Goal: Task Accomplishment & Management: Manage account settings

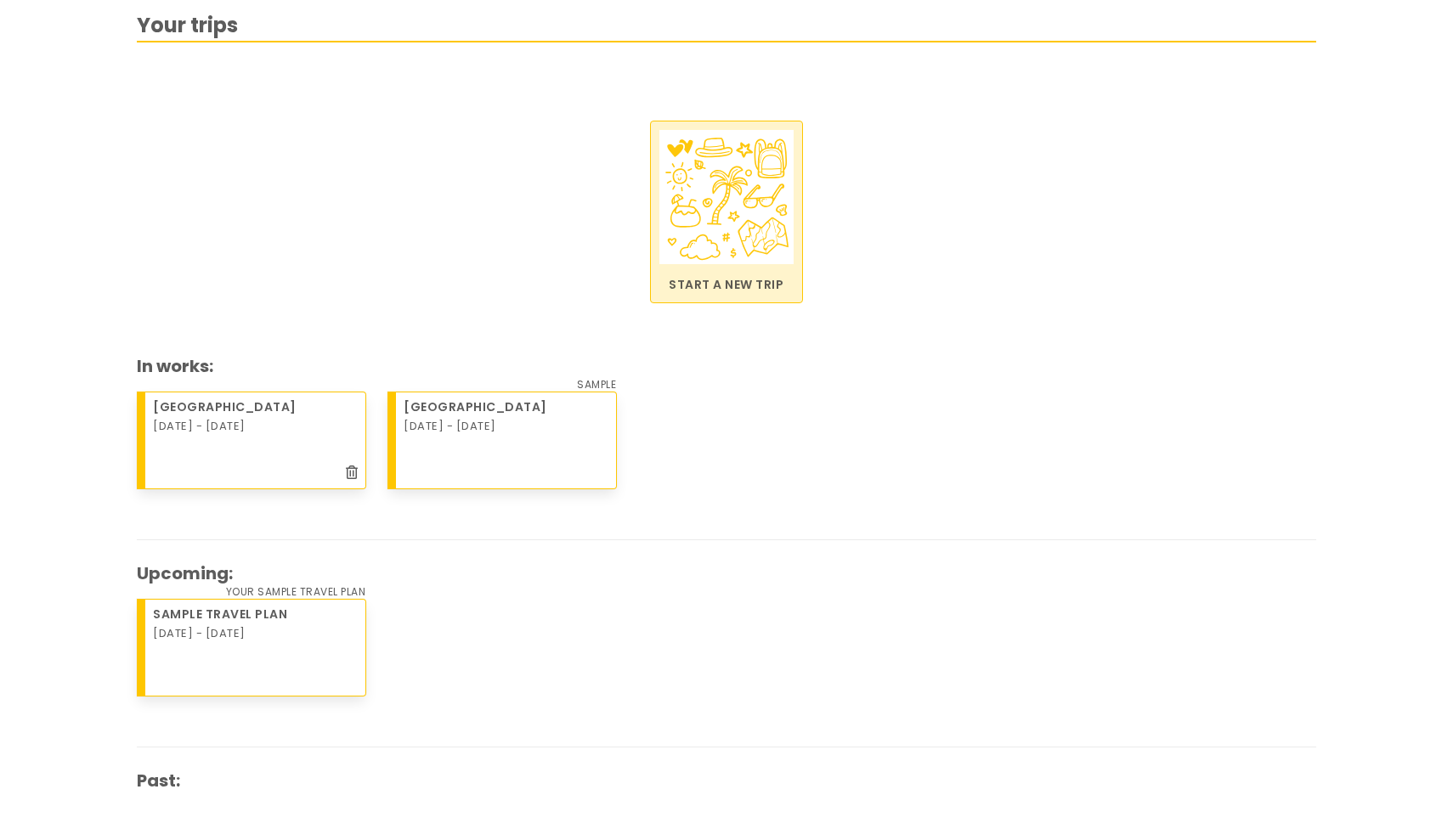
click at [708, 283] on p "Start a new trip" at bounding box center [726, 284] width 134 height 18
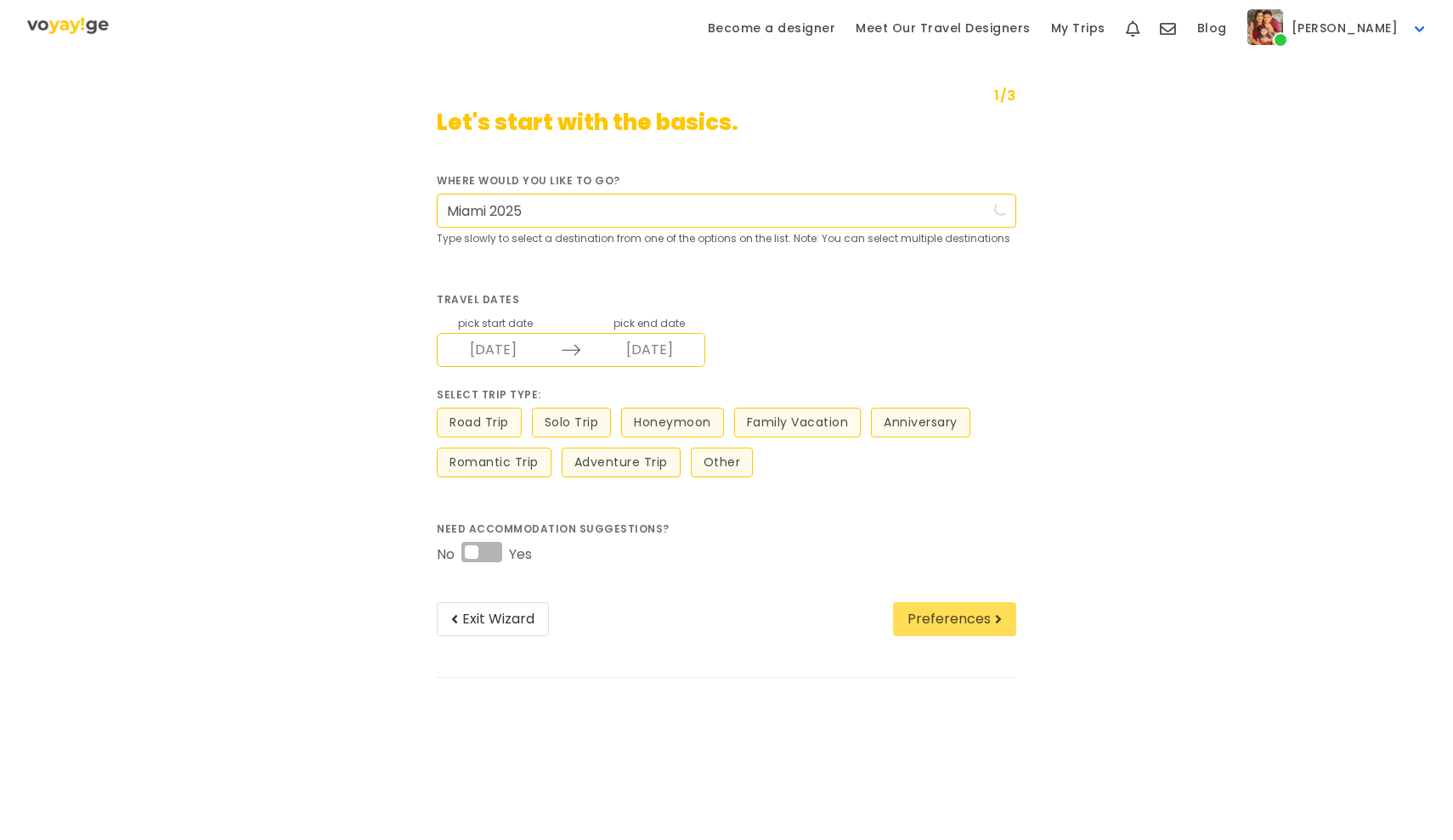
click at [493, 211] on input "Miami 2025" at bounding box center [726, 211] width 580 height 34
type input "Floridad 2025"
click at [518, 355] on input "[DATE]" at bounding box center [493, 350] width 111 height 32
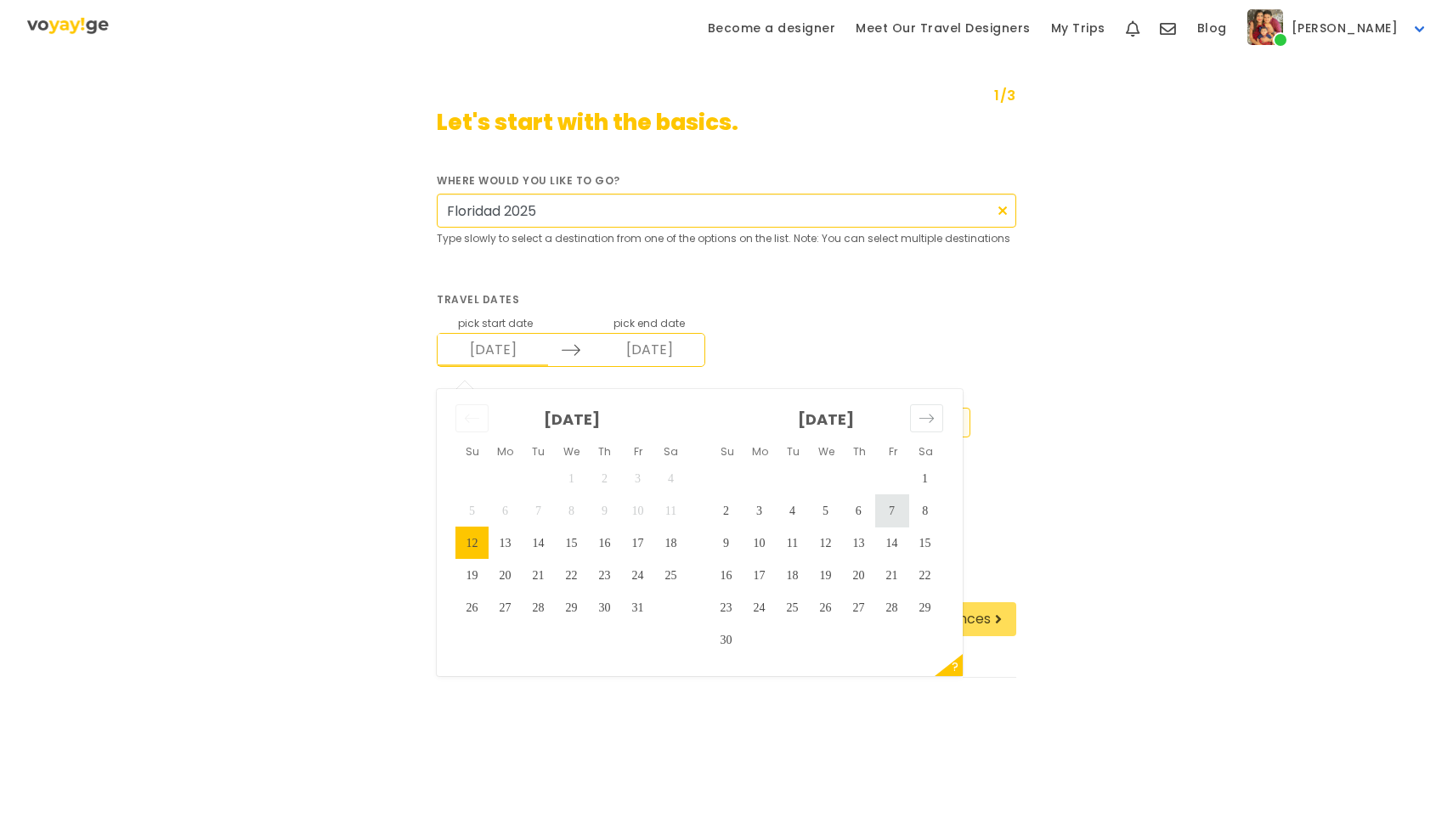
click at [889, 512] on td "7" at bounding box center [891, 511] width 33 height 32
type input "[DATE]"
click at [790, 542] on td "11" at bounding box center [792, 543] width 33 height 32
type input "[DATE]"
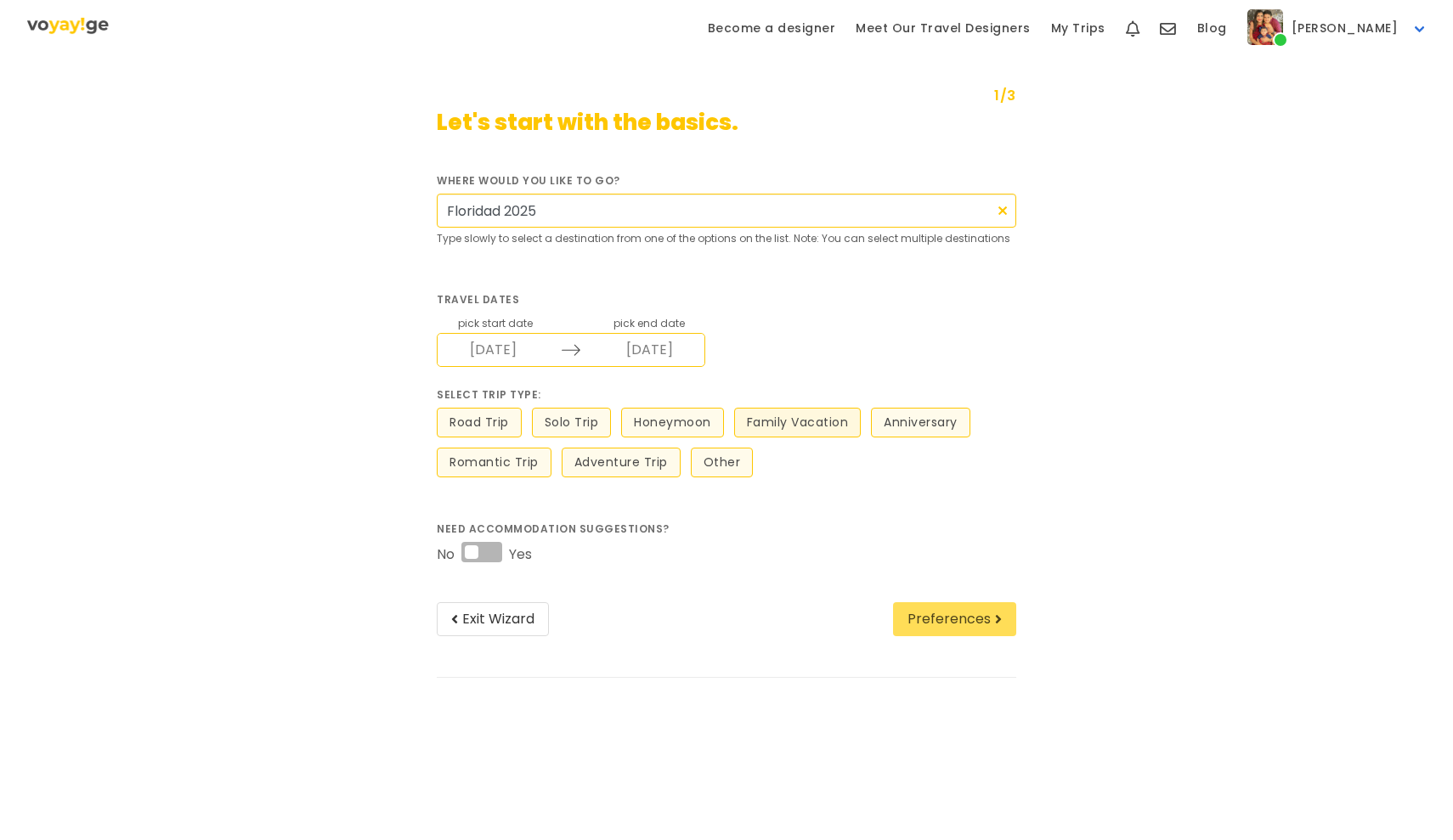
click at [783, 423] on button "Family Vacation" at bounding box center [798, 422] width 128 height 30
click at [948, 626] on button "Preferences" at bounding box center [954, 620] width 123 height 34
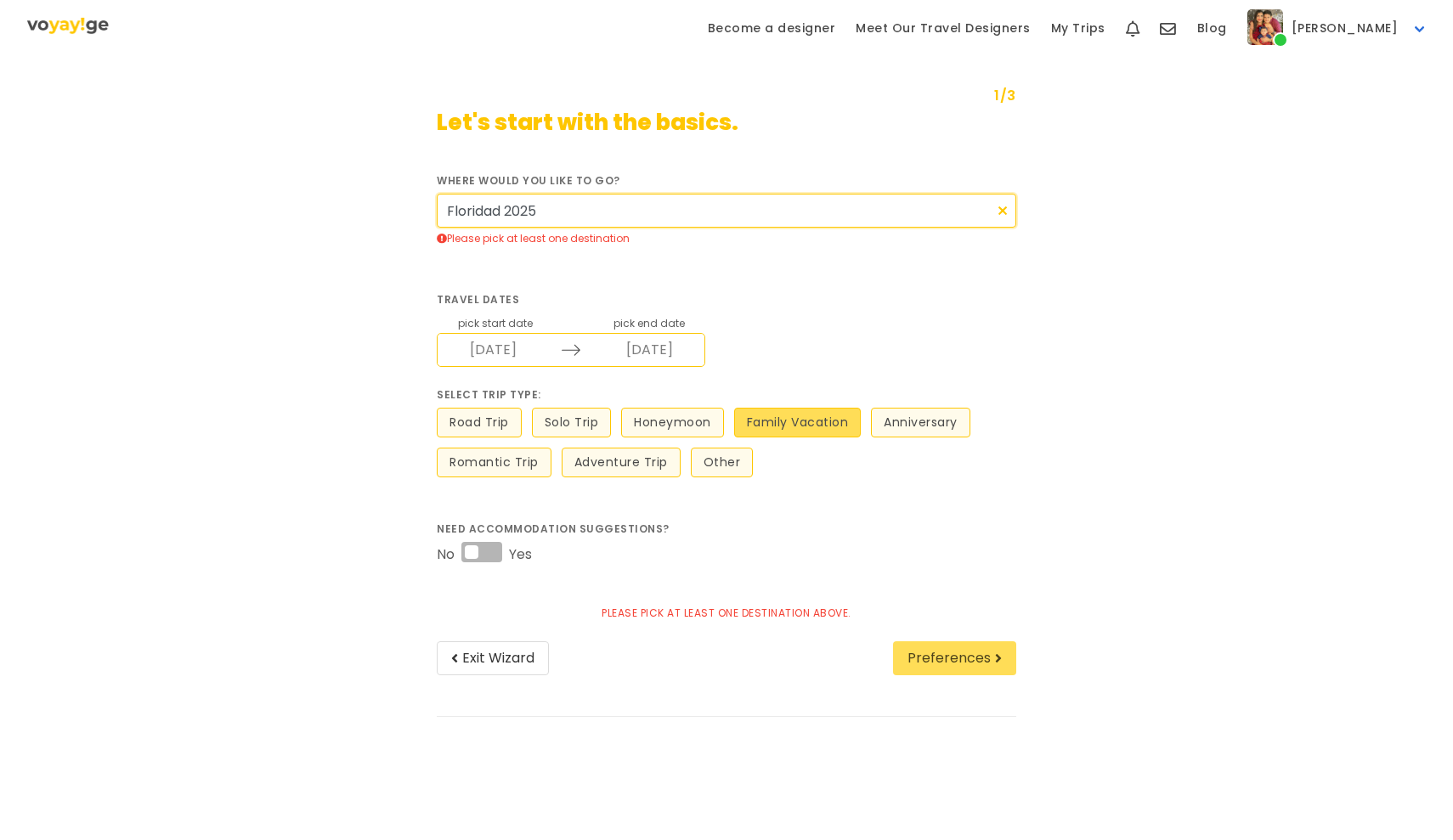
click at [506, 210] on input "Floridad 2025" at bounding box center [726, 211] width 580 height 34
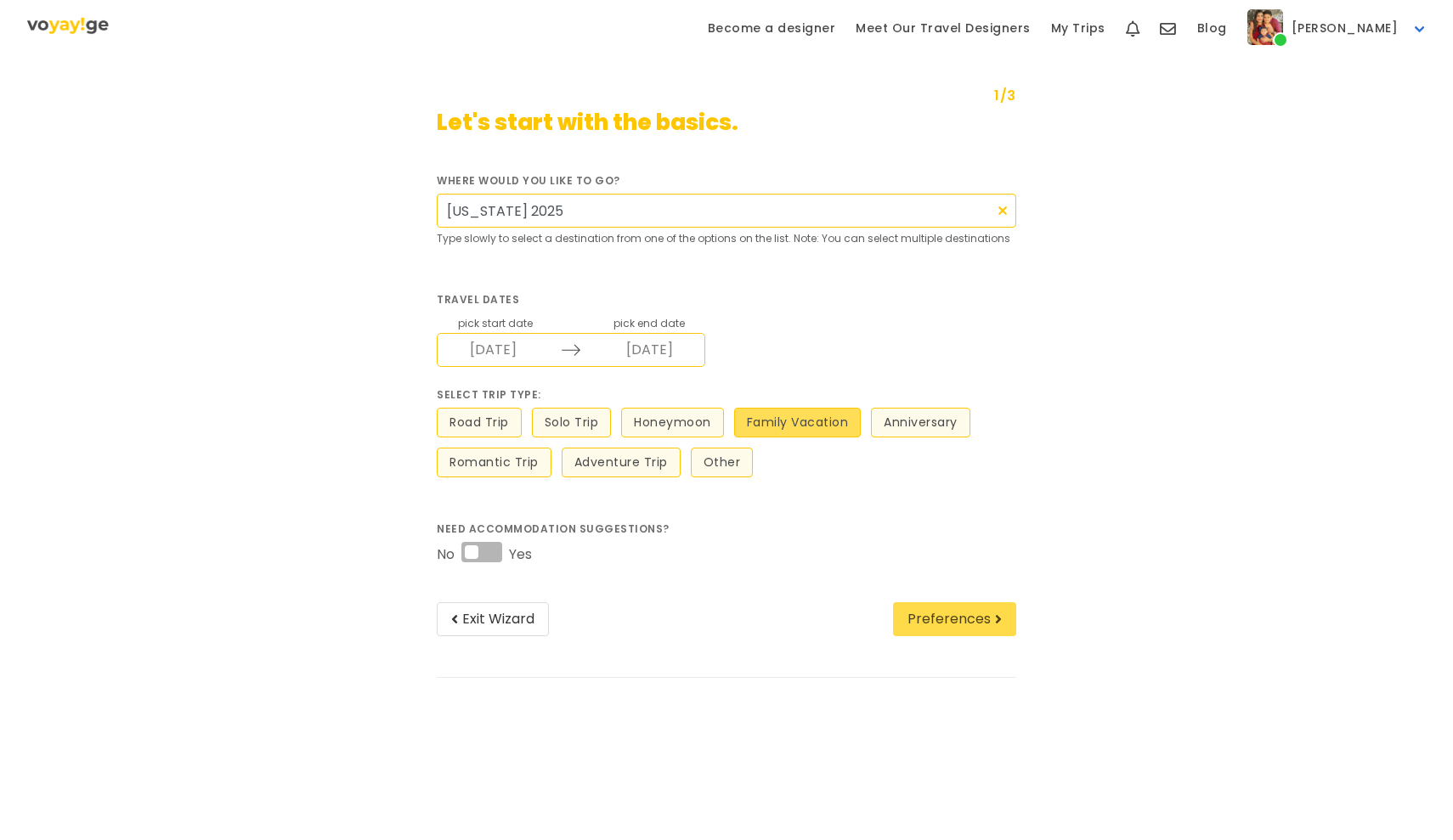
click at [957, 622] on button "Preferences" at bounding box center [954, 620] width 123 height 34
click at [558, 205] on input "[US_STATE] 2025" at bounding box center [726, 211] width 580 height 34
drag, startPoint x: 558, startPoint y: 205, endPoint x: 262, endPoint y: 187, distance: 296.5
click at [262, 187] on div "1/3 Let's start with the basics. Where would you like to go? [US_STATE] 2025 Ty…" at bounding box center [726, 392] width 1199 height 633
click at [931, 617] on button "Preferences" at bounding box center [954, 620] width 123 height 34
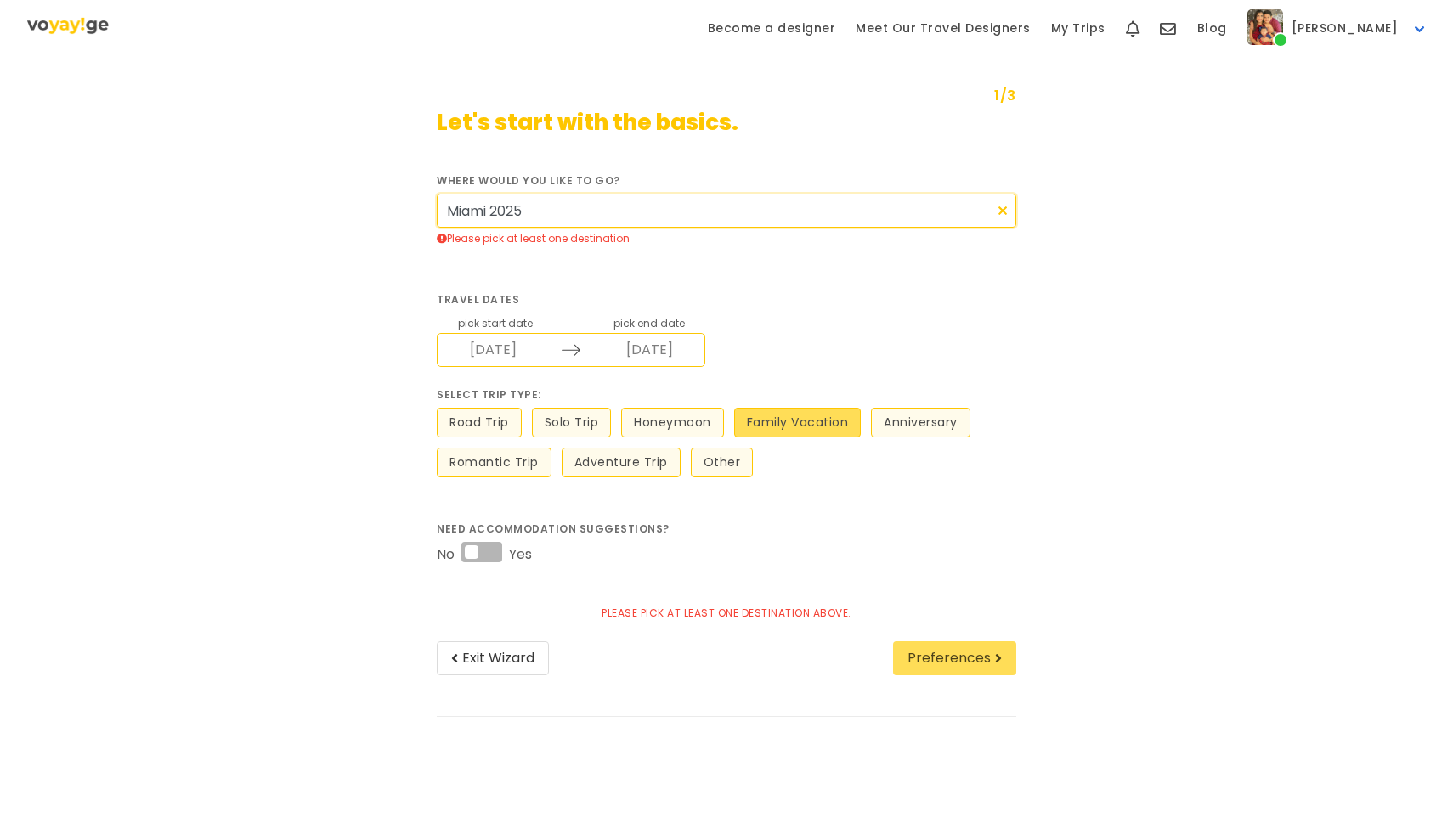
click at [561, 216] on input "Miami 2025" at bounding box center [726, 211] width 580 height 34
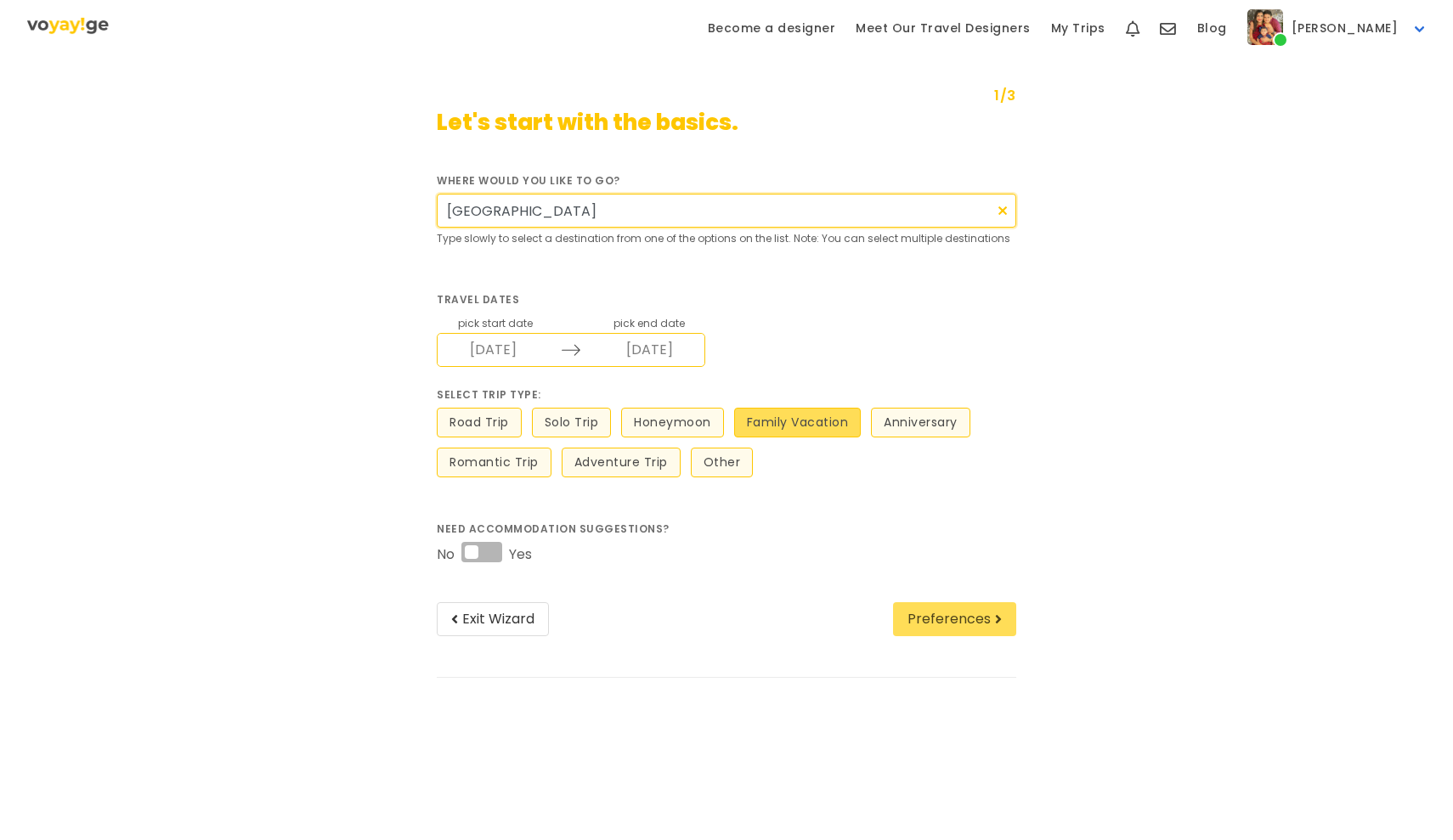
type input "[GEOGRAPHIC_DATA]"
drag, startPoint x: 561, startPoint y: 216, endPoint x: 985, endPoint y: 632, distance: 594.0
click at [985, 632] on button "Preferences" at bounding box center [954, 620] width 123 height 34
click at [535, 200] on input "[GEOGRAPHIC_DATA]" at bounding box center [726, 211] width 580 height 34
drag, startPoint x: 535, startPoint y: 200, endPoint x: 331, endPoint y: 214, distance: 204.5
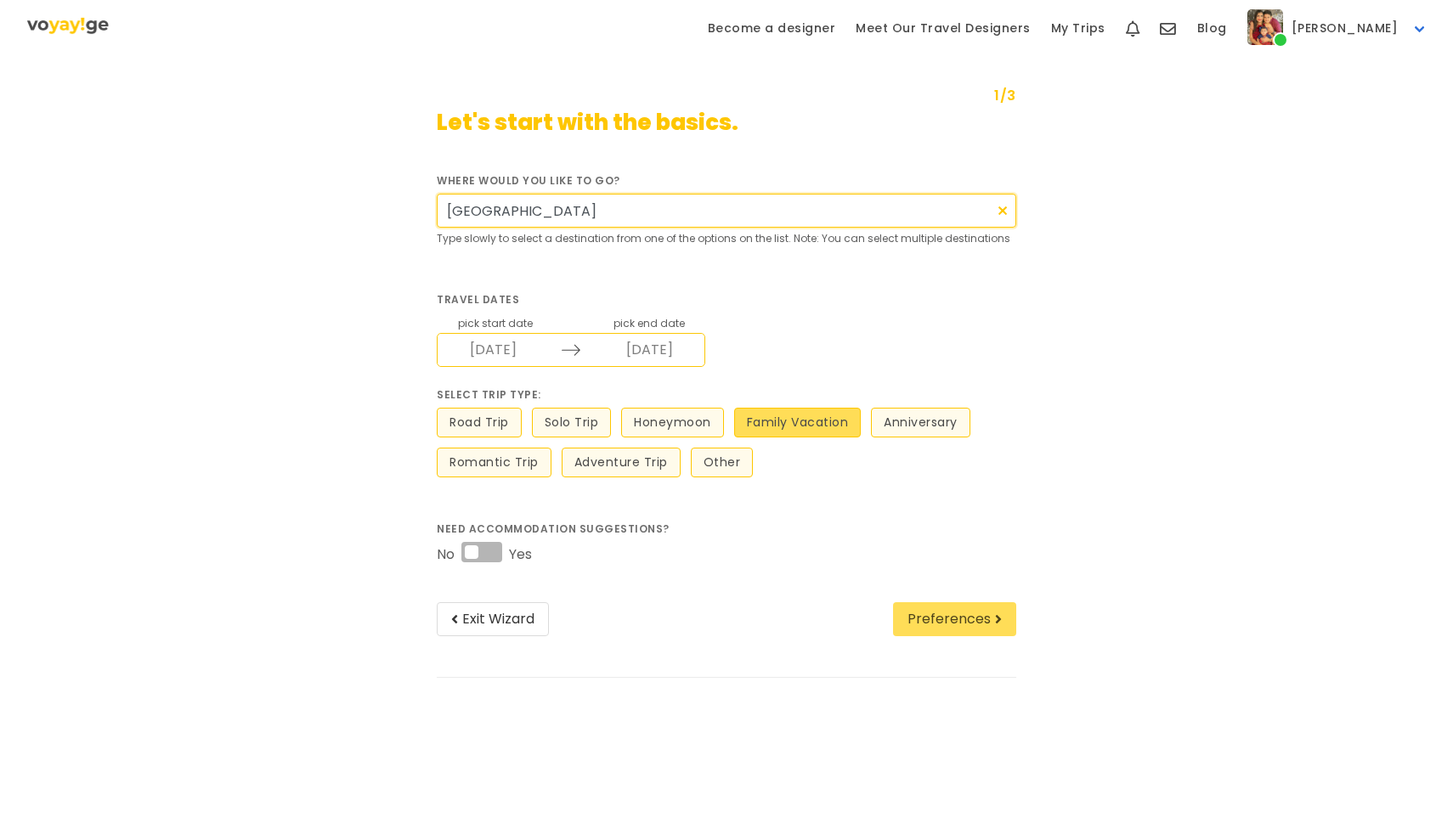
click at [331, 214] on div "1/3 Let's start with the basics. Where would you like to go? [GEOGRAPHIC_DATA] …" at bounding box center [726, 392] width 1199 height 633
type input "[GEOGRAPHIC_DATA]"
click at [955, 637] on div "Preferences" at bounding box center [951, 620] width 150 height 54
click at [957, 629] on button "Preferences" at bounding box center [954, 620] width 123 height 34
drag, startPoint x: 512, startPoint y: 219, endPoint x: 337, endPoint y: 218, distance: 175.0
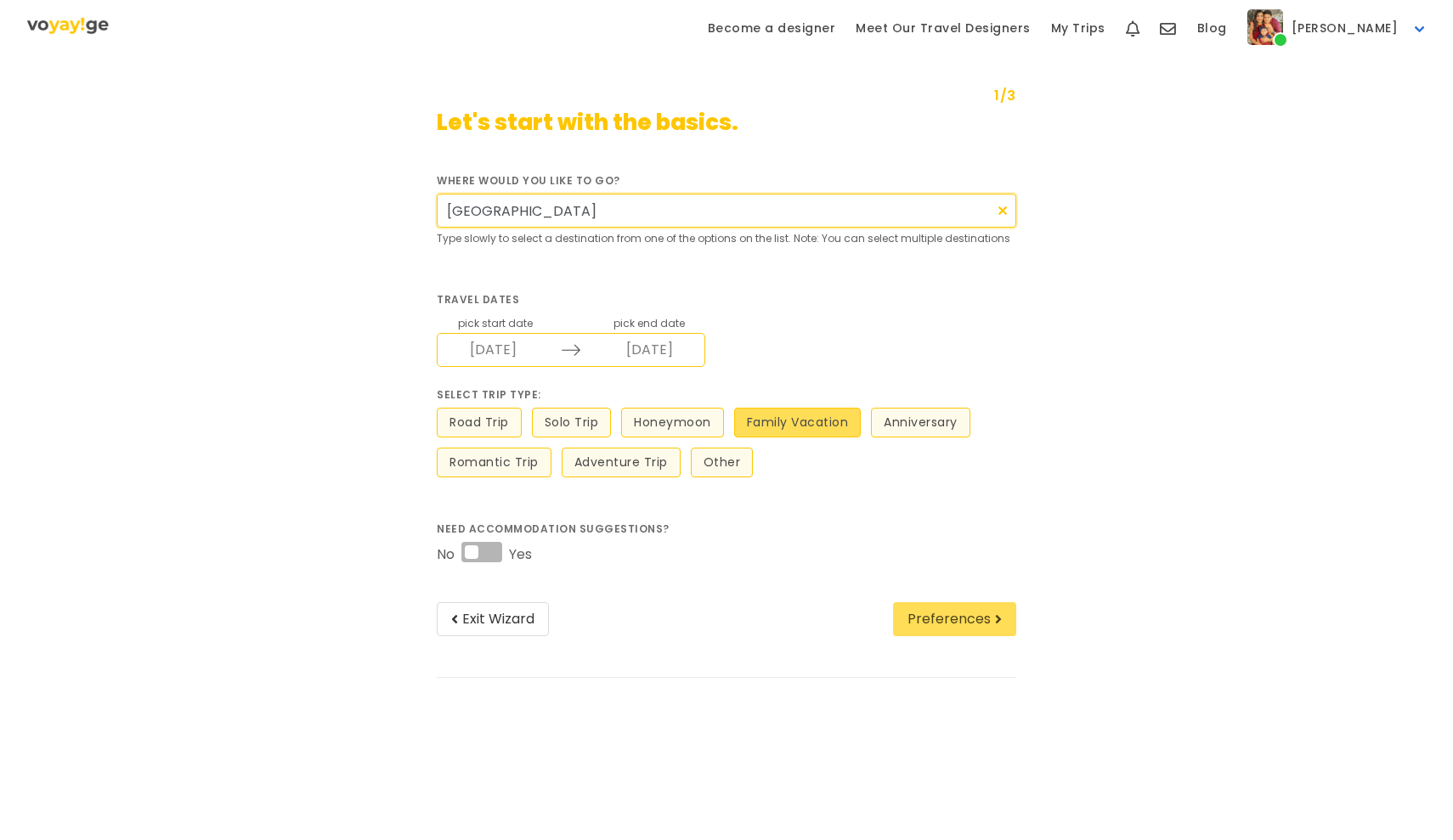
click at [337, 219] on div "1/3 Let's start with the basics. Where would you like to go? [GEOGRAPHIC_DATA] …" at bounding box center [726, 392] width 1199 height 633
type input "[GEOGRAPHIC_DATA], [US_STATE]"
click at [984, 626] on button "Preferences" at bounding box center [954, 620] width 123 height 34
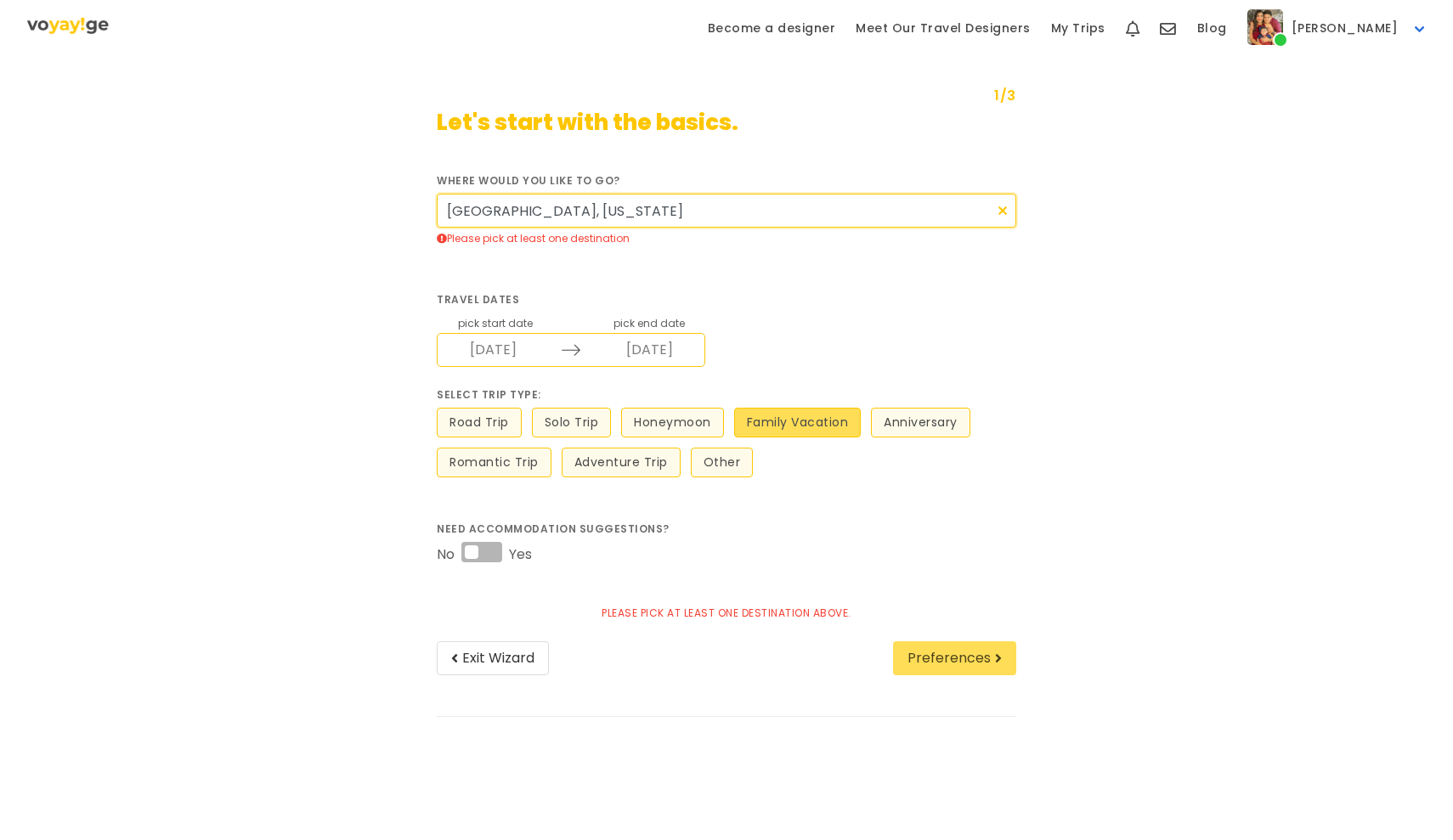
click at [566, 220] on input "[GEOGRAPHIC_DATA], [US_STATE]" at bounding box center [726, 211] width 580 height 34
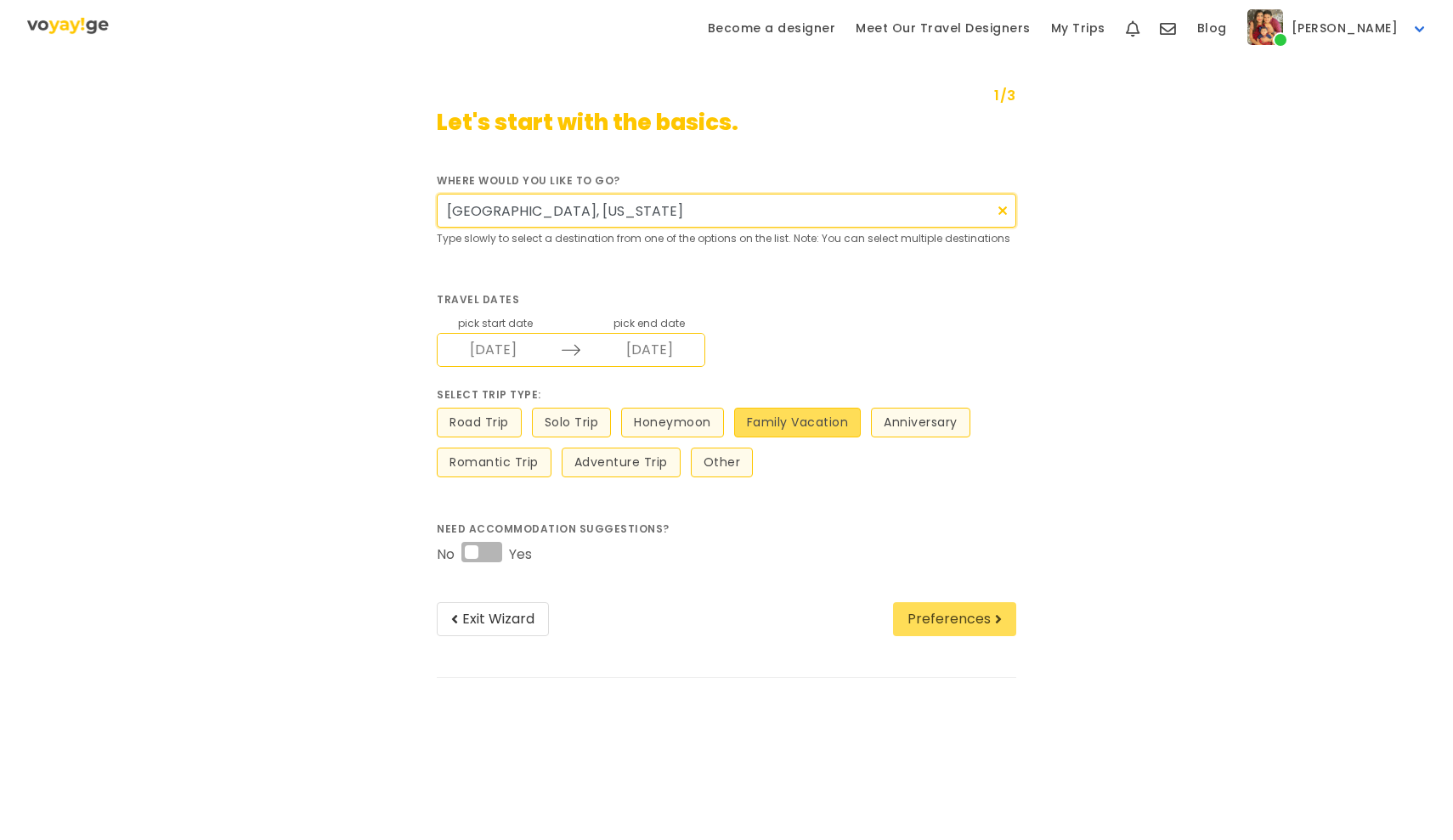
drag, startPoint x: 566, startPoint y: 220, endPoint x: 343, endPoint y: 209, distance: 223.3
click at [343, 209] on div "1/3 Let's start with the basics. Where would you like to go? [GEOGRAPHIC_DATA],…" at bounding box center [726, 392] width 1199 height 633
type input "Orlando"
drag, startPoint x: 532, startPoint y: 212, endPoint x: 444, endPoint y: 208, distance: 88.1
click at [444, 208] on input "Orlando" at bounding box center [726, 211] width 580 height 34
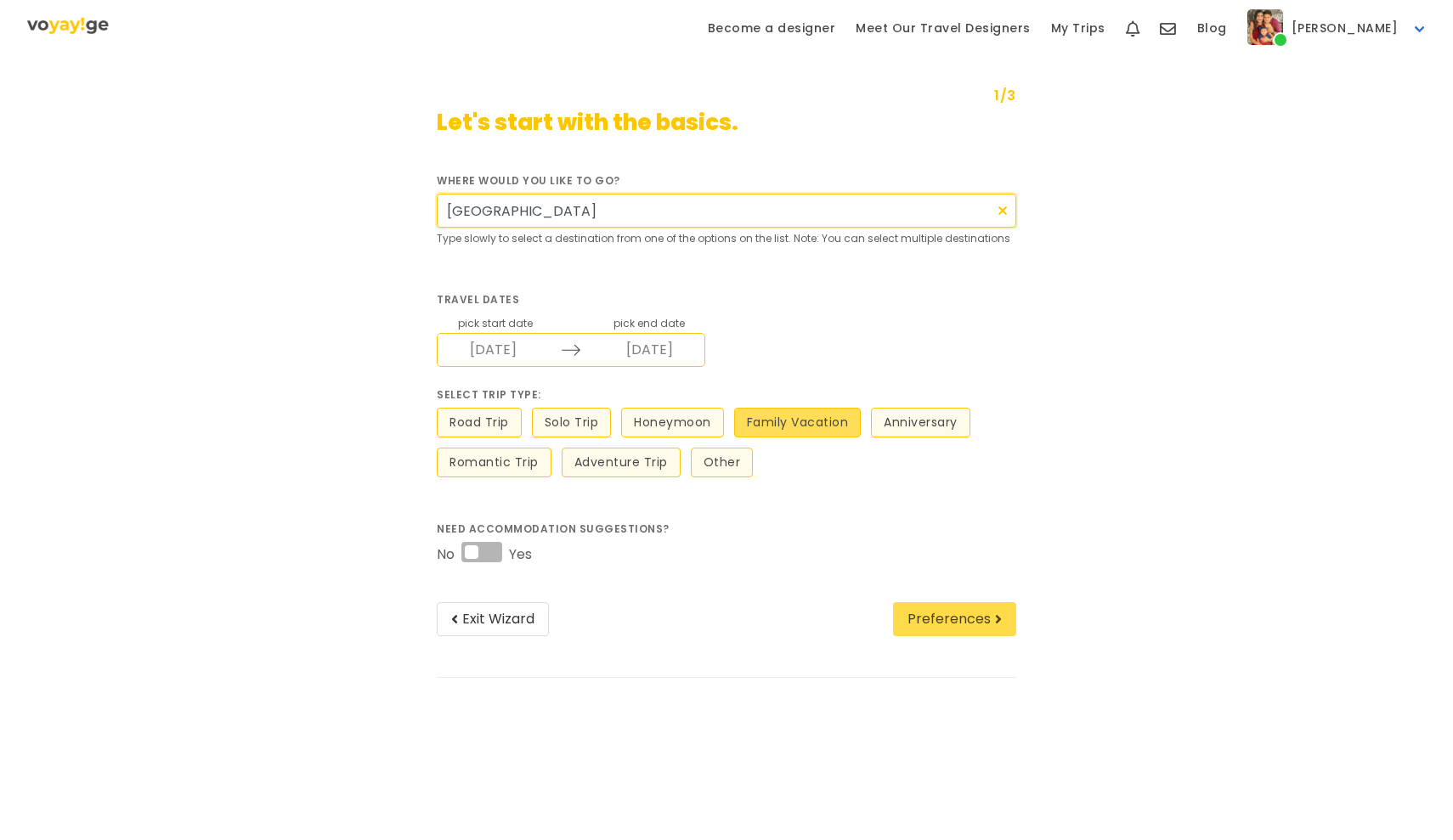
type input "[GEOGRAPHIC_DATA]"
click at [978, 630] on button "Preferences" at bounding box center [954, 620] width 123 height 34
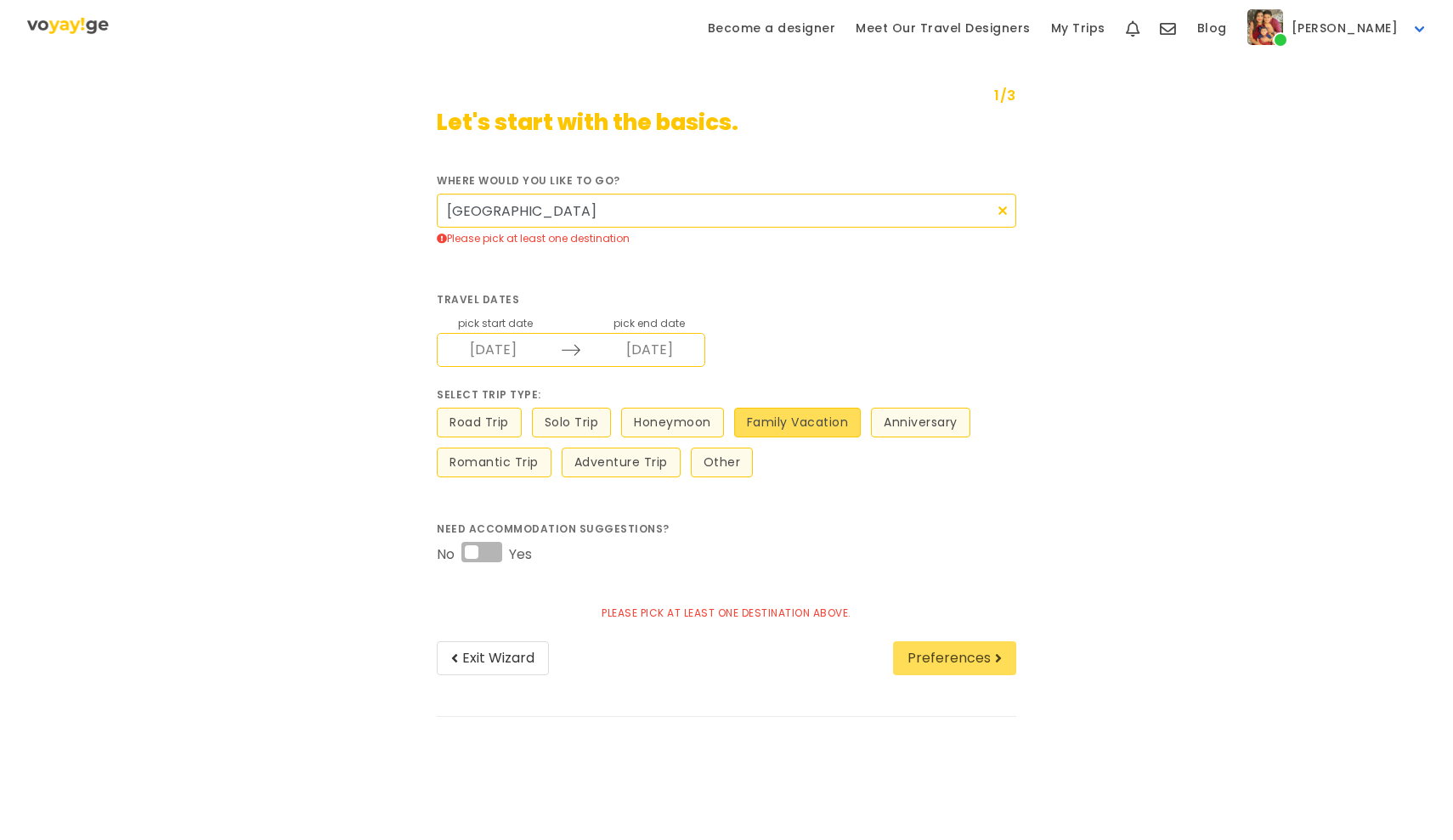
click at [69, 28] on img "main navigation" at bounding box center [68, 25] width 82 height 20
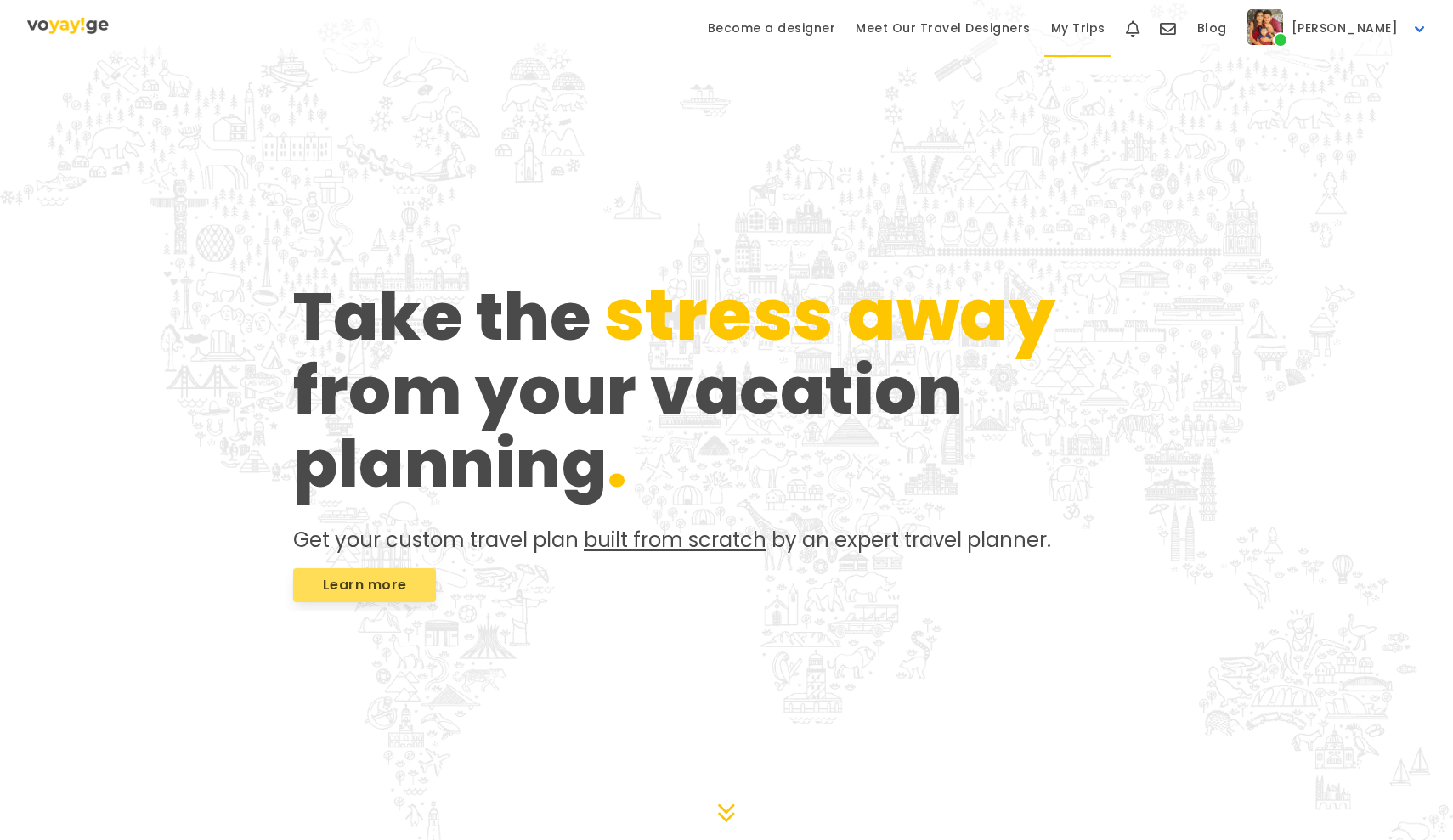
click at [1115, 27] on link "My Trips" at bounding box center [1078, 28] width 75 height 57
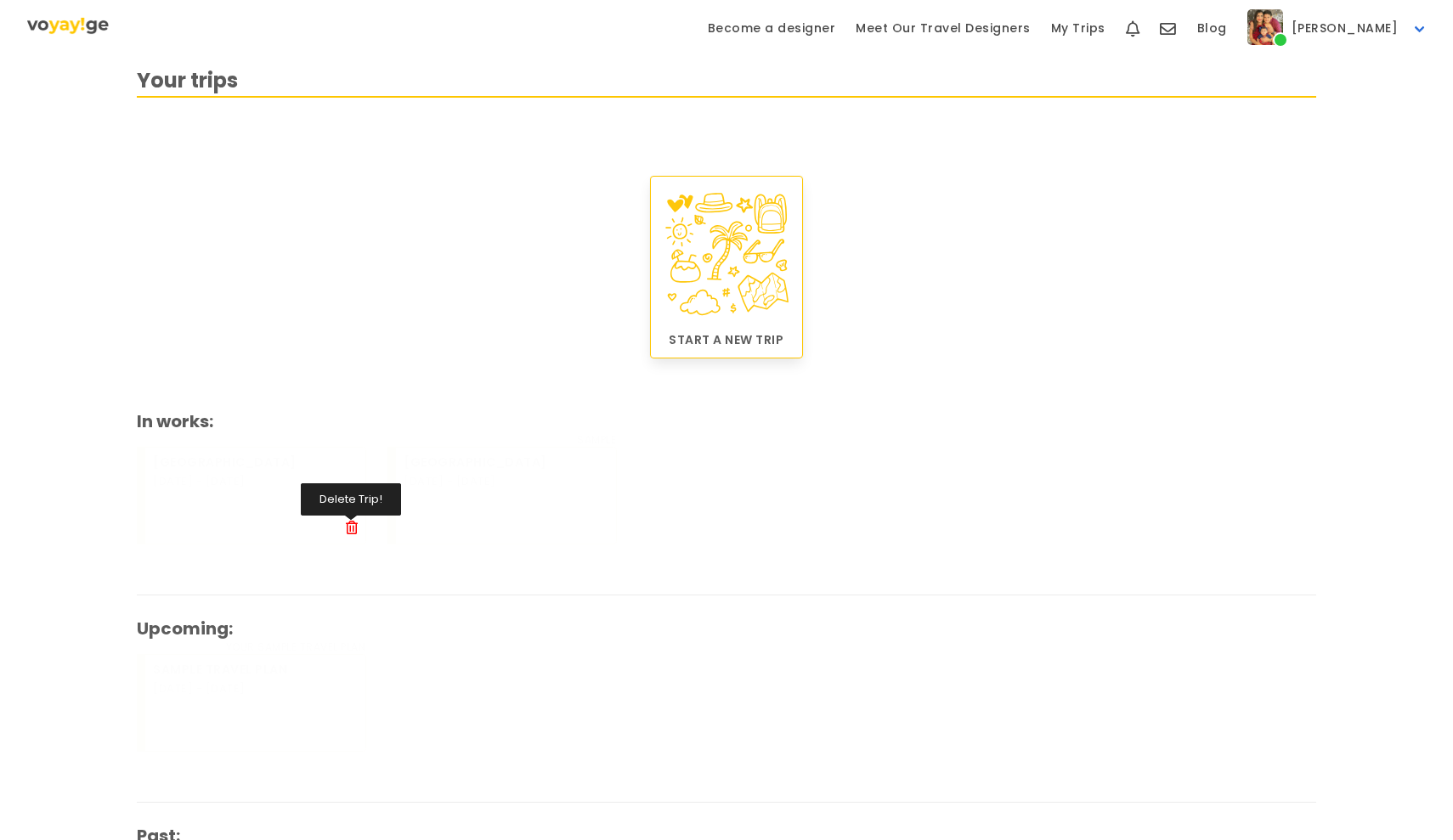
click at [350, 528] on icon at bounding box center [352, 528] width 12 height 14
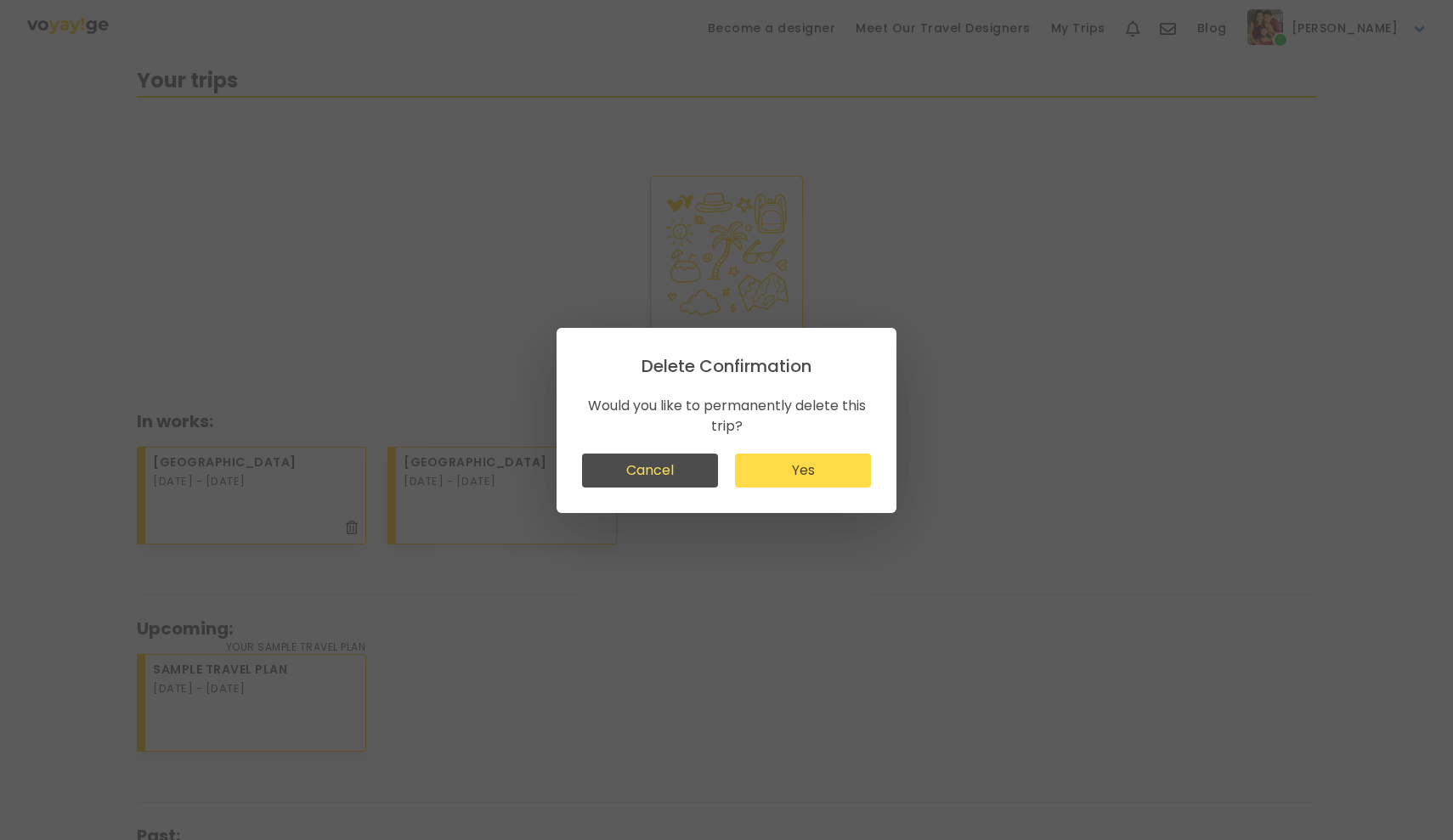
click at [821, 463] on button "Yes" at bounding box center [803, 471] width 136 height 34
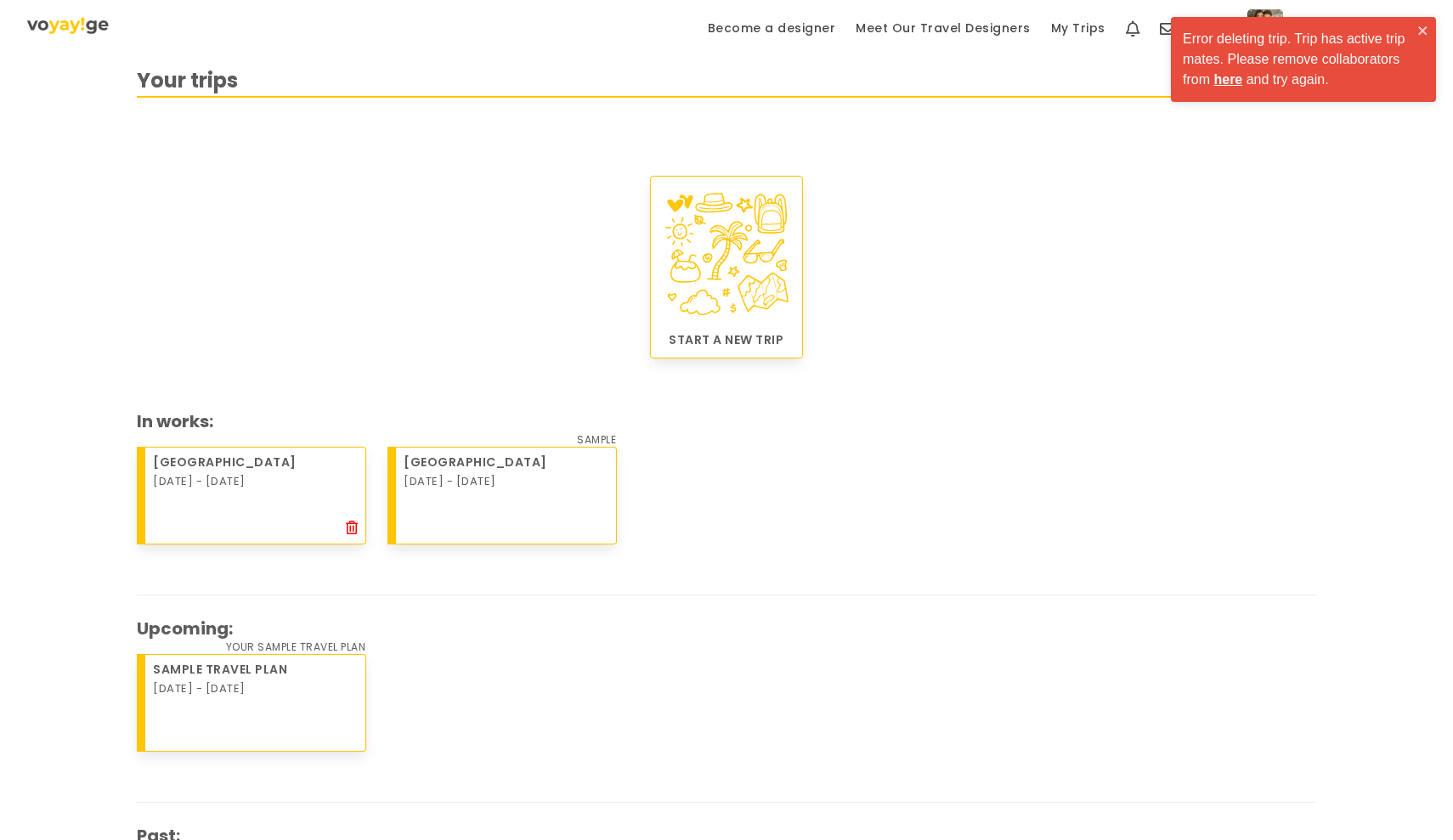
click at [353, 519] on div at bounding box center [352, 529] width 12 height 20
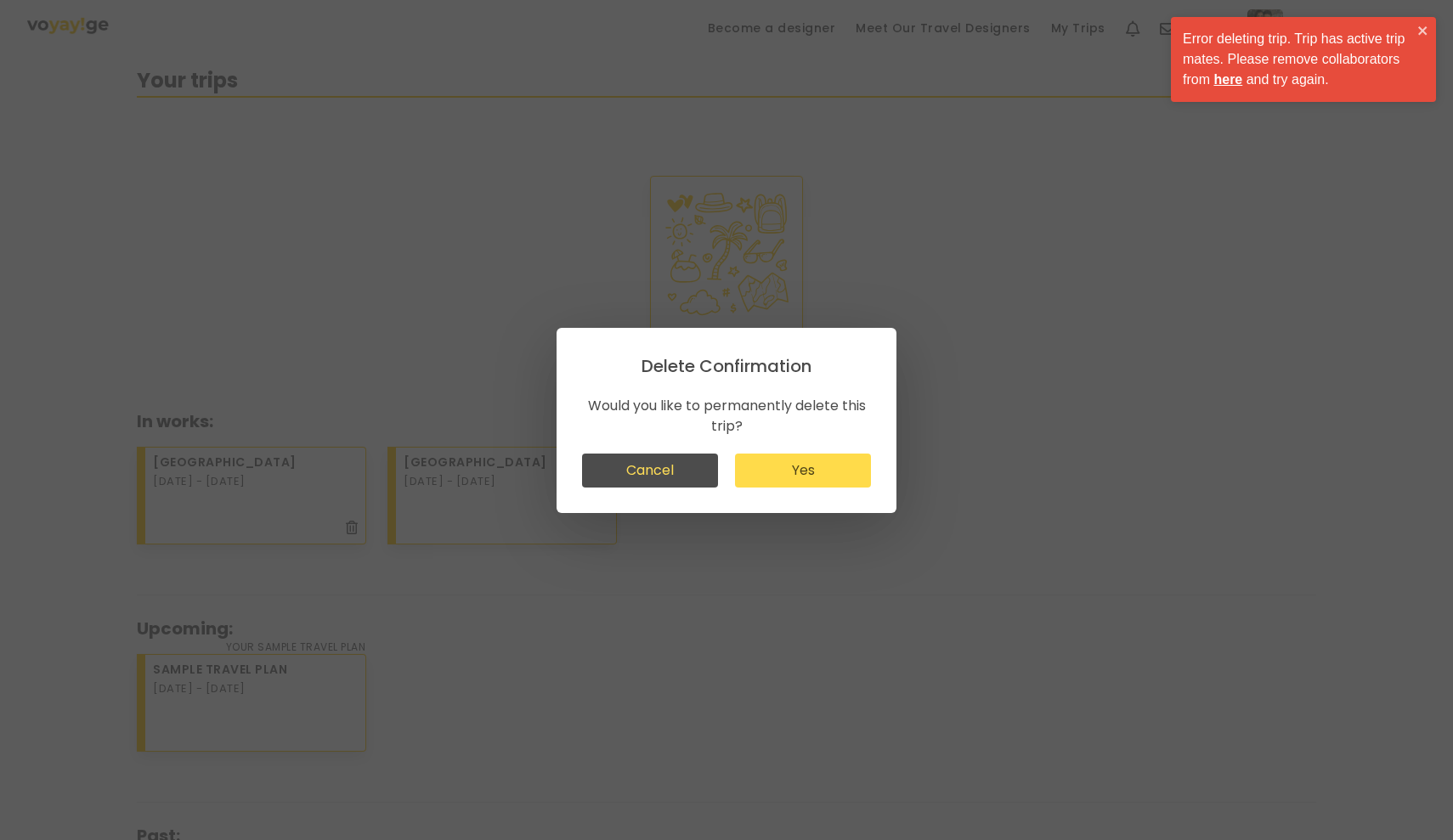
click at [786, 471] on button "Yes" at bounding box center [803, 471] width 136 height 34
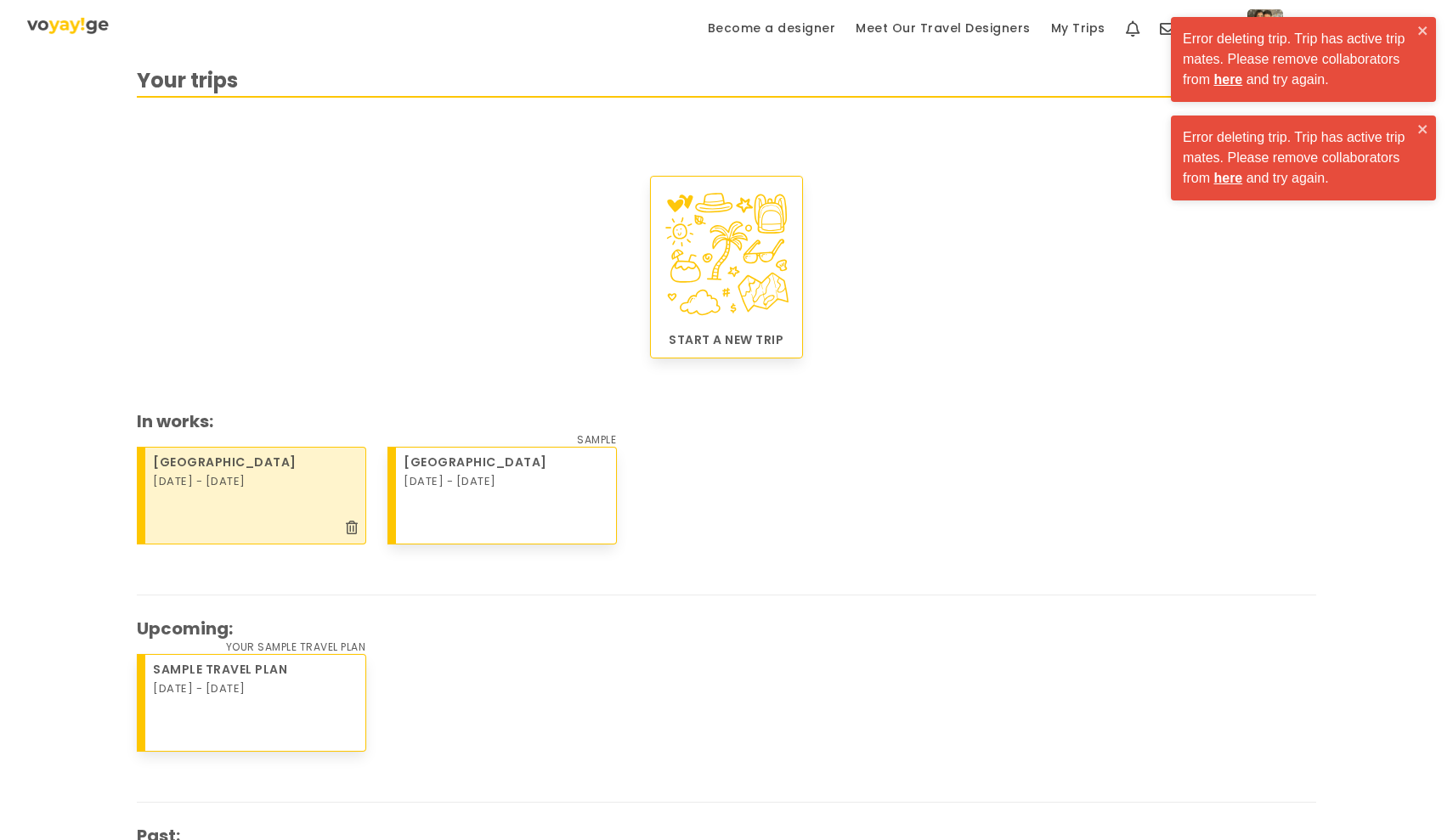
click at [313, 475] on div "[DATE] - [DATE]" at bounding box center [256, 482] width 207 height 21
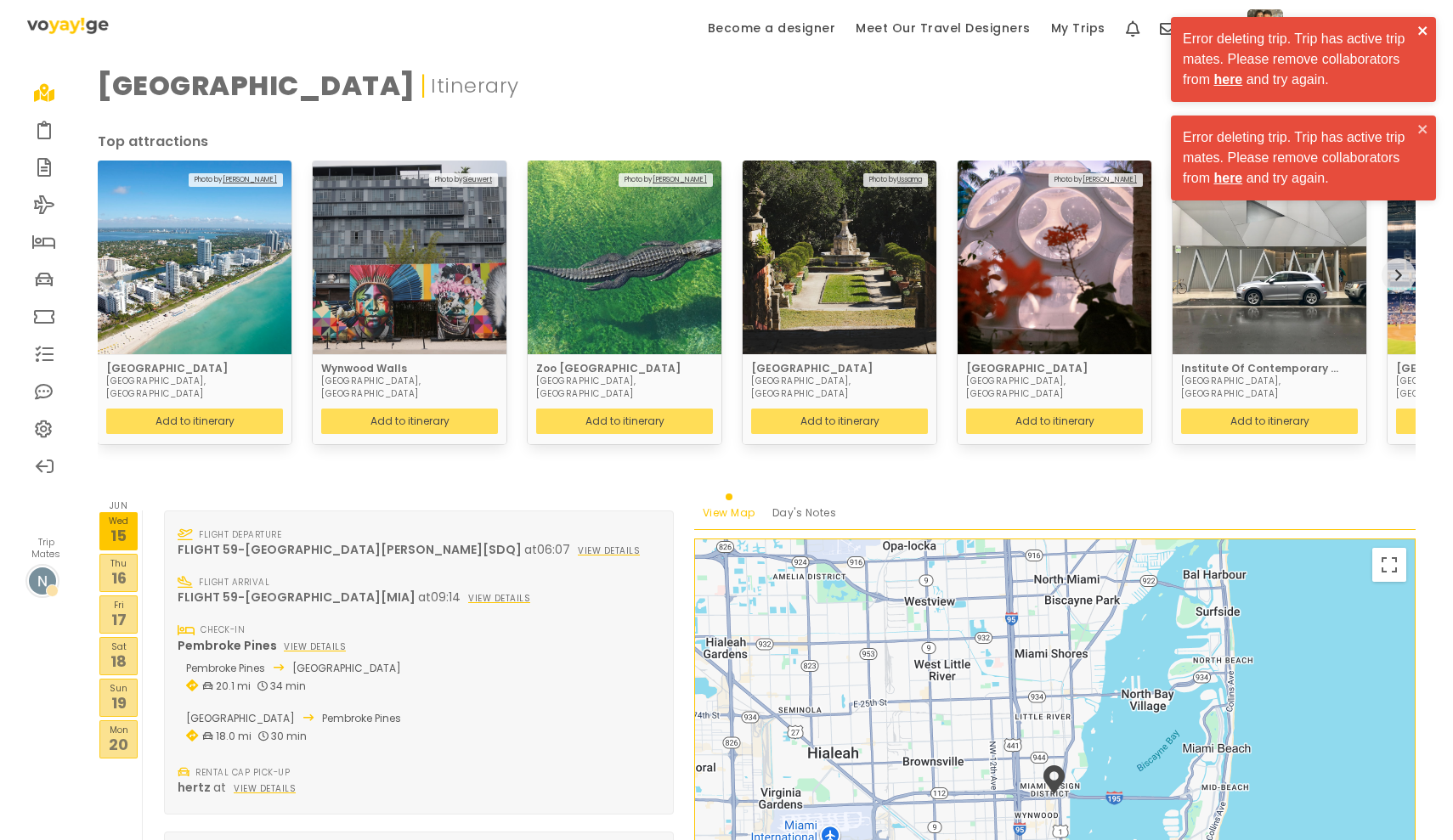
click at [1422, 28] on icon "close" at bounding box center [1423, 31] width 12 height 14
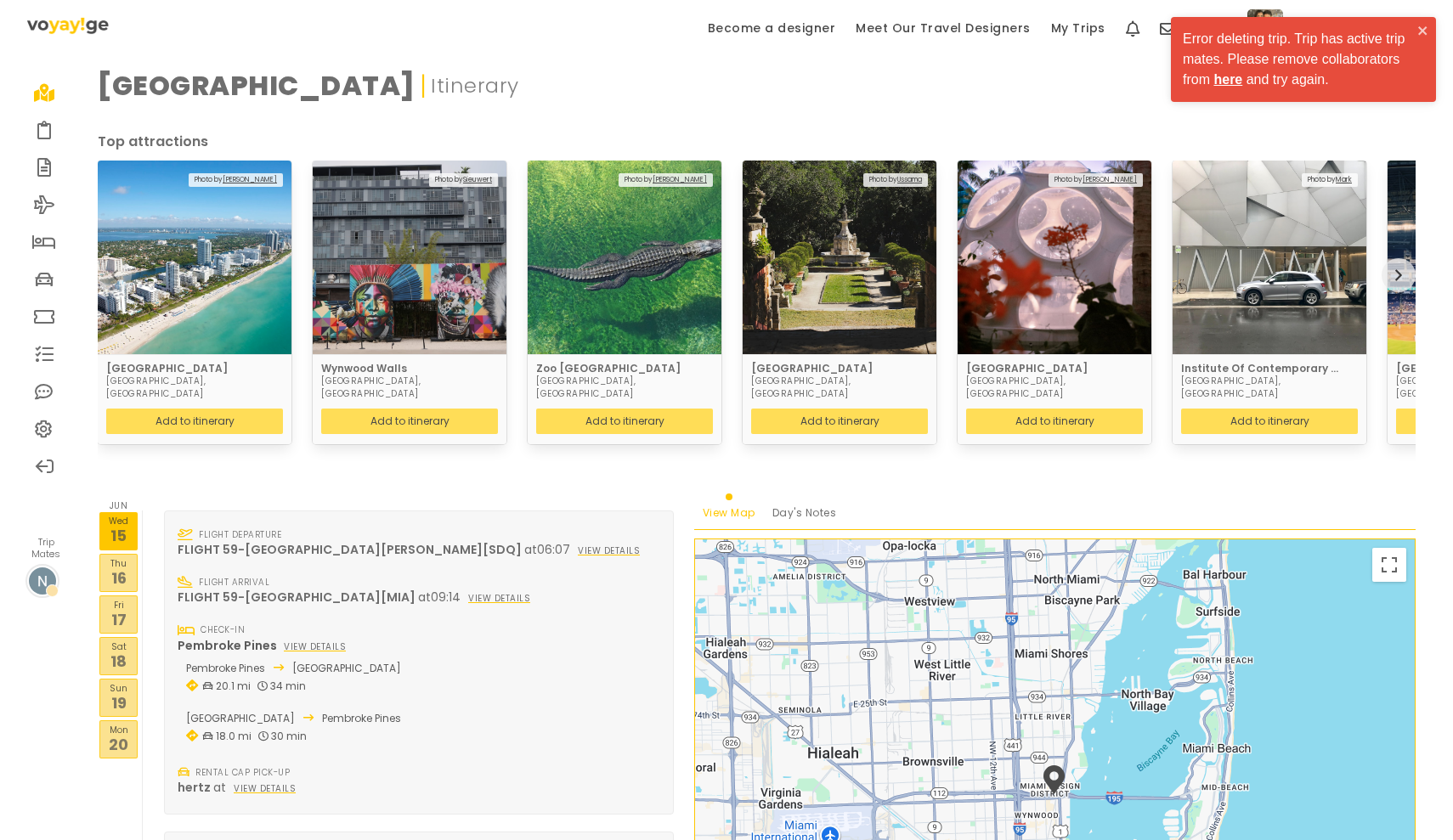
click at [1429, 26] on div "Error deleting trip. Trip has active trip mates. Please remove collaborators fr…" at bounding box center [1302, 60] width 265 height 85
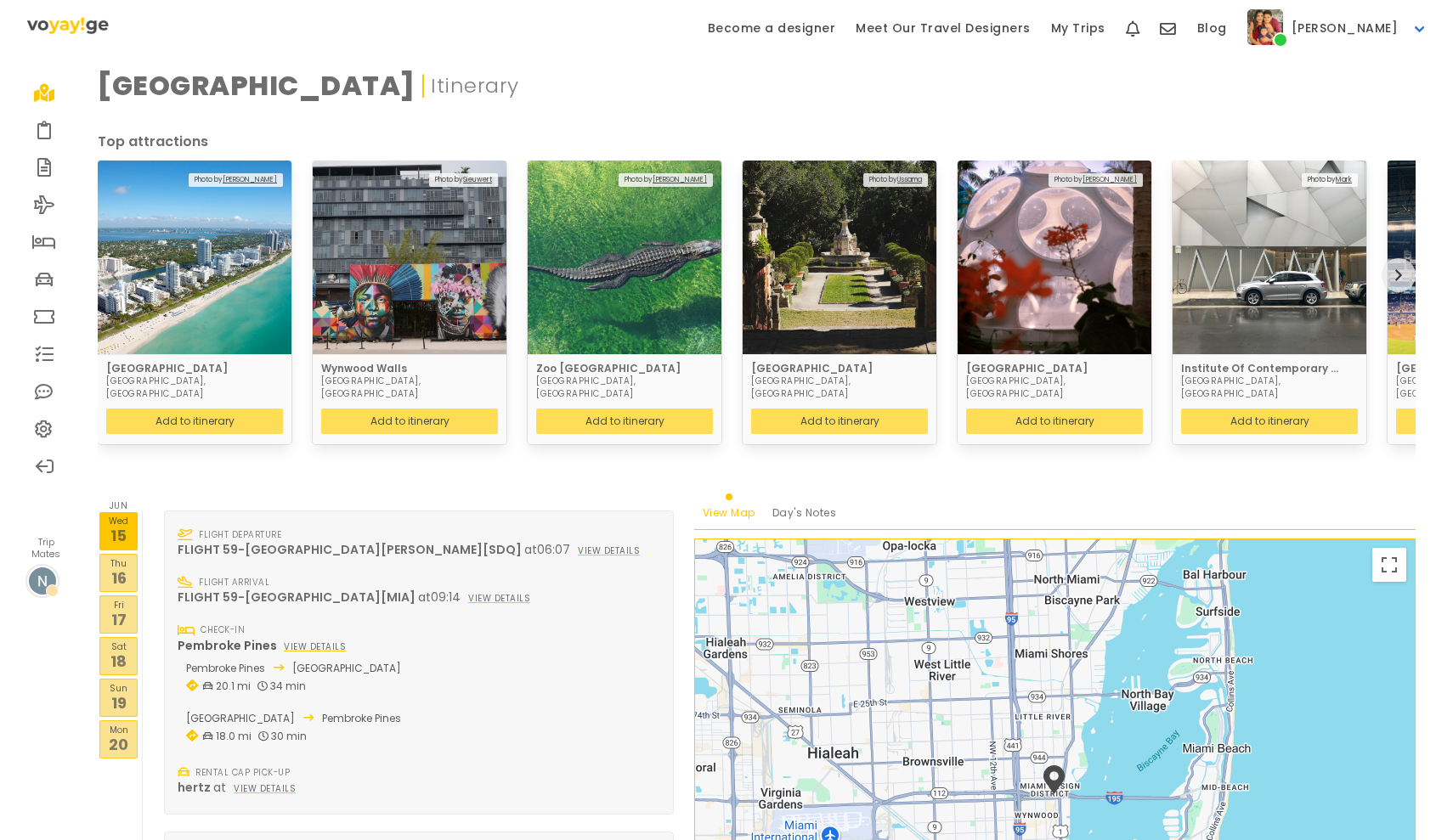
click at [431, 83] on p "Itinerary" at bounding box center [475, 86] width 89 height 31
click at [129, 524] on p "15" at bounding box center [118, 535] width 37 height 23
click at [54, 198] on icon at bounding box center [44, 205] width 21 height 14
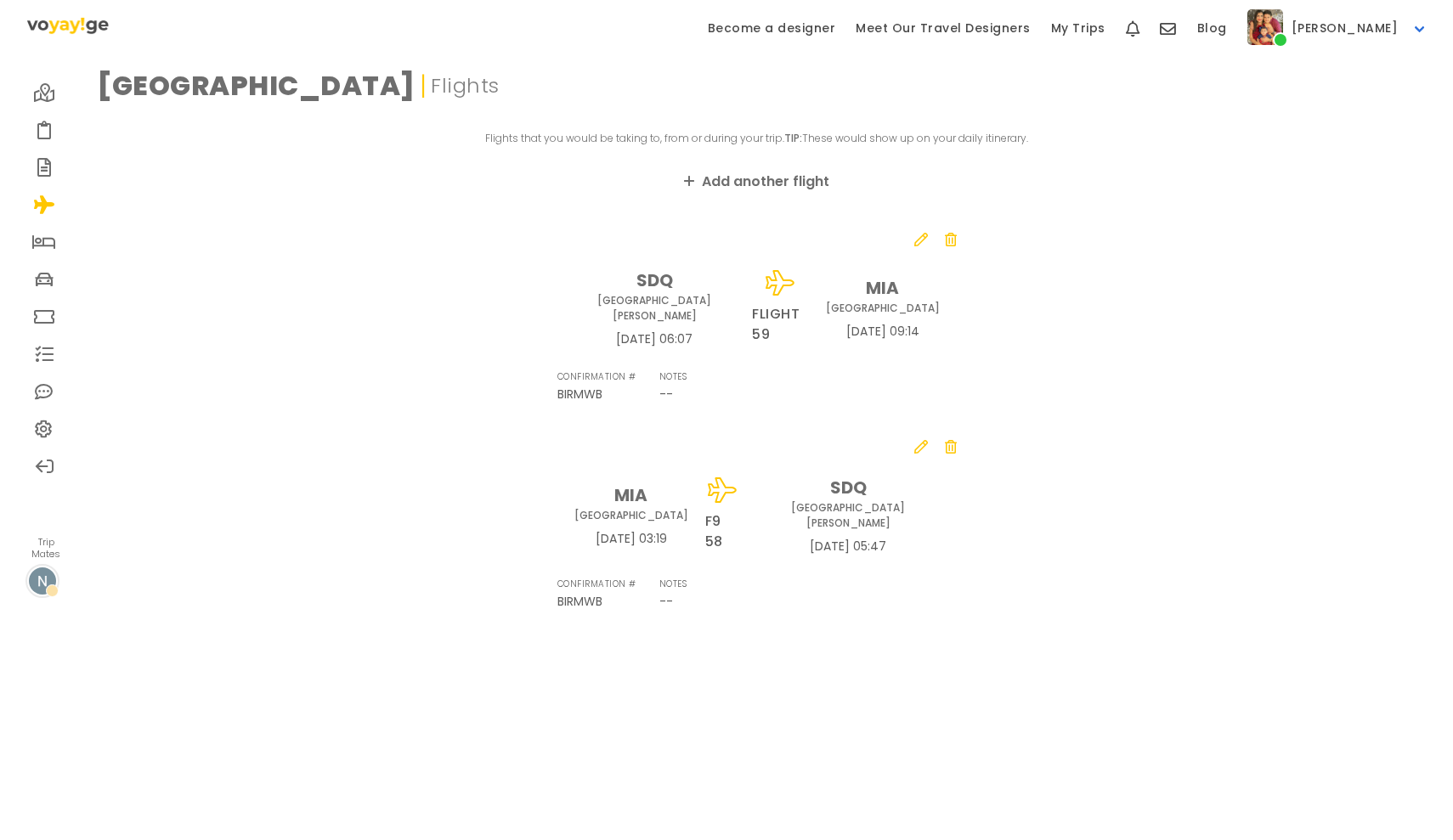
click at [638, 332] on div "SDQ [GEOGRAPHIC_DATA][PERSON_NAME] [DATE] 06:07 FLIGHT 59 MIA Miami [DATE] 09:14" at bounding box center [757, 307] width 399 height 115
click at [952, 241] on icon at bounding box center [951, 239] width 12 height 14
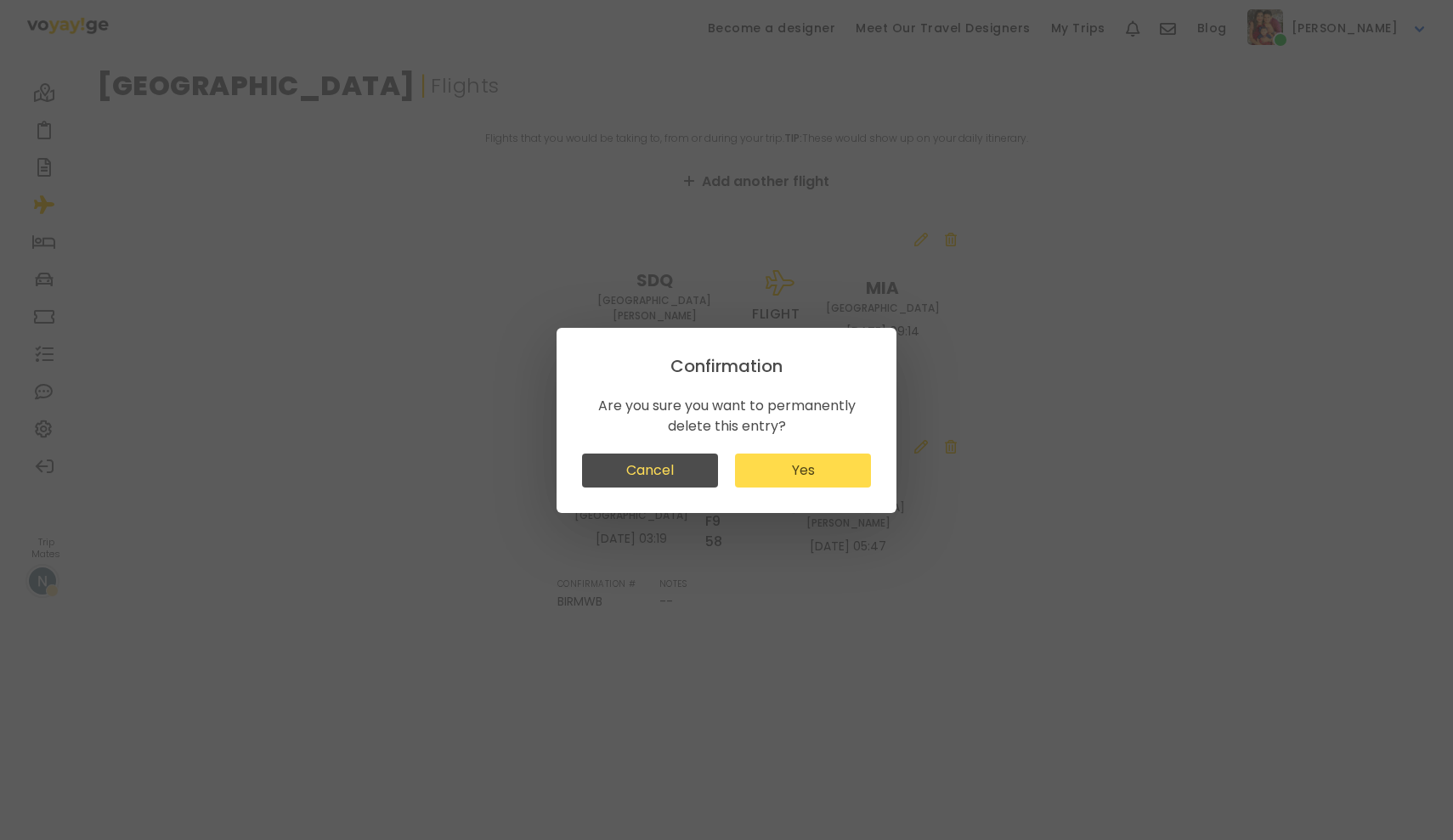
click at [820, 481] on button "Yes" at bounding box center [803, 471] width 136 height 34
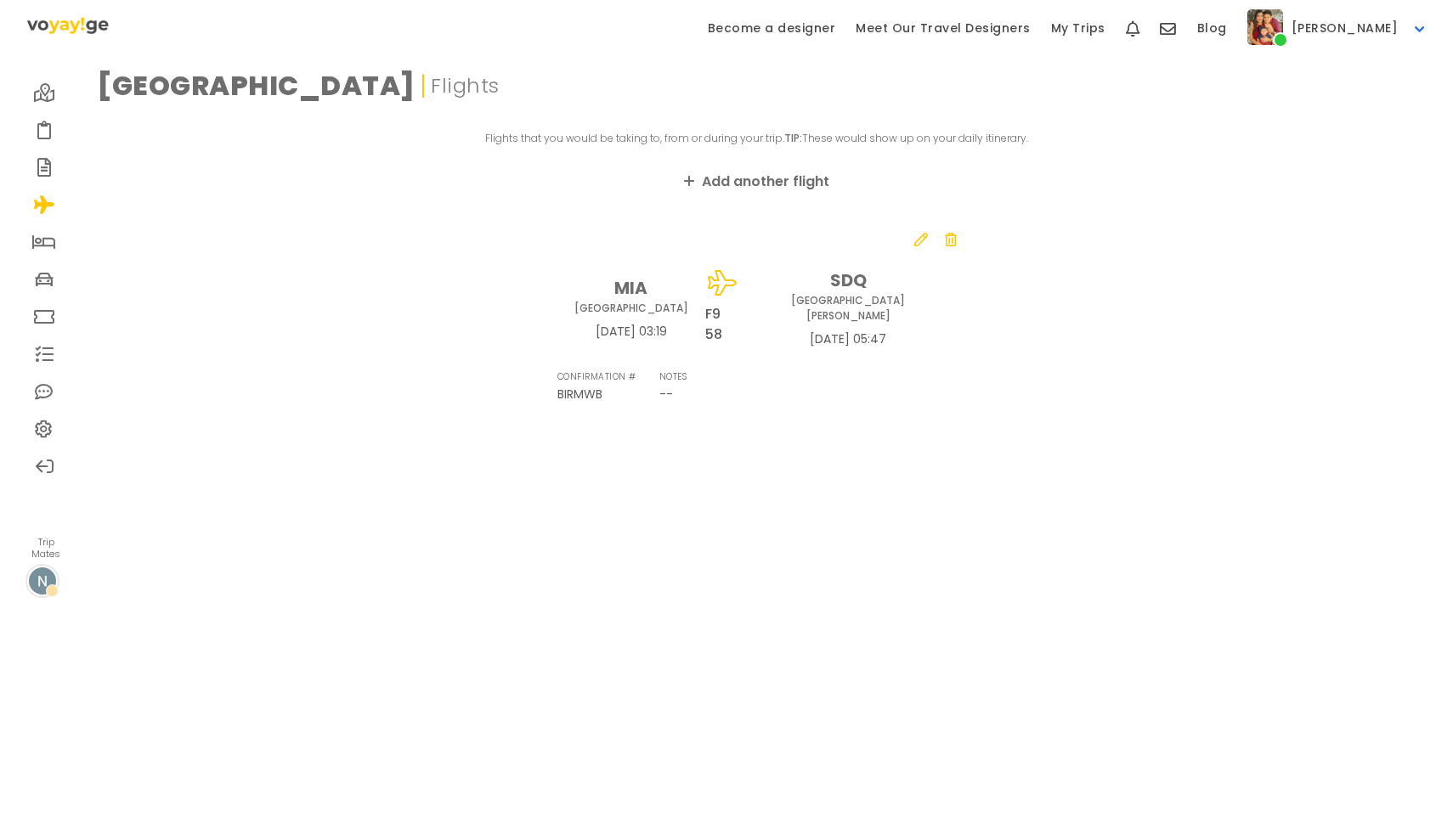
click at [952, 251] on div "MIA Miami [DATE] 03:19 F9 58 SDQ [GEOGRAPHIC_DATA][PERSON_NAME] [DATE] 05:47" at bounding box center [757, 307] width 399 height 115
click at [952, 249] on div at bounding box center [951, 240] width 12 height 20
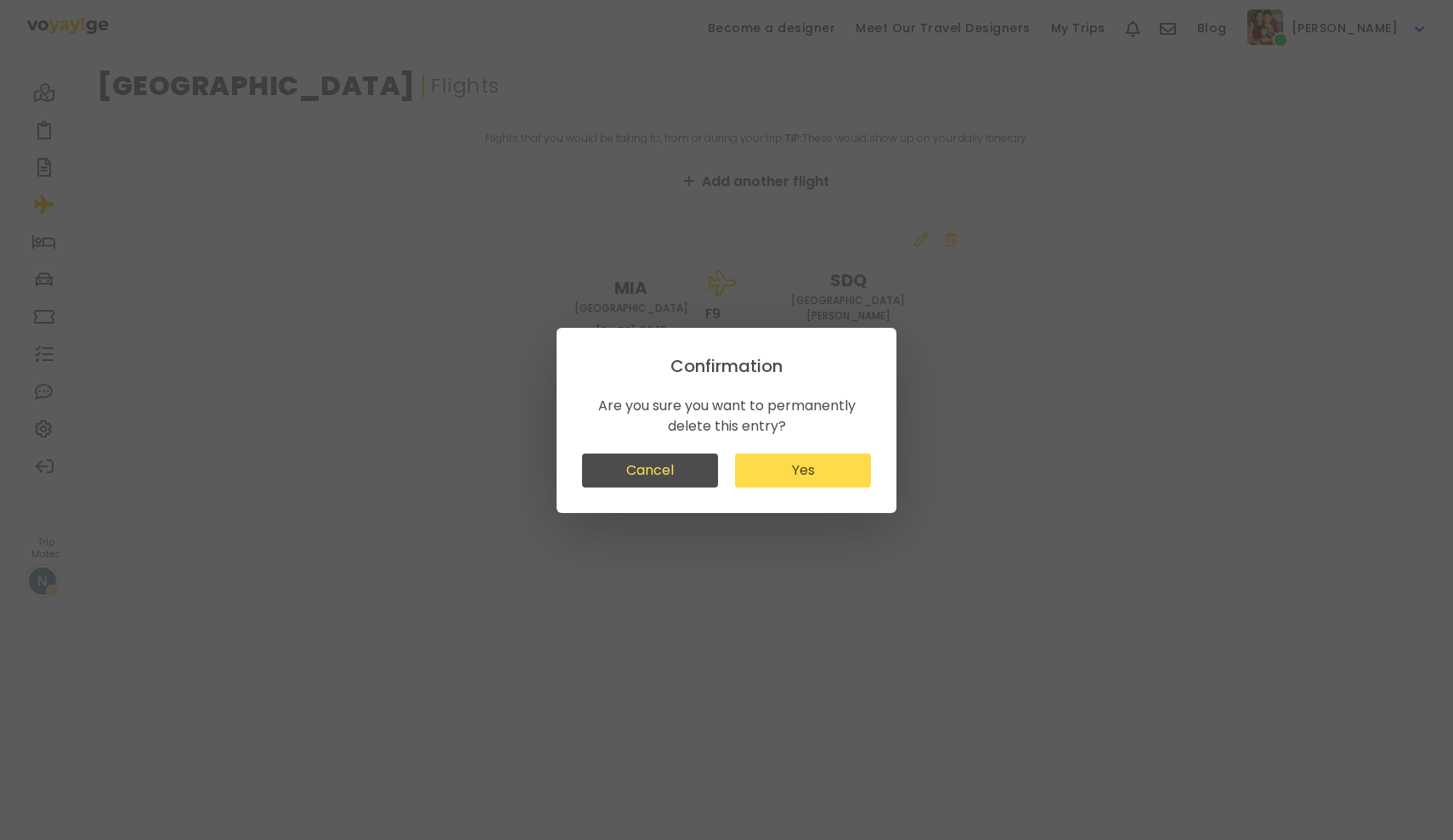
click at [838, 466] on button "Yes" at bounding box center [803, 471] width 136 height 34
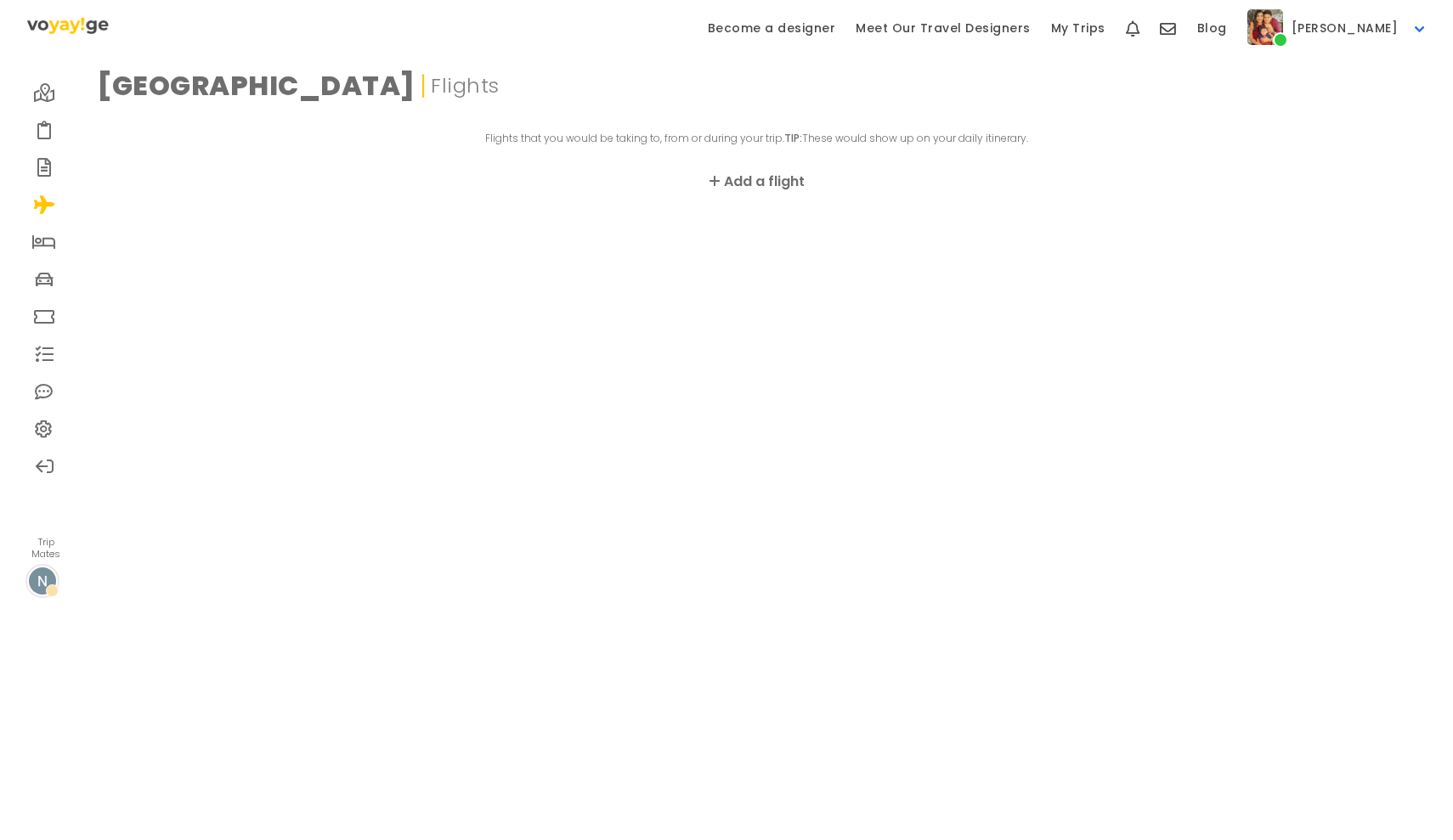
click at [752, 189] on link "Add a flight" at bounding box center [757, 182] width 95 height 20
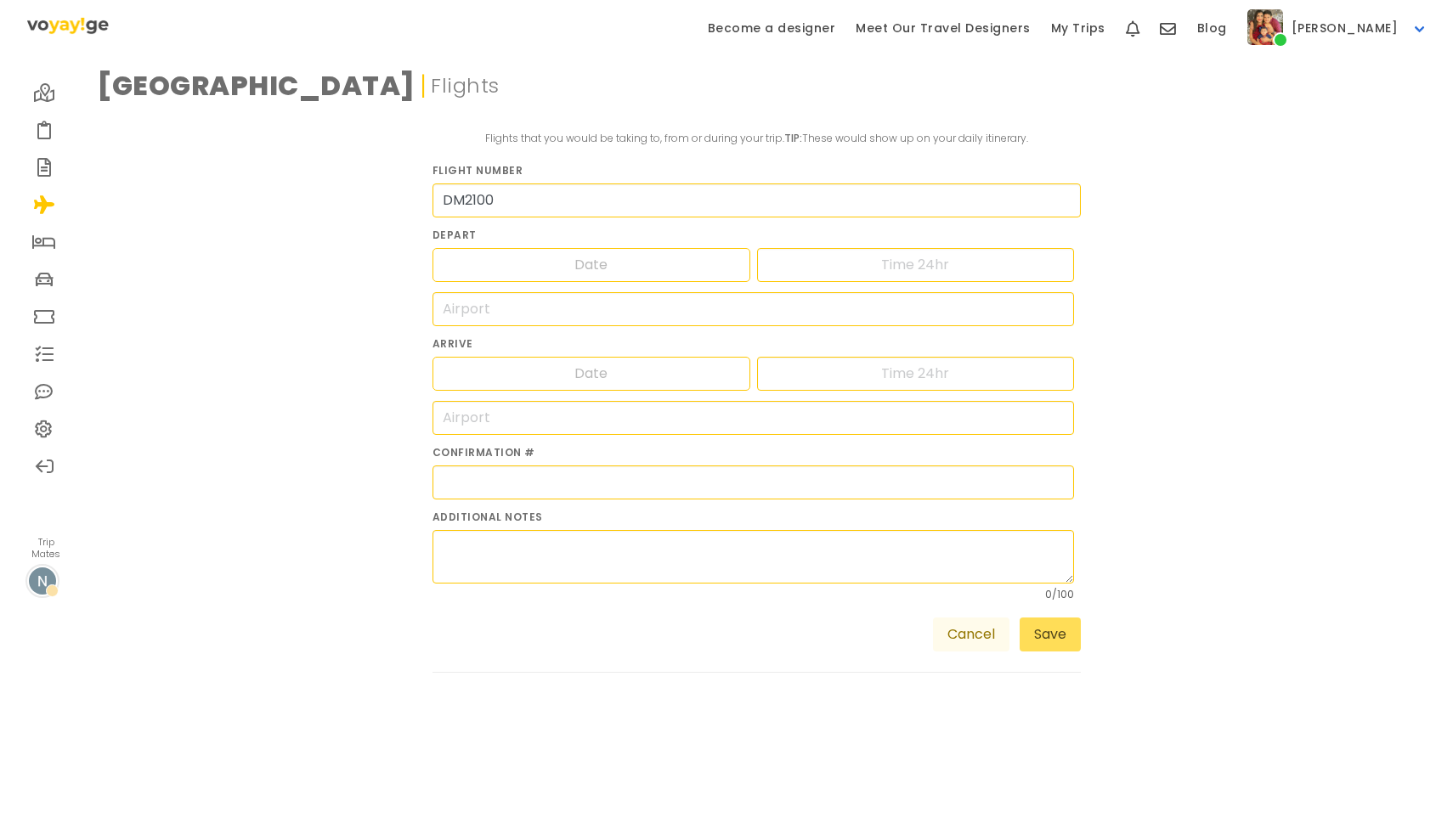
type input "DM2100"
click at [675, 269] on div "Navigate forward to interact with the calendar and select a date. Press the que…" at bounding box center [591, 265] width 317 height 34
click at [676, 313] on input "search" at bounding box center [753, 309] width 643 height 34
click at [649, 275] on div "Navigate forward to interact with the calendar and select a date. Press the que…" at bounding box center [591, 265] width 317 height 34
click at [639, 266] on input "Date" at bounding box center [592, 265] width 111 height 32
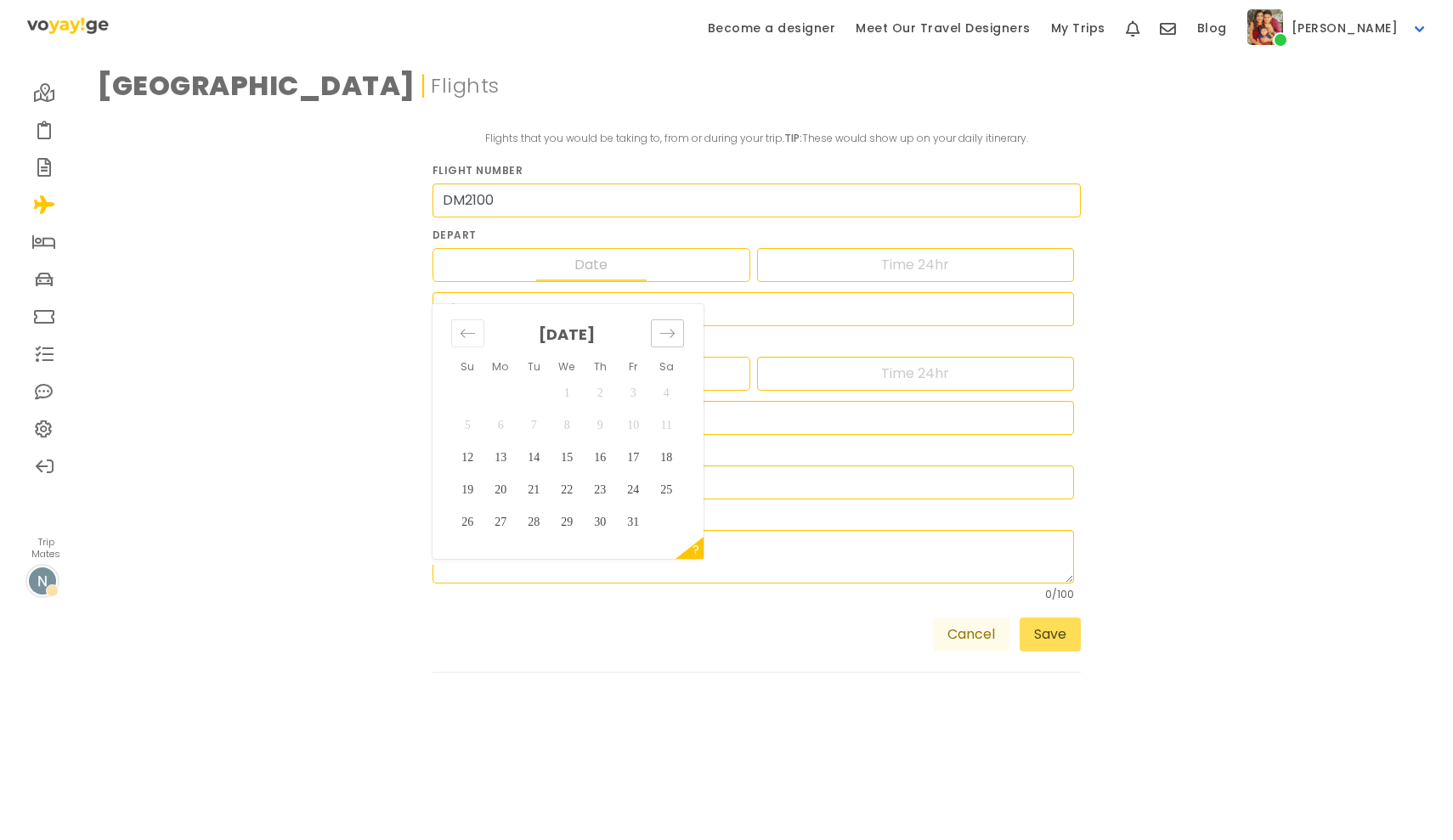
click at [672, 333] on icon "Move forward to switch to the next month." at bounding box center [666, 333] width 14 height 9
click at [633, 415] on td "7" at bounding box center [633, 426] width 33 height 32
type input "[DATE]"
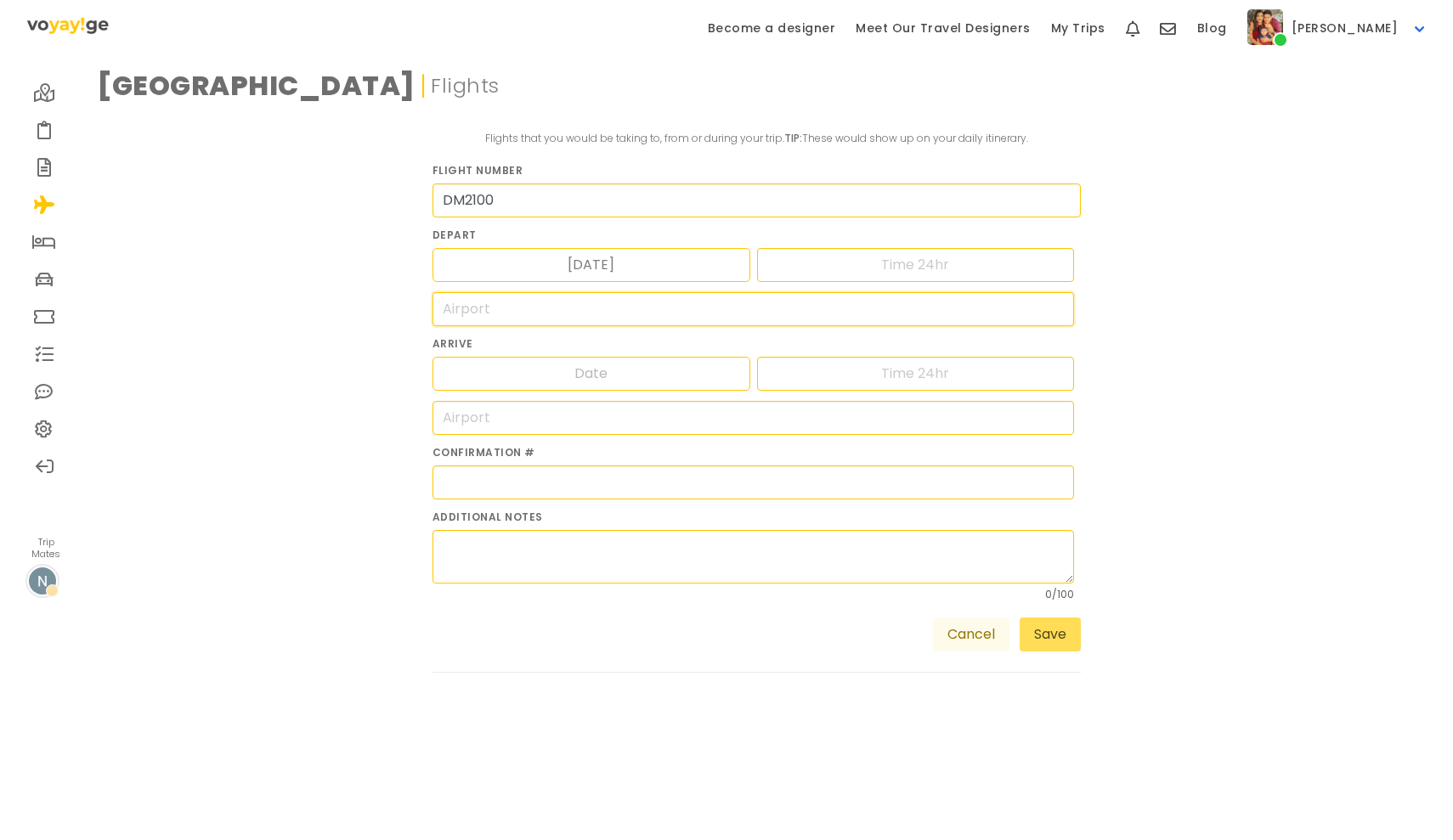
click at [550, 311] on input "search" at bounding box center [753, 309] width 643 height 34
click at [592, 366] on input "Date" at bounding box center [592, 374] width 111 height 32
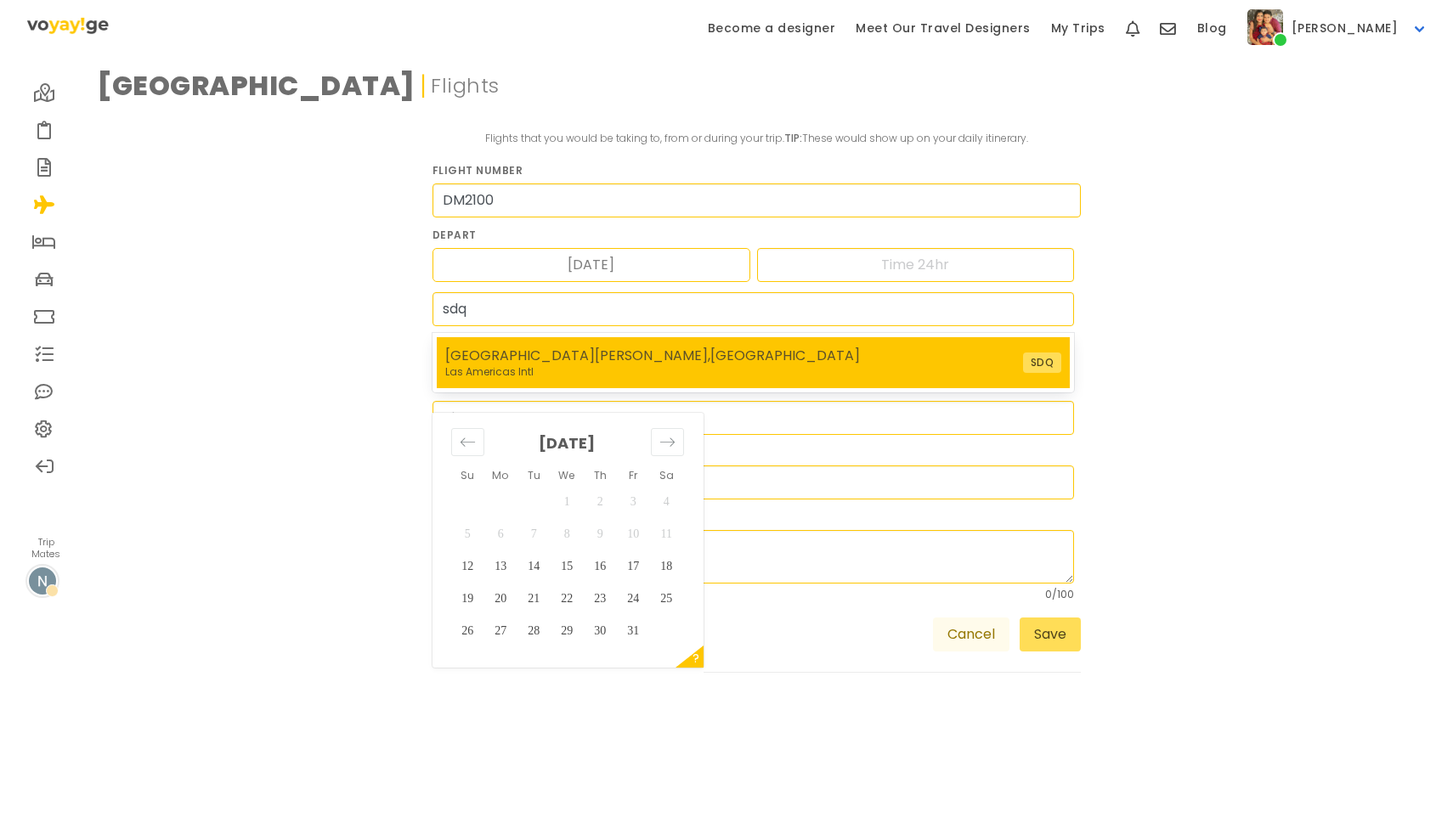
click at [592, 357] on div "[GEOGRAPHIC_DATA][PERSON_NAME] , [GEOGRAPHIC_DATA]" at bounding box center [652, 356] width 415 height 20
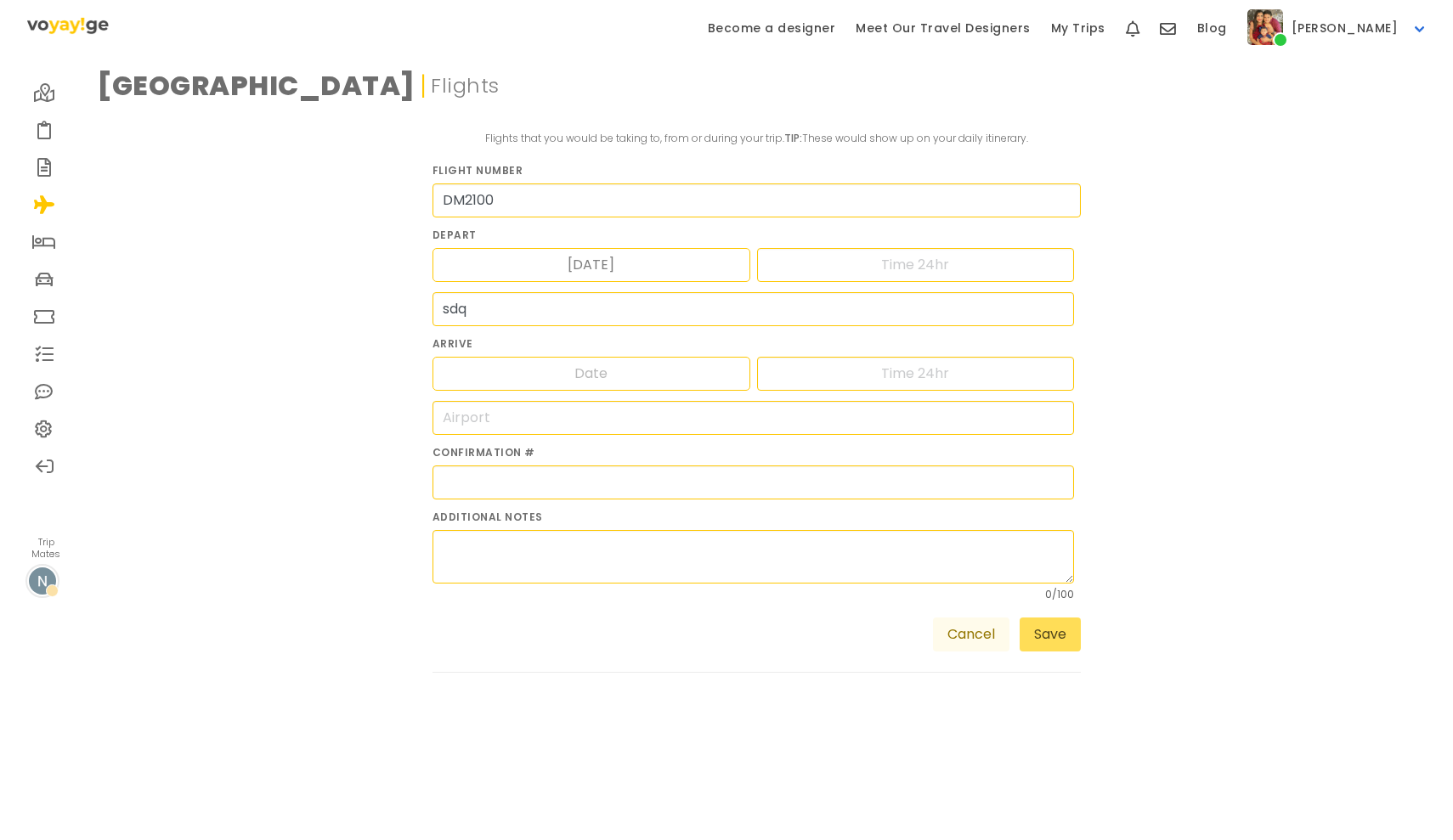
type input "SDQ - [GEOGRAPHIC_DATA][PERSON_NAME]"
click at [616, 318] on input "SDQ - [GEOGRAPHIC_DATA][PERSON_NAME]" at bounding box center [753, 309] width 643 height 34
click at [1052, 306] on input "SDQ - [GEOGRAPHIC_DATA][PERSON_NAME]" at bounding box center [753, 309] width 643 height 34
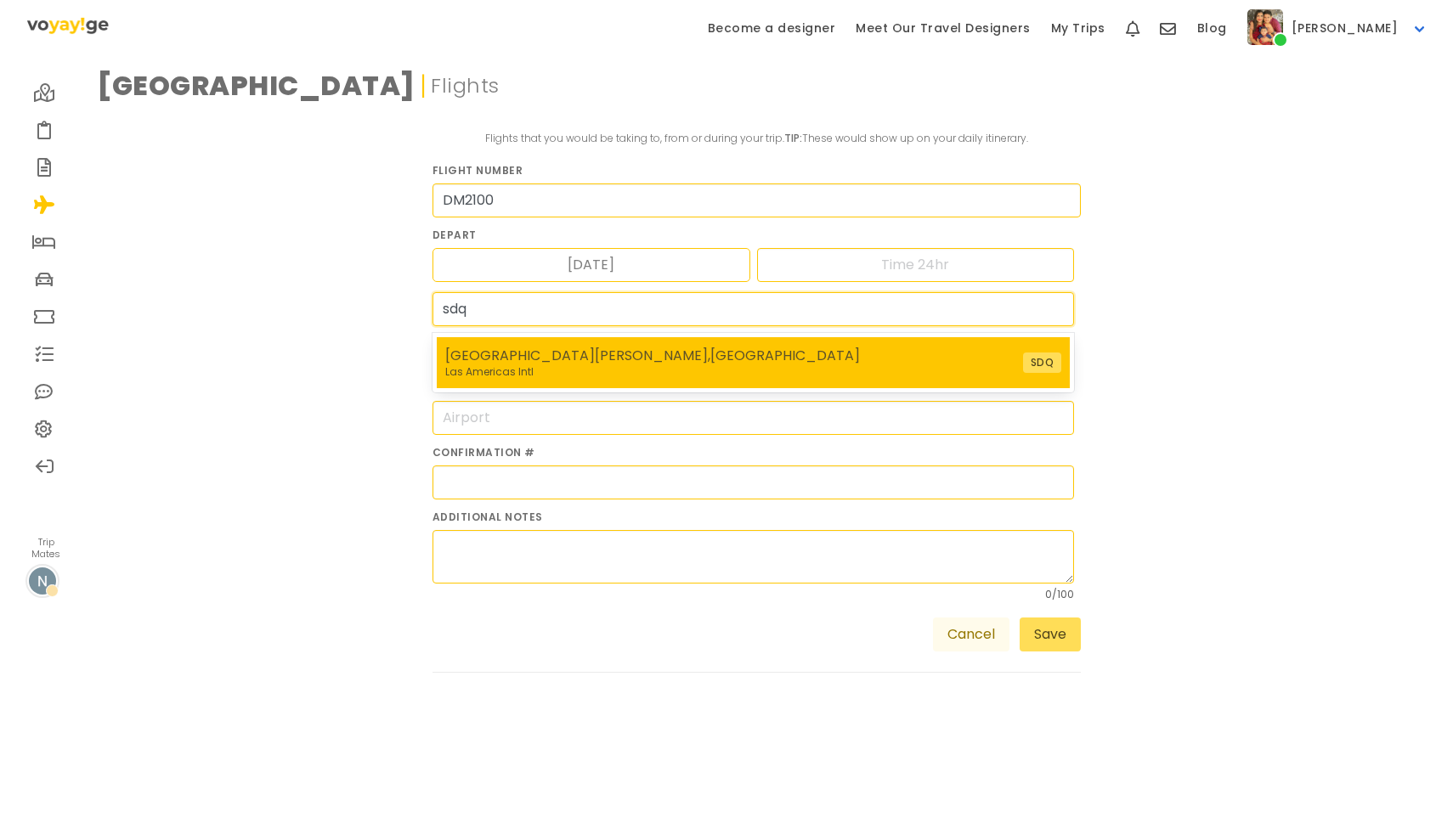
click at [863, 343] on div "[GEOGRAPHIC_DATA][PERSON_NAME] , [GEOGRAPHIC_DATA] [GEOGRAPHIC_DATA] Intl SDQ" at bounding box center [753, 363] width 634 height 51
type input "SDQ - [GEOGRAPHIC_DATA][PERSON_NAME]"
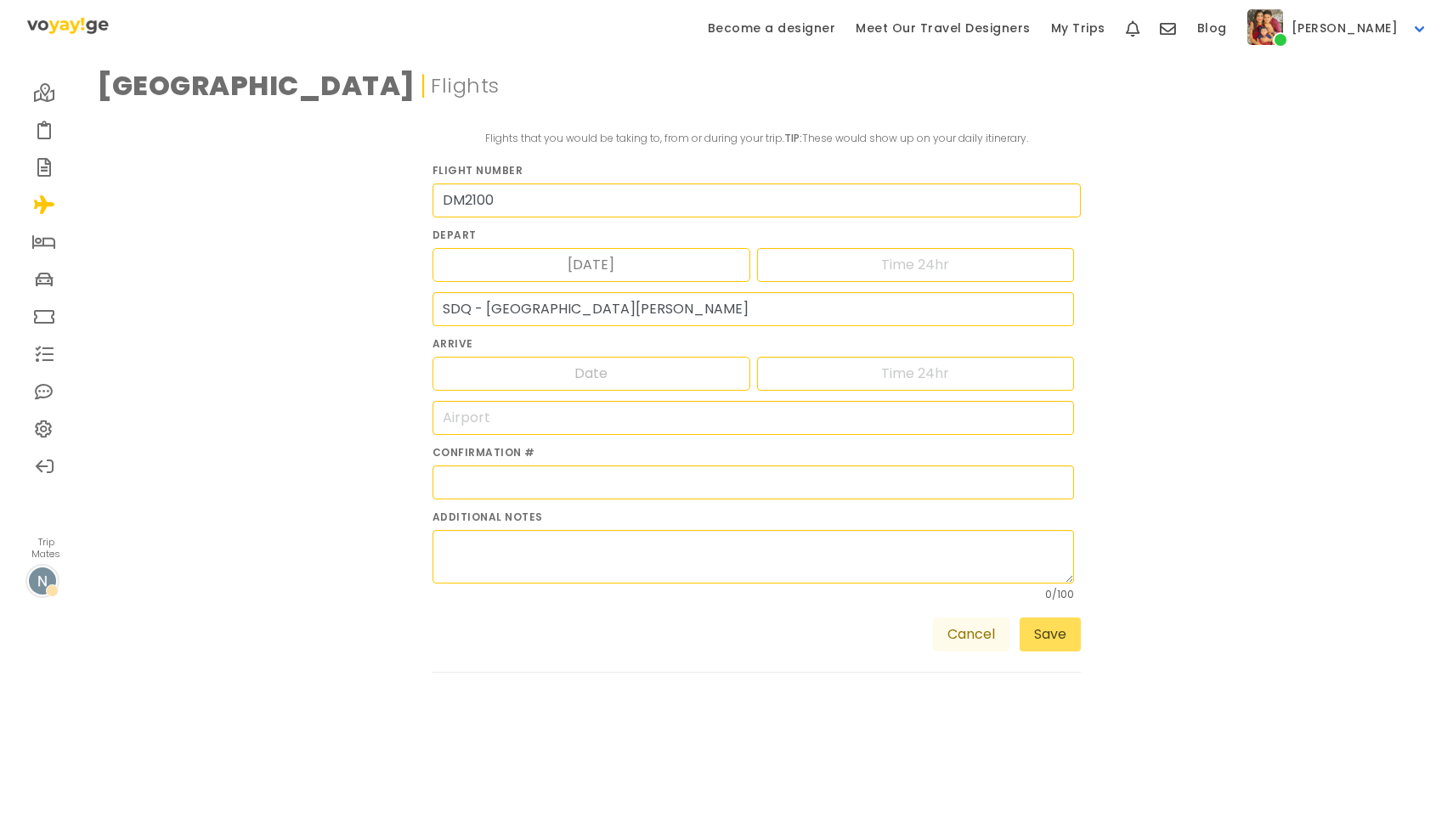
click at [660, 374] on div "Navigate forward to interact with the calendar and select a date. Press the que…" at bounding box center [591, 374] width 317 height 34
click at [613, 372] on input "Date" at bounding box center [592, 374] width 111 height 32
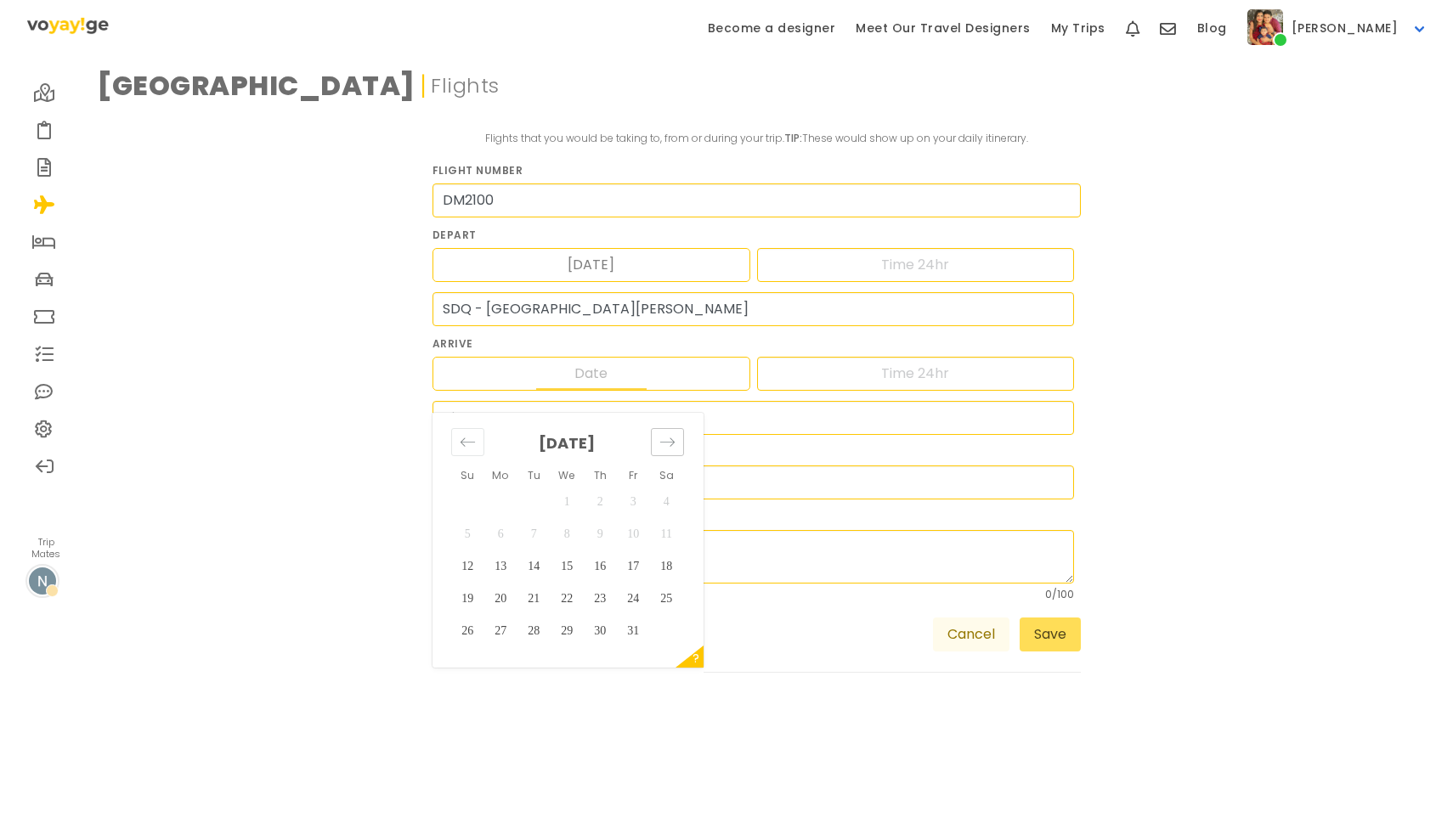
click at [665, 442] on icon "Move forward to switch to the next month." at bounding box center [666, 442] width 16 height 16
click at [636, 532] on td "7" at bounding box center [633, 534] width 33 height 32
type input "[DATE]"
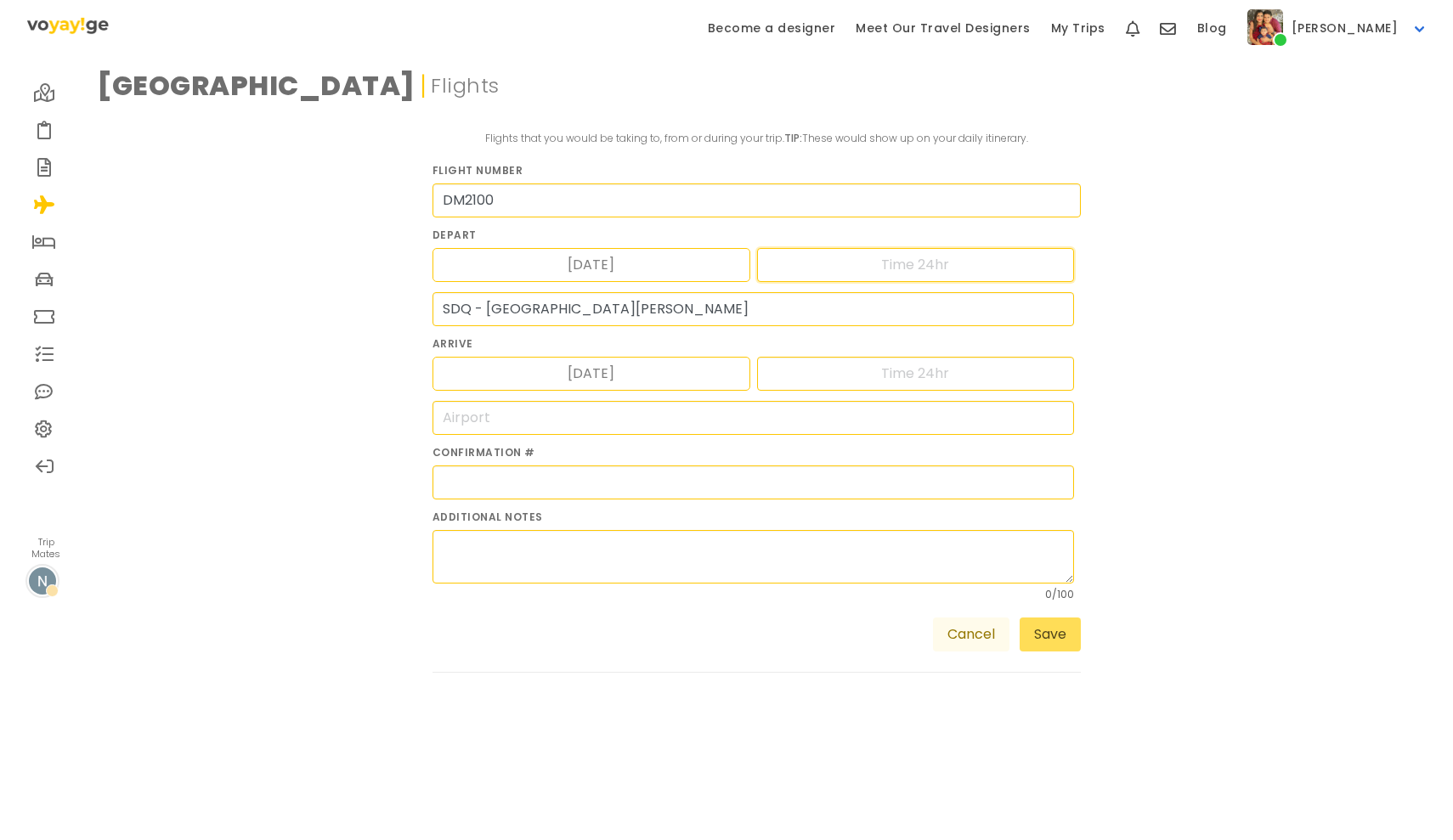
click at [902, 263] on input "text" at bounding box center [915, 265] width 317 height 34
type input "1"
type input "10:19"
click at [928, 374] on input "text" at bounding box center [915, 374] width 317 height 34
type input "11:39"
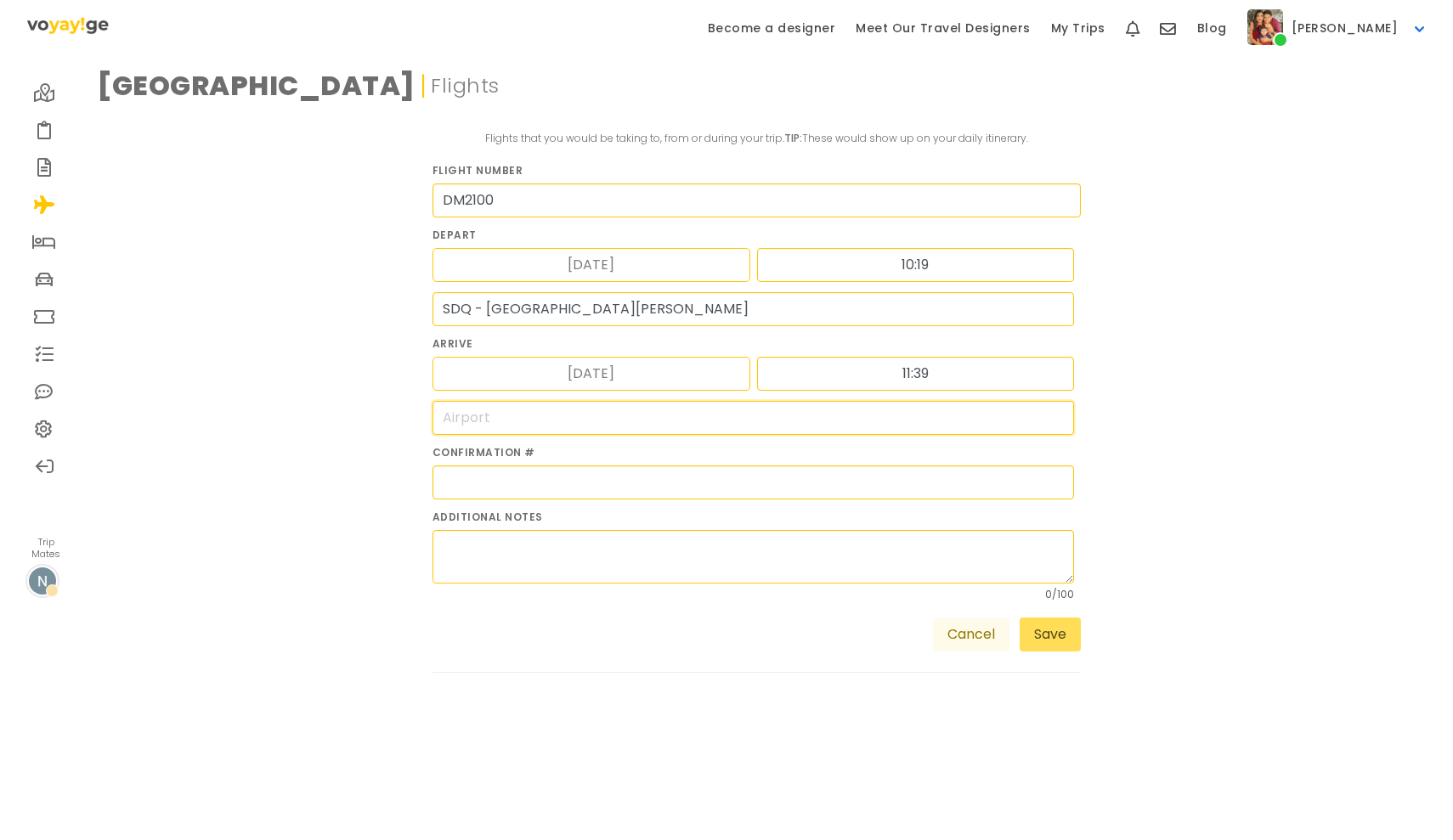
click at [818, 424] on input "search" at bounding box center [753, 418] width 643 height 34
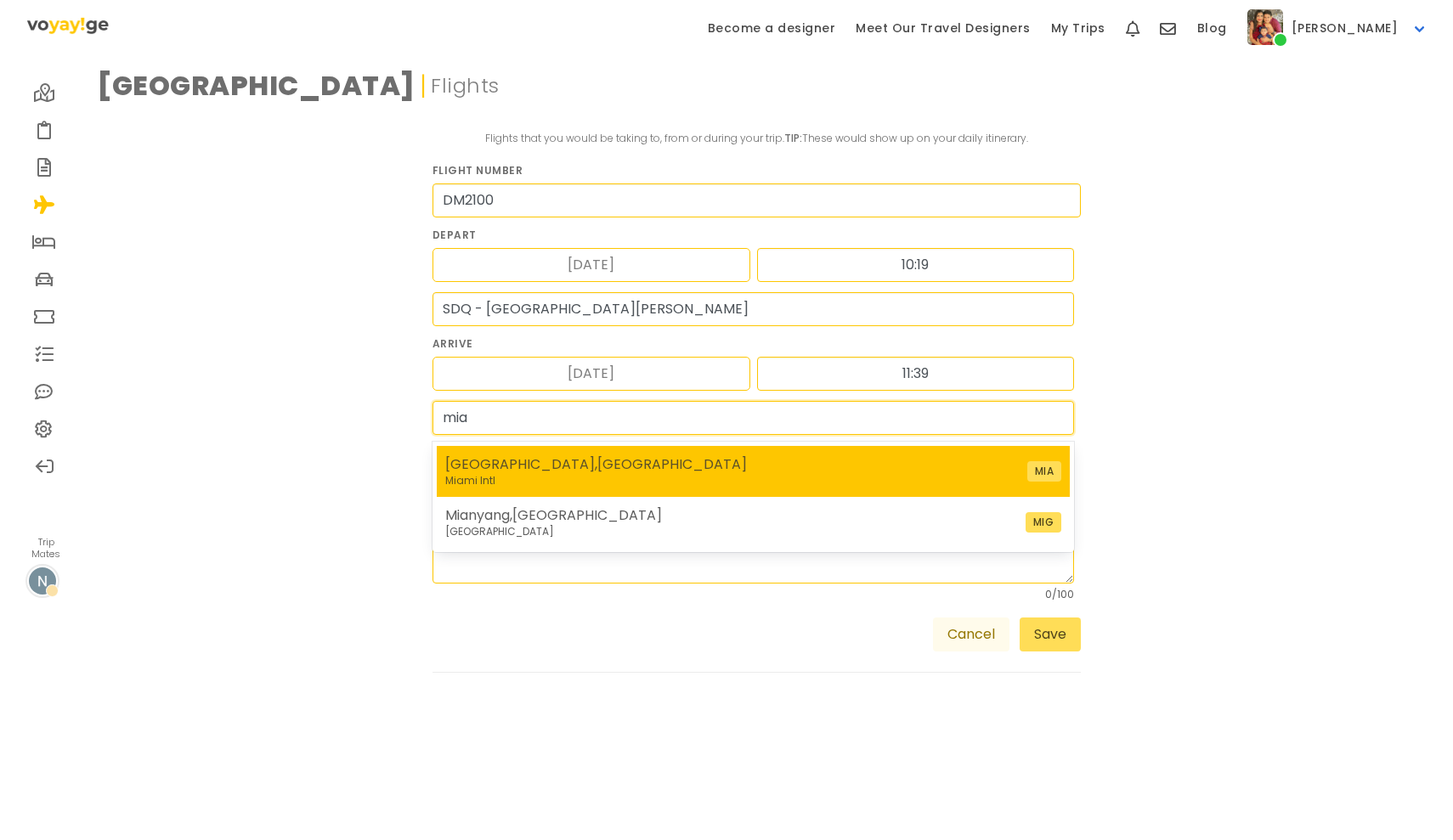
click at [832, 489] on nav "[GEOGRAPHIC_DATA] , [GEOGRAPHIC_DATA] Miami Intl MIA" at bounding box center [753, 471] width 617 height 34
type input "MIA - [GEOGRAPHIC_DATA]"
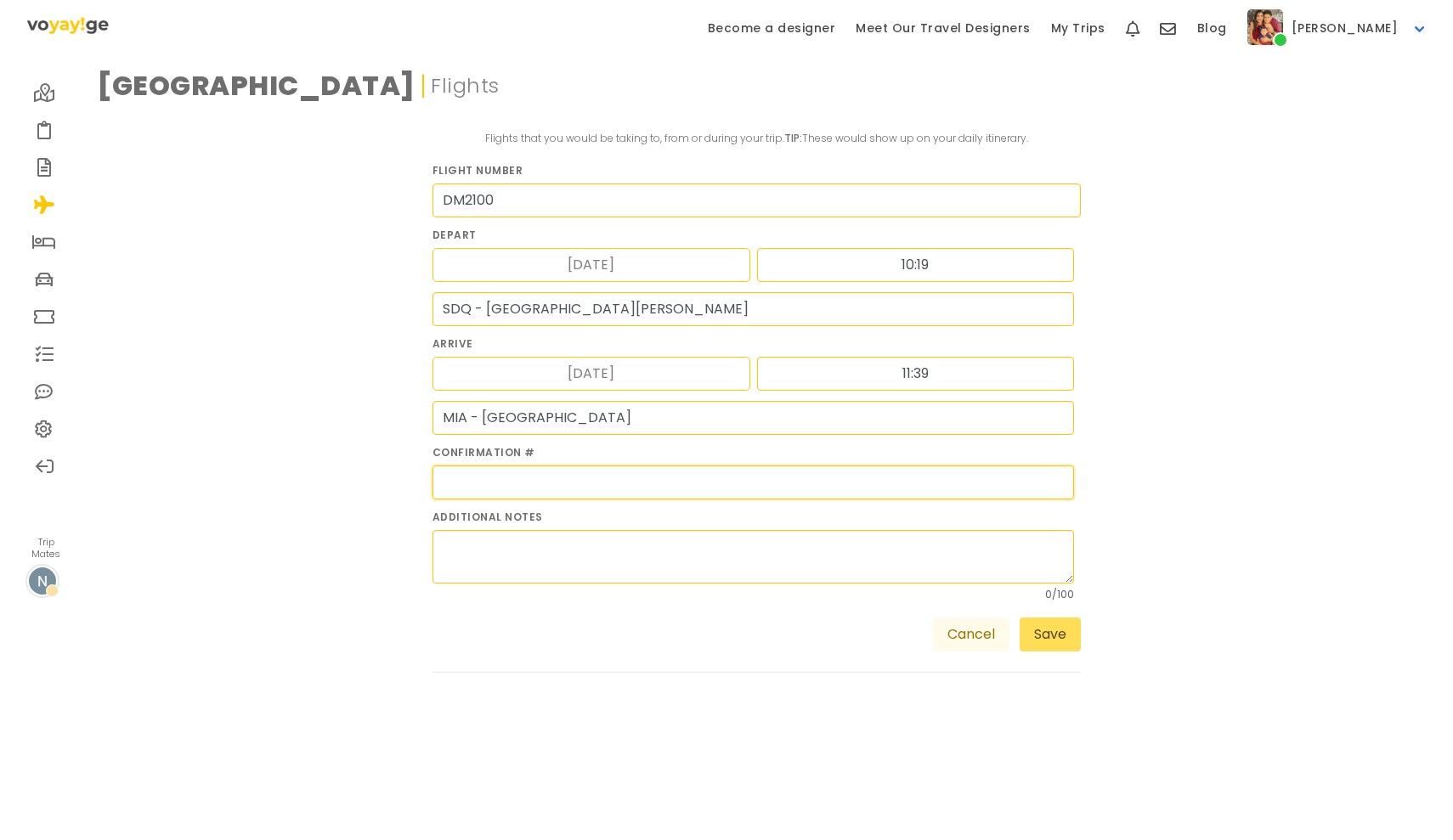
click at [777, 489] on input "text" at bounding box center [753, 483] width 643 height 34
click at [1043, 637] on button "Save" at bounding box center [1050, 635] width 61 height 34
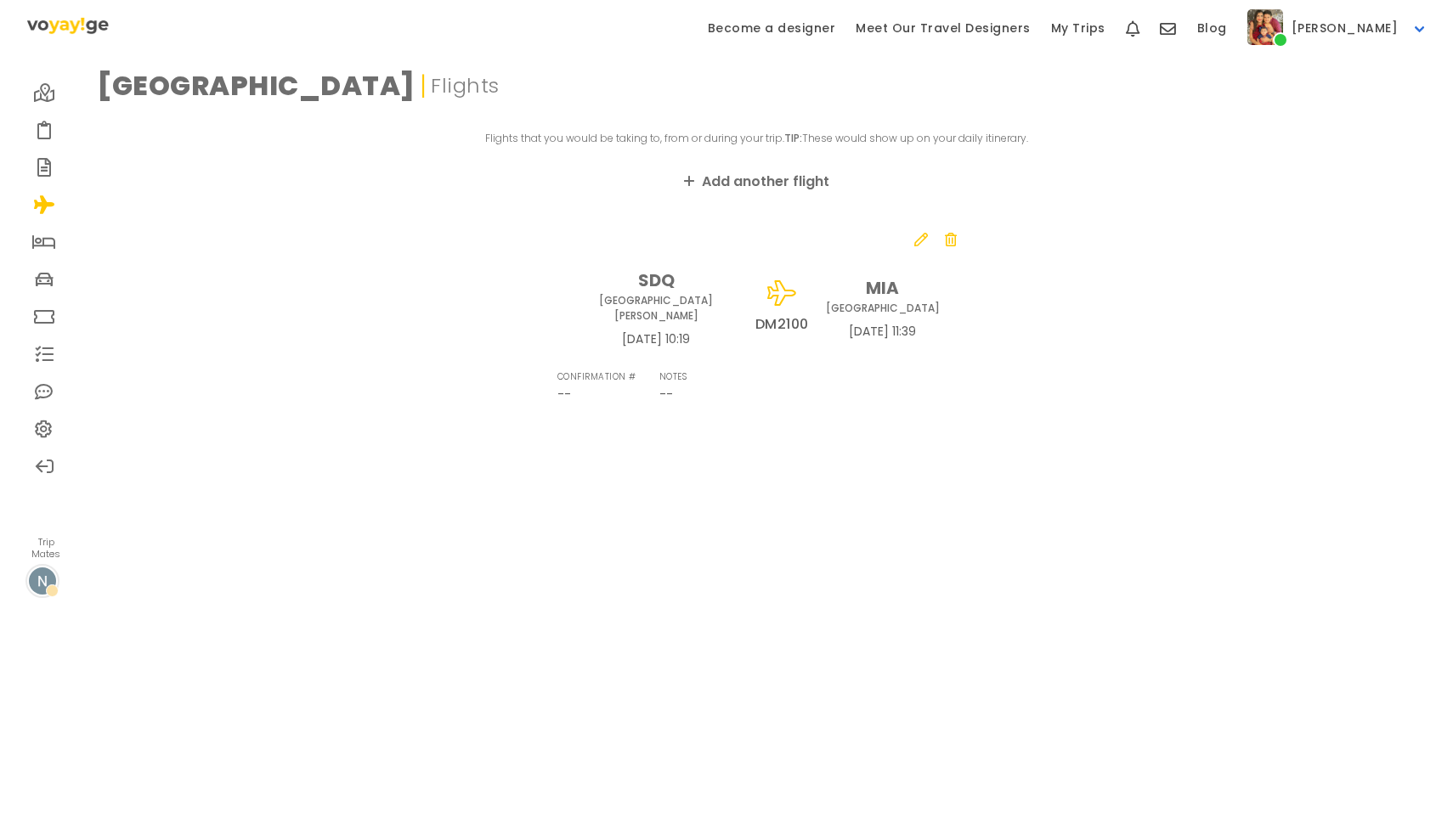
click at [774, 178] on link "Add another flight" at bounding box center [756, 182] width 146 height 20
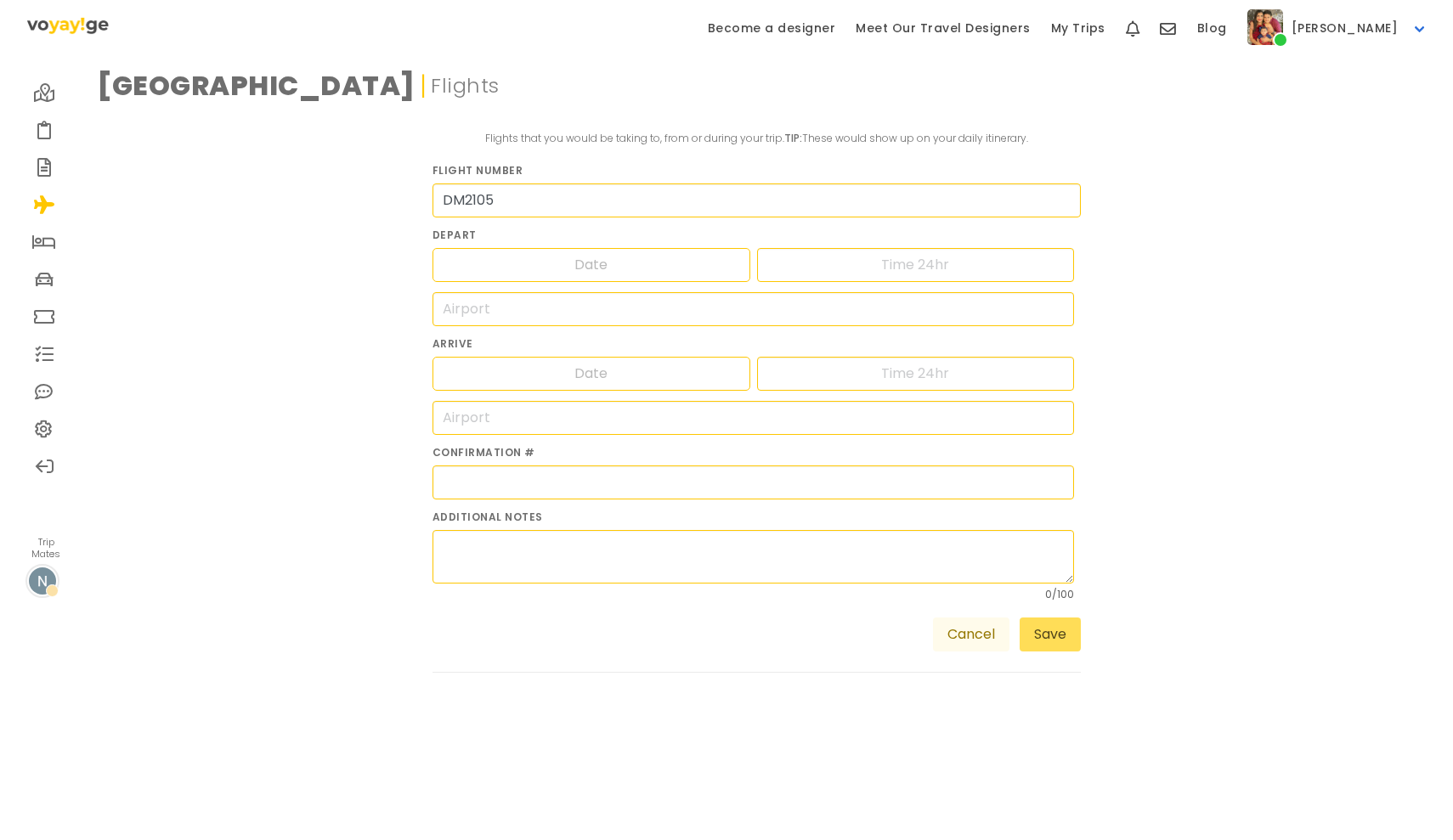
type input "DM2105"
click at [643, 264] on input "Date" at bounding box center [592, 265] width 111 height 32
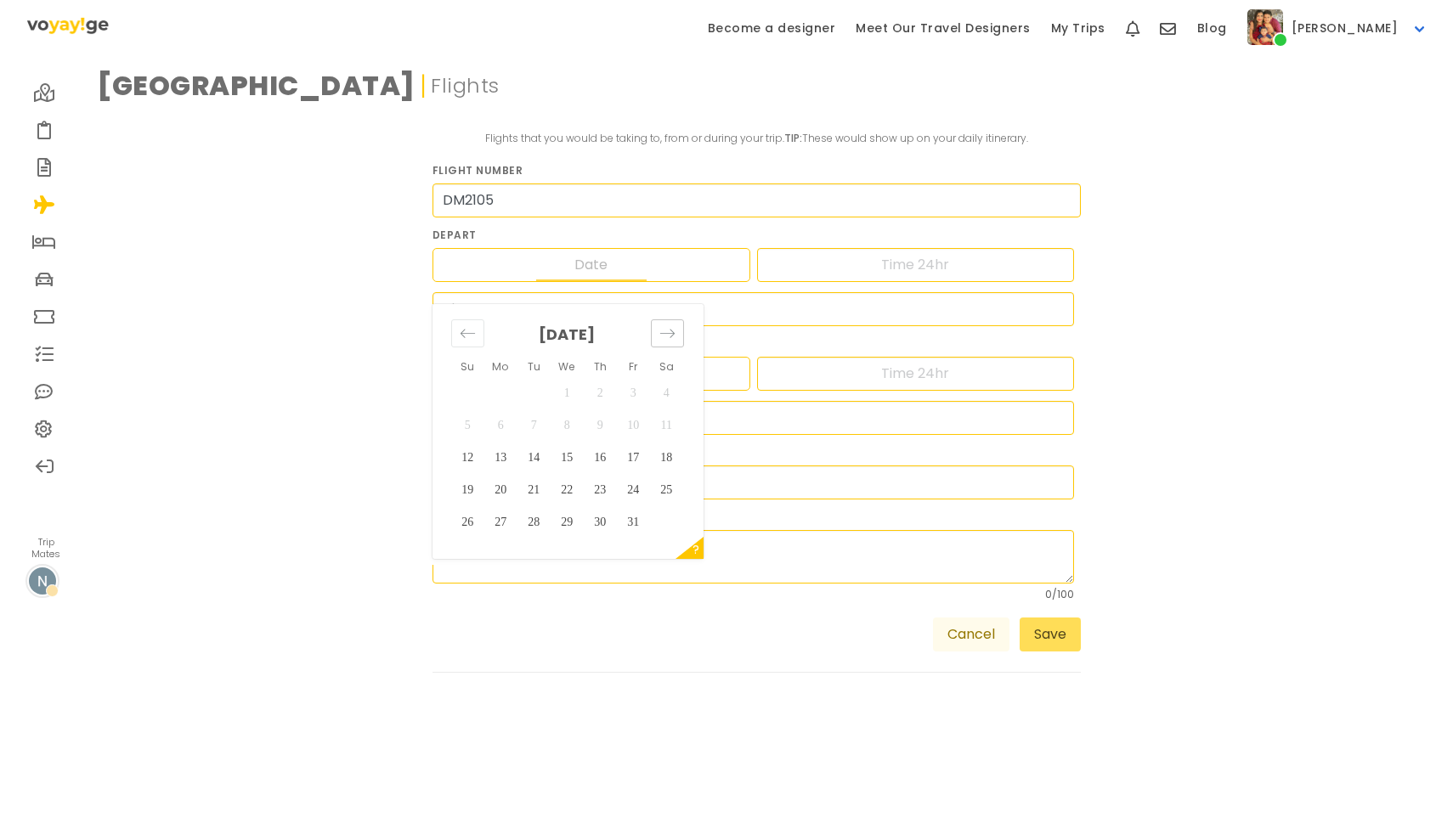
click at [672, 337] on icon "Move forward to switch to the next month." at bounding box center [666, 333] width 16 height 16
click at [531, 454] on td "11" at bounding box center [534, 458] width 33 height 32
type input "[DATE]"
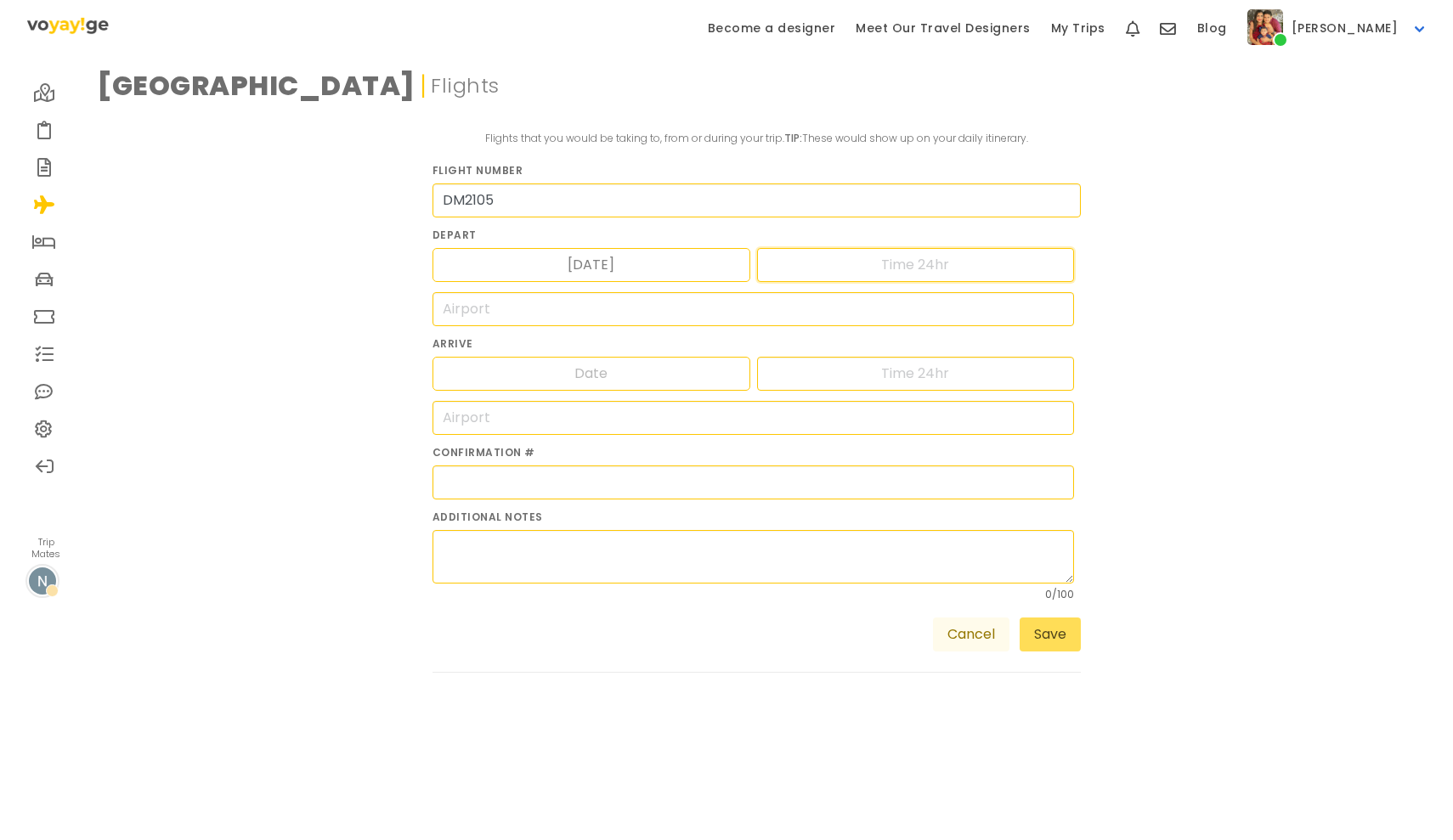
click at [873, 263] on input "text" at bounding box center [915, 265] width 317 height 34
type input "0"
type input "18:25"
click at [965, 375] on input "text" at bounding box center [915, 374] width 317 height 34
type input "21:45"
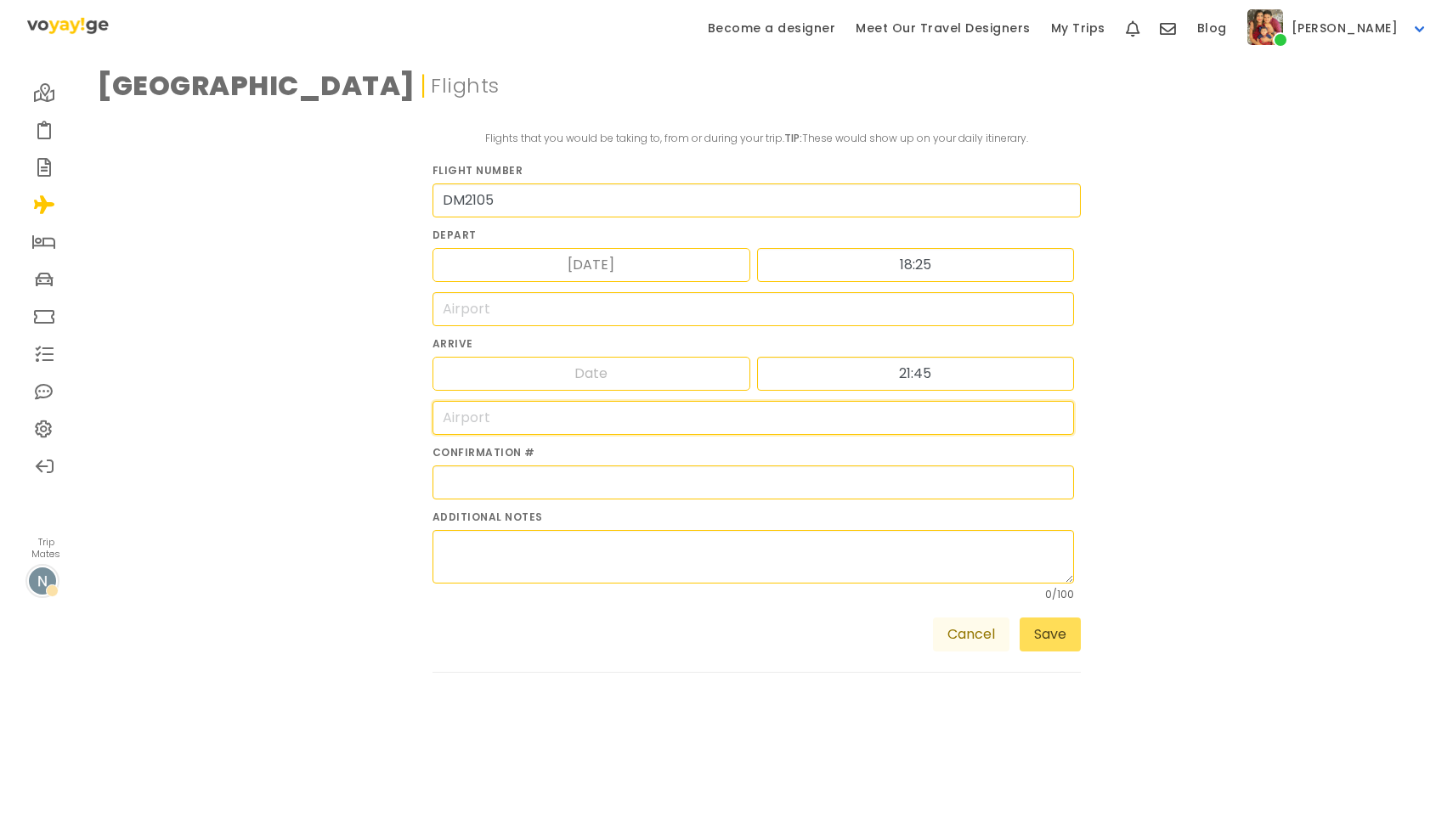
click at [747, 422] on input "search" at bounding box center [753, 418] width 643 height 34
click at [614, 324] on input "search" at bounding box center [753, 309] width 643 height 34
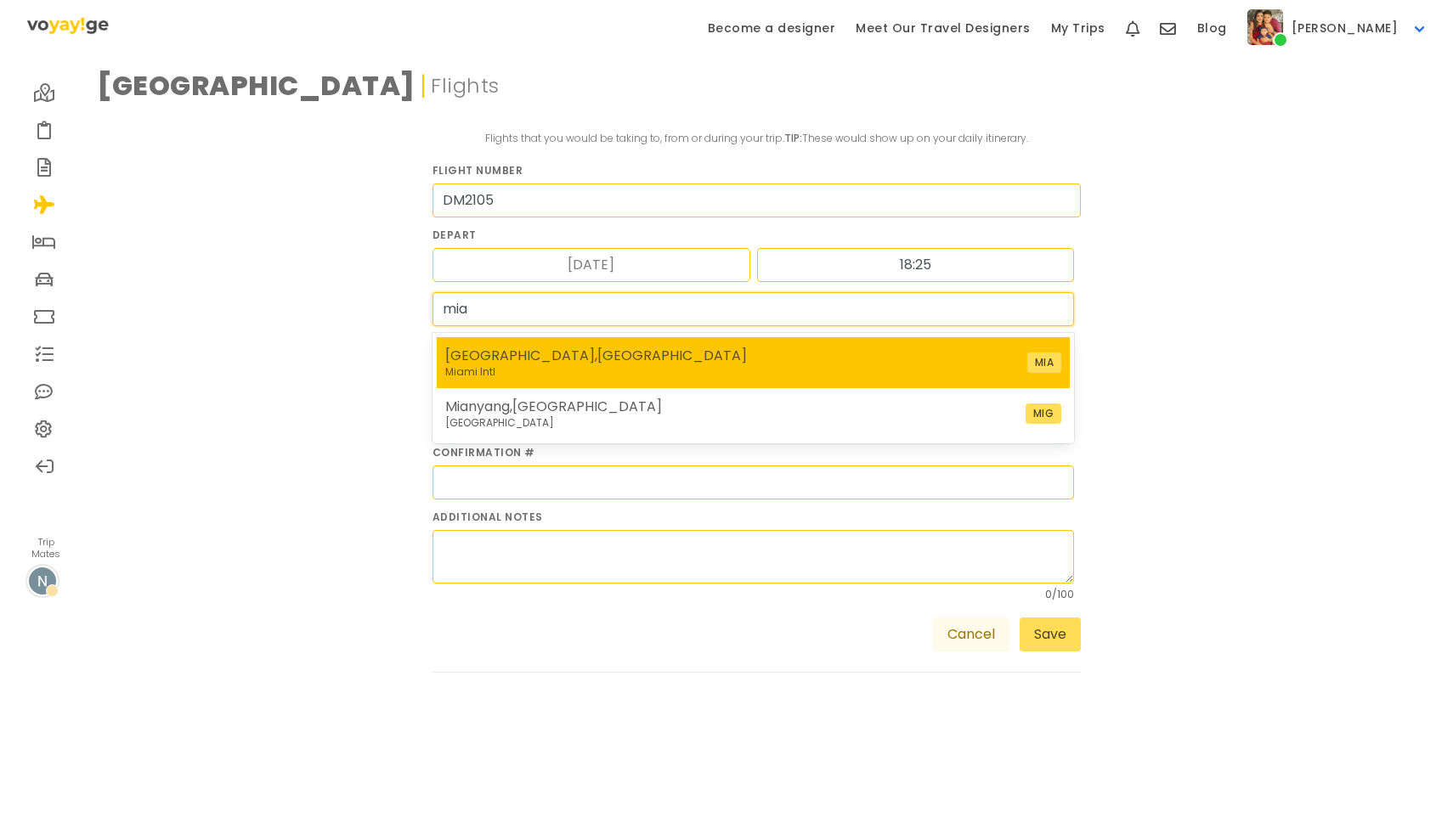
click at [609, 365] on nav "[GEOGRAPHIC_DATA] , [GEOGRAPHIC_DATA] Miami Intl MIA" at bounding box center [753, 363] width 617 height 34
type input "MIA - [GEOGRAPHIC_DATA]"
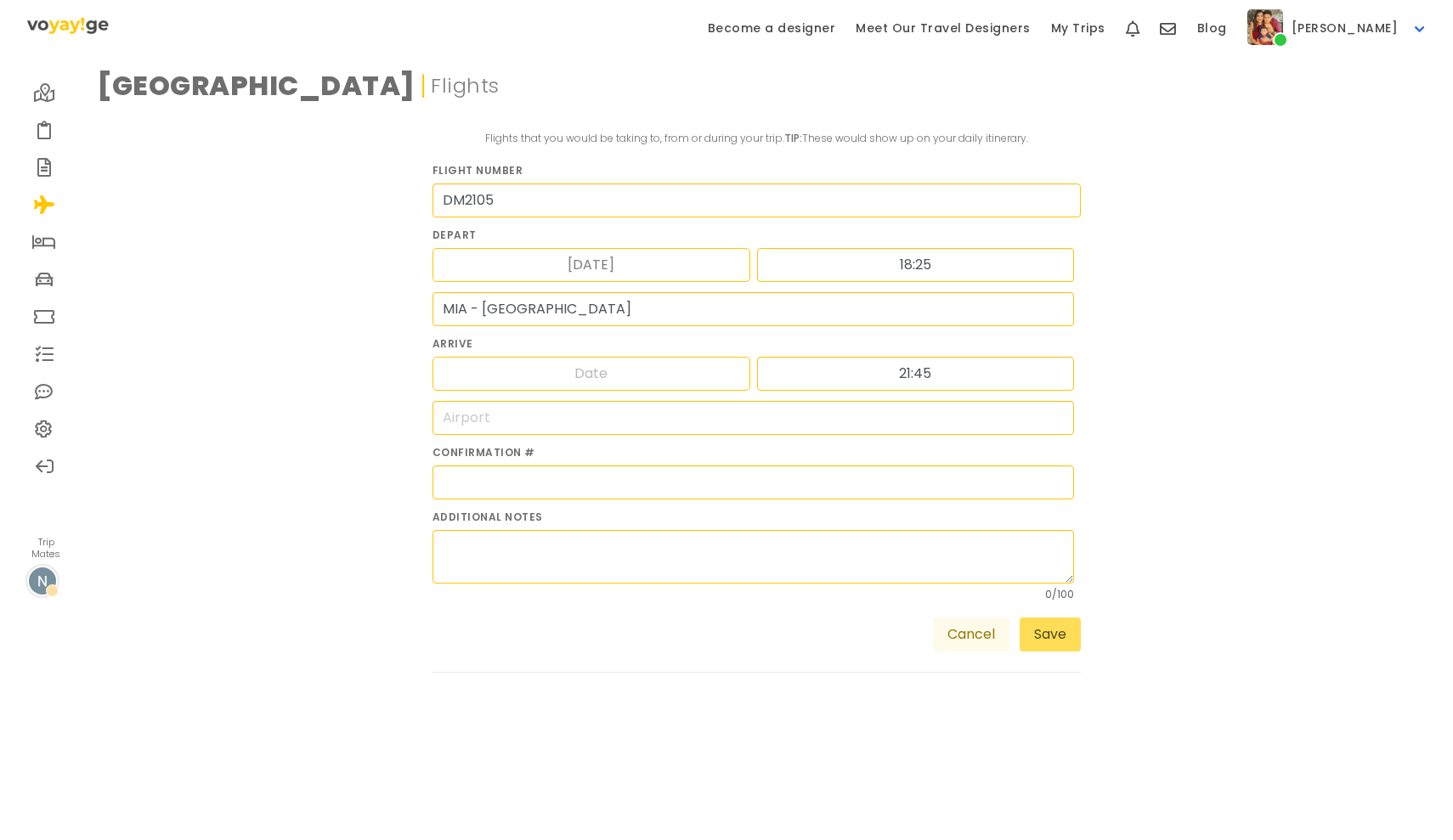
click at [601, 370] on input "Date" at bounding box center [592, 374] width 111 height 32
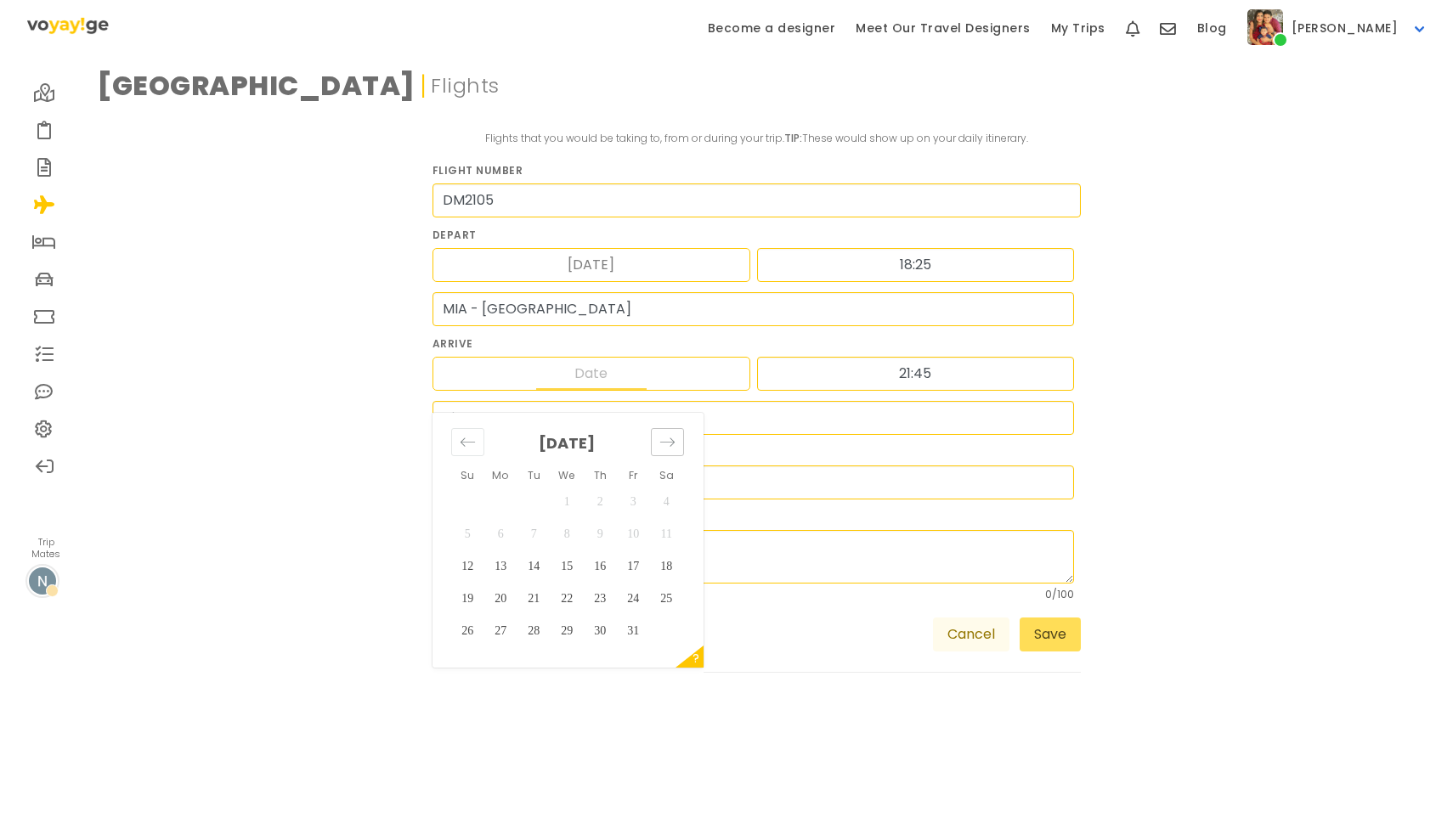
click at [664, 447] on icon "Move forward to switch to the next month." at bounding box center [666, 442] width 16 height 16
click at [539, 565] on td "11" at bounding box center [534, 567] width 33 height 32
type input "[DATE]"
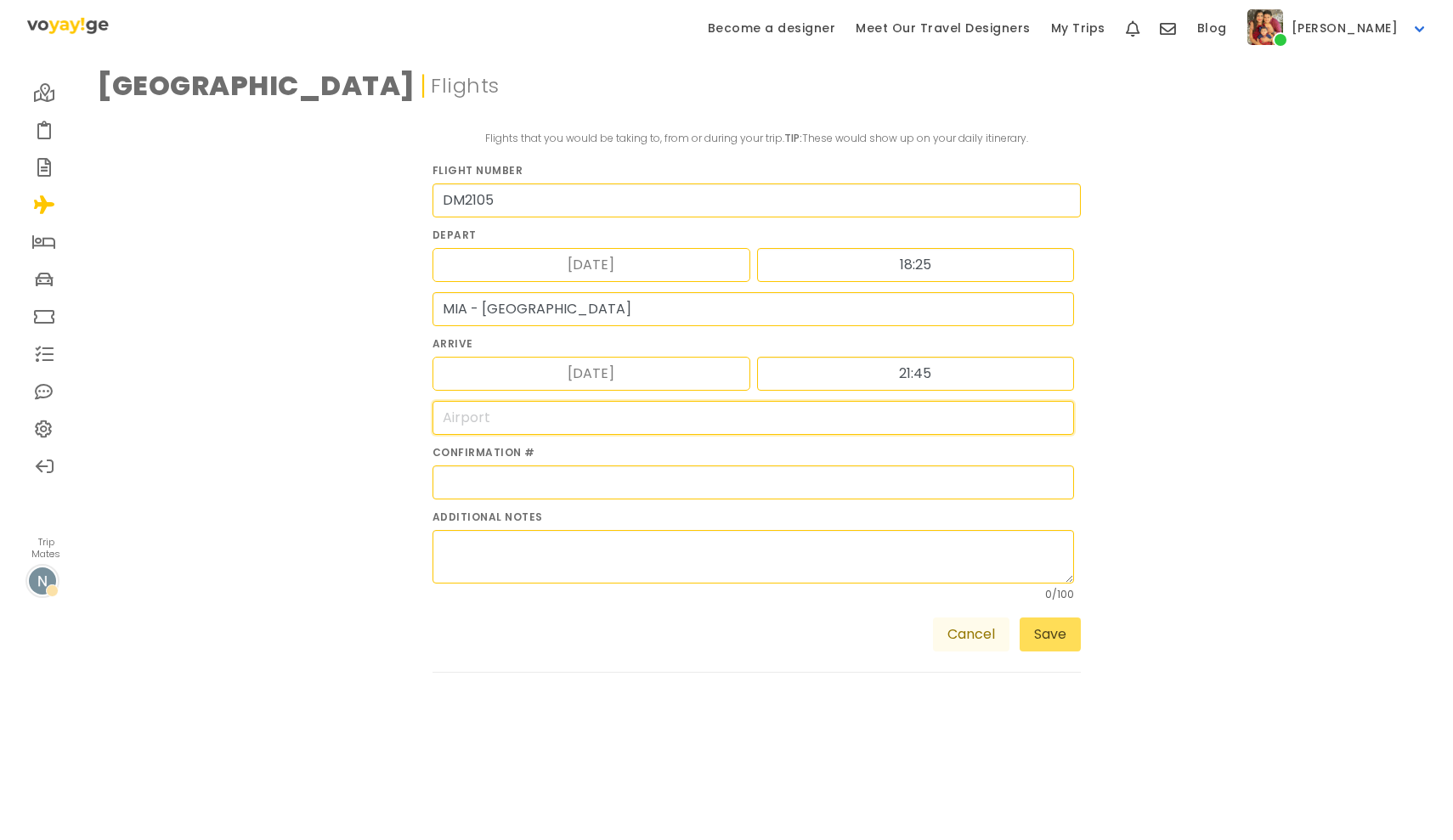
click at [513, 419] on input "search" at bounding box center [753, 418] width 643 height 34
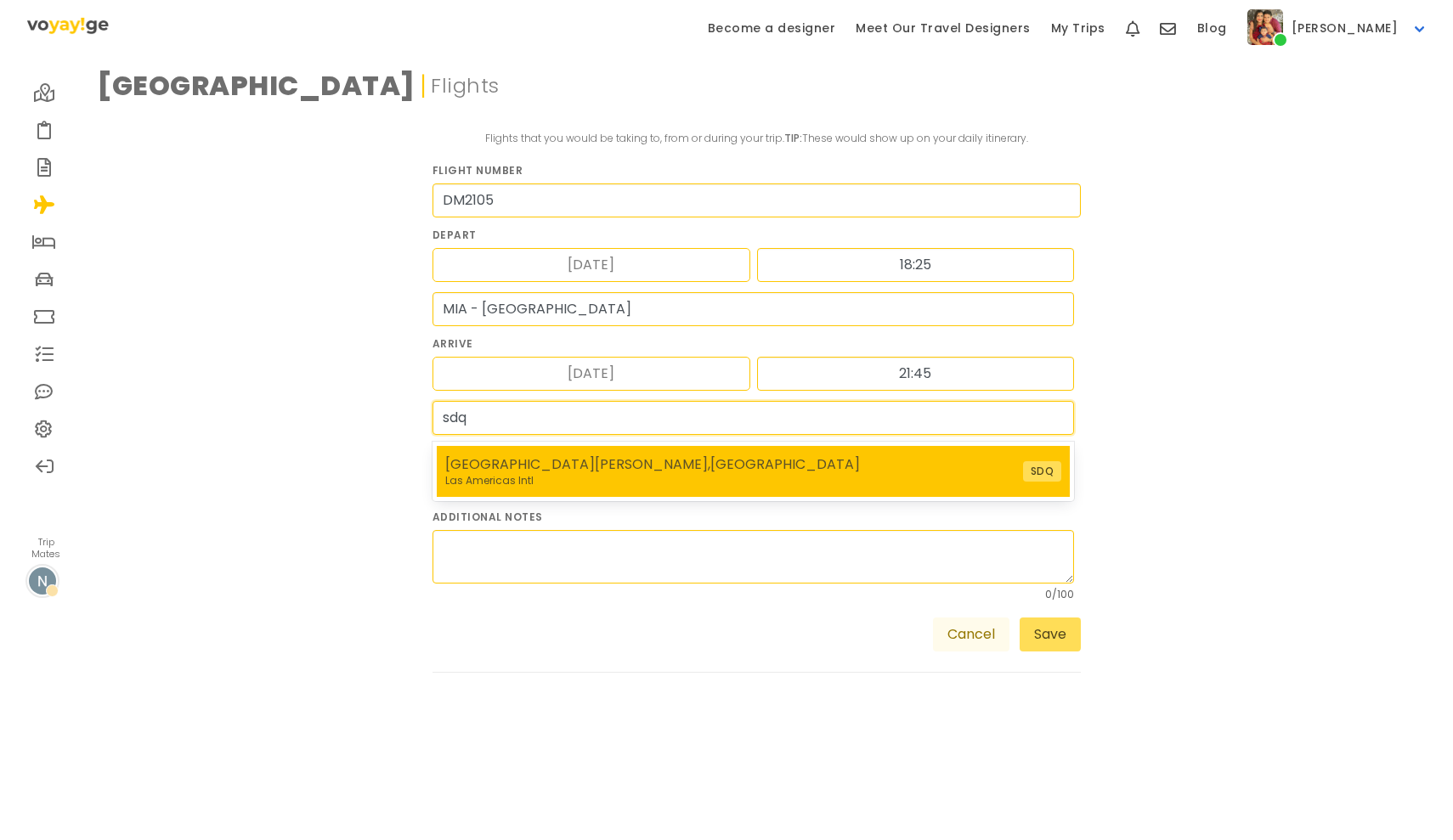
click at [538, 466] on div "[GEOGRAPHIC_DATA][PERSON_NAME] , [GEOGRAPHIC_DATA]" at bounding box center [652, 465] width 415 height 20
type input "SDQ - [GEOGRAPHIC_DATA][PERSON_NAME]"
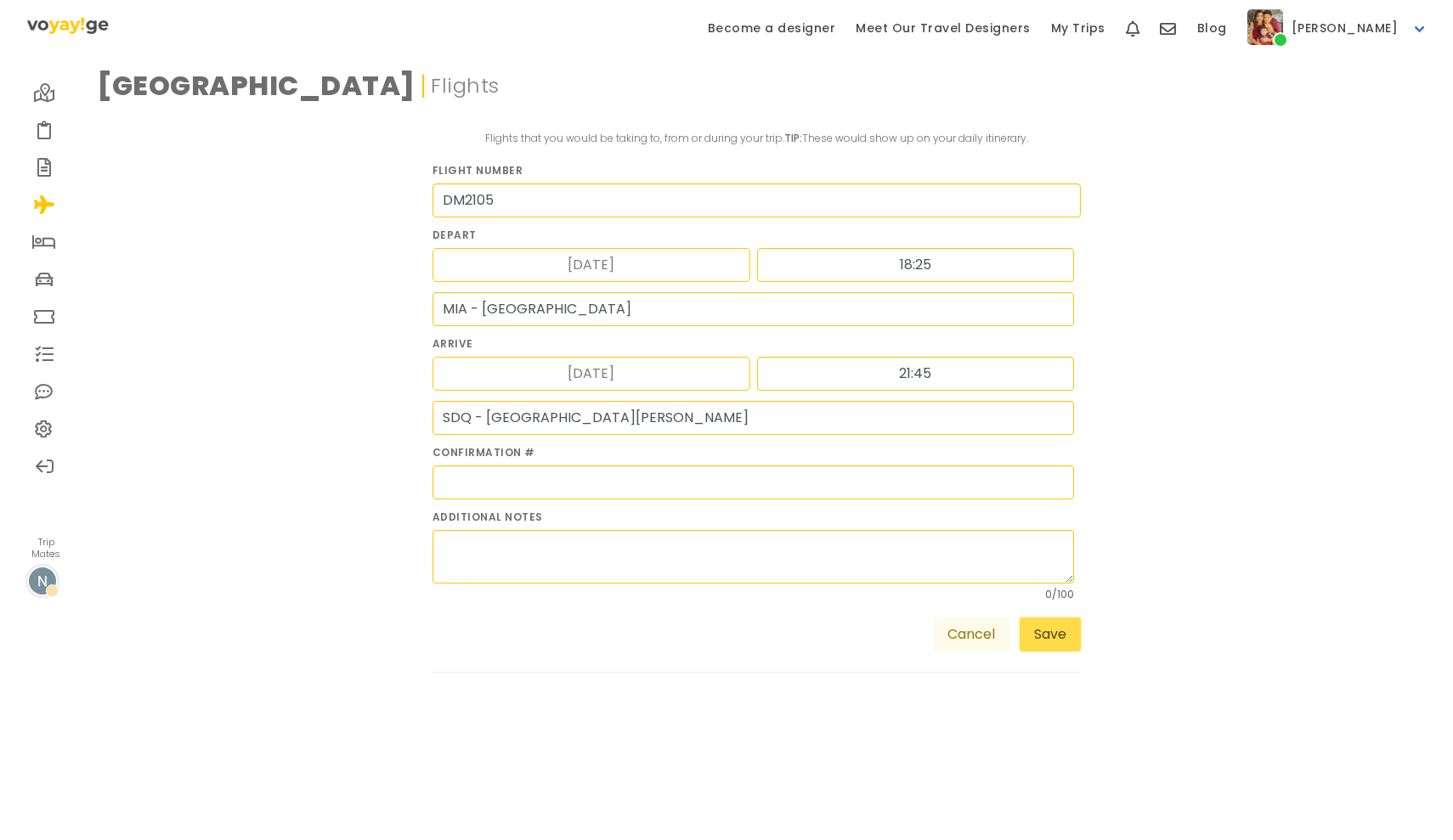
click at [1061, 640] on button "Save" at bounding box center [1050, 635] width 61 height 34
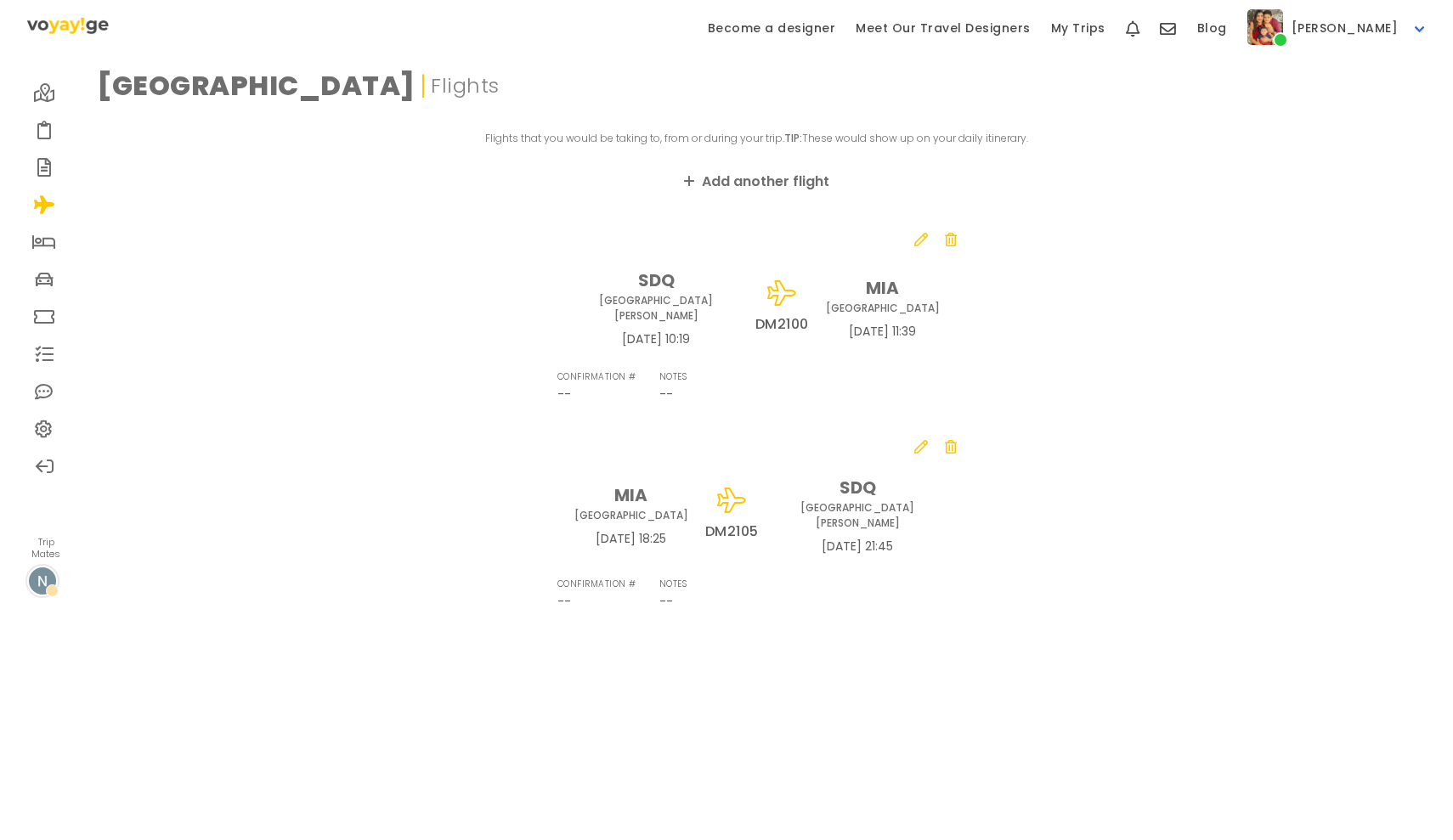
click at [134, 89] on span "[GEOGRAPHIC_DATA] | Flights" at bounding box center [767, 86] width 1338 height 41
click at [47, 131] on icon at bounding box center [44, 130] width 14 height 14
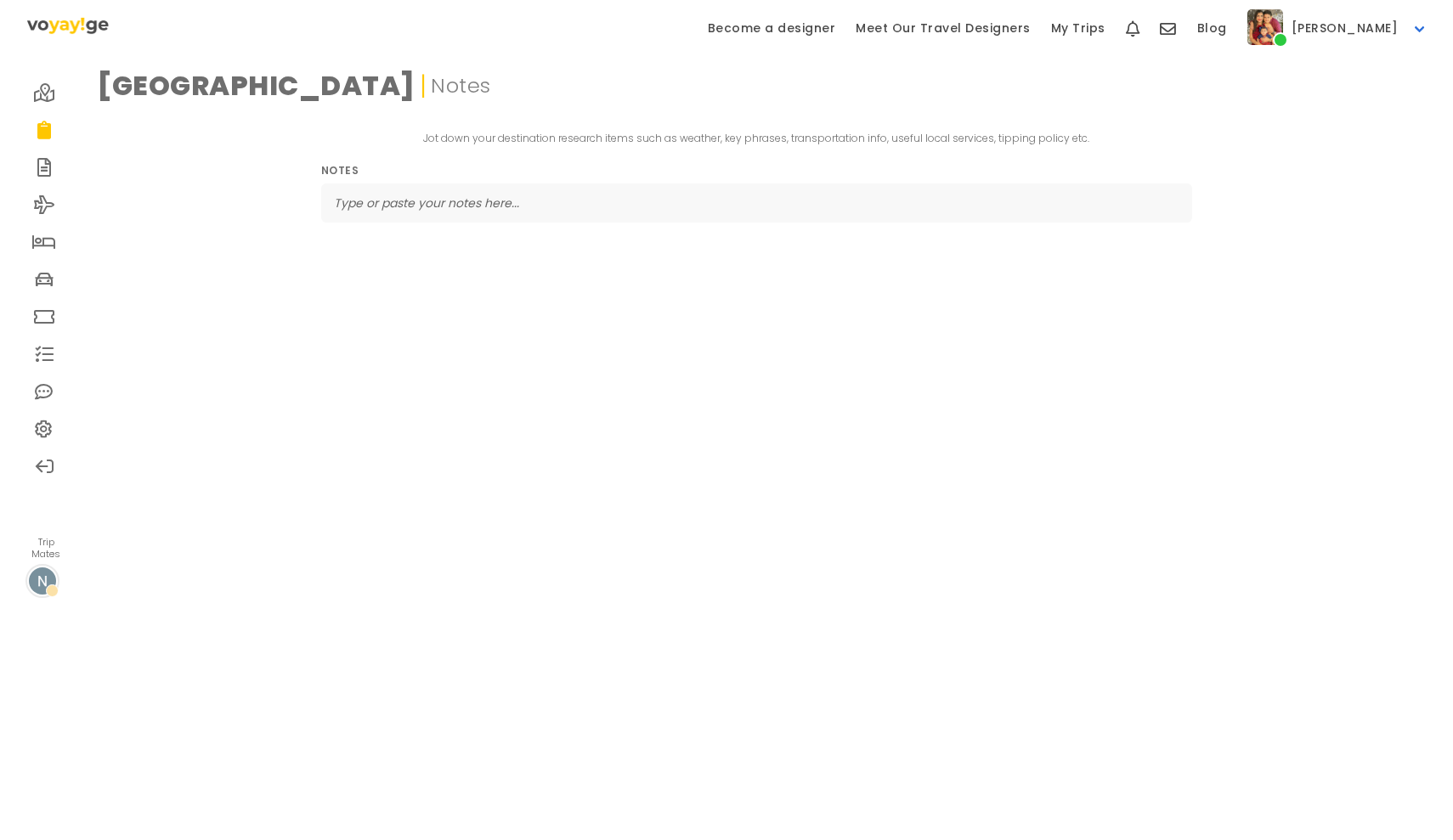
click at [49, 167] on icon at bounding box center [44, 168] width 14 height 14
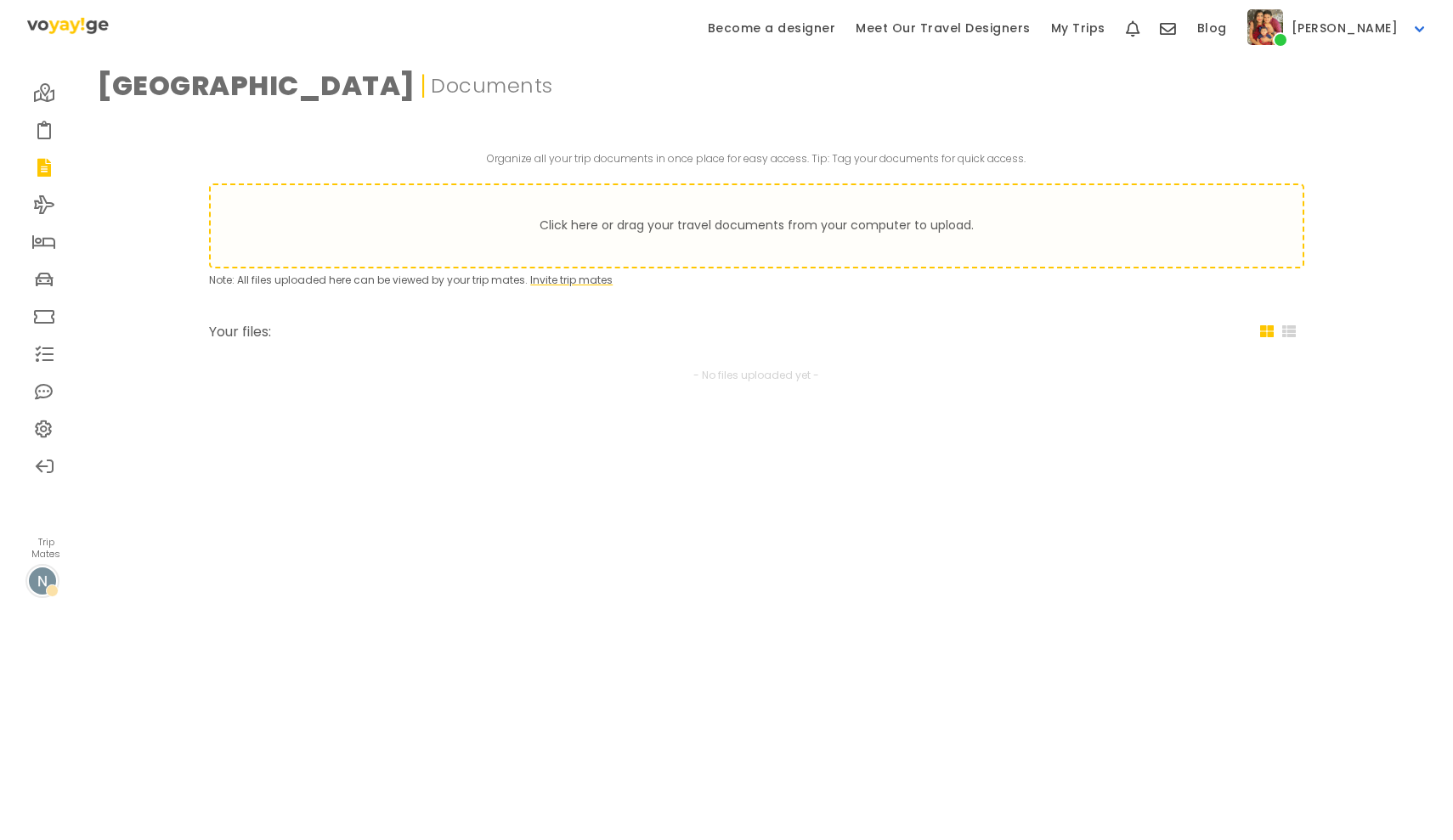
click at [57, 83] on link at bounding box center [44, 93] width 37 height 37
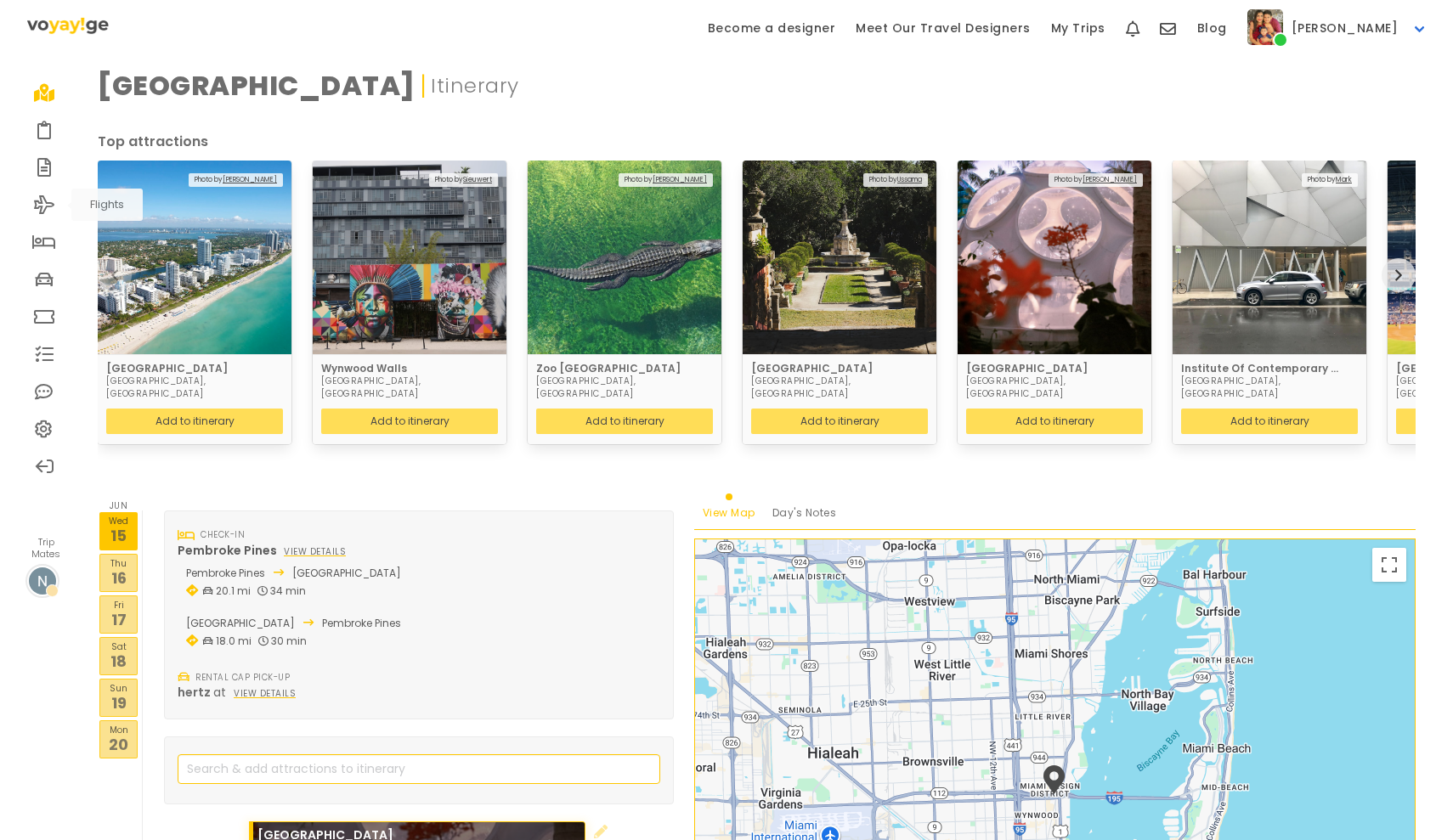
click at [43, 215] on link at bounding box center [44, 205] width 37 height 37
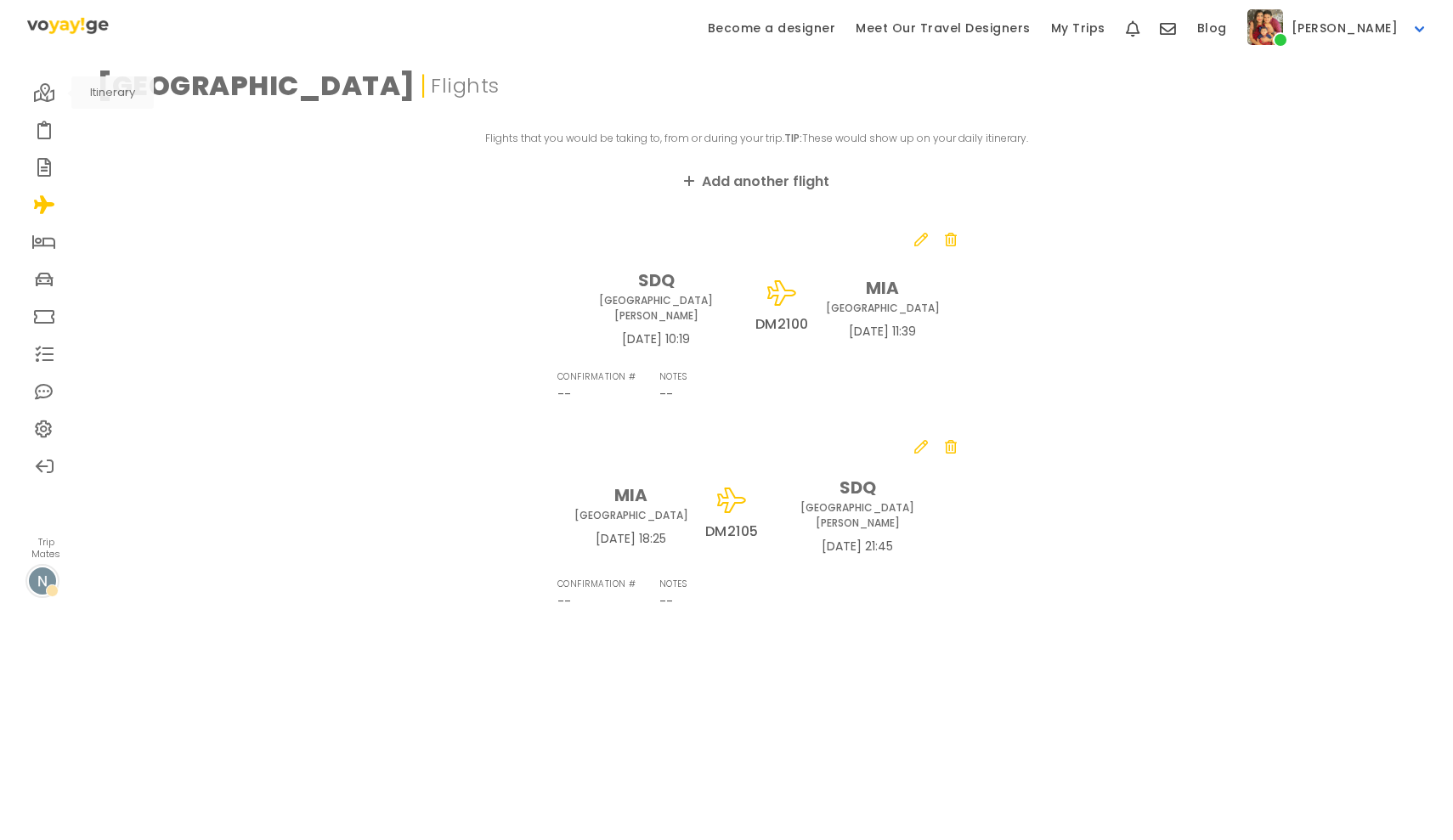
click at [47, 98] on icon at bounding box center [44, 93] width 21 height 14
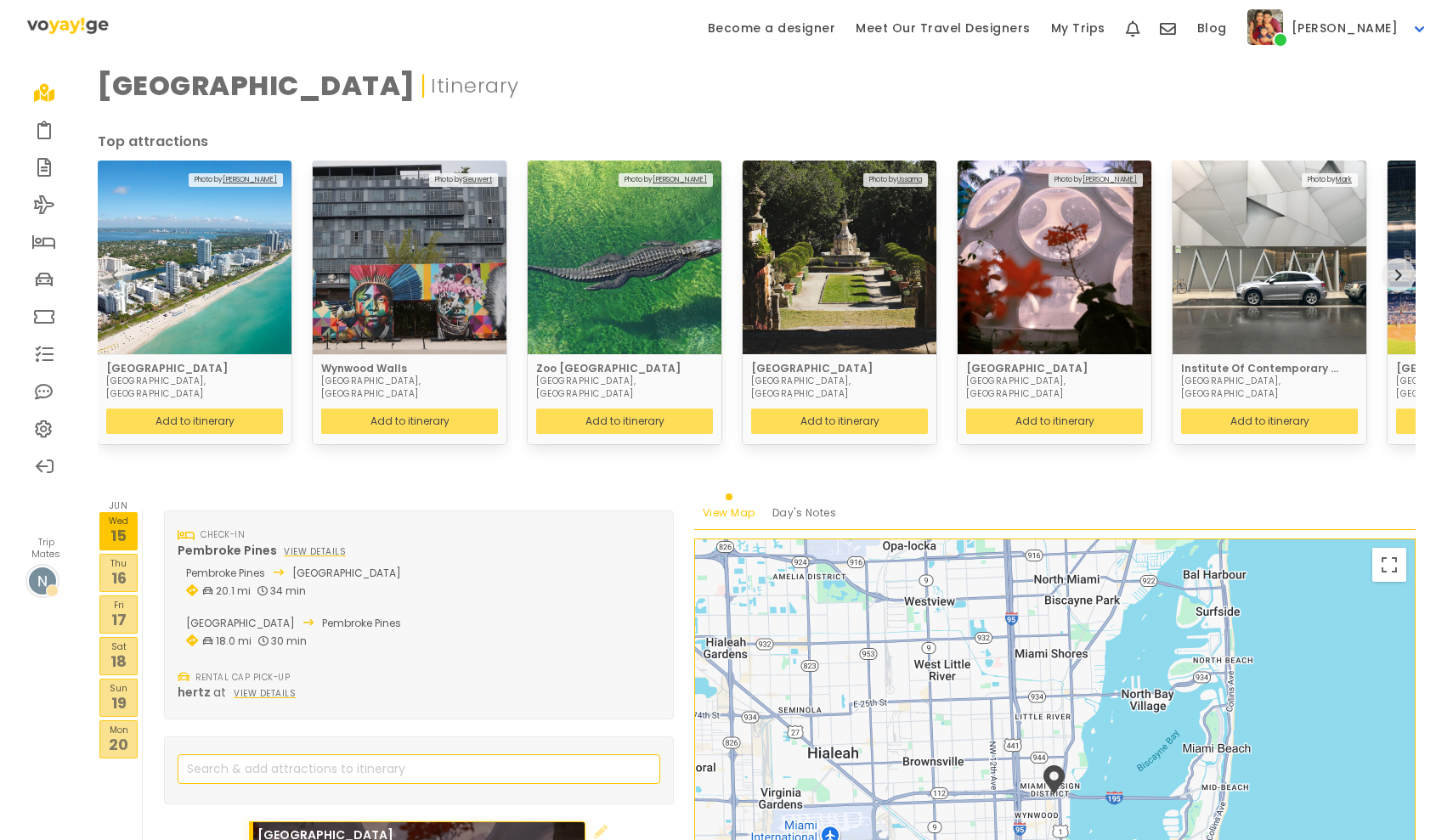
click at [51, 430] on icon at bounding box center [44, 429] width 19 height 14
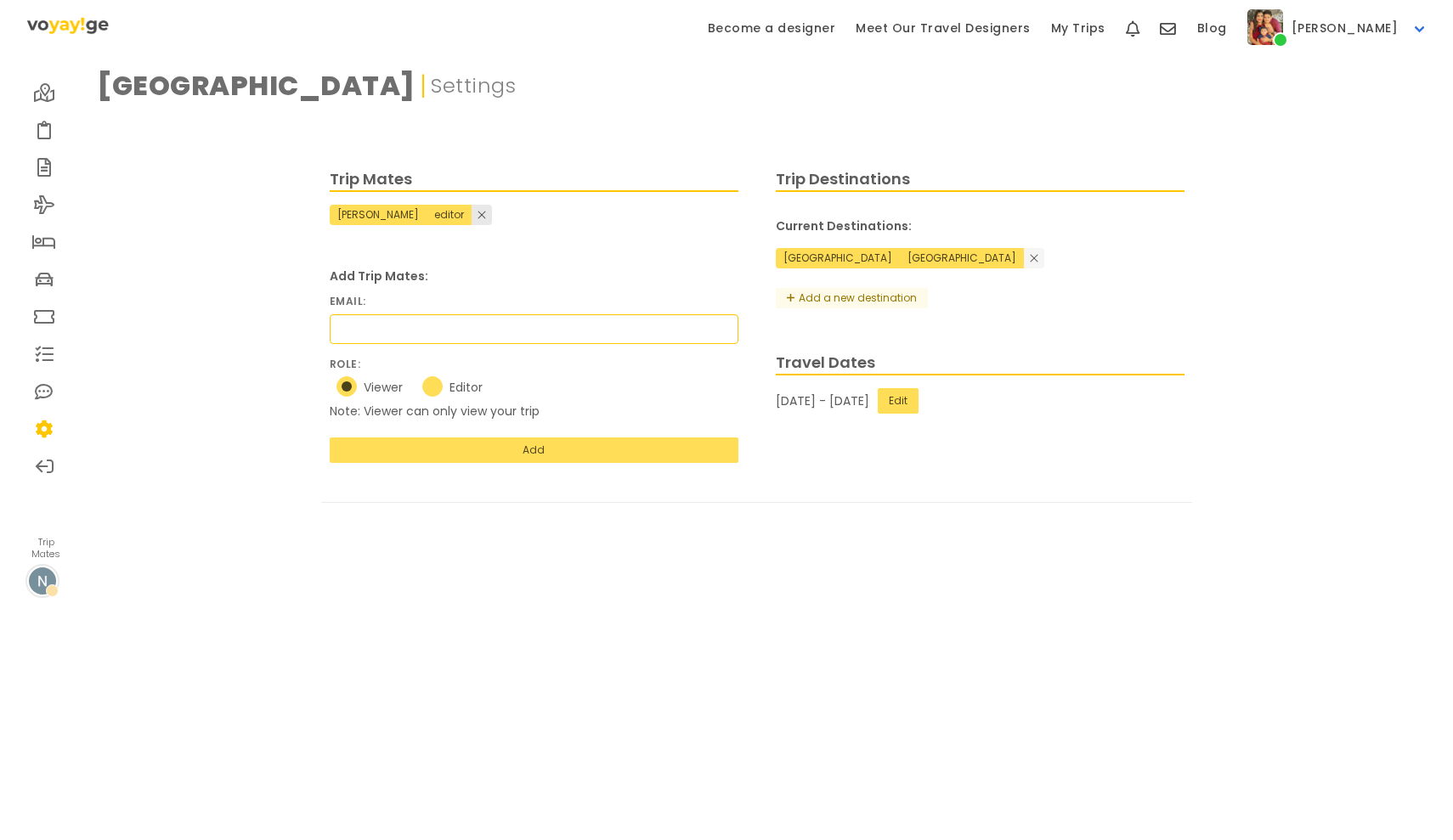
click at [481, 216] on link at bounding box center [482, 215] width 20 height 20
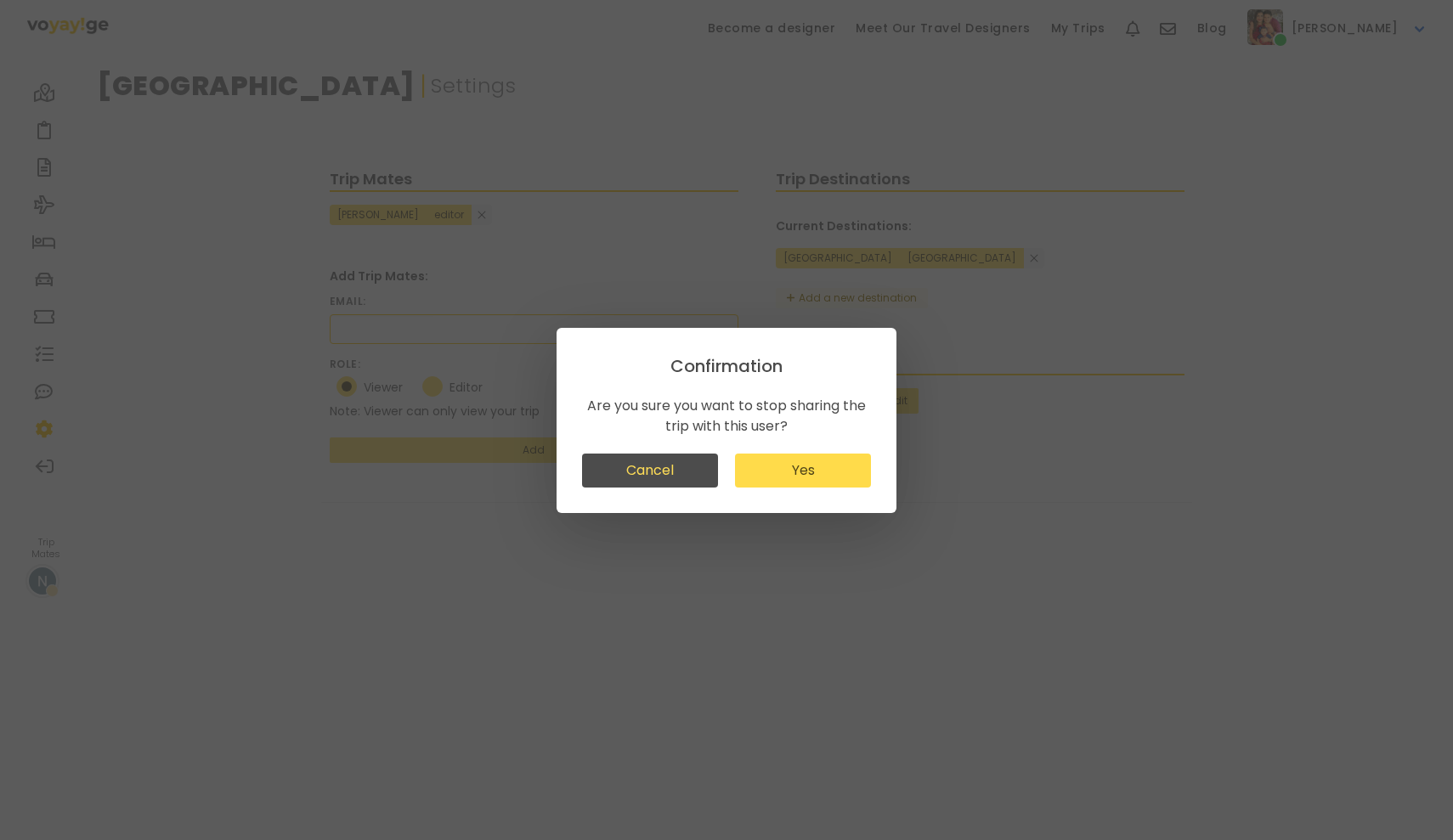
click at [780, 465] on button "Yes" at bounding box center [803, 471] width 136 height 34
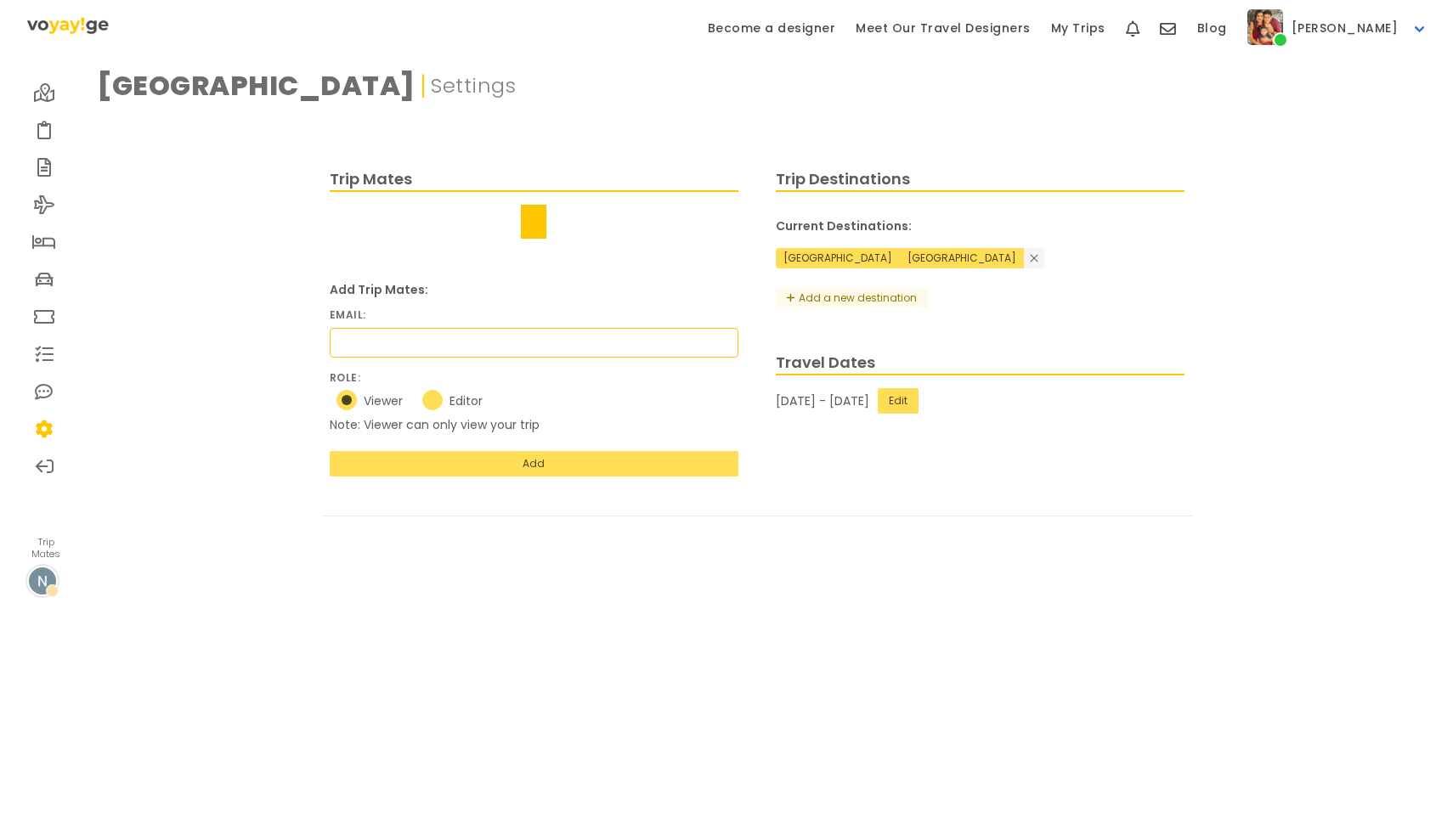
click at [488, 170] on p "Trip Mates" at bounding box center [534, 180] width 409 height 25
radio input "true"
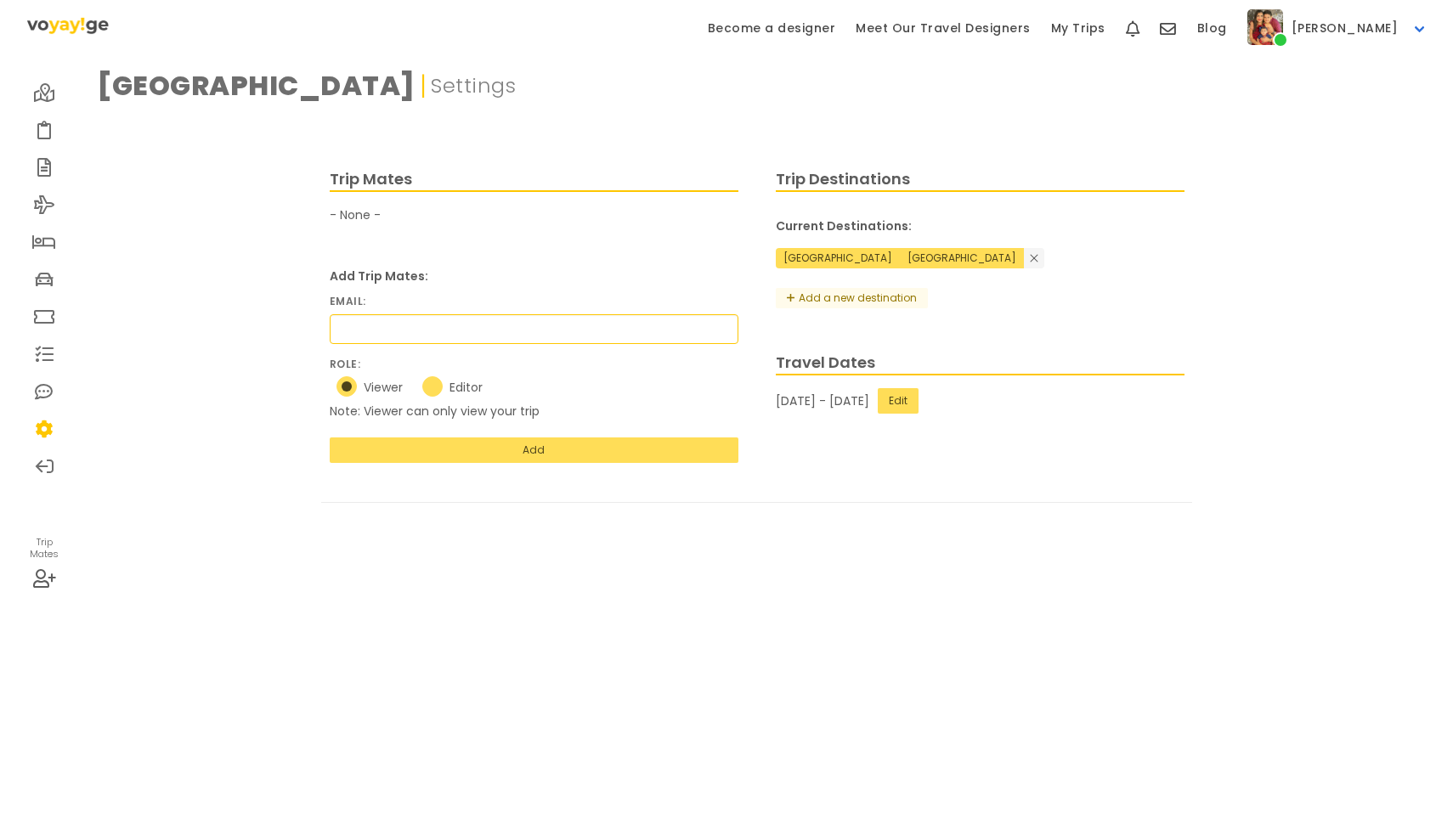
click at [354, 223] on div "Trip Mates - None -" at bounding box center [534, 197] width 409 height 58
click at [918, 388] on button "Edit" at bounding box center [898, 401] width 41 height 26
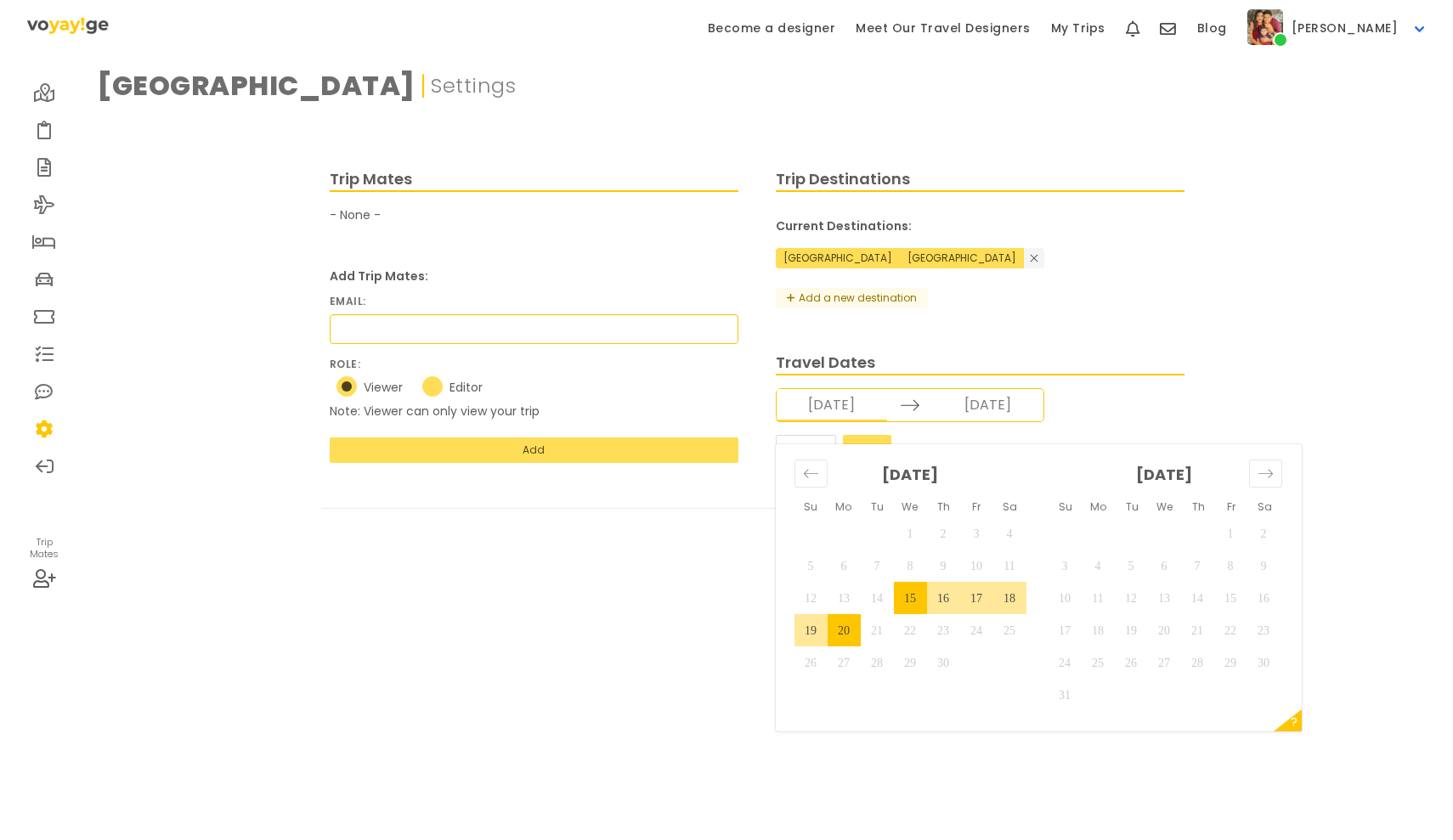
click at [861, 389] on input "[DATE]" at bounding box center [832, 405] width 111 height 32
click at [1267, 466] on icon "Move forward to switch to the next month." at bounding box center [1265, 473] width 16 height 16
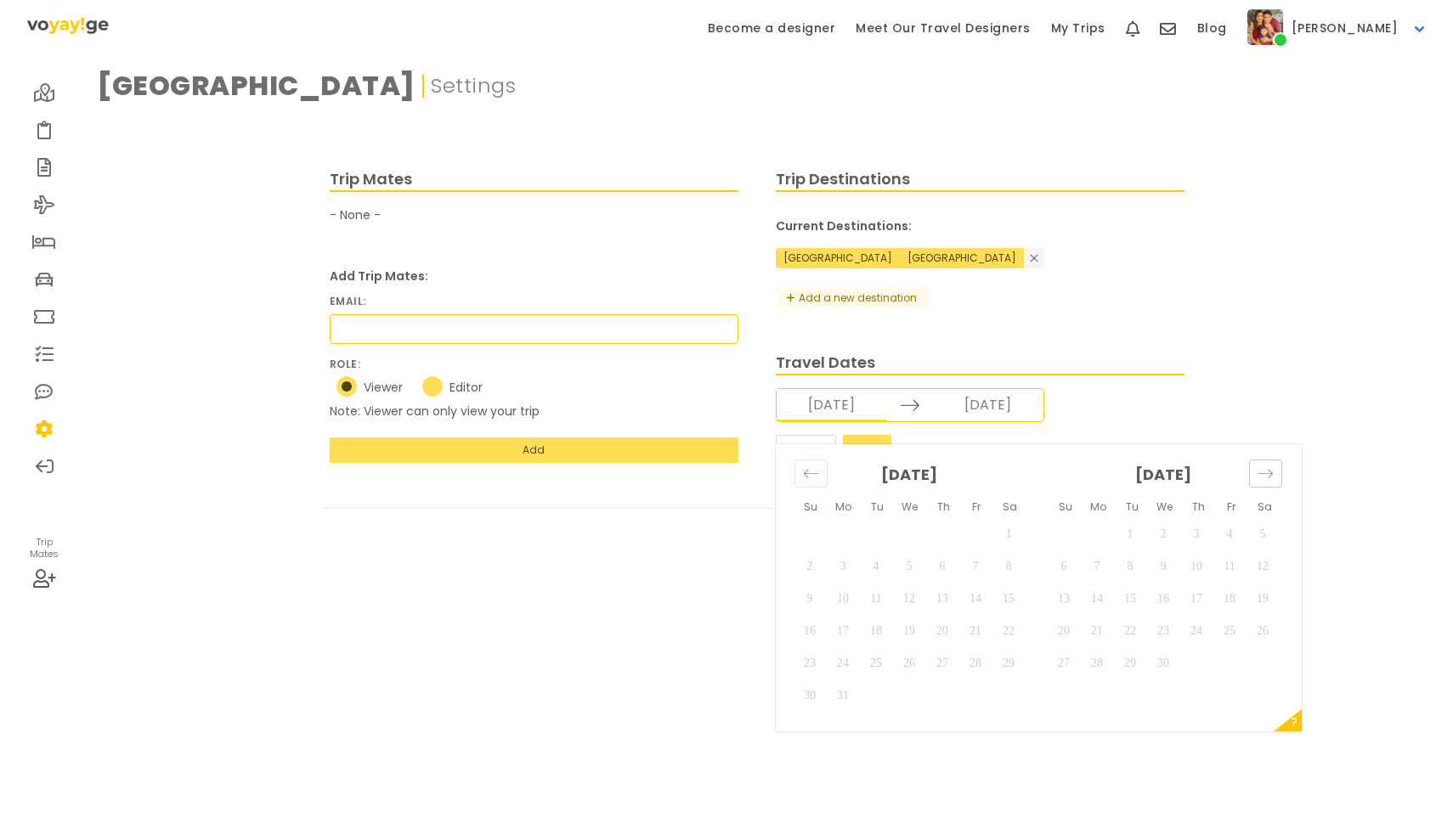
click at [1267, 466] on icon "Move forward to switch to the next month." at bounding box center [1265, 473] width 16 height 16
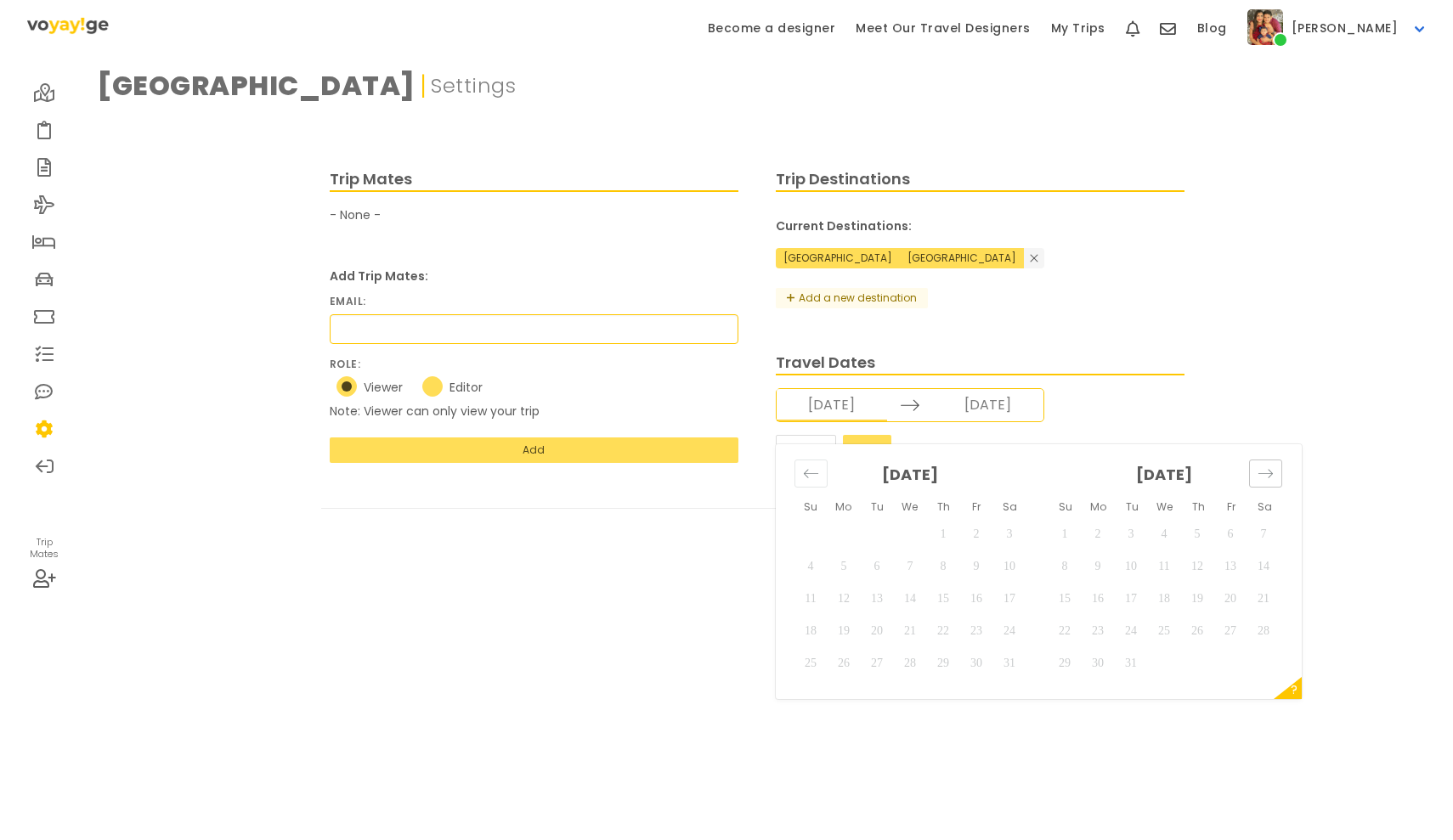
click at [1267, 466] on icon "Move forward to switch to the next month." at bounding box center [1265, 473] width 16 height 16
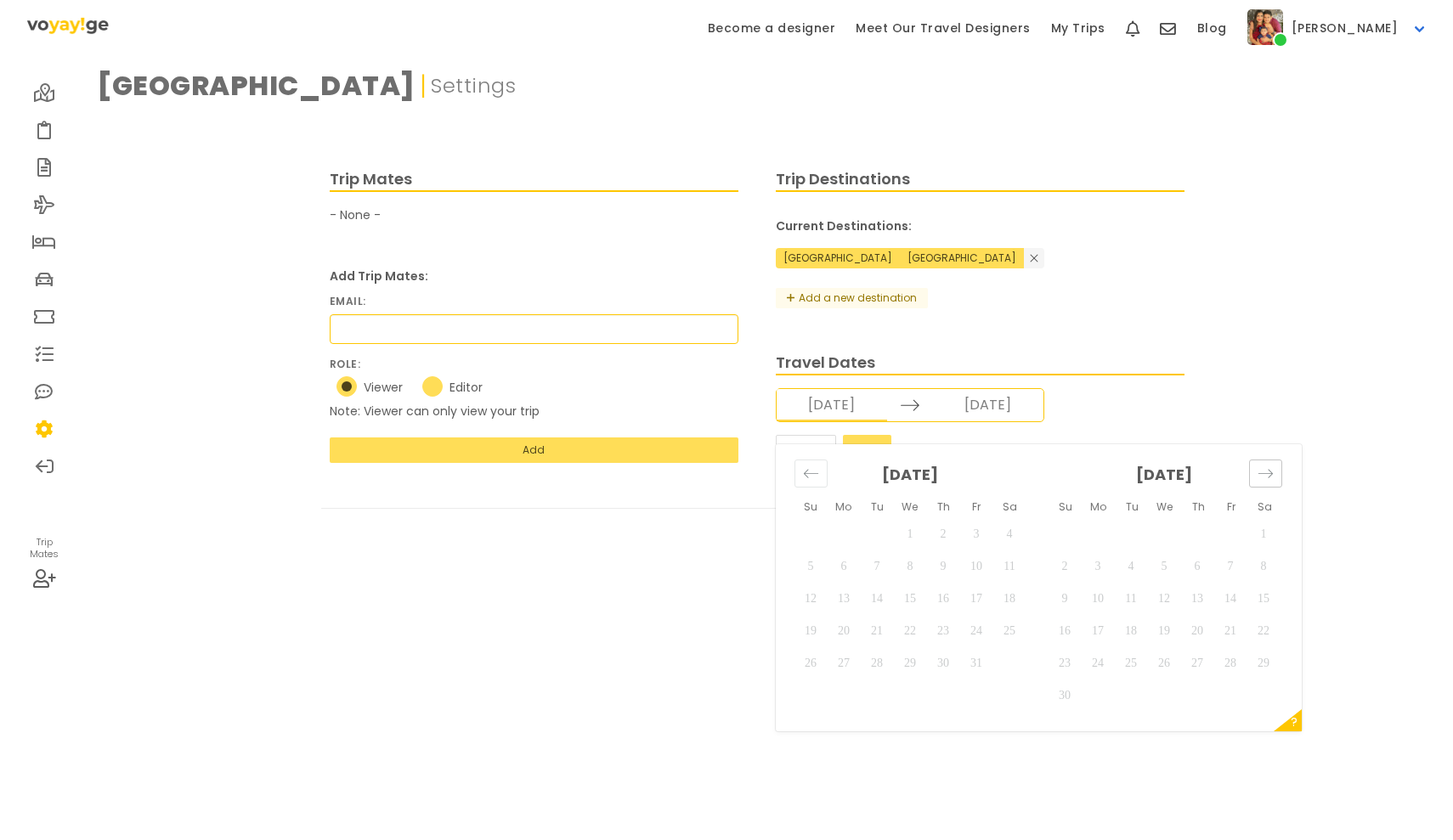
click at [1267, 466] on icon "Move forward to switch to the next month." at bounding box center [1265, 473] width 16 height 16
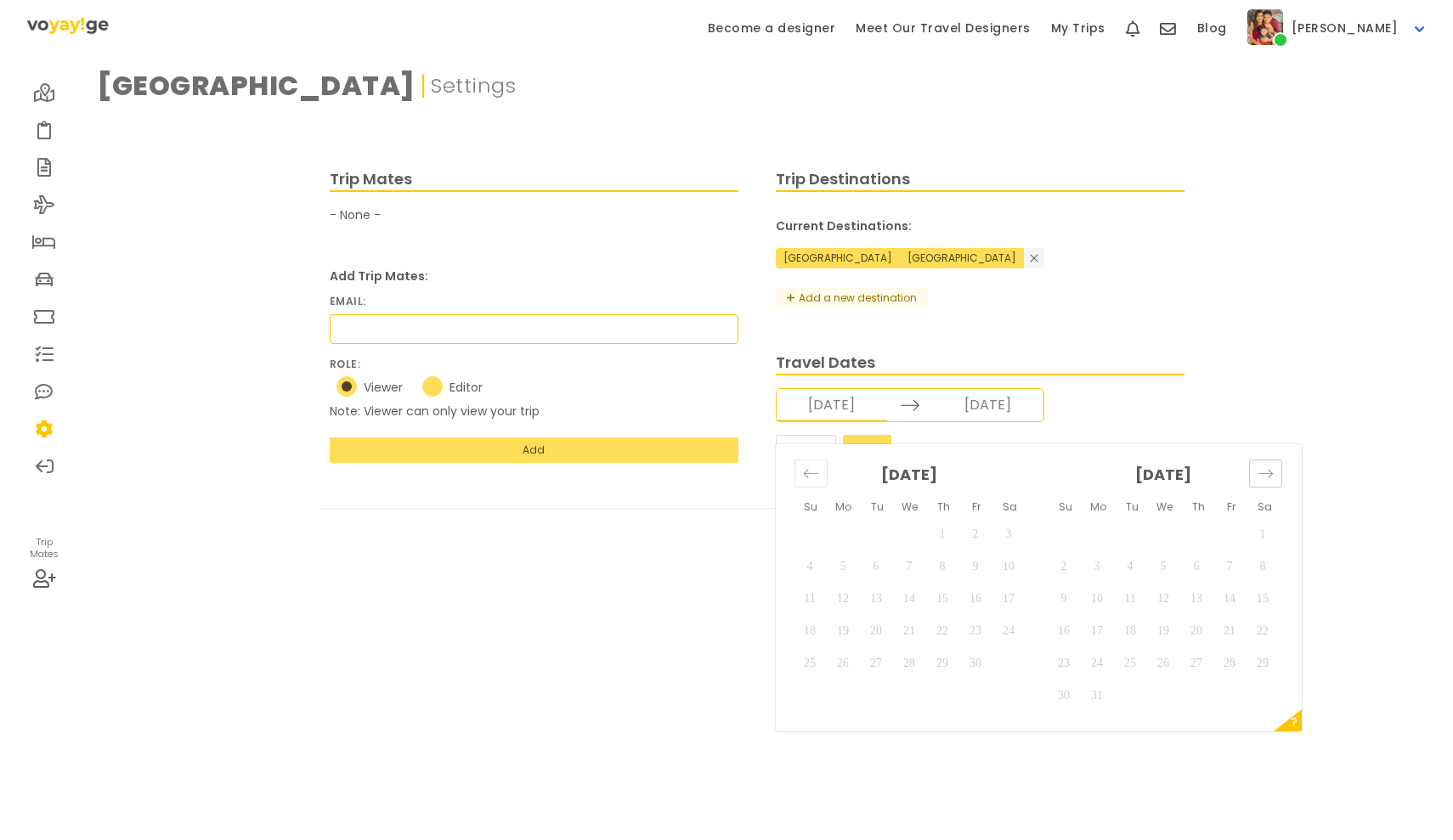
click at [1267, 466] on icon "Move forward to switch to the next month." at bounding box center [1265, 473] width 16 height 16
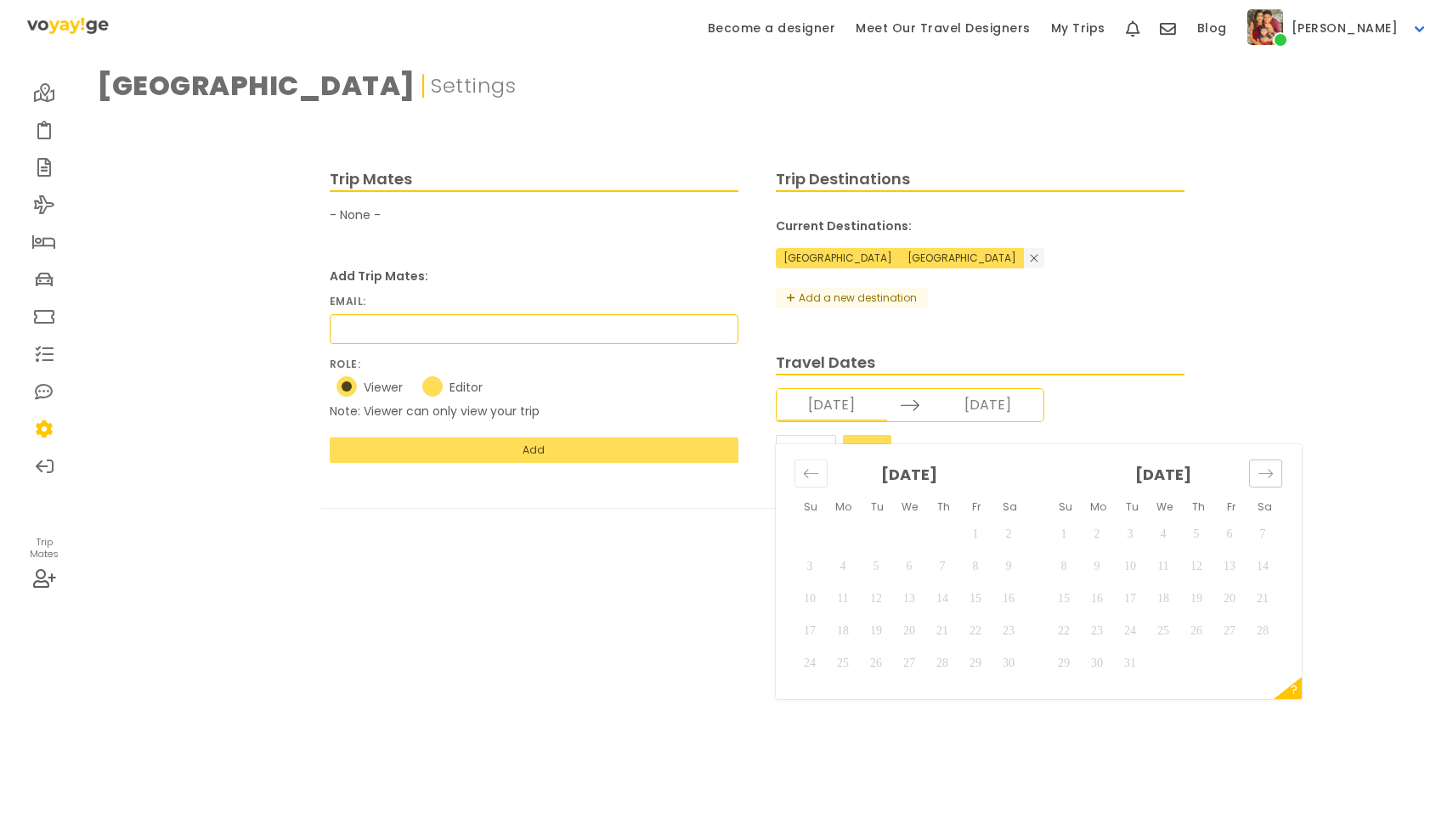
click at [1267, 466] on icon "Move forward to switch to the next month." at bounding box center [1265, 473] width 16 height 16
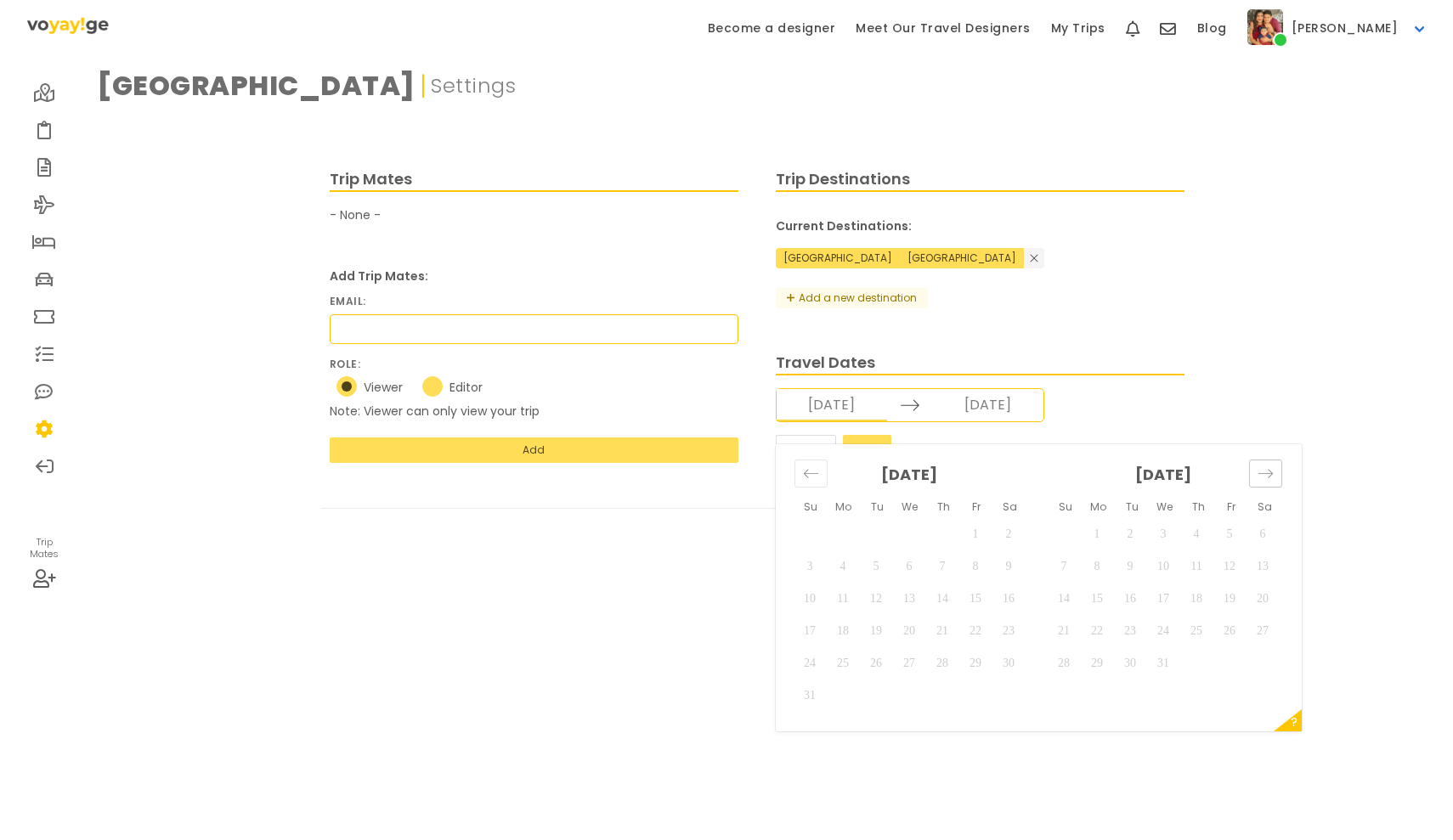
click at [1267, 466] on icon "Move forward to switch to the next month." at bounding box center [1265, 473] width 16 height 16
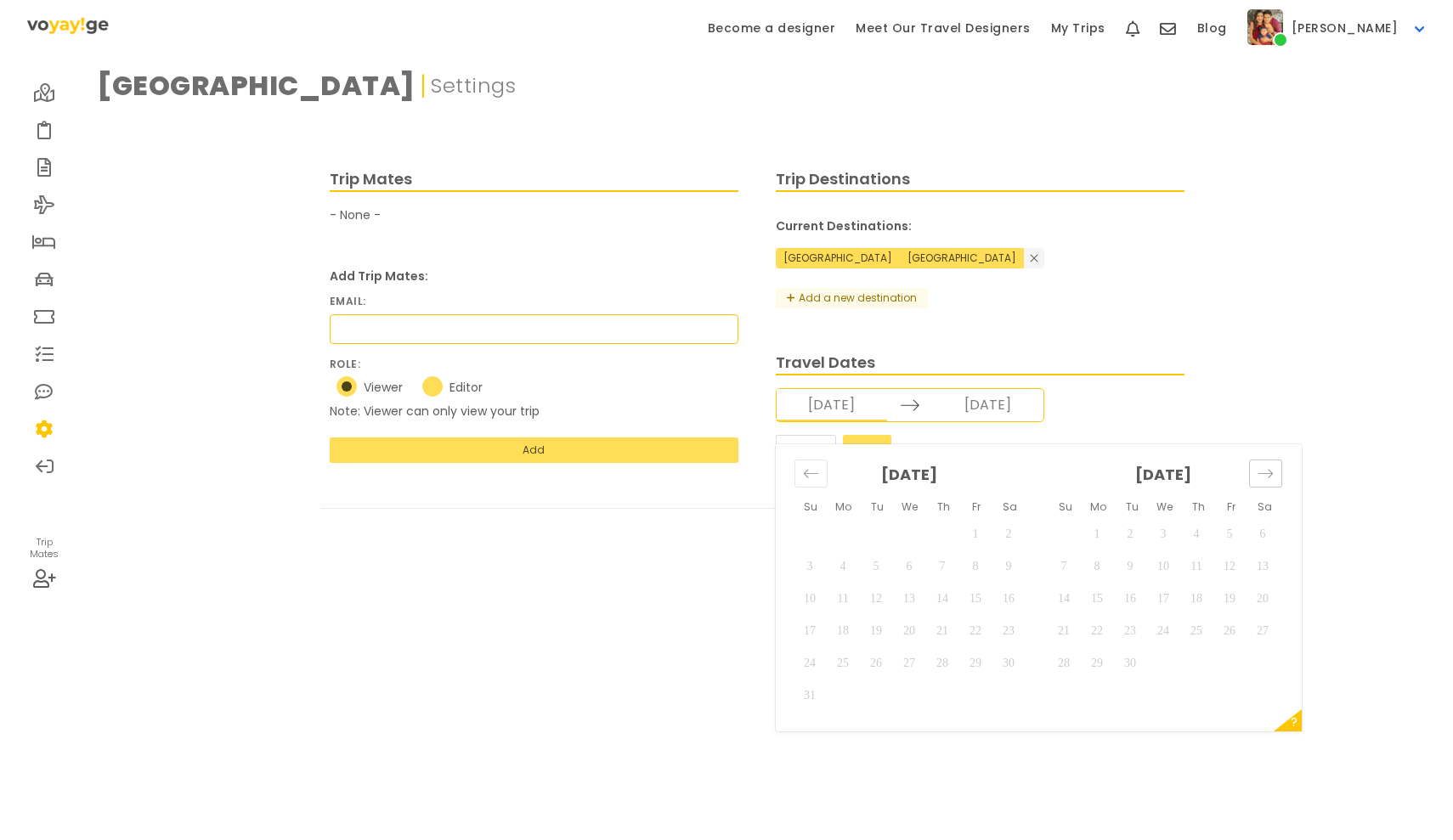
click at [1267, 466] on icon "Move forward to switch to the next month." at bounding box center [1265, 473] width 16 height 16
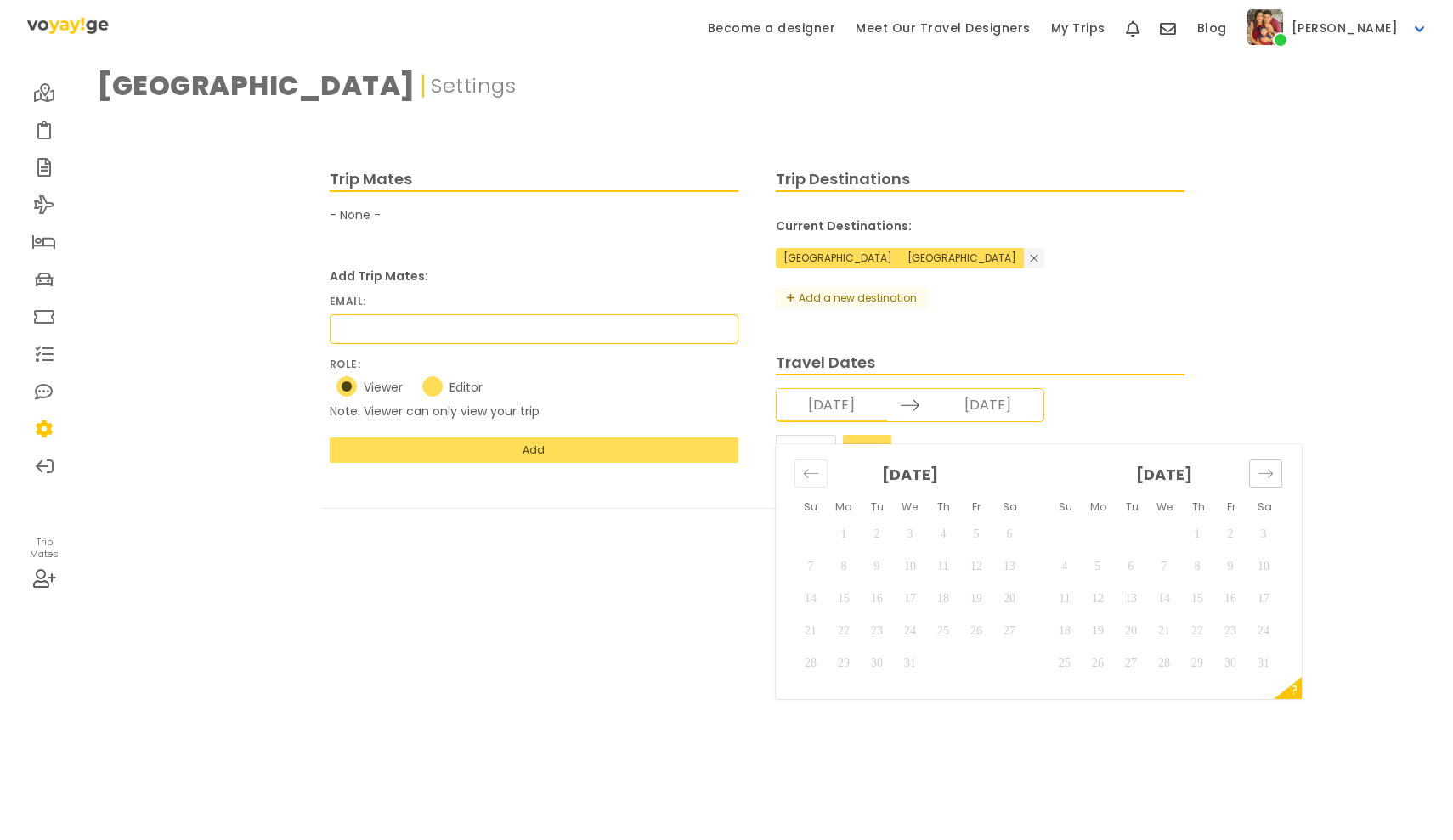
click at [1267, 466] on icon "Move forward to switch to the next month." at bounding box center [1265, 473] width 16 height 16
click at [1261, 466] on icon "Move forward to switch to the next month." at bounding box center [1265, 473] width 16 height 16
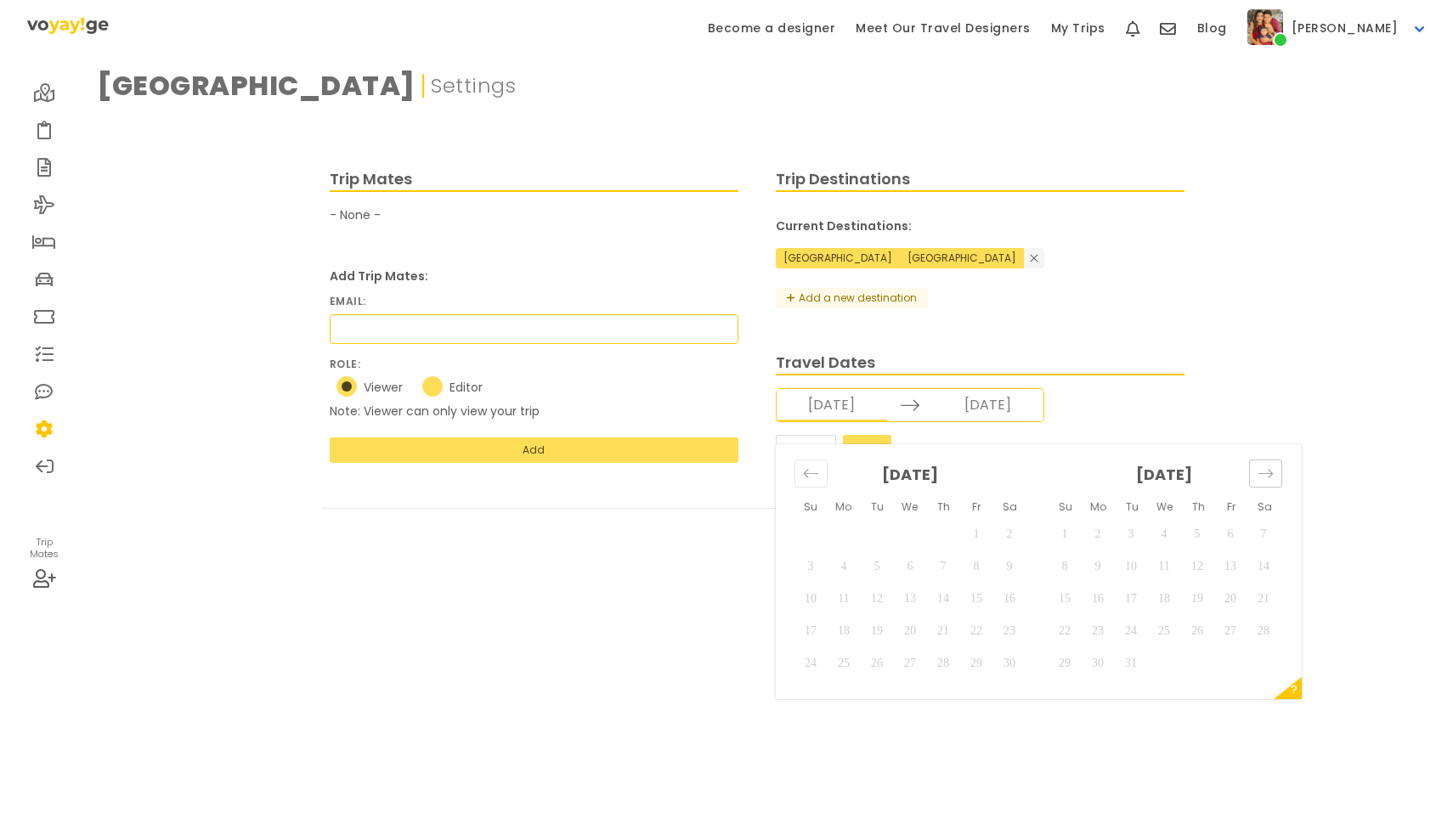
click at [1261, 466] on icon "Move forward to switch to the next month." at bounding box center [1265, 473] width 16 height 16
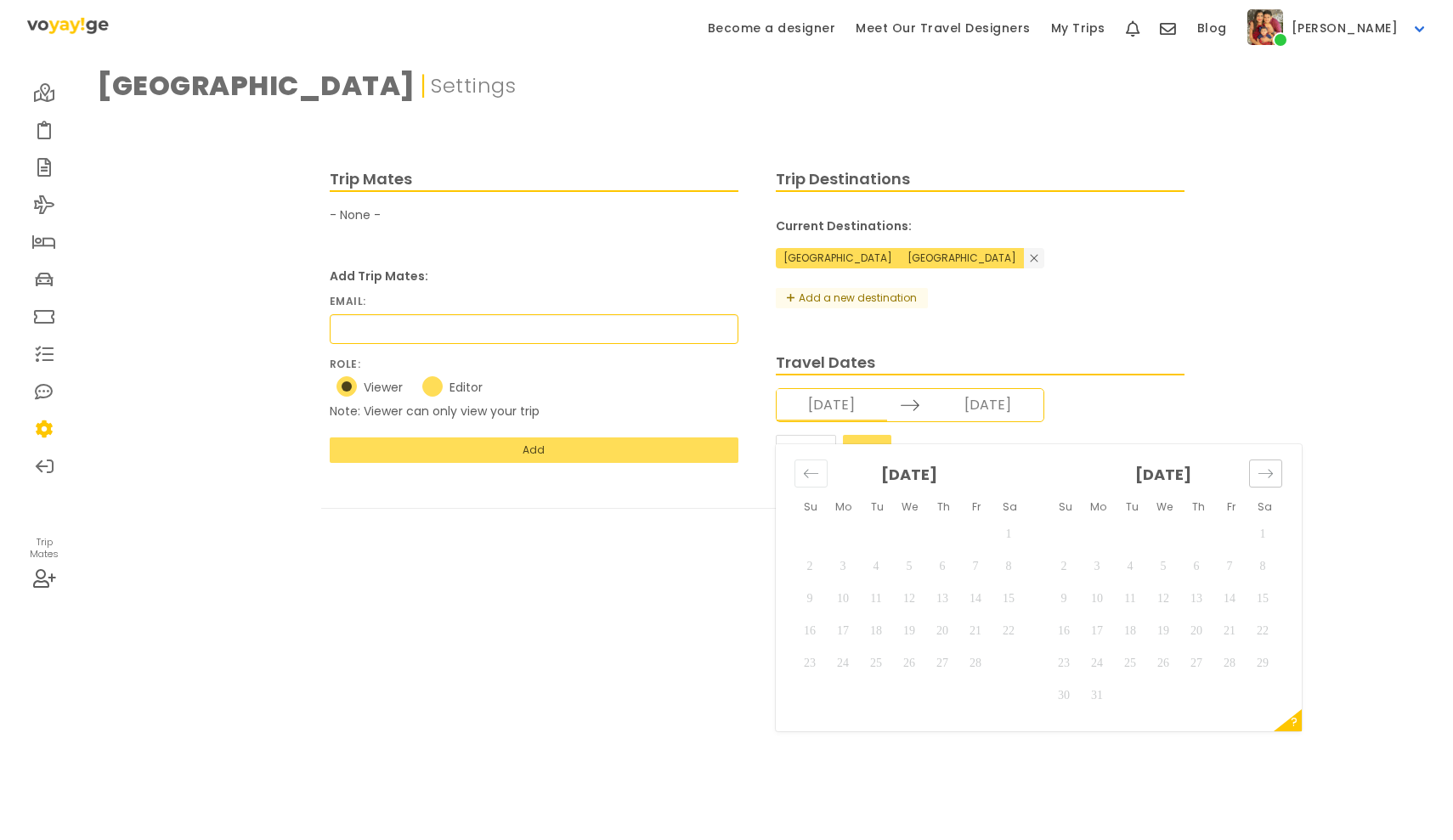
click at [1261, 466] on icon "Move forward to switch to the next month." at bounding box center [1265, 473] width 16 height 16
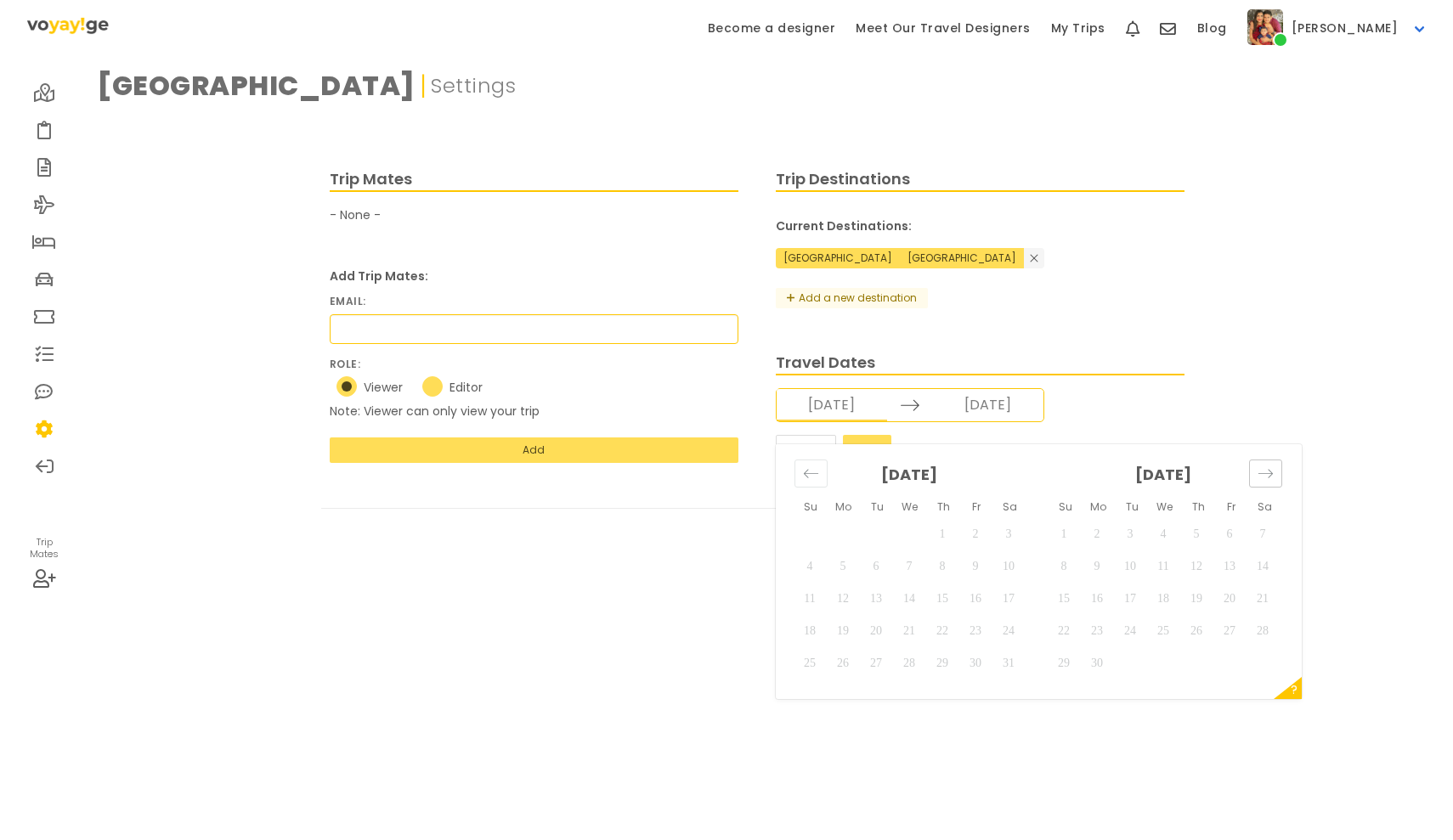
click at [1261, 466] on icon "Move forward to switch to the next month." at bounding box center [1265, 473] width 16 height 16
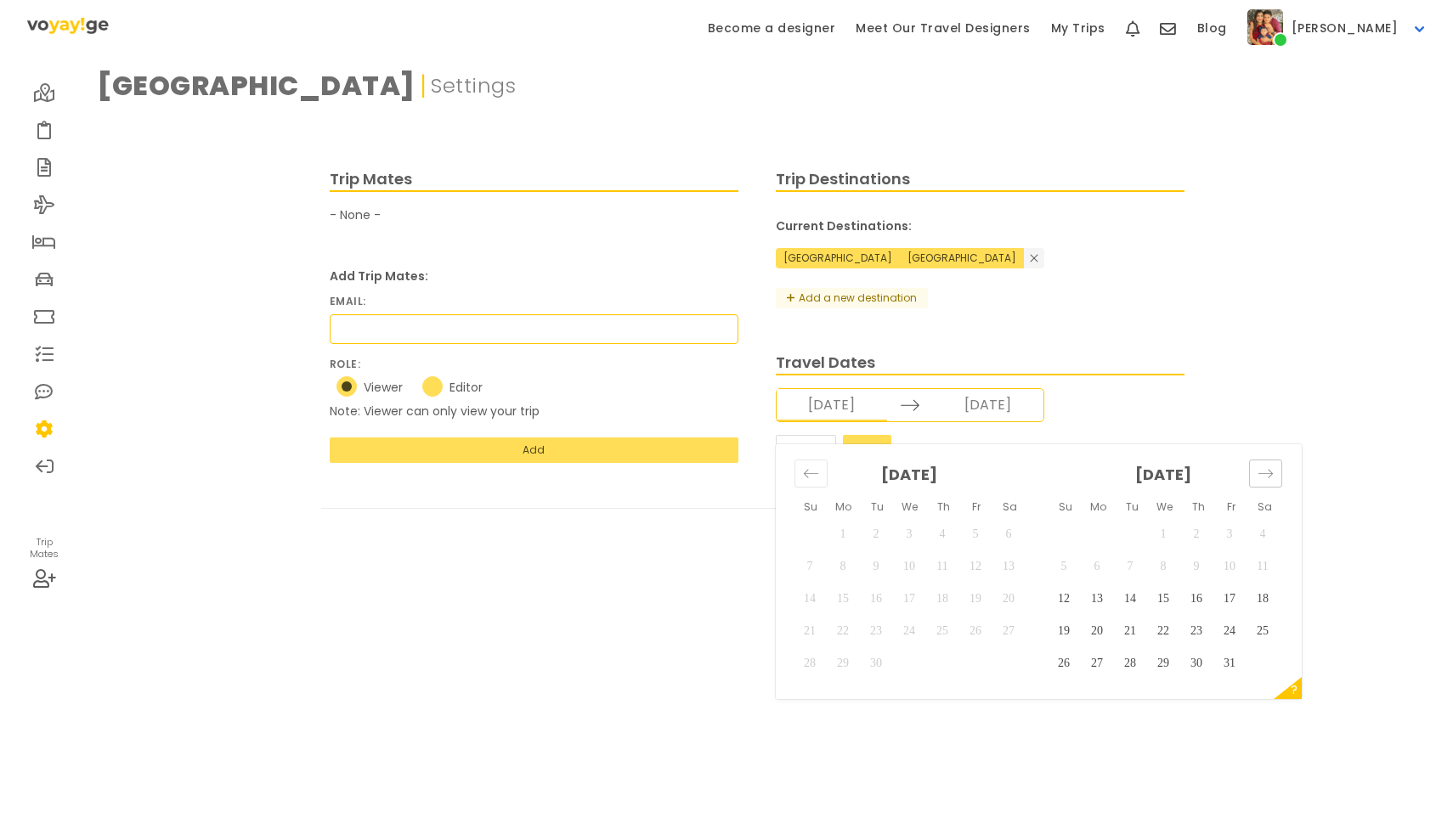
click at [1261, 466] on icon "Move forward to switch to the next month." at bounding box center [1265, 473] width 16 height 16
click at [1227, 550] on td "7" at bounding box center [1230, 566] width 33 height 32
type input "[DATE]"
click at [1130, 582] on td "11" at bounding box center [1130, 598] width 33 height 32
type input "[DATE]"
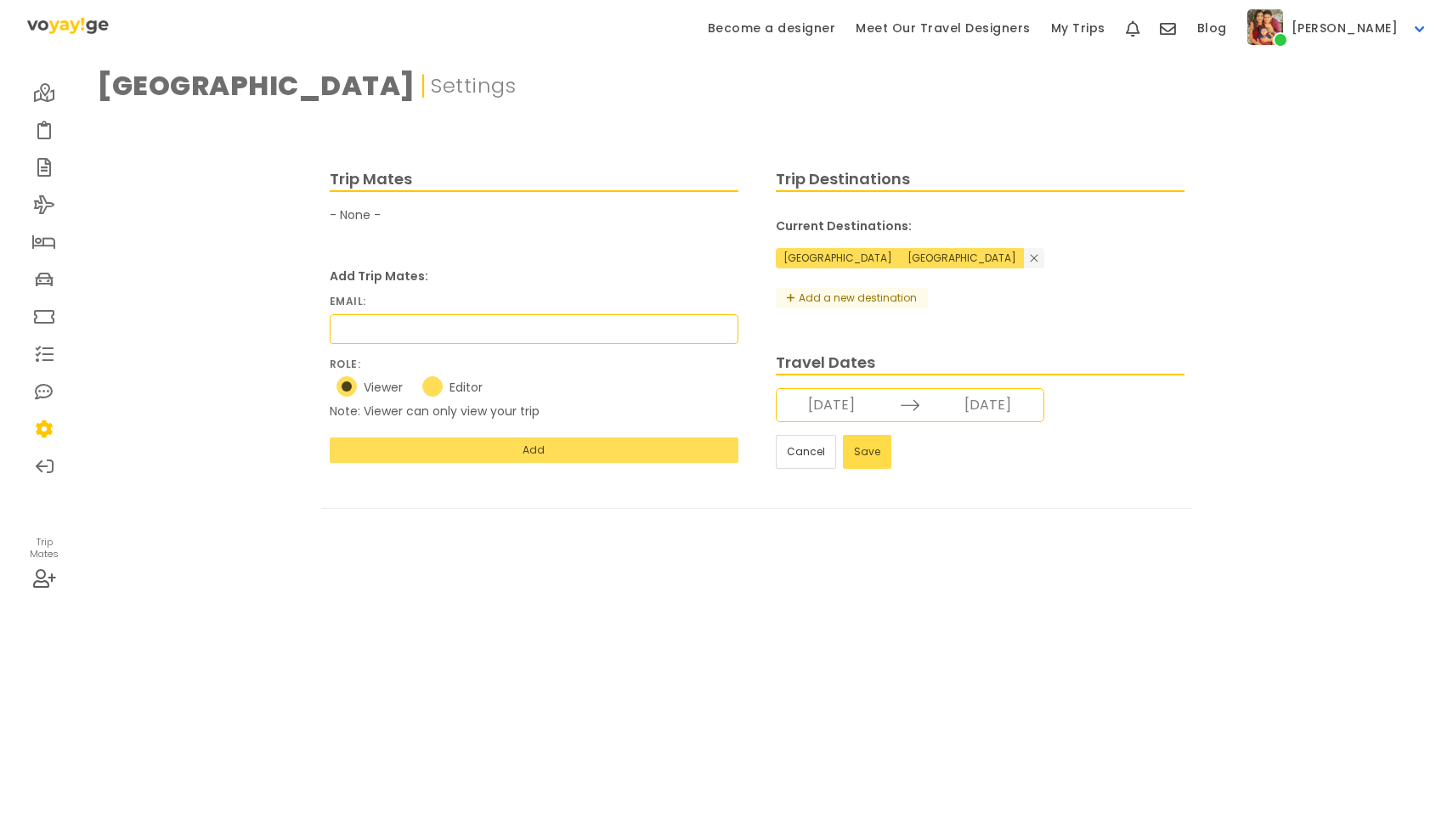
click at [862, 435] on button "Save" at bounding box center [867, 452] width 49 height 34
click at [435, 391] on label "Editor" at bounding box center [455, 387] width 67 height 22
click at [426, 388] on input "Editor" at bounding box center [420, 382] width 11 height 11
radio input "true"
radio input "false"
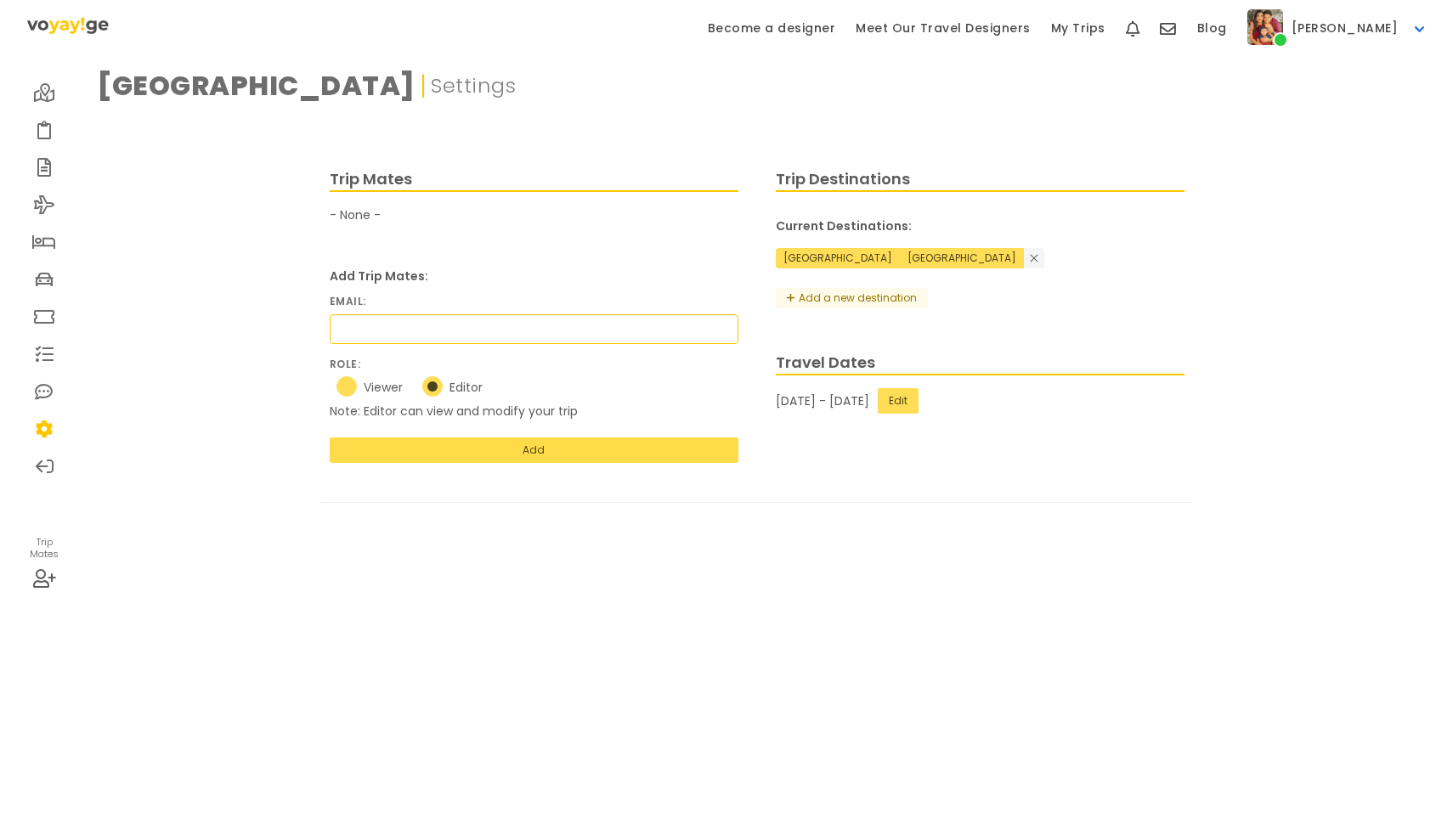
click at [560, 449] on button "Add" at bounding box center [534, 450] width 409 height 26
radio input "true"
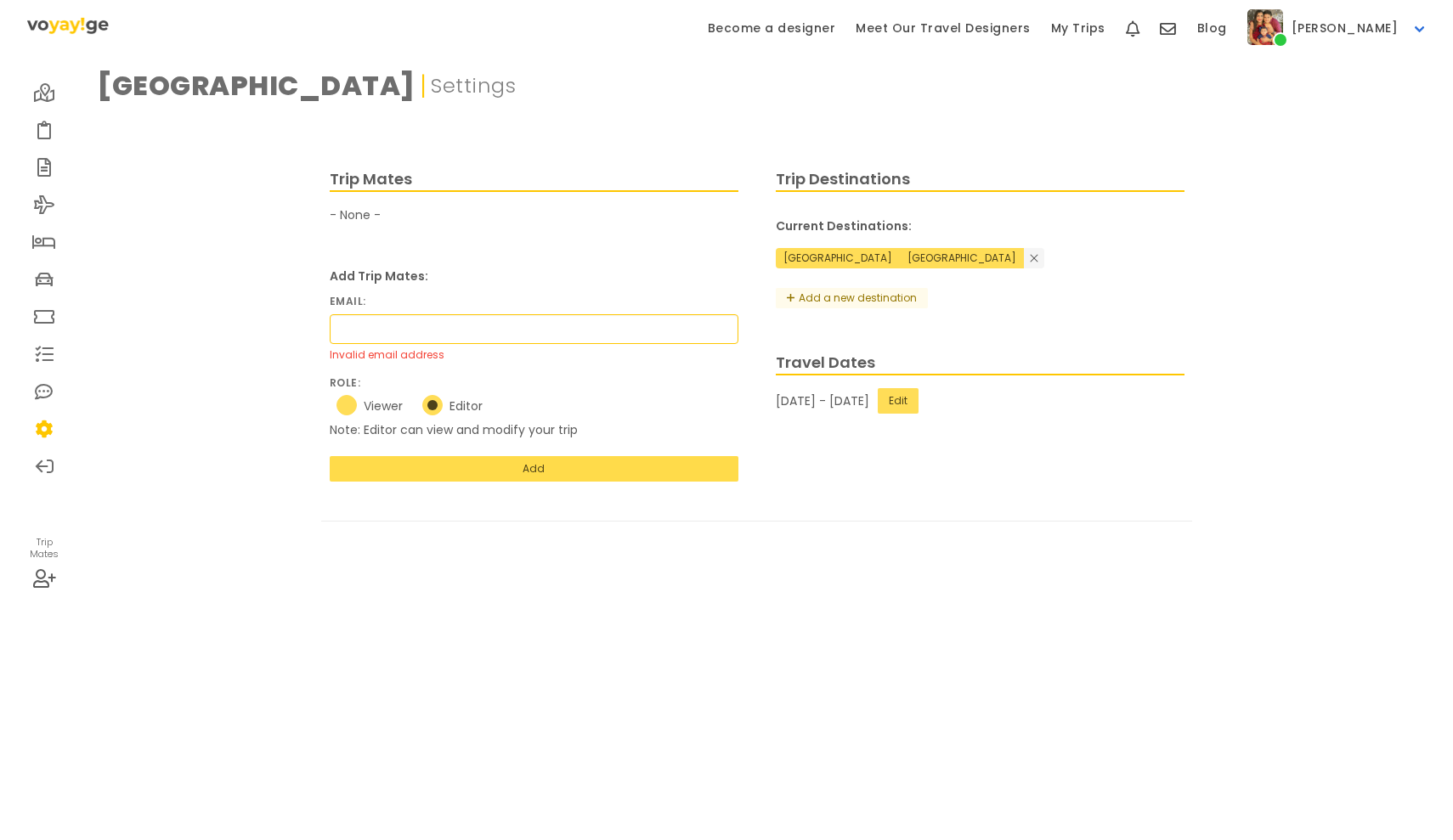
click at [551, 456] on button "Add" at bounding box center [534, 469] width 409 height 26
click at [496, 332] on input "email" at bounding box center [534, 329] width 409 height 30
type input "p"
radio input "true"
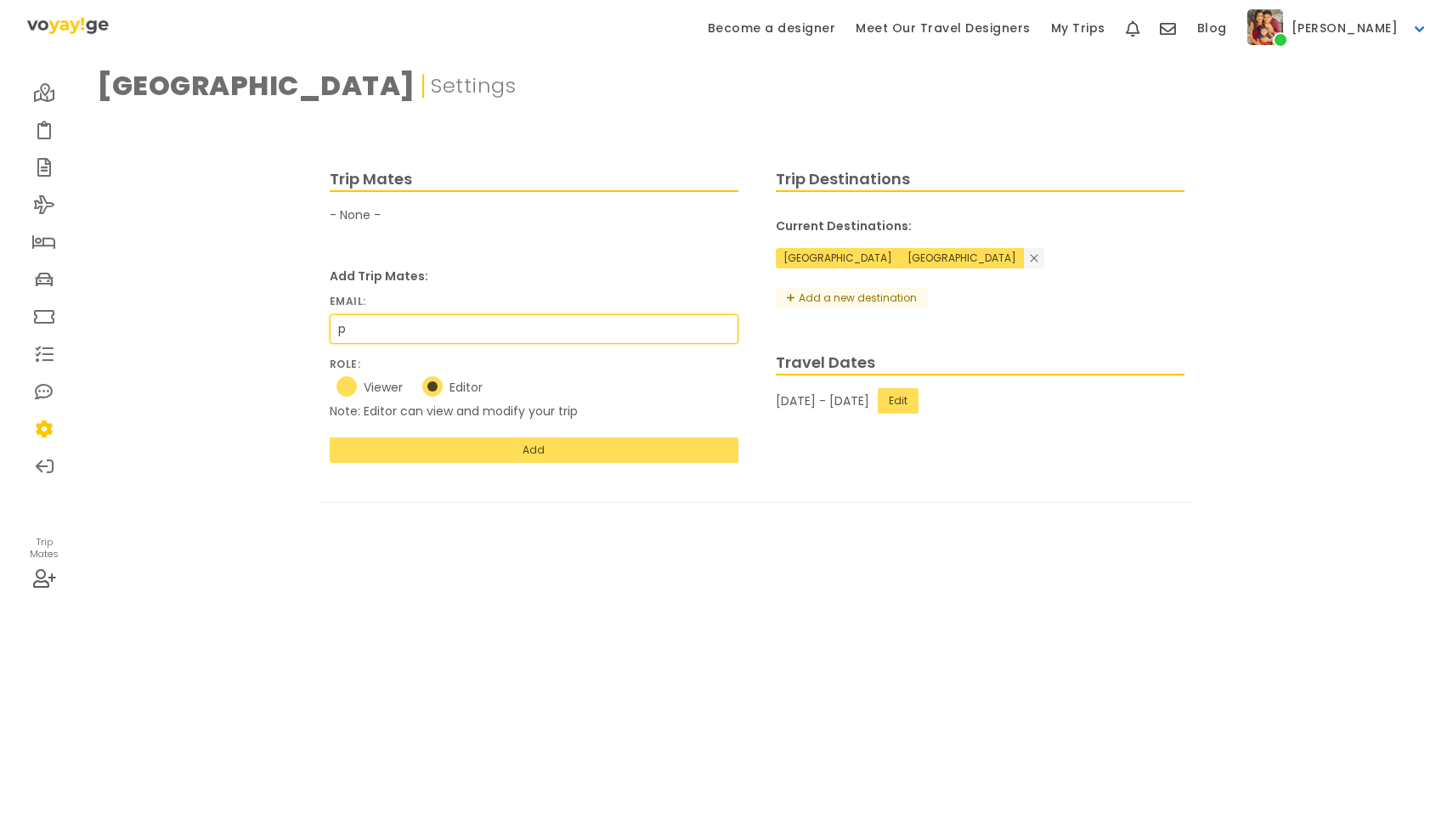
type input "po"
radio input "true"
type input "pol"
radio input "true"
type input "[DATE]"
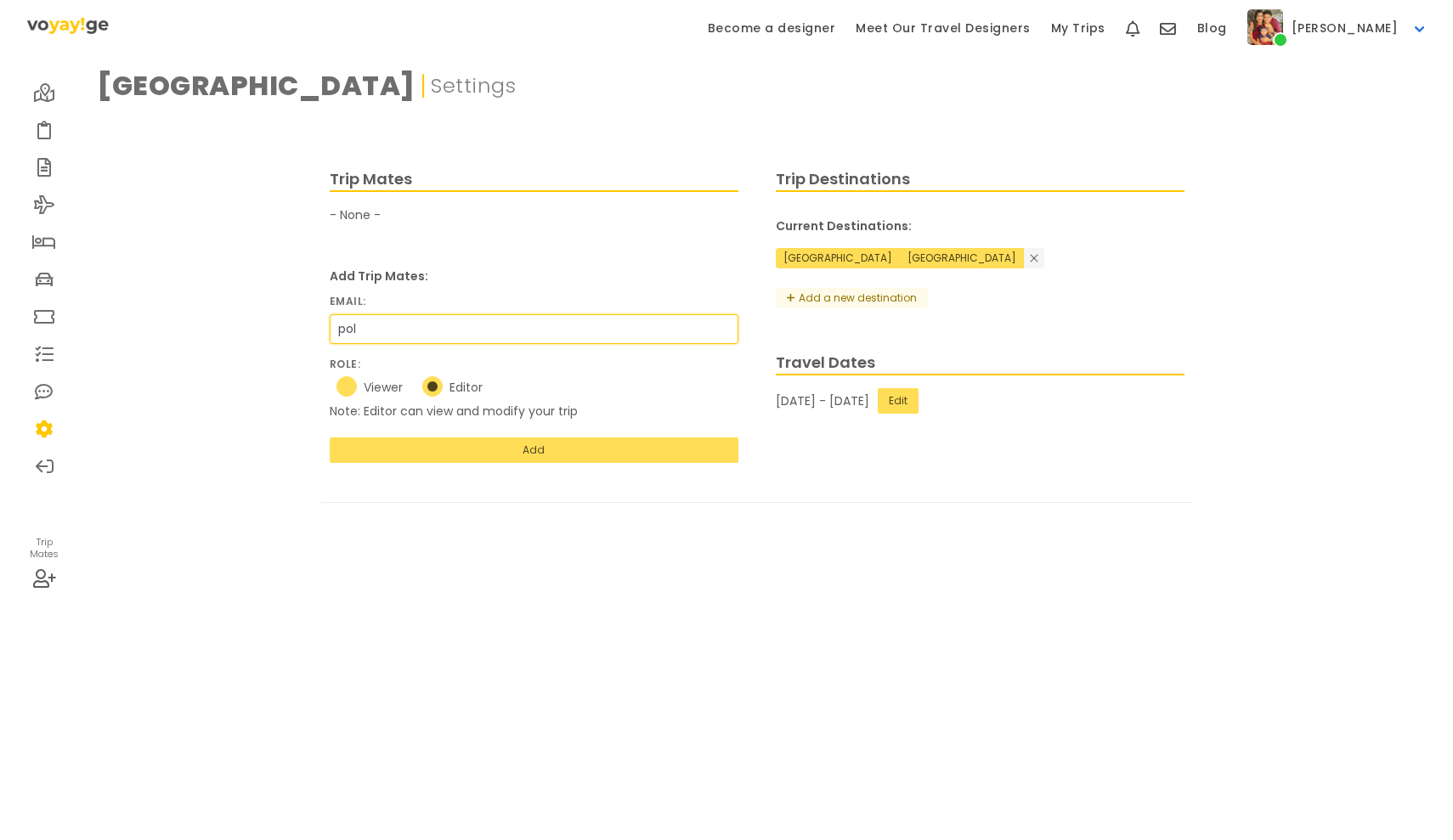
radio input "true"
type input "[PERSON_NAME]"
radio input "true"
type input "polanc"
radio input "true"
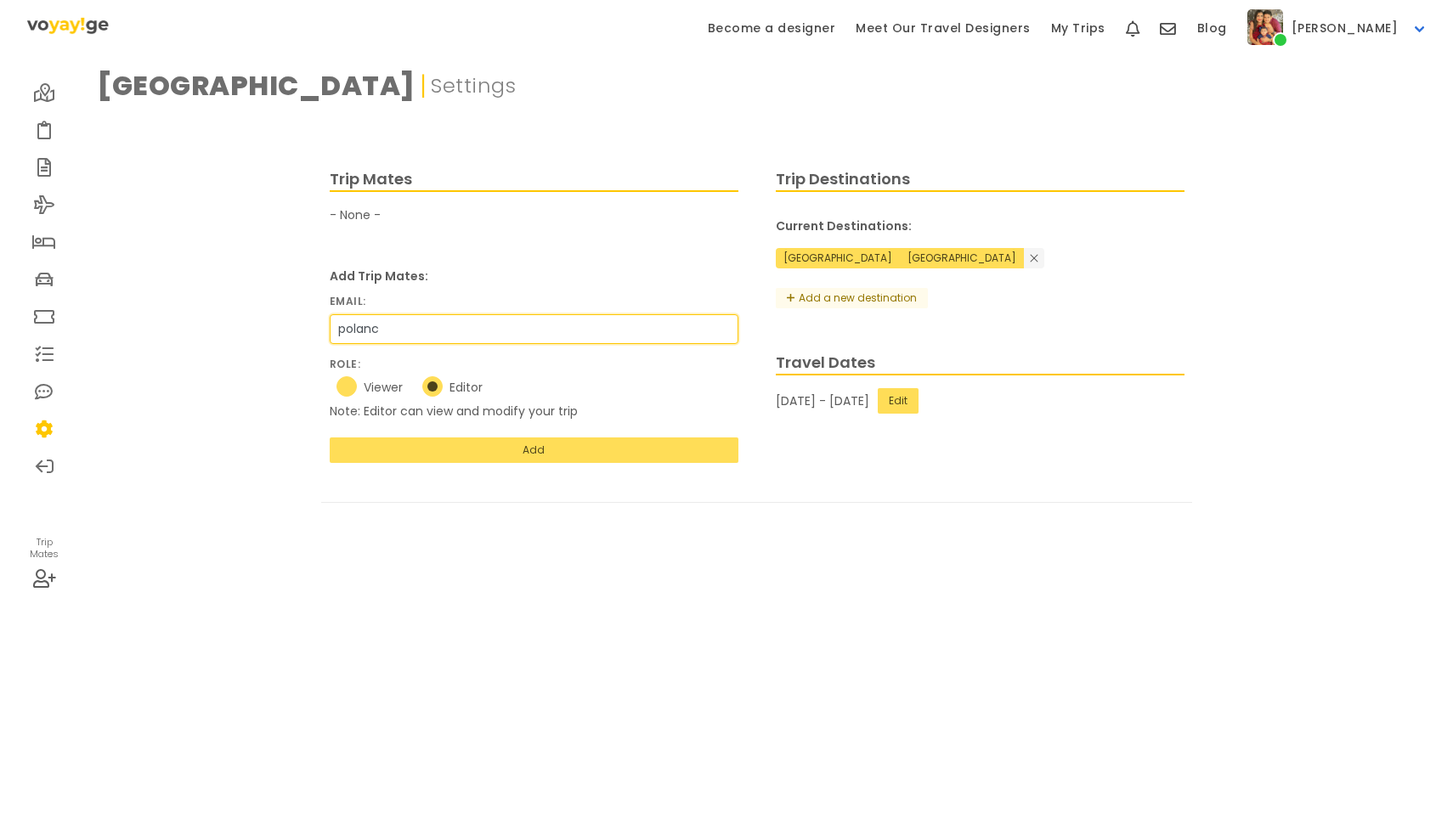
type input "[PERSON_NAME]"
radio input "true"
type input "polancoe"
radio input "true"
type input "polancoel"
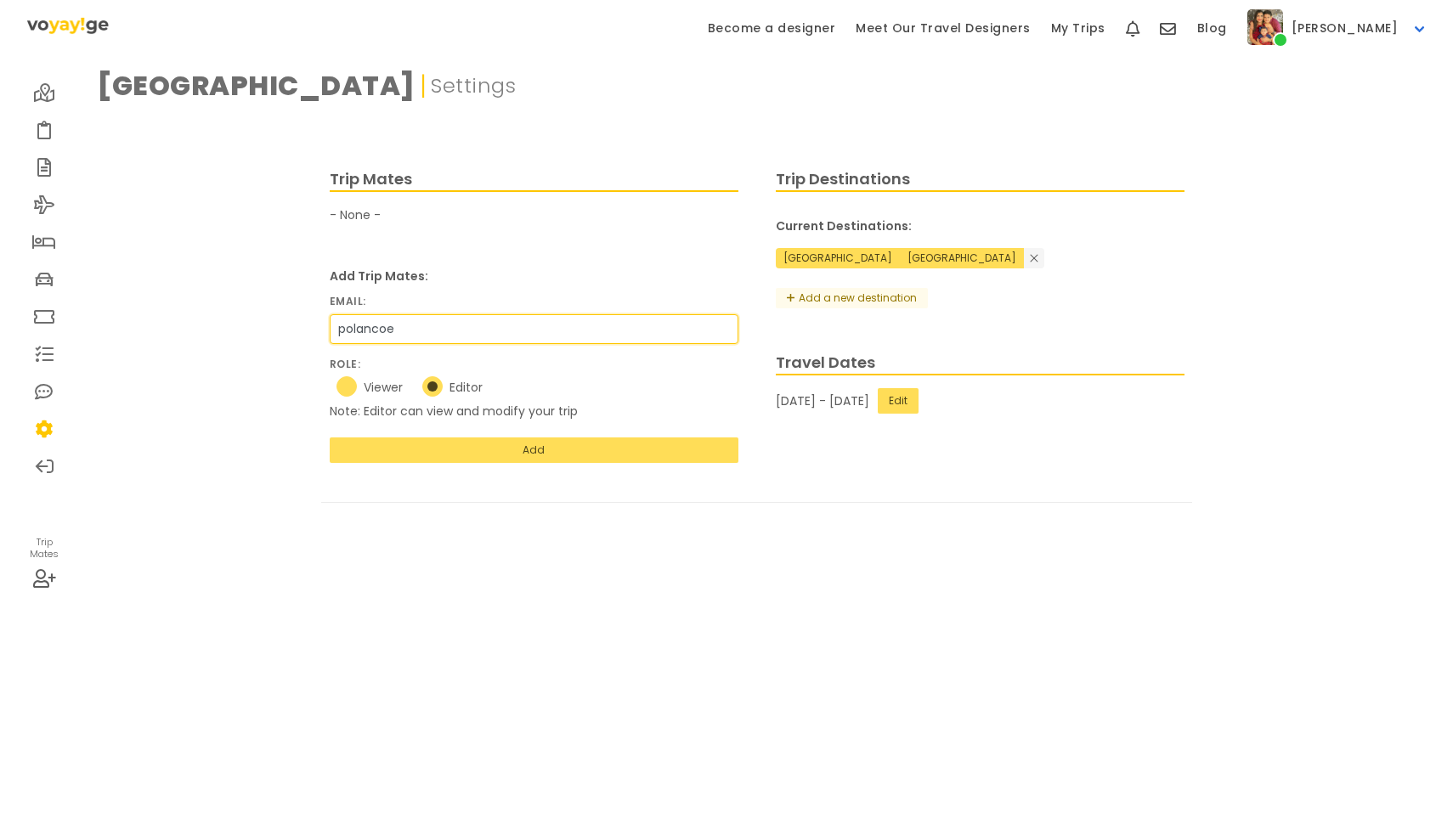
radio input "true"
type input "polancoelb"
radio input "true"
type input "polancoelba"
radio input "true"
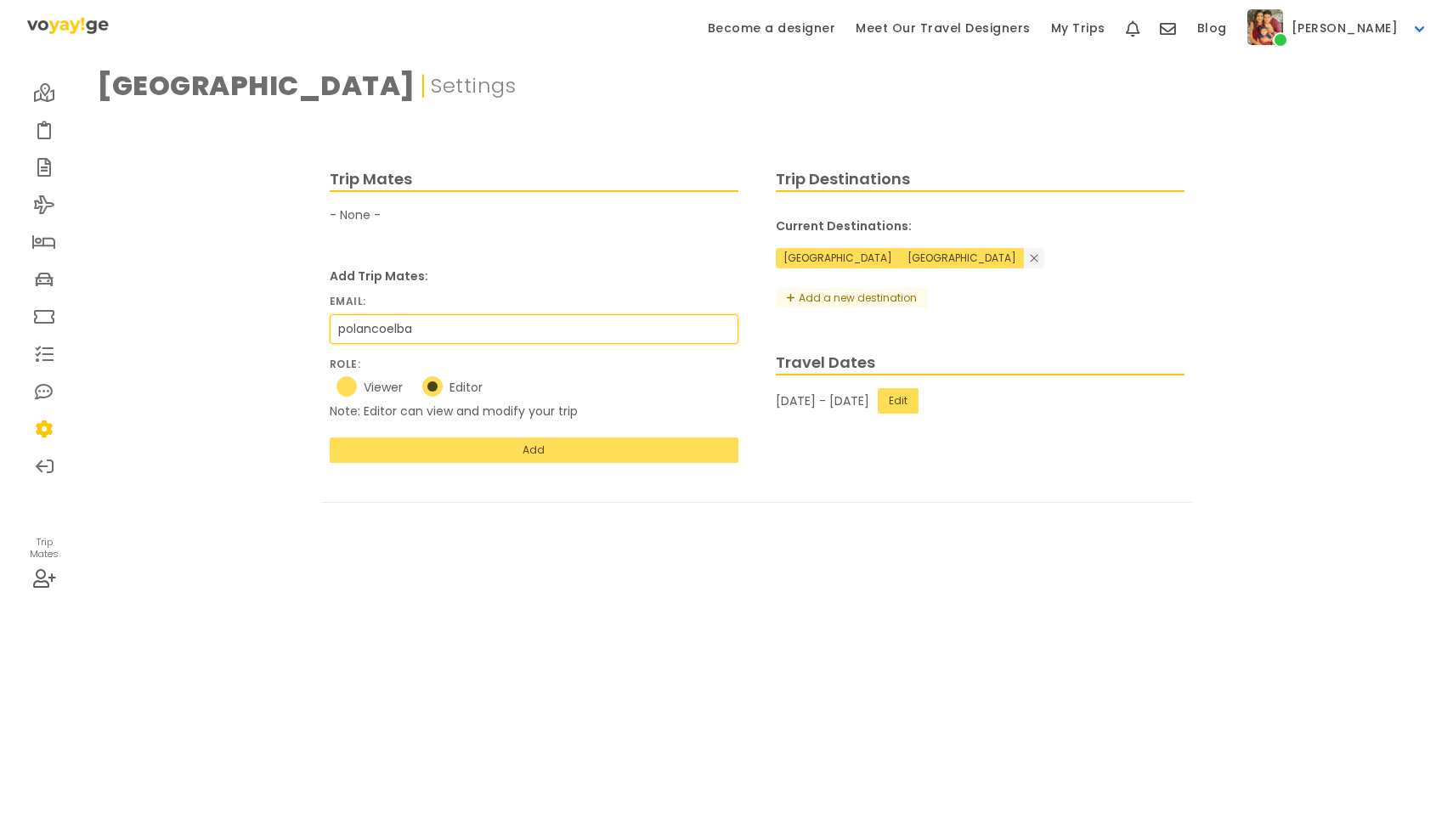
type input "polancoelba@"
radio input "true"
type input "polancoelba@g"
radio input "true"
type input "polancoelba@gm"
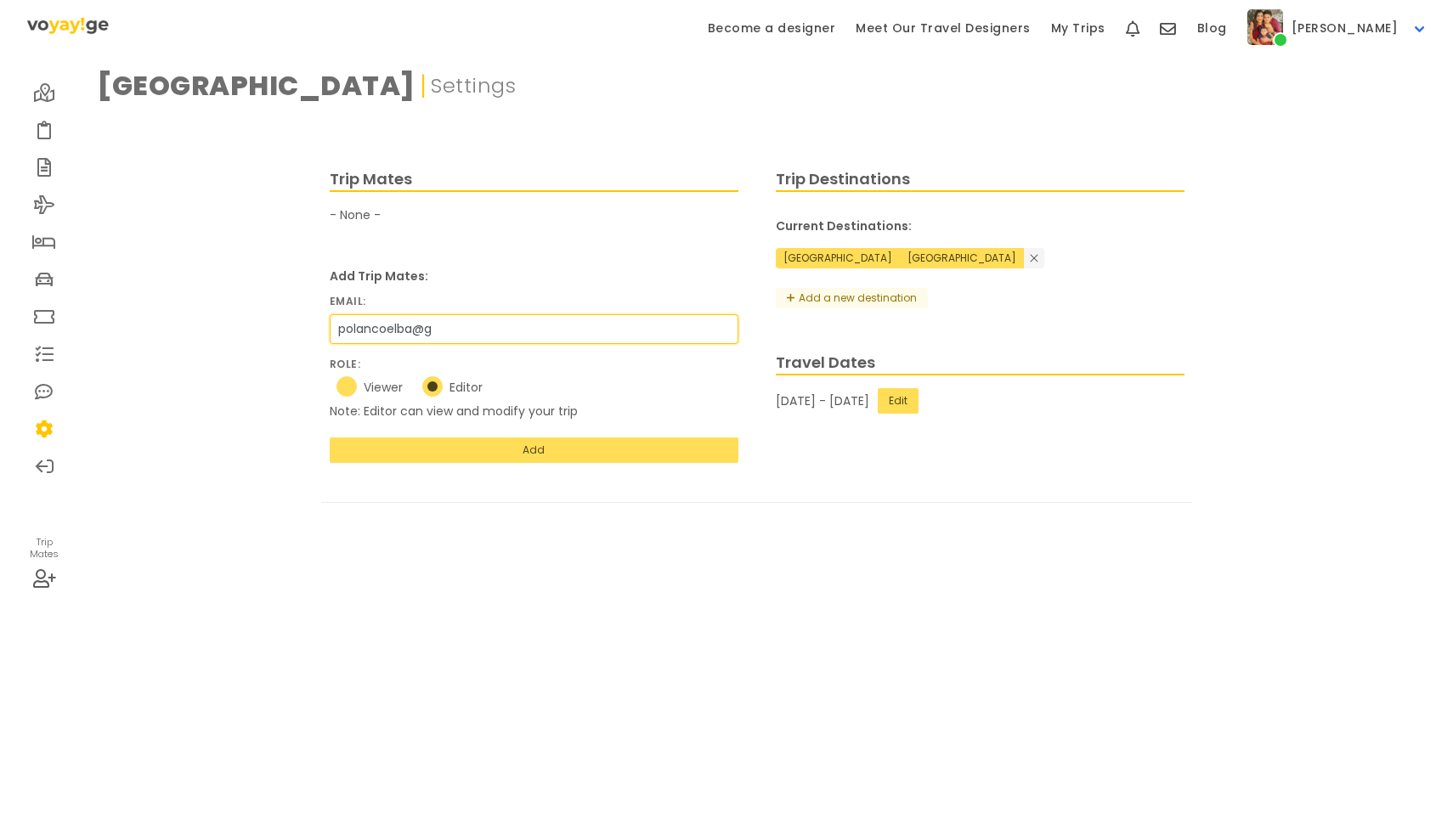
radio input "true"
type input "polancoelba@gma"
radio input "true"
type input "polancoelba@gmai"
radio input "true"
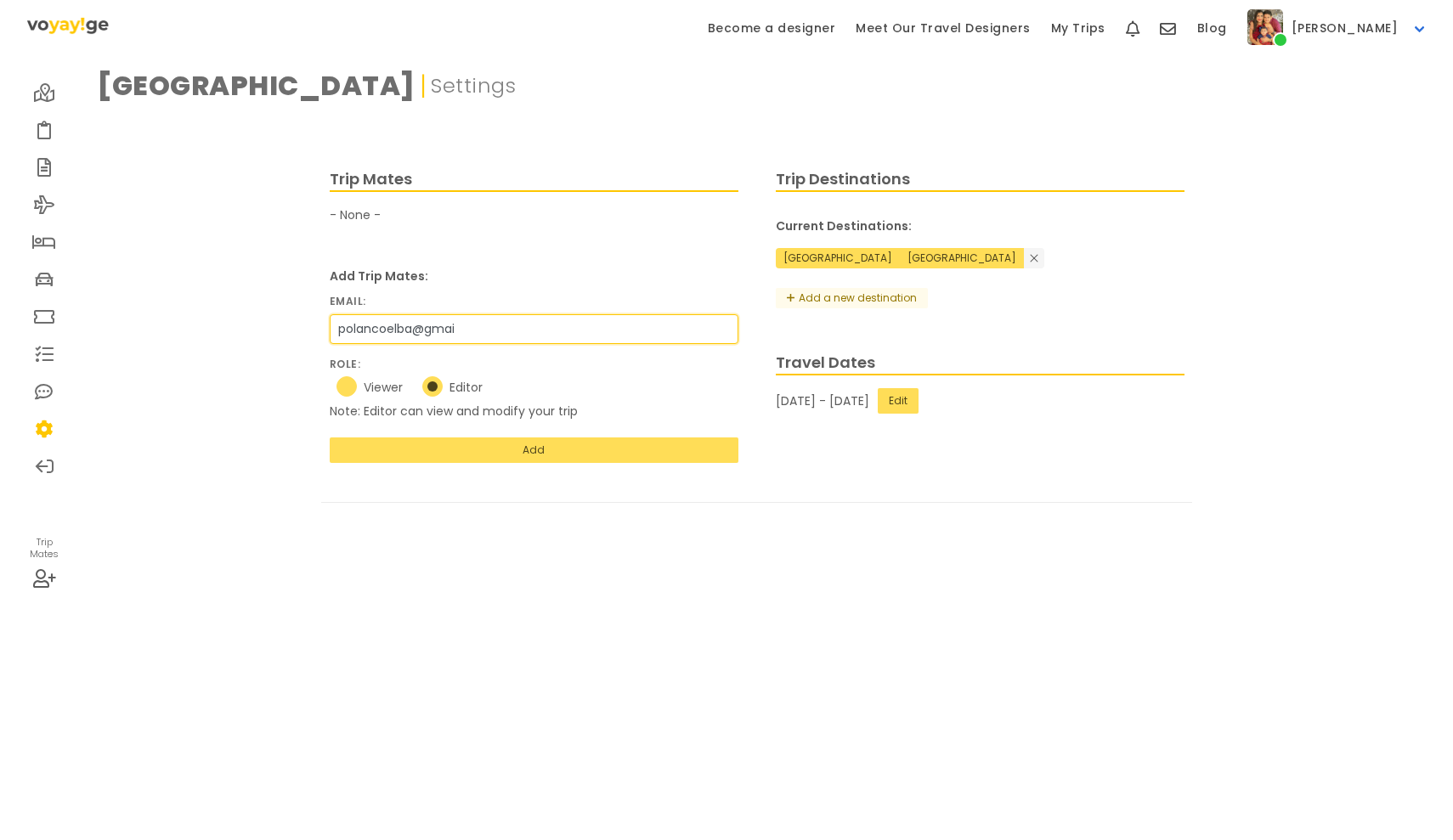
type input "[EMAIL_ADDRESS]"
radio input "true"
type input "[EMAIL_ADDRESS]."
radio input "true"
type input "polancoelba@gmail.c"
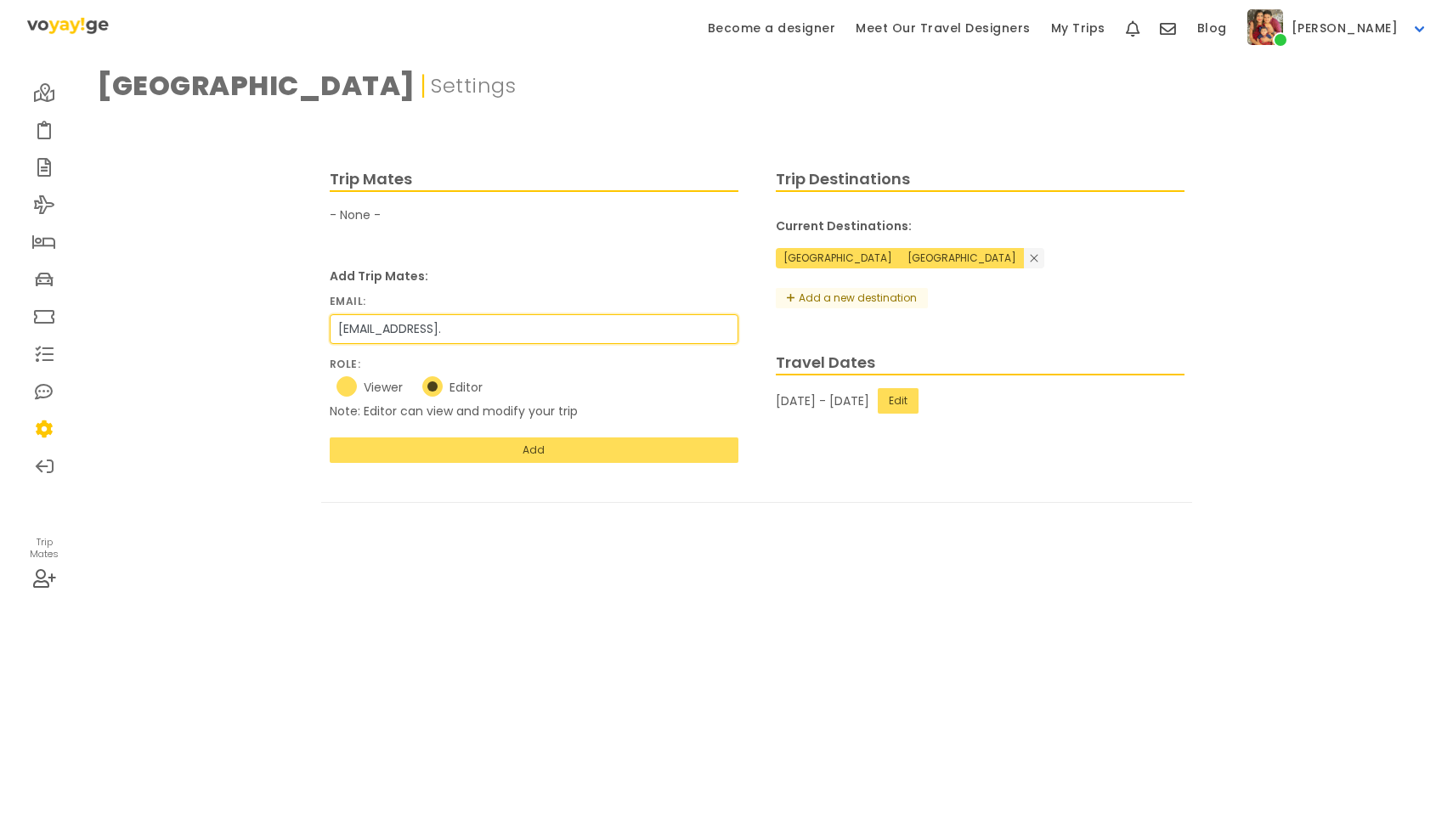
radio input "true"
type input "[EMAIL_ADDRESS][DOMAIN_NAME]"
radio input "true"
type input "[EMAIL_ADDRESS][DOMAIN_NAME]"
radio input "true"
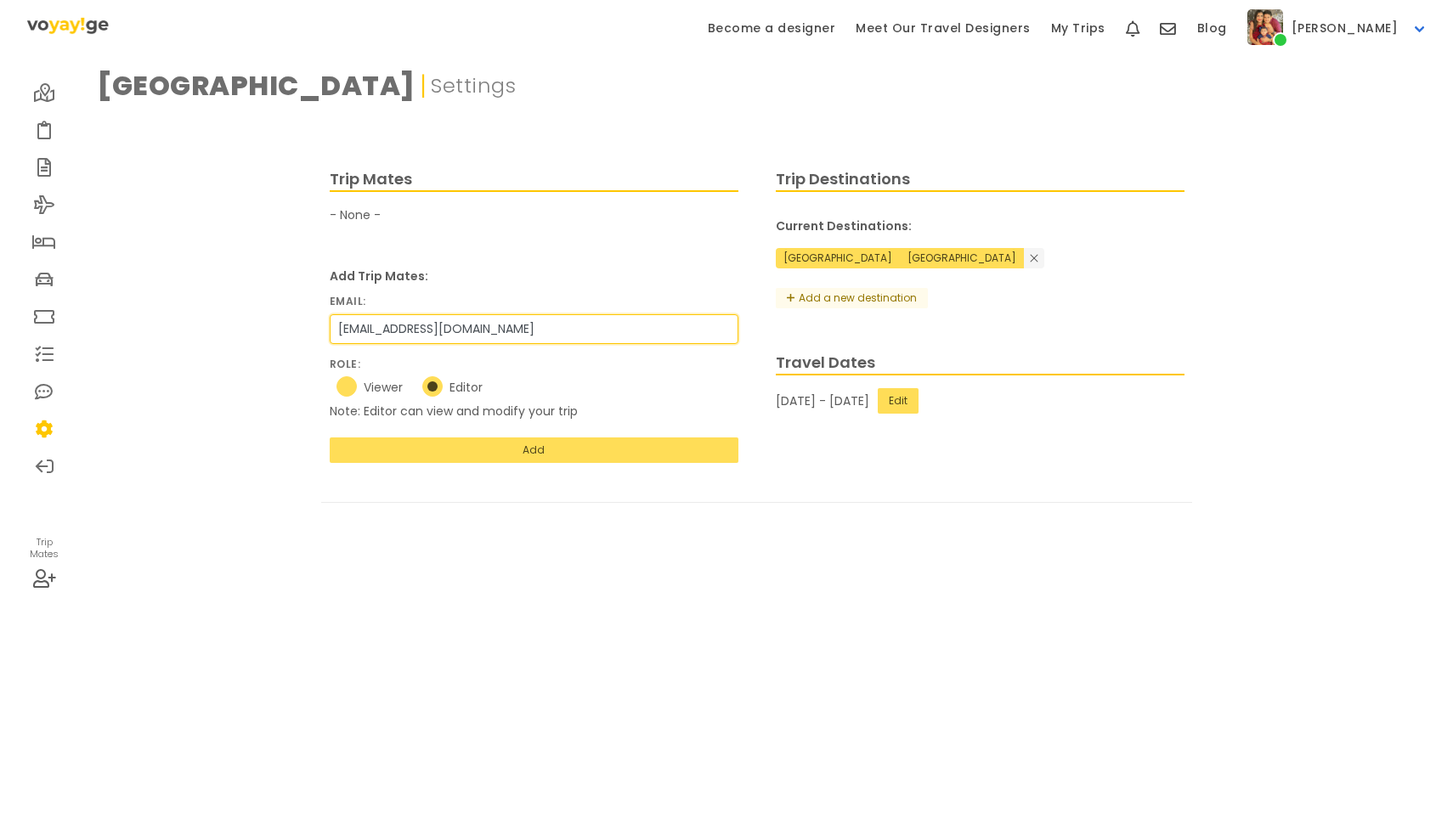
type input "[EMAIL_ADDRESS][DOMAIN_NAME]"
click at [531, 436] on div "Trip Mates - None - Add Trip Mates: Email: [EMAIL_ADDRESS][DOMAIN_NAME] Role: V…" at bounding box center [534, 315] width 409 height 295
click at [532, 446] on button "Add" at bounding box center [534, 450] width 409 height 26
radio input "true"
drag, startPoint x: 515, startPoint y: 328, endPoint x: 246, endPoint y: 314, distance: 269.4
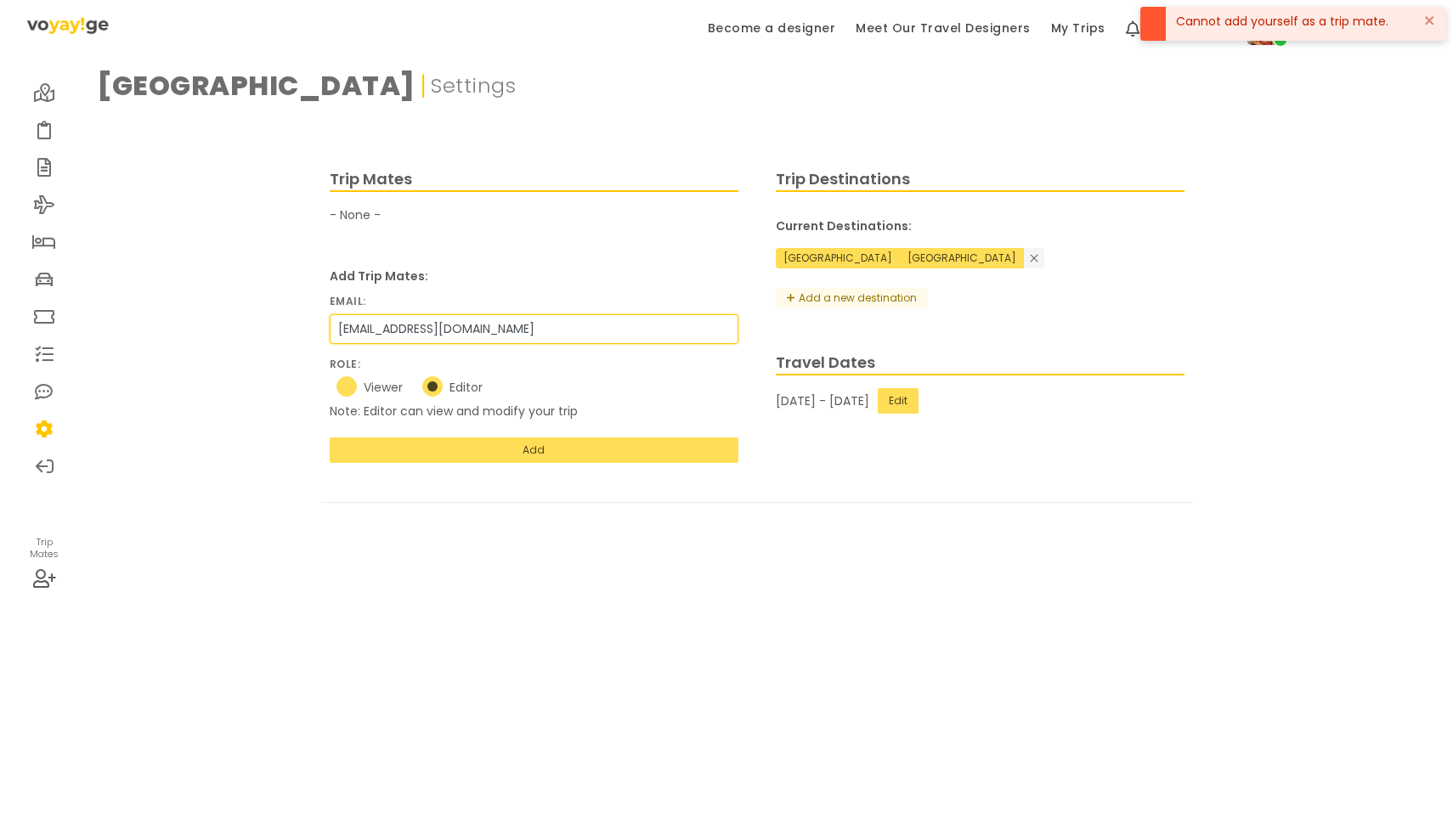
click at [246, 314] on div "Trip Mates - None - Add Trip Mates: Email: [EMAIL_ADDRESS][DOMAIN_NAME] Role: V…" at bounding box center [757, 323] width 1338 height 420
type input "c"
radio input "true"
type input "ca"
radio input "true"
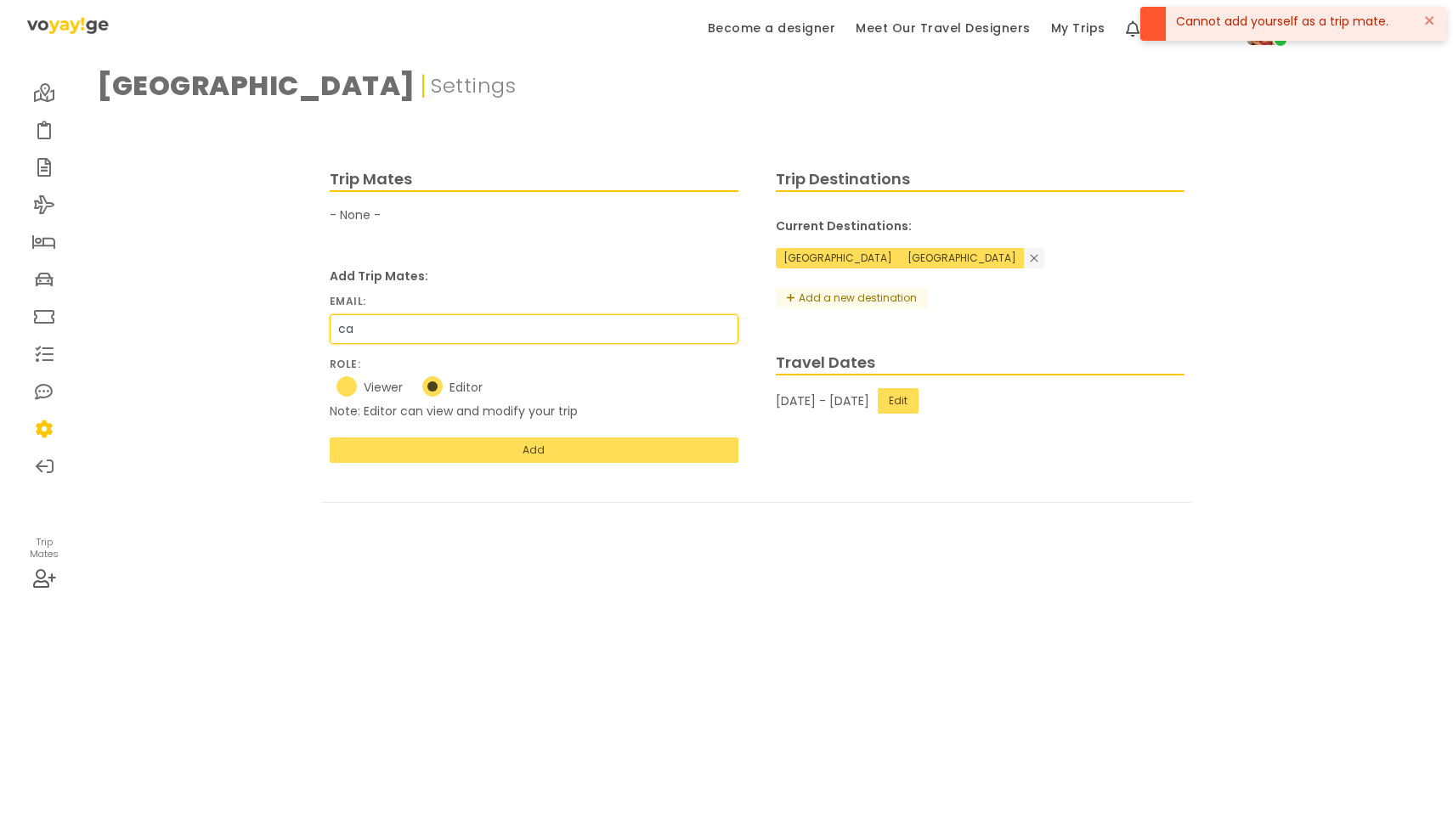
type input "can"
radio input "true"
type input "cand"
radio input "true"
type input "candy"
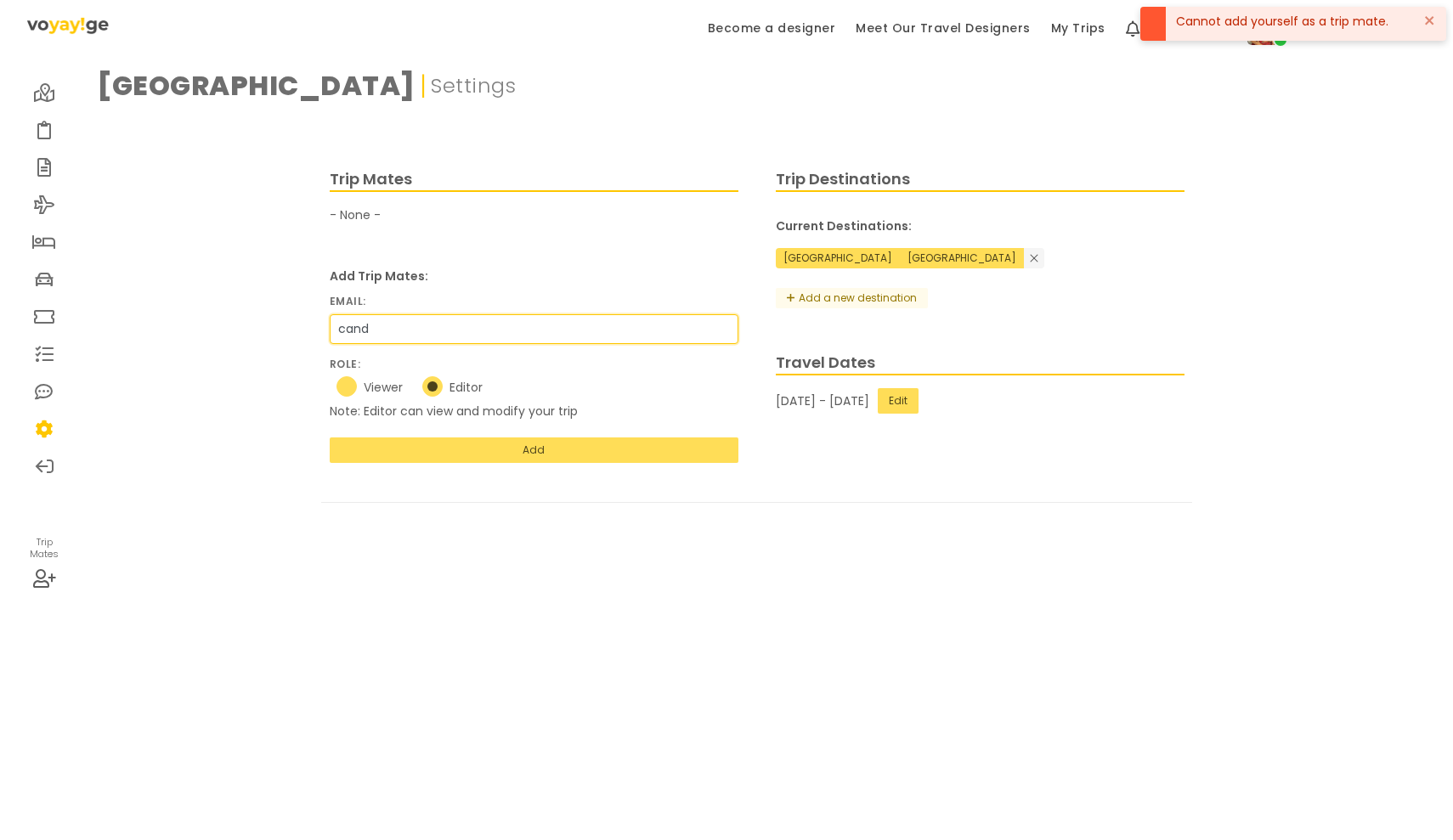
radio input "true"
type input "candyp"
radio input "true"
type input "candypo"
radio input "true"
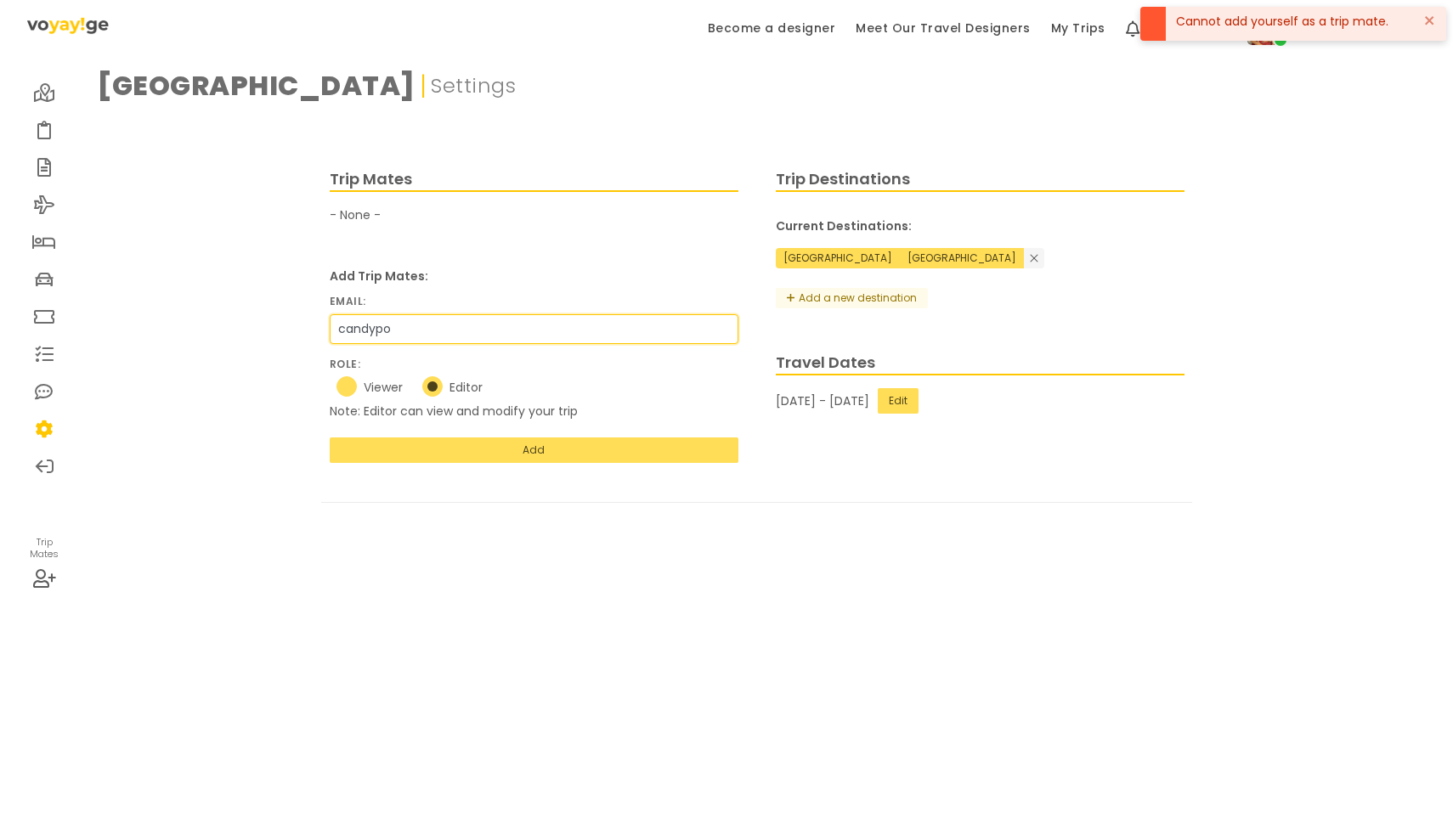
type input "candypol"
radio input "true"
type input "candypola"
radio input "true"
type input "candypolan"
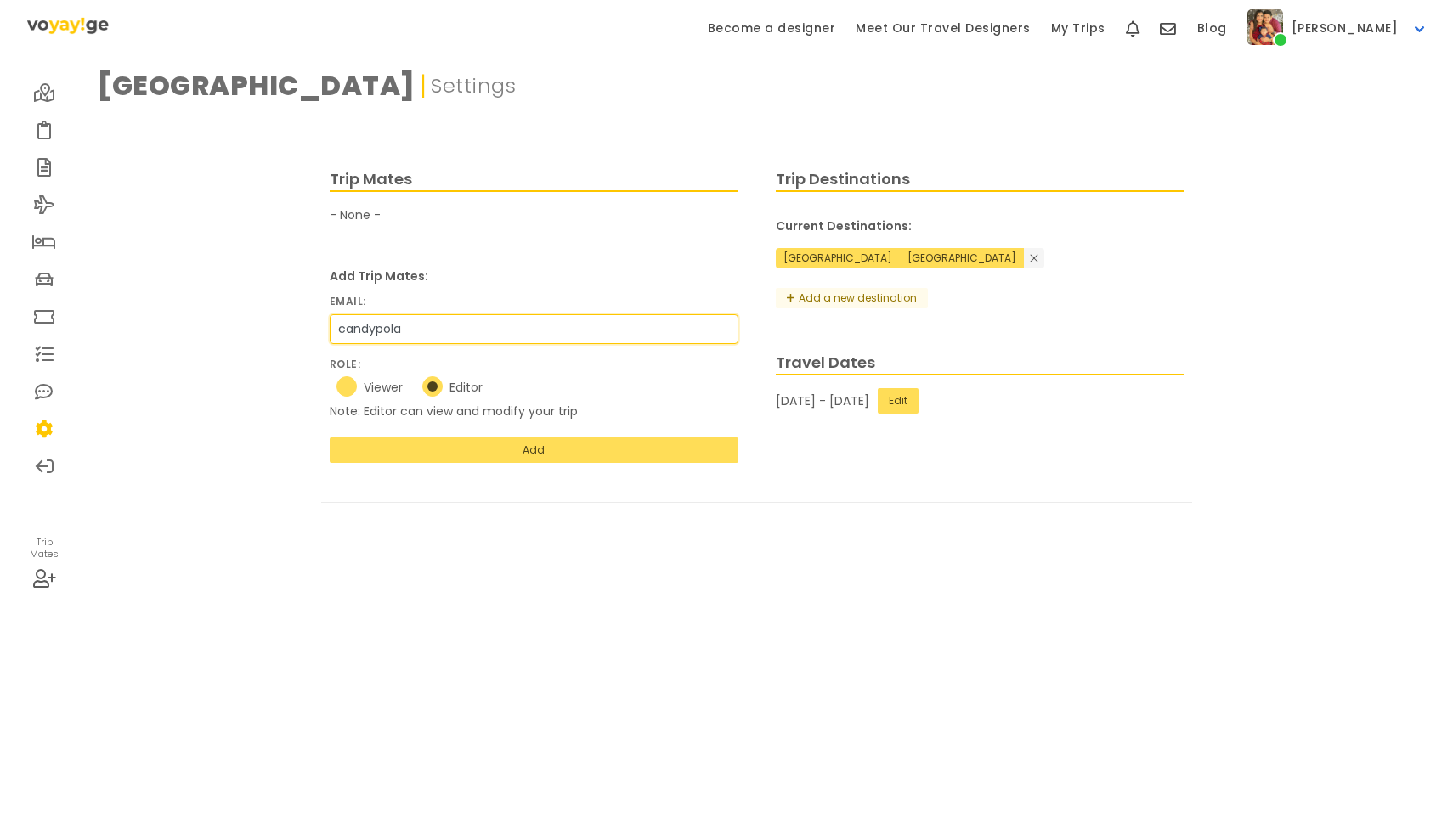
radio input "true"
type input "candypolanc"
radio input "true"
type input "candypolanco"
radio input "true"
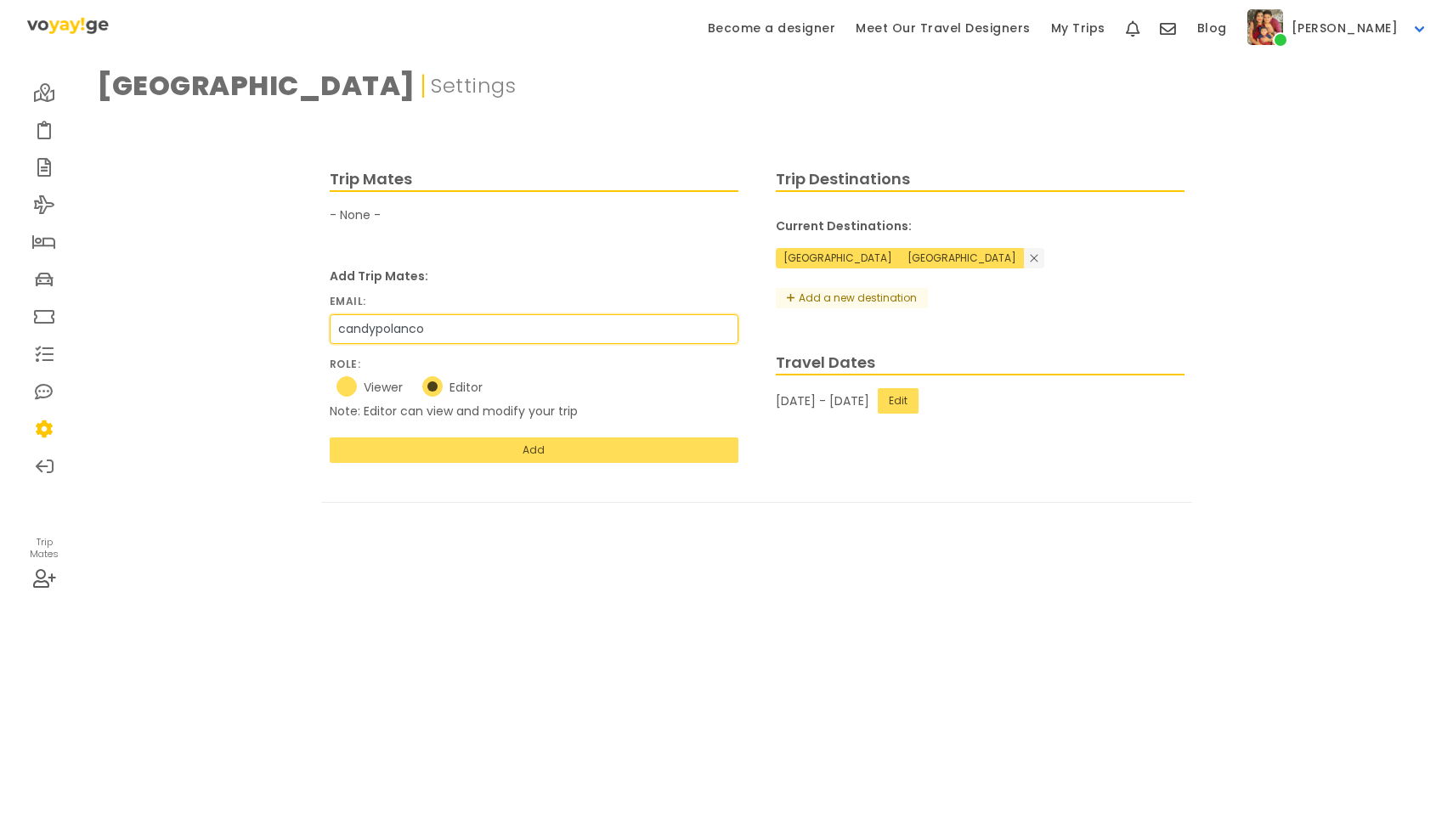
type input "candypolancob"
radio input "true"
type input "candypolancob@"
radio input "true"
type input "candypolancob@h"
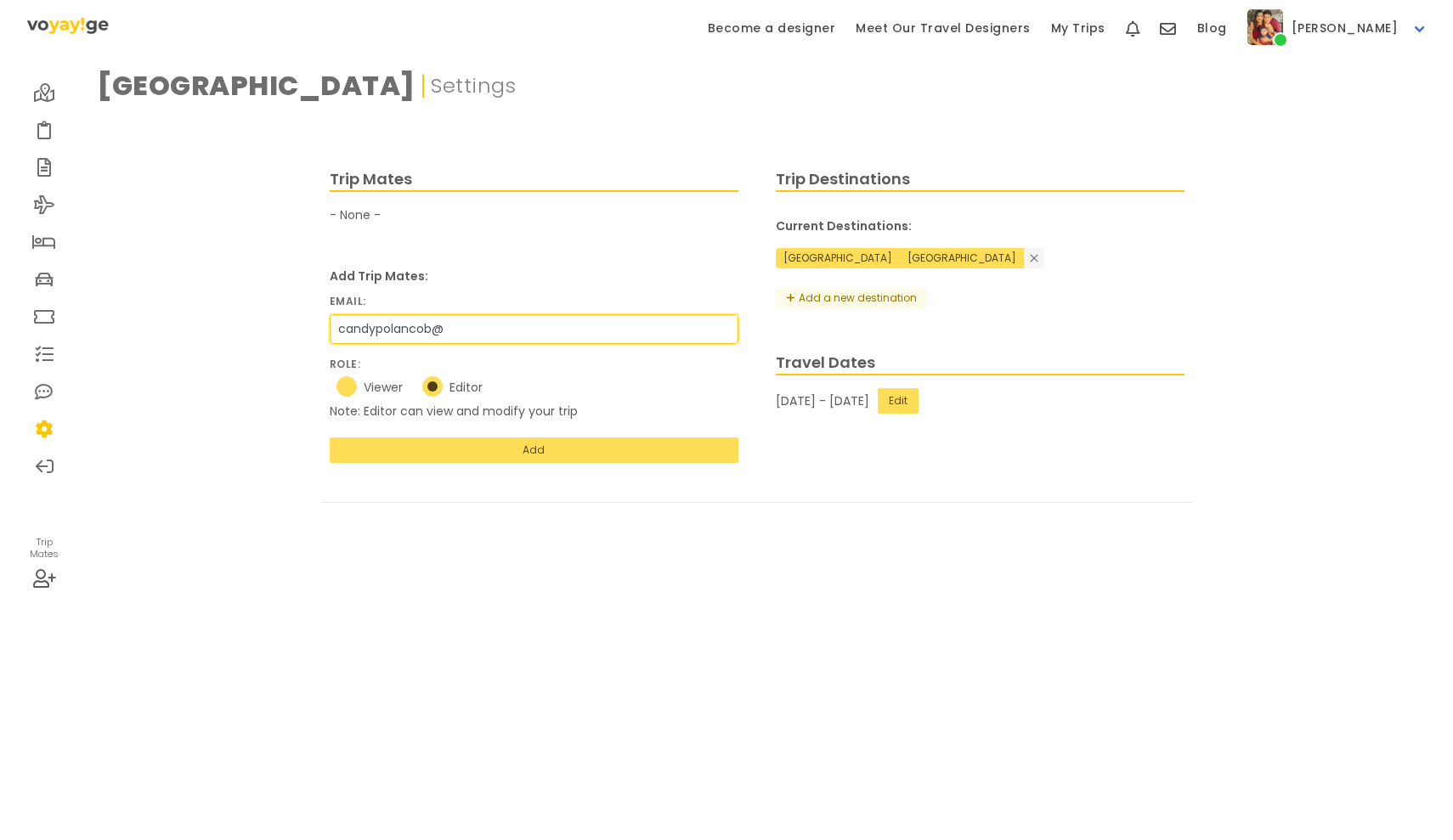
radio input "true"
type input "candypolancob@ho"
radio input "true"
type input "candypolancob@hot"
radio input "true"
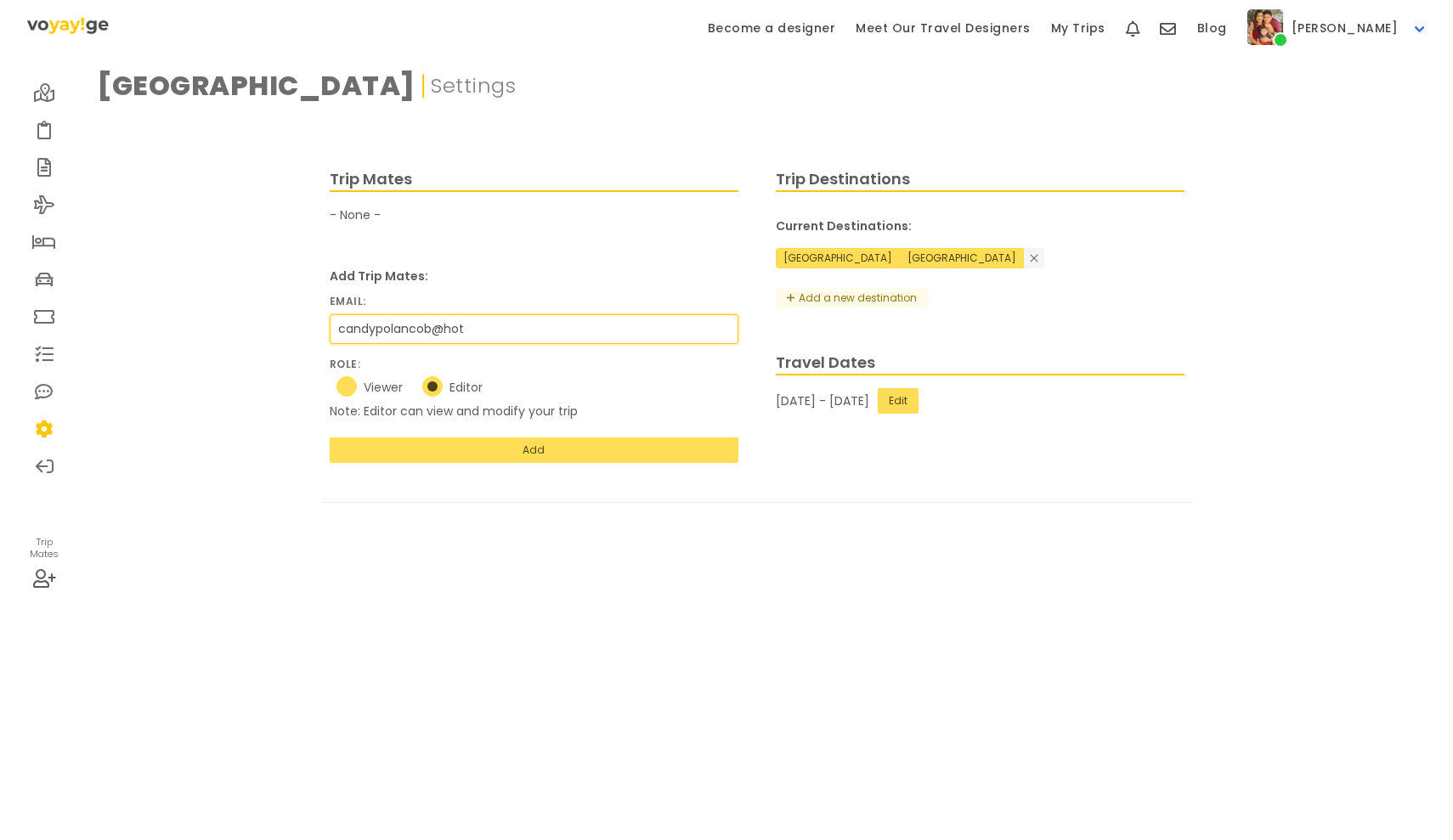
type input "candypolancob@hotm"
radio input "true"
type input "candypolancob@hotma"
radio input "true"
type input "candypolancob@hotmai"
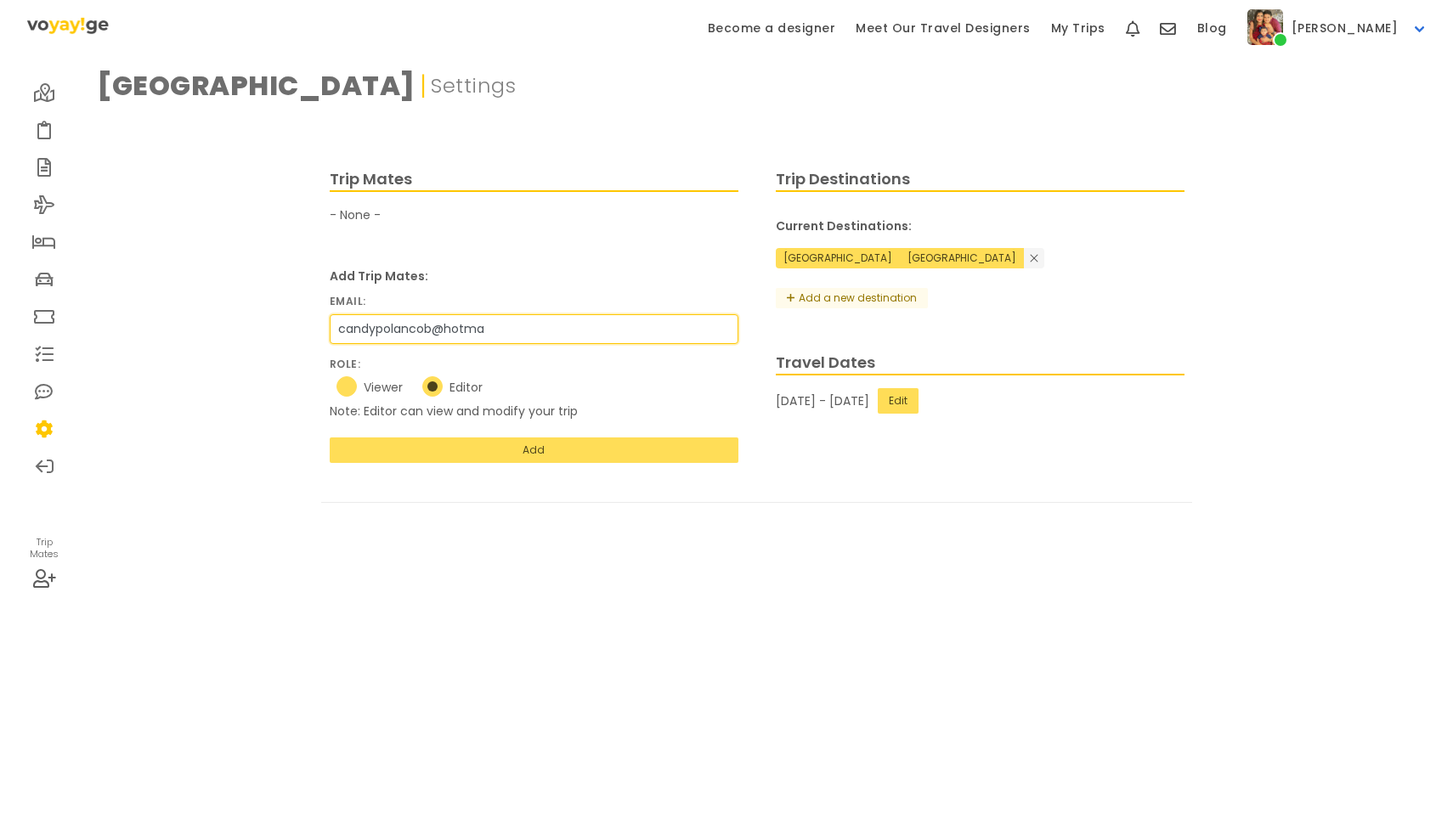
radio input "true"
type input "[EMAIL_ADDRESS]"
radio input "true"
type input "[EMAIL_ADDRESS]."
radio input "true"
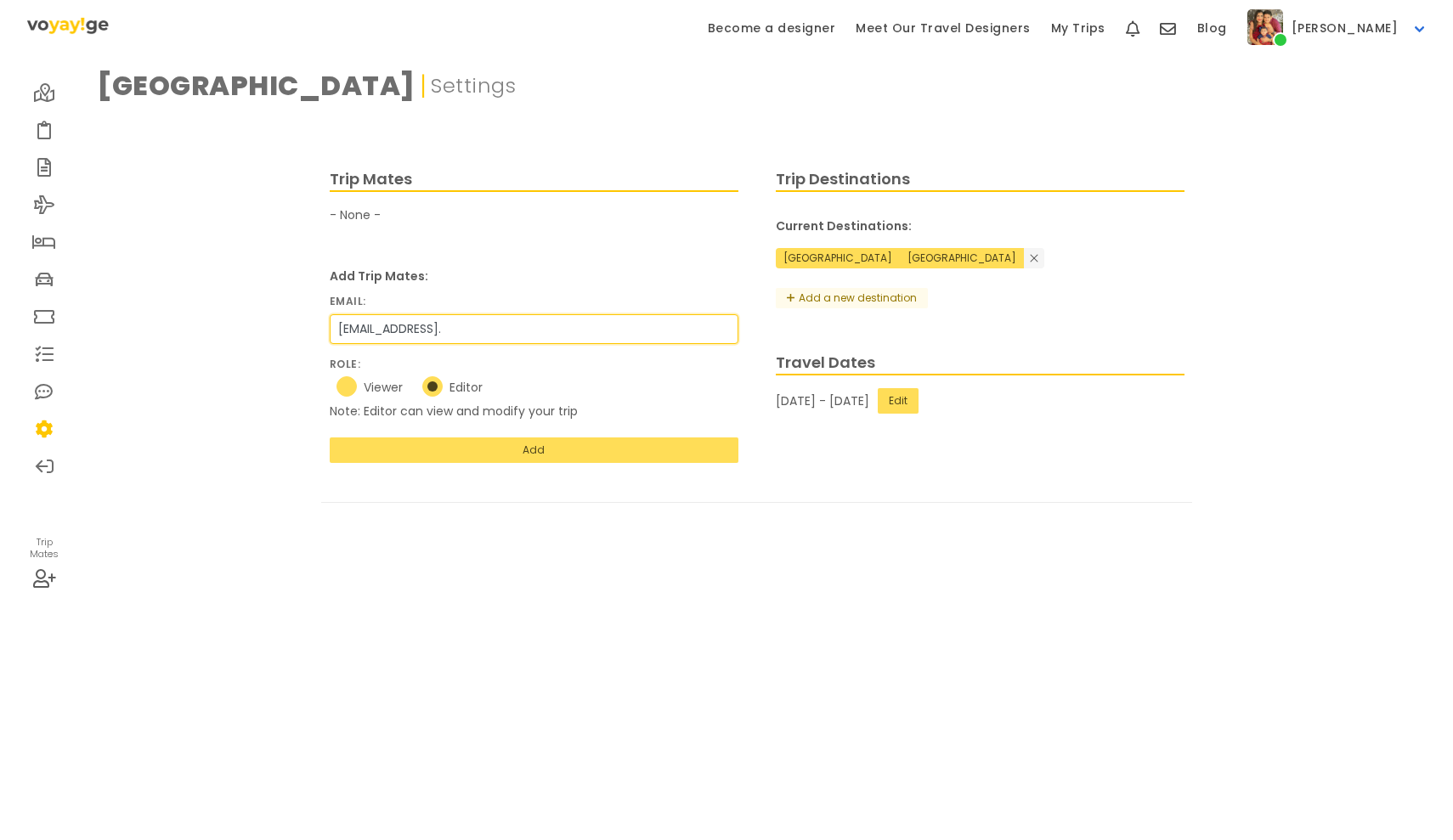
type input "candypolancob@hotmail.c"
radio input "true"
type input "[EMAIL_ADDRESS][DOMAIN_NAME]"
radio input "true"
type input "[EMAIL_ADDRESS][DOMAIN_NAME]"
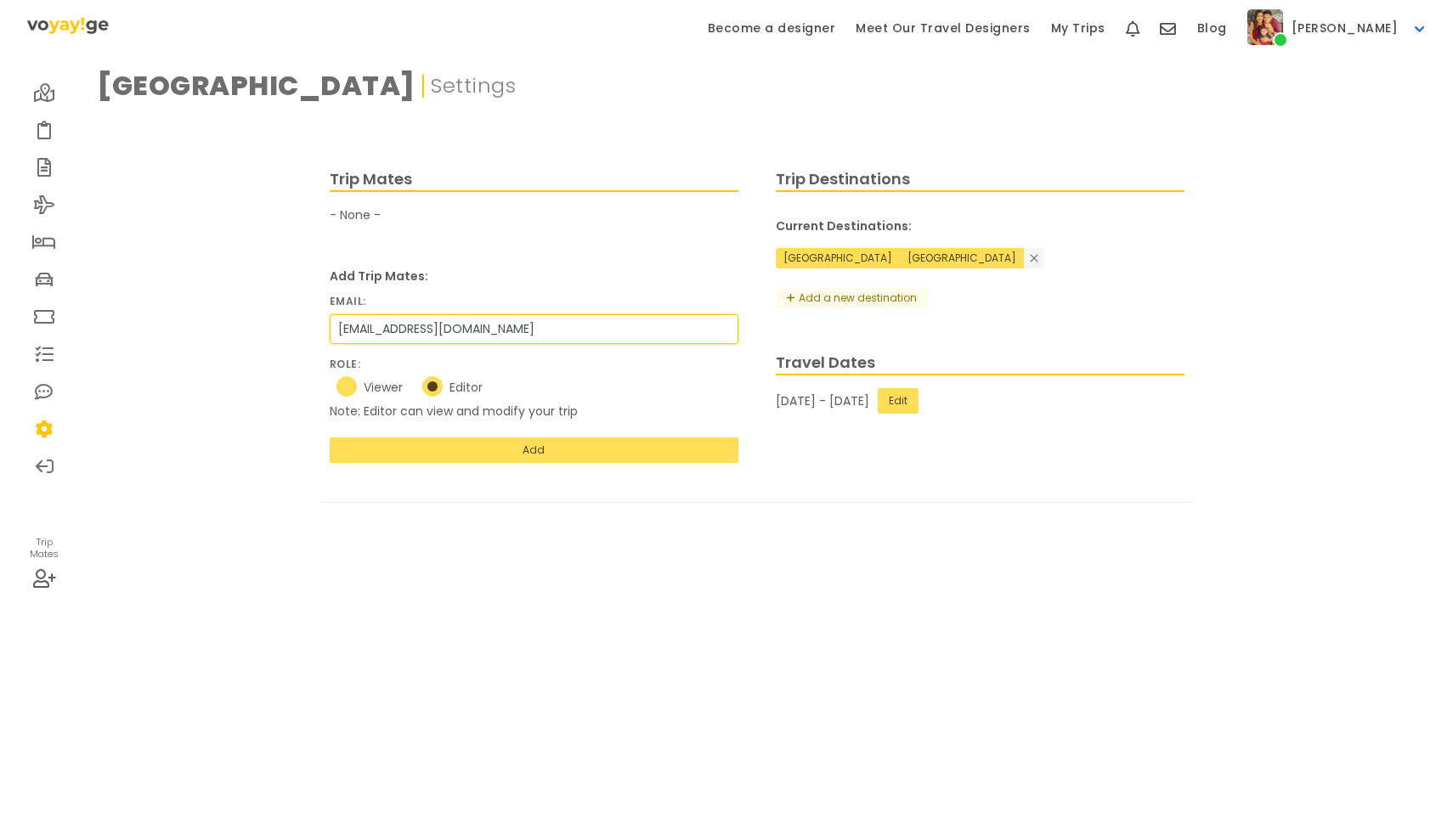
radio input "true"
type input "[EMAIL_ADDRESS][DOMAIN_NAME]"
click at [424, 452] on button "Add" at bounding box center [534, 450] width 409 height 26
radio input "true"
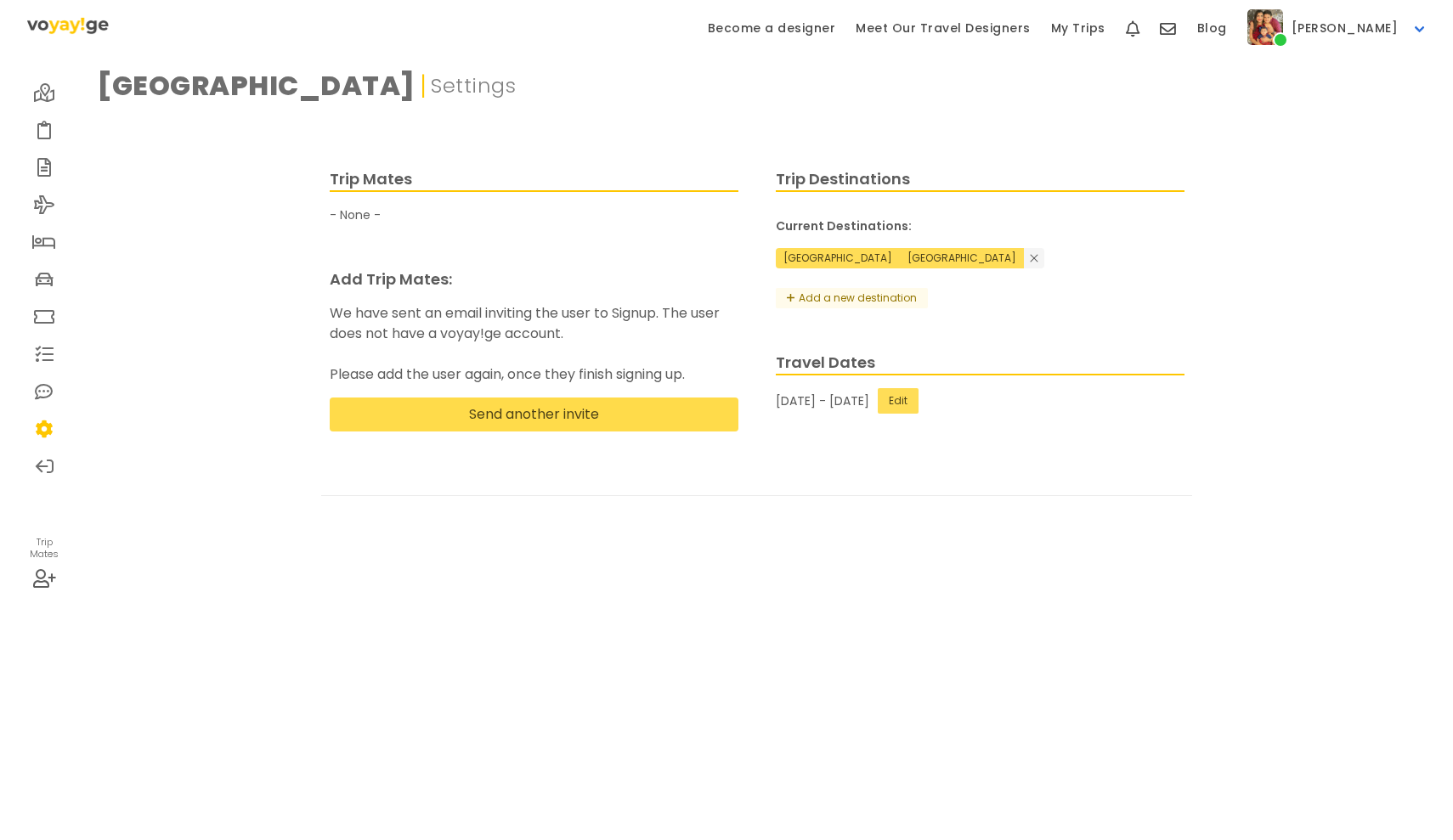
click at [524, 414] on button "Send another invite" at bounding box center [534, 414] width 409 height 34
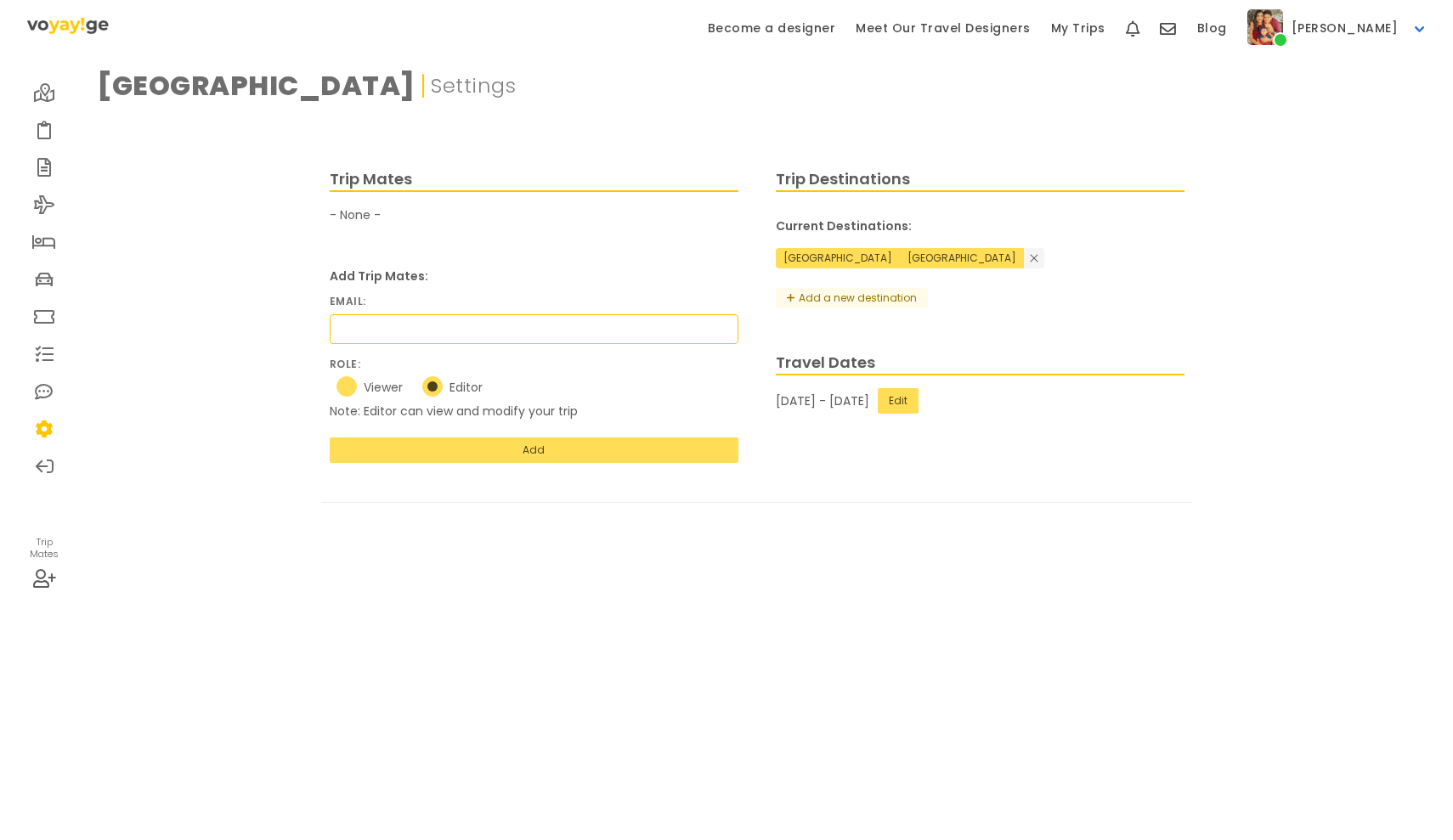
type input "e"
radio input "true"
type input "ep"
radio input "true"
type input "epo"
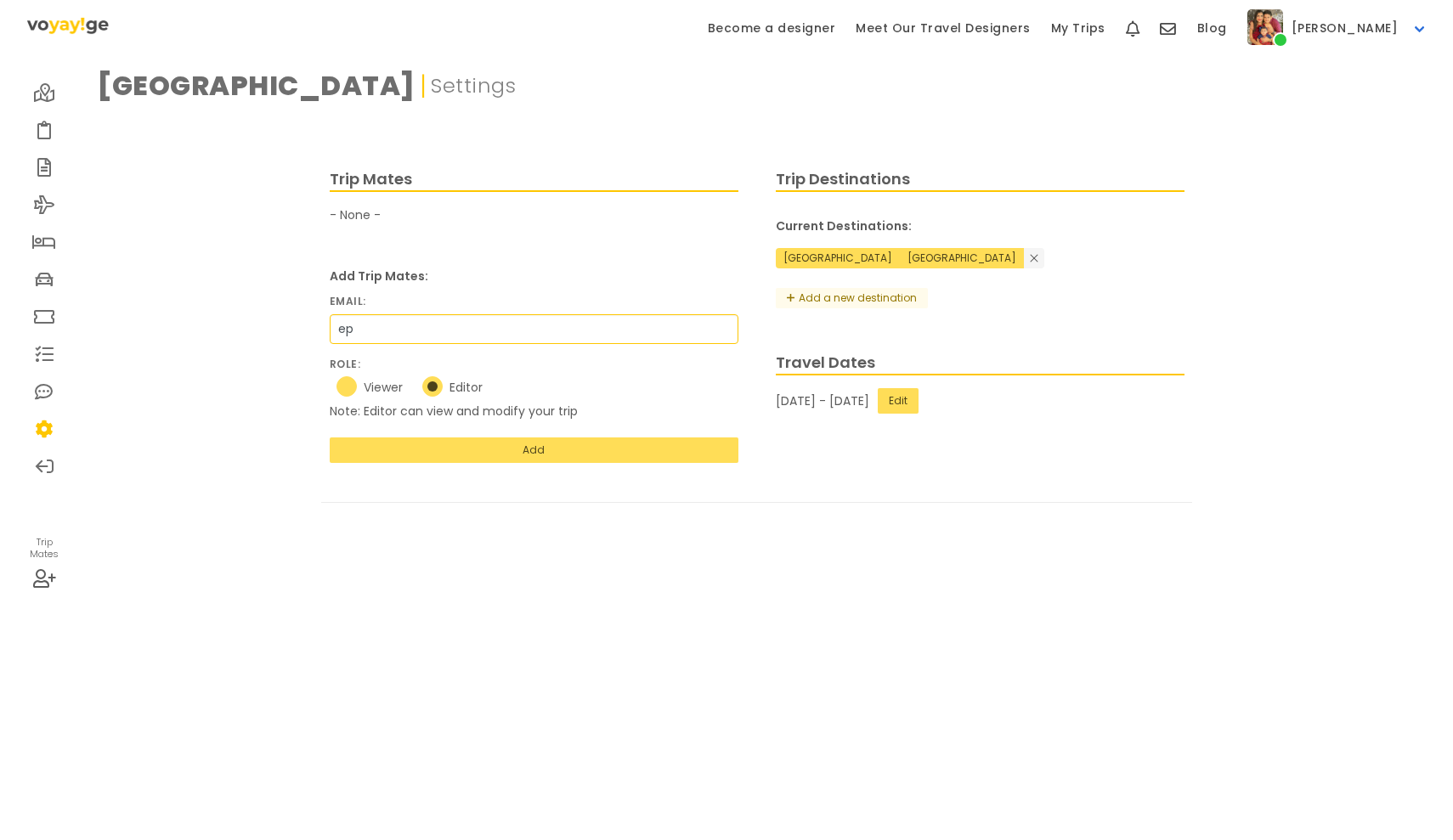
radio input "true"
type input "epol"
radio input "true"
type input "epola"
radio input "true"
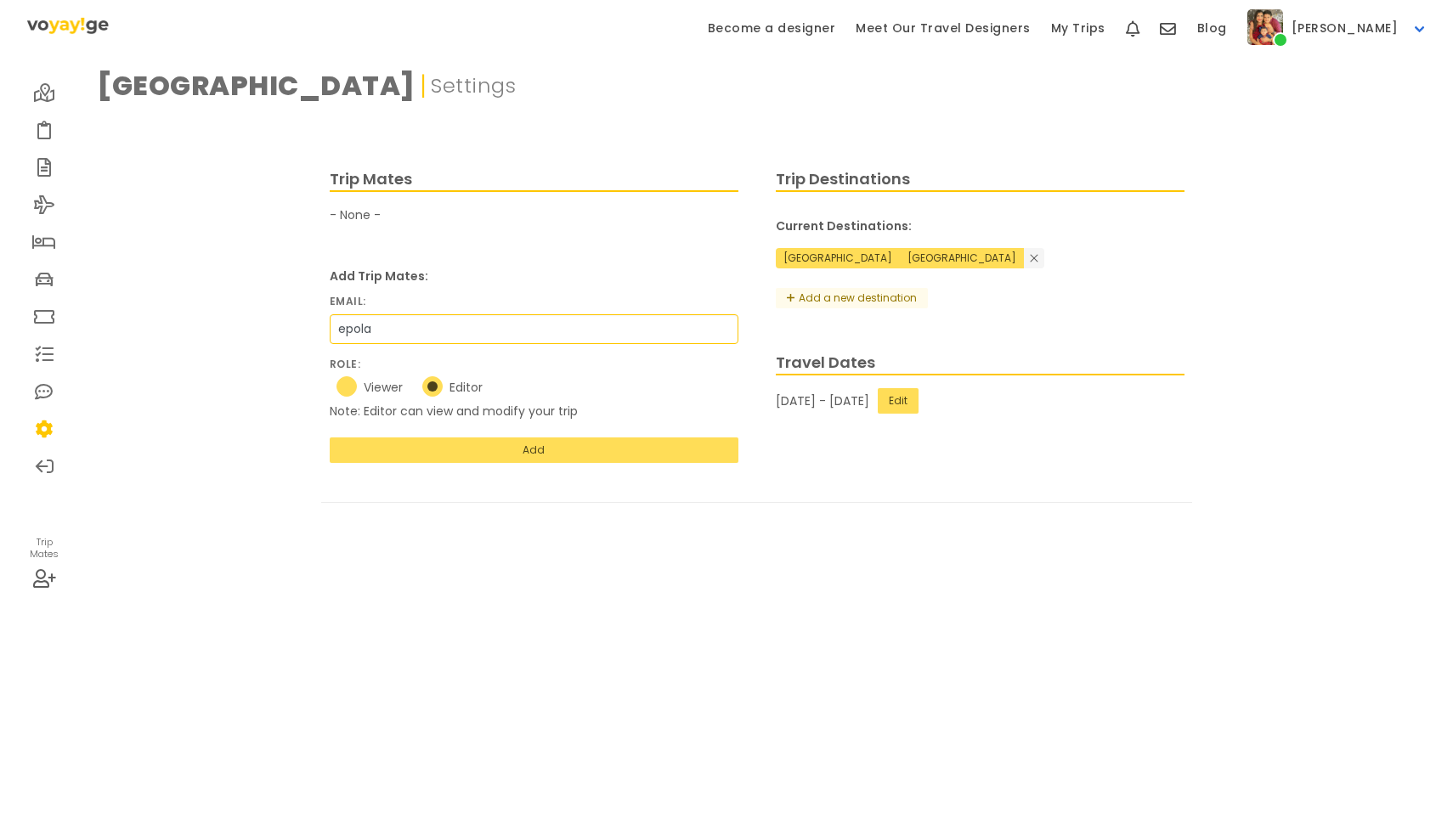
type input "epolan"
radio input "true"
type input "epolanc"
radio input "true"
type input "epolanco"
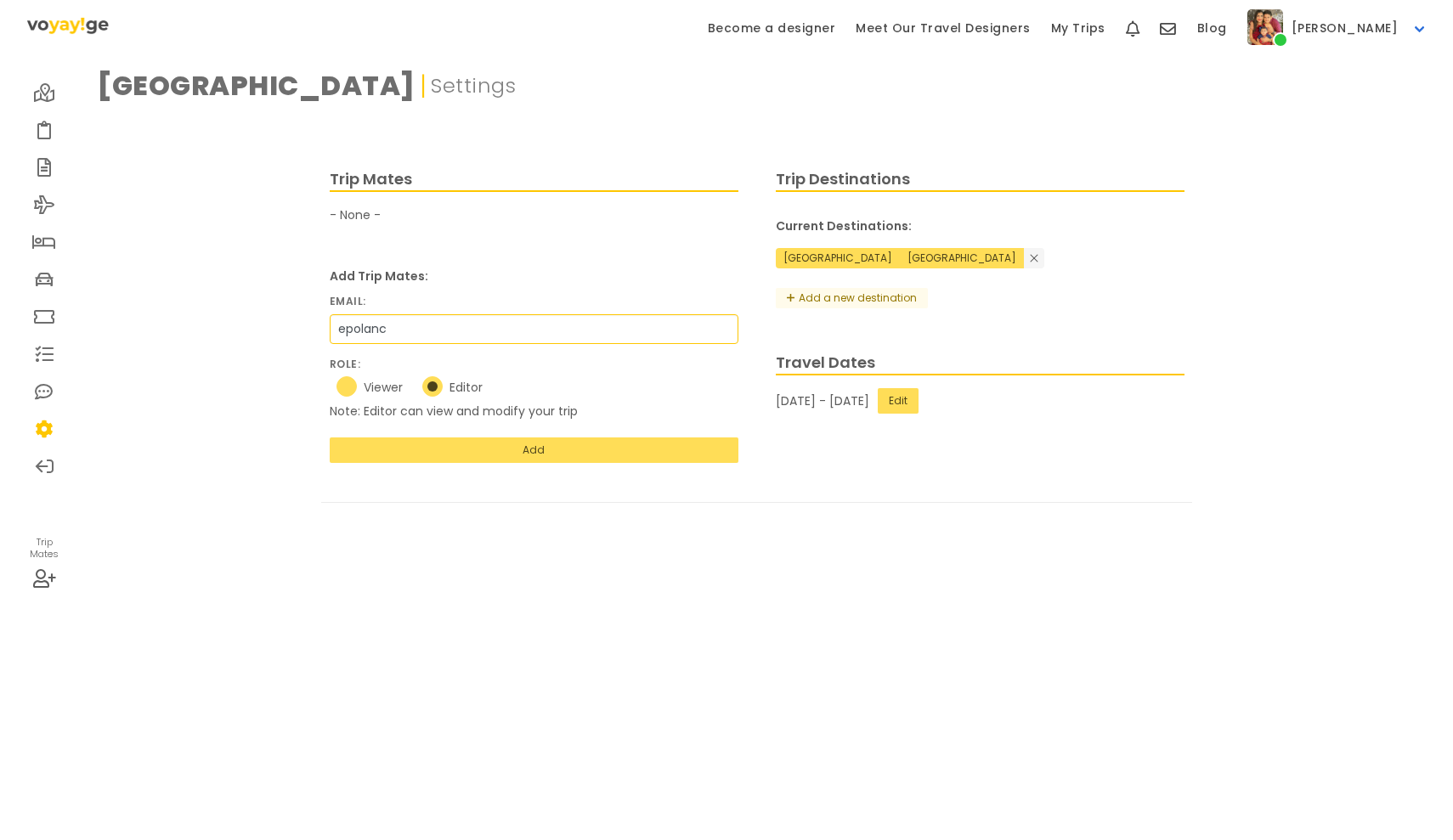
radio input "true"
type input "epolanco7"
radio input "true"
type input "epolanco78"
radio input "true"
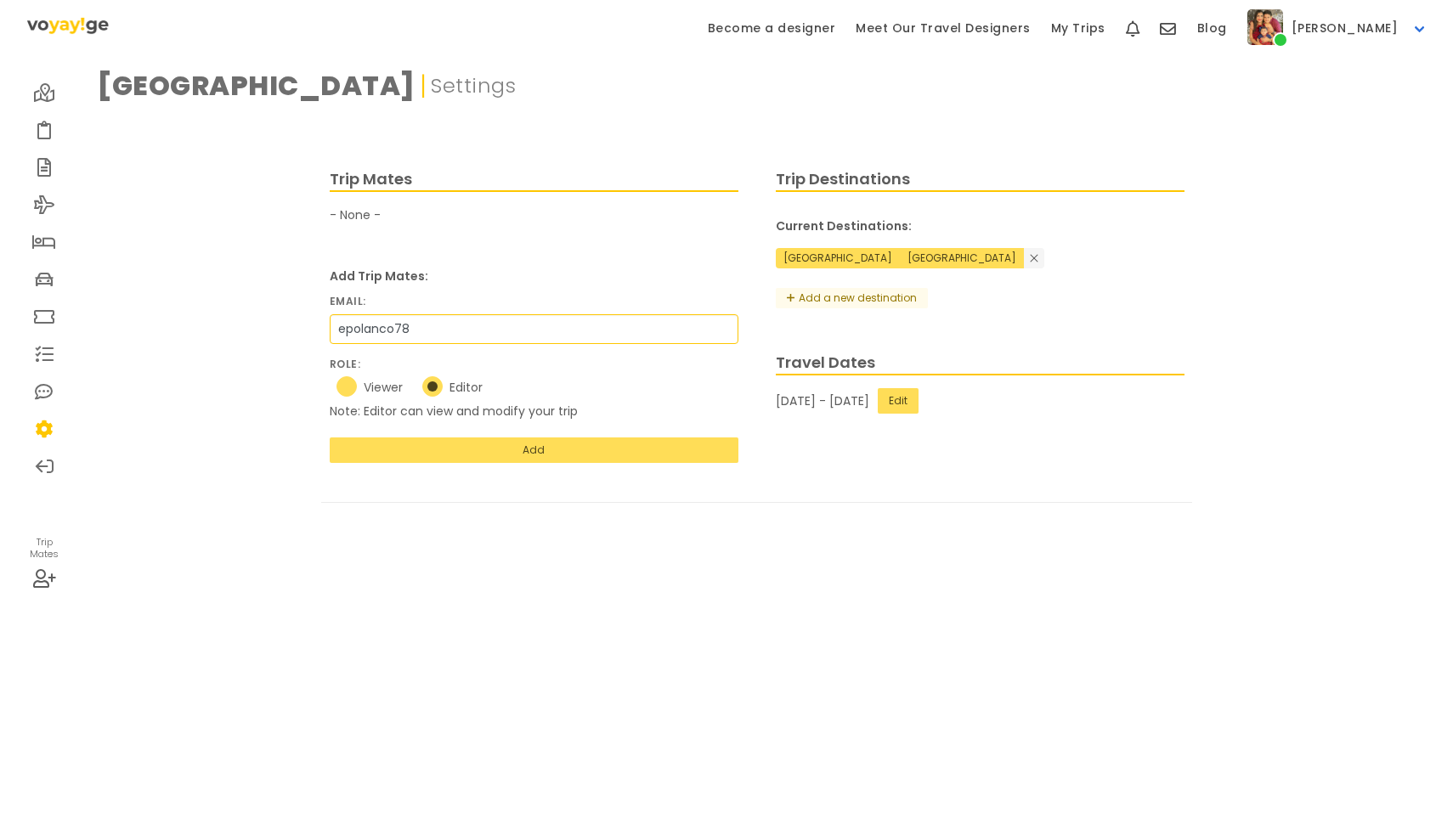
type input "epolanco785"
radio input "true"
type input "epolanco785@"
radio input "true"
type input "epolanco785@g"
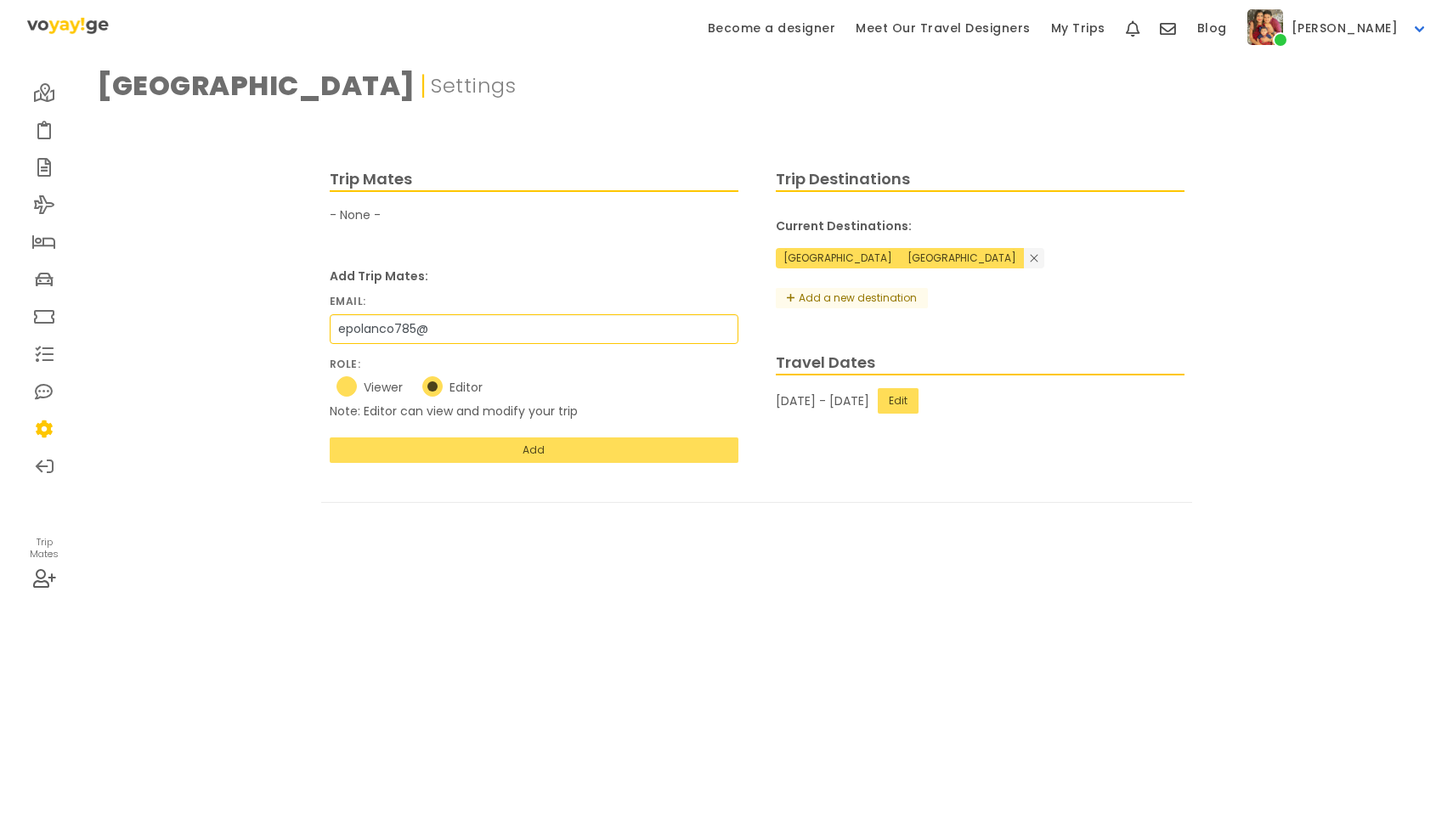
radio input "true"
type input "epolanco785@ga"
radio input "true"
type input "epolanco785@gam"
radio input "true"
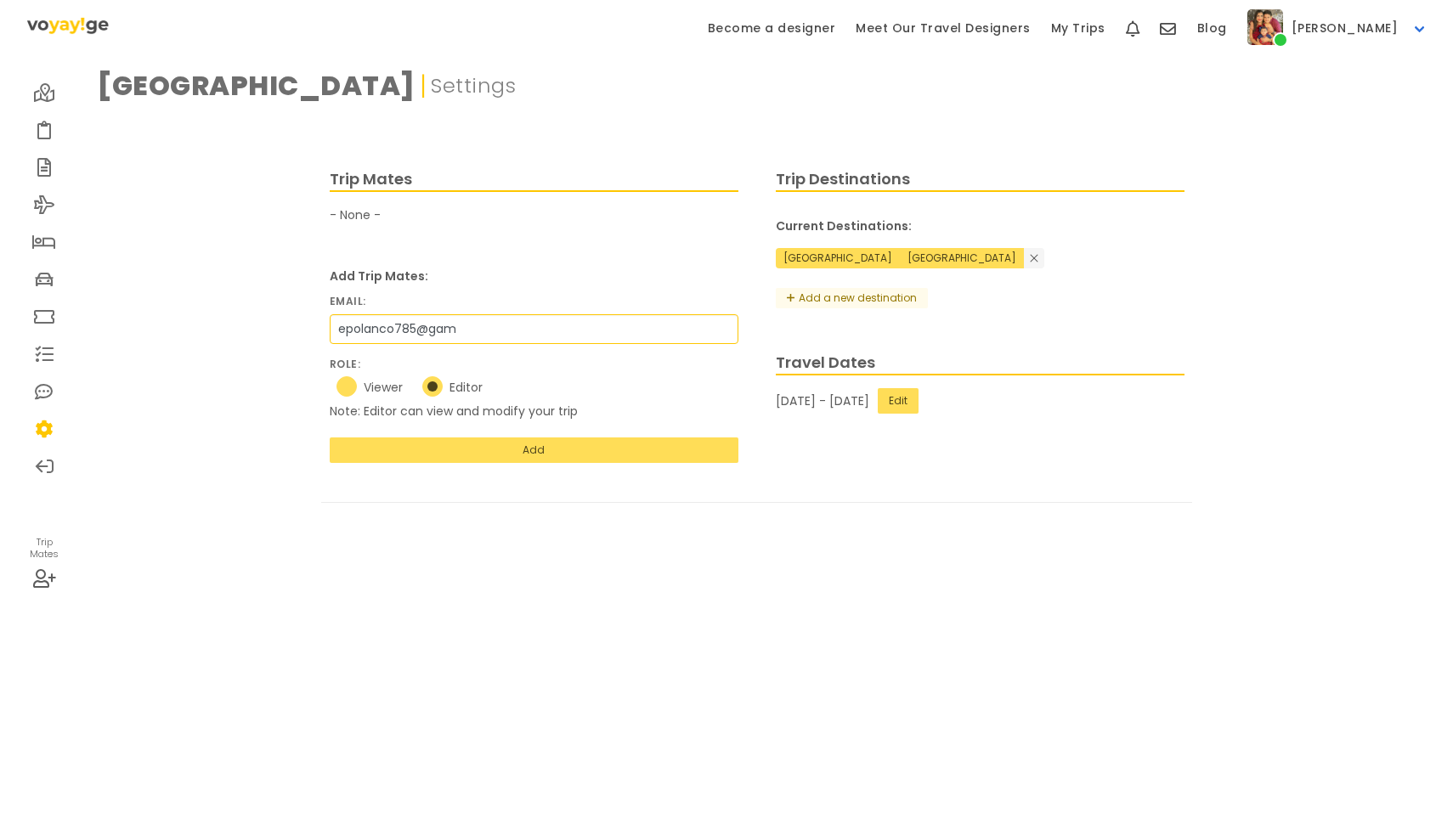
type input "epolanco785@ga"
radio input "true"
type input "epolanco785@g"
radio input "true"
type input "epolanco785@gm"
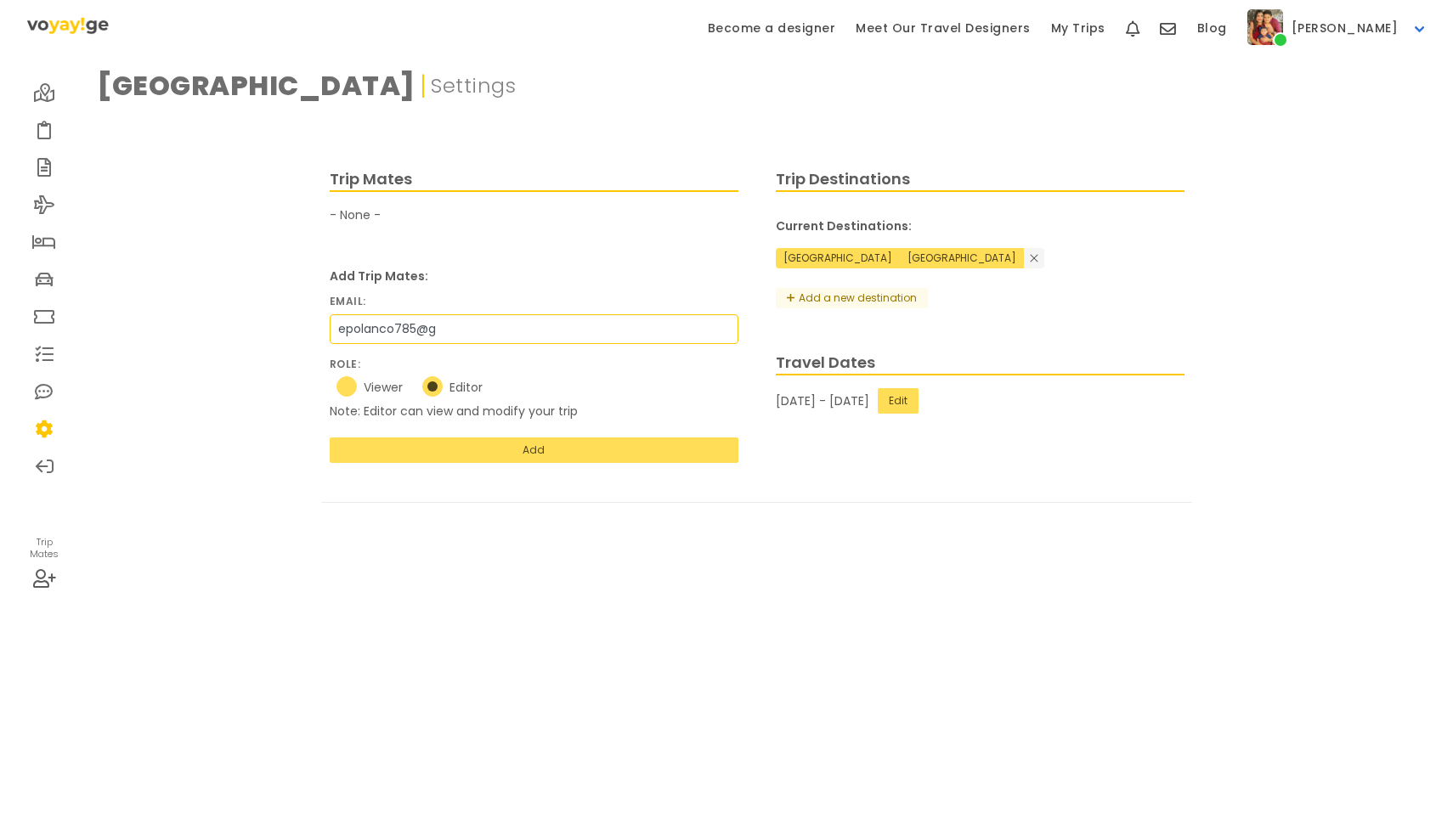
radio input "true"
type input "epolanco785@gma"
radio input "true"
type input "epolanco785@gmai"
radio input "true"
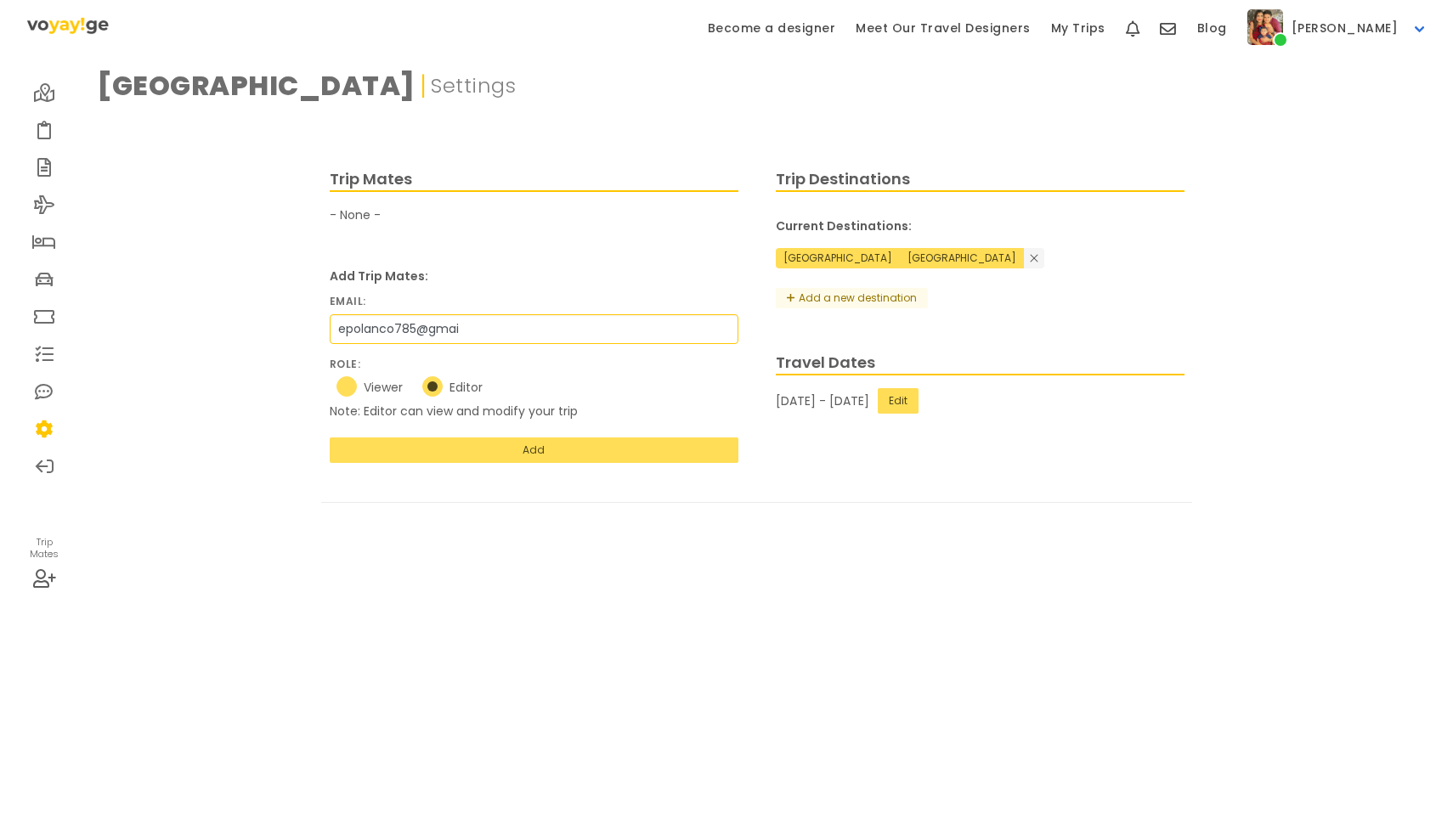
type input "[EMAIL_ADDRESS]"
radio input "true"
type input "[EMAIL_ADDRESS]."
radio input "true"
type input "epolanco785@gmail.c"
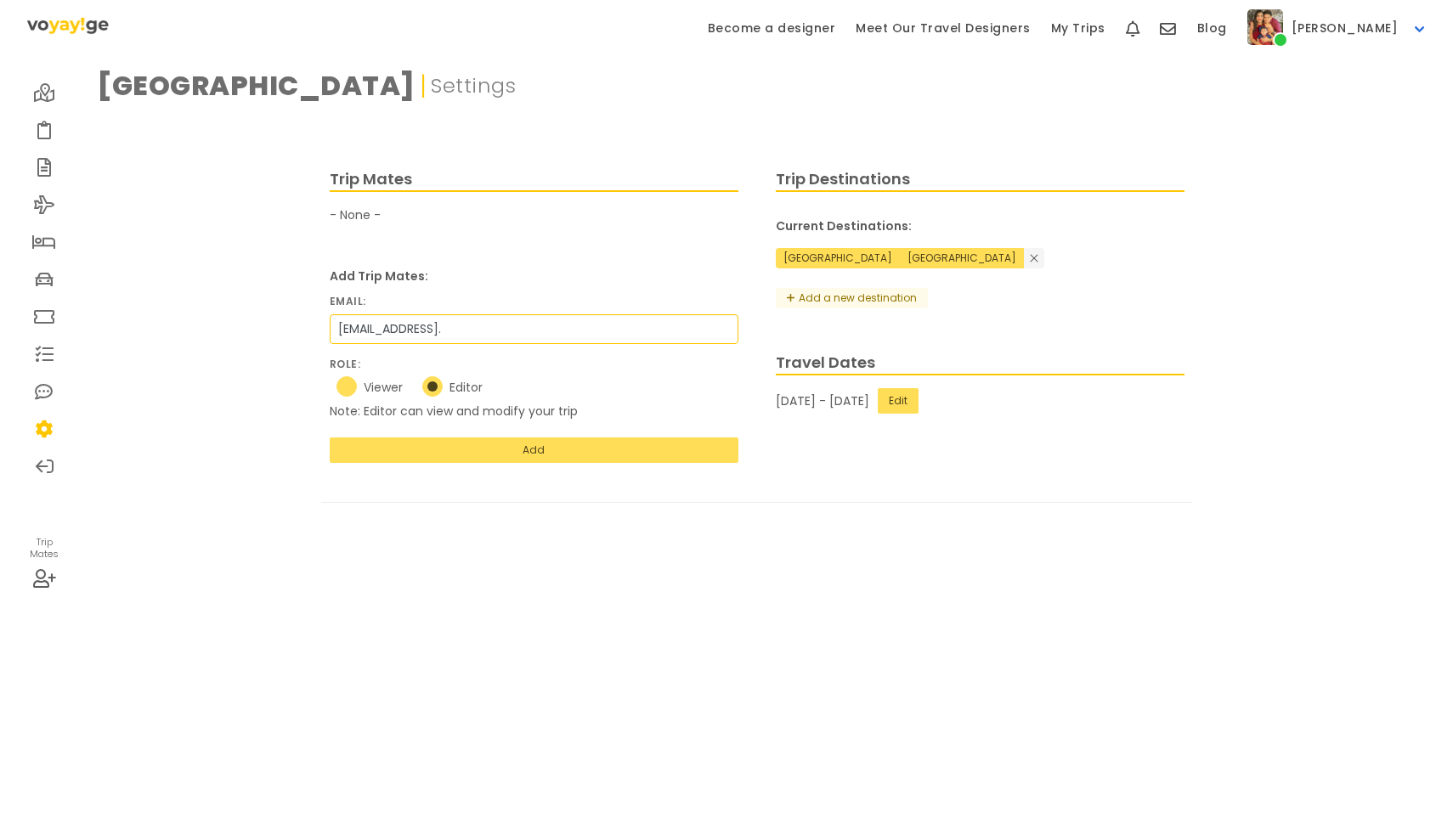
radio input "true"
type input "[EMAIL_ADDRESS][DOMAIN_NAME]"
radio input "true"
type input "[EMAIL_ADDRESS][DOMAIN_NAME]"
radio input "true"
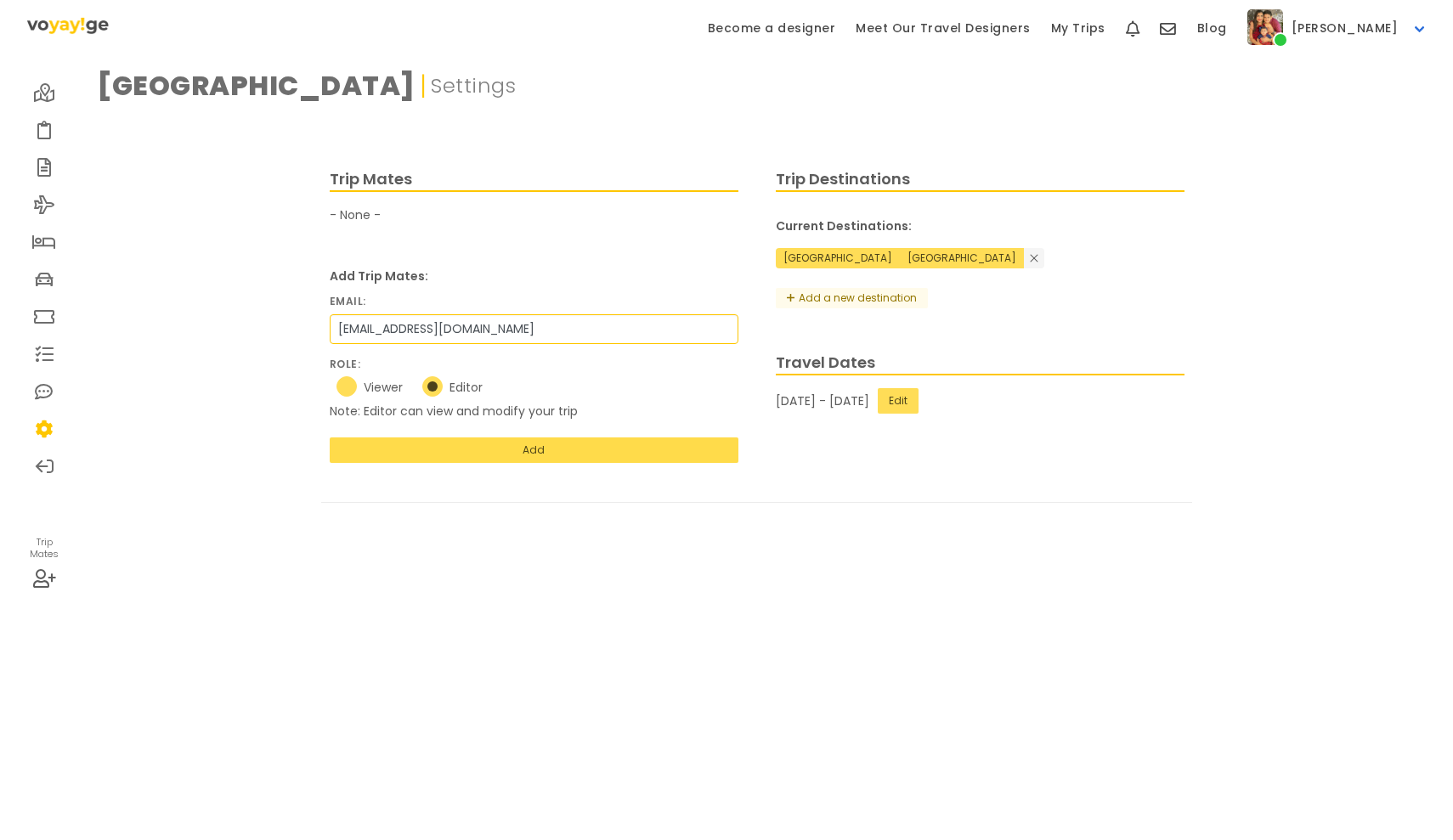
type input "[EMAIL_ADDRESS][DOMAIN_NAME]"
click at [546, 454] on button "Add" at bounding box center [534, 450] width 409 height 26
radio input "true"
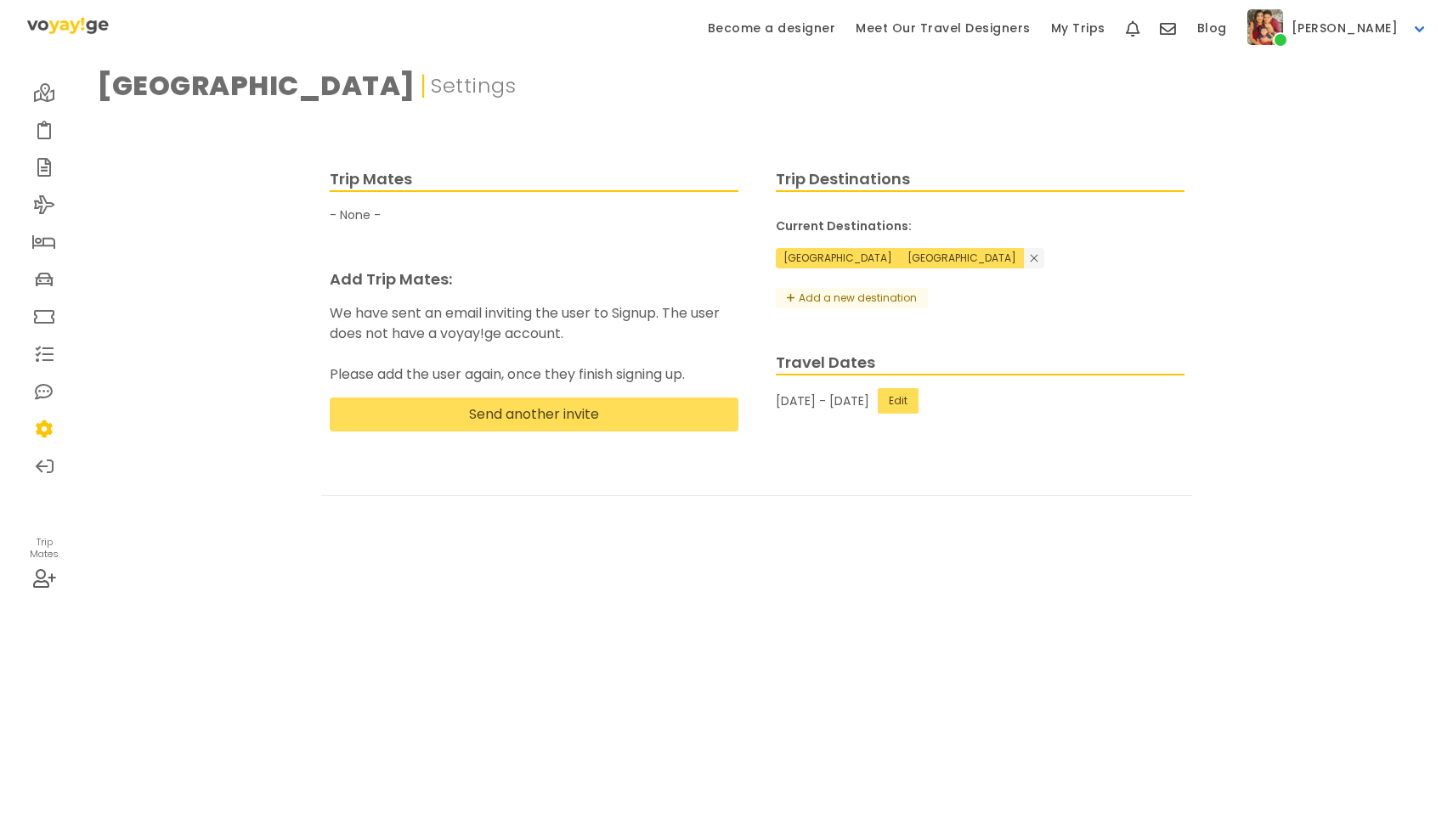
click at [47, 77] on link at bounding box center [44, 93] width 37 height 37
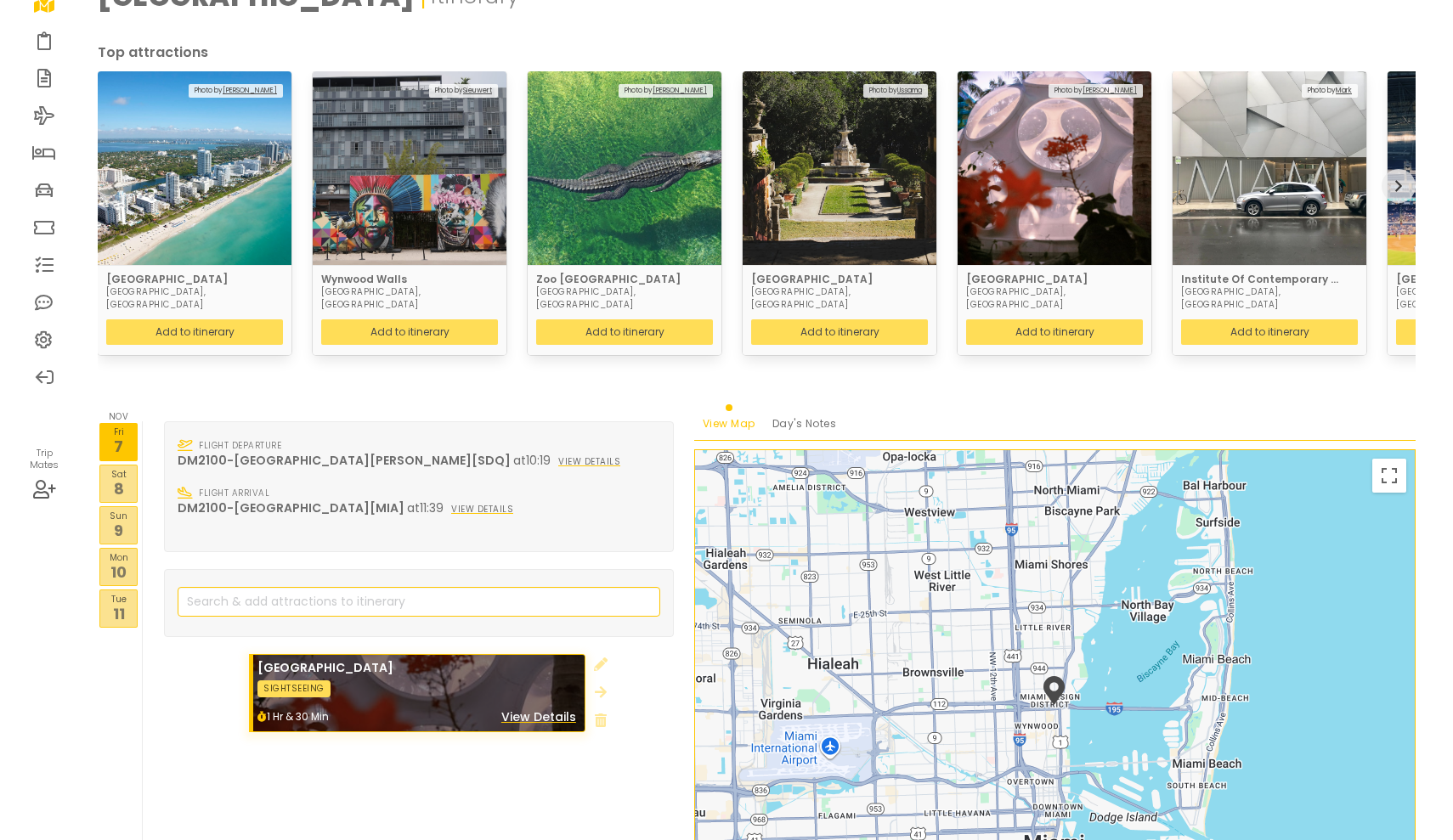
scroll to position [93, 0]
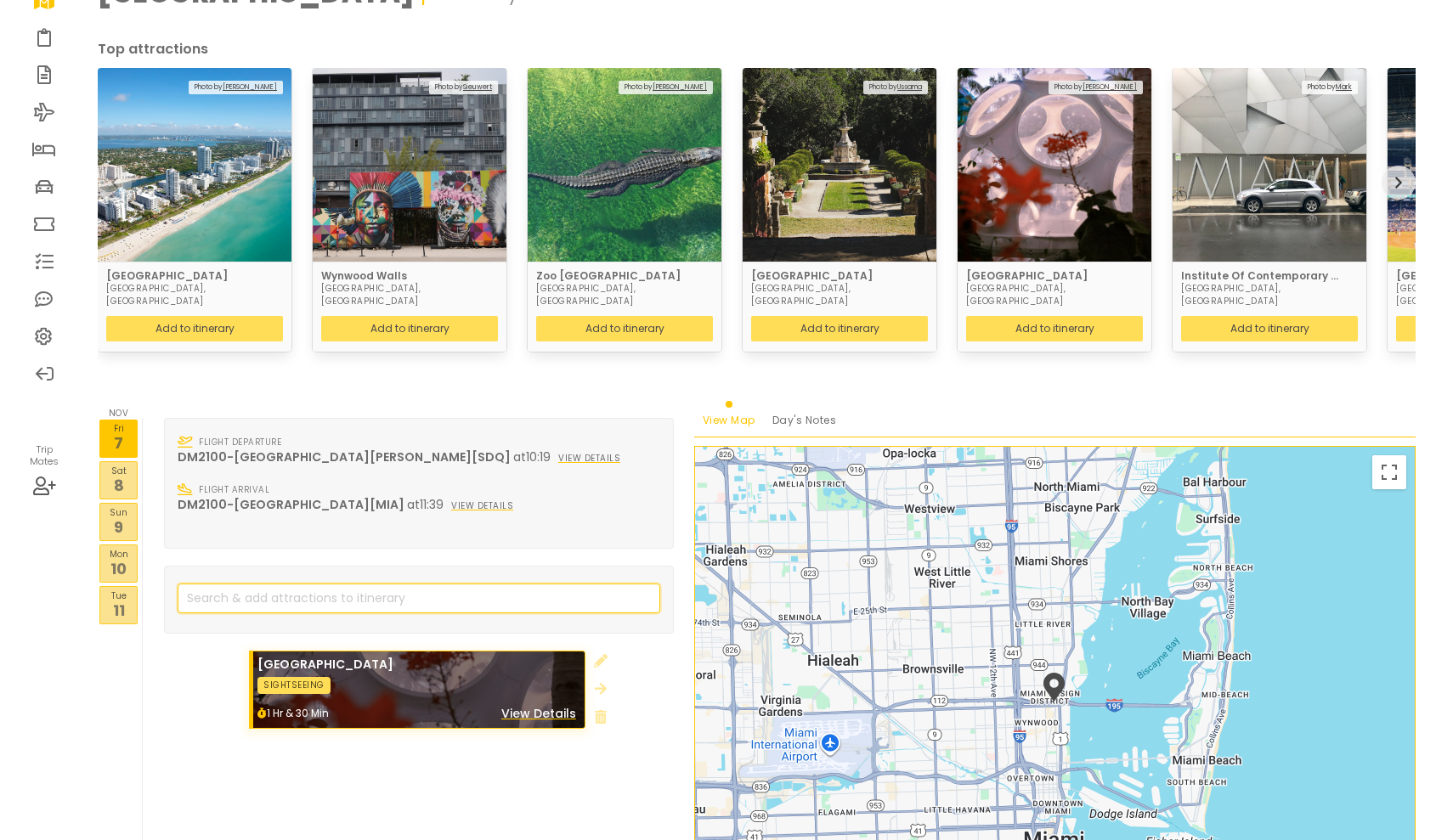
click at [352, 584] on input "search" at bounding box center [419, 598] width 483 height 30
click at [52, 157] on icon at bounding box center [44, 150] width 24 height 14
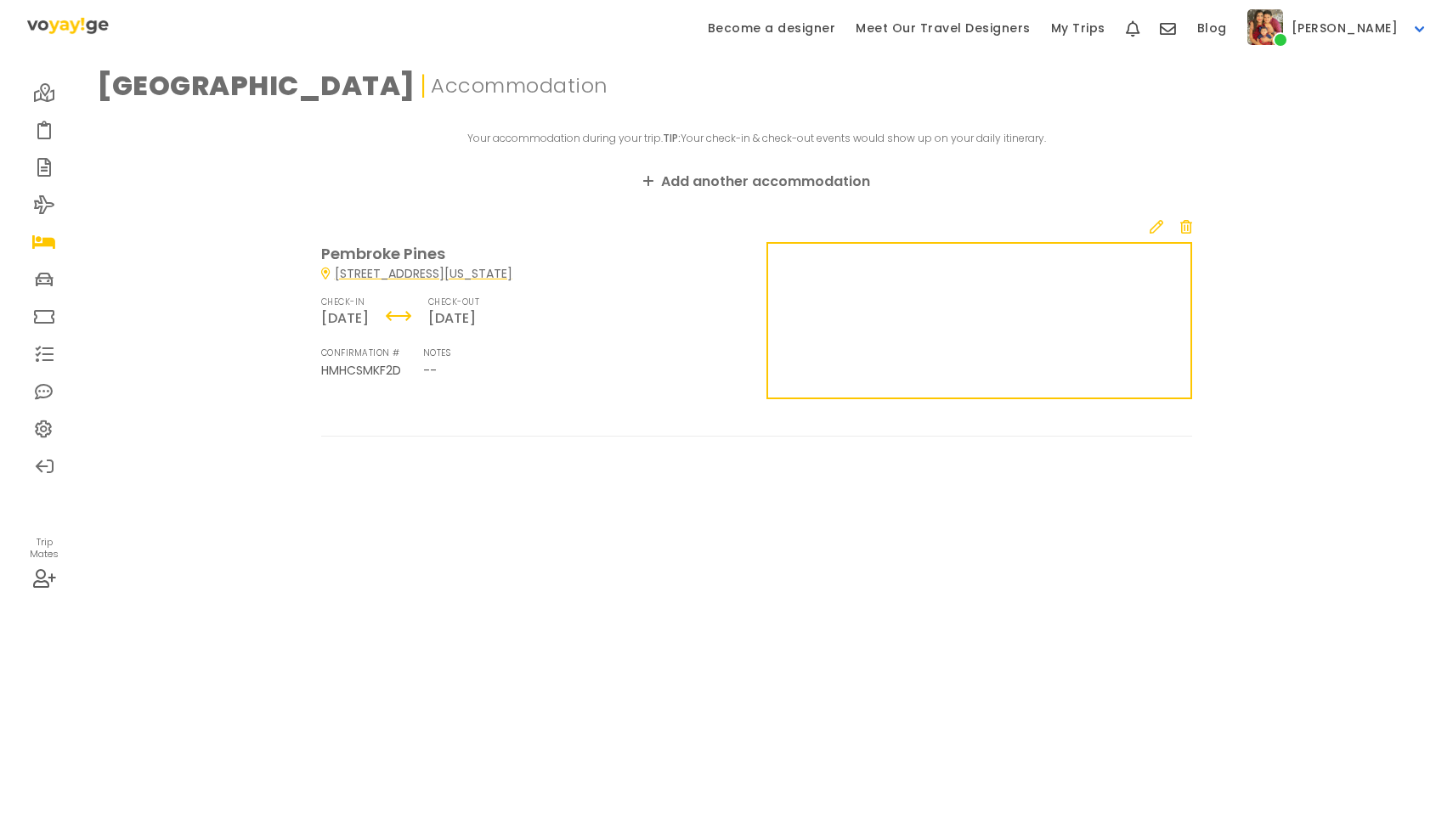
click at [1187, 225] on icon at bounding box center [1186, 226] width 12 height 14
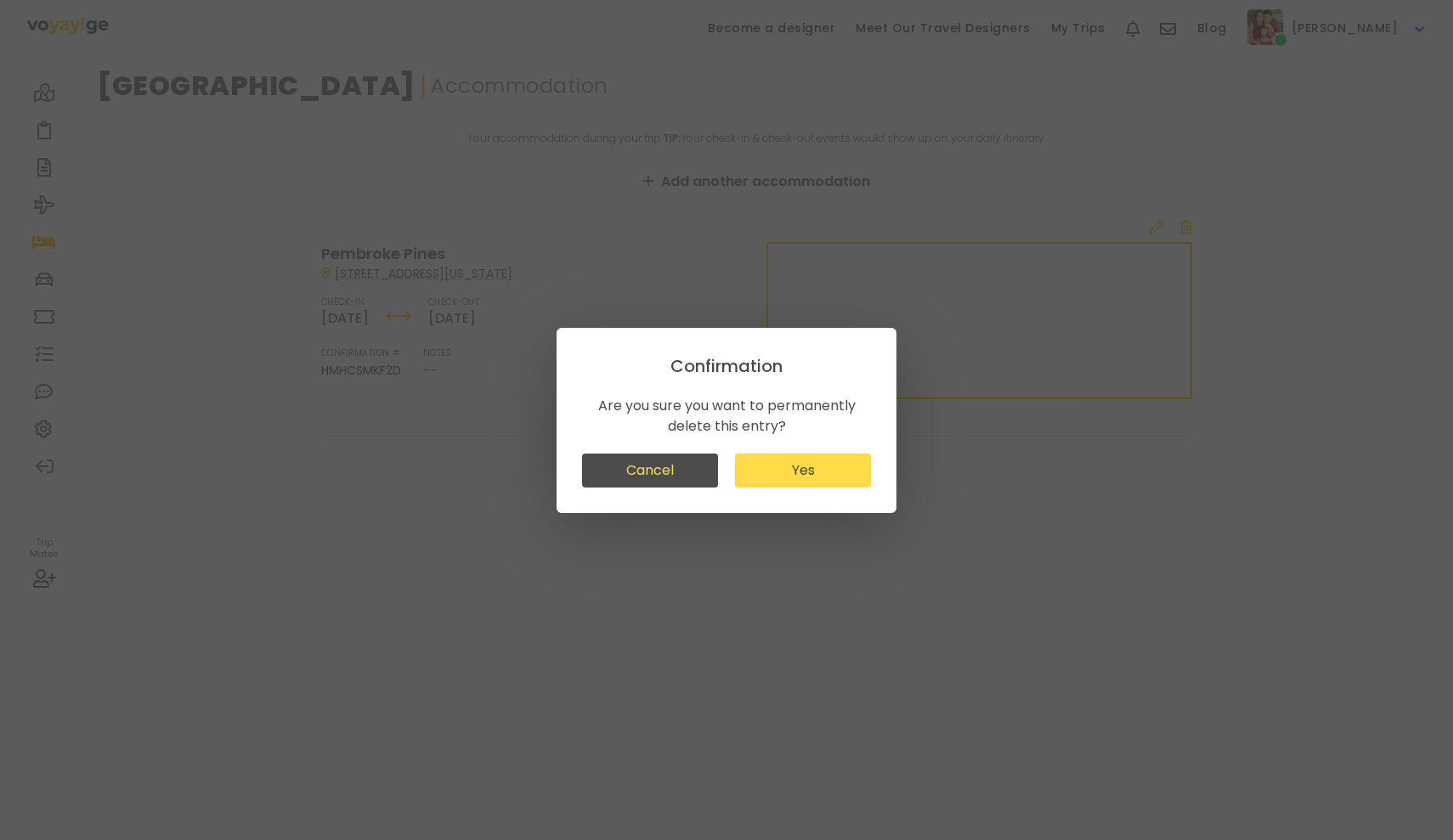
click at [820, 473] on button "Yes" at bounding box center [803, 471] width 136 height 34
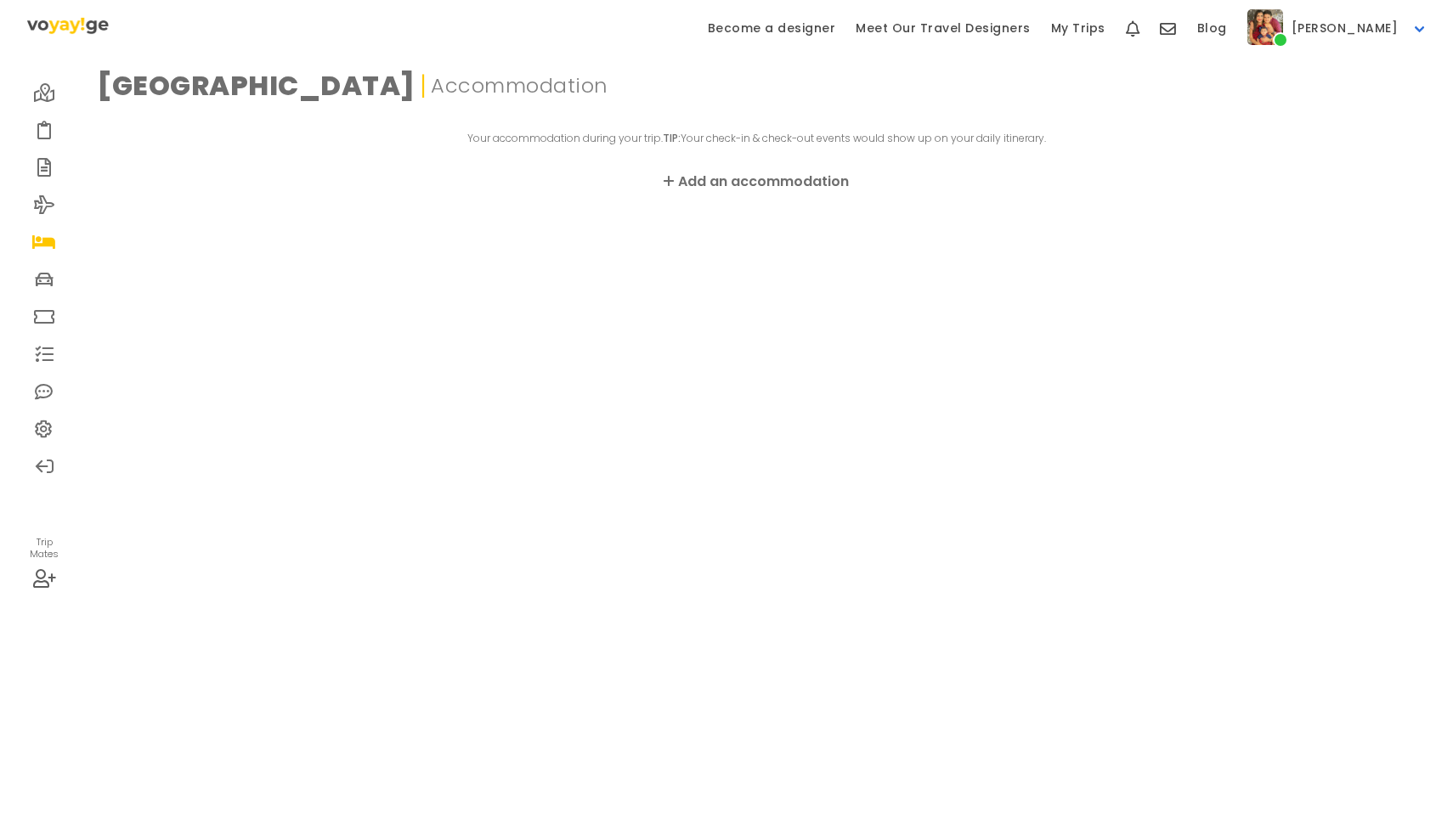
click at [750, 177] on link "Add an accommodation" at bounding box center [756, 182] width 186 height 20
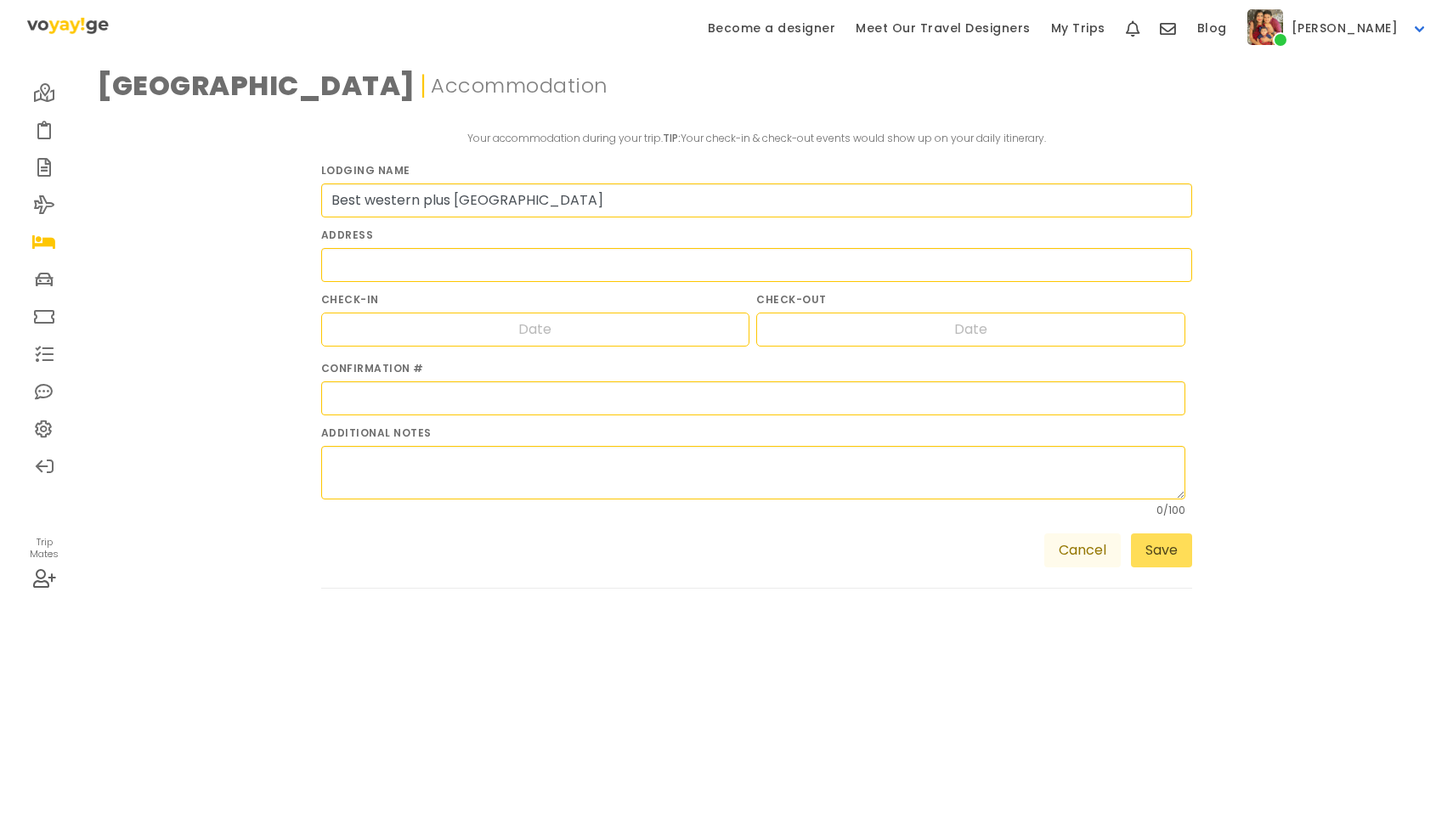
type input "Best western plus [GEOGRAPHIC_DATA]"
click at [709, 271] on input "[STREET_ADDRESS]" at bounding box center [757, 265] width 872 height 34
type input "[STREET_ADDRESS]"
click at [676, 327] on div "Navigate forward to interact with the calendar and select a date. Press the que…" at bounding box center [535, 329] width 429 height 34
click at [615, 329] on div "Navigate forward to interact with the calendar and select a date. Press the que…" at bounding box center [535, 329] width 429 height 34
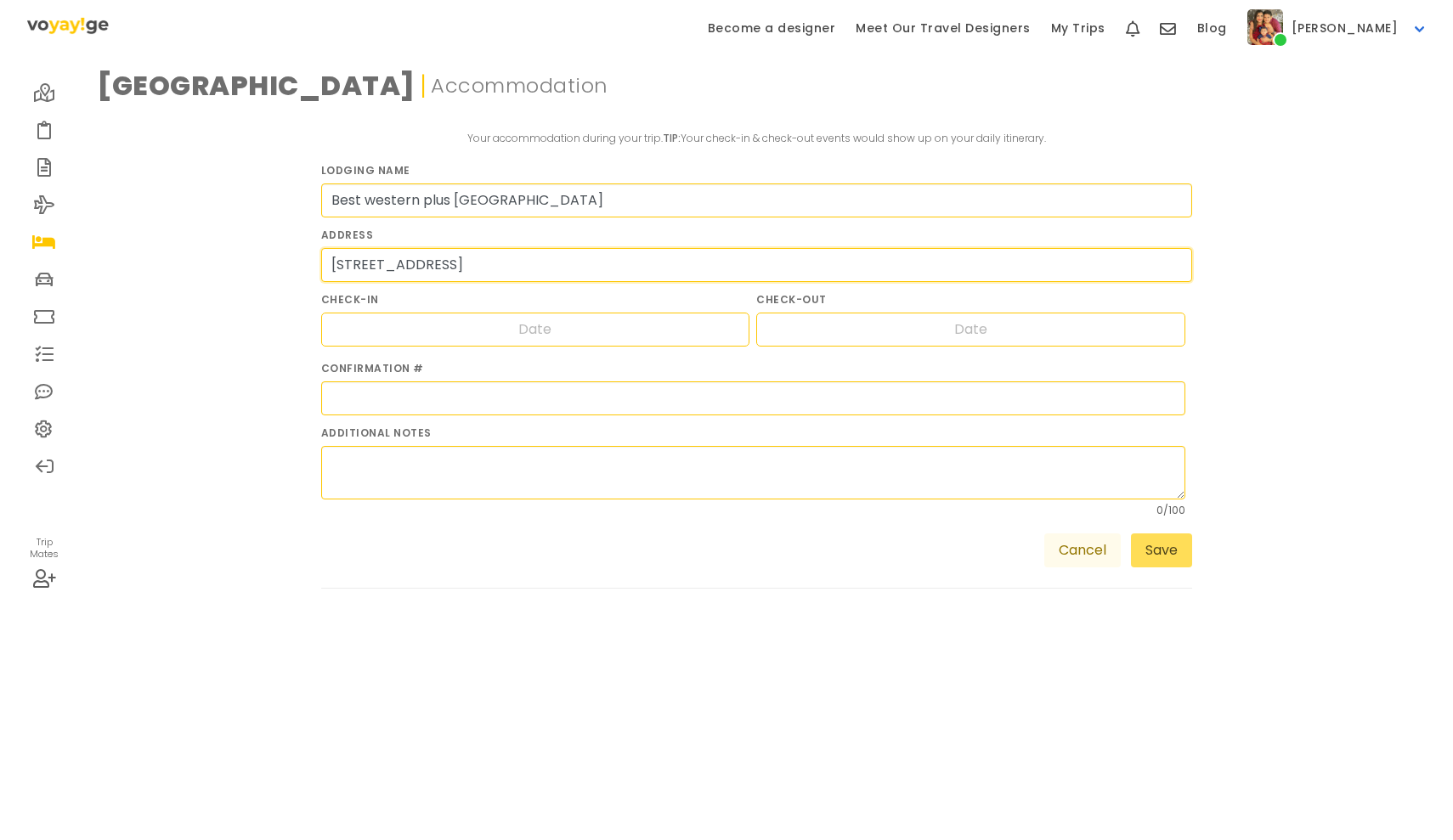
click at [620, 268] on input "[STREET_ADDRESS]" at bounding box center [757, 265] width 872 height 34
click at [1181, 262] on input "[STREET_ADDRESS]" at bounding box center [757, 265] width 872 height 34
click at [1169, 260] on input "[STREET_ADDRESS]" at bounding box center [757, 265] width 872 height 34
click at [1166, 266] on input "[STREET_ADDRESS]" at bounding box center [757, 265] width 872 height 34
click at [708, 340] on div "Navigate forward to interact with the calendar and select a date. Press the que…" at bounding box center [535, 329] width 429 height 34
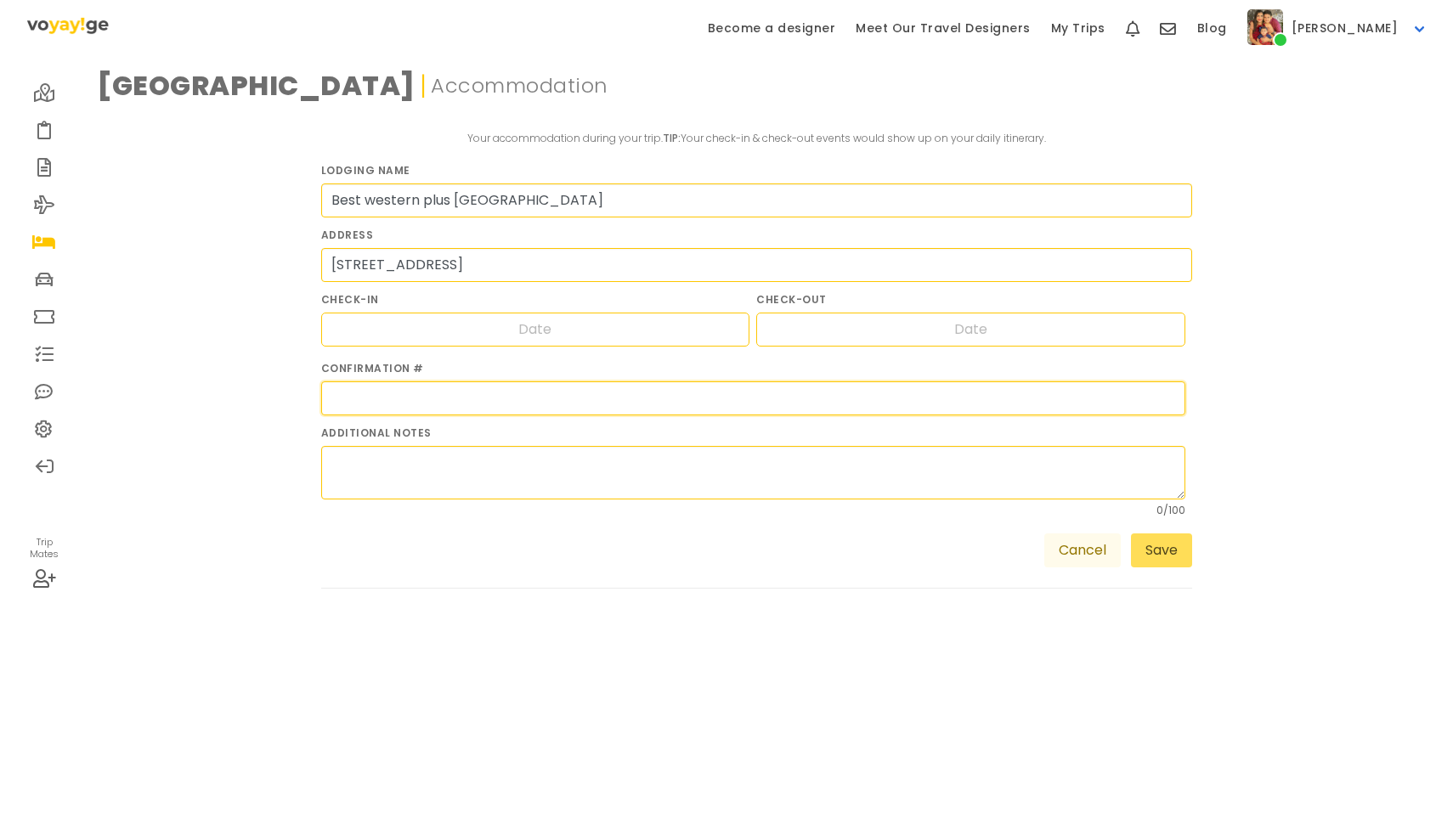
click at [626, 388] on input "text" at bounding box center [753, 398] width 865 height 34
click at [615, 345] on div "Navigate forward to interact with the calendar and select a date. Press the que…" at bounding box center [535, 329] width 429 height 34
click at [592, 329] on div "Navigate forward to interact with the calendar and select a date. Press the que…" at bounding box center [535, 329] width 429 height 34
click at [529, 323] on input "Date" at bounding box center [535, 329] width 111 height 32
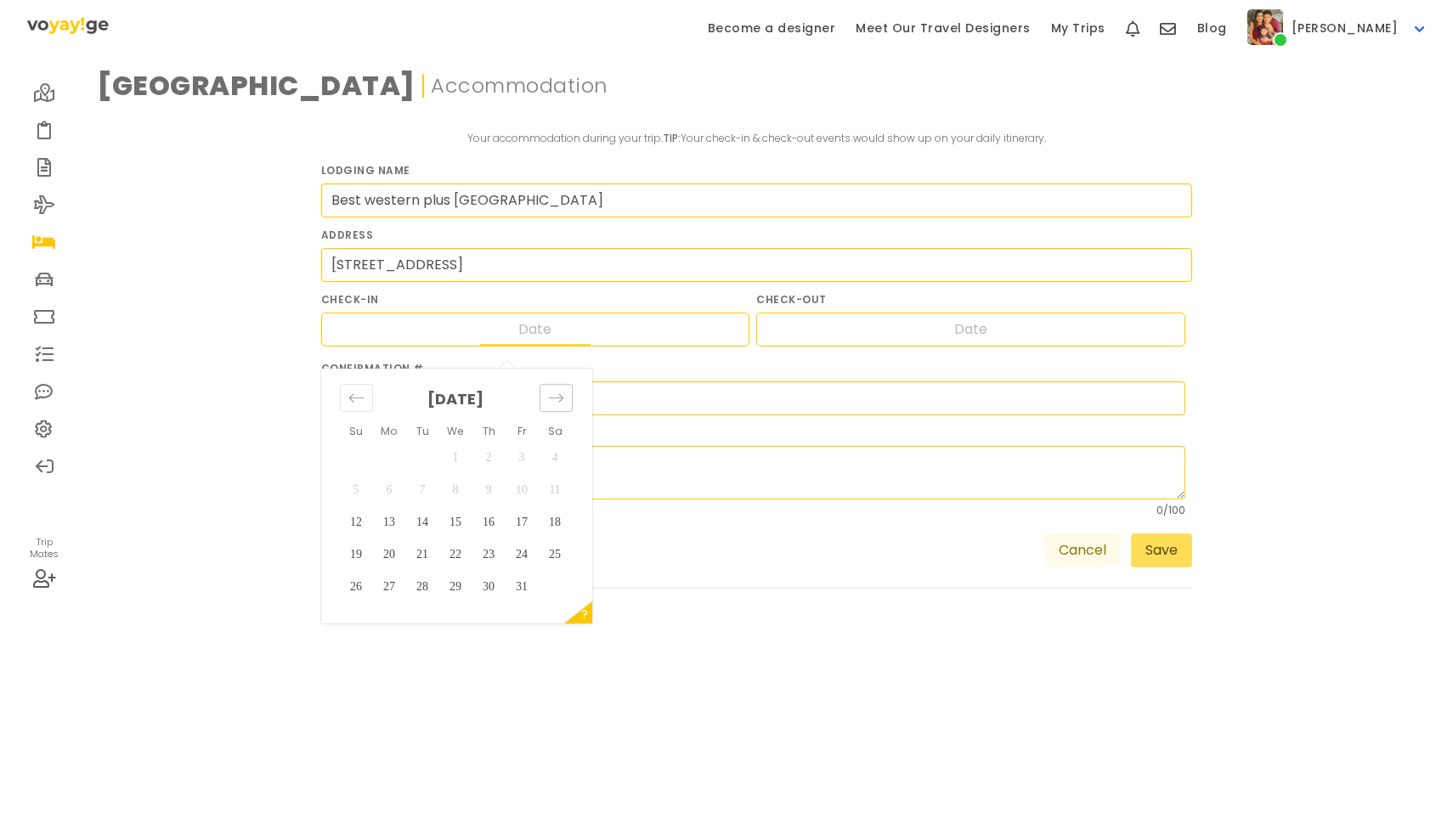
click at [550, 404] on icon "Move forward to switch to the next month." at bounding box center [556, 397] width 16 height 16
click at [529, 487] on td "7" at bounding box center [522, 490] width 33 height 32
type input "[DATE]"
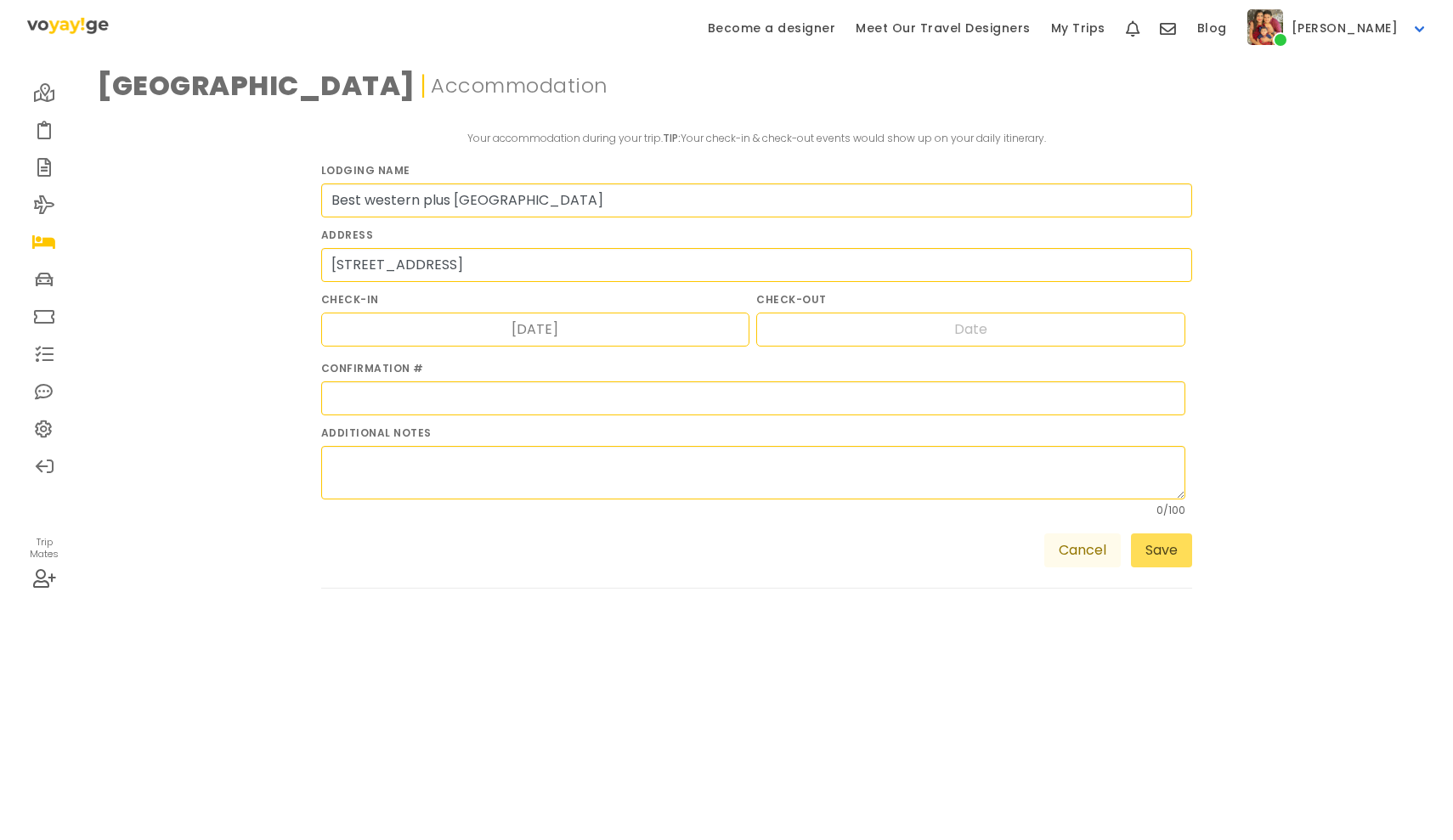
click at [801, 330] on div "Navigate forward to interact with the calendar and select a date. Press the que…" at bounding box center [970, 329] width 429 height 34
click at [852, 329] on div "Navigate forward to interact with the calendar and select a date. Press the que…" at bounding box center [970, 329] width 429 height 34
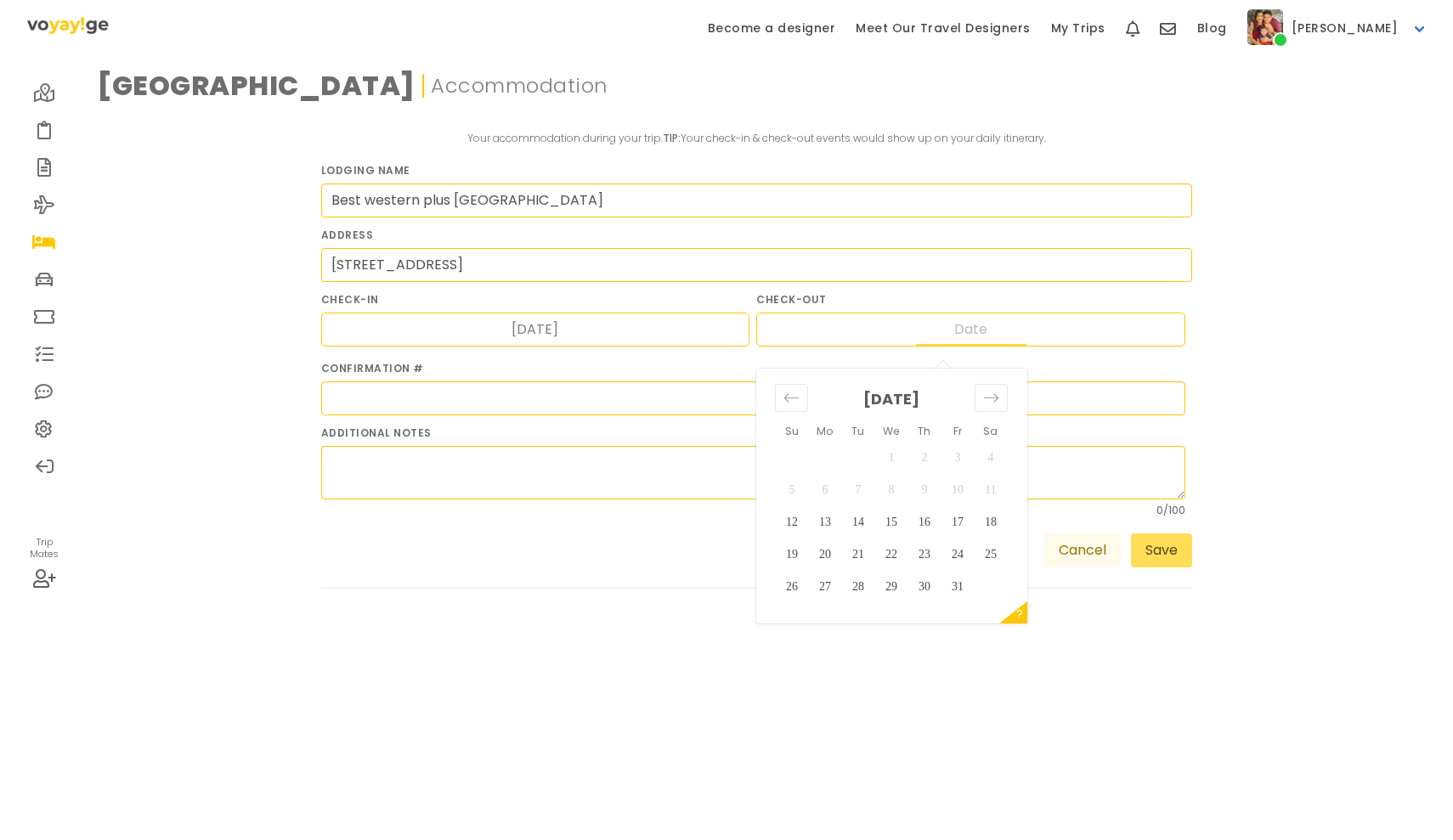
click at [968, 329] on input "Date" at bounding box center [971, 329] width 111 height 32
click at [1005, 393] on div "Move forward to switch to the next month." at bounding box center [991, 397] width 33 height 28
click at [987, 488] on td "8" at bounding box center [990, 490] width 33 height 32
type input "[DATE]"
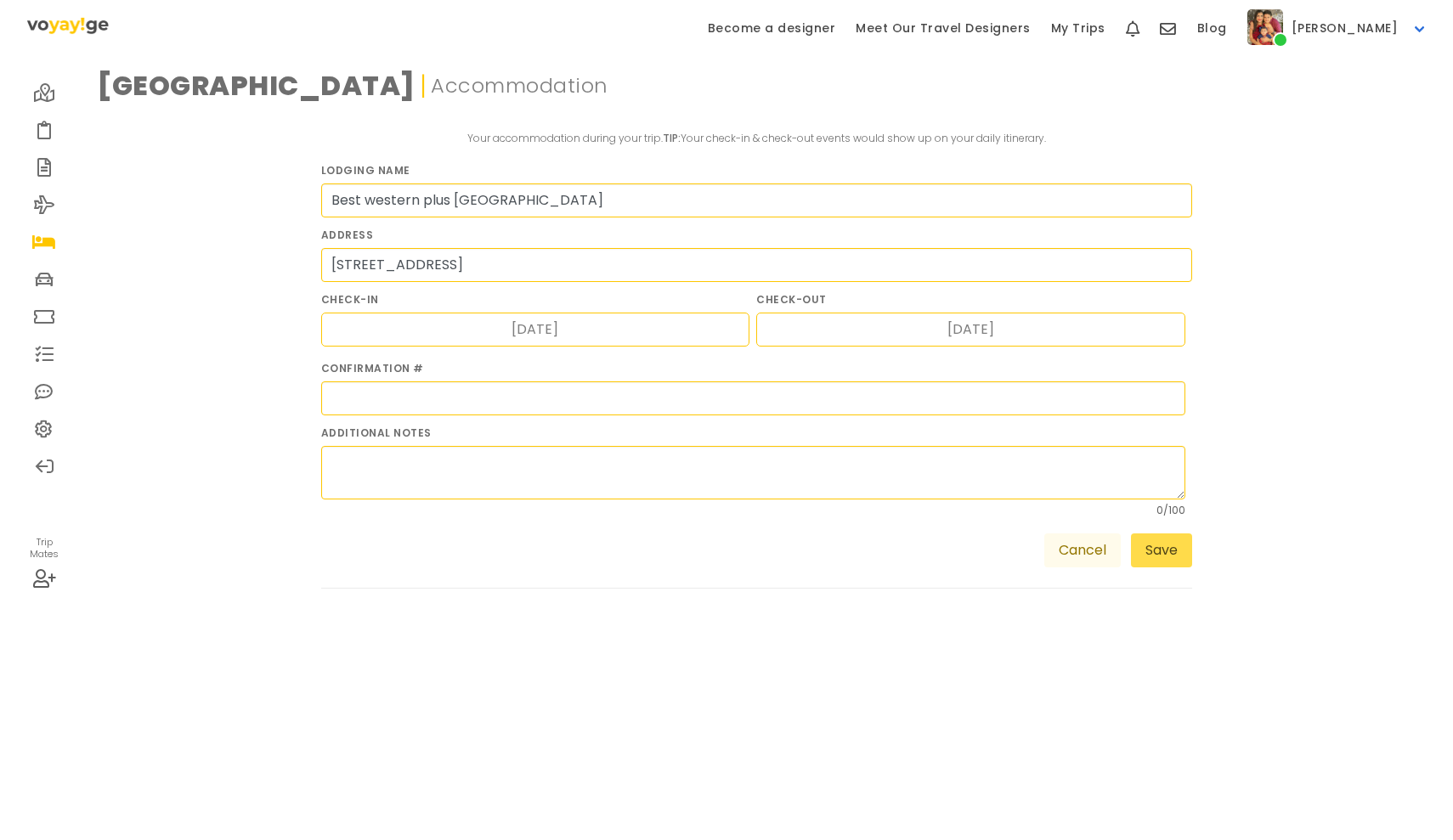
click at [1168, 557] on button "Save" at bounding box center [1161, 551] width 61 height 34
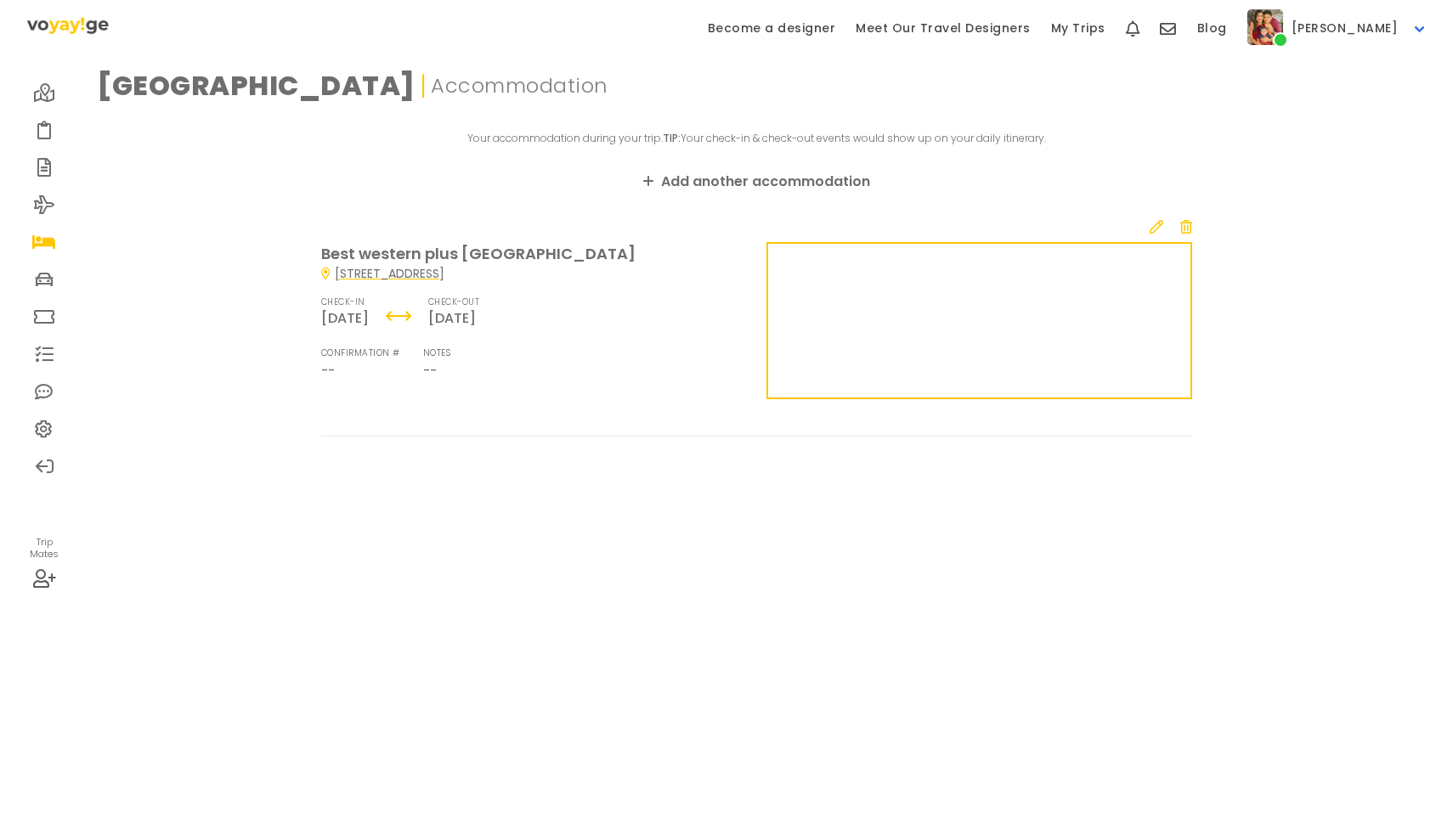
click at [739, 185] on link "Add another accommodation" at bounding box center [757, 182] width 226 height 20
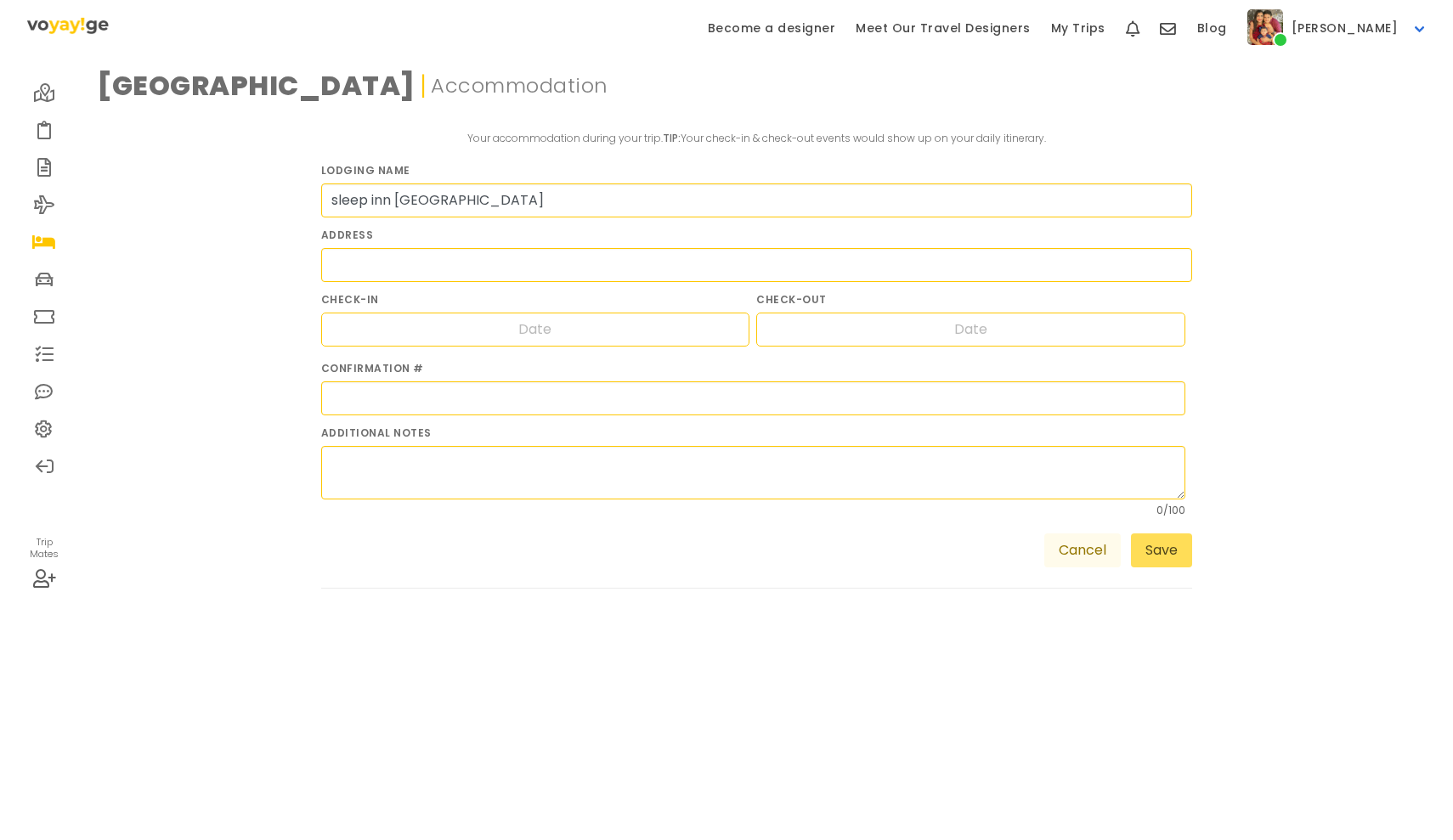
type input "sleep inn [GEOGRAPHIC_DATA]"
type input "[STREET_ADDRESS]"
click at [602, 325] on div "Navigate forward to interact with the calendar and select a date. Press the que…" at bounding box center [535, 329] width 429 height 34
click at [529, 334] on input "Date" at bounding box center [535, 329] width 111 height 32
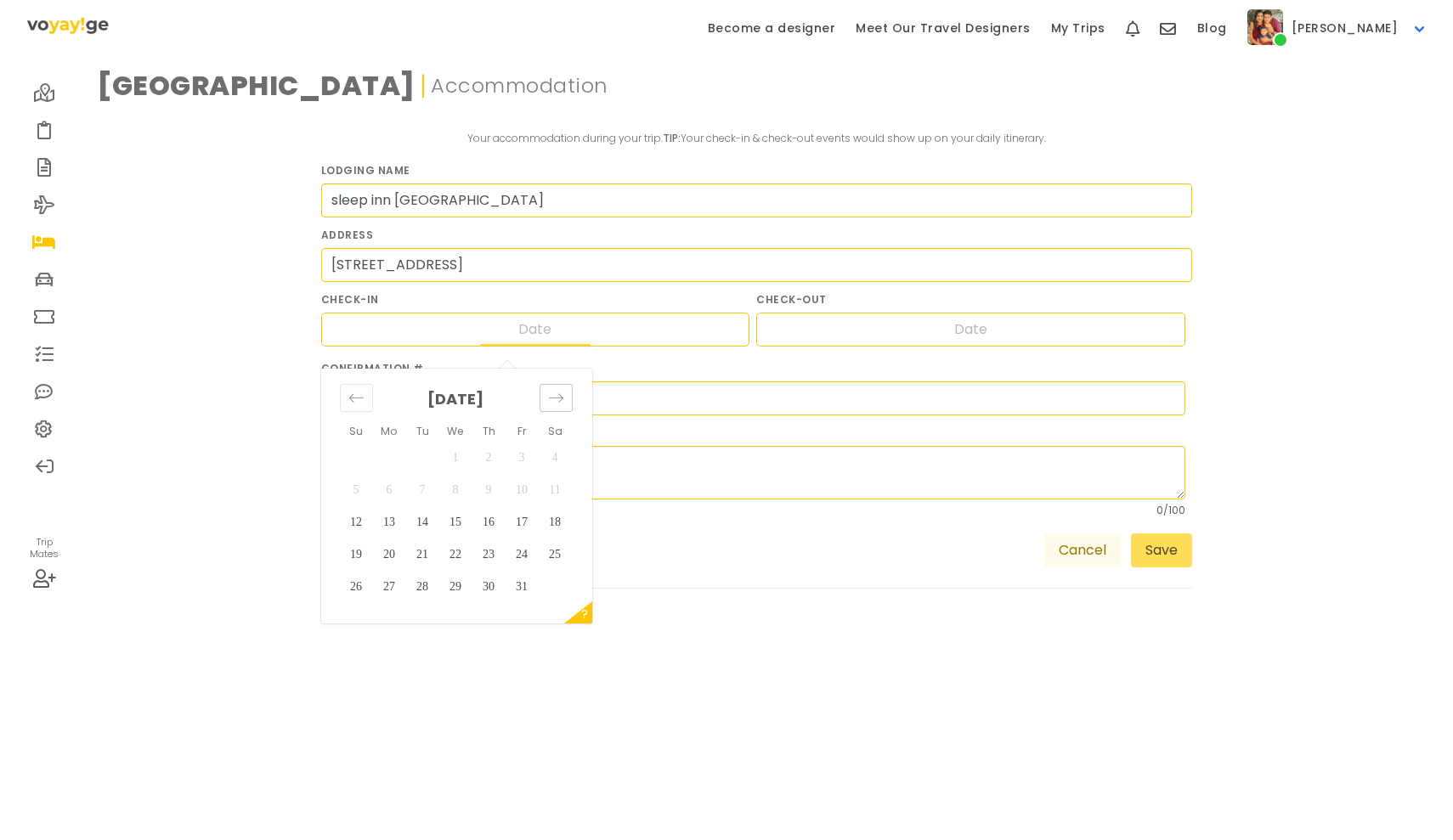
click at [551, 402] on icon "Move forward to switch to the next month." at bounding box center [556, 397] width 16 height 16
click at [391, 523] on td "10" at bounding box center [389, 523] width 33 height 32
type input "[DATE]"
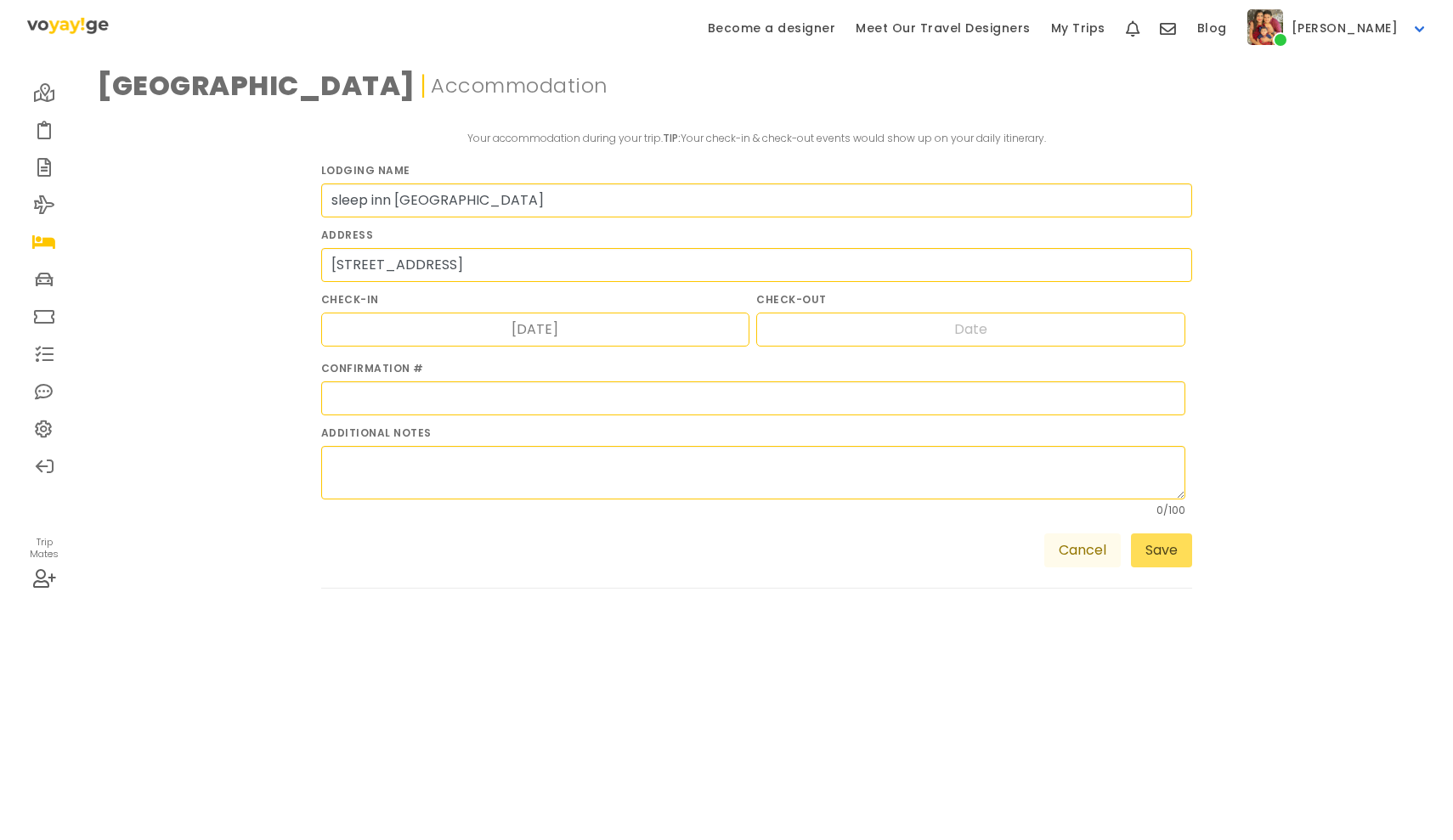
click at [849, 316] on div "Navigate forward to interact with the calendar and select a date. Press the que…" at bounding box center [970, 329] width 429 height 34
click at [873, 333] on div "Navigate forward to interact with the calendar and select a date. Press the que…" at bounding box center [970, 329] width 429 height 34
click at [975, 329] on input "Date" at bounding box center [971, 329] width 111 height 32
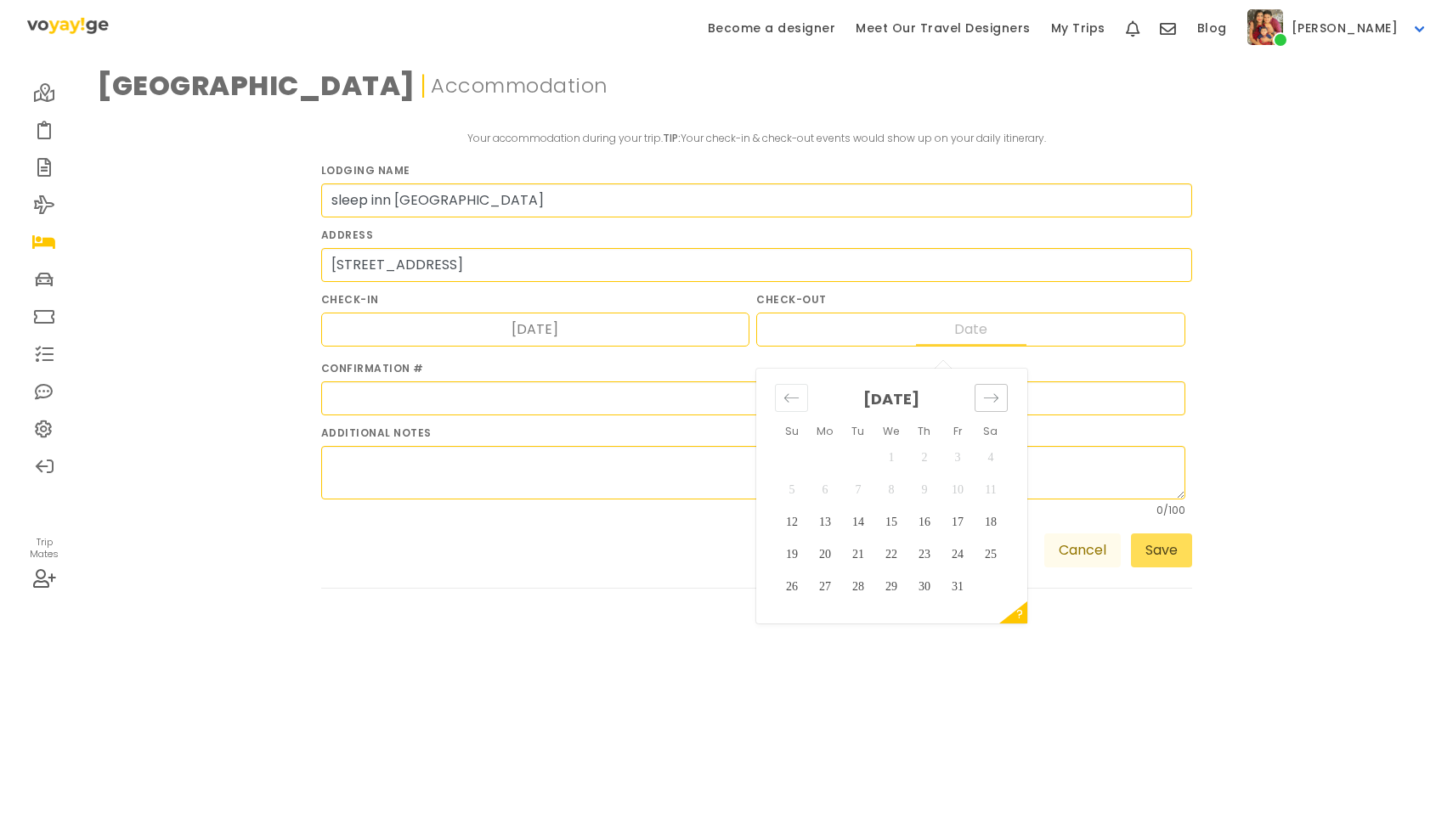
click at [998, 400] on icon "Move forward to switch to the next month." at bounding box center [991, 397] width 16 height 16
click at [854, 528] on td "11" at bounding box center [857, 523] width 33 height 32
type input "[DATE]"
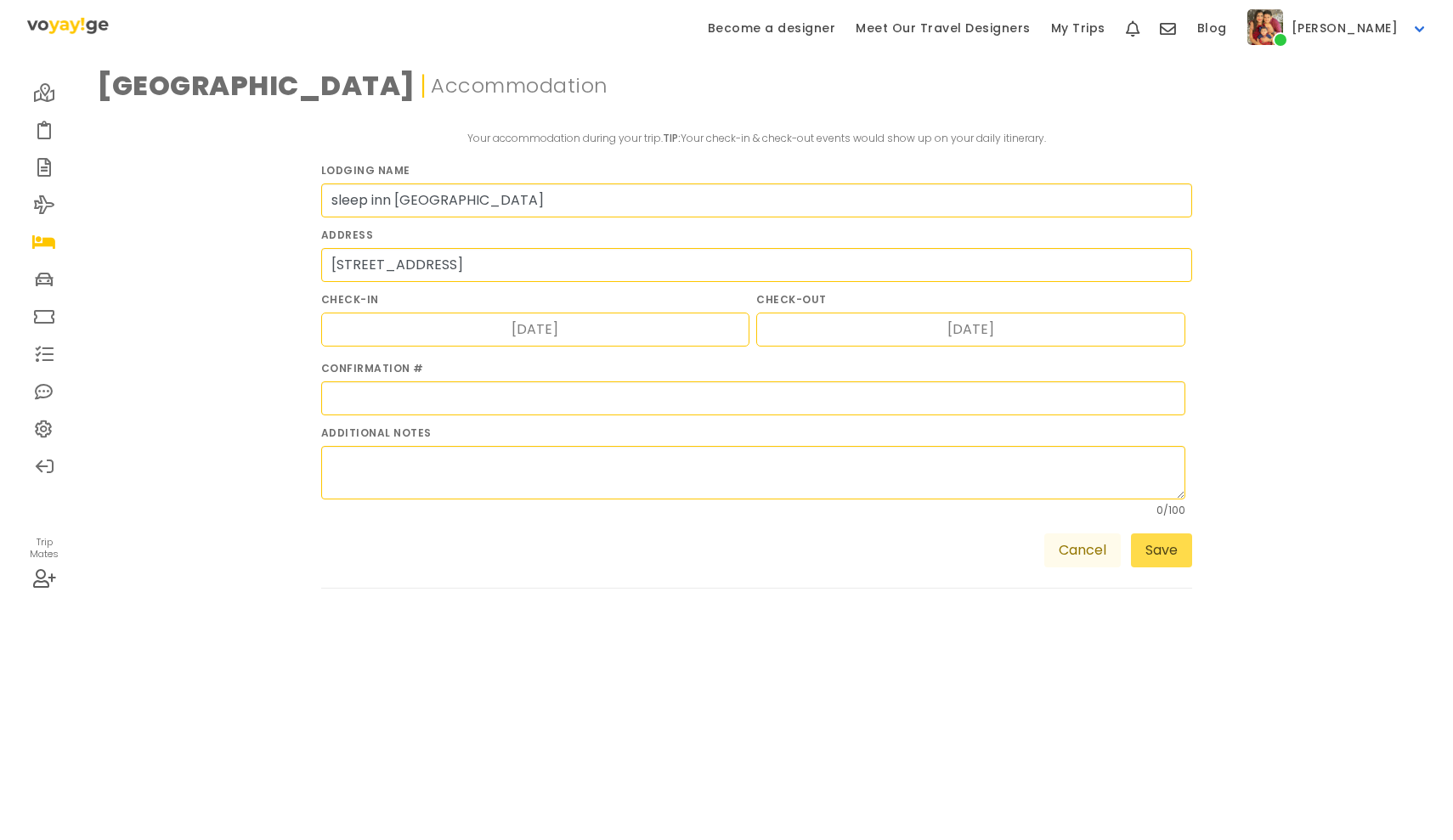
click at [1155, 547] on button "Save" at bounding box center [1161, 551] width 61 height 34
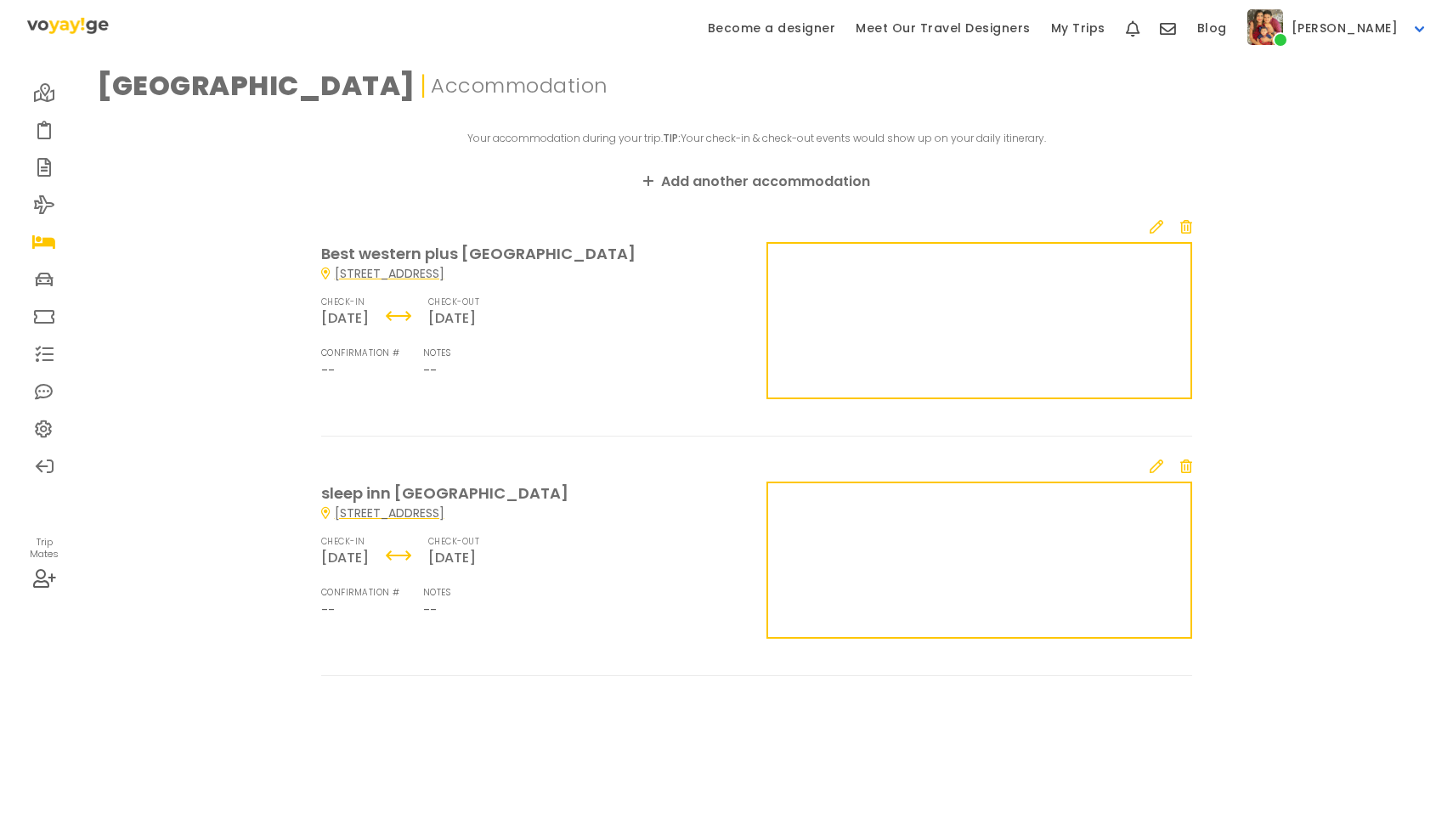
click at [741, 178] on link "Add another accommodation" at bounding box center [757, 182] width 226 height 20
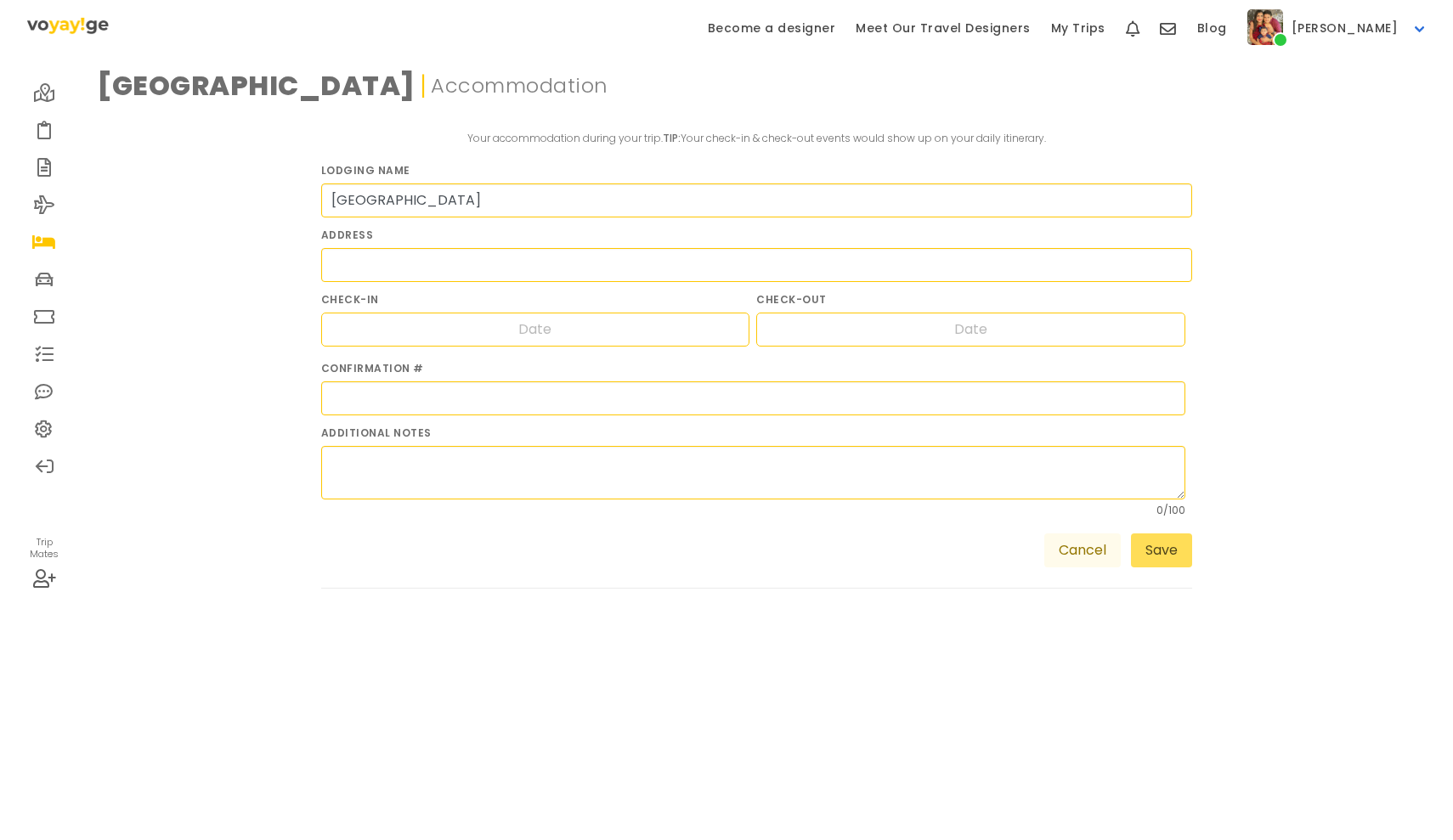
type input "[GEOGRAPHIC_DATA]"
type input "[STREET_ADDRESS]"
click at [584, 339] on input "Date" at bounding box center [535, 329] width 111 height 32
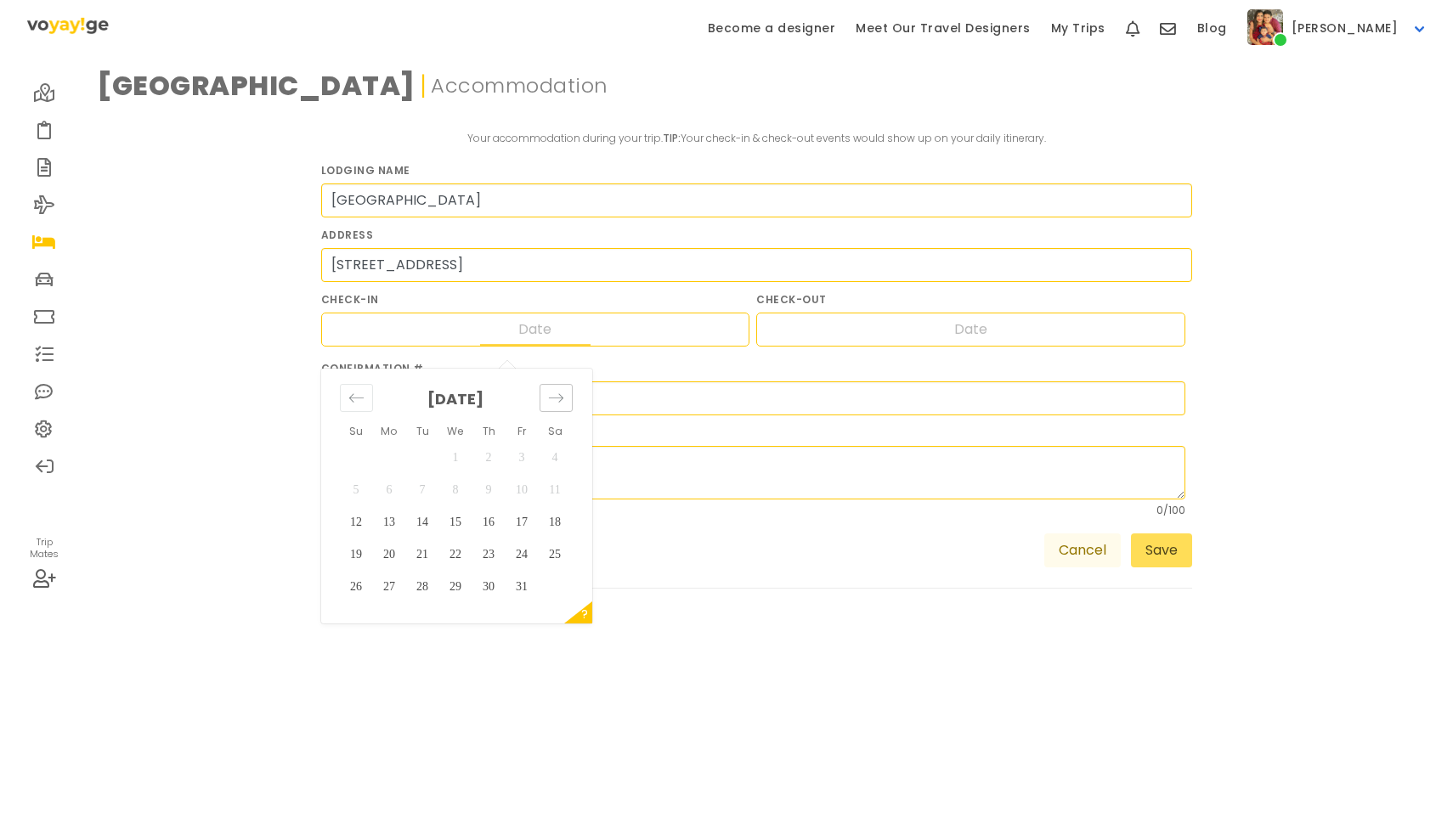
click at [569, 399] on div "Move forward to switch to the next month." at bounding box center [556, 397] width 33 height 28
click at [555, 494] on td "8" at bounding box center [555, 490] width 33 height 32
type input "[DATE]"
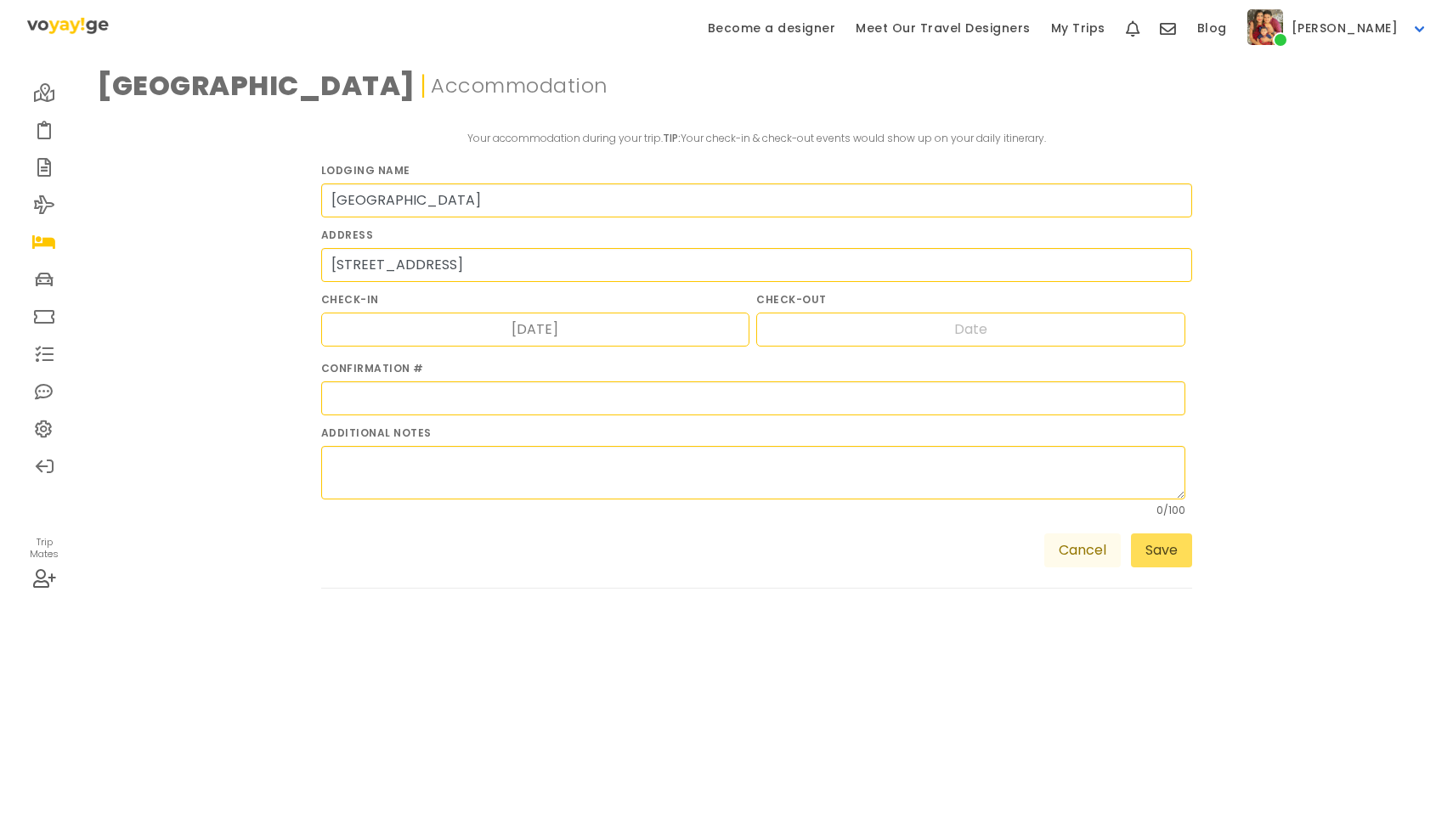
click at [836, 329] on div "Navigate forward to interact with the calendar and select a date. Press the que…" at bounding box center [970, 329] width 429 height 34
click at [1041, 329] on div "Navigate forward to interact with the calendar and select a date. Press the que…" at bounding box center [970, 329] width 429 height 34
click at [997, 340] on input "Date" at bounding box center [971, 329] width 111 height 32
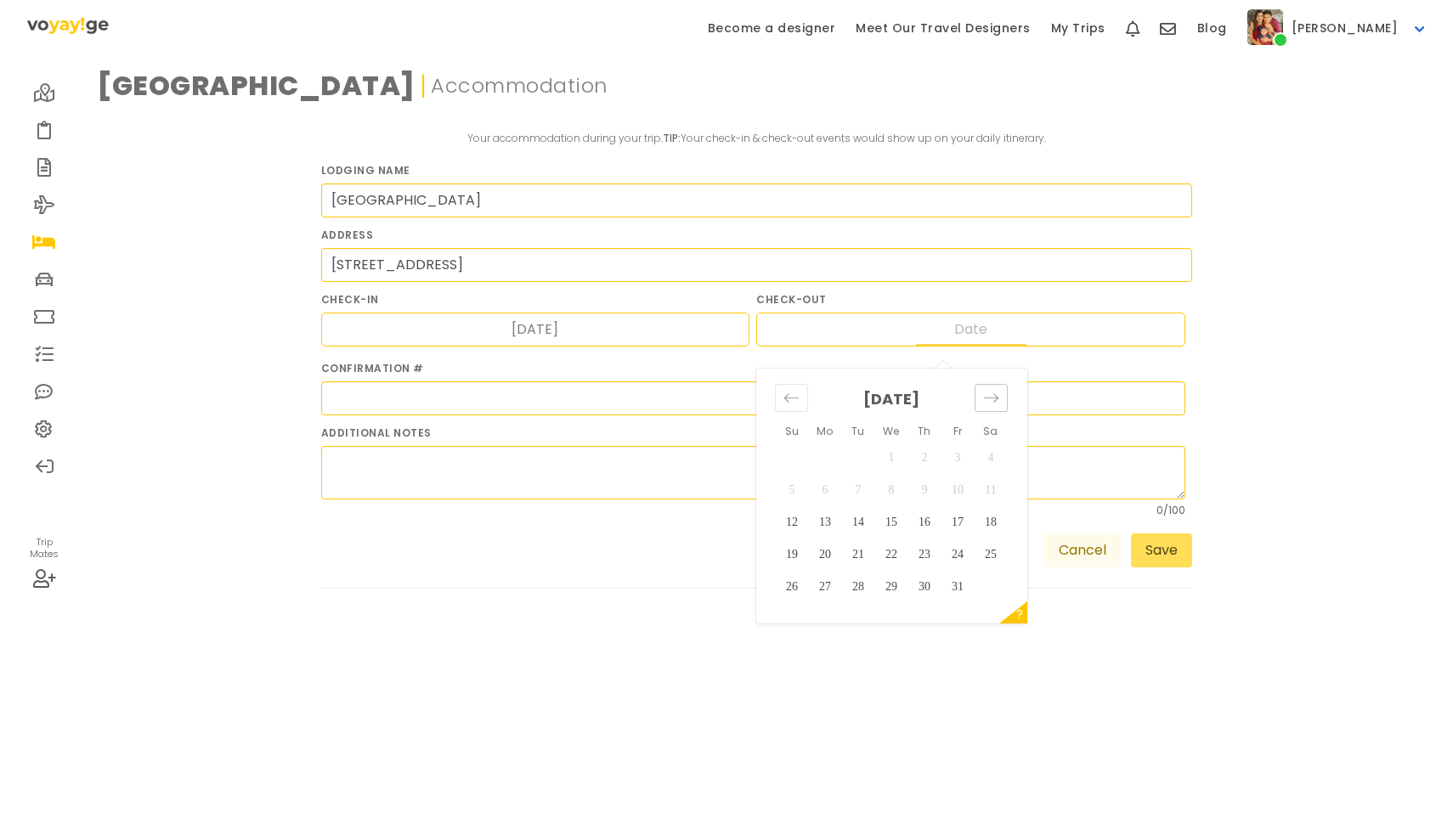
click at [1006, 402] on div "Move forward to switch to the next month." at bounding box center [991, 397] width 33 height 28
click at [831, 522] on td "10" at bounding box center [824, 523] width 33 height 32
type input "[DATE]"
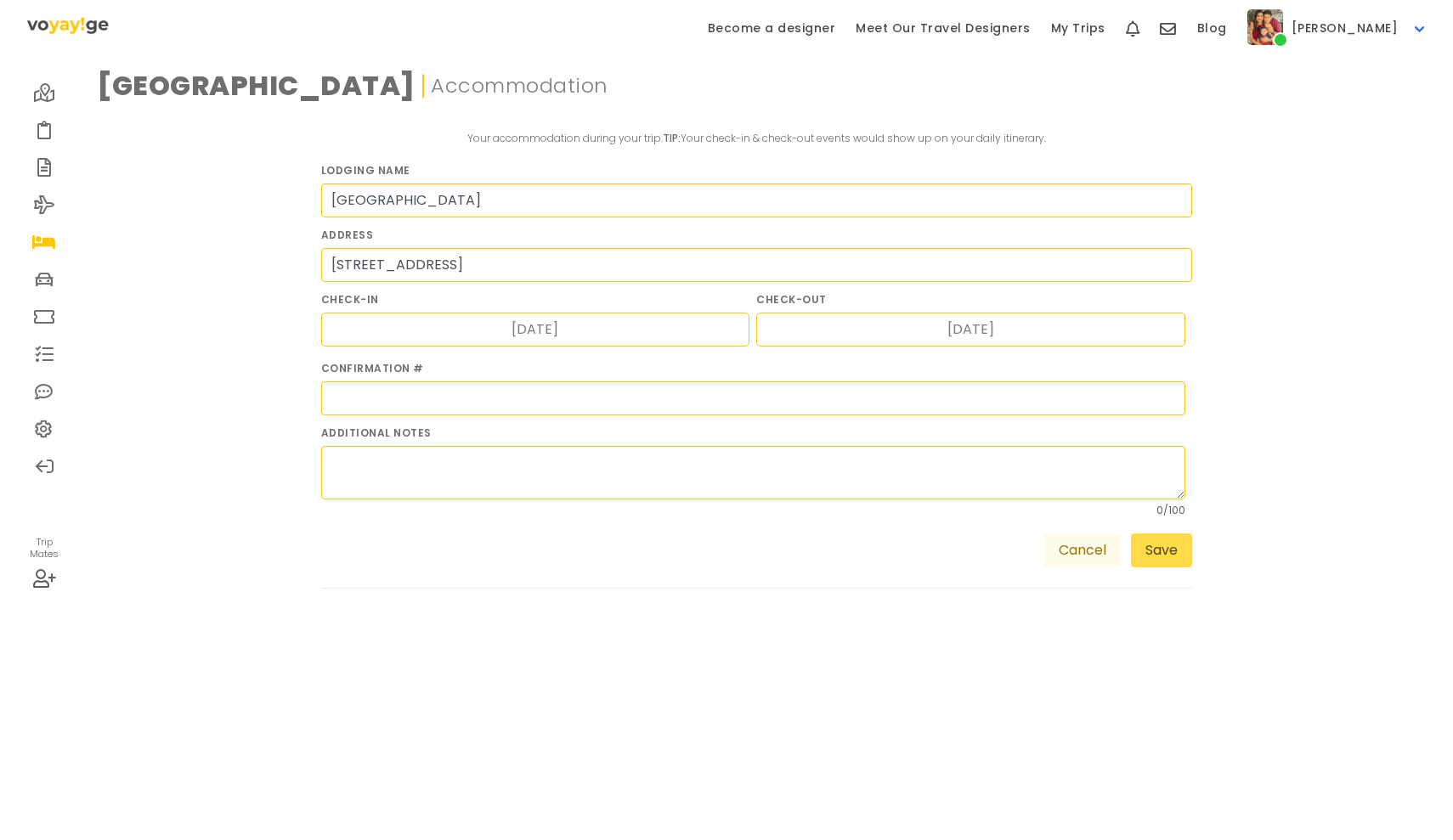
click at [1180, 546] on button "Save" at bounding box center [1161, 551] width 61 height 34
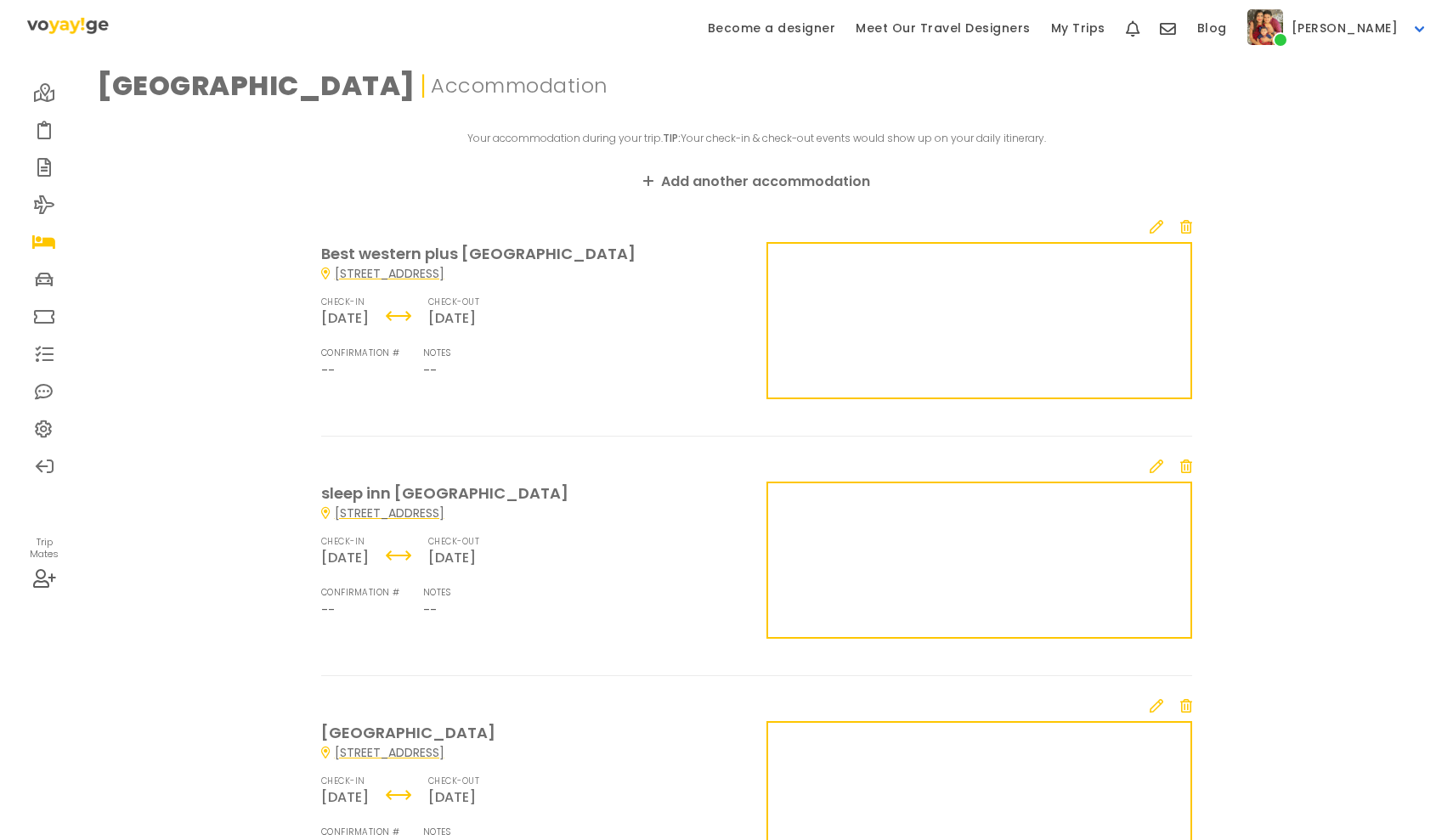
click at [40, 103] on link at bounding box center [44, 93] width 37 height 37
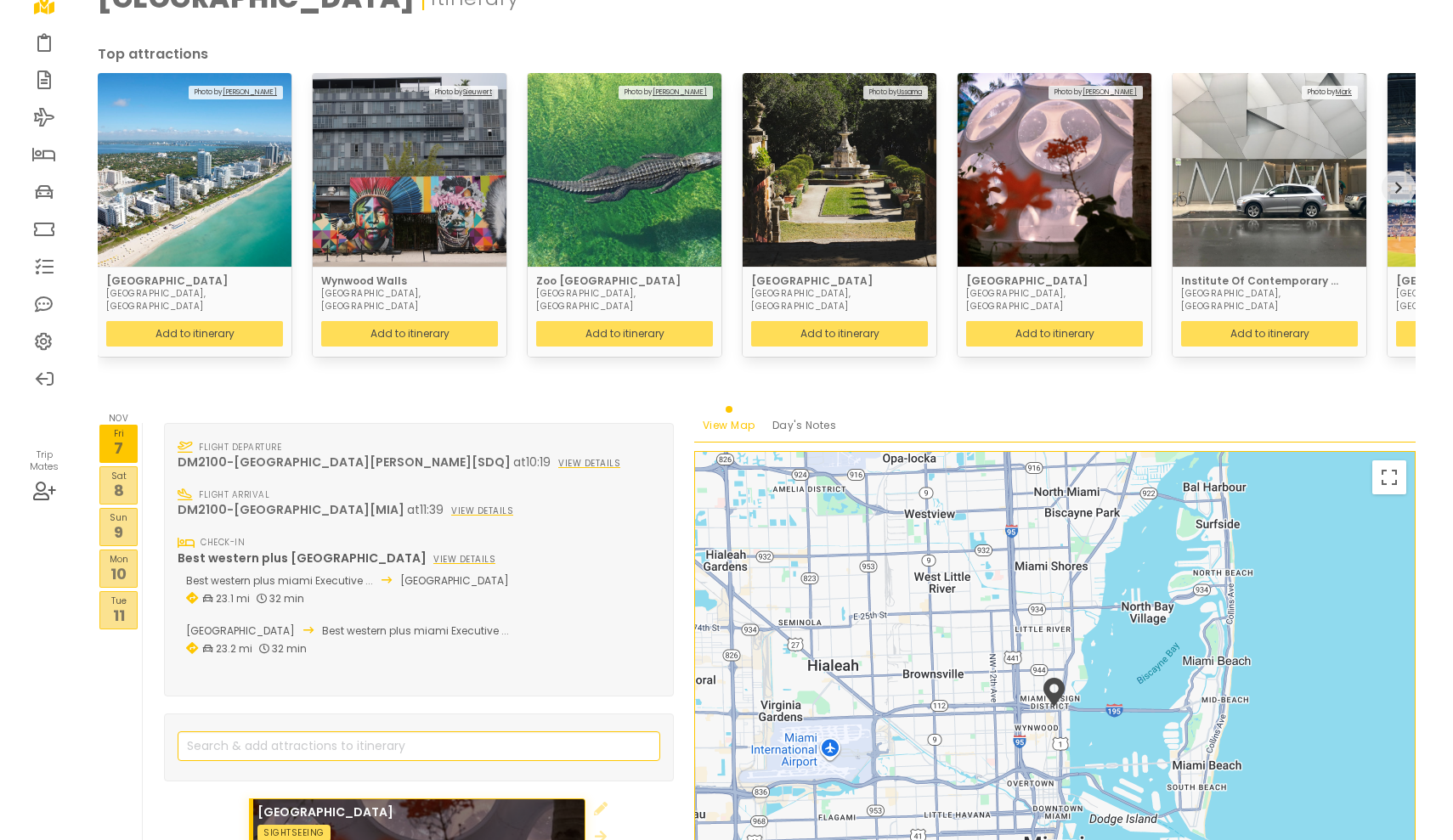
scroll to position [93, 0]
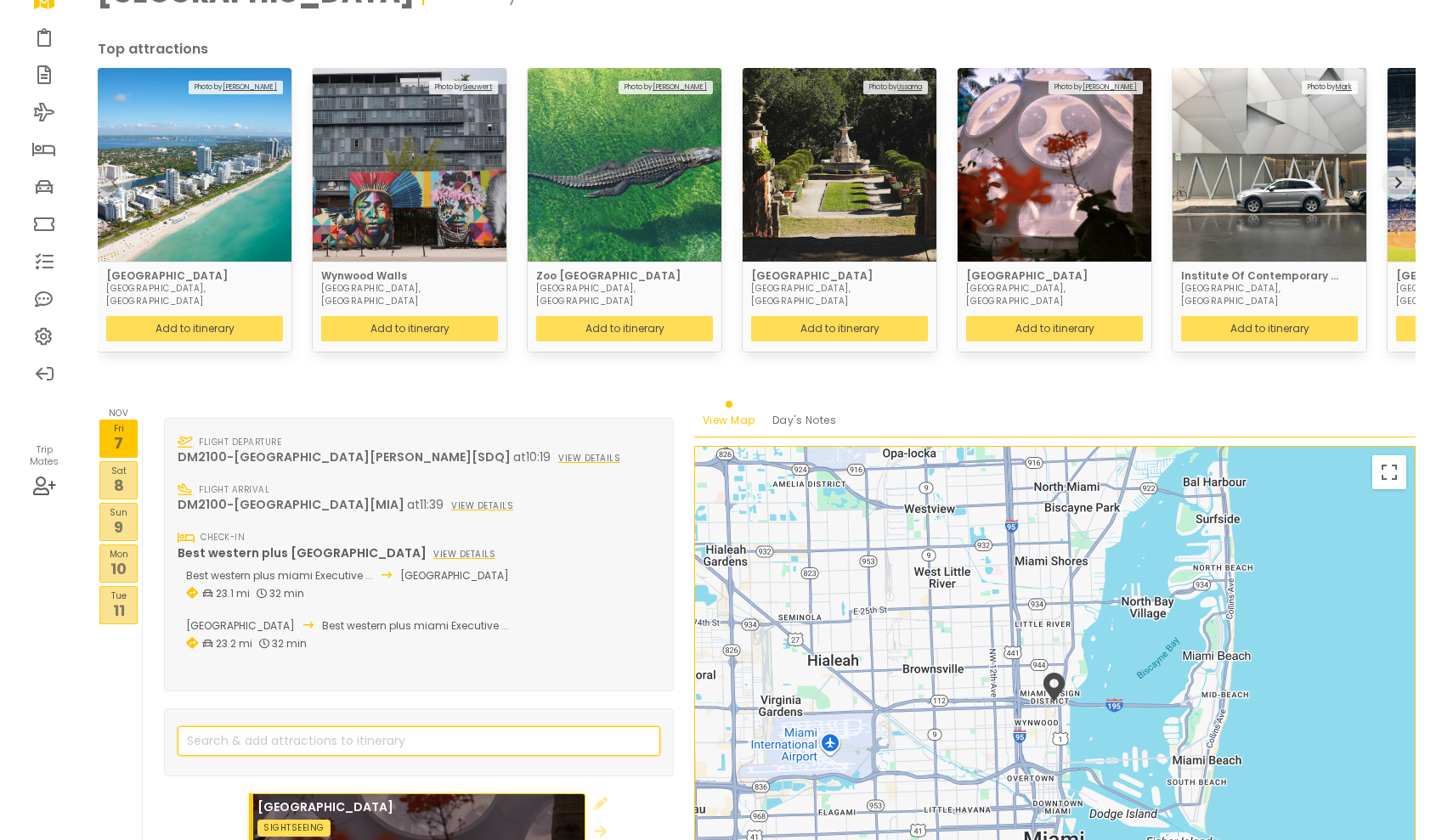
click at [333, 726] on input "search" at bounding box center [419, 740] width 483 height 30
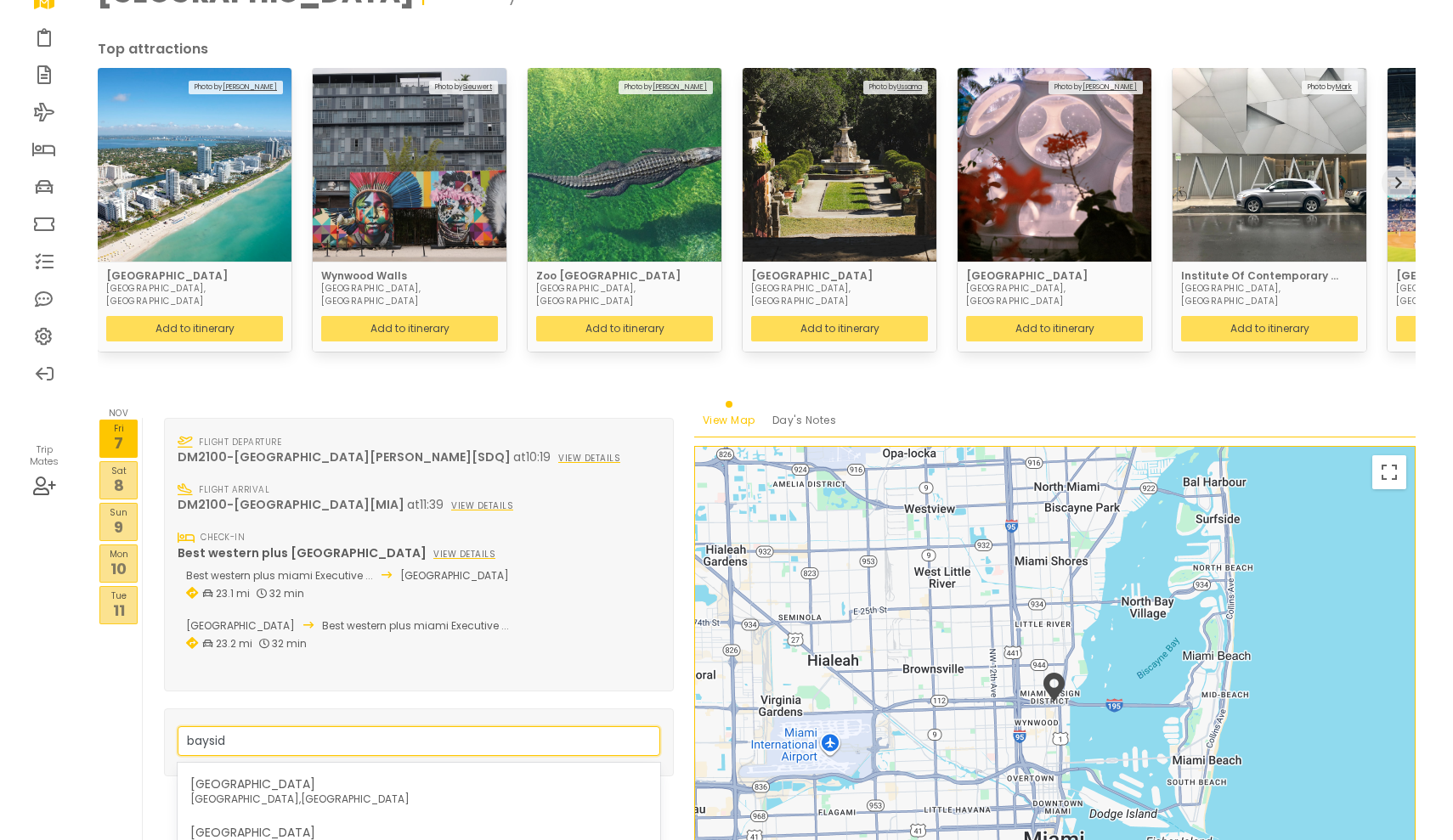
type input "bayside"
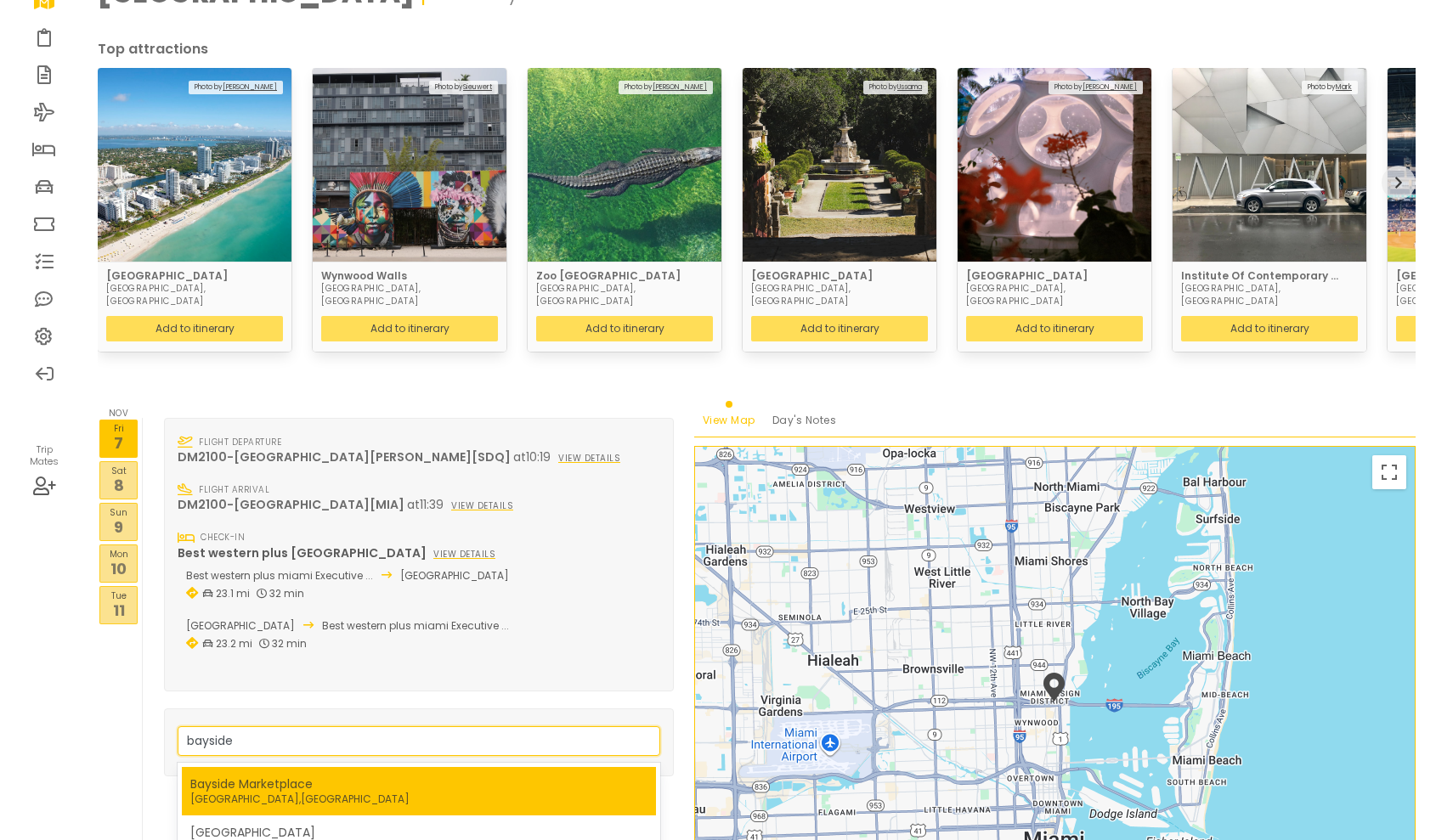
click at [331, 775] on nav "Bayside Marketplace [GEOGRAPHIC_DATA] , [GEOGRAPHIC_DATA]" at bounding box center [419, 791] width 457 height 31
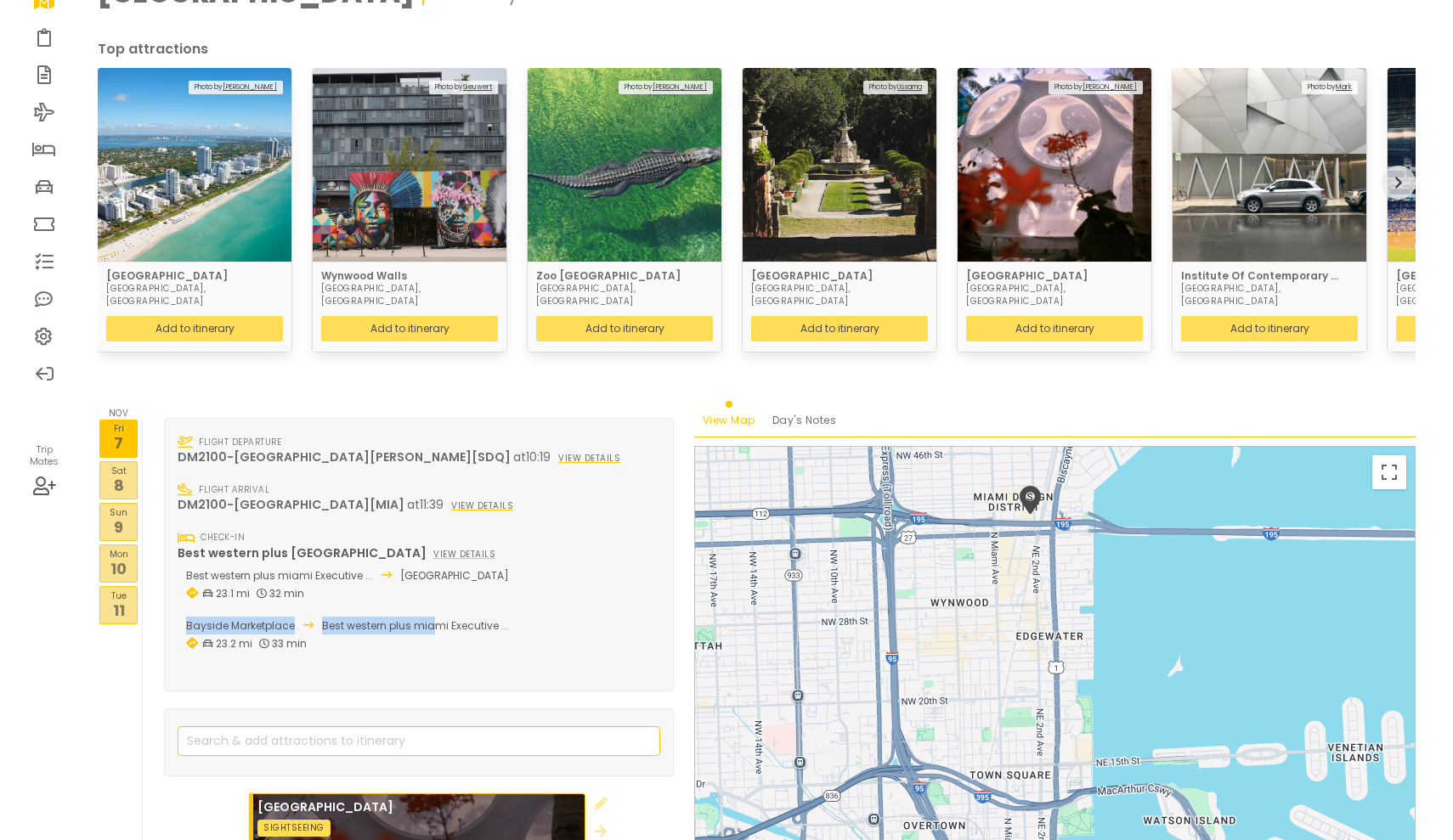
drag, startPoint x: 434, startPoint y: 600, endPoint x: 432, endPoint y: 558, distance: 42.0
click at [432, 558] on p "Best western plus [GEOGRAPHIC_DATA] view details Best western plus miami Execut…" at bounding box center [419, 601] width 483 height 112
click at [446, 635] on div "23.2 mi 33 min" at bounding box center [416, 643] width 460 height 18
click at [126, 599] on p "11" at bounding box center [118, 610] width 37 height 23
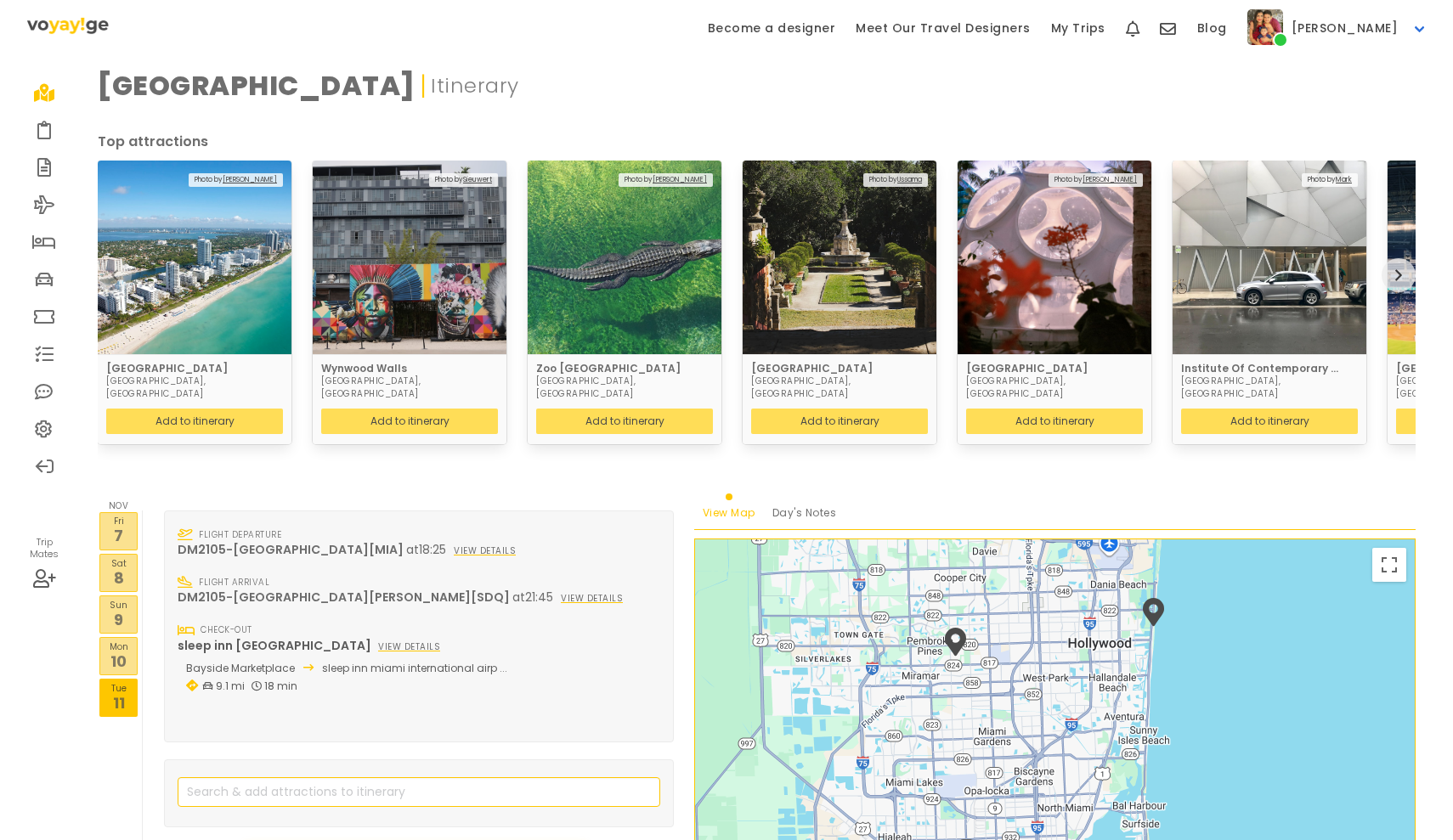
click at [125, 524] on p "7" at bounding box center [118, 535] width 37 height 23
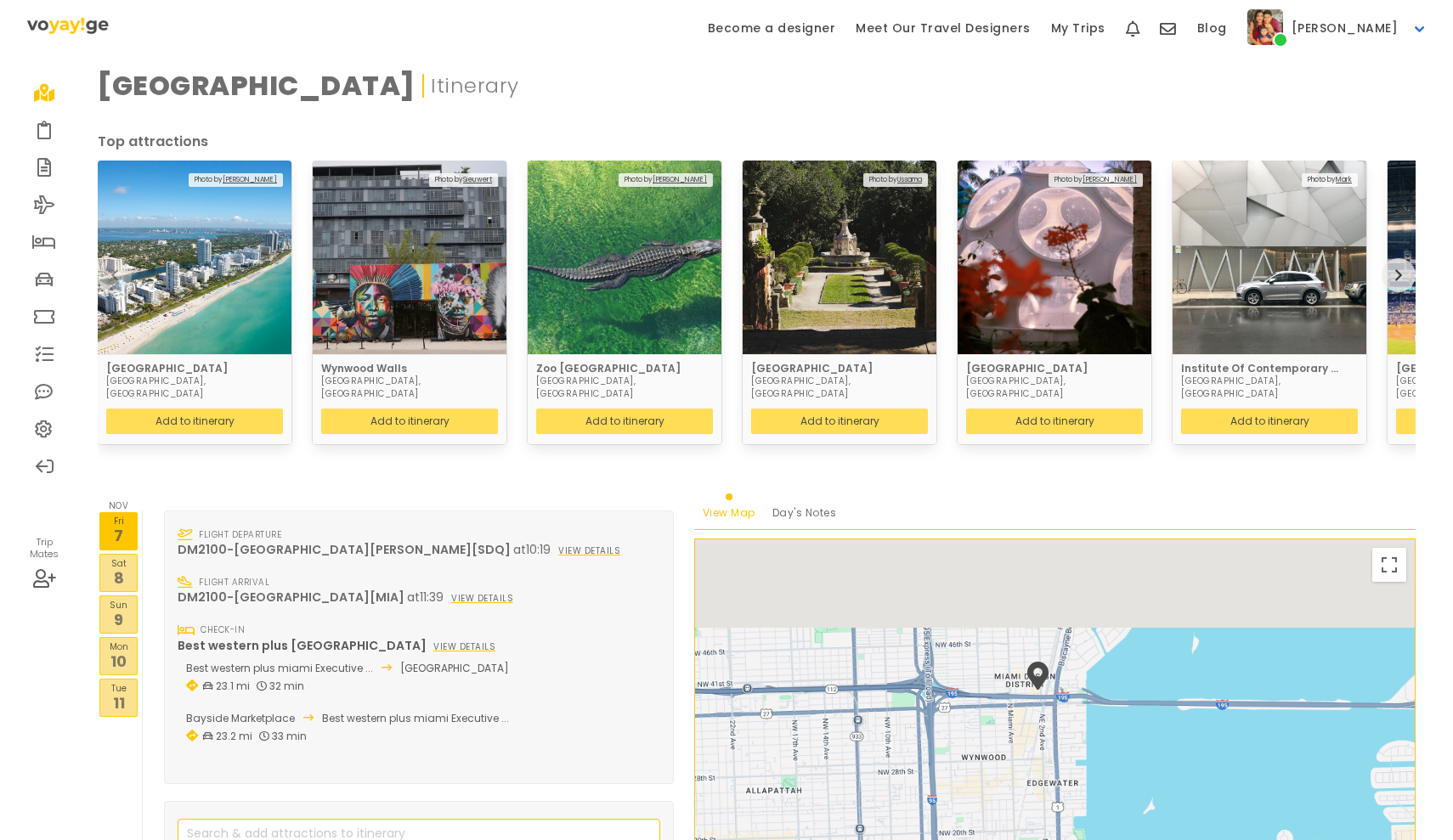
click at [126, 557] on p "Sat" at bounding box center [118, 563] width 37 height 14
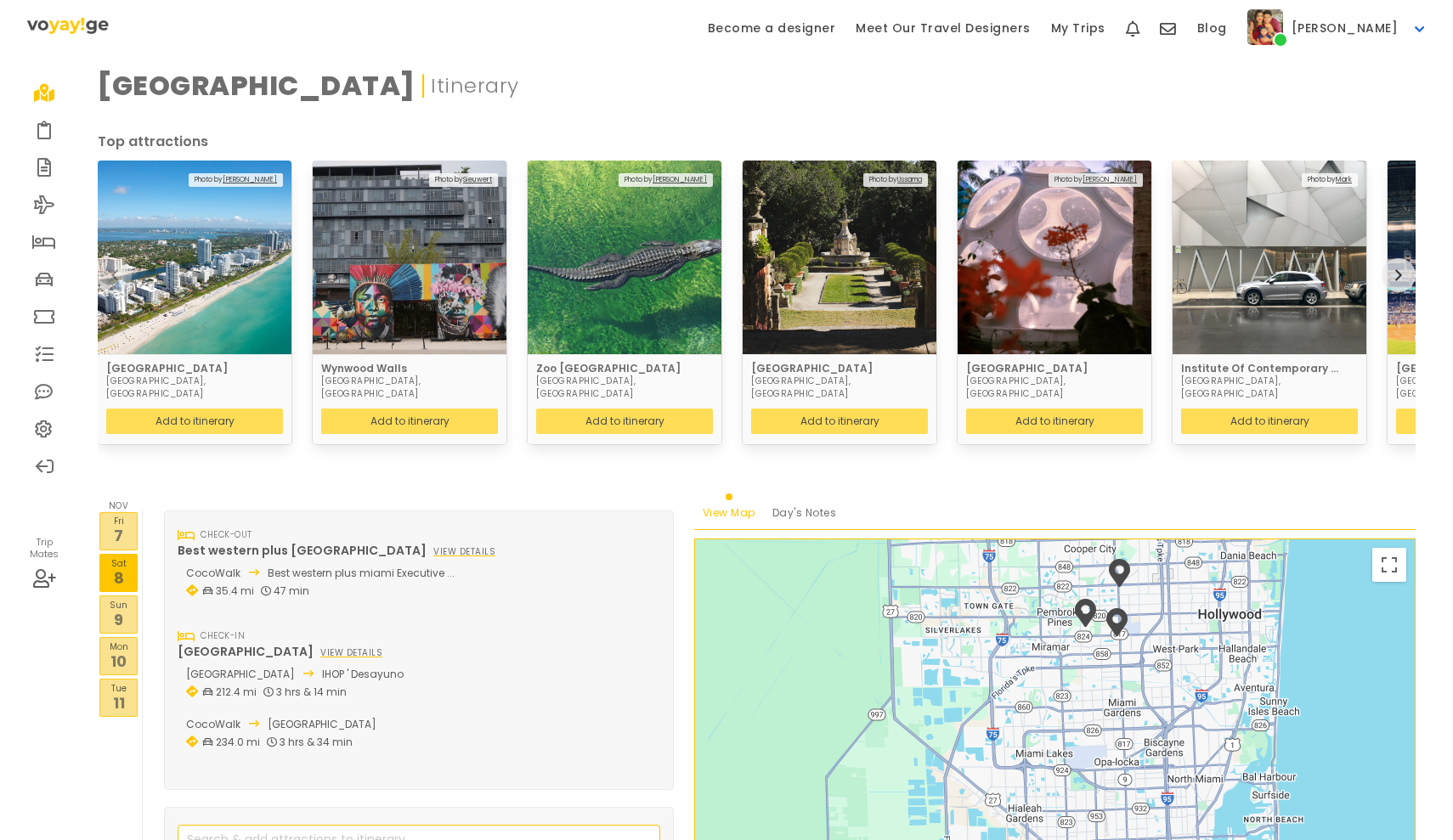
click at [121, 524] on p "7" at bounding box center [118, 535] width 37 height 23
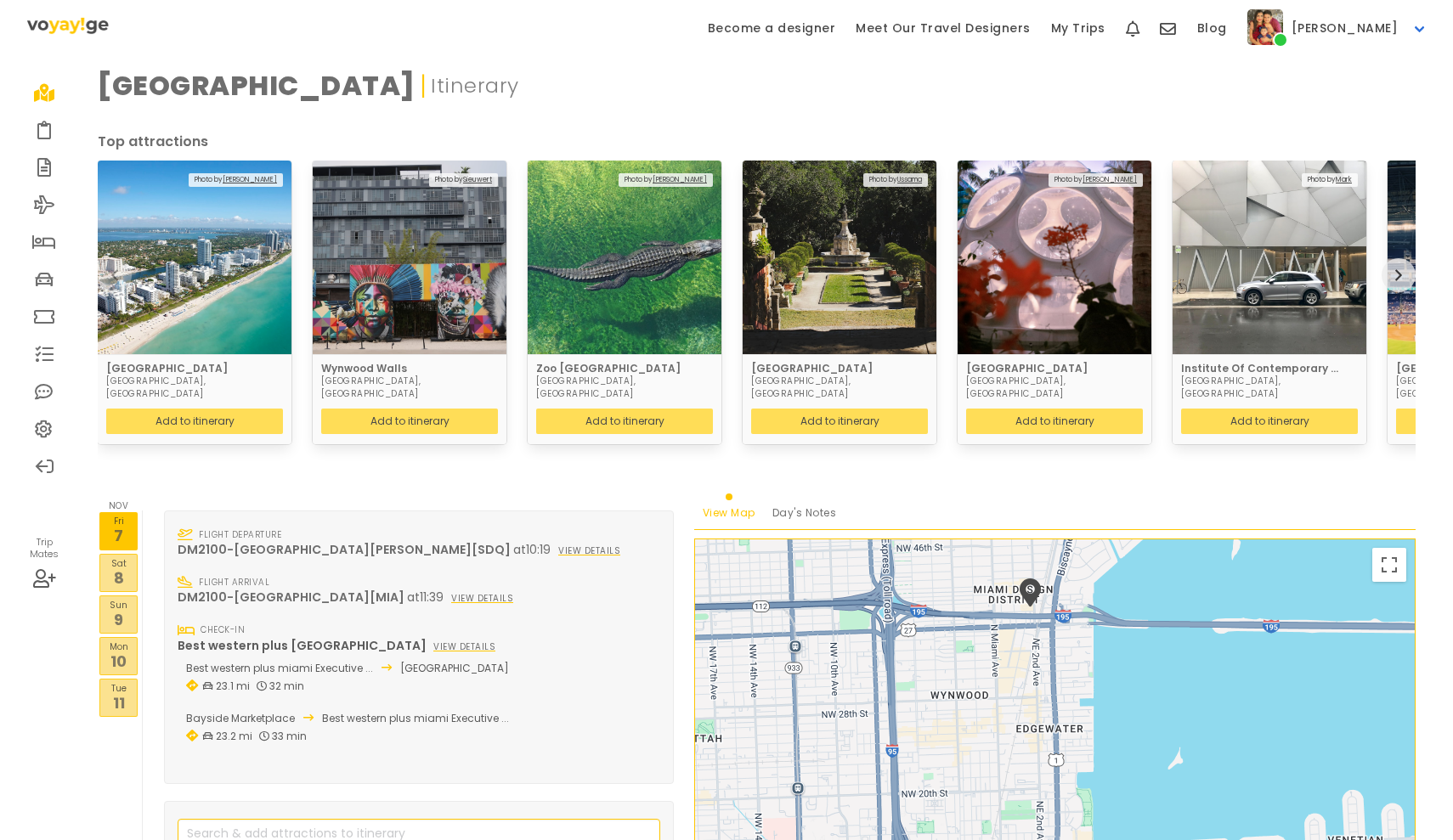
click at [123, 567] on p "8" at bounding box center [118, 578] width 37 height 23
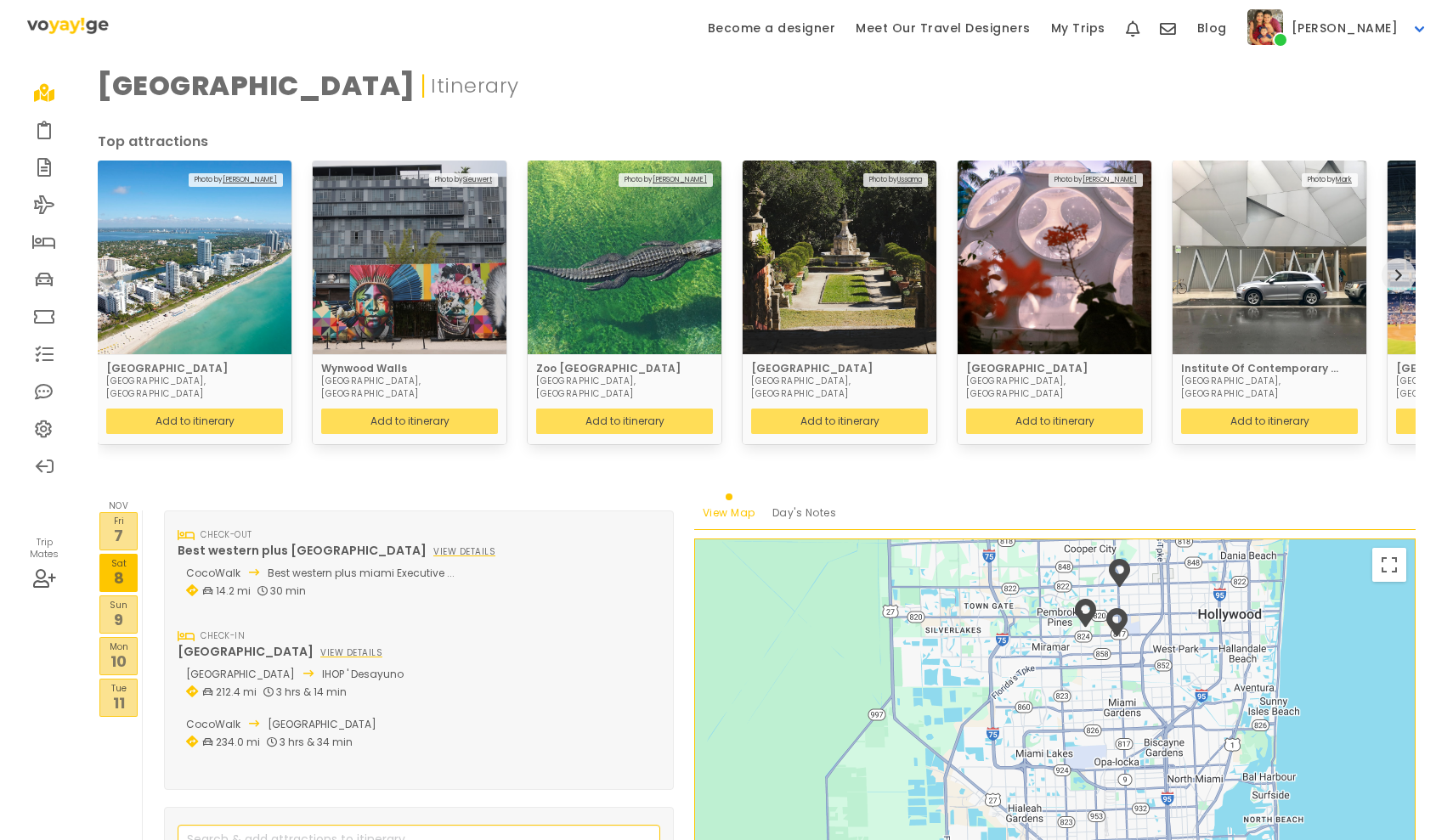
click at [130, 609] on p "9" at bounding box center [118, 620] width 37 height 23
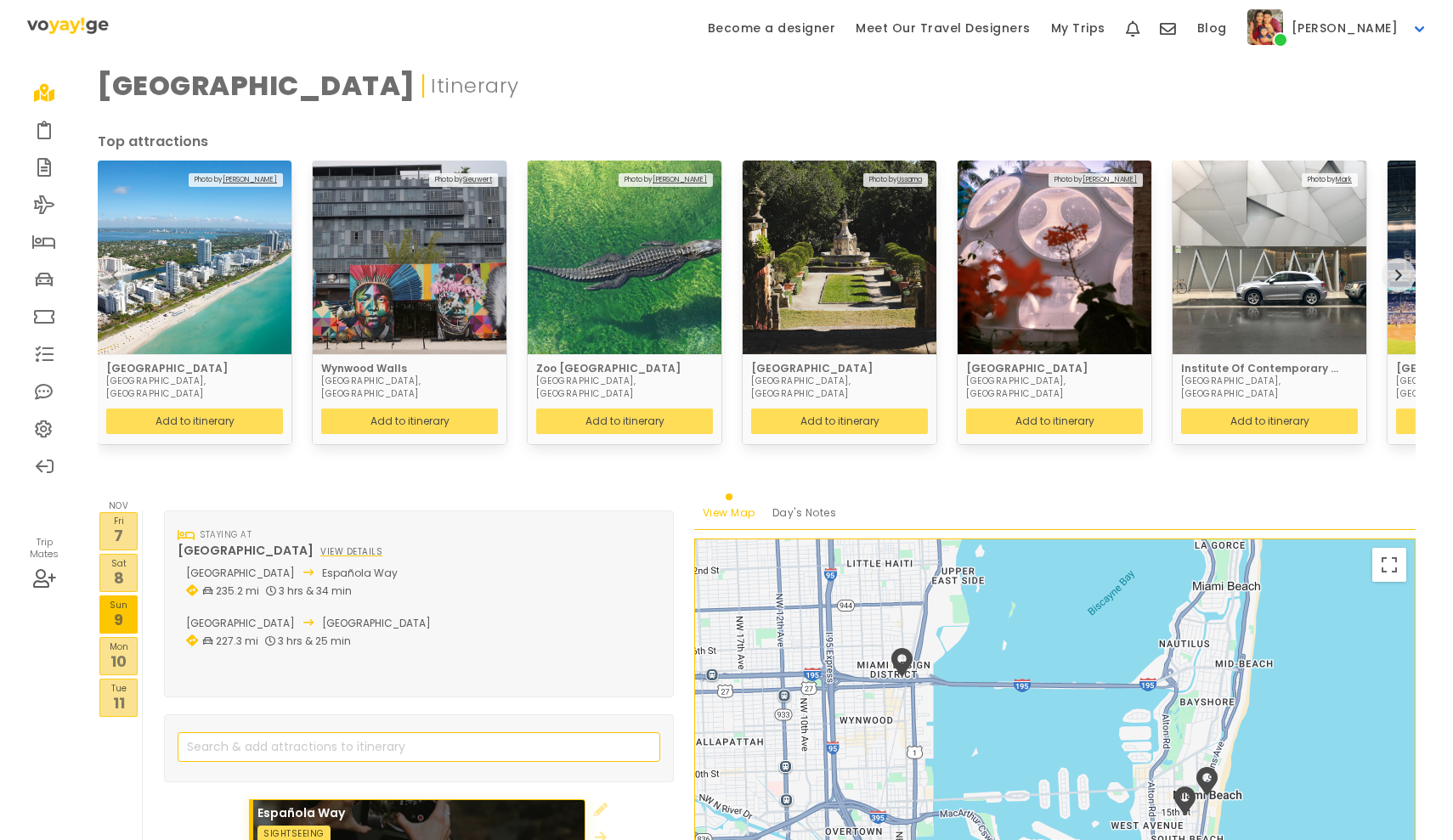
click at [129, 649] on p "10" at bounding box center [118, 660] width 37 height 23
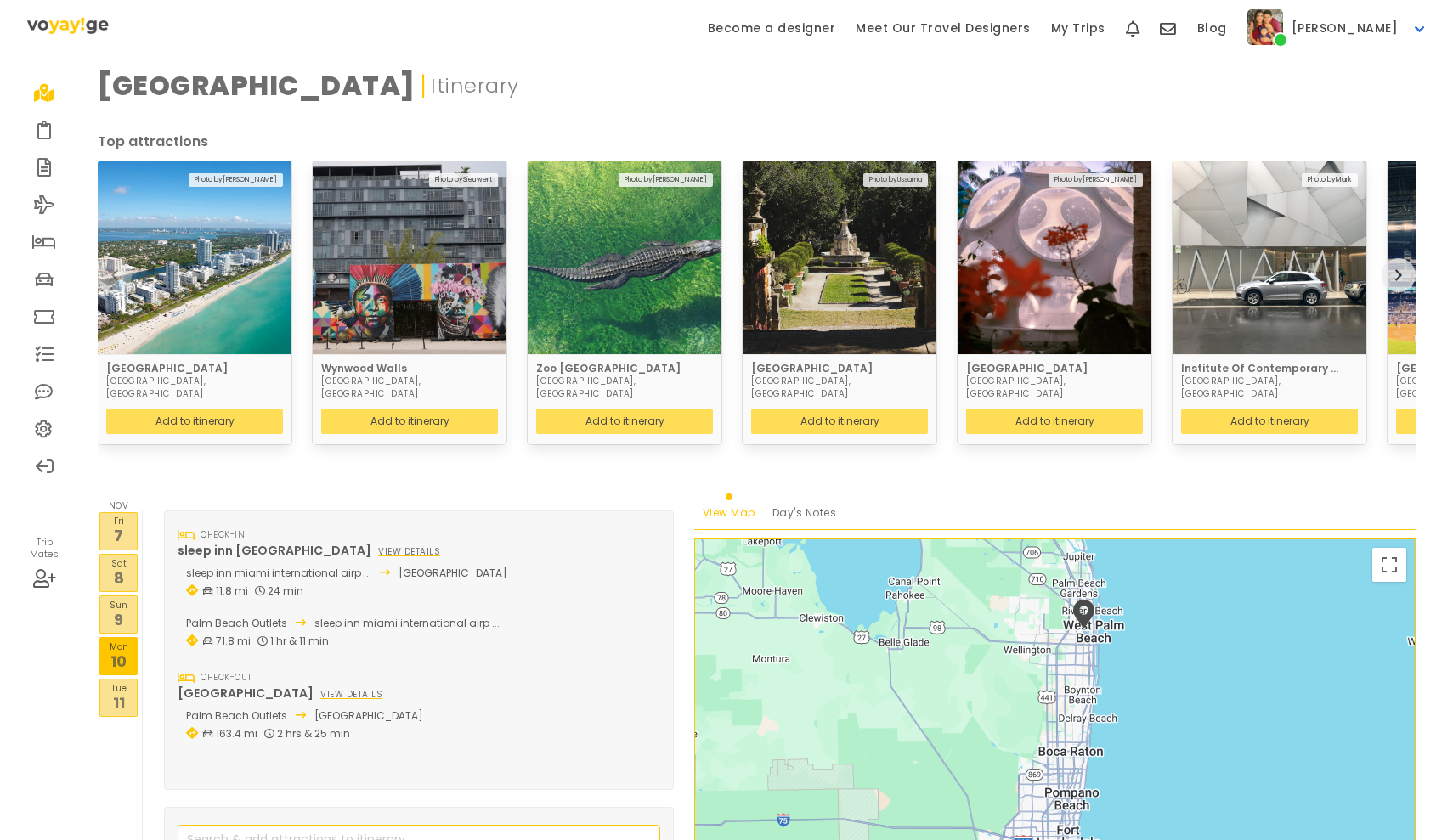
click at [121, 524] on p "7" at bounding box center [118, 535] width 37 height 23
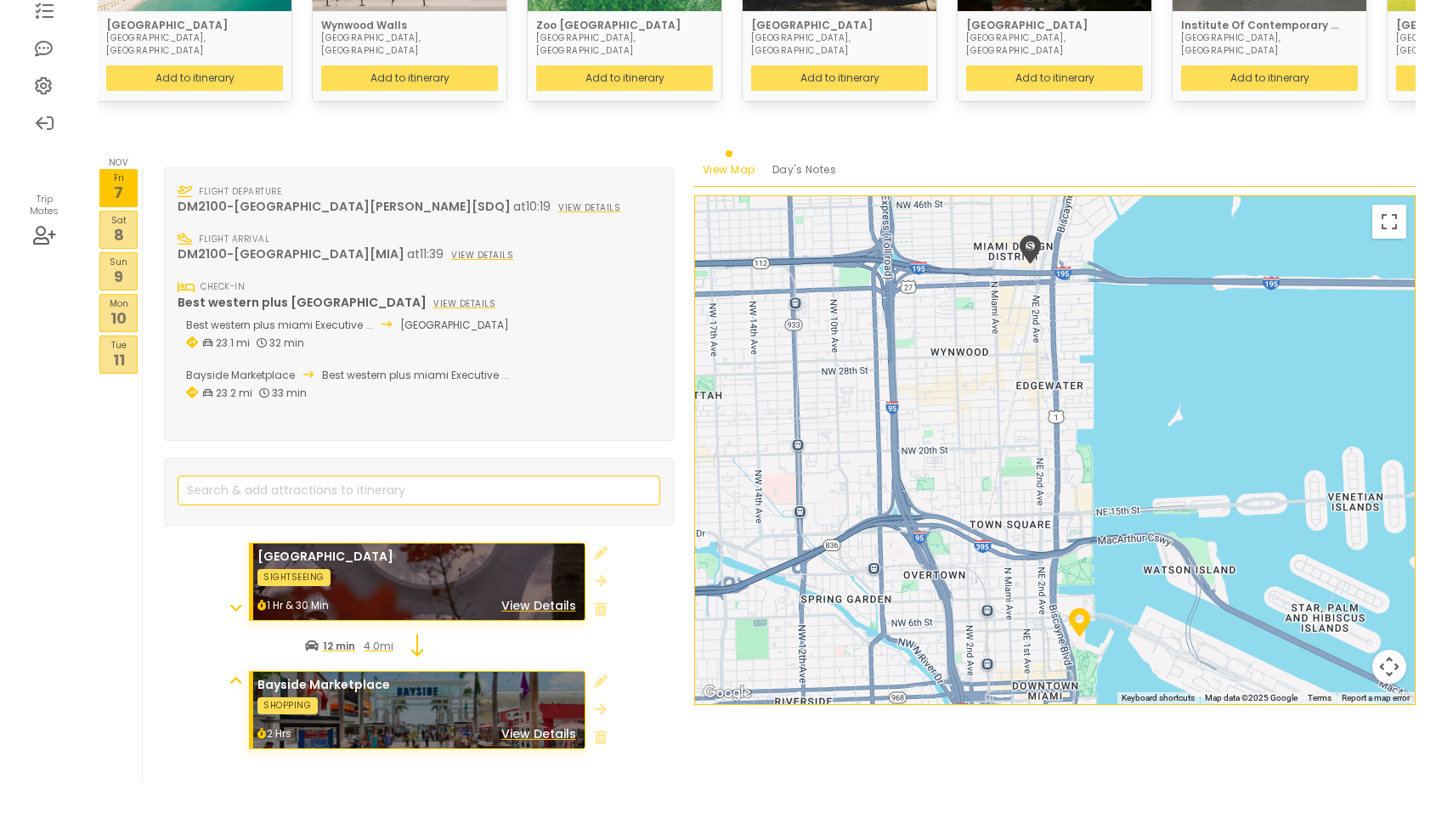
scroll to position [342, 0]
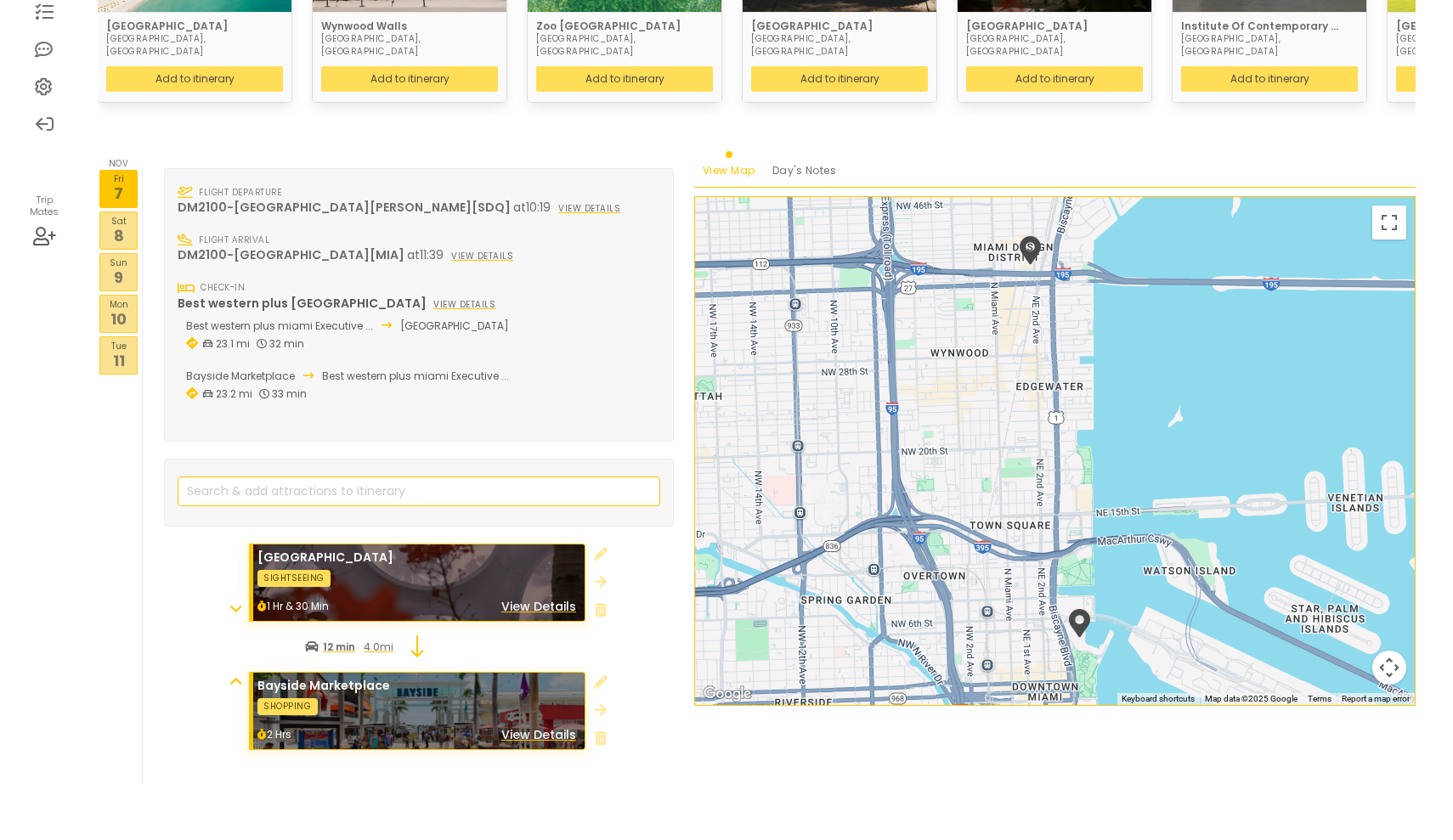
click at [119, 224] on p "8" at bounding box center [118, 235] width 37 height 23
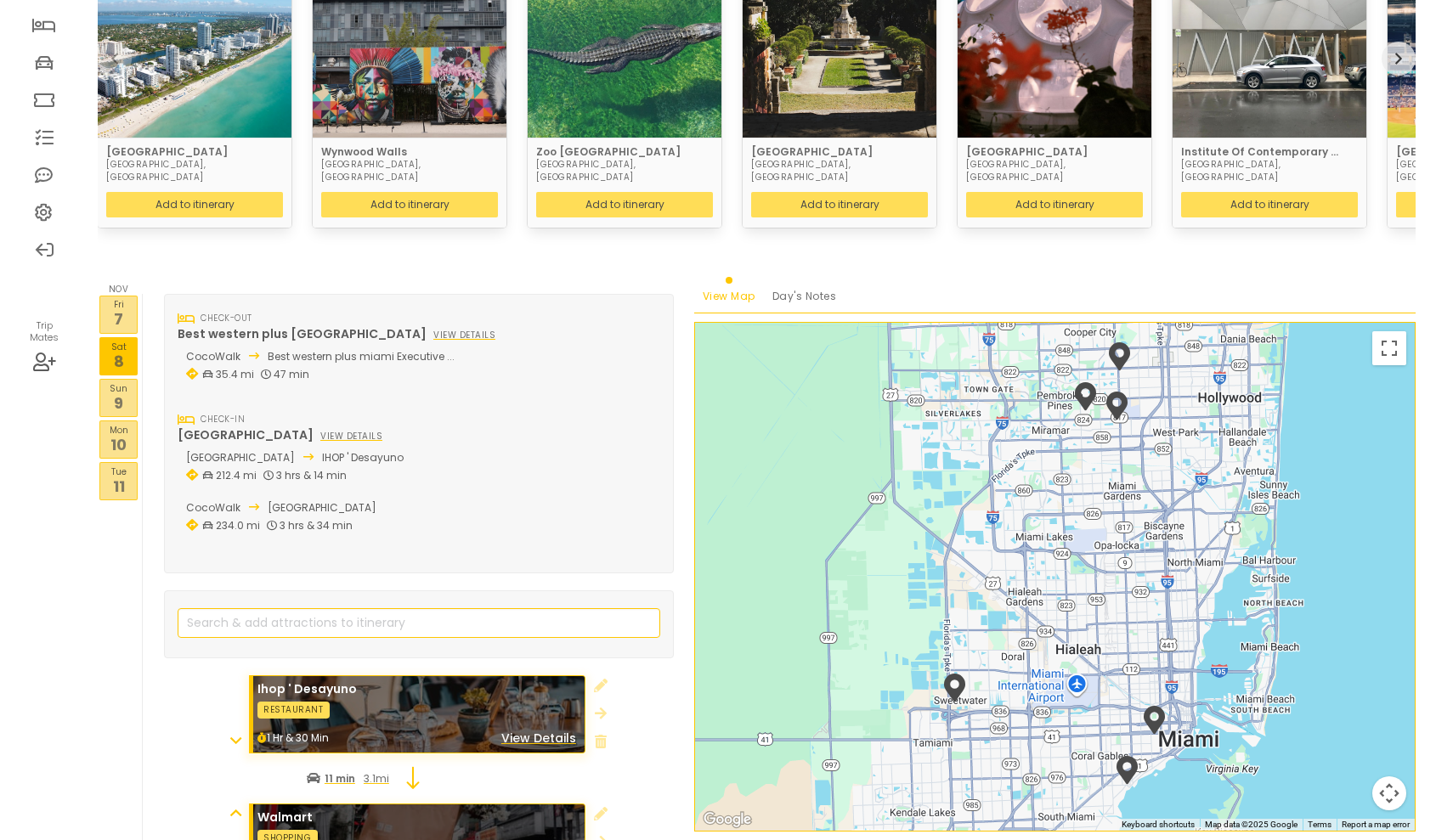
scroll to position [222, 0]
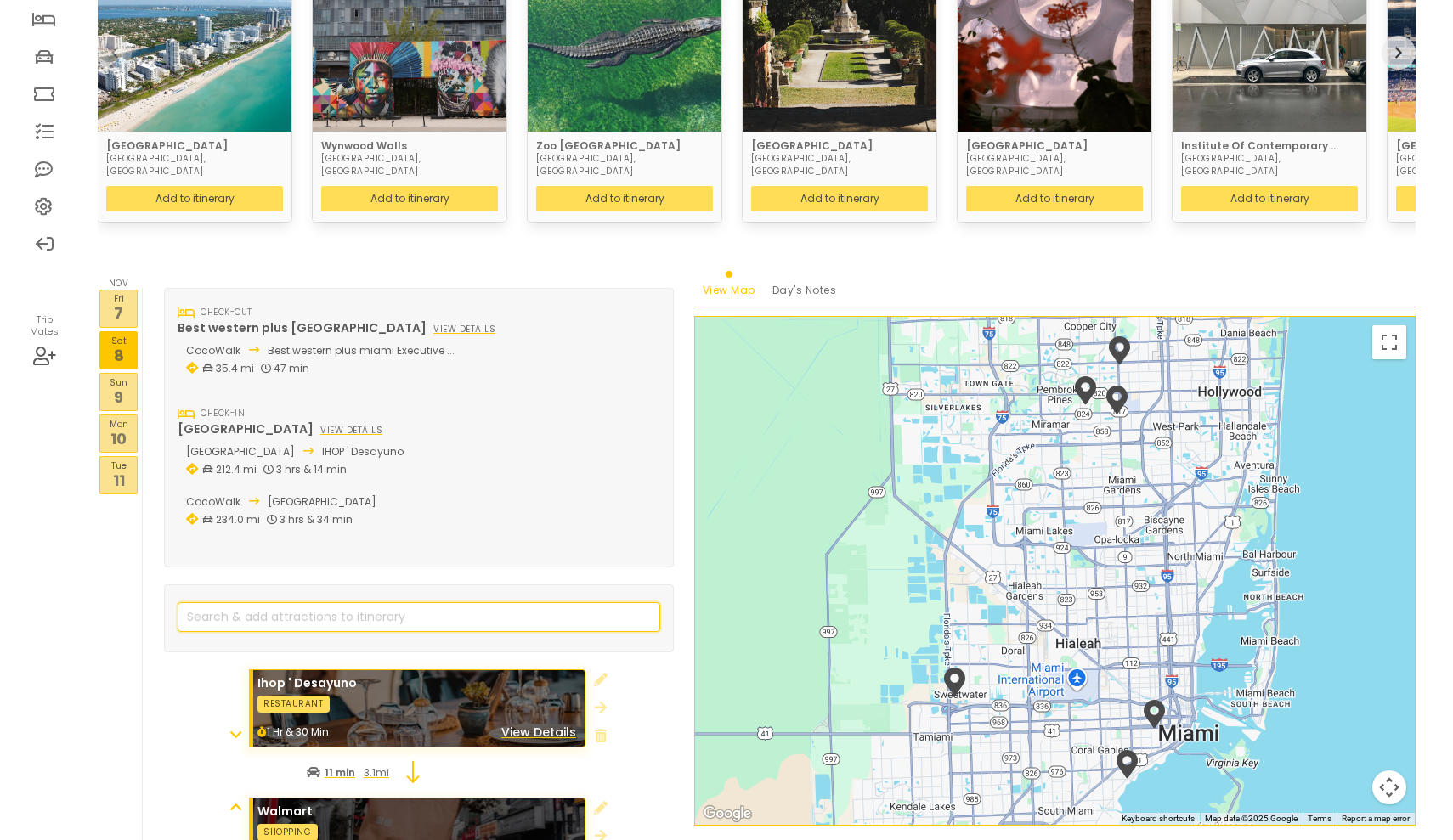
click at [355, 603] on input "search" at bounding box center [419, 617] width 483 height 30
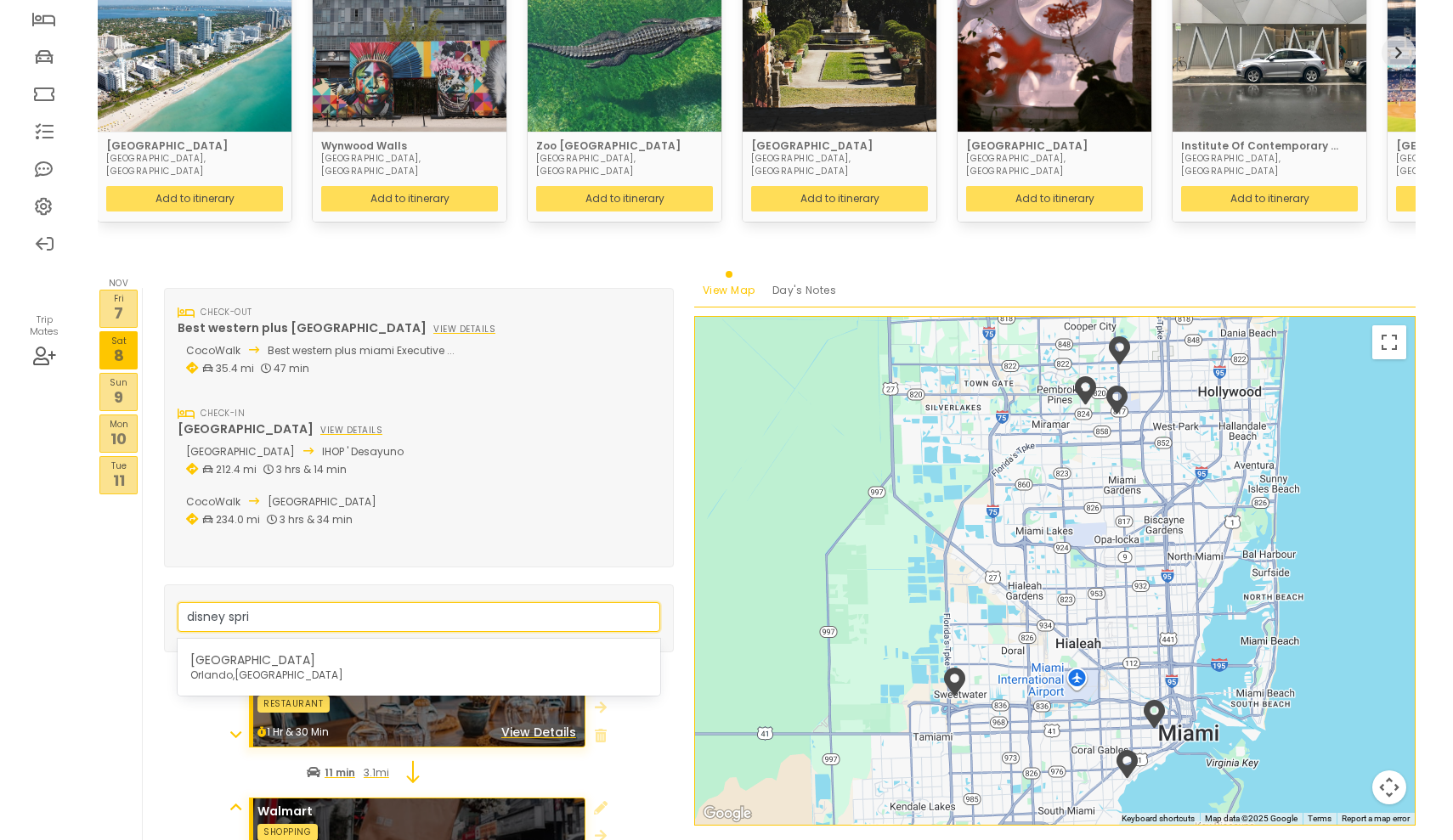
type input "disney sprin"
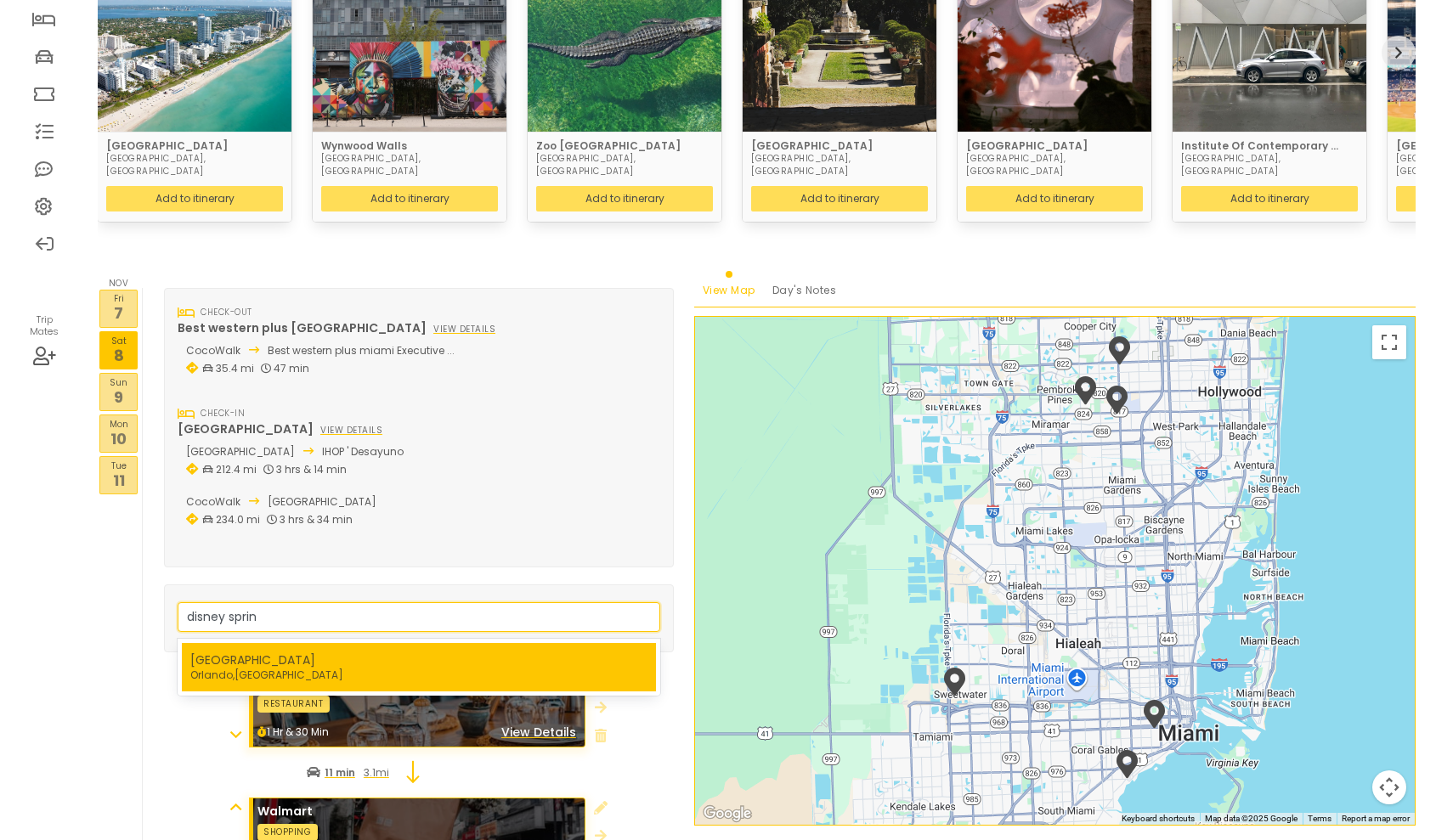
click at [335, 651] on nav "[GEOGRAPHIC_DATA] , [GEOGRAPHIC_DATA]" at bounding box center [419, 666] width 457 height 31
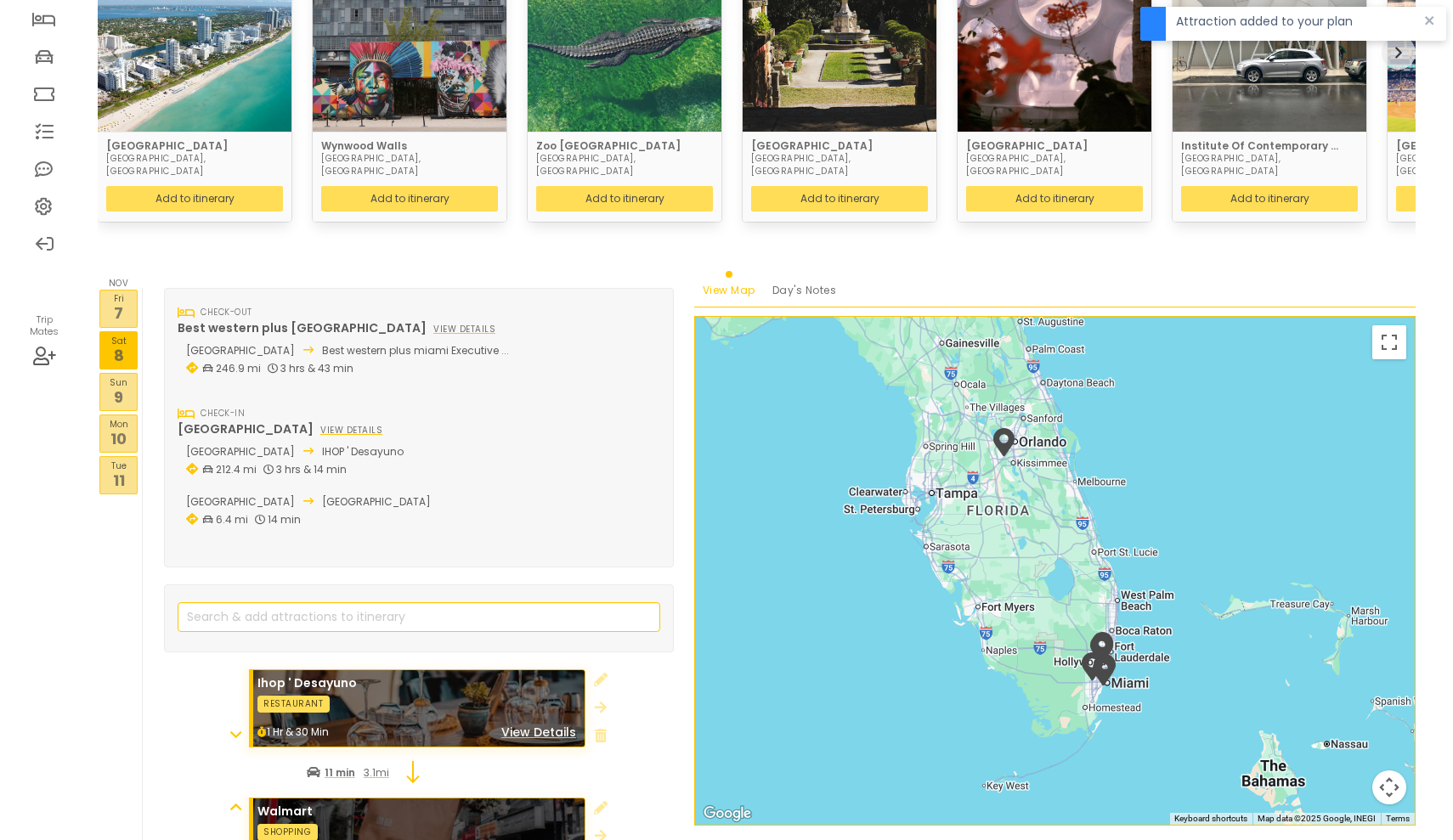
click at [375, 444] on span "IHOP ' Desayuno" at bounding box center [363, 451] width 82 height 14
click at [119, 386] on p "9" at bounding box center [118, 397] width 37 height 23
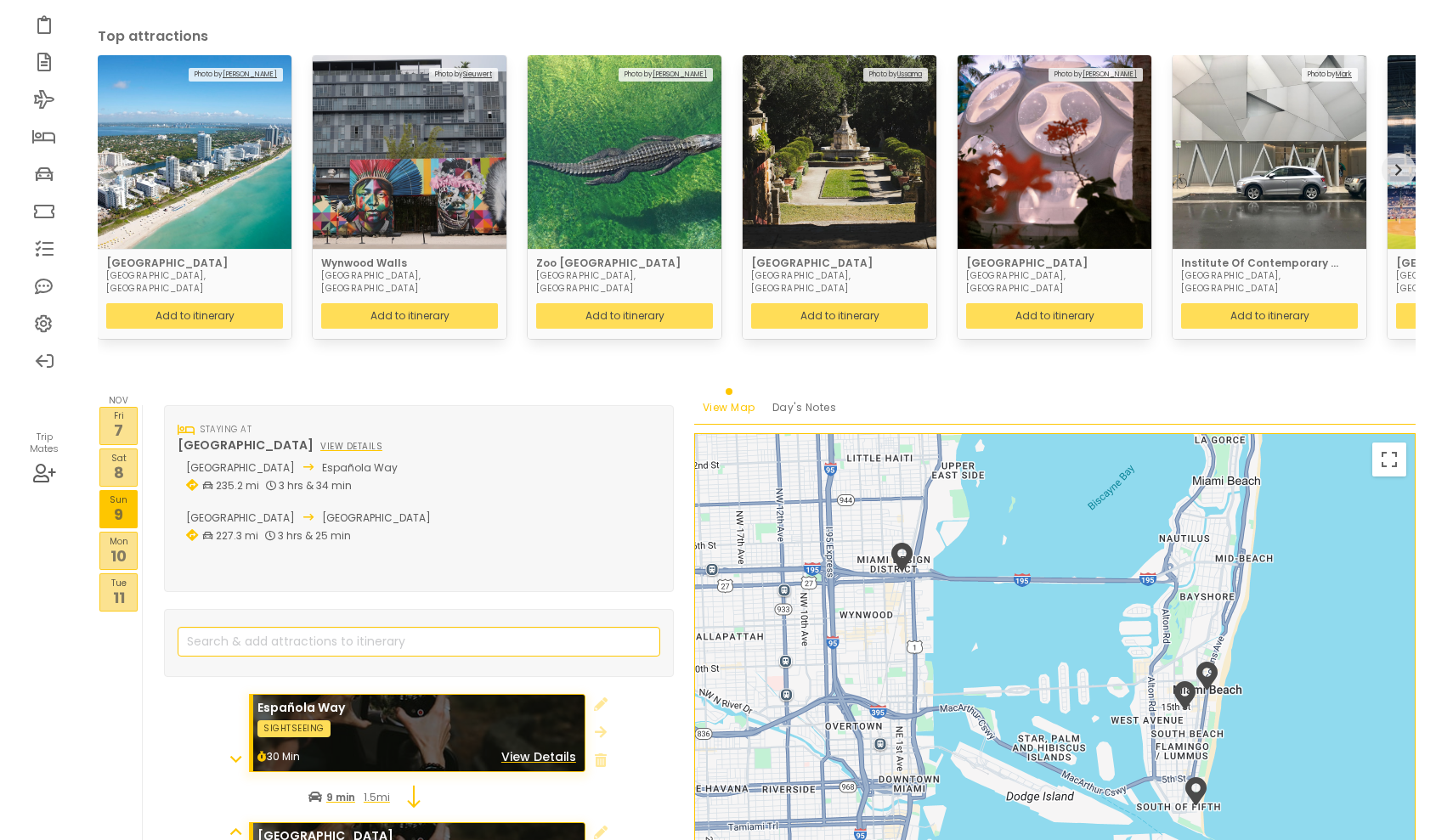
scroll to position [110, 0]
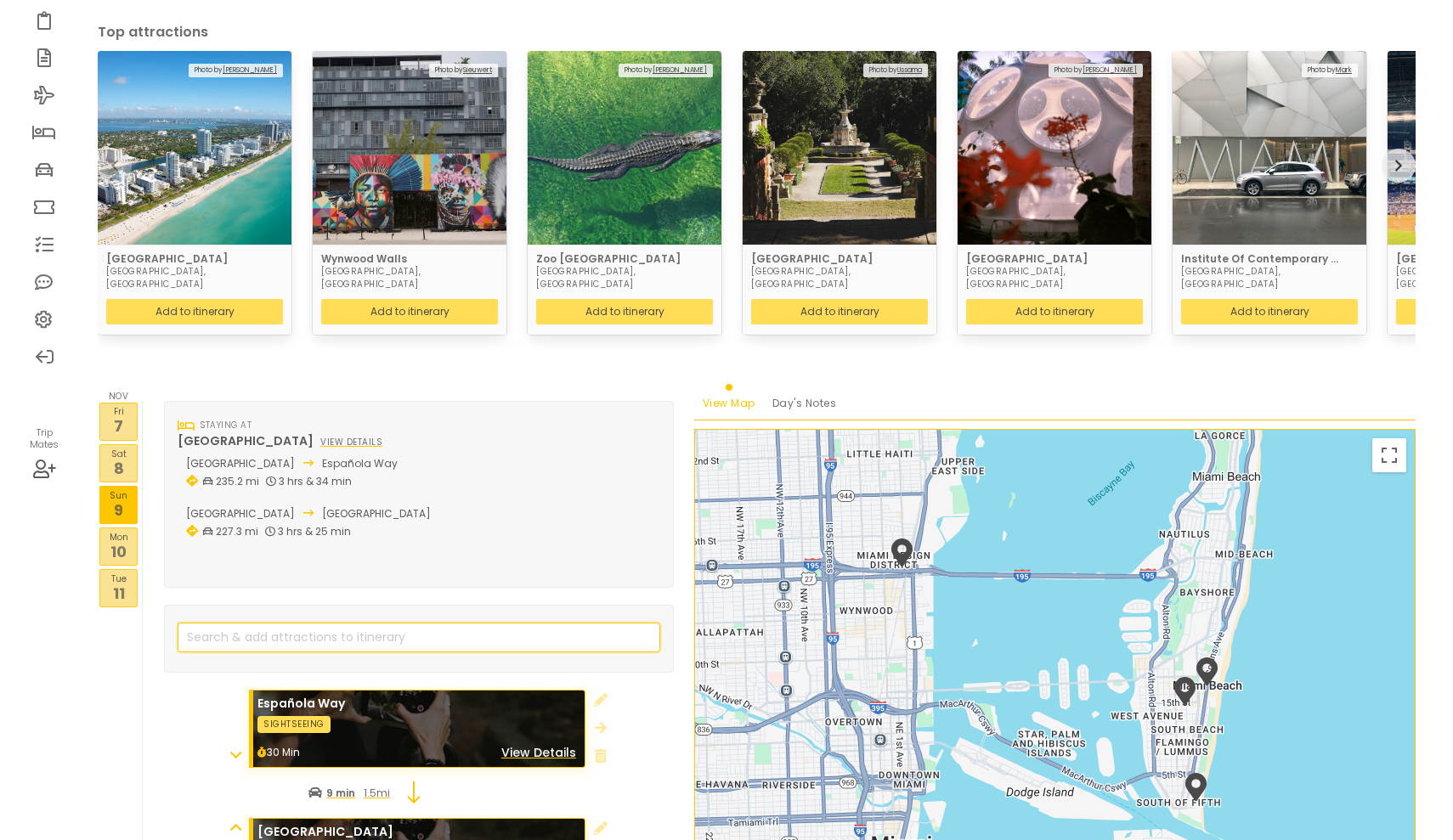
click at [273, 623] on input "search" at bounding box center [419, 637] width 483 height 30
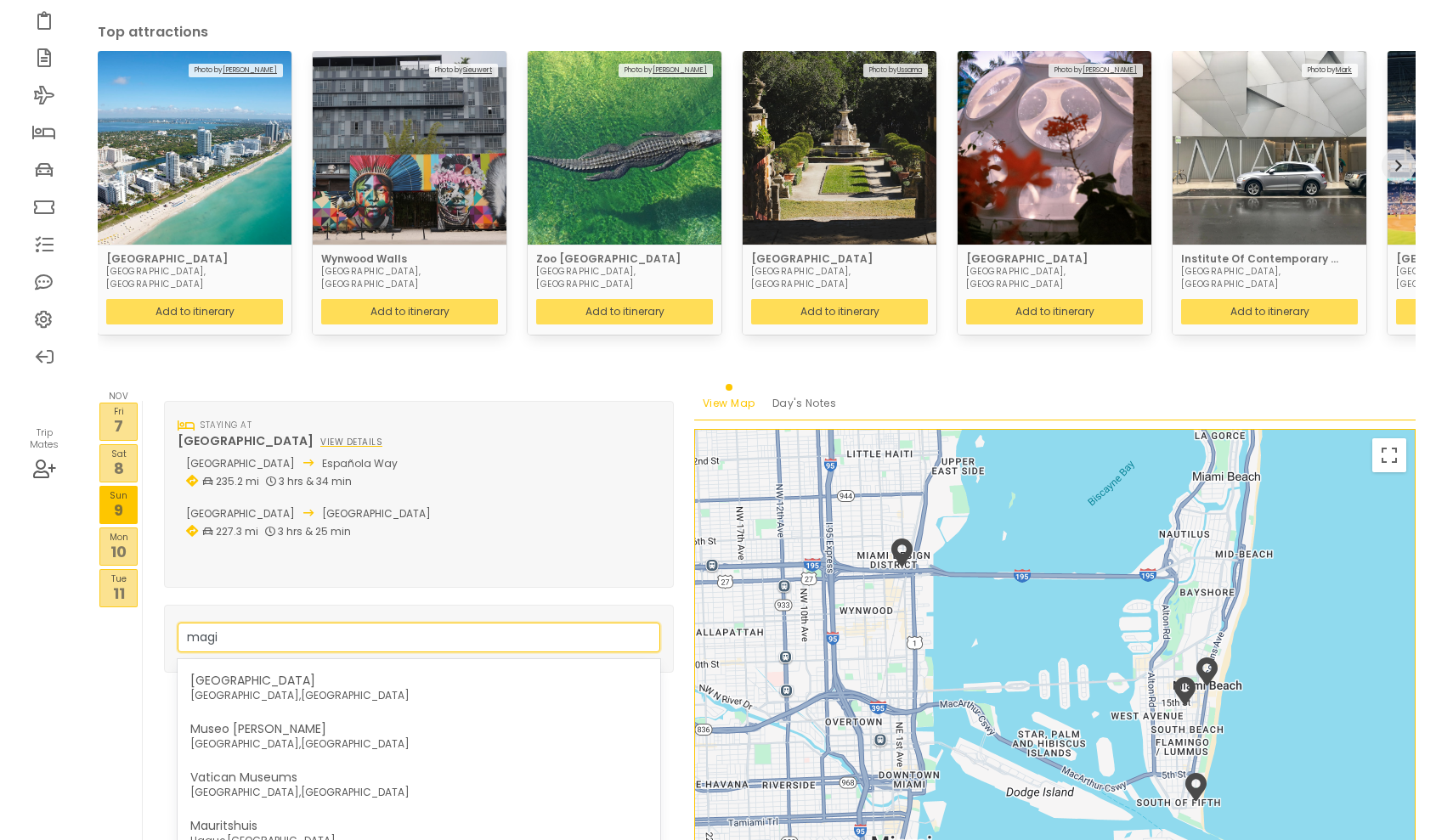
type input "magic"
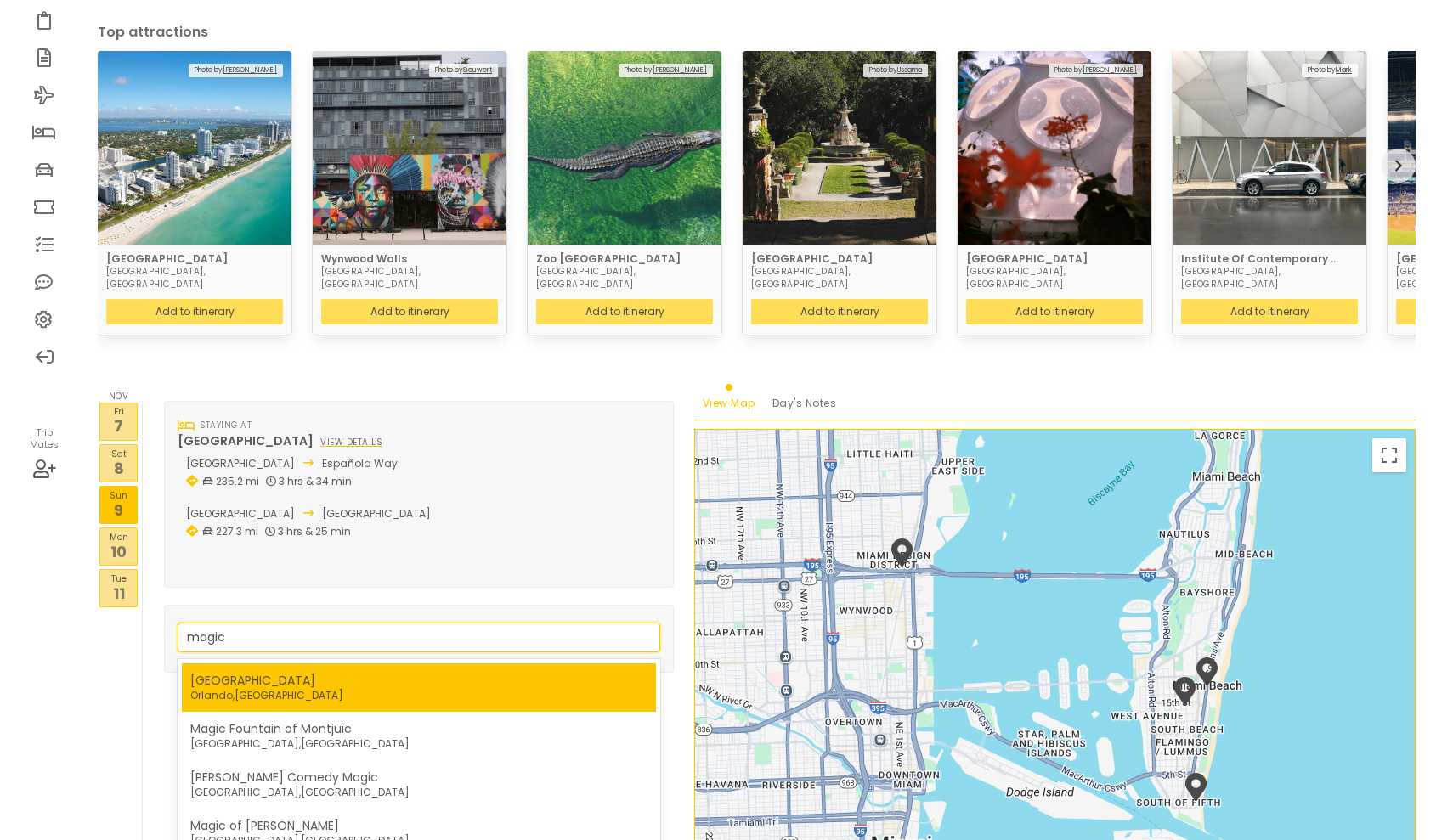
click at [261, 688] on p "[GEOGRAPHIC_DATA] , [GEOGRAPHIC_DATA]" at bounding box center [267, 695] width 153 height 15
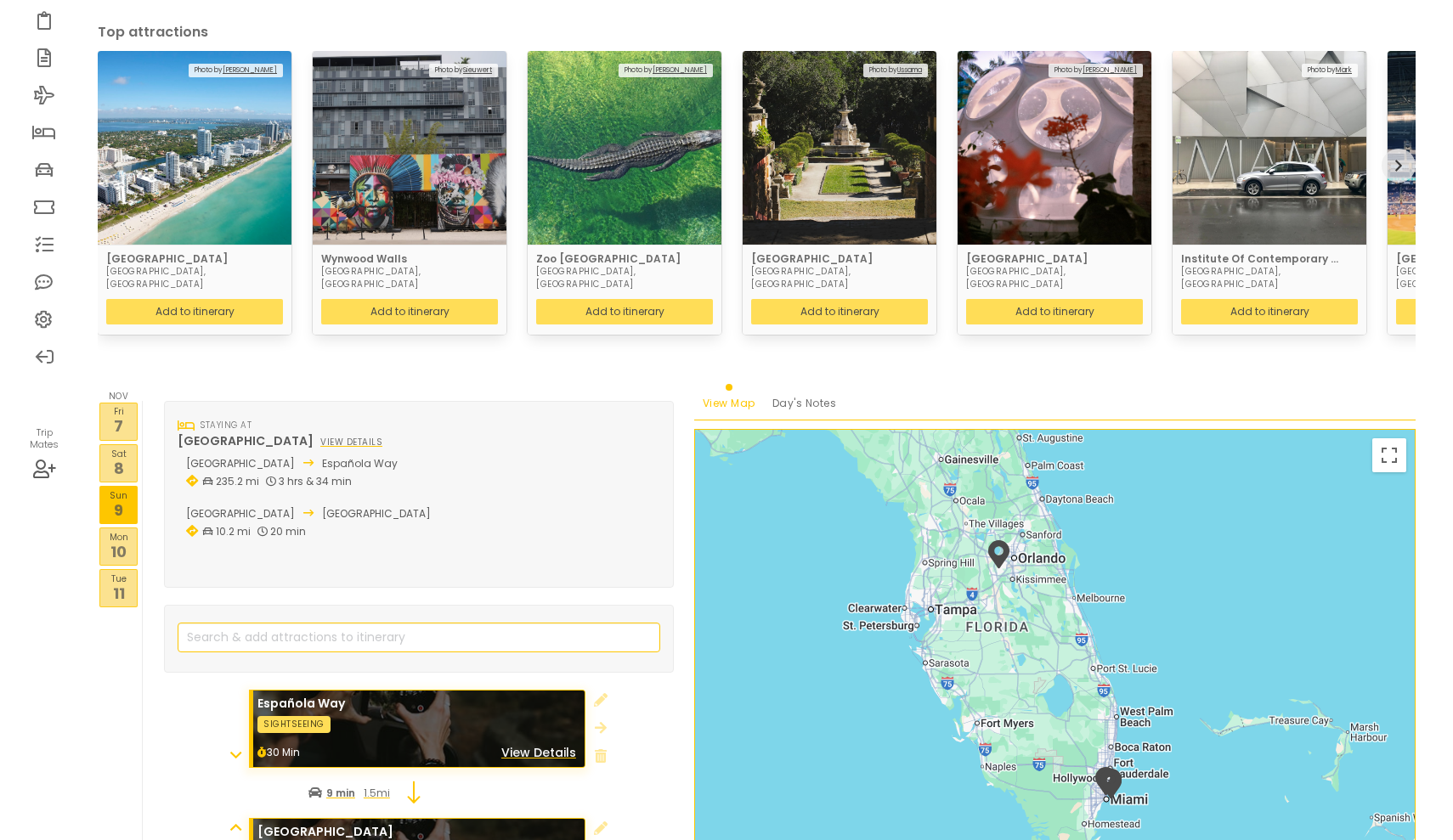
click at [354, 456] on span "Española Way" at bounding box center [359, 463] width 76 height 14
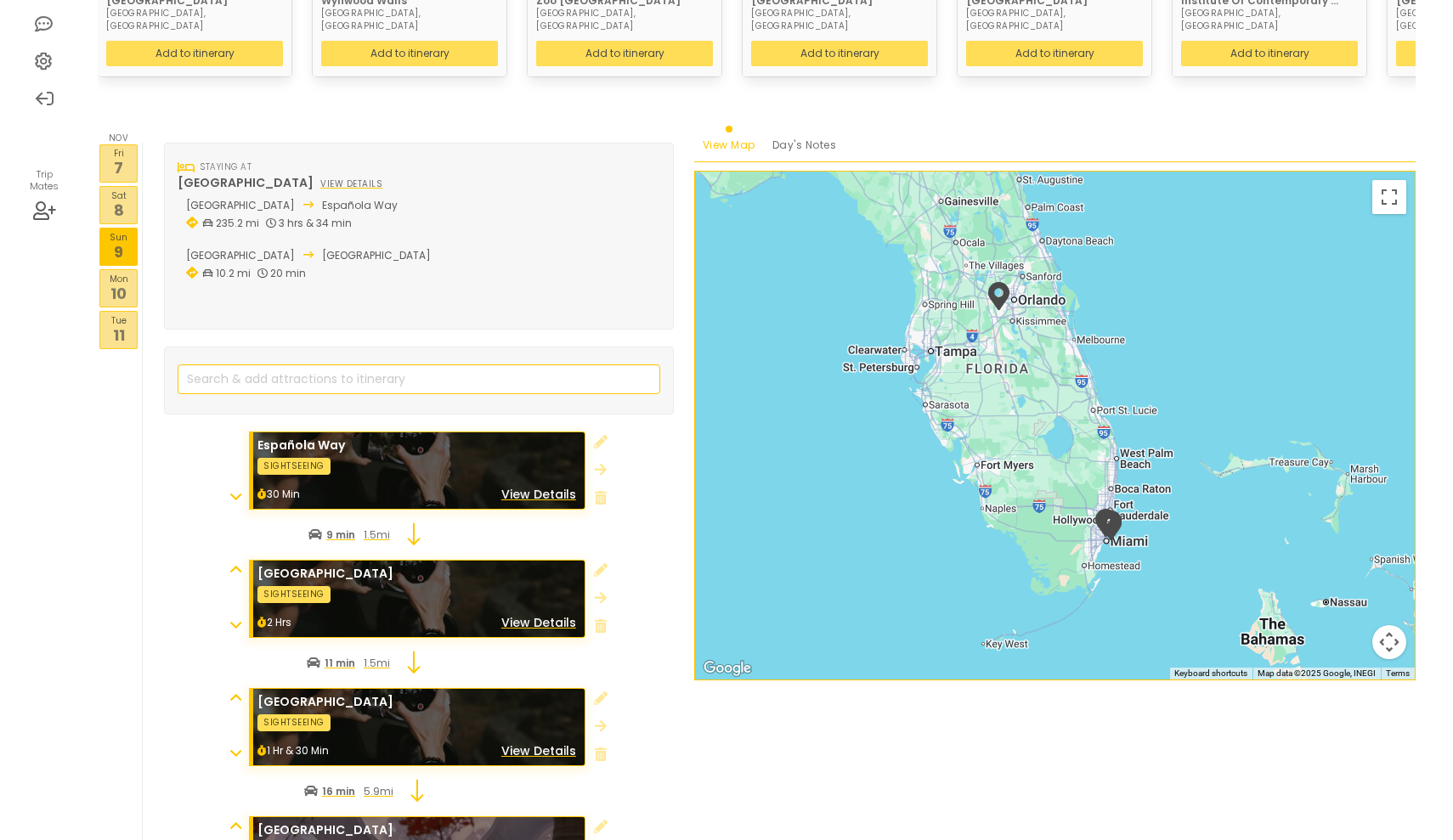
scroll to position [387, 0]
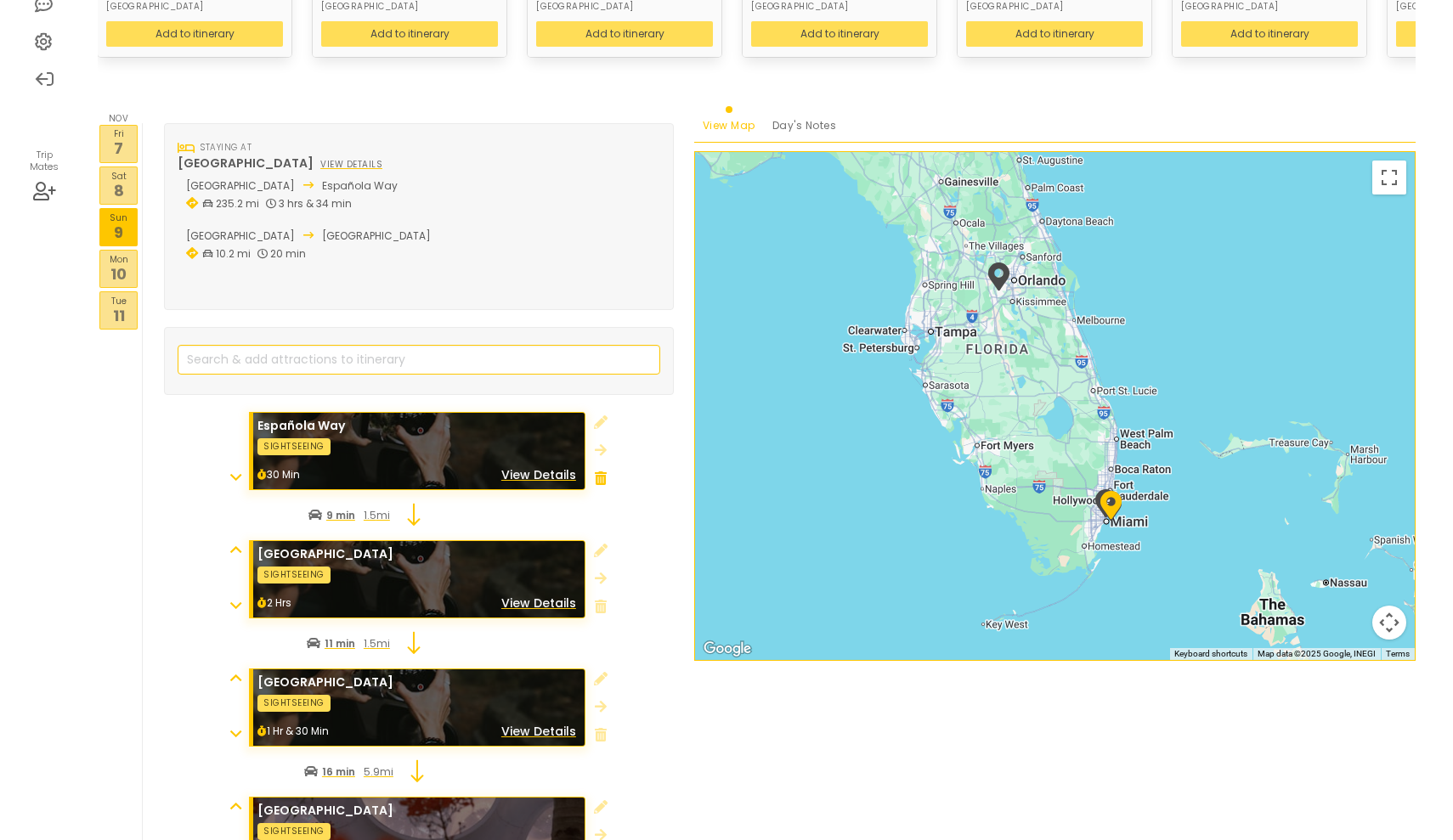
click at [601, 471] on icon at bounding box center [601, 478] width 12 height 14
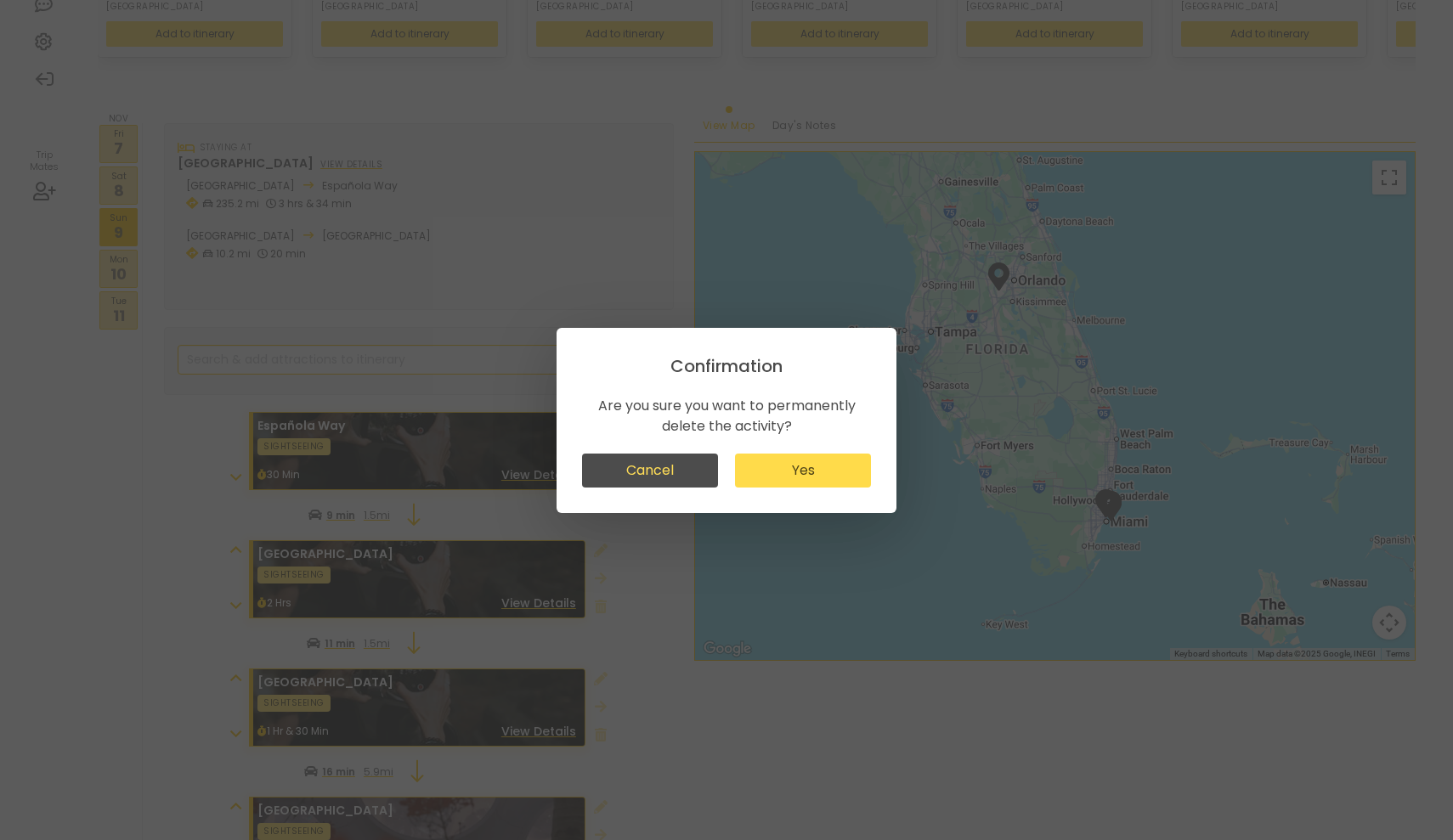
click at [780, 464] on button "Yes" at bounding box center [803, 471] width 136 height 34
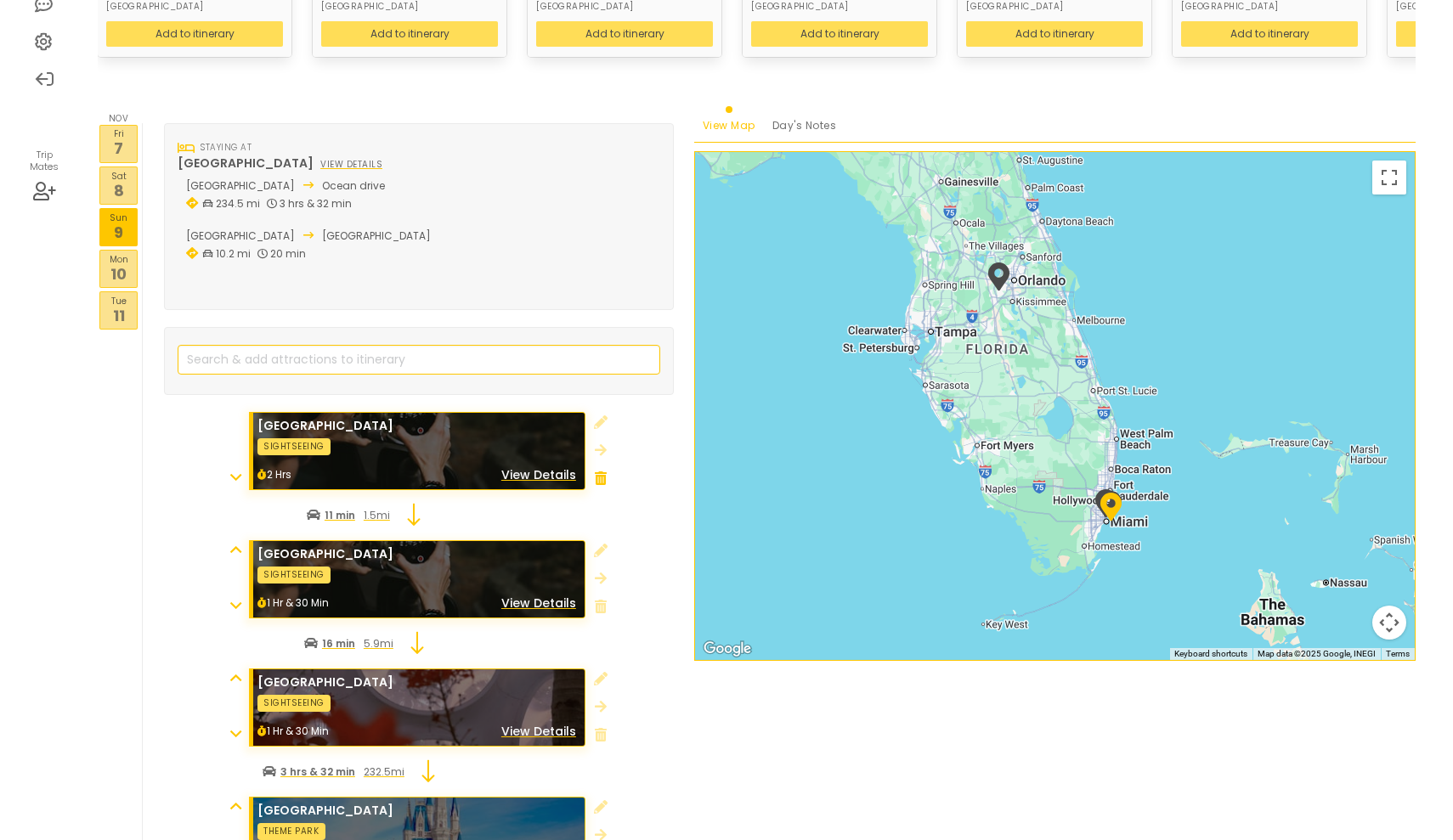
click at [598, 471] on icon at bounding box center [601, 478] width 12 height 14
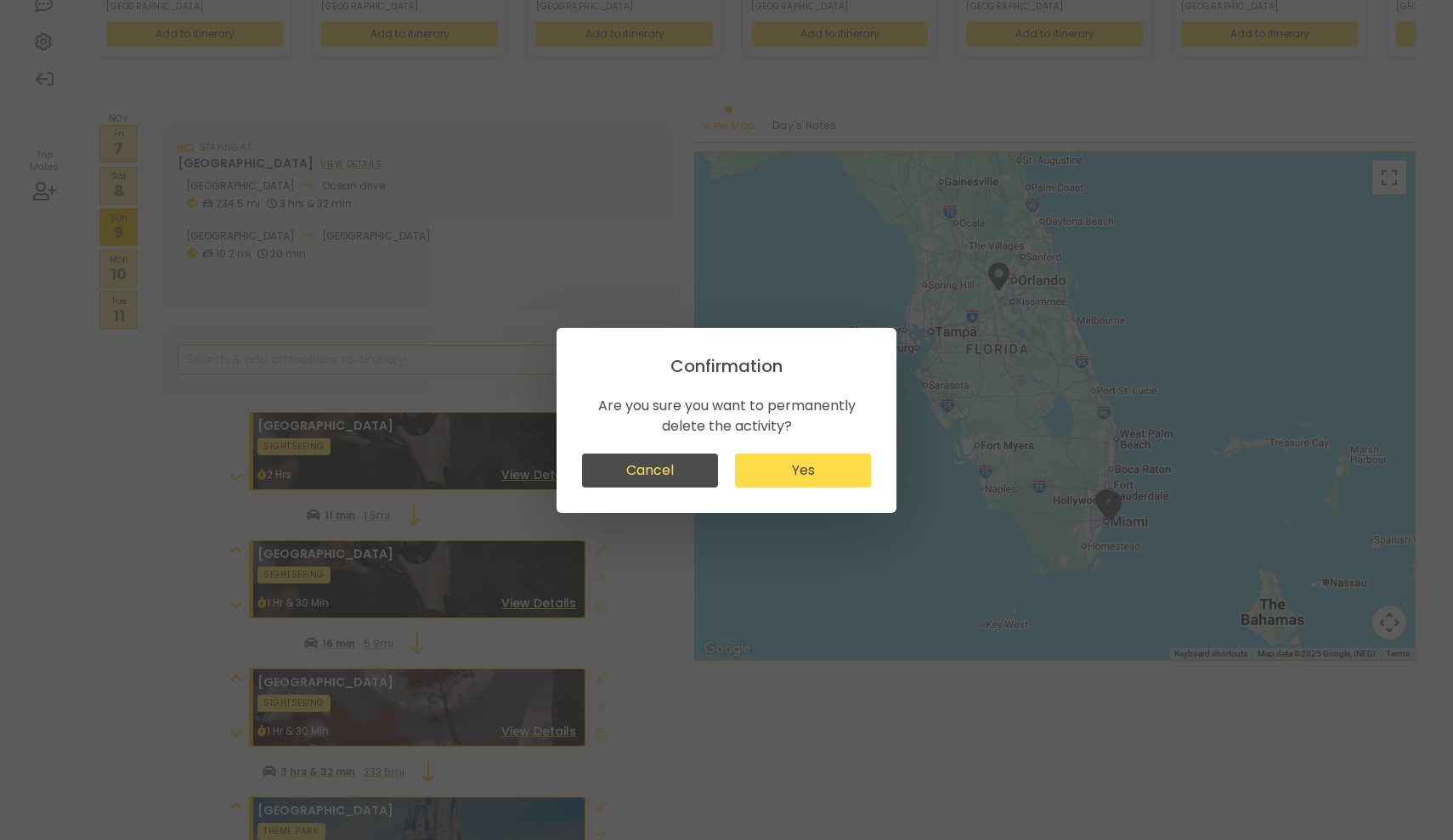
click at [811, 483] on button "Yes" at bounding box center [803, 471] width 136 height 34
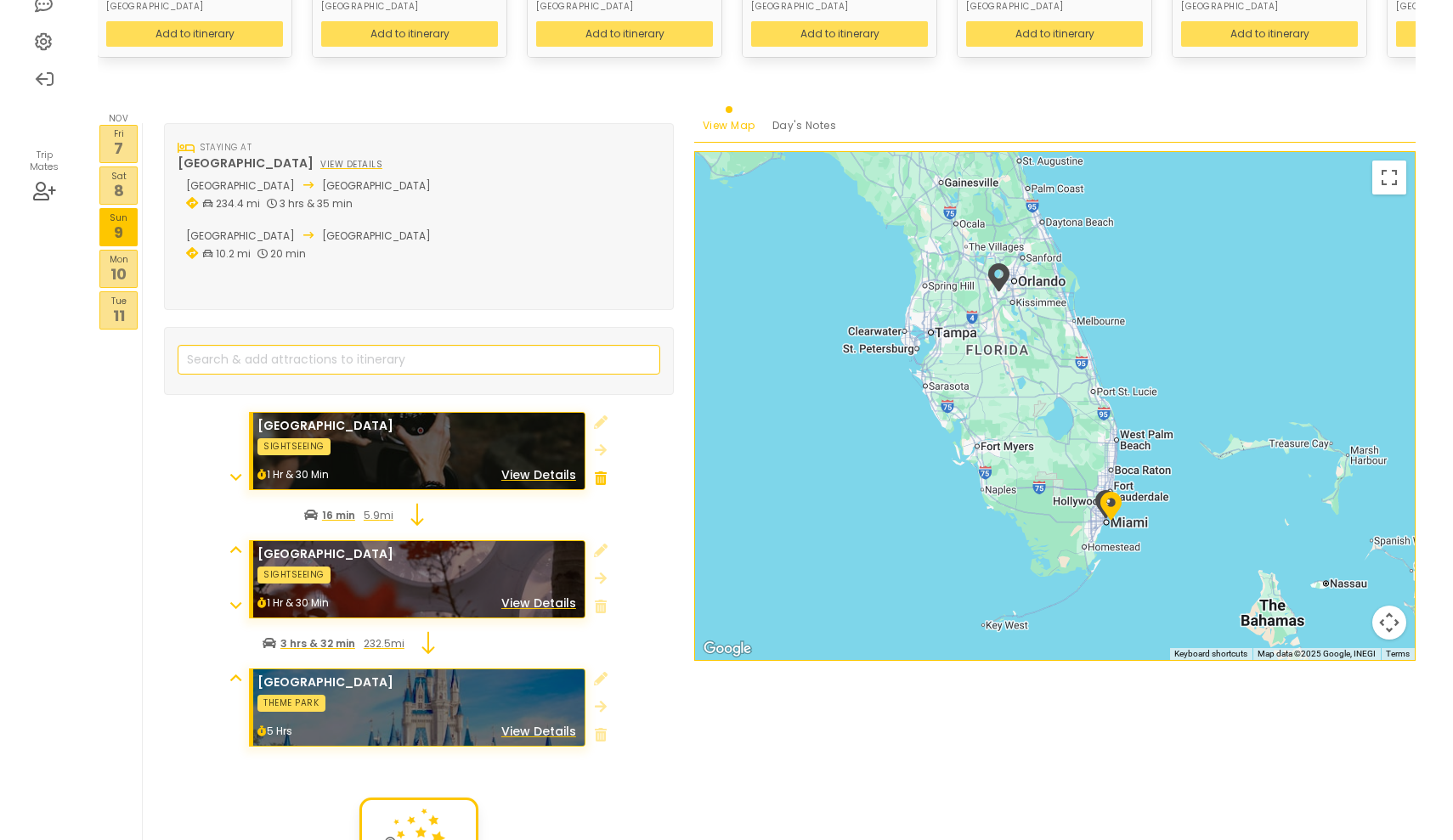
click at [598, 471] on icon at bounding box center [601, 478] width 12 height 14
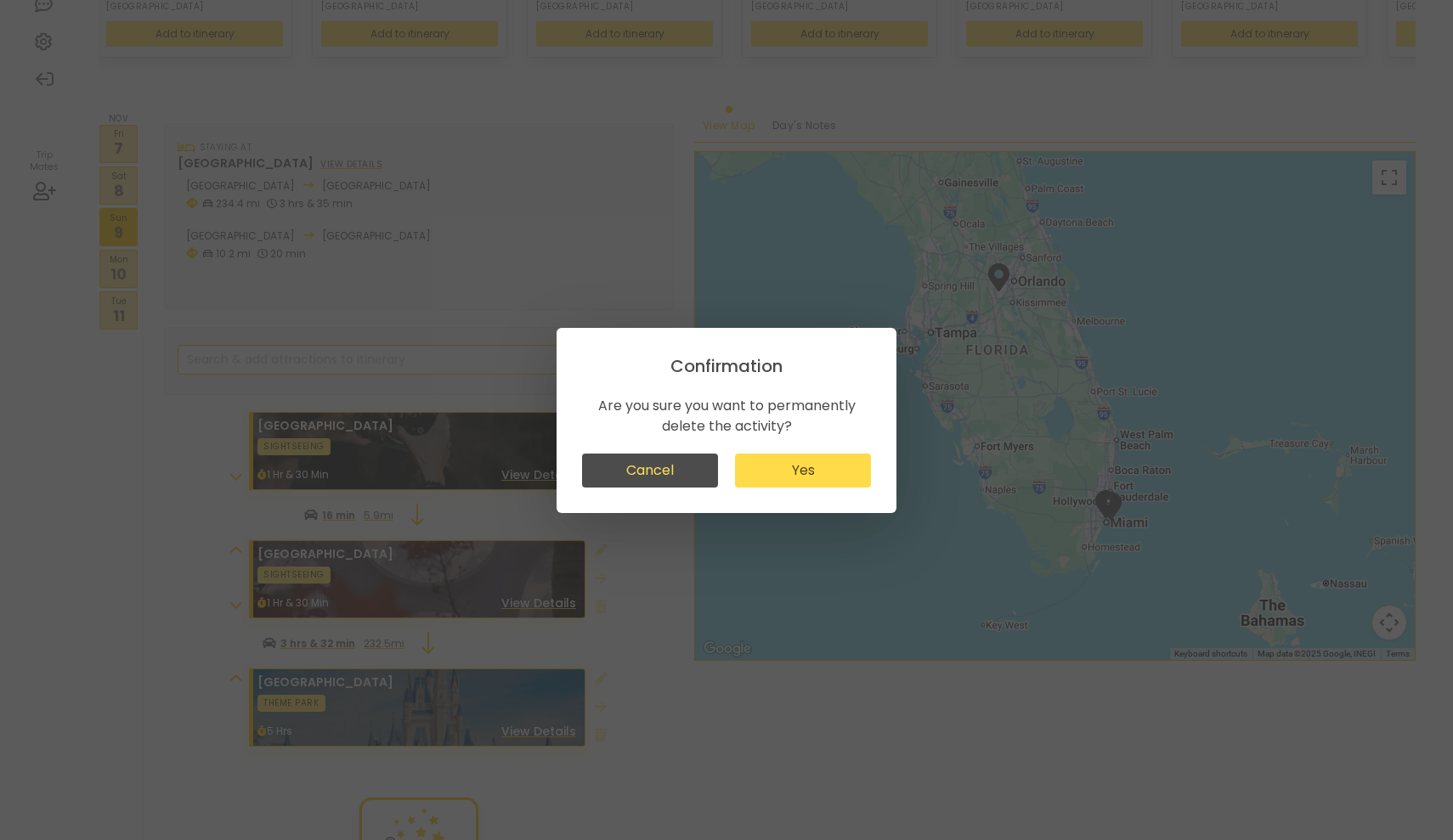
click at [804, 472] on button "Yes" at bounding box center [803, 471] width 136 height 34
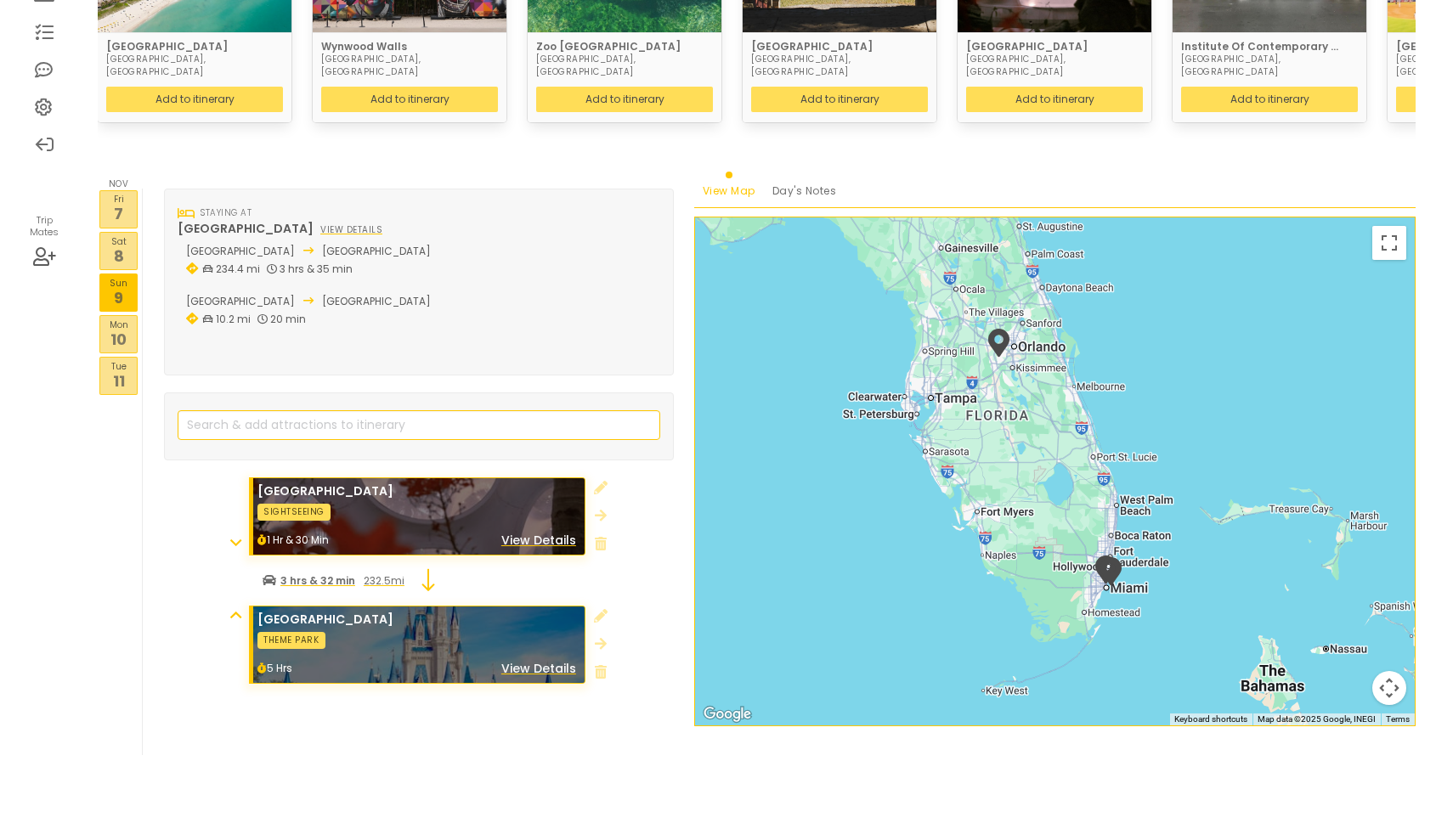
scroll to position [294, 0]
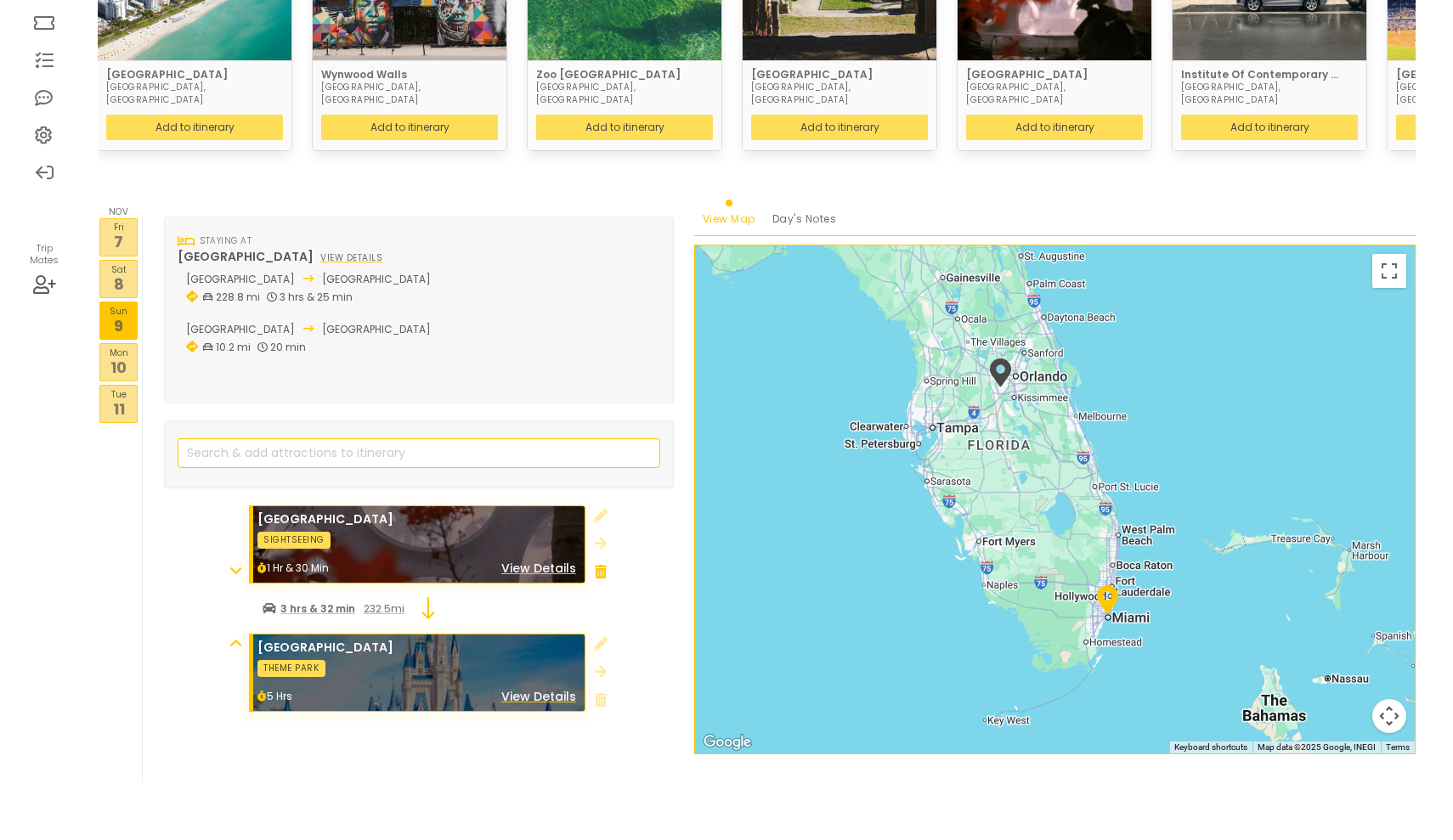
click at [602, 565] on icon at bounding box center [601, 572] width 12 height 14
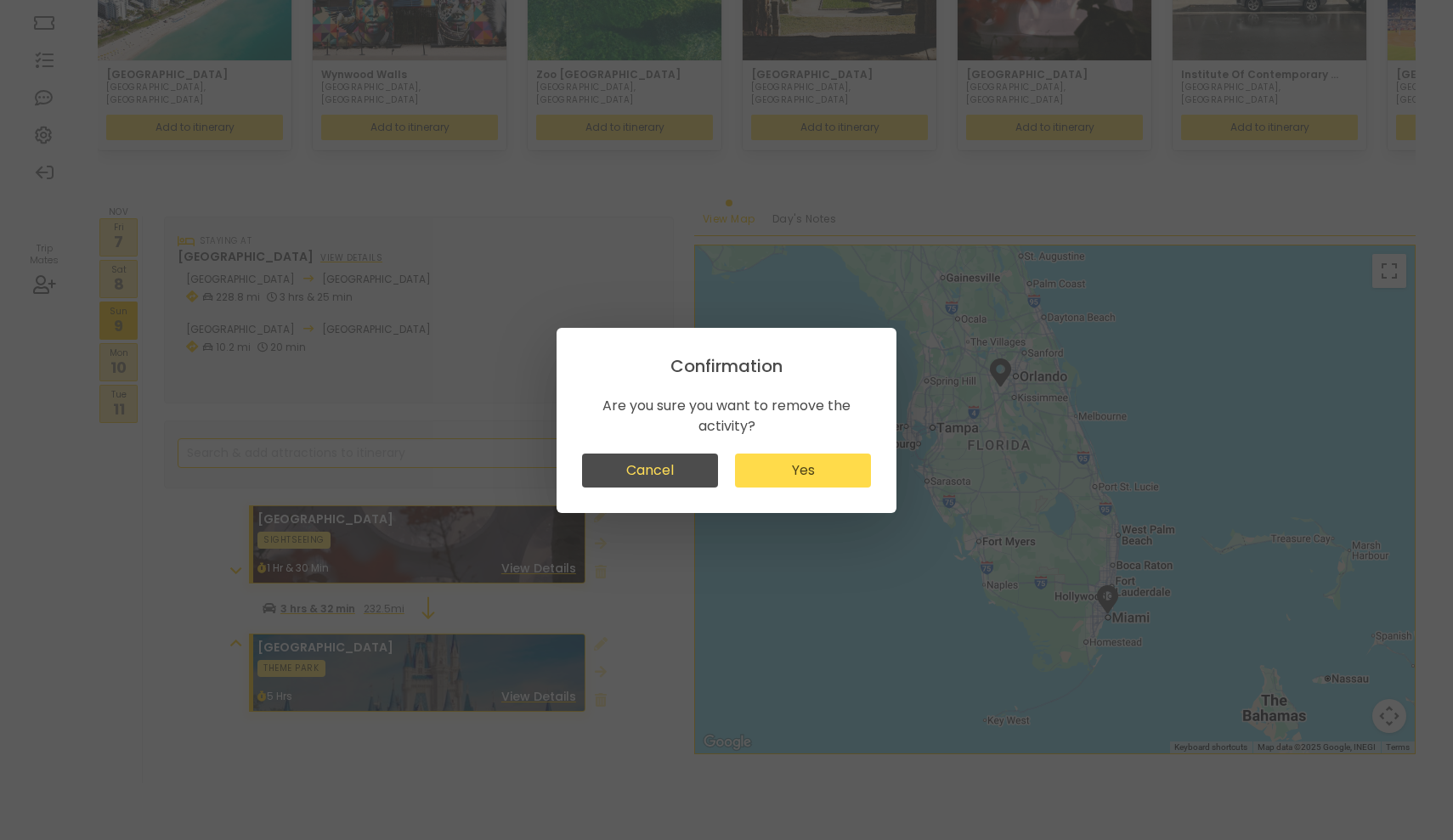
click at [749, 472] on button "Yes" at bounding box center [803, 471] width 136 height 34
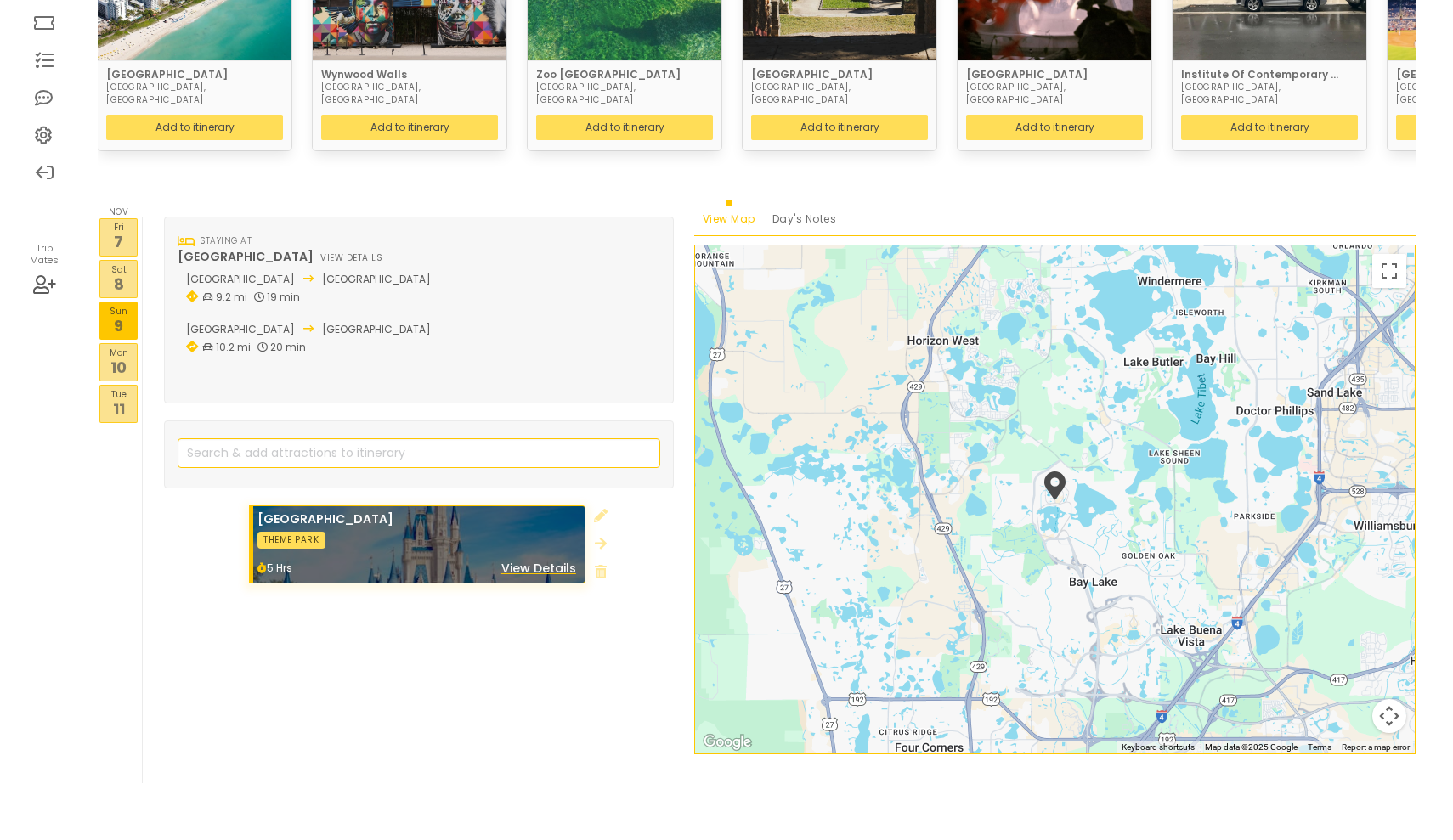
click at [111, 230] on p "7" at bounding box center [118, 241] width 37 height 23
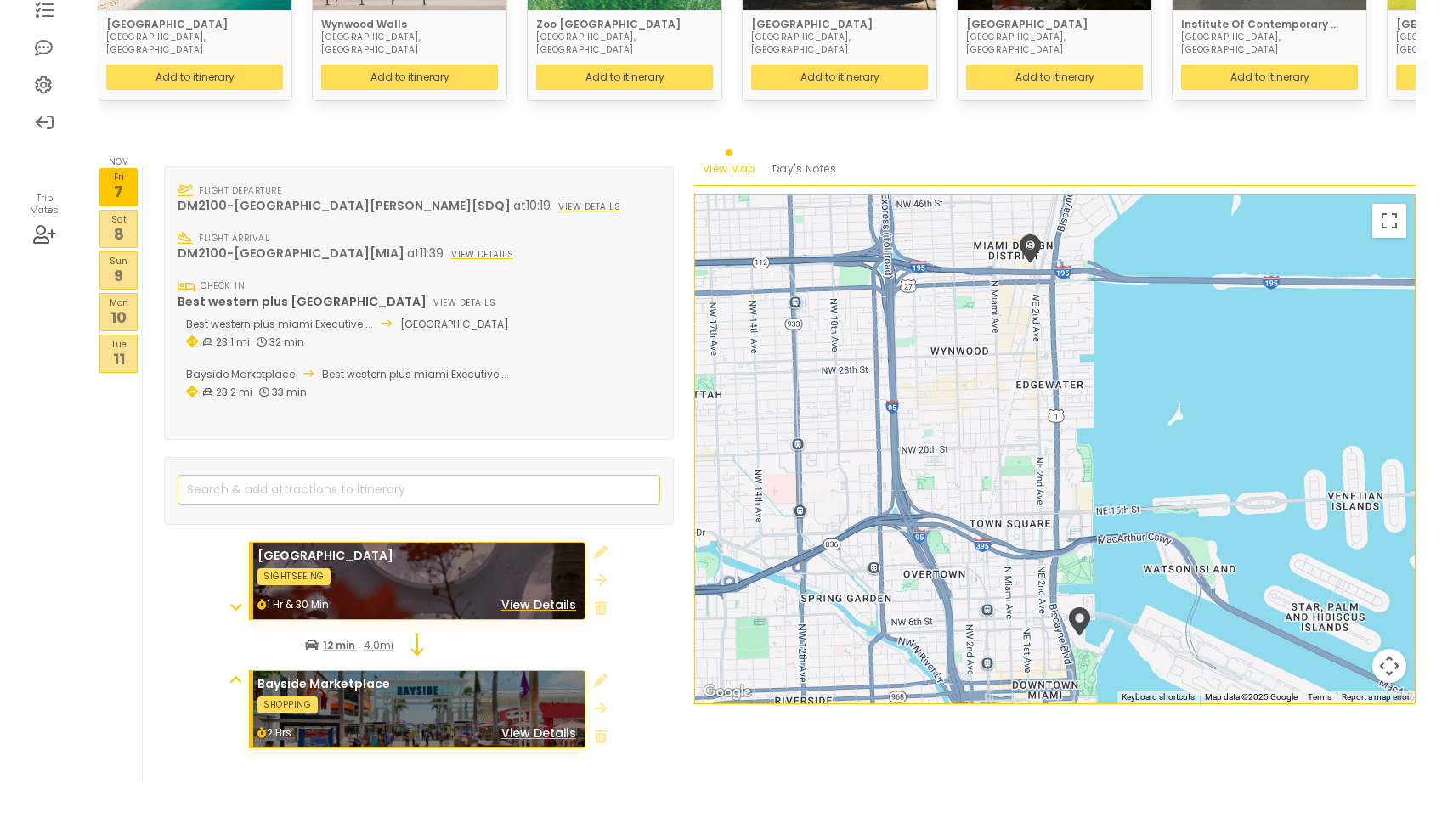
scroll to position [342, 0]
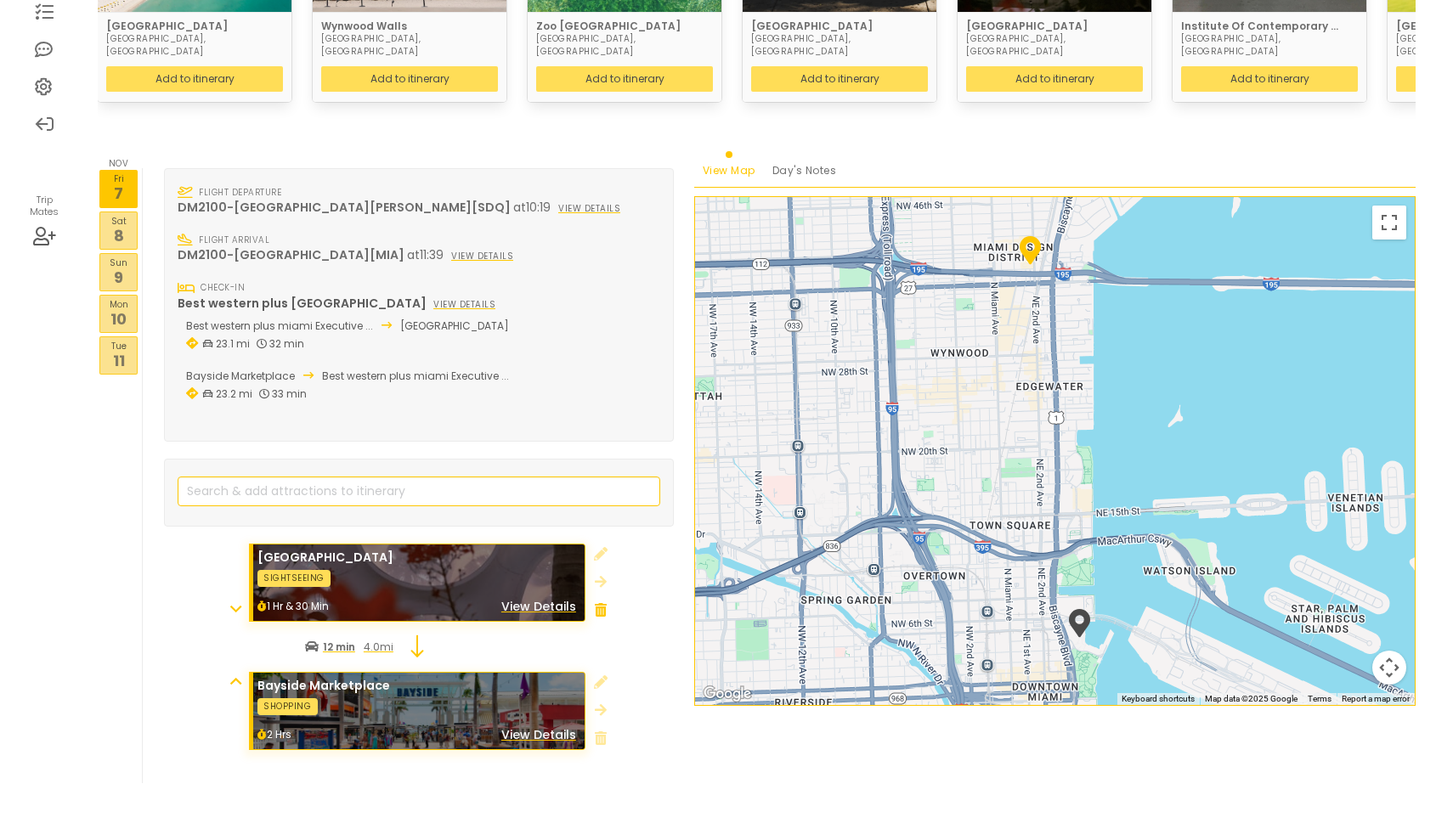
click at [604, 603] on icon at bounding box center [601, 610] width 12 height 14
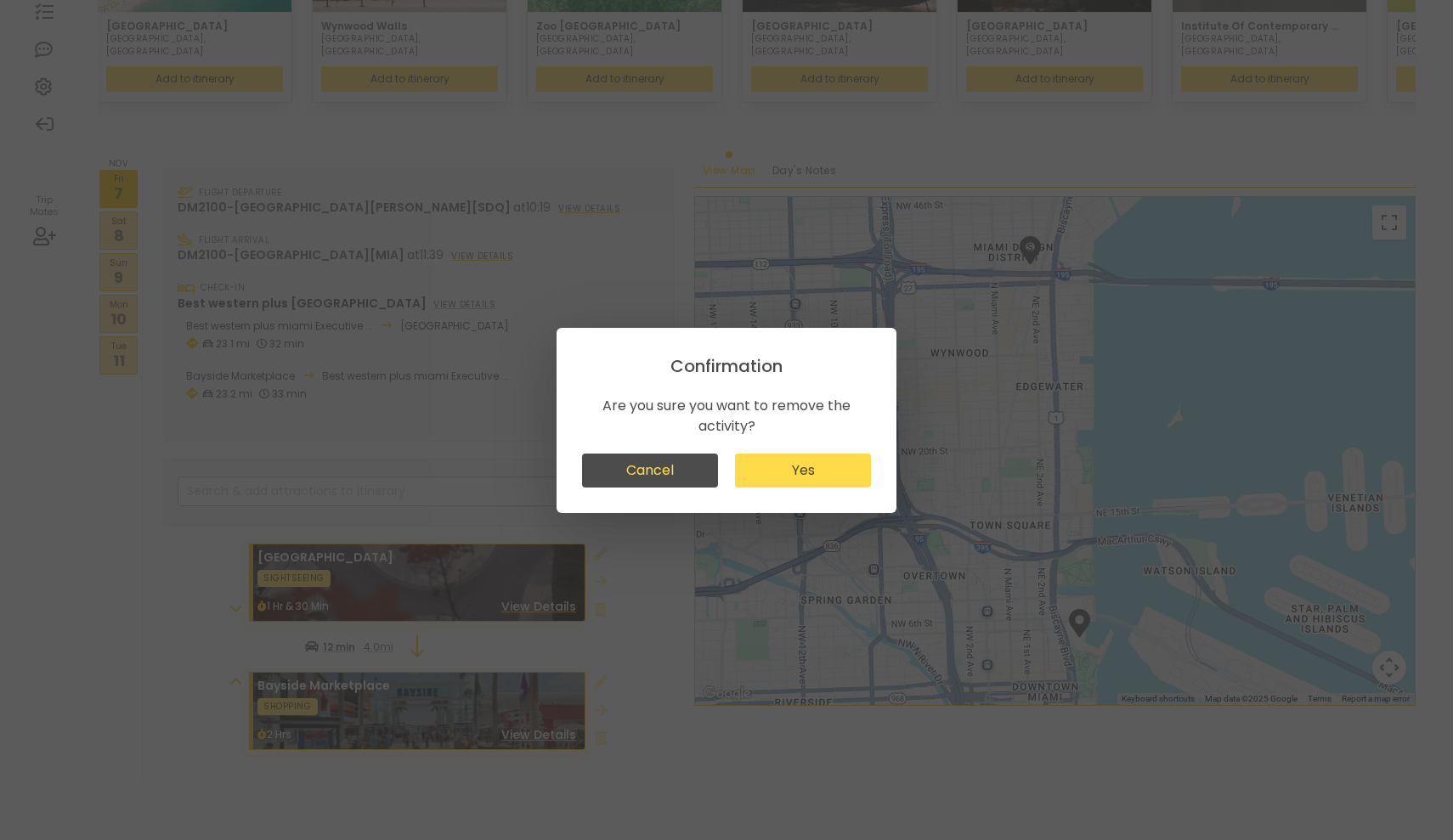
click at [775, 468] on button "Yes" at bounding box center [803, 471] width 136 height 34
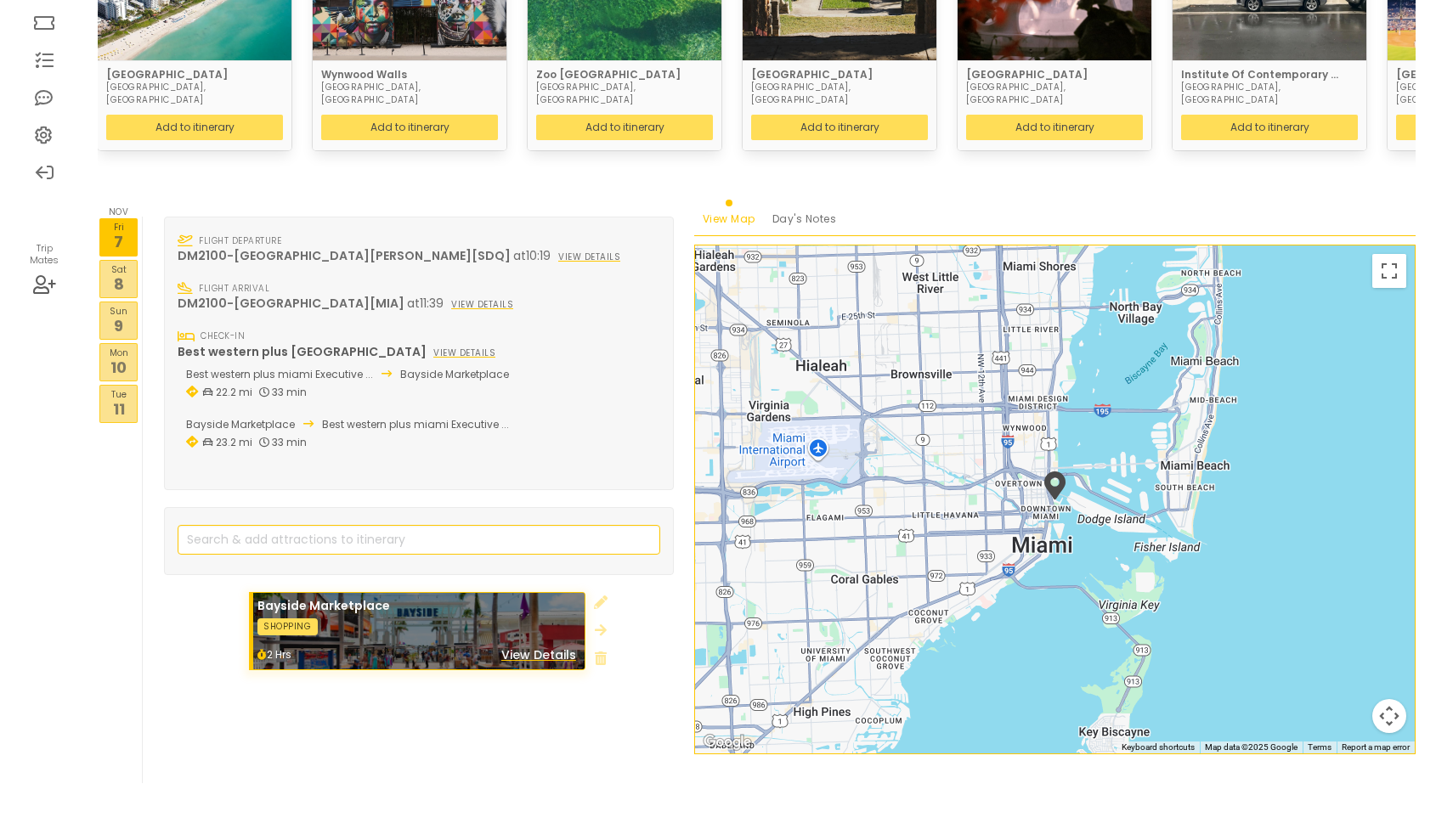
click at [128, 356] on p "10" at bounding box center [118, 367] width 37 height 23
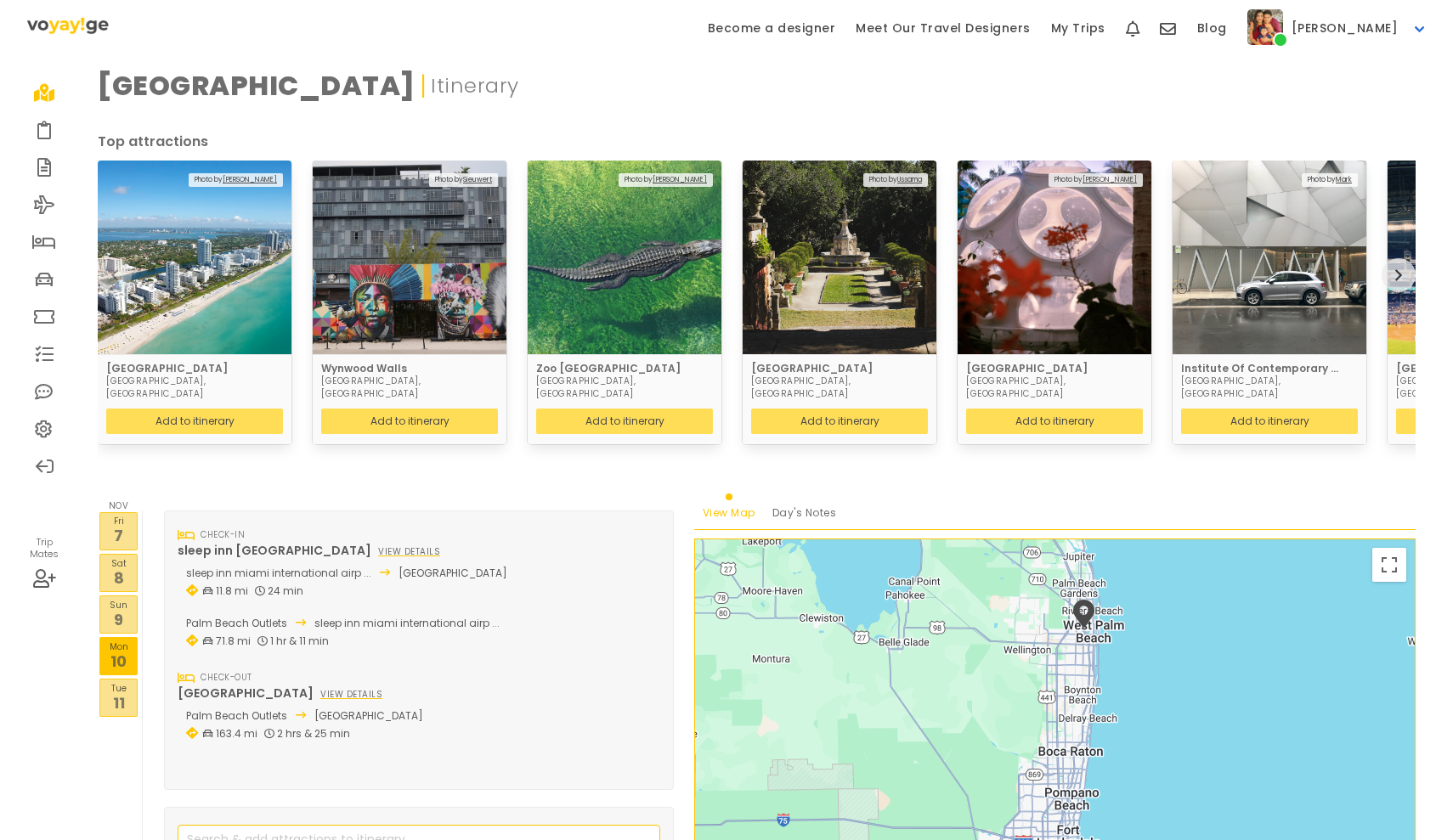
click at [122, 598] on p "Sun" at bounding box center [118, 605] width 37 height 14
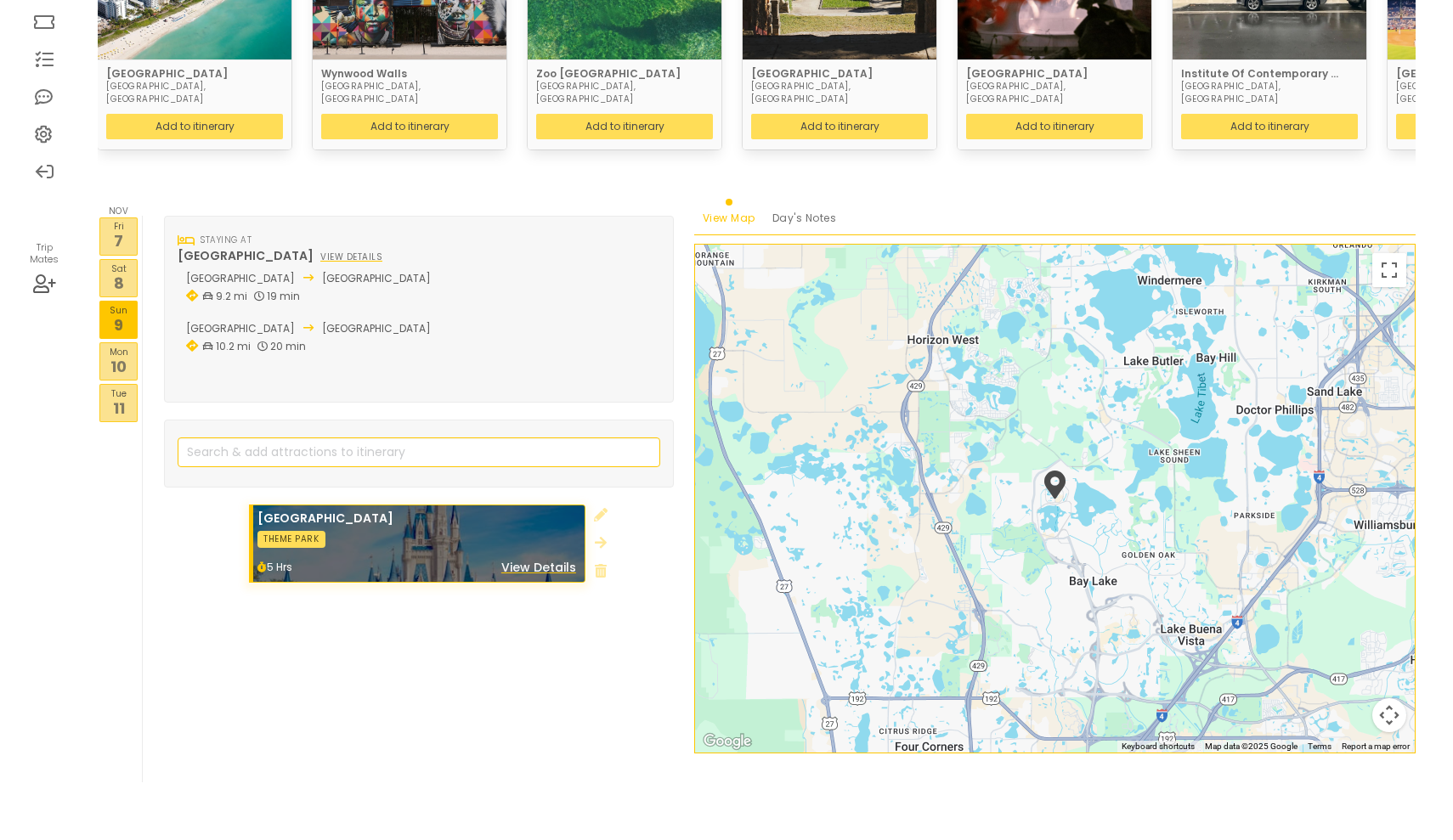
scroll to position [294, 0]
click at [134, 356] on p "10" at bounding box center [118, 367] width 37 height 23
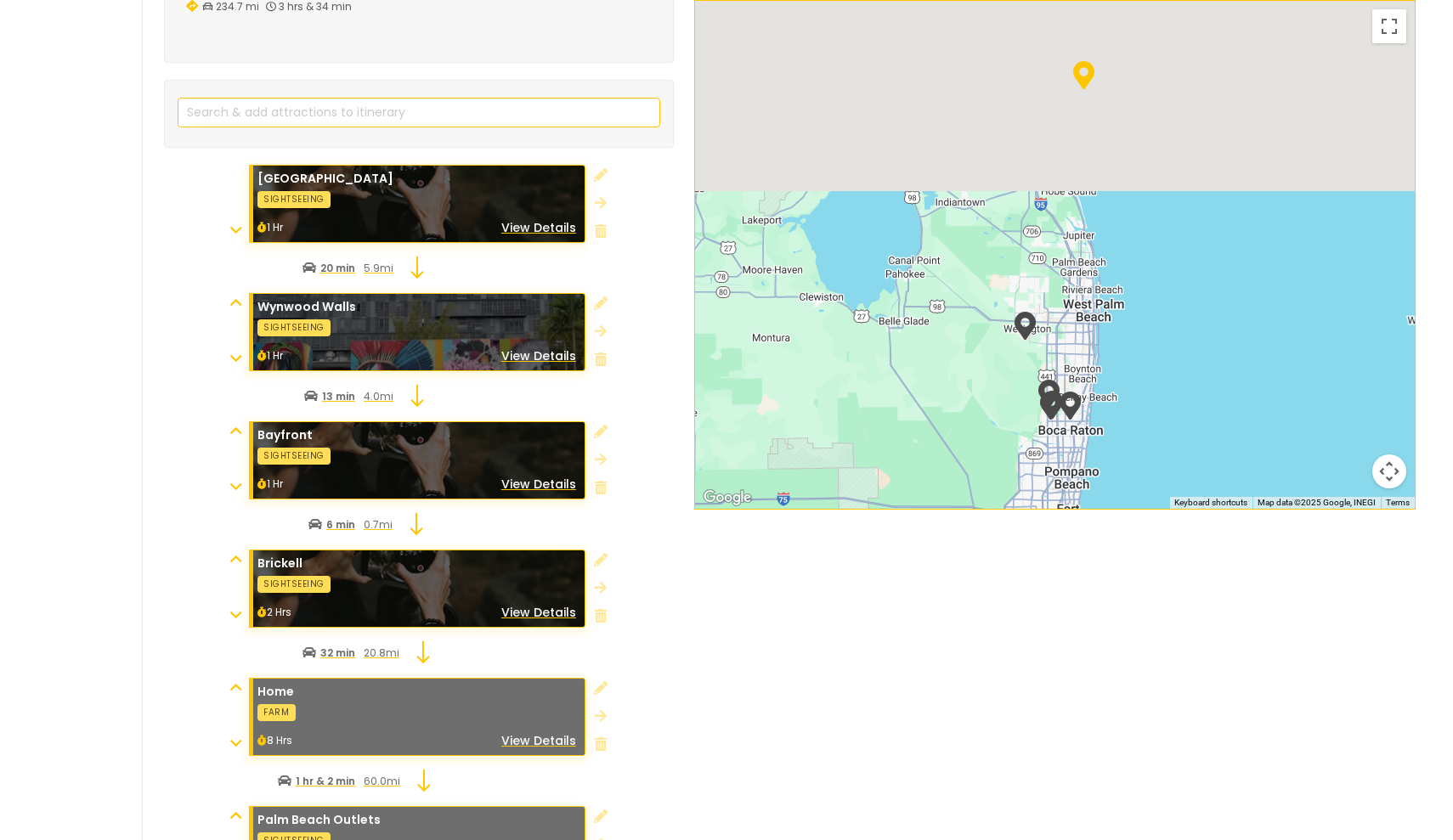
scroll to position [669, 0]
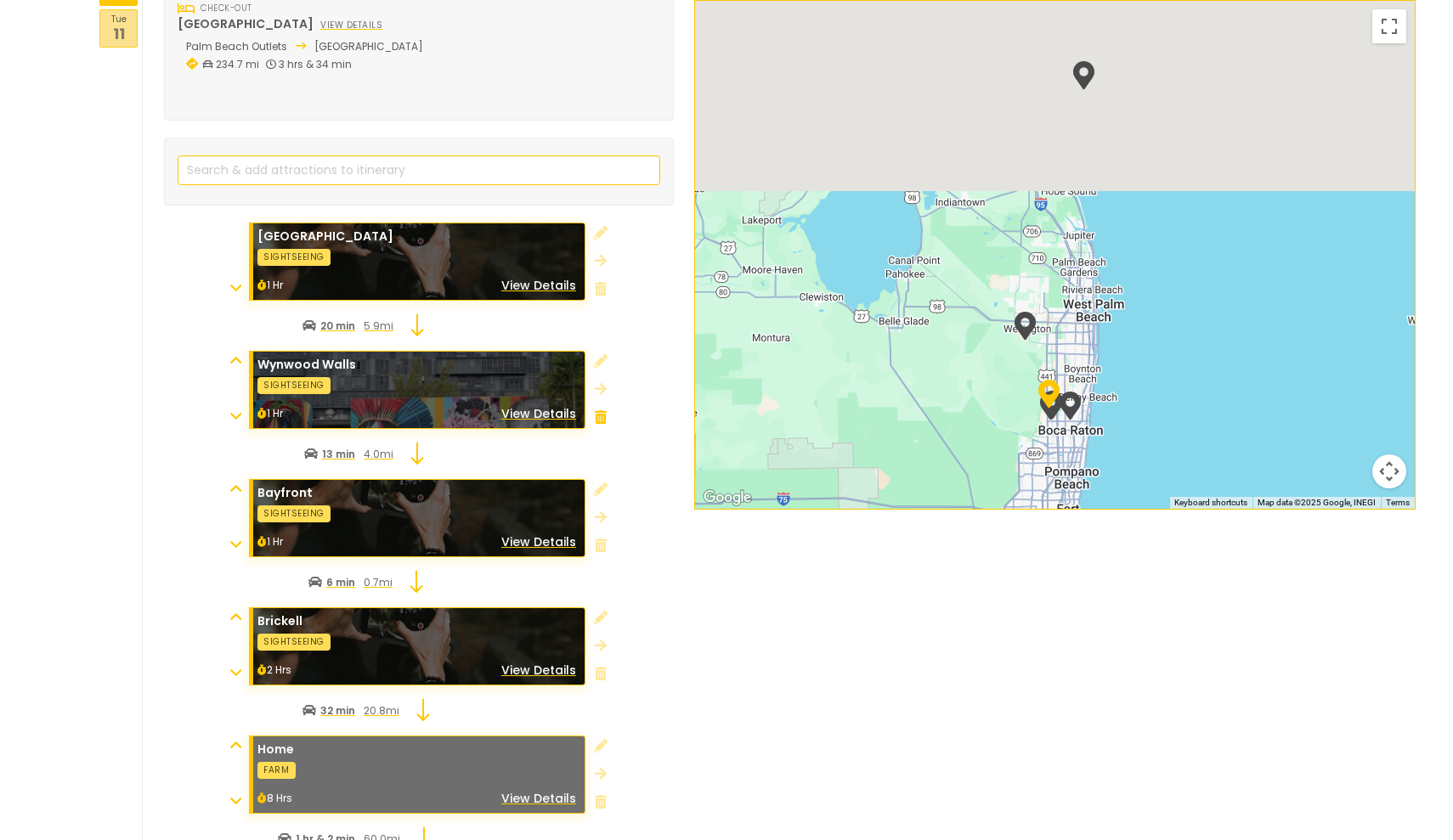
click at [606, 410] on icon at bounding box center [601, 417] width 12 height 14
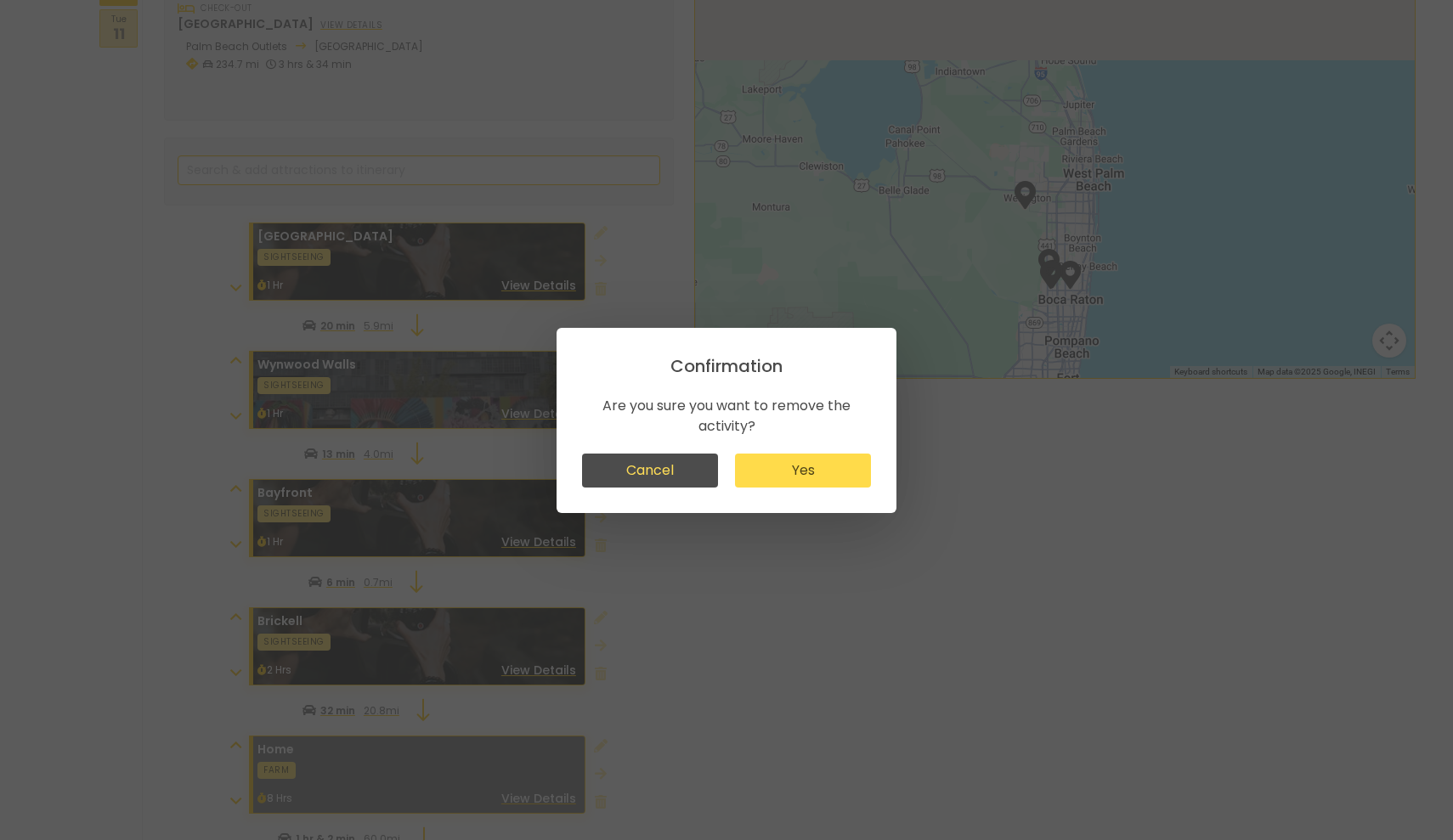
click at [808, 487] on button "Yes" at bounding box center [803, 471] width 136 height 34
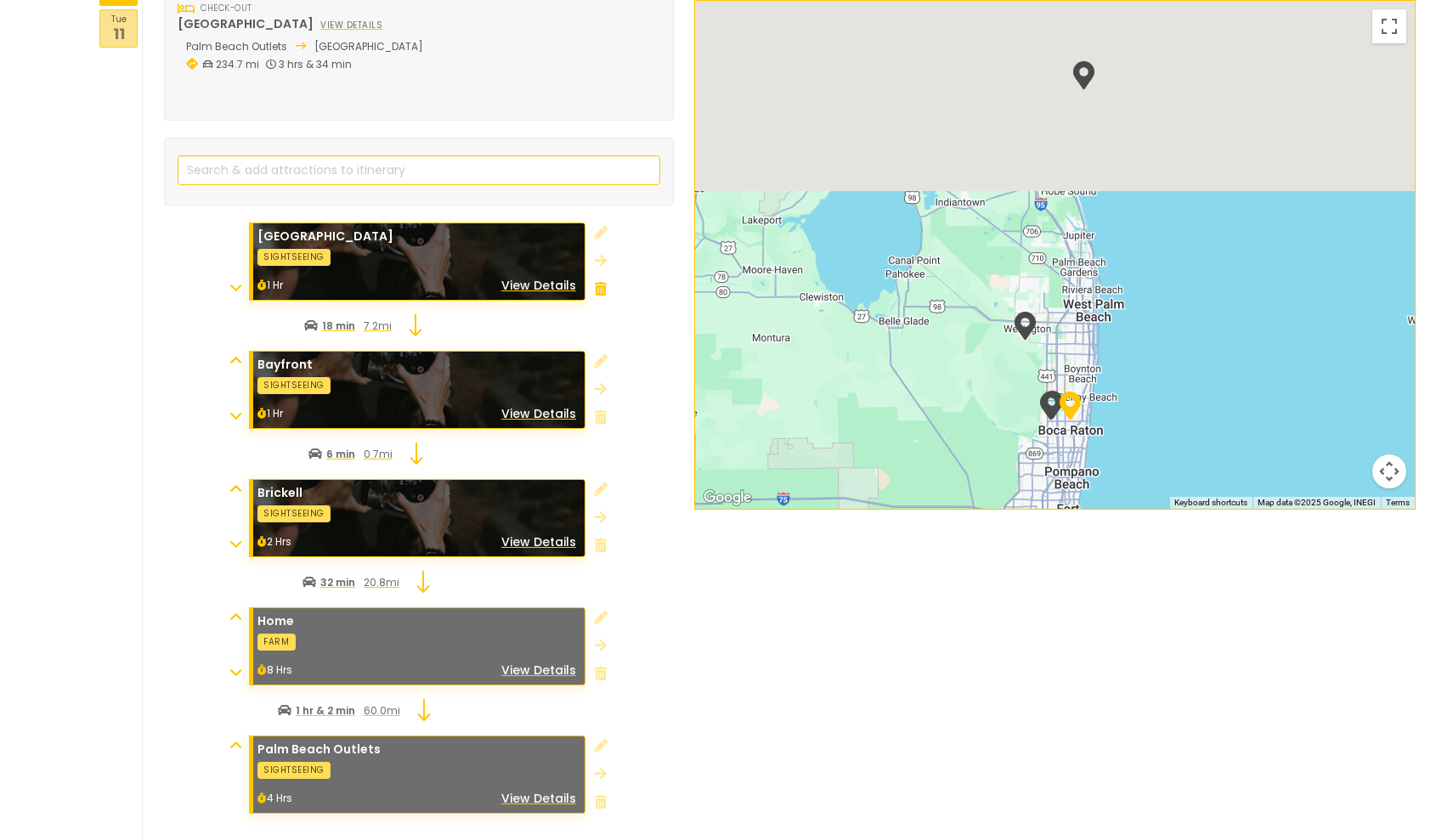
click at [598, 282] on icon at bounding box center [601, 289] width 12 height 14
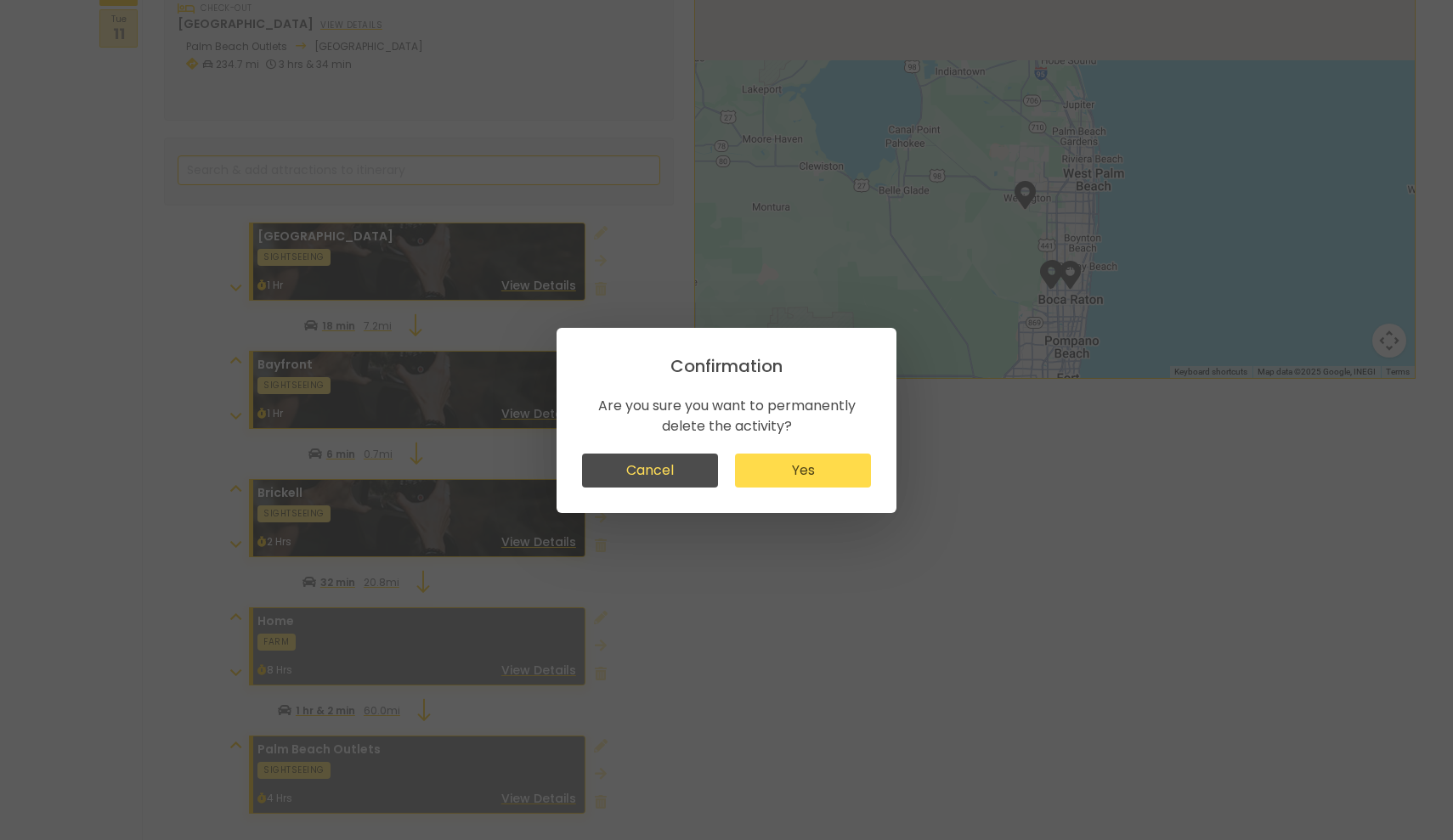
click at [779, 478] on button "Yes" at bounding box center [803, 471] width 136 height 34
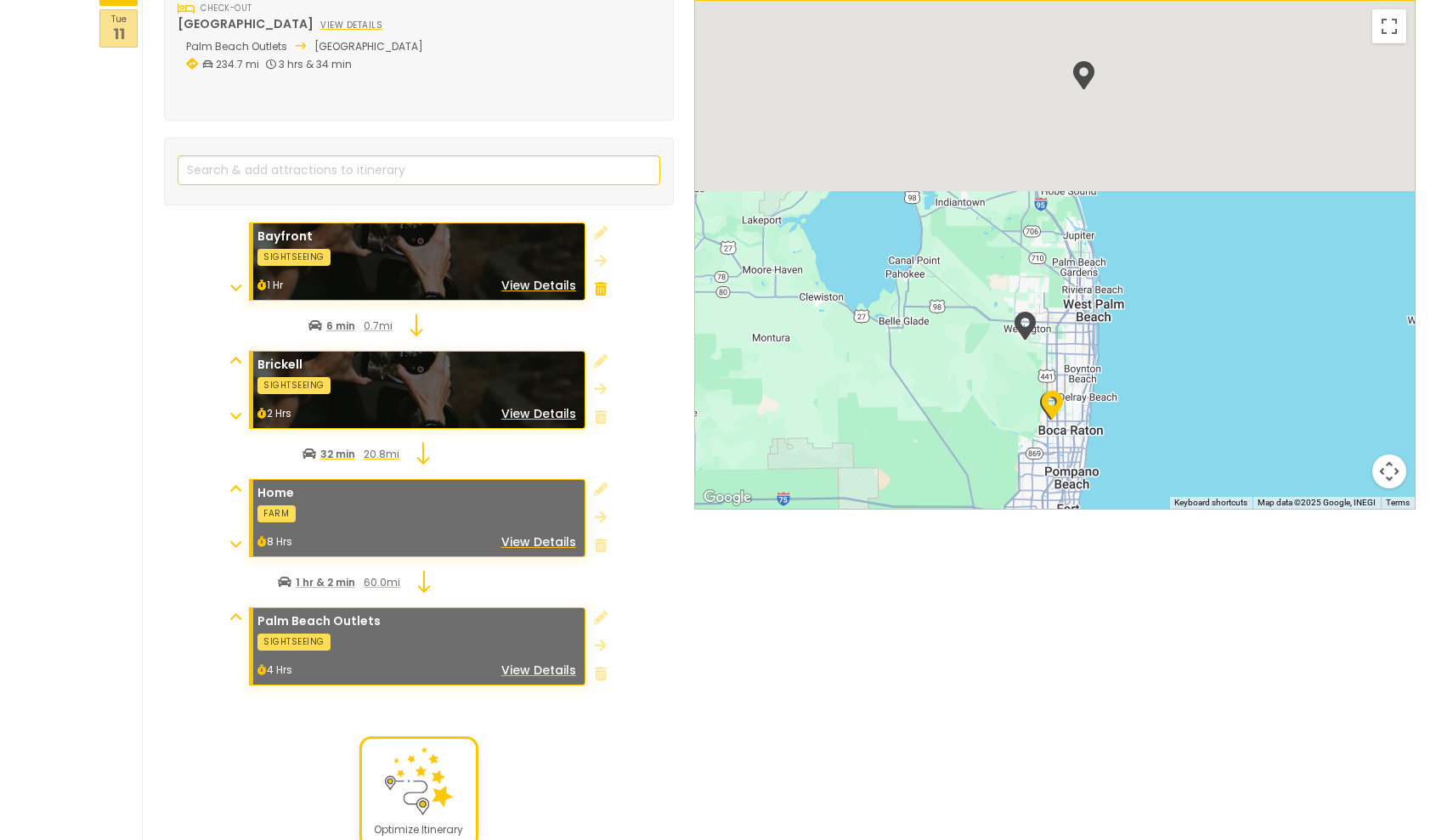
click at [597, 279] on div at bounding box center [601, 289] width 12 height 20
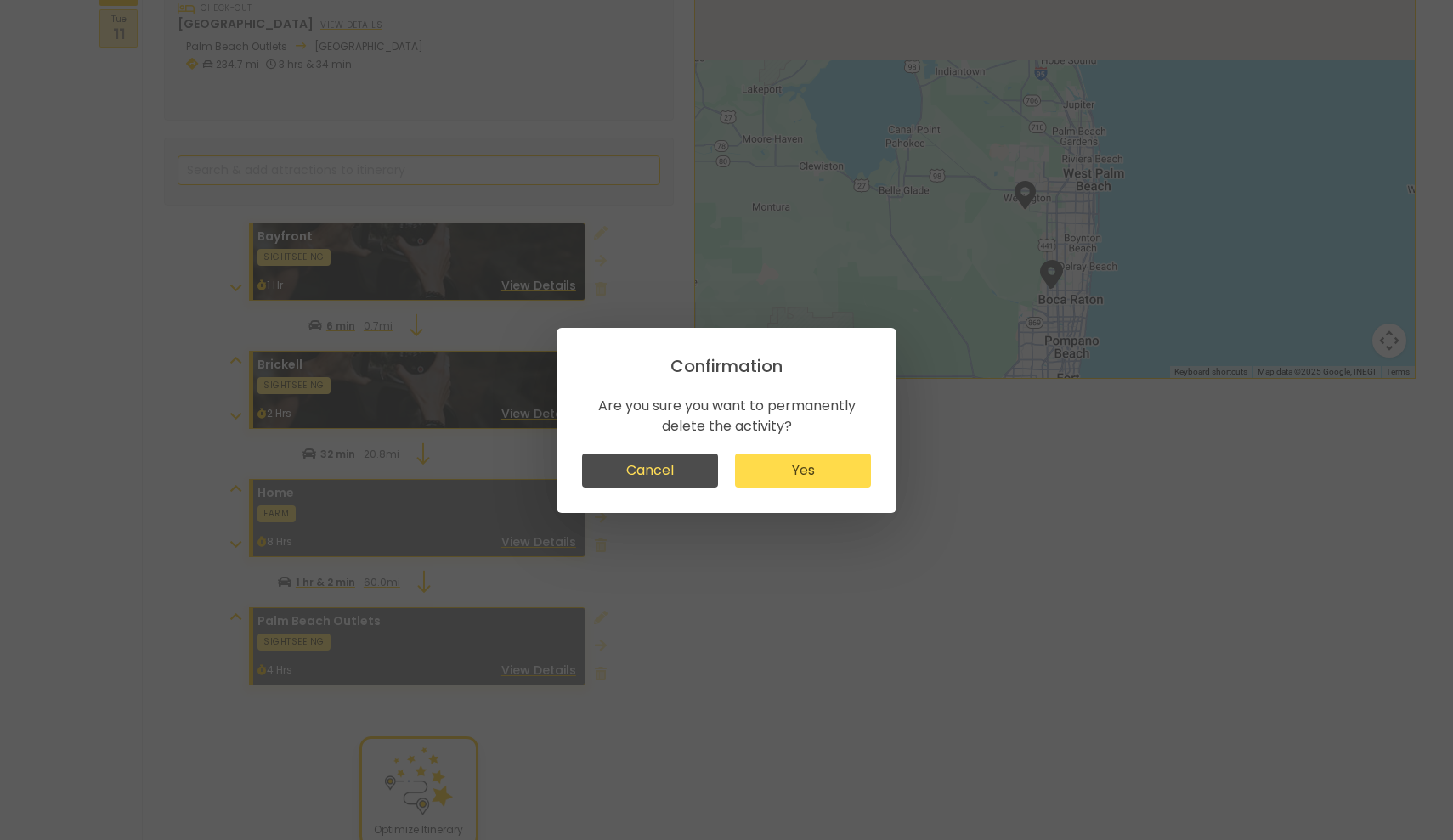
click at [804, 473] on button "Yes" at bounding box center [803, 471] width 136 height 34
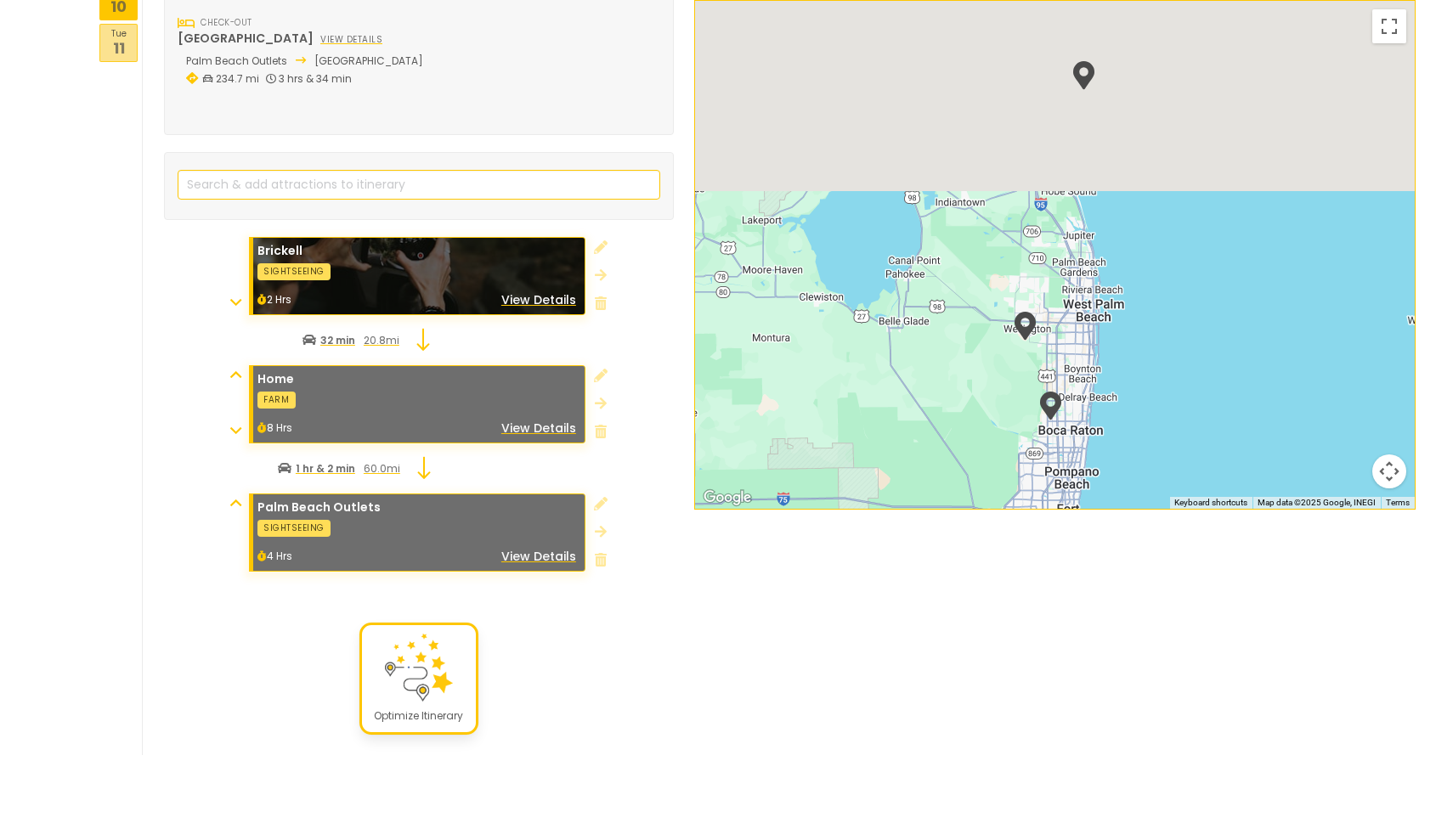
scroll to position [627, 0]
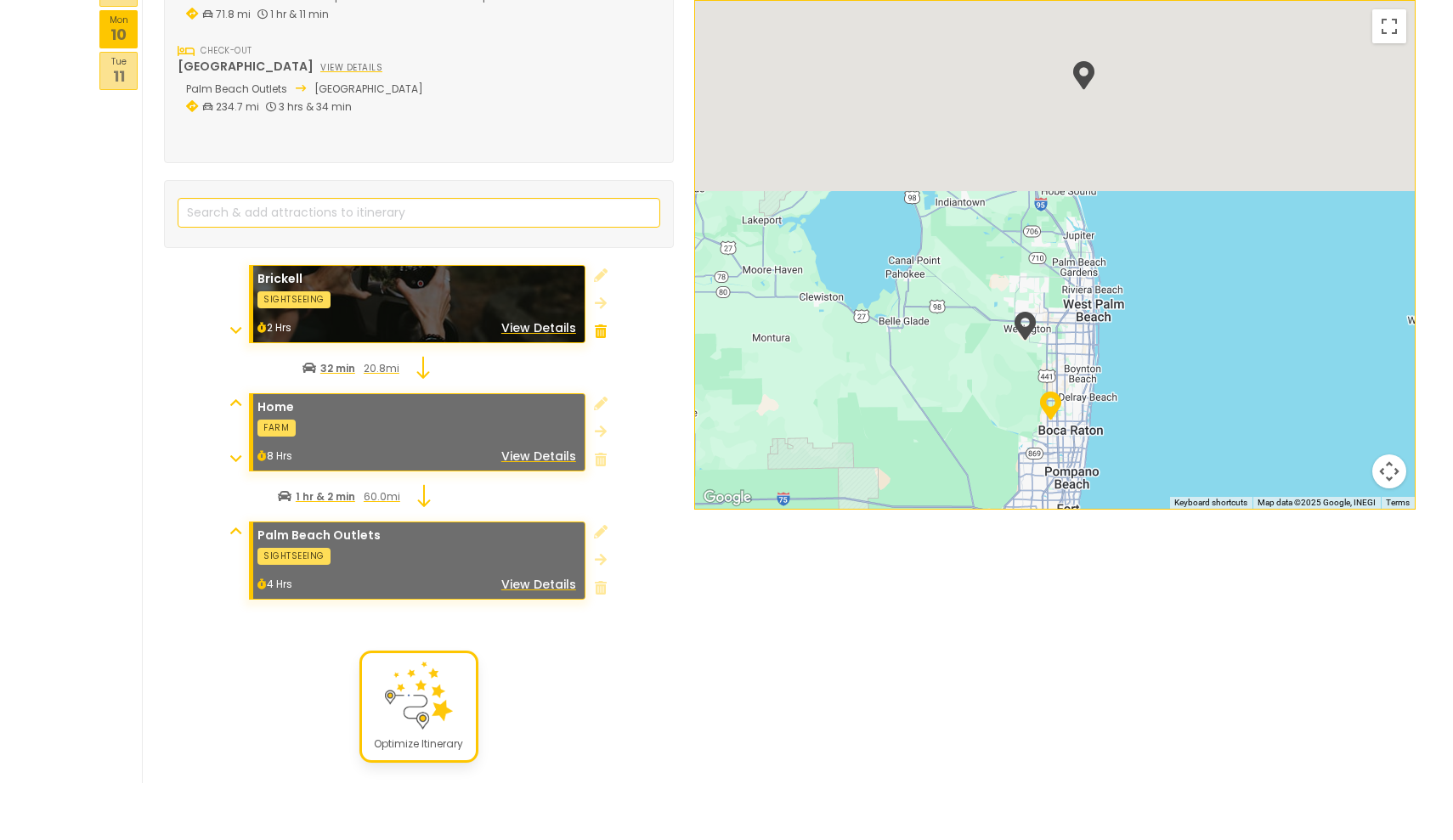
click at [598, 322] on div at bounding box center [601, 332] width 12 height 20
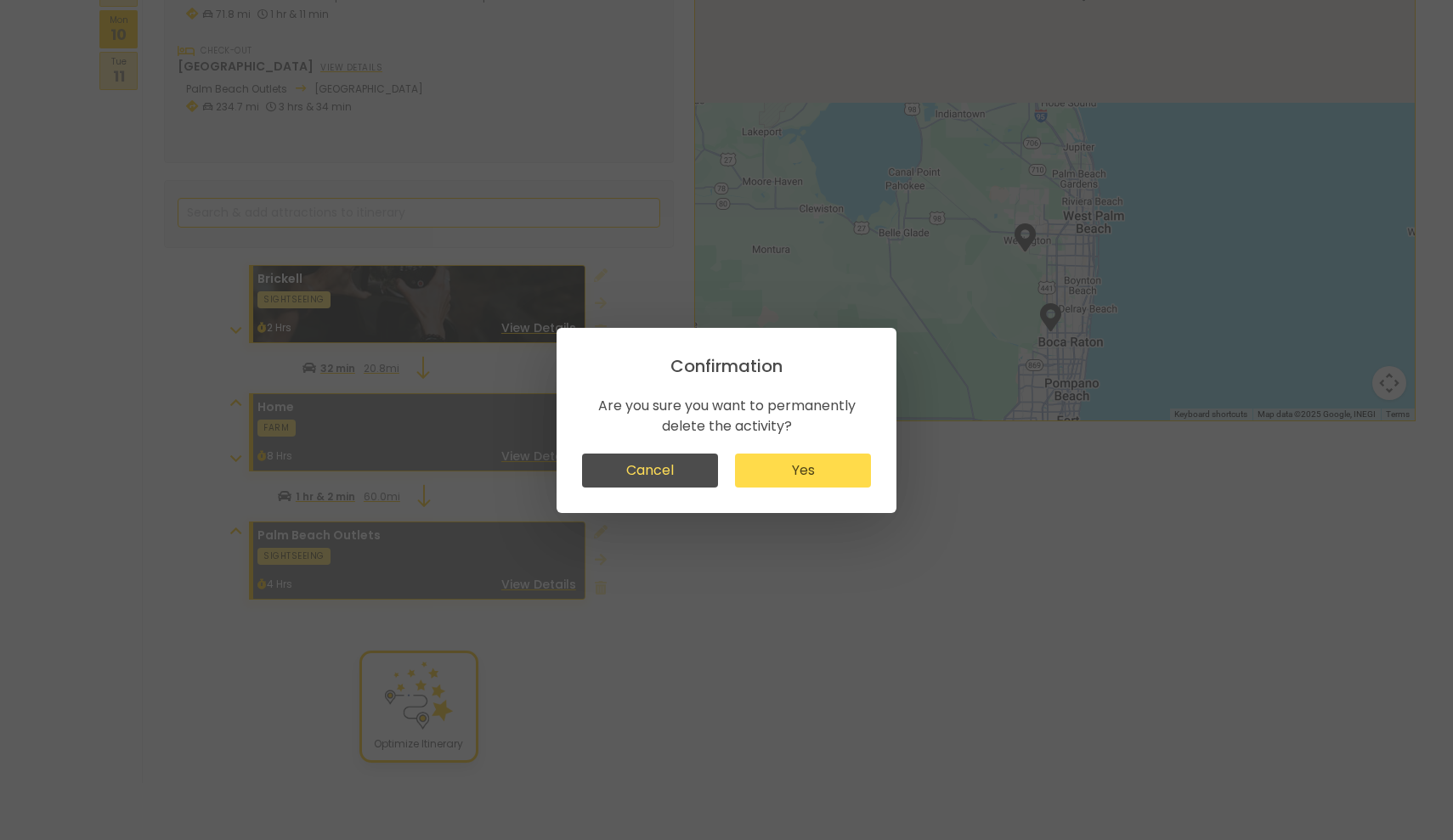
click at [795, 487] on button "Yes" at bounding box center [803, 471] width 136 height 34
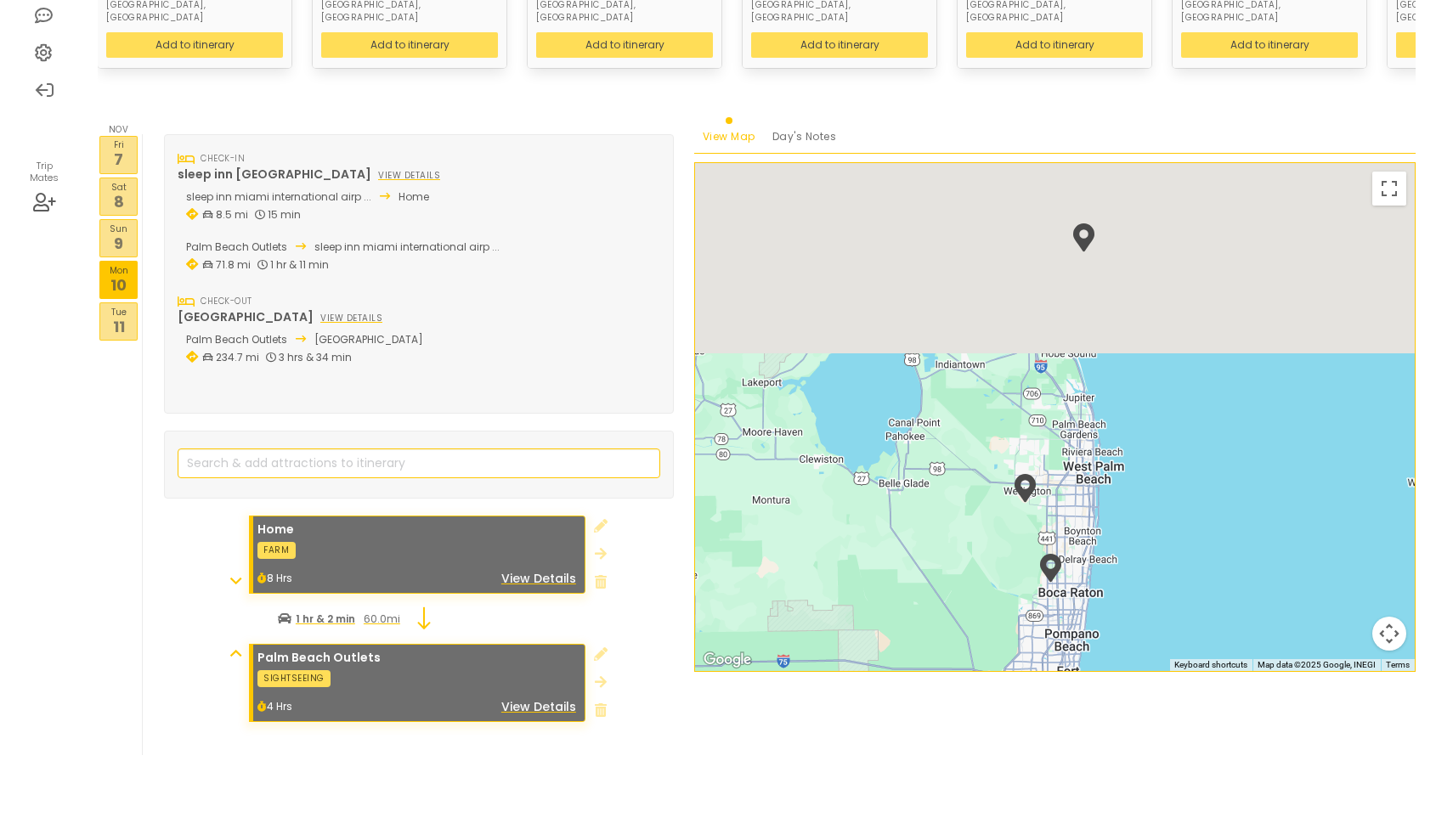
scroll to position [348, 0]
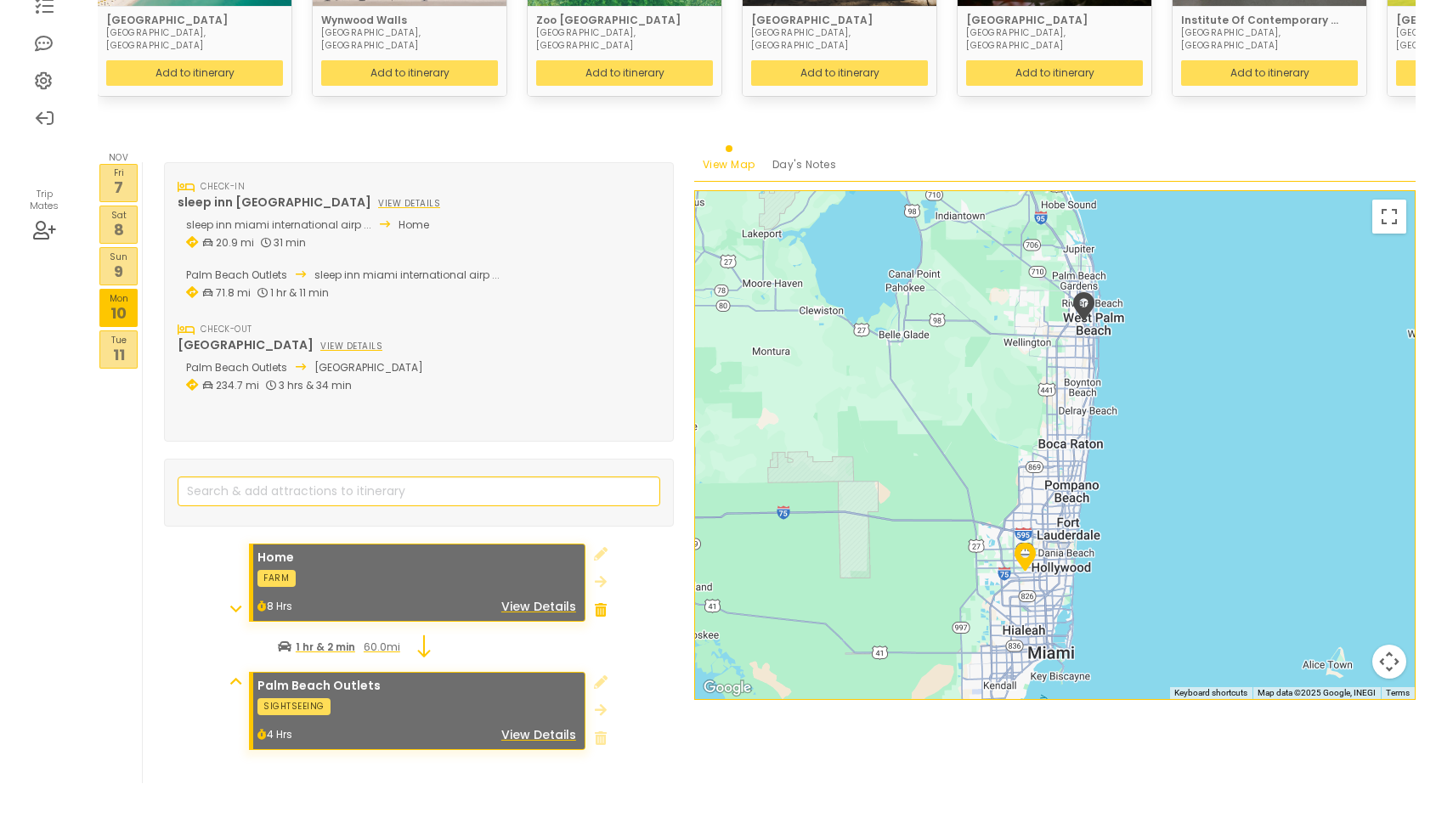
click at [595, 603] on icon at bounding box center [601, 610] width 12 height 14
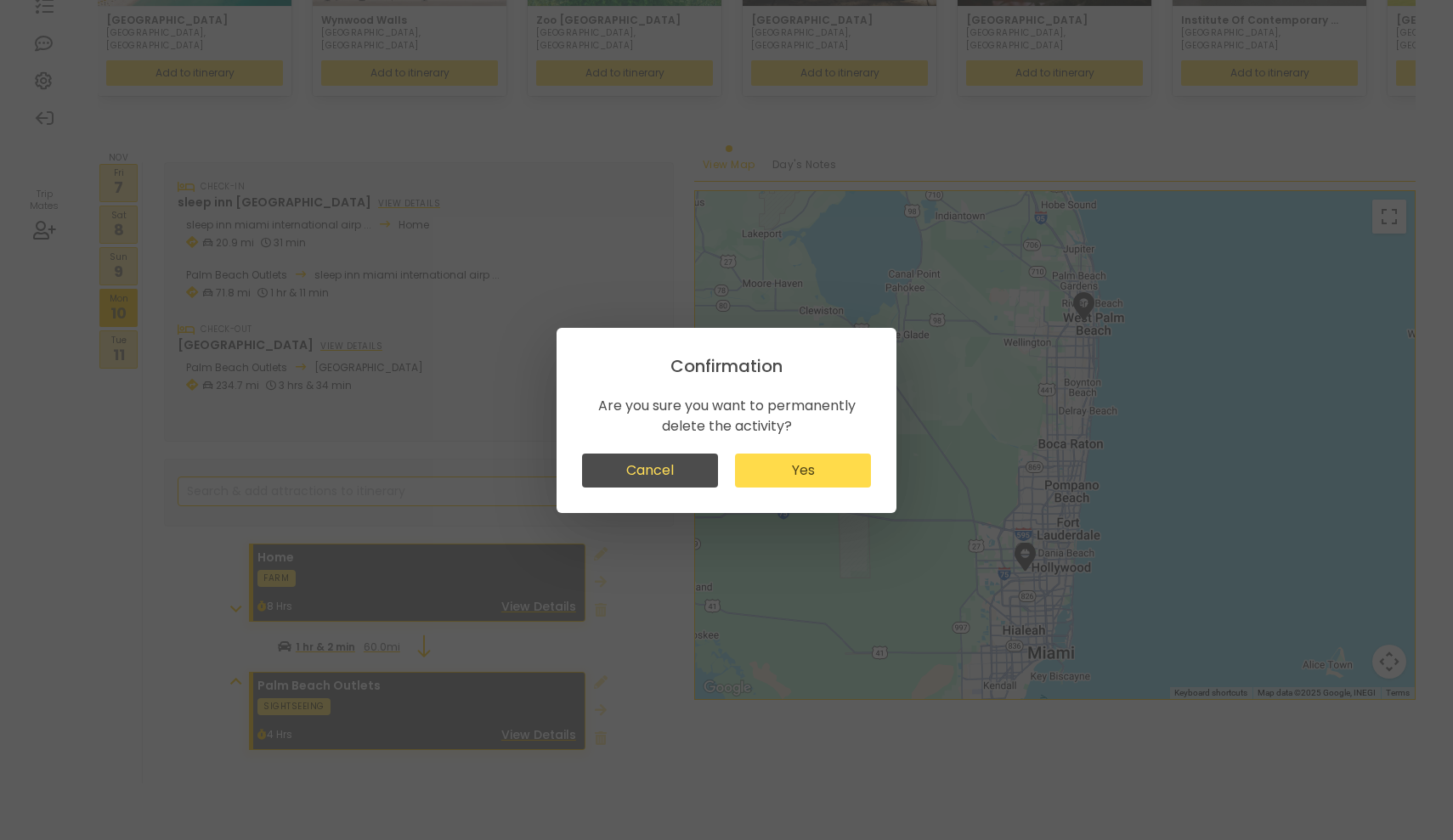
click at [759, 477] on button "Yes" at bounding box center [803, 471] width 136 height 34
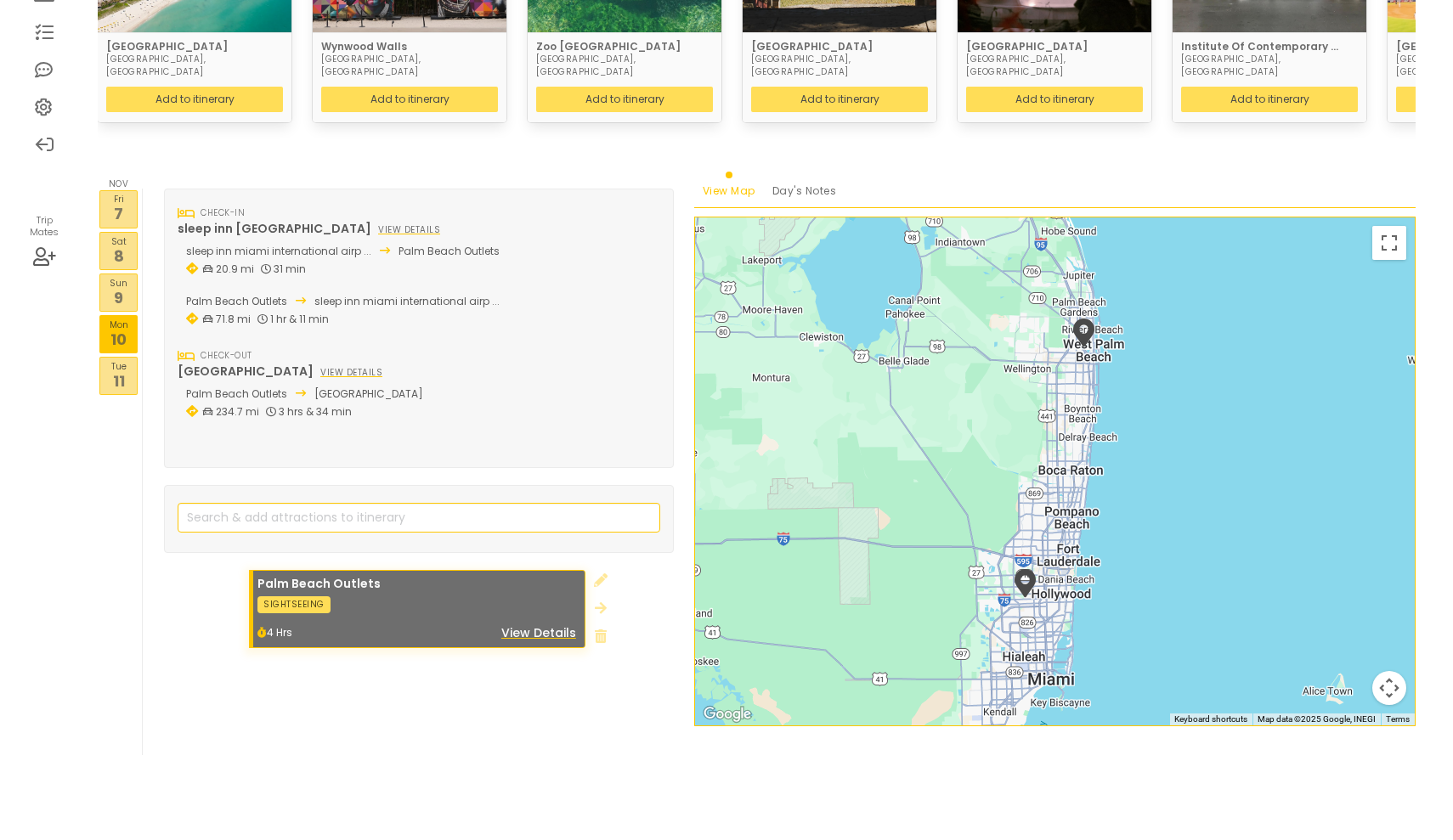
scroll to position [294, 0]
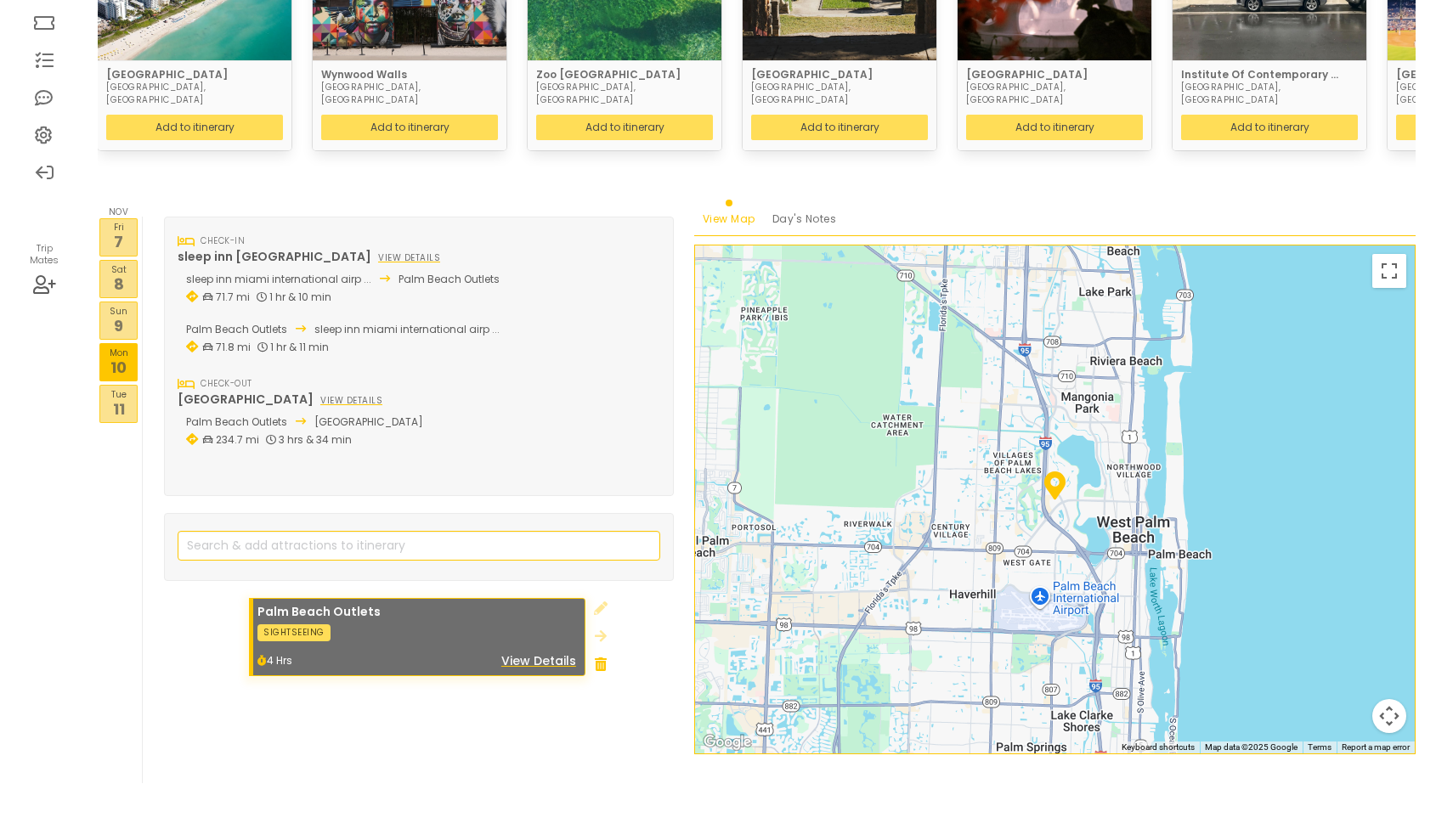
click at [596, 657] on icon at bounding box center [601, 664] width 12 height 14
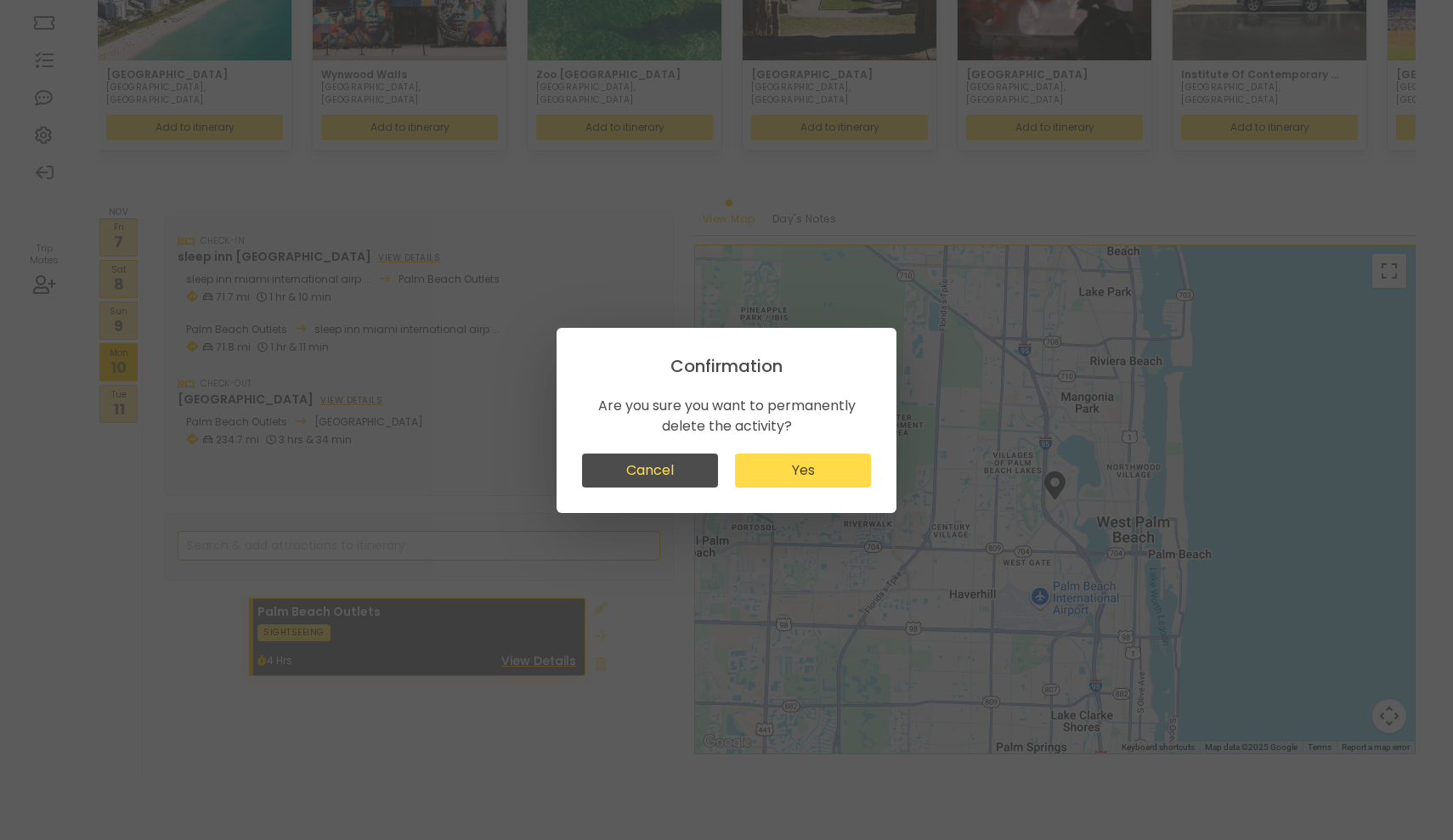
click at [800, 481] on button "Yes" at bounding box center [803, 471] width 136 height 34
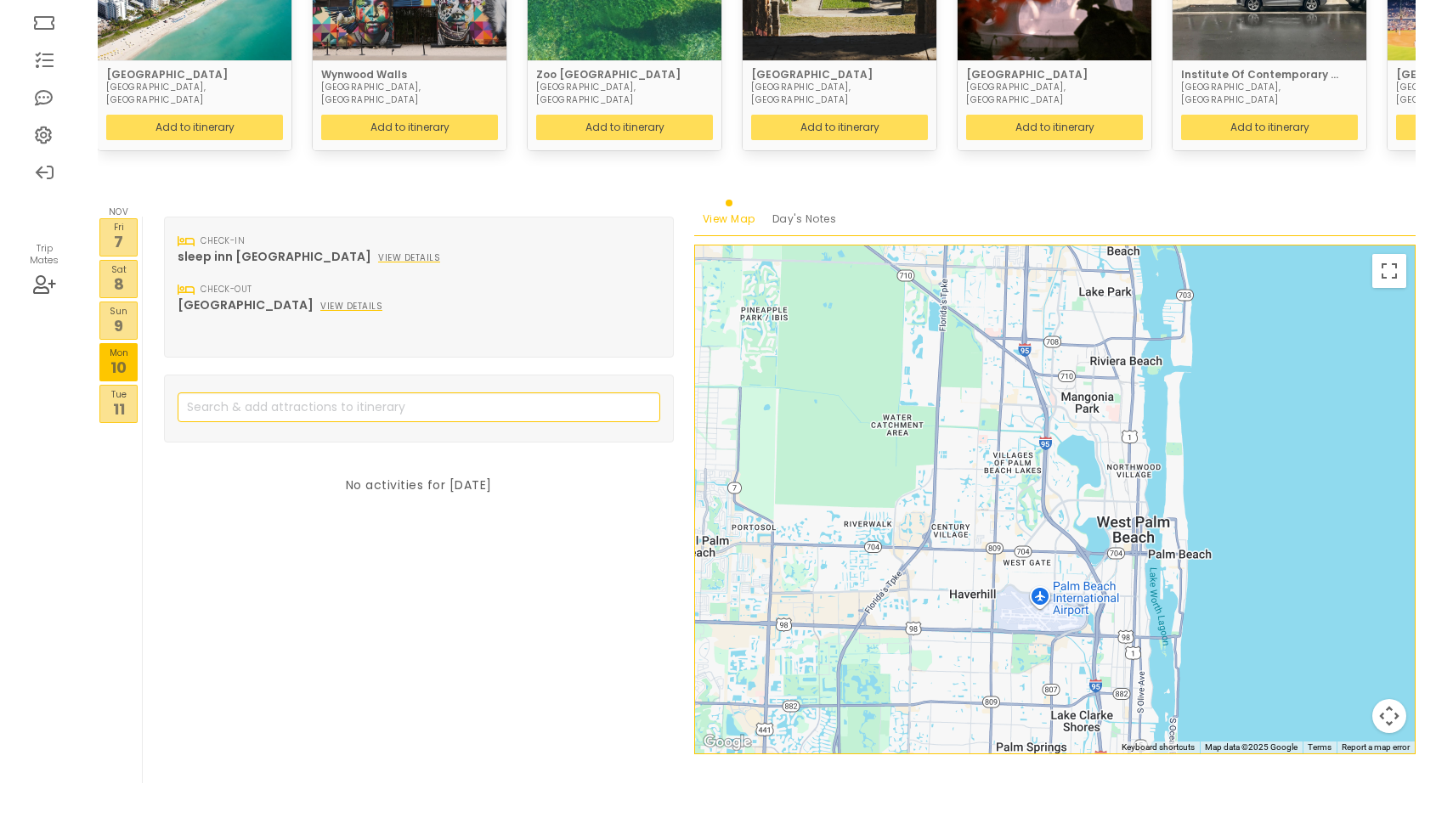
click at [114, 397] on p "11" at bounding box center [118, 409] width 37 height 23
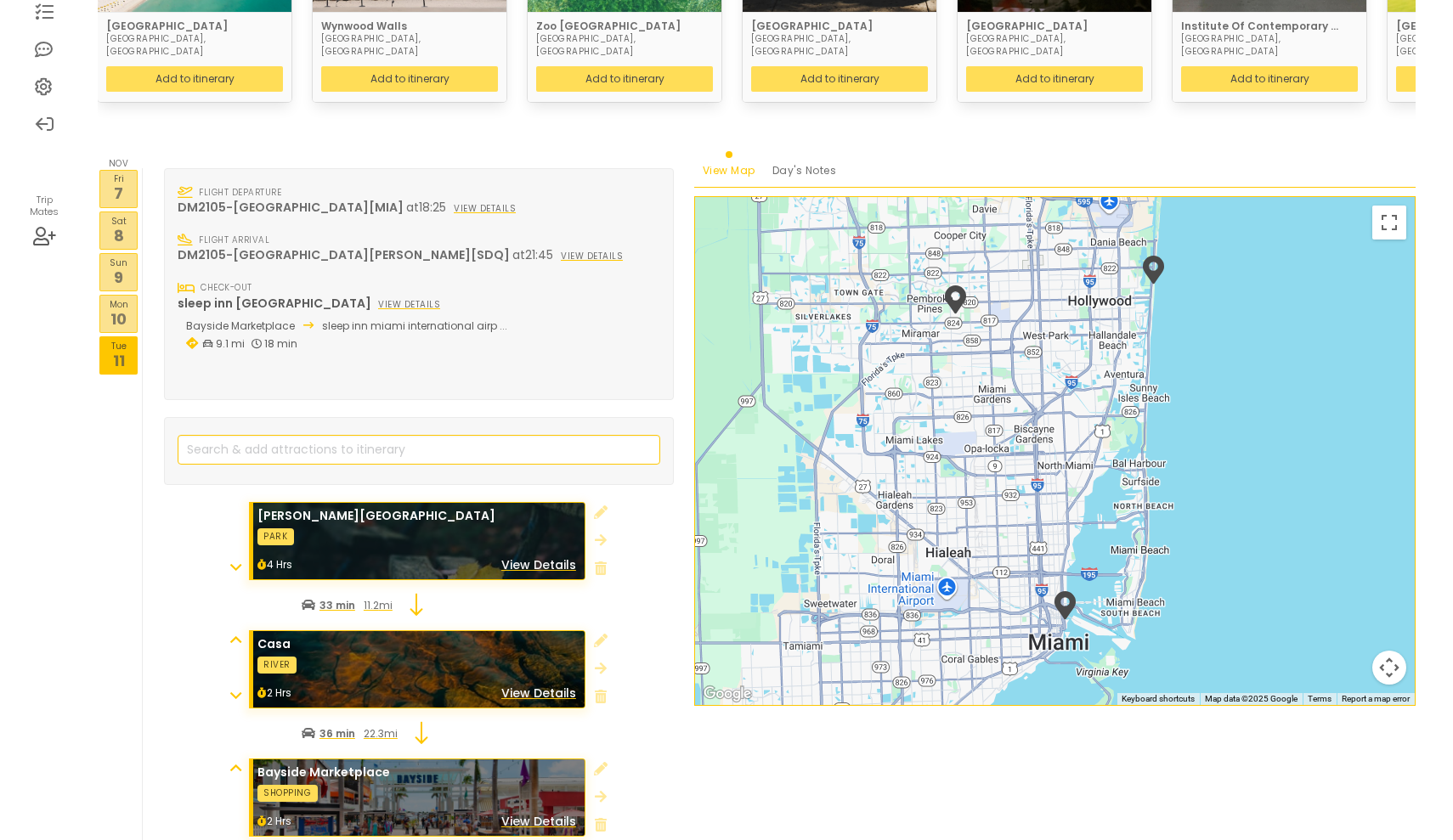
scroll to position [344, 0]
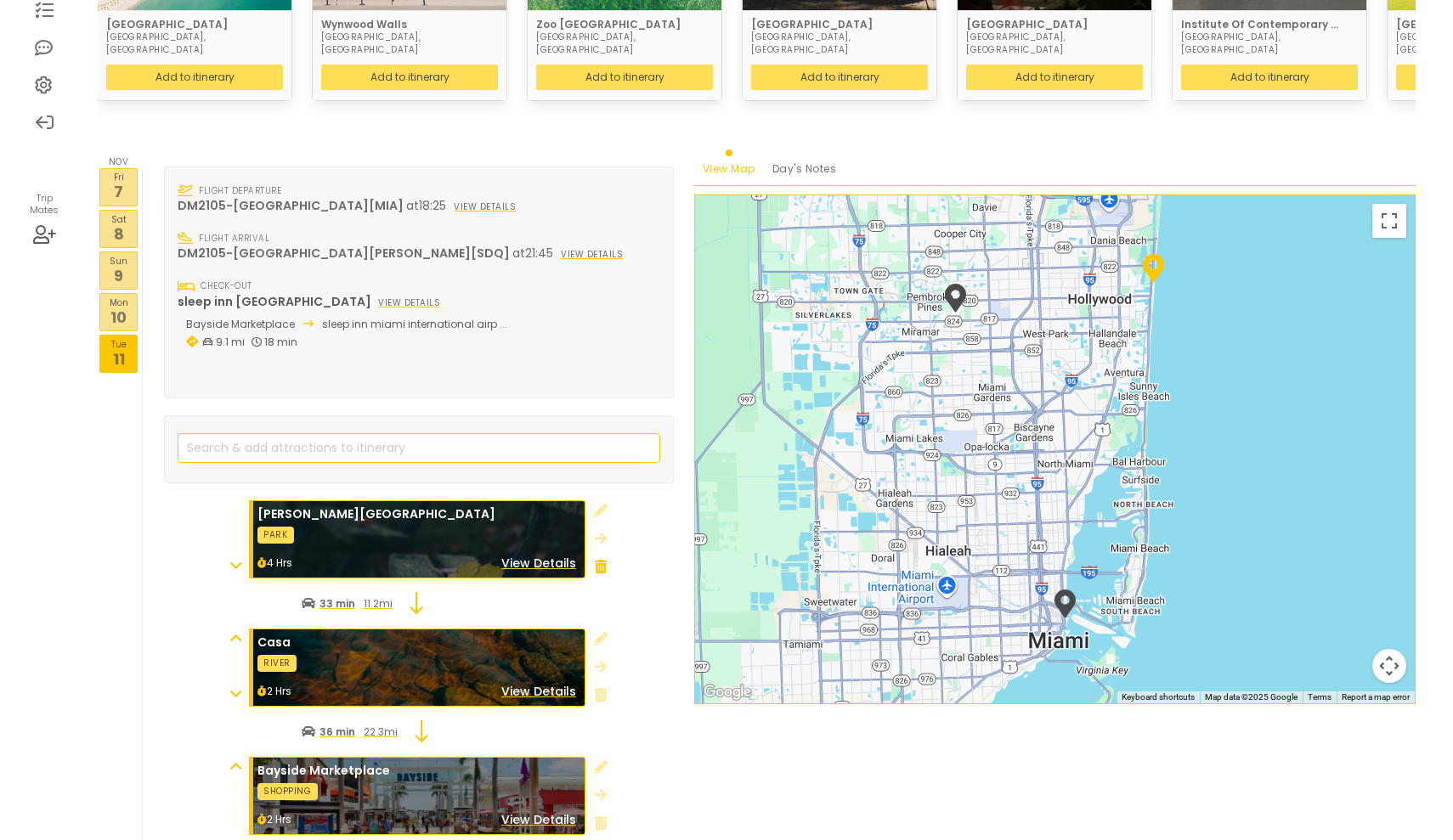
click at [602, 560] on icon at bounding box center [601, 567] width 12 height 14
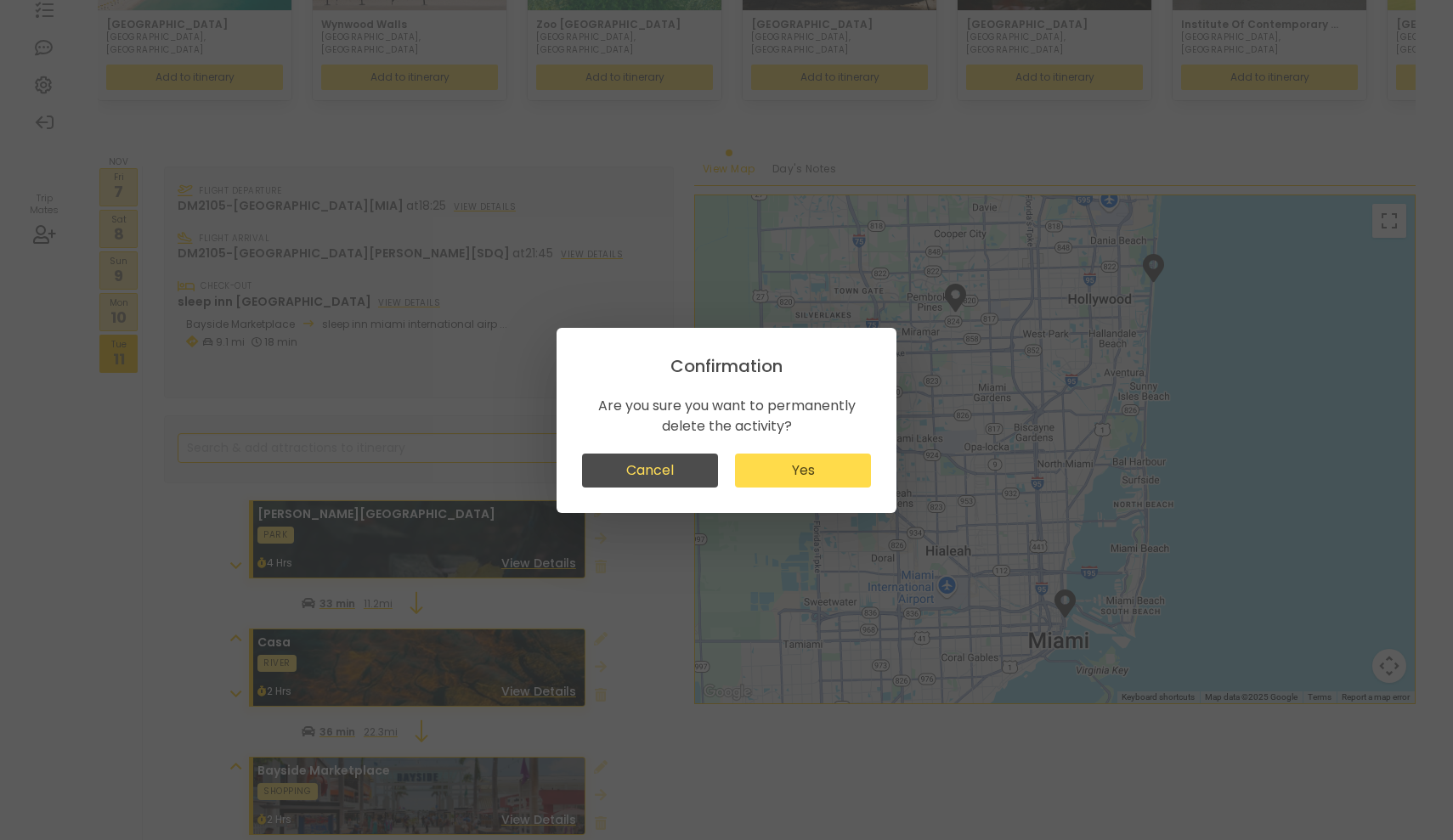
click at [812, 469] on button "Yes" at bounding box center [803, 471] width 136 height 34
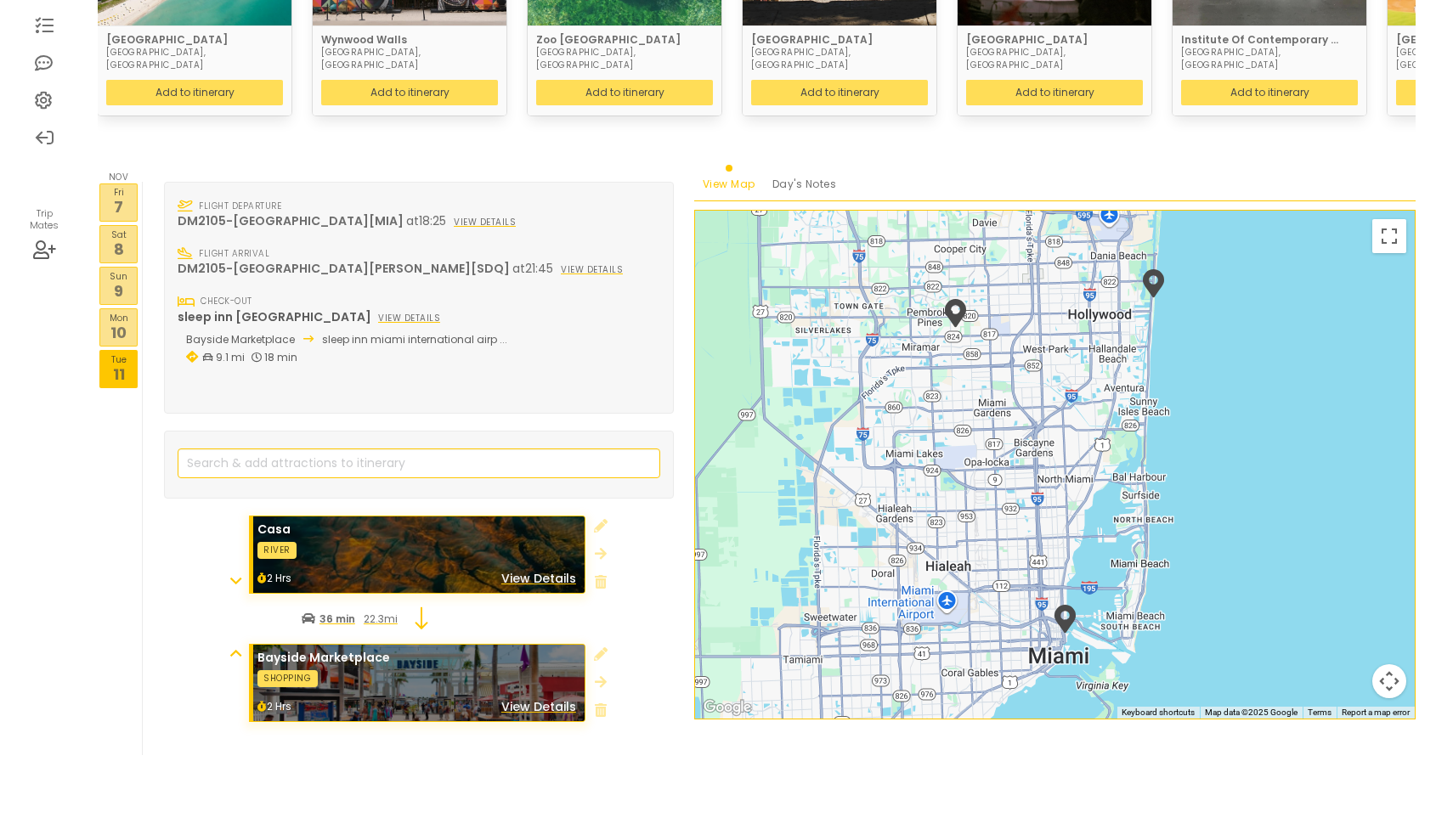
scroll to position [300, 0]
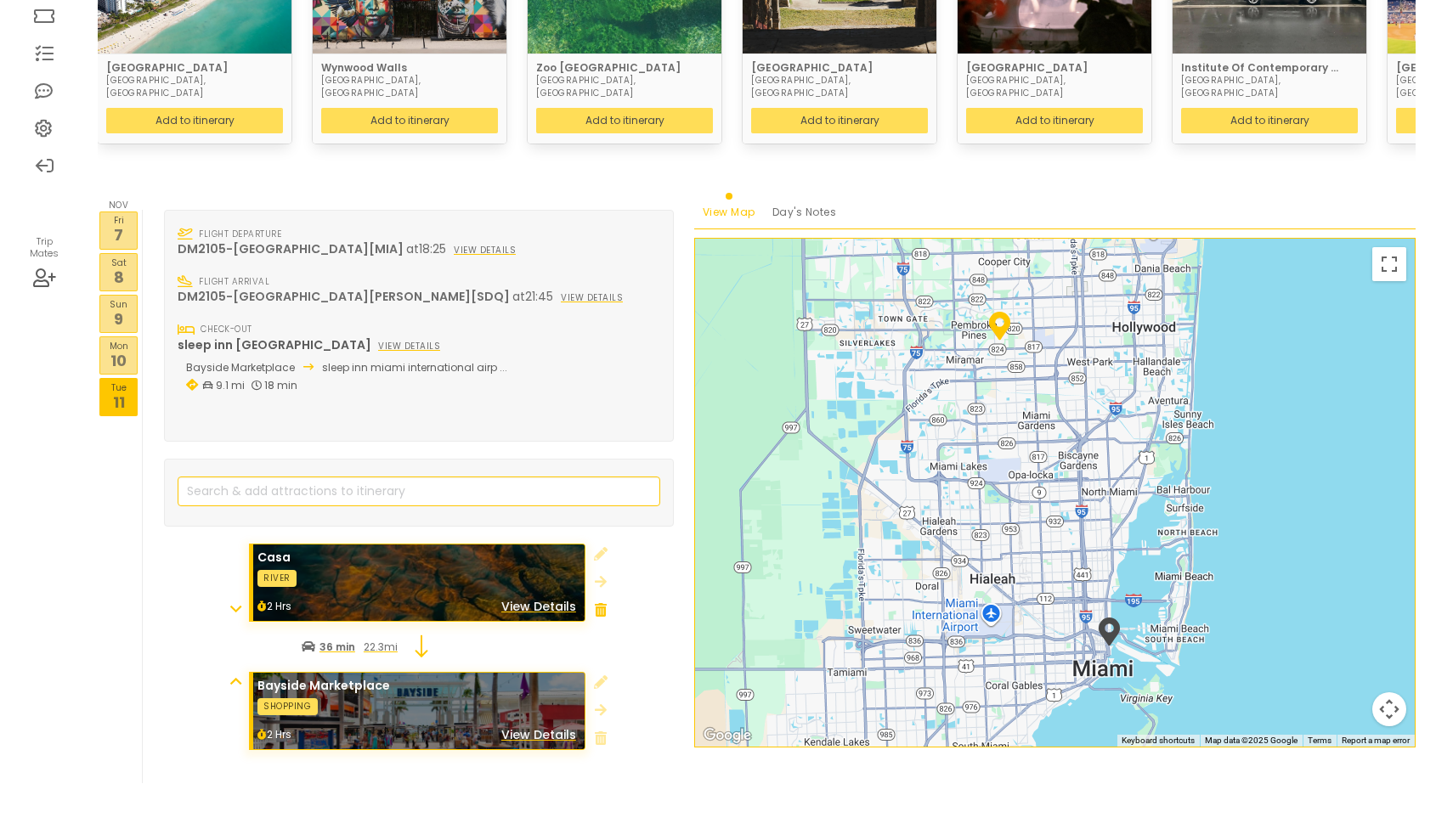
click at [604, 603] on icon at bounding box center [601, 610] width 12 height 14
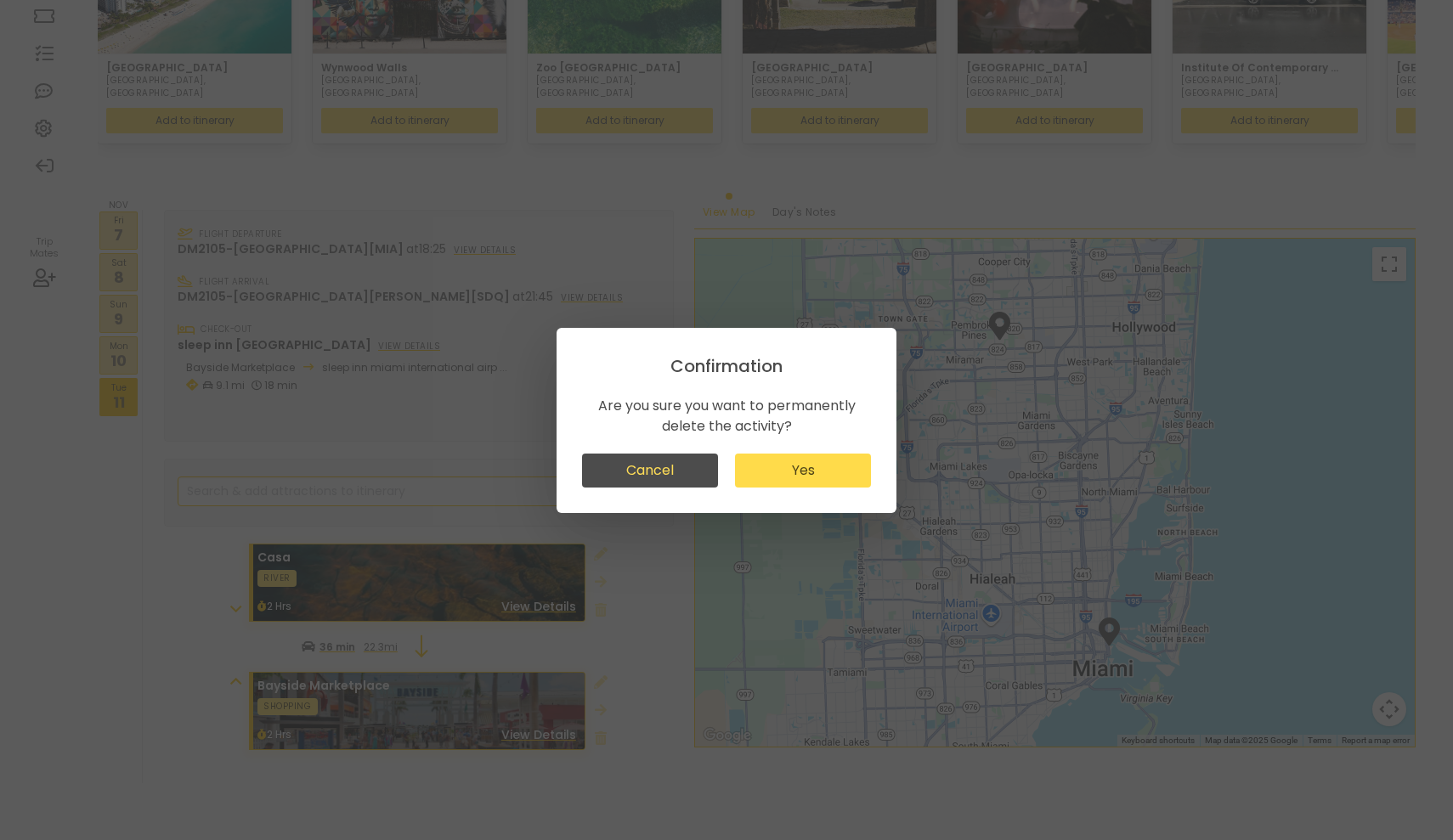
click at [815, 478] on button "Yes" at bounding box center [803, 471] width 136 height 34
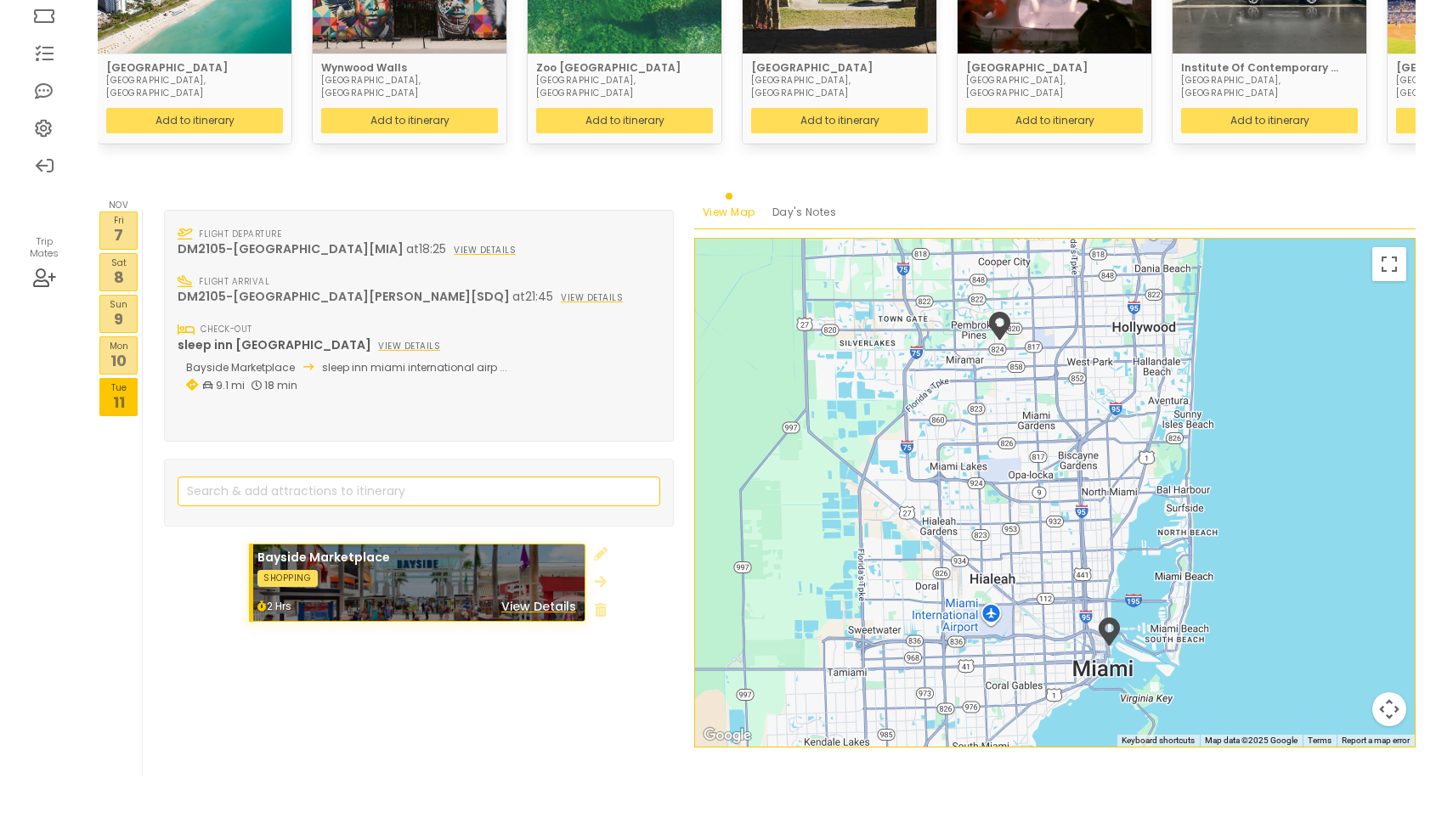
scroll to position [294, 0]
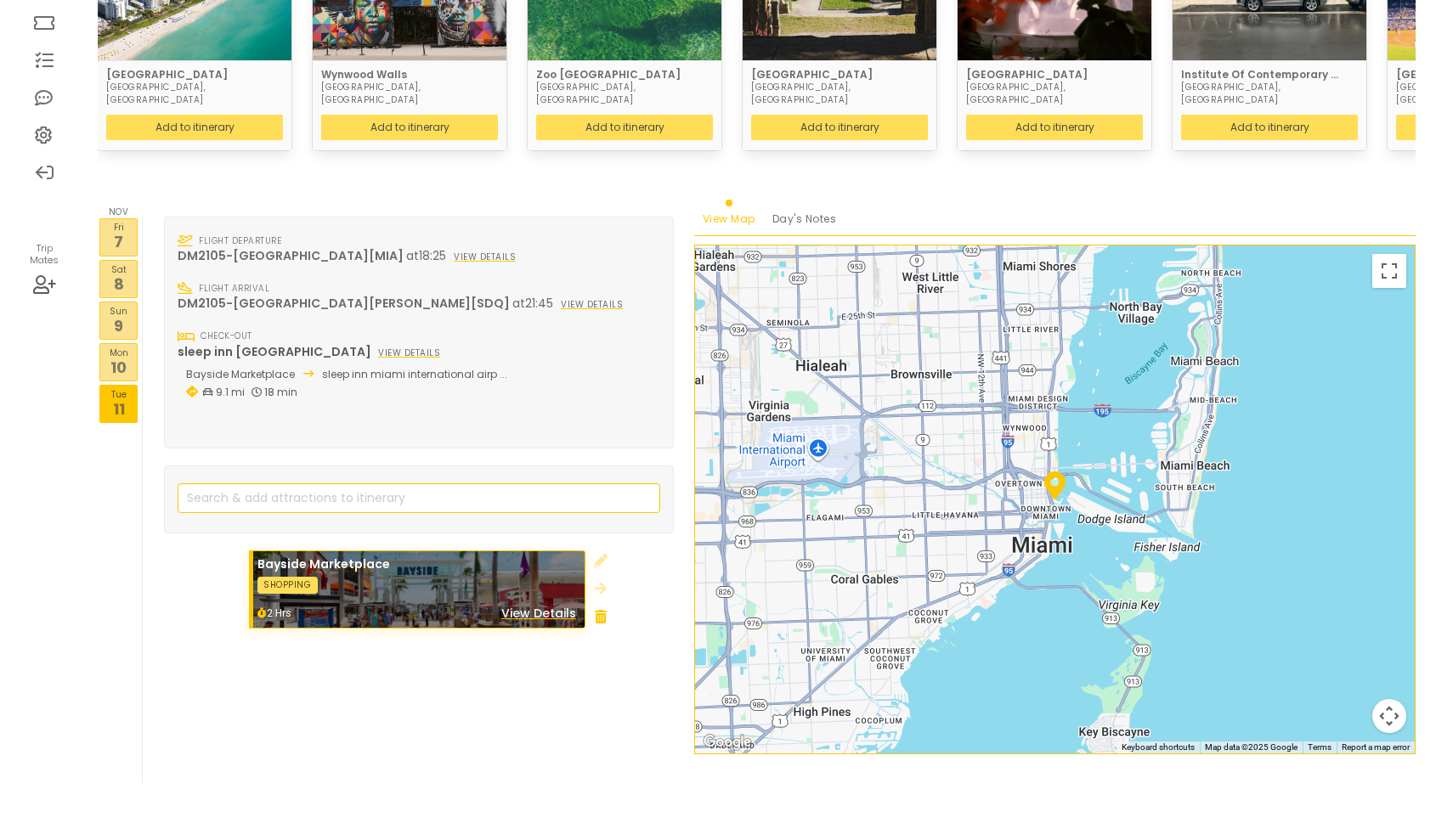
click at [595, 610] on icon at bounding box center [601, 617] width 12 height 14
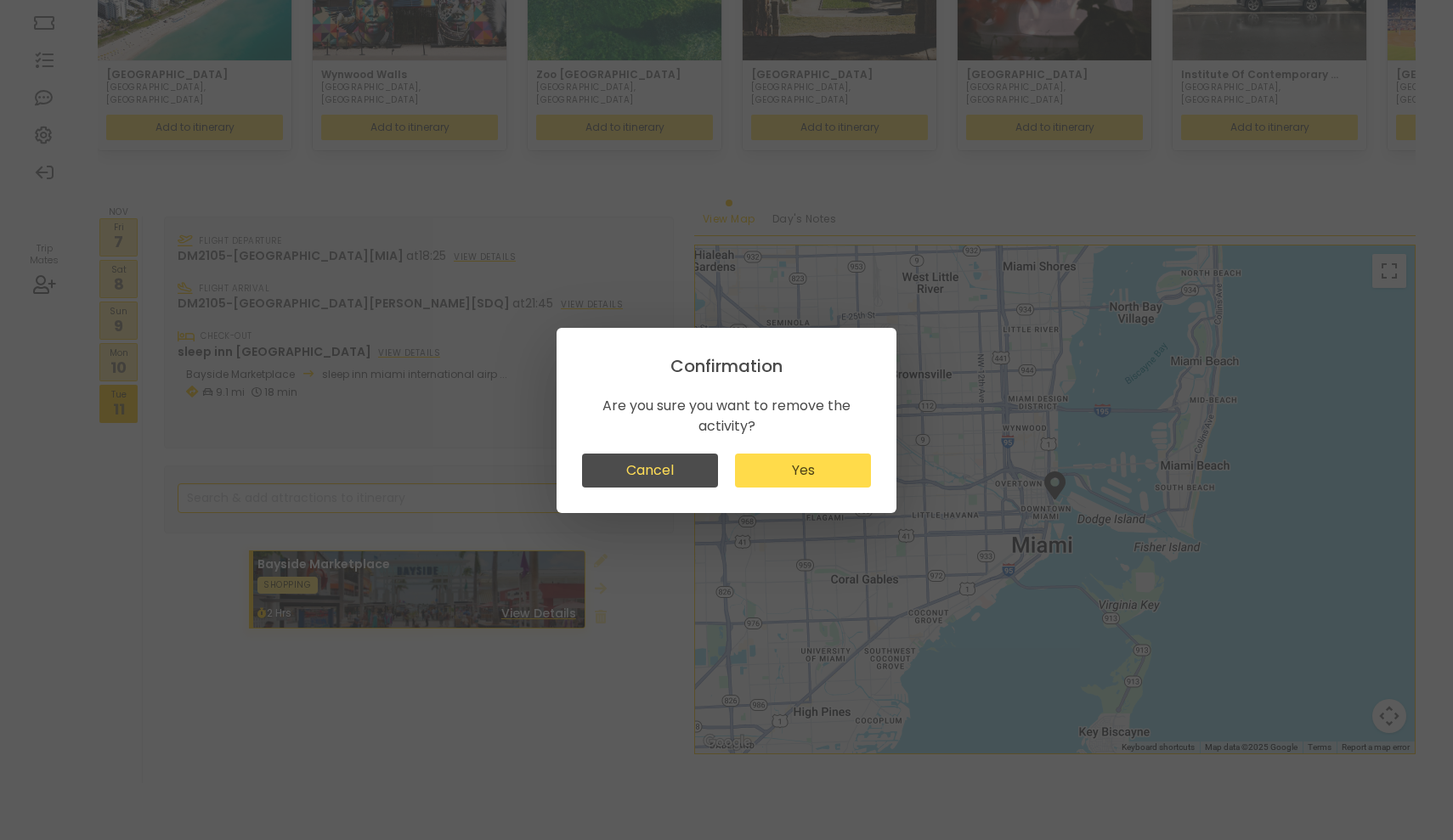
click at [814, 471] on button "Yes" at bounding box center [803, 471] width 136 height 34
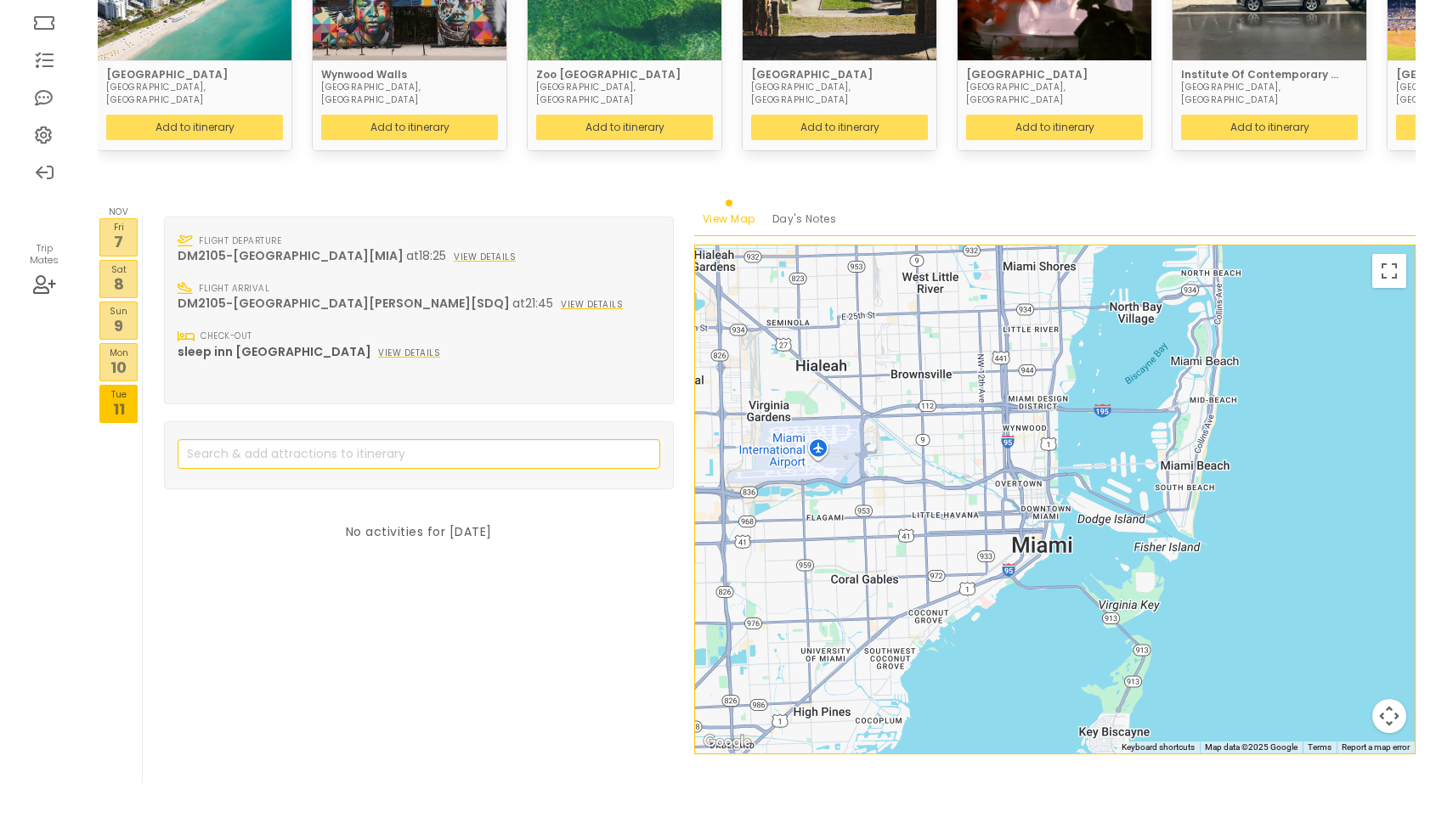
click at [124, 220] on p "Fri" at bounding box center [118, 226] width 37 height 14
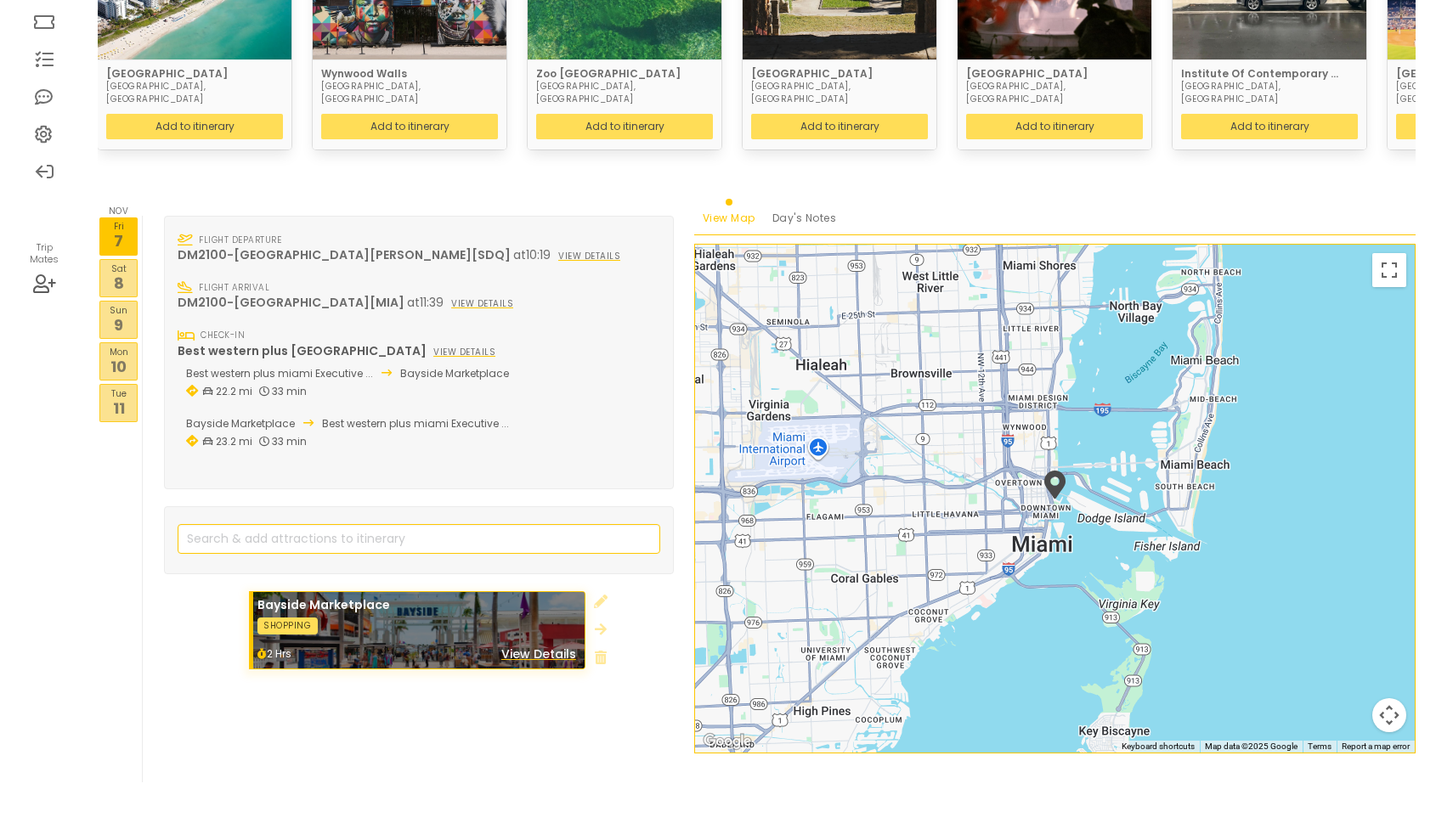
scroll to position [294, 0]
click at [260, 525] on input "search" at bounding box center [419, 540] width 483 height 30
click at [122, 397] on p "11" at bounding box center [118, 409] width 37 height 23
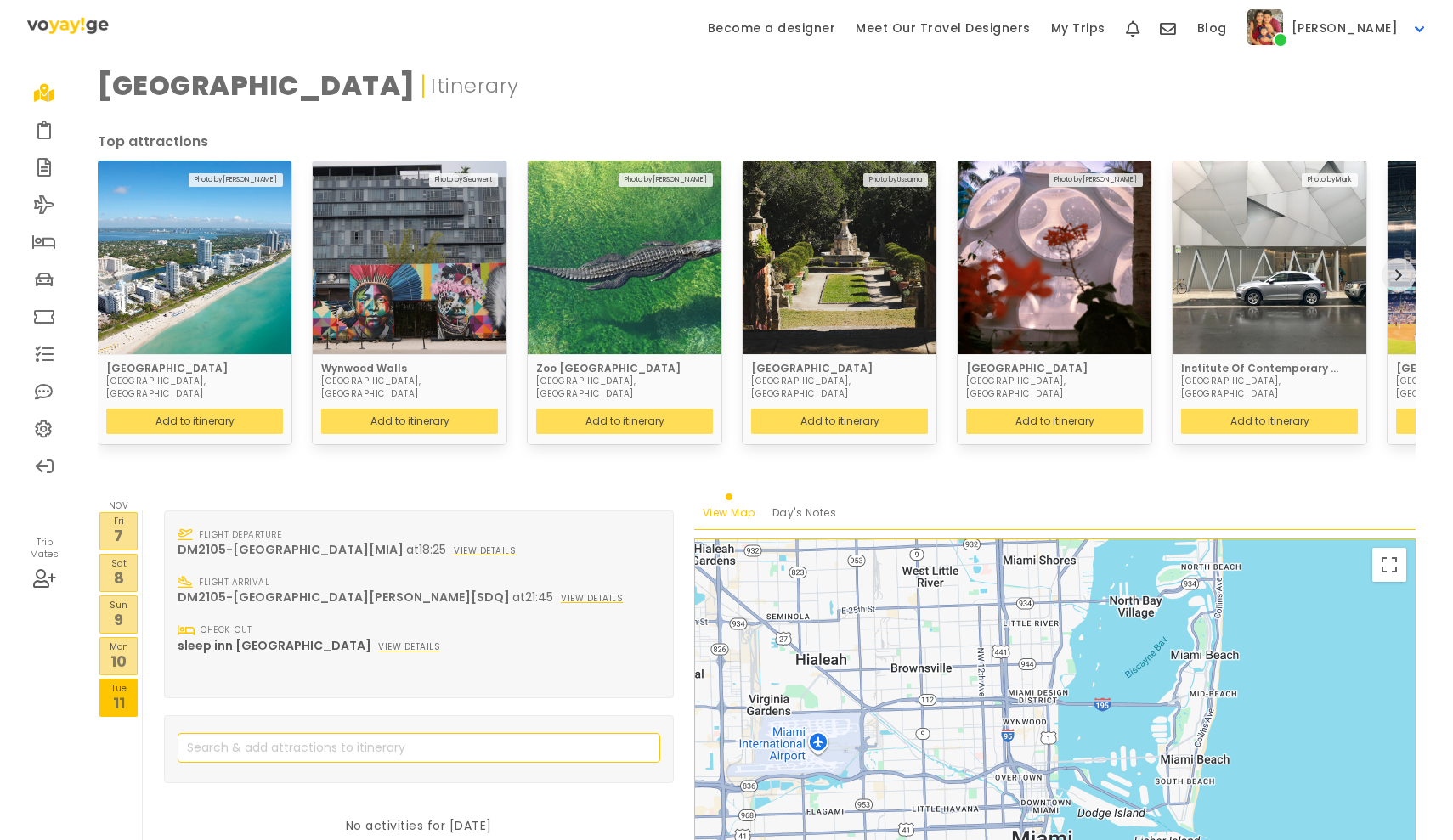
scroll to position [243, 0]
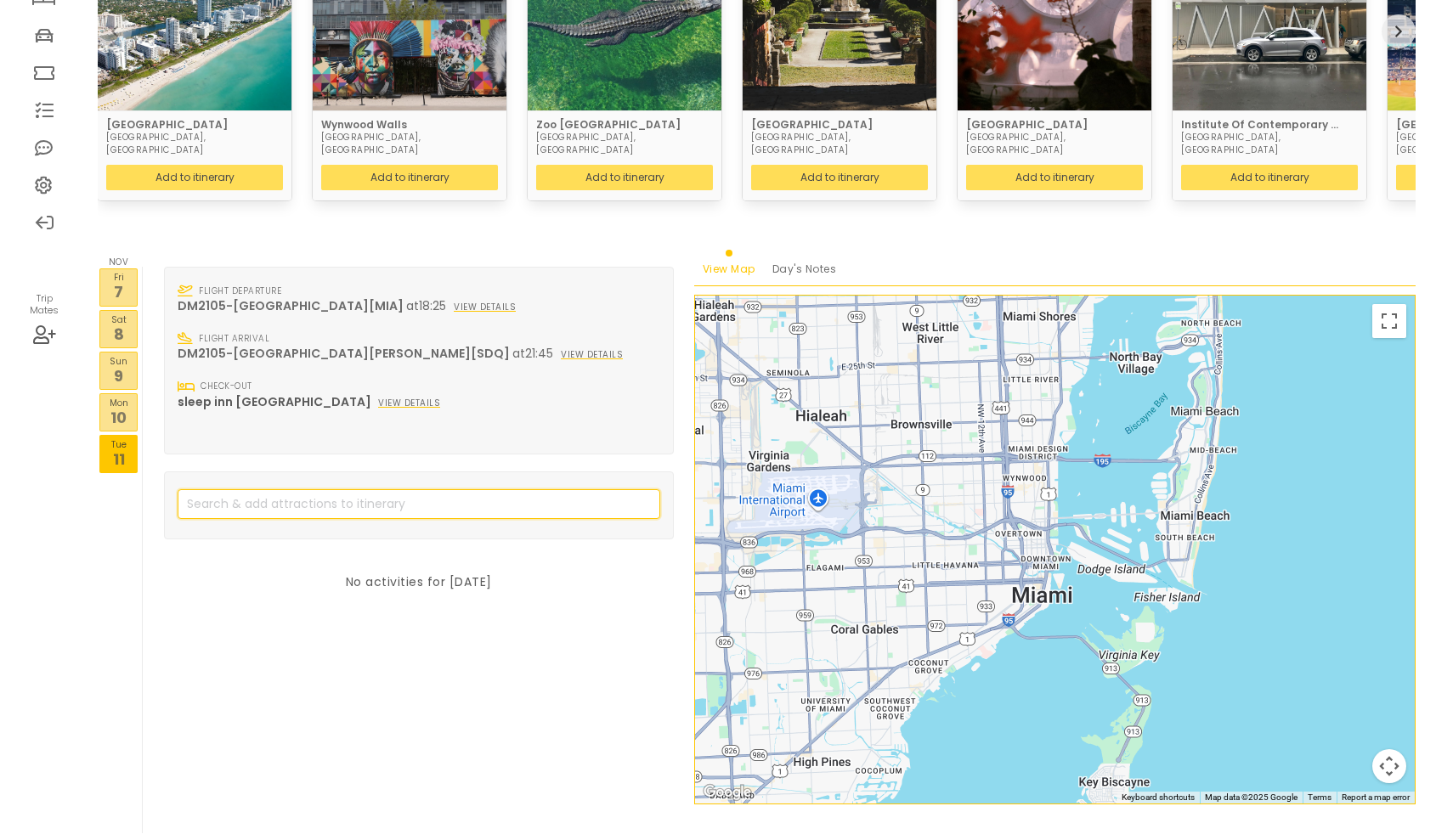
click at [302, 489] on input "search" at bounding box center [419, 504] width 483 height 30
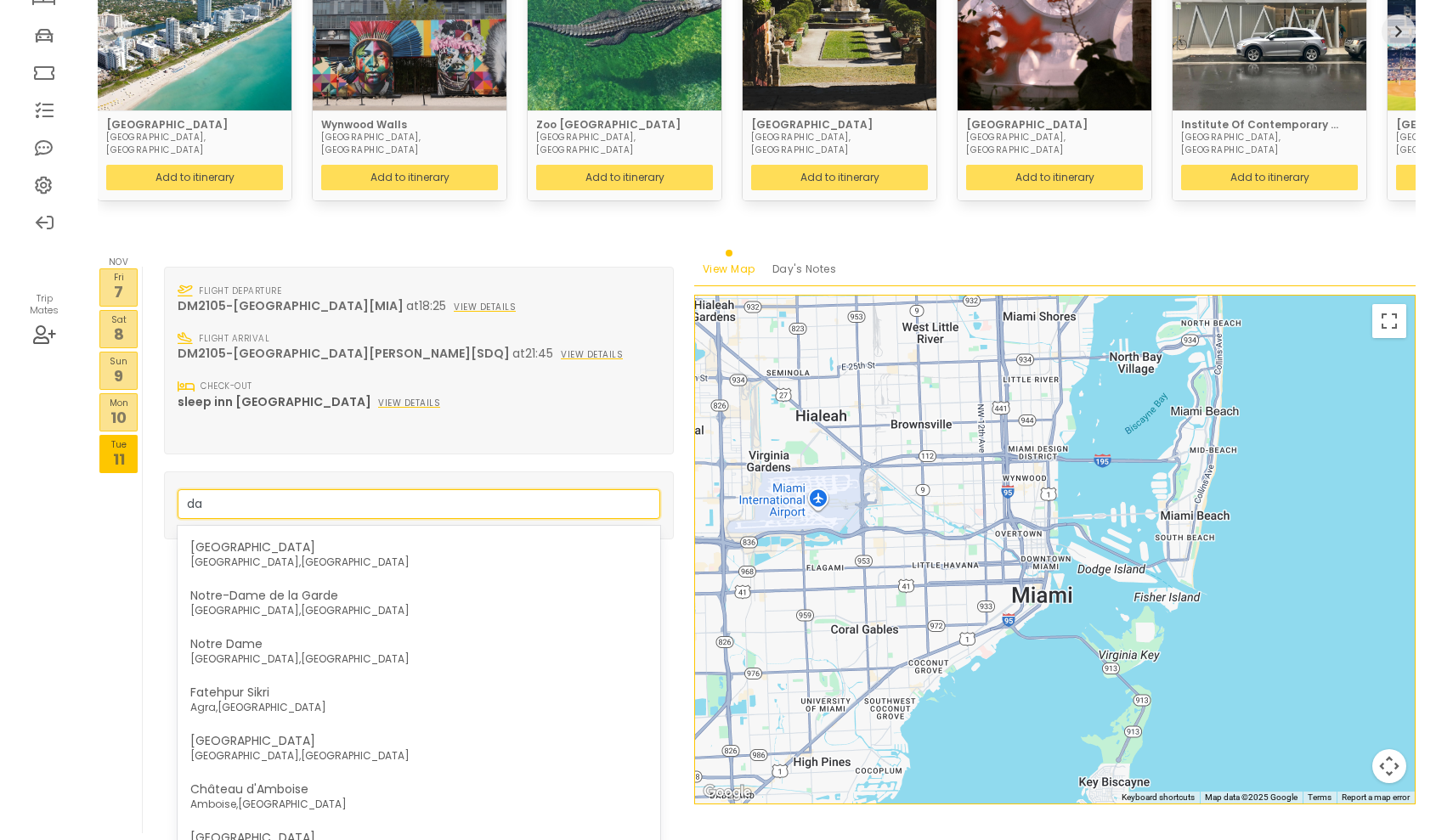
type input "d"
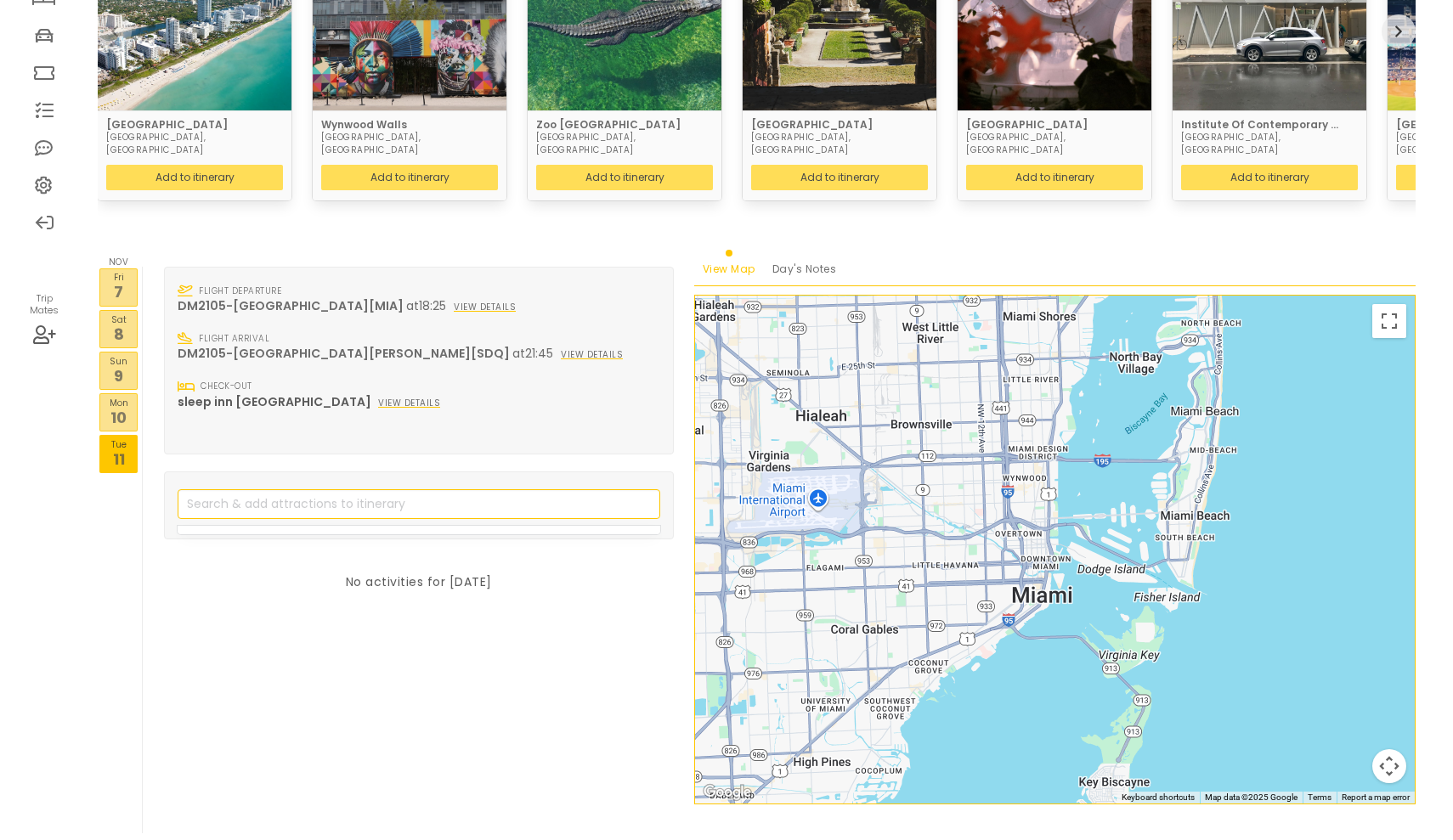
click at [125, 406] on p "10" at bounding box center [118, 417] width 37 height 23
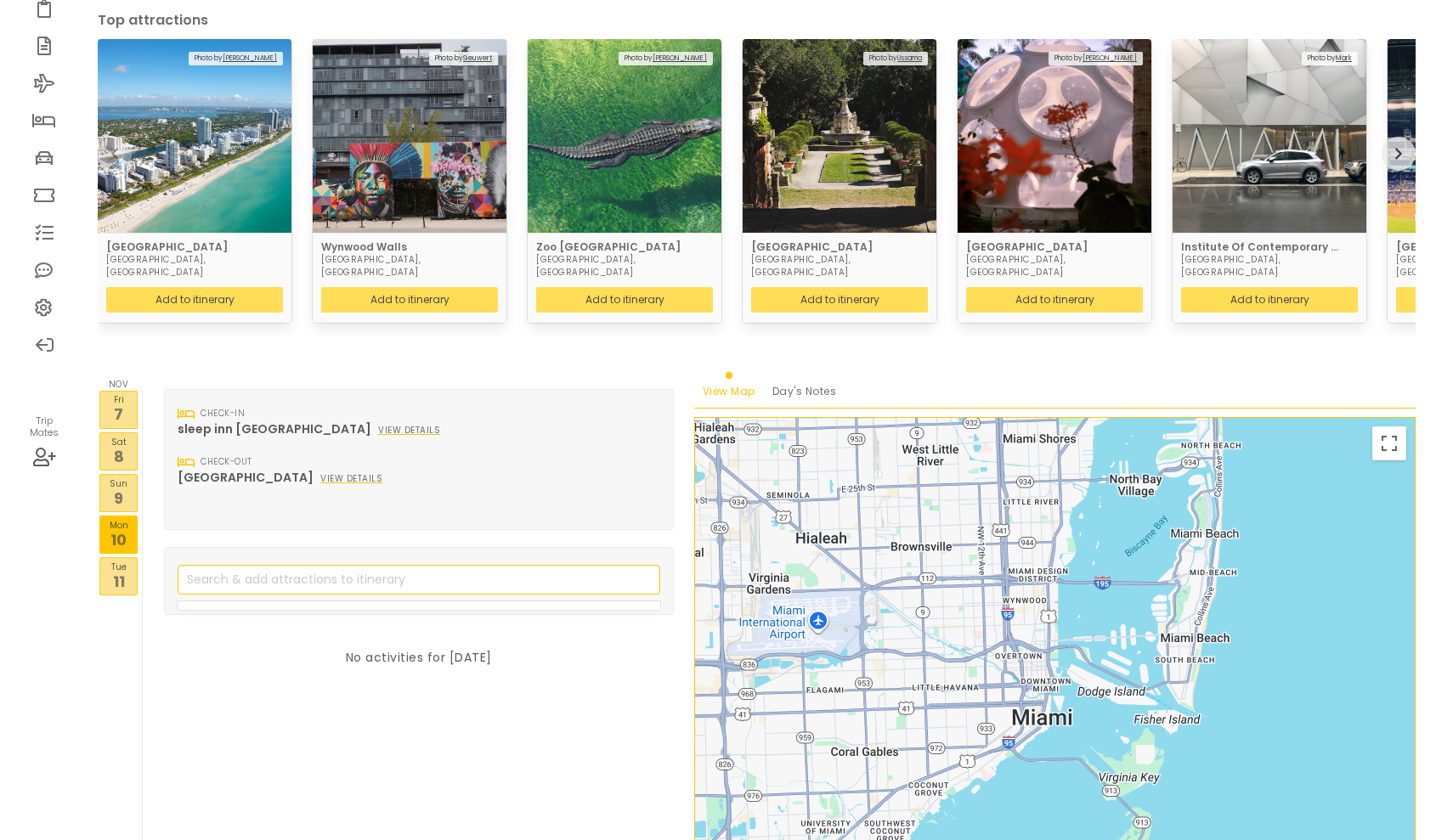
scroll to position [206, 0]
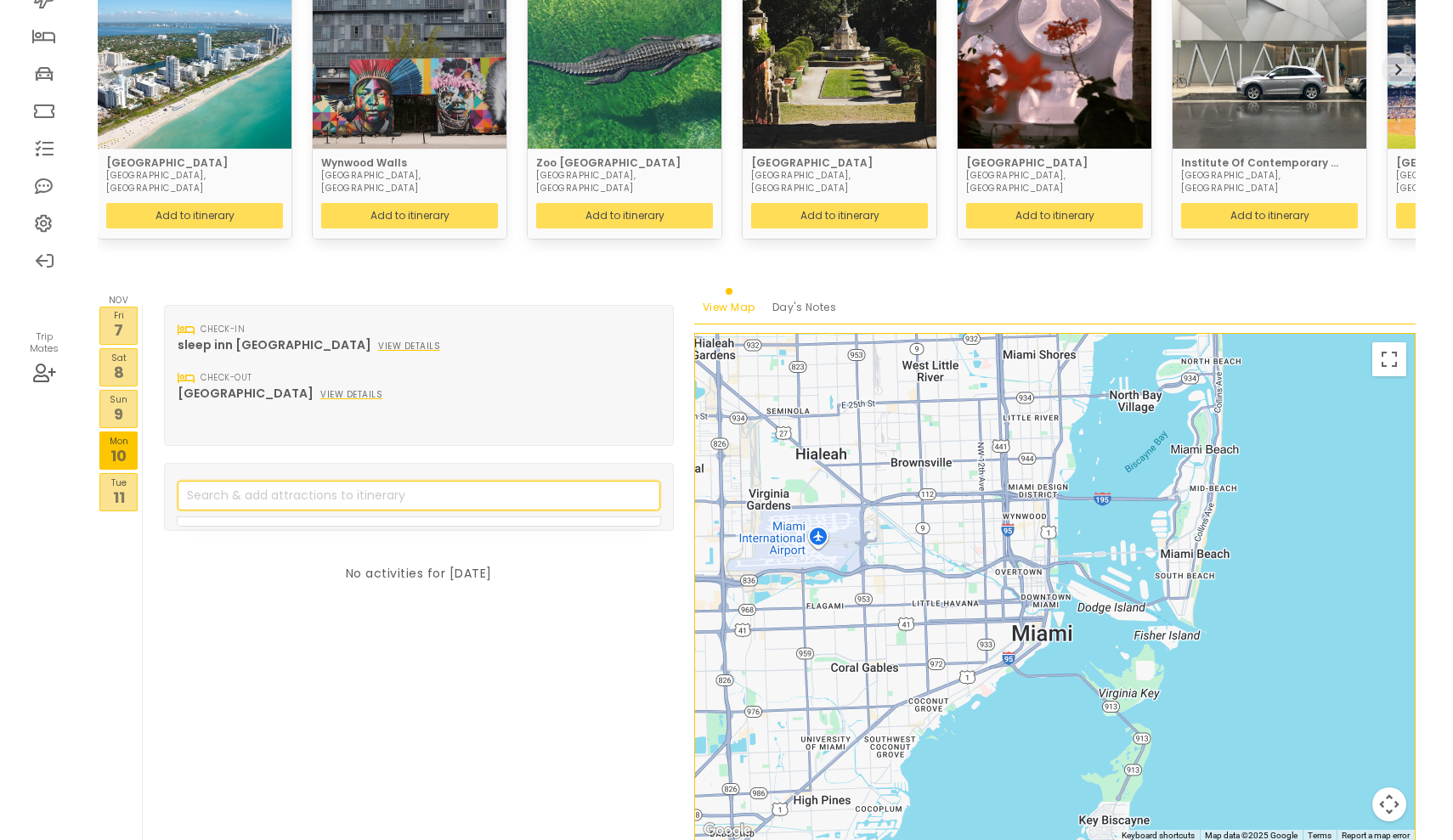
click at [283, 481] on input "search" at bounding box center [419, 495] width 483 height 30
click at [461, 526] on link "Add an item" at bounding box center [456, 540] width 99 height 30
type input "dadeland mall"
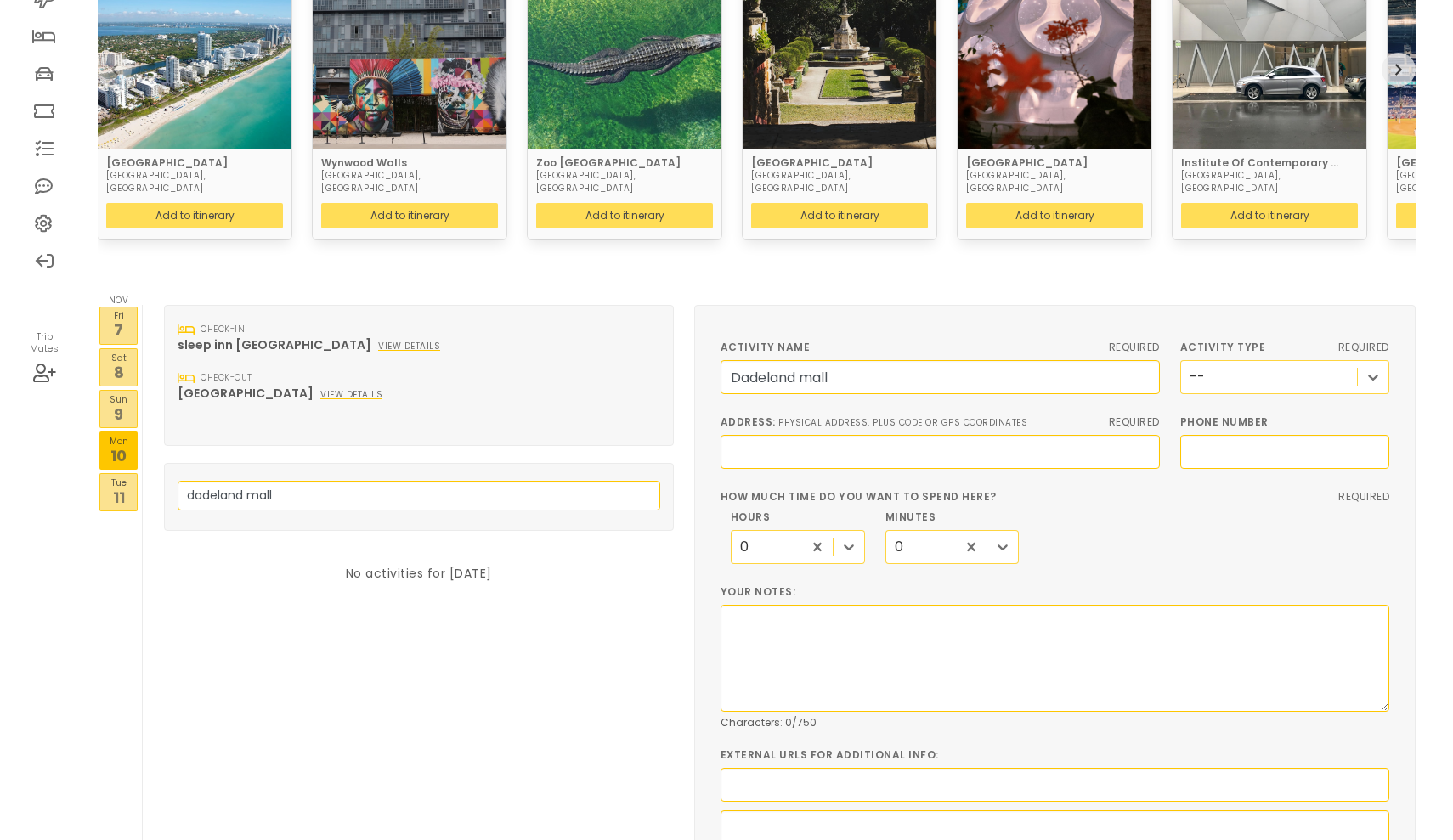
type input "Dadeland mall"
click at [1353, 366] on div "Activity Type required --" at bounding box center [1284, 367] width 229 height 75
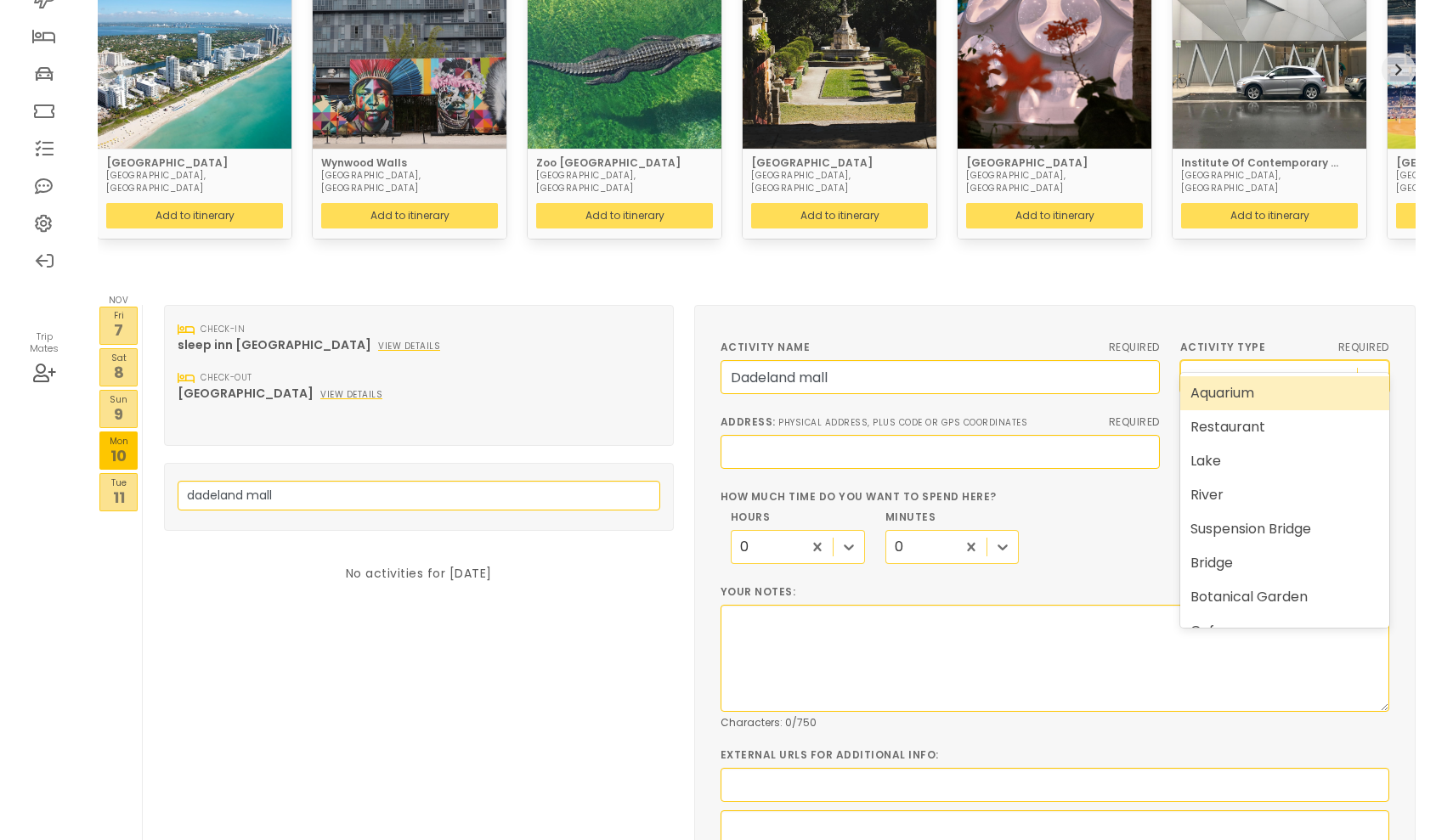
click at [1372, 369] on icon at bounding box center [1373, 377] width 17 height 17
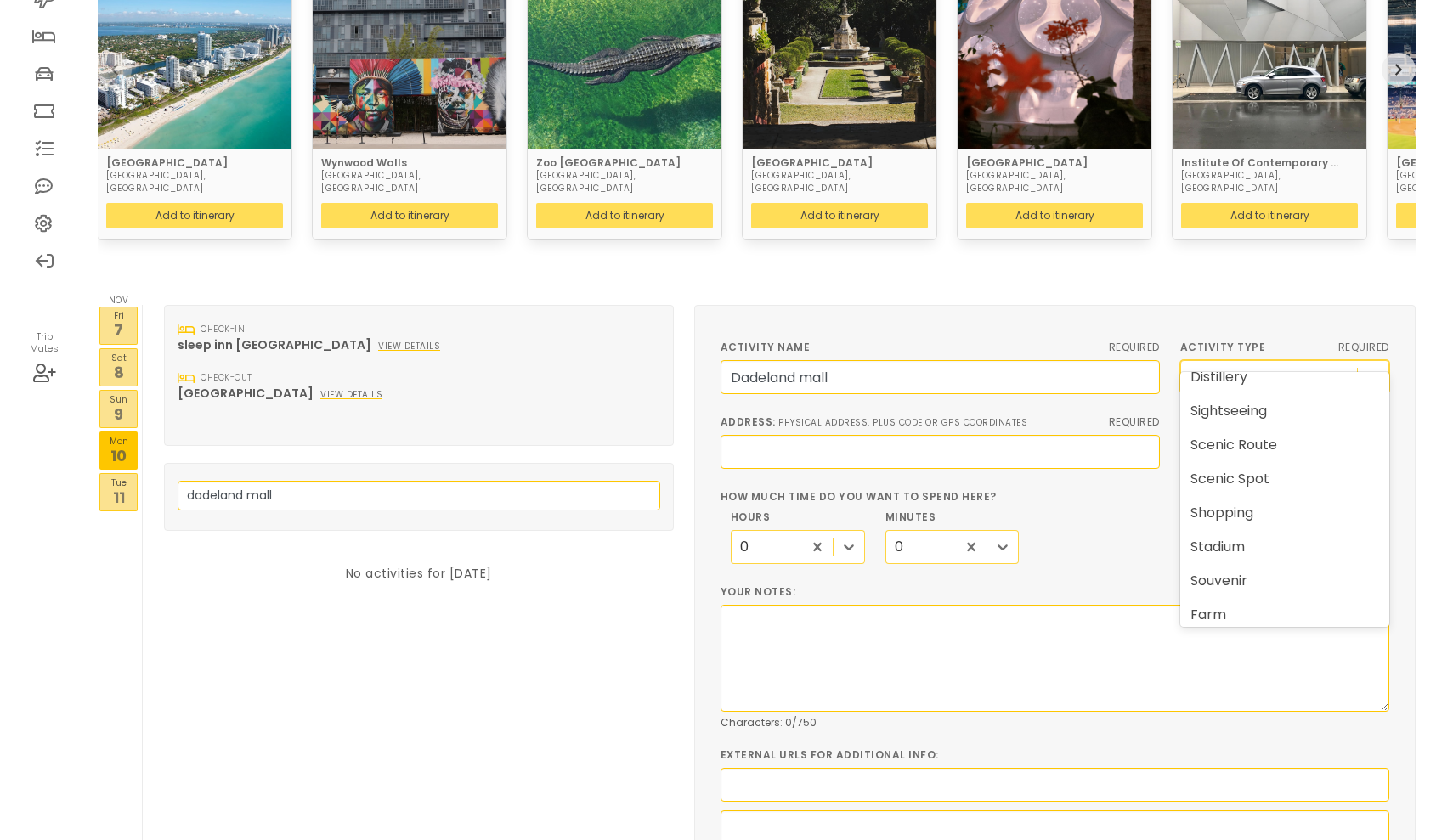
scroll to position [569, 0]
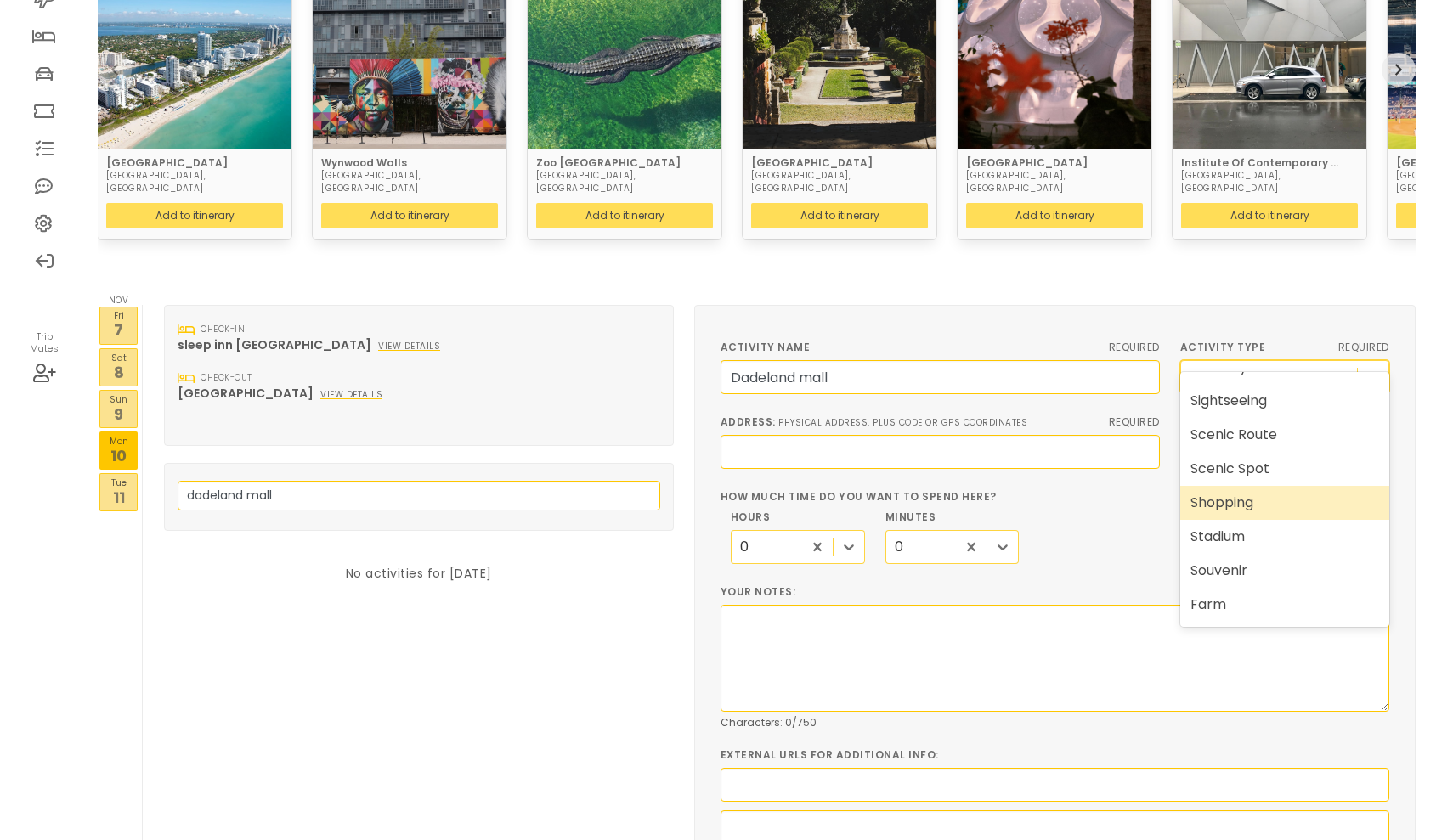
click at [1231, 506] on div "Shopping" at bounding box center [1284, 503] width 209 height 34
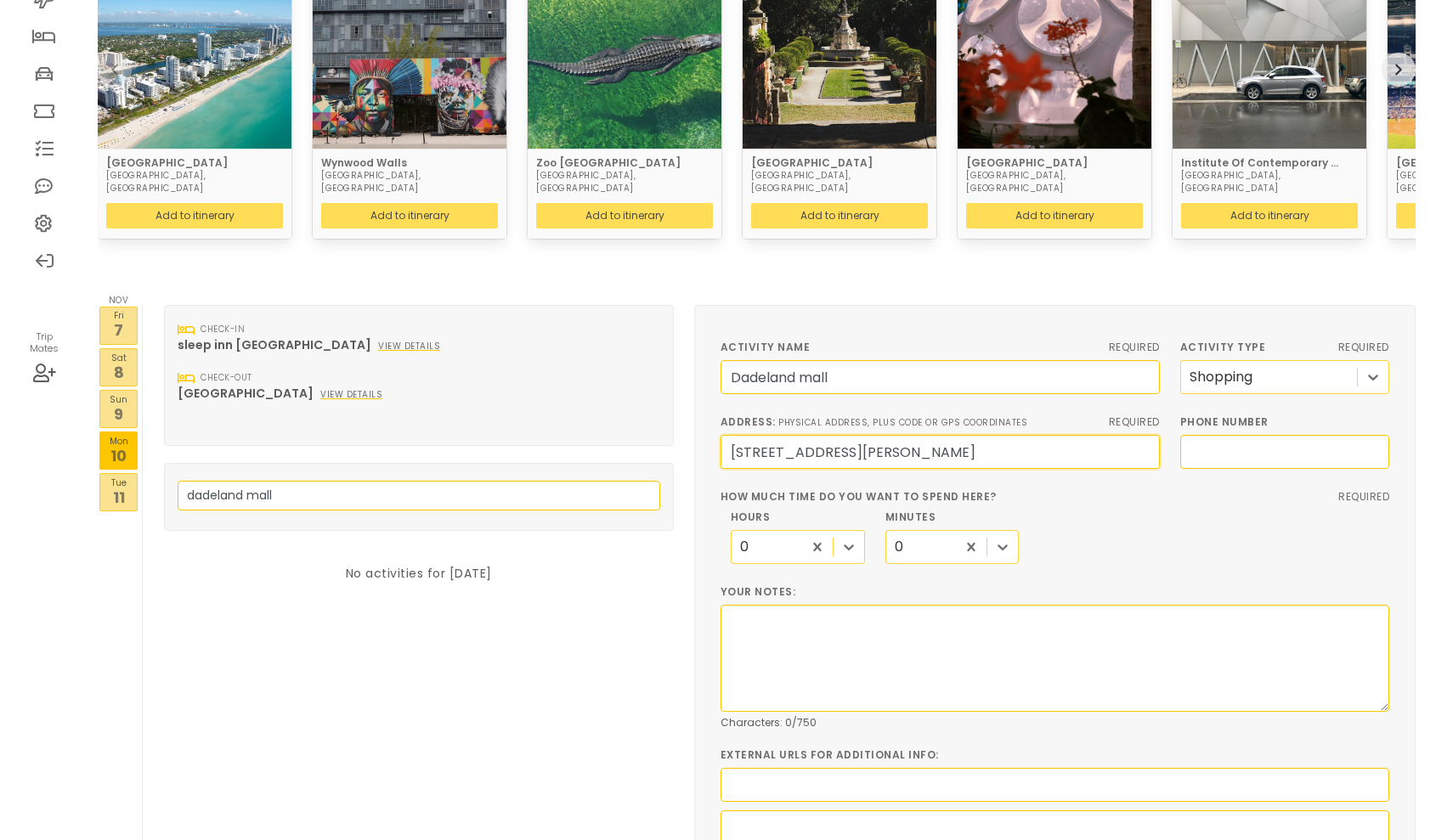
type input "[STREET_ADDRESS][PERSON_NAME]"
click at [865, 530] on div "0" at bounding box center [798, 547] width 134 height 34
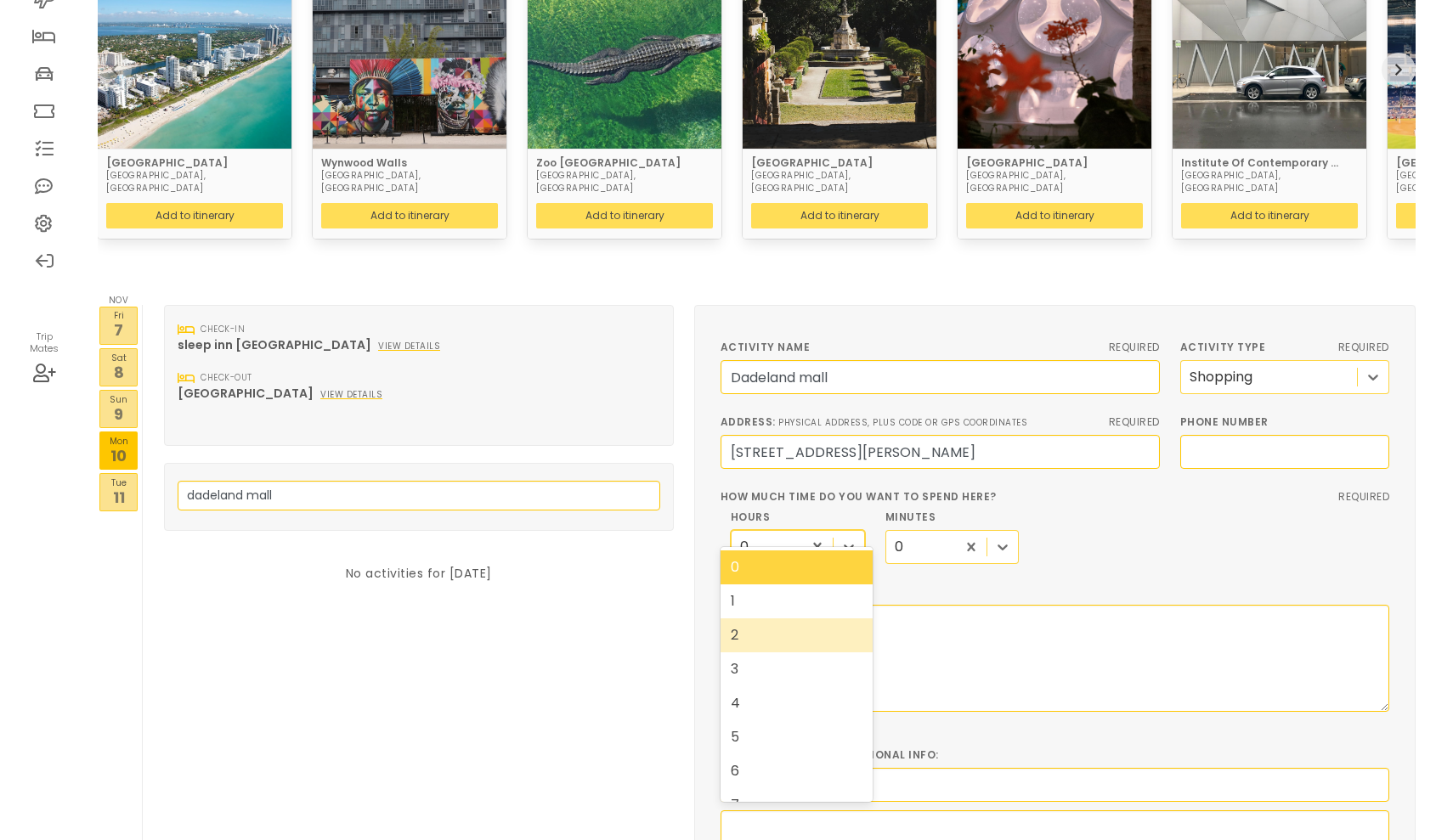
click at [776, 636] on div "2" at bounding box center [796, 636] width 152 height 34
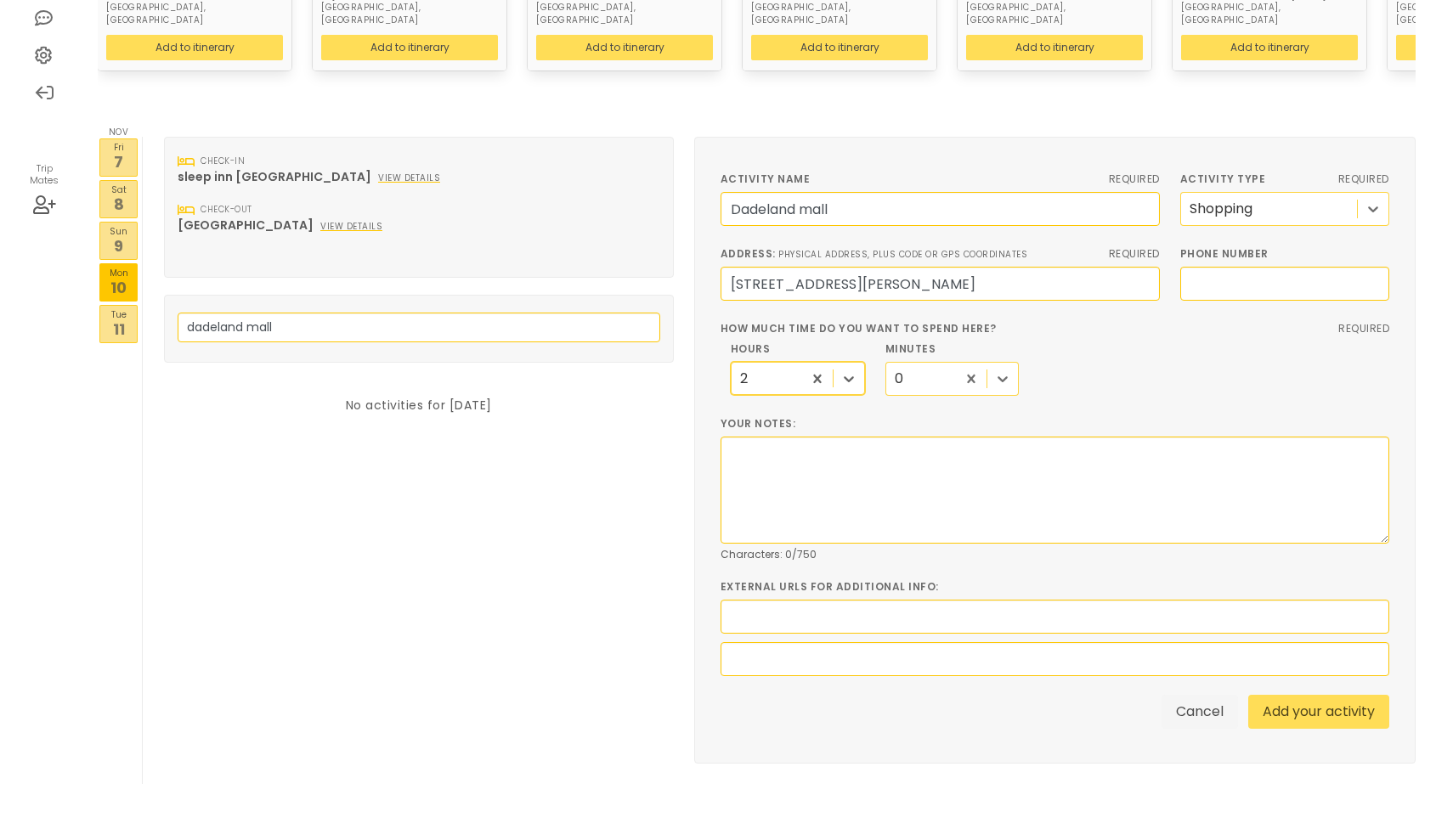
scroll to position [374, 0]
click at [1313, 694] on link "Add your activity" at bounding box center [1319, 711] width 141 height 34
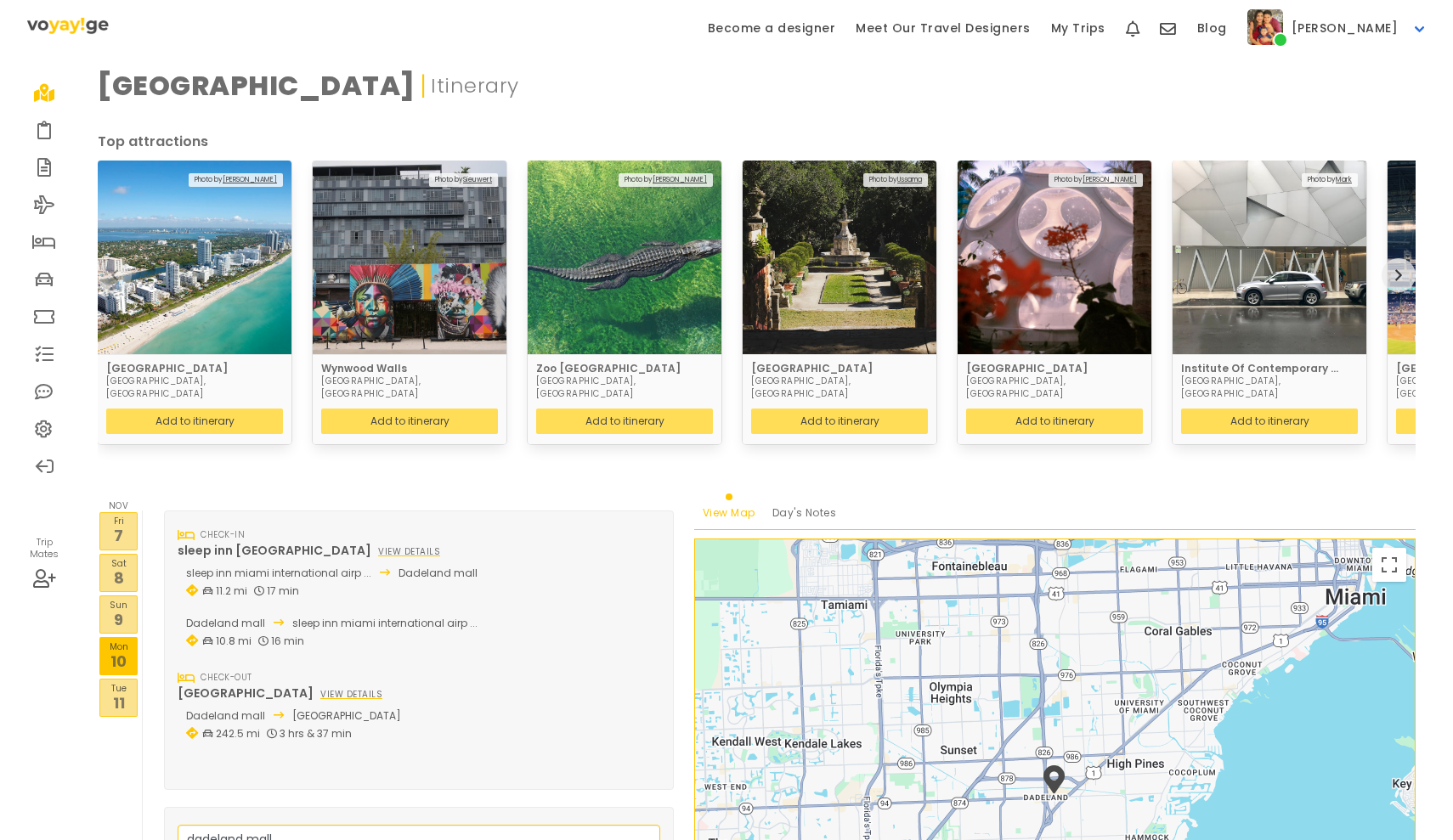
scroll to position [0, 0]
click at [43, 123] on icon at bounding box center [44, 130] width 14 height 14
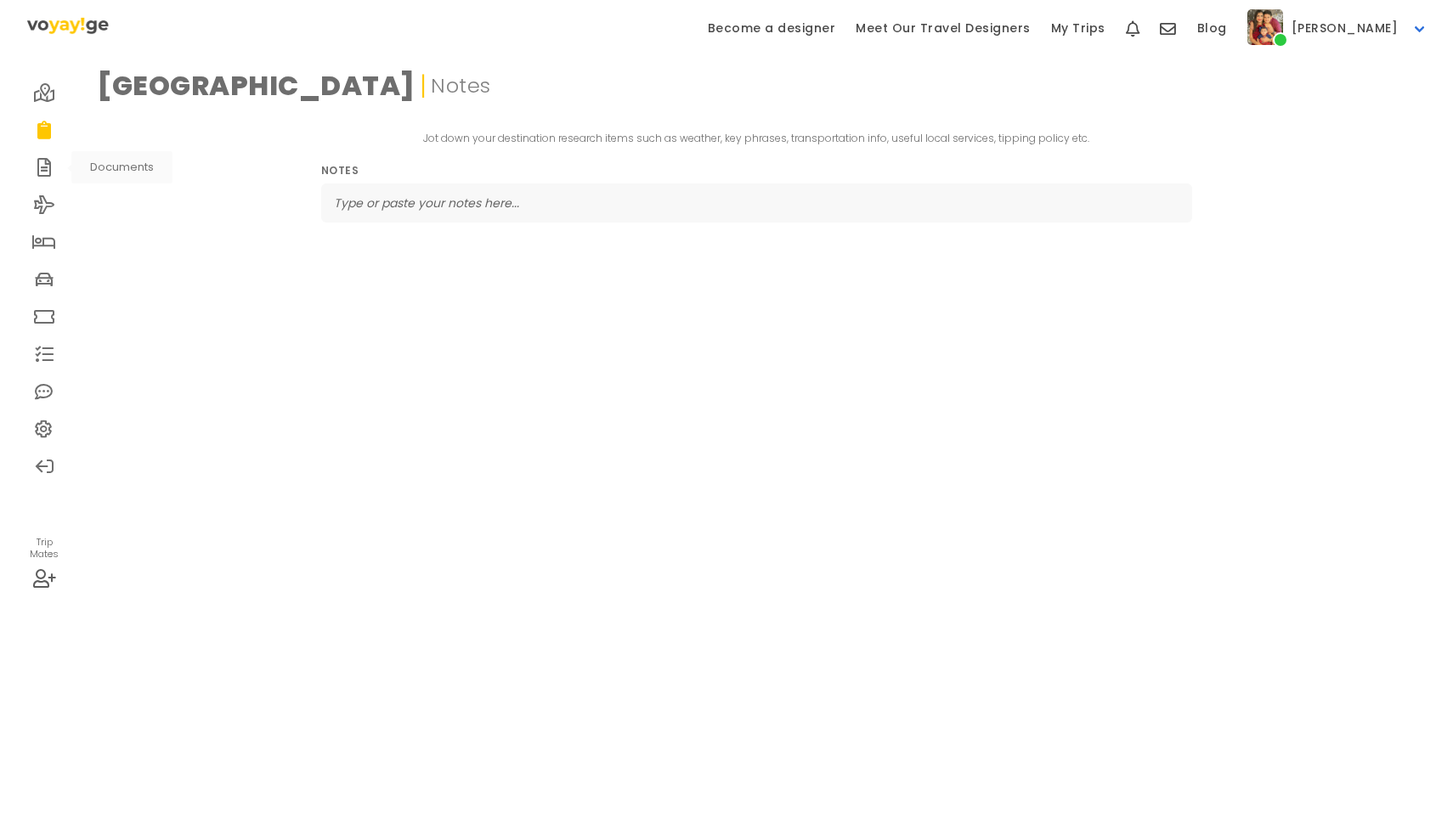
click at [45, 163] on icon at bounding box center [44, 168] width 14 height 14
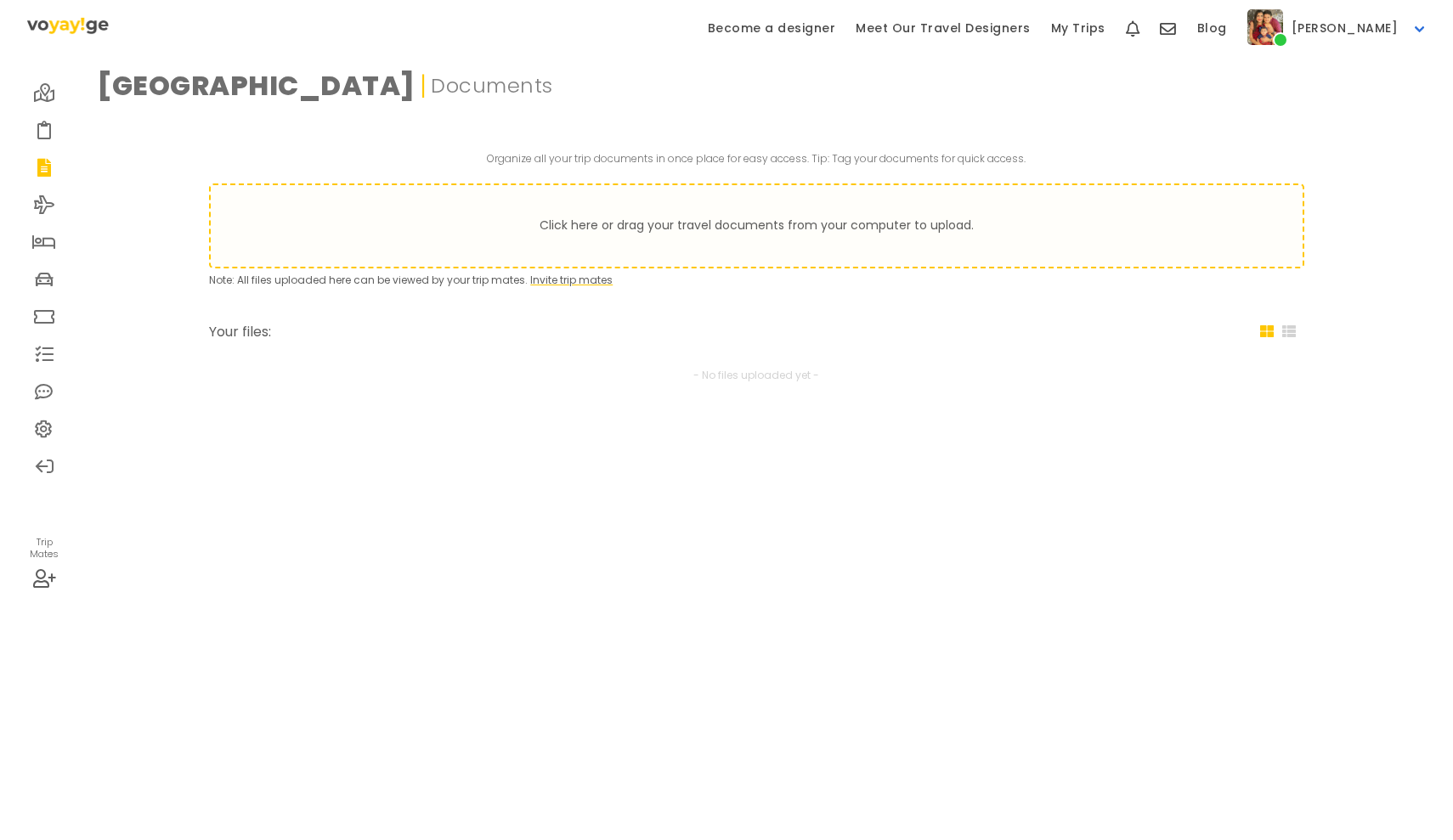
click at [44, 194] on link at bounding box center [44, 205] width 37 height 37
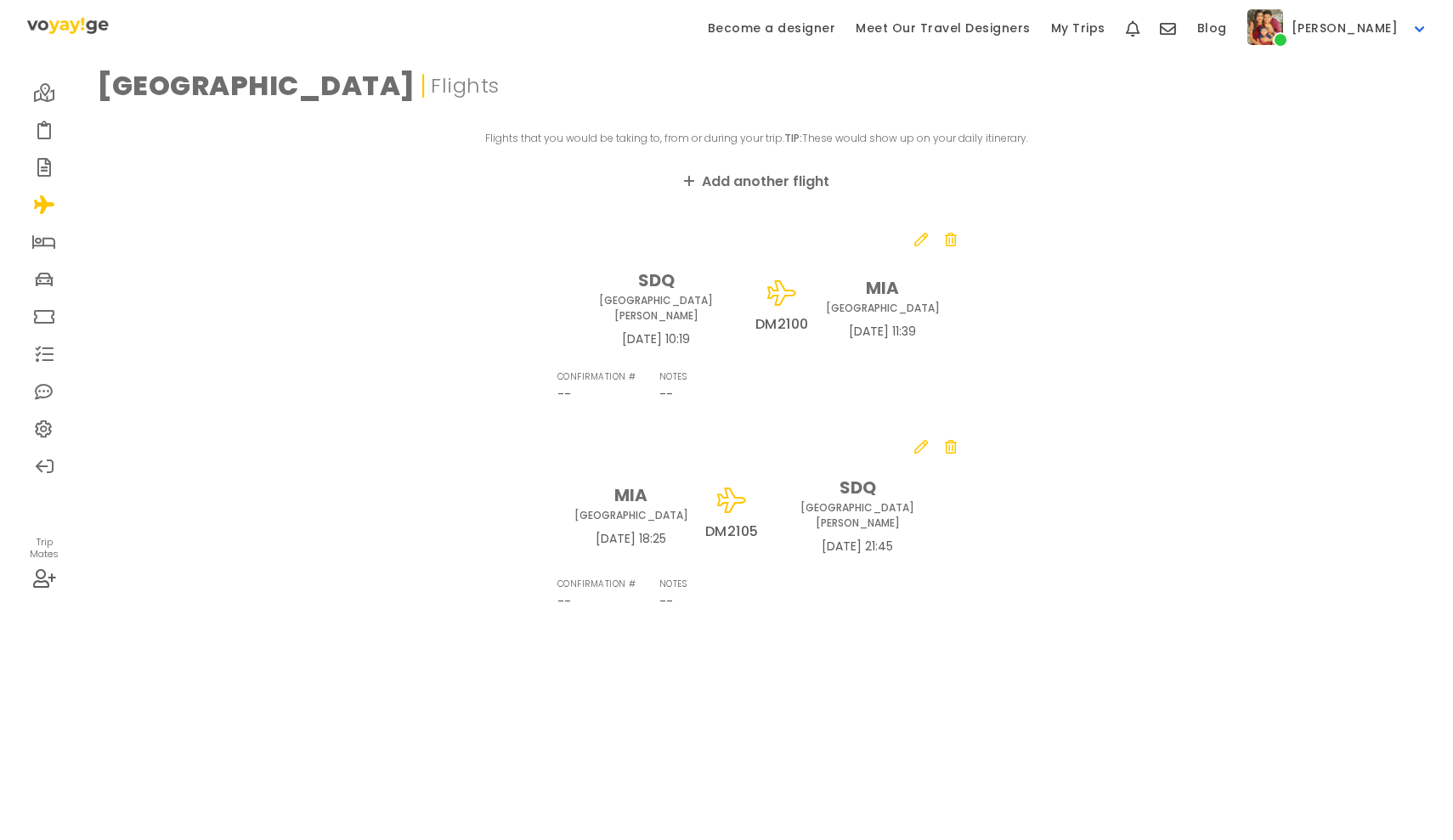
click at [44, 246] on icon at bounding box center [44, 242] width 24 height 14
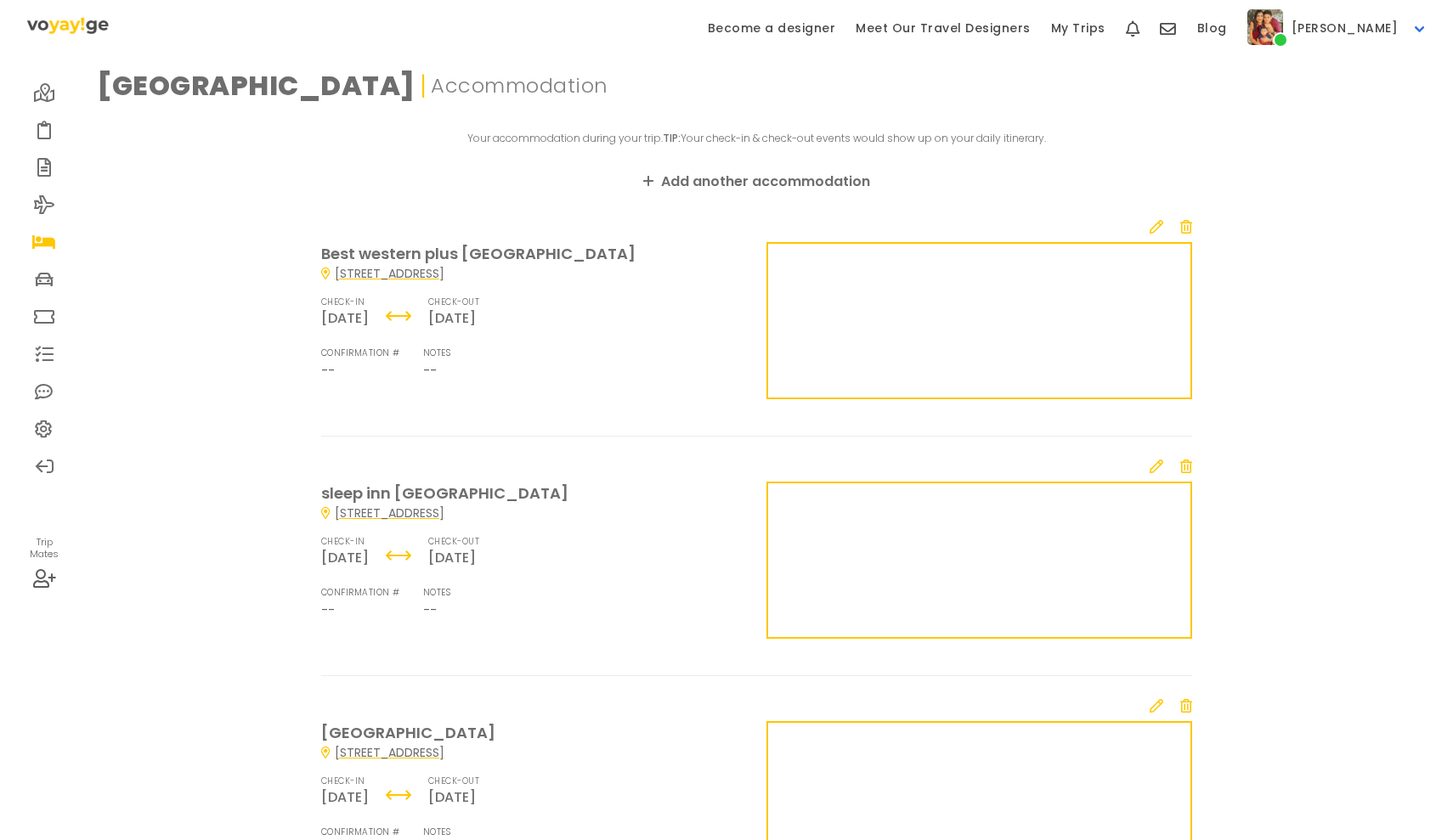
click at [47, 275] on icon at bounding box center [44, 279] width 19 height 14
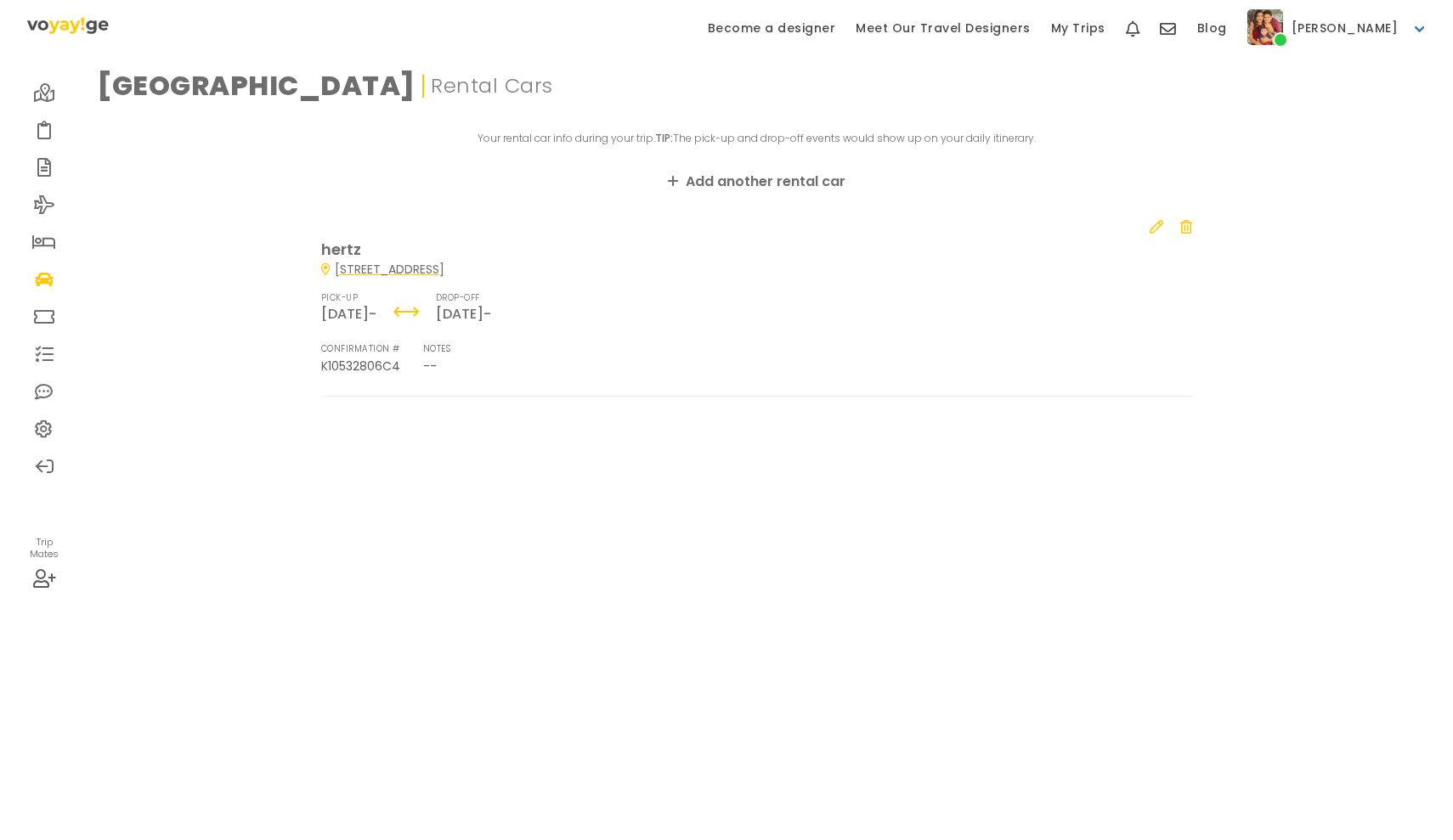
click at [47, 244] on icon at bounding box center [44, 242] width 24 height 14
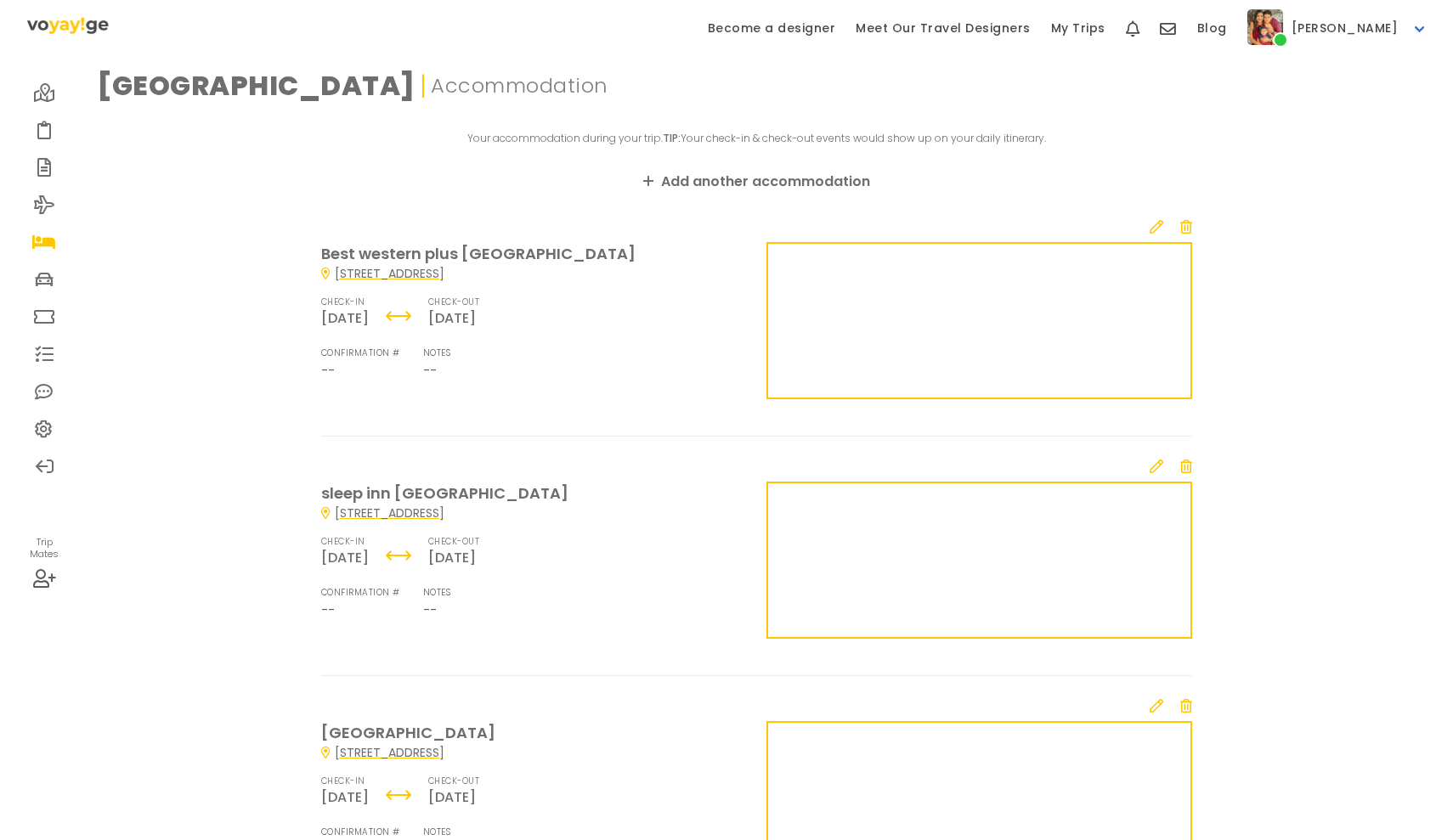
click at [45, 282] on icon at bounding box center [44, 279] width 19 height 14
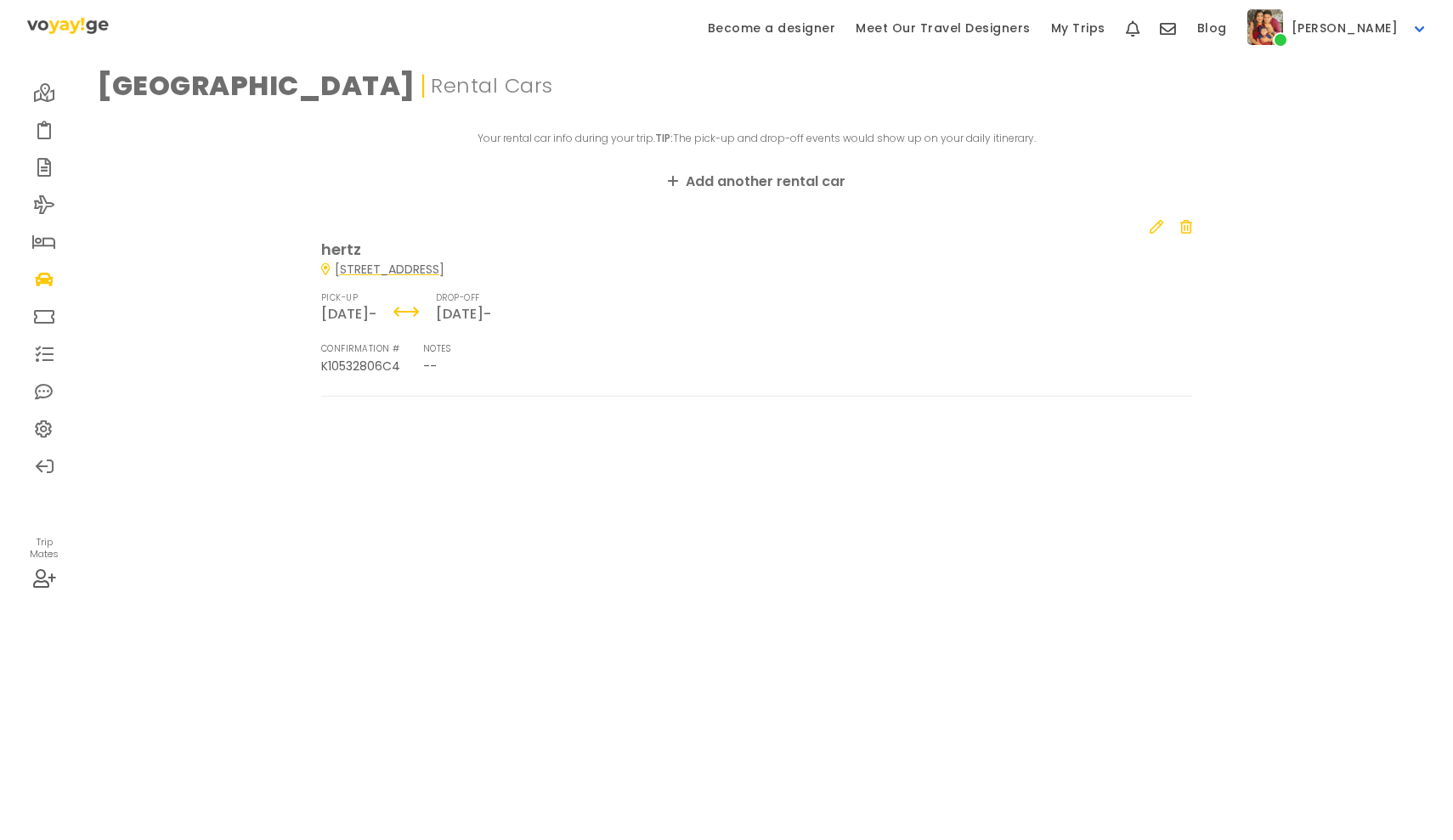
click at [1187, 226] on icon at bounding box center [1186, 226] width 12 height 14
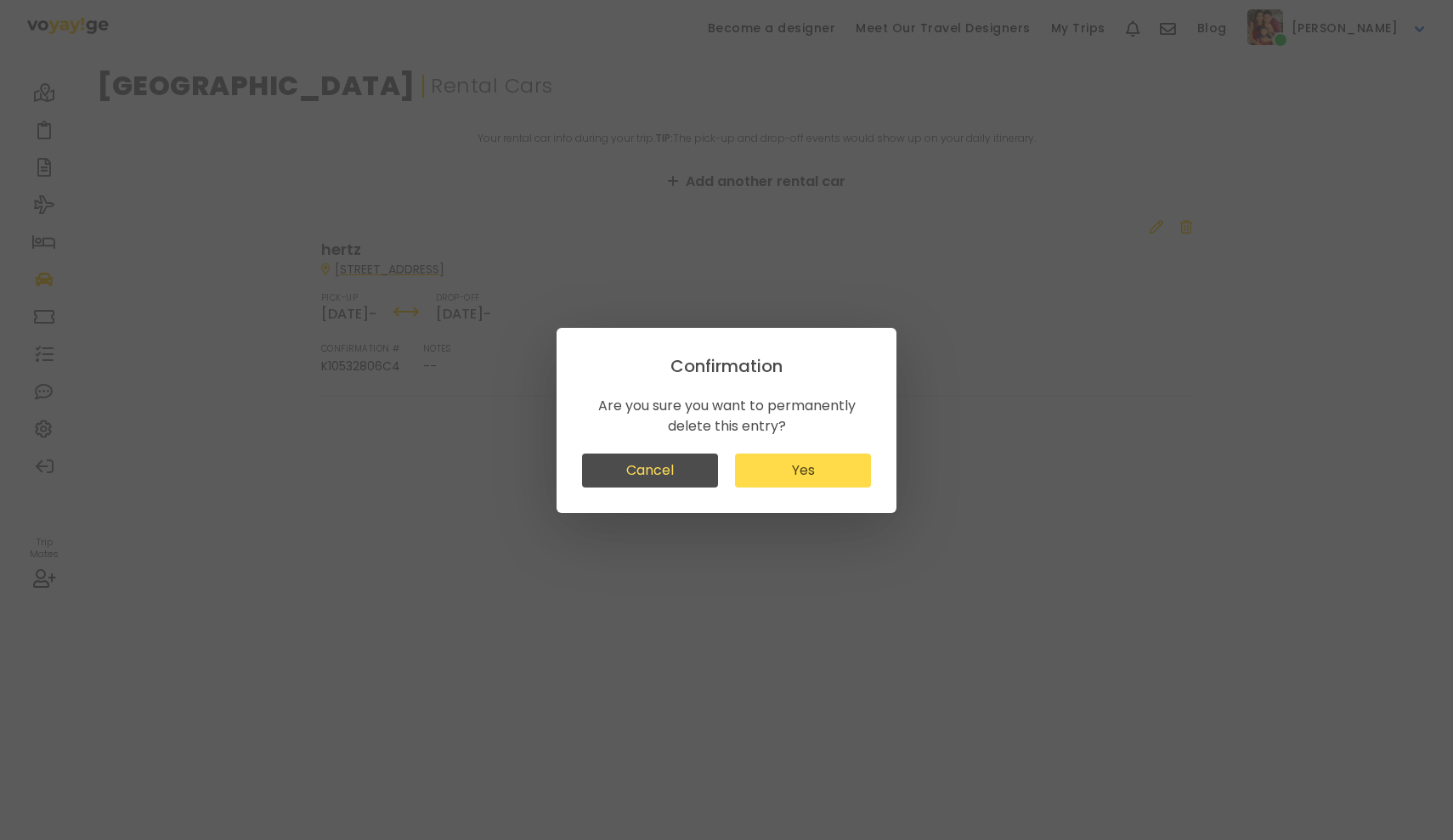
click at [818, 478] on button "Yes" at bounding box center [803, 471] width 136 height 34
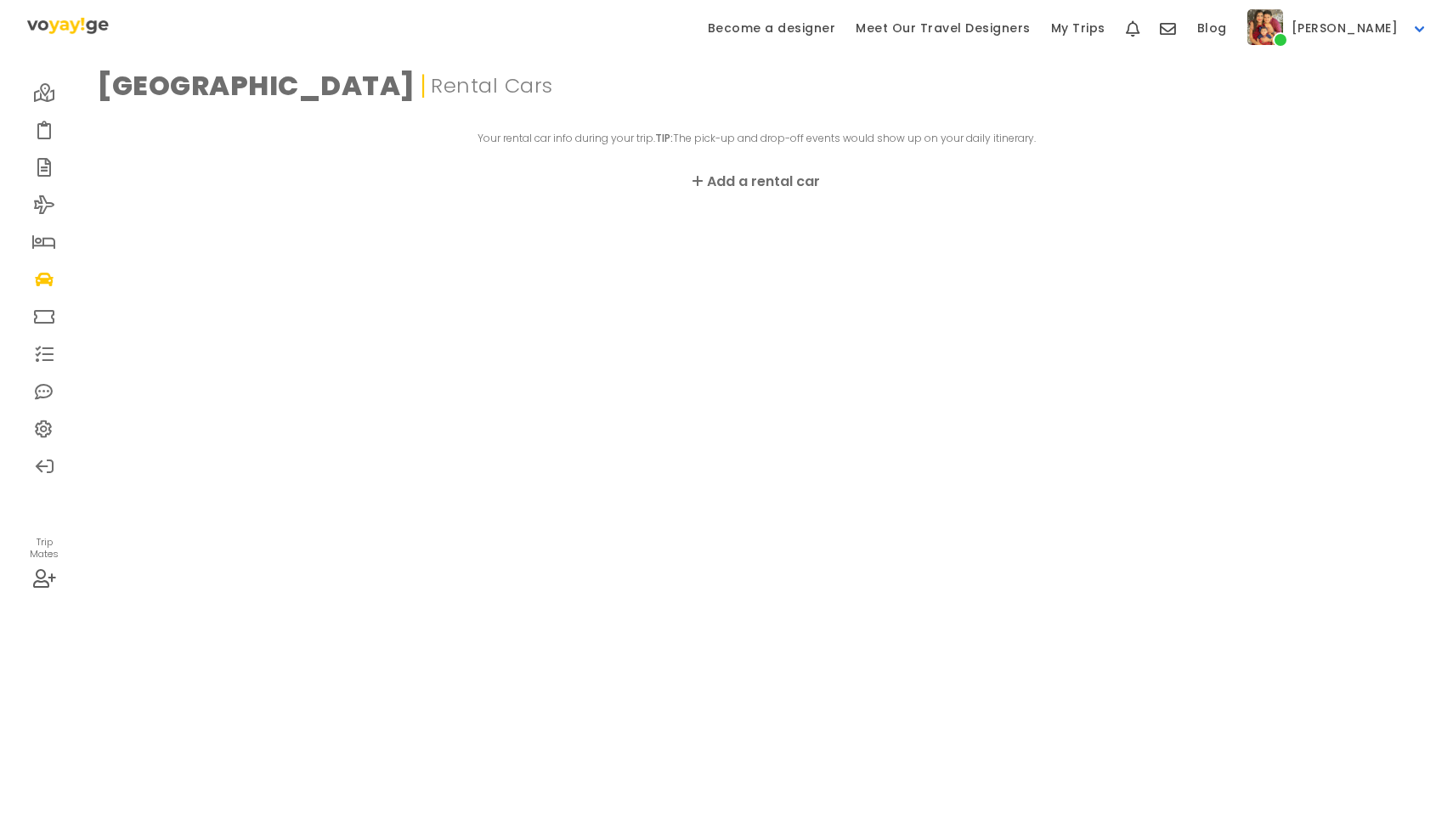
click at [742, 185] on link "Add a rental car" at bounding box center [756, 182] width 128 height 20
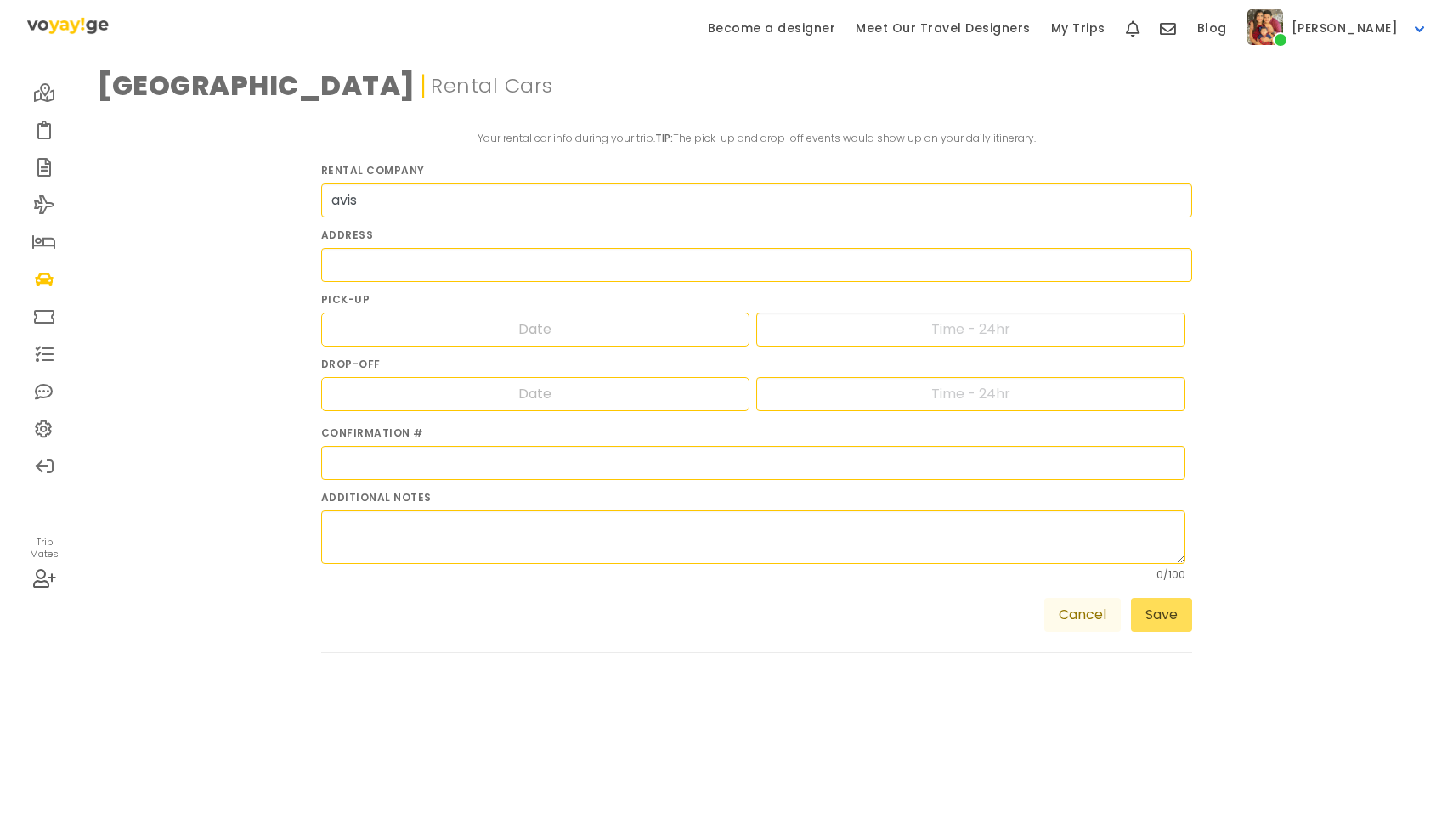
type input "avis"
click at [604, 330] on div "Navigate forward to interact with the calendar and select a date. Press the que…" at bounding box center [535, 329] width 429 height 34
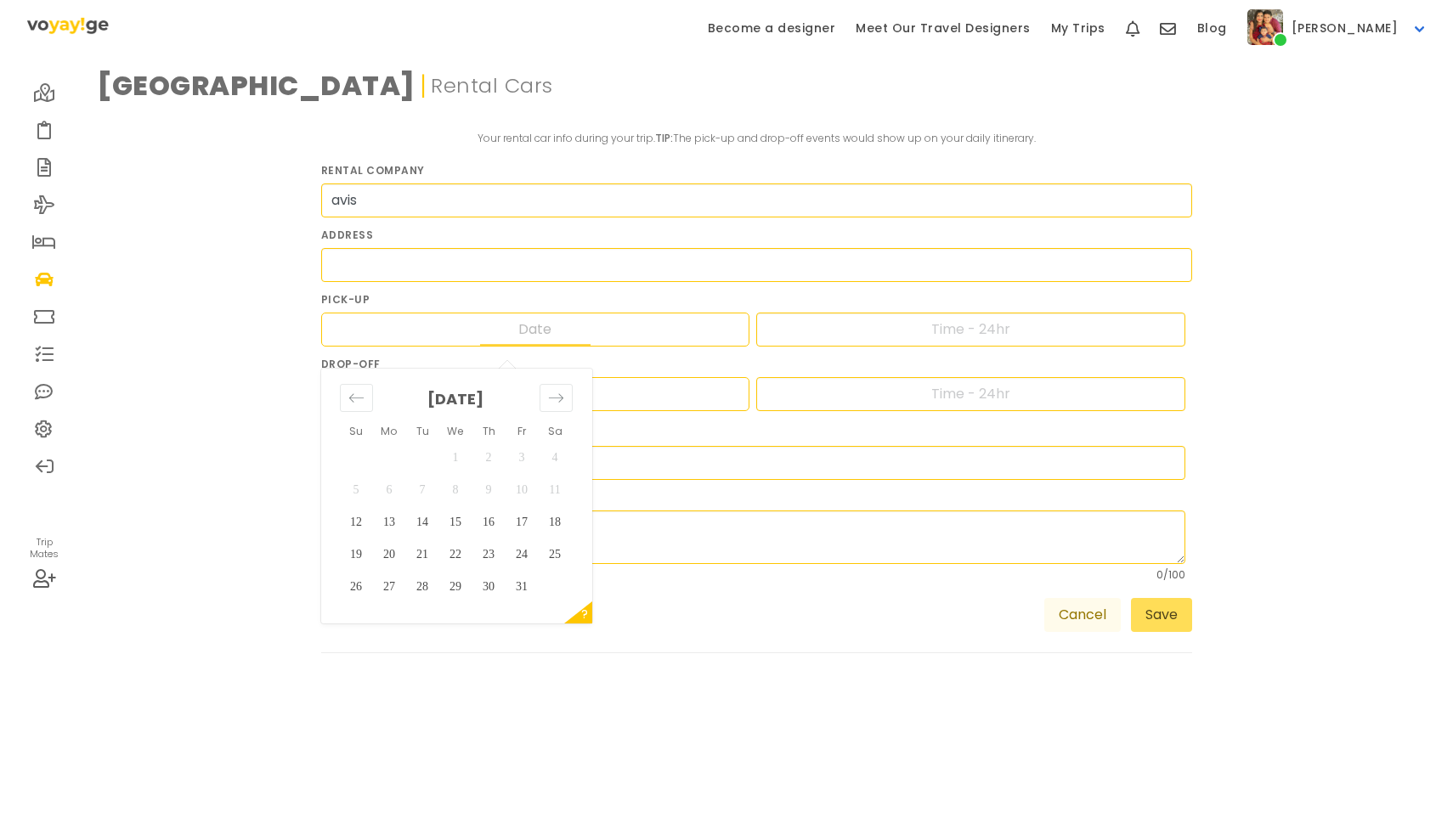
click at [551, 334] on input "Date" at bounding box center [535, 329] width 111 height 32
click at [554, 400] on icon "Move forward to switch to the next month." at bounding box center [556, 397] width 16 height 16
click at [521, 490] on td "7" at bounding box center [522, 490] width 33 height 32
type input "[DATE]"
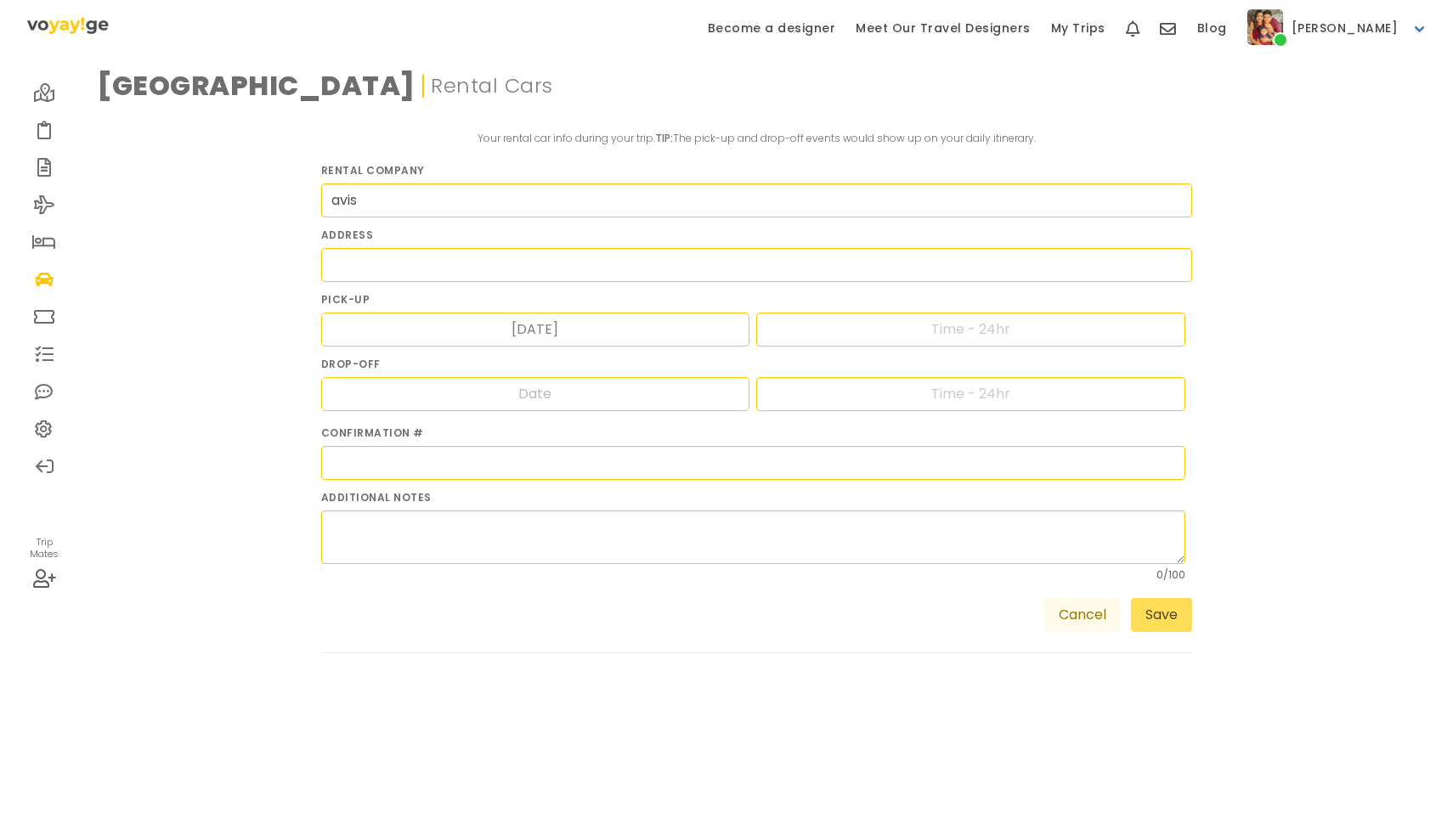
click at [642, 410] on div "Navigate forward to interact with the calendar and select a date. Press the que…" at bounding box center [535, 394] width 429 height 34
click at [629, 403] on div "Navigate forward to interact with the calendar and select a date. Press the que…" at bounding box center [535, 394] width 429 height 34
click at [617, 397] on div "Navigate forward to interact with the calendar and select a date. Press the que…" at bounding box center [535, 394] width 429 height 34
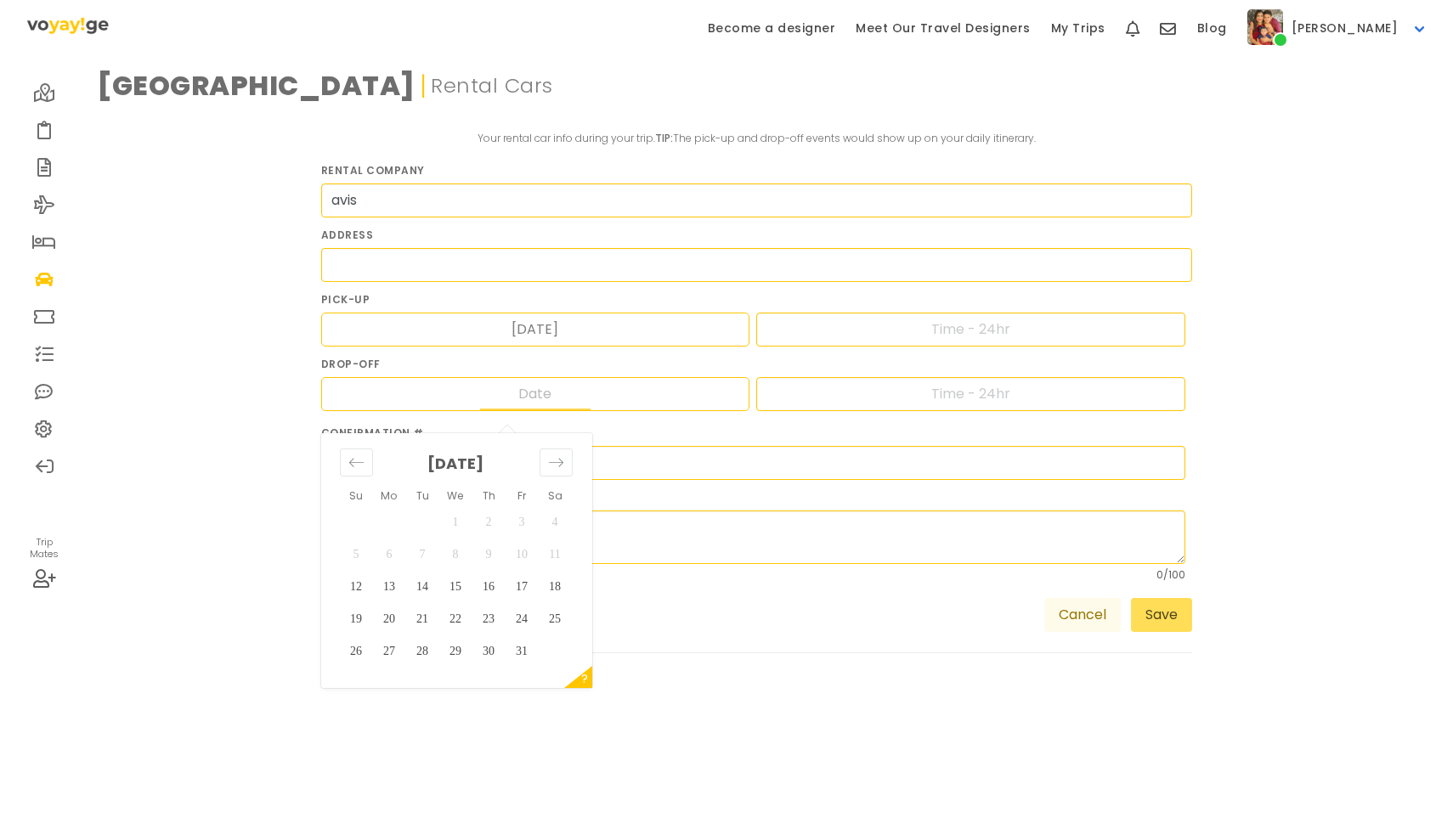
click at [513, 387] on input "Date" at bounding box center [535, 394] width 111 height 32
click at [546, 461] on div "Move forward to switch to the next month." at bounding box center [556, 462] width 33 height 28
click at [418, 587] on td "11" at bounding box center [422, 587] width 33 height 32
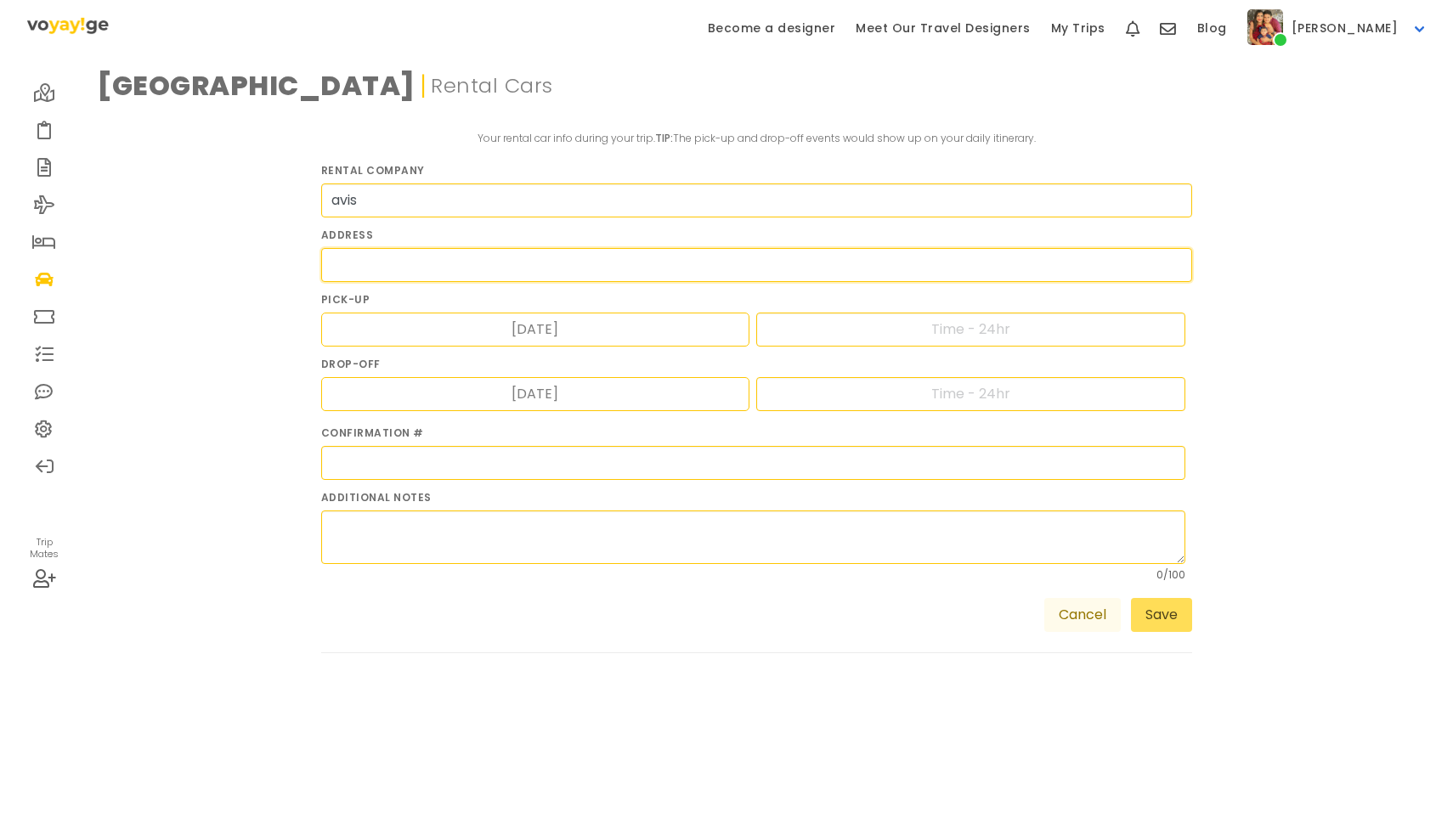
click at [402, 263] on input "text" at bounding box center [757, 265] width 872 height 34
click at [844, 318] on input "text" at bounding box center [970, 329] width 429 height 34
click at [987, 327] on input "text" at bounding box center [970, 329] width 429 height 34
click at [951, 402] on input "text" at bounding box center [970, 394] width 429 height 34
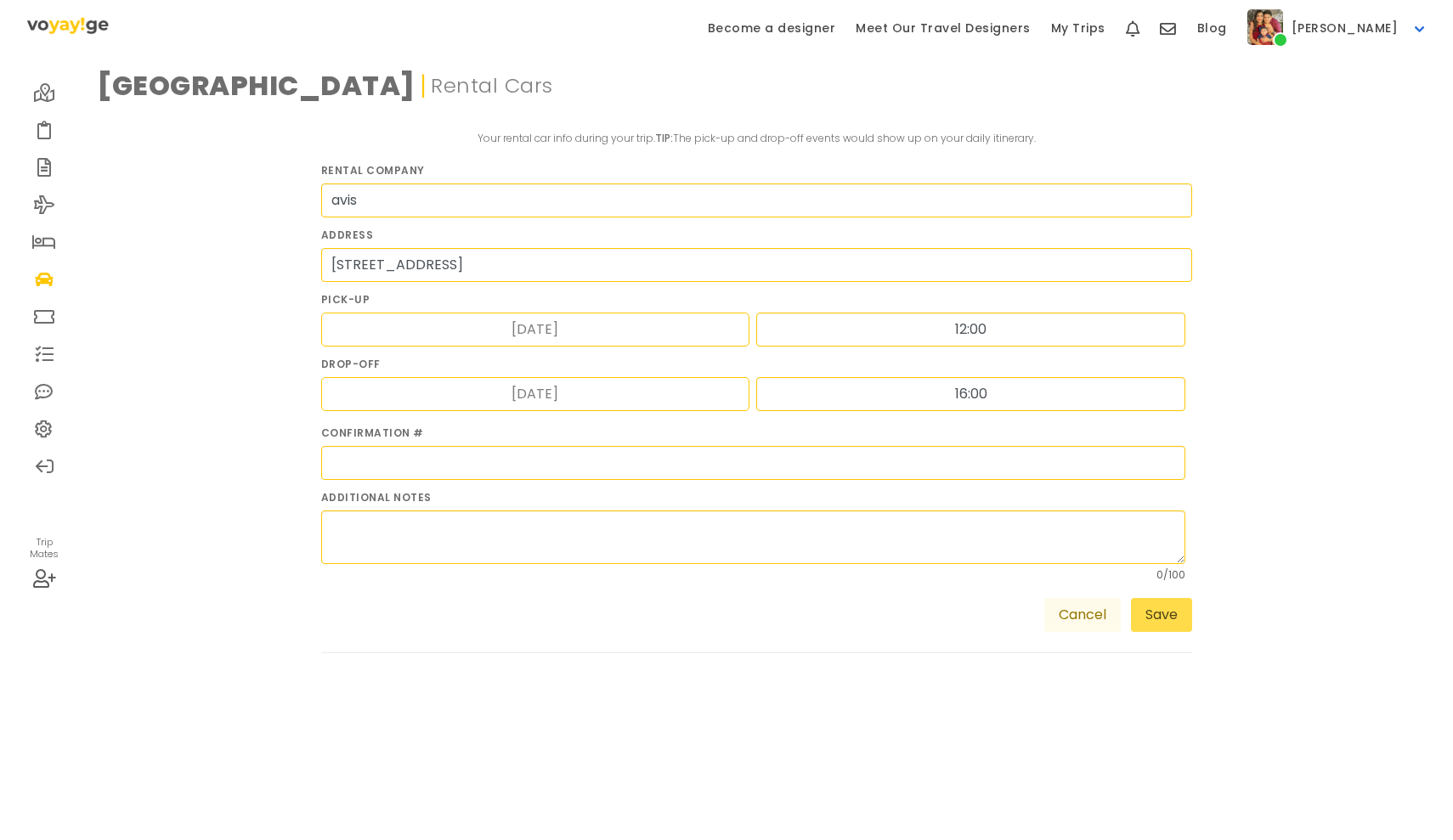
click at [1178, 619] on button "Save" at bounding box center [1161, 615] width 61 height 34
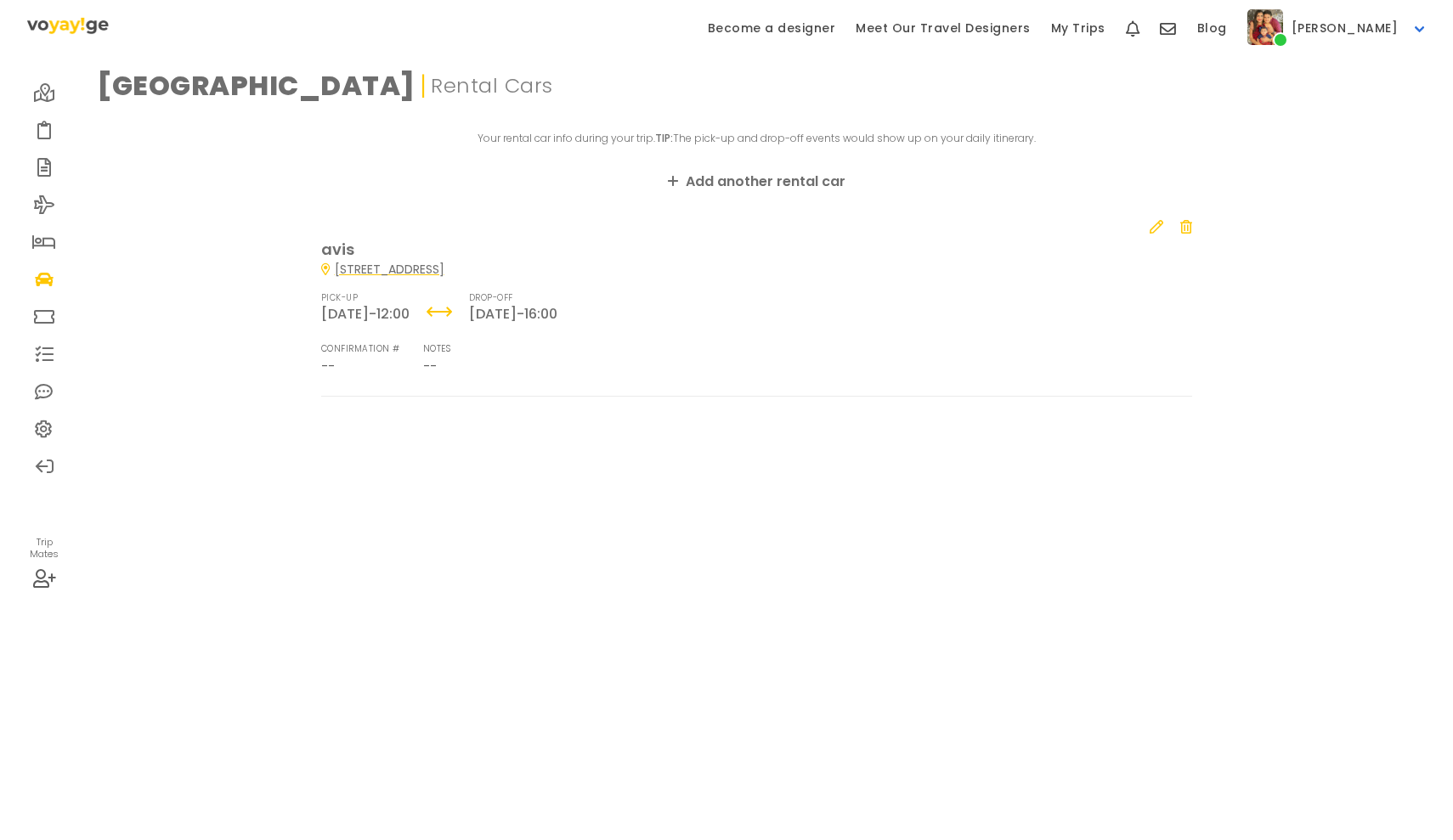
click at [52, 320] on icon at bounding box center [44, 317] width 21 height 14
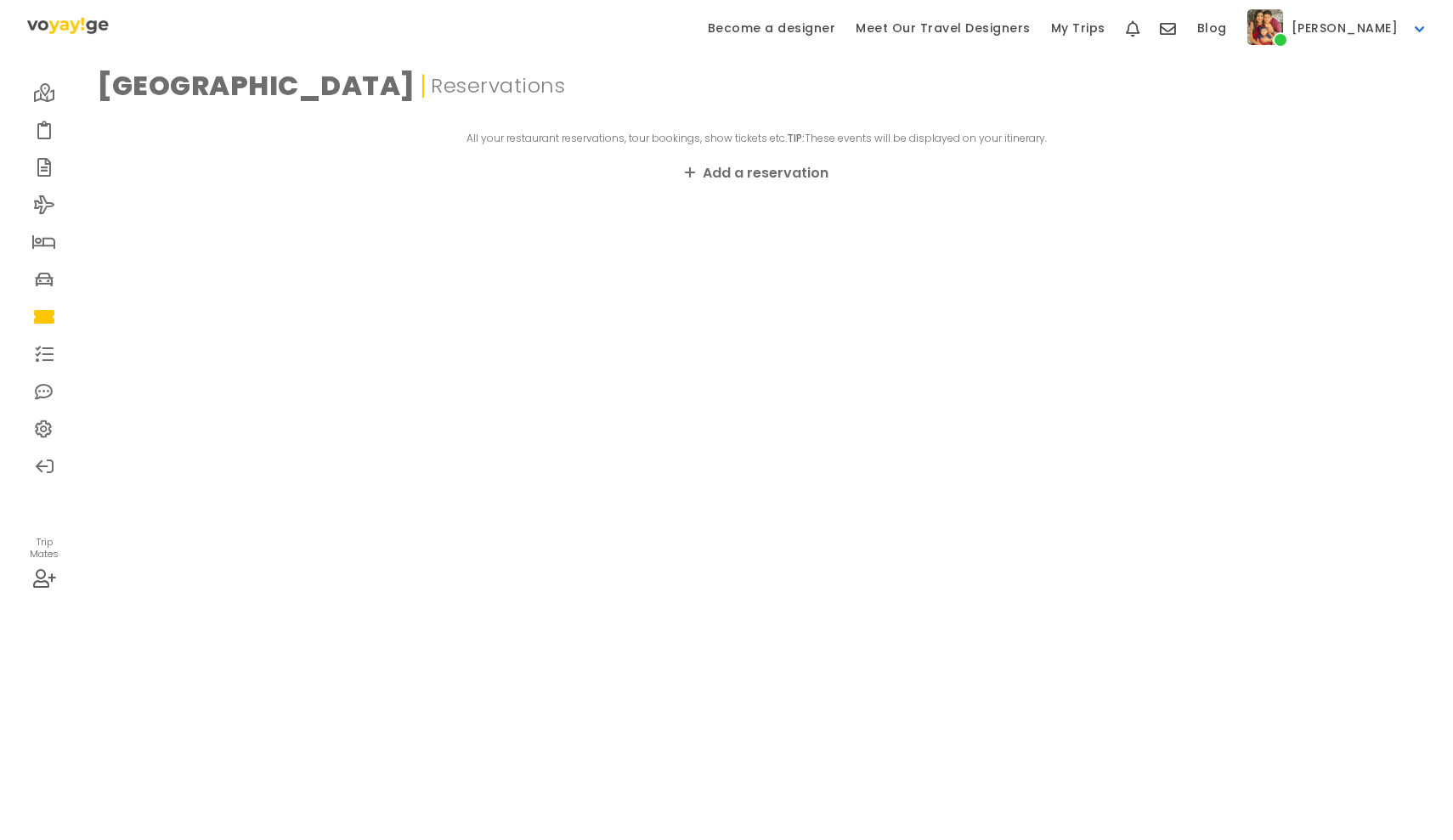
click at [39, 352] on icon at bounding box center [44, 354] width 19 height 14
click at [55, 385] on link at bounding box center [44, 391] width 37 height 37
click at [53, 422] on icon at bounding box center [44, 429] width 19 height 14
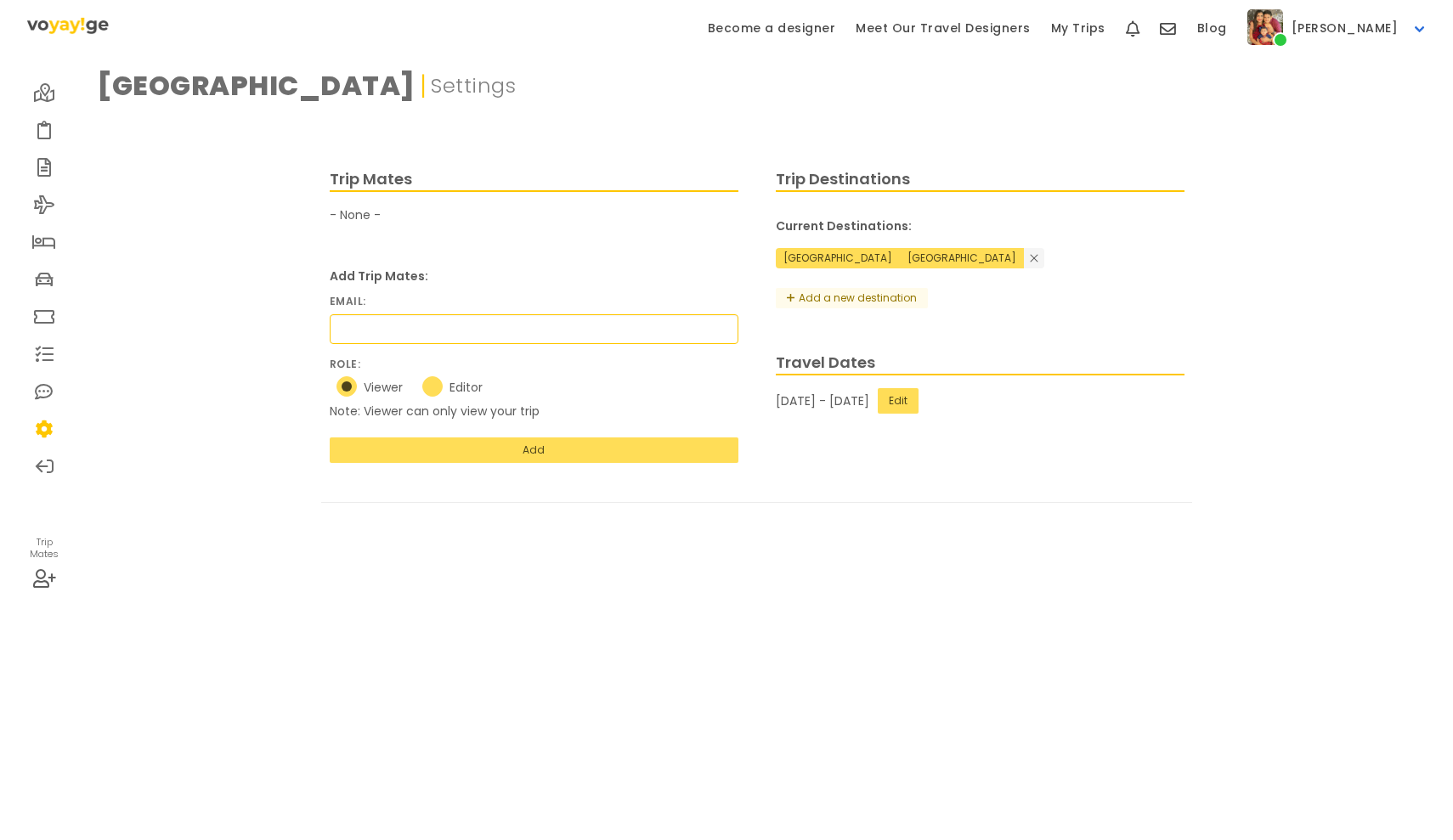
drag, startPoint x: 49, startPoint y: 466, endPoint x: 20, endPoint y: 154, distance: 313.3
click at [20, 154] on div "Trip Mates" at bounding box center [44, 485] width 54 height 840
click at [48, 94] on icon at bounding box center [44, 93] width 21 height 14
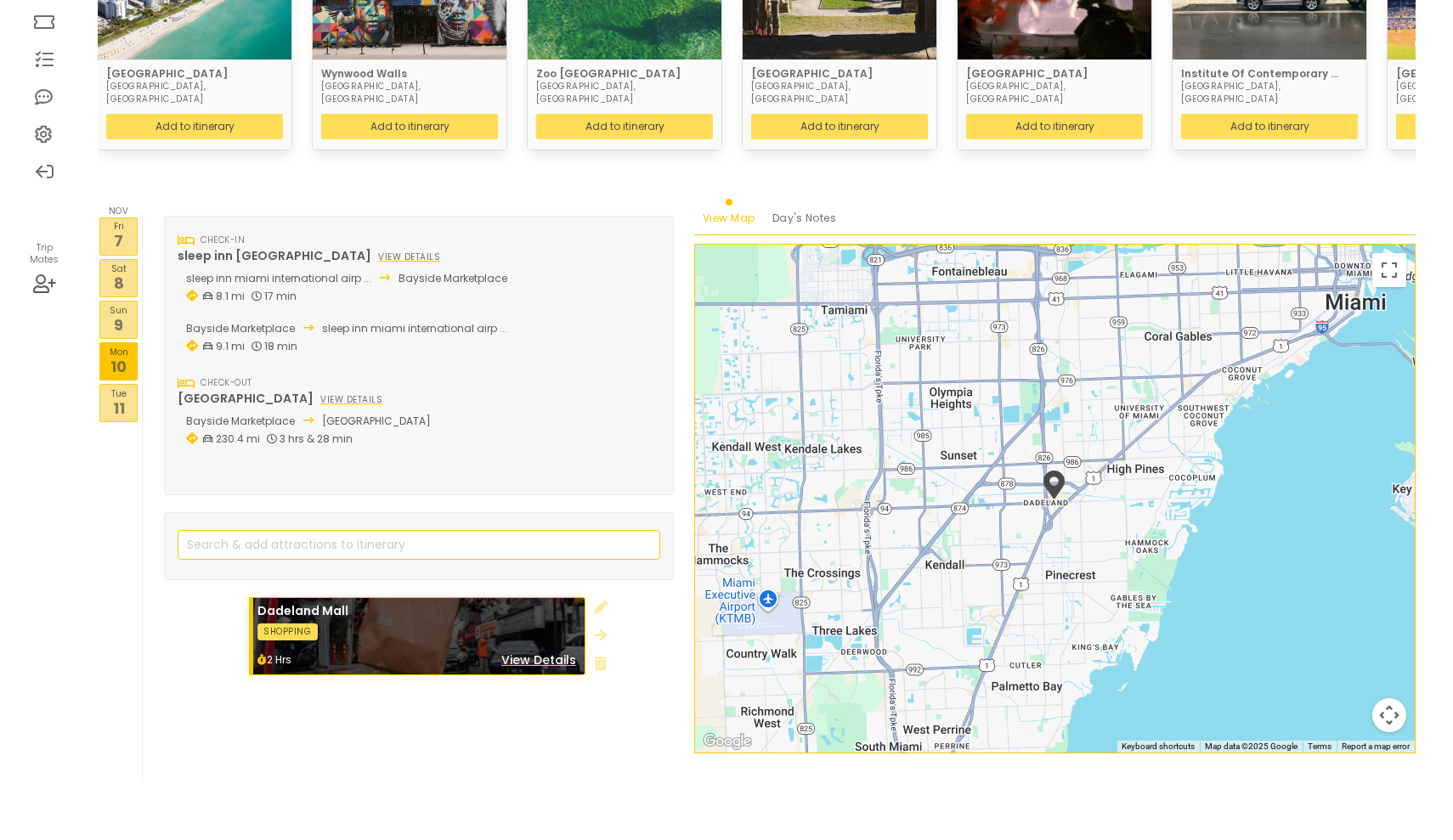
scroll to position [294, 0]
click at [129, 230] on p "7" at bounding box center [118, 241] width 37 height 23
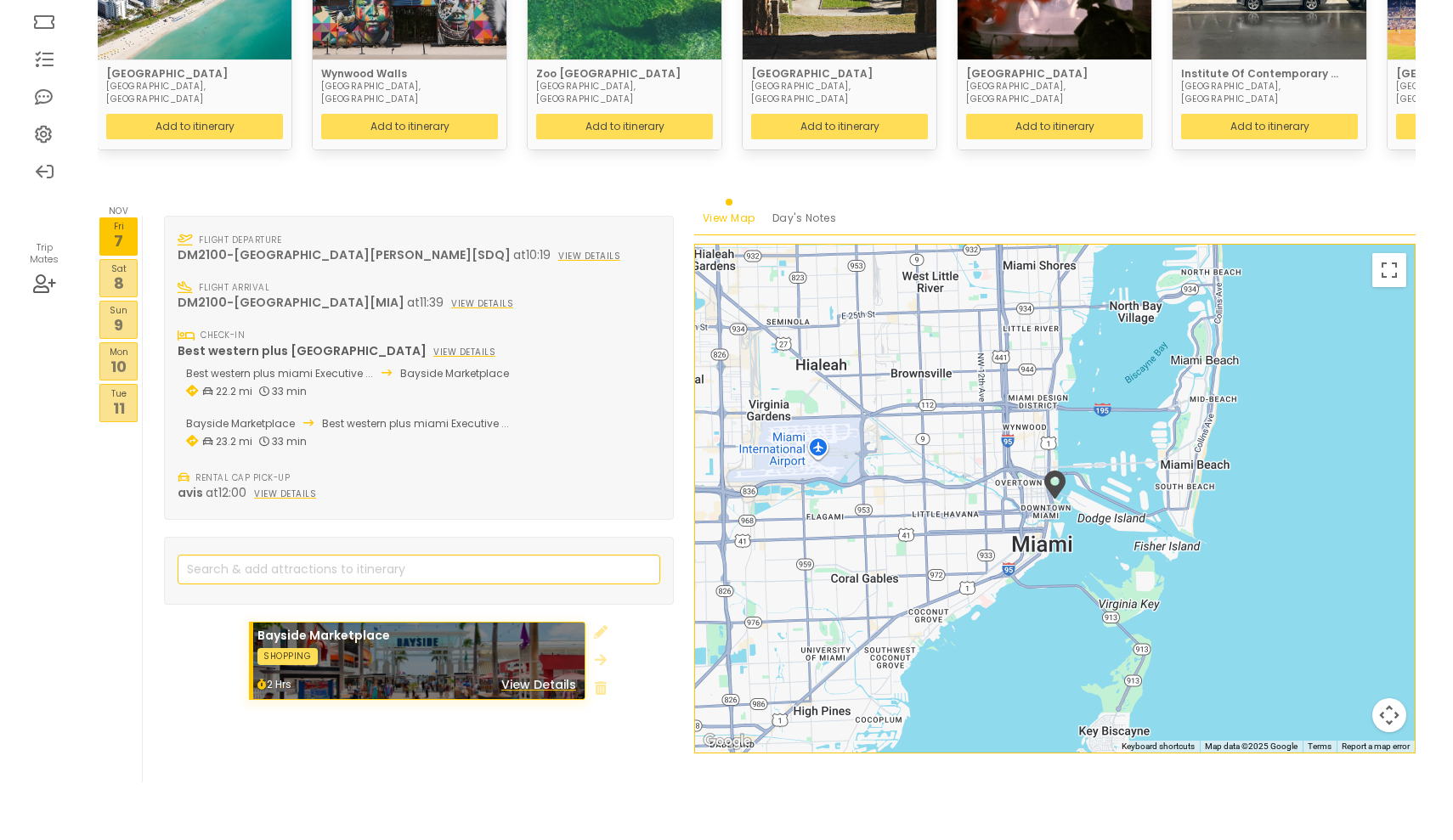
scroll to position [294, 0]
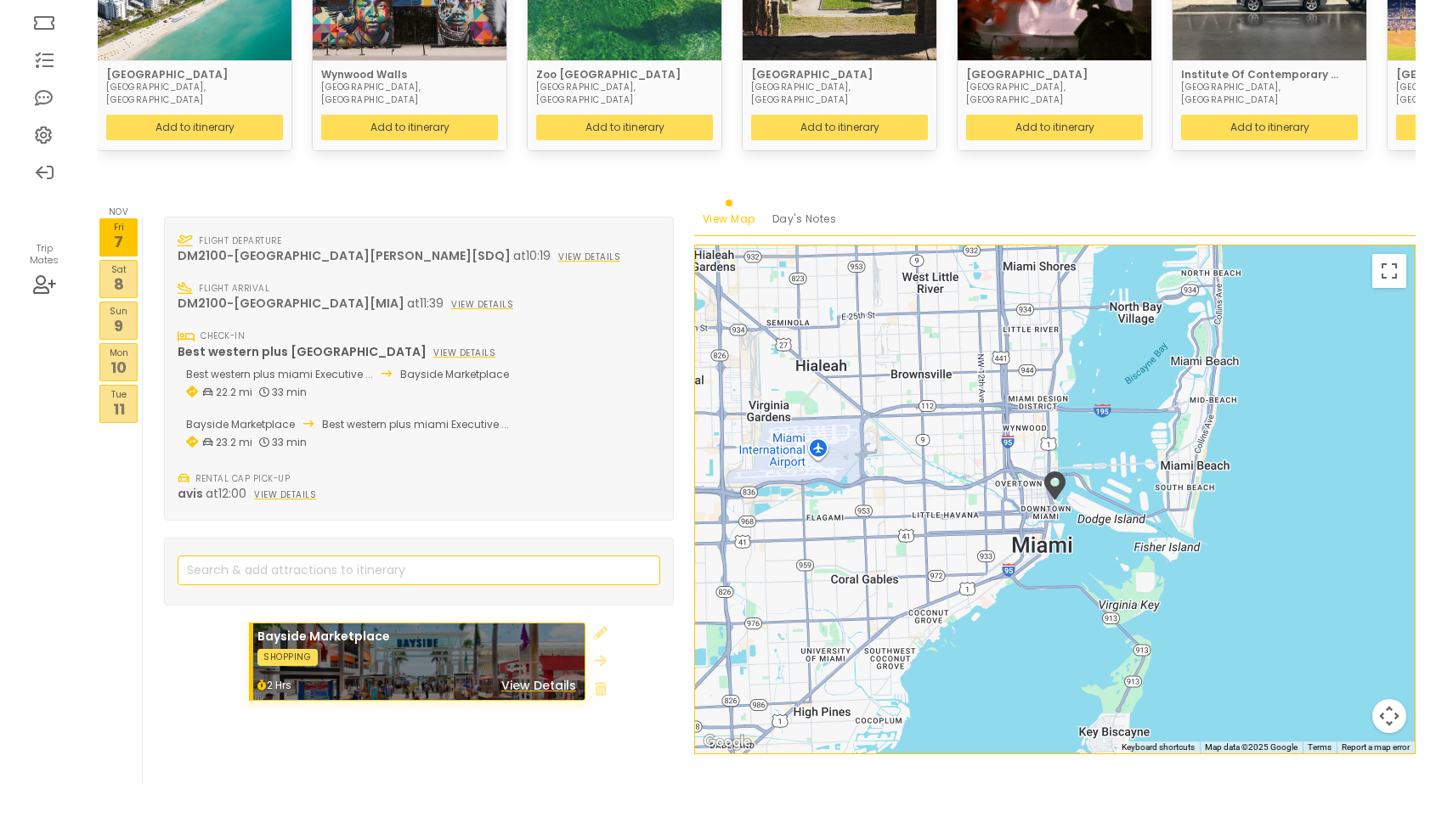
click at [103, 304] on p "Sun" at bounding box center [118, 311] width 37 height 14
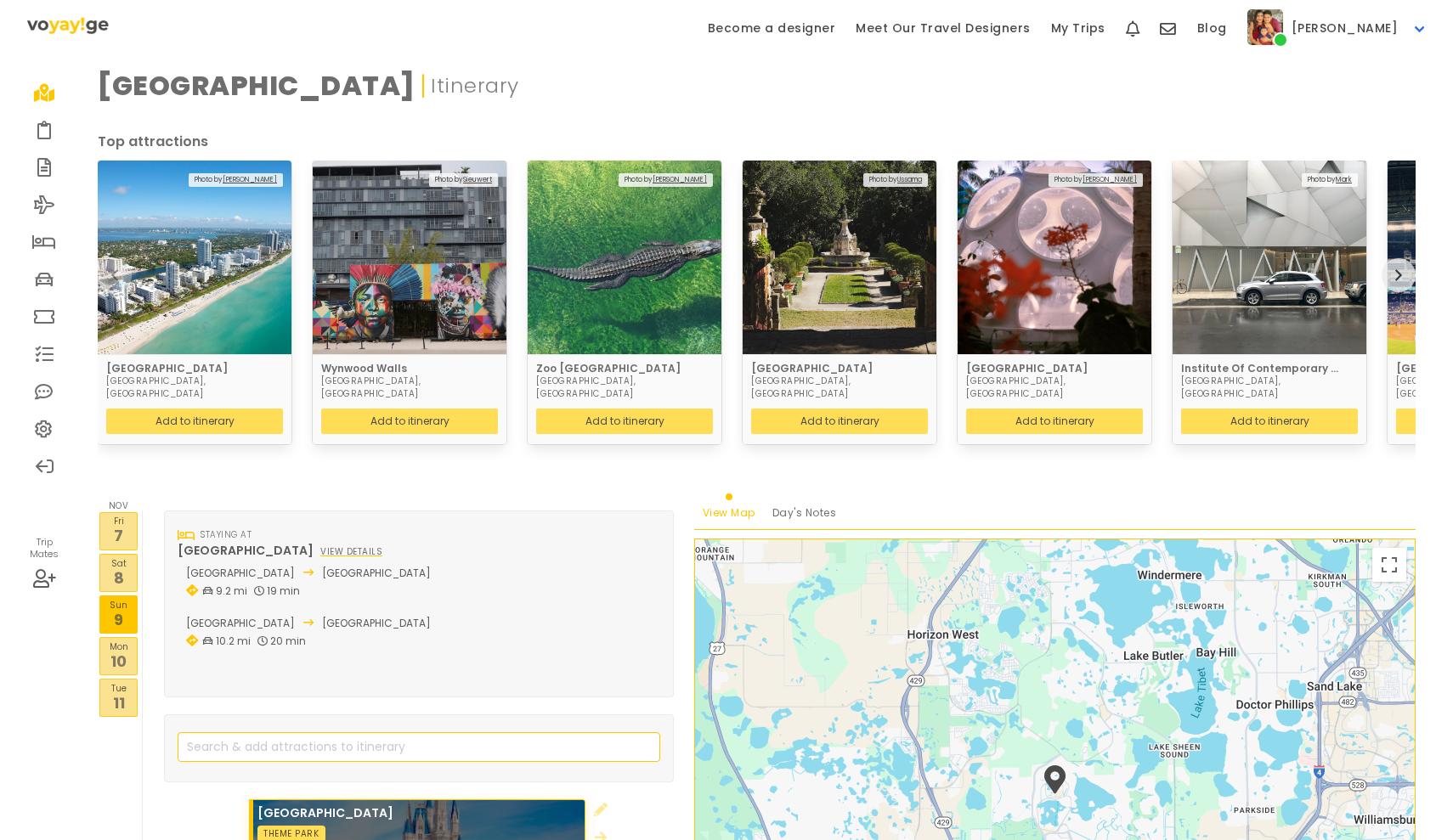
click at [121, 567] on p "8" at bounding box center [118, 578] width 37 height 23
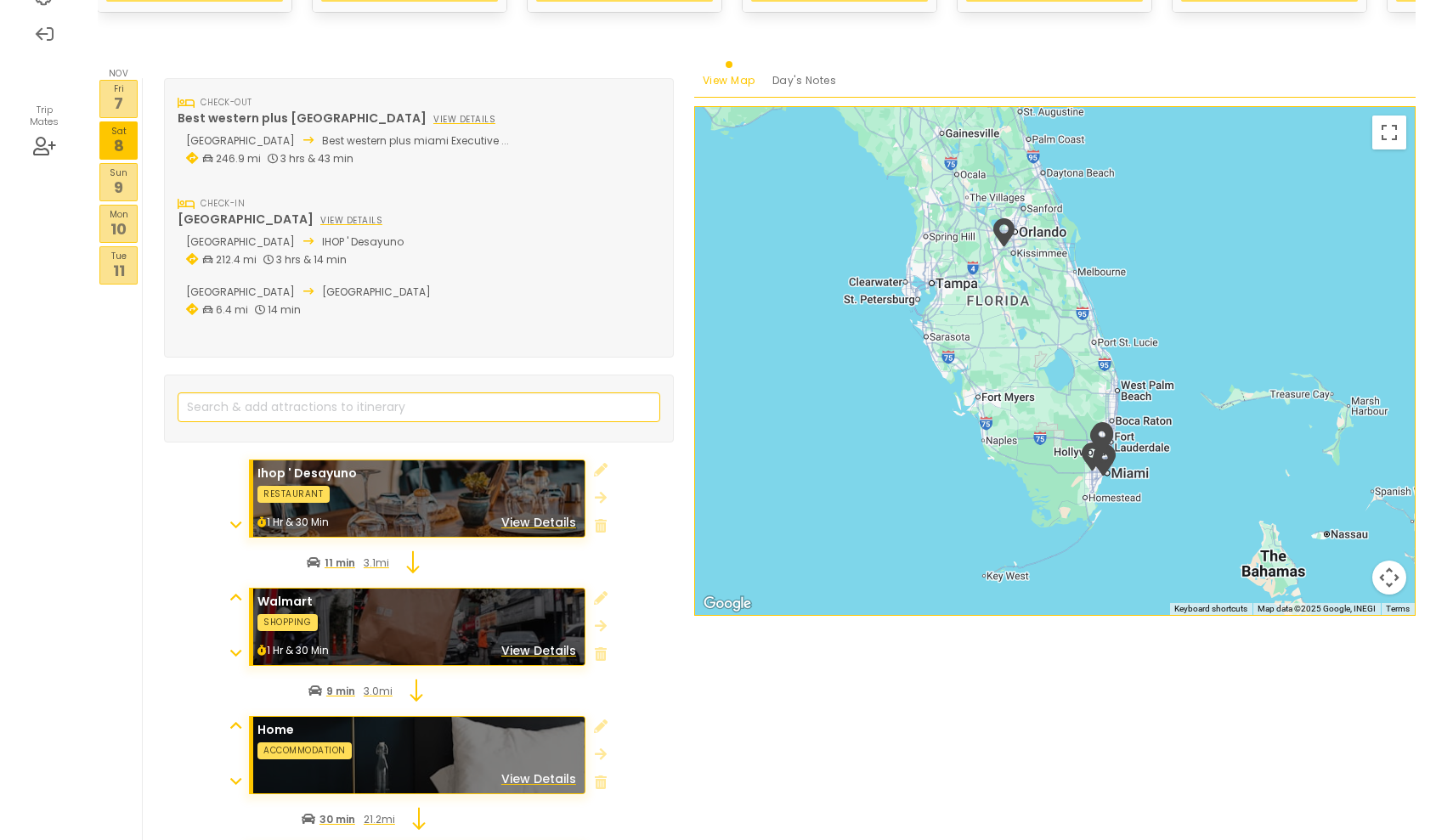
scroll to position [454, 0]
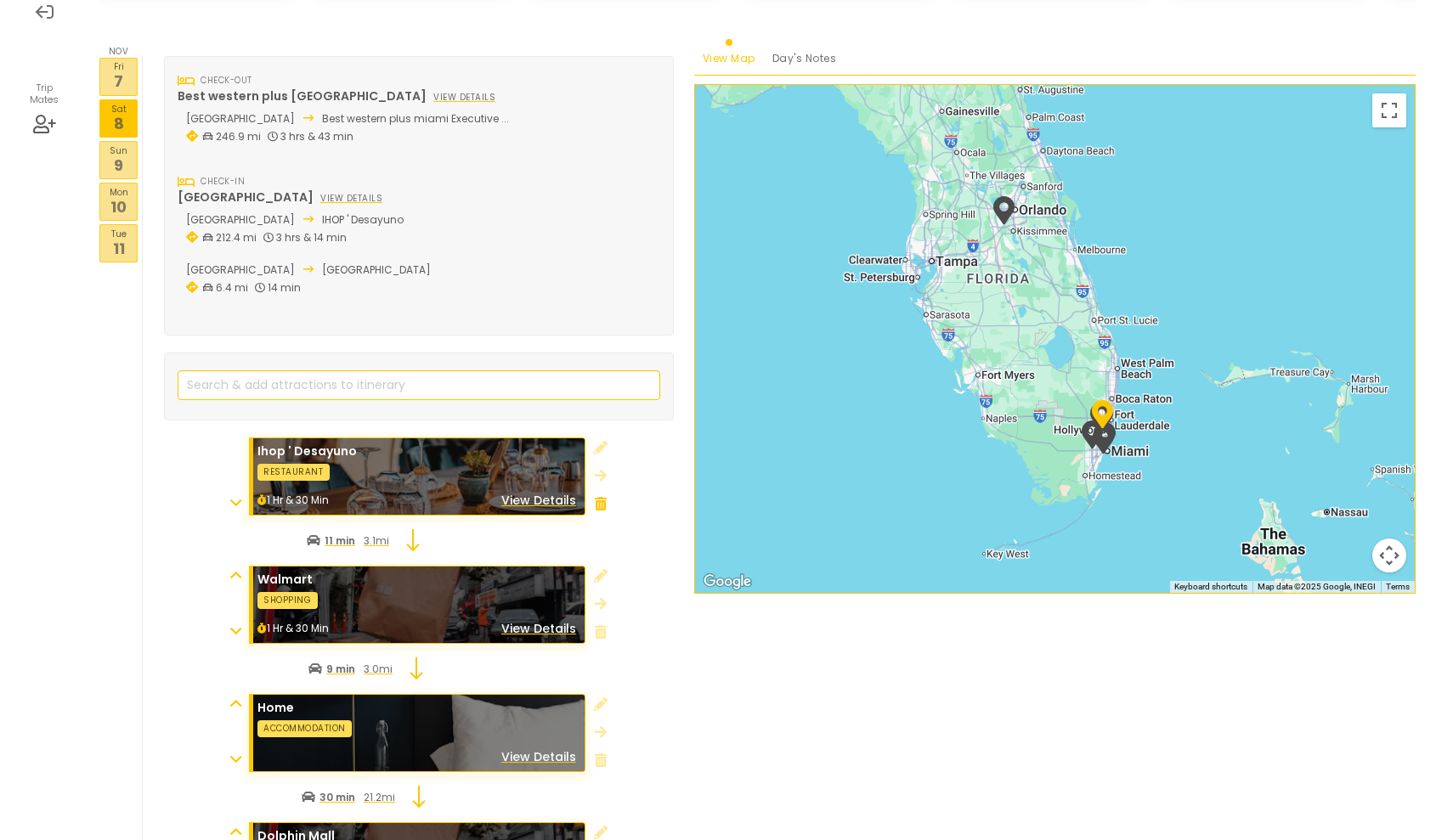
click at [601, 497] on icon at bounding box center [601, 504] width 12 height 14
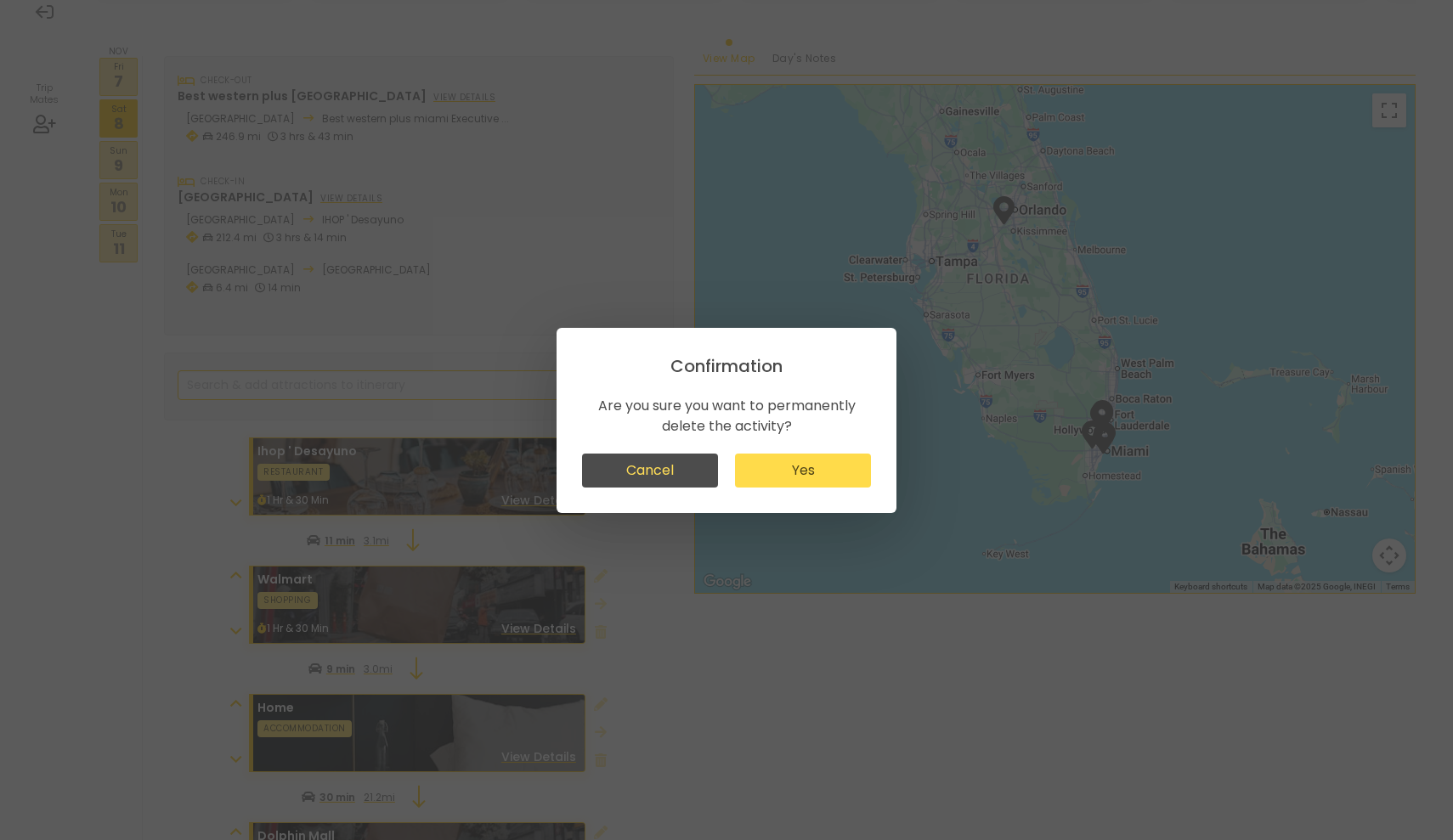
click at [764, 477] on button "Yes" at bounding box center [803, 471] width 136 height 34
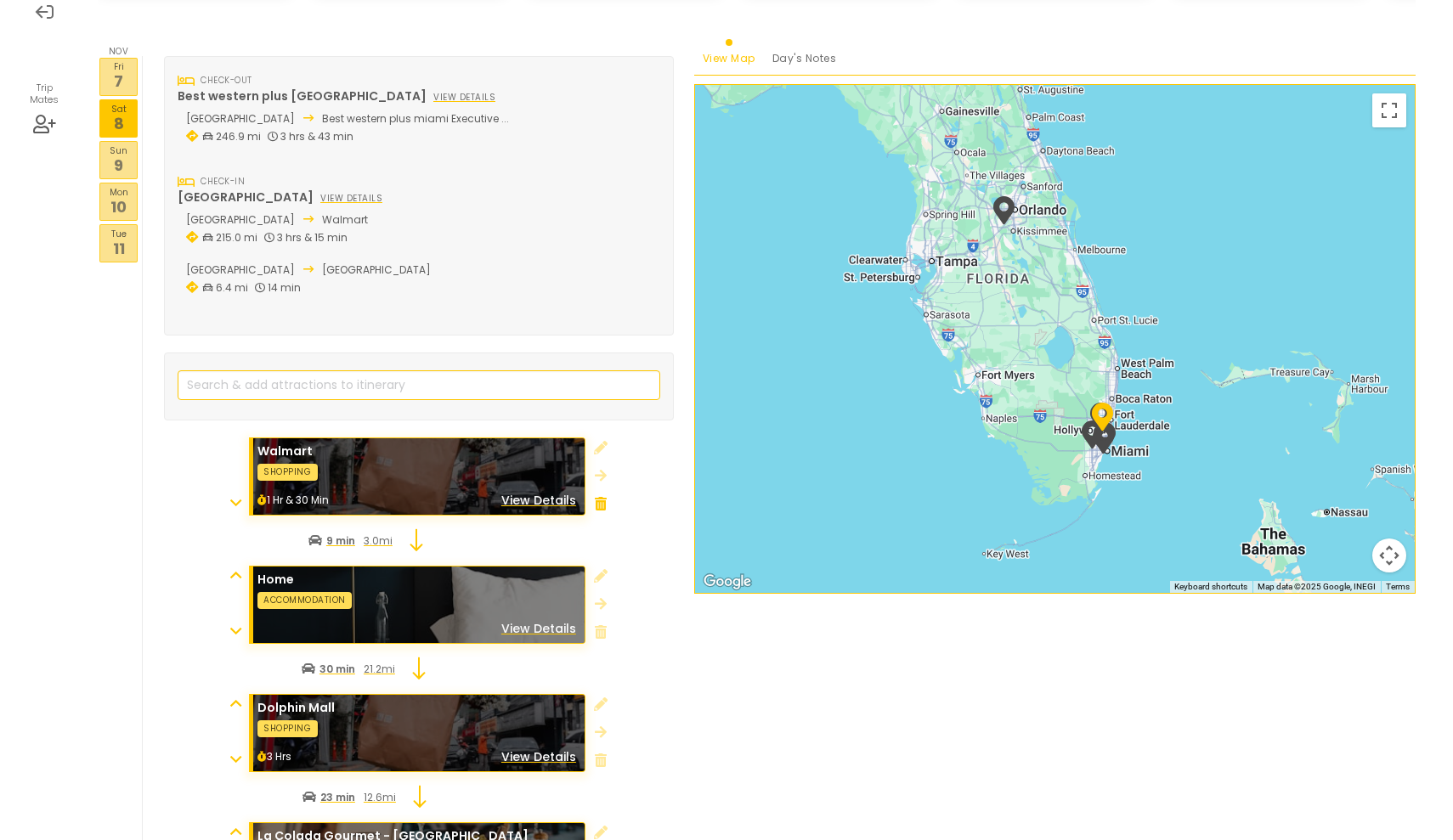
click at [598, 497] on icon at bounding box center [601, 504] width 12 height 14
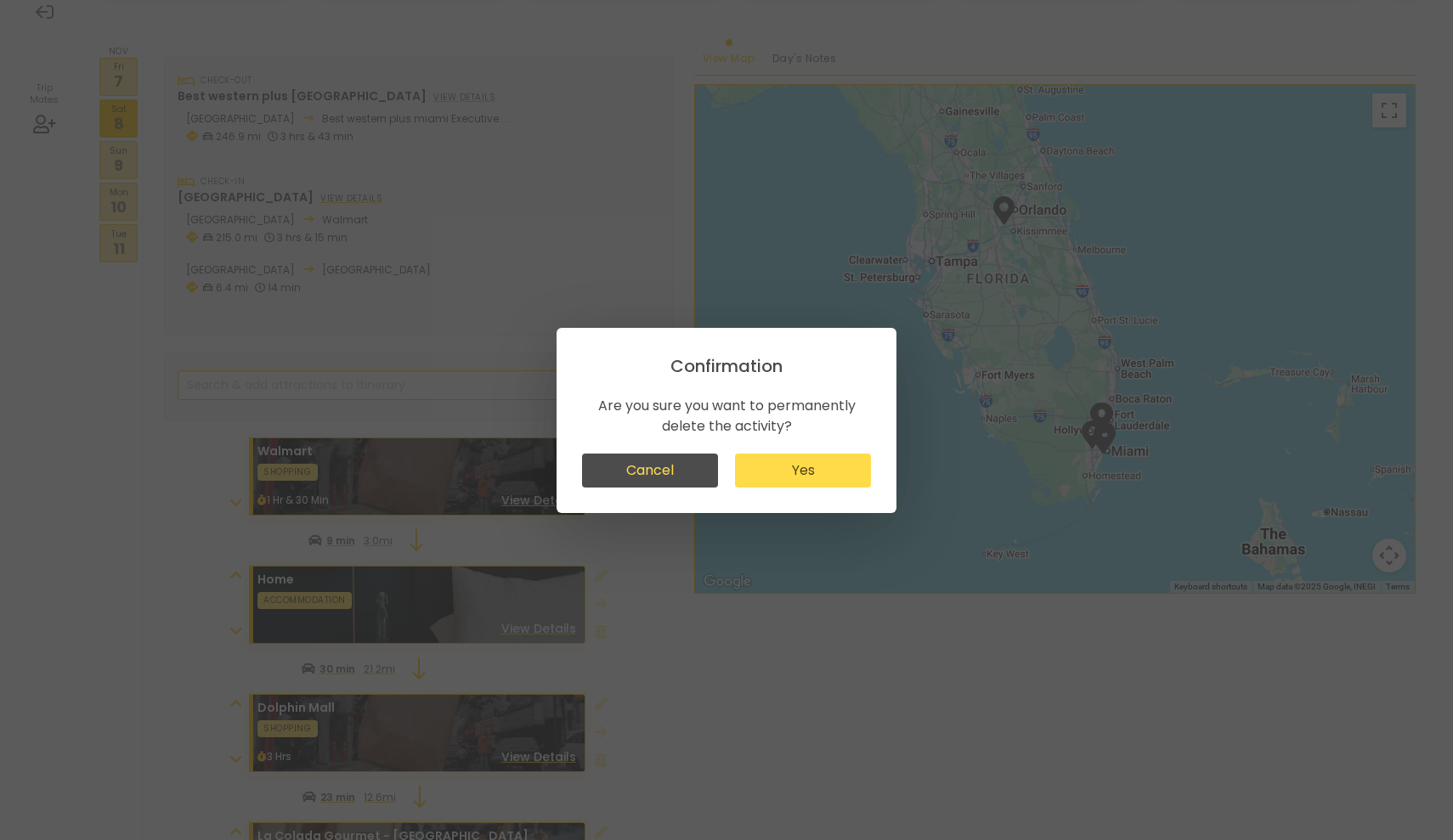
click at [775, 466] on button "Yes" at bounding box center [803, 471] width 136 height 34
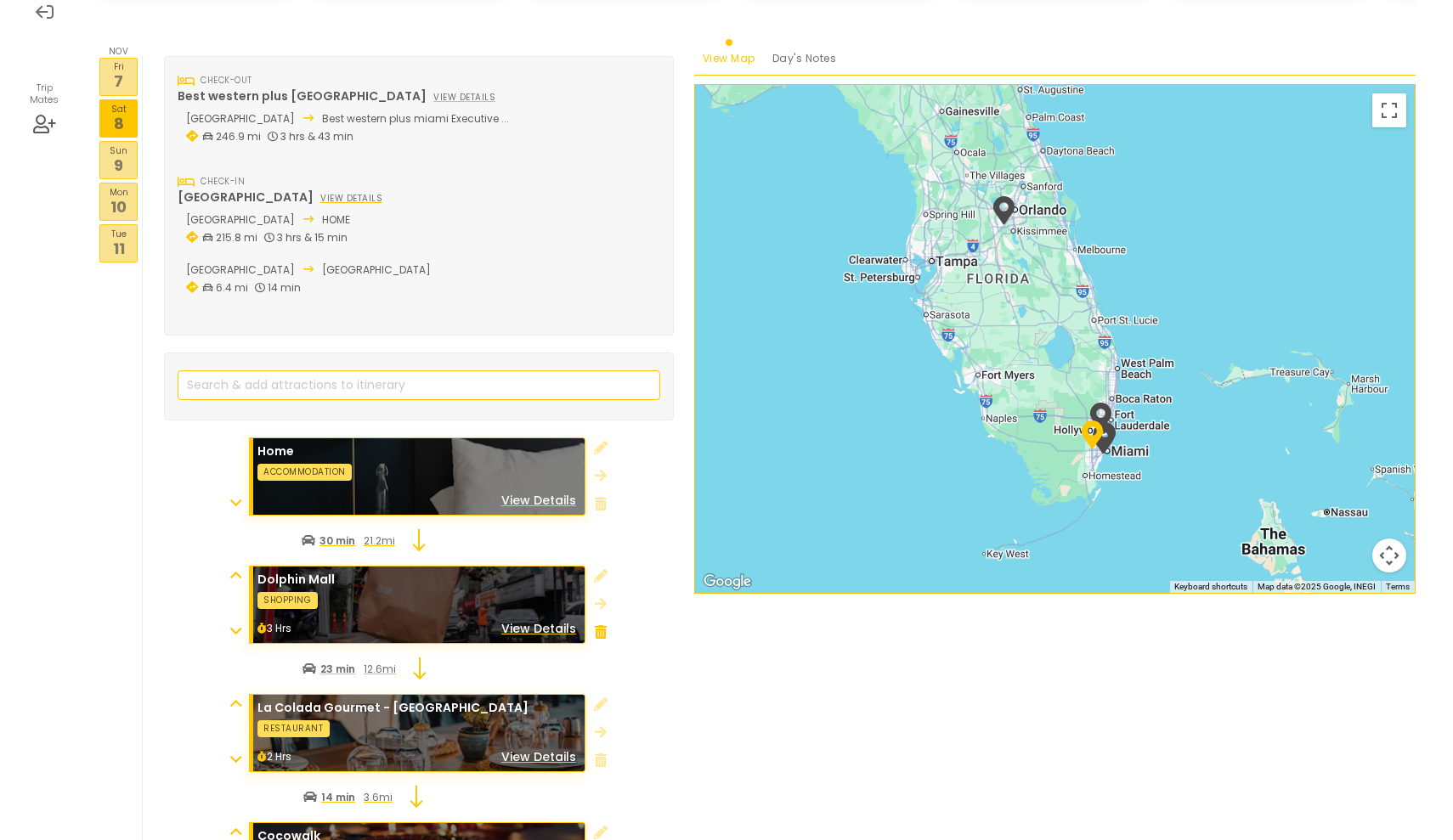
click at [600, 626] on icon at bounding box center [601, 632] width 12 height 14
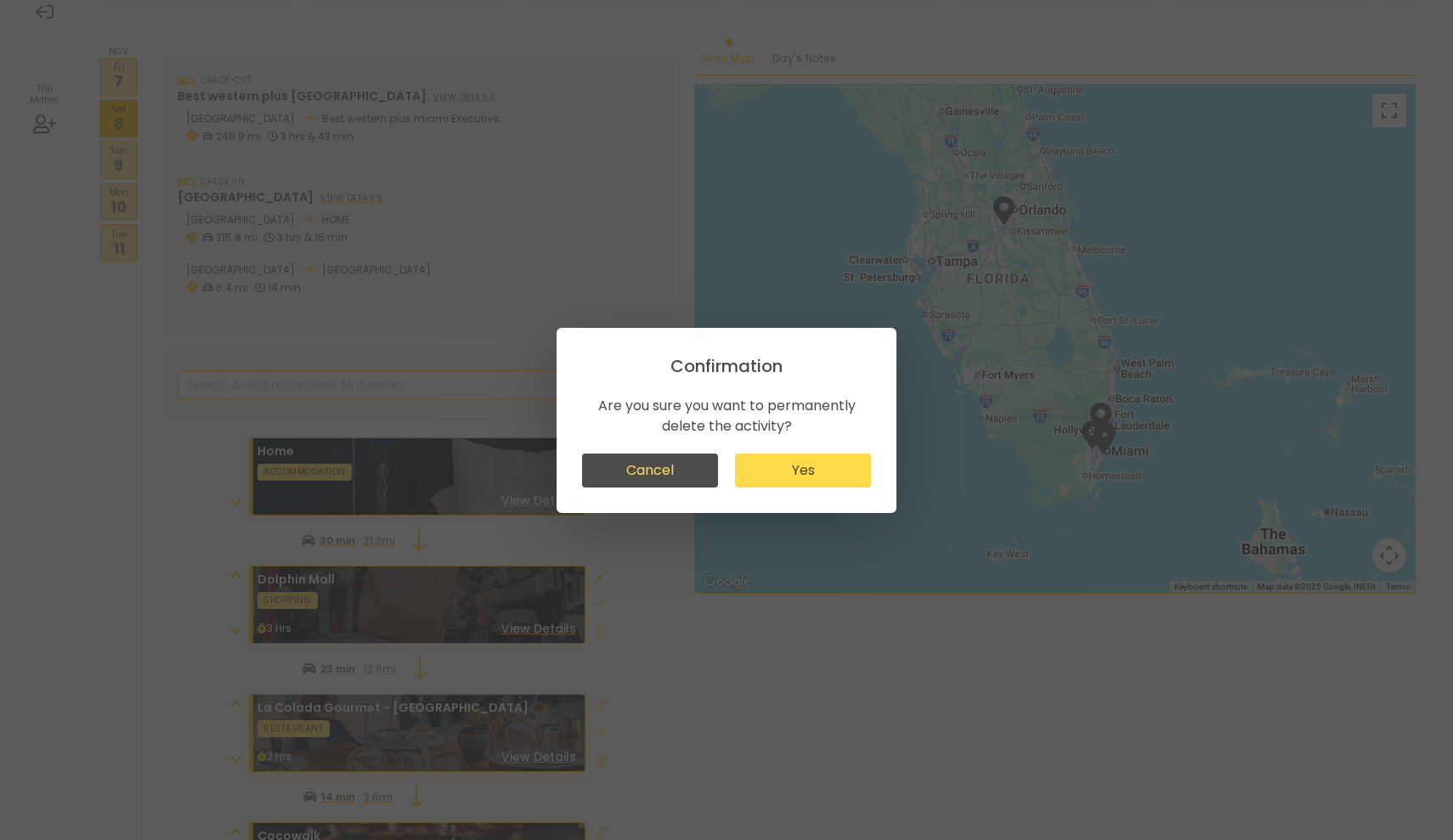
click at [814, 476] on button "Yes" at bounding box center [803, 471] width 136 height 34
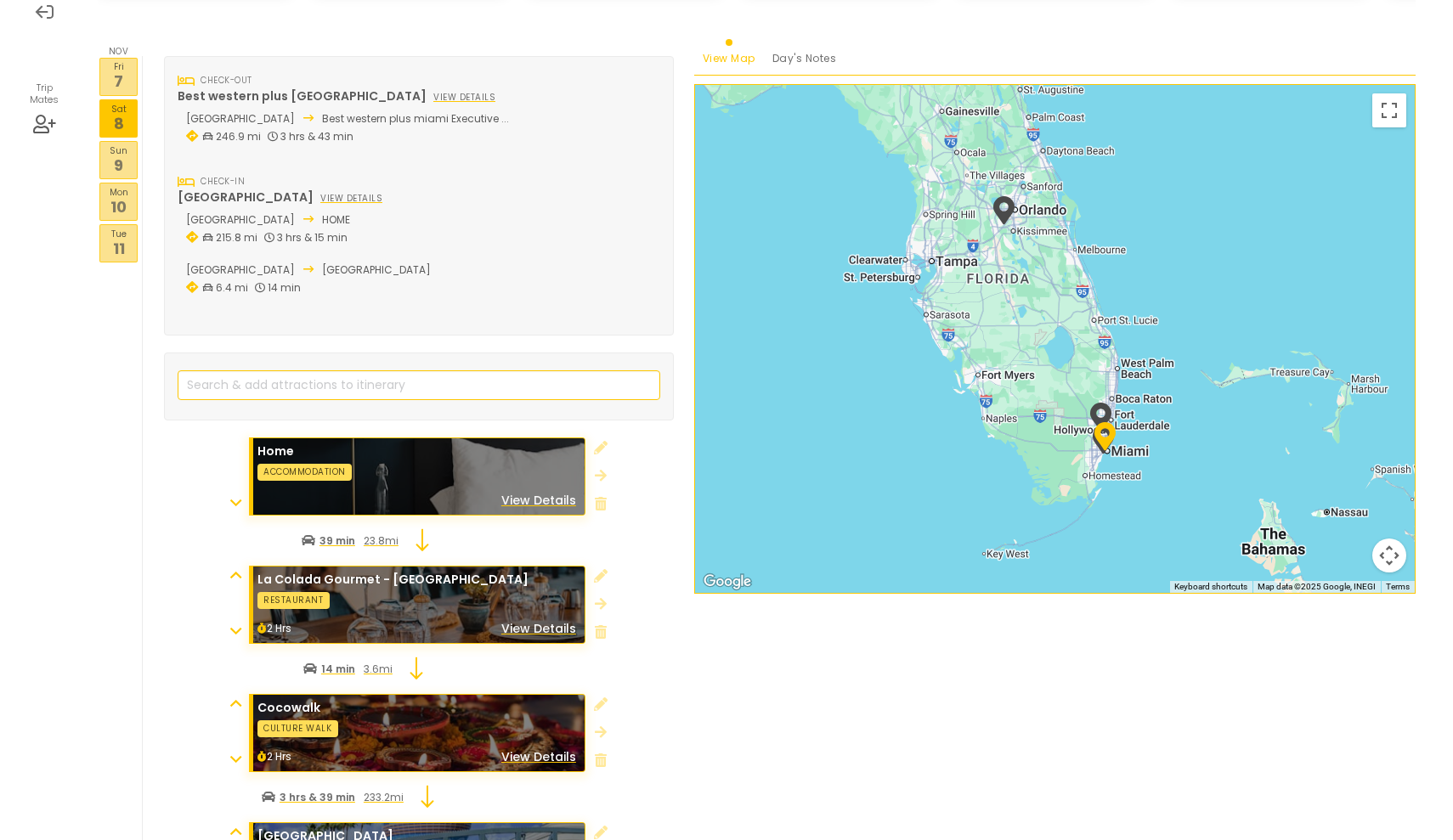
click at [607, 603] on div at bounding box center [601, 605] width 14 height 77
click at [604, 626] on icon at bounding box center [601, 632] width 12 height 14
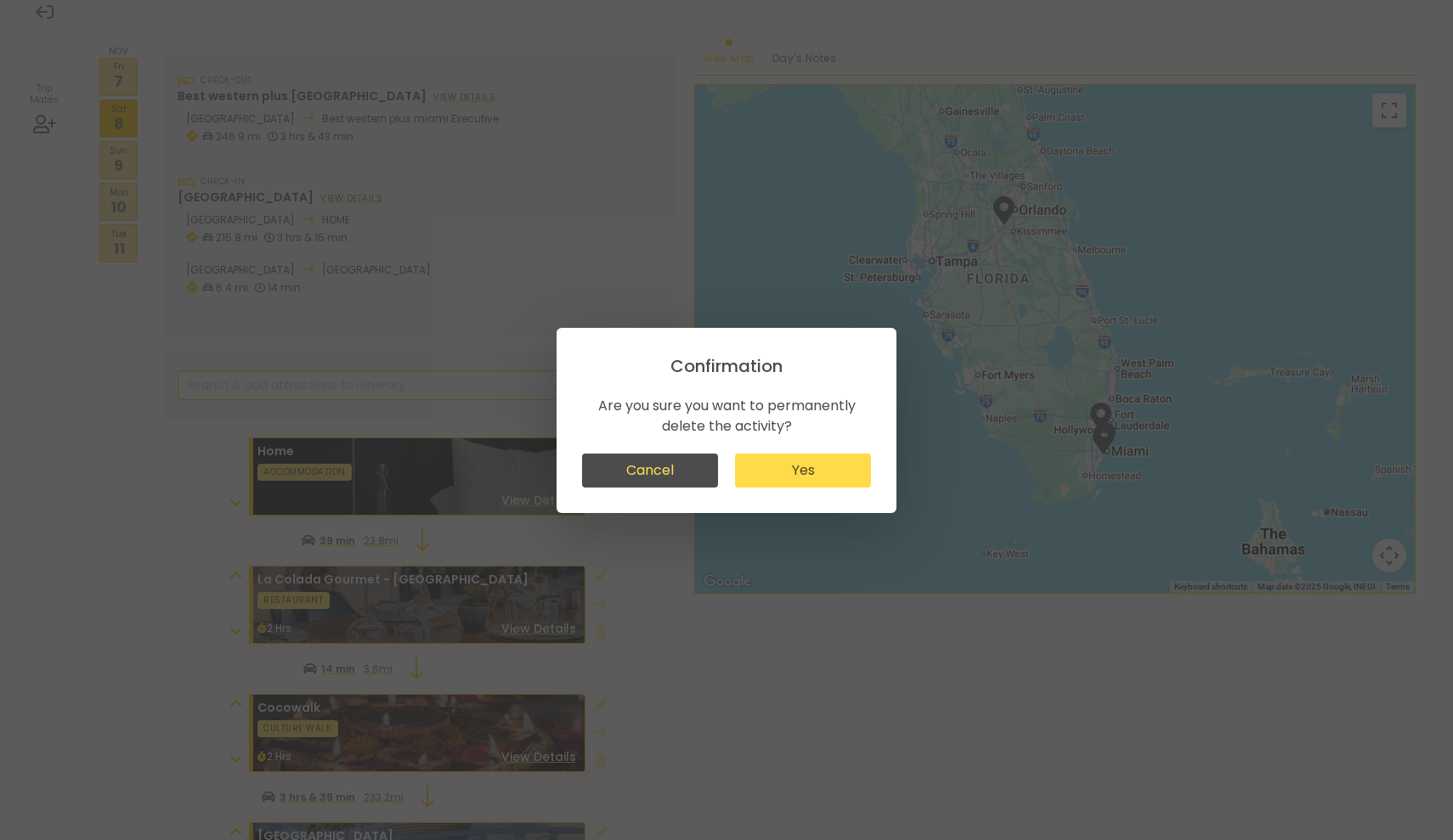
click at [805, 470] on button "Yes" at bounding box center [803, 471] width 136 height 34
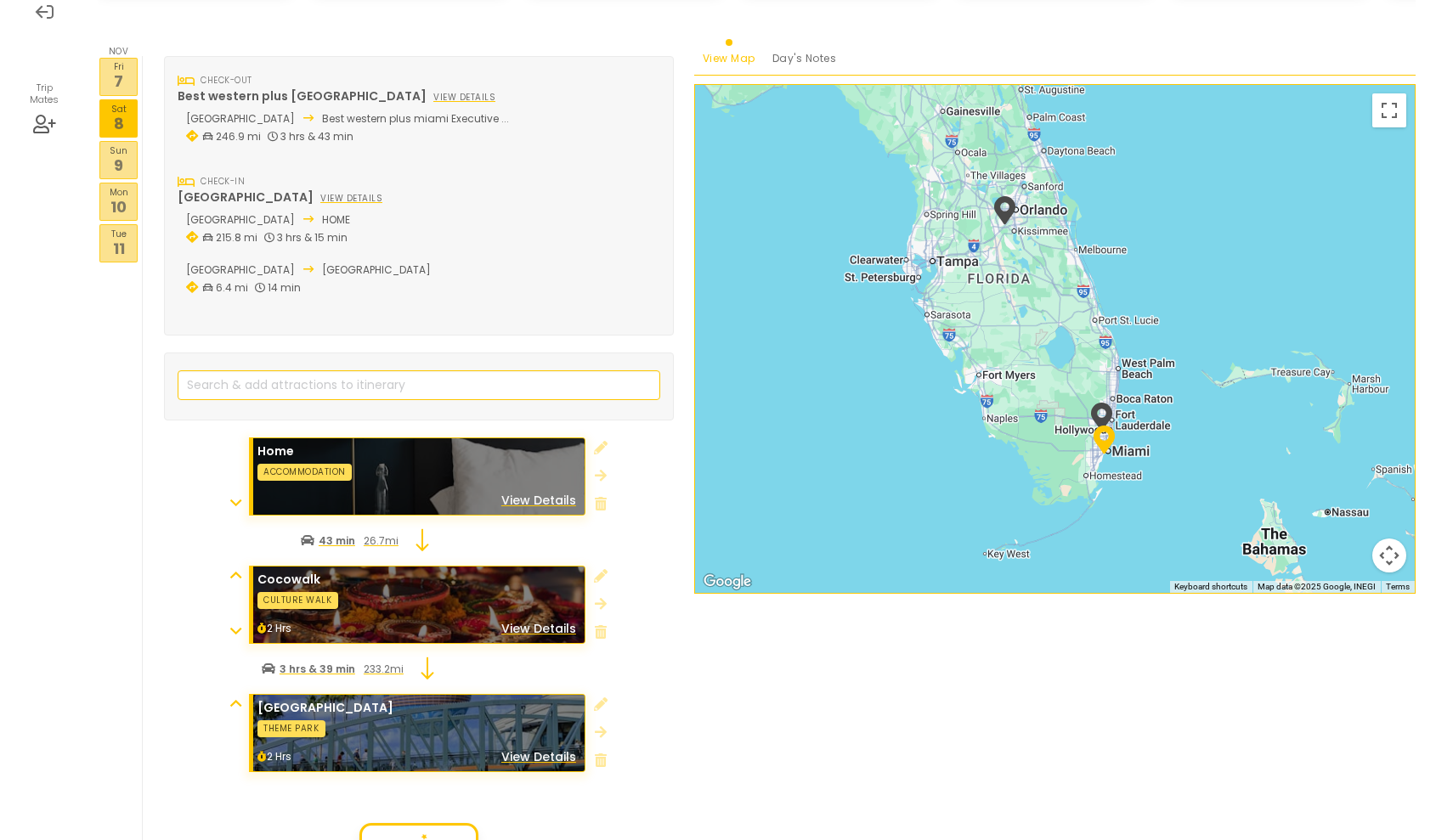
click at [607, 603] on div at bounding box center [601, 605] width 14 height 77
click at [605, 626] on icon at bounding box center [601, 632] width 12 height 14
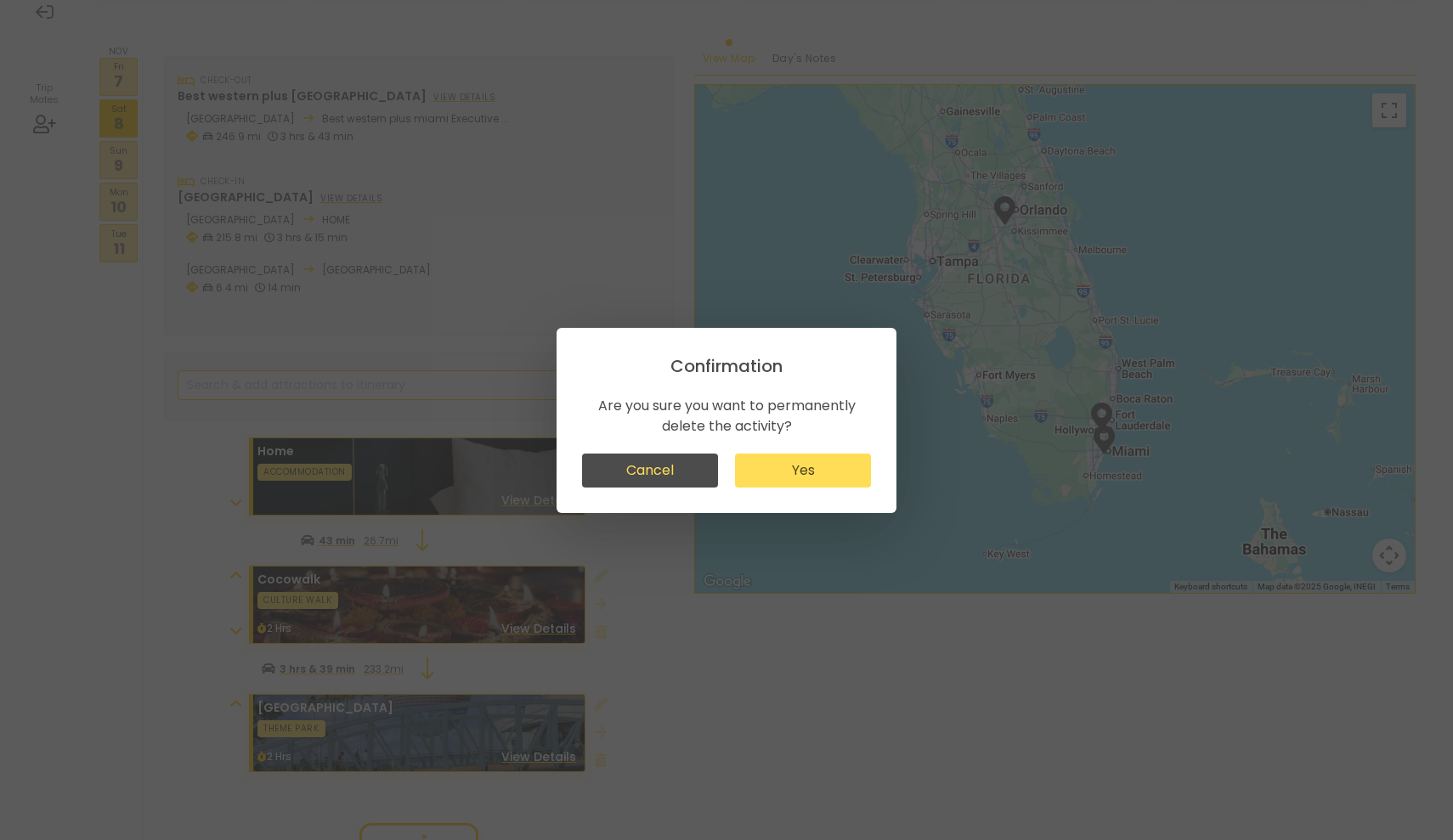
click at [781, 488] on div "Confirmation Are you sure you want to permanently delete the activity? Cancel Y…" at bounding box center [726, 420] width 340 height 186
click at [781, 474] on button "Yes" at bounding box center [803, 471] width 136 height 34
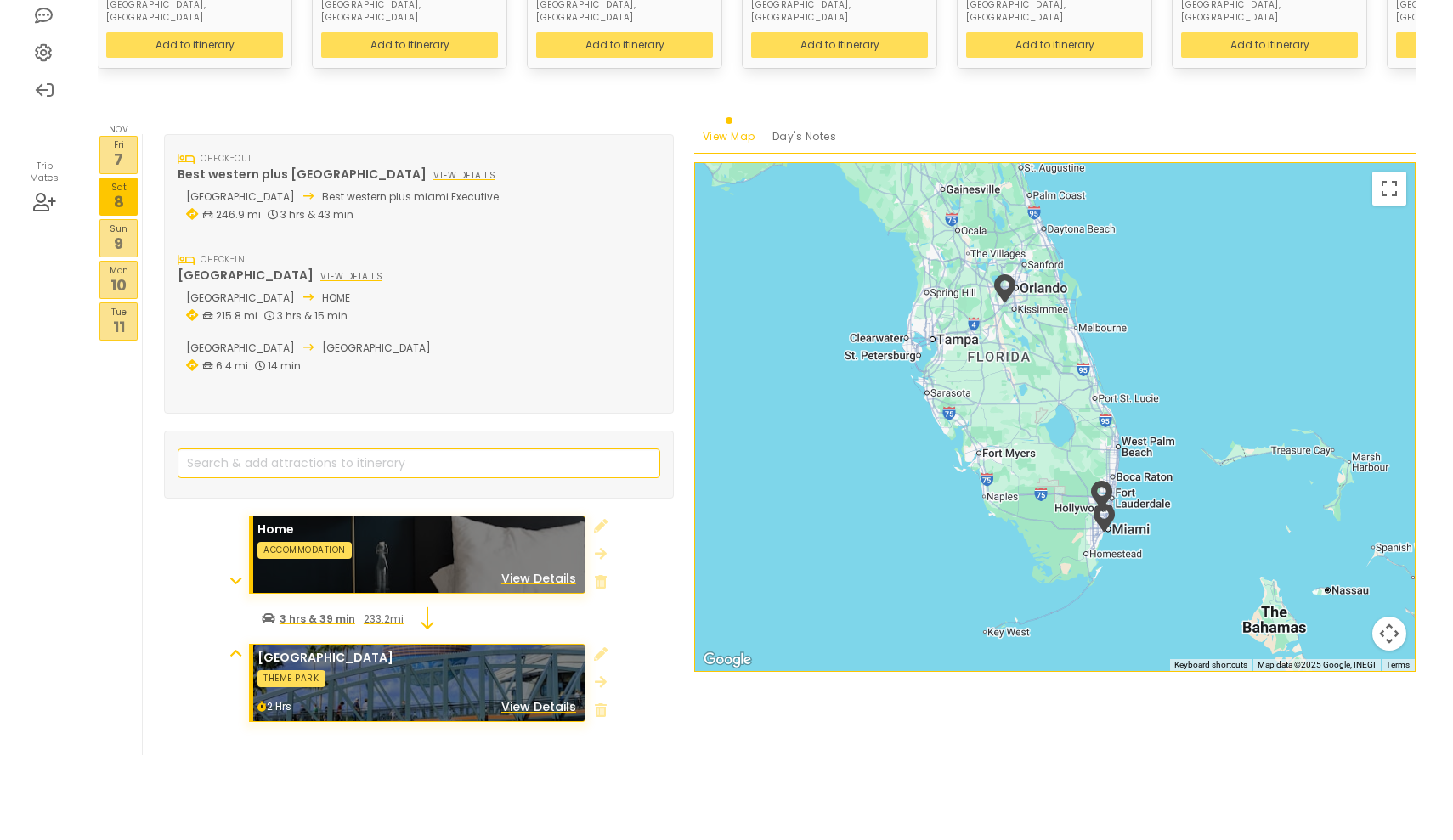
scroll to position [348, 0]
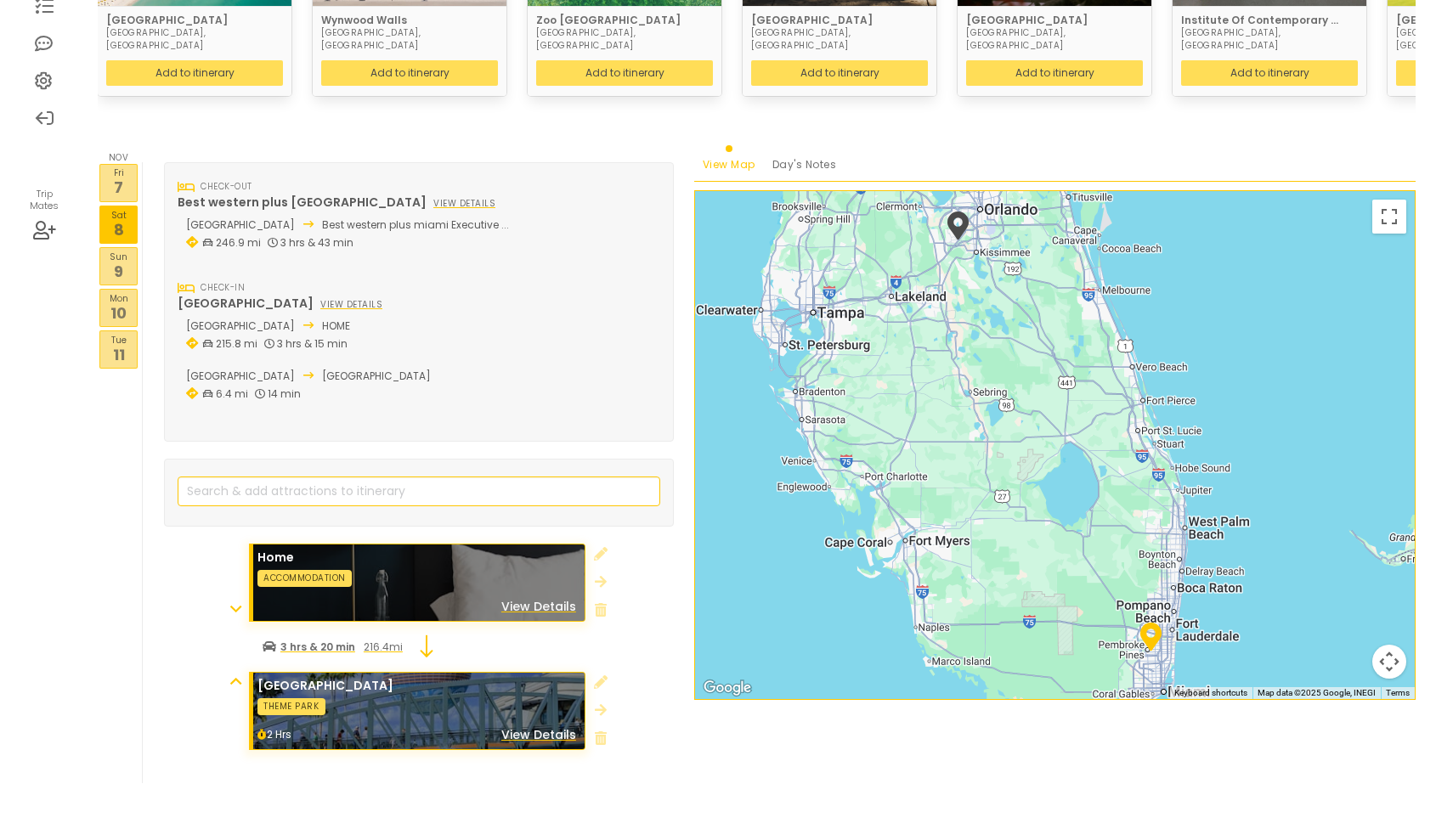
click at [607, 579] on div at bounding box center [601, 583] width 14 height 77
click at [602, 603] on icon at bounding box center [601, 610] width 12 height 14
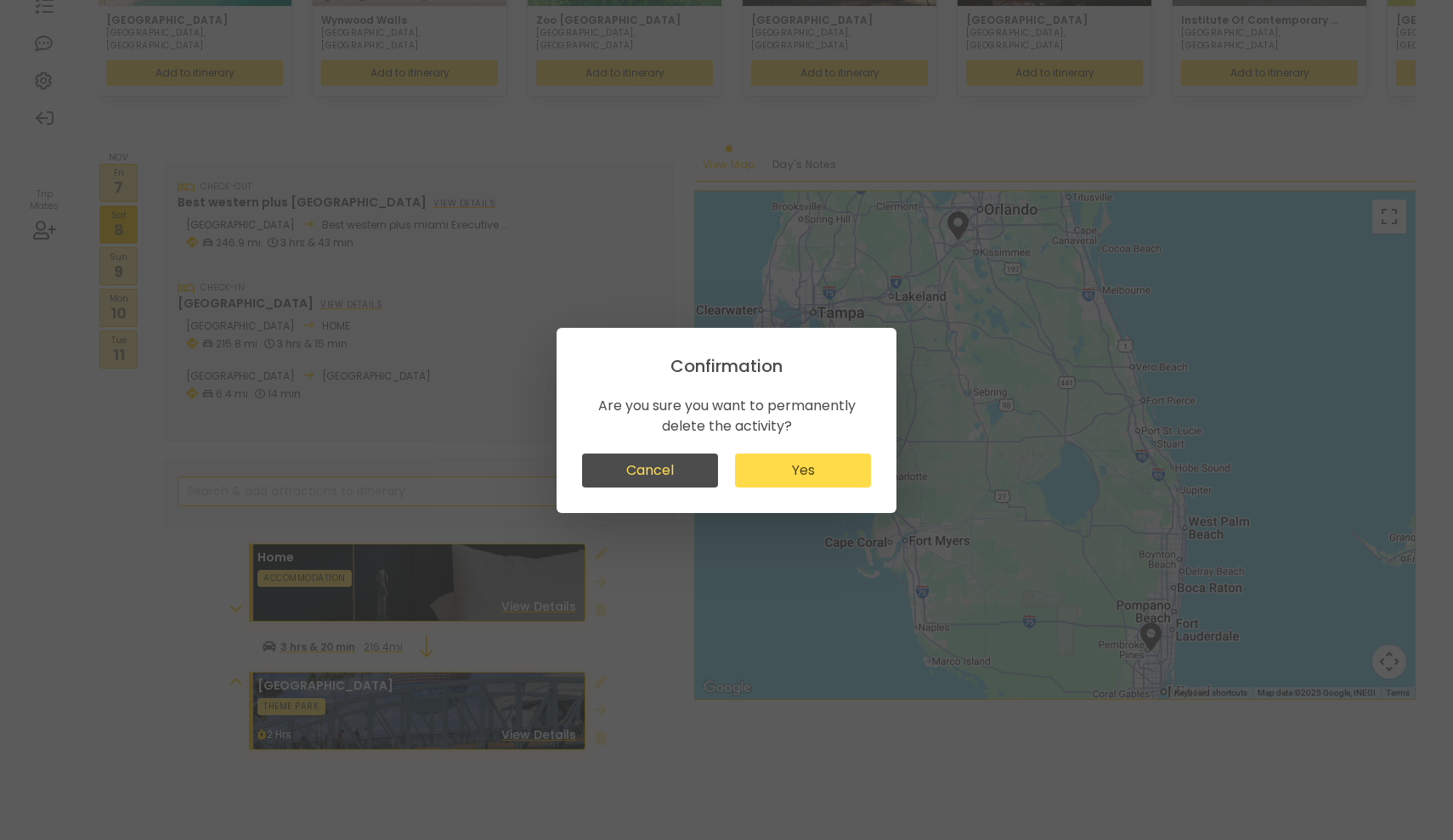
click at [791, 476] on button "Yes" at bounding box center [803, 471] width 136 height 34
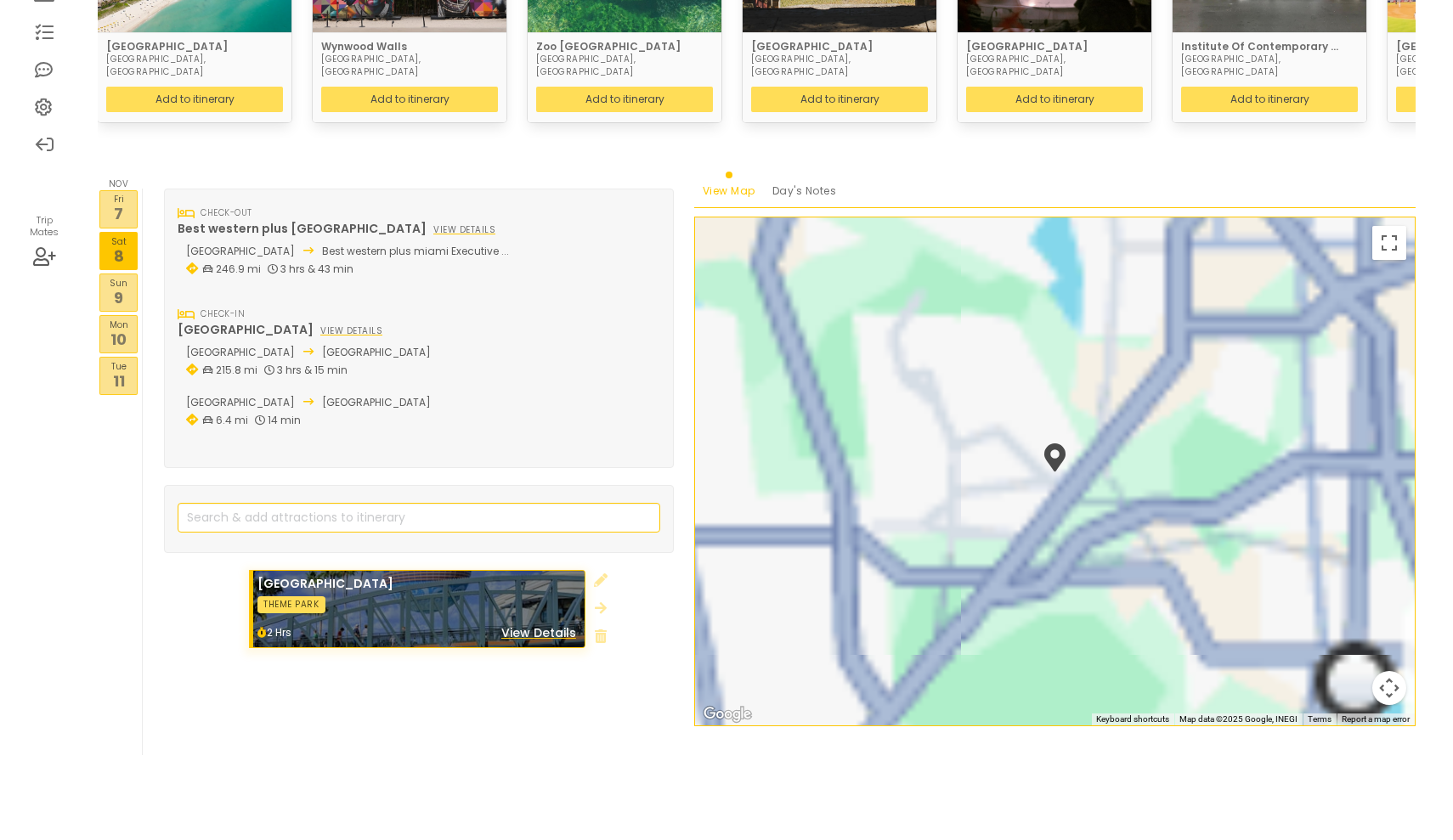
scroll to position [294, 0]
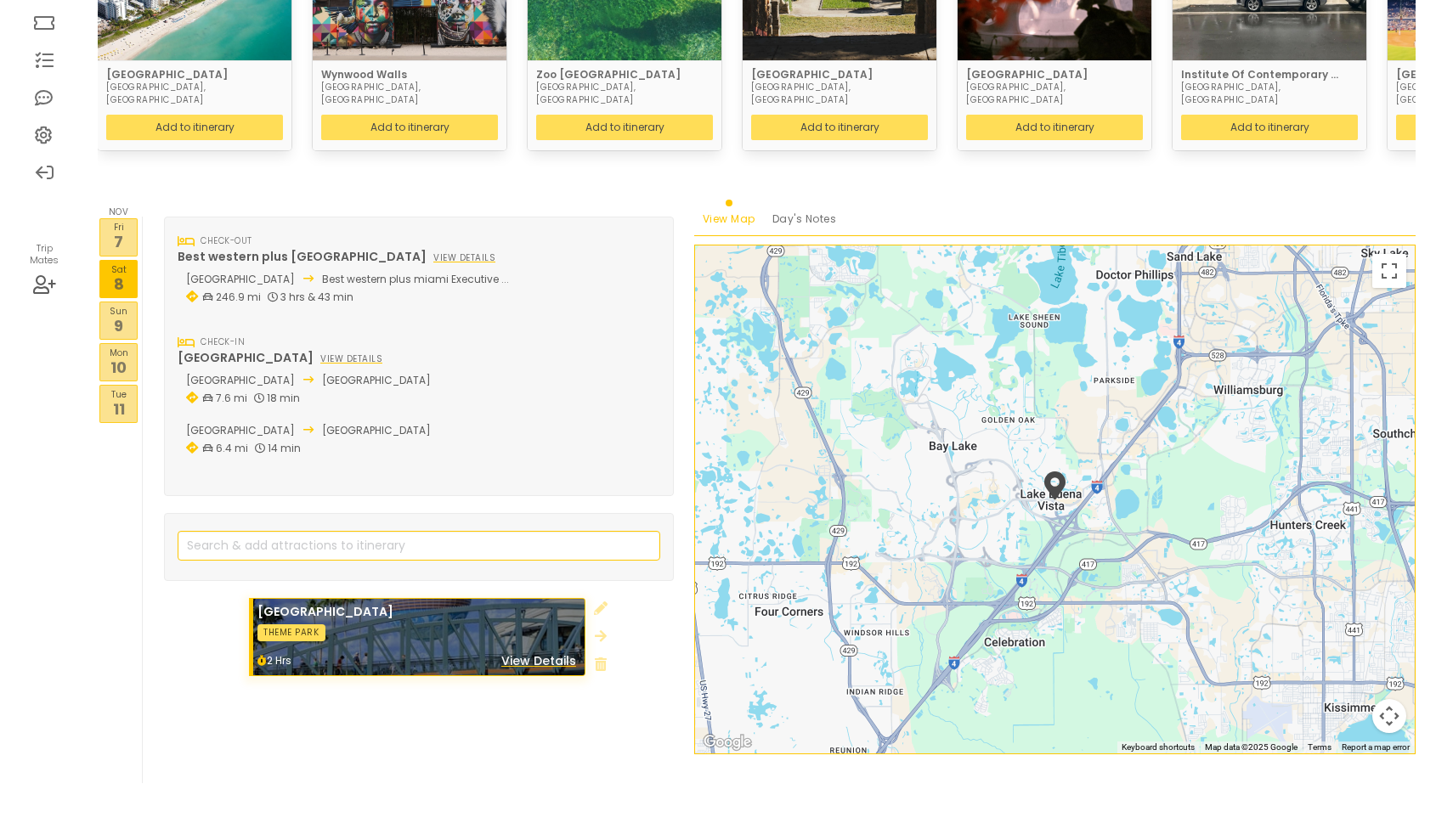
click at [125, 314] on p "9" at bounding box center [118, 325] width 37 height 23
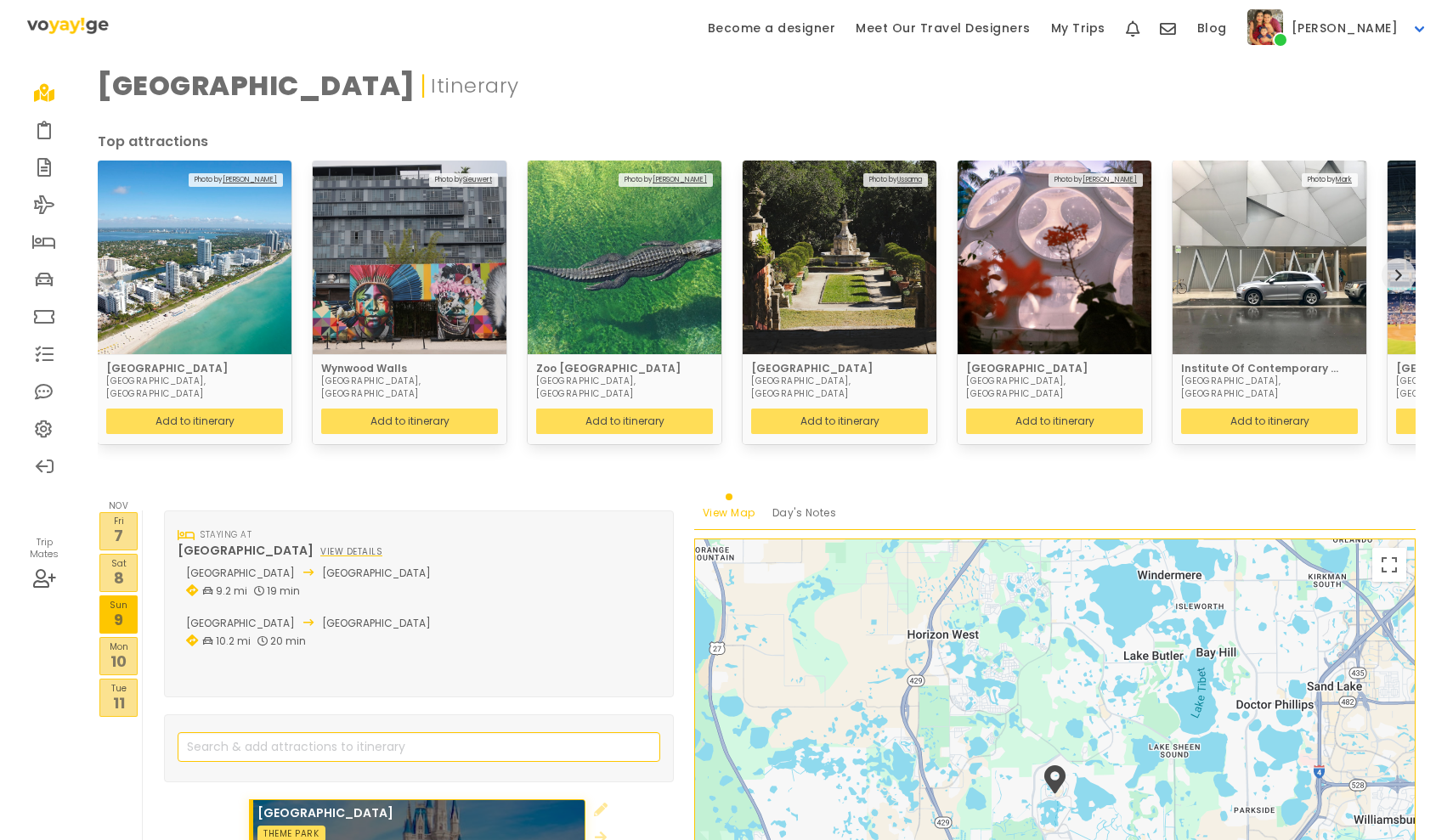
click at [101, 514] on p "Fri" at bounding box center [118, 521] width 37 height 14
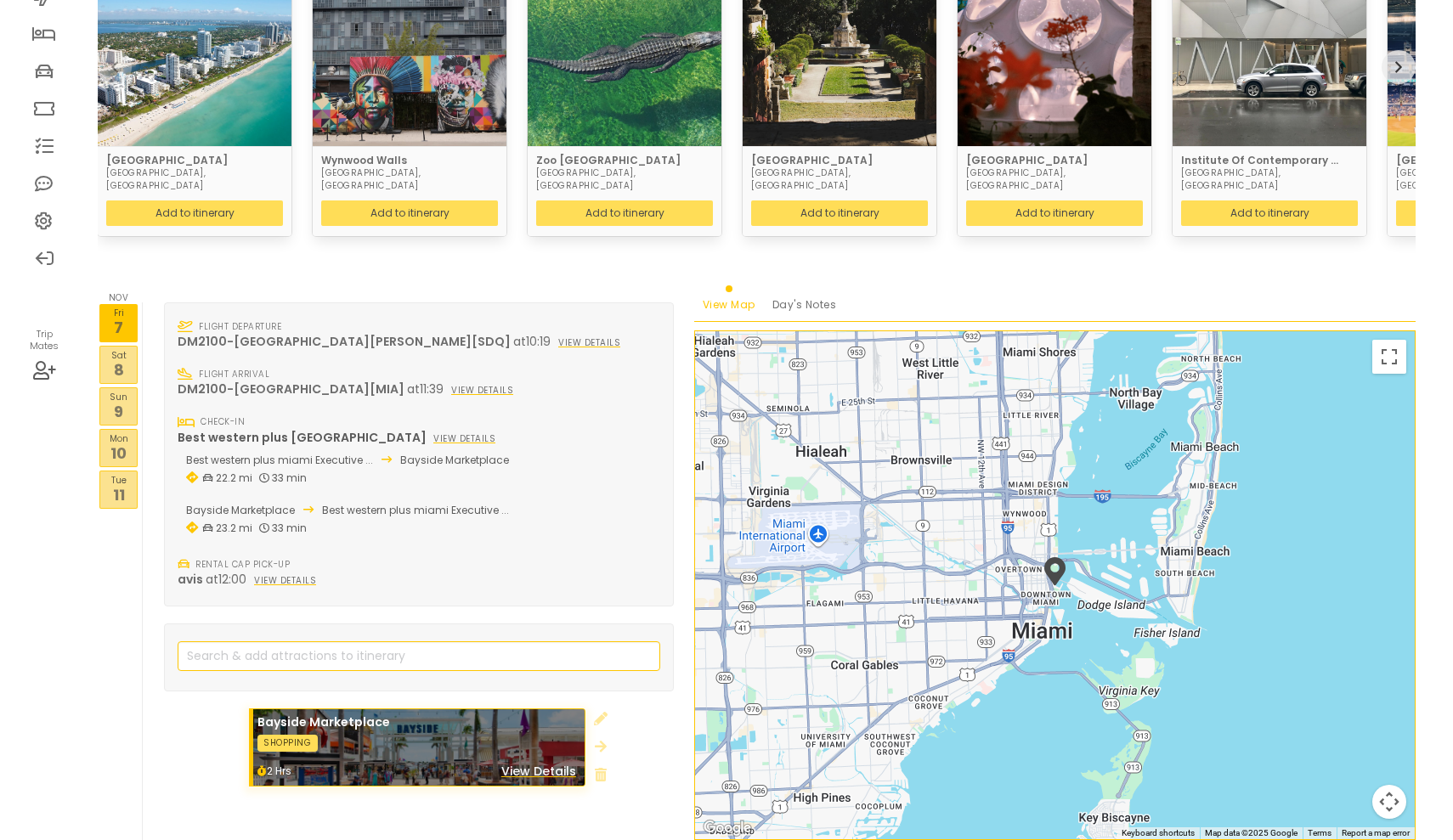
scroll to position [209, 0]
click at [308, 641] on input "search" at bounding box center [419, 655] width 483 height 30
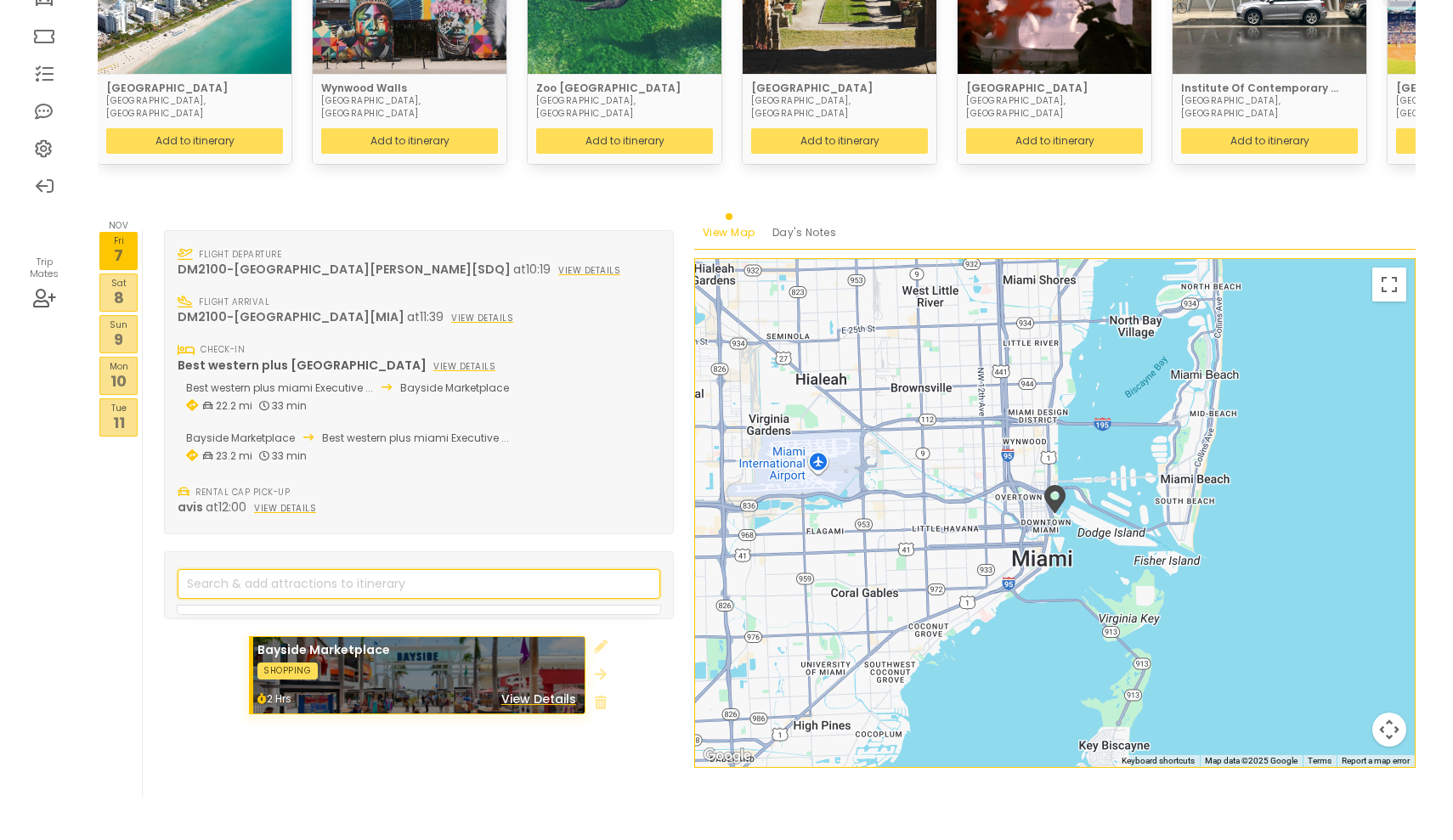
scroll to position [276, 0]
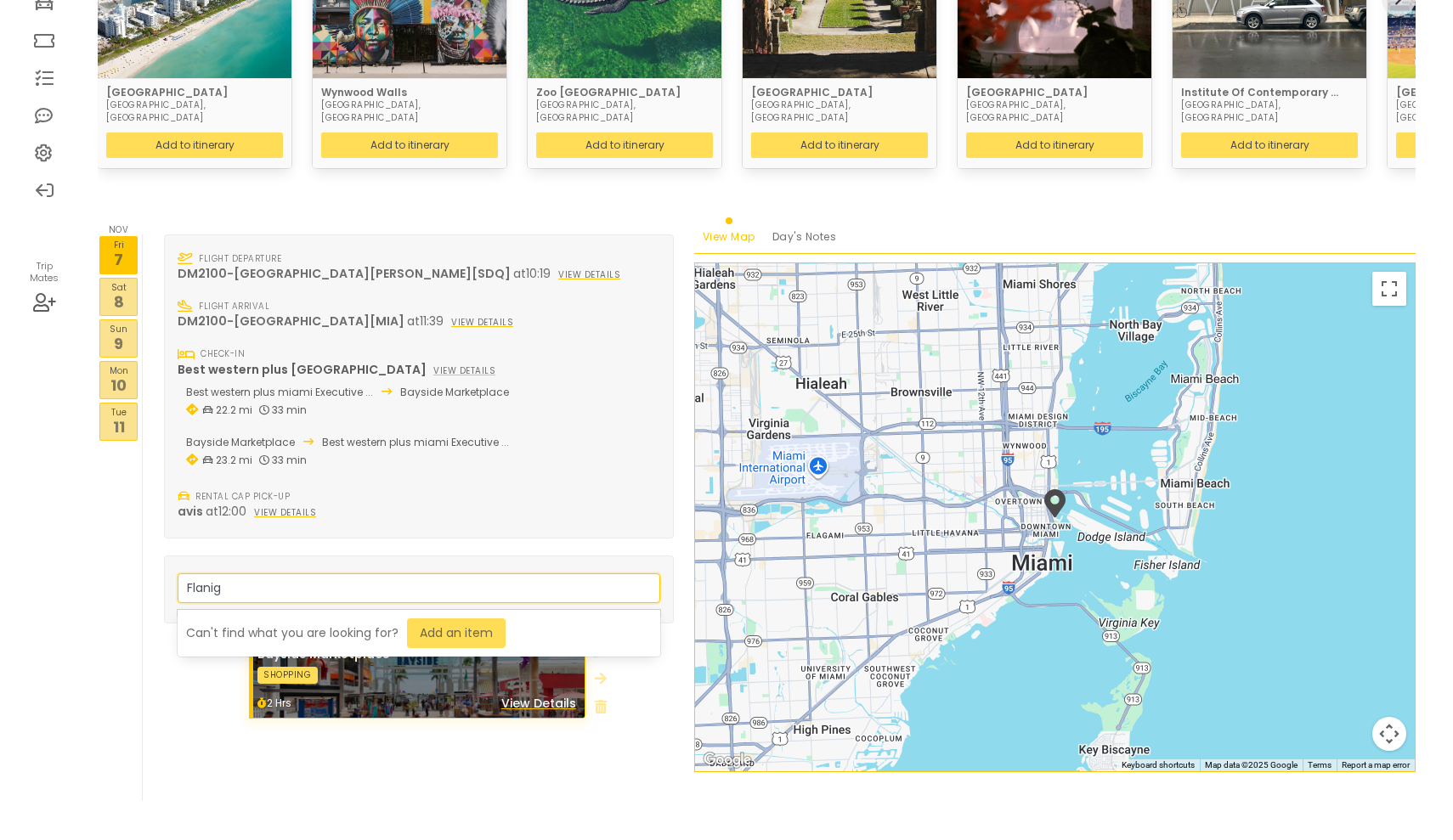
click at [407, 574] on input "Flanig" at bounding box center [419, 588] width 483 height 30
click at [445, 619] on link "Add an item" at bounding box center [456, 633] width 99 height 30
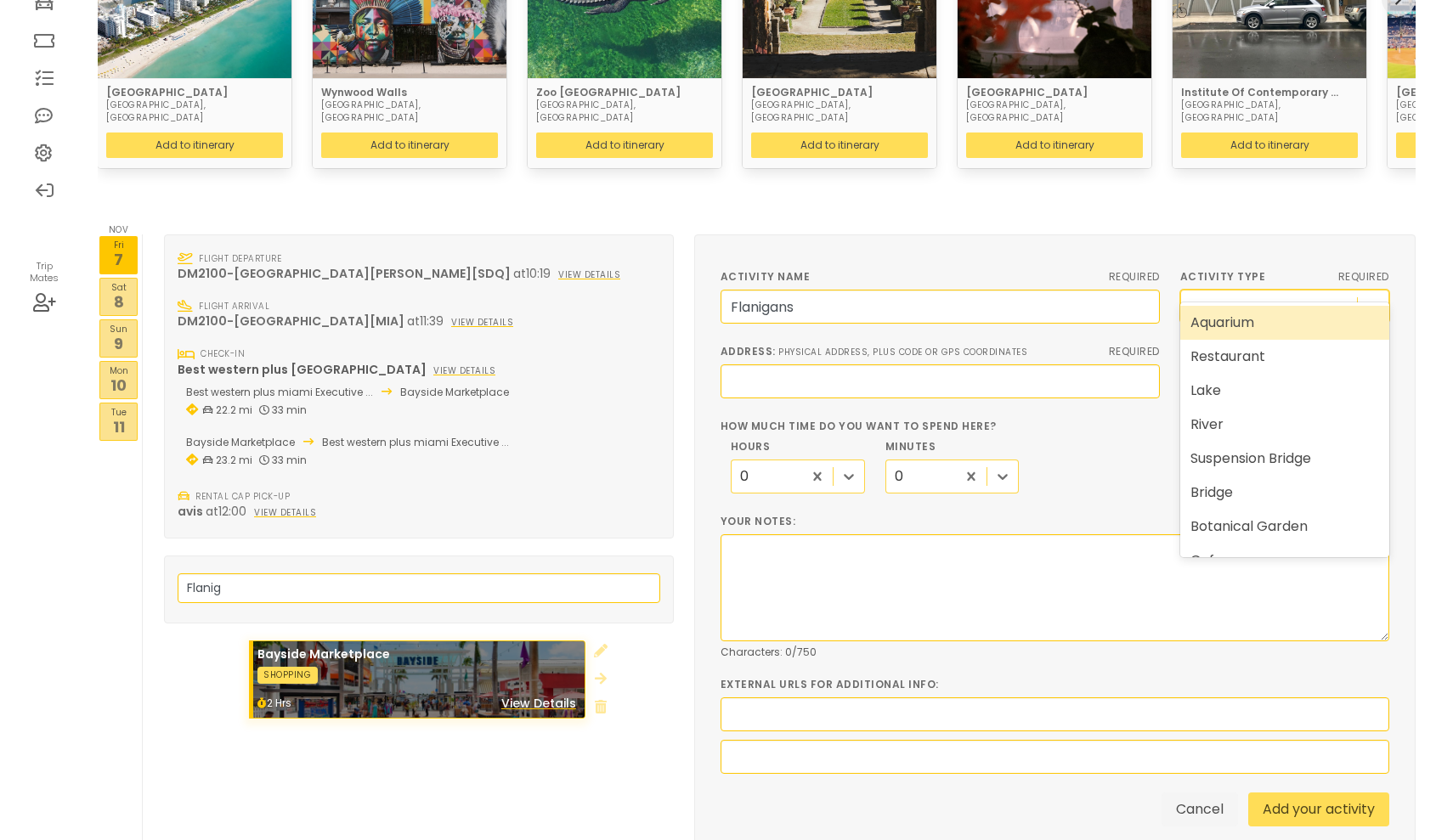
click at [1370, 298] on icon at bounding box center [1373, 306] width 17 height 17
click at [1248, 357] on div "Restaurant" at bounding box center [1284, 356] width 209 height 34
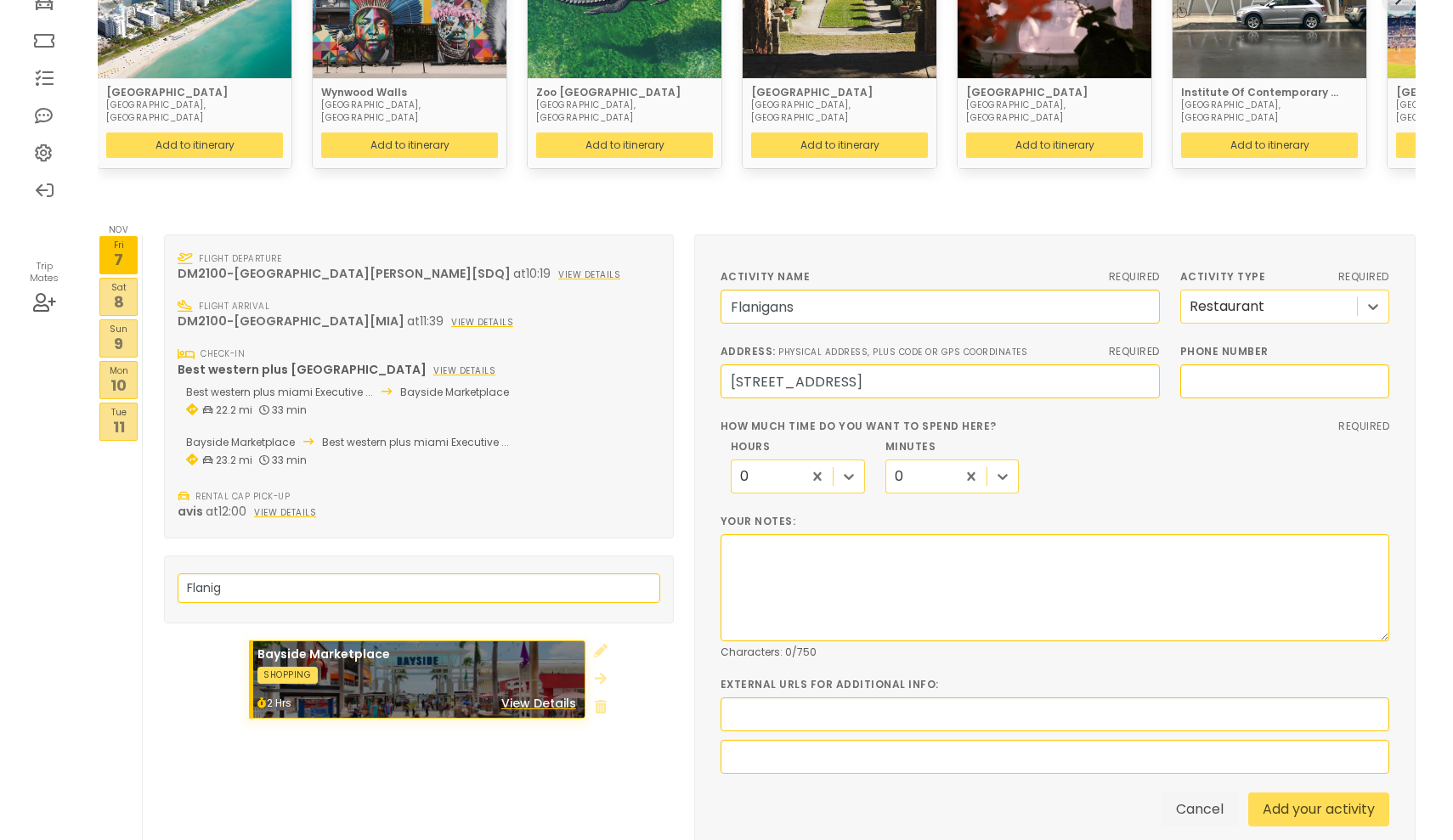
click at [788, 461] on div "0" at bounding box center [766, 477] width 71 height 31
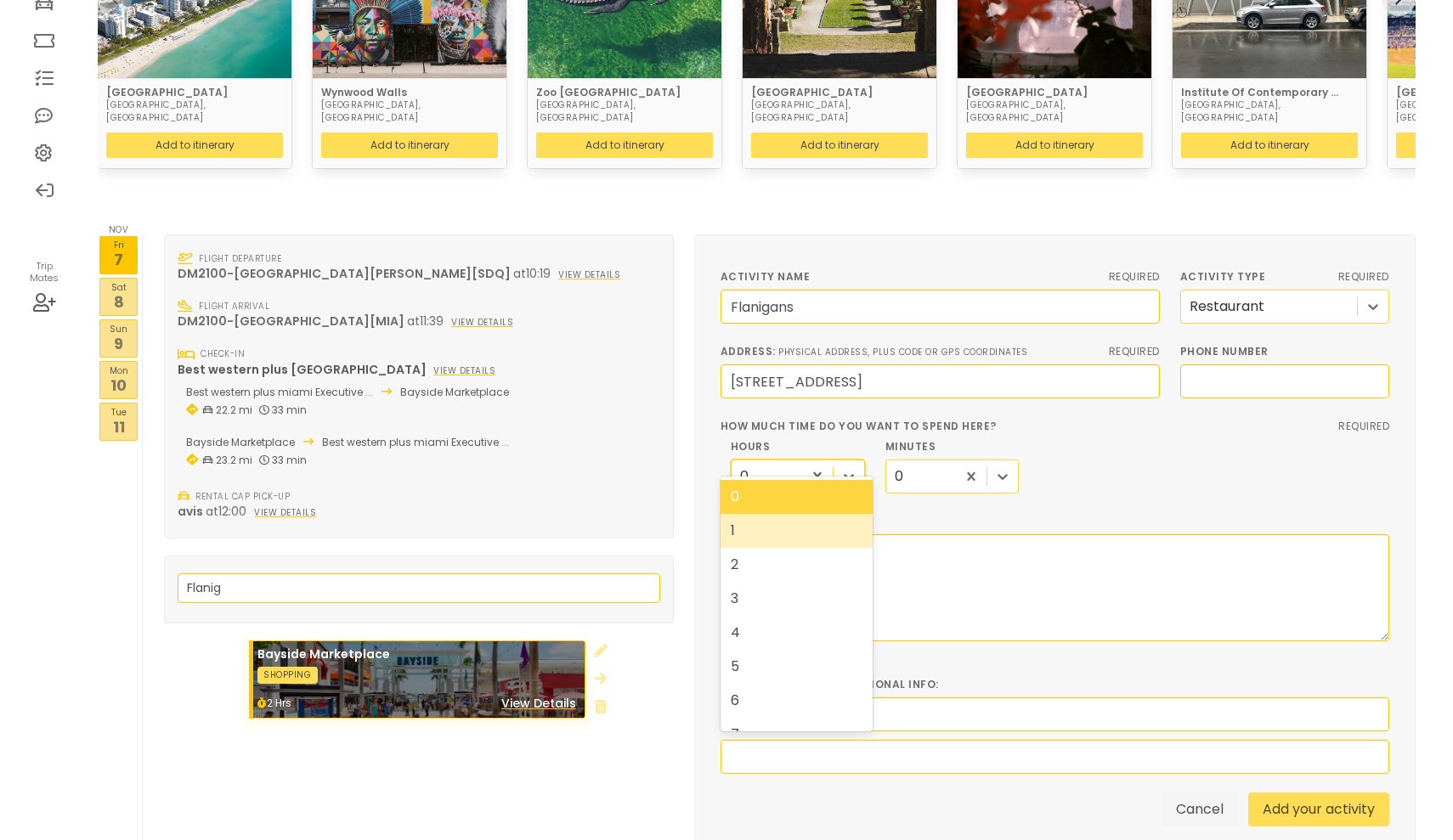
drag, startPoint x: 758, startPoint y: 525, endPoint x: 749, endPoint y: 545, distance: 21.9
click at [749, 545] on div "1" at bounding box center [796, 531] width 152 height 34
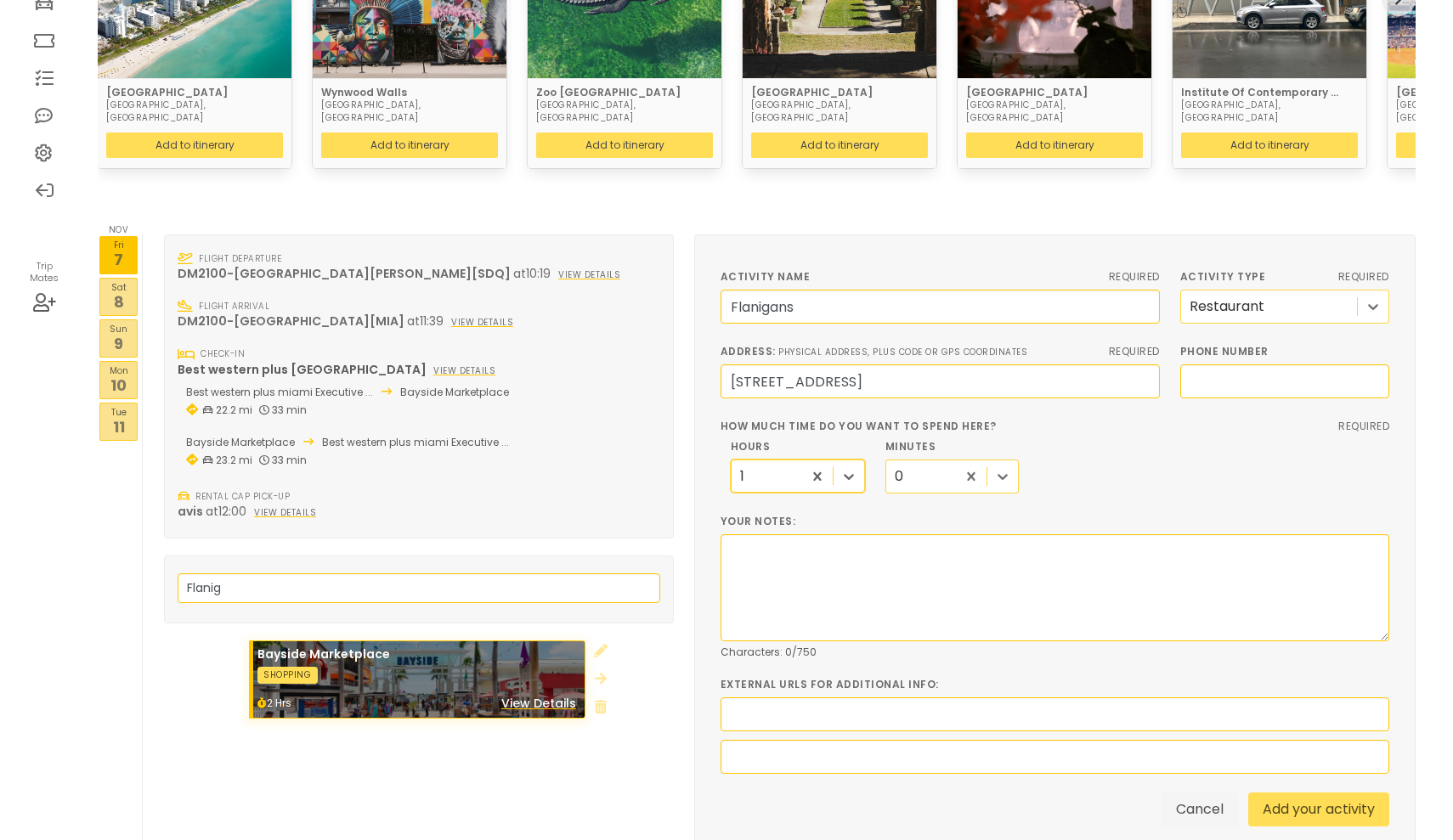
click at [957, 461] on div "0" at bounding box center [921, 477] width 71 height 31
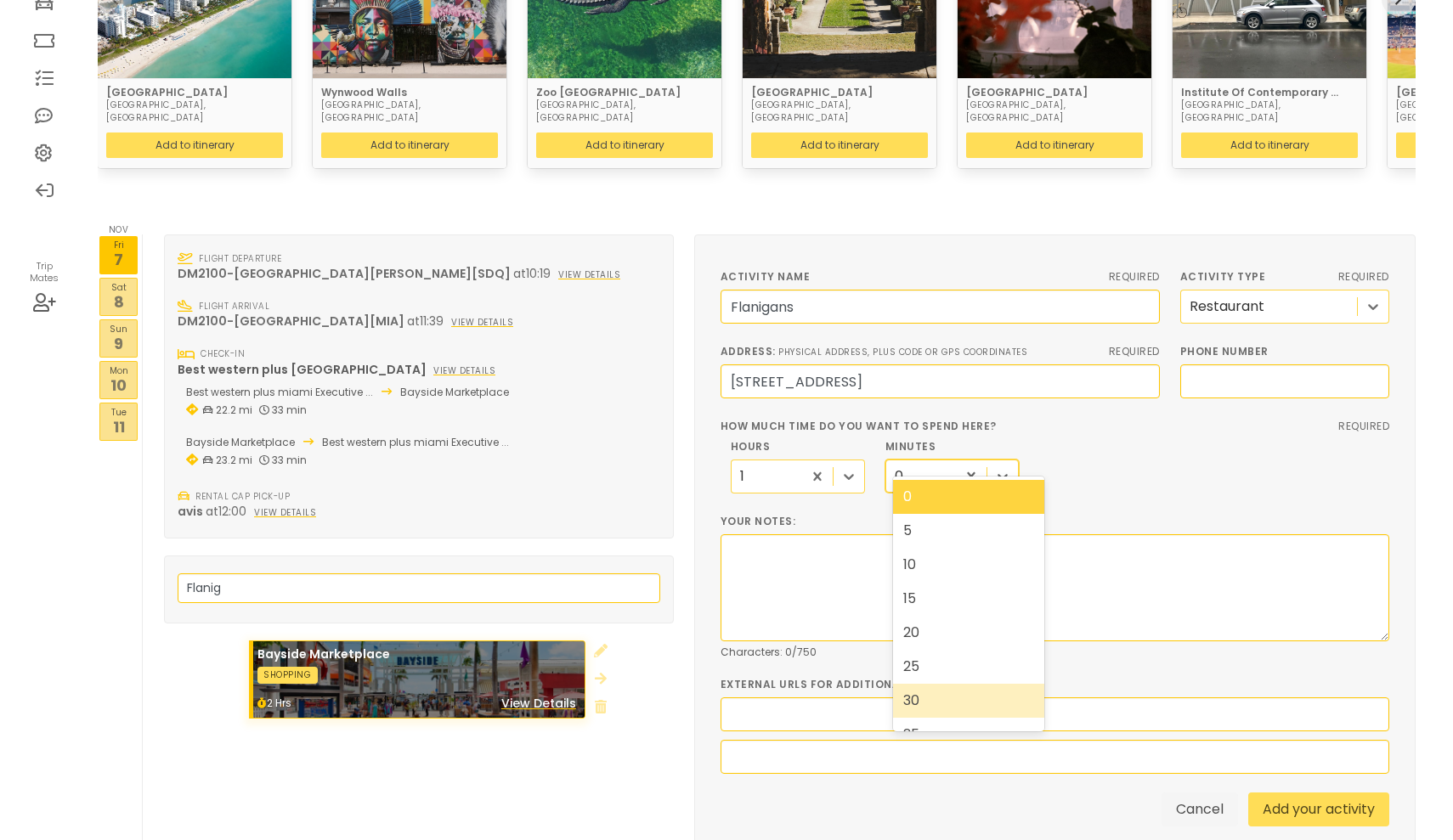
click at [930, 691] on div "30" at bounding box center [969, 700] width 152 height 34
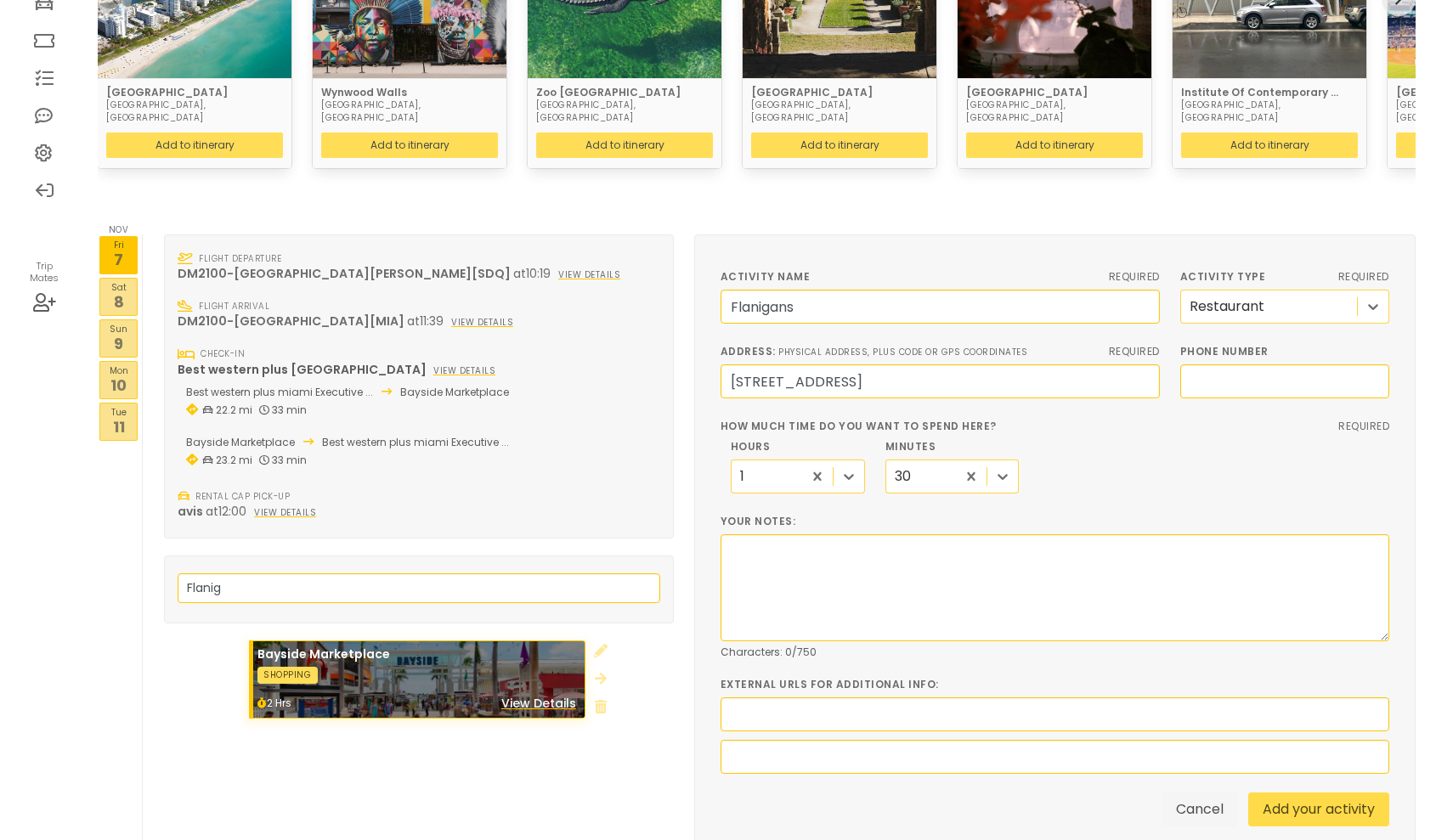
click at [1291, 792] on link "Add your activity" at bounding box center [1319, 809] width 141 height 34
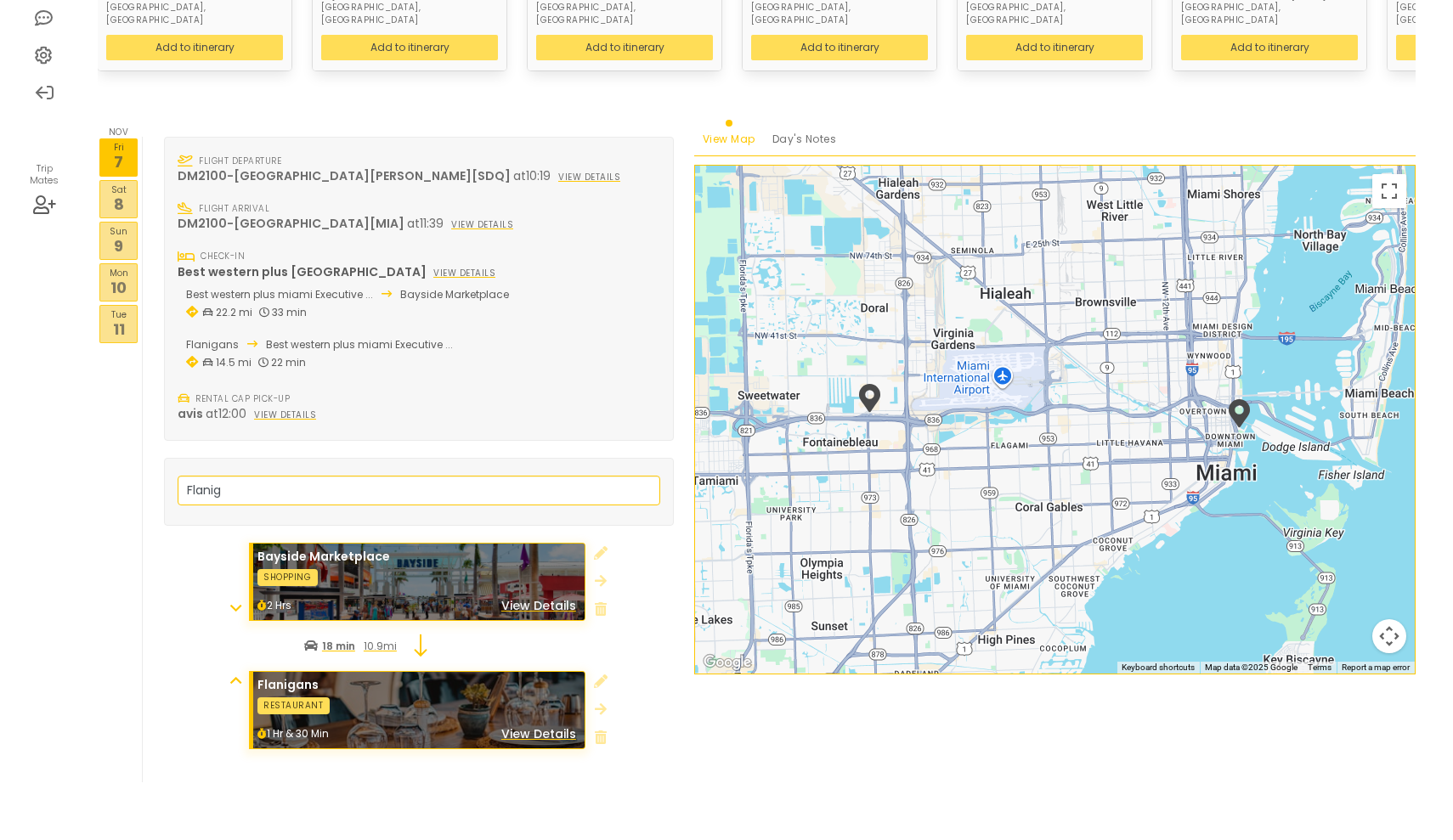
scroll to position [373, 0]
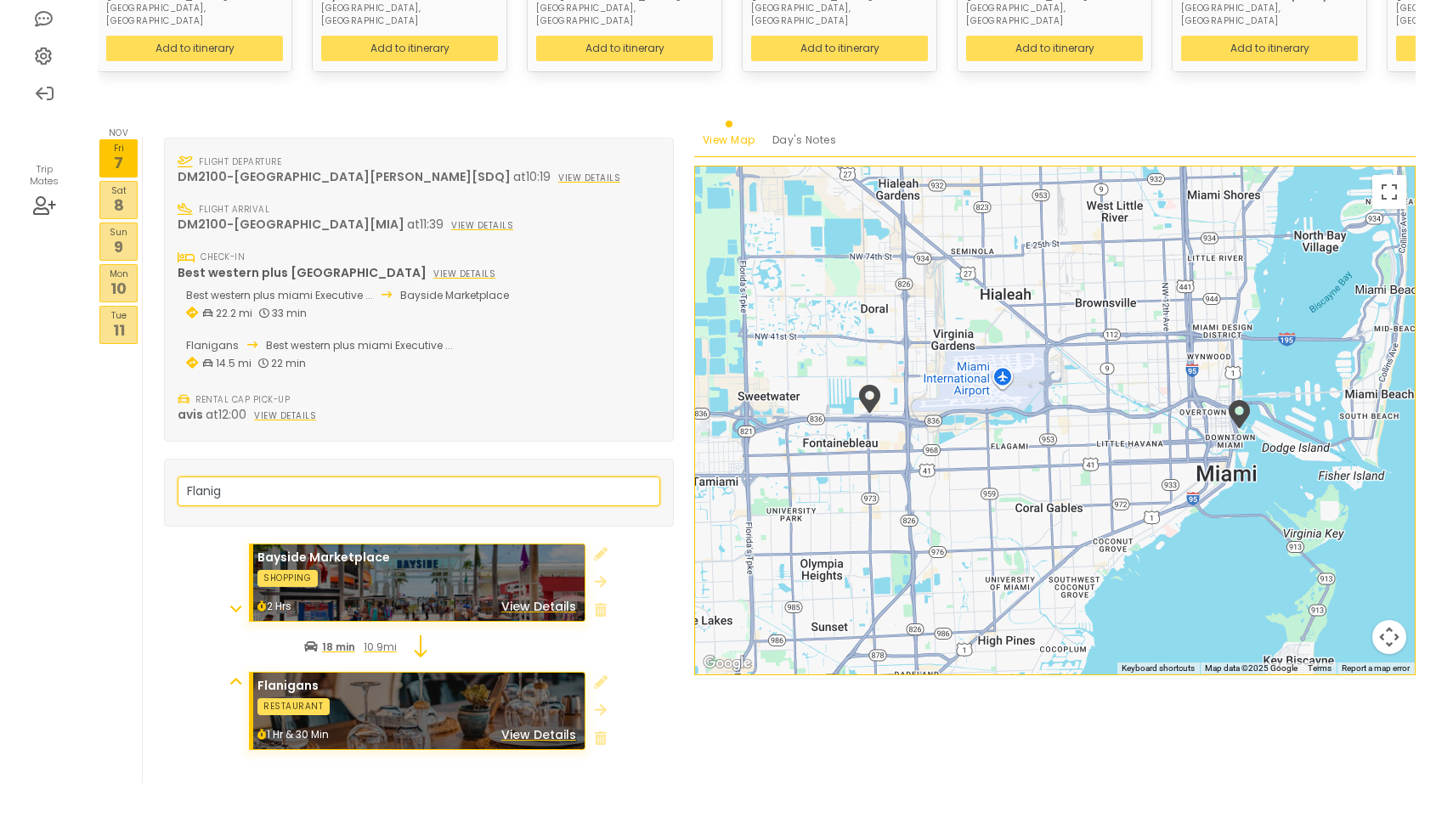
click at [569, 477] on input "Flanig" at bounding box center [419, 491] width 483 height 30
click at [644, 477] on input "Flanig" at bounding box center [419, 491] width 483 height 30
click at [545, 477] on input "search" at bounding box center [419, 491] width 483 height 30
click at [106, 184] on p "Sat" at bounding box center [118, 191] width 37 height 14
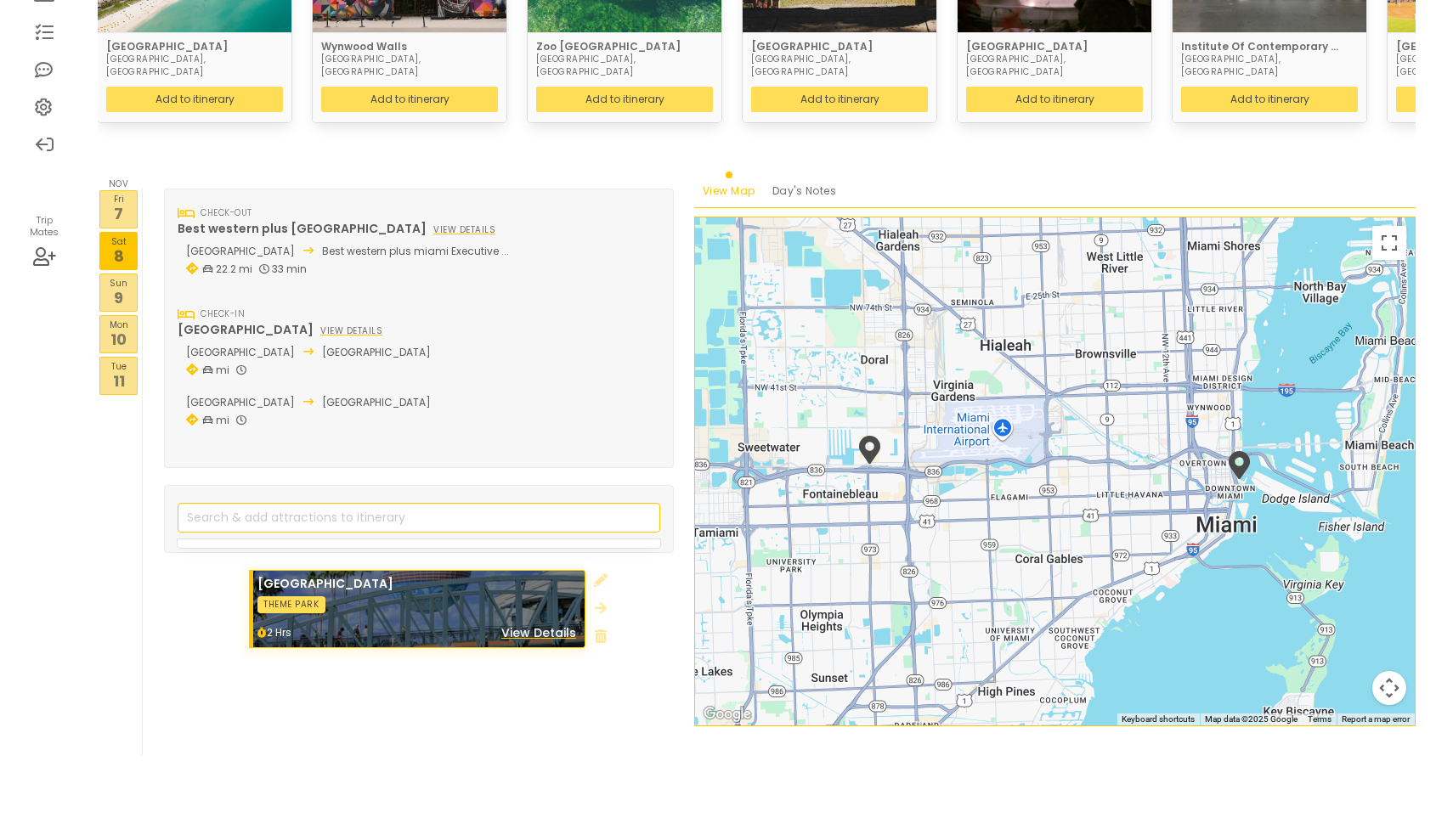
scroll to position [294, 0]
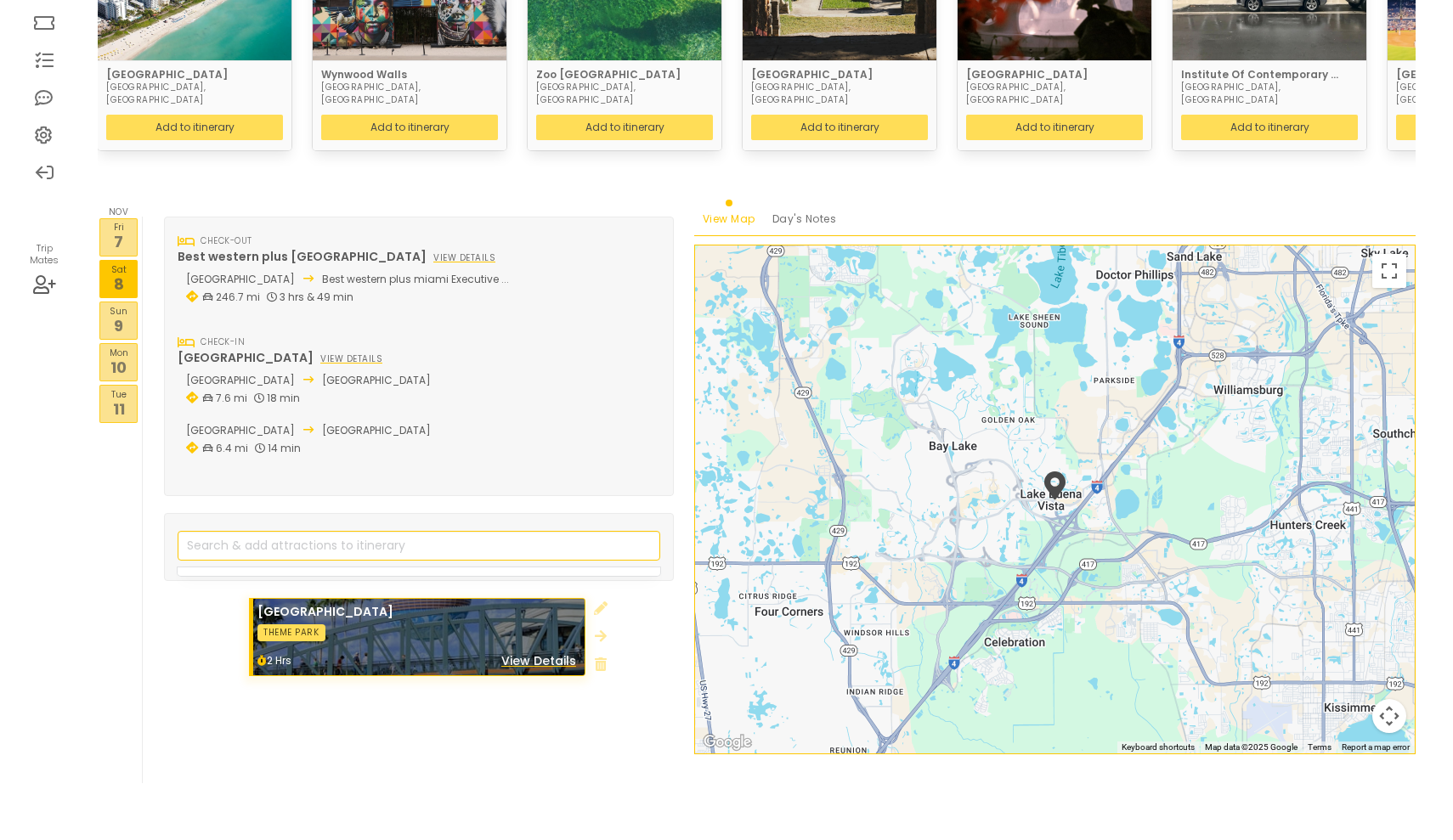
click at [101, 230] on p "7" at bounding box center [118, 241] width 37 height 23
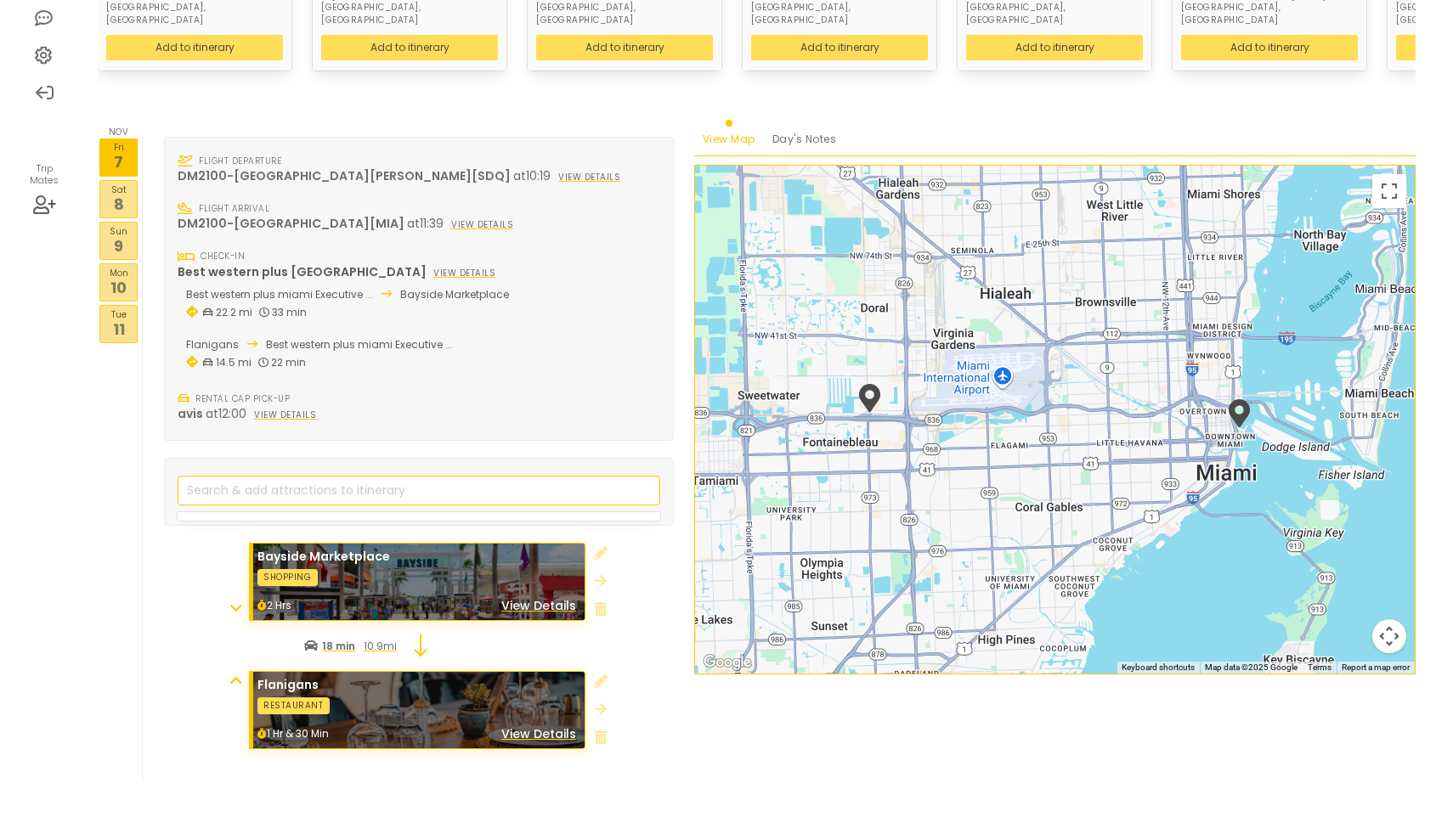
scroll to position [373, 0]
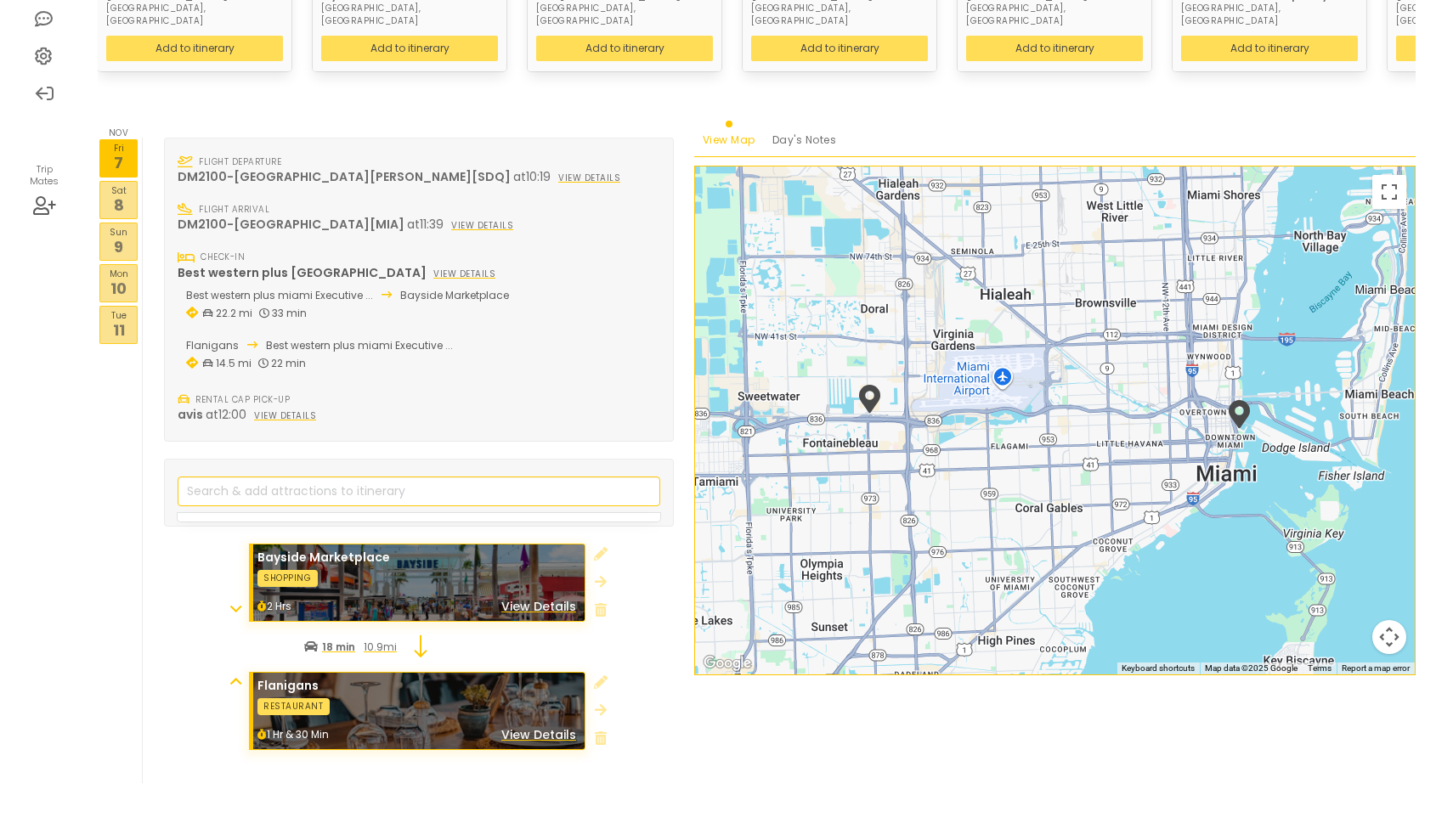
click at [125, 194] on div "Nov [DATE] [DATE] [DATE] [DATE] Tue 11" at bounding box center [120, 460] width 45 height 646
click at [123, 194] on p "8" at bounding box center [118, 205] width 37 height 23
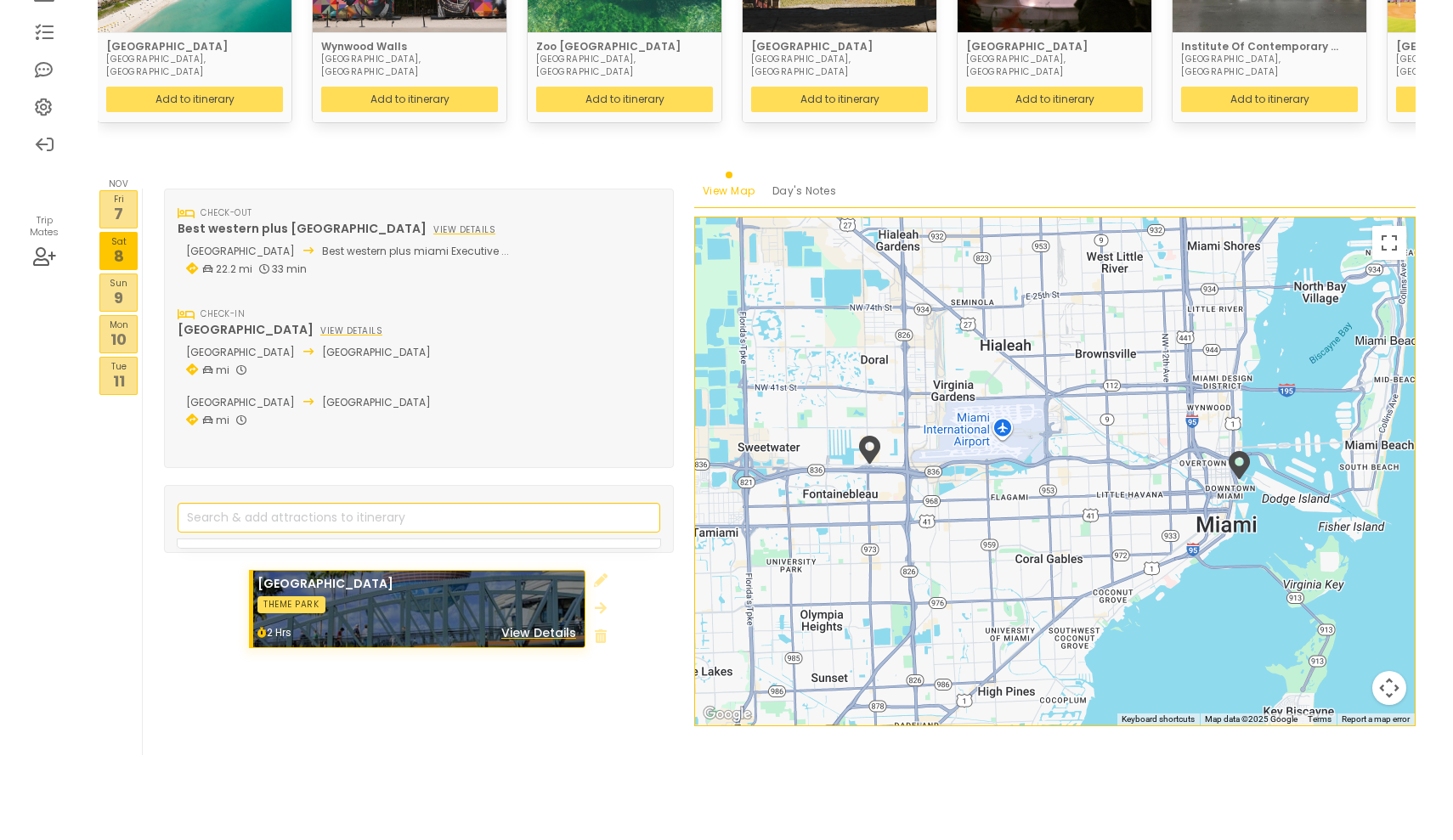
scroll to position [294, 0]
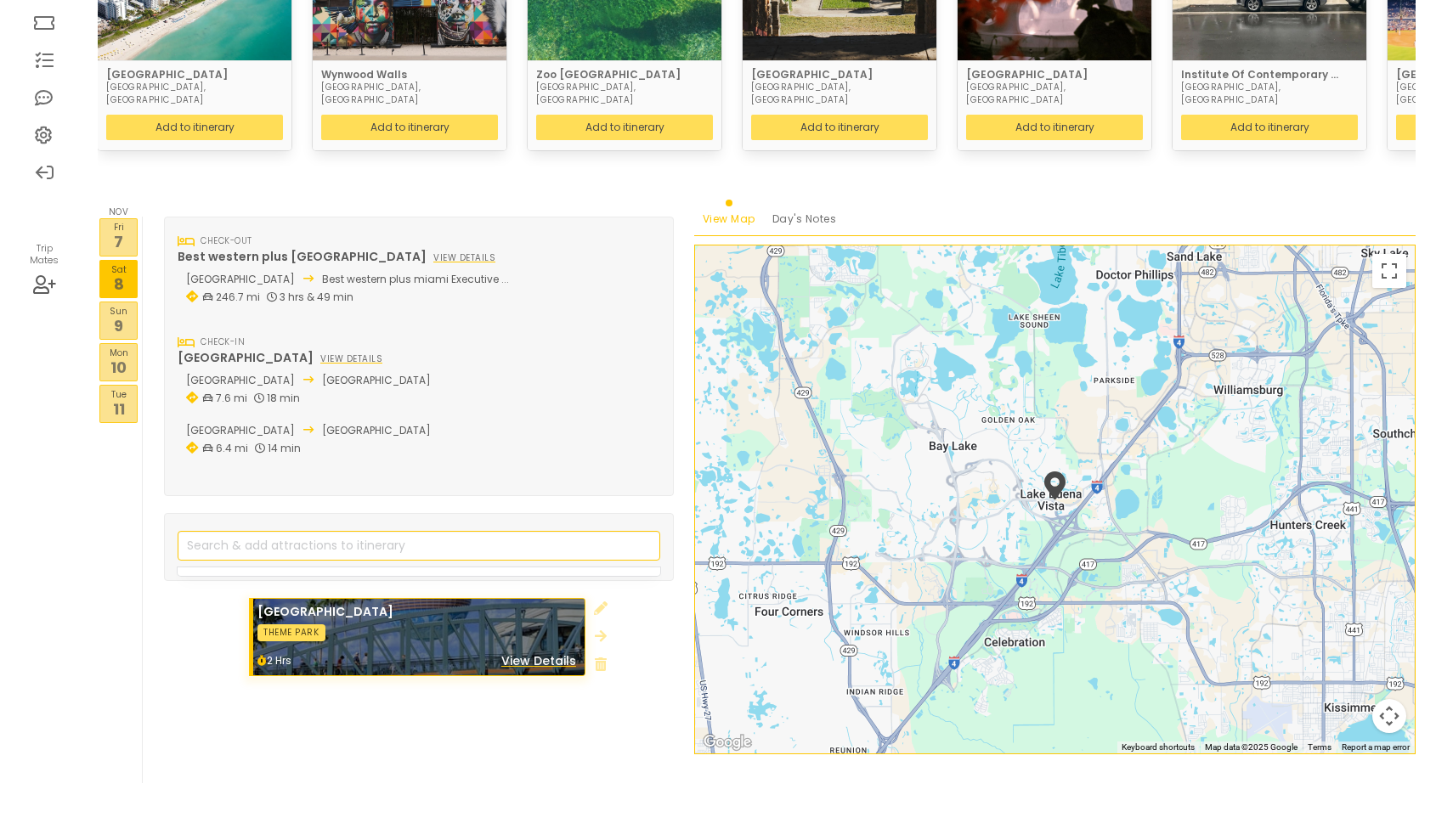
click at [110, 314] on p "9" at bounding box center [118, 325] width 37 height 23
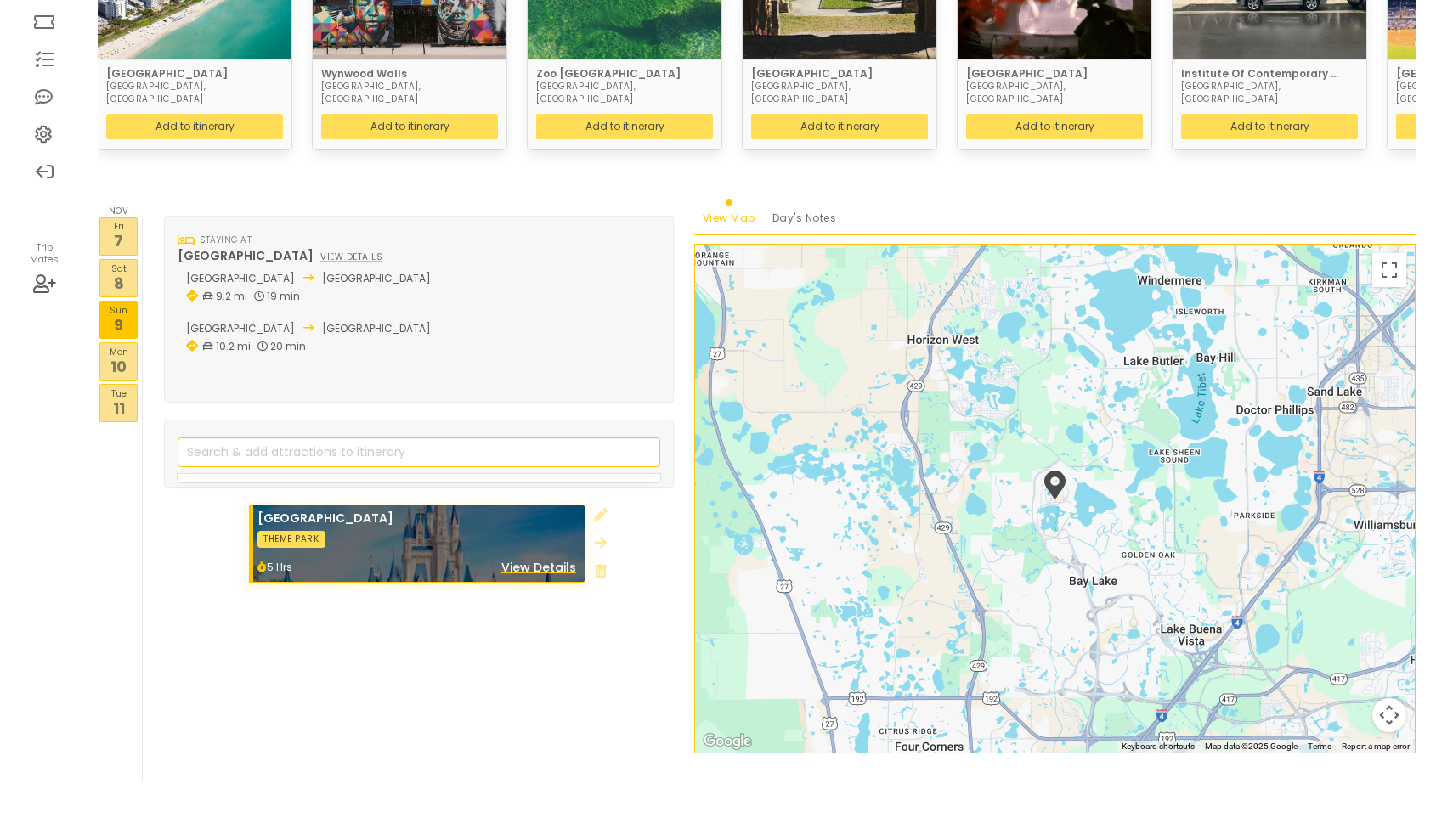
scroll to position [294, 0]
click at [113, 397] on p "11" at bounding box center [118, 409] width 37 height 23
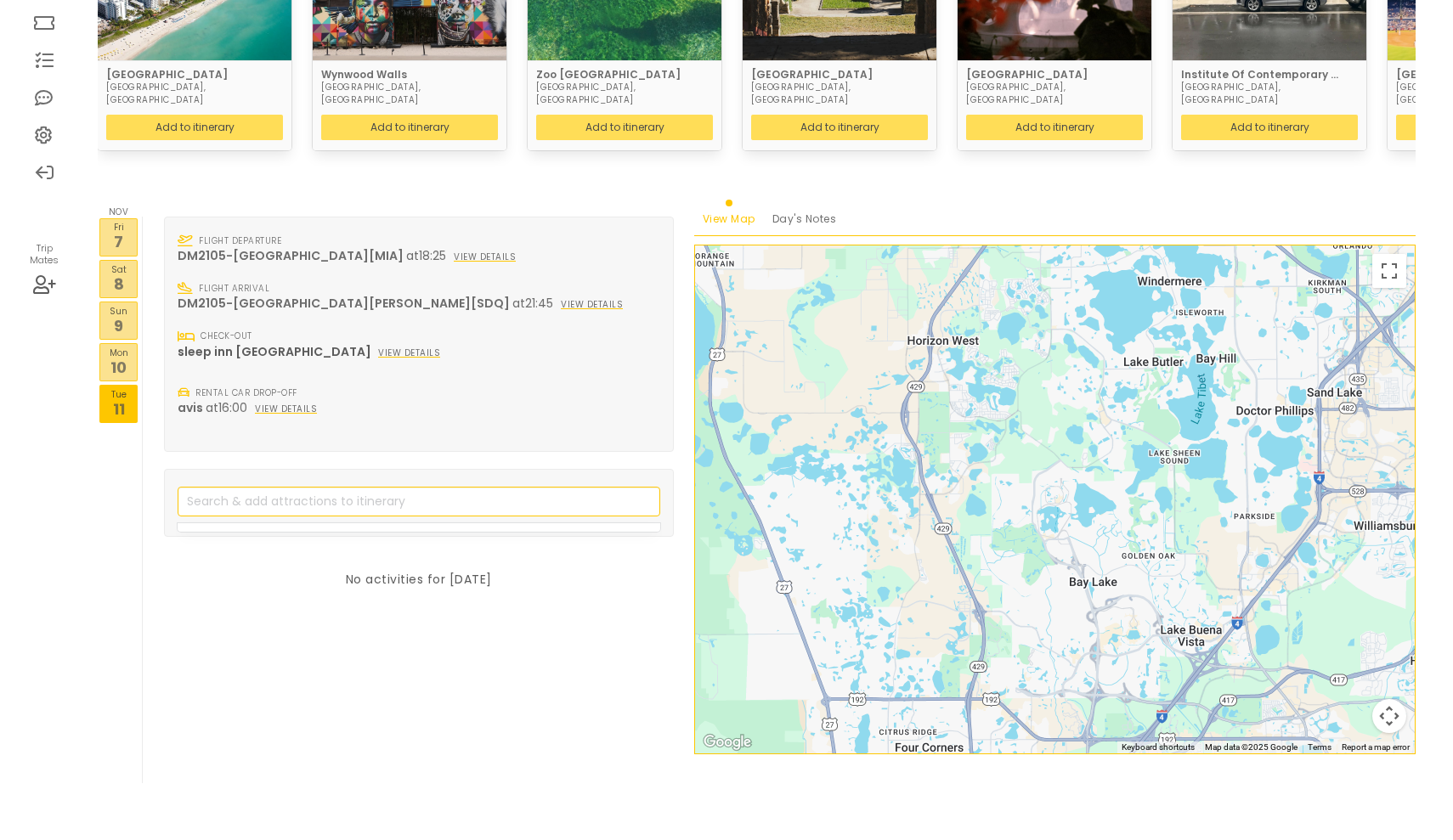
click at [122, 230] on p "7" at bounding box center [118, 241] width 37 height 23
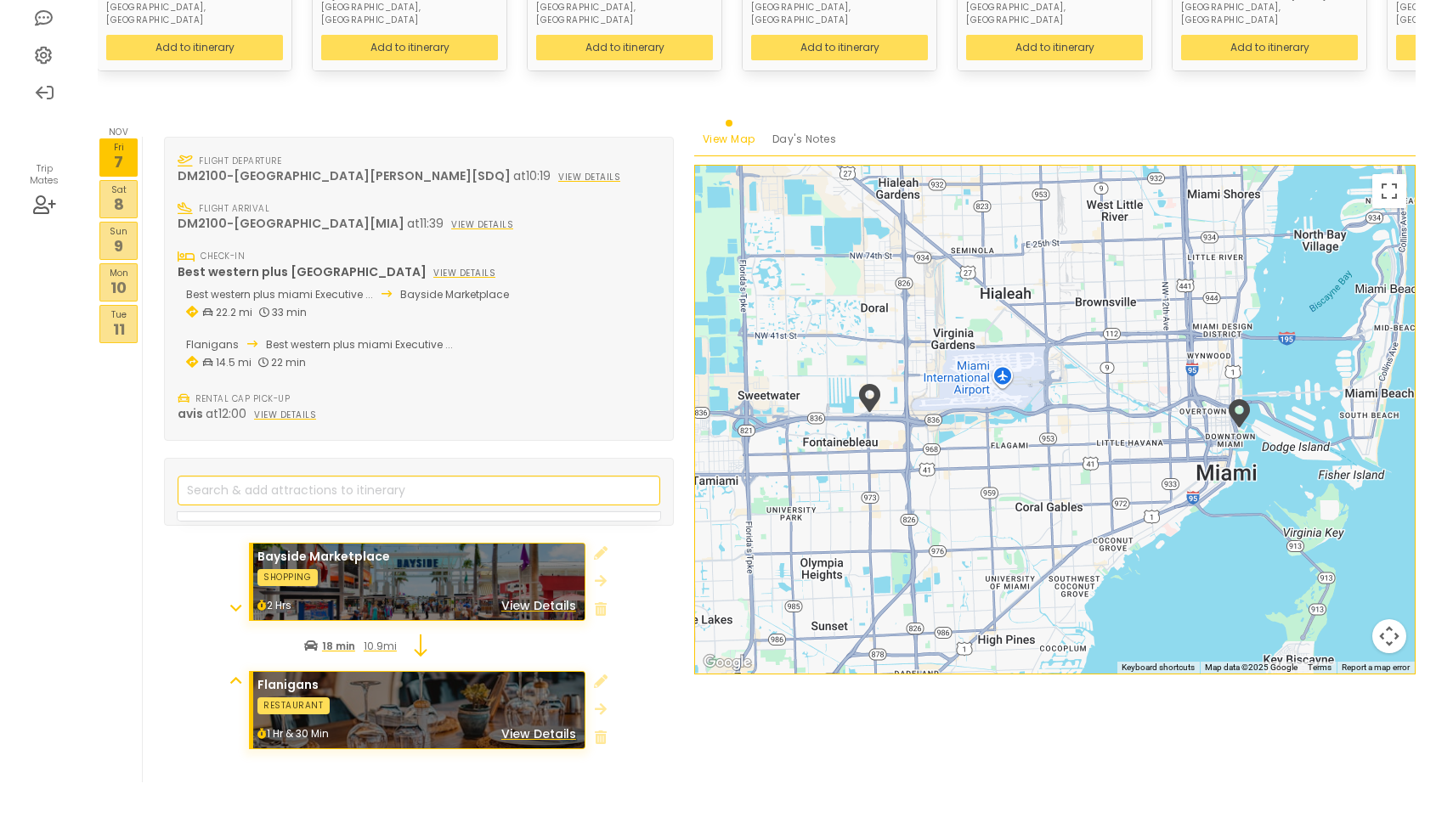
scroll to position [373, 0]
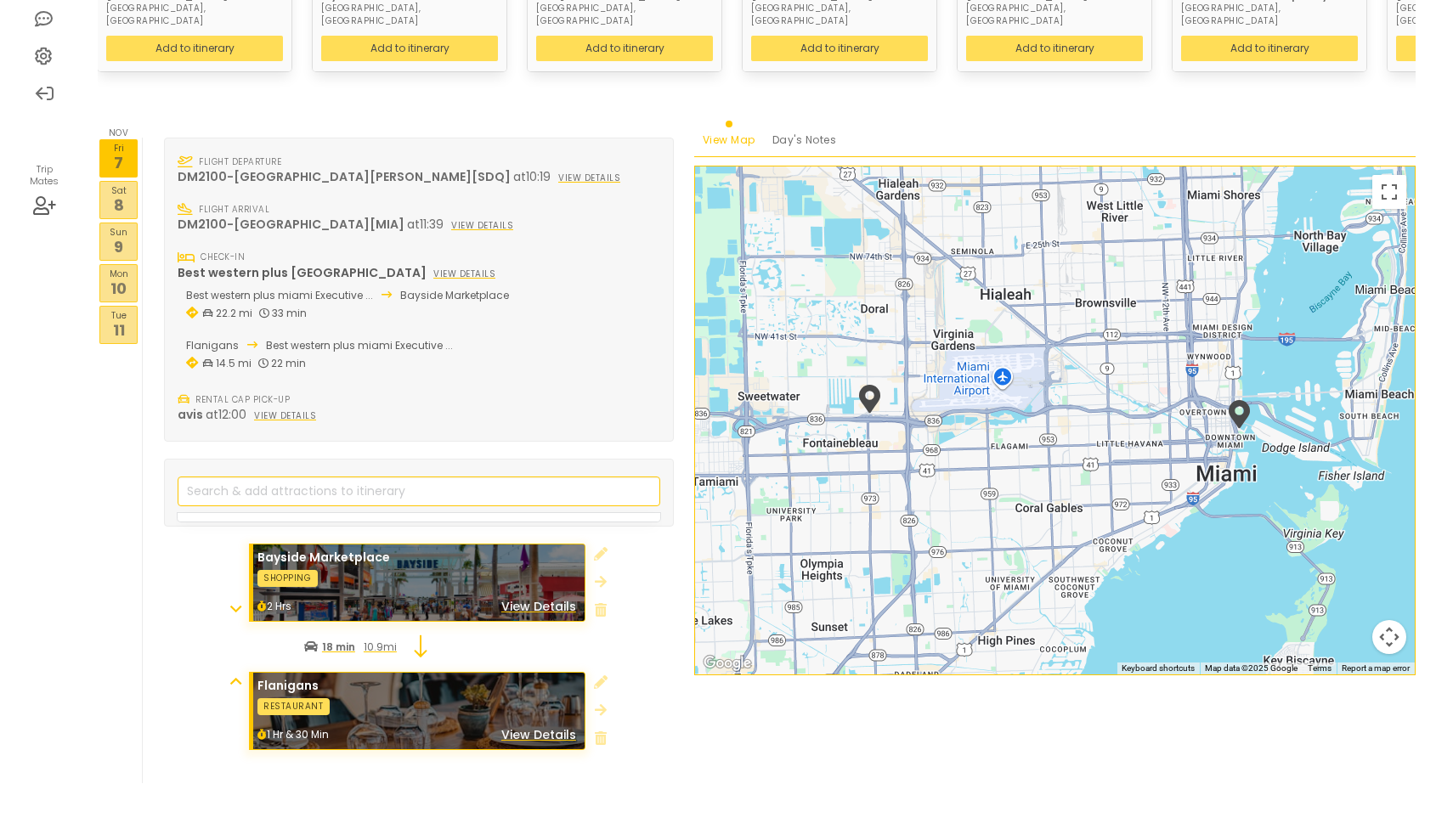
click at [117, 277] on p "10" at bounding box center [118, 288] width 37 height 23
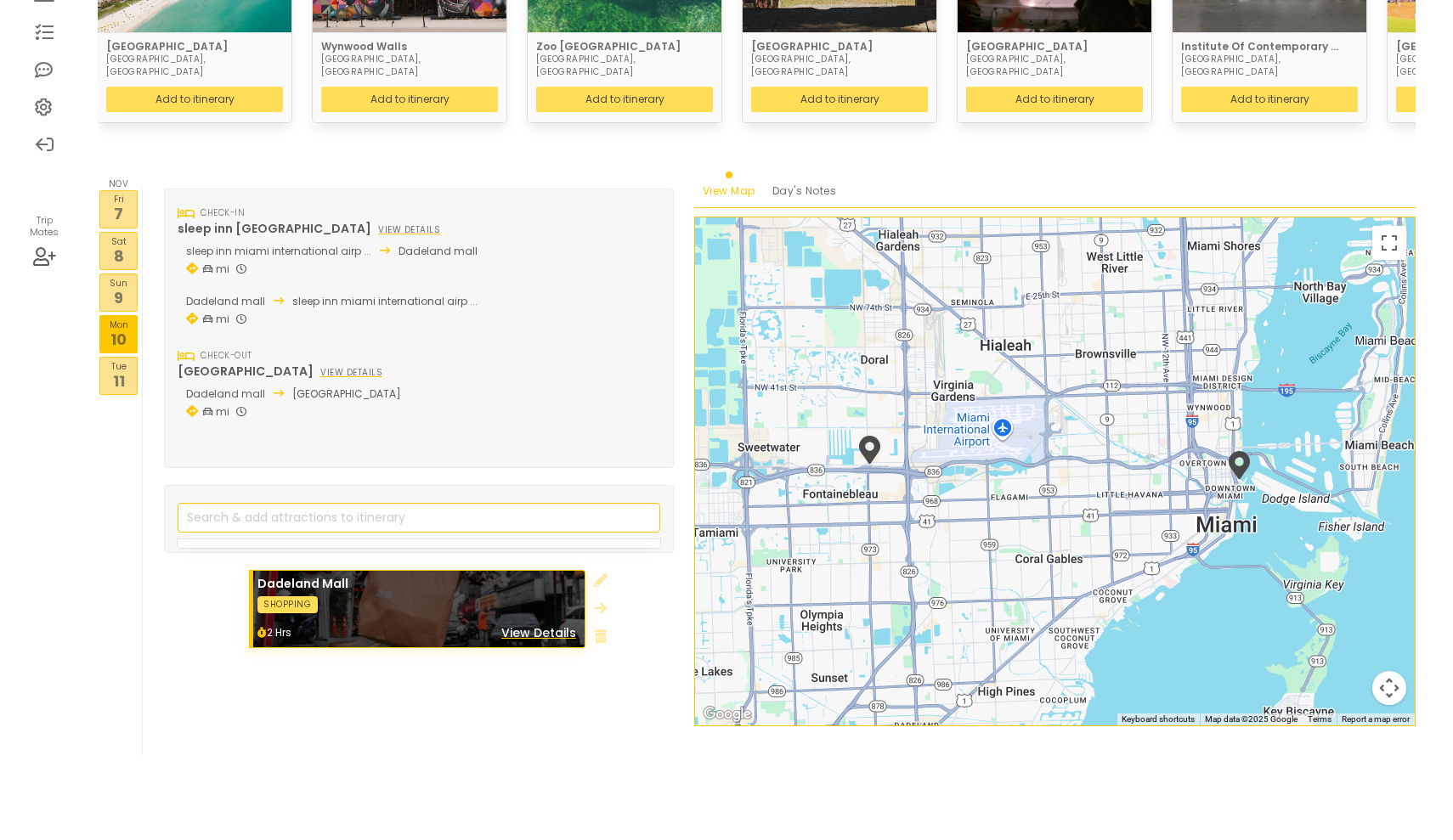
scroll to position [294, 0]
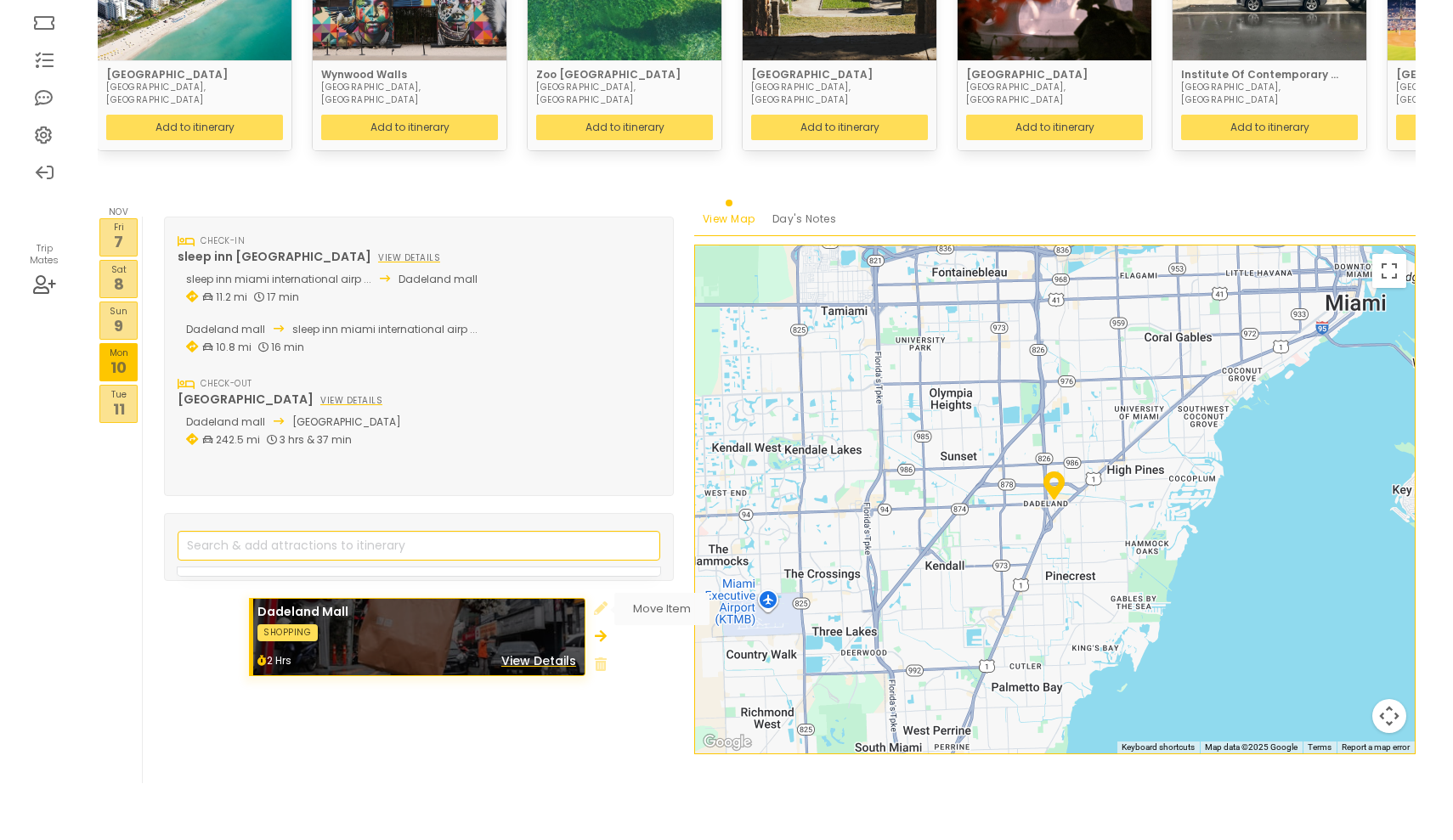
click at [602, 630] on icon at bounding box center [601, 637] width 12 height 14
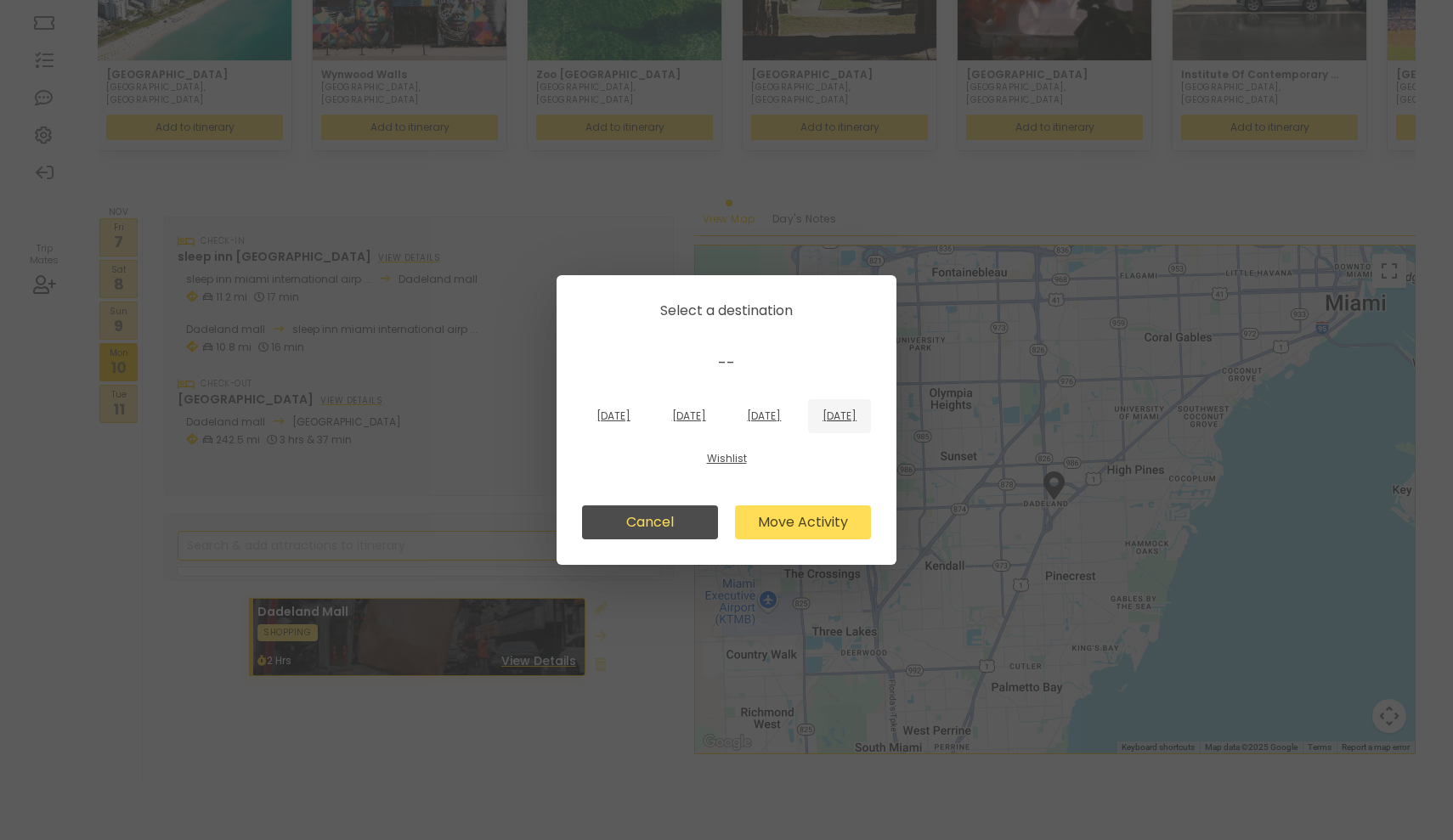
click at [808, 433] on div "[DATE]" at bounding box center [839, 416] width 63 height 34
click at [805, 522] on button "Move Activity" at bounding box center [803, 523] width 136 height 34
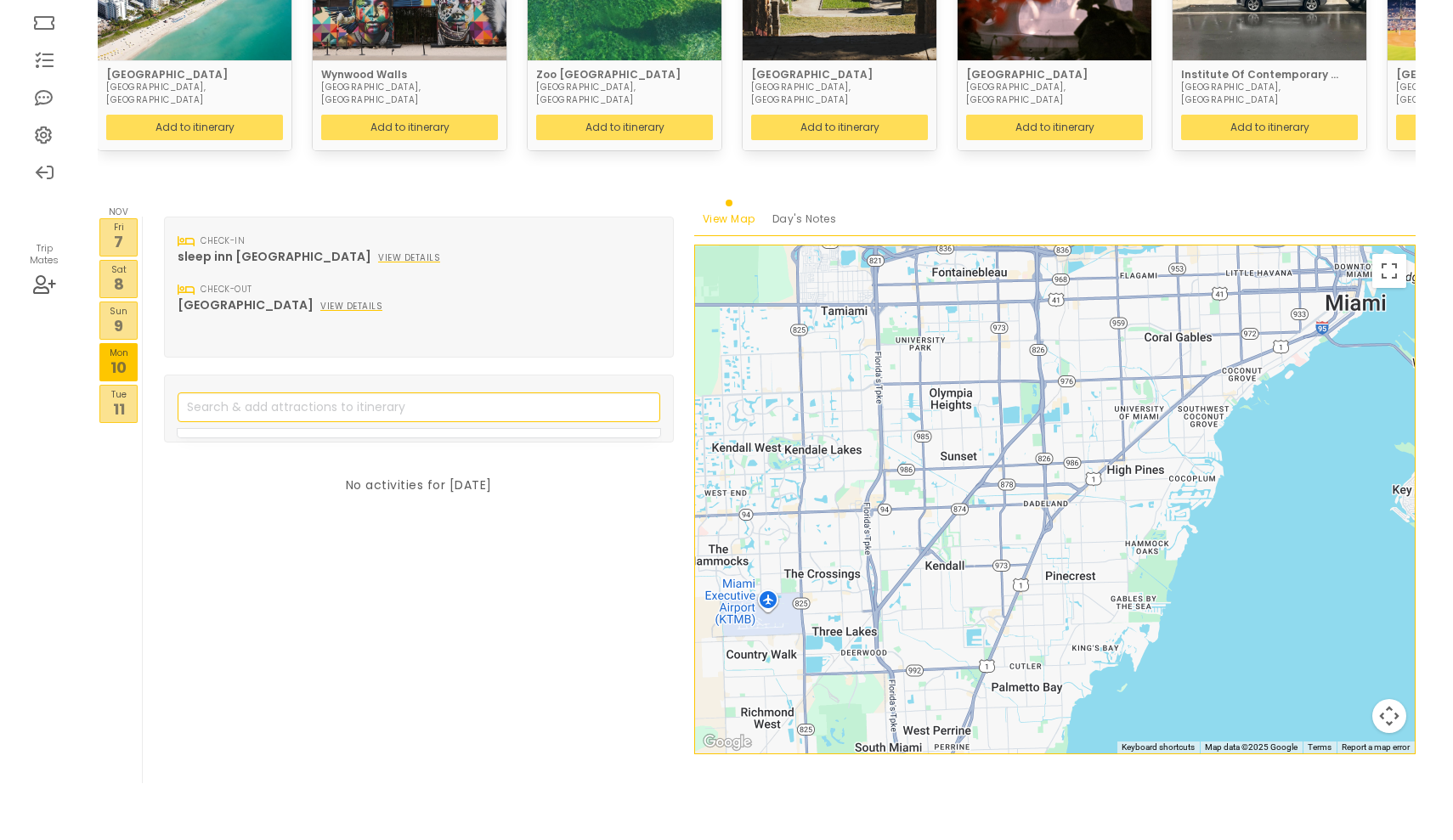
click at [127, 397] on p "11" at bounding box center [118, 409] width 37 height 23
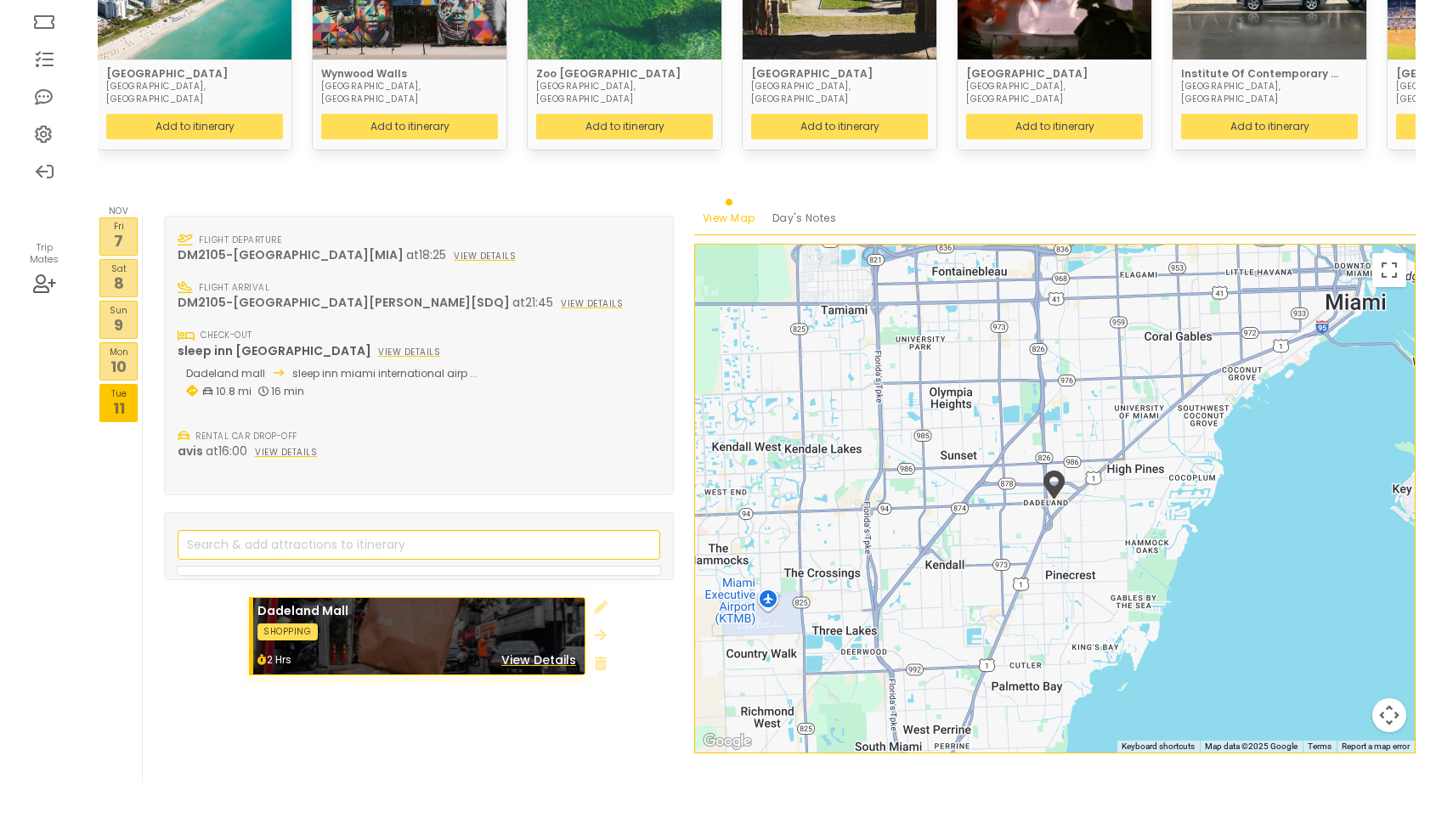
scroll to position [294, 0]
click at [129, 272] on p "8" at bounding box center [118, 283] width 37 height 23
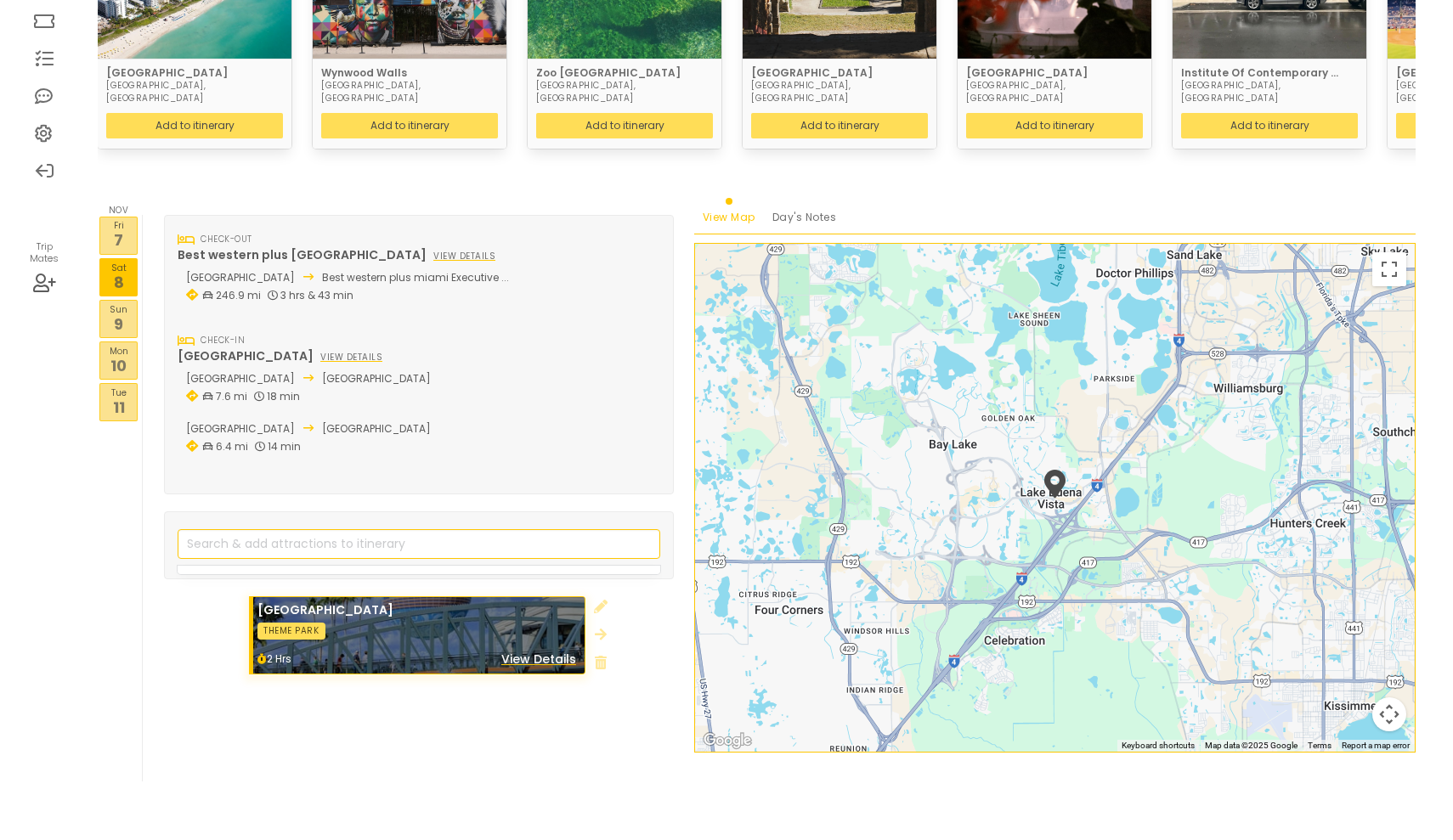
scroll to position [294, 0]
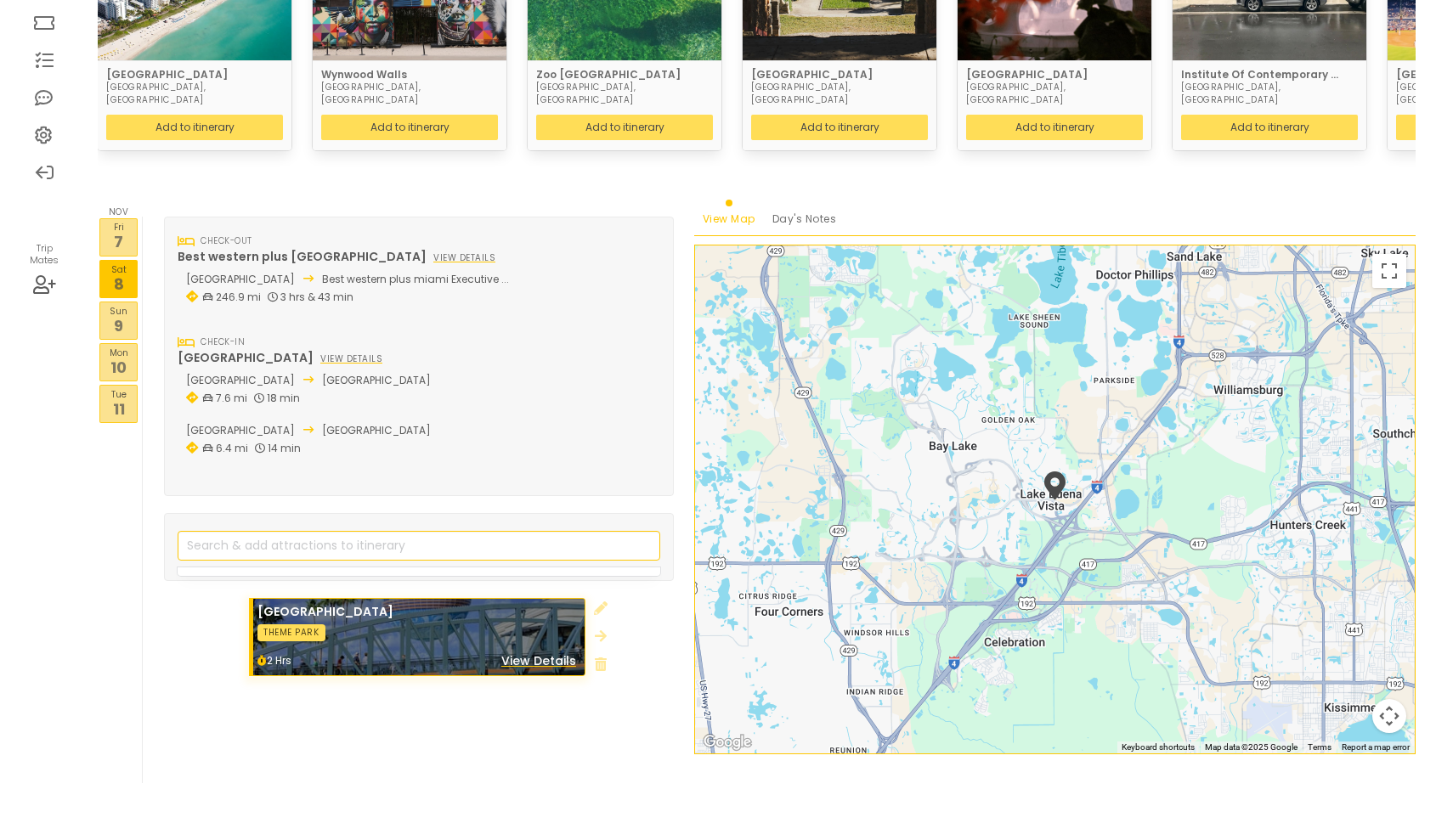
click at [128, 314] on p "9" at bounding box center [118, 325] width 37 height 23
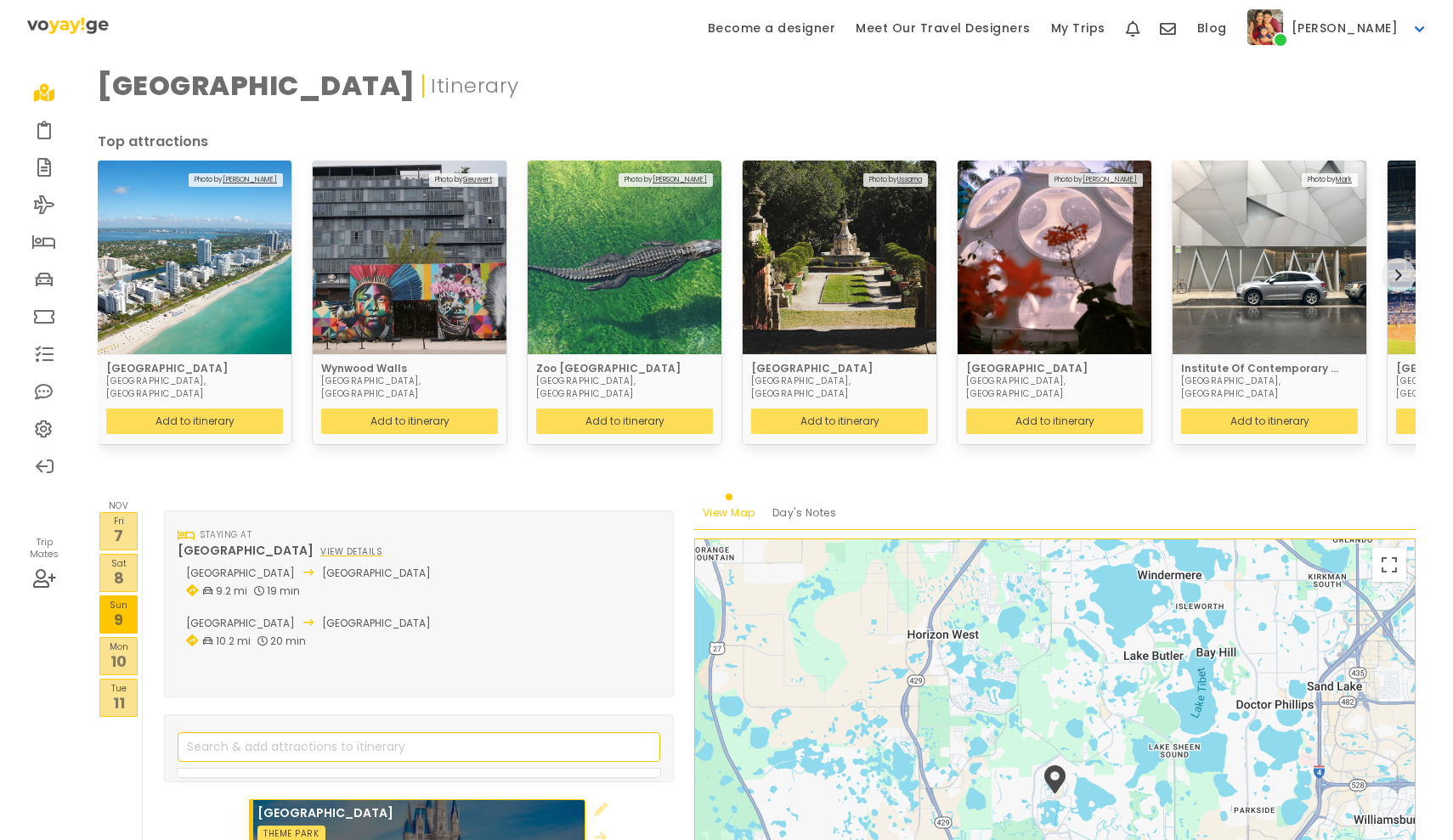
click at [1402, 269] on button "next" at bounding box center [1399, 275] width 34 height 34
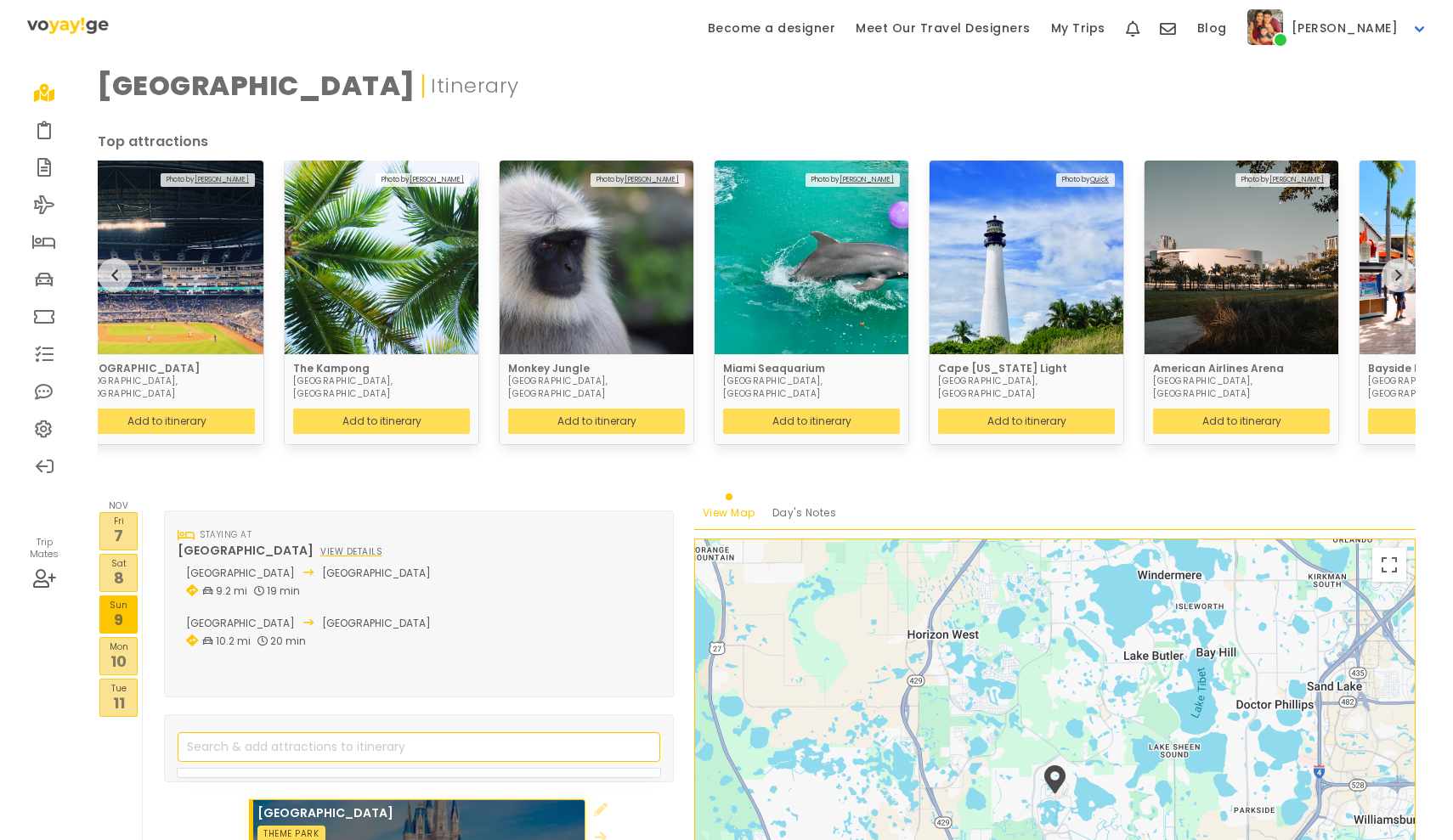
click at [1401, 268] on icon "next" at bounding box center [1399, 275] width 7 height 14
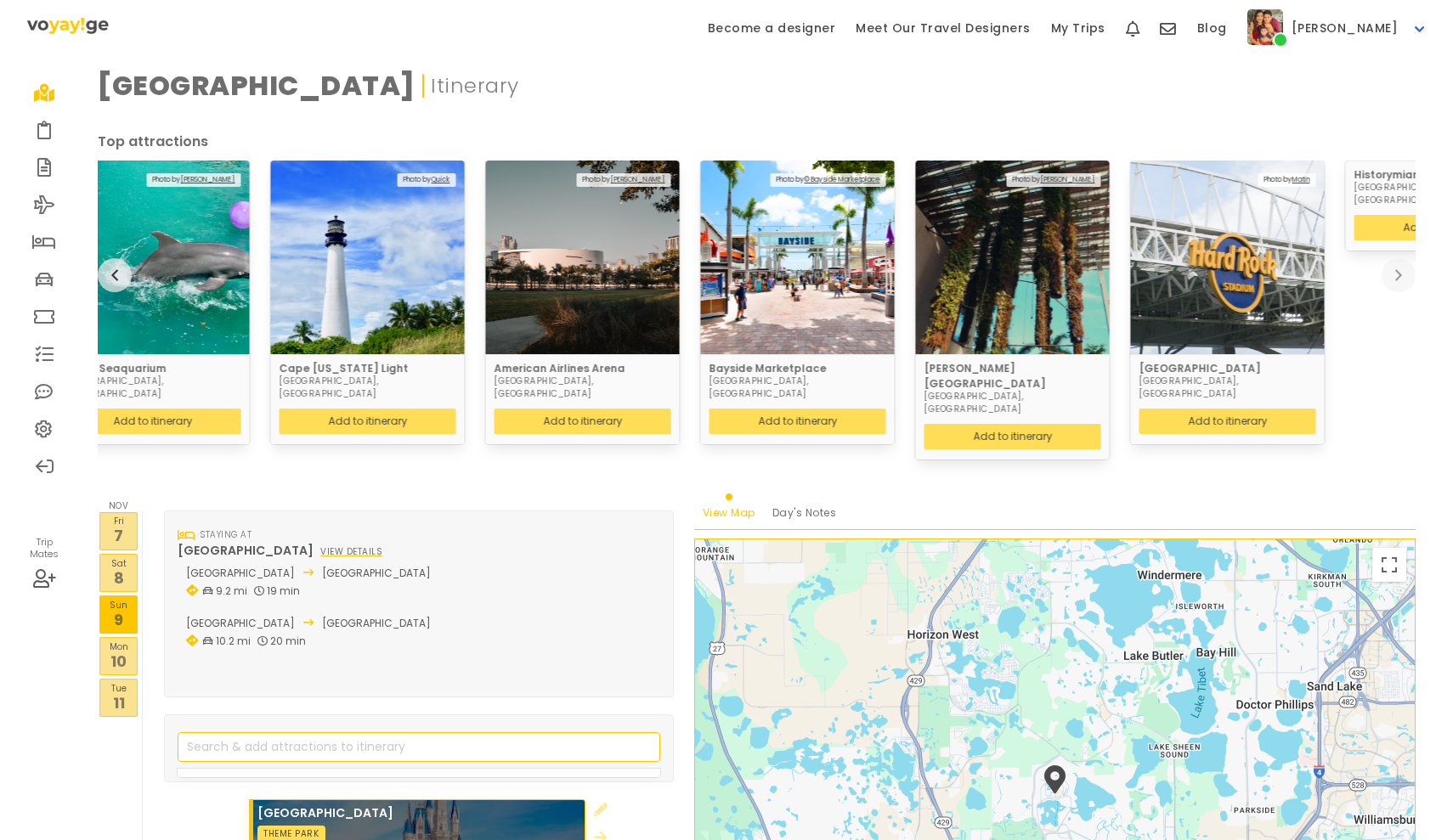
click at [112, 524] on p "7" at bounding box center [118, 535] width 37 height 23
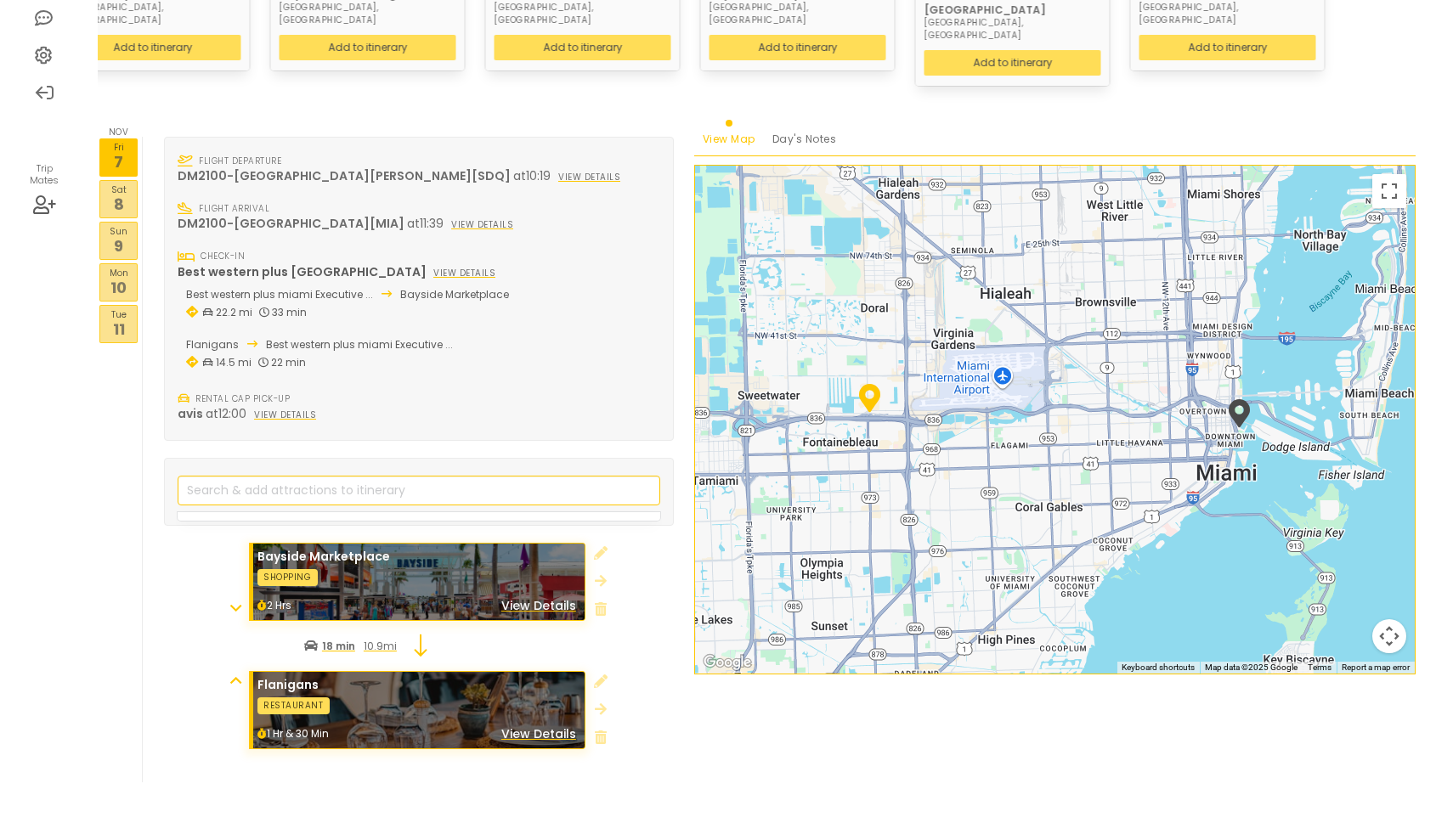
scroll to position [373, 0]
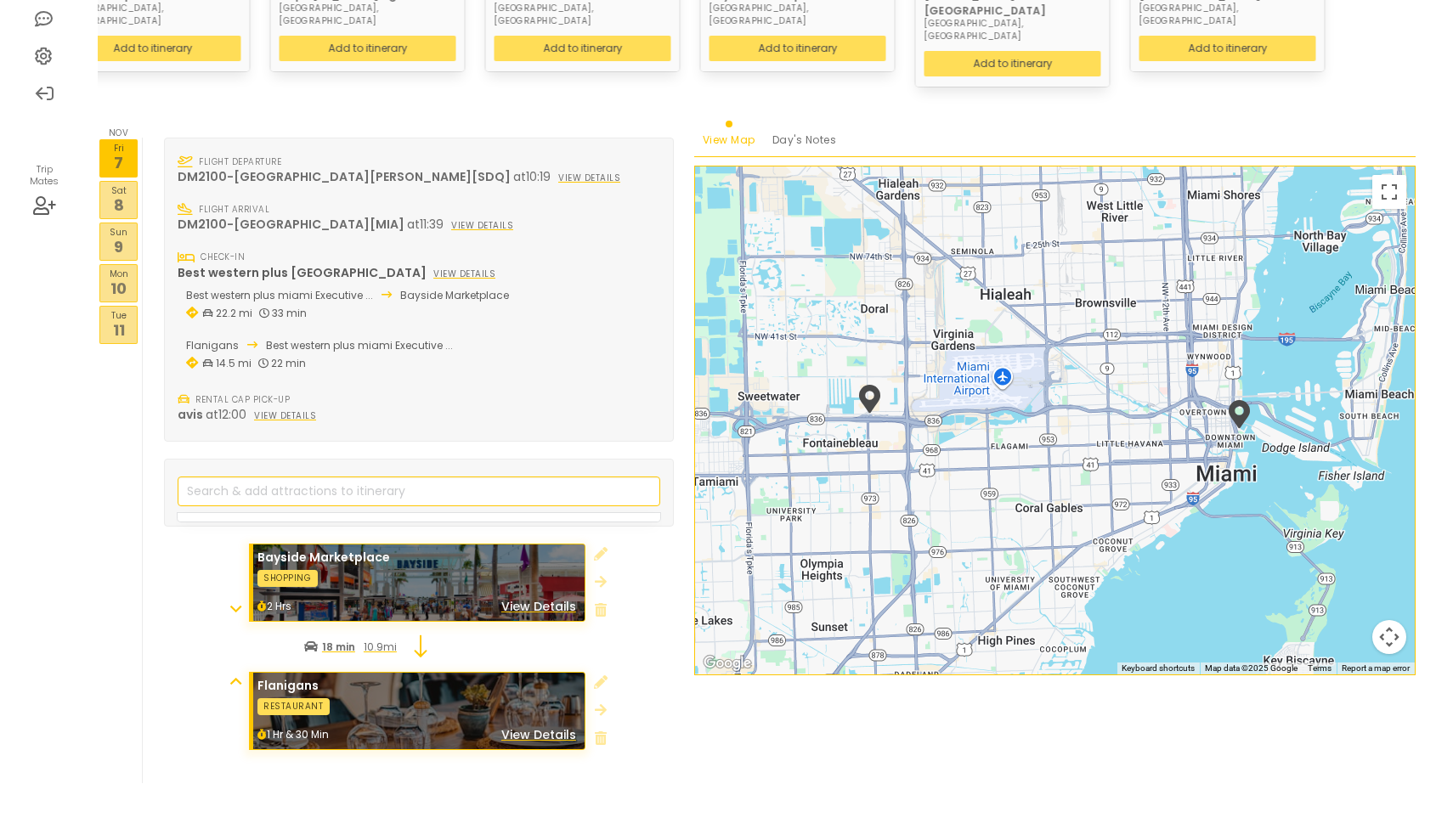
click at [110, 194] on p "8" at bounding box center [118, 205] width 37 height 23
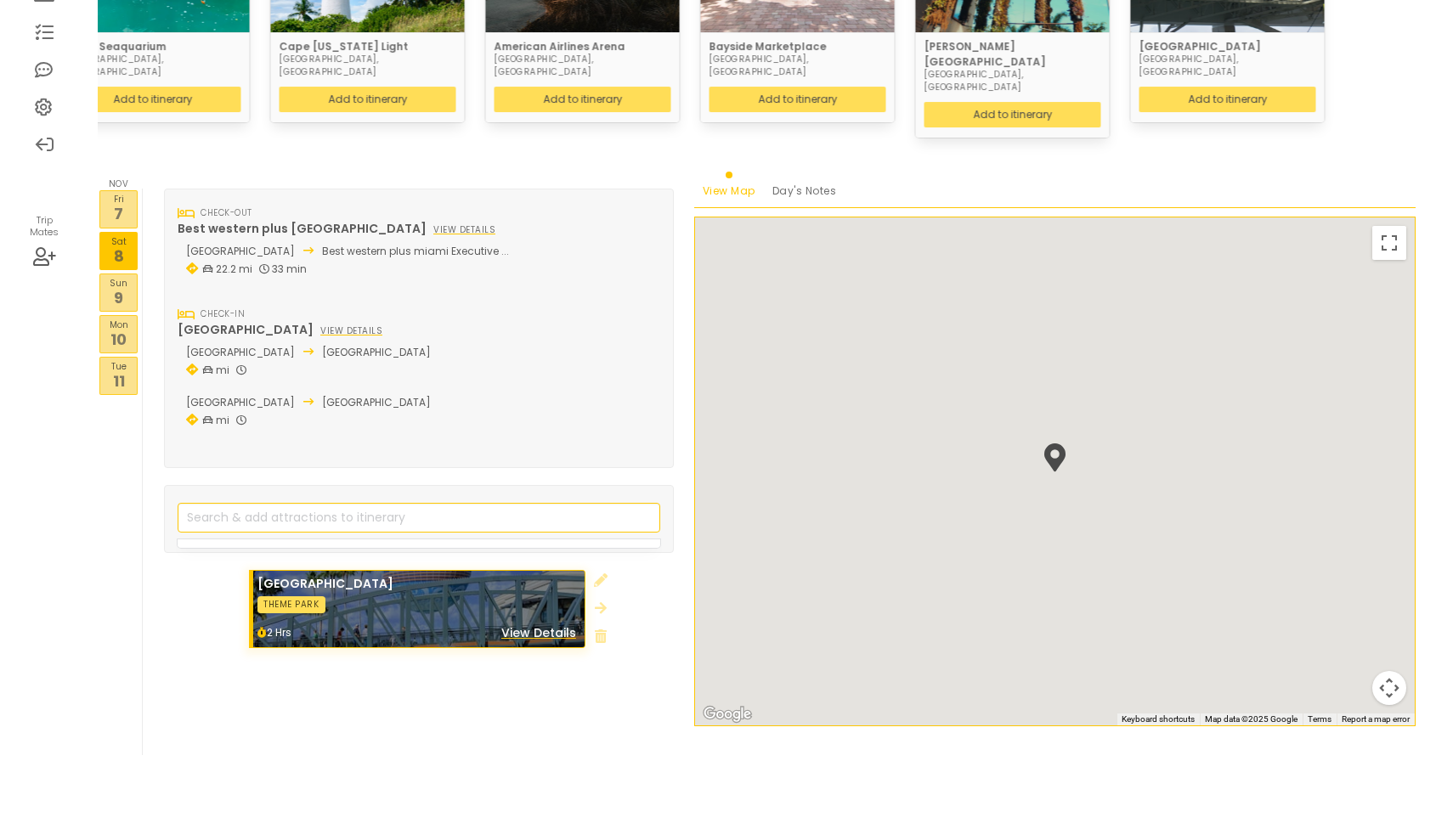
scroll to position [294, 0]
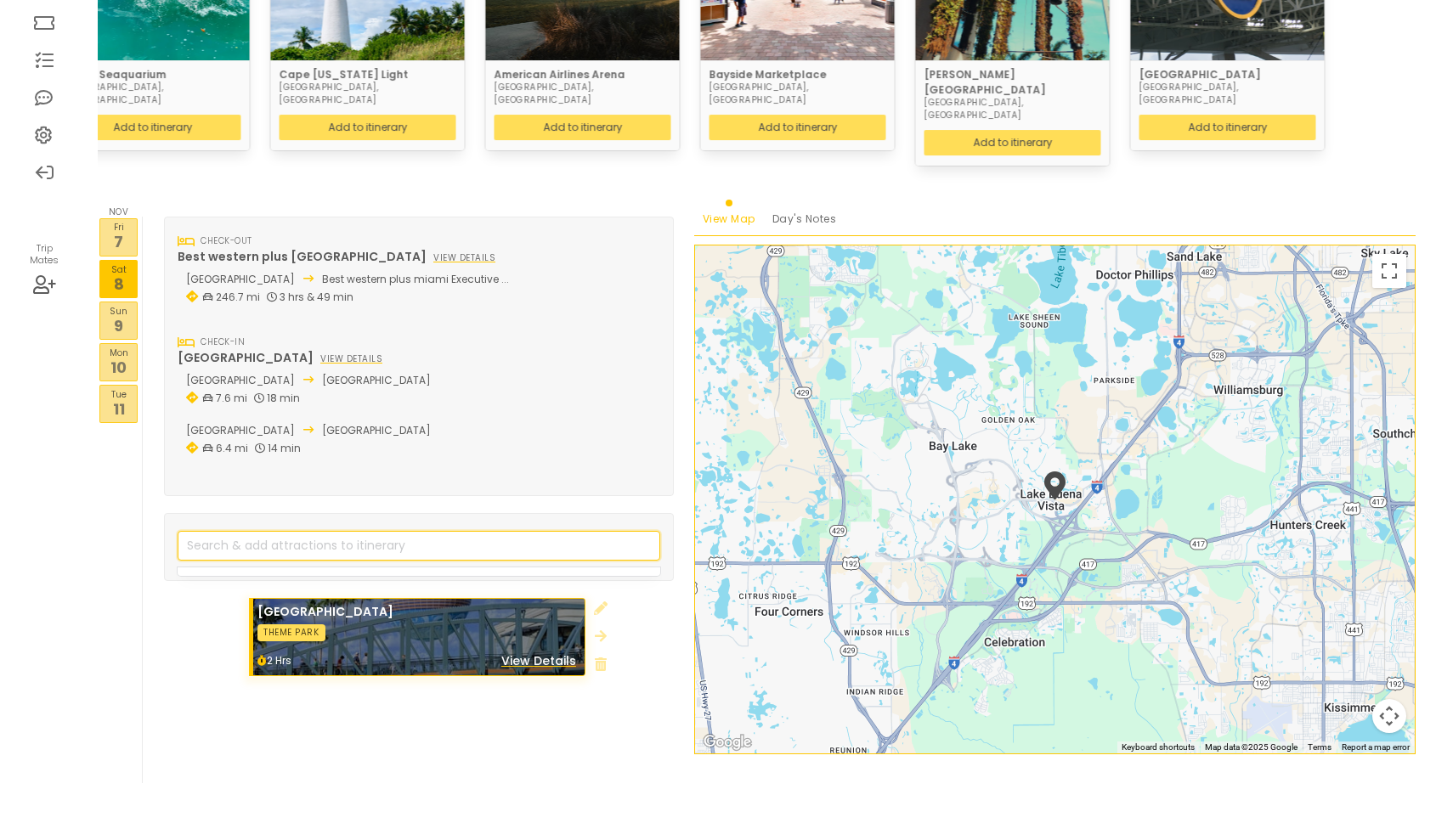
click at [258, 531] on input "search" at bounding box center [419, 546] width 483 height 30
click at [130, 314] on p "9" at bounding box center [118, 325] width 37 height 23
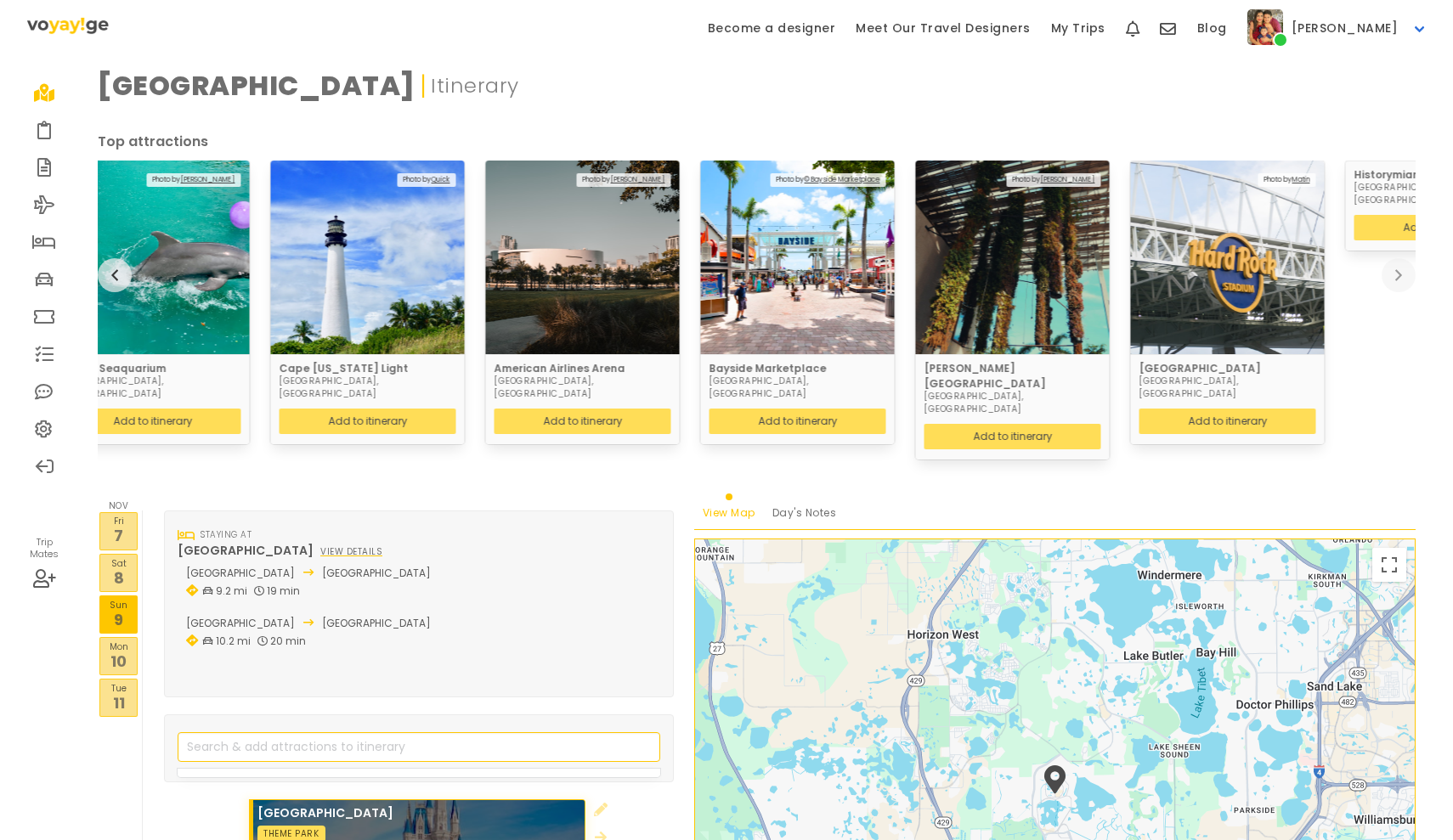
click at [117, 567] on p "8" at bounding box center [118, 578] width 37 height 23
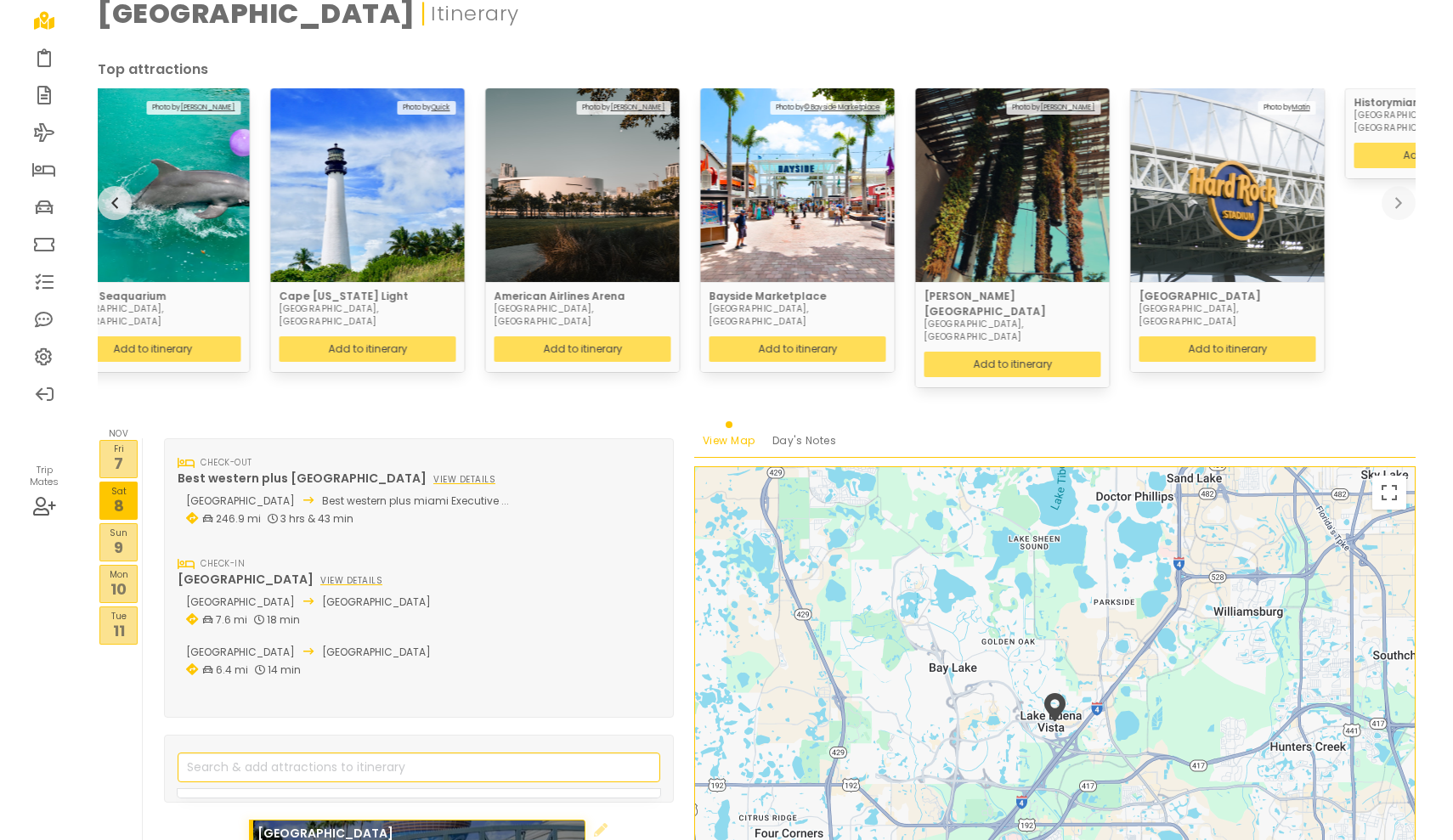
scroll to position [86, 0]
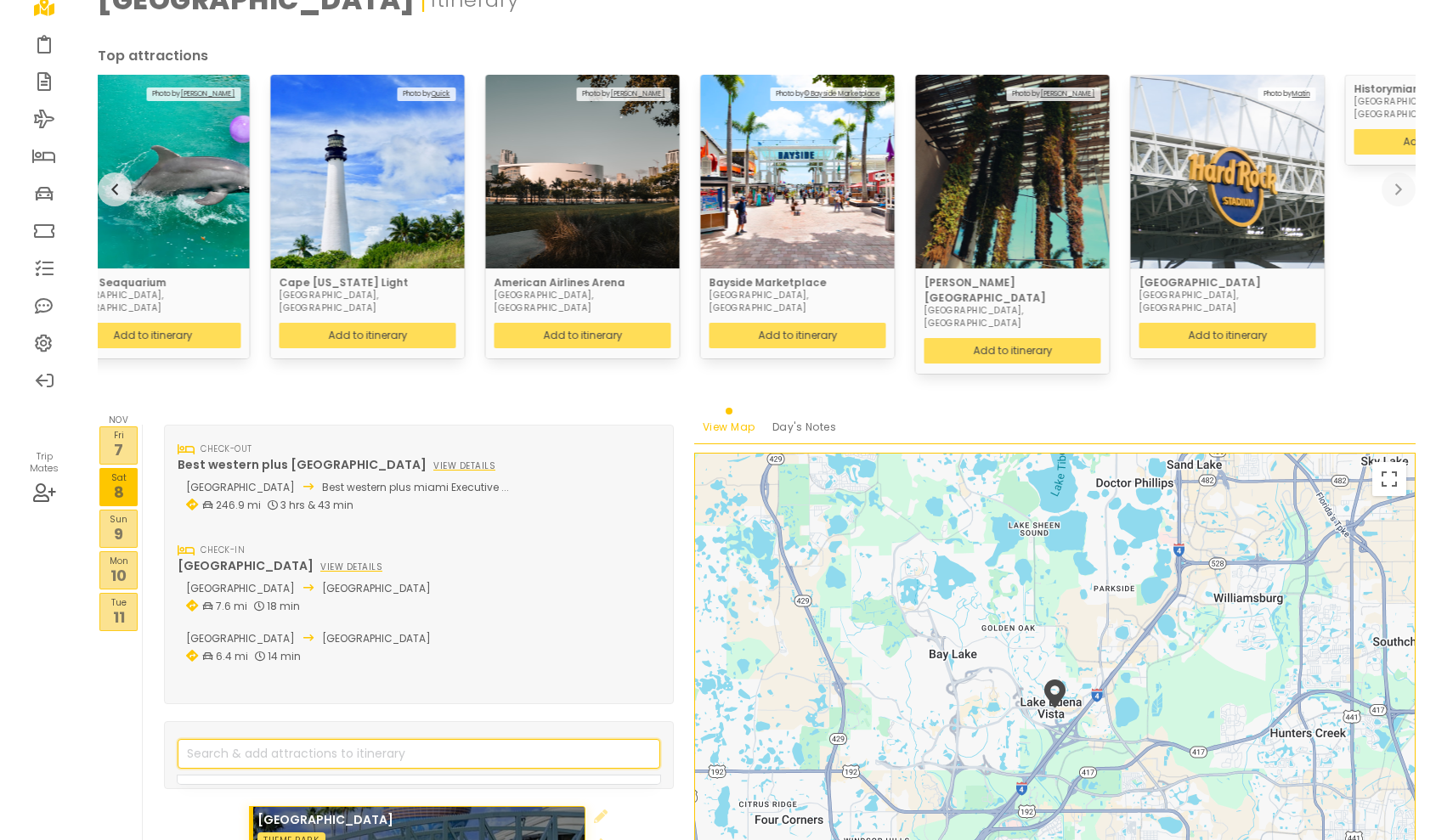
click at [269, 739] on input "search" at bounding box center [419, 753] width 483 height 30
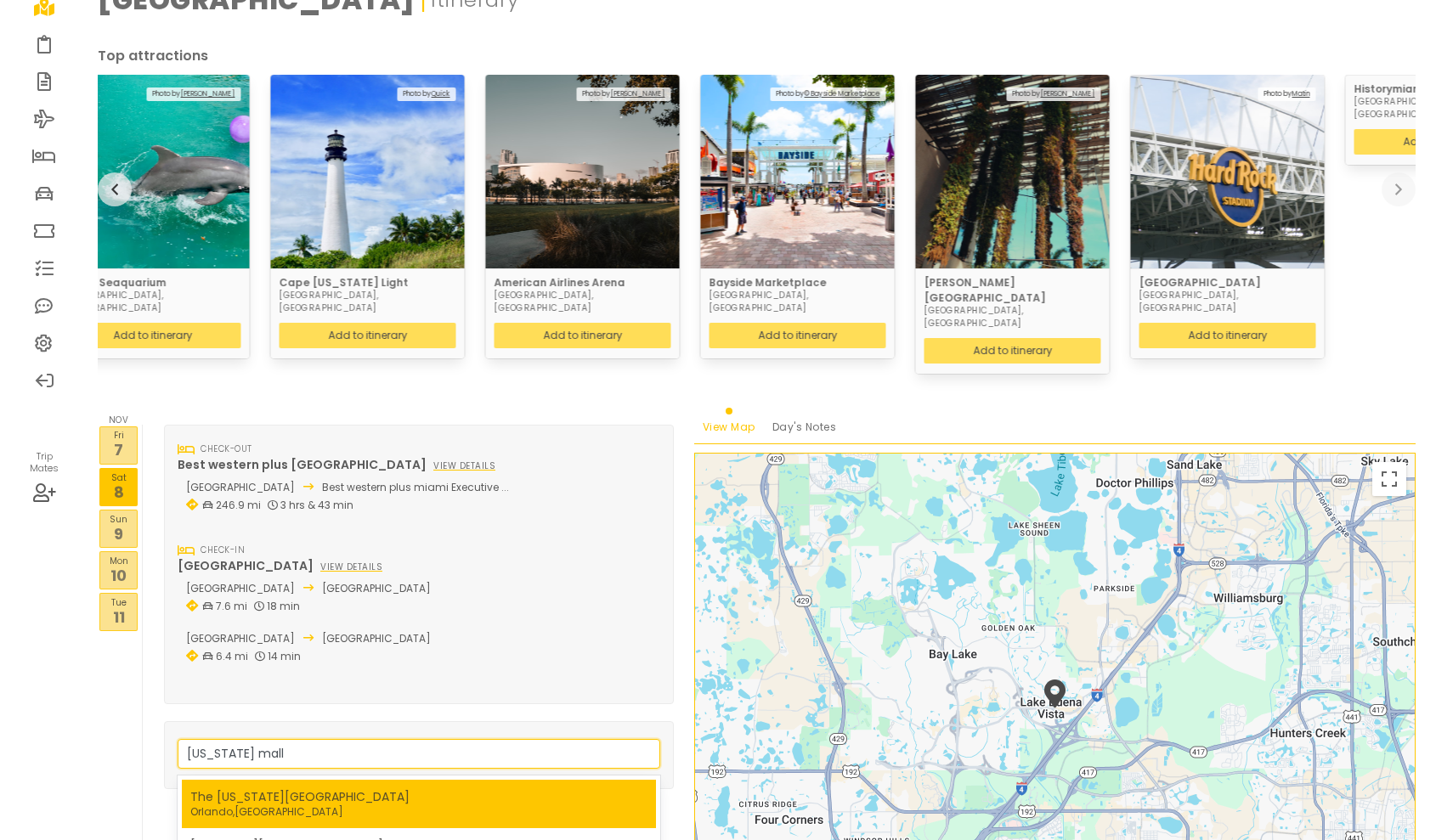
click at [270, 804] on p "[GEOGRAPHIC_DATA] , [GEOGRAPHIC_DATA]" at bounding box center [300, 812] width 219 height 15
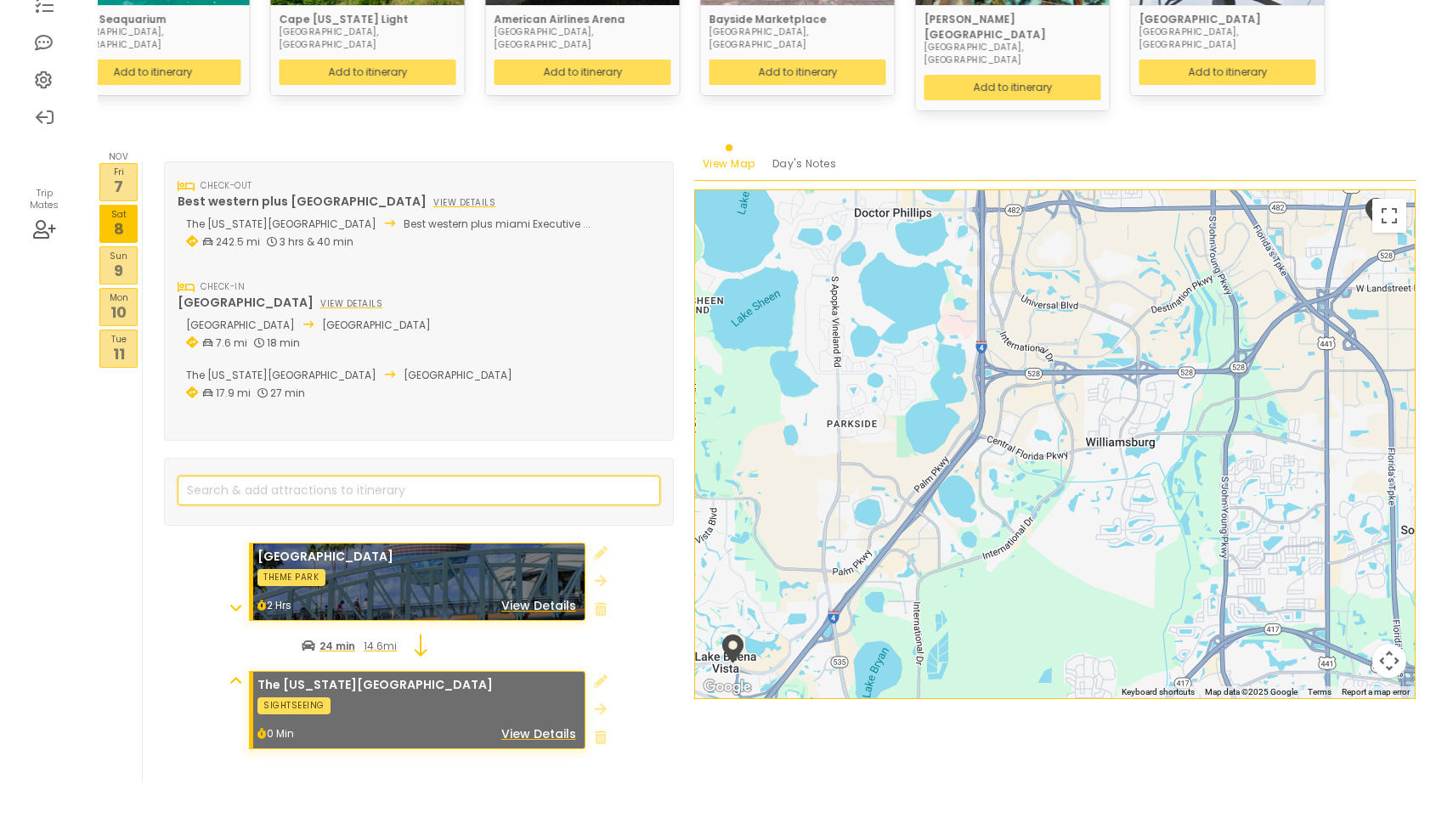
scroll to position [348, 0]
click at [232, 674] on icon at bounding box center [235, 681] width 11 height 14
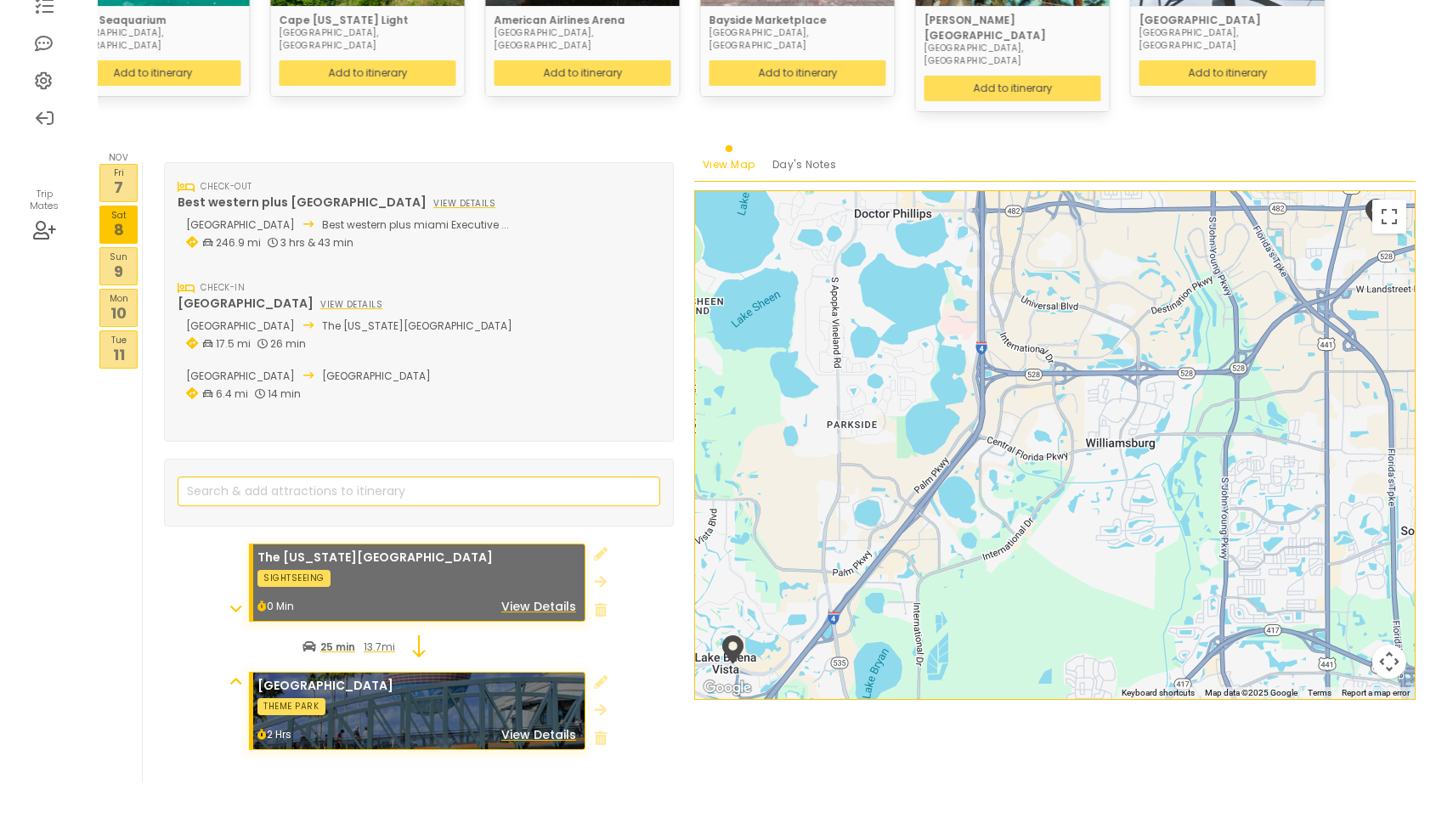
click at [112, 562] on div "Nov [DATE] [DATE] [DATE] [DATE] Tue 11" at bounding box center [120, 473] width 45 height 621
click at [125, 260] on p "9" at bounding box center [118, 271] width 37 height 23
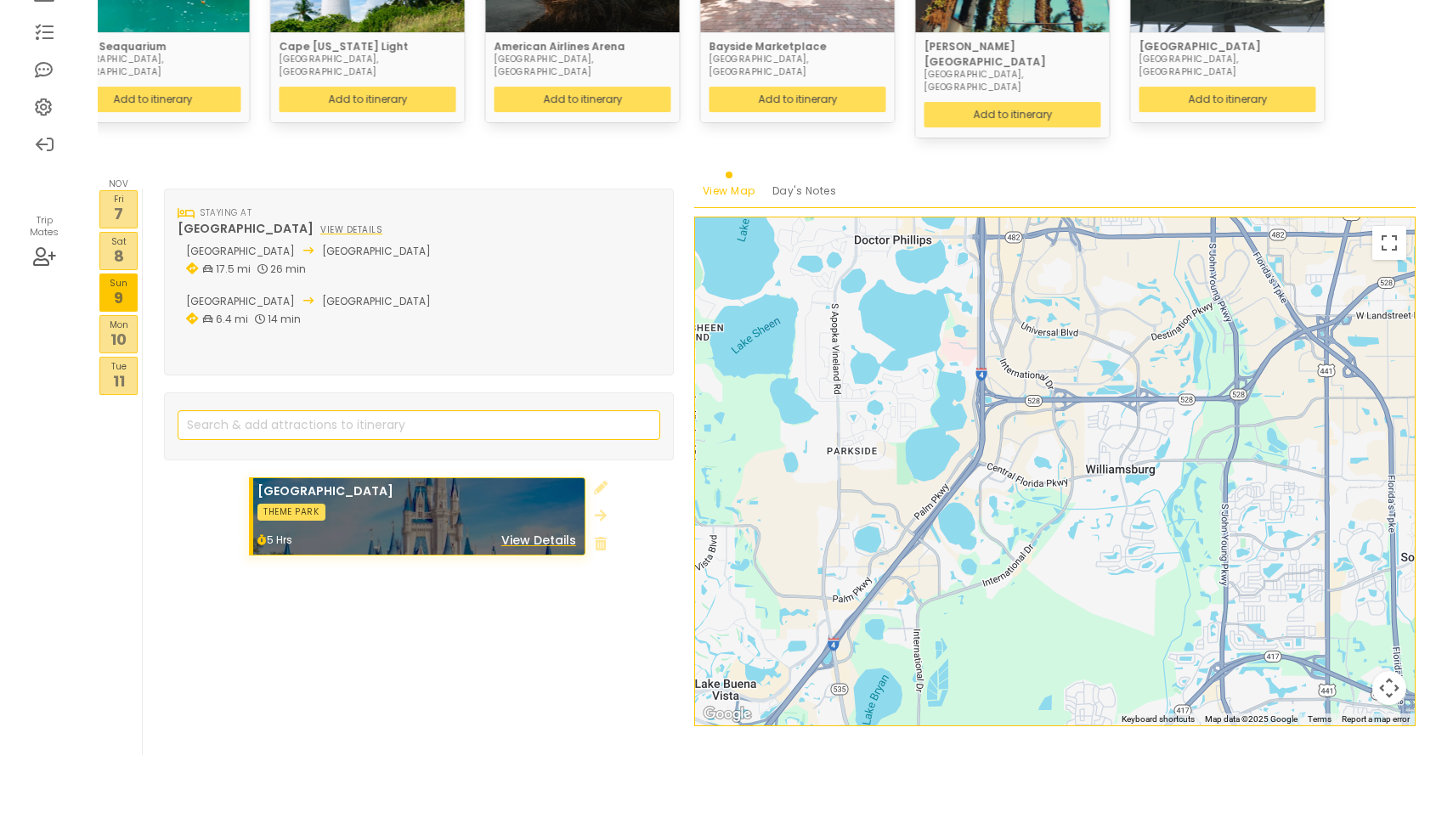
scroll to position [294, 0]
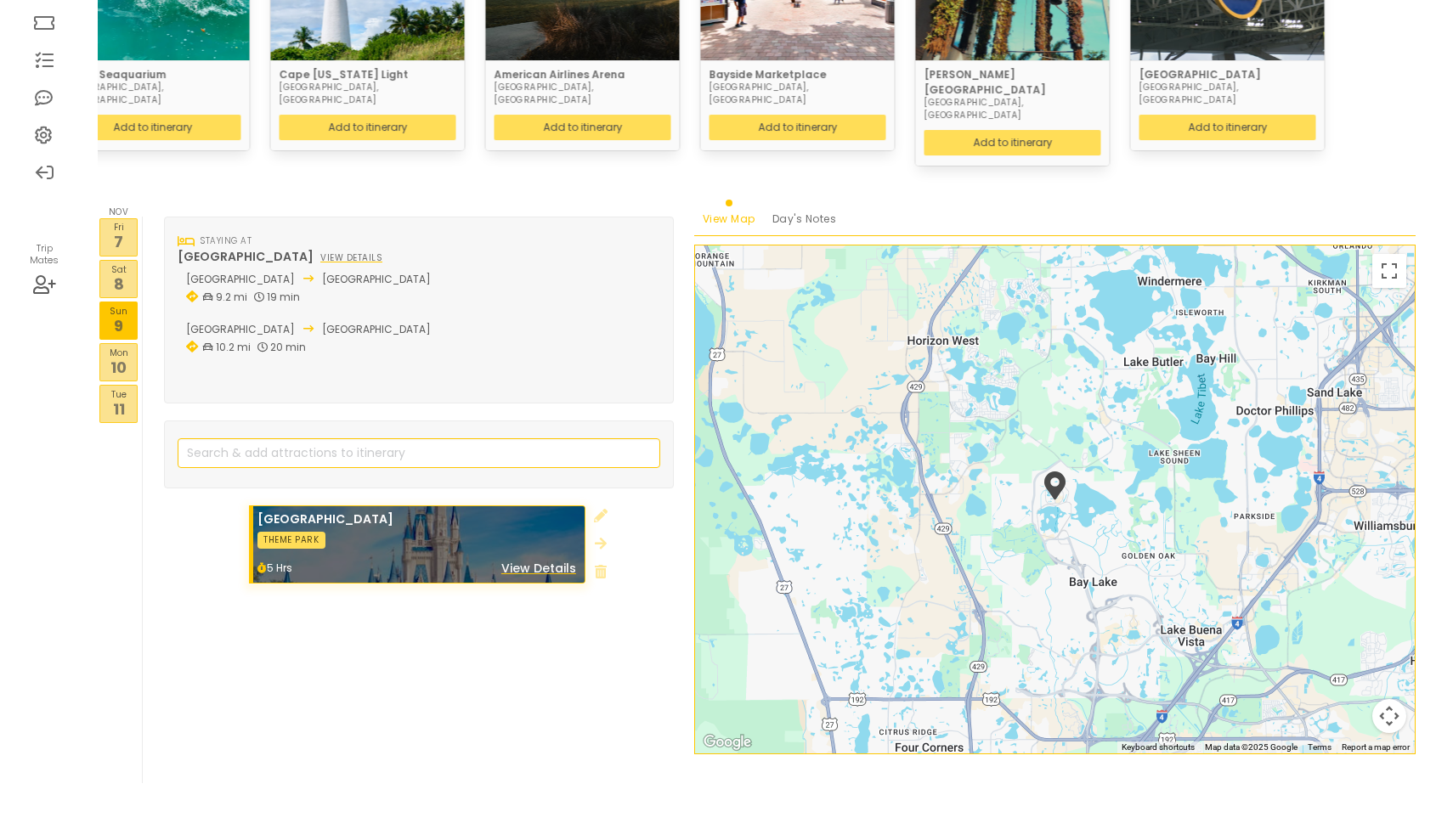
click at [125, 356] on p "10" at bounding box center [118, 367] width 37 height 23
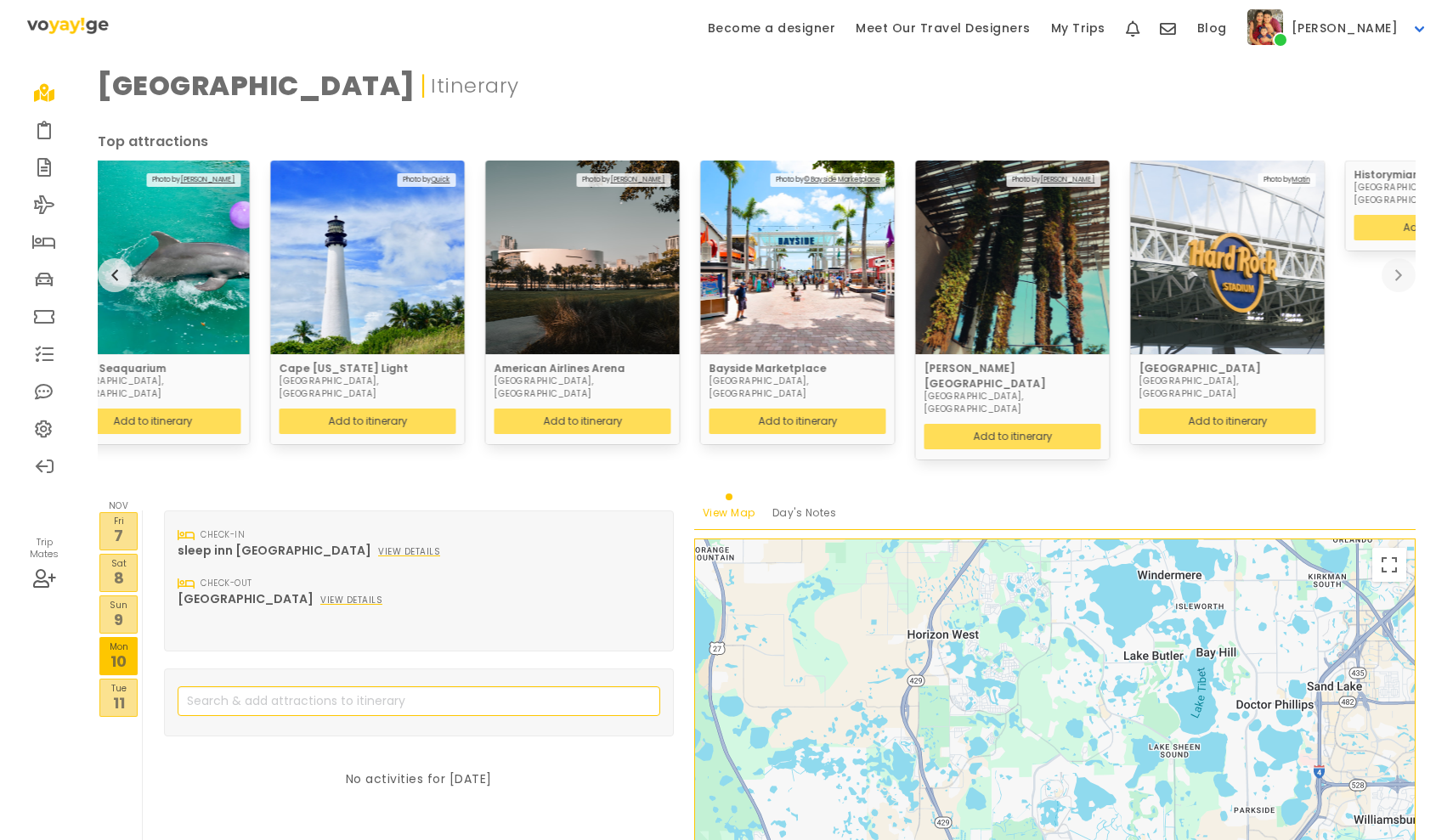
click at [117, 691] on p "11" at bounding box center [118, 702] width 37 height 23
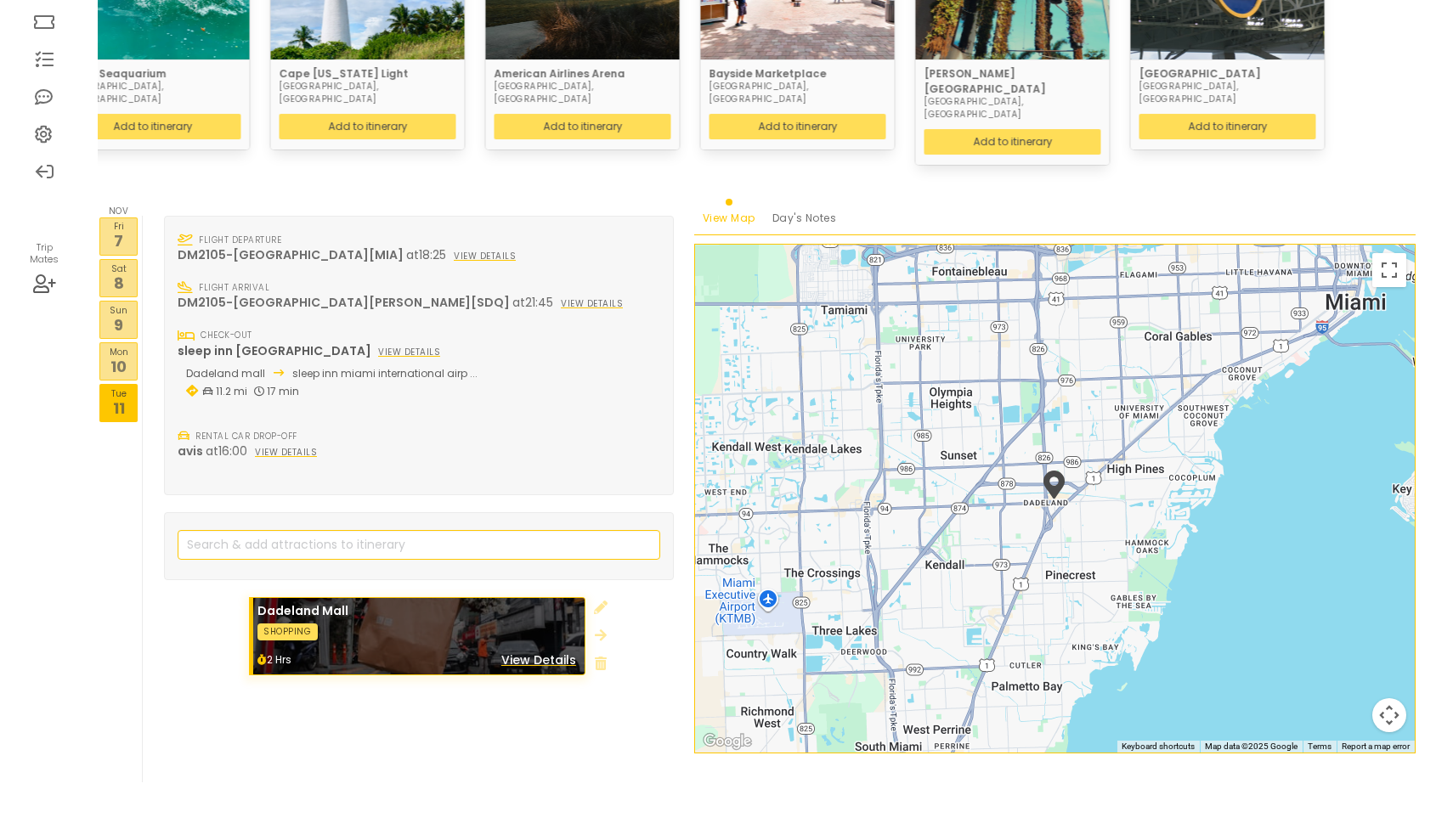
scroll to position [294, 0]
click at [123, 272] on p "8" at bounding box center [118, 283] width 37 height 23
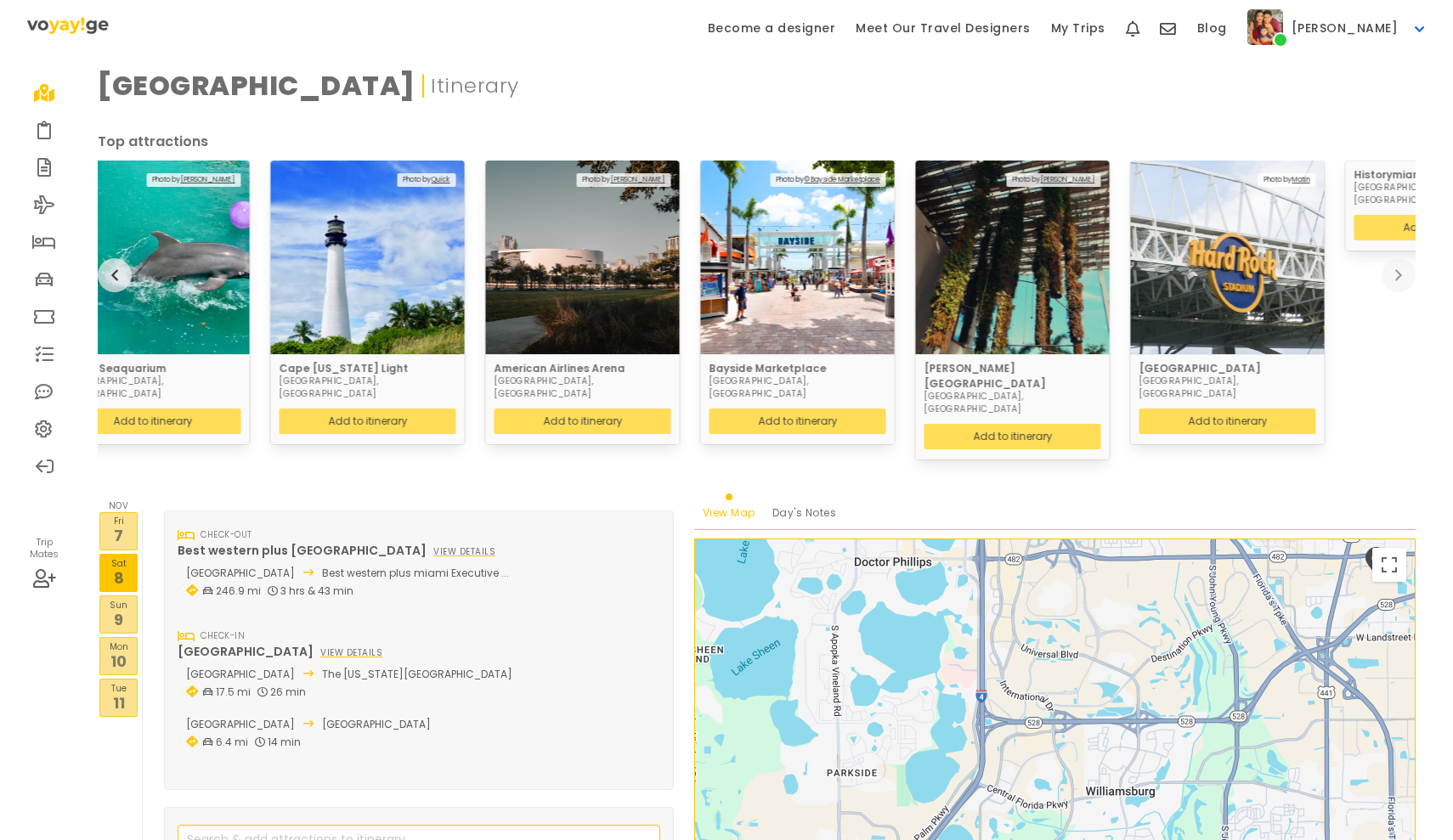
click at [136, 524] on p "7" at bounding box center [118, 535] width 37 height 23
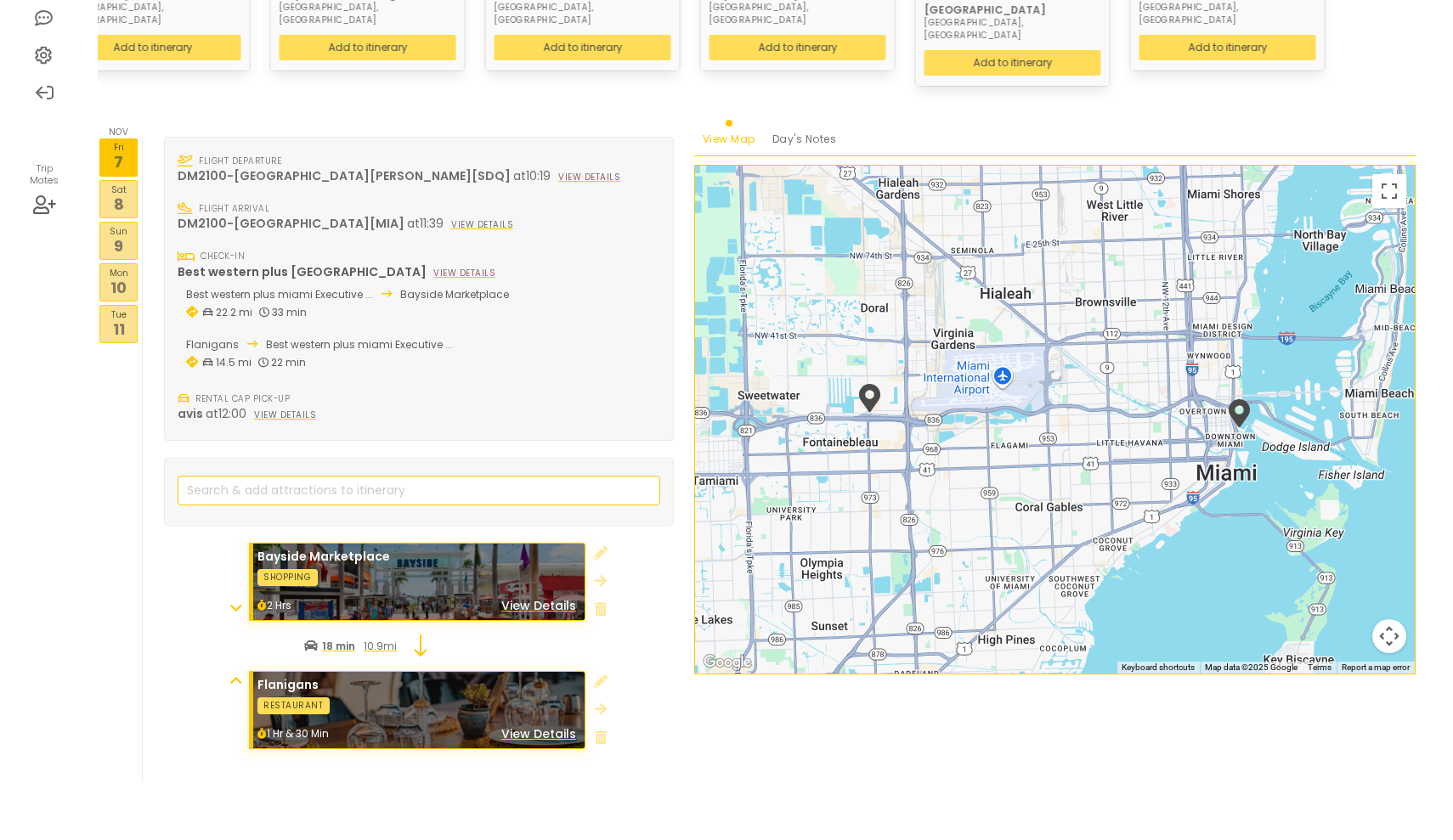
scroll to position [373, 0]
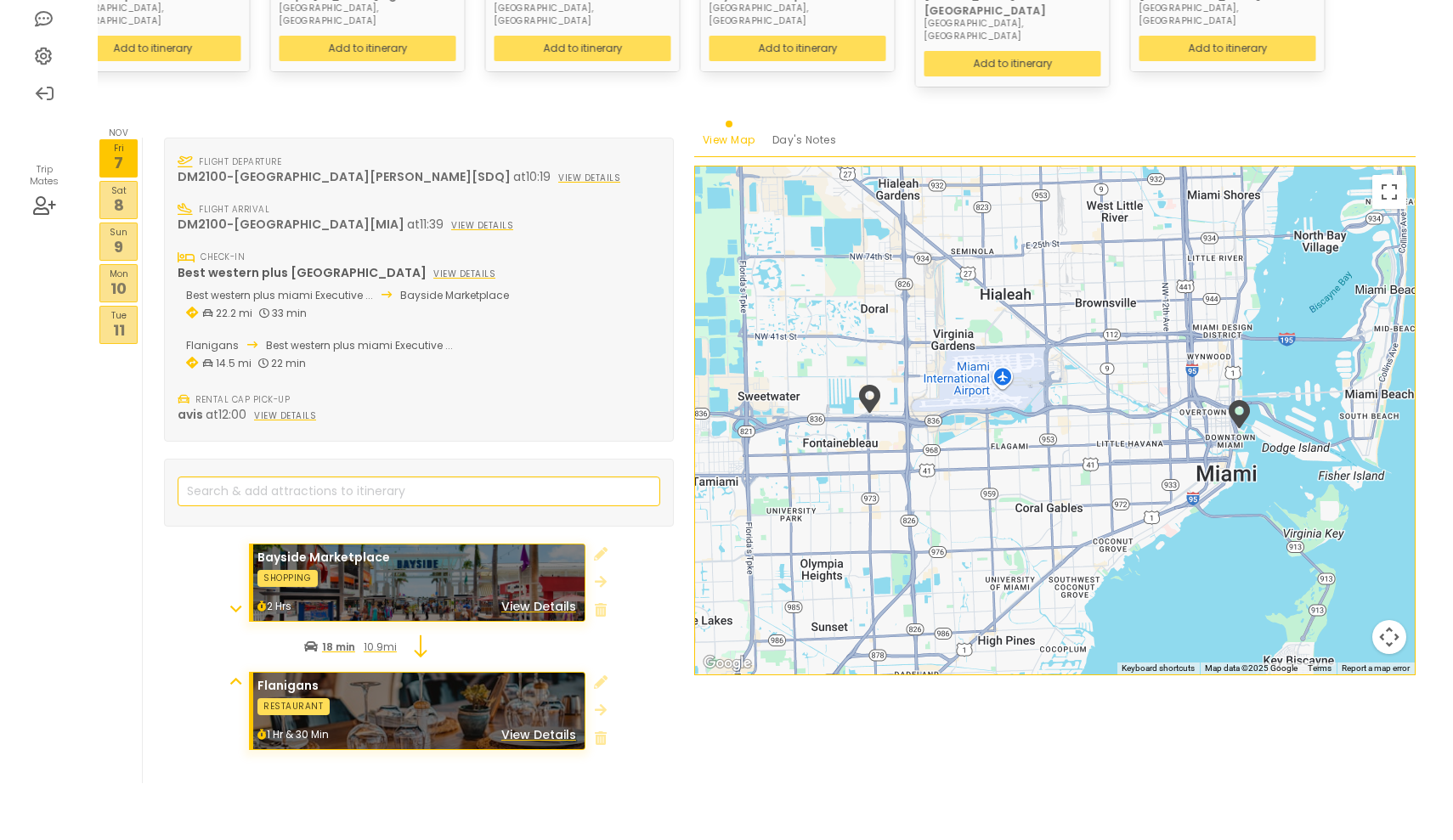
click at [130, 194] on p "8" at bounding box center [118, 205] width 37 height 23
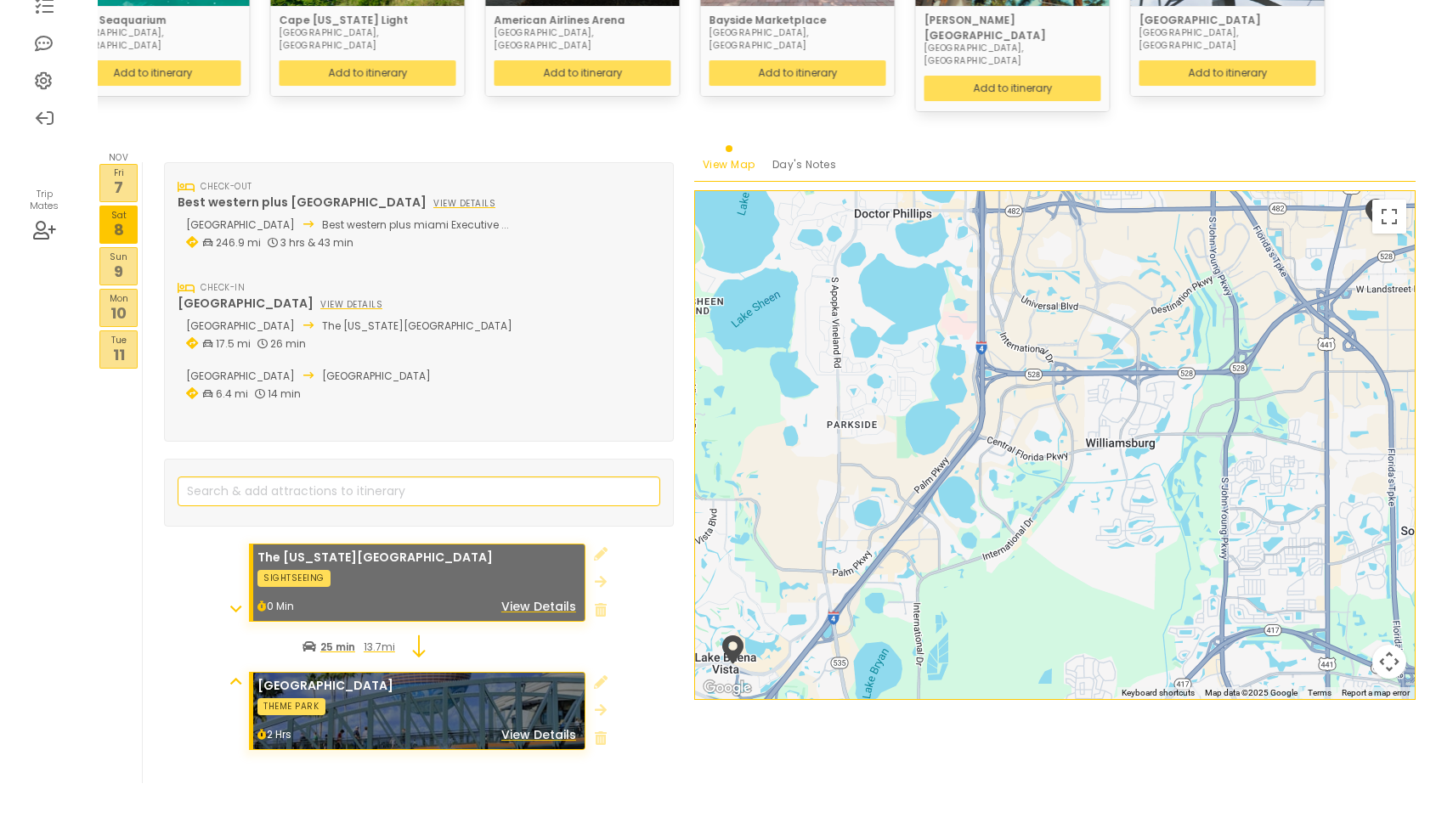
click at [129, 260] on p "9" at bounding box center [118, 271] width 37 height 23
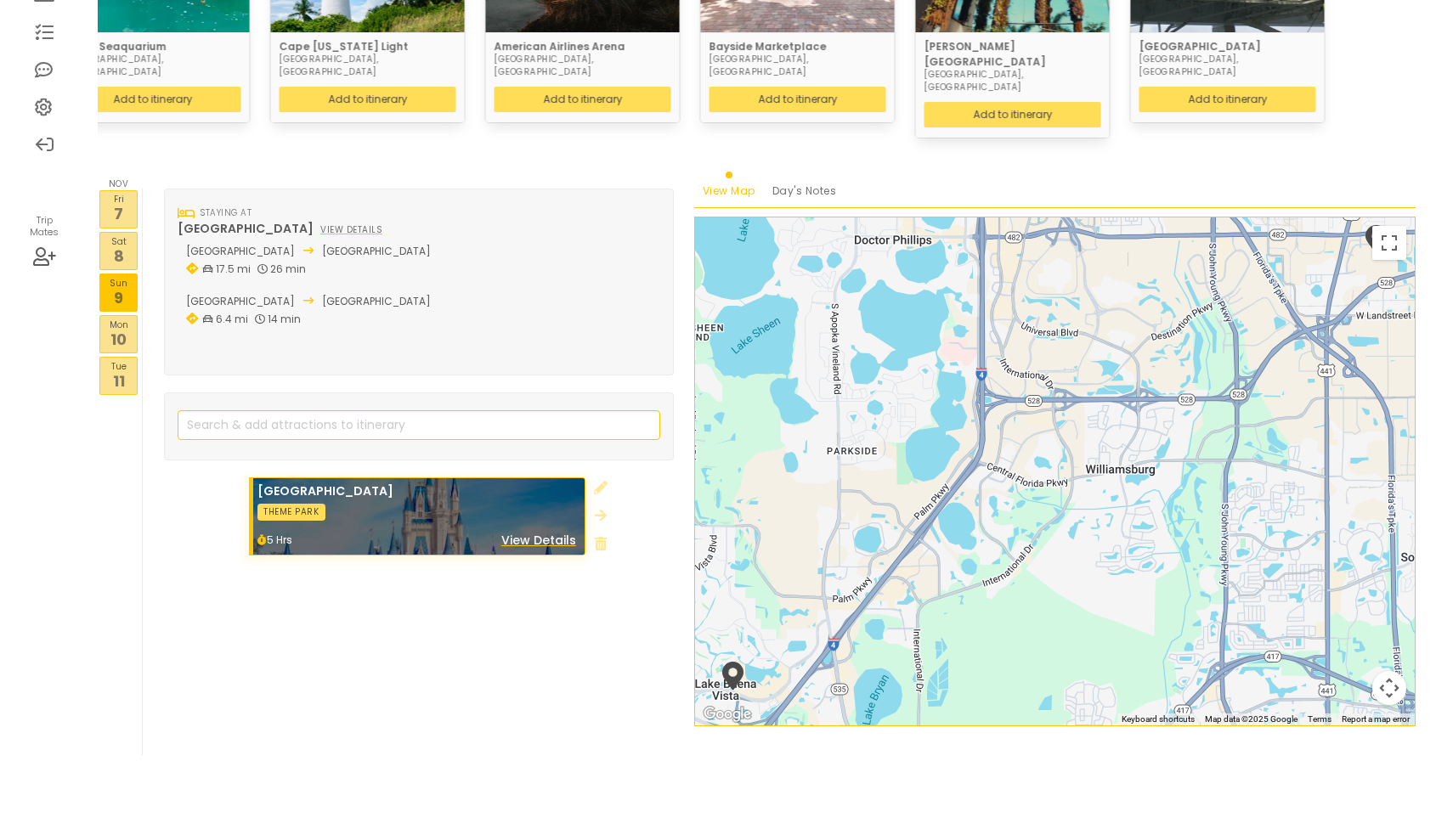
scroll to position [294, 0]
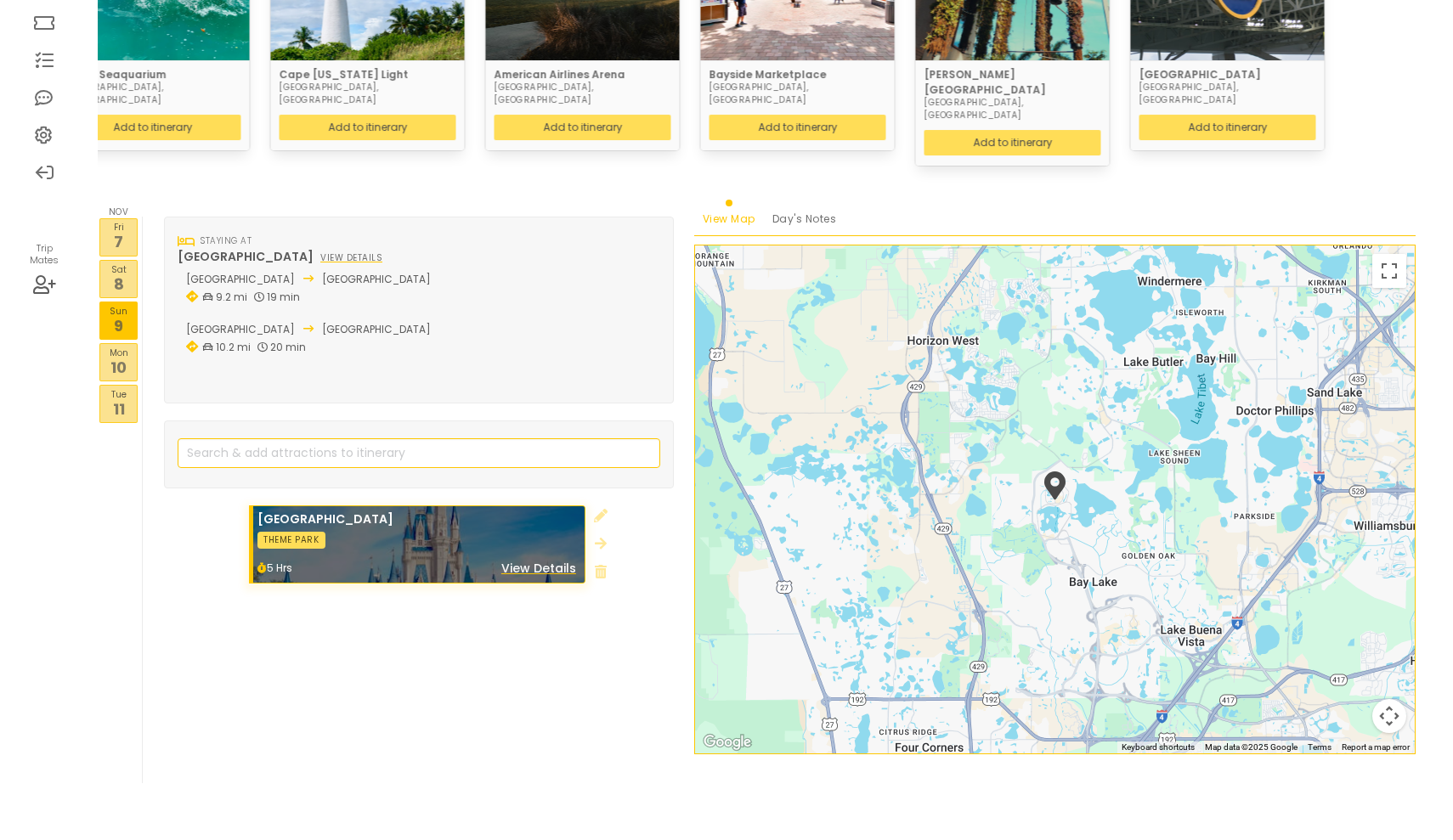
click at [122, 314] on p "9" at bounding box center [118, 325] width 37 height 23
click at [124, 356] on p "10" at bounding box center [118, 367] width 37 height 23
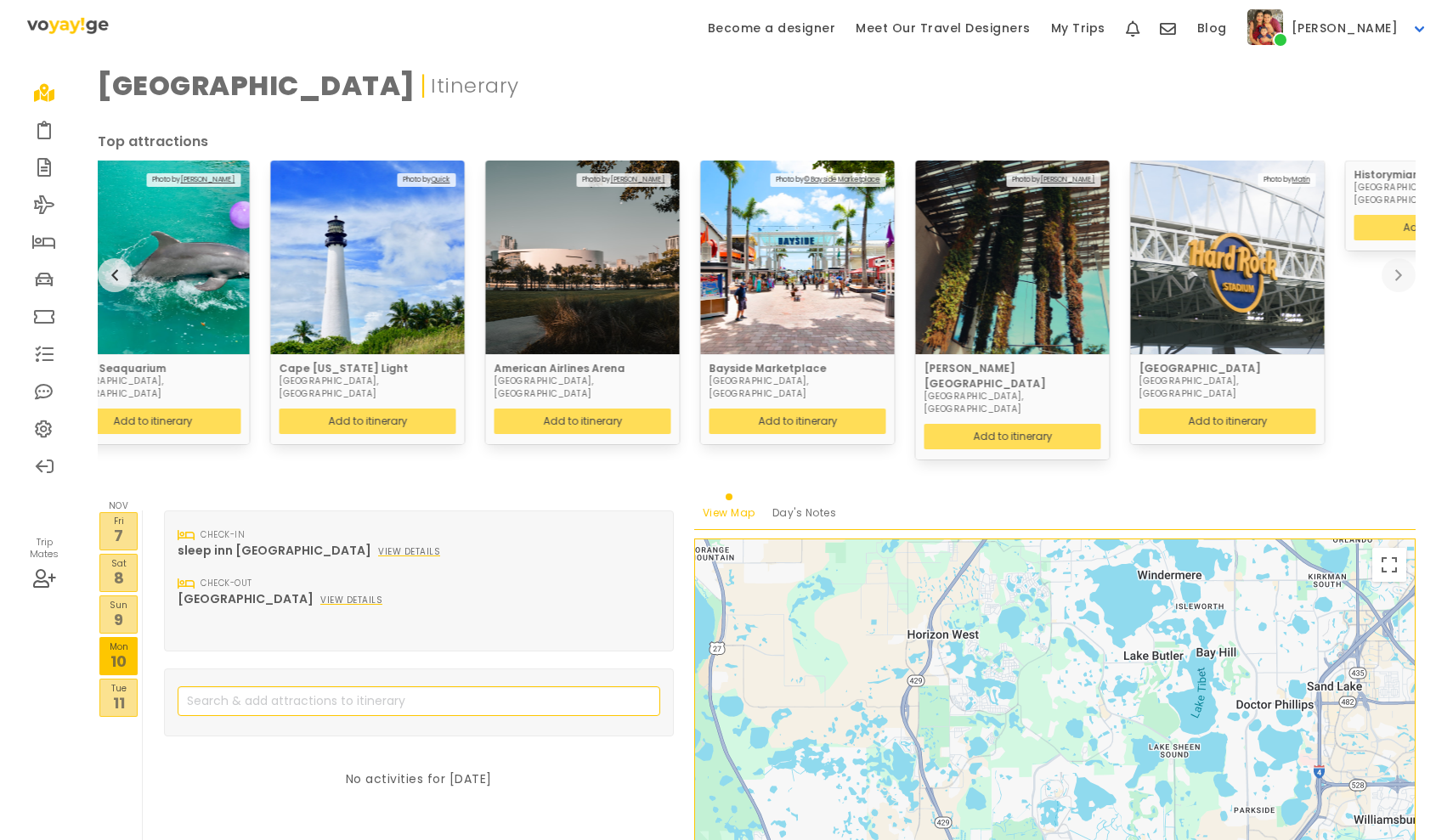
click at [117, 691] on p "11" at bounding box center [118, 702] width 37 height 23
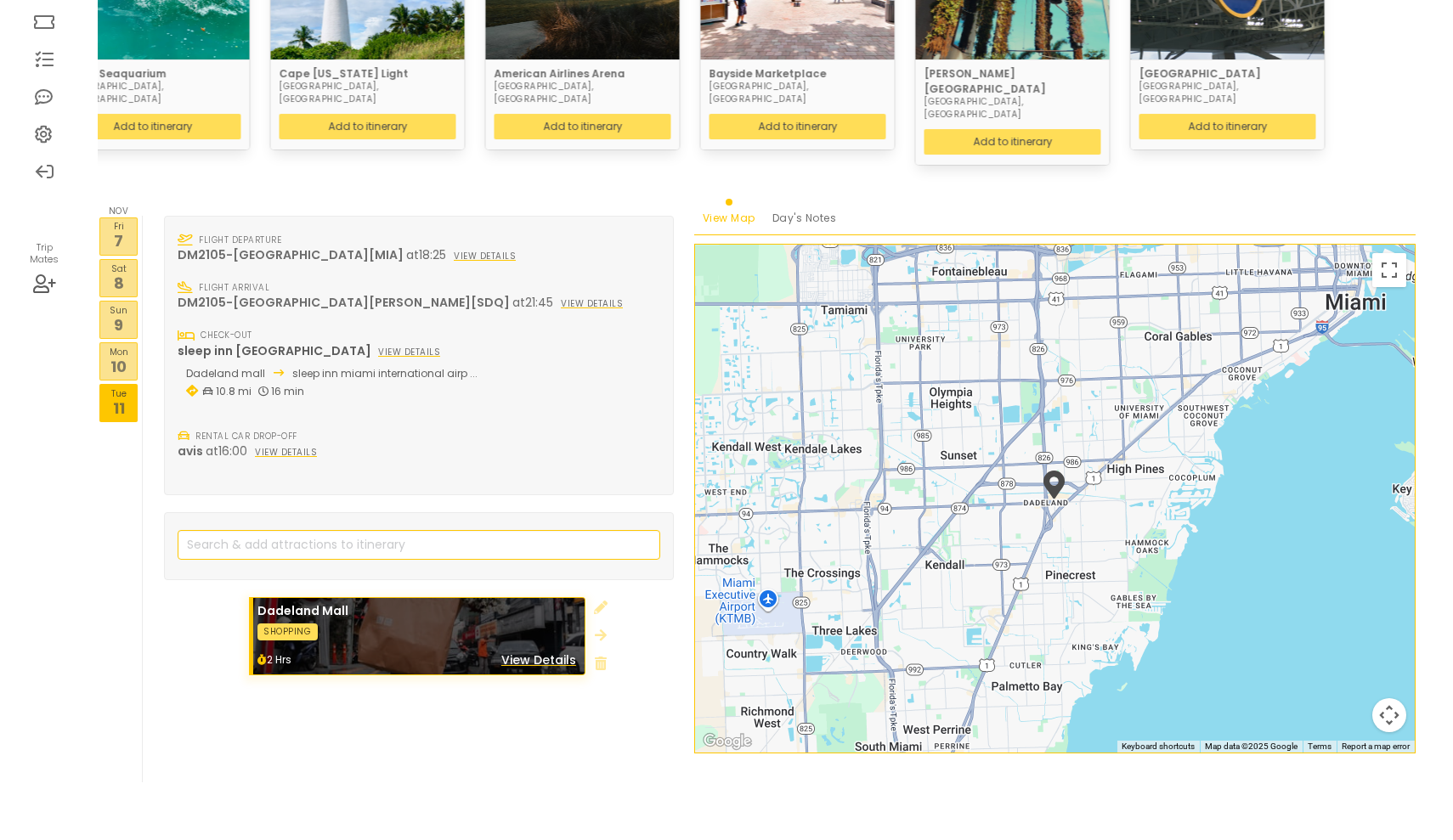
scroll to position [294, 0]
click at [126, 356] on p "10" at bounding box center [118, 367] width 37 height 23
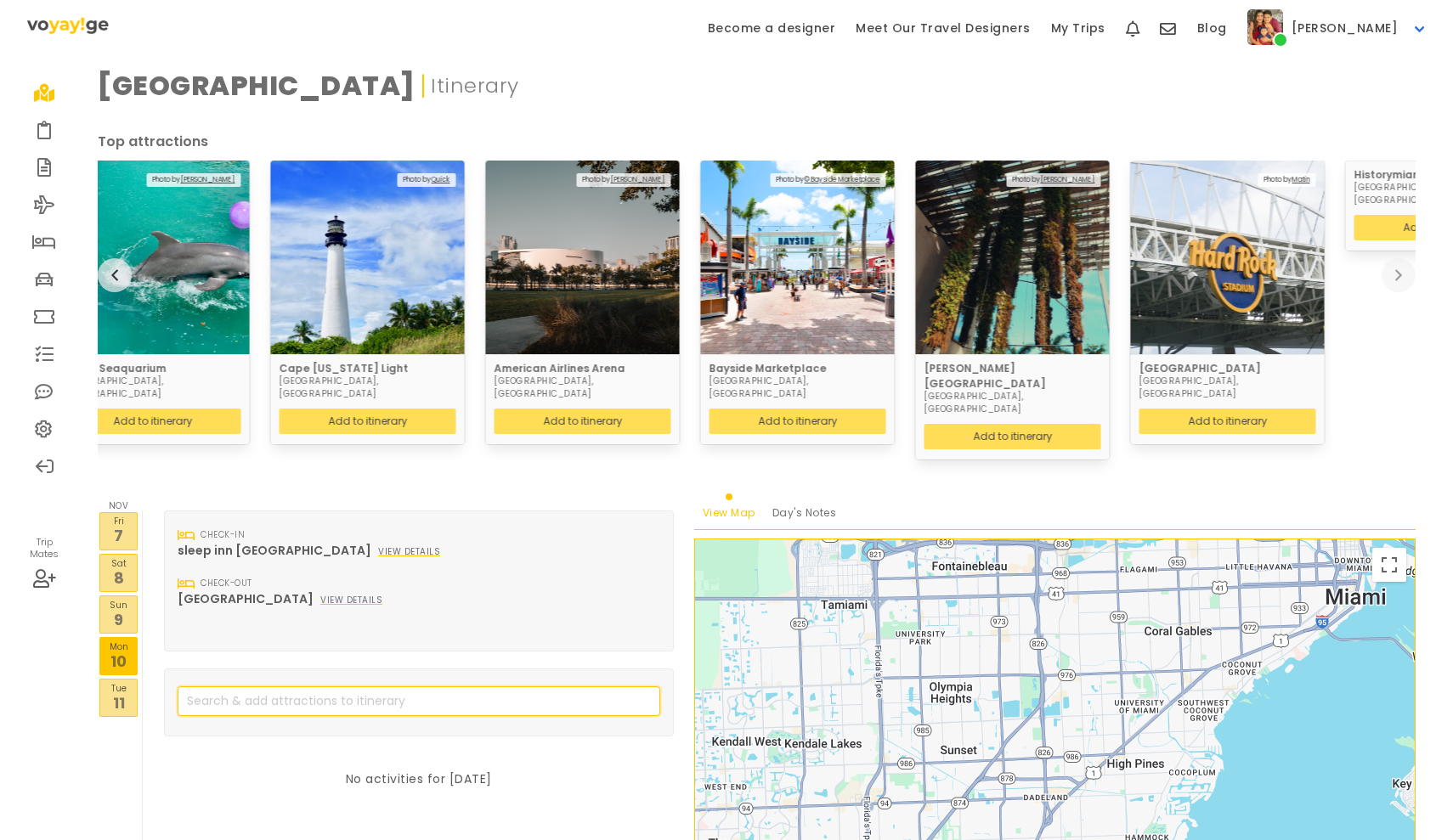
click at [328, 686] on input "search" at bounding box center [419, 700] width 483 height 30
click at [286, 800] on div "No activities for [DATE]" at bounding box center [419, 834] width 510 height 128
click at [643, 791] on div "No activities for [DATE]" at bounding box center [419, 834] width 510 height 128
click at [638, 813] on div "No activities for [DATE]" at bounding box center [419, 834] width 510 height 128
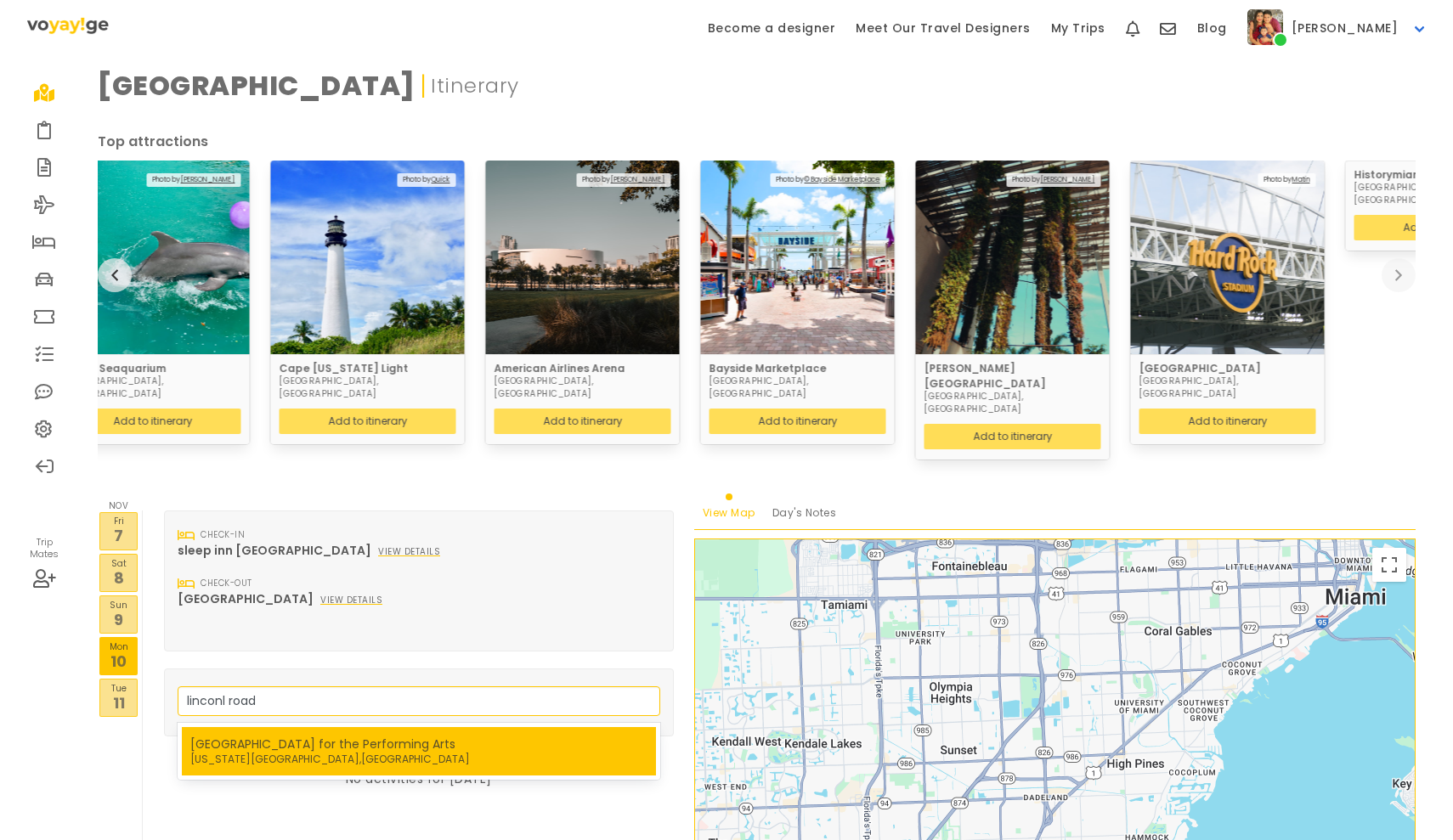
click at [553, 735] on nav "[GEOGRAPHIC_DATA] [US_STATE][GEOGRAPHIC_DATA] , [GEOGRAPHIC_DATA]" at bounding box center [419, 751] width 457 height 31
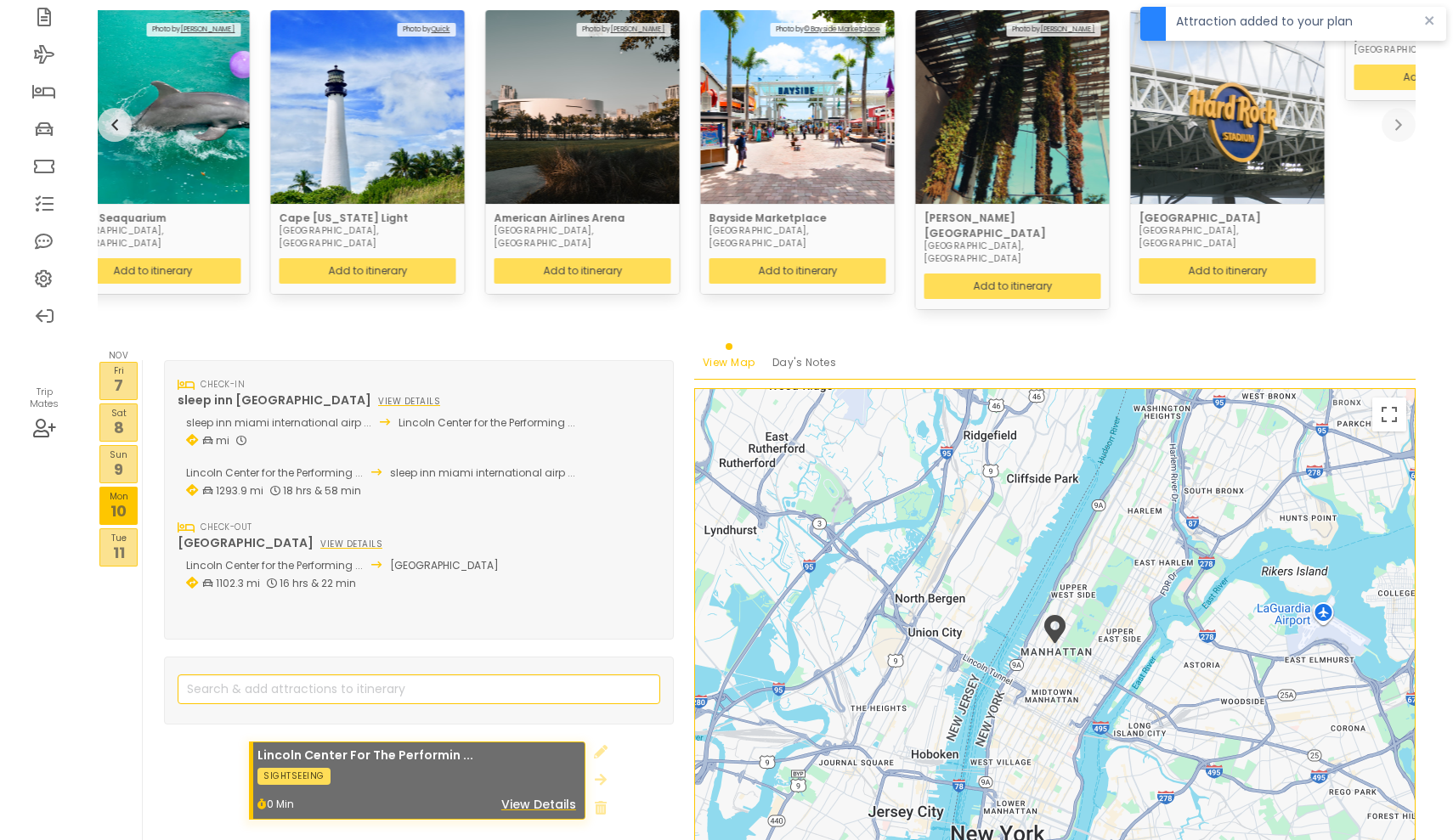
scroll to position [294, 0]
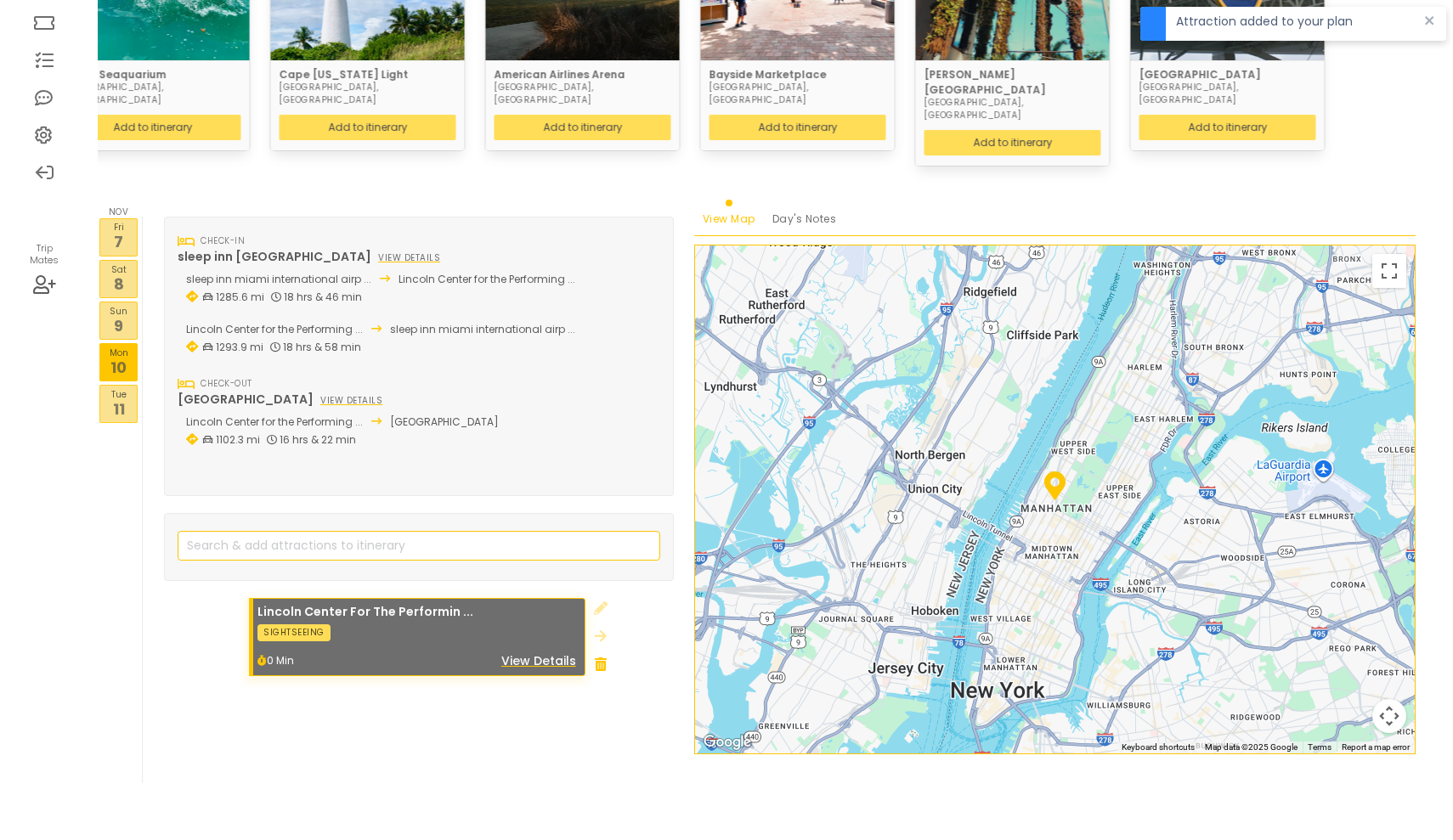
click at [597, 657] on icon at bounding box center [601, 664] width 12 height 14
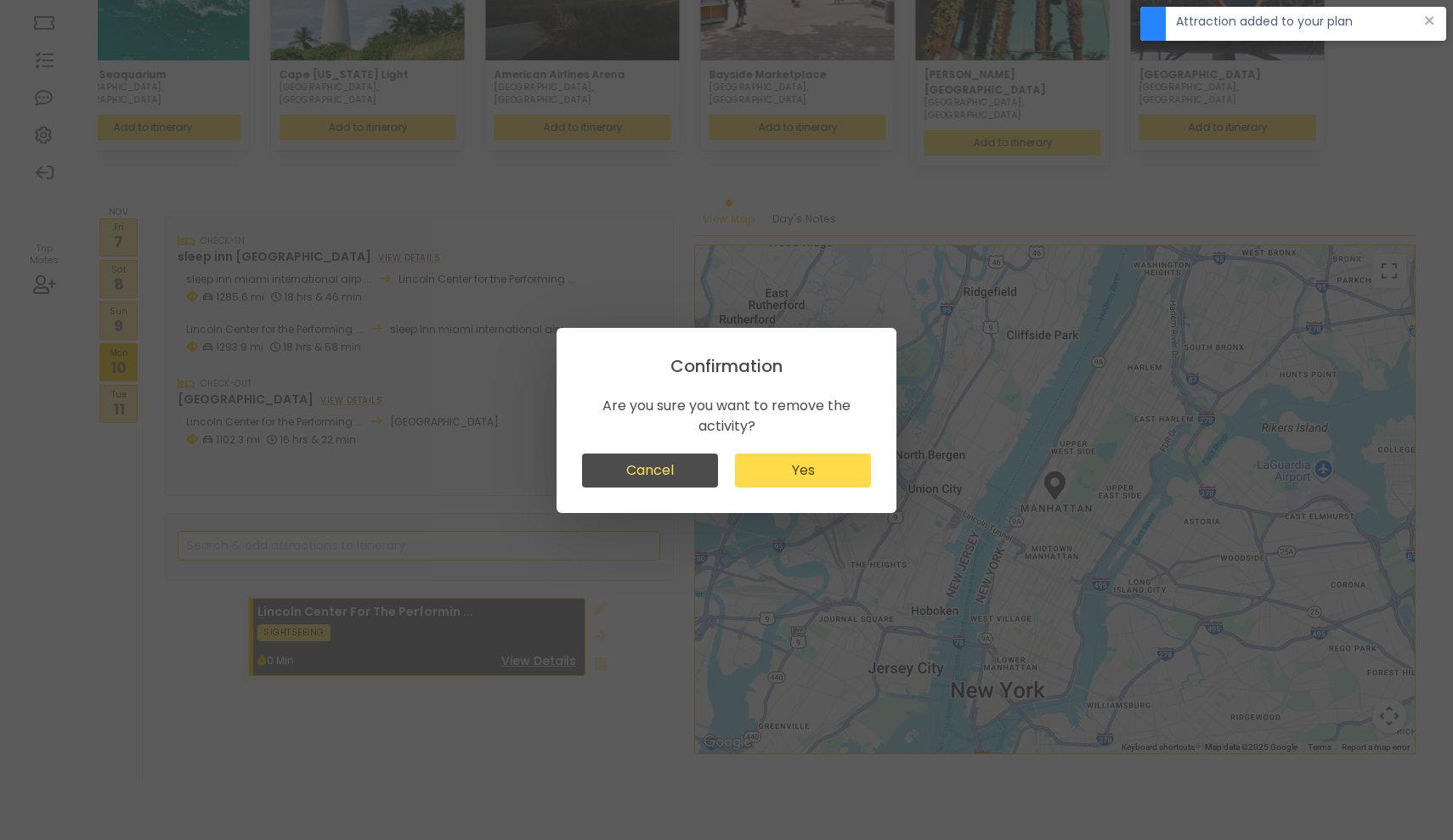
click at [784, 460] on button "Yes" at bounding box center [803, 471] width 136 height 34
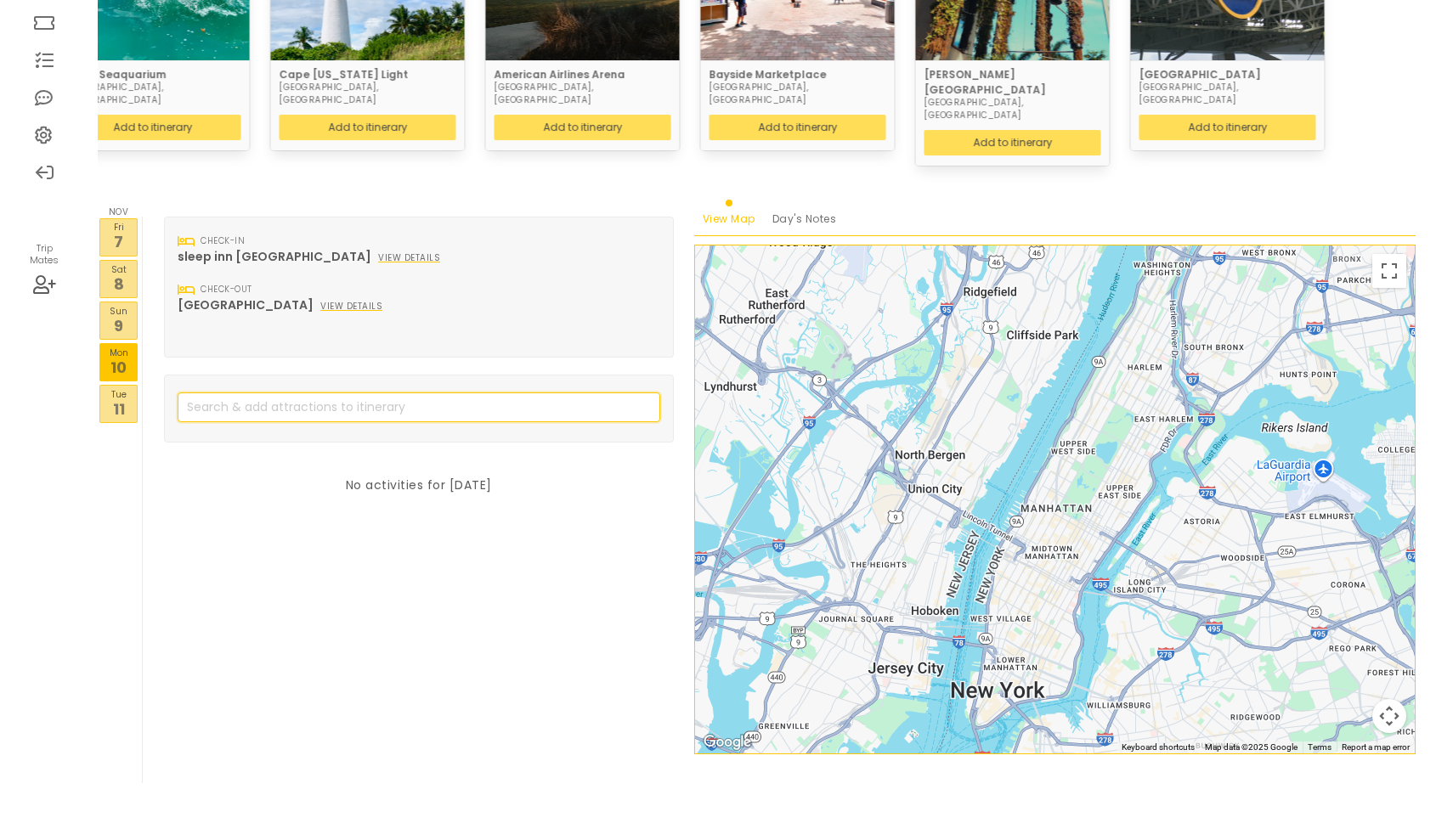
click at [439, 392] on input "search" at bounding box center [419, 407] width 483 height 30
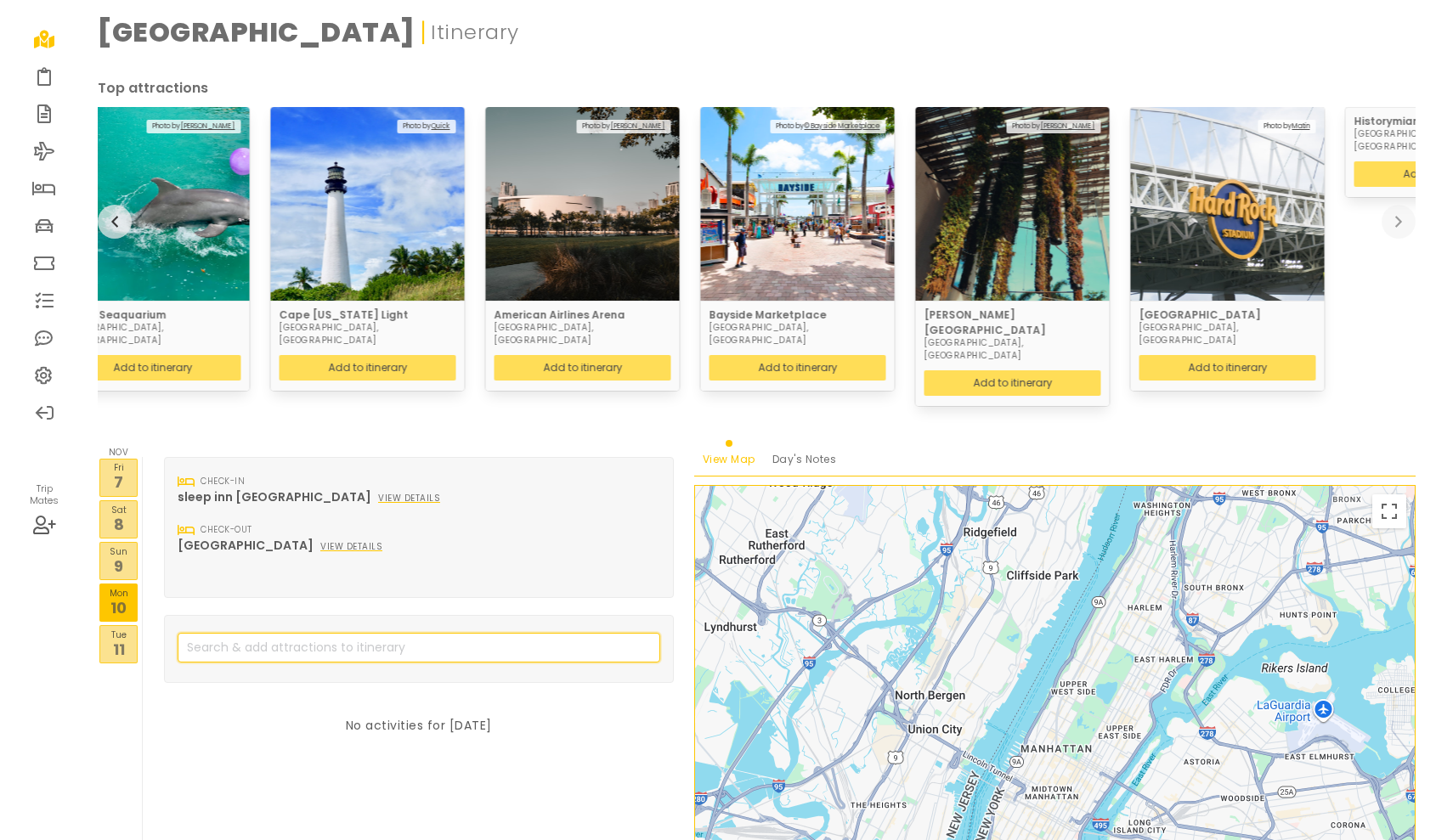
scroll to position [53, 0]
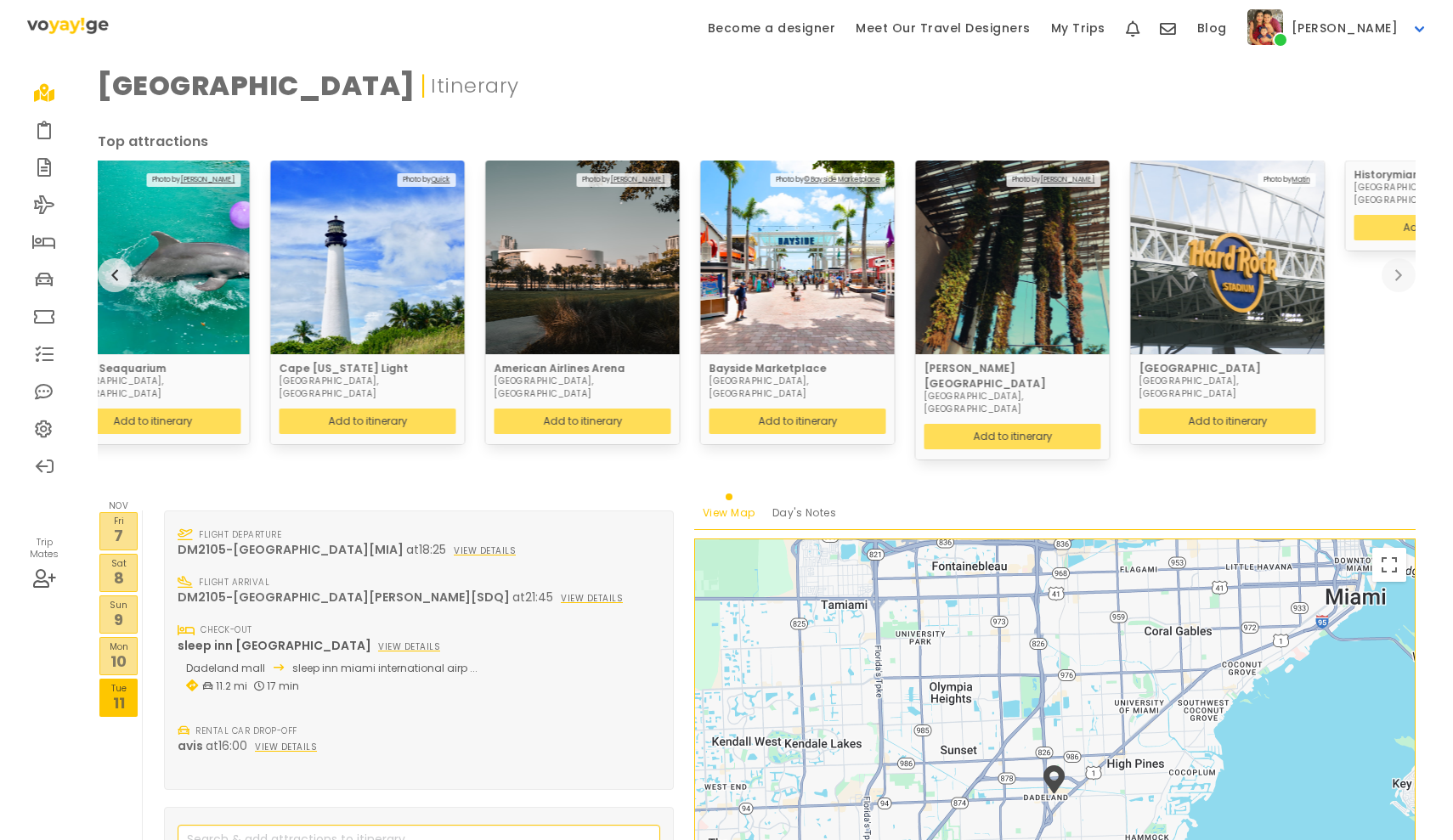
click at [42, 89] on icon at bounding box center [44, 93] width 21 height 14
click at [827, 21] on link "Become a designer" at bounding box center [771, 28] width 149 height 57
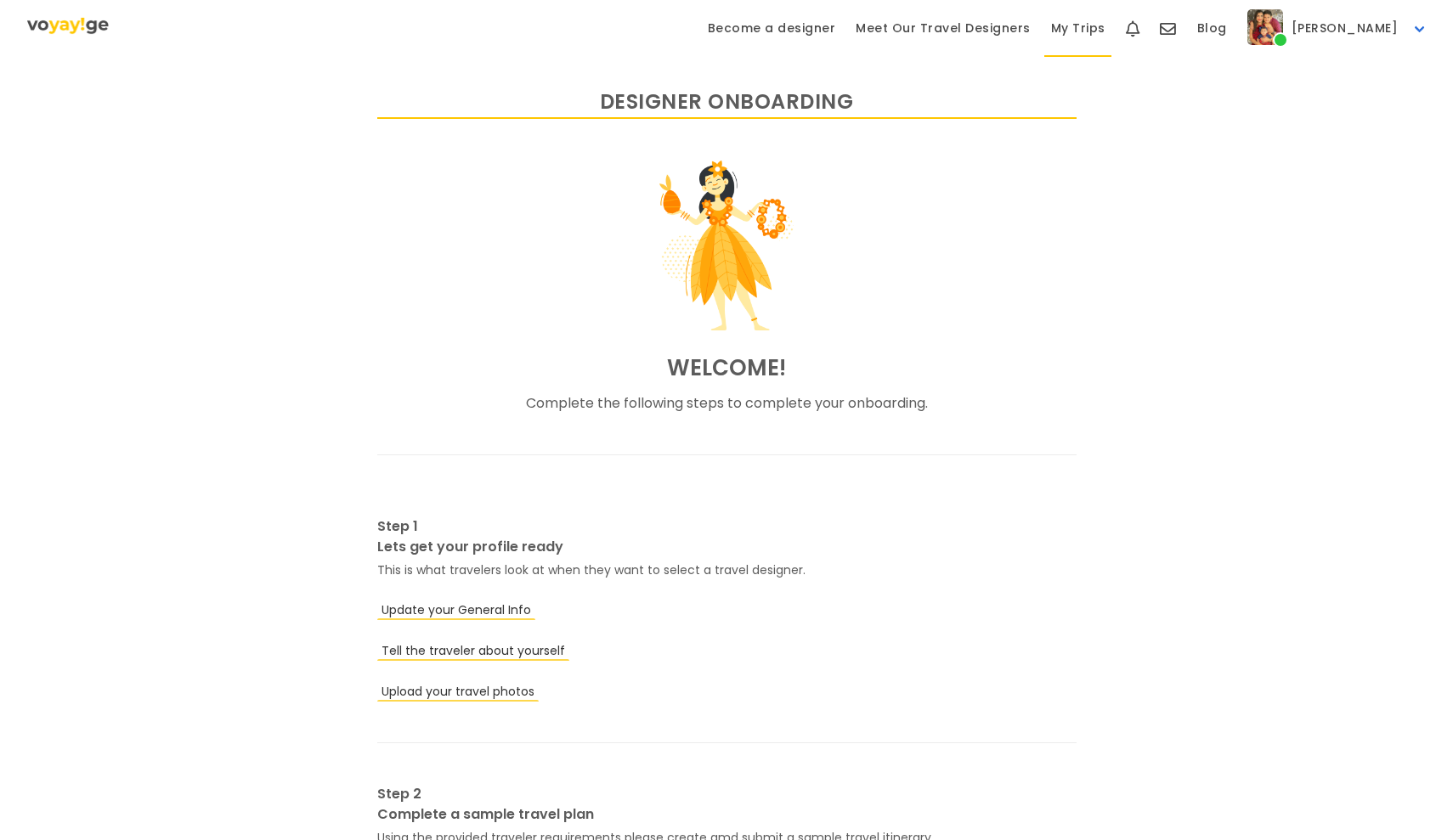
click at [1108, 32] on link "My Trips" at bounding box center [1078, 28] width 75 height 57
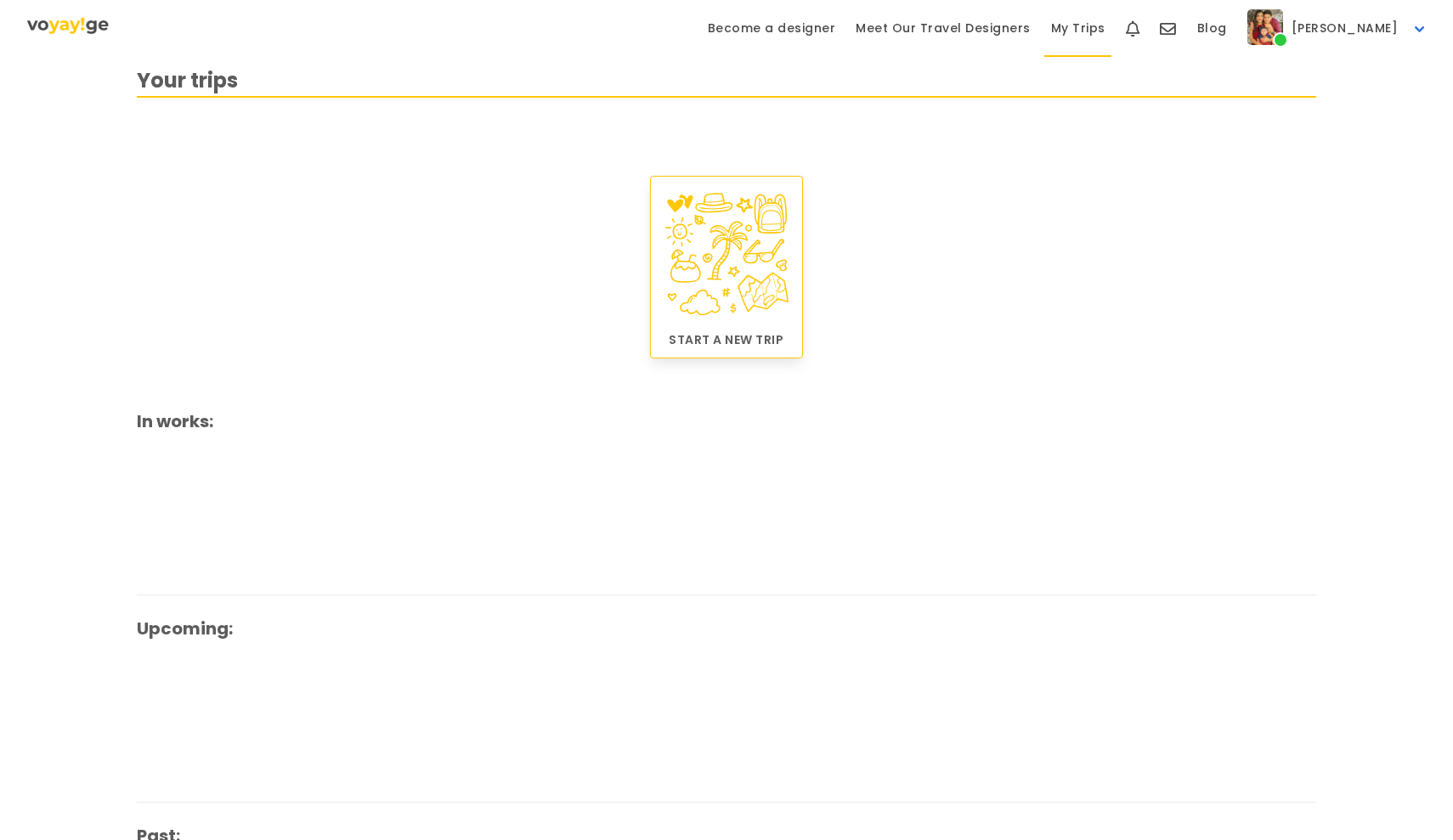
scroll to position [55, 0]
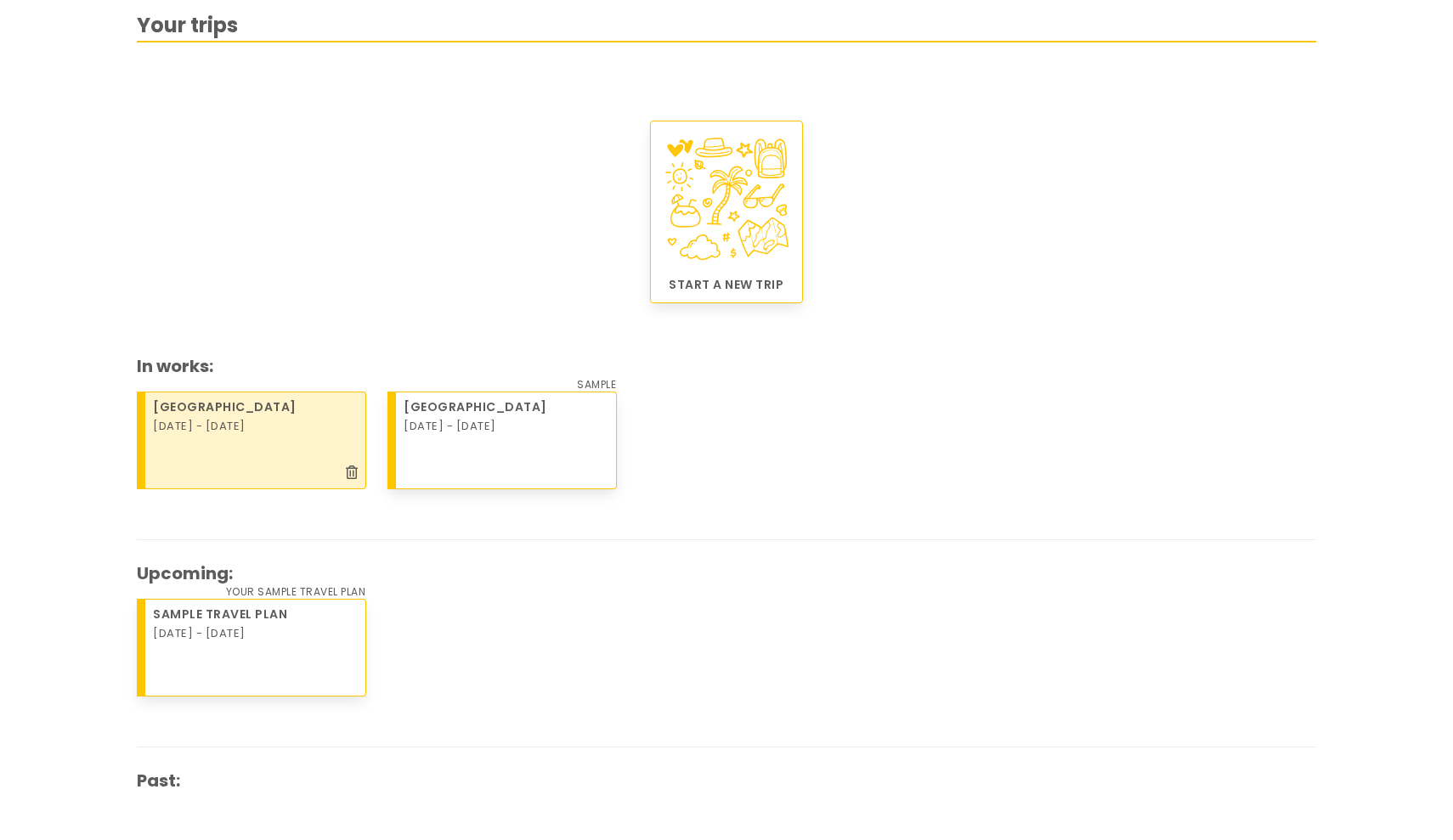
click at [255, 442] on div "Miami [DATE] - [DATE]" at bounding box center [255, 418] width 220 height 51
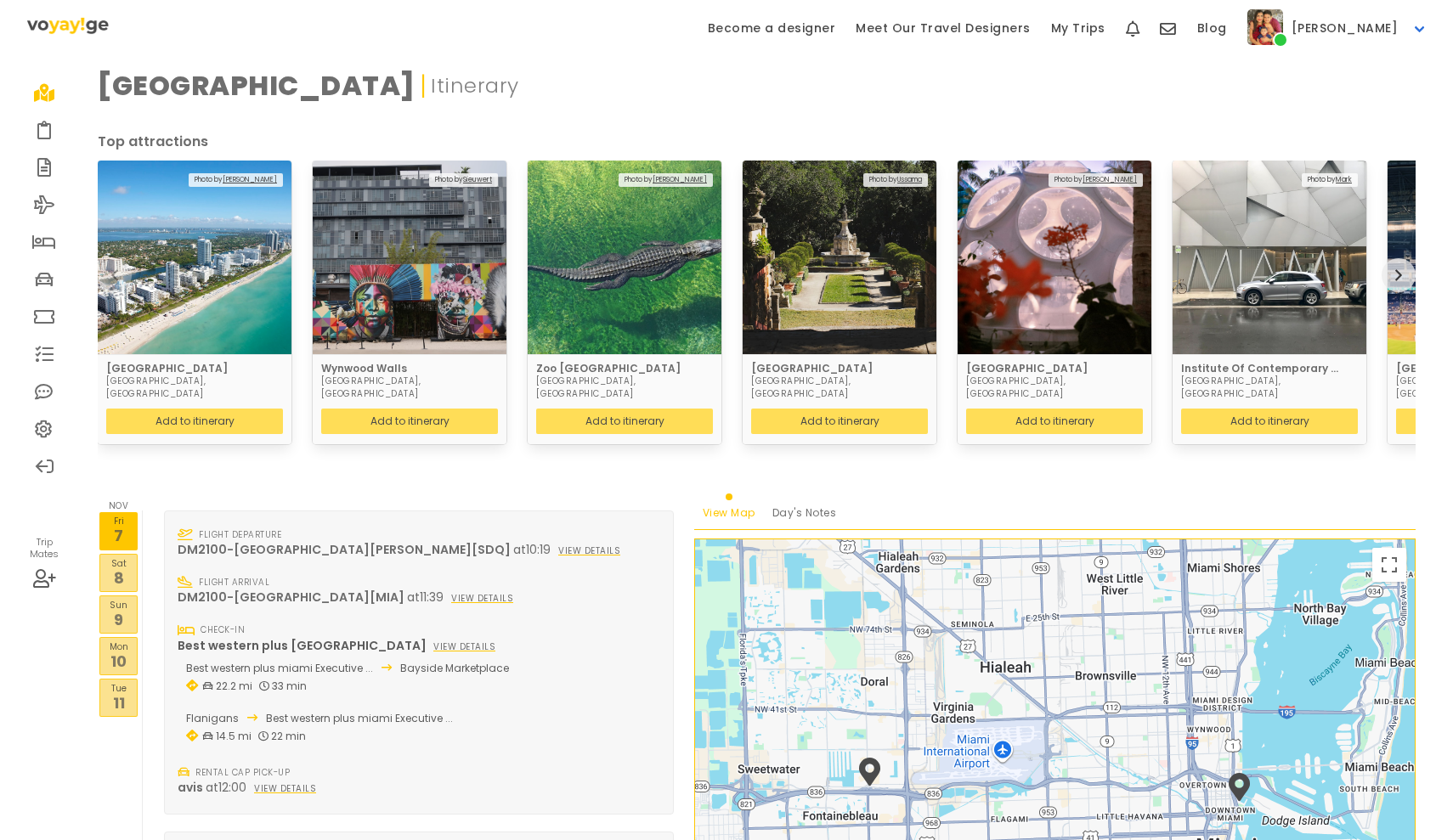
click at [1399, 268] on icon "next" at bounding box center [1399, 275] width 7 height 14
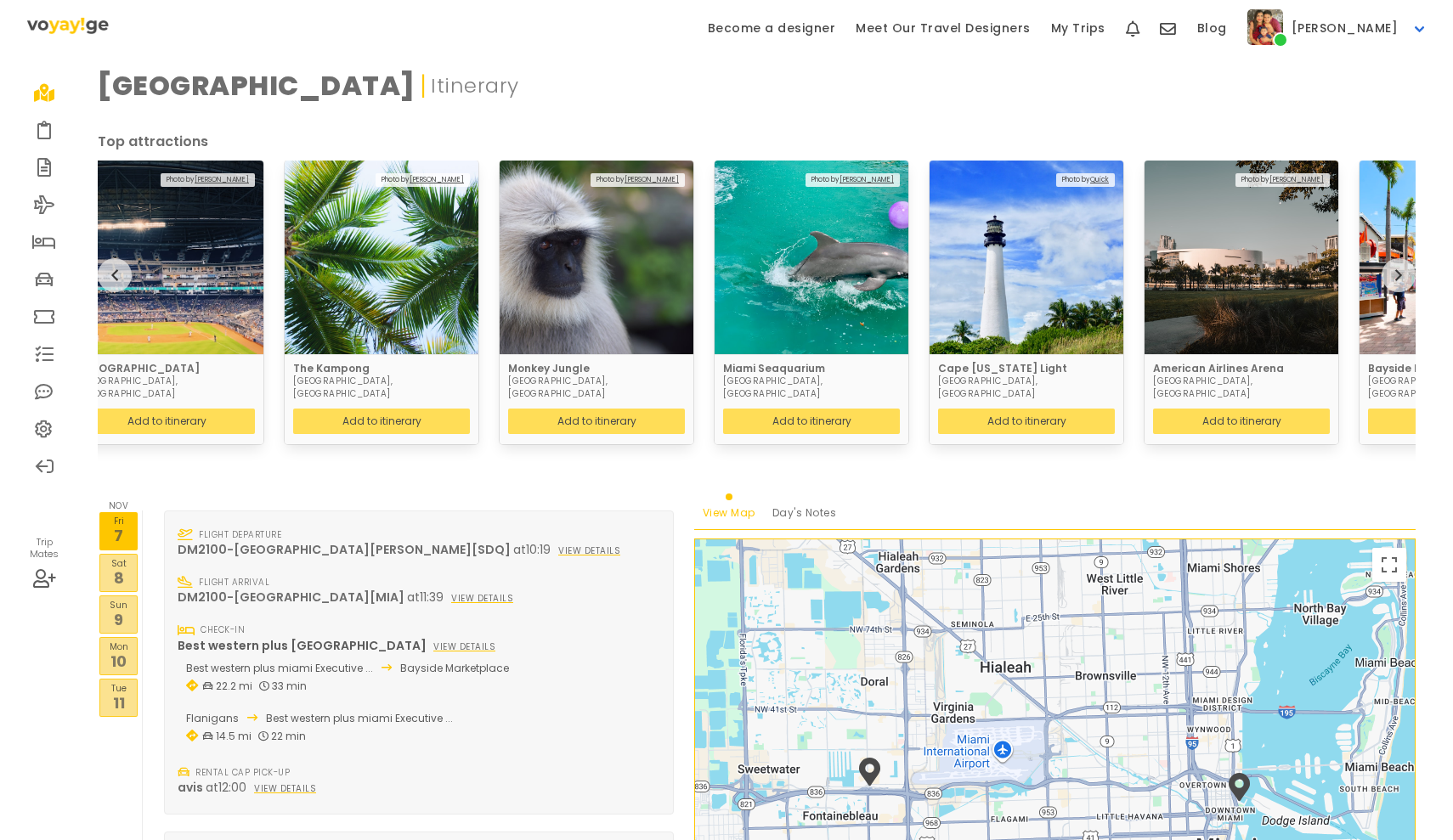
click at [1399, 268] on icon "next" at bounding box center [1399, 275] width 7 height 14
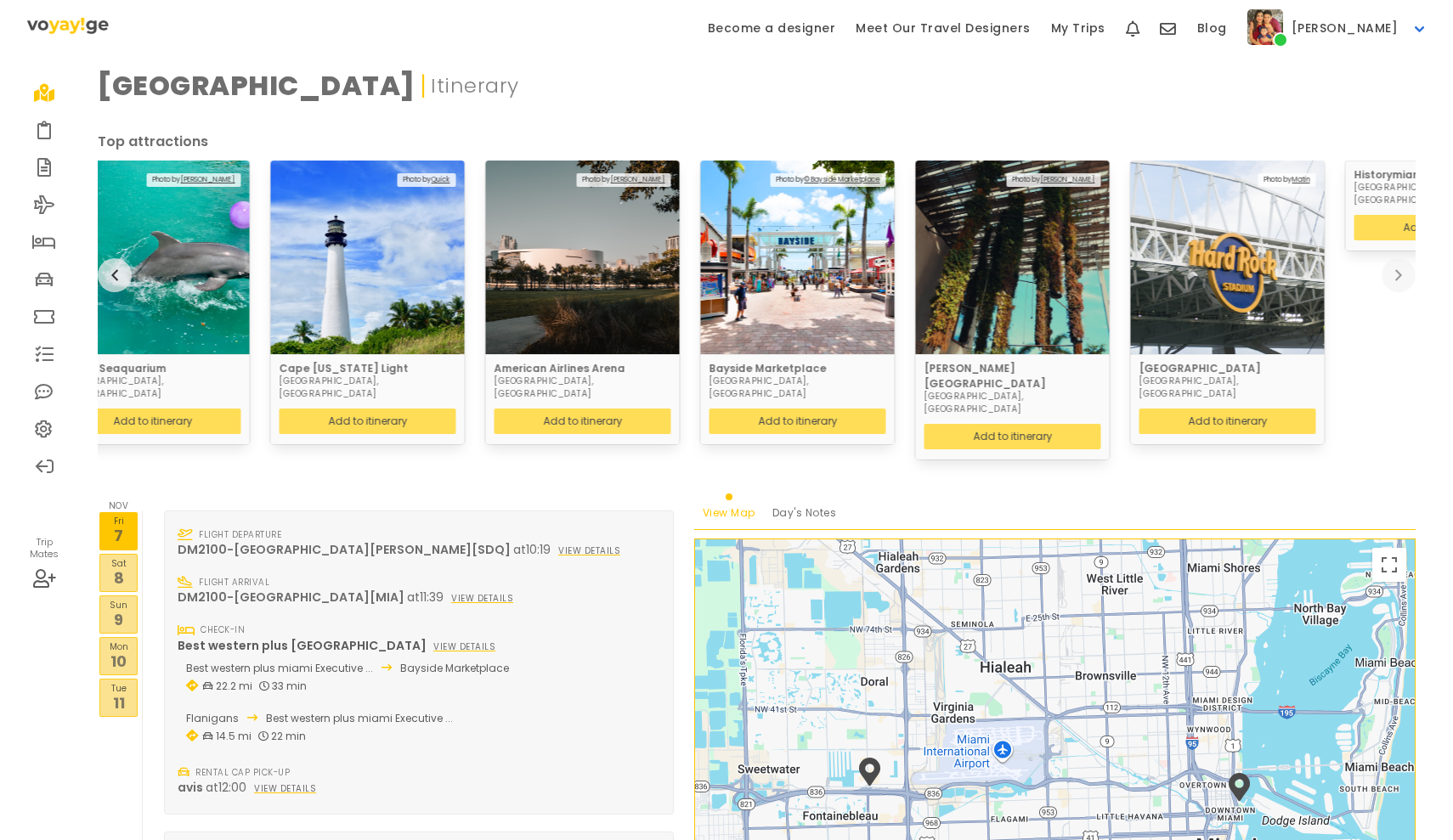
click at [1402, 244] on div "Historymiami [GEOGRAPHIC_DATA], [GEOGRAPHIC_DATA] Add to itinerary Add" at bounding box center [1453, 323] width 215 height 324
click at [128, 691] on p "11" at bounding box center [118, 702] width 37 height 23
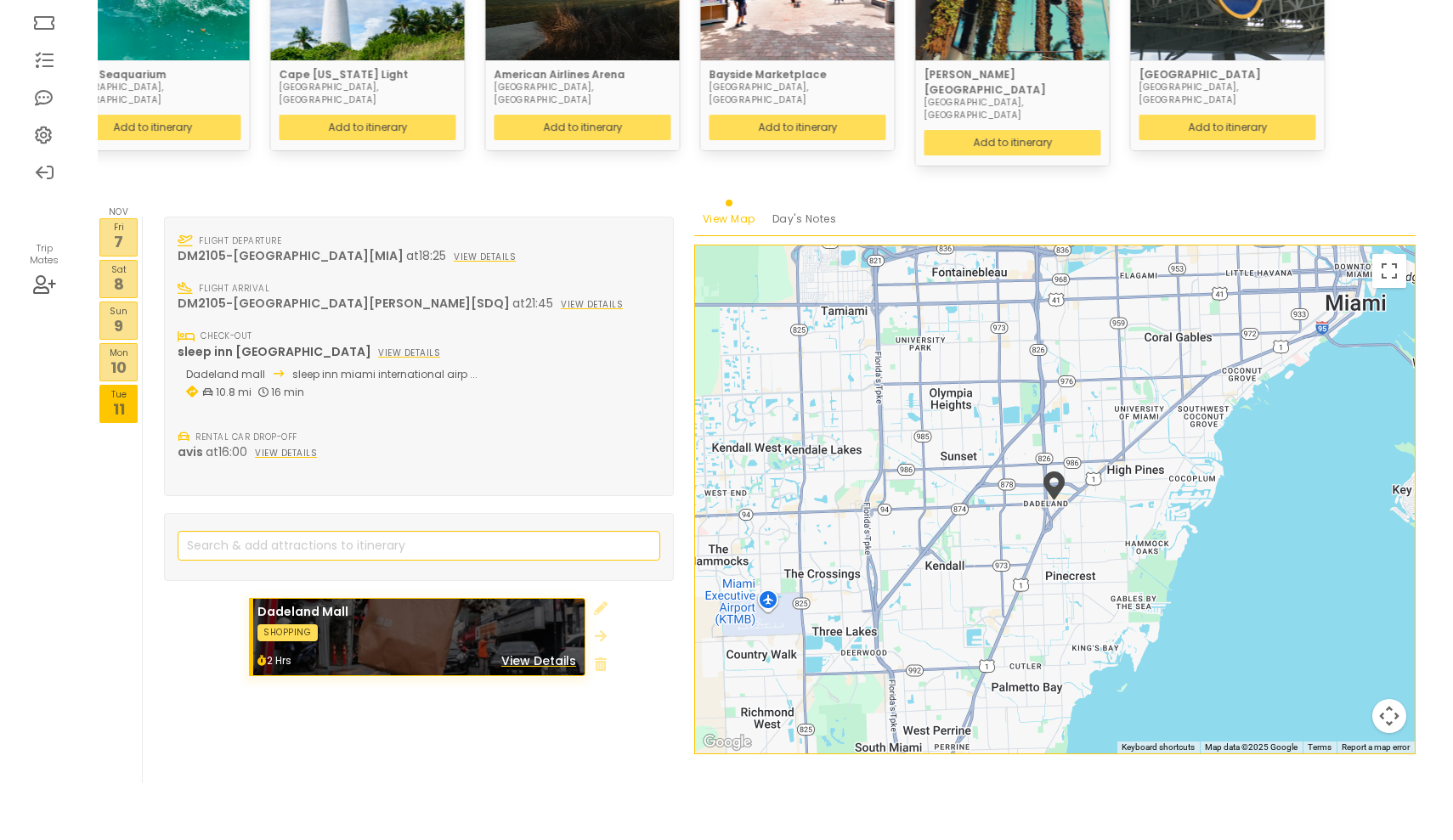
click at [117, 346] on p "Mon" at bounding box center [118, 352] width 37 height 14
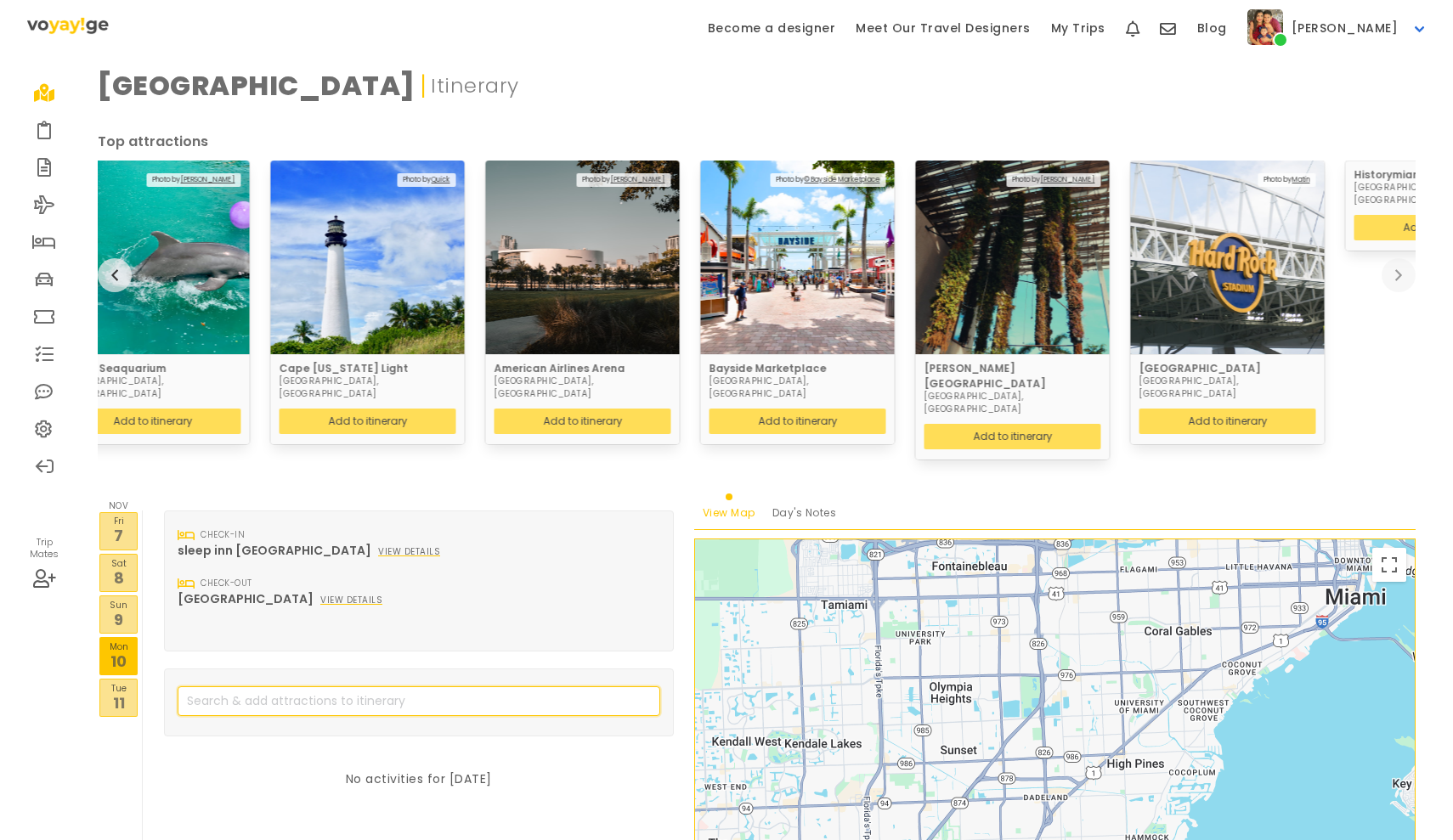
click at [275, 686] on input "search" at bounding box center [419, 700] width 483 height 30
click at [456, 731] on link "Add an item" at bounding box center [456, 746] width 99 height 30
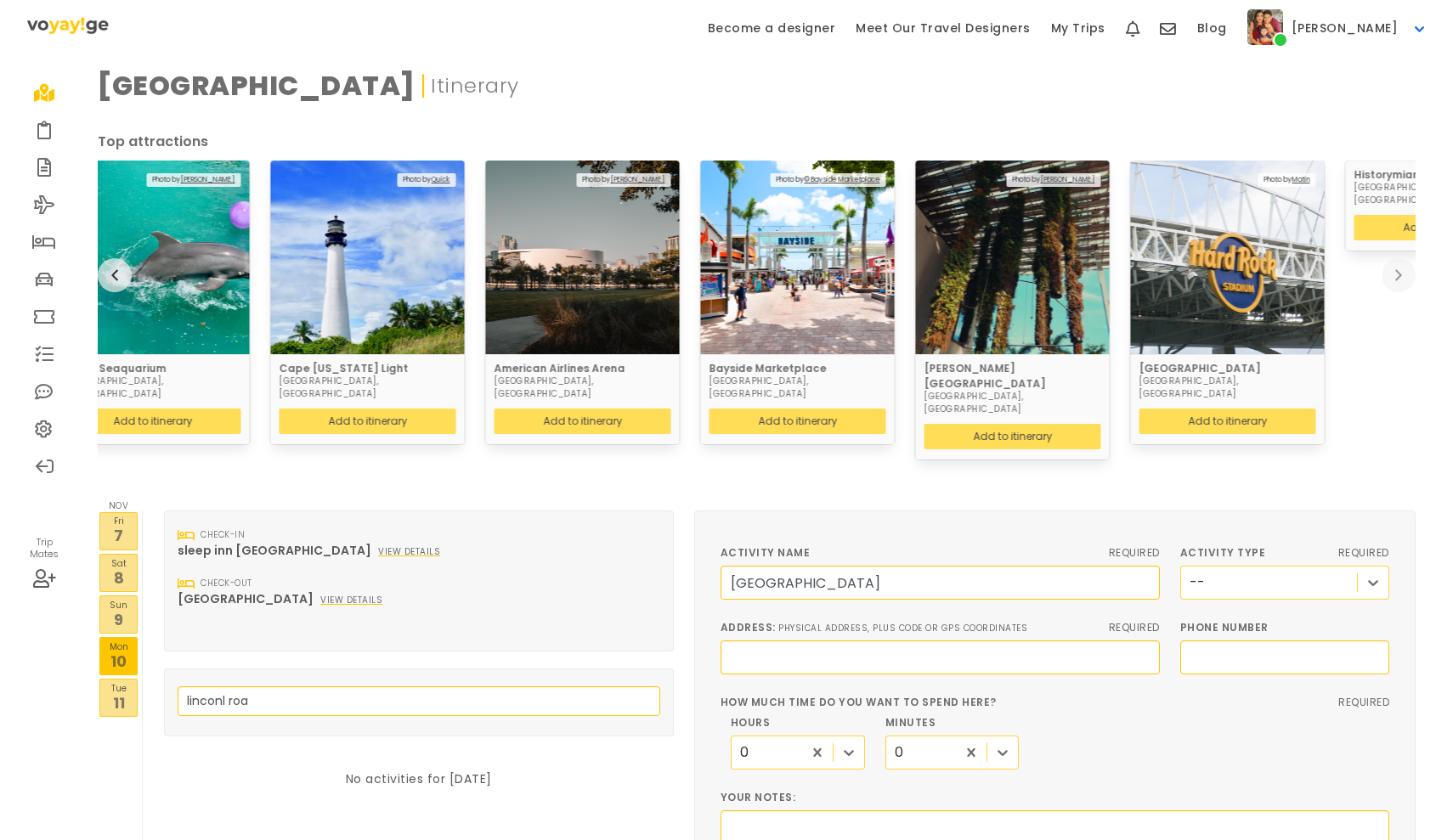
click at [775, 566] on input "[GEOGRAPHIC_DATA]" at bounding box center [940, 583] width 439 height 34
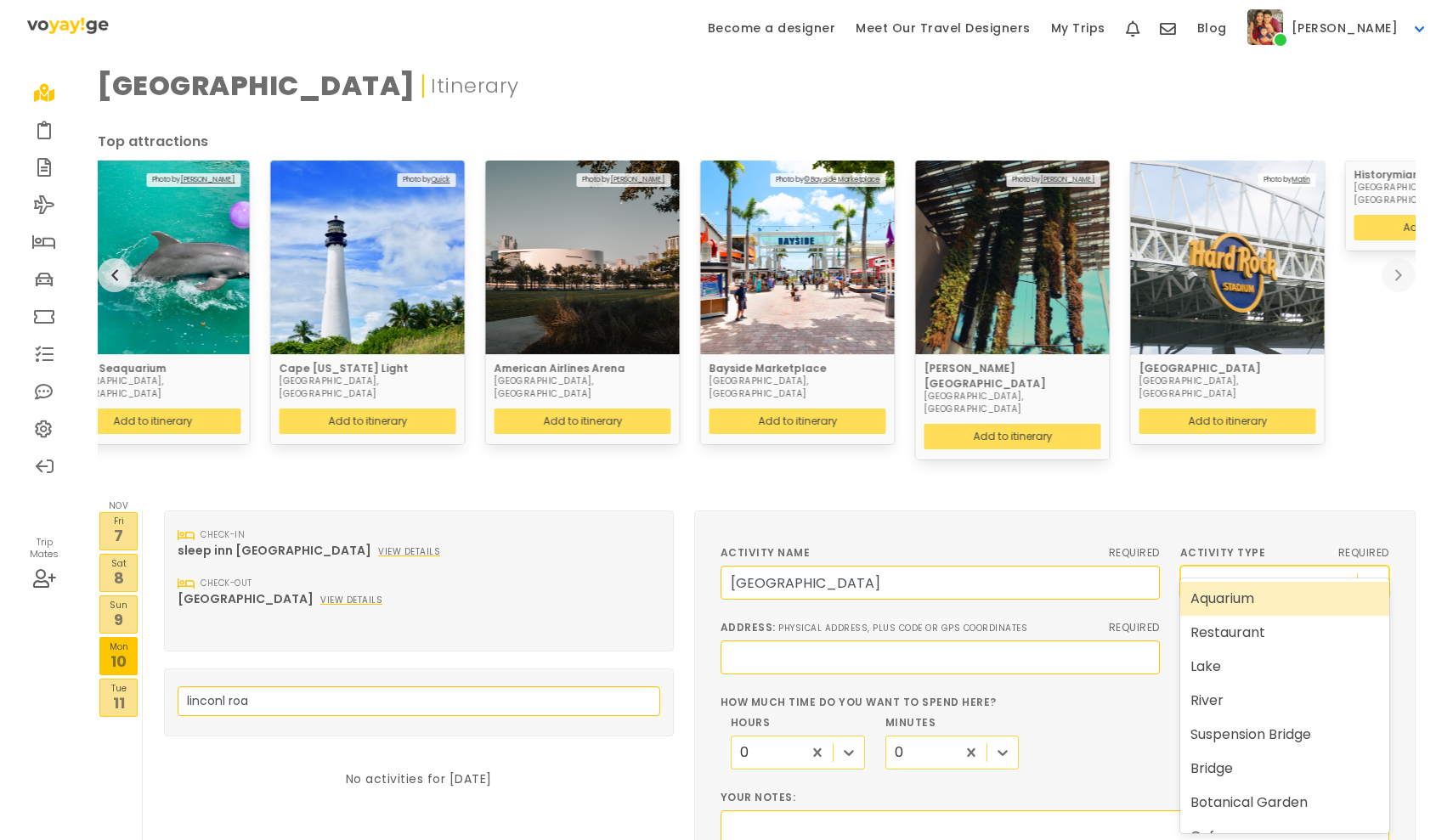
click at [1234, 567] on div "--" at bounding box center [1268, 582] width 176 height 31
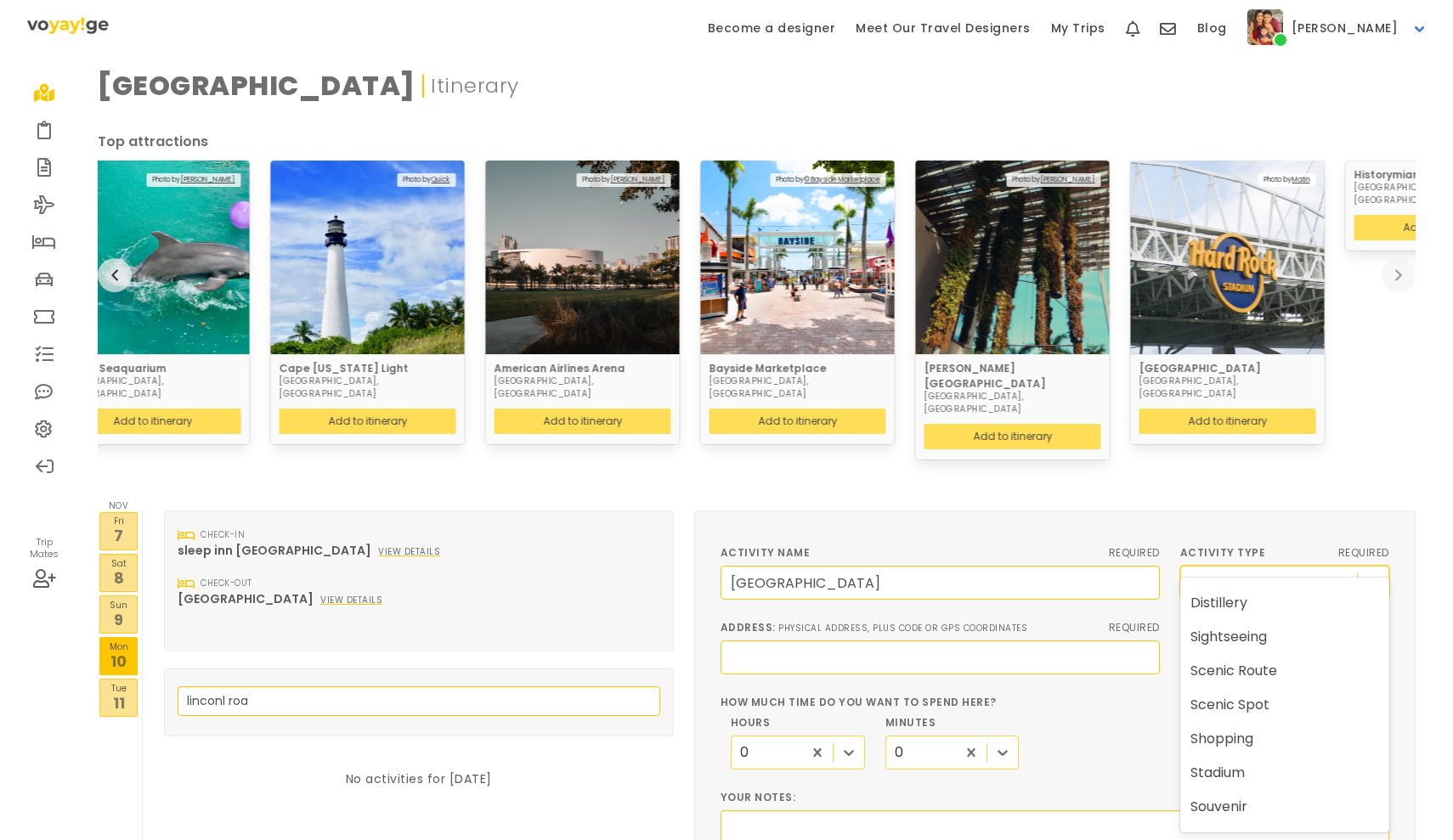
scroll to position [540, 0]
click at [1230, 740] on div "Shopping" at bounding box center [1284, 738] width 209 height 34
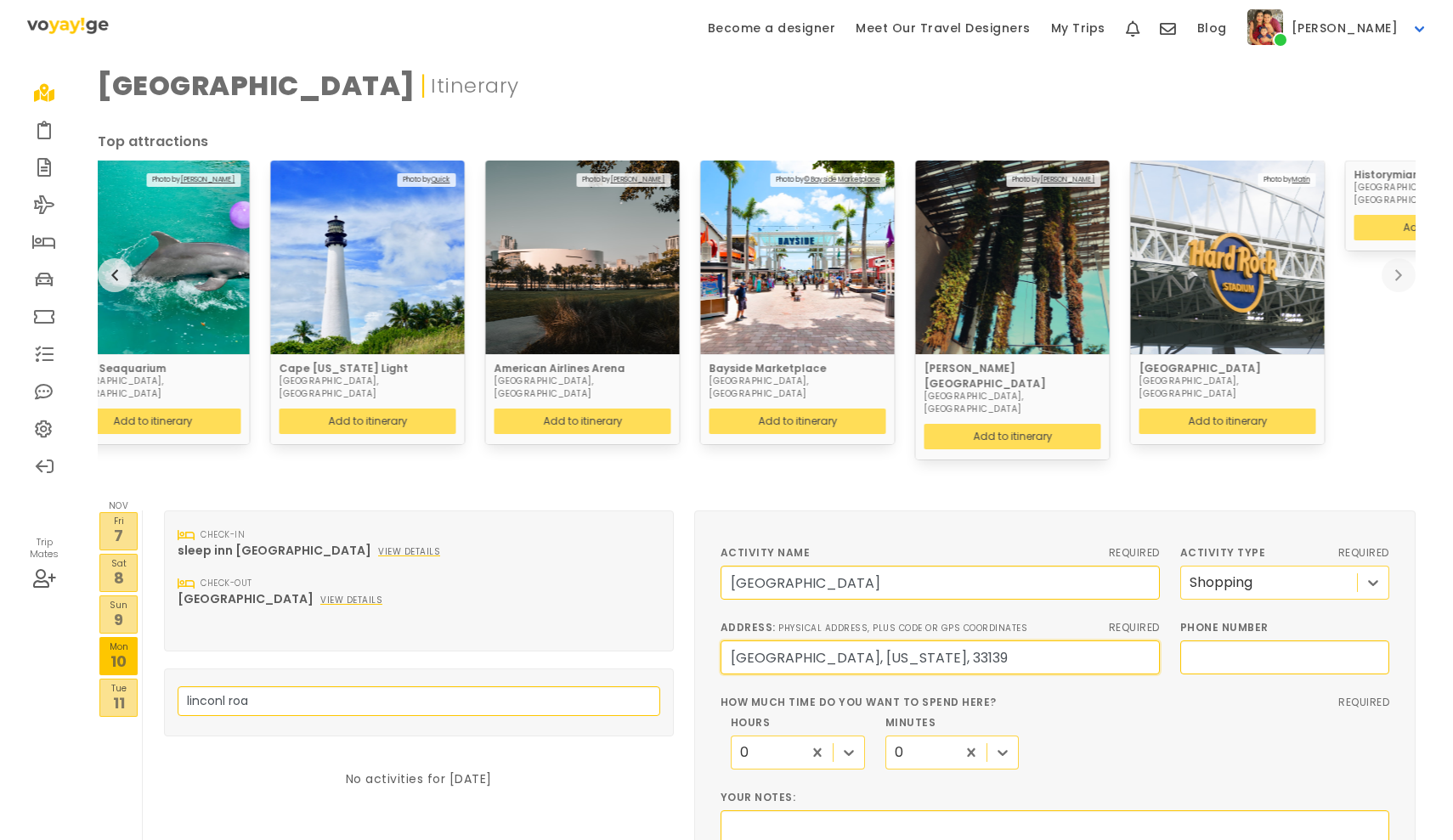
drag, startPoint x: 947, startPoint y: 631, endPoint x: 657, endPoint y: 624, distance: 290.1
click at [657, 624] on div "Days Itinerary Check-in sleep inn [GEOGRAPHIC_DATA] view details Check-out rega…" at bounding box center [790, 829] width 1272 height 637
click at [790, 733] on body "Become a designer Meet Our Travel Designers My Trips Blog [PERSON_NAME] Profile…" at bounding box center [726, 579] width 1453 height 1157
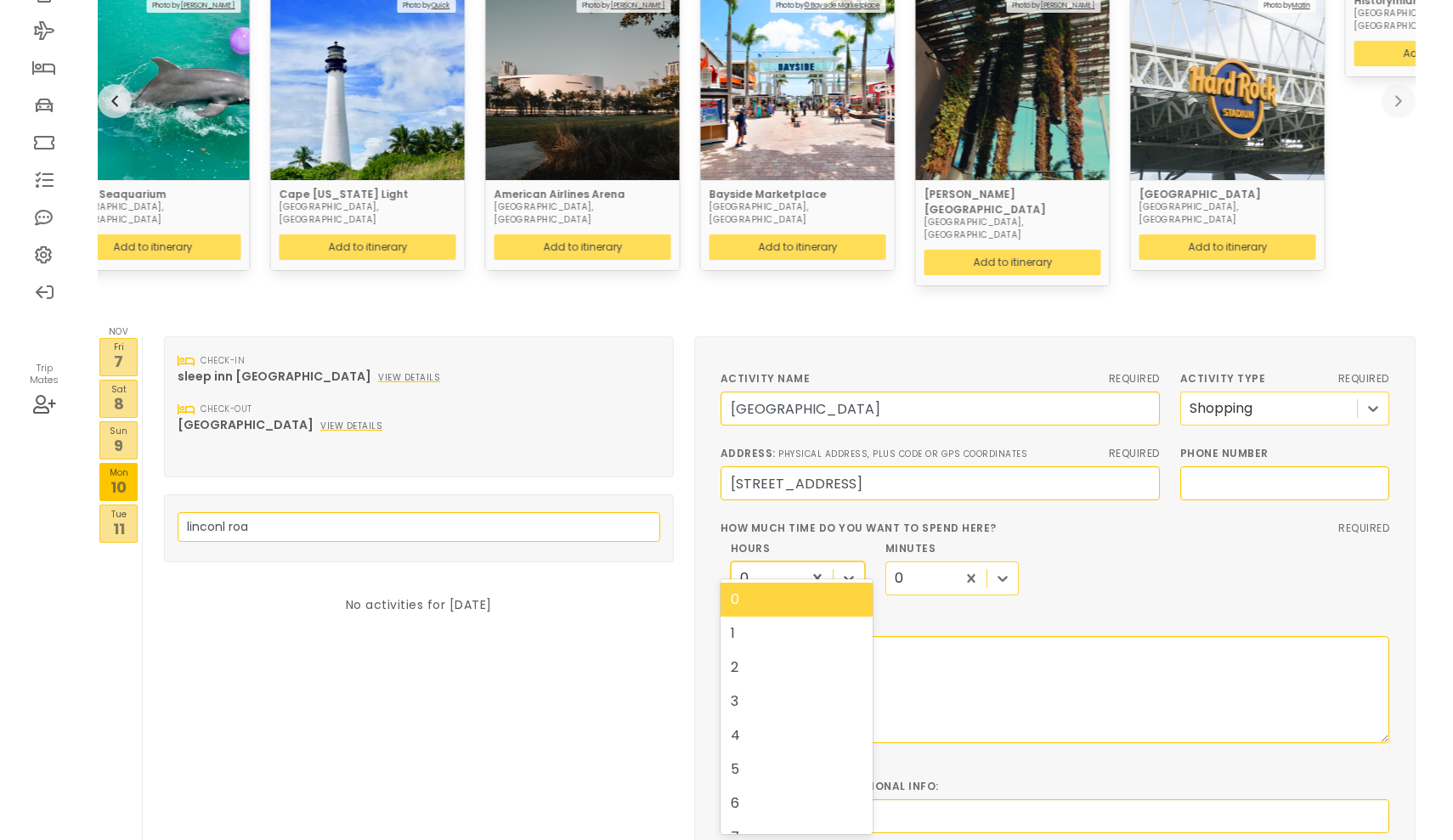
scroll to position [175, 0]
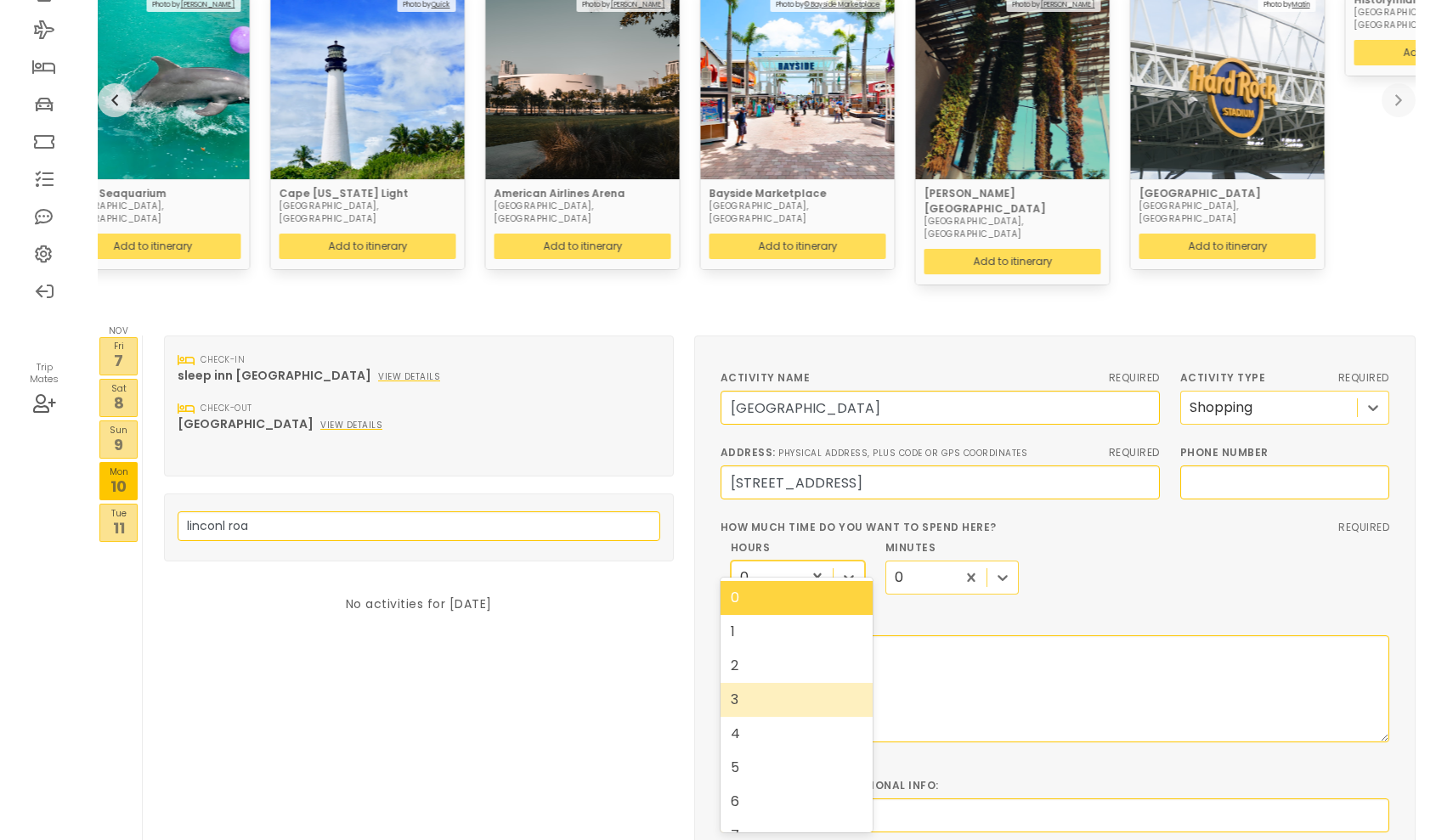
click at [750, 698] on div "3" at bounding box center [796, 700] width 152 height 34
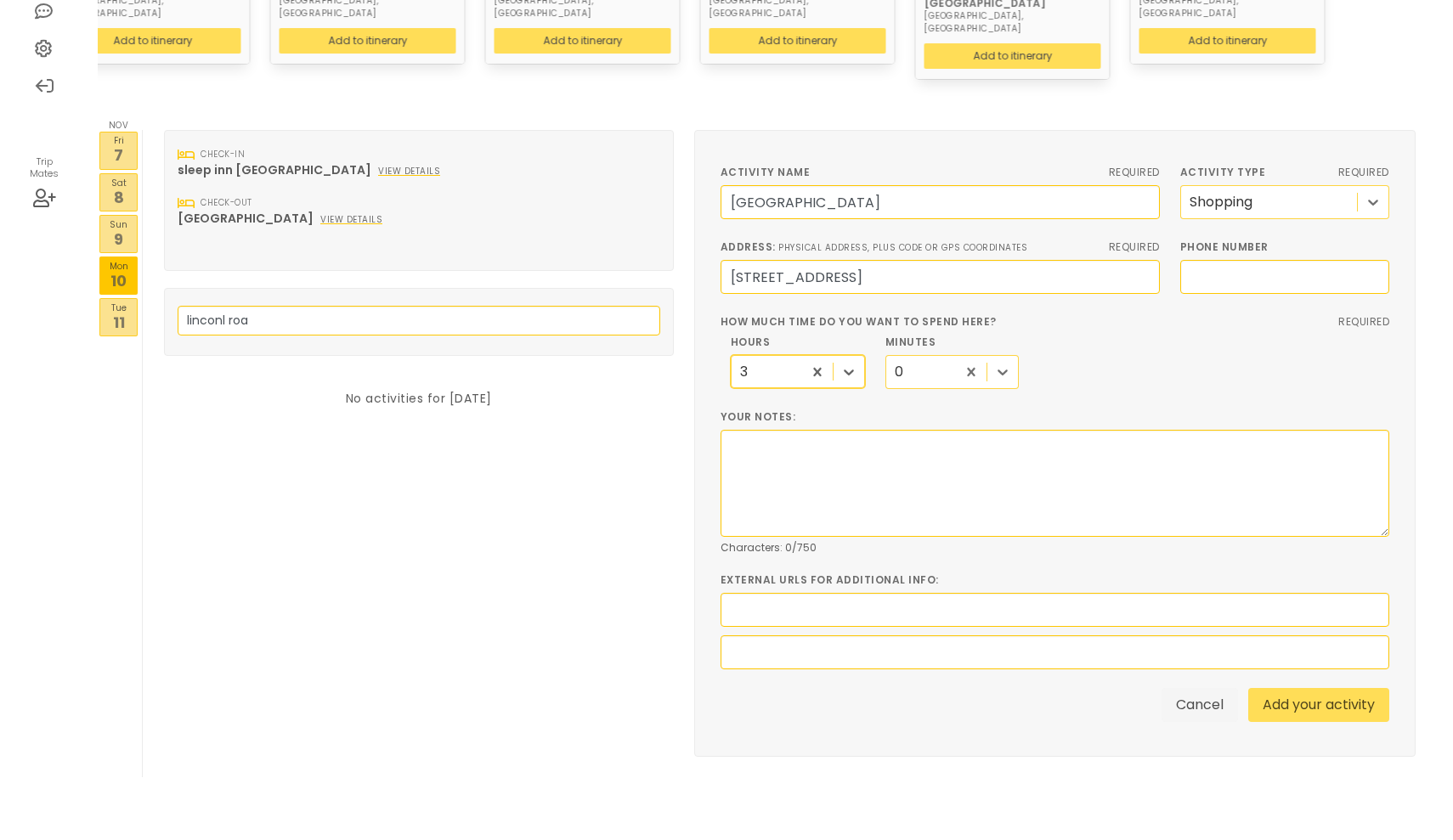
scroll to position [380, 0]
click at [1312, 689] on link "Add your activity" at bounding box center [1319, 706] width 141 height 34
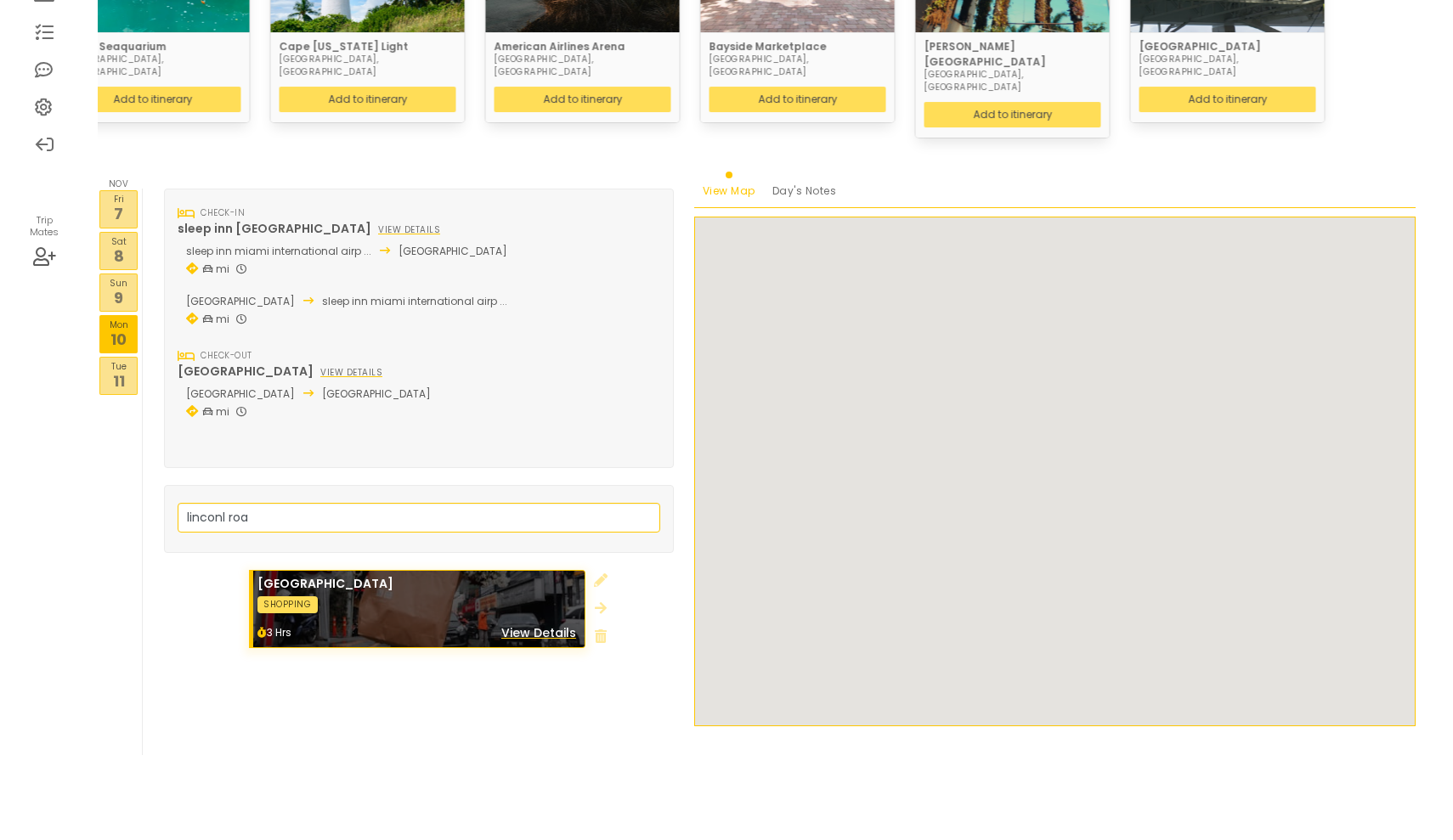
scroll to position [294, 0]
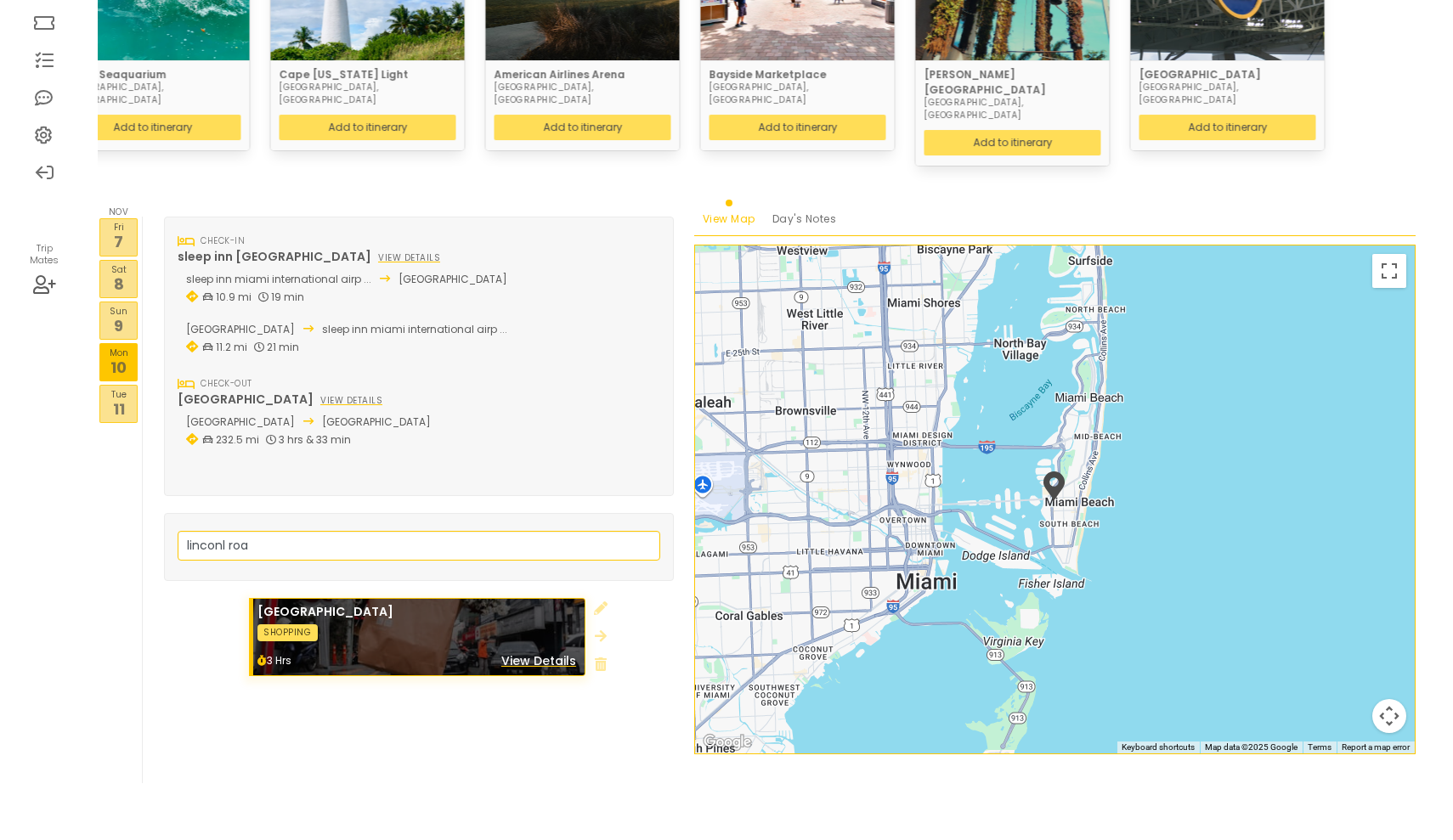
click at [123, 397] on p "11" at bounding box center [118, 409] width 37 height 23
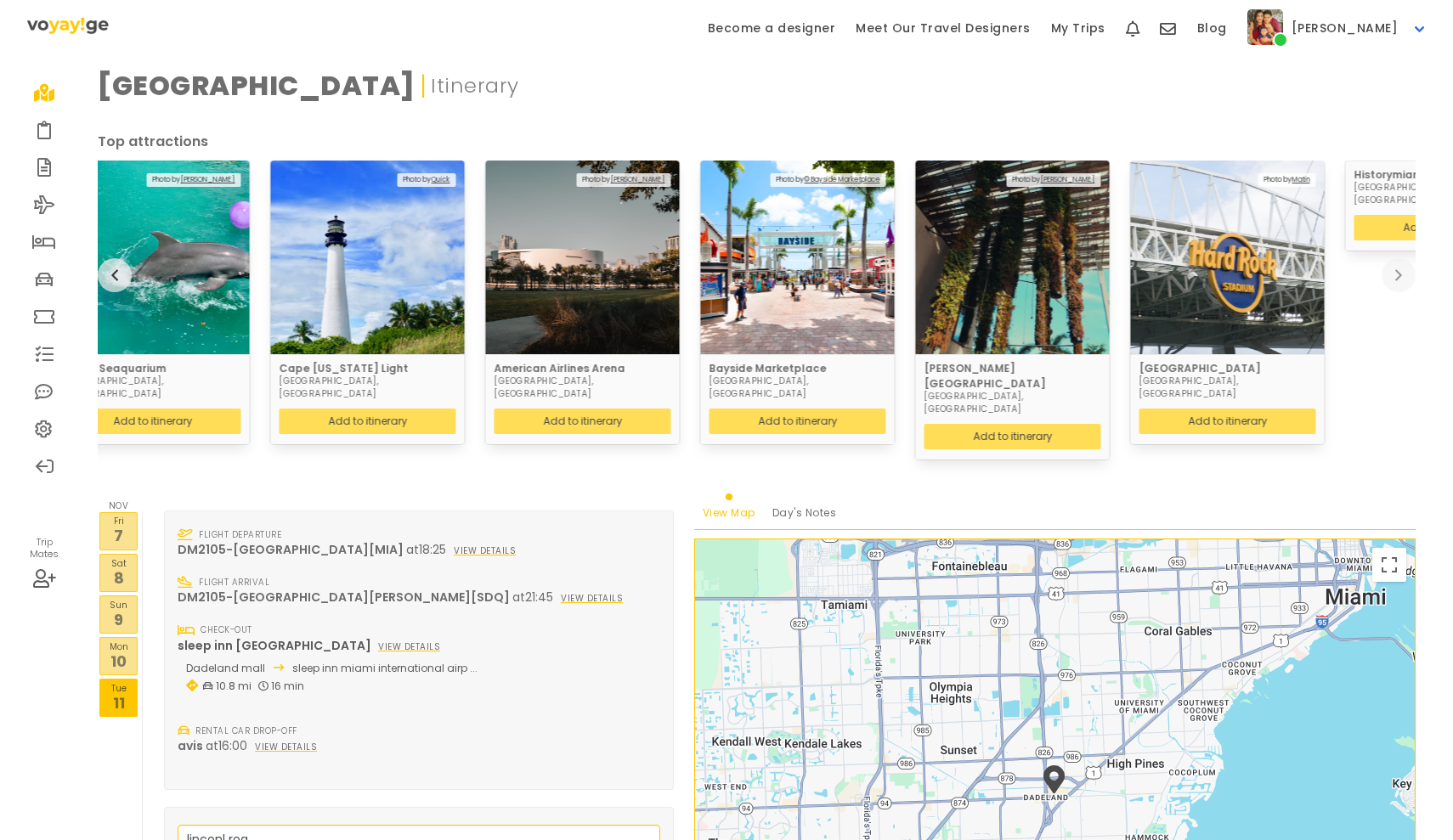
click at [124, 649] on p "10" at bounding box center [118, 660] width 37 height 23
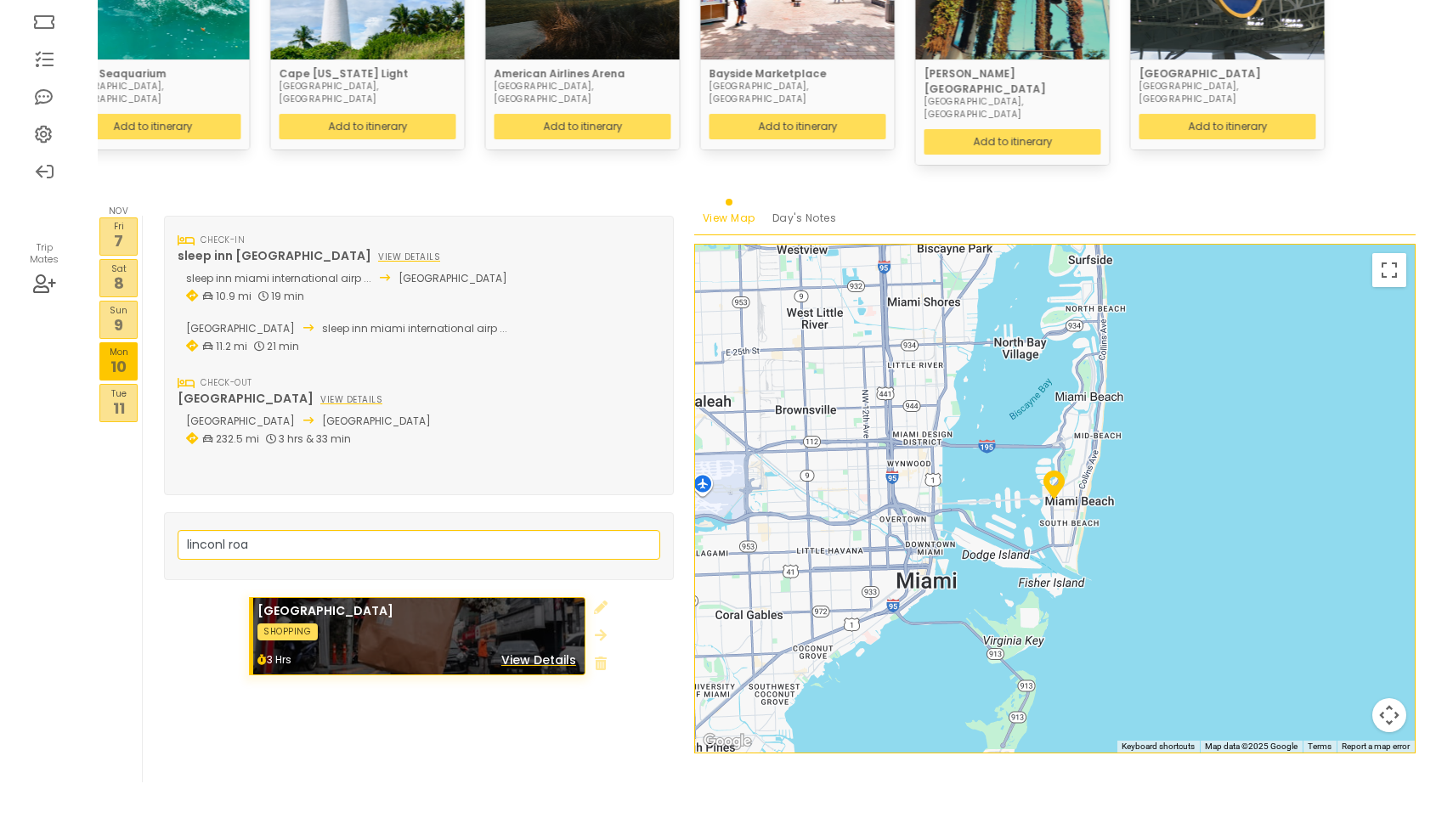
scroll to position [294, 0]
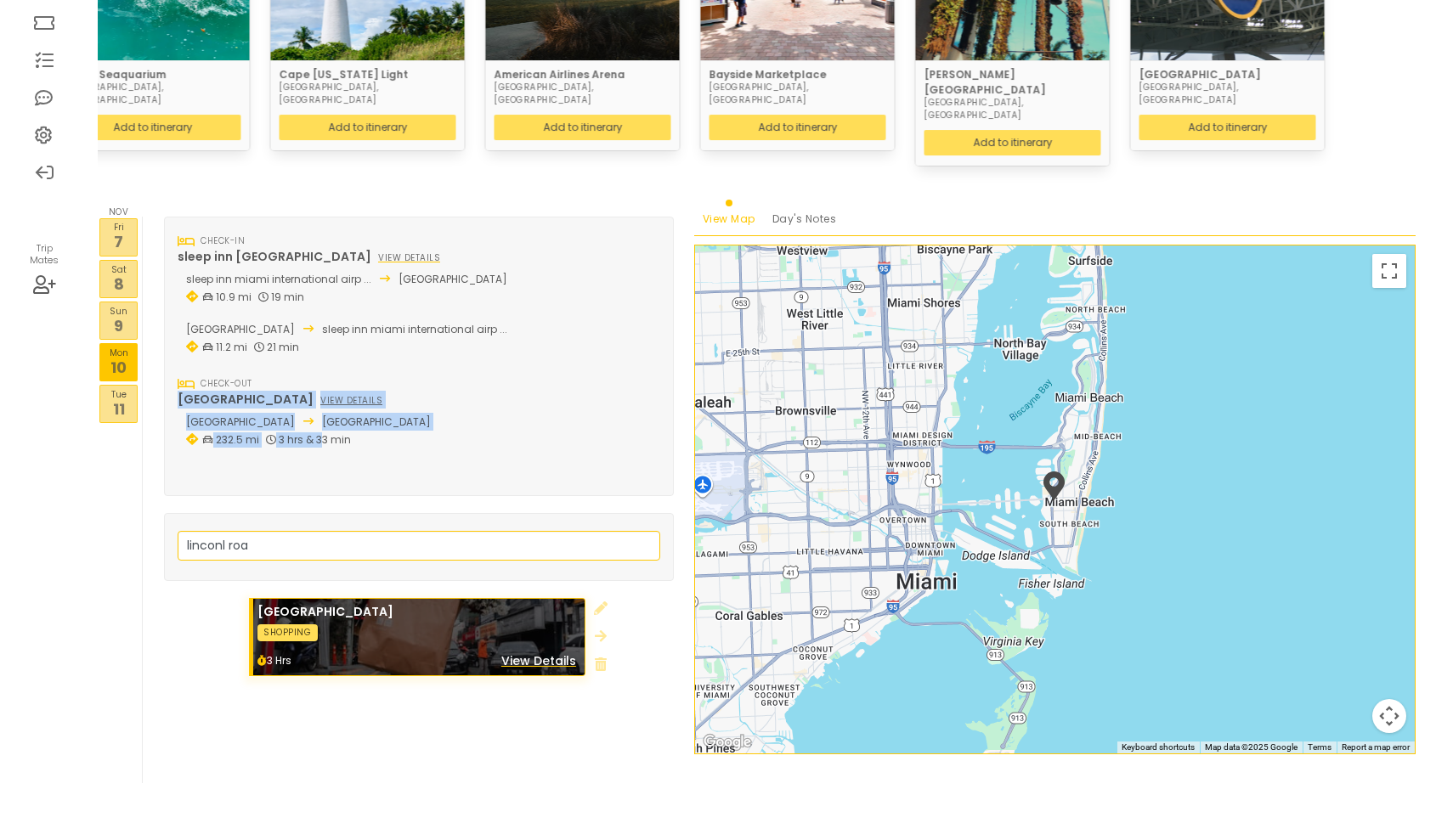
drag, startPoint x: 318, startPoint y: 410, endPoint x: 314, endPoint y: 357, distance: 53.2
click at [319, 432] on div "Check-in sleep inn [GEOGRAPHIC_DATA] view details sleep inn miami international…" at bounding box center [419, 356] width 510 height 279
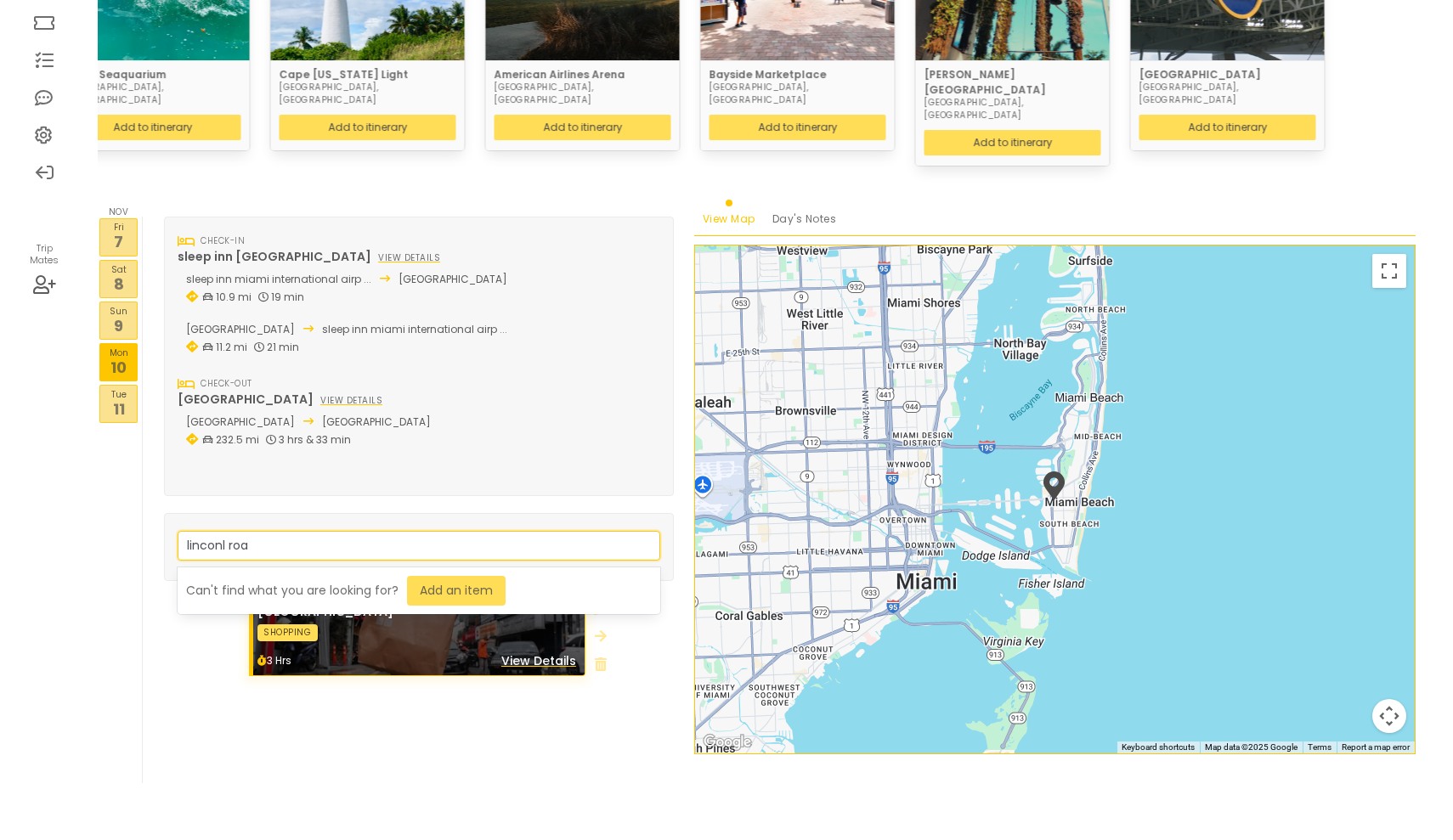
click at [350, 531] on input "linconl roa" at bounding box center [419, 546] width 483 height 30
drag, startPoint x: 350, startPoint y: 523, endPoint x: 104, endPoint y: 500, distance: 247.1
click at [104, 500] on div "Nov [DATE] [DATE] [DATE] [DATE] Tue 11 Days Itinerary Check-in sleep inn [GEOGR…" at bounding box center [757, 500] width 1318 height 567
click at [71, 522] on div "Trip Mates" at bounding box center [44, 191] width 54 height 840
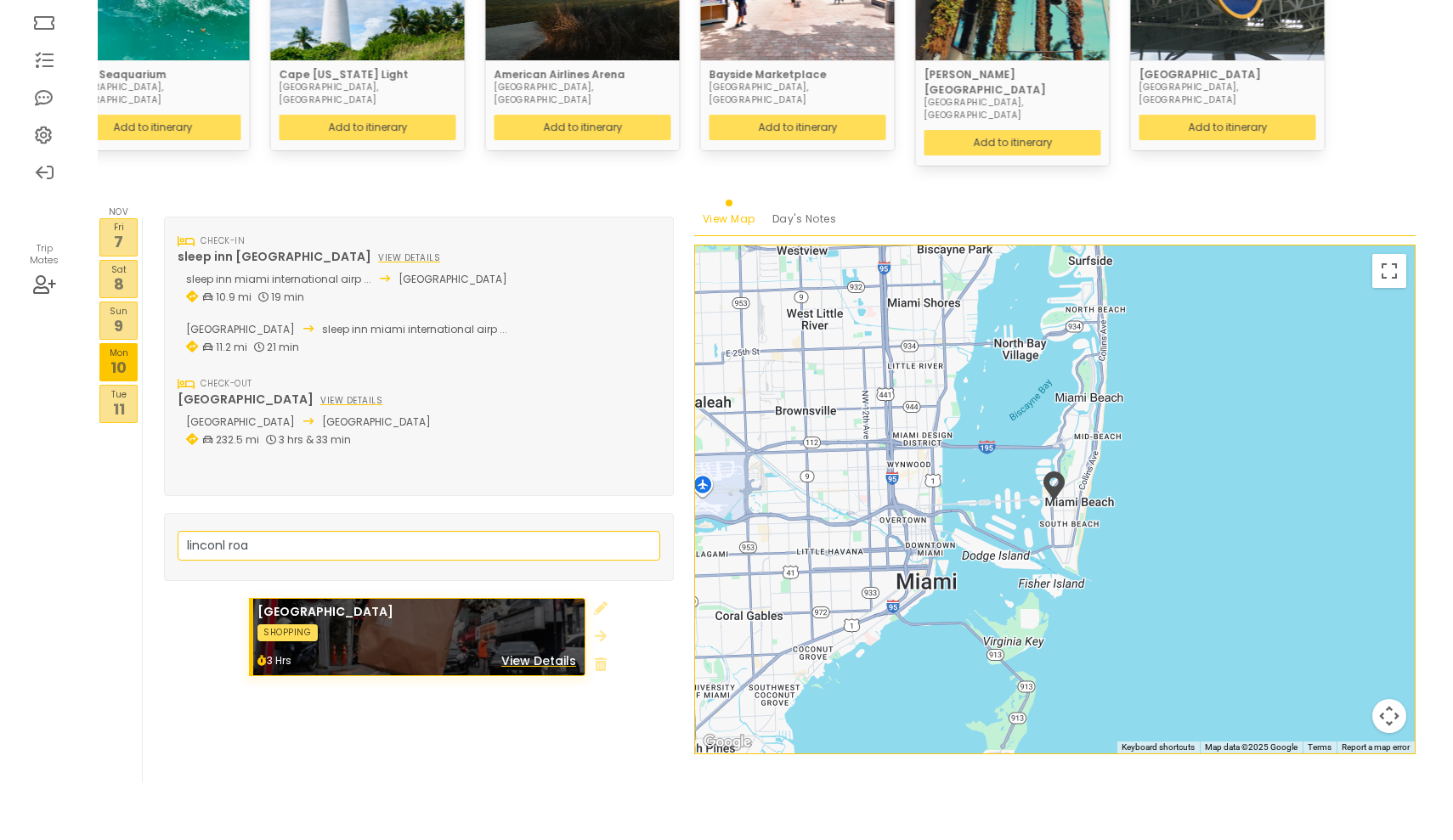
click at [122, 260] on div "Nov Sat 8" at bounding box center [118, 278] width 38 height 38
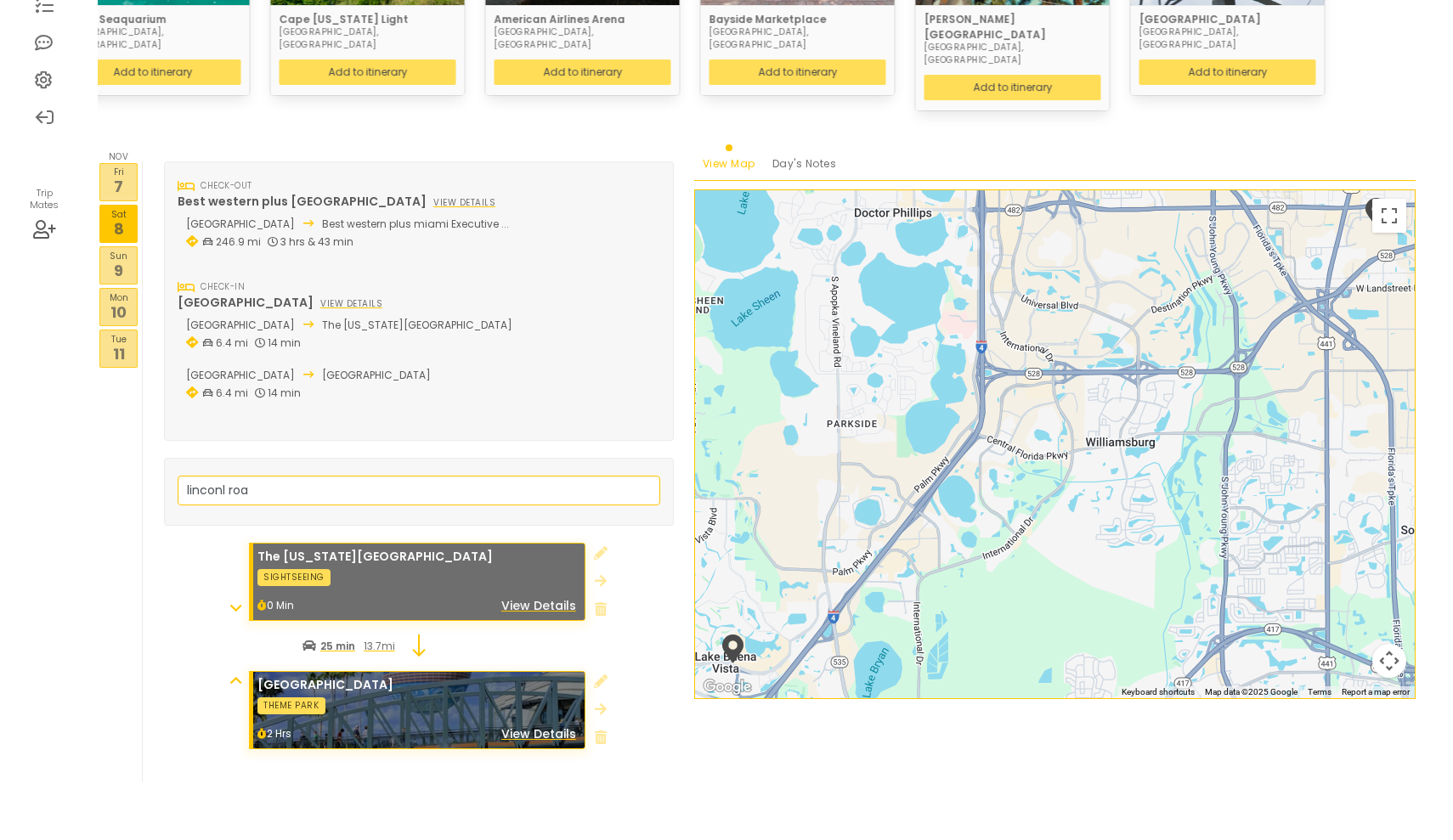
scroll to position [348, 0]
click at [117, 260] on p "9" at bounding box center [118, 271] width 37 height 23
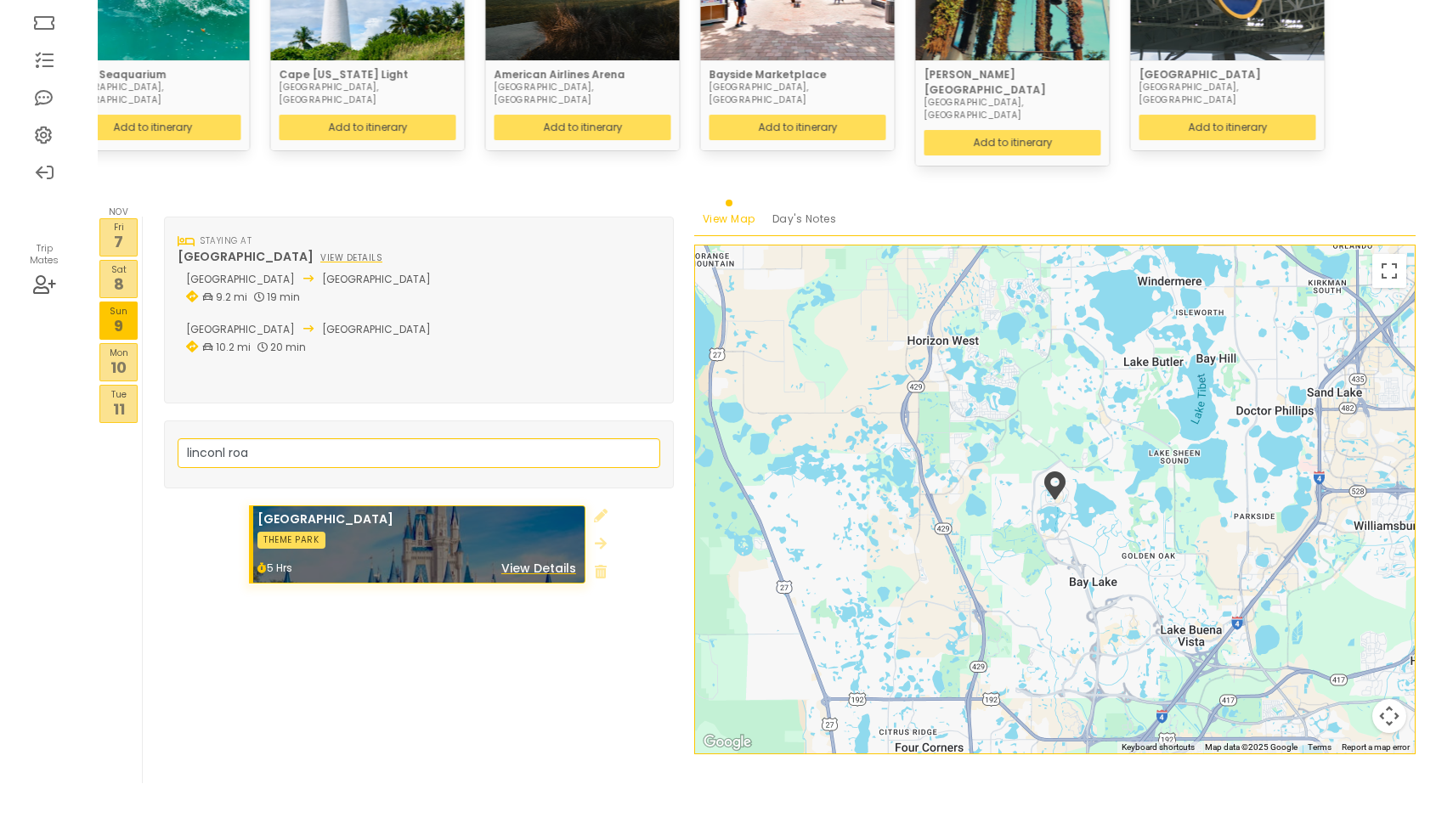
click at [128, 352] on div "Nov Mon 10" at bounding box center [118, 362] width 38 height 38
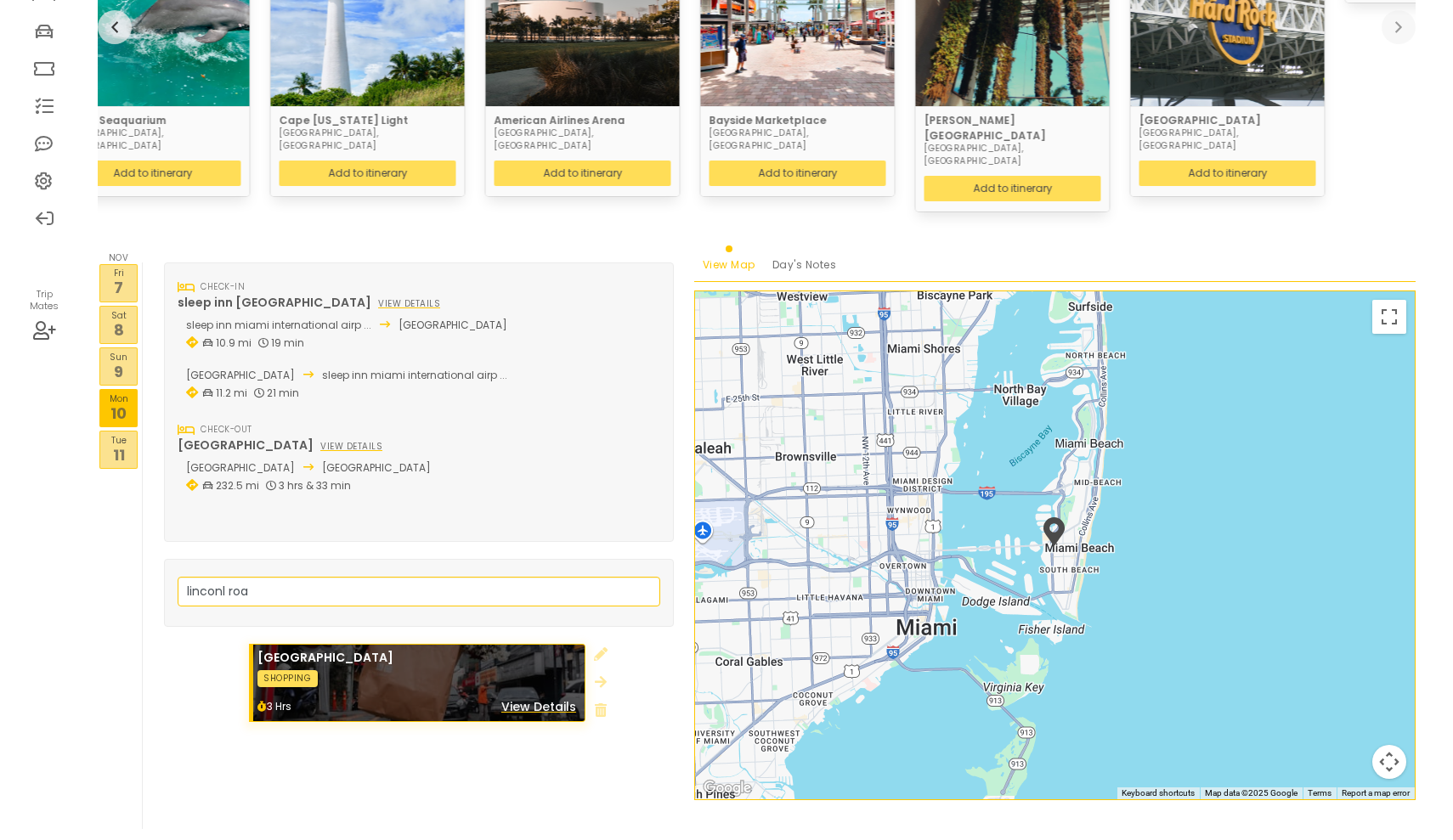
scroll to position [255, 0]
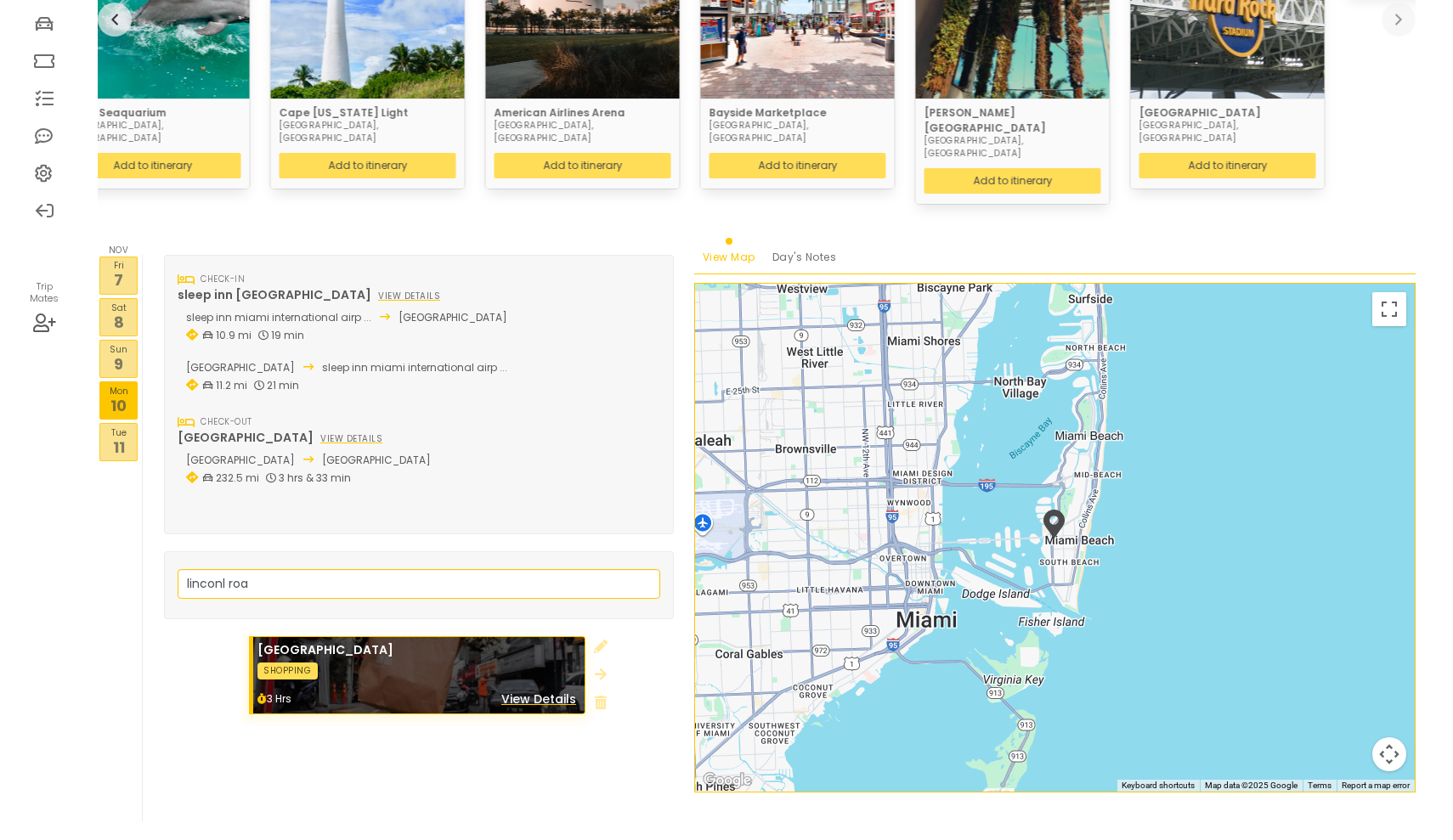
click at [121, 436] on p "11" at bounding box center [118, 447] width 37 height 23
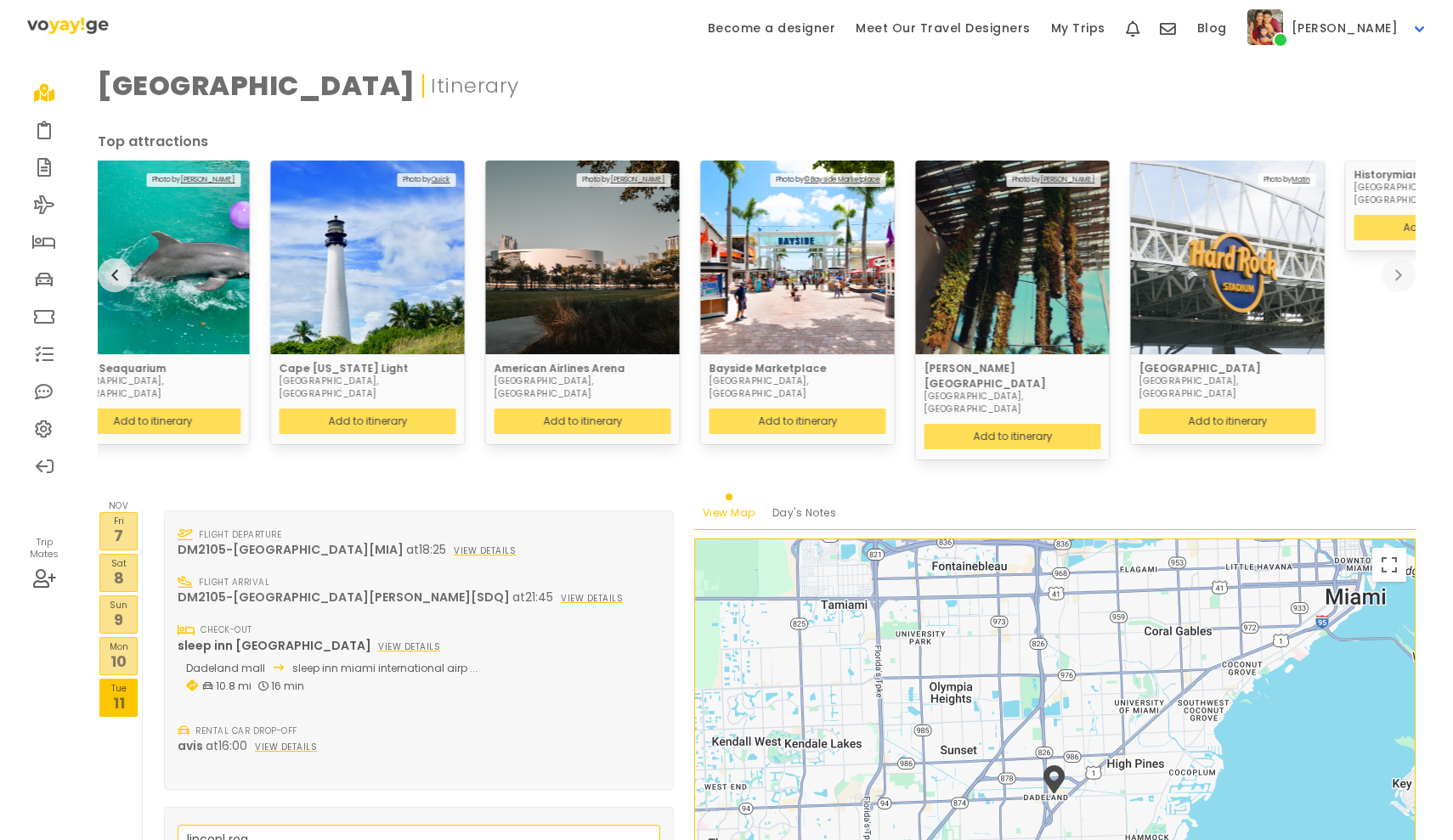
click at [107, 524] on p "7" at bounding box center [118, 535] width 37 height 23
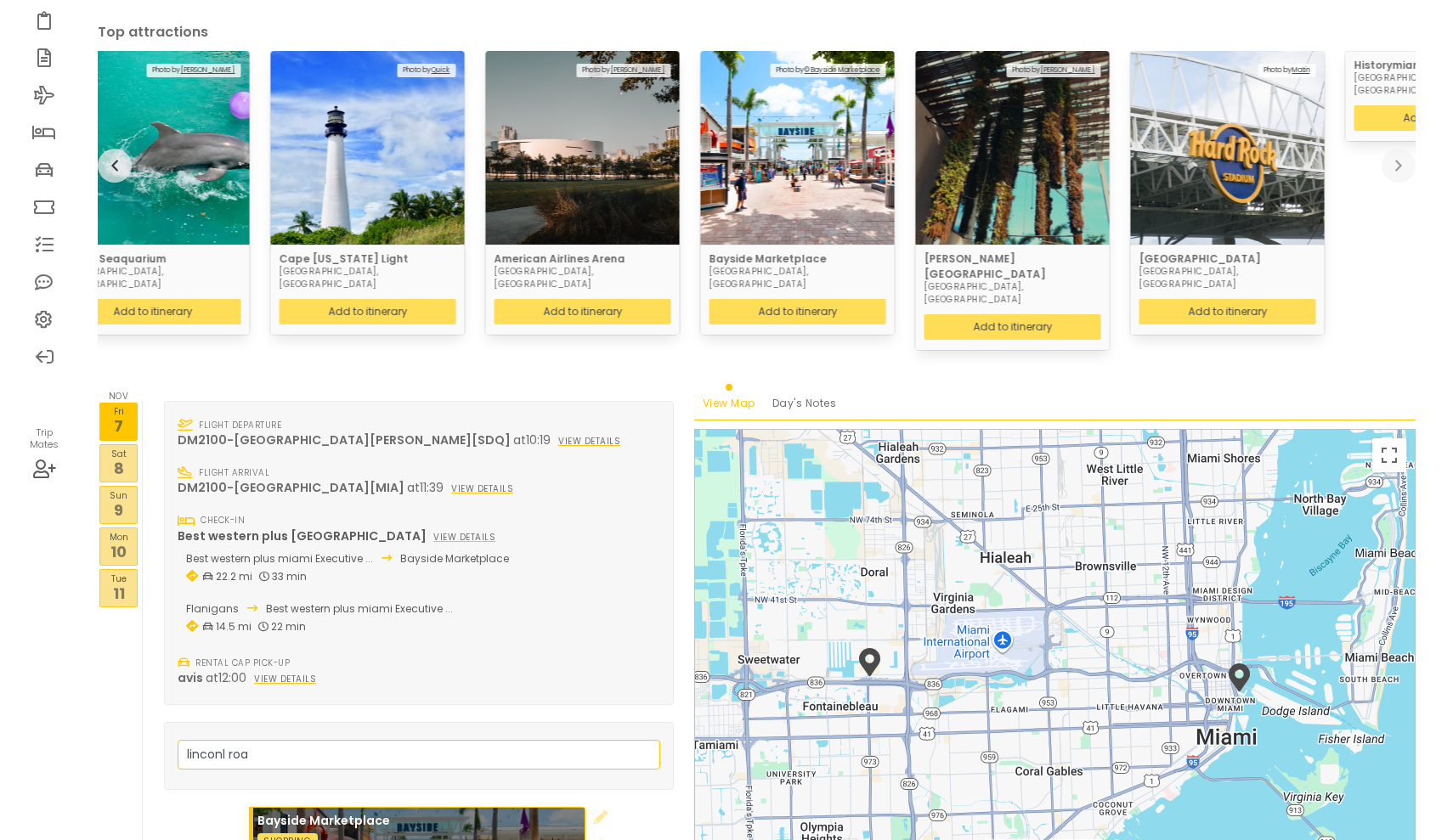
scroll to position [171, 0]
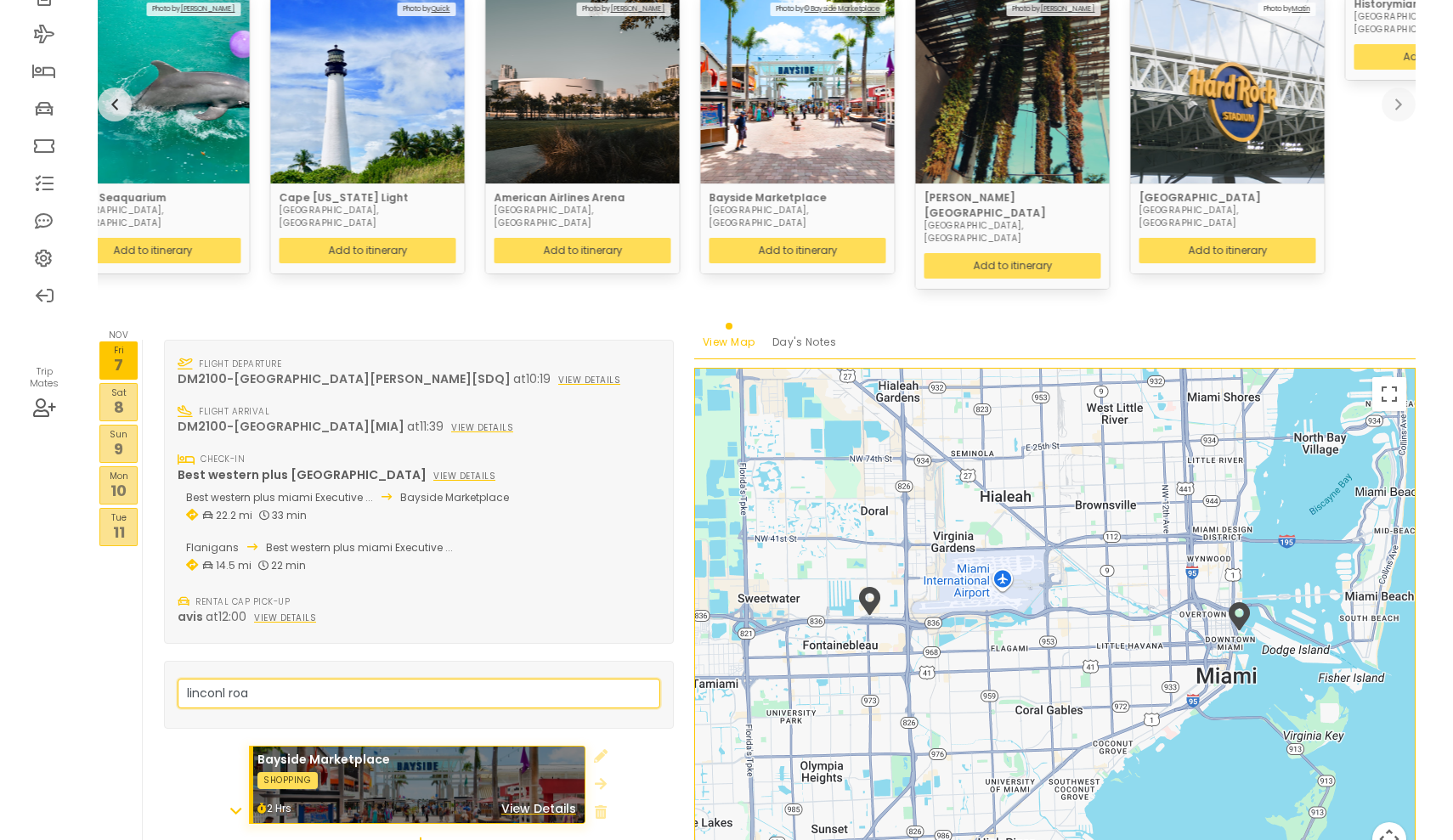
click at [367, 678] on input "linconl roa" at bounding box center [419, 693] width 483 height 30
drag, startPoint x: 367, startPoint y: 672, endPoint x: 68, endPoint y: 649, distance: 299.9
click at [69, 649] on div "Trip Mates [GEOGRAPHIC_DATA] | Itinerary [DATE] - [DATE] [GEOGRAPHIC_DATA] [DAT…" at bounding box center [726, 439] width 1419 height 1090
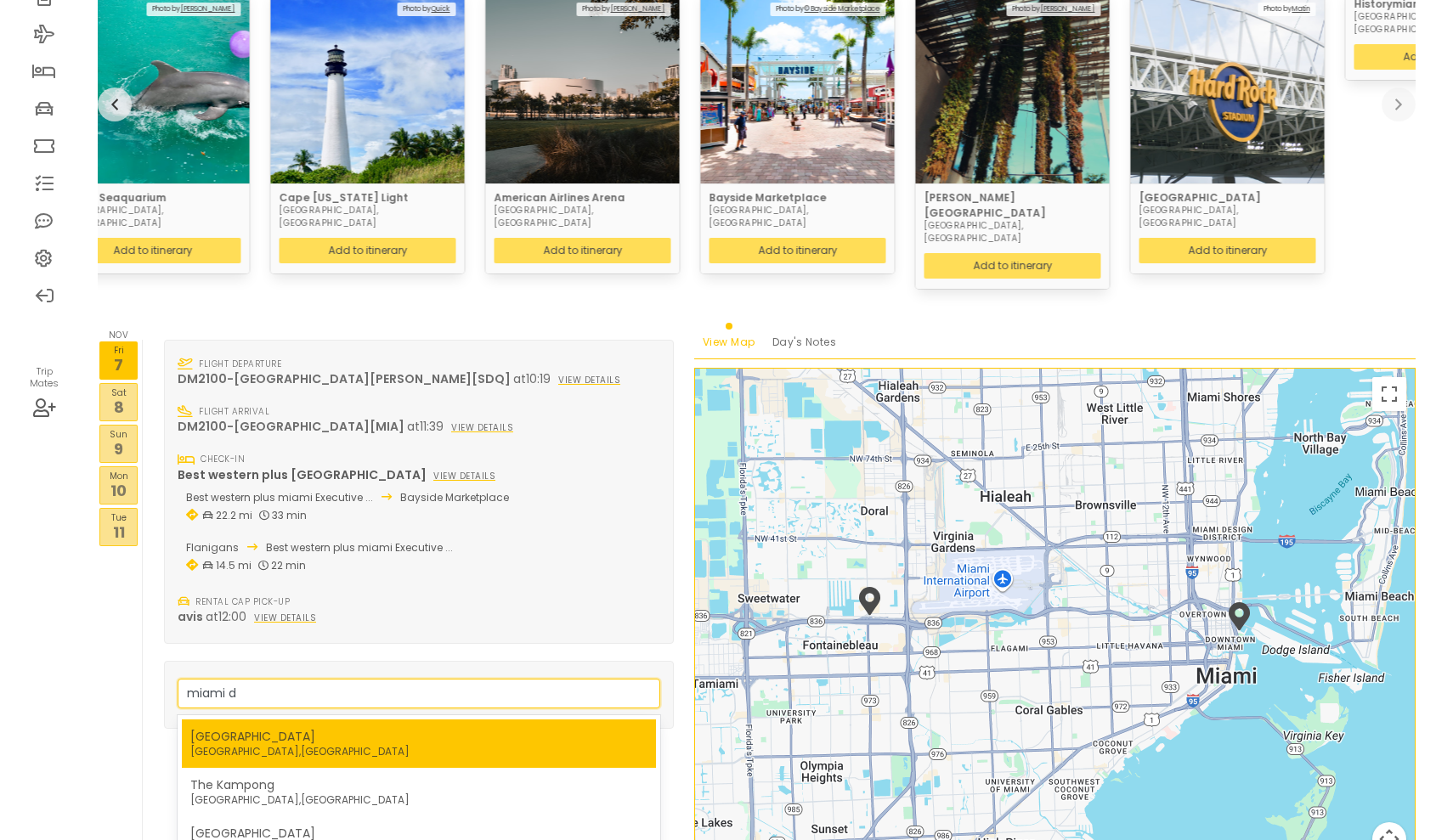
click at [252, 728] on div "[GEOGRAPHIC_DATA]" at bounding box center [300, 736] width 219 height 18
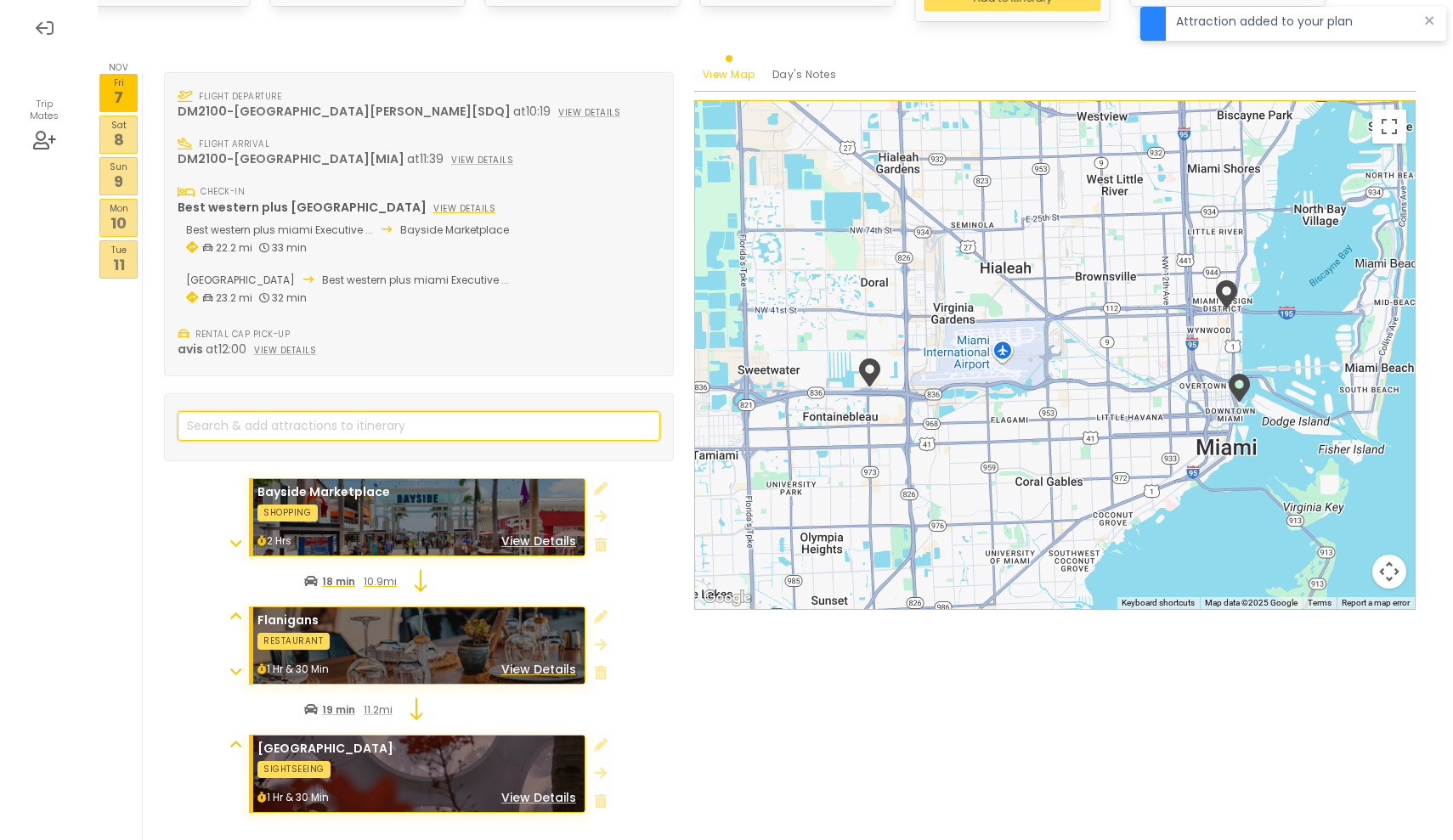
scroll to position [439, 0]
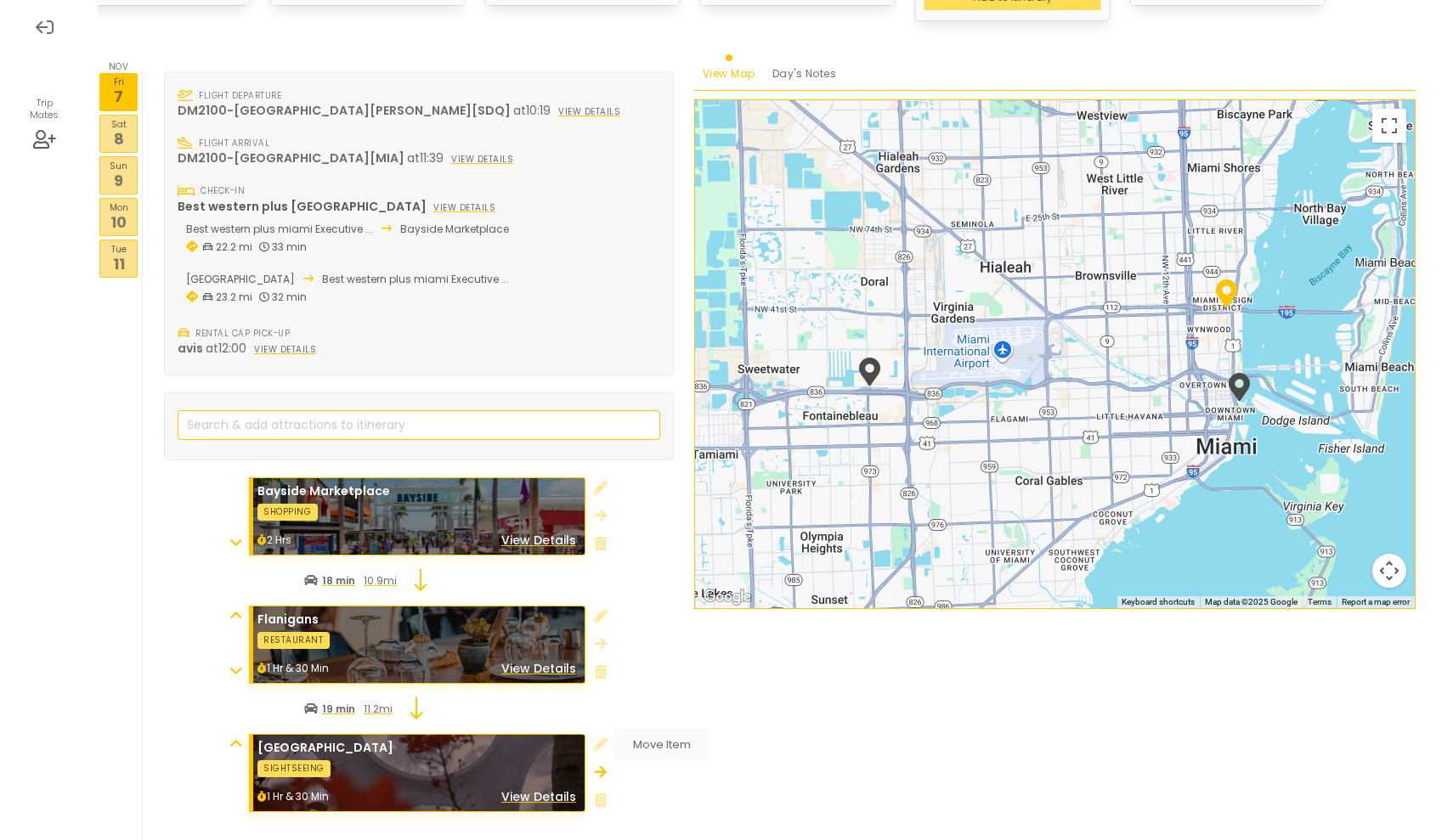
click at [601, 765] on icon at bounding box center [601, 772] width 12 height 14
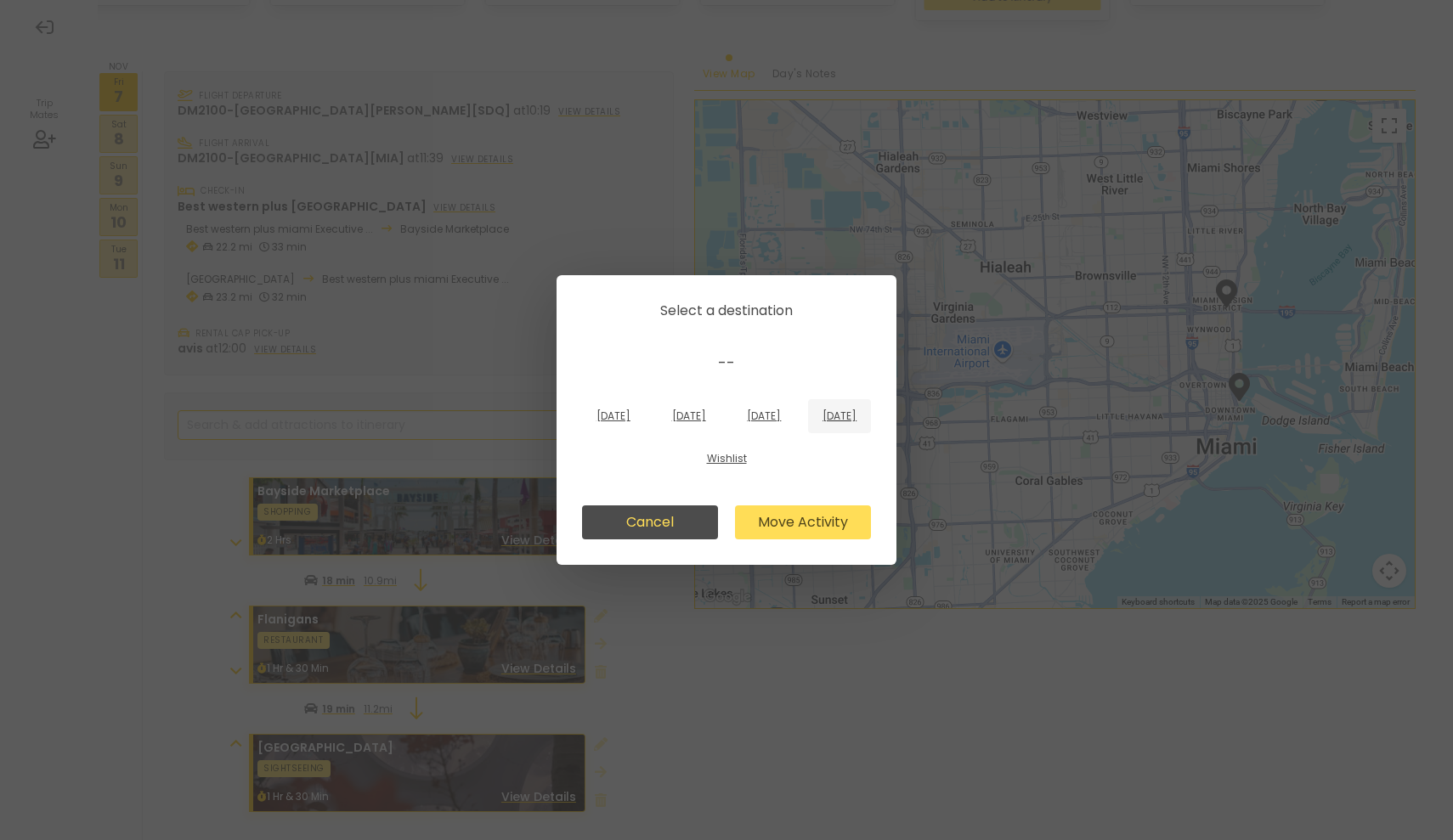
click at [822, 424] on p "[DATE]" at bounding box center [839, 416] width 34 height 15
click at [839, 524] on button "Move Activity" at bounding box center [803, 523] width 136 height 34
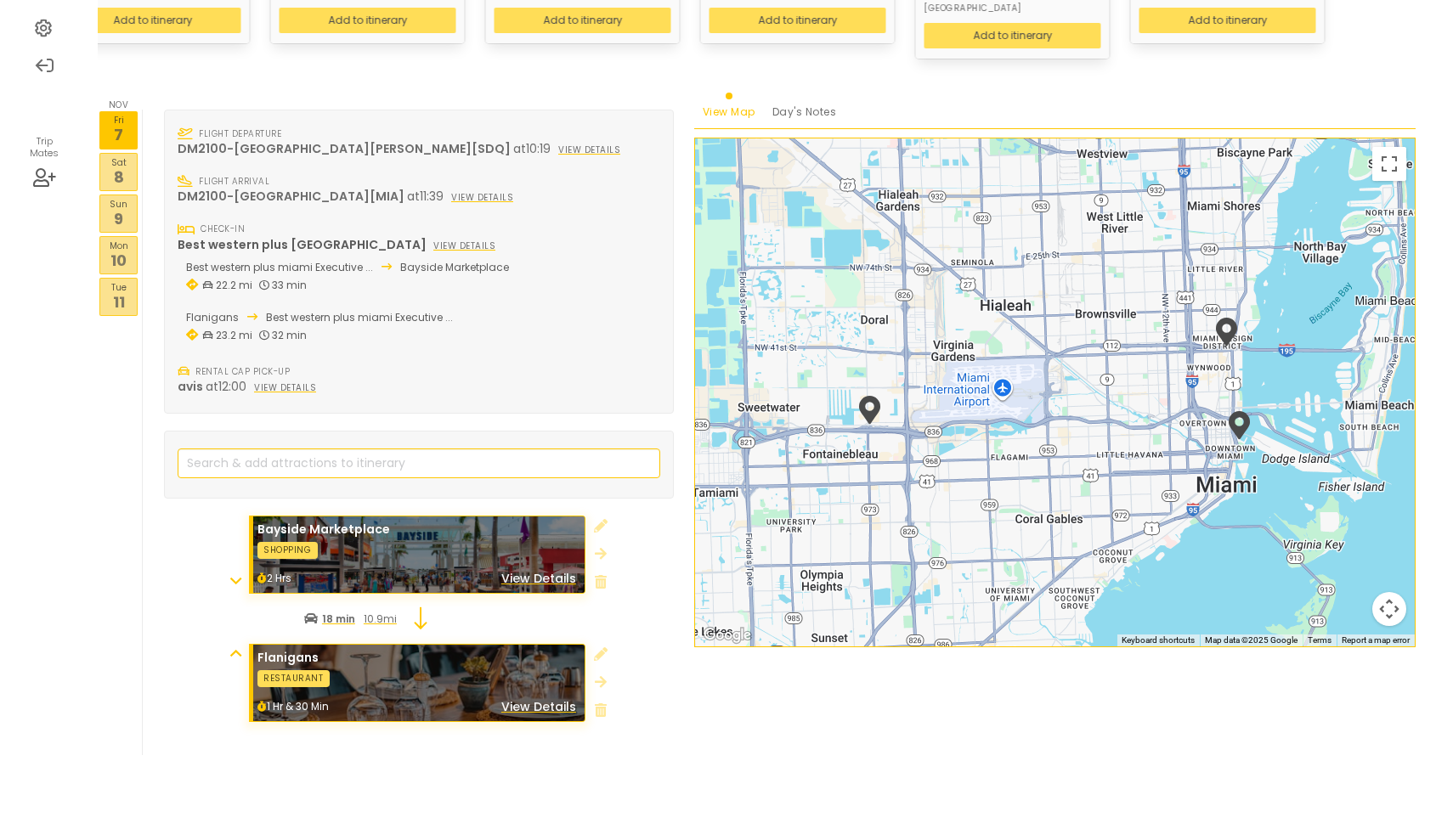
scroll to position [373, 0]
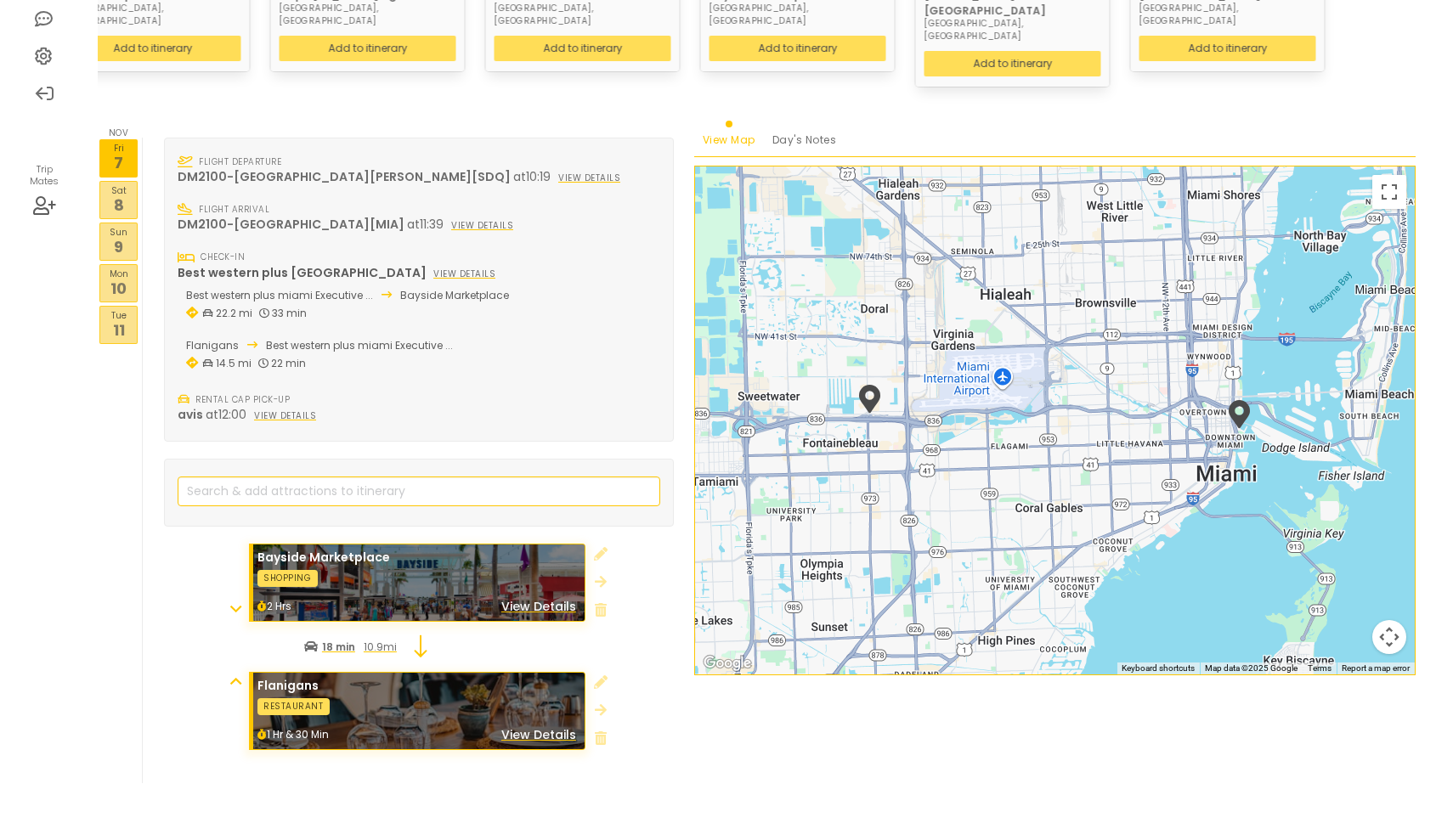
click at [117, 266] on p "Mon" at bounding box center [118, 273] width 37 height 14
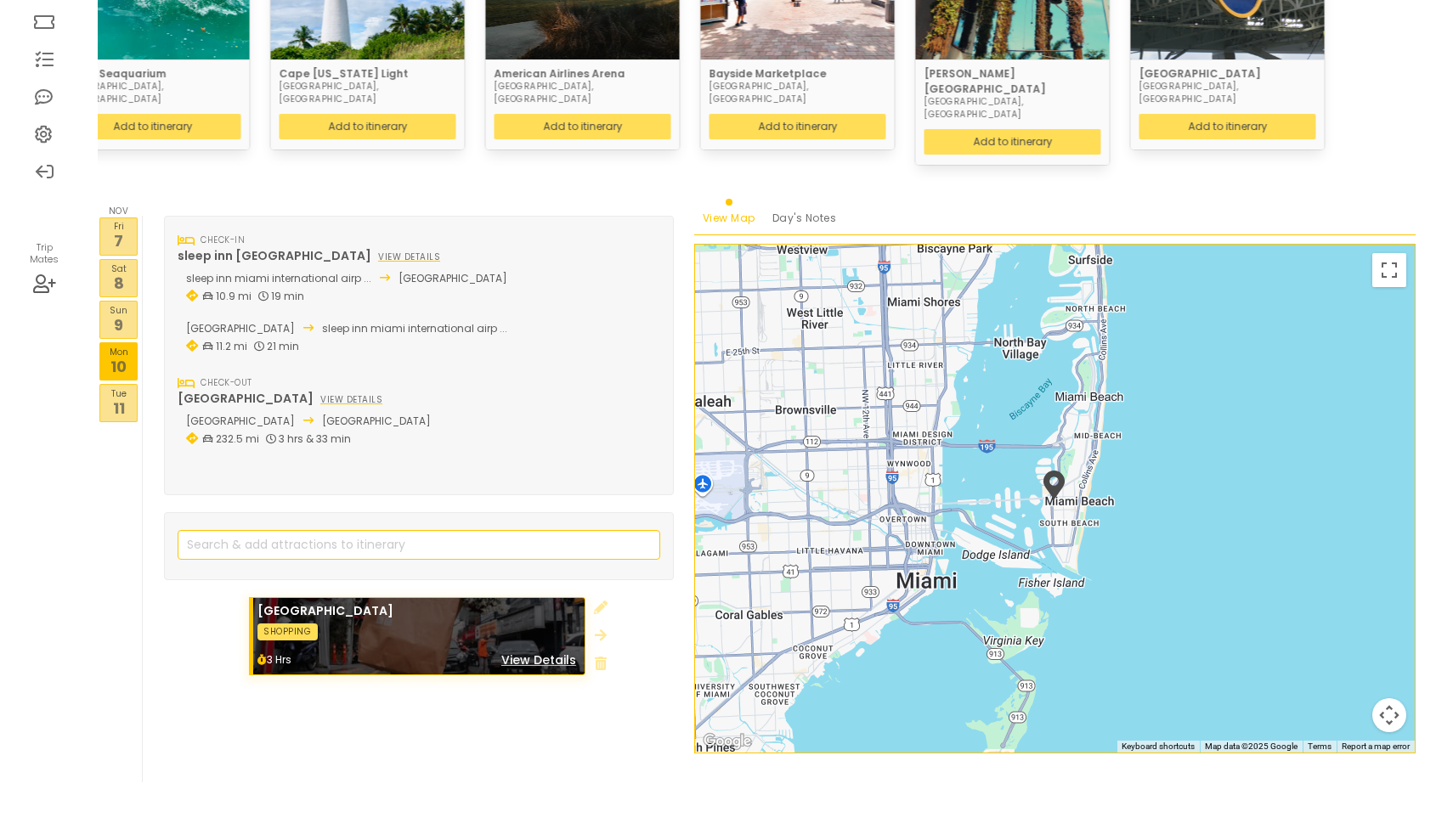
scroll to position [294, 0]
click at [123, 397] on p "11" at bounding box center [118, 409] width 37 height 23
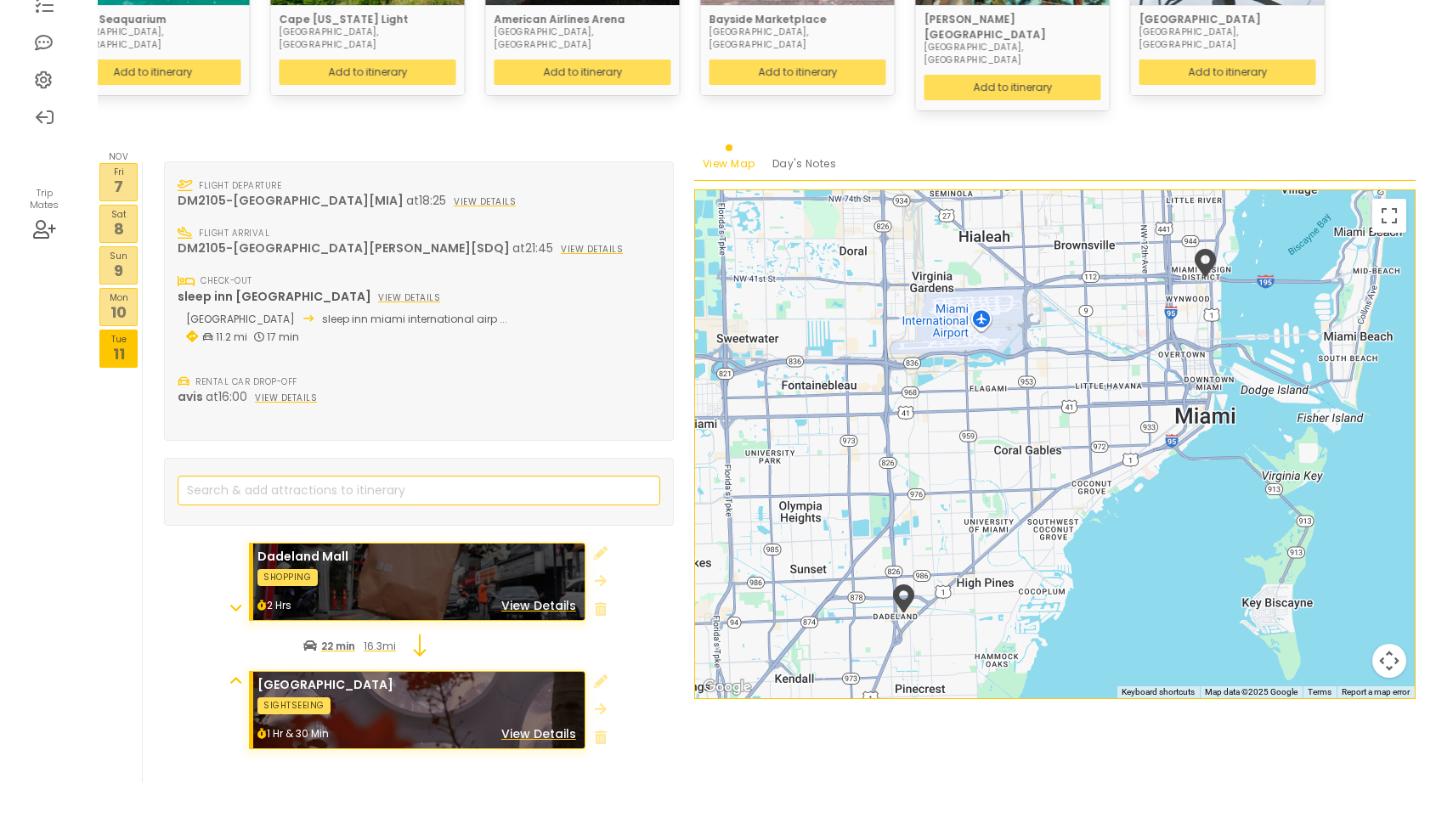
scroll to position [348, 0]
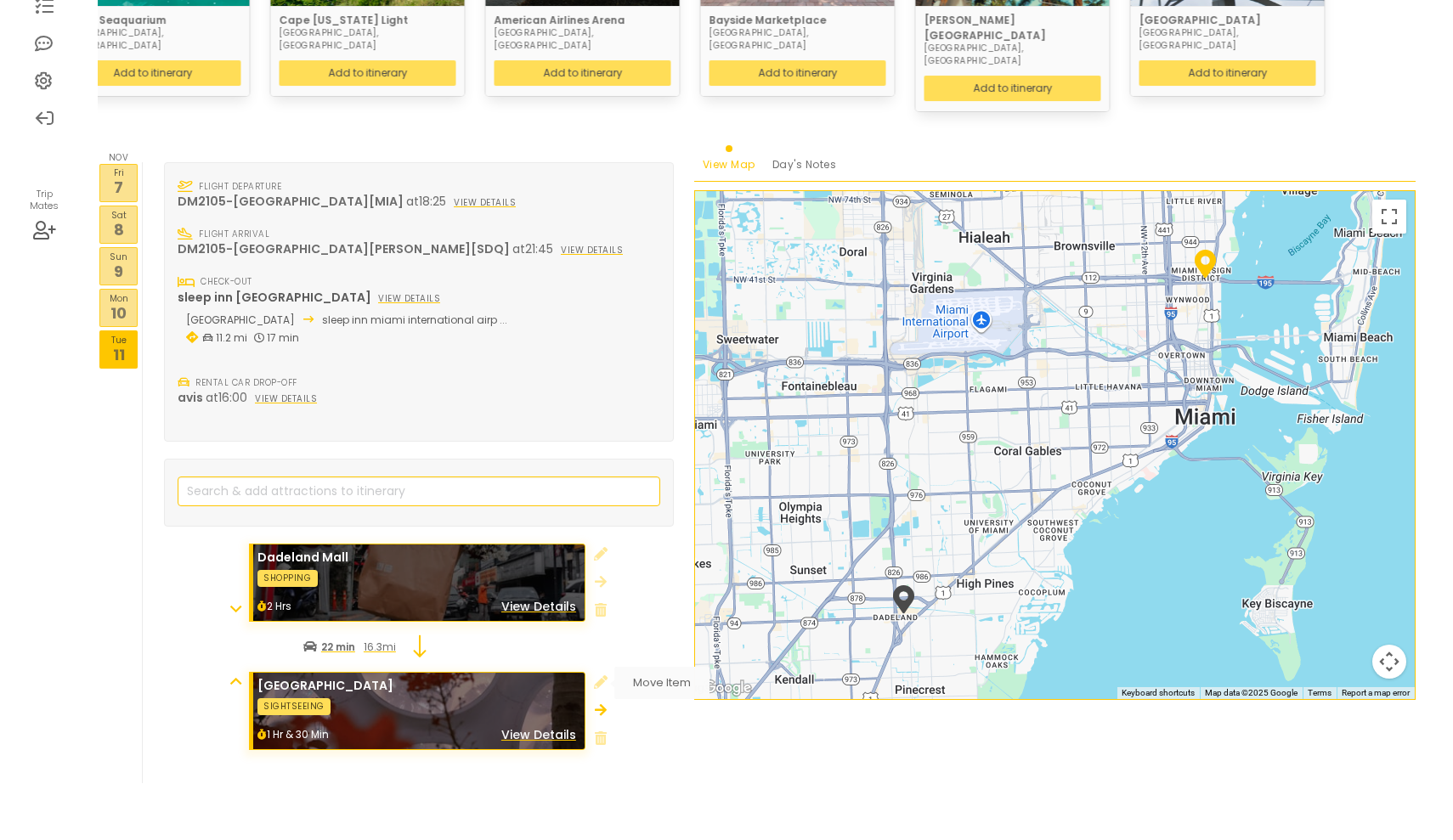
click at [603, 703] on icon at bounding box center [601, 710] width 12 height 14
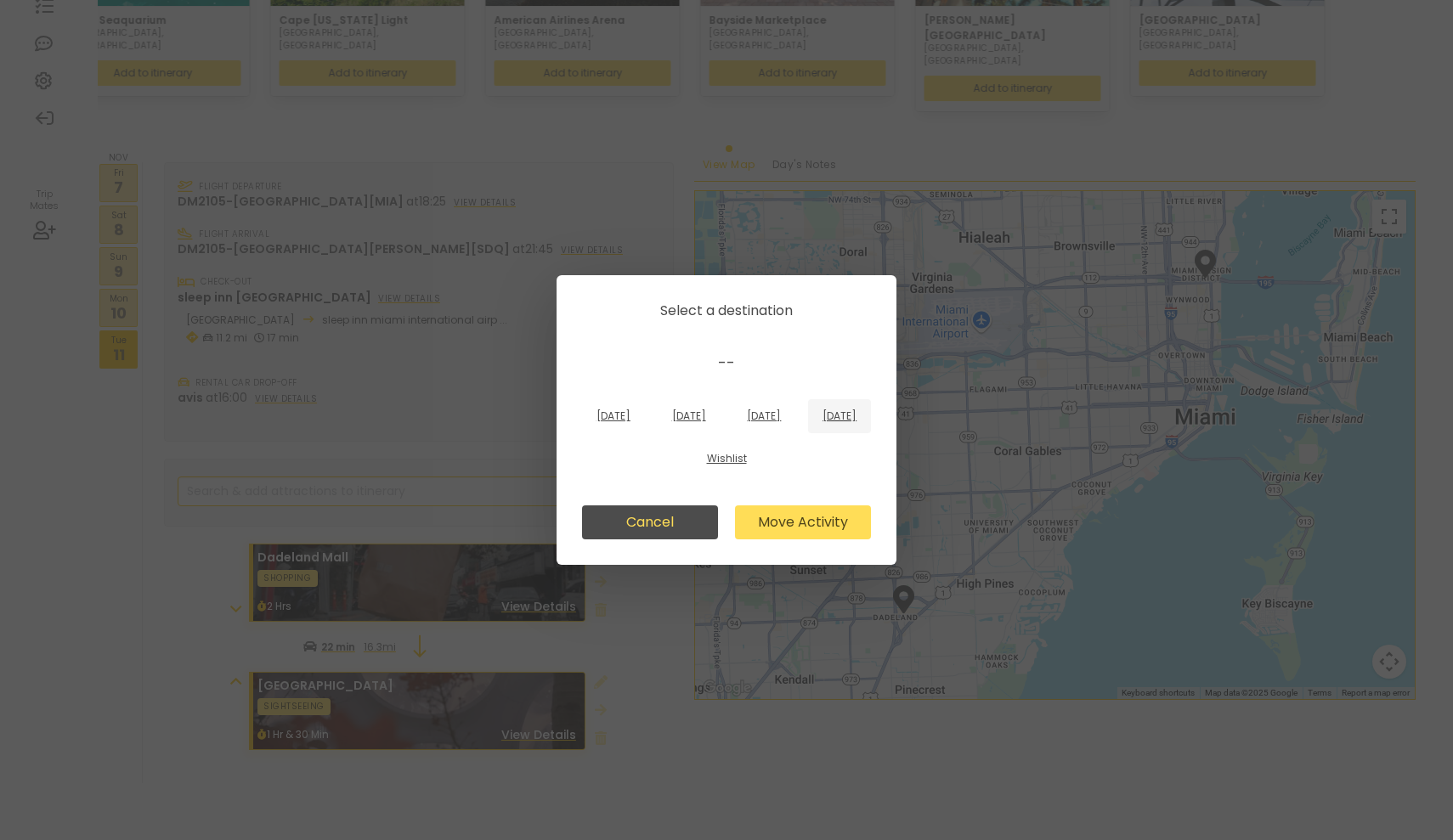
click at [822, 424] on p "[DATE]" at bounding box center [839, 416] width 34 height 15
click at [797, 529] on button "Move Activity" at bounding box center [803, 523] width 136 height 34
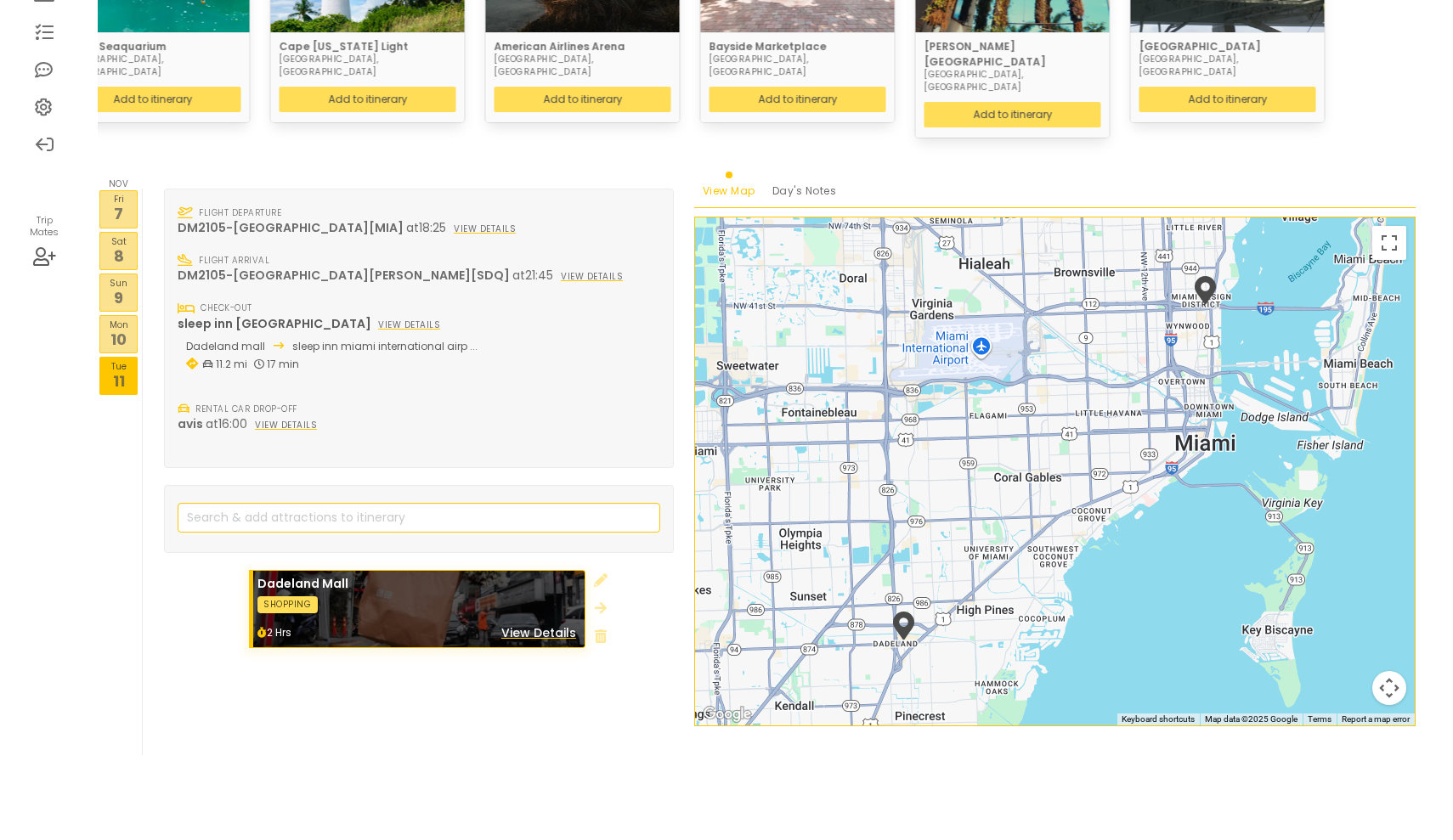
scroll to position [294, 0]
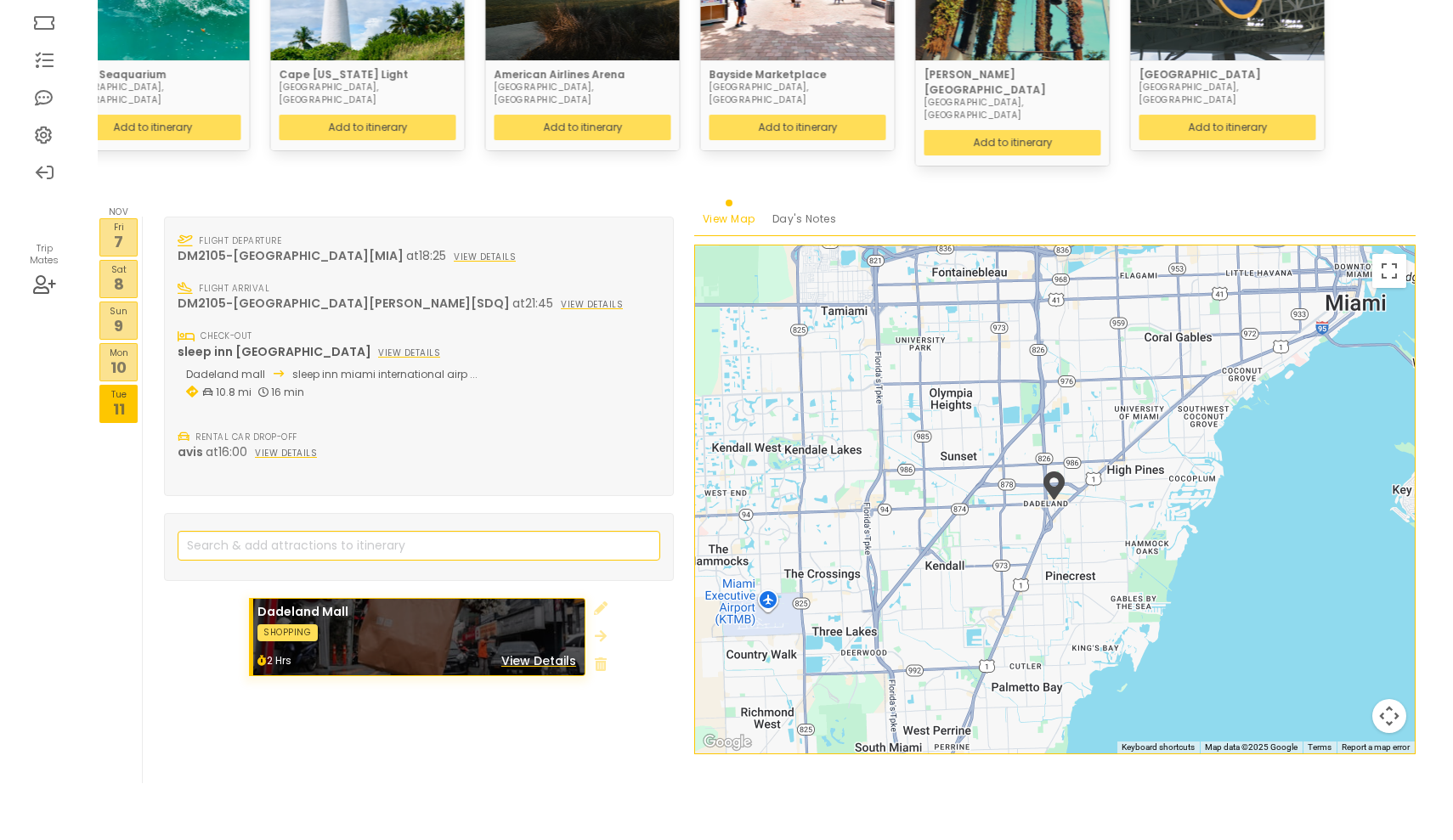
click at [125, 356] on p "10" at bounding box center [118, 367] width 37 height 23
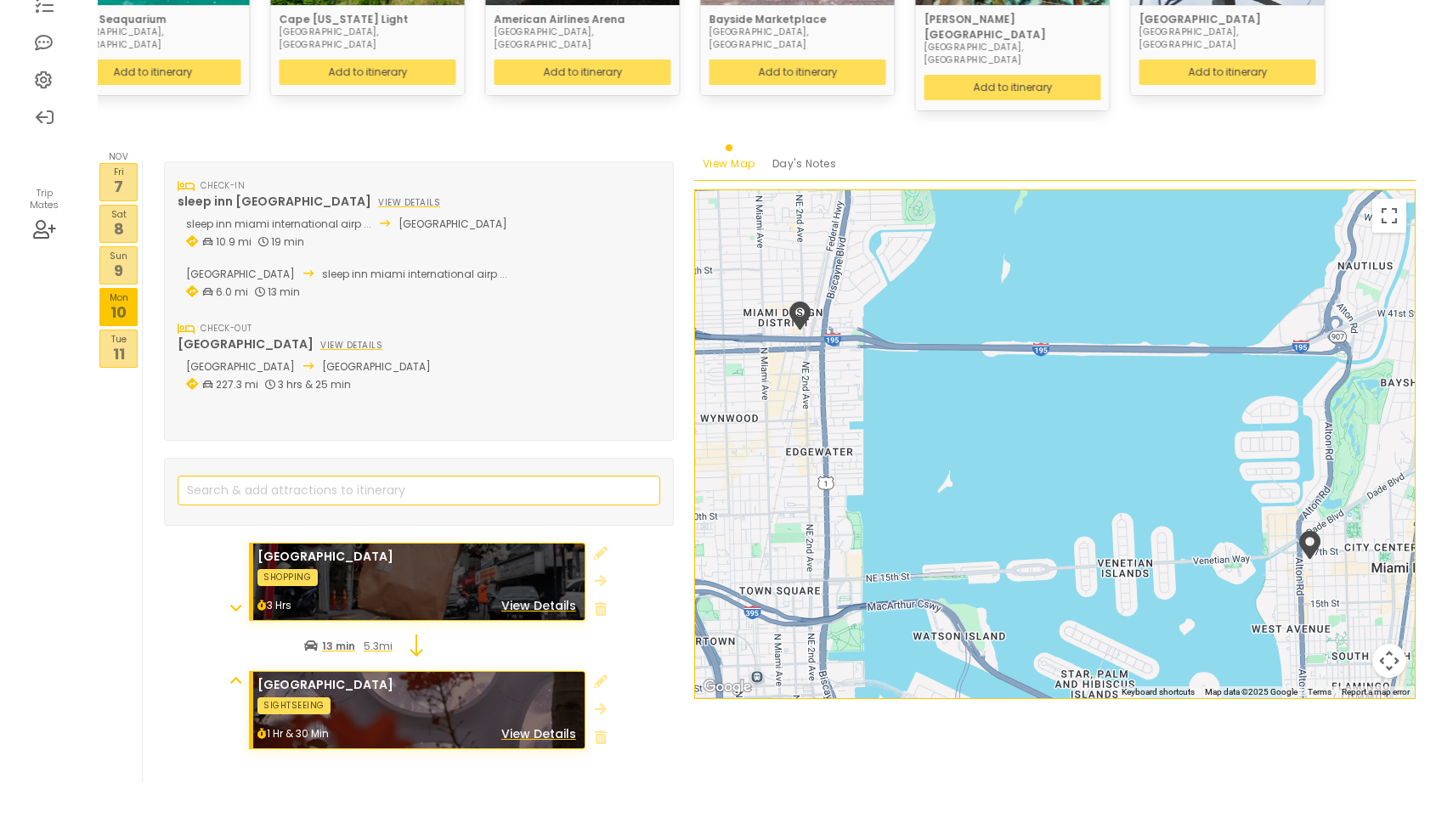
scroll to position [348, 0]
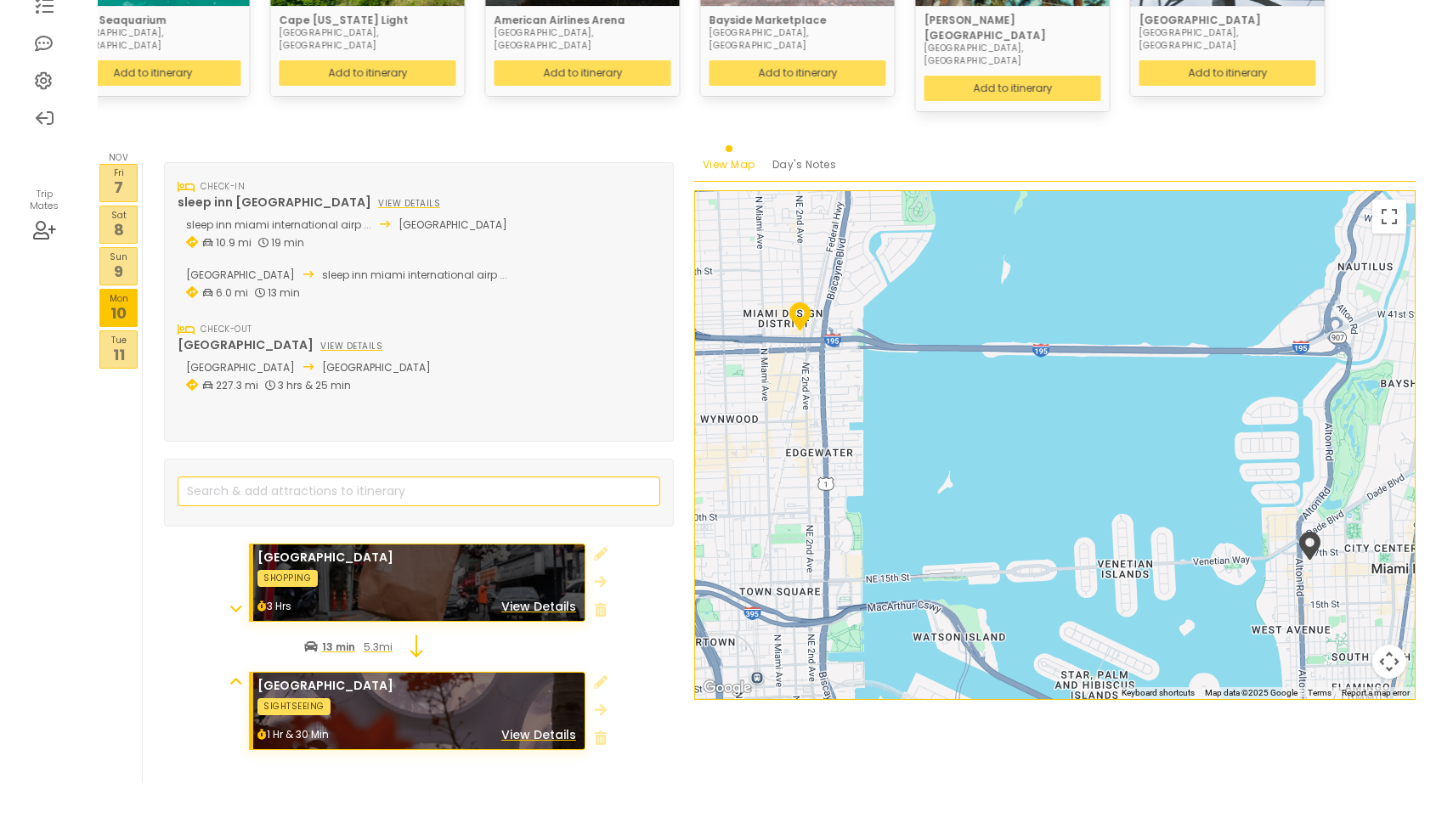
click at [230, 674] on icon at bounding box center [235, 681] width 11 height 14
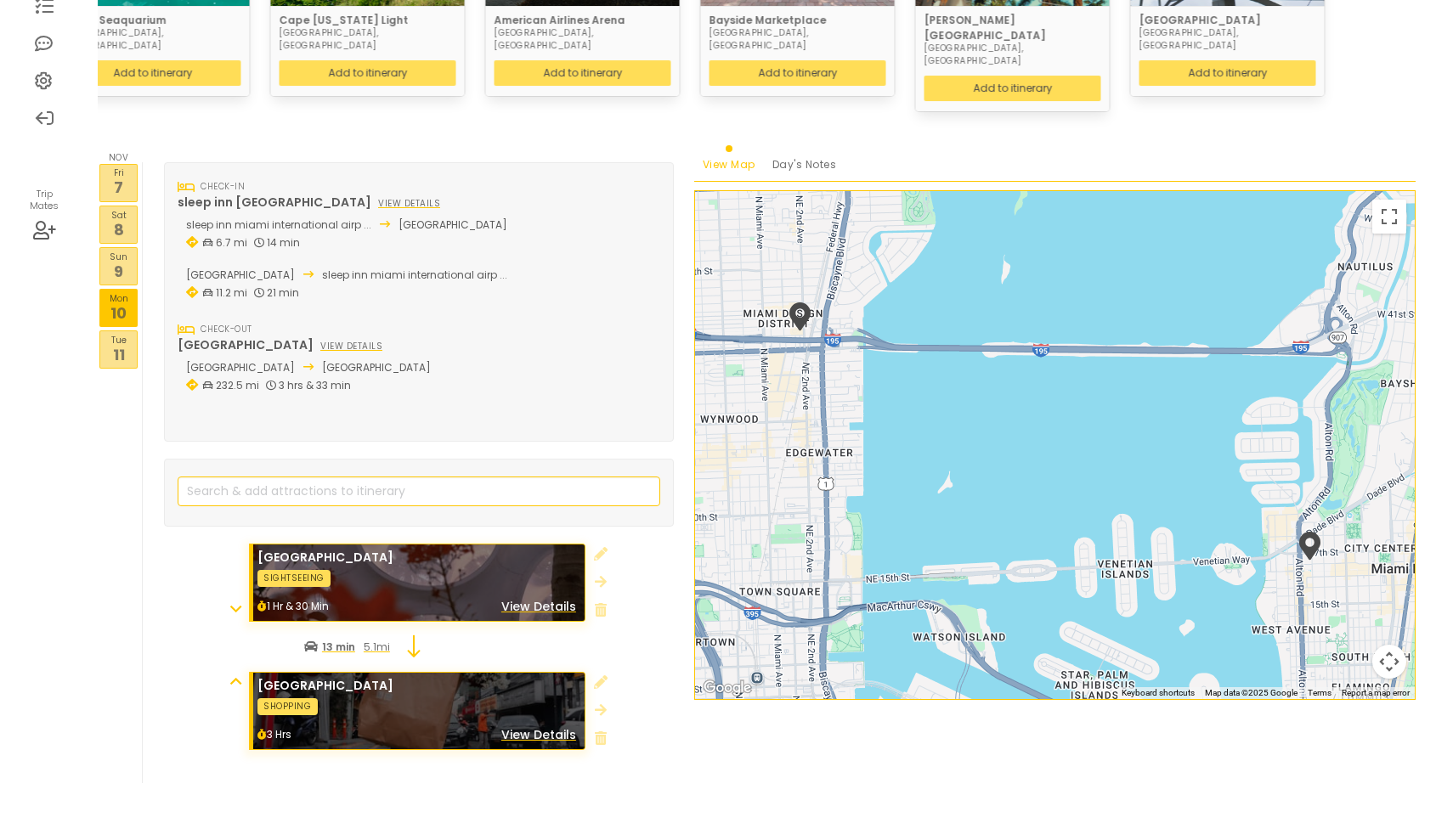
click at [215, 323] on p "Check-out" at bounding box center [226, 329] width 52 height 14
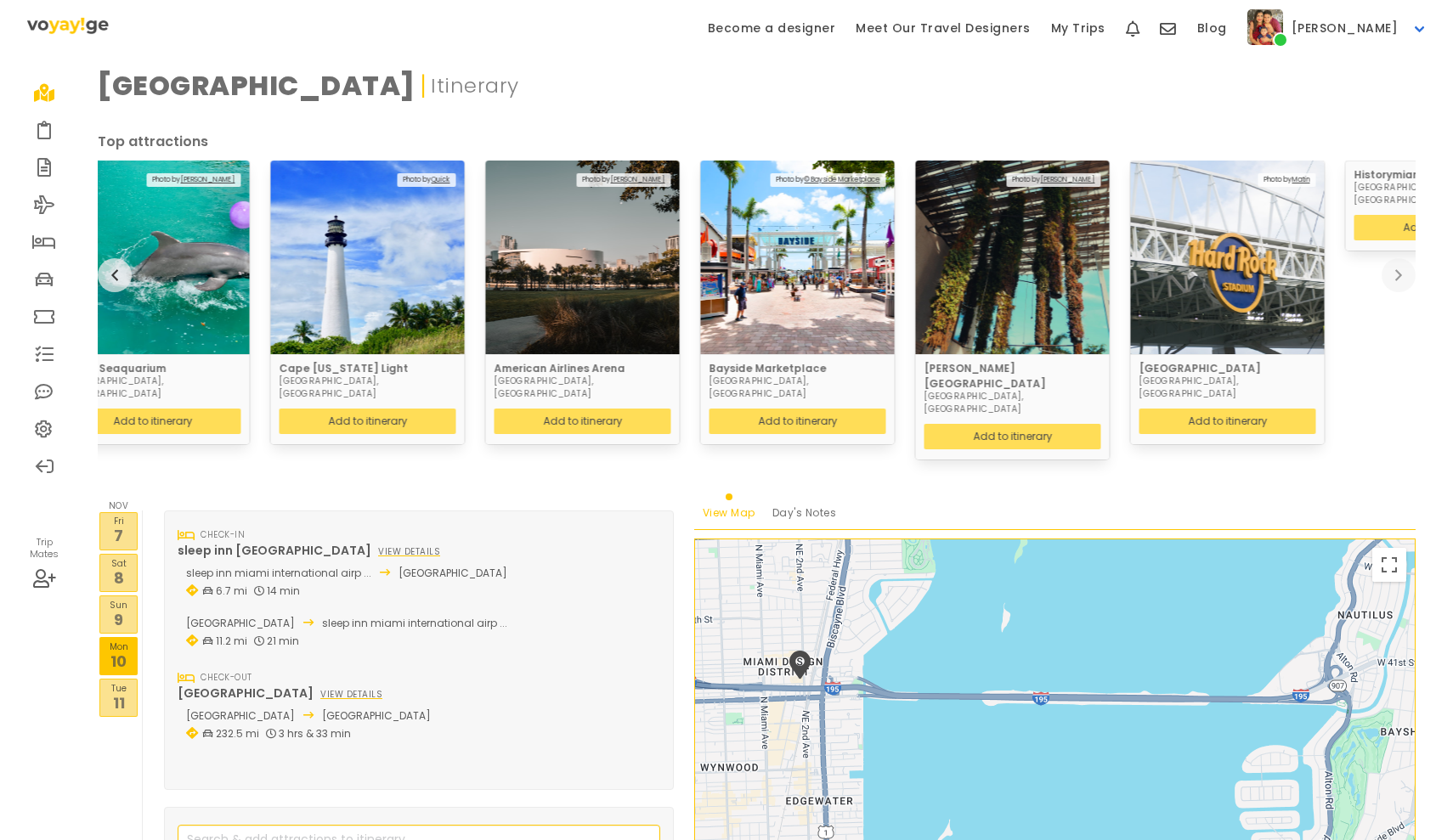
scroll to position [0, 0]
click at [49, 243] on icon at bounding box center [44, 242] width 24 height 14
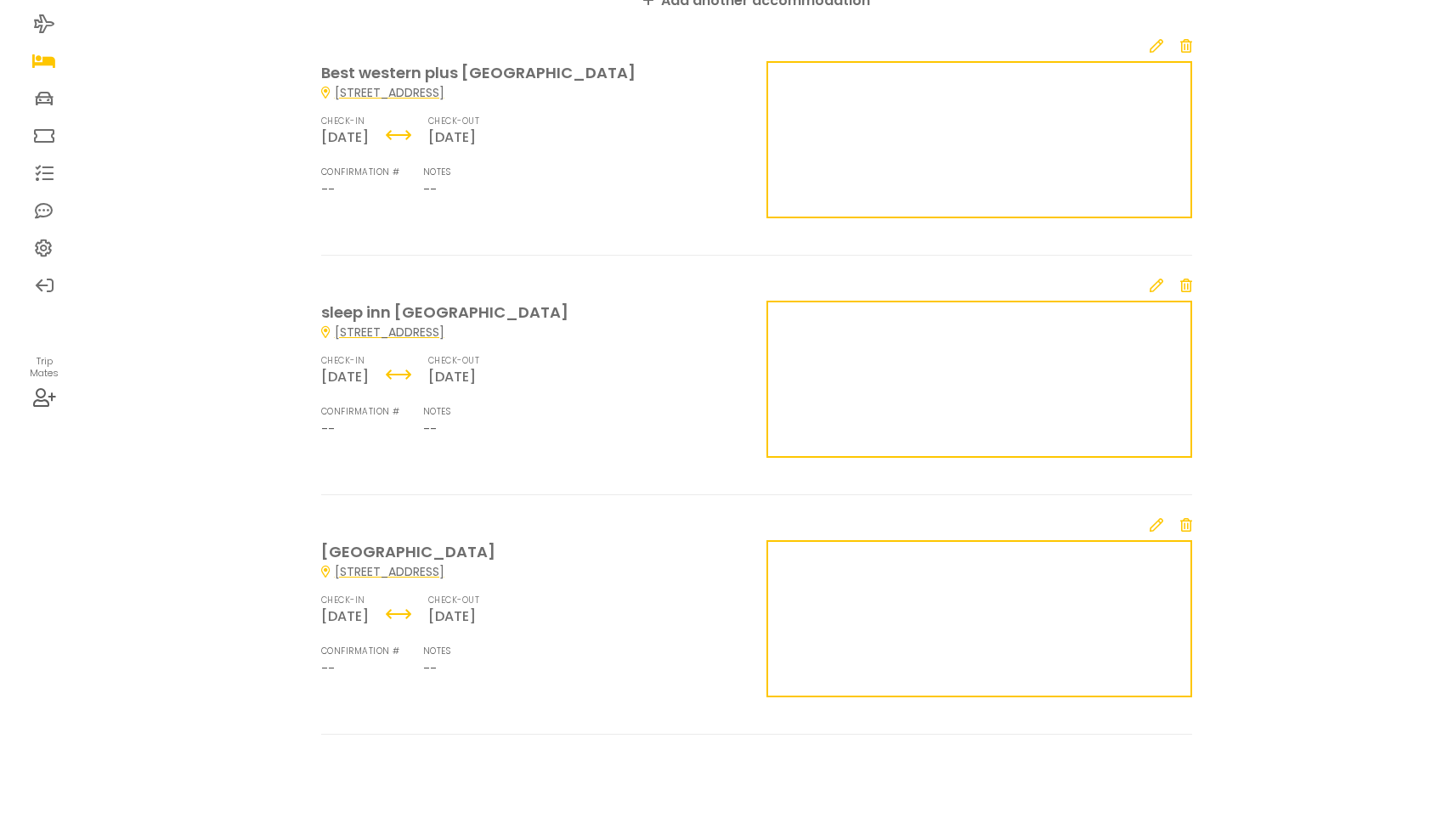
scroll to position [180, 0]
click at [43, 24] on icon at bounding box center [44, 25] width 21 height 14
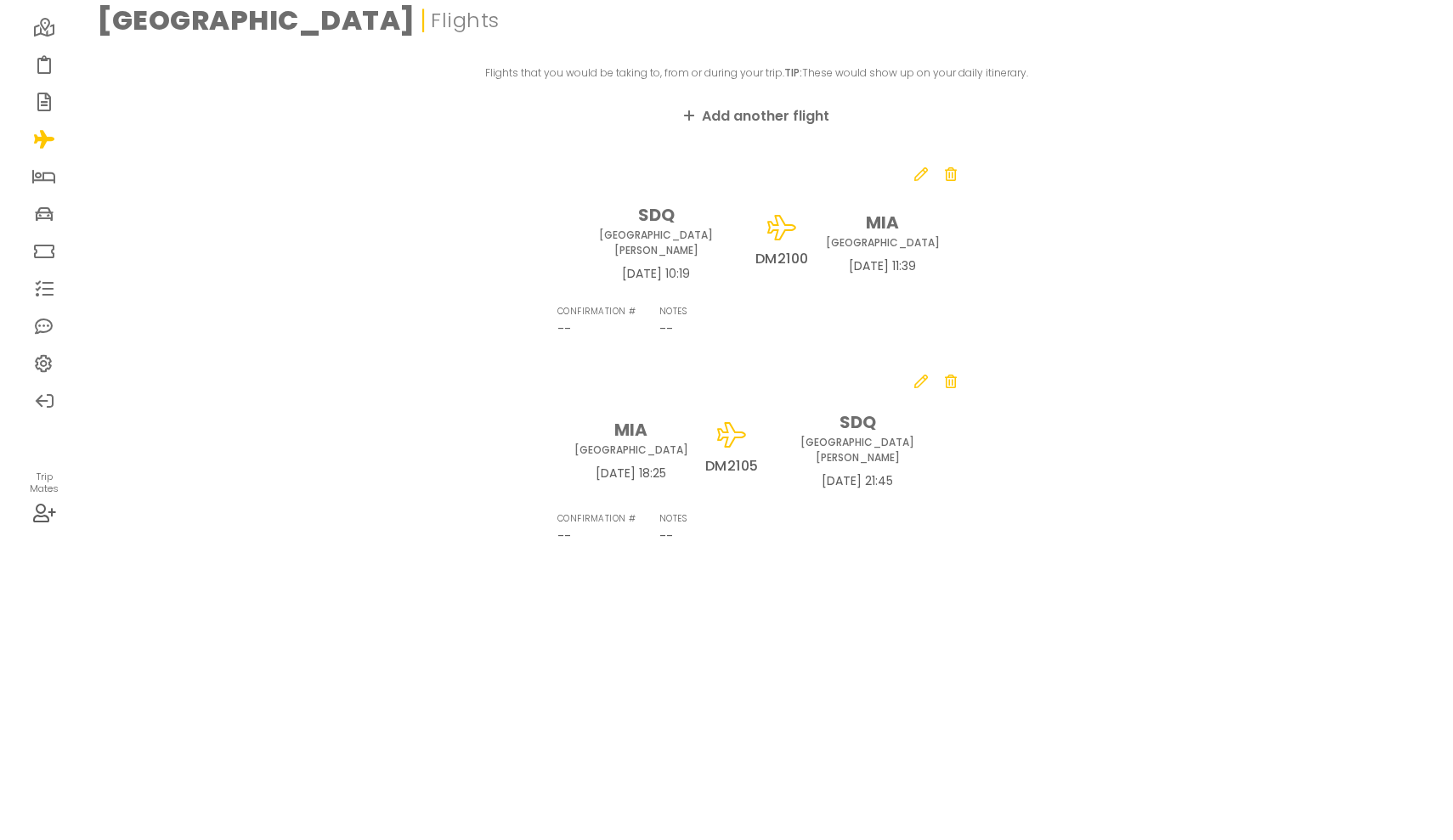
scroll to position [179, 0]
click at [49, 208] on icon at bounding box center [44, 214] width 19 height 14
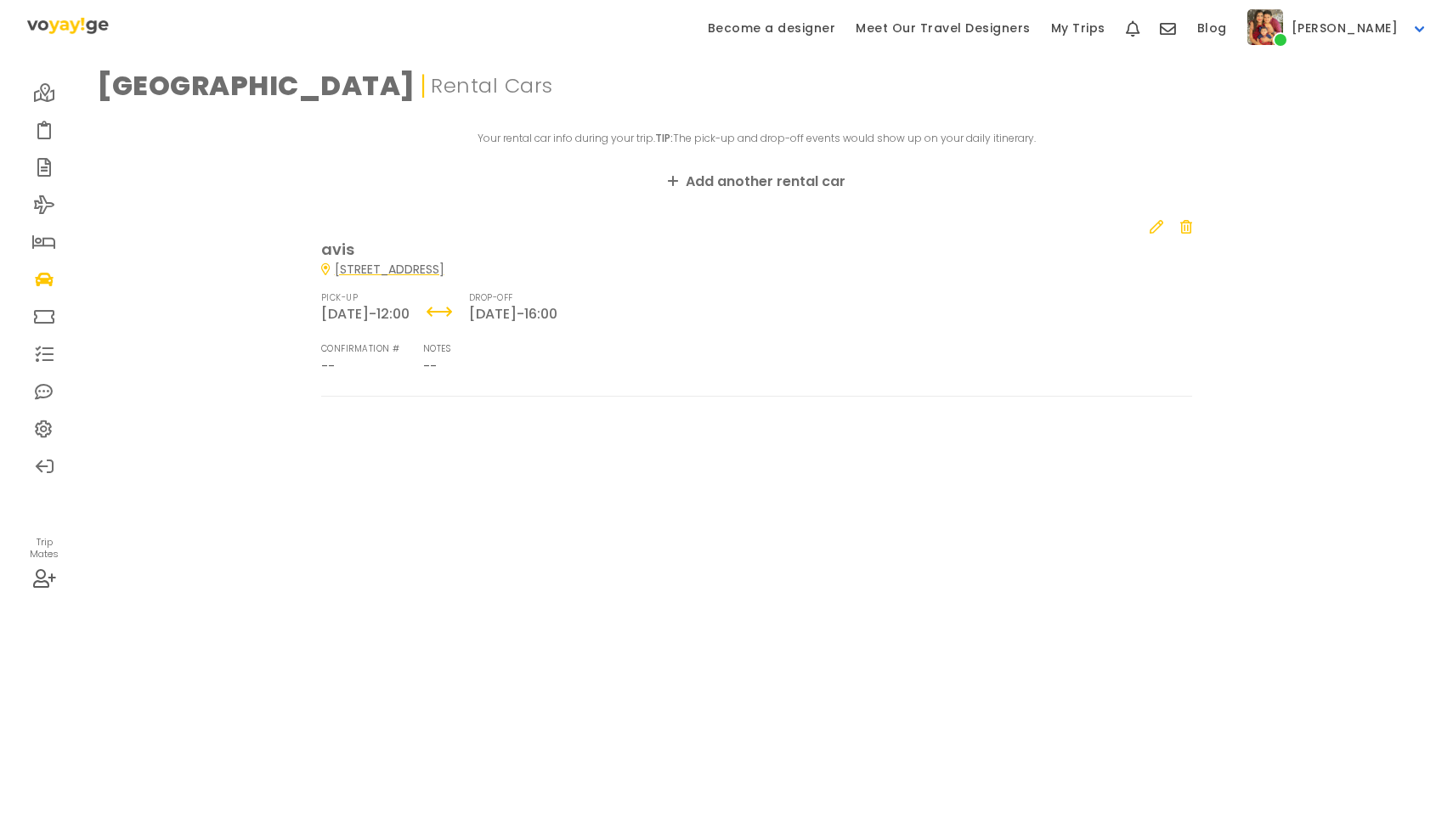
click at [45, 100] on icon at bounding box center [44, 93] width 21 height 14
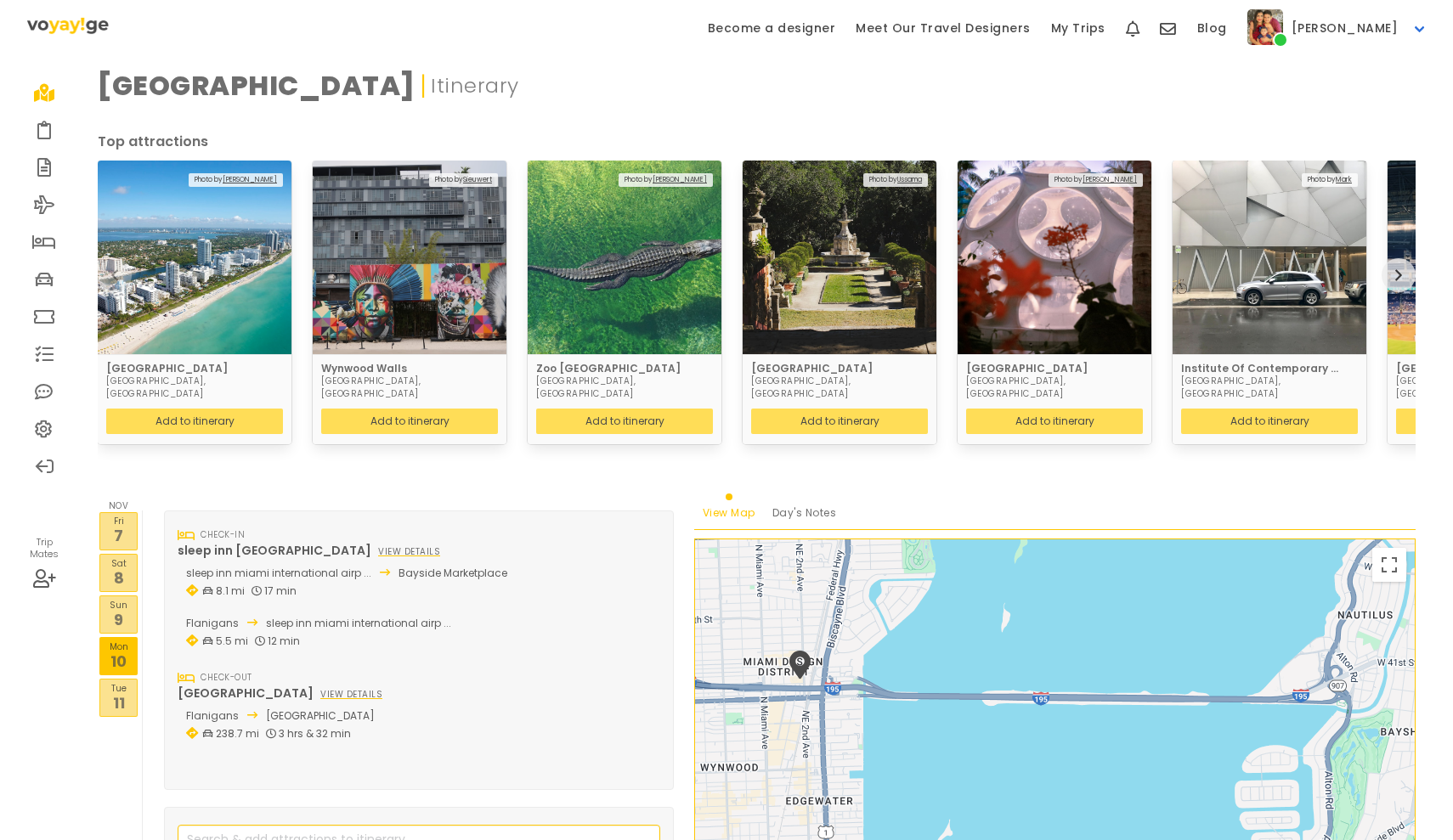
click at [1405, 260] on button "next" at bounding box center [1399, 275] width 34 height 34
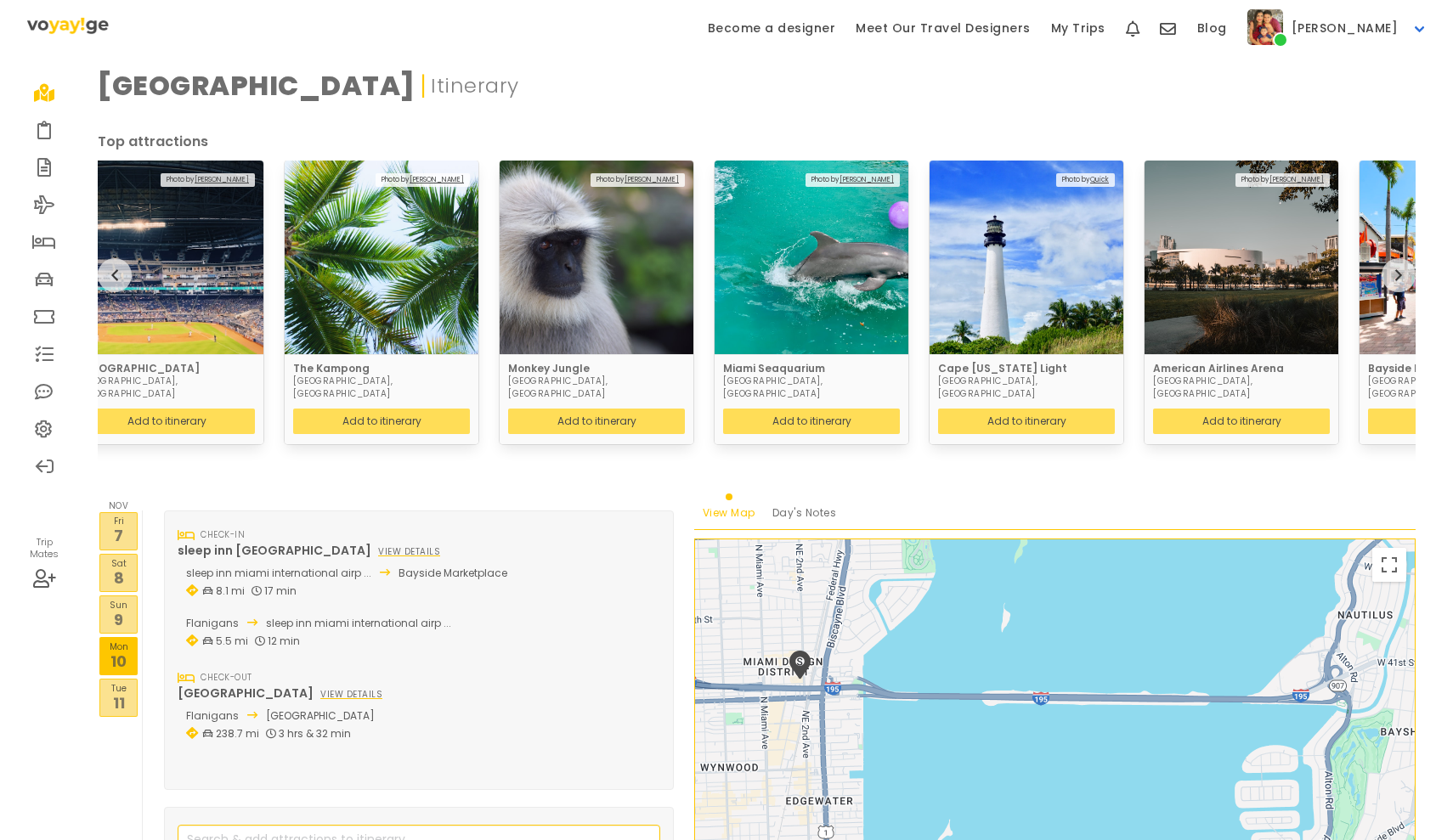
click at [45, 422] on icon at bounding box center [44, 429] width 19 height 14
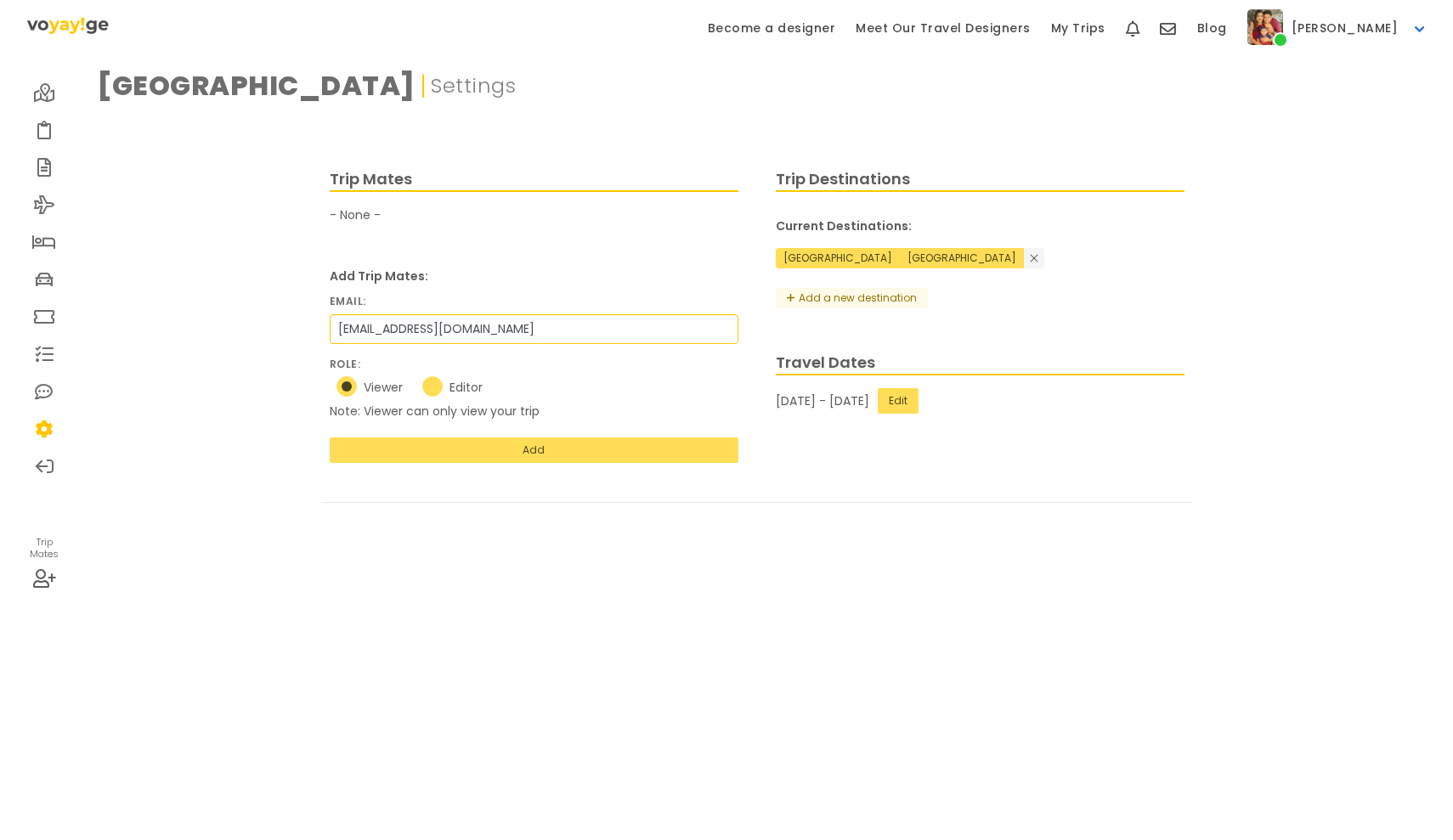
click at [434, 395] on label "Editor" at bounding box center [455, 387] width 67 height 22
click at [426, 388] on input "Editor" at bounding box center [420, 382] width 11 height 11
click at [455, 440] on button "Add" at bounding box center [534, 450] width 409 height 26
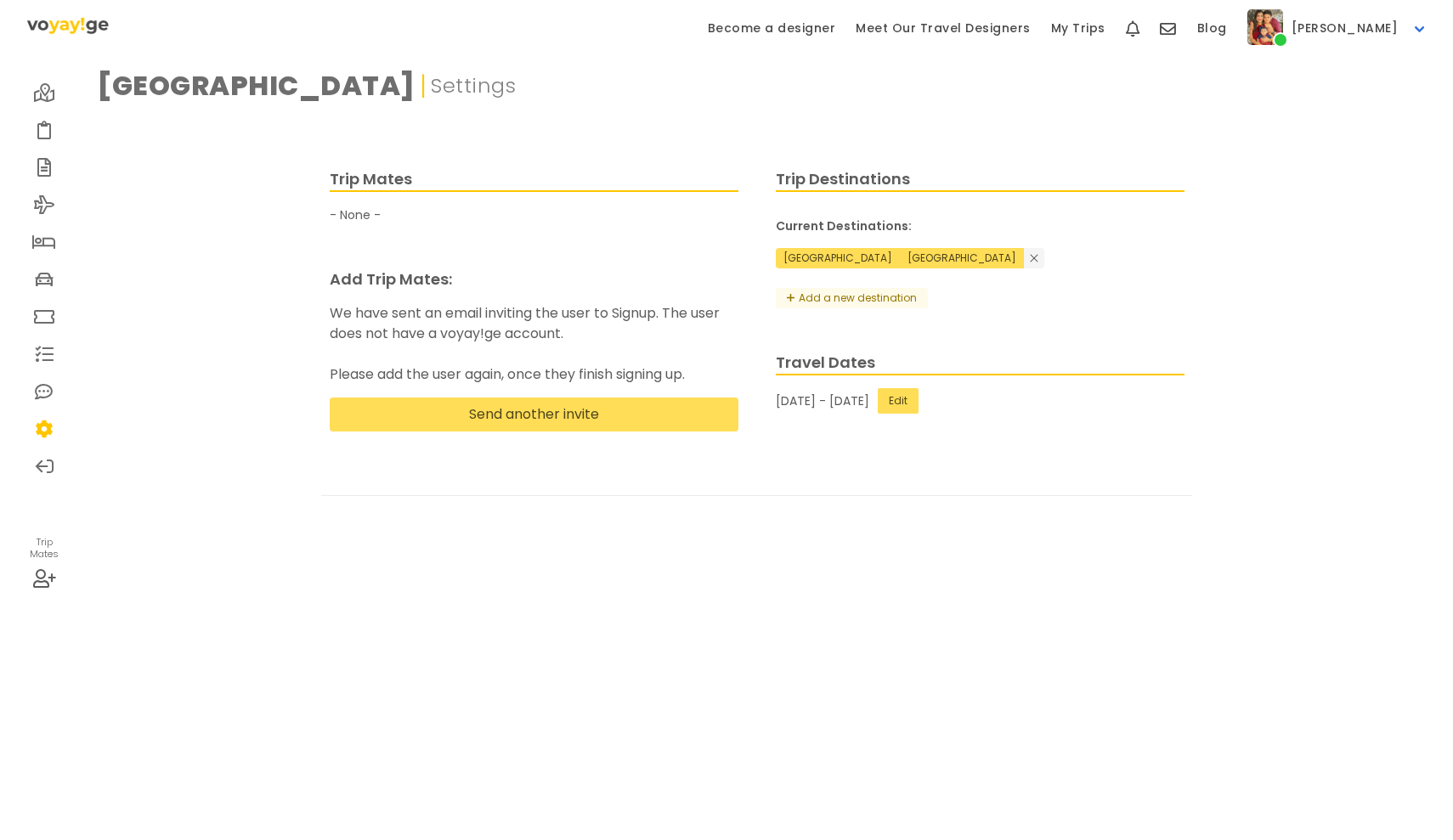
click at [444, 443] on div "Trip Mates - None - Add Trip Mates: We have sent an email inviting the user to …" at bounding box center [534, 311] width 446 height 326
click at [440, 430] on button "Send another invite" at bounding box center [534, 414] width 409 height 34
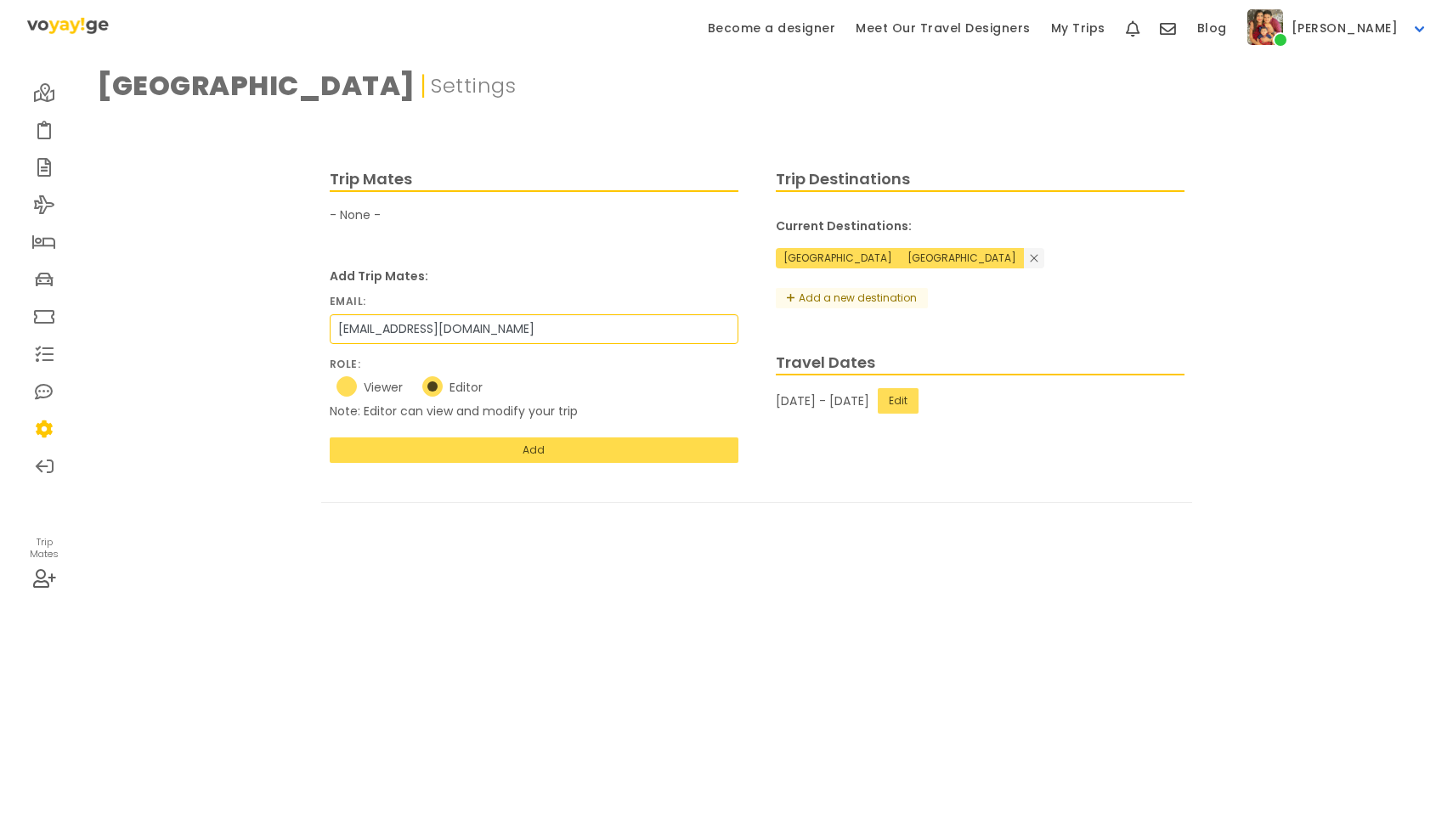
click at [533, 442] on button "Add" at bounding box center [534, 450] width 409 height 26
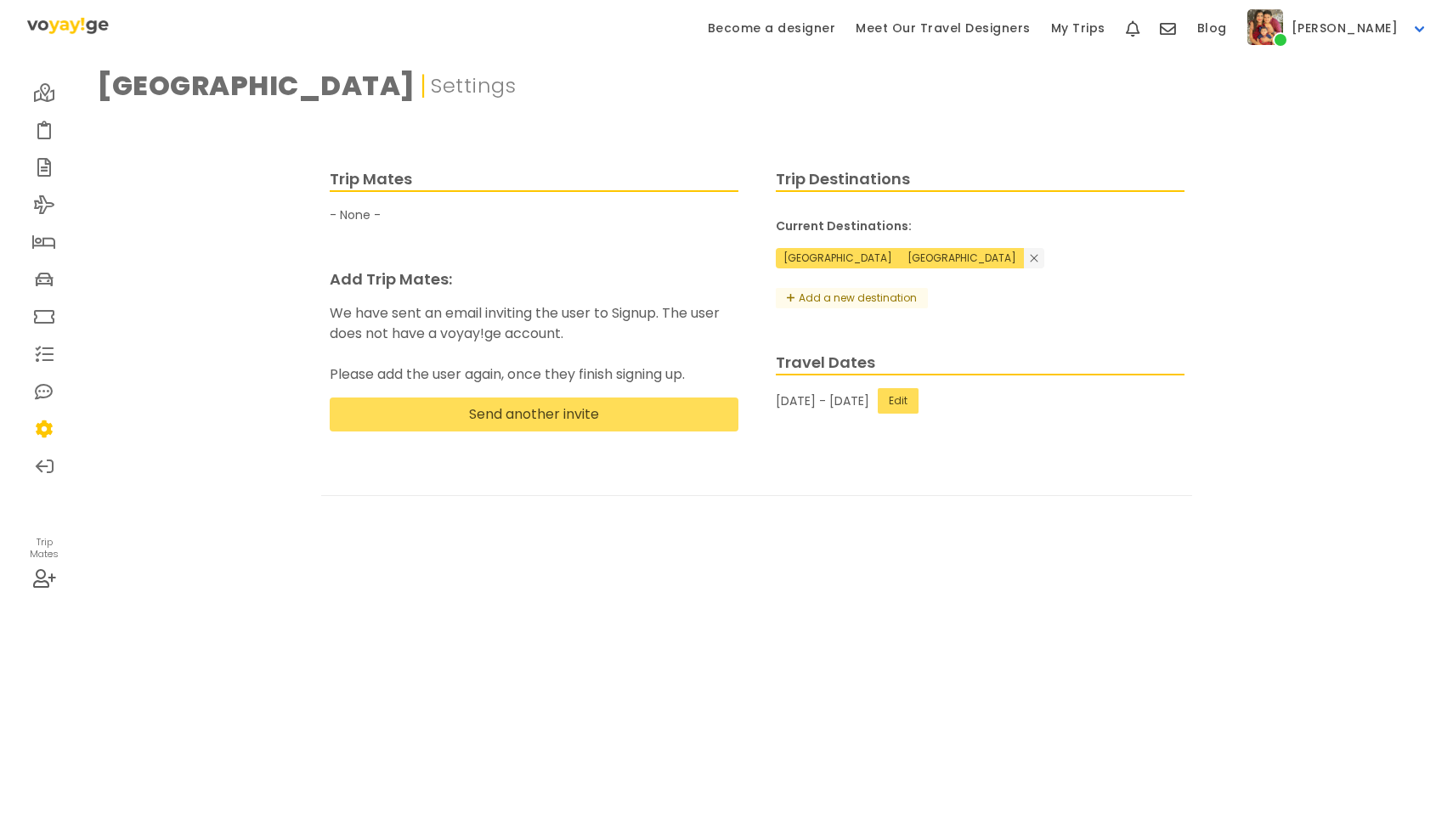
click at [45, 95] on icon at bounding box center [44, 93] width 21 height 14
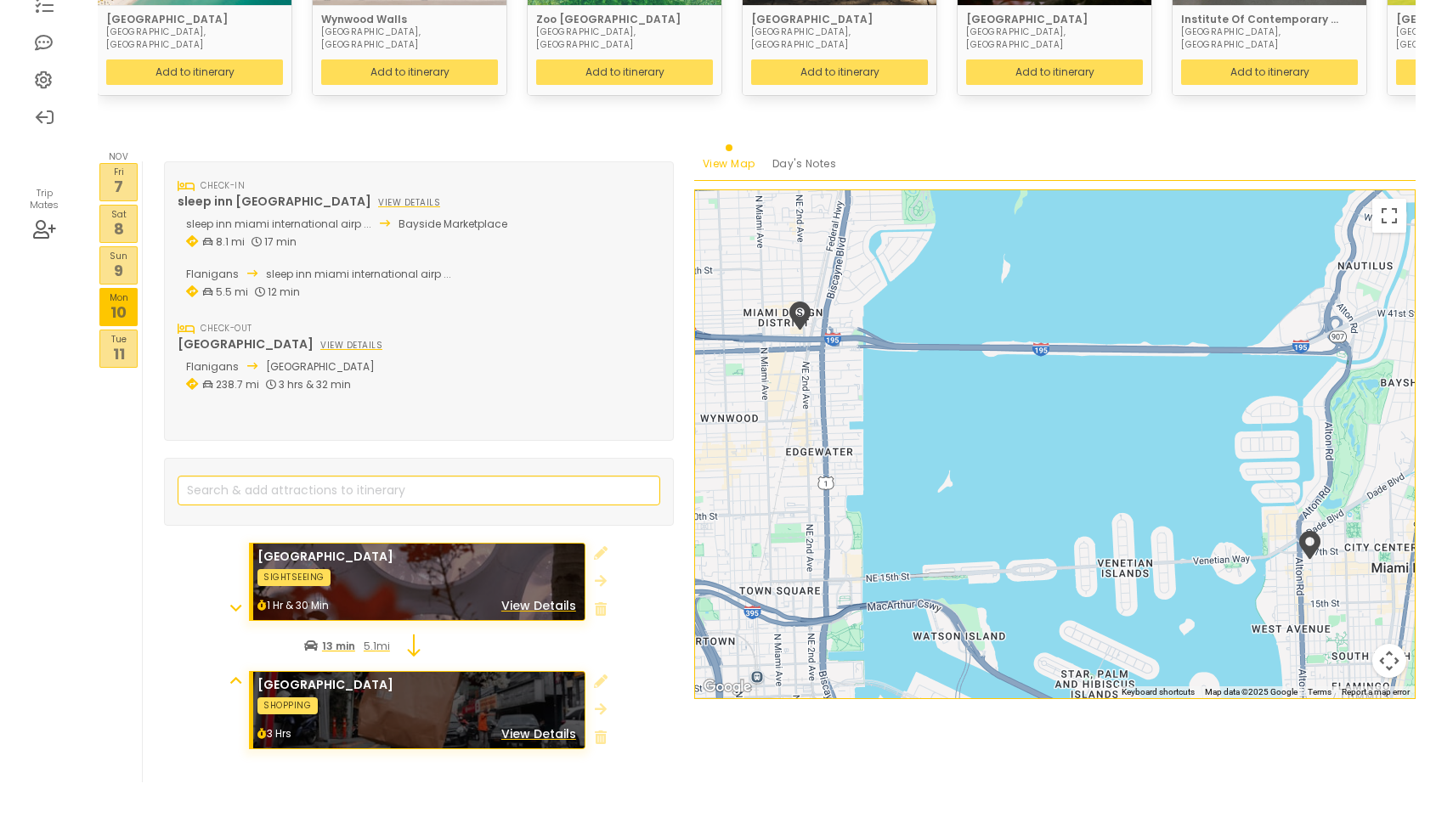
scroll to position [348, 0]
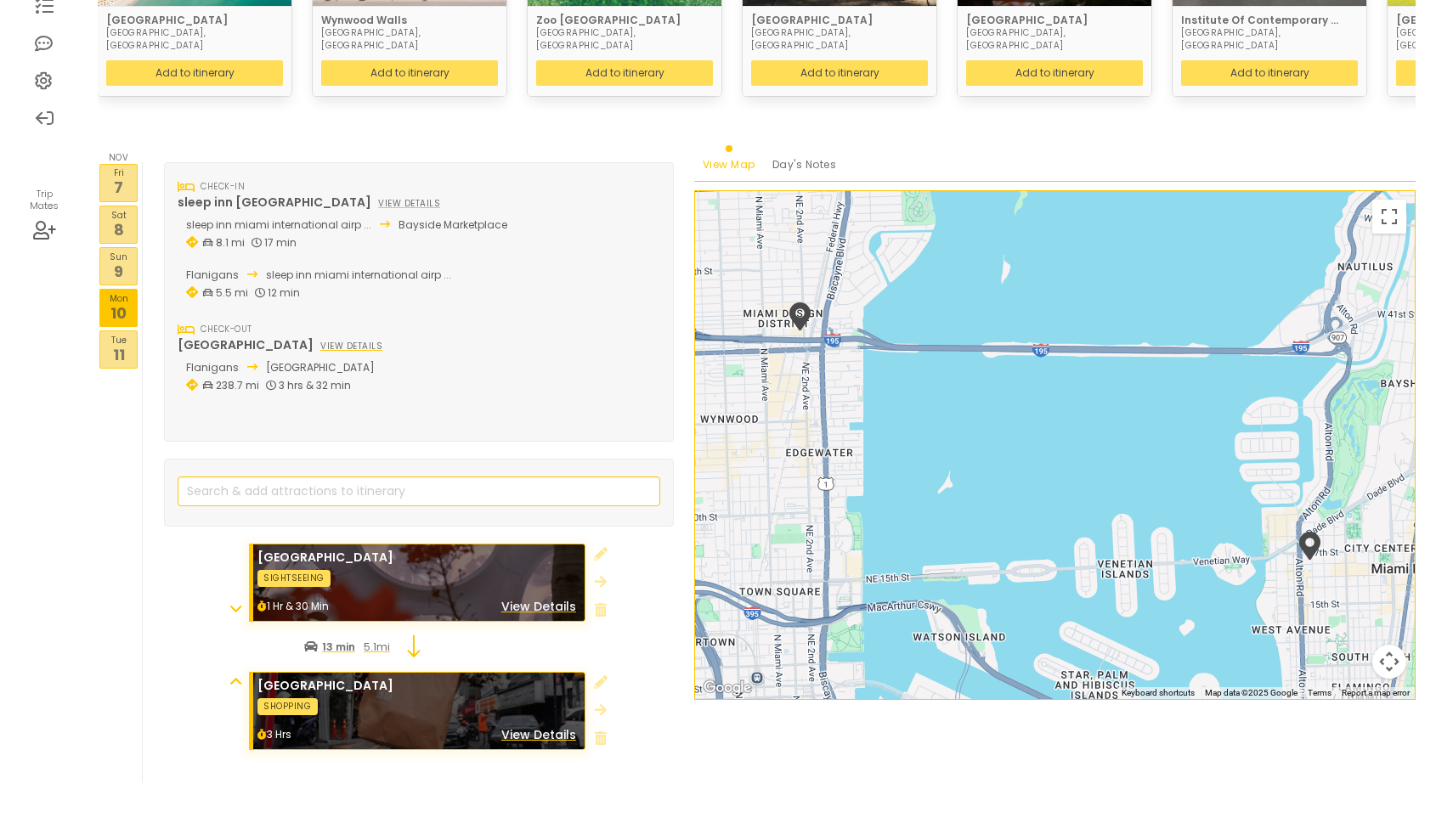
click at [125, 176] on p "7" at bounding box center [118, 187] width 37 height 23
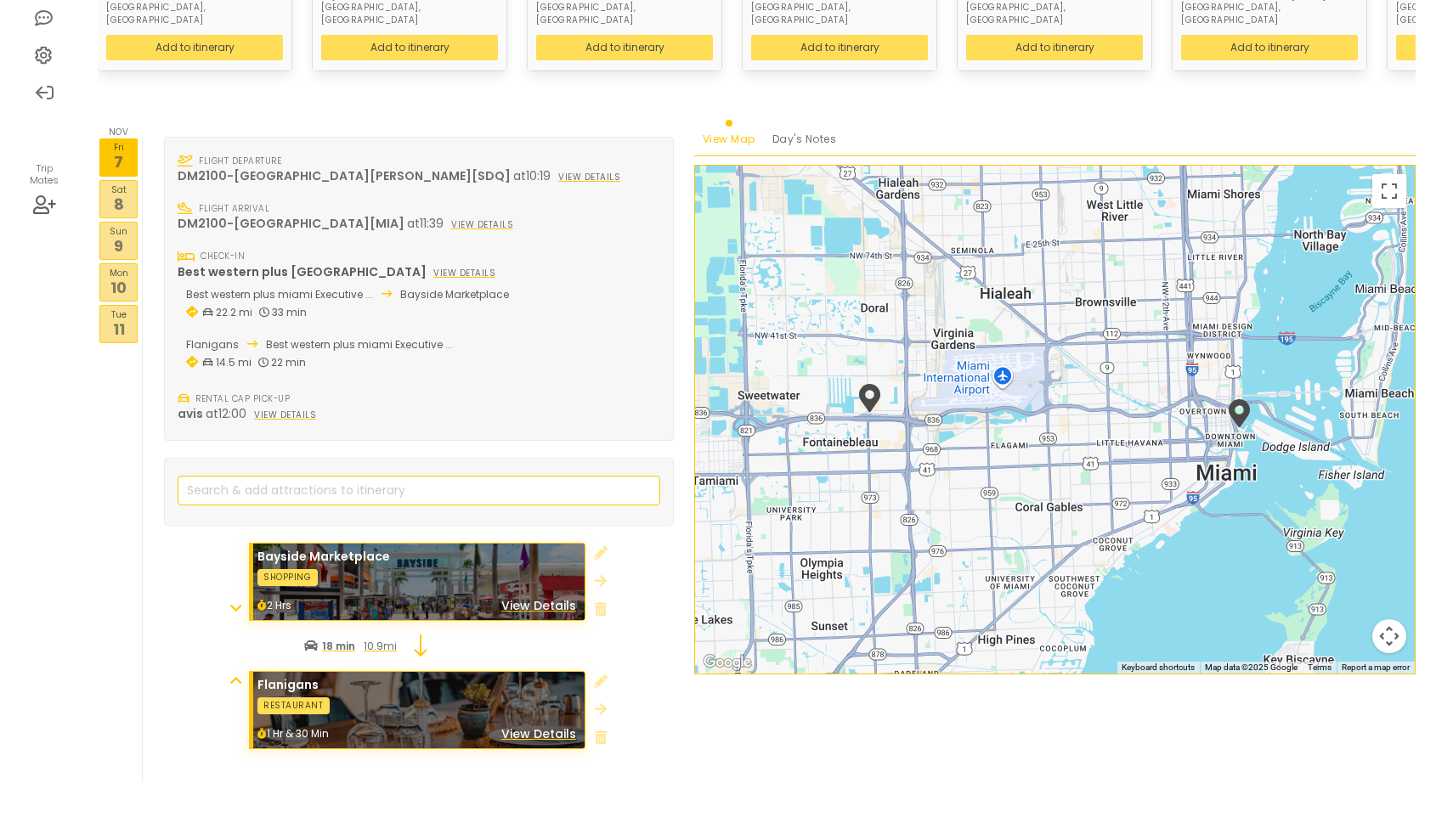
scroll to position [373, 0]
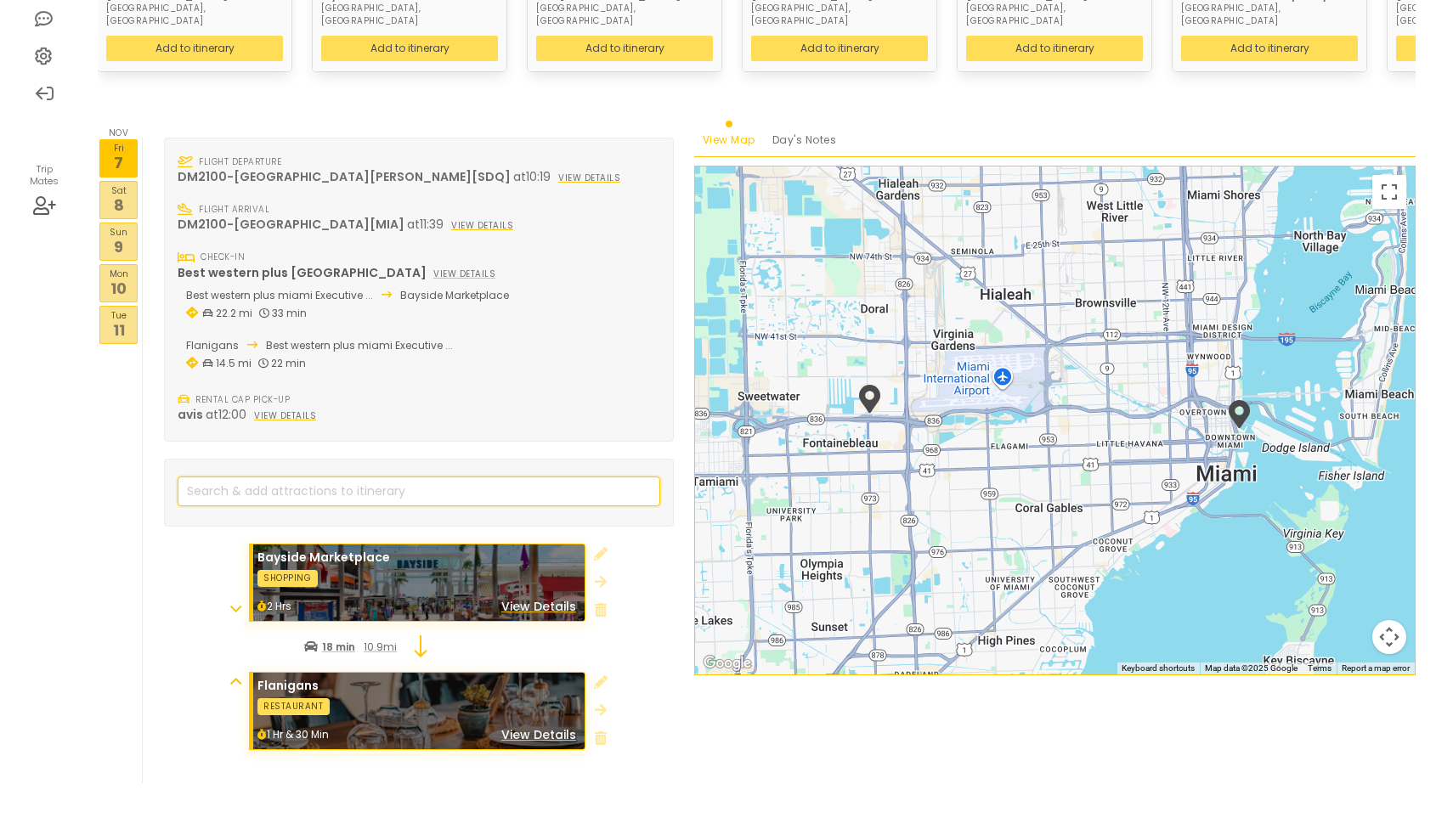
click at [260, 477] on input "search" at bounding box center [419, 491] width 483 height 30
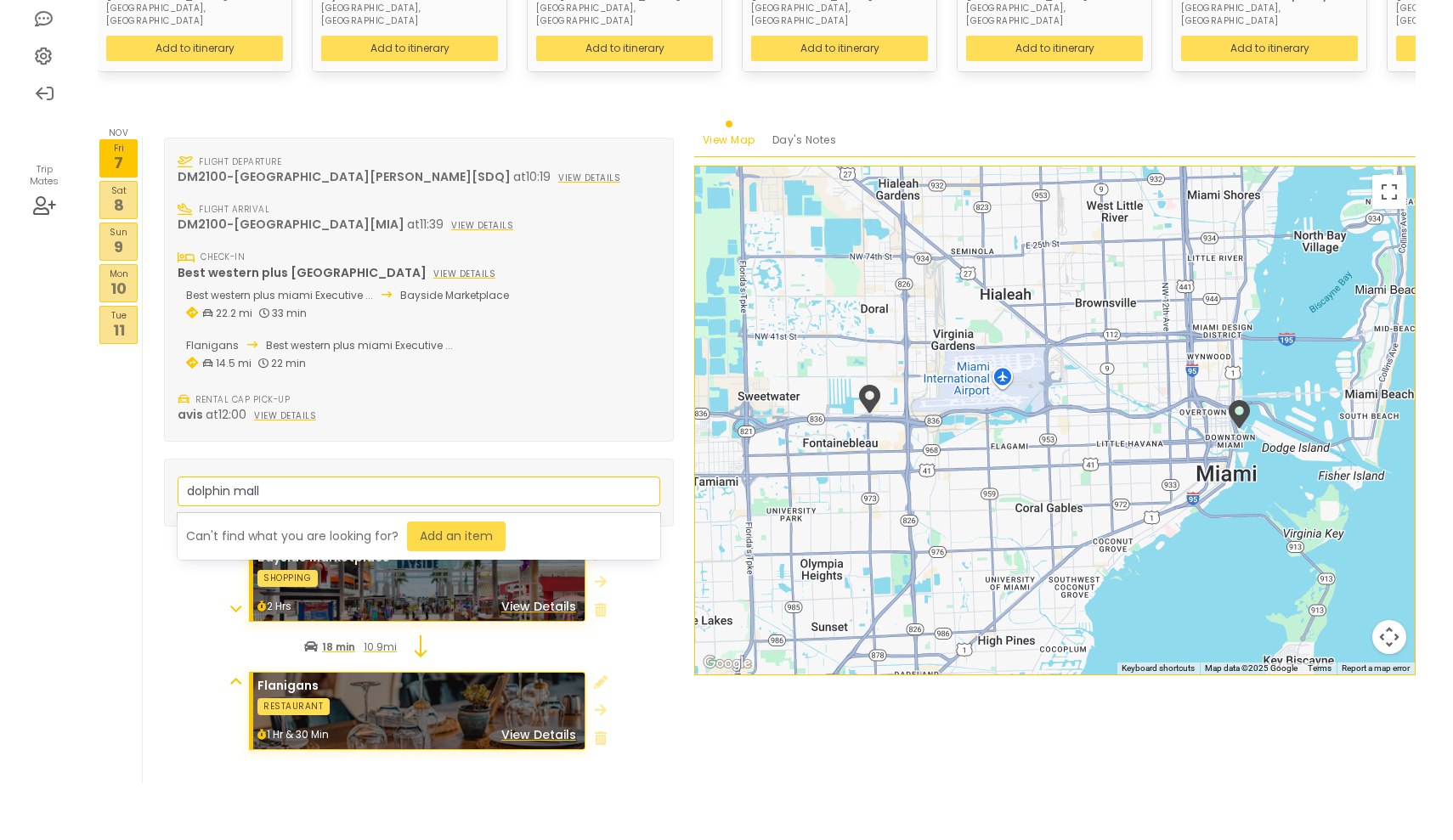
click at [441, 522] on link "Add an item" at bounding box center [456, 536] width 99 height 30
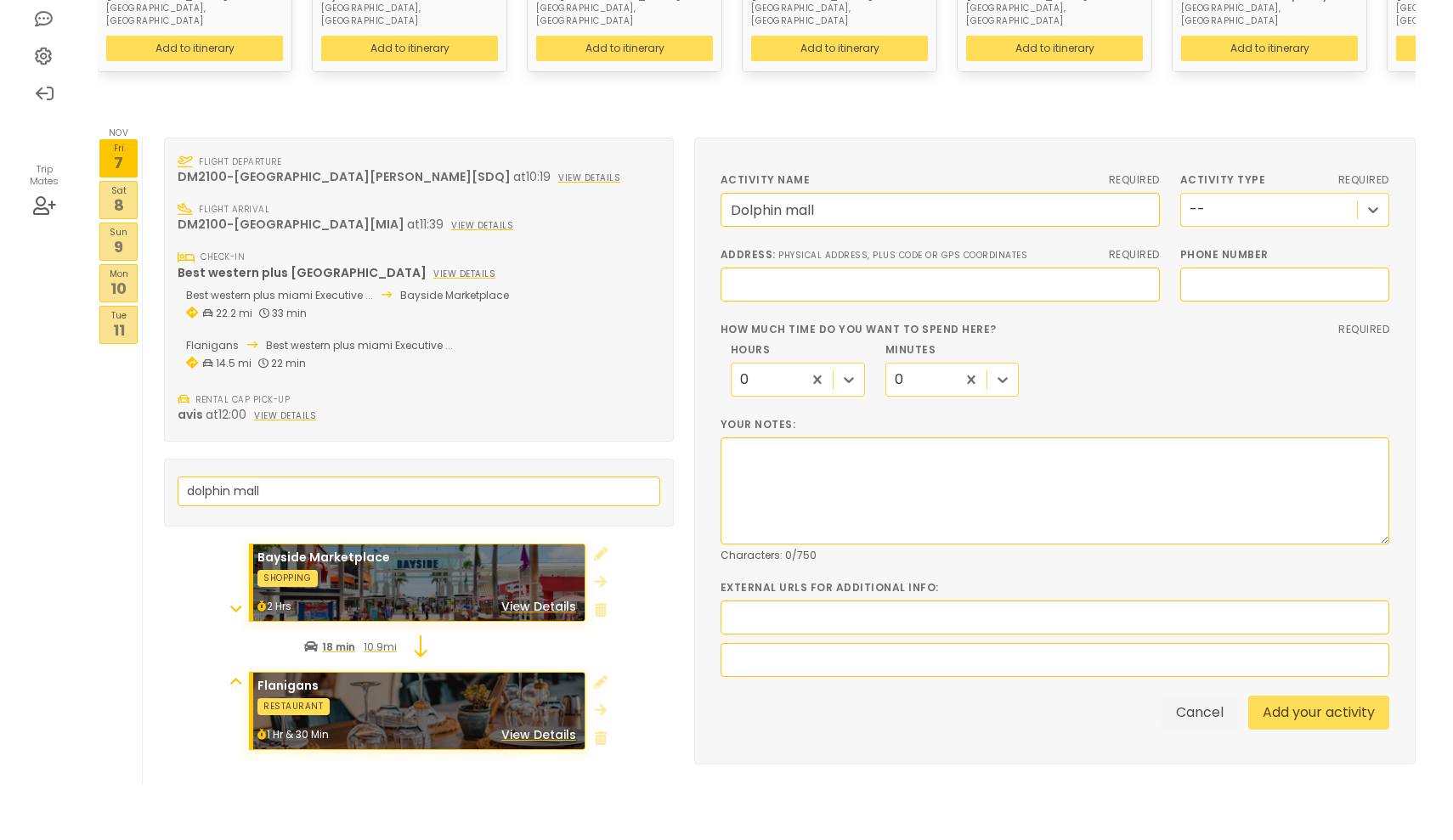
click at [1300, 195] on div "--" at bounding box center [1268, 210] width 176 height 31
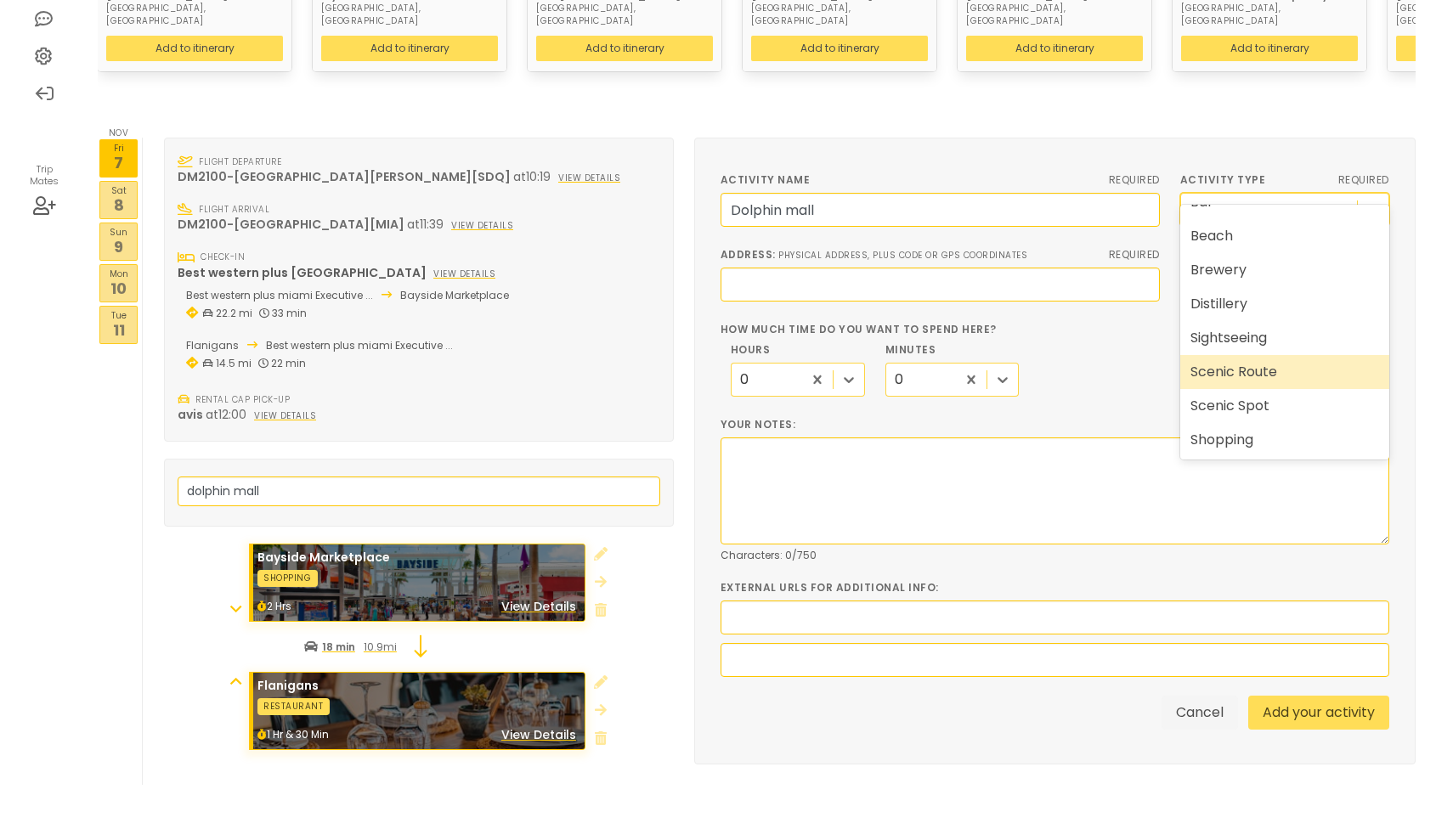
scroll to position [481, 0]
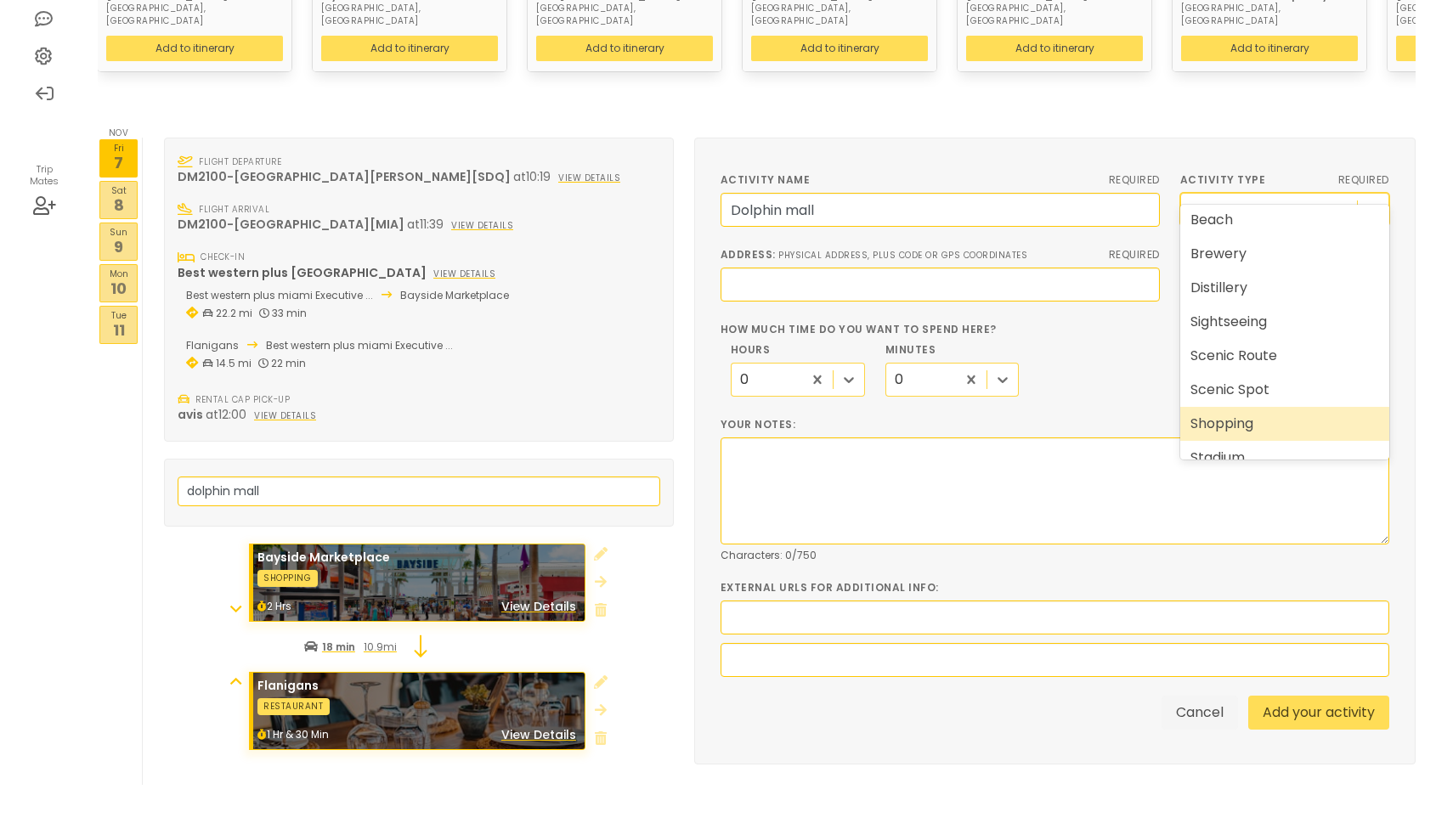
click at [1240, 419] on div "Shopping" at bounding box center [1284, 424] width 209 height 34
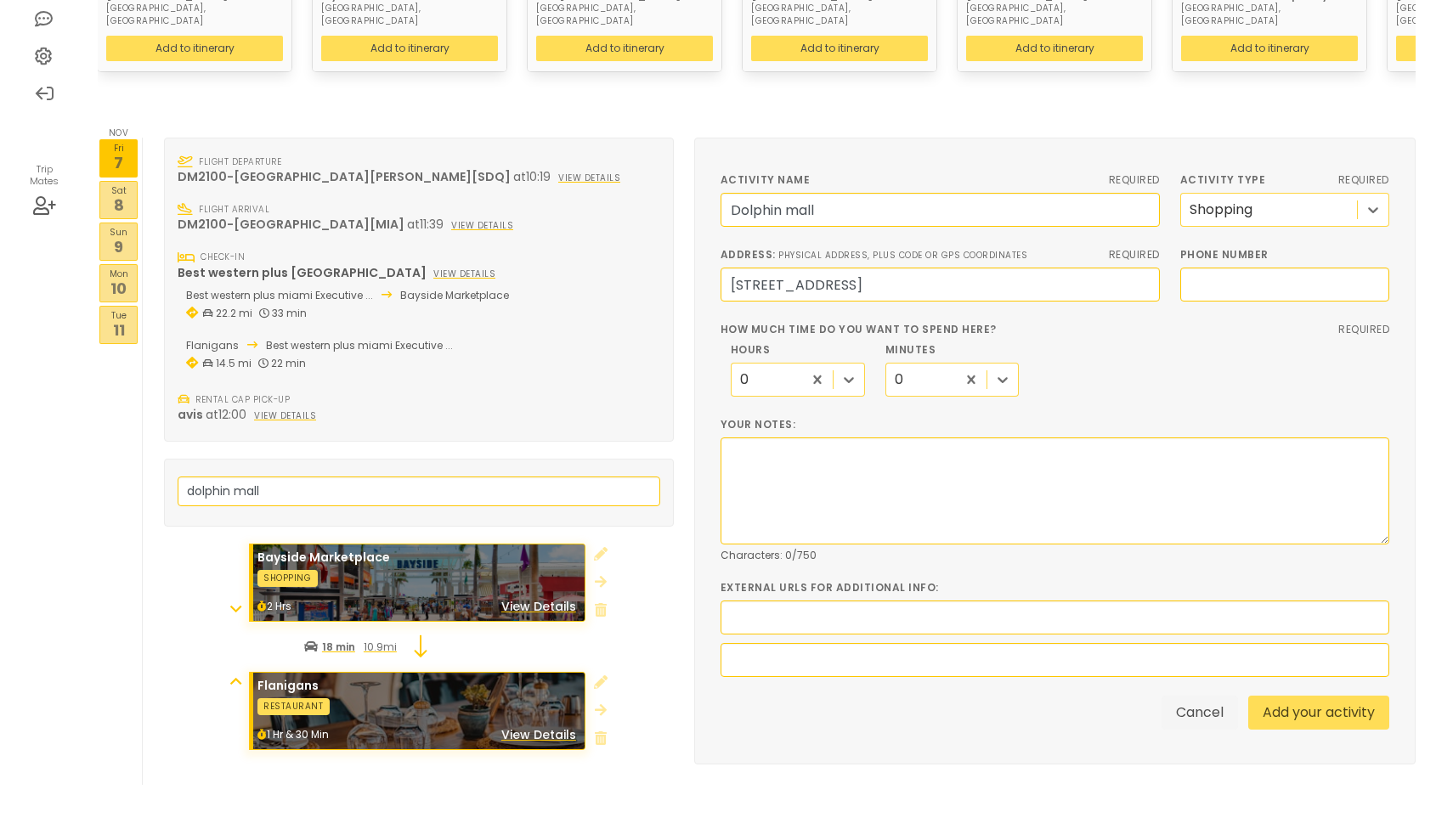
click at [768, 364] on div "0" at bounding box center [766, 380] width 71 height 31
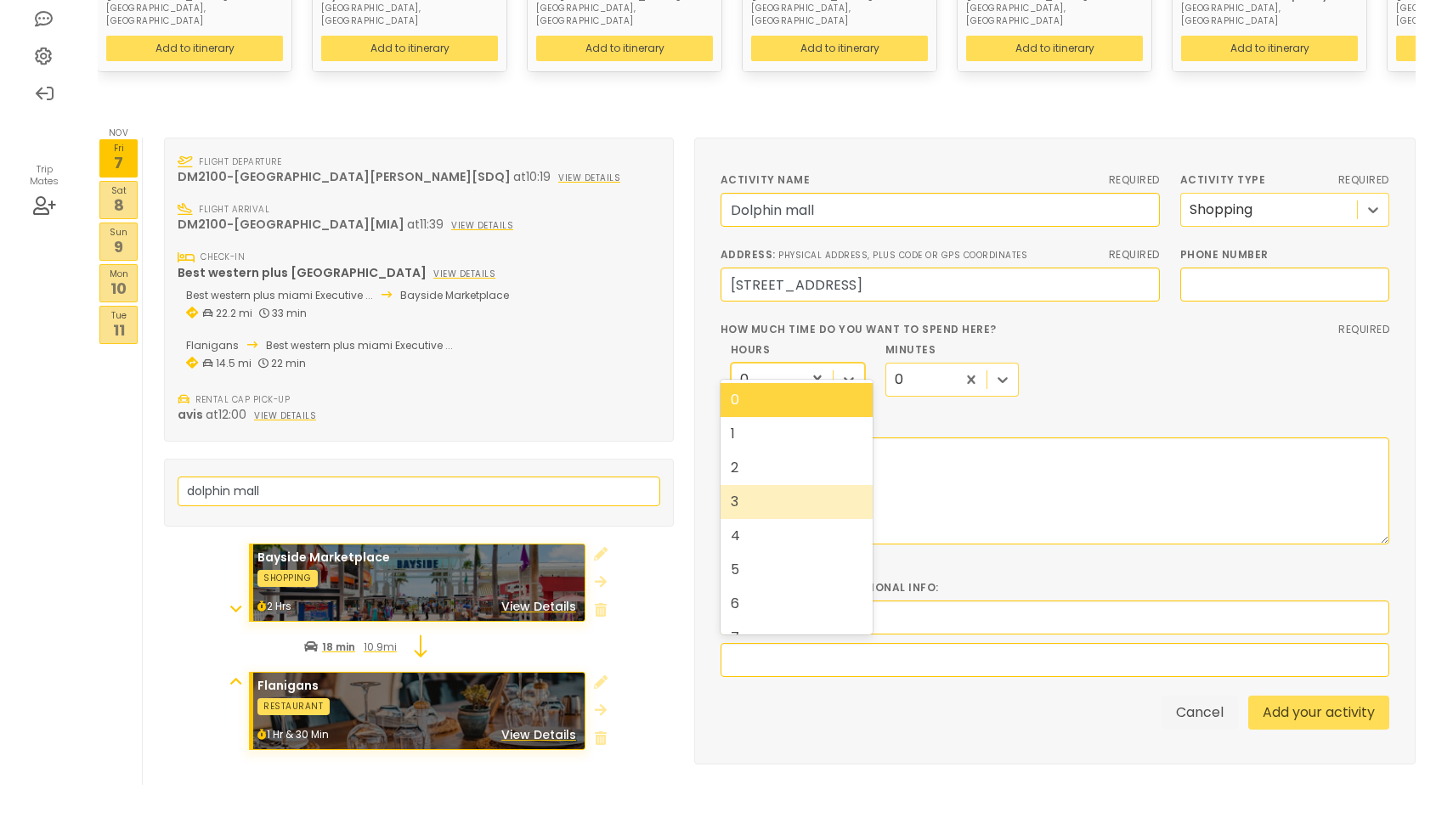
click at [755, 506] on div "3" at bounding box center [796, 502] width 152 height 34
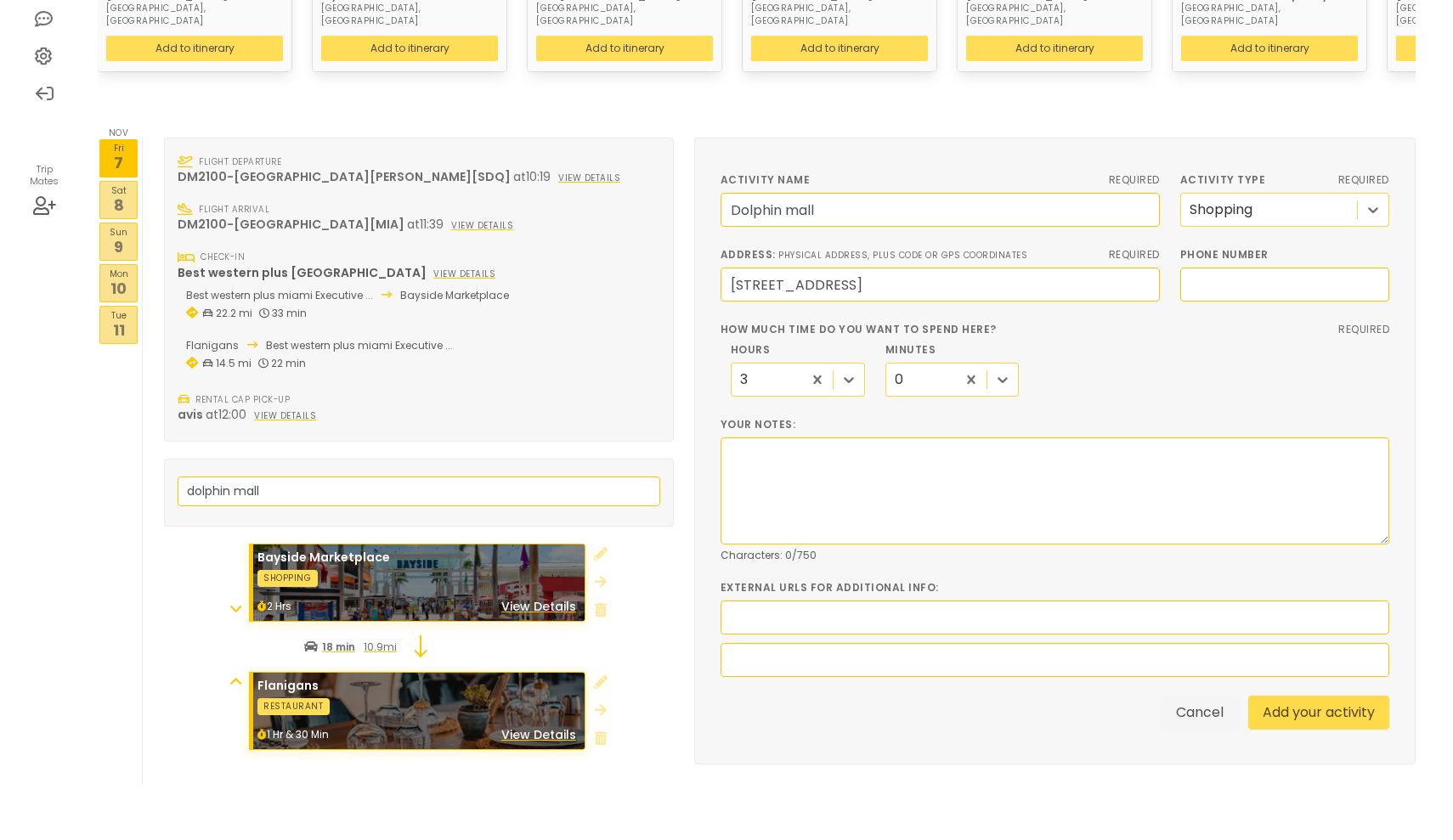
click at [1266, 695] on link "Add your activity" at bounding box center [1319, 712] width 141 height 34
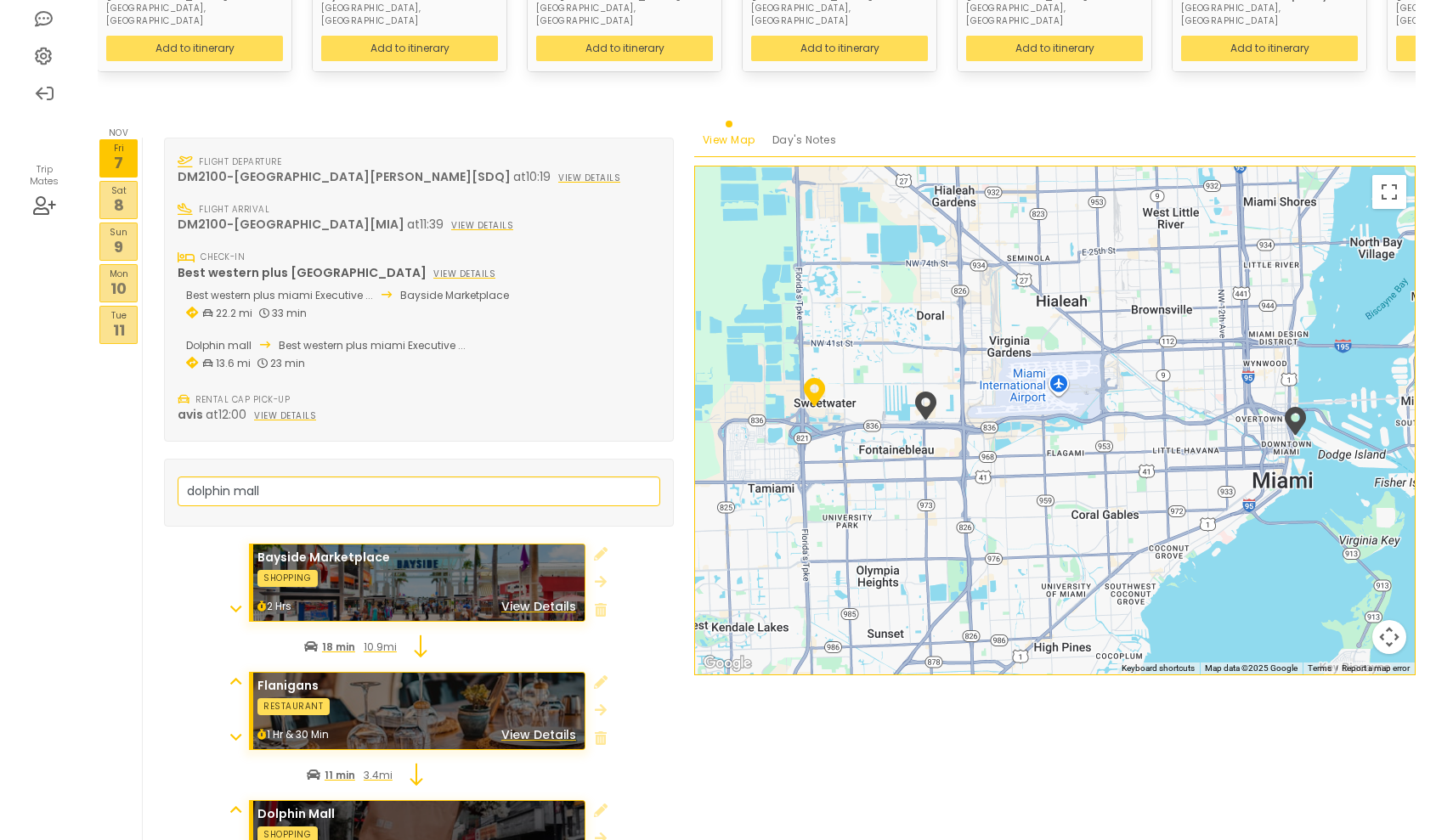
click at [237, 803] on icon at bounding box center [235, 809] width 11 height 14
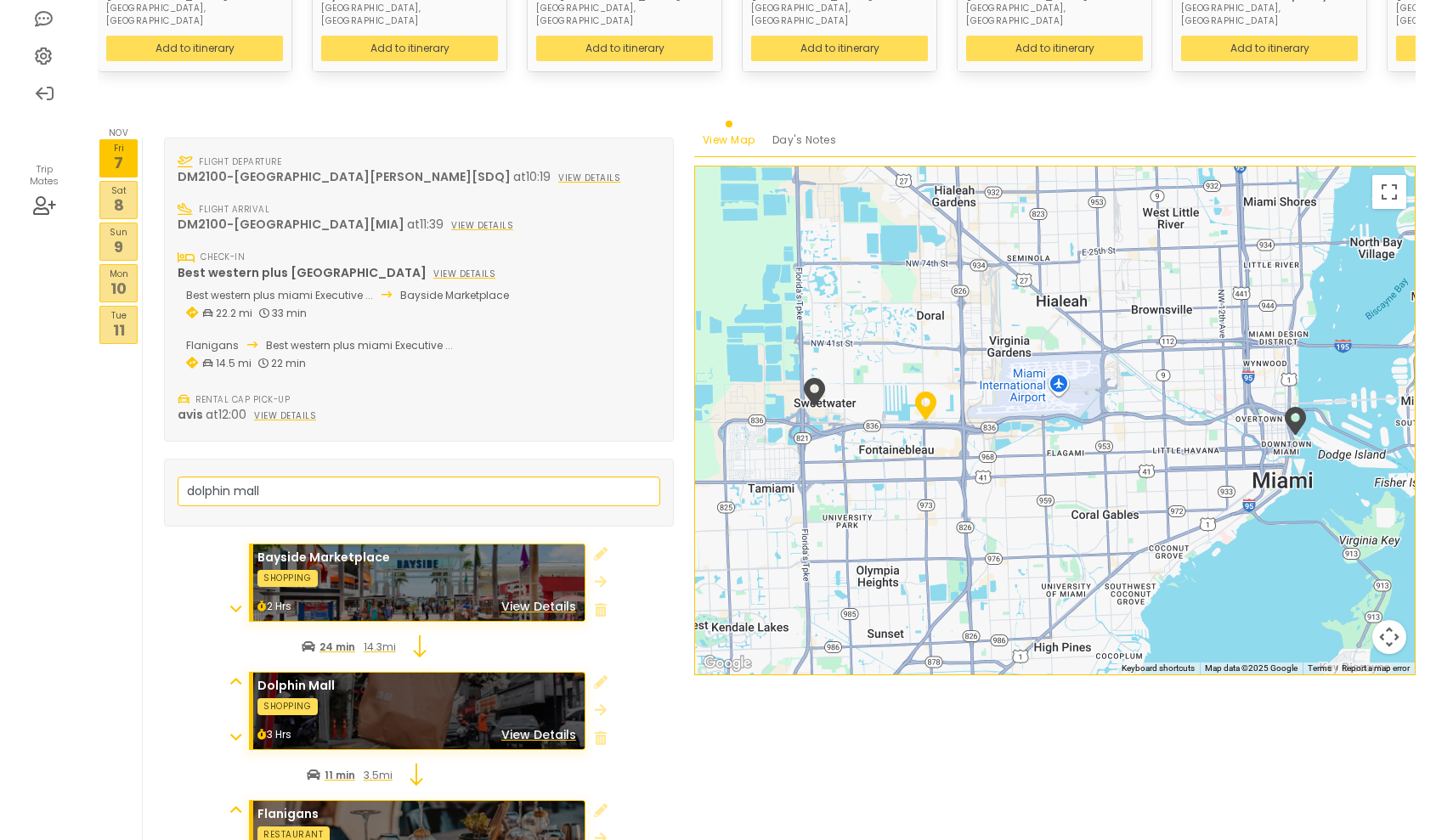
click at [232, 803] on icon at bounding box center [235, 809] width 11 height 14
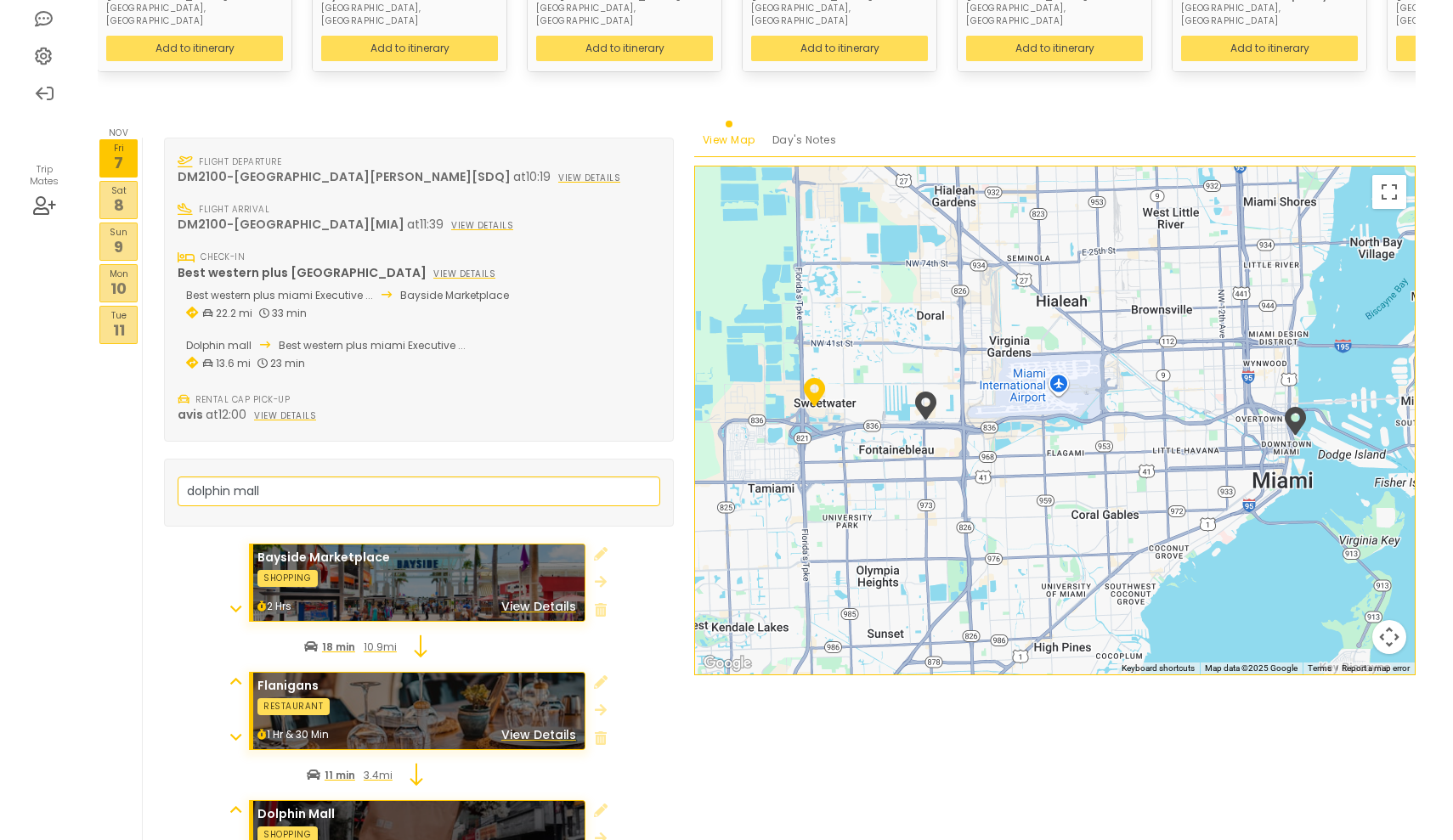
click at [238, 803] on icon at bounding box center [235, 809] width 11 height 14
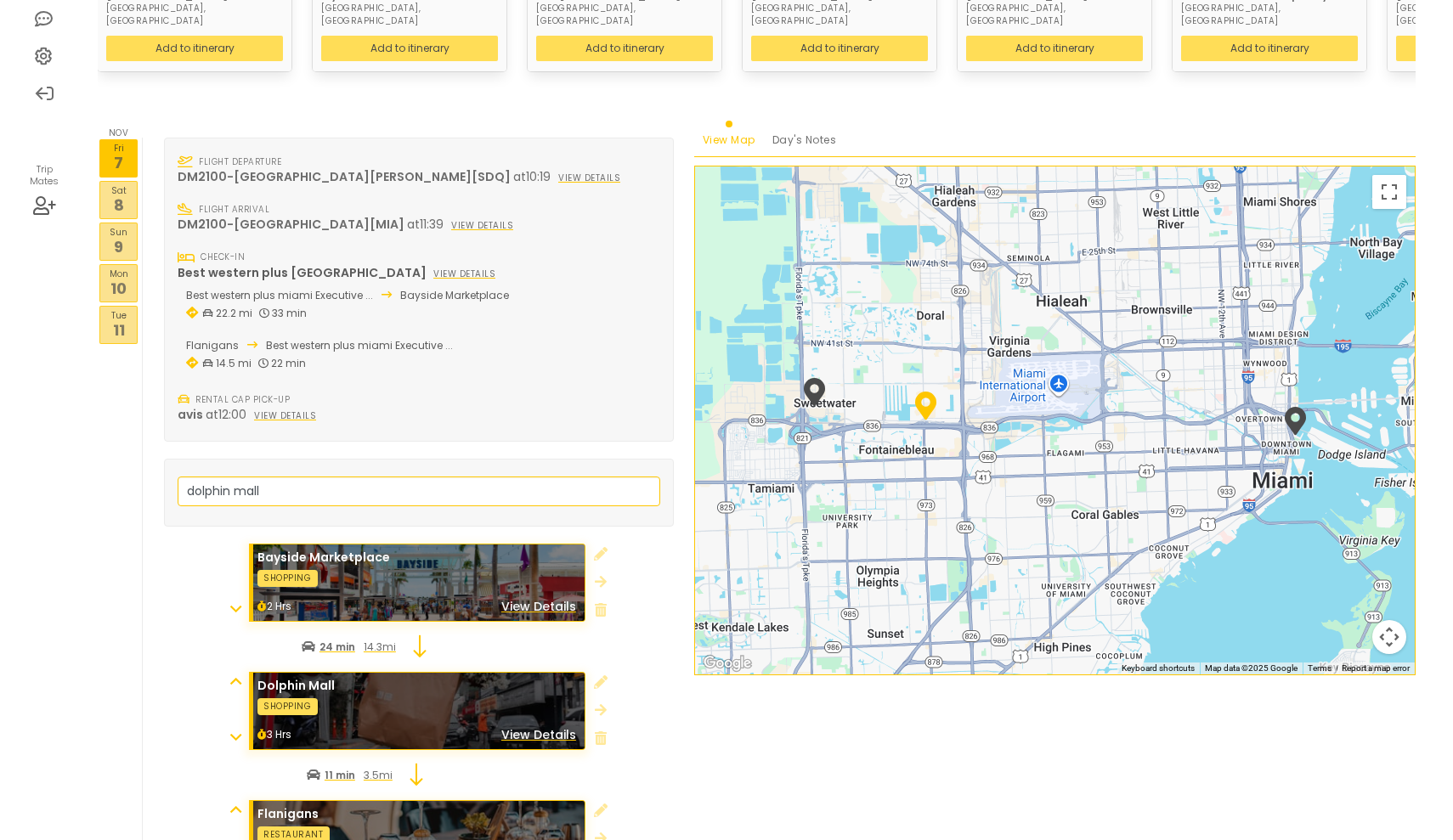
click at [234, 803] on icon at bounding box center [235, 809] width 11 height 14
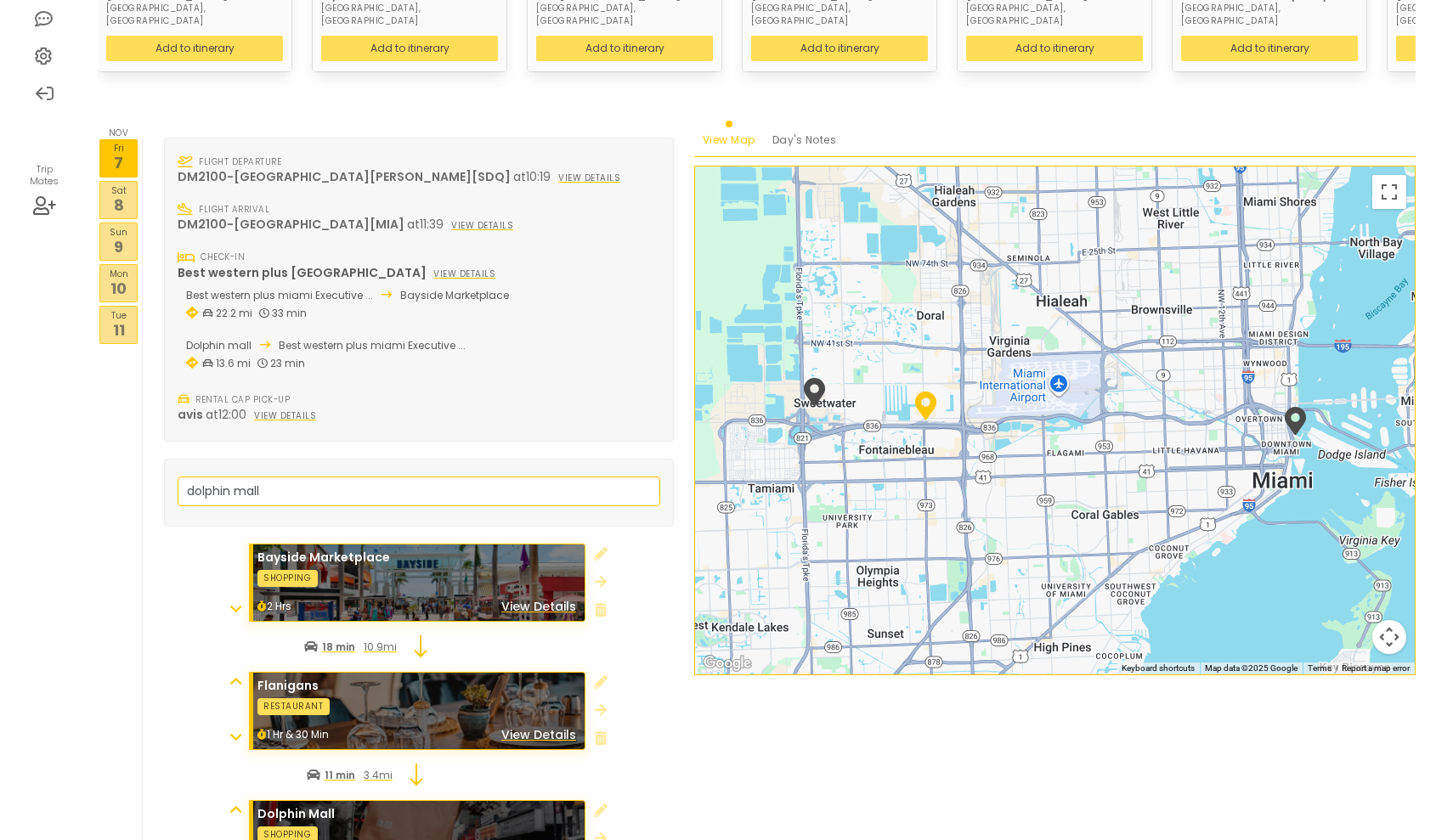
click at [237, 674] on icon at bounding box center [235, 681] width 11 height 14
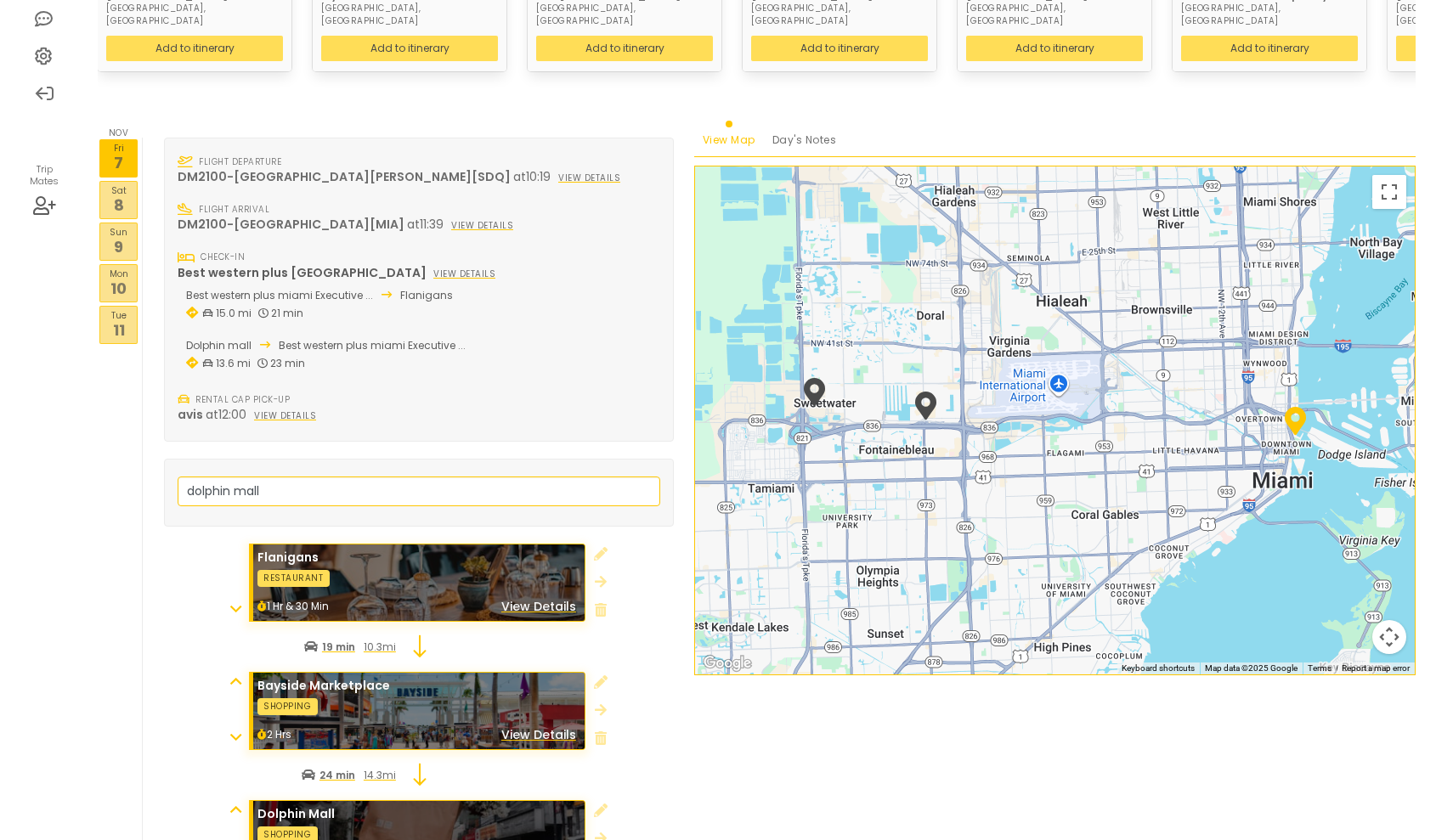
click at [237, 730] on icon at bounding box center [235, 737] width 11 height 14
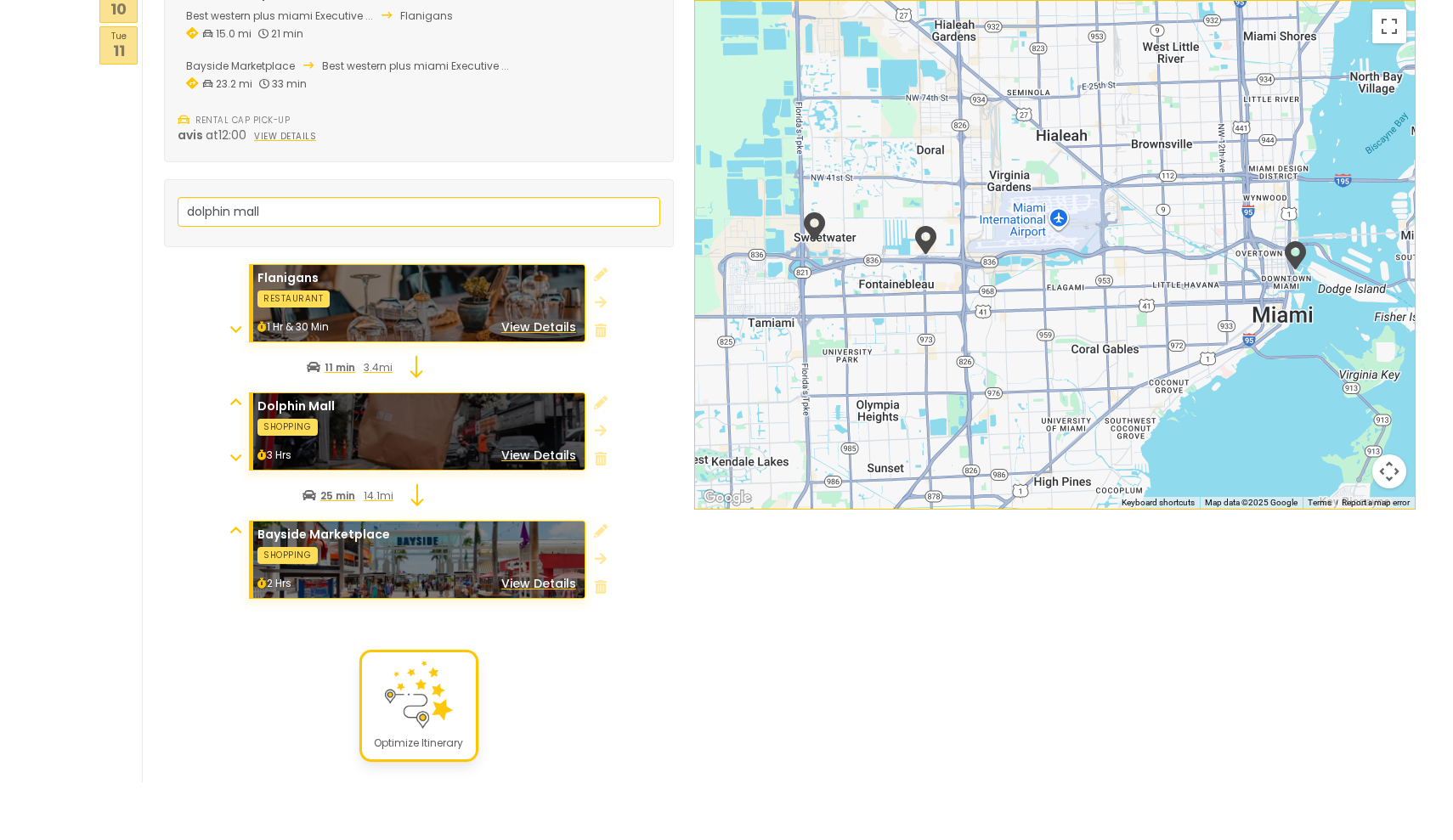
scroll to position [651, 0]
click at [424, 670] on img at bounding box center [419, 695] width 68 height 68
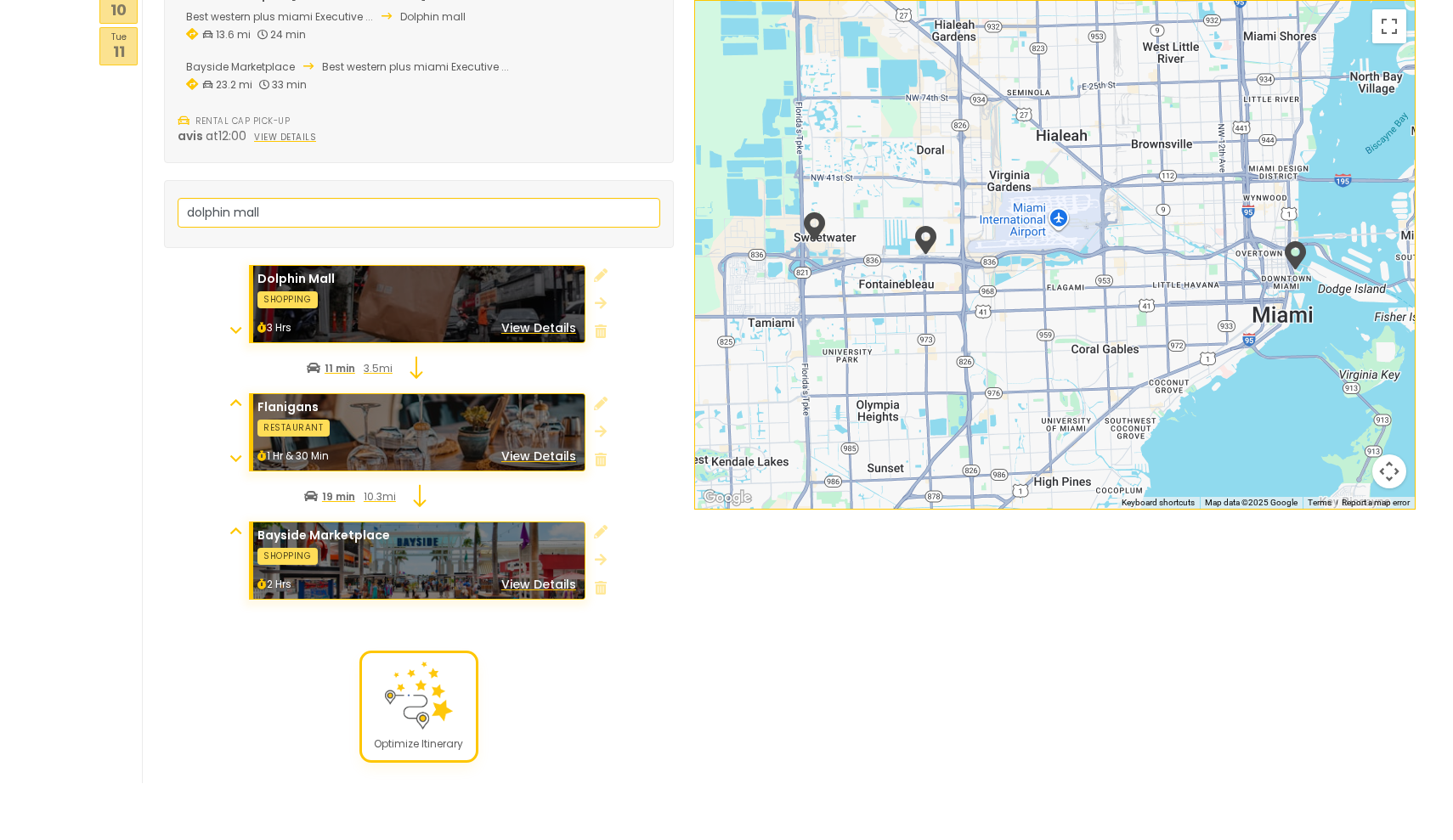
click at [868, 569] on div "View Map Day's Notes ← Move left → Move right ↑ Move up ↓ Move down + Zoom in -…" at bounding box center [1054, 316] width 741 height 914
click at [239, 396] on icon at bounding box center [235, 403] width 11 height 14
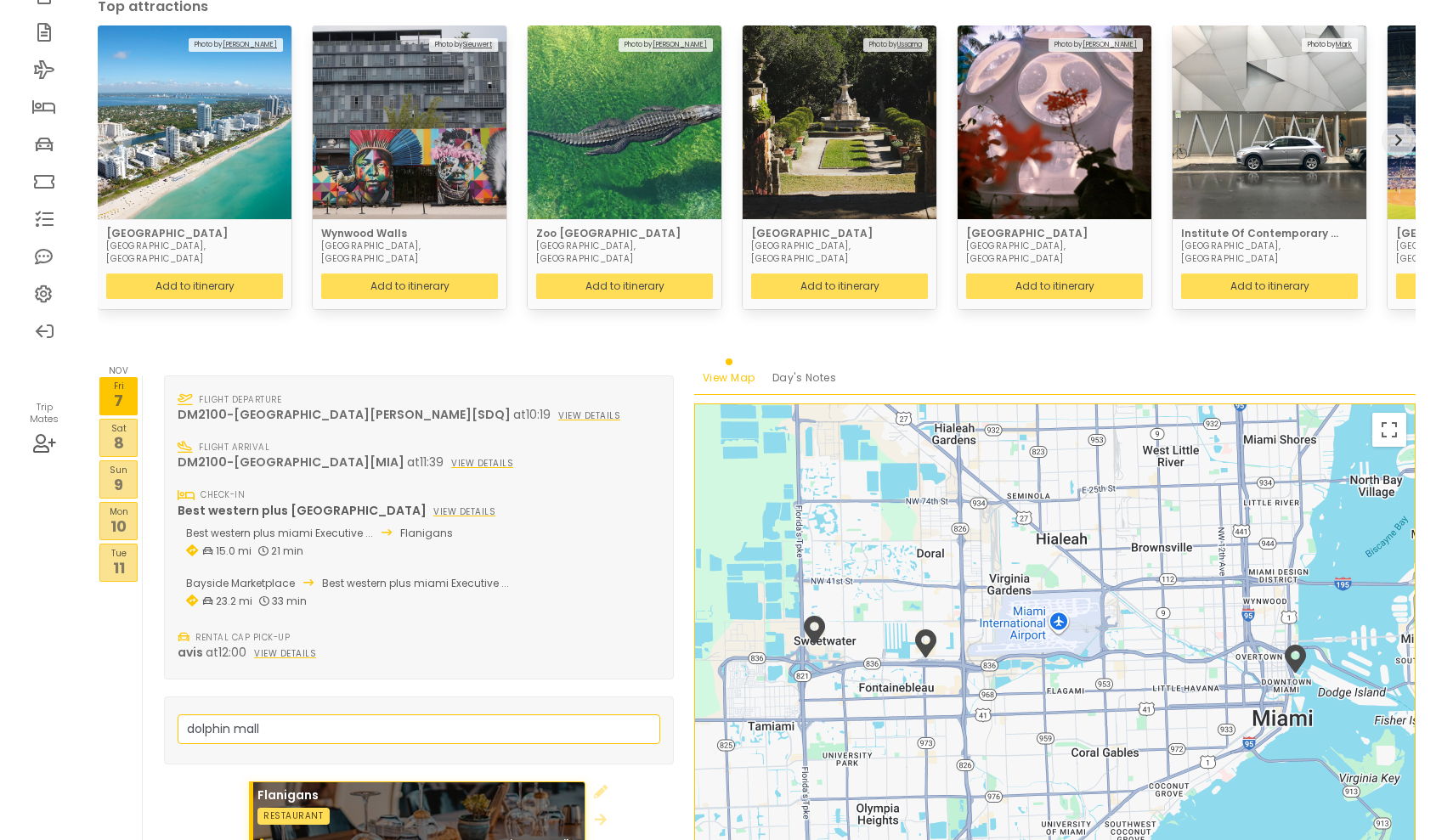
scroll to position [128, 0]
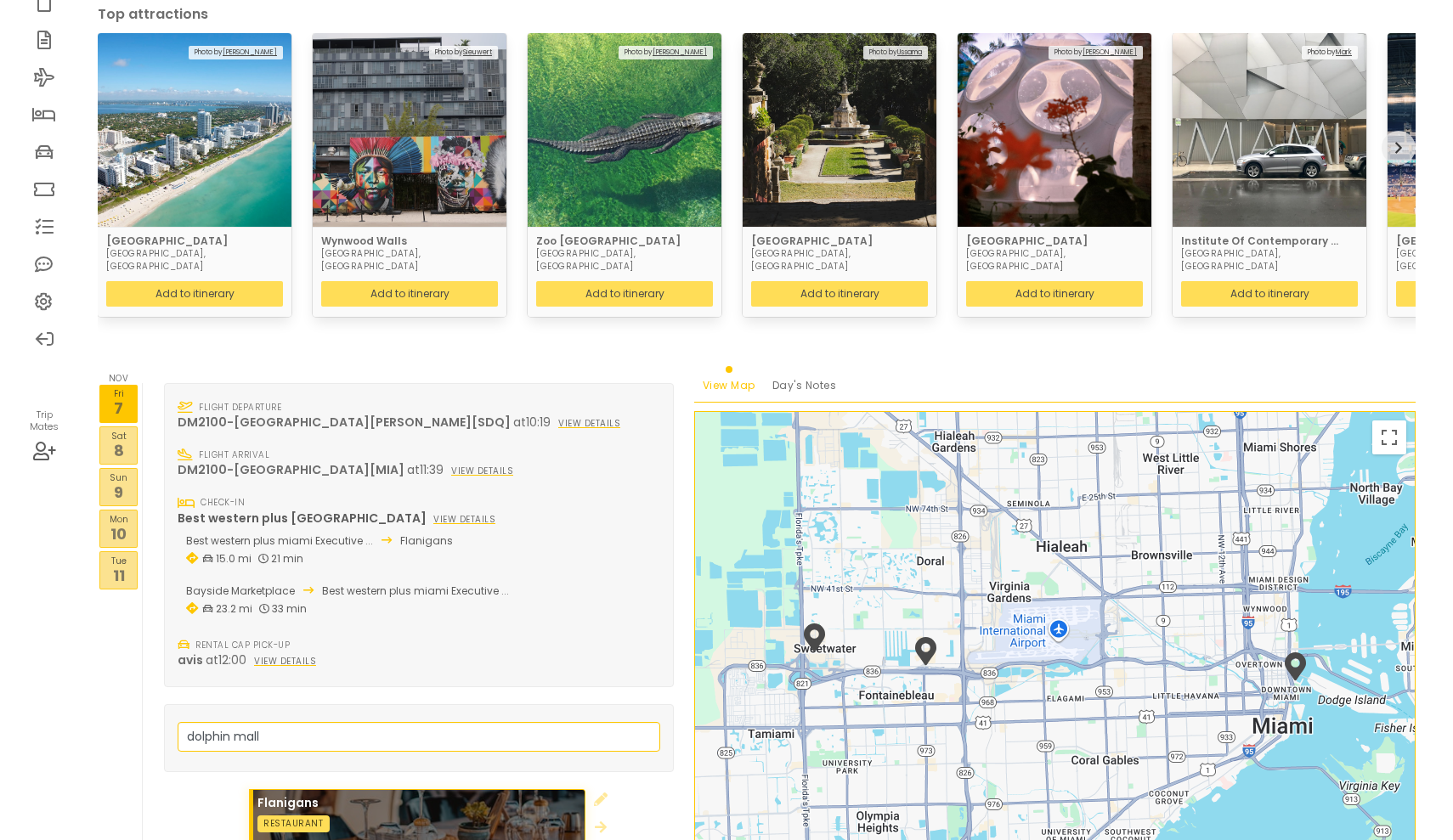
click at [124, 439] on p "8" at bounding box center [118, 450] width 37 height 23
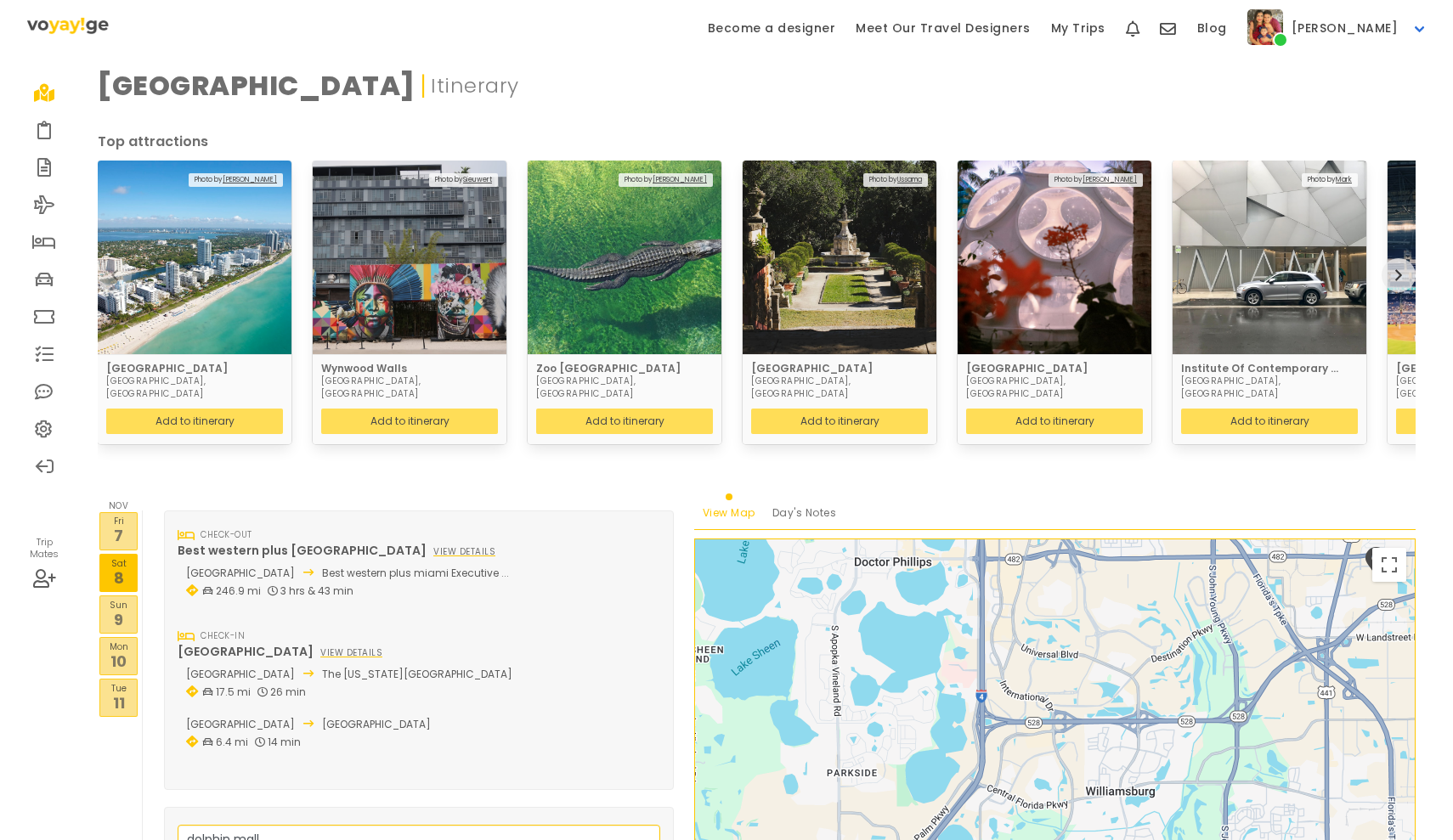
click at [112, 499] on p "Nov" at bounding box center [118, 506] width 37 height 14
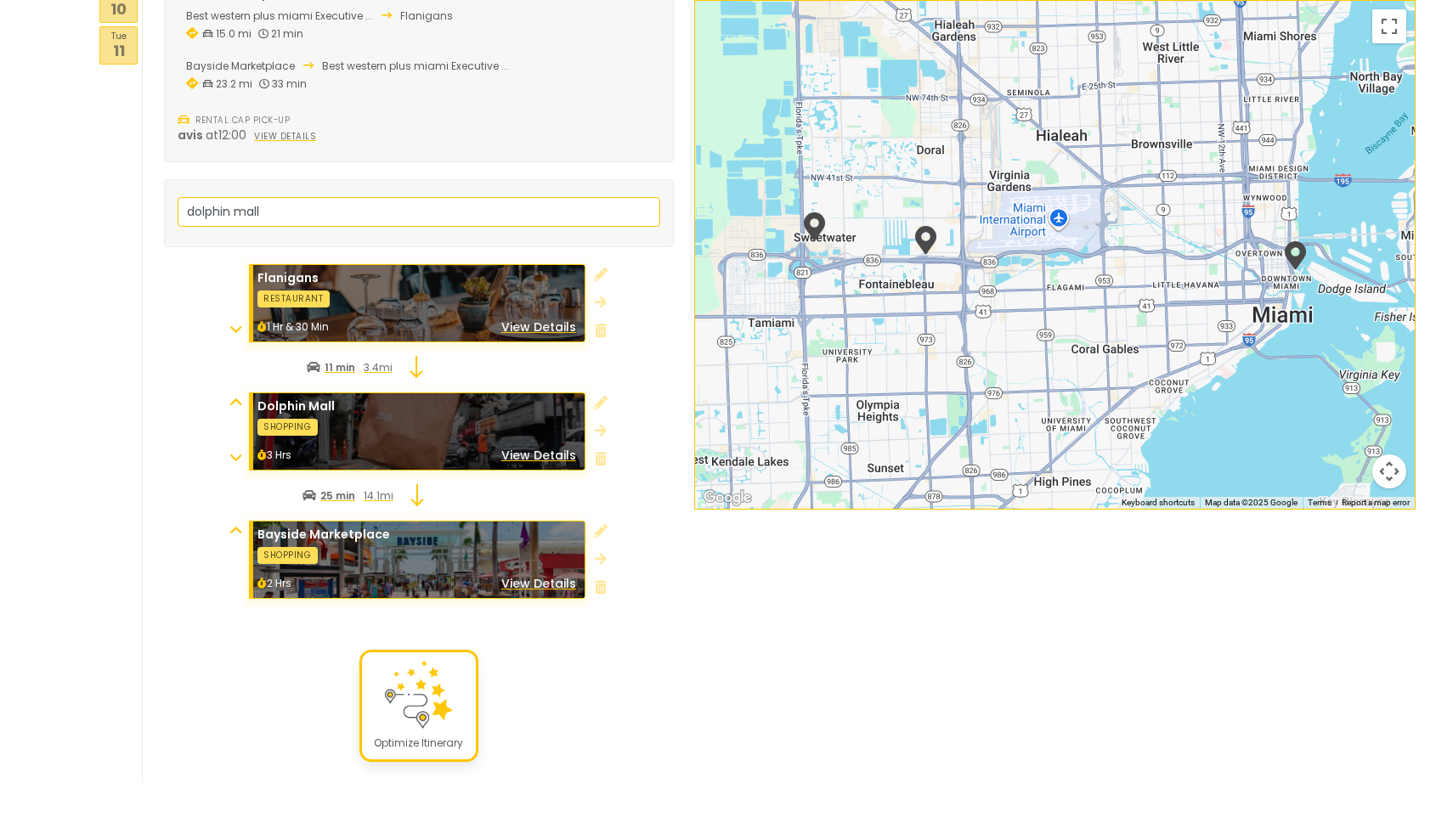
scroll to position [651, 0]
click at [404, 696] on img at bounding box center [419, 695] width 68 height 68
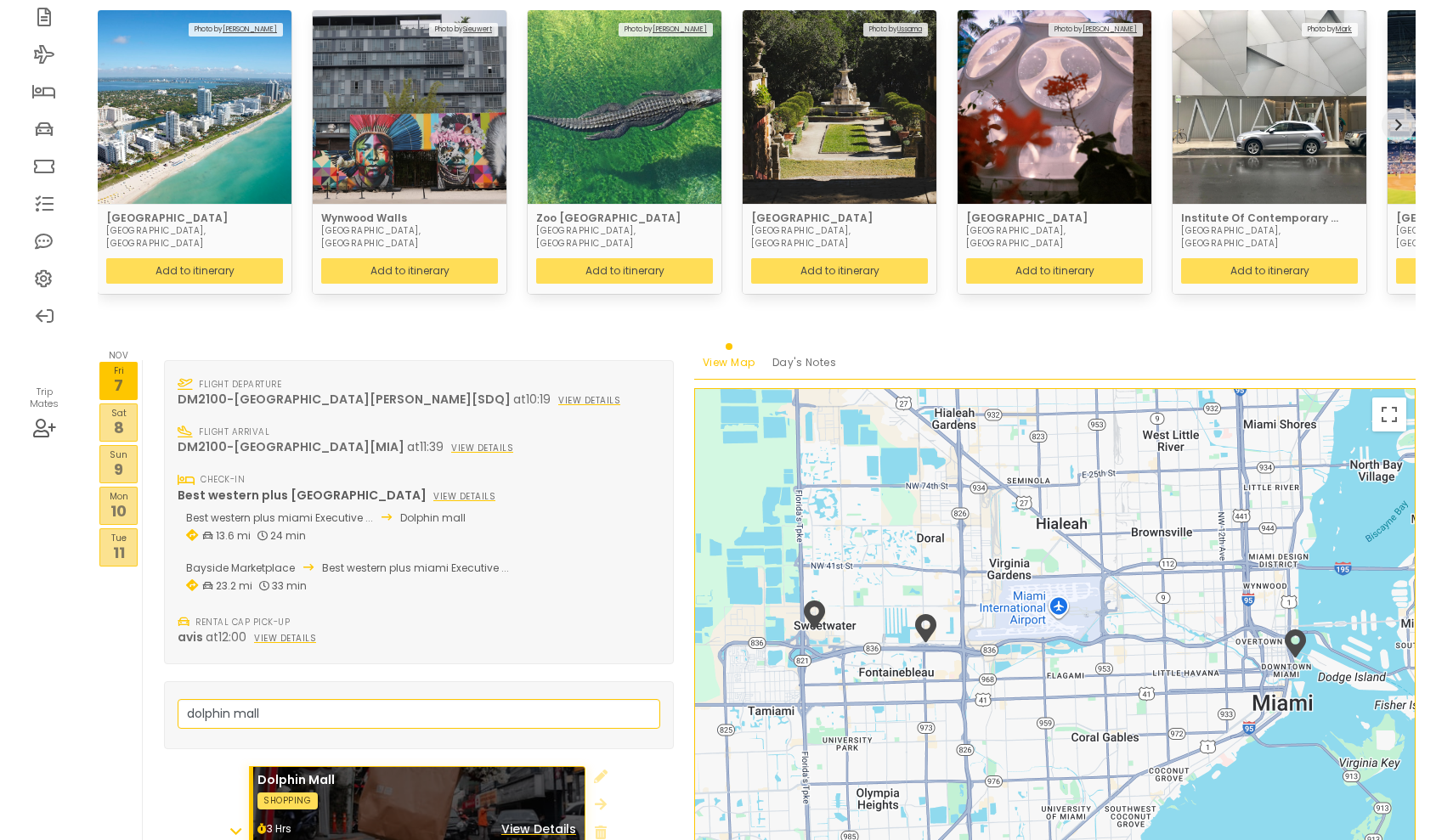
scroll to position [0, 0]
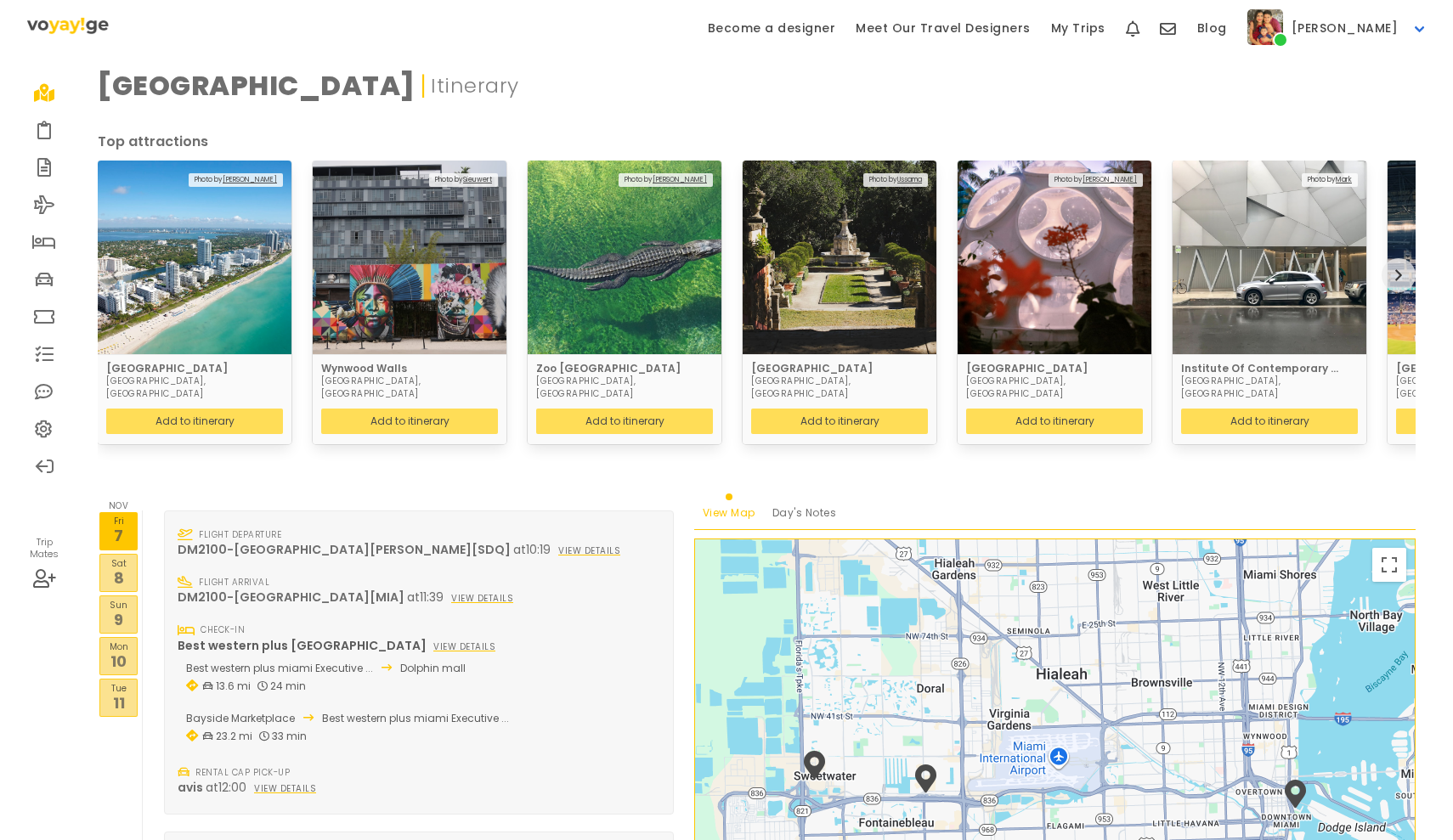
click at [117, 567] on p "8" at bounding box center [118, 578] width 37 height 23
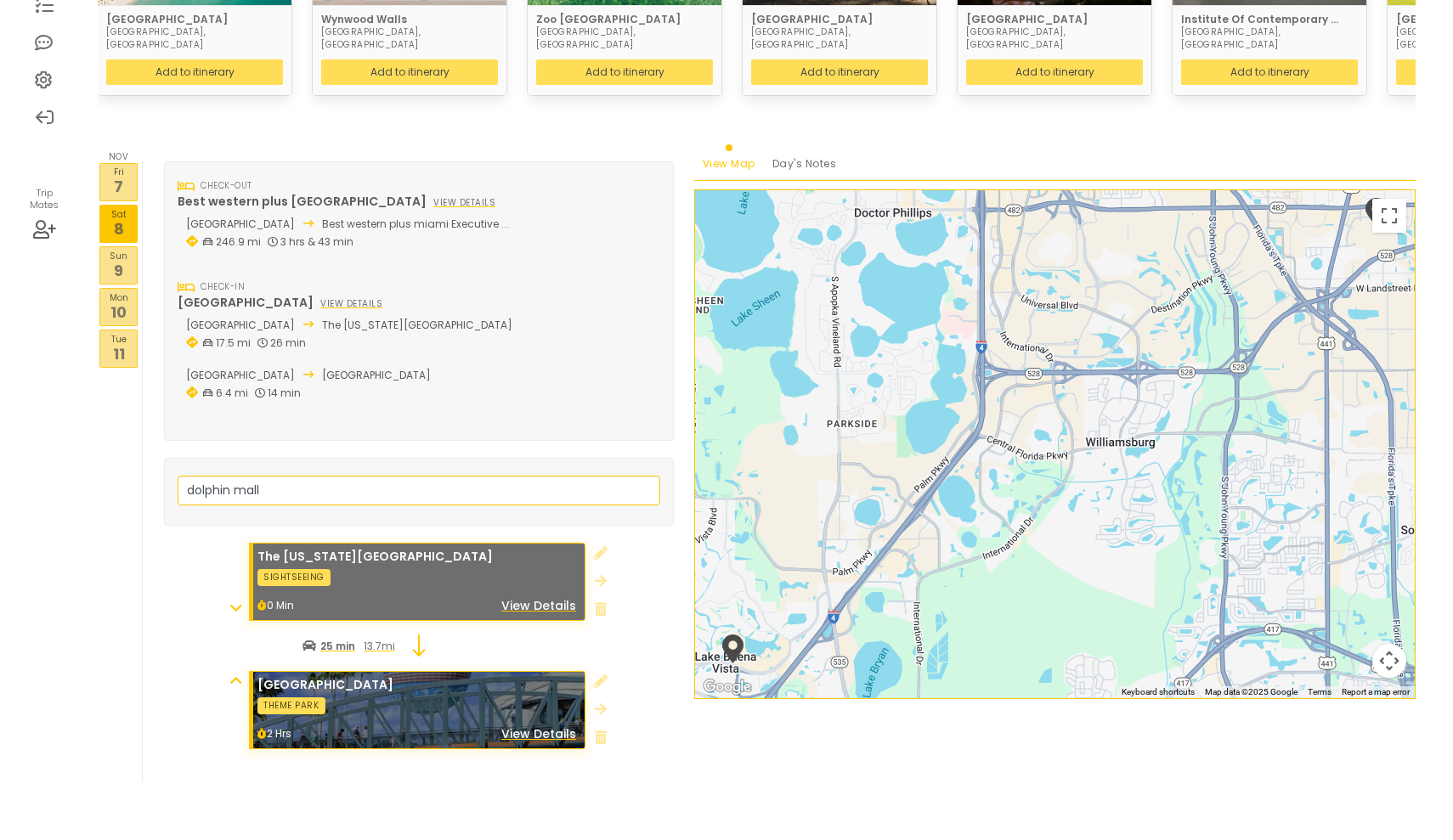
scroll to position [348, 0]
click at [117, 260] on p "9" at bounding box center [118, 271] width 37 height 23
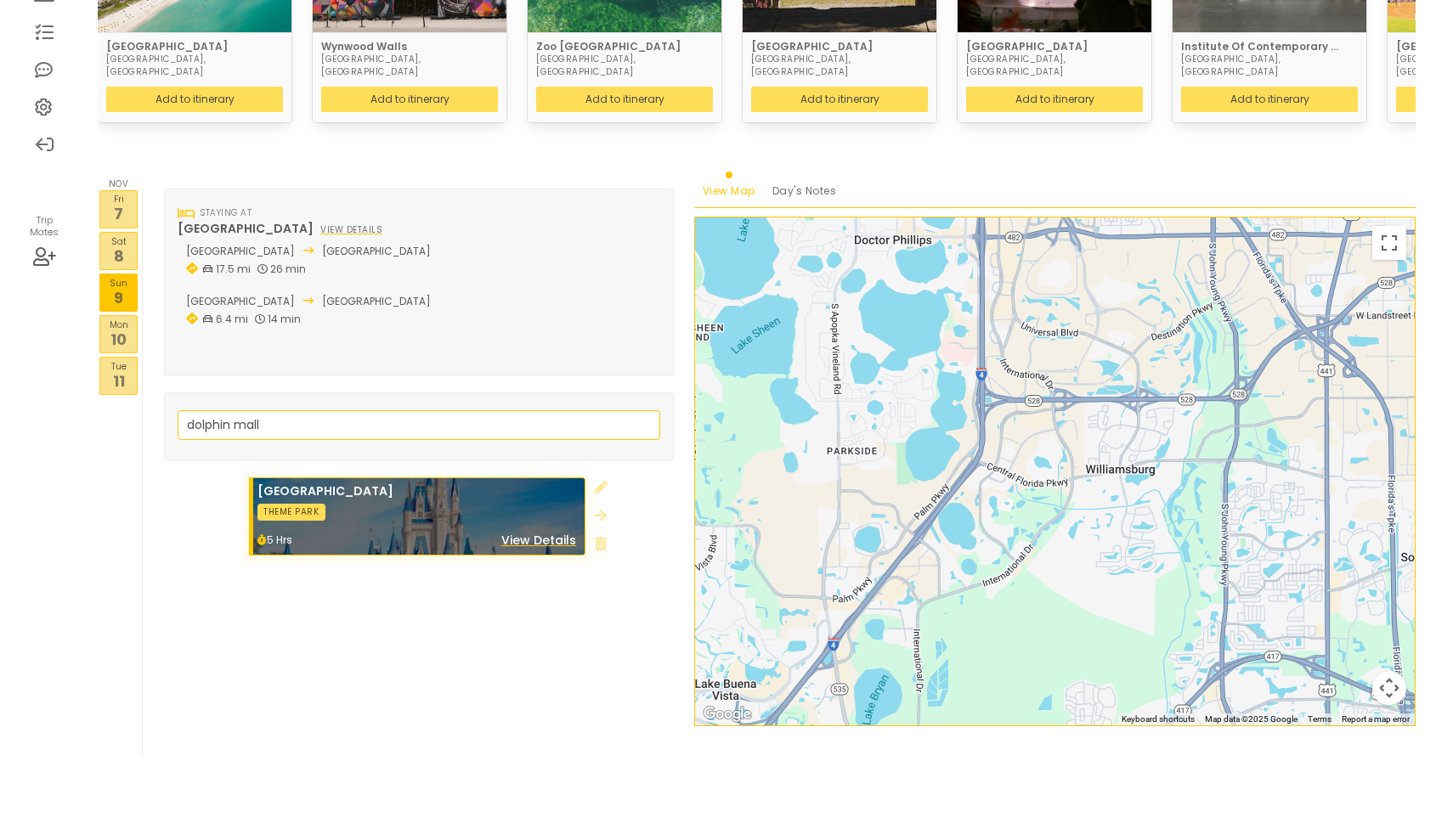
scroll to position [294, 0]
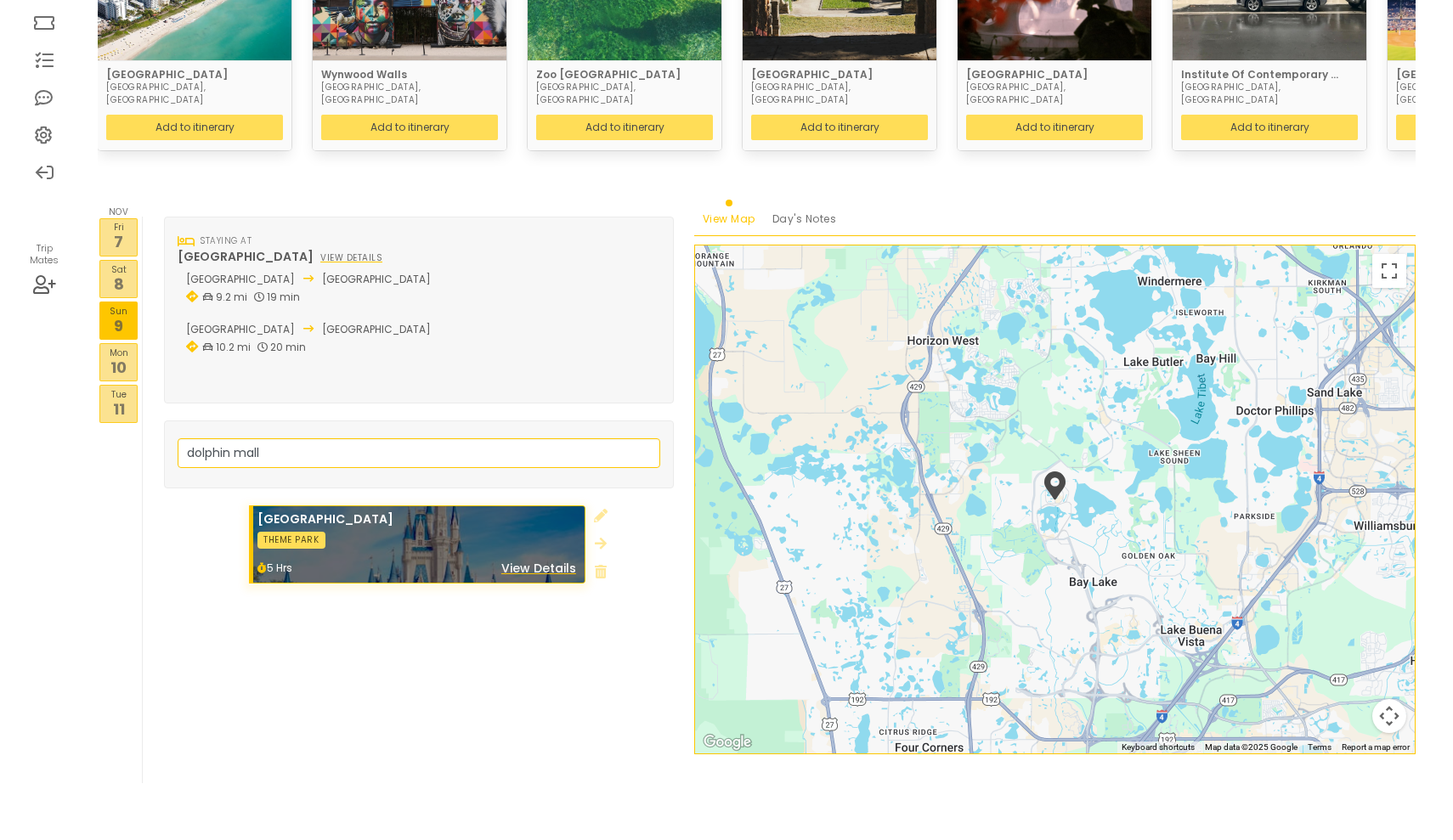
click at [114, 356] on p "10" at bounding box center [118, 367] width 37 height 23
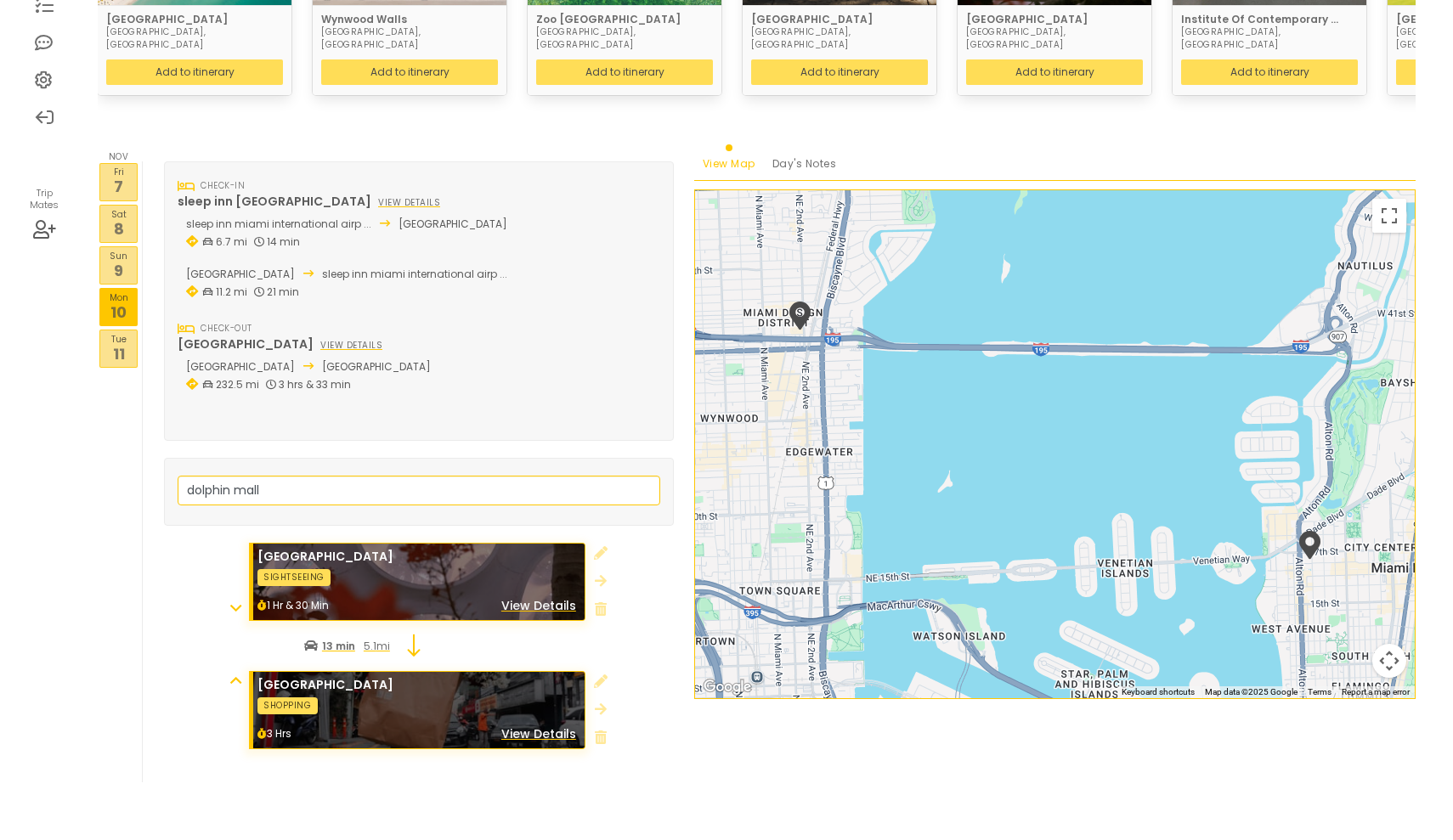
scroll to position [348, 0]
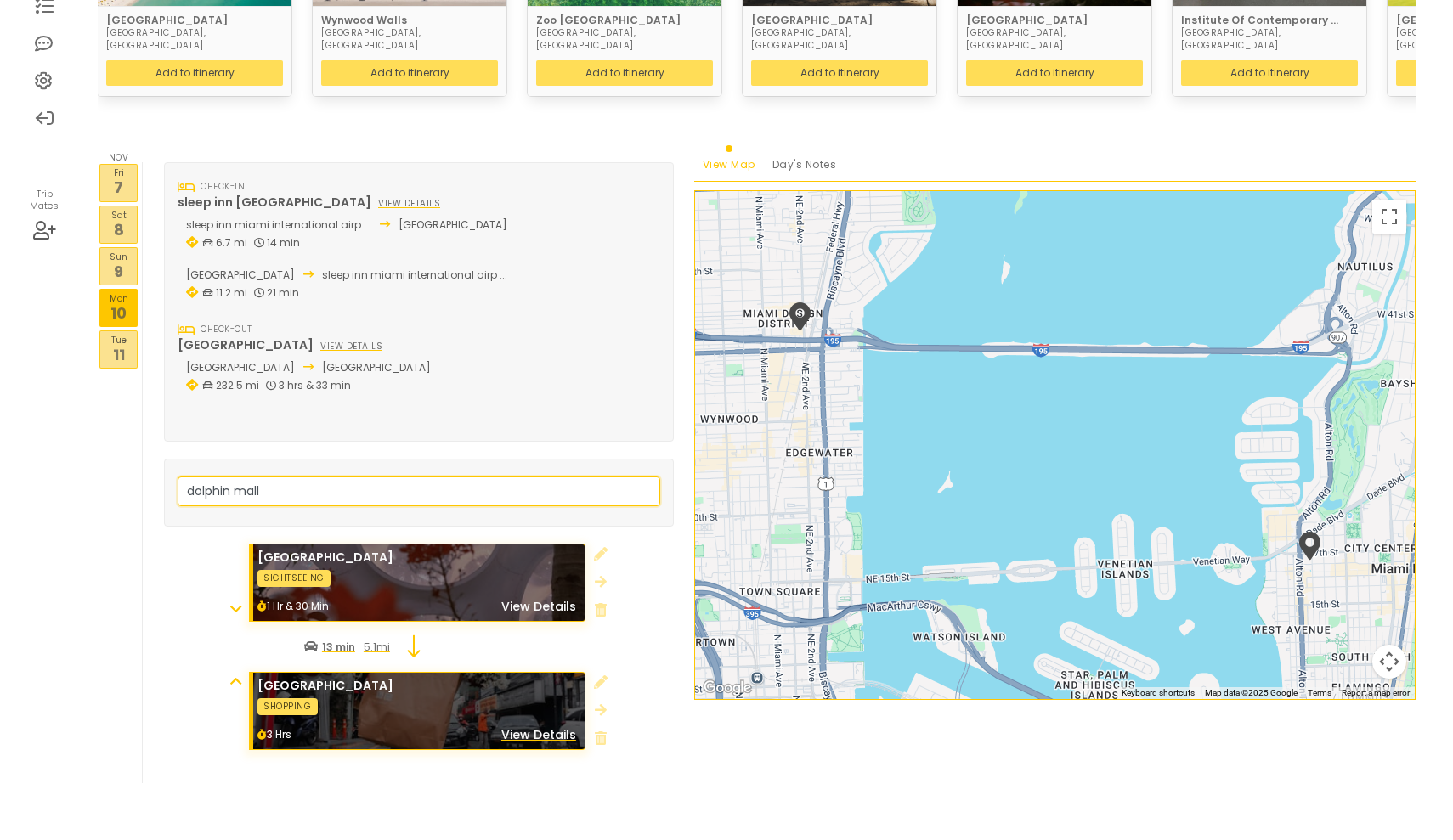
click at [646, 477] on input "dolphin mall" at bounding box center [419, 491] width 483 height 30
click at [127, 343] on p "11" at bounding box center [118, 354] width 37 height 23
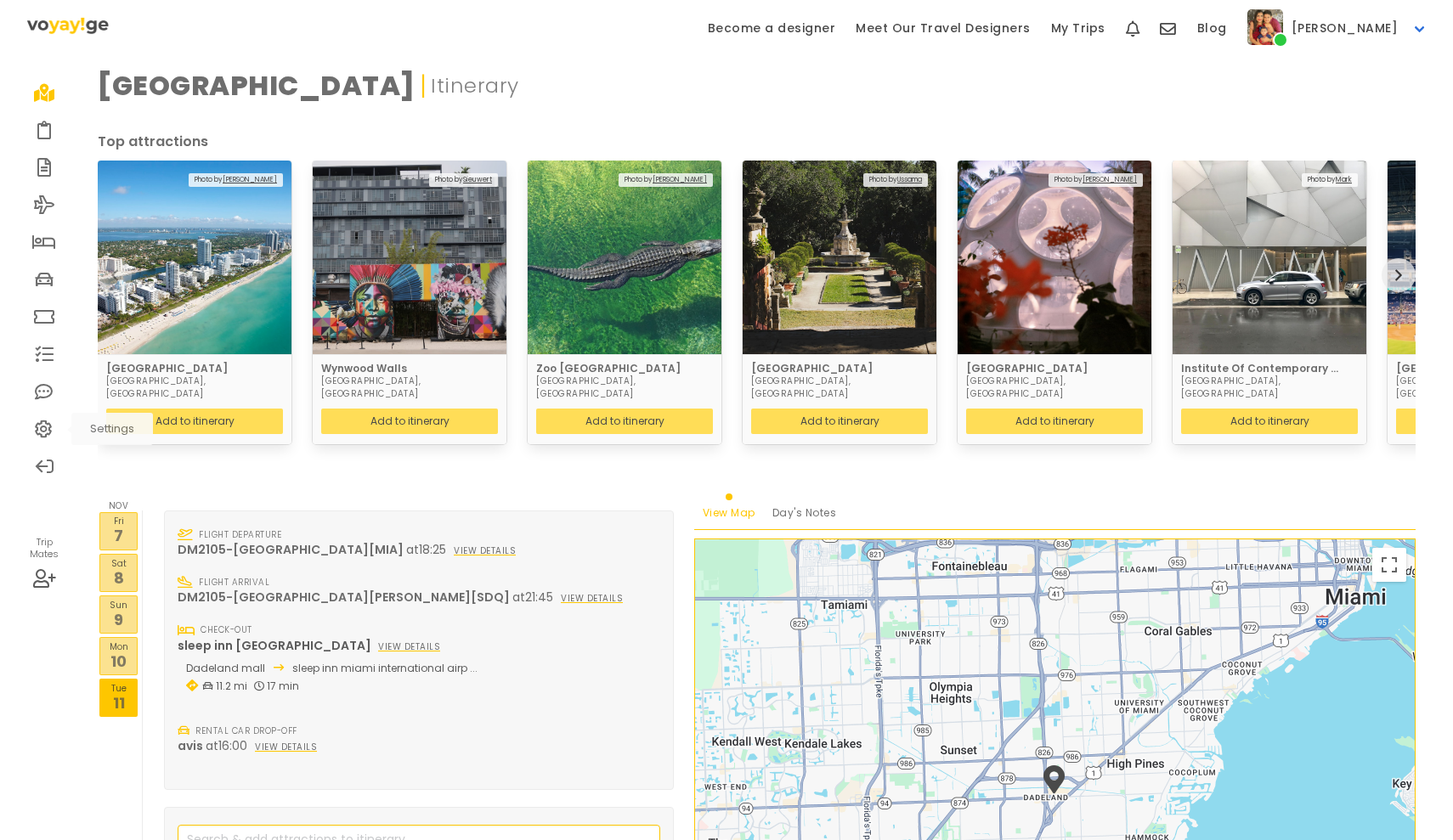
click at [47, 432] on icon at bounding box center [44, 429] width 19 height 14
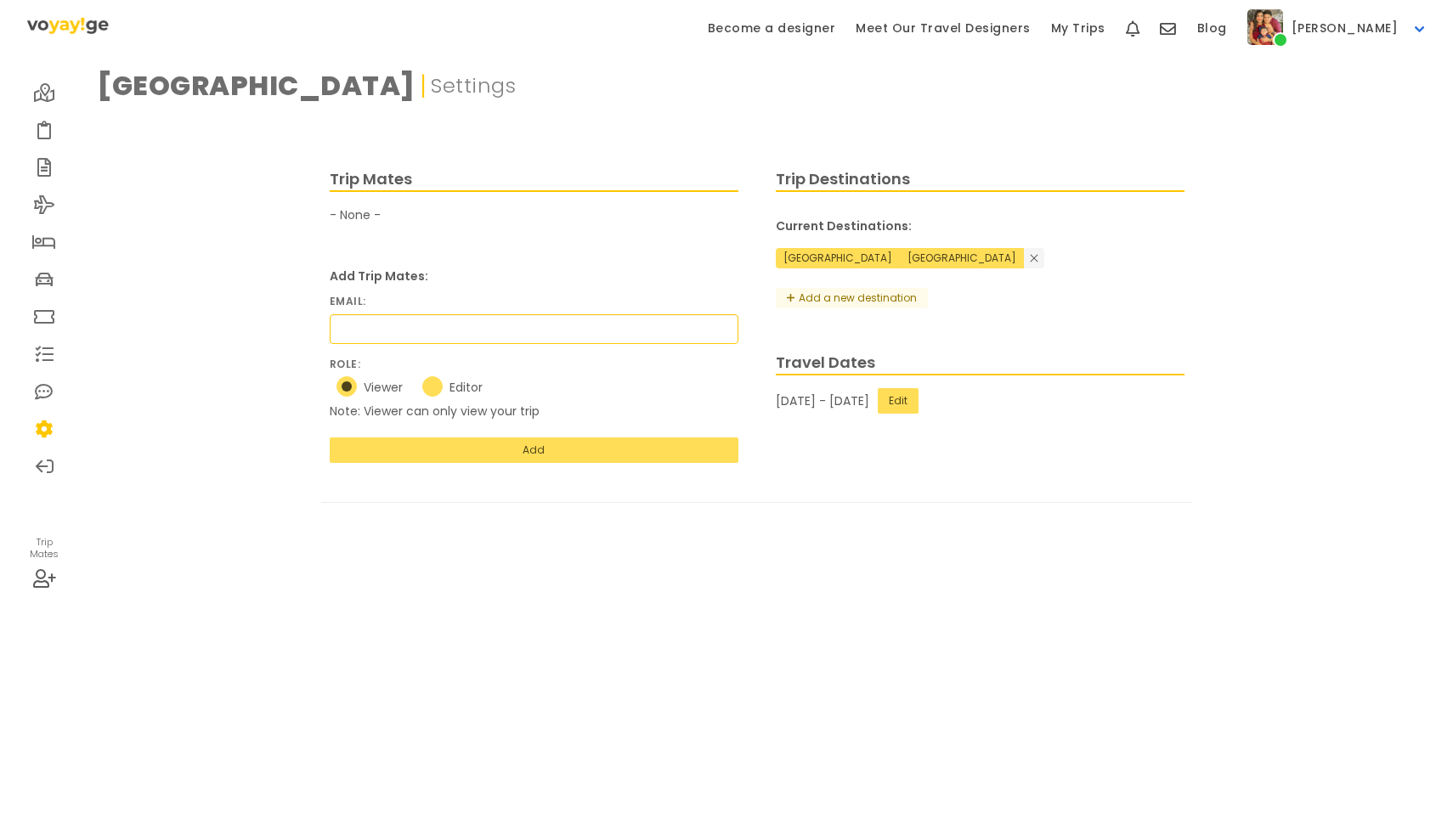
click at [352, 216] on span "- None -" at bounding box center [355, 215] width 51 height 17
click at [49, 135] on icon at bounding box center [44, 130] width 14 height 14
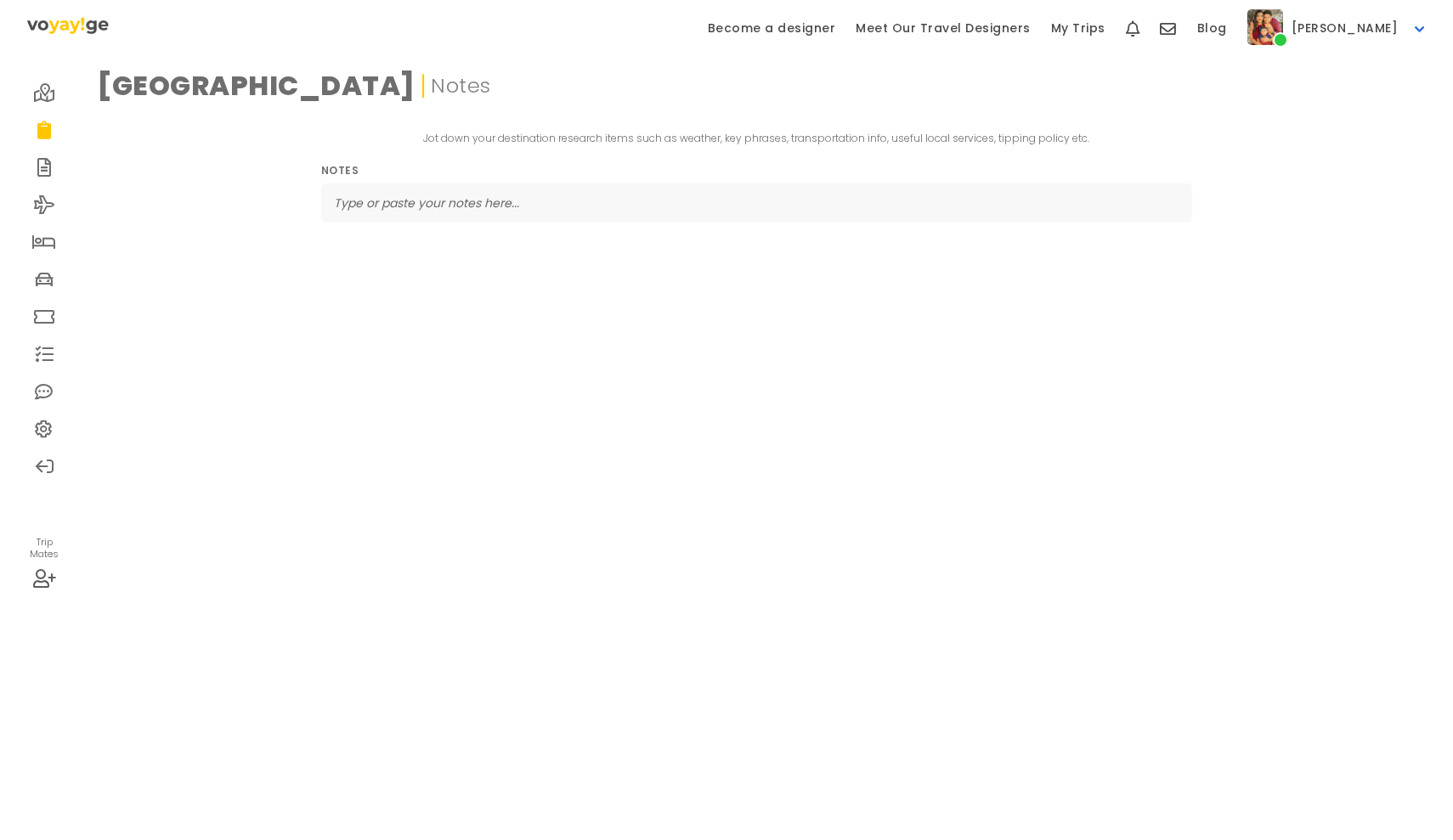
click at [42, 95] on icon at bounding box center [44, 93] width 21 height 14
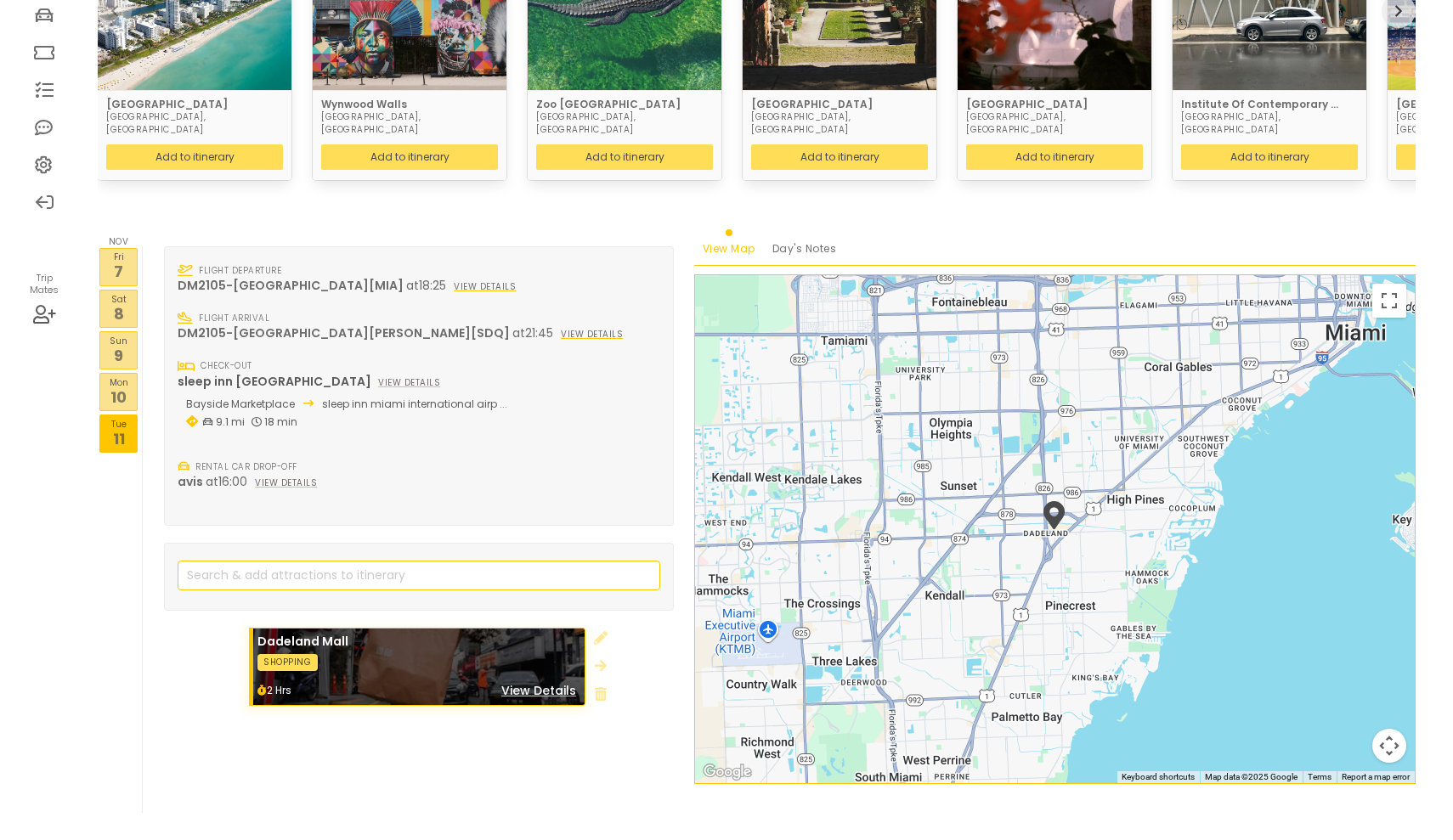
scroll to position [282, 0]
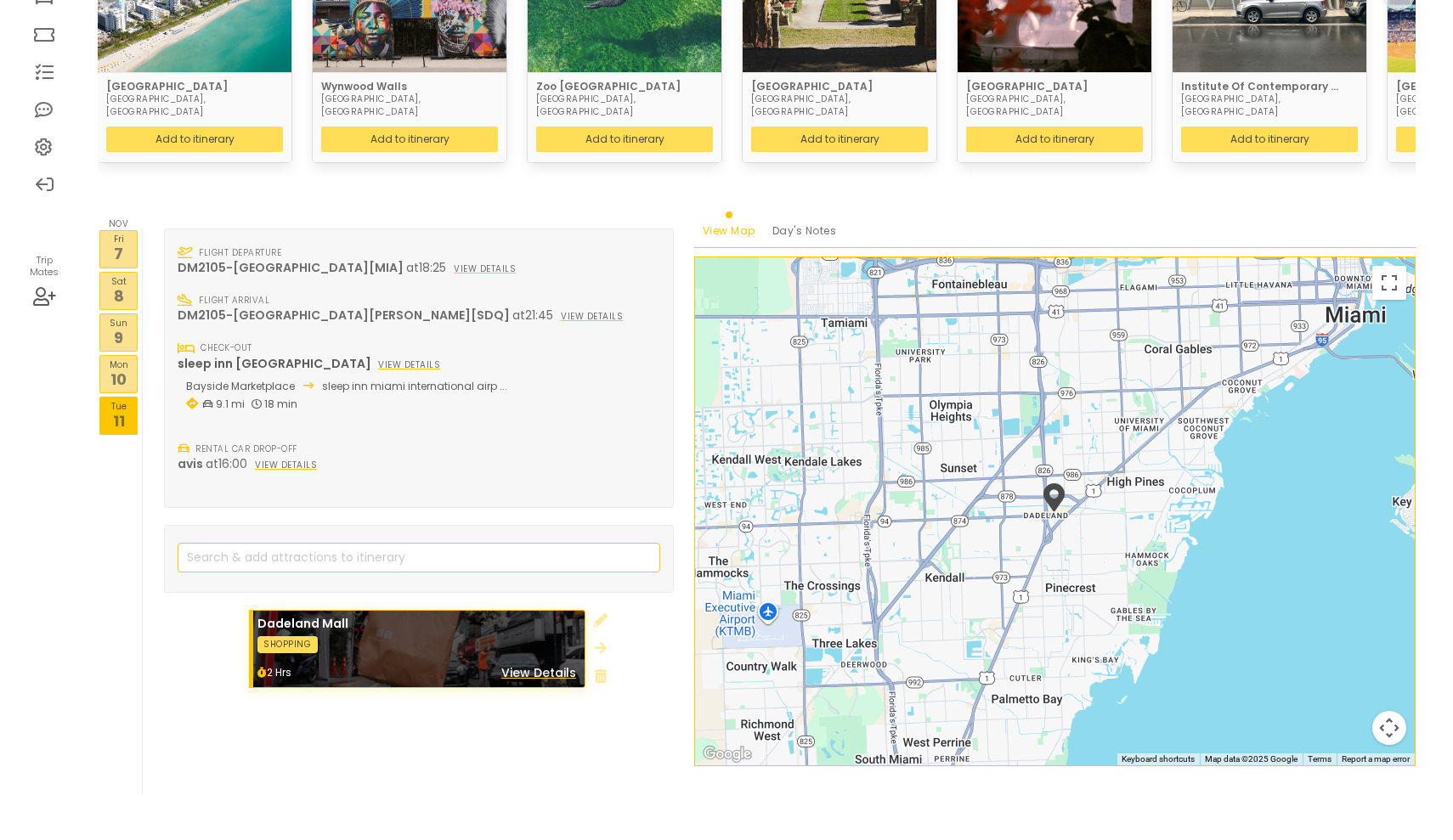
click at [39, 298] on icon at bounding box center [44, 296] width 23 height 14
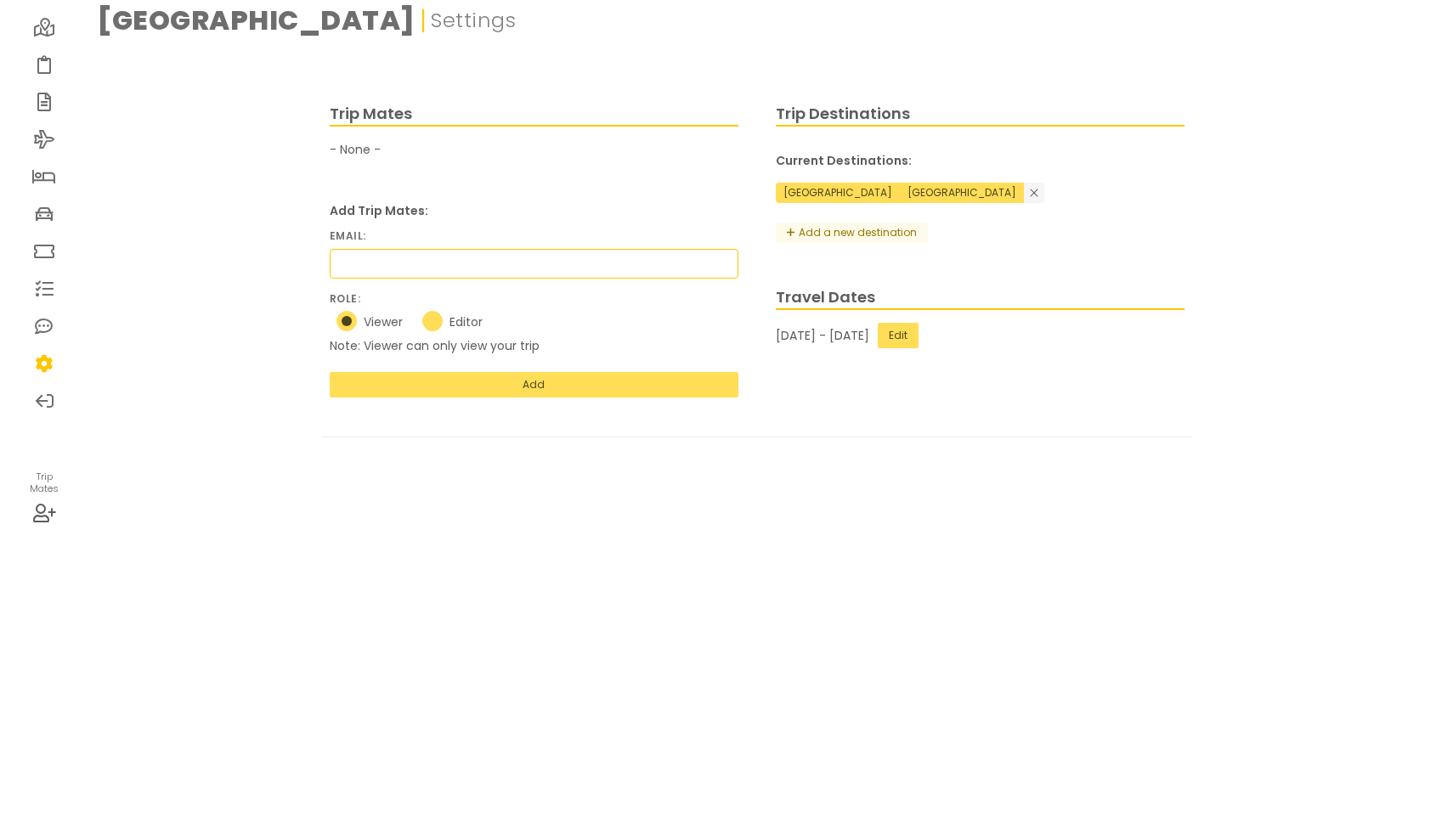
scroll to position [151, 0]
click at [521, 372] on button "Add" at bounding box center [534, 385] width 409 height 26
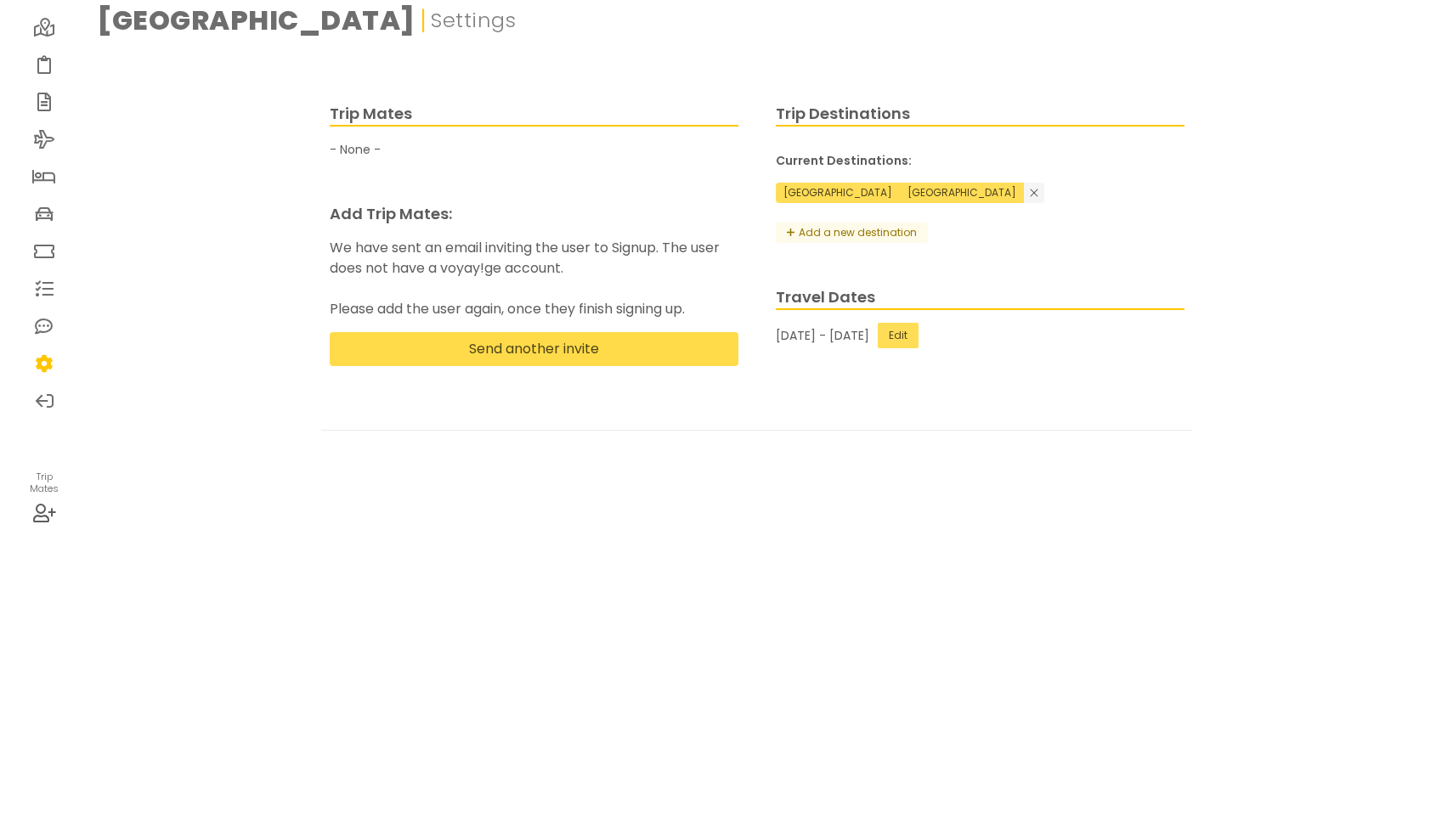
click at [529, 332] on button "Send another invite" at bounding box center [534, 349] width 409 height 34
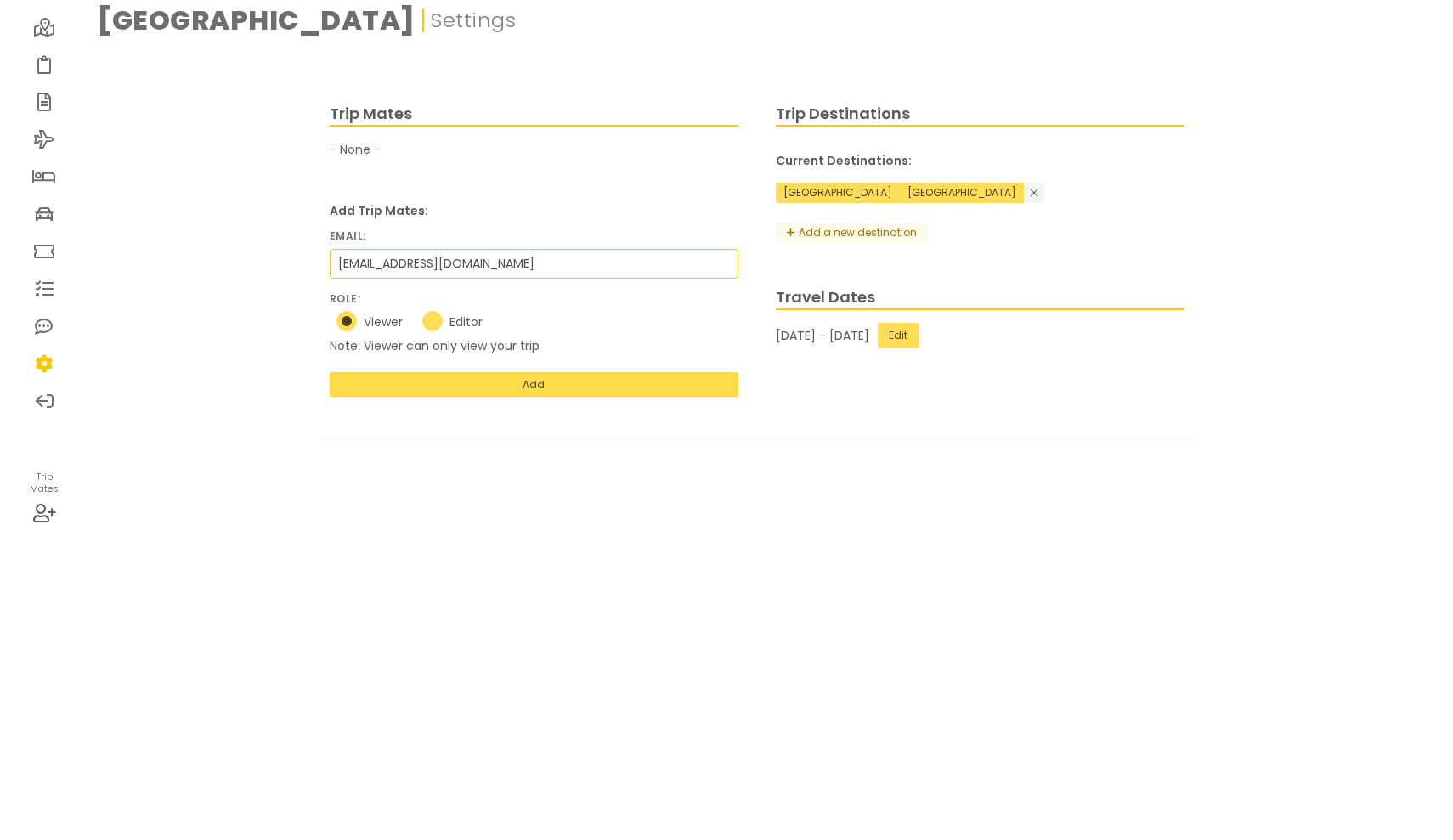
click at [523, 372] on button "Add" at bounding box center [534, 385] width 409 height 26
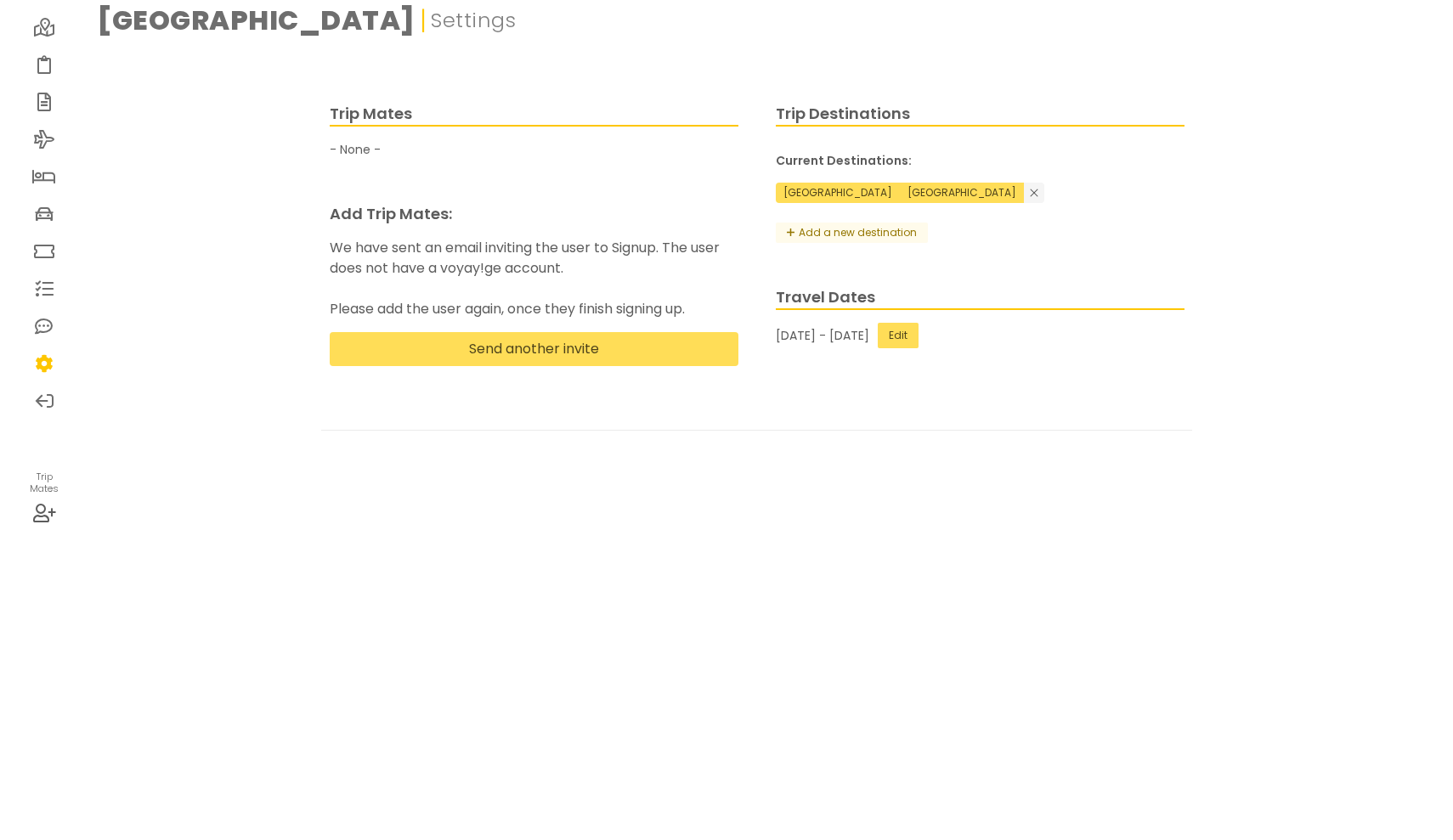
click at [51, 244] on icon at bounding box center [44, 251] width 21 height 14
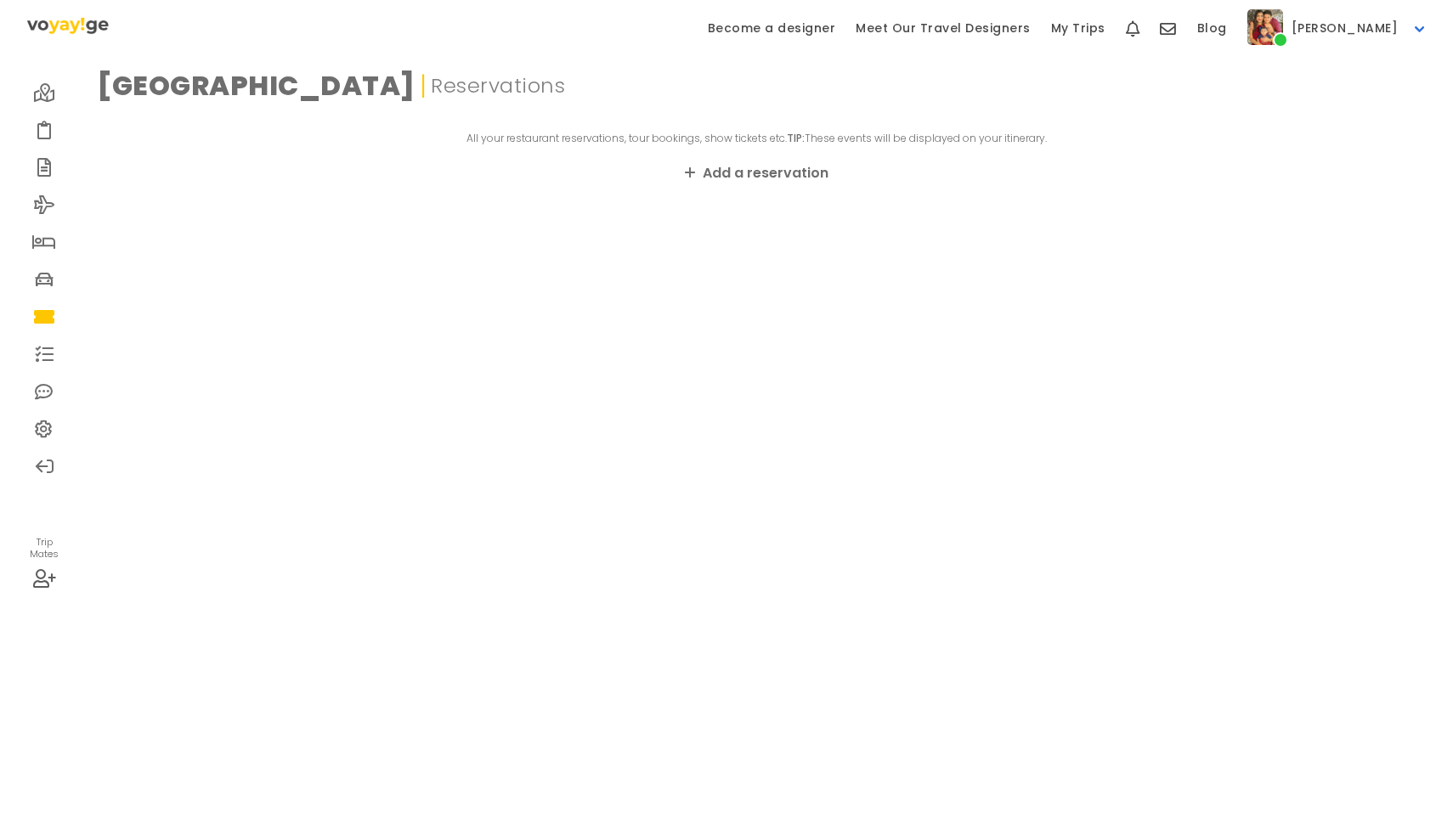
click at [755, 168] on link "Add a reservation" at bounding box center [756, 173] width 144 height 20
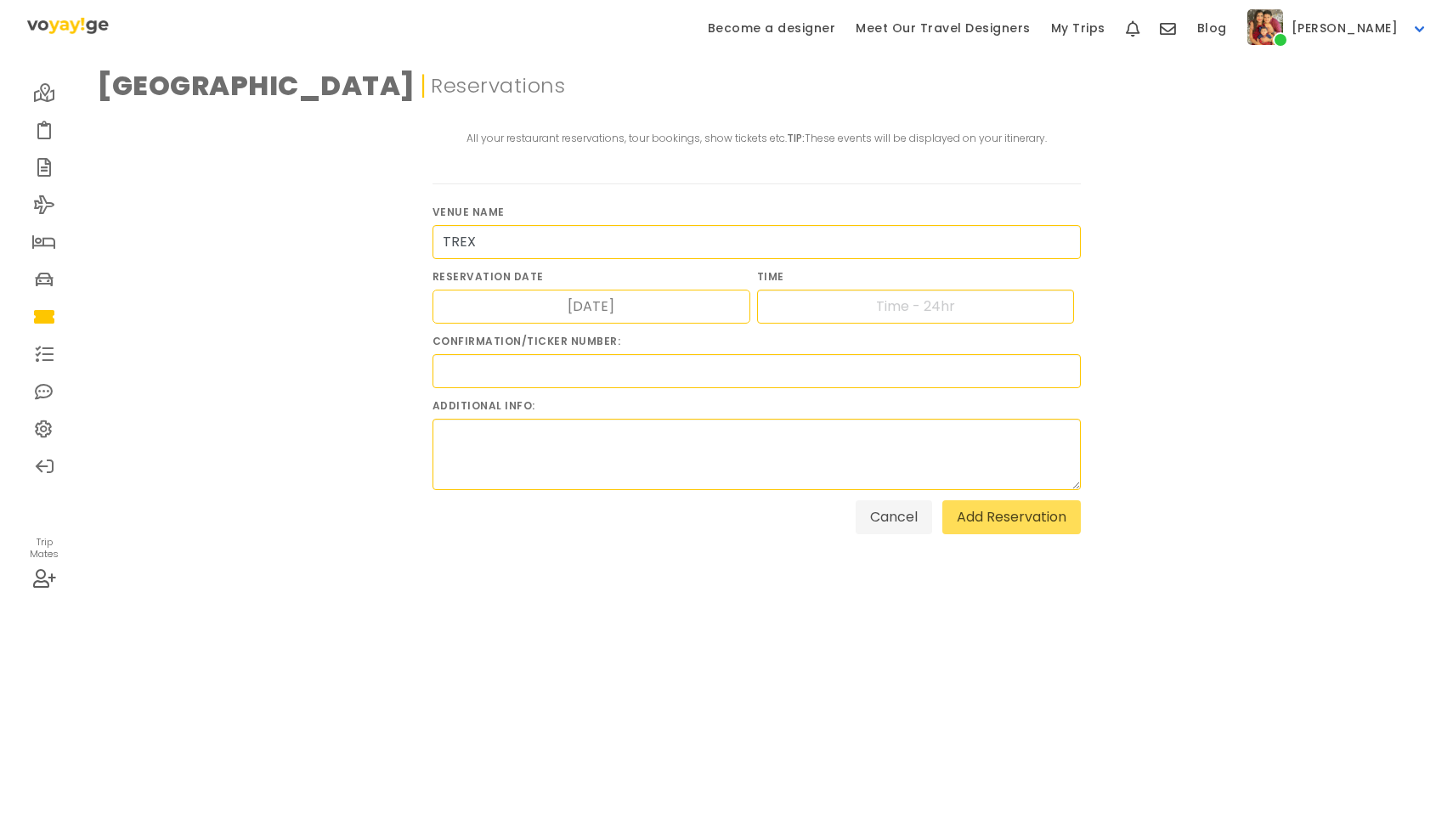
click at [656, 304] on div "[DATE] Navigate forward to interact with the calendar and select a date. Press …" at bounding box center [591, 306] width 317 height 34
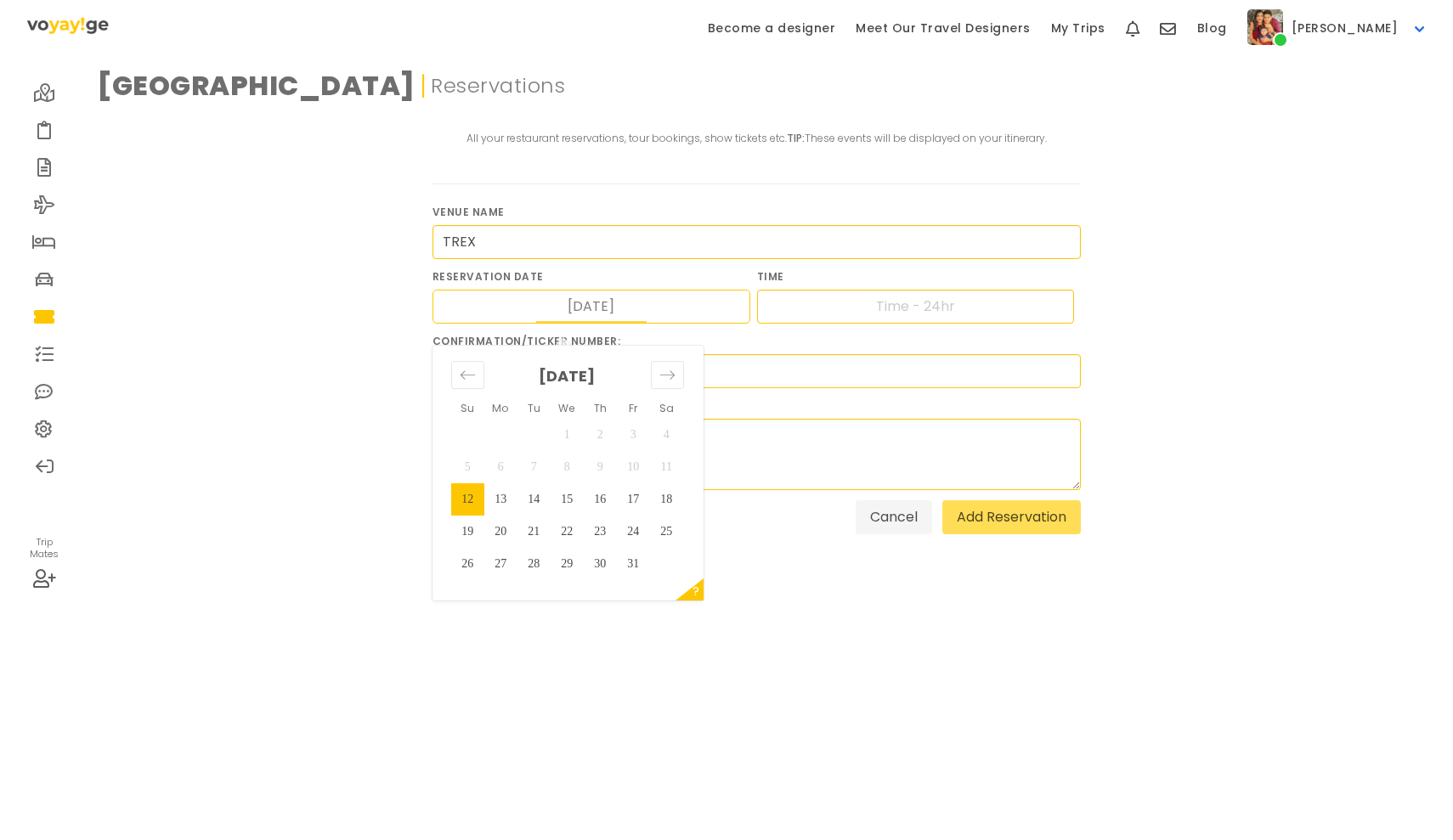
click at [573, 301] on input "[DATE]" at bounding box center [592, 306] width 111 height 32
click at [669, 374] on icon "Move forward to switch to the next month." at bounding box center [666, 374] width 14 height 9
click at [663, 465] on td "8" at bounding box center [666, 467] width 33 height 32
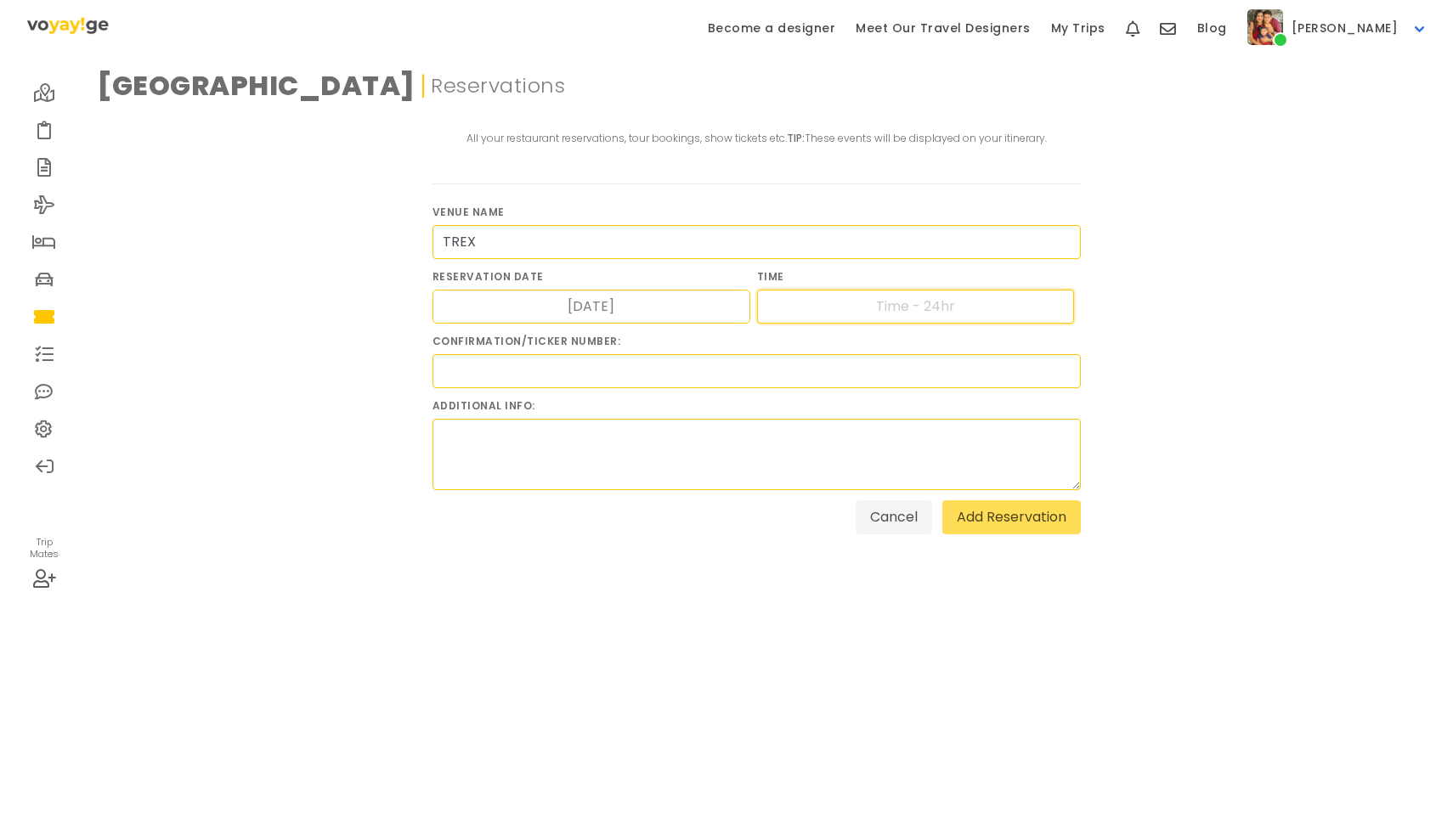
click at [881, 311] on input "text" at bounding box center [915, 306] width 317 height 34
click at [793, 376] on input "text" at bounding box center [757, 371] width 649 height 34
click at [1005, 522] on link "Add Reservation" at bounding box center [1011, 517] width 139 height 34
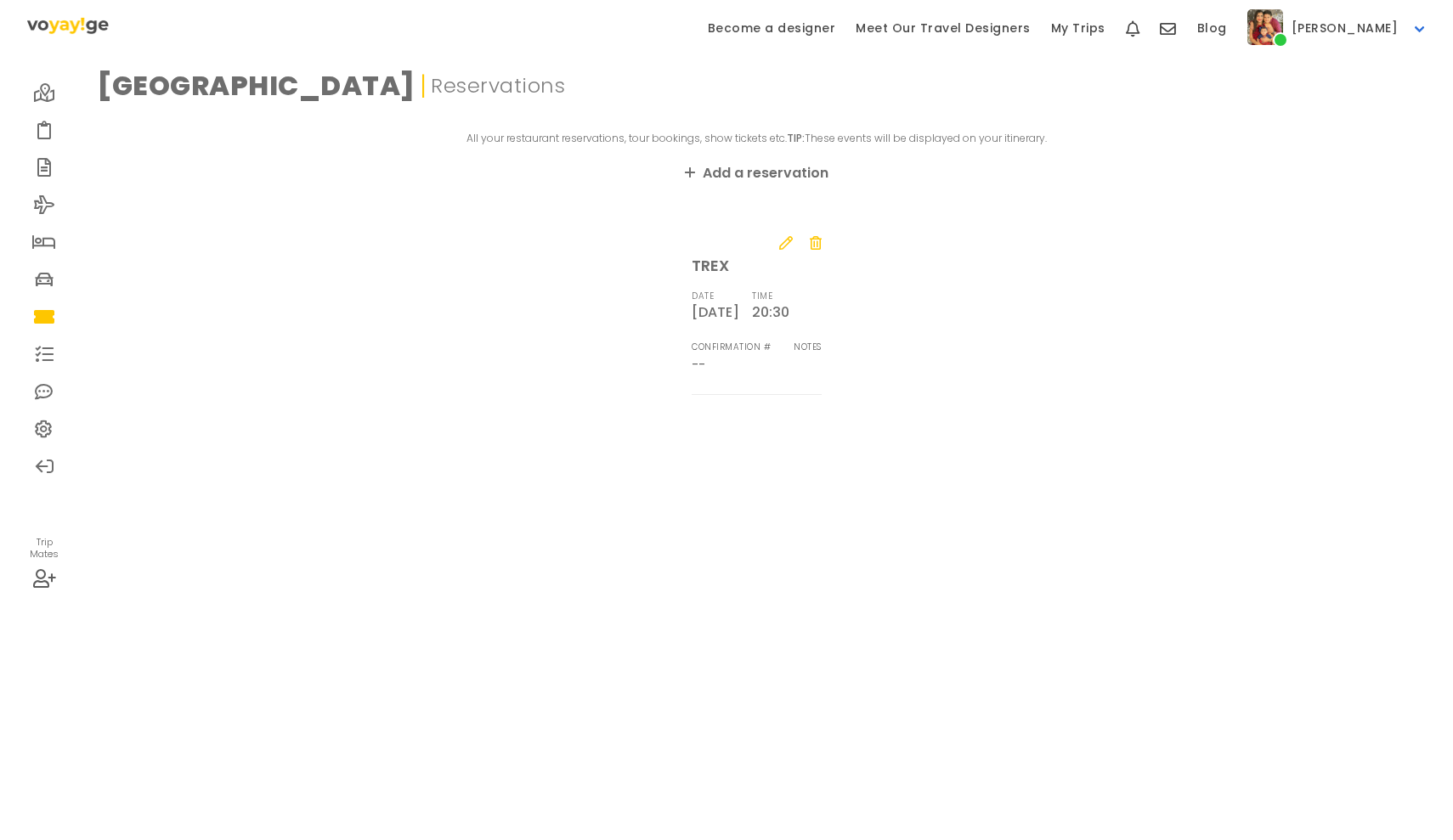
click at [38, 88] on icon at bounding box center [44, 93] width 21 height 14
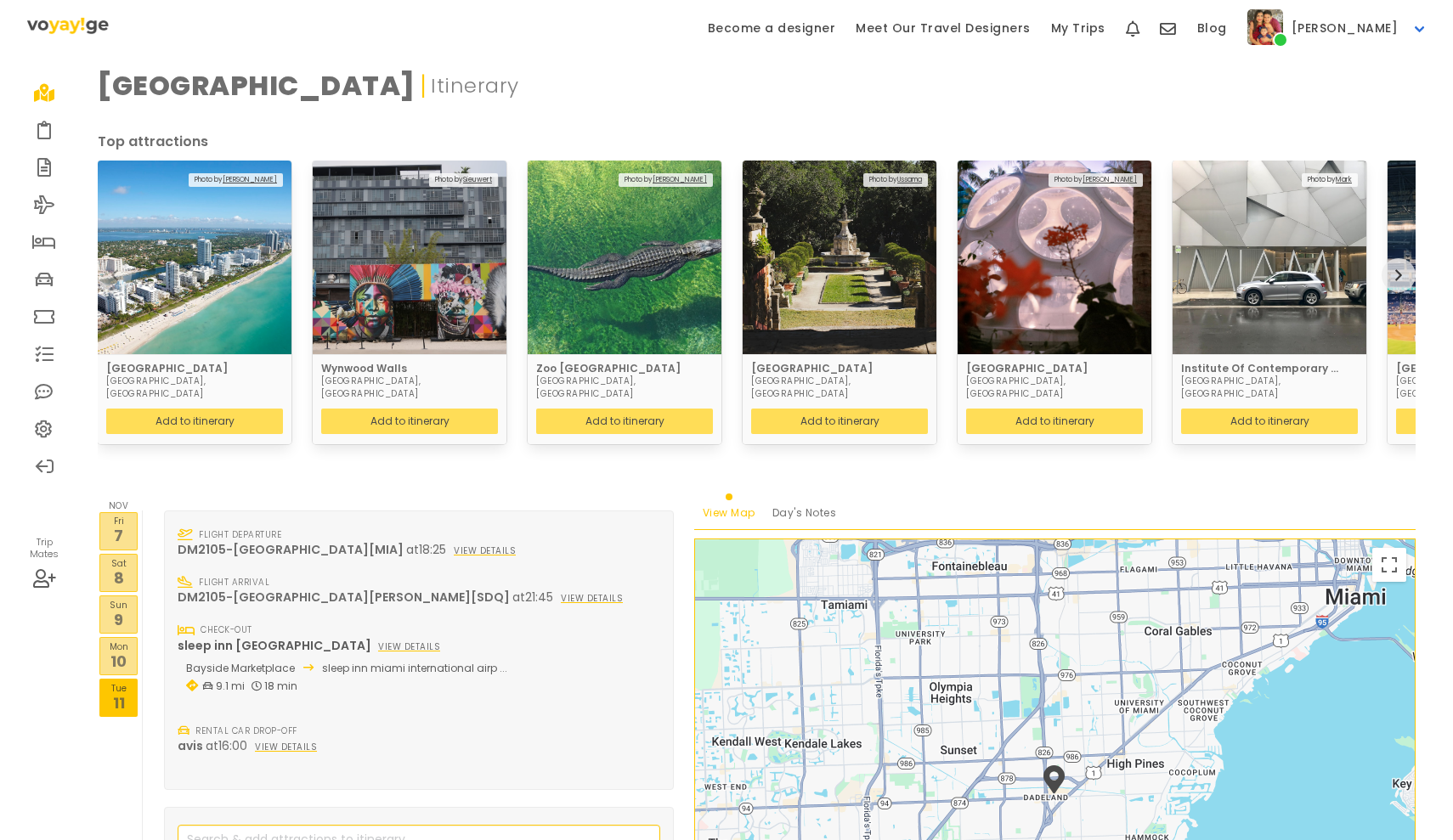
click at [128, 567] on p "8" at bounding box center [118, 578] width 37 height 23
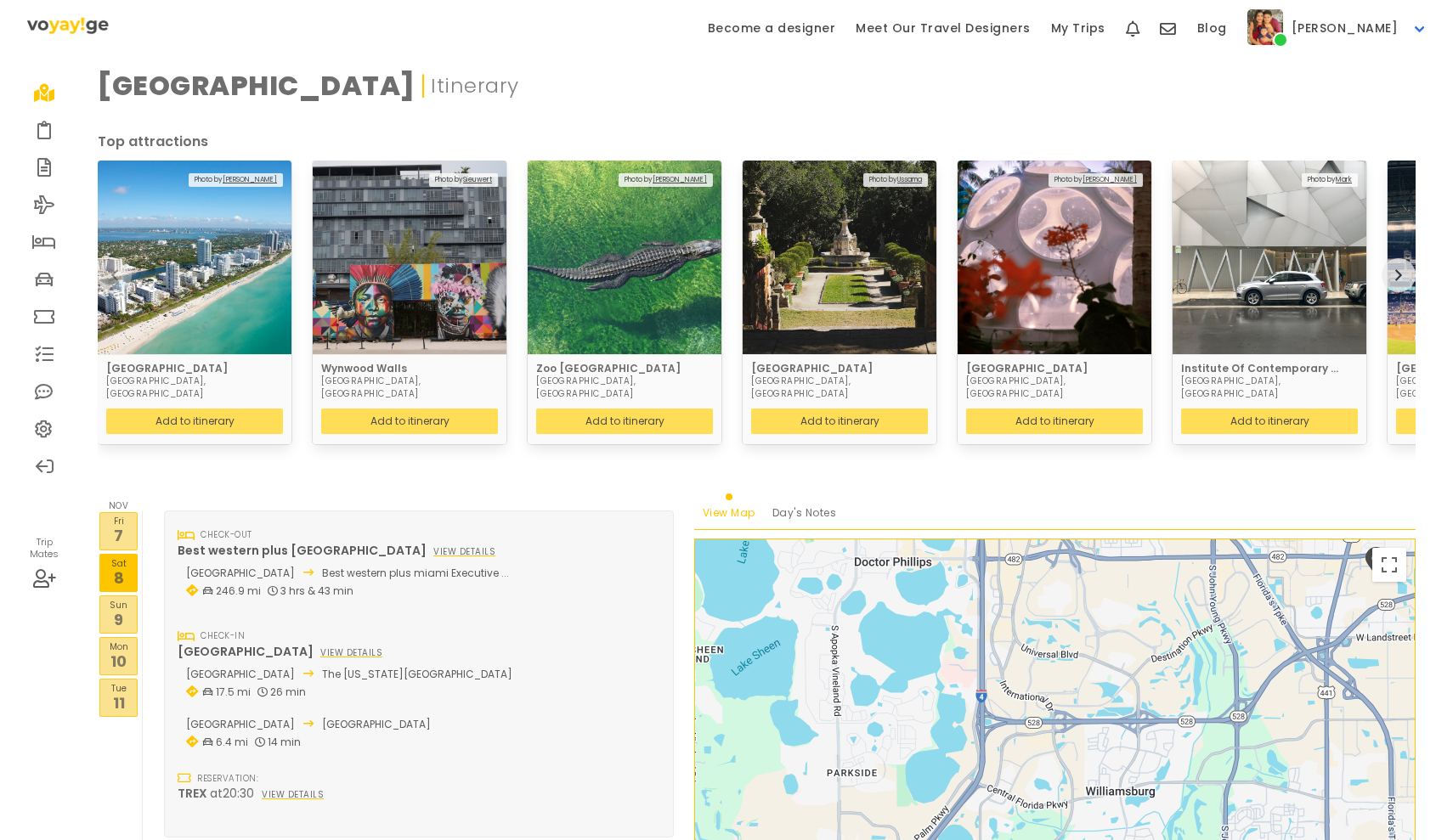
click at [43, 235] on icon at bounding box center [44, 242] width 24 height 14
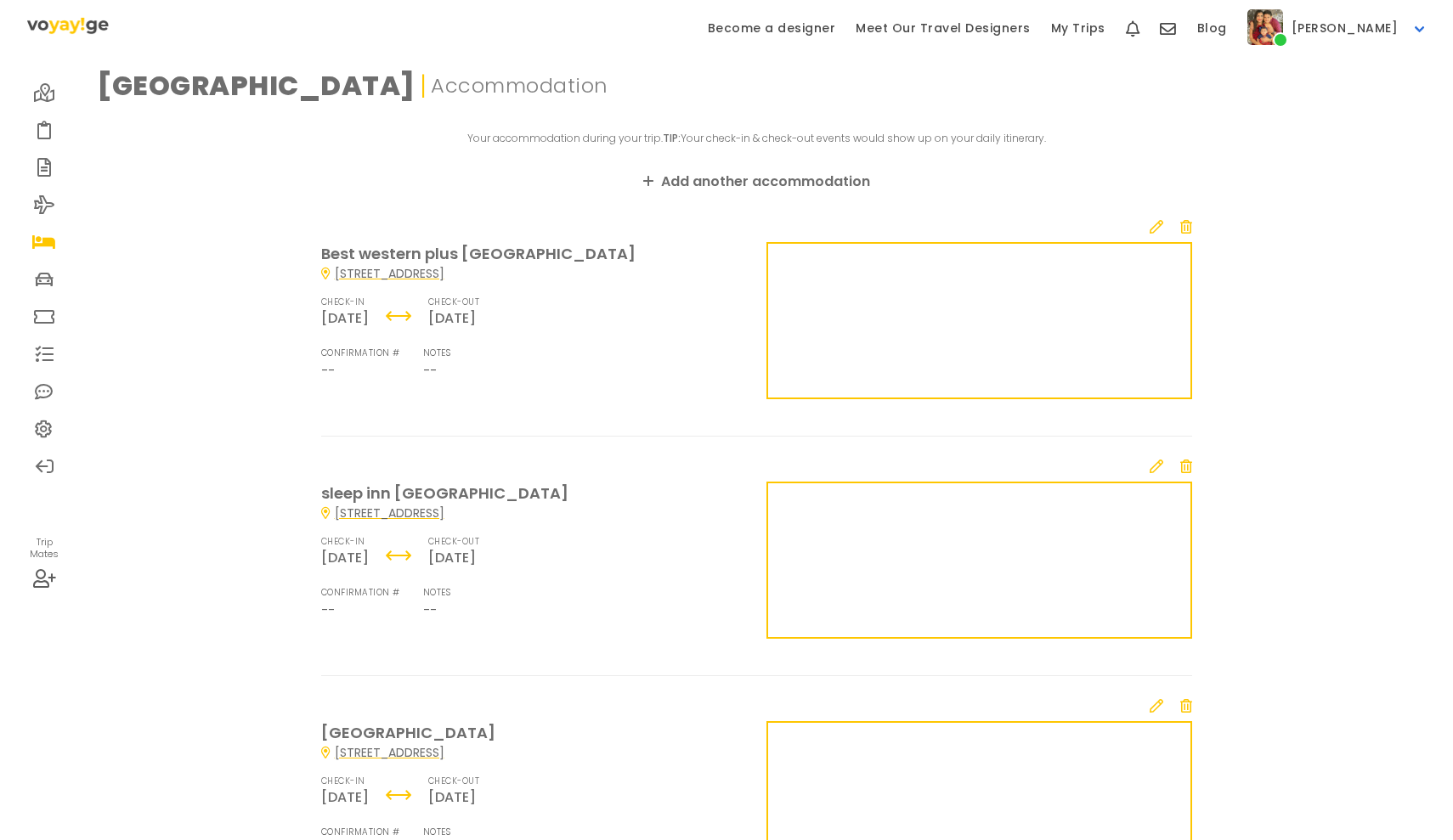
click at [44, 286] on icon at bounding box center [44, 279] width 19 height 14
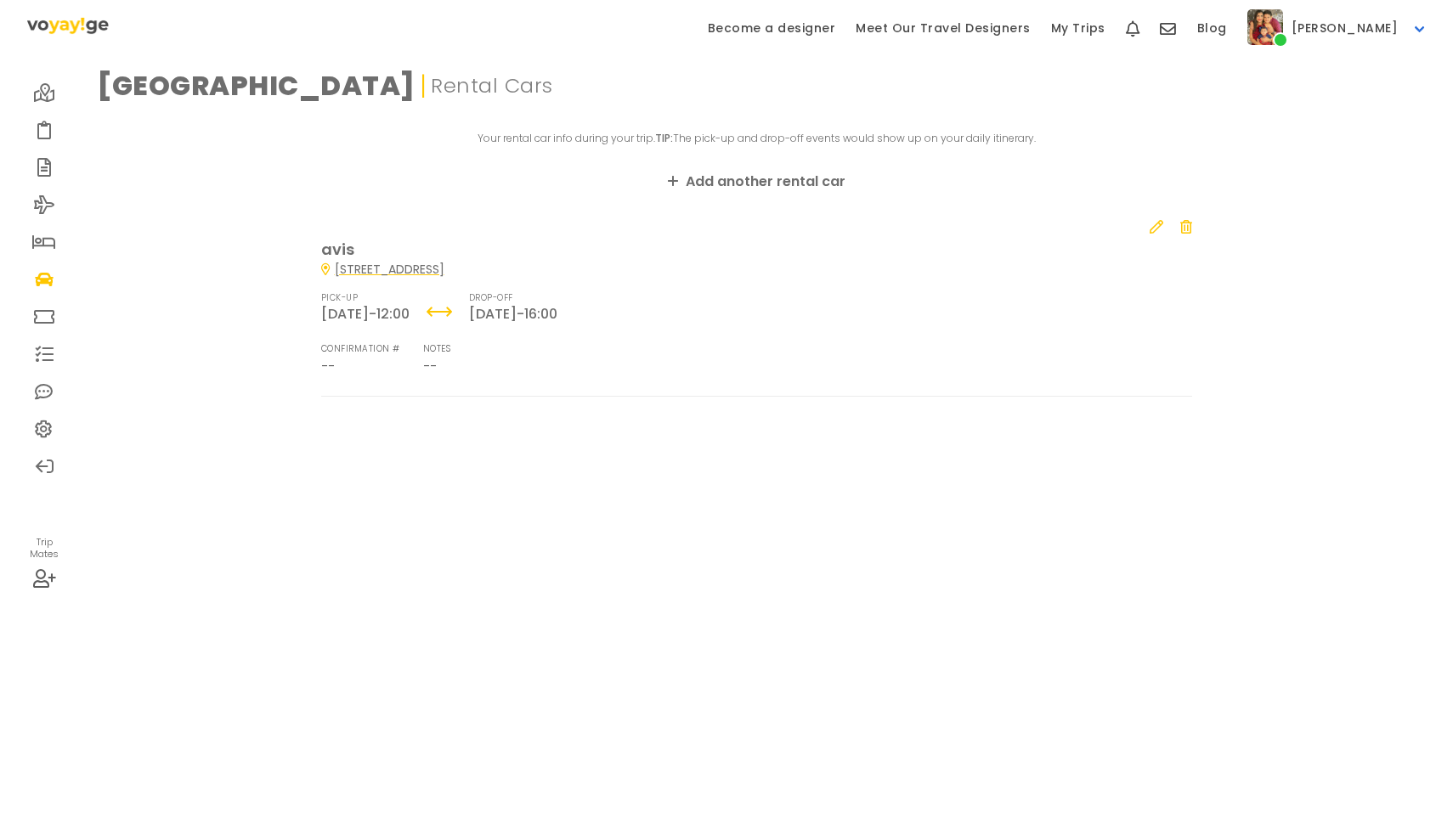
click at [50, 321] on icon at bounding box center [44, 317] width 21 height 14
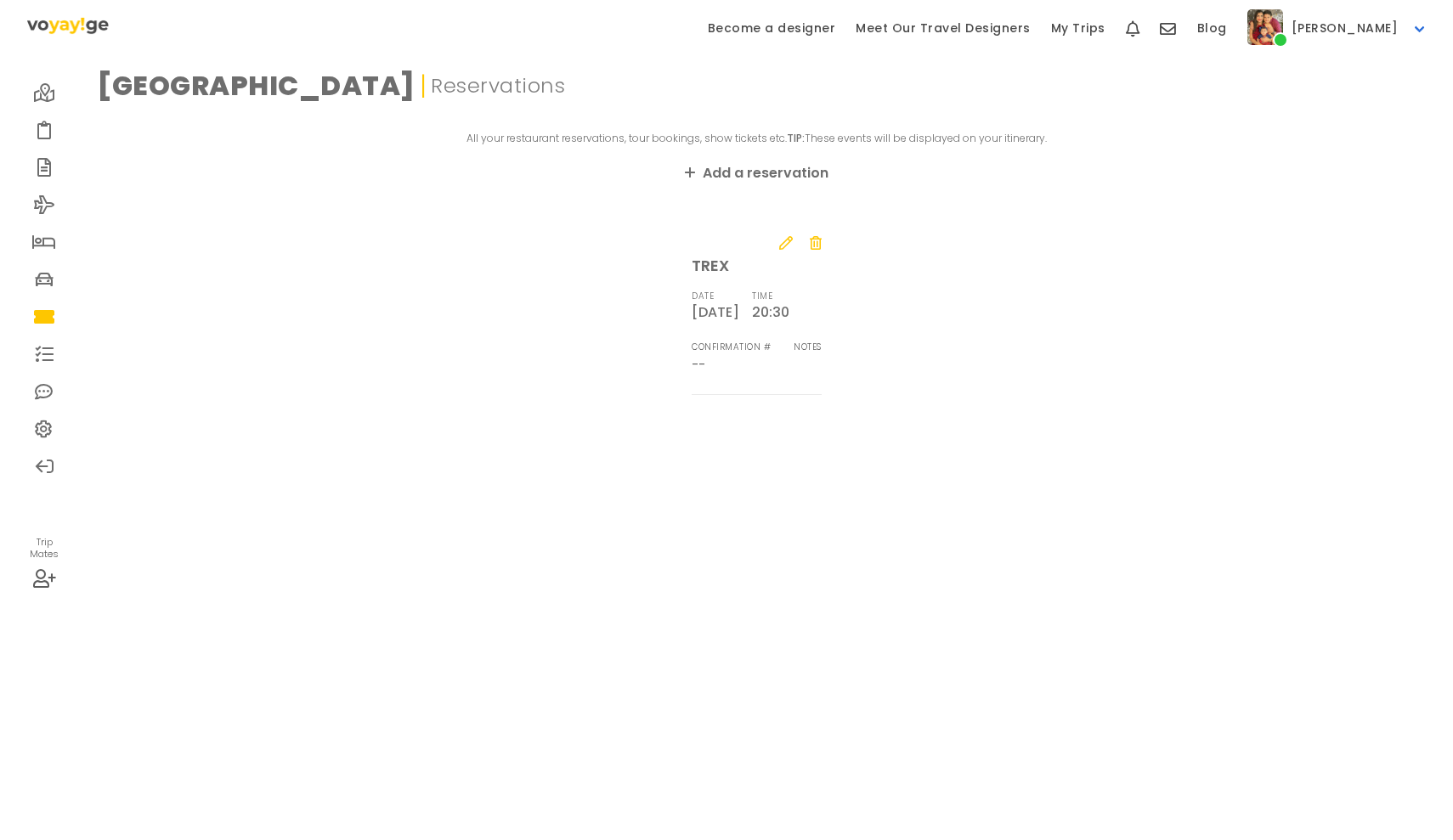
click at [49, 351] on icon at bounding box center [44, 354] width 19 height 14
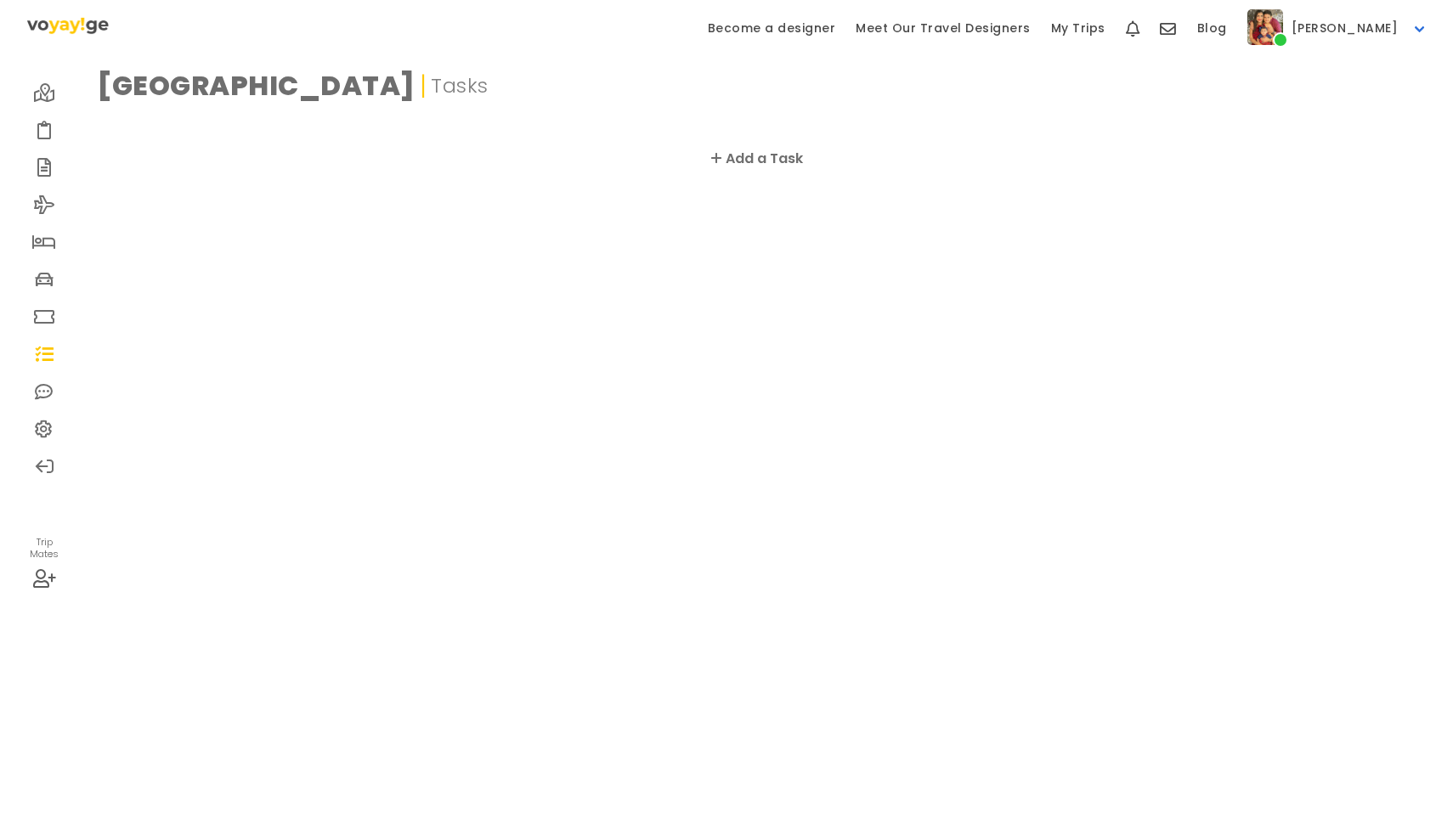
click at [56, 391] on link at bounding box center [44, 391] width 37 height 37
click at [56, 418] on link at bounding box center [44, 429] width 37 height 37
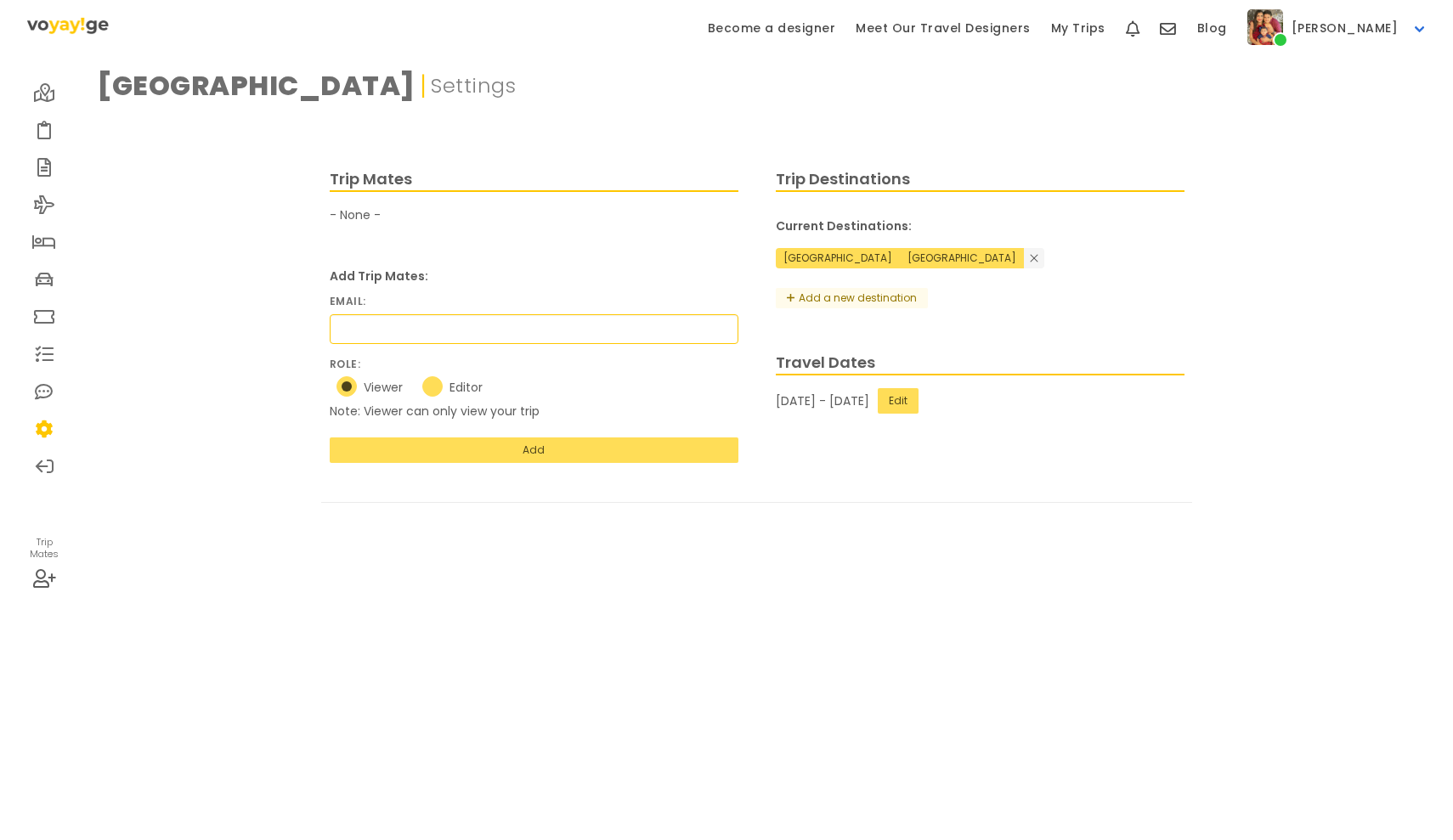
click at [43, 456] on span at bounding box center [44, 466] width 20 height 20
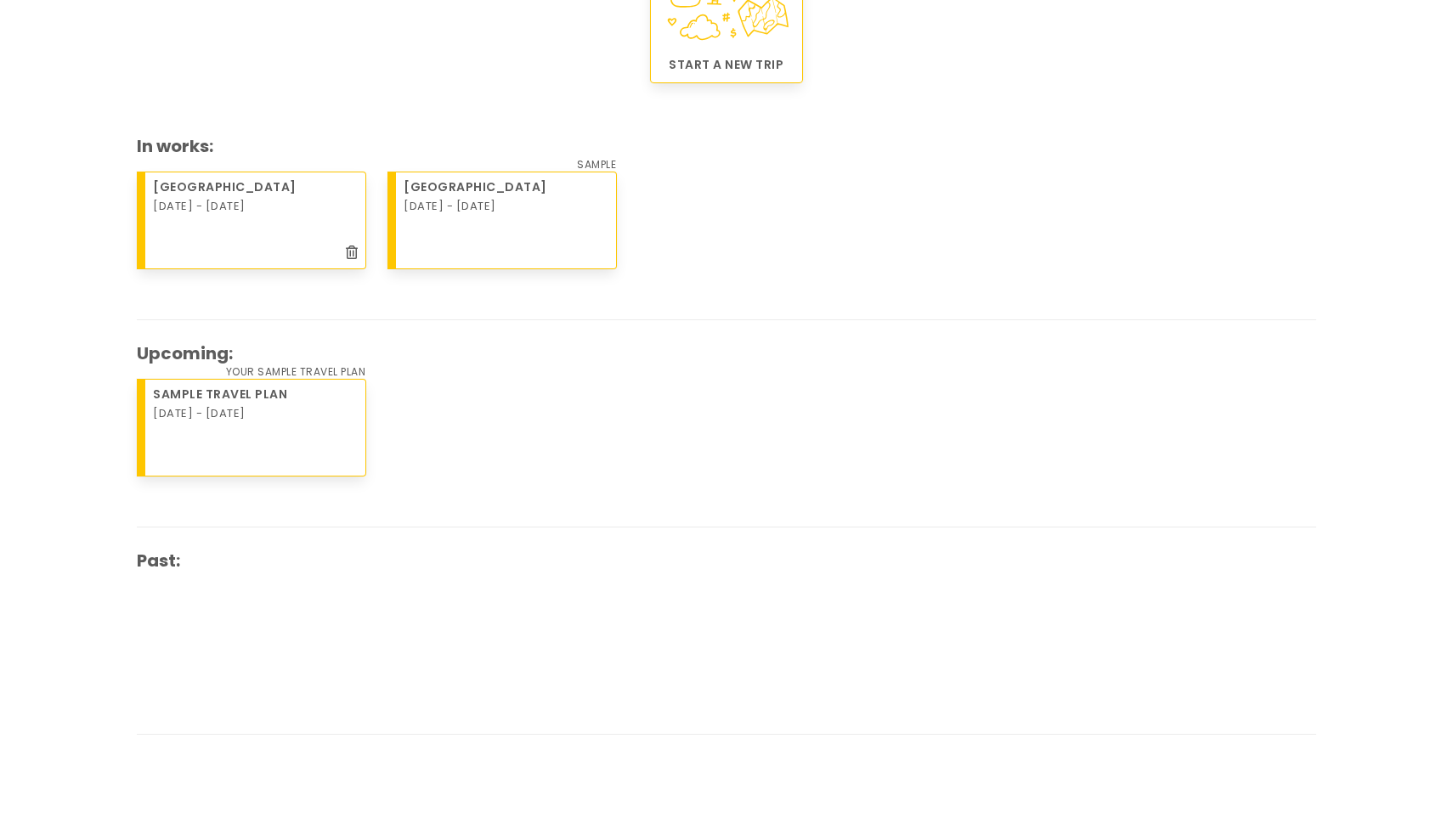
scroll to position [275, 0]
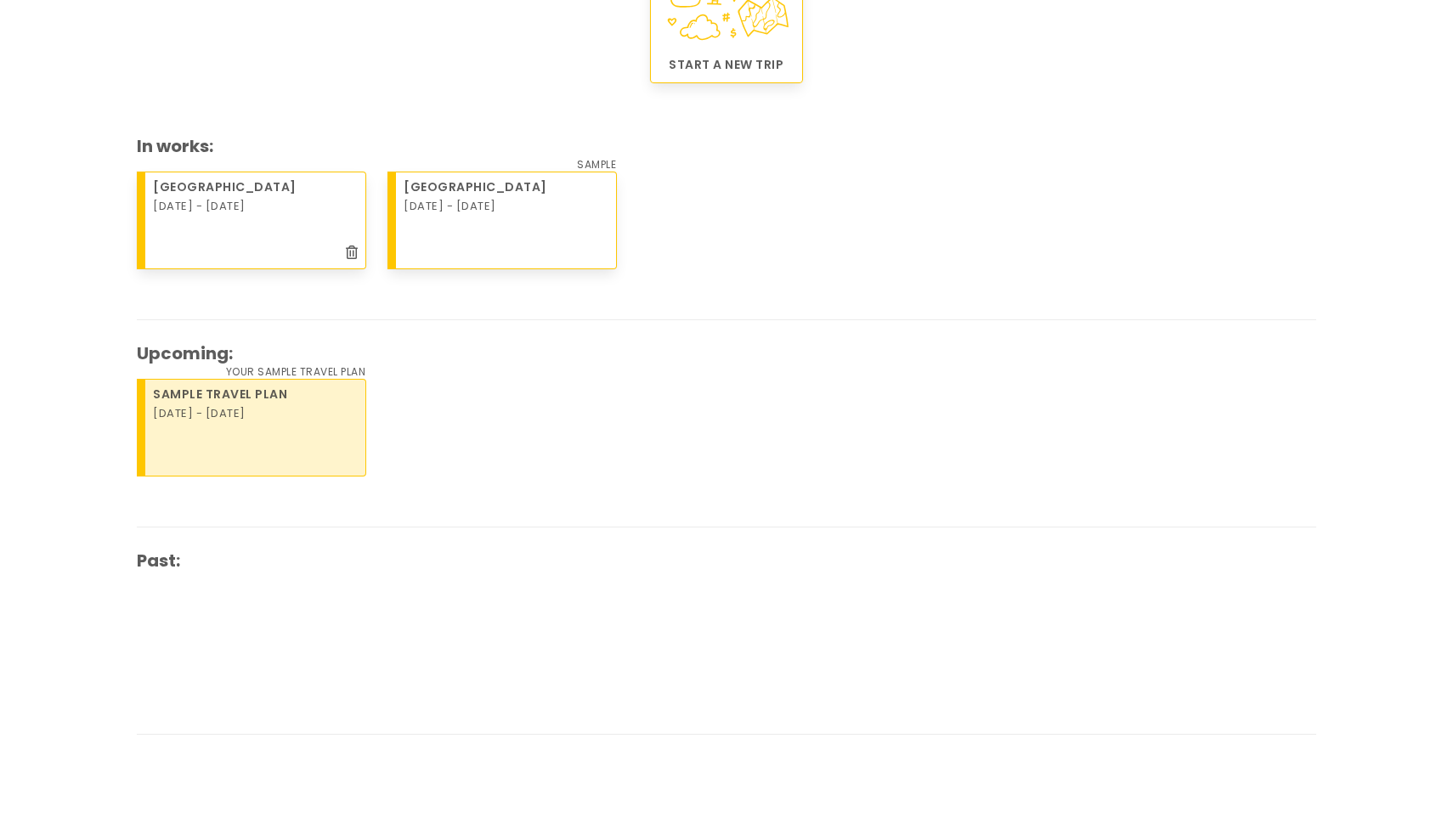
click at [334, 411] on div "[DATE] - [DATE]" at bounding box center [256, 414] width 207 height 21
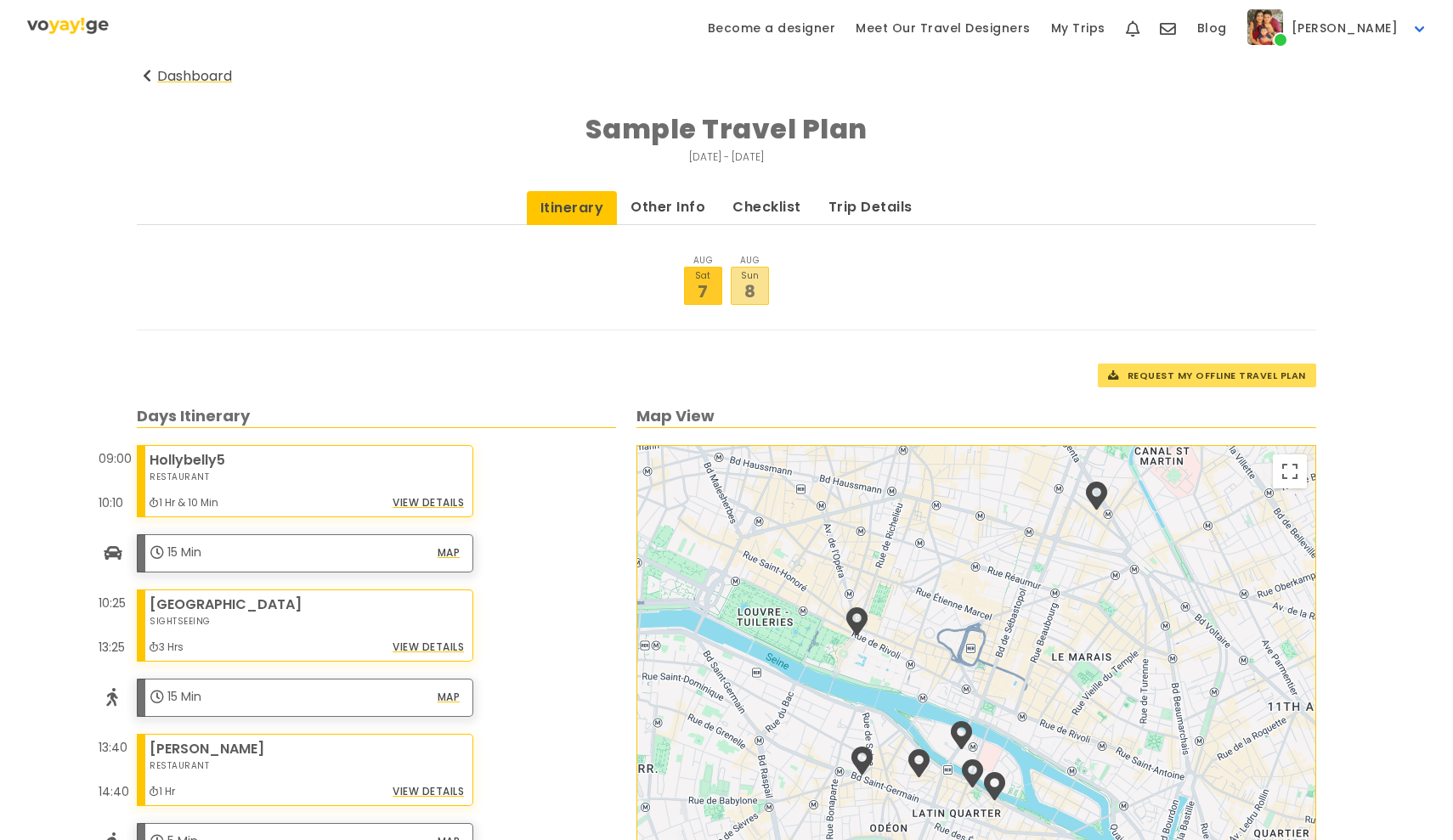
click at [159, 74] on span "Dashboard" at bounding box center [195, 76] width 75 height 20
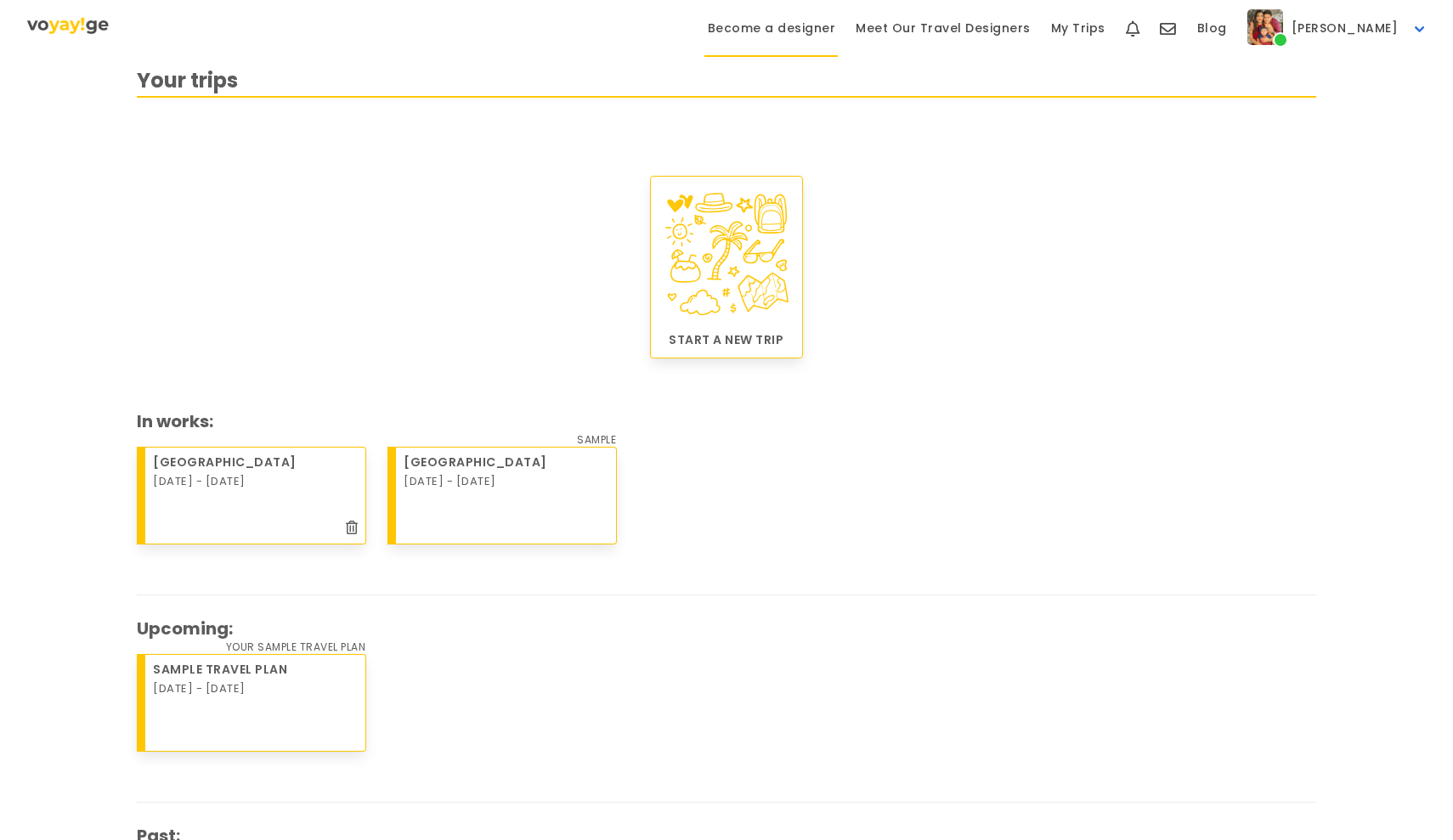
click at [817, 38] on link "Become a designer" at bounding box center [771, 28] width 149 height 57
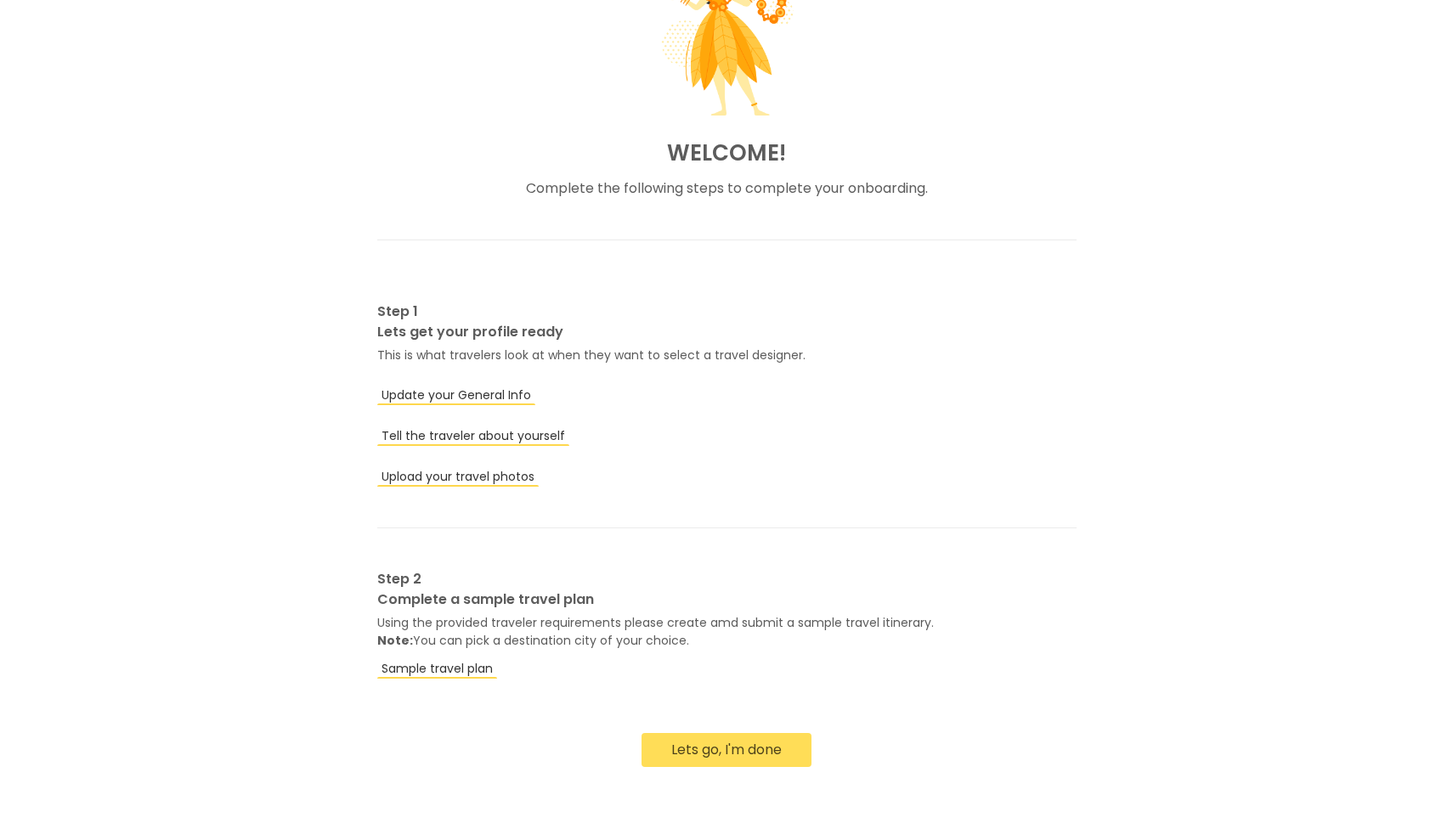
scroll to position [220, 0]
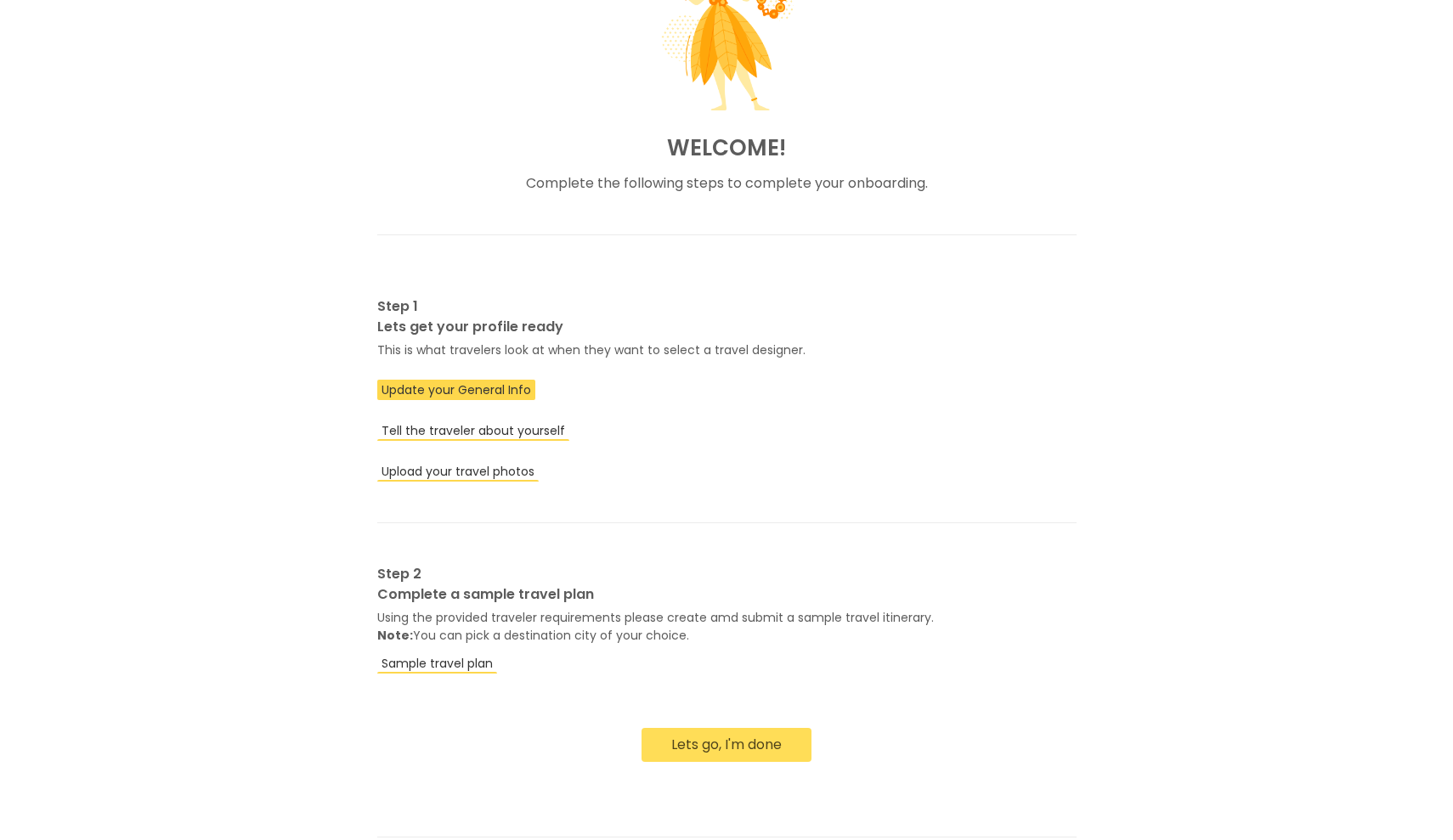
click at [501, 385] on link "Update your General Info" at bounding box center [456, 390] width 158 height 20
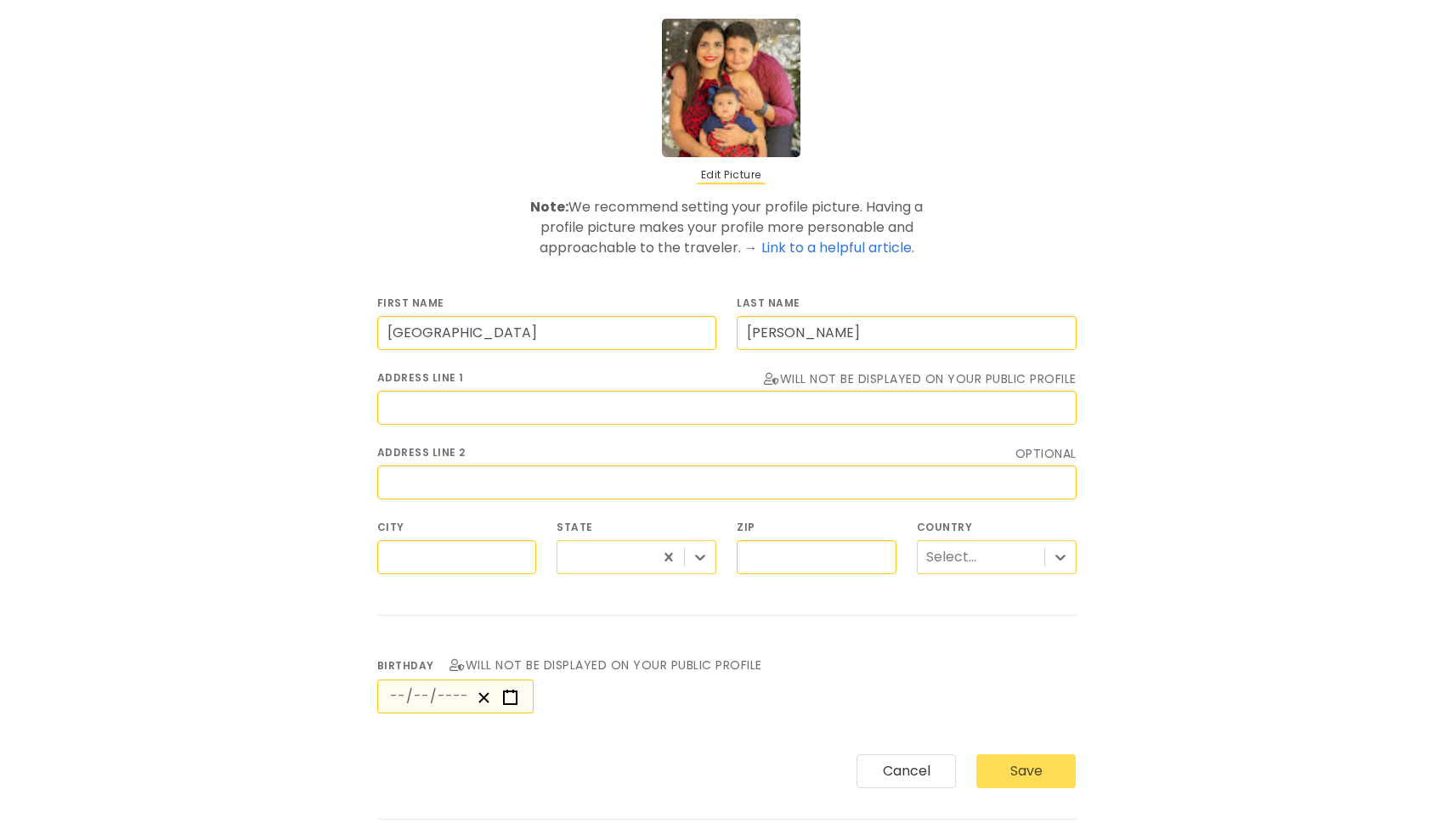
click at [544, 454] on label "Address Line 2 optional" at bounding box center [726, 453] width 699 height 15
click at [542, 431] on div "Address Line 1 Will not be displayed on your public profile" at bounding box center [726, 397] width 719 height 75
click at [509, 576] on div "City" at bounding box center [457, 547] width 180 height 75
click at [1046, 559] on div at bounding box center [1061, 557] width 31 height 31
click at [1016, 641] on div "[GEOGRAPHIC_DATA]" at bounding box center [997, 636] width 160 height 34
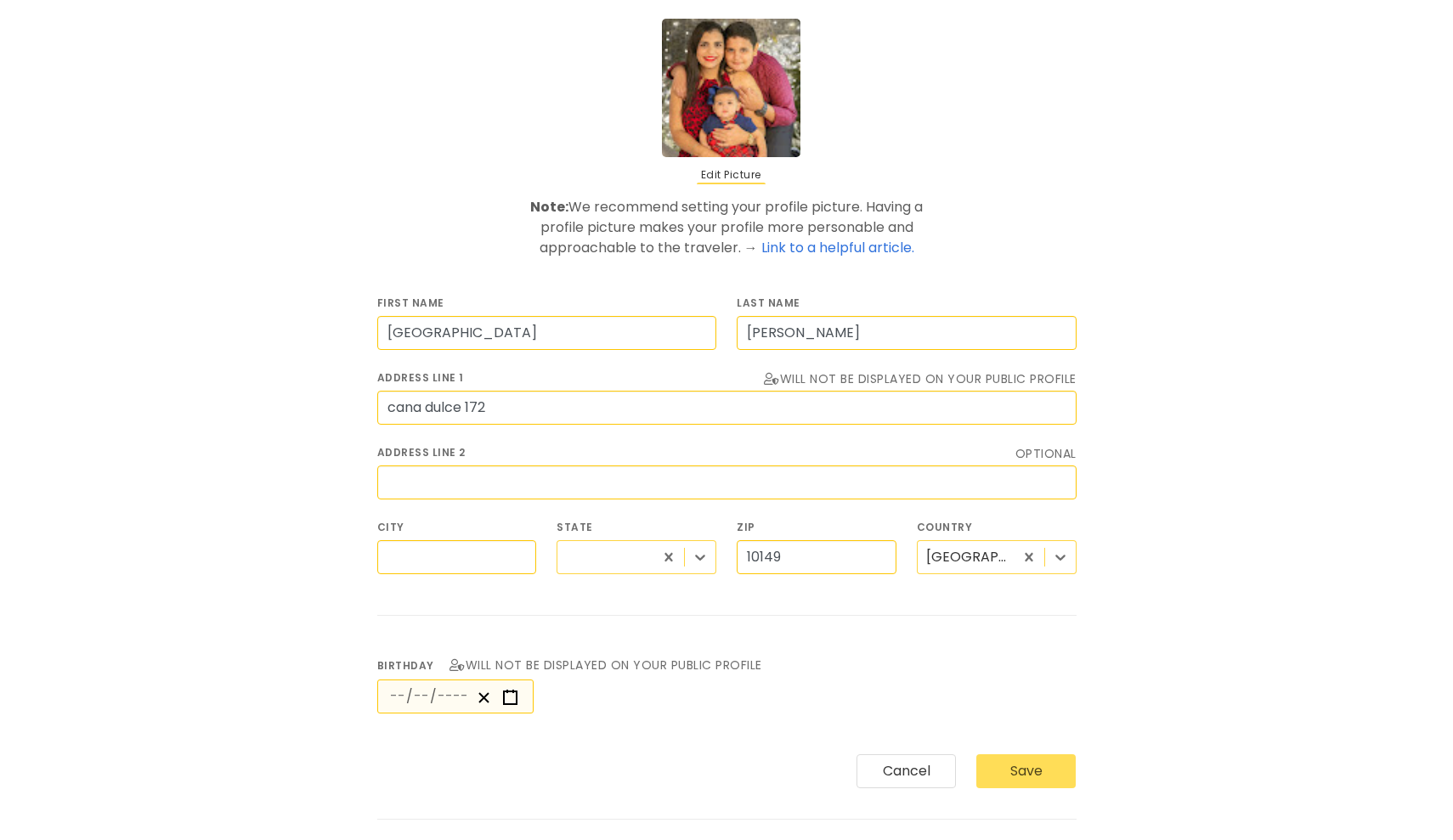
click at [590, 569] on div at bounding box center [605, 557] width 96 height 31
click at [591, 572] on div at bounding box center [605, 557] width 96 height 31
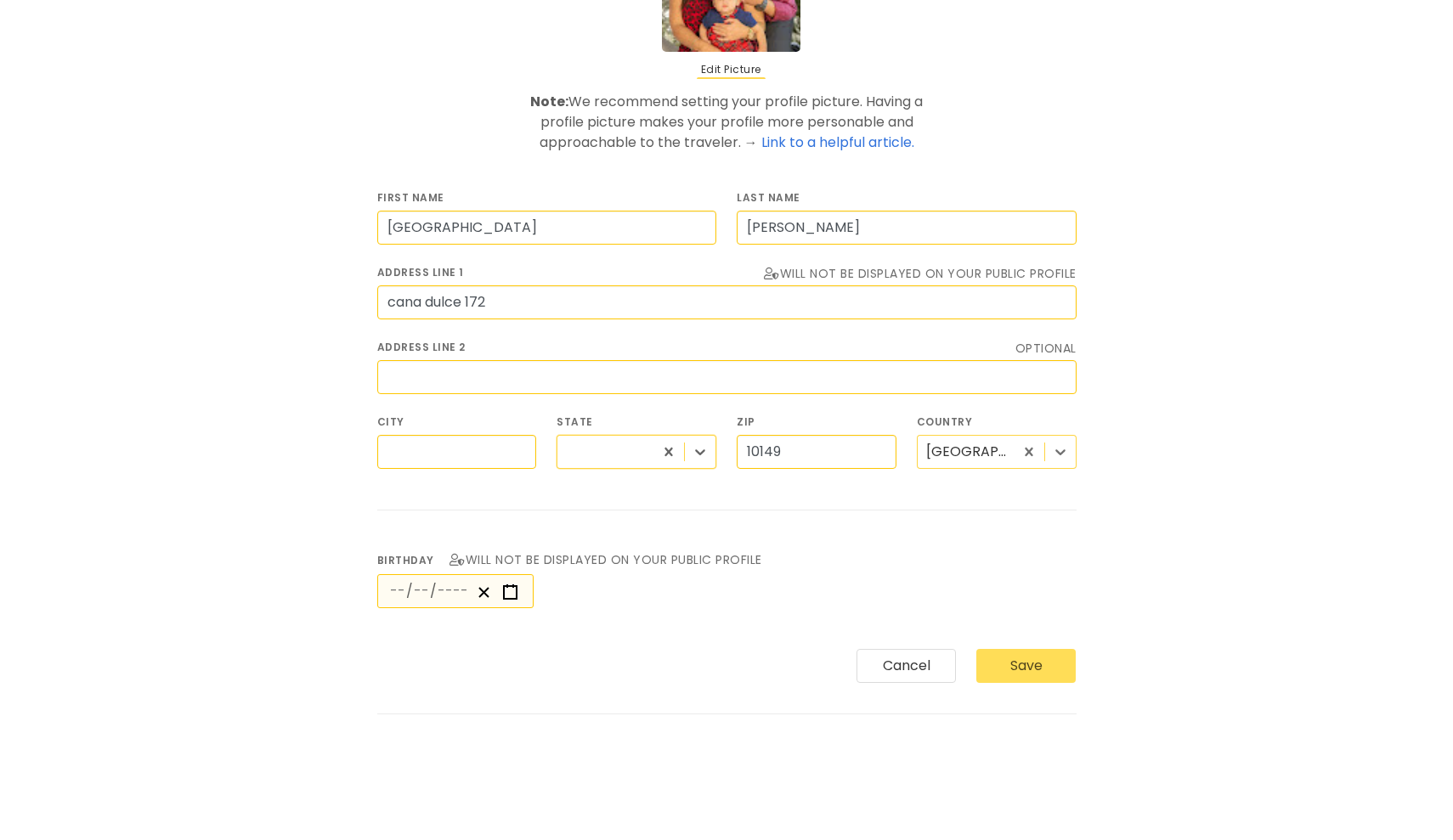
scroll to position [246, 0]
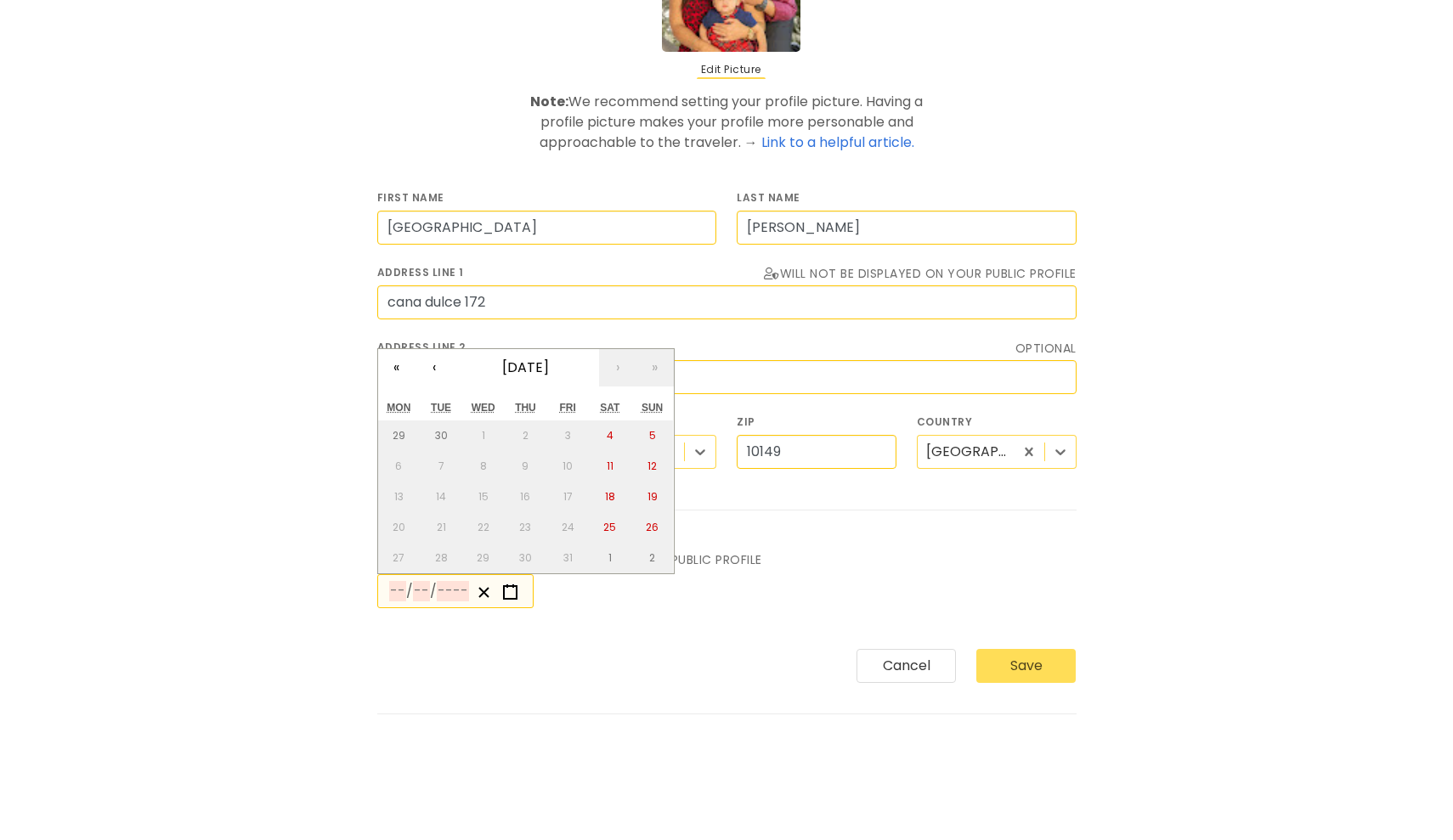
click at [400, 593] on input "number" at bounding box center [398, 591] width 17 height 20
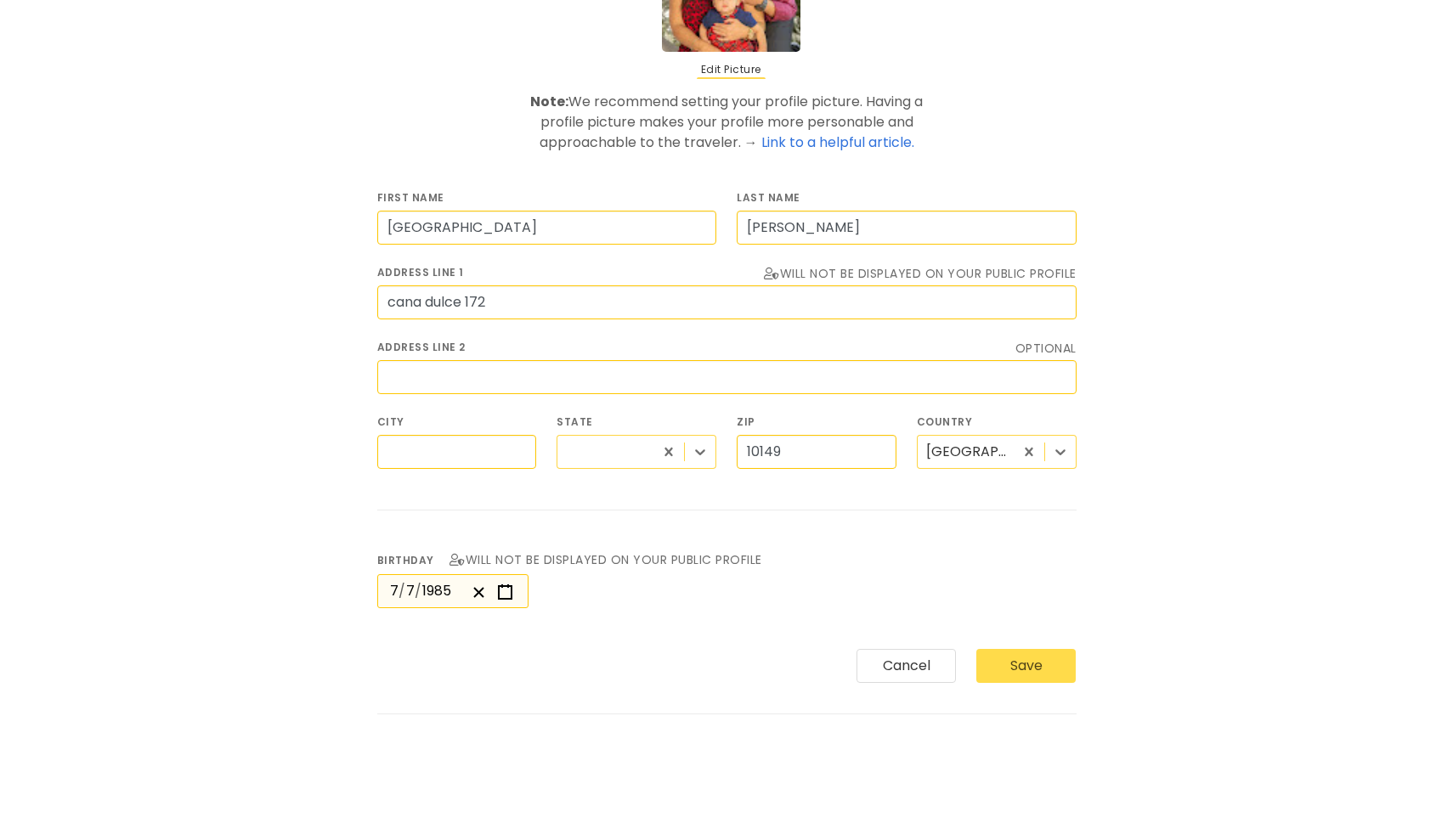
click at [1052, 667] on button "Save" at bounding box center [1026, 666] width 100 height 34
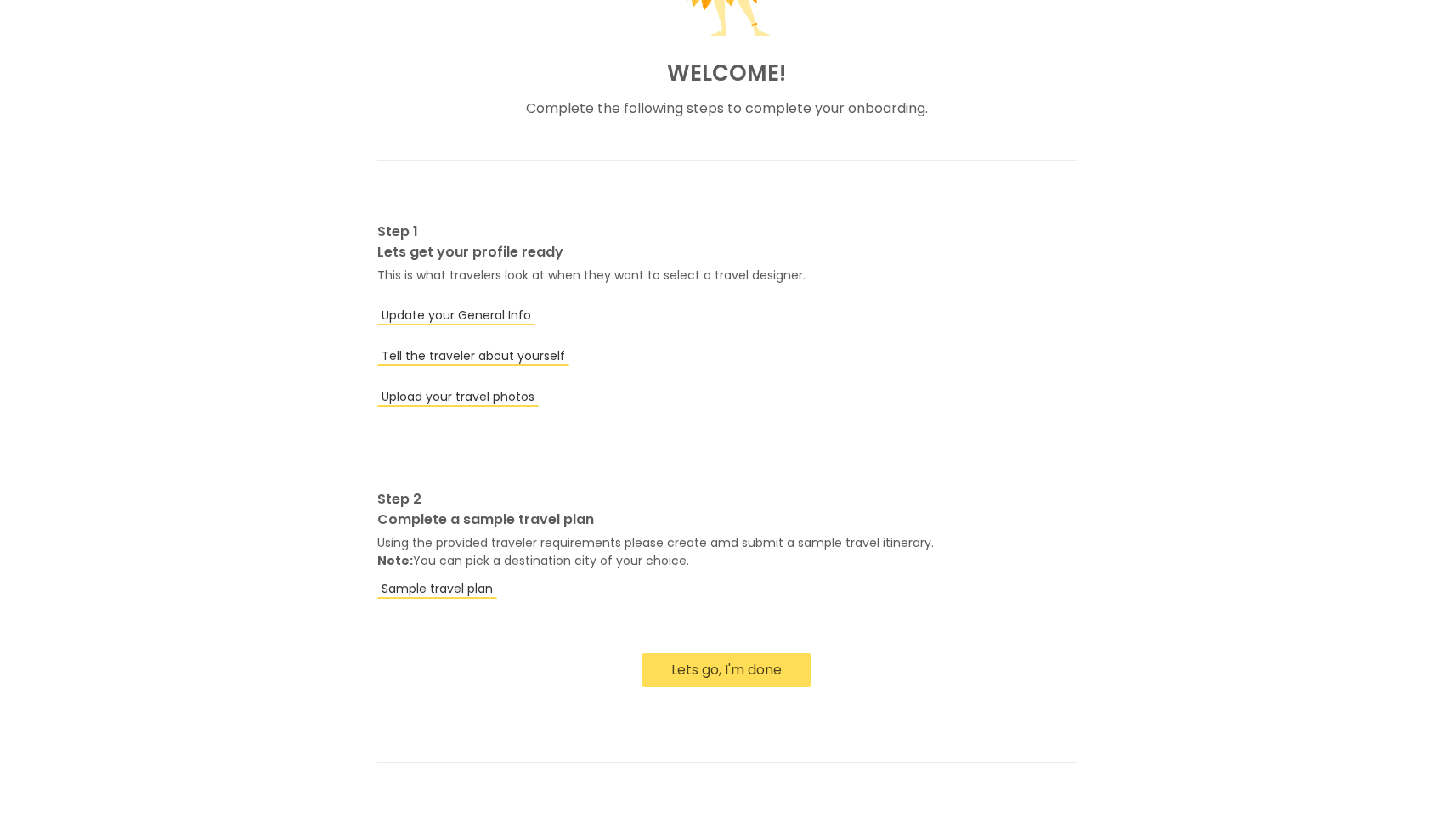
scroll to position [295, 0]
click at [540, 356] on link "Tell the traveler about yourself" at bounding box center [473, 355] width 192 height 20
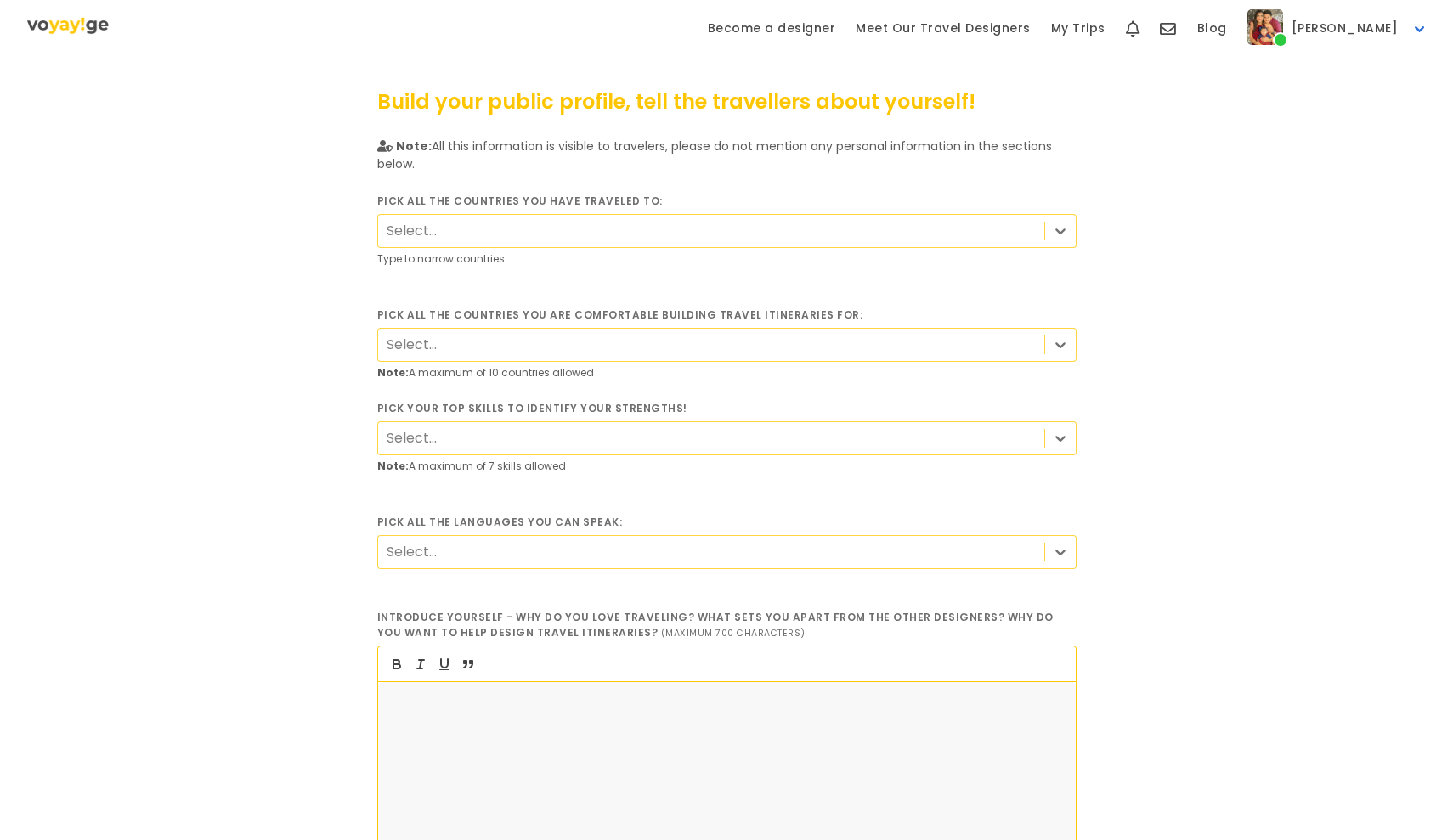
click at [485, 227] on div "Select..." at bounding box center [711, 231] width 666 height 31
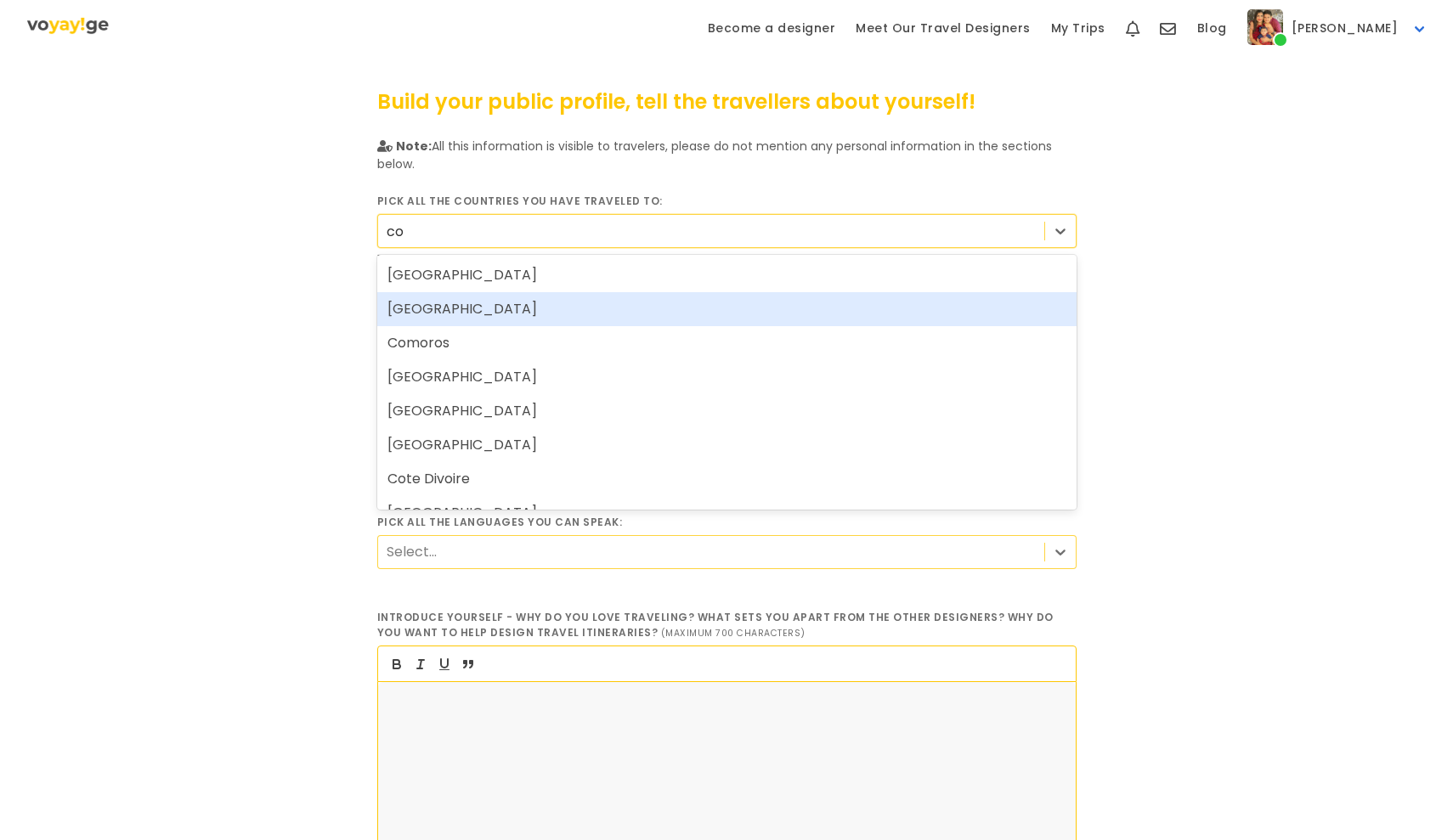
click at [446, 318] on div "[GEOGRAPHIC_DATA]" at bounding box center [726, 309] width 699 height 34
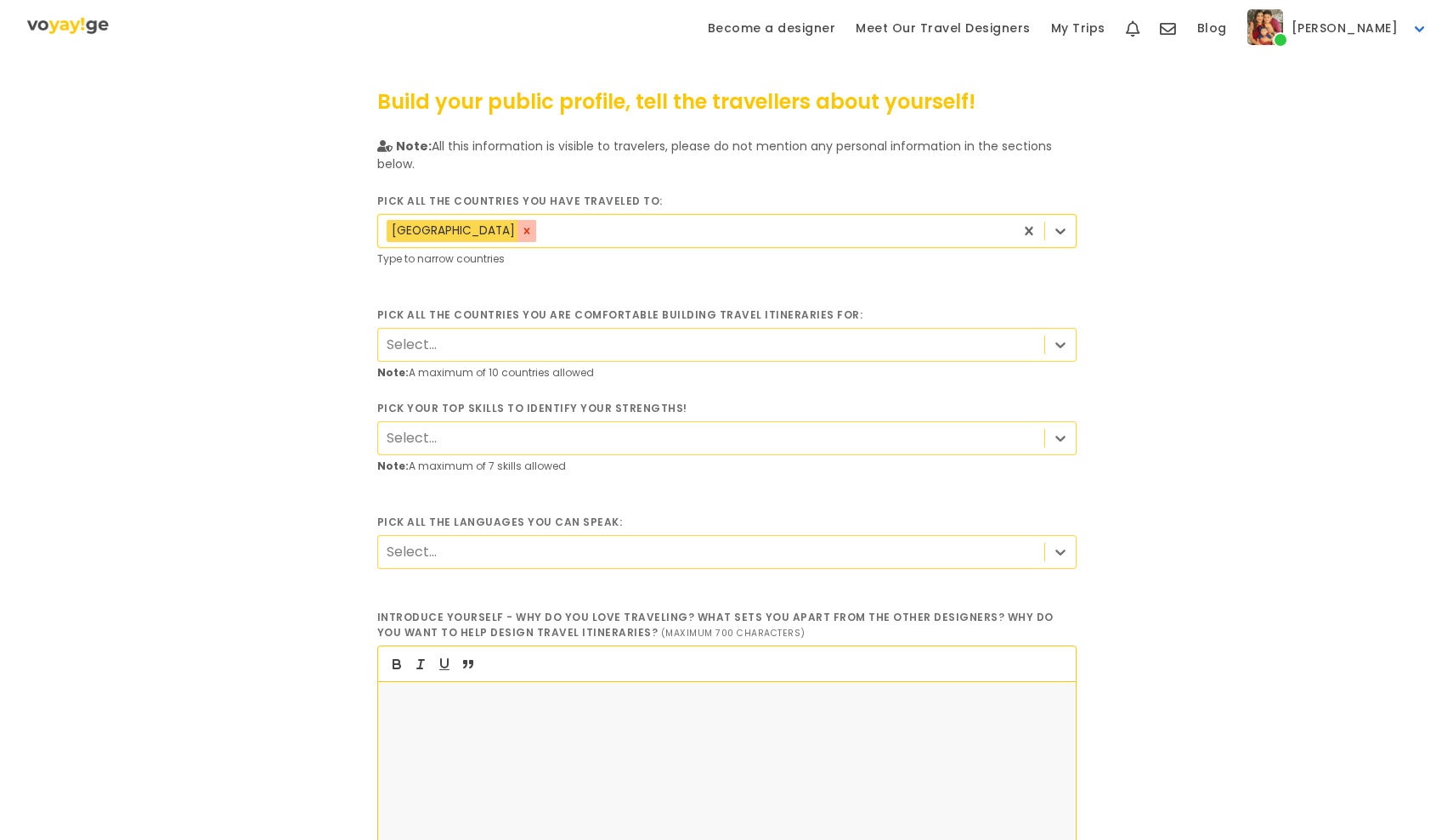
click at [521, 232] on icon at bounding box center [527, 231] width 12 height 12
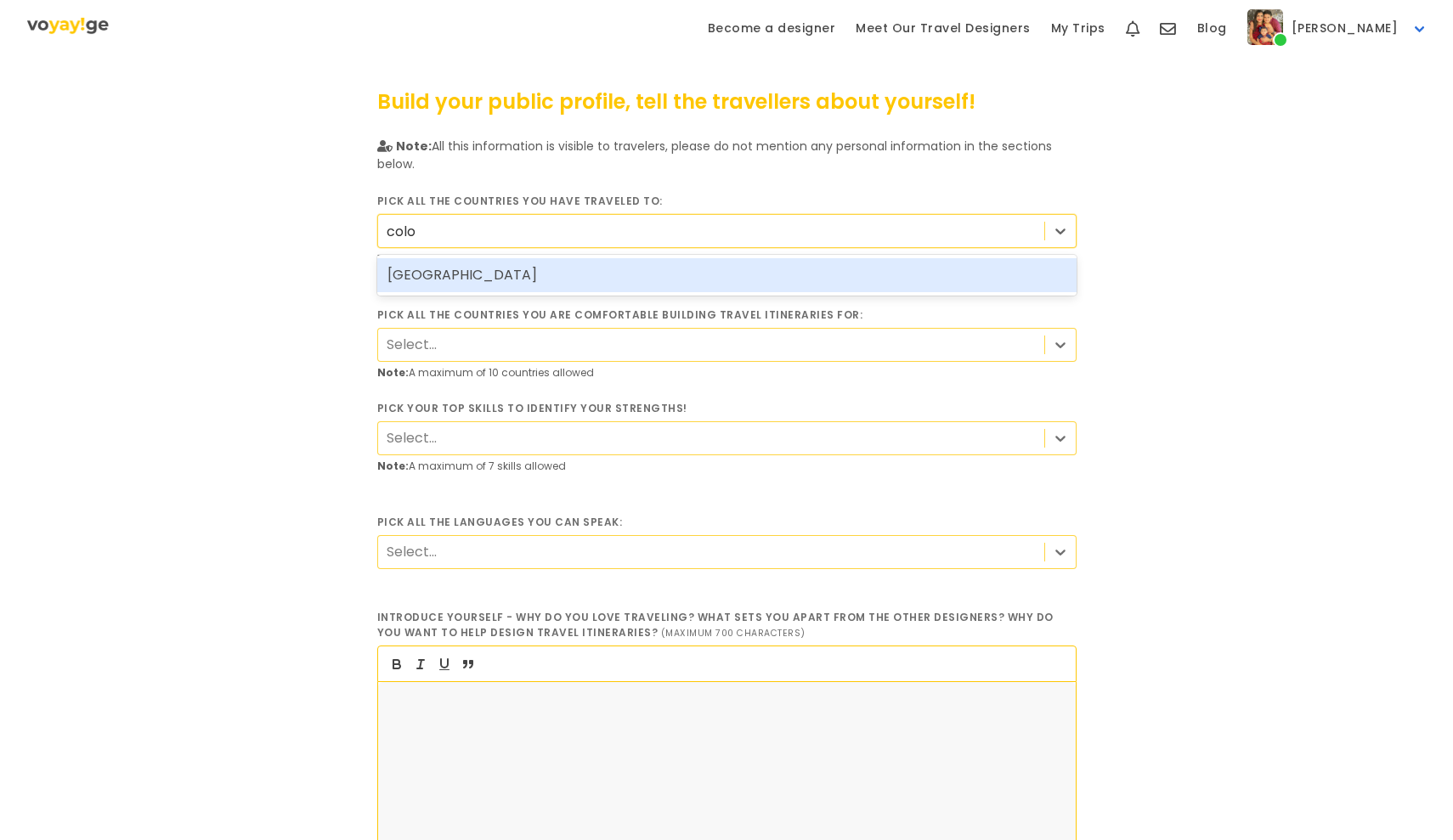
click at [463, 271] on div "[GEOGRAPHIC_DATA]" at bounding box center [726, 275] width 699 height 34
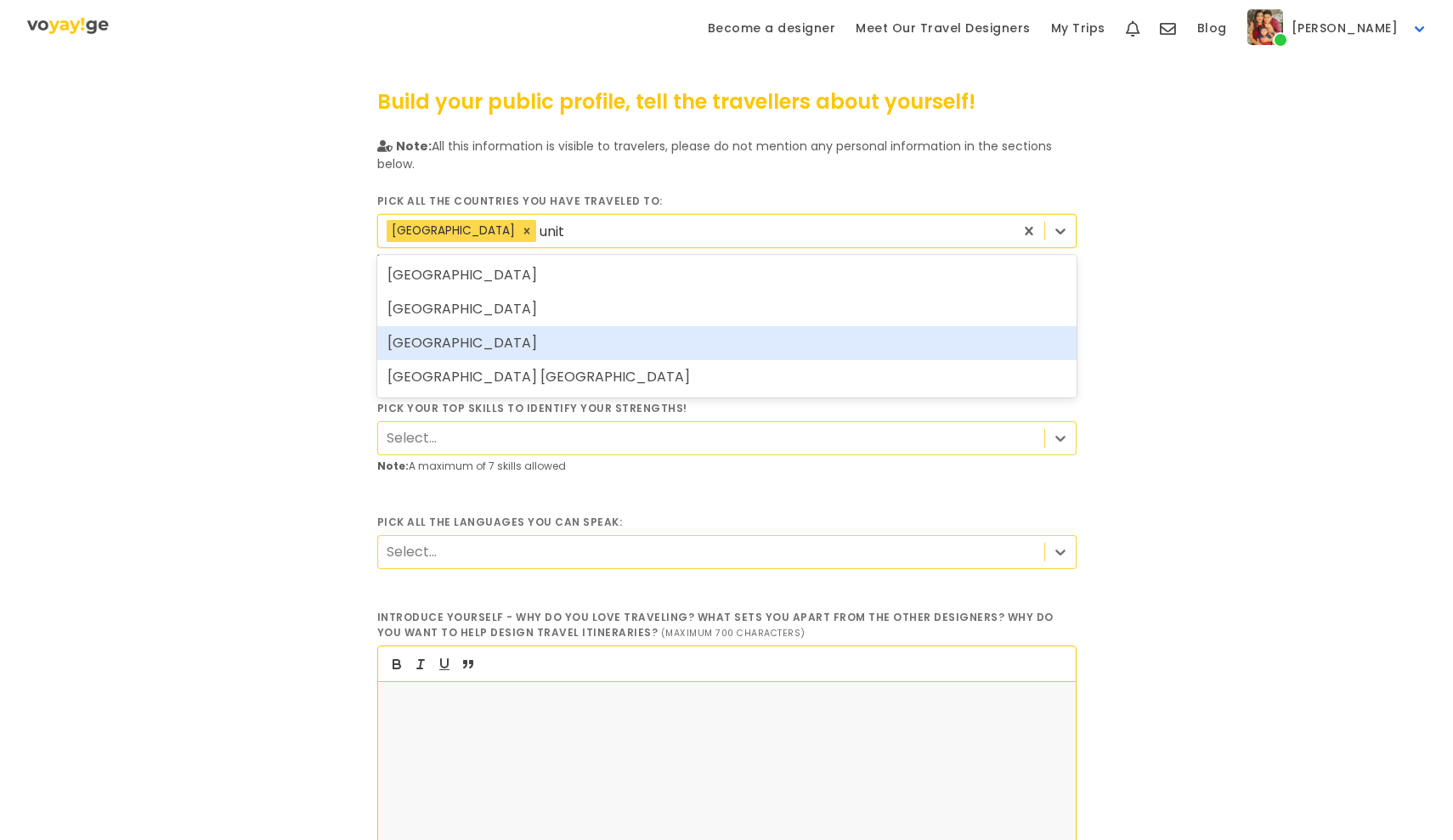
click at [478, 341] on div "[GEOGRAPHIC_DATA]" at bounding box center [726, 343] width 699 height 34
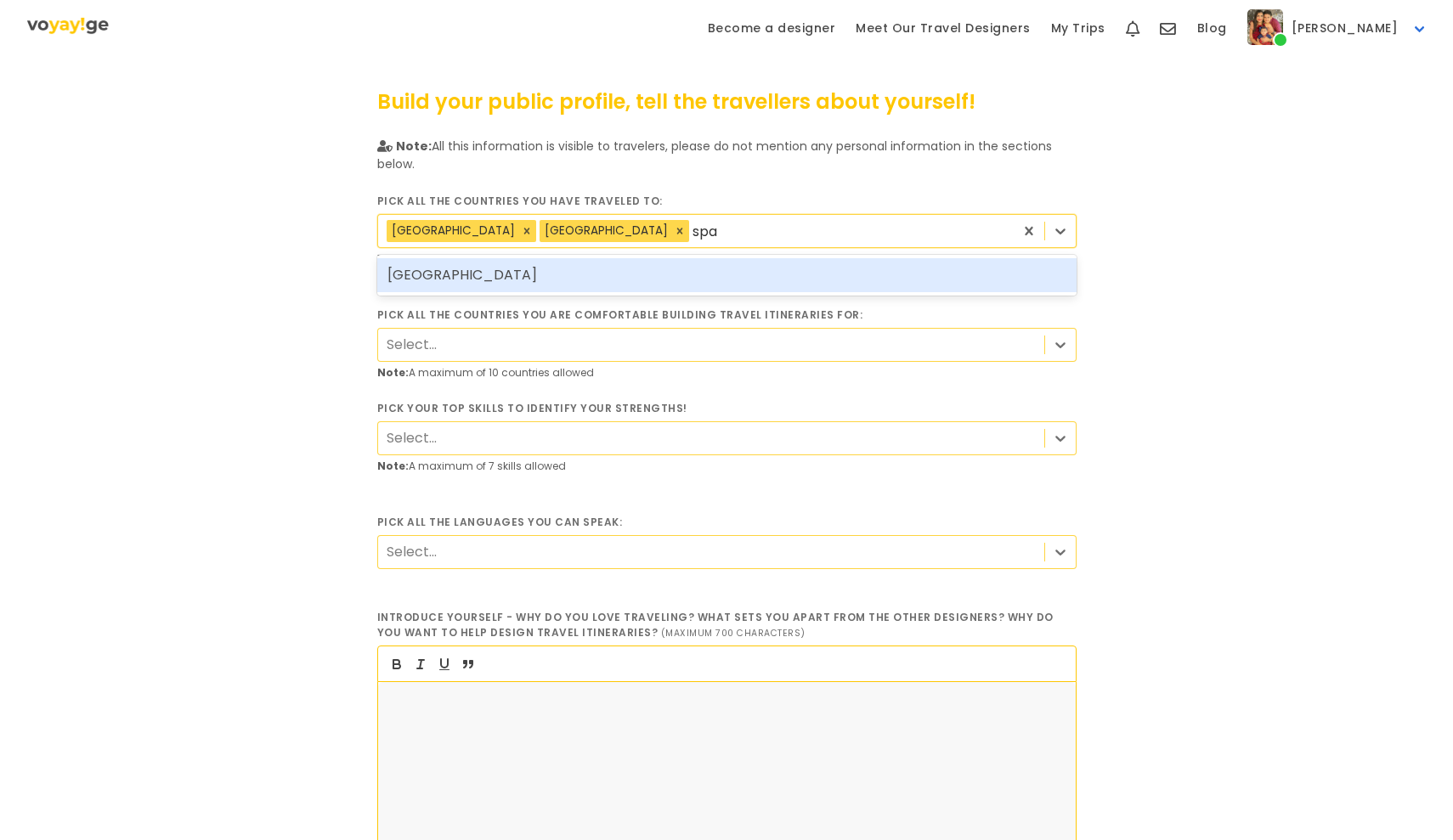
click at [530, 276] on div "[GEOGRAPHIC_DATA]" at bounding box center [726, 275] width 699 height 34
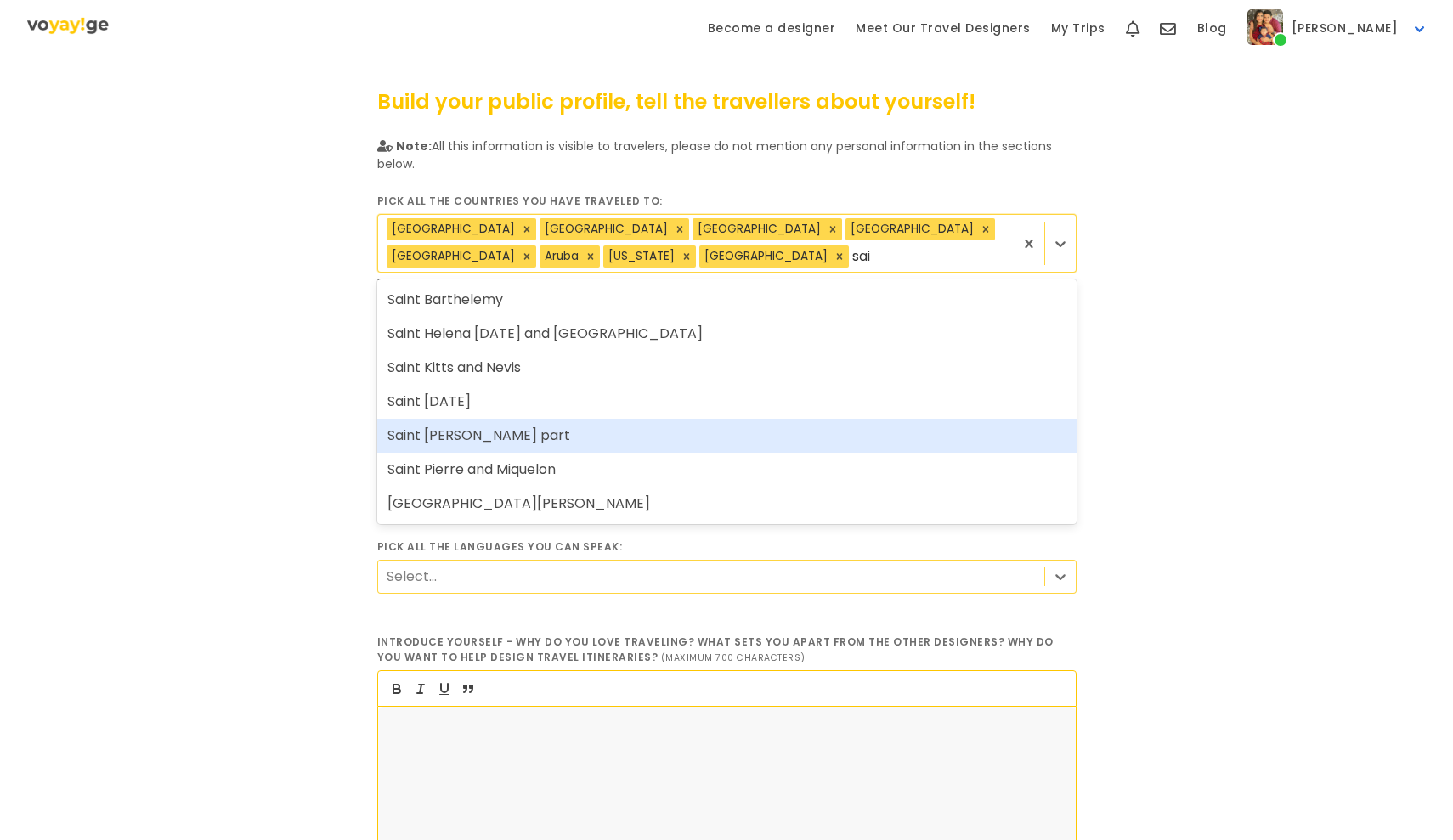
click at [479, 434] on div "Saint [PERSON_NAME] part" at bounding box center [726, 436] width 699 height 34
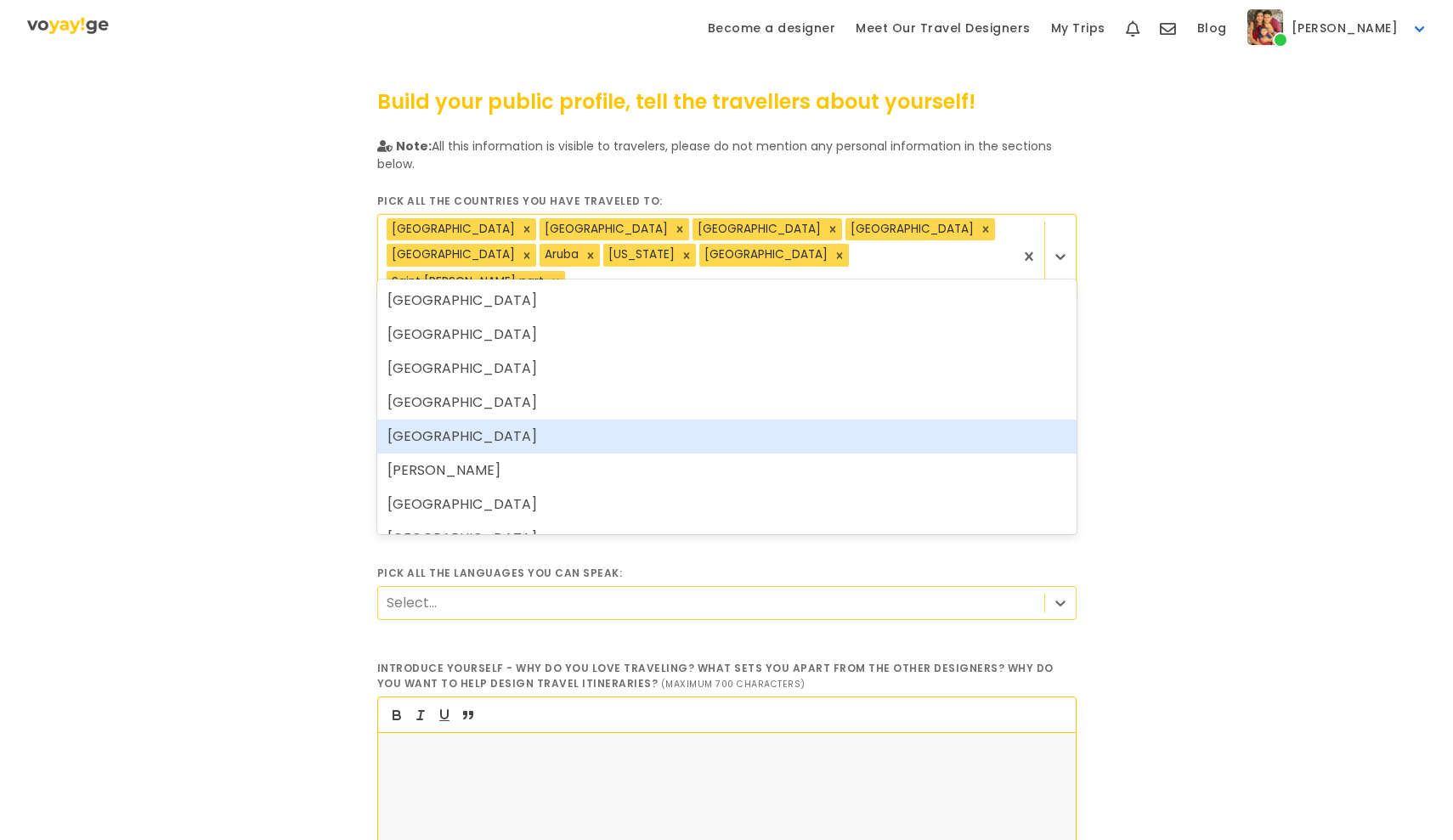
scroll to position [1266, 0]
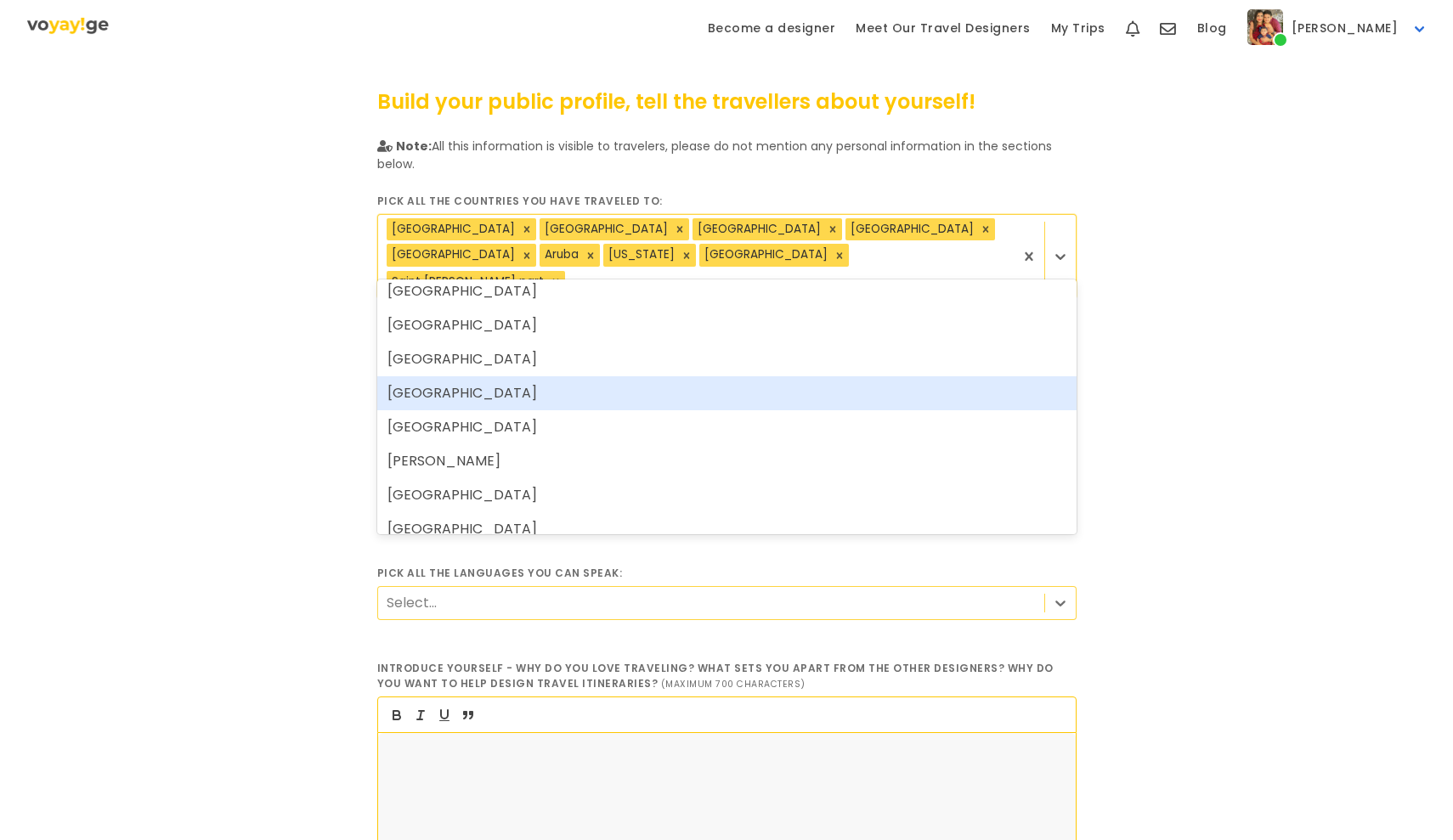
click at [461, 390] on div "[GEOGRAPHIC_DATA]" at bounding box center [726, 393] width 699 height 34
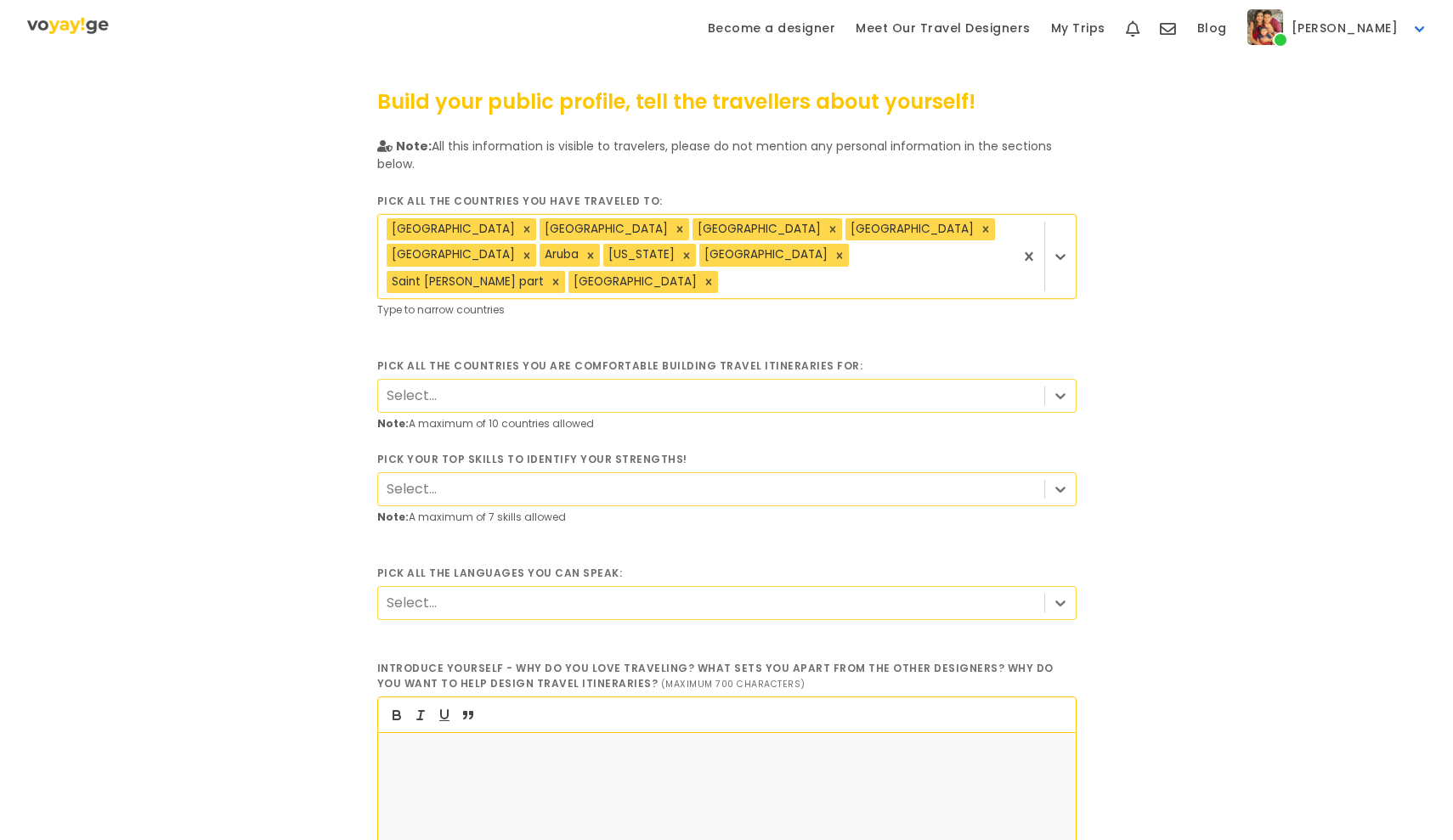
click at [879, 242] on div "[GEOGRAPHIC_DATA] [GEOGRAPHIC_DATA] [GEOGRAPHIC_DATA] [GEOGRAPHIC_DATA] [GEOGRA…" at bounding box center [695, 257] width 636 height 83
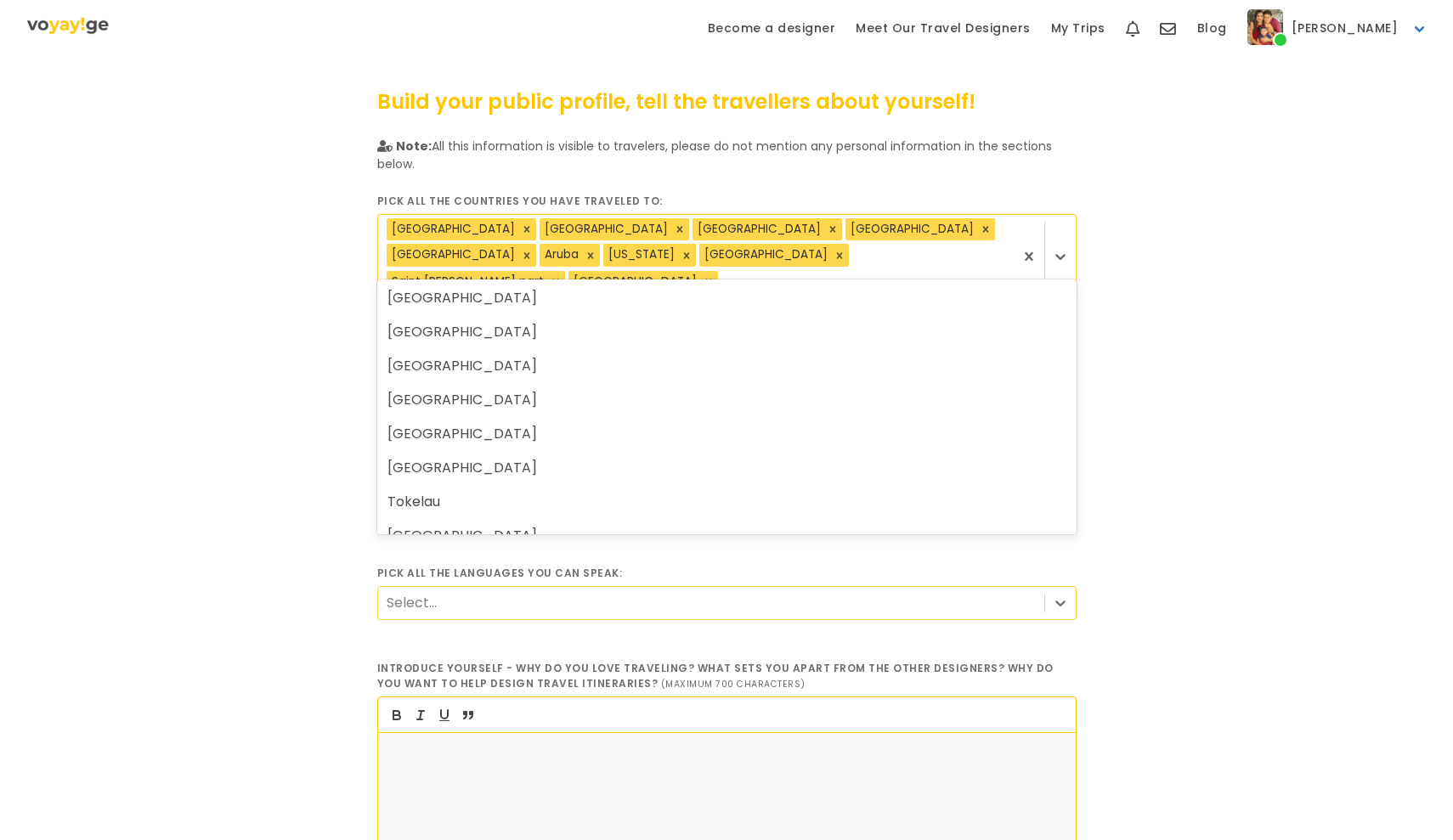
scroll to position [7277, 0]
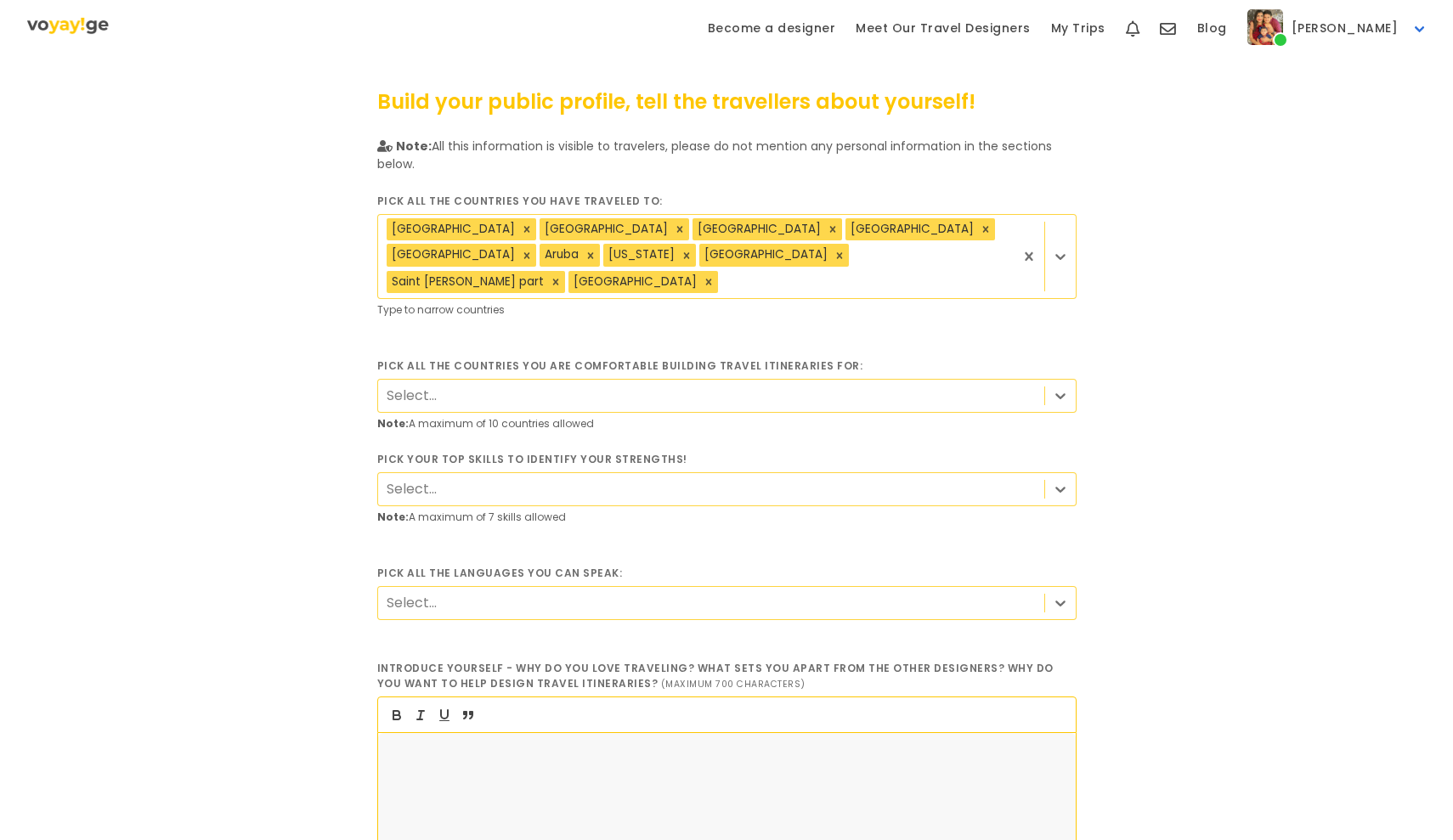
click at [742, 380] on div "Select..." at bounding box center [711, 395] width 666 height 31
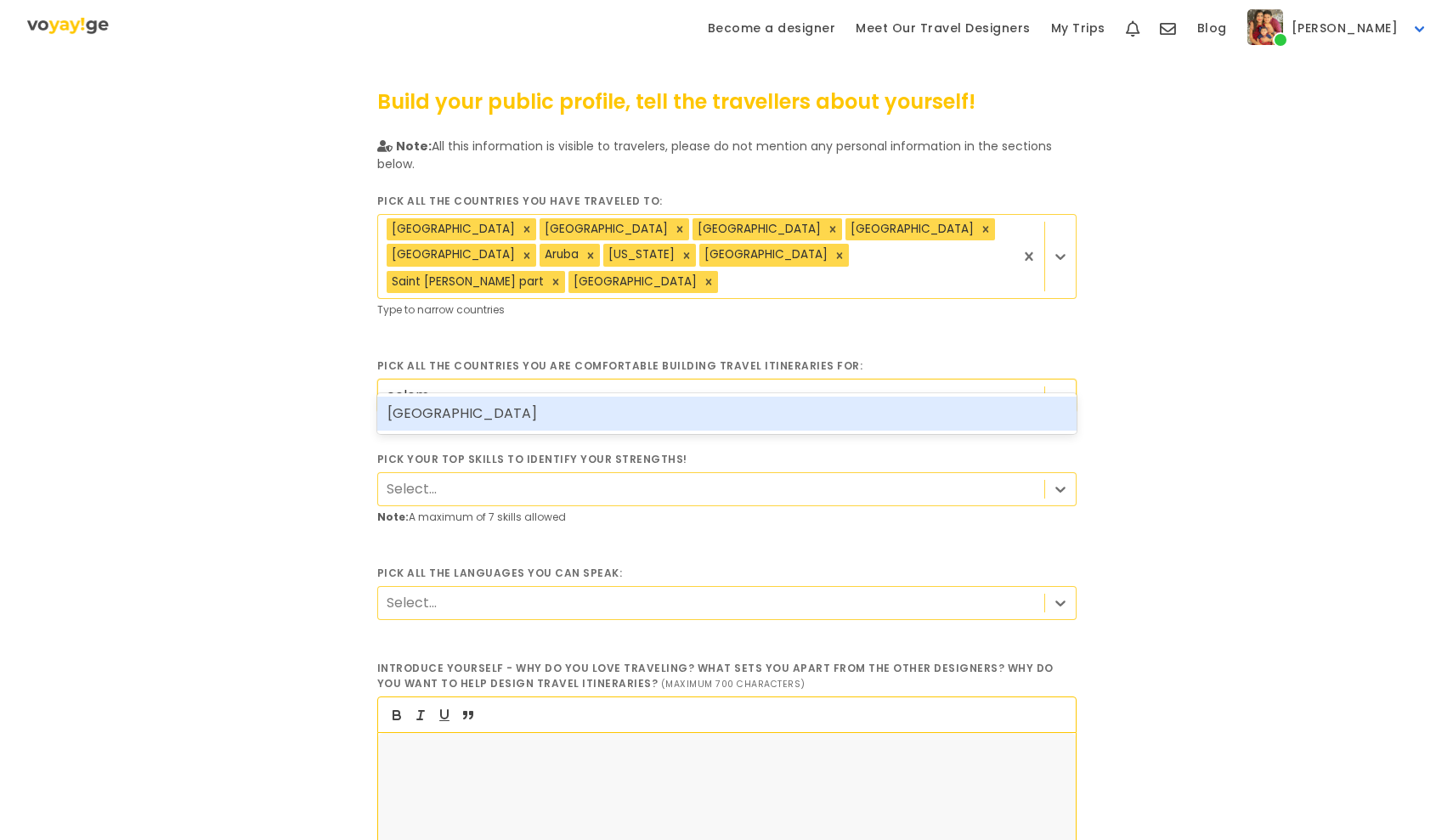
click at [626, 419] on div "[GEOGRAPHIC_DATA]" at bounding box center [726, 414] width 699 height 34
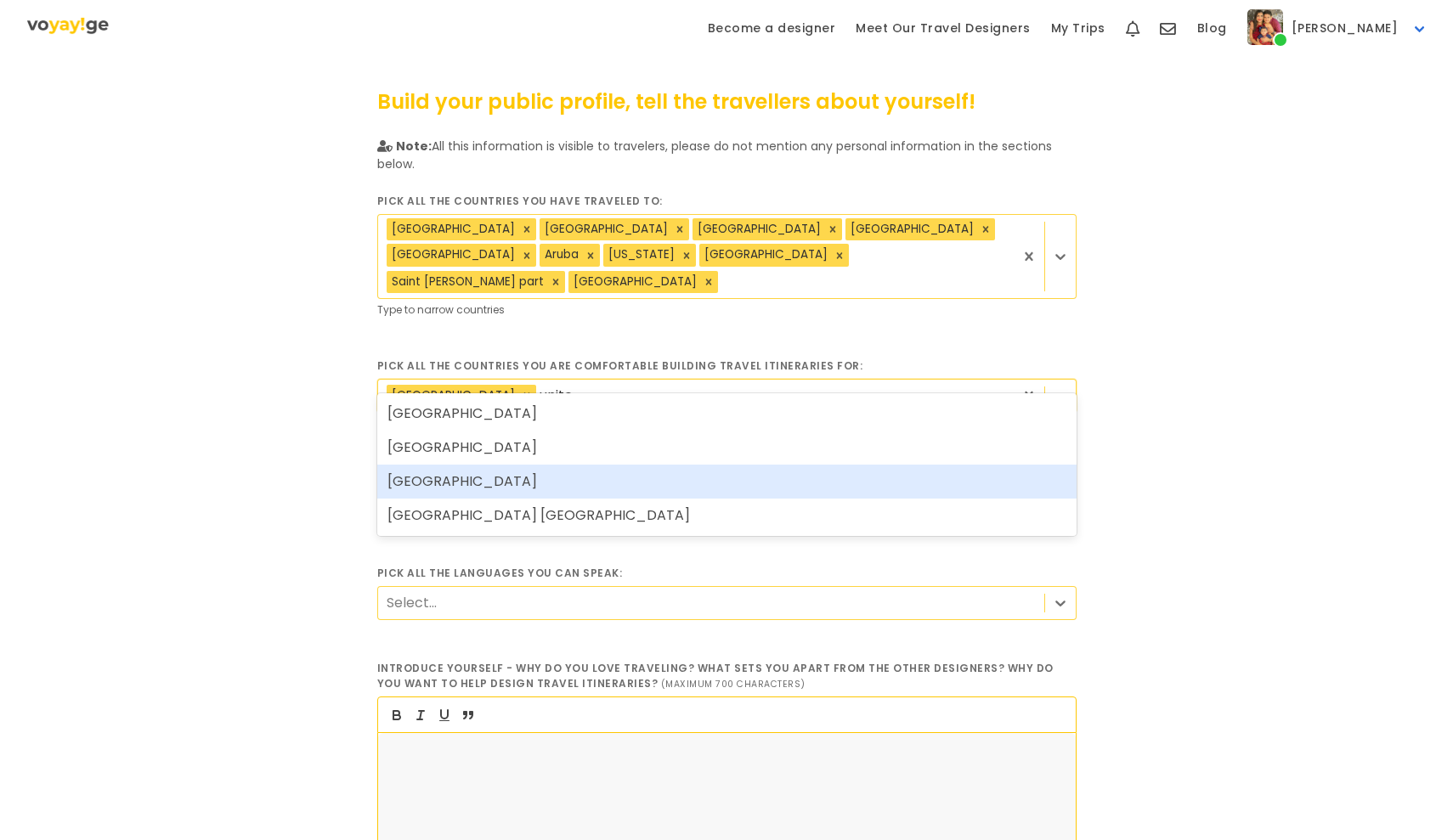
click at [626, 487] on div "[GEOGRAPHIC_DATA]" at bounding box center [726, 482] width 699 height 34
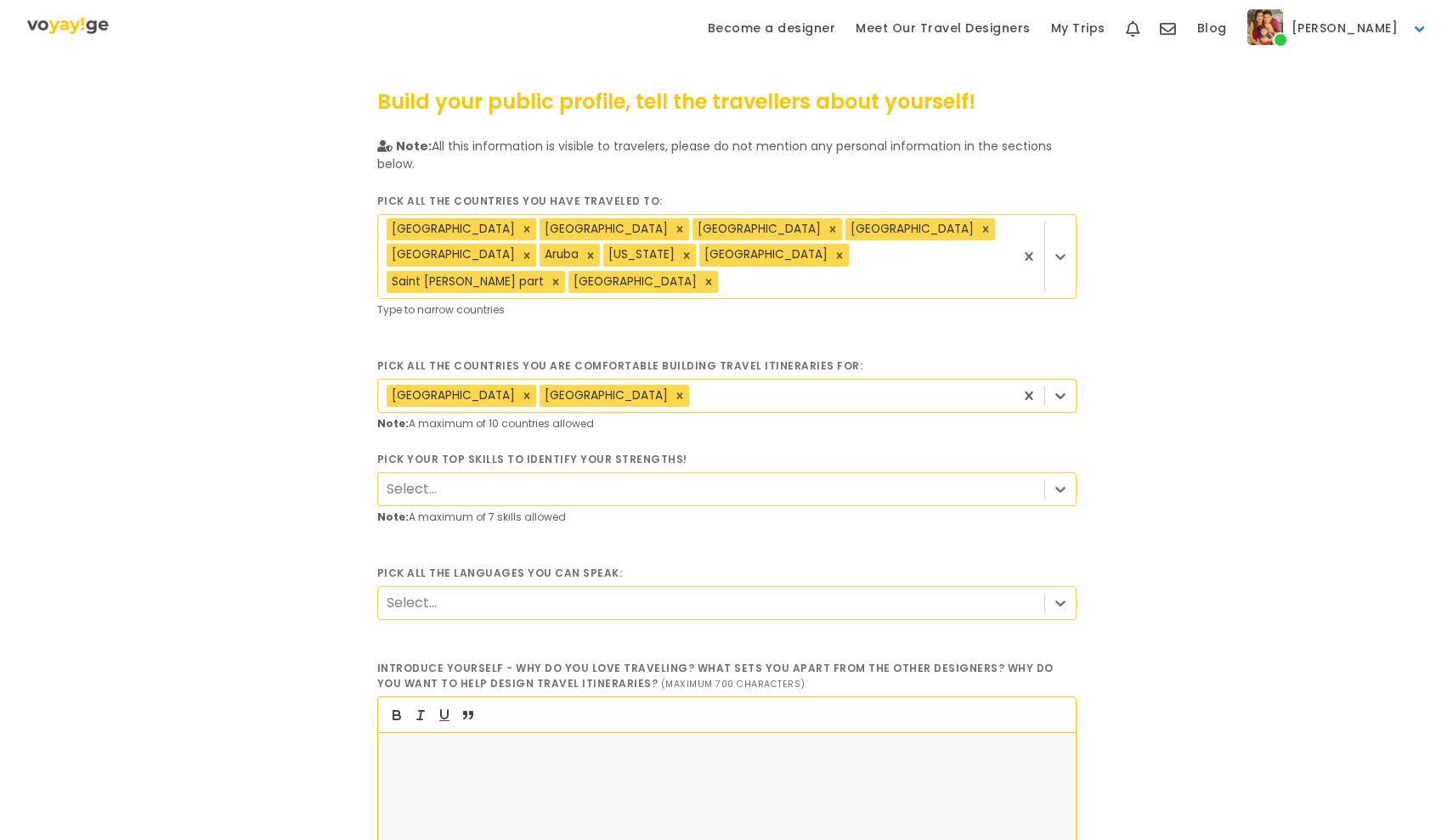
click at [544, 473] on div "Select..." at bounding box center [711, 489] width 666 height 31
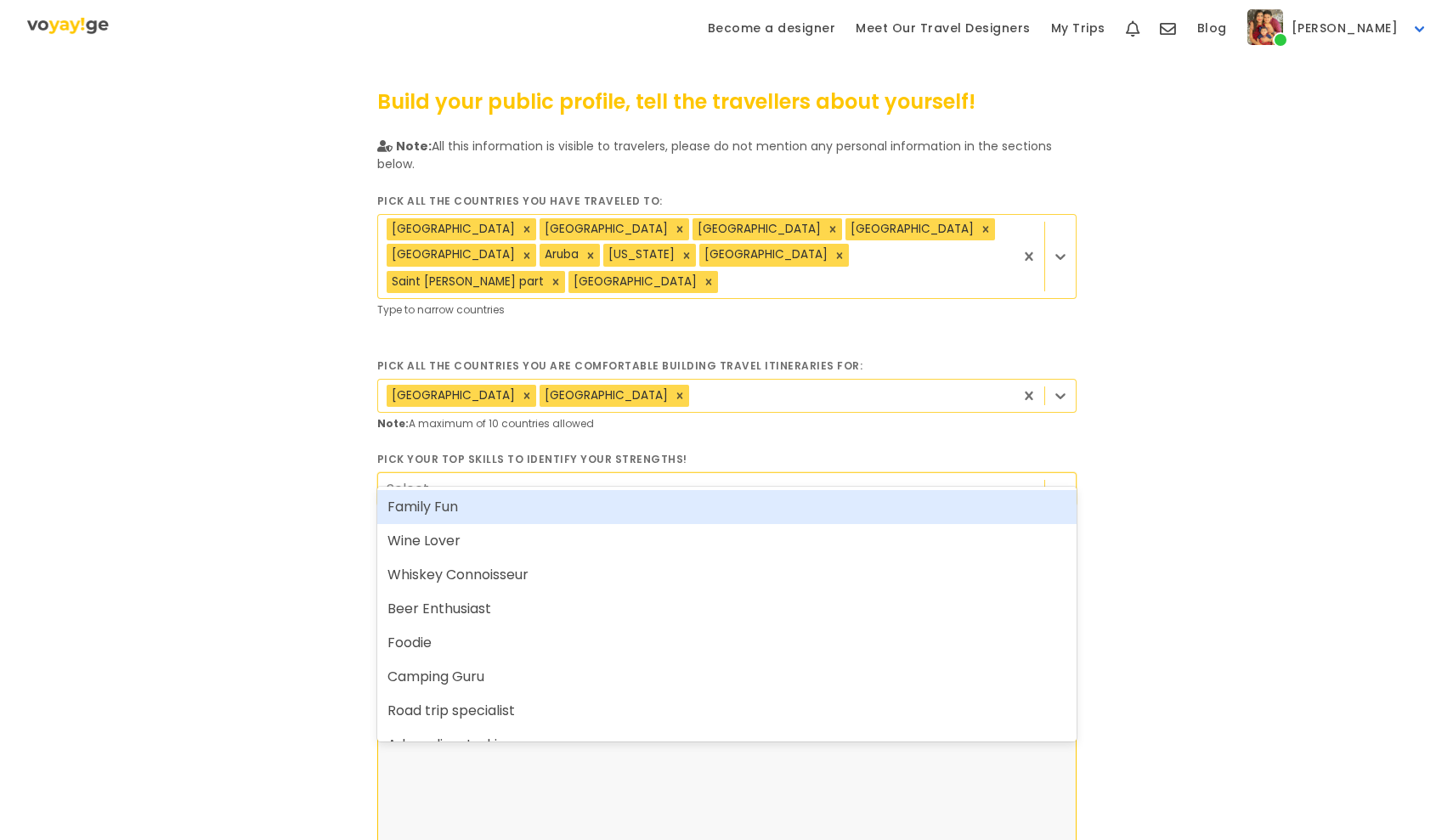
click at [521, 511] on div "Family Fun" at bounding box center [726, 507] width 699 height 34
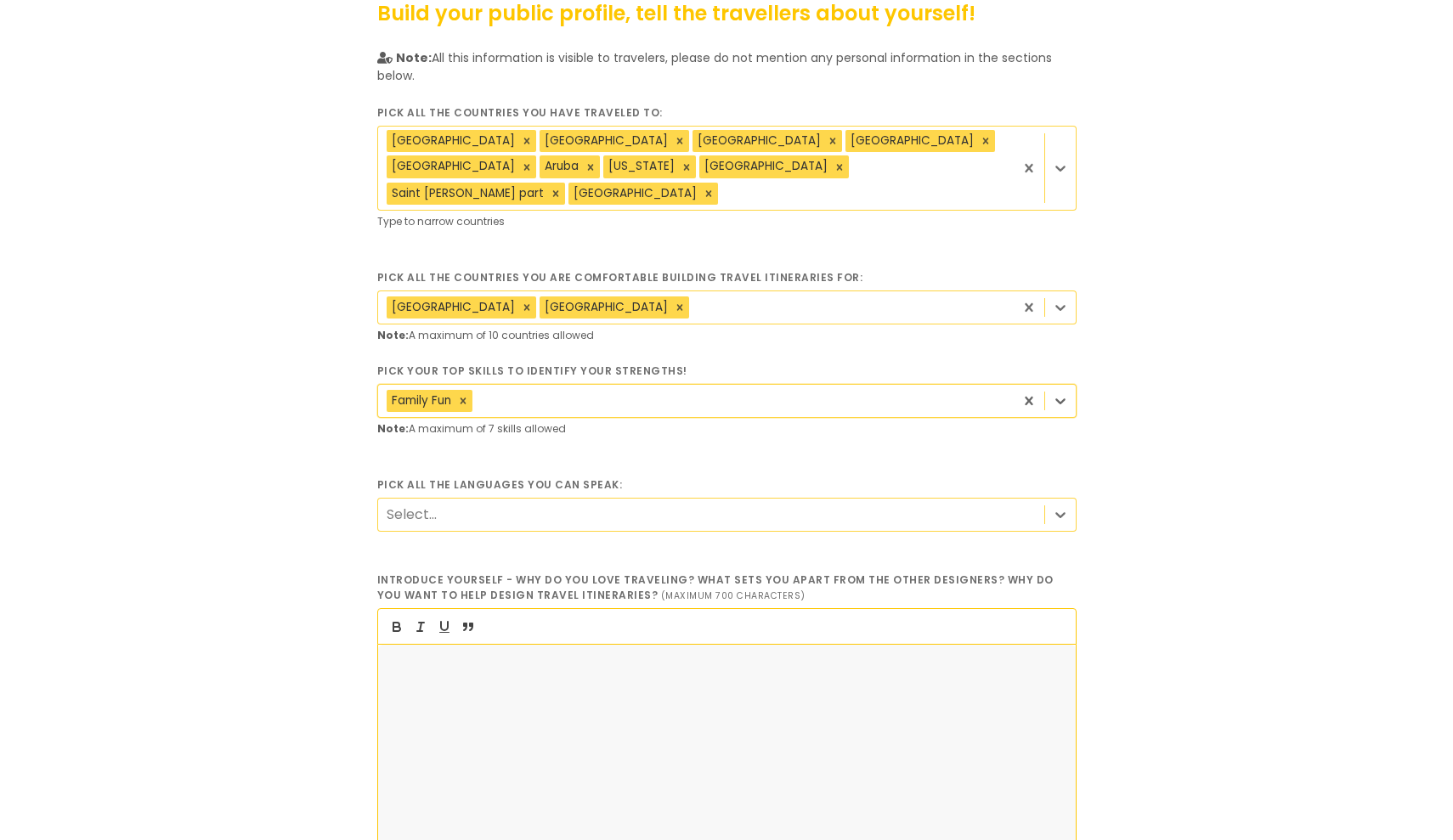
scroll to position [94, 0]
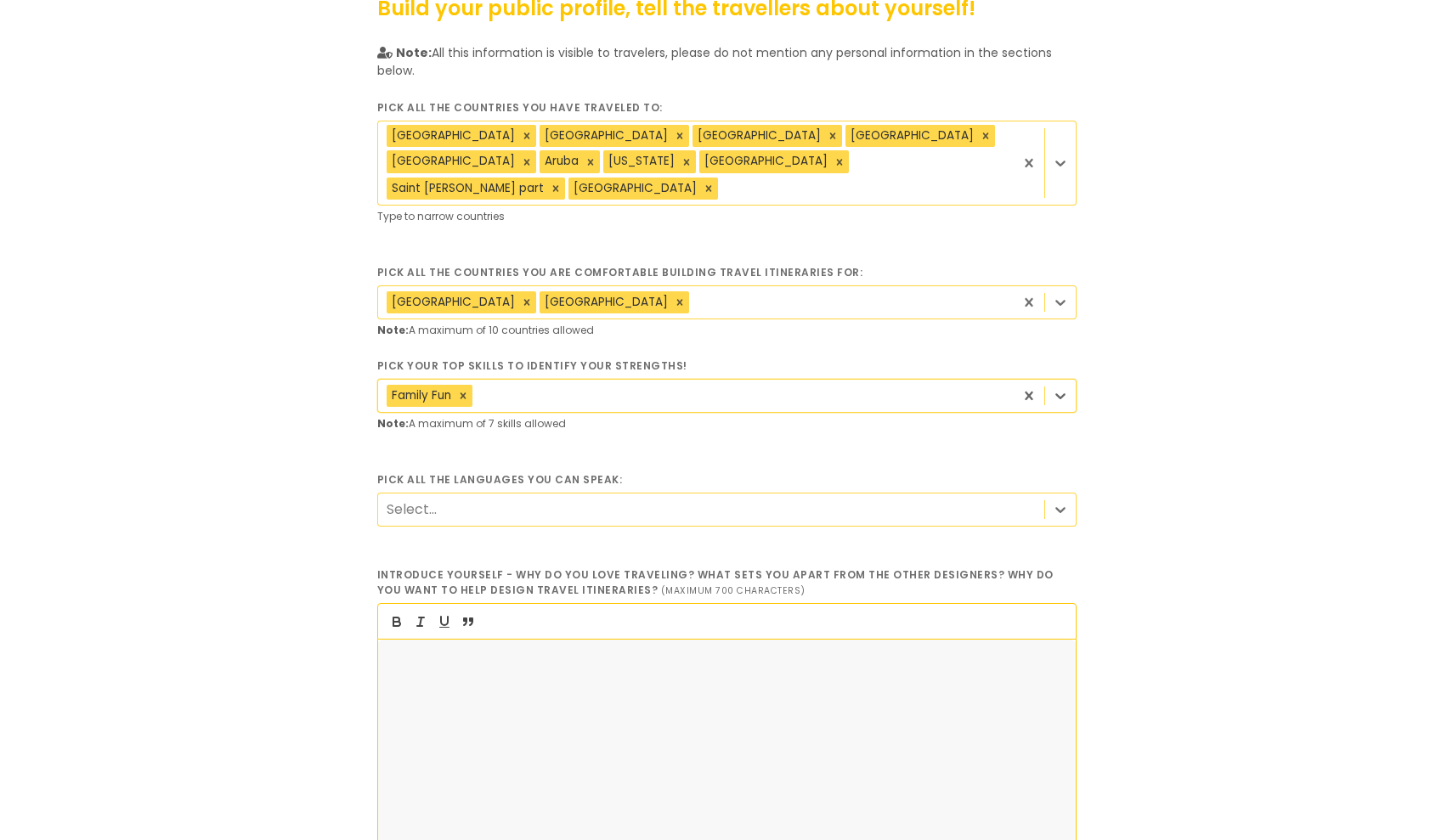
click at [530, 494] on div "Select..." at bounding box center [711, 509] width 666 height 31
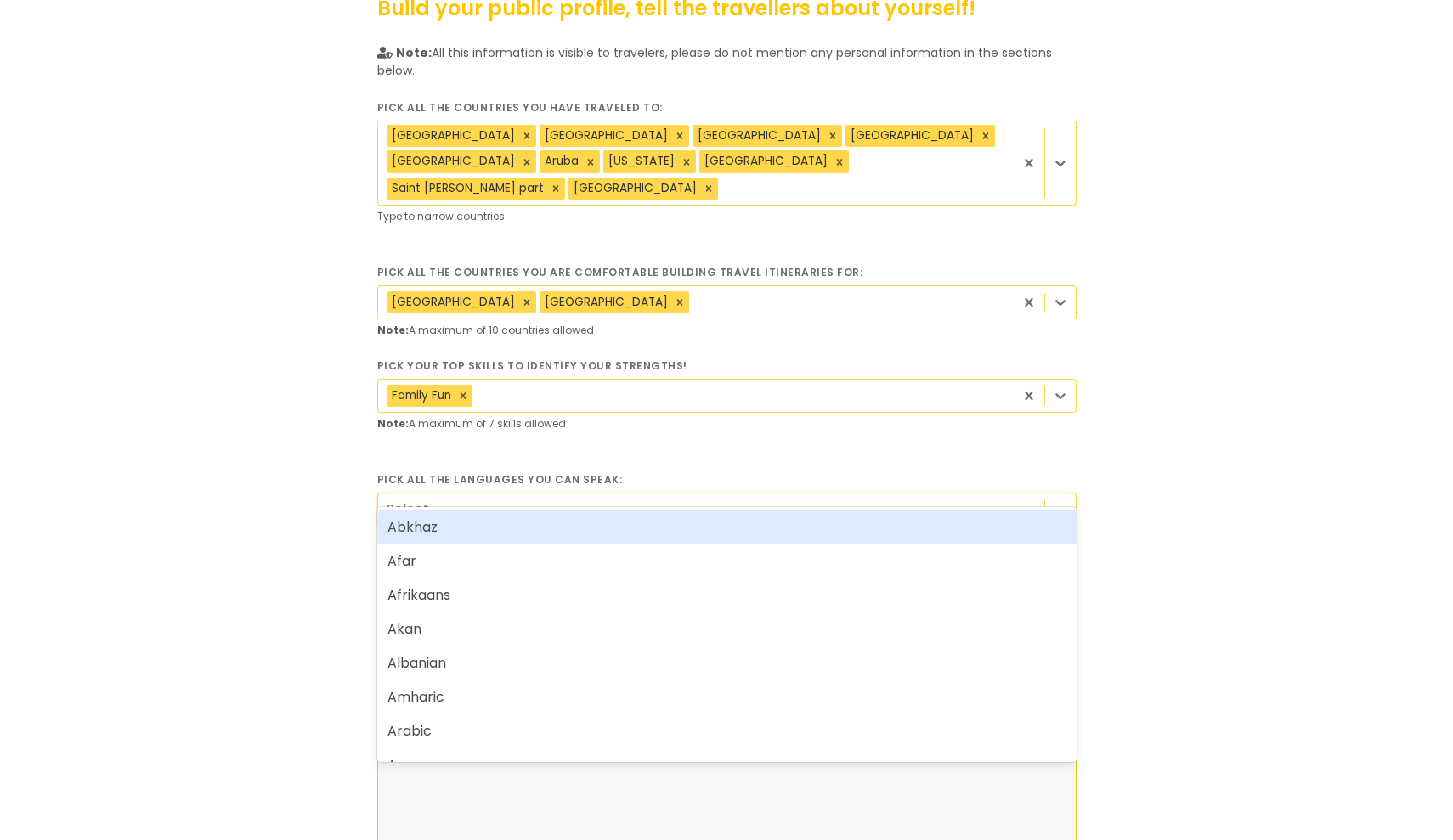
click at [561, 380] on div "Family Fun" at bounding box center [695, 395] width 636 height 31
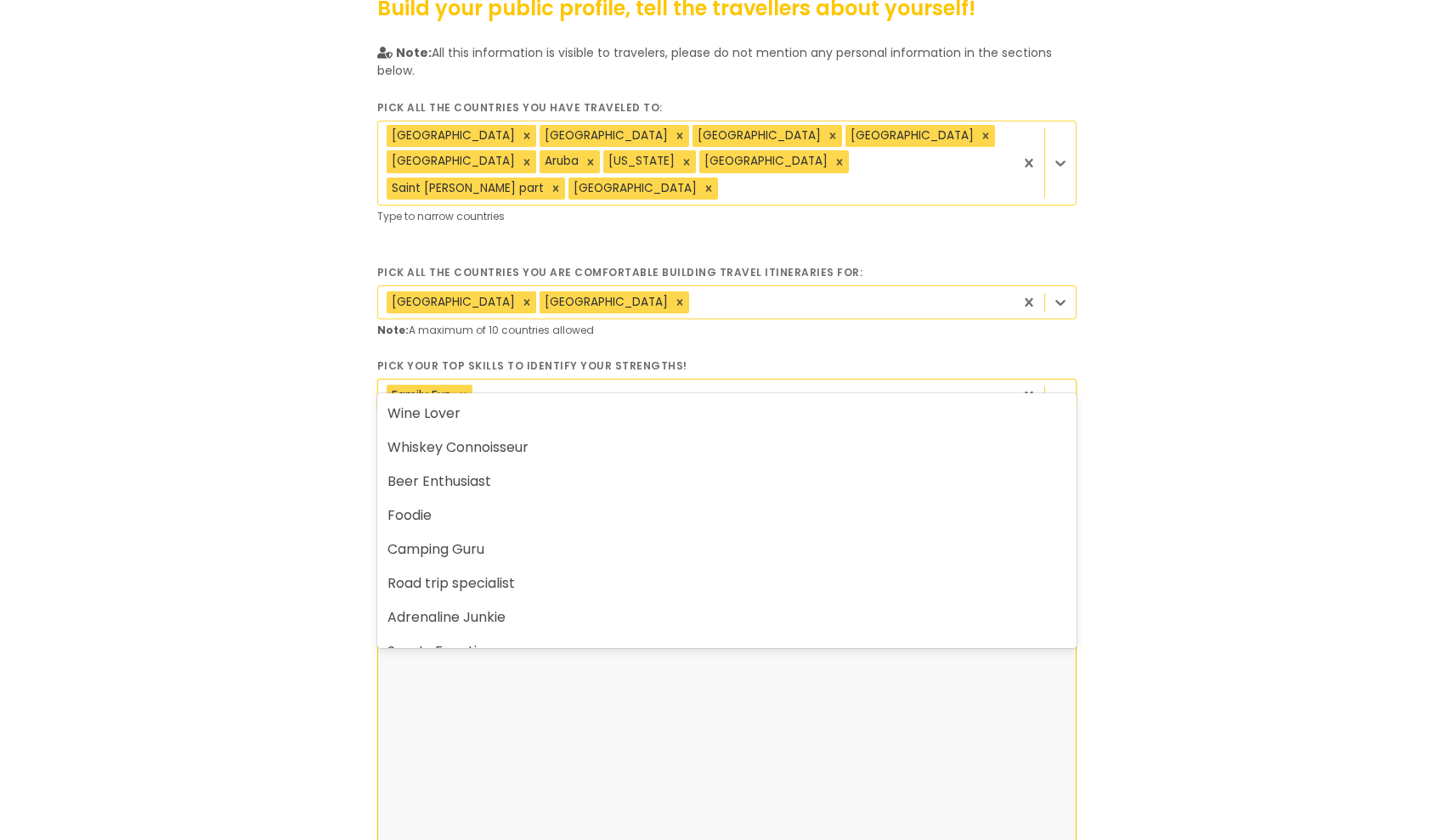
scroll to position [0, 0]
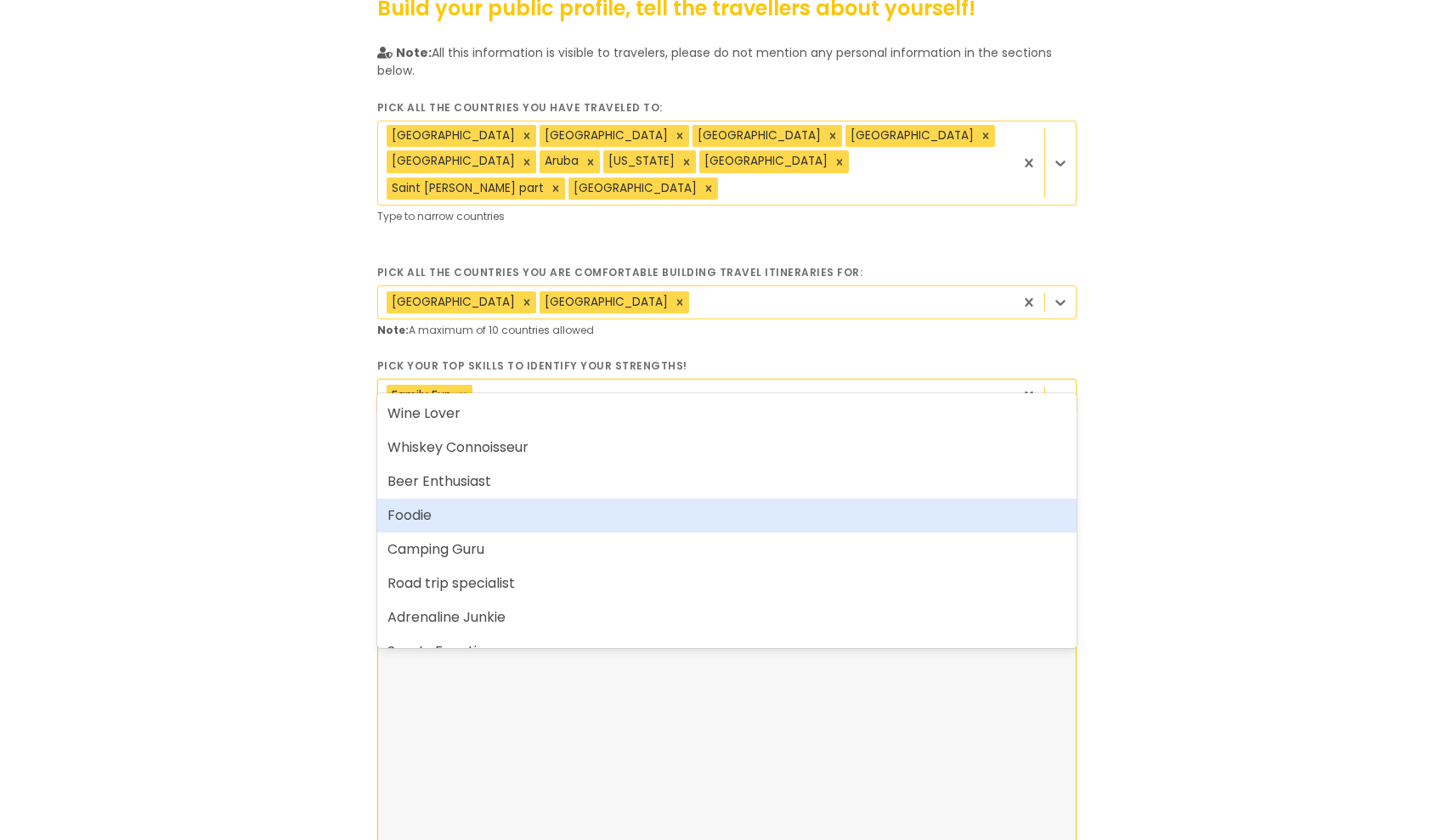
click at [456, 518] on div "Foodie" at bounding box center [726, 516] width 699 height 34
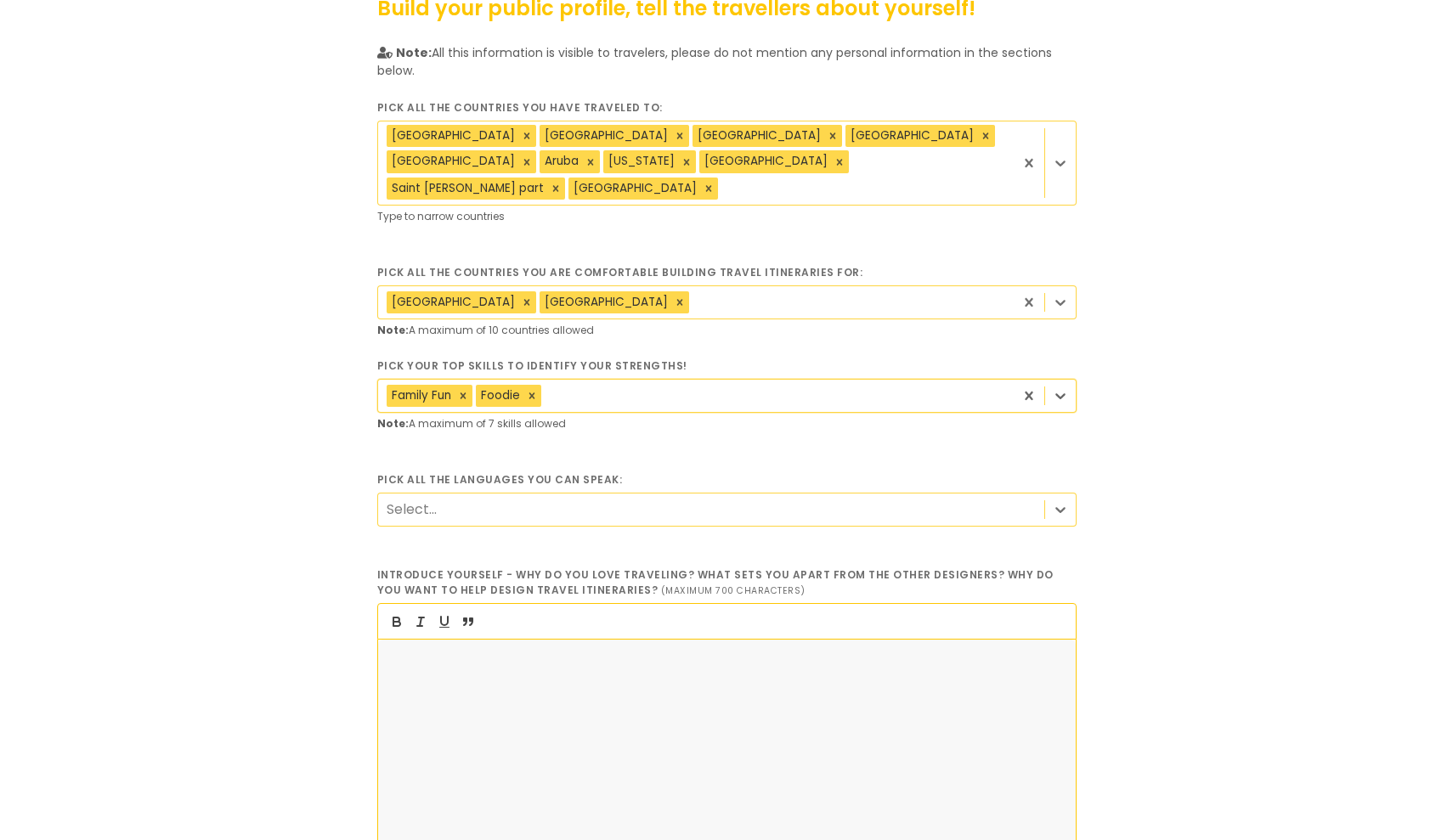
click at [443, 494] on div "Select..." at bounding box center [711, 509] width 666 height 31
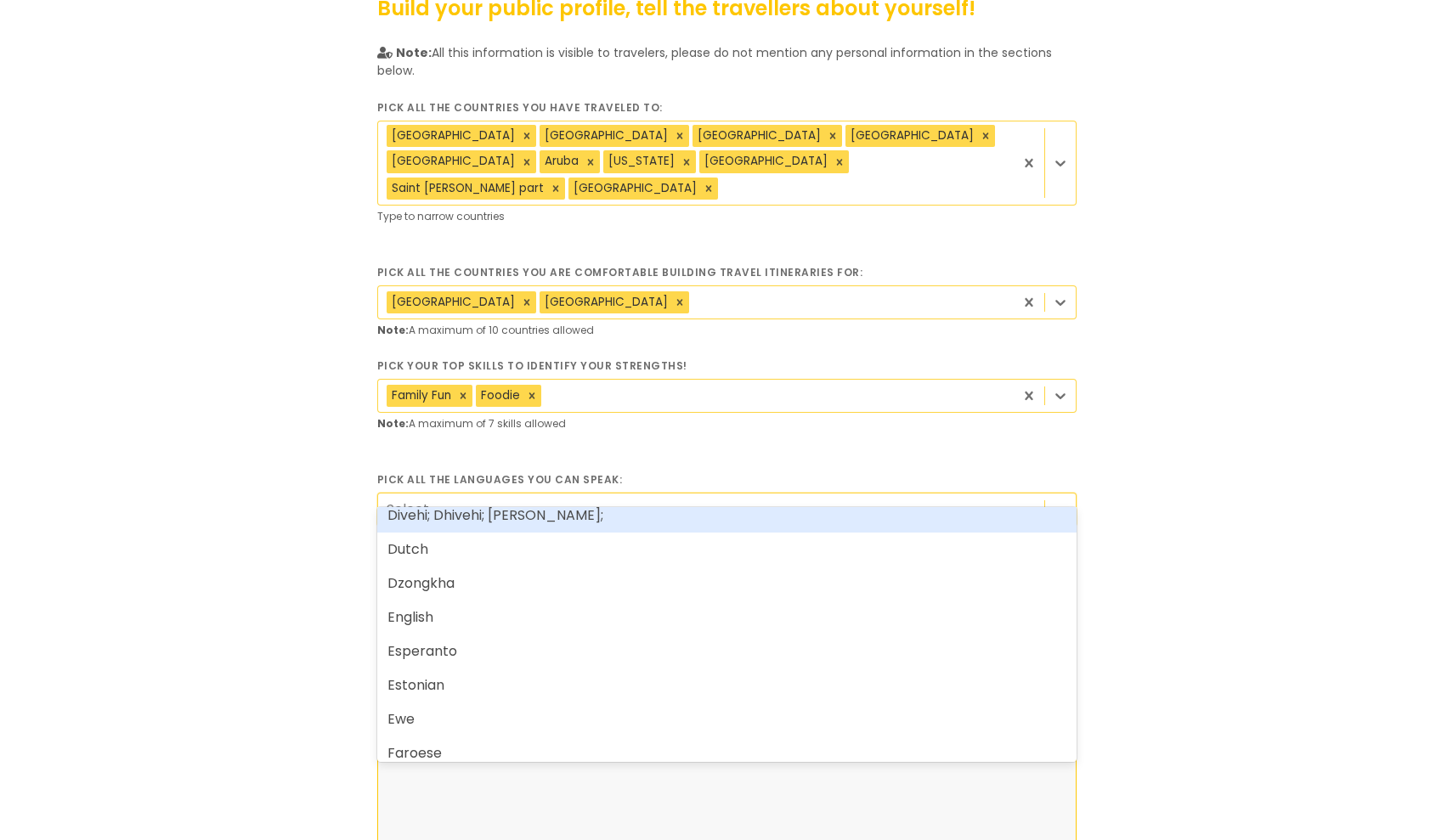
scroll to position [1294, 0]
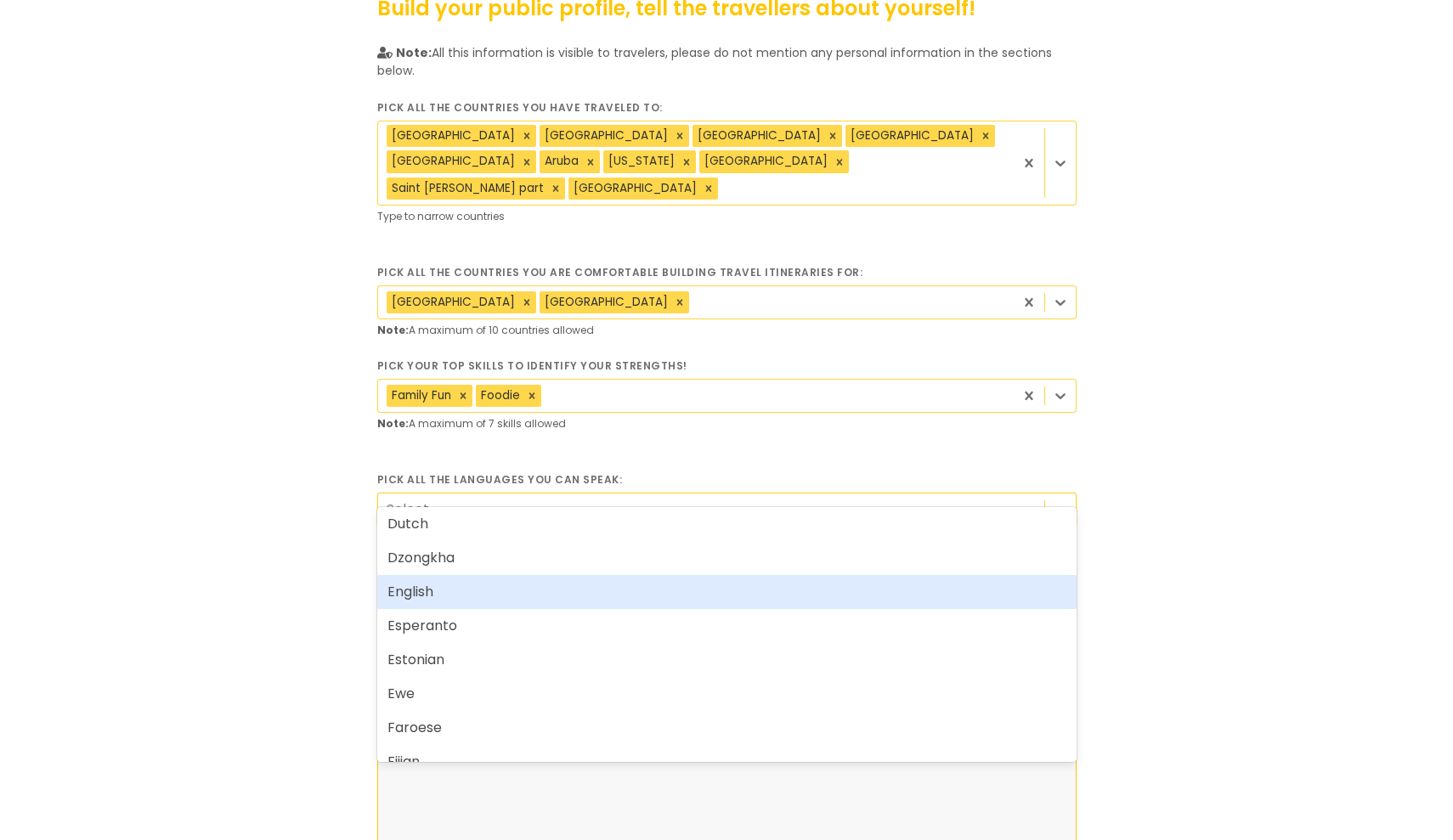
click at [429, 593] on div "English" at bounding box center [726, 592] width 699 height 34
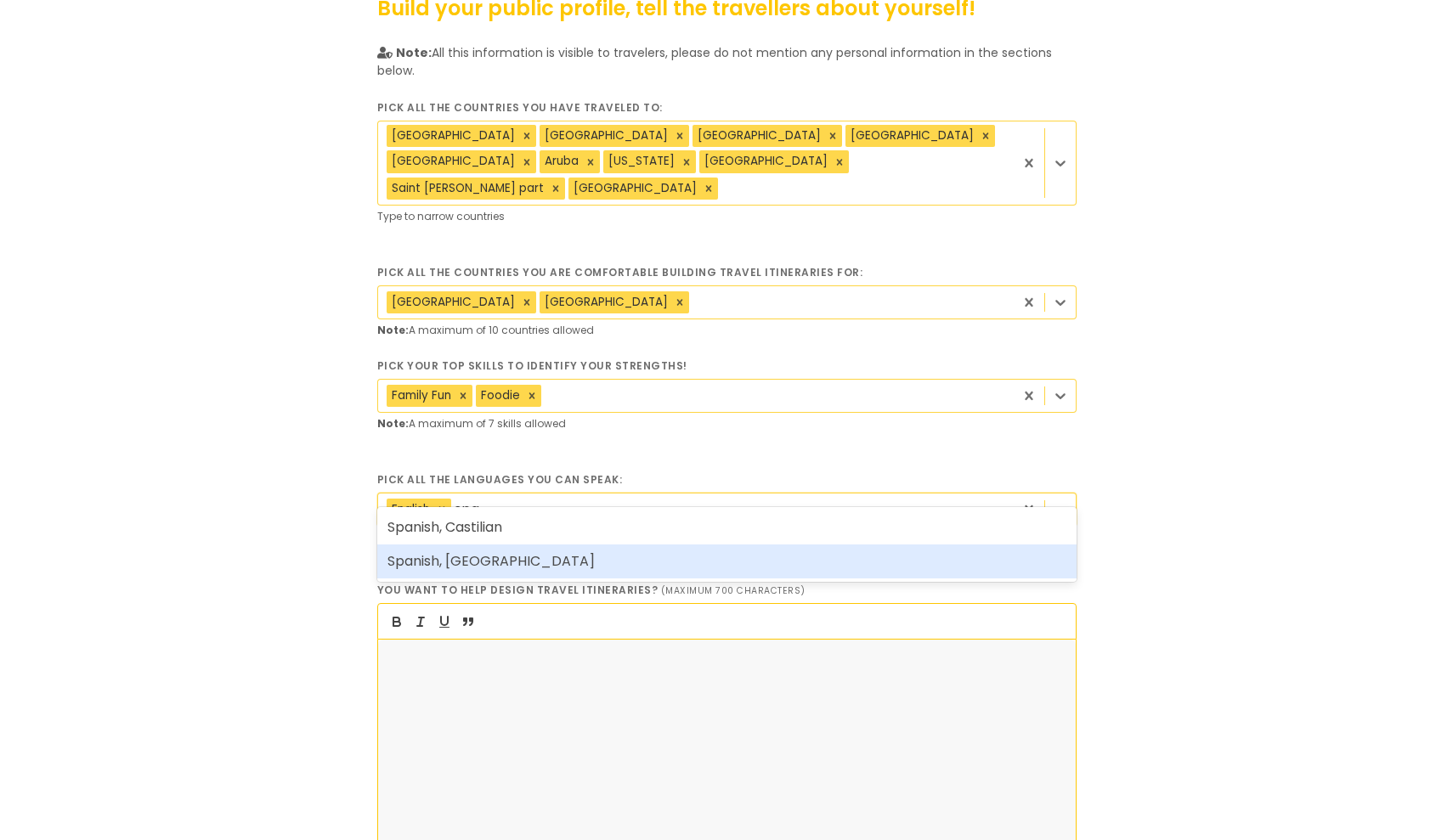
click at [478, 554] on div "Spanish, [GEOGRAPHIC_DATA]" at bounding box center [726, 562] width 699 height 34
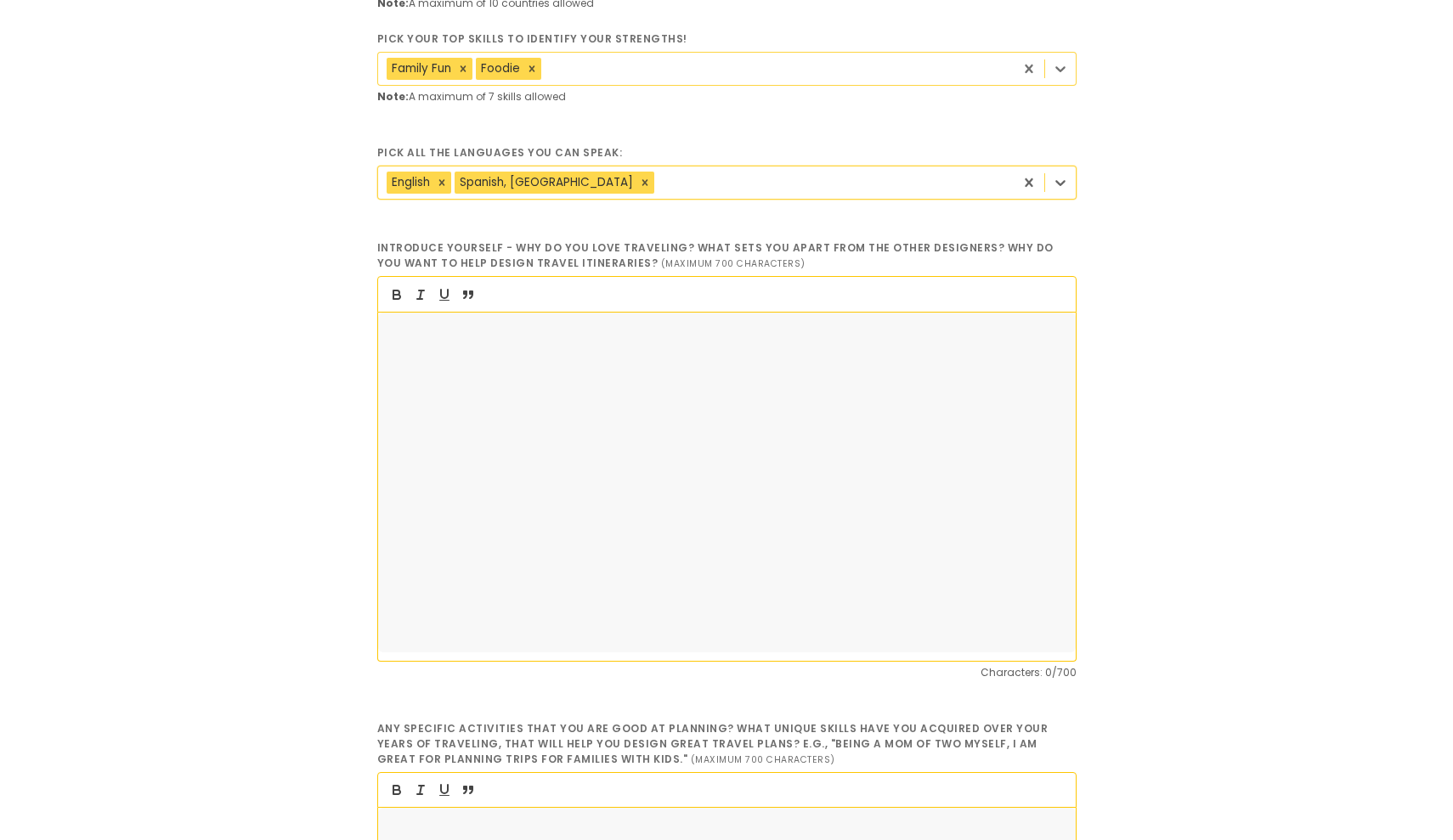
scroll to position [421, 0]
click at [533, 467] on div at bounding box center [726, 481] width 697 height 340
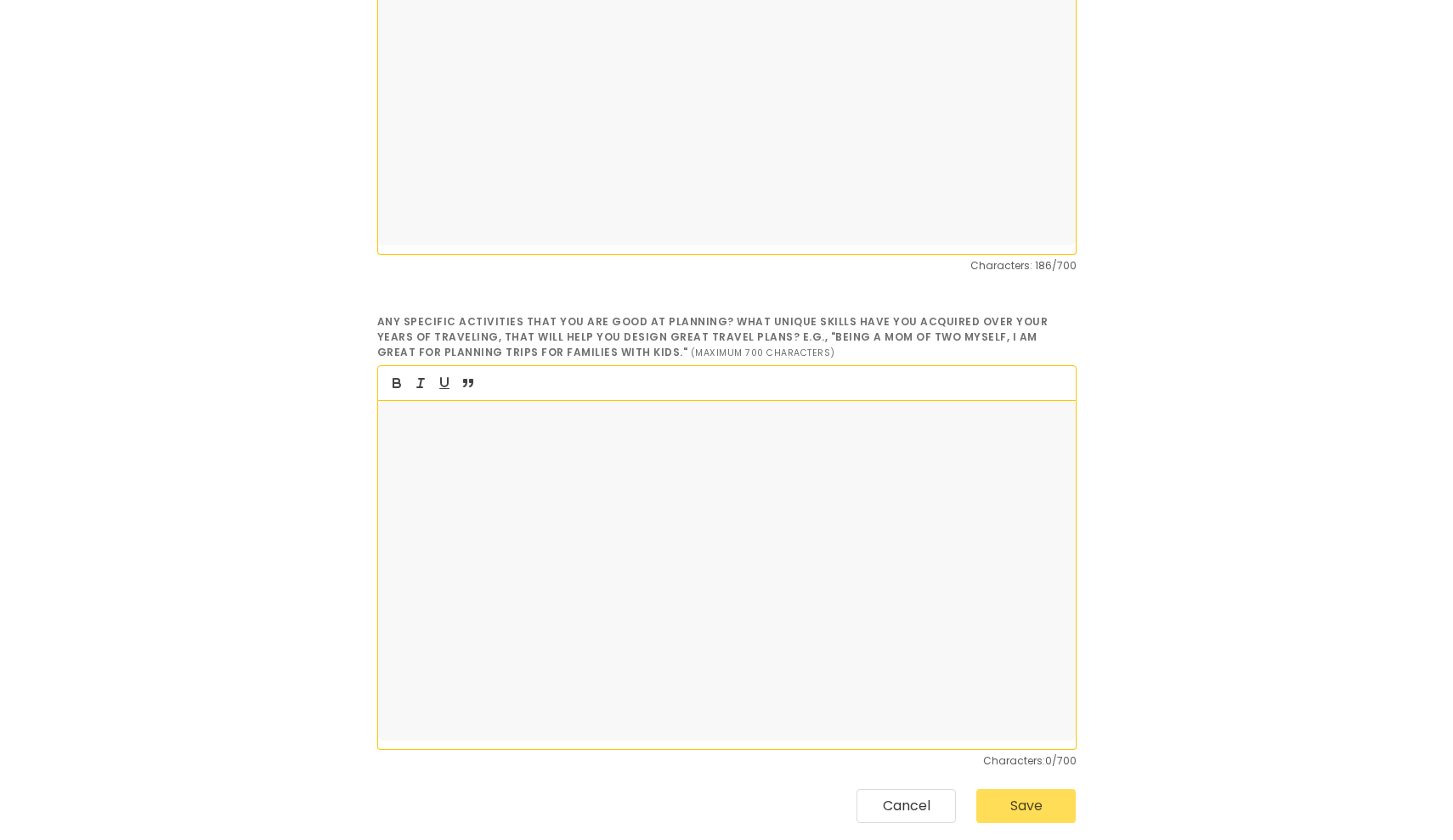
scroll to position [831, 0]
click at [586, 413] on div at bounding box center [726, 566] width 697 height 340
click at [1045, 785] on button "Save" at bounding box center [1026, 802] width 100 height 34
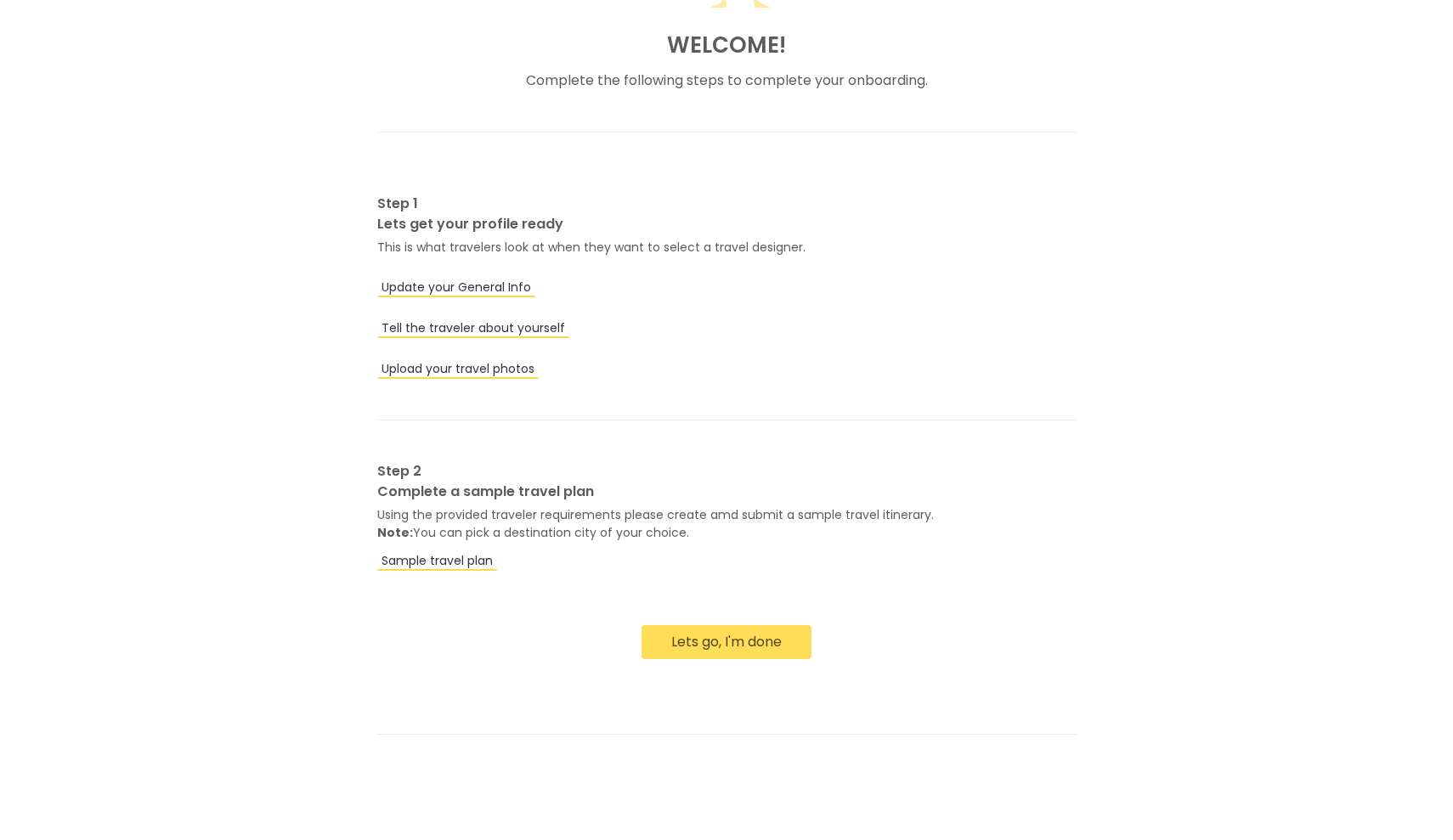
scroll to position [323, 0]
click at [448, 563] on link "Sample travel plan" at bounding box center [437, 561] width 120 height 20
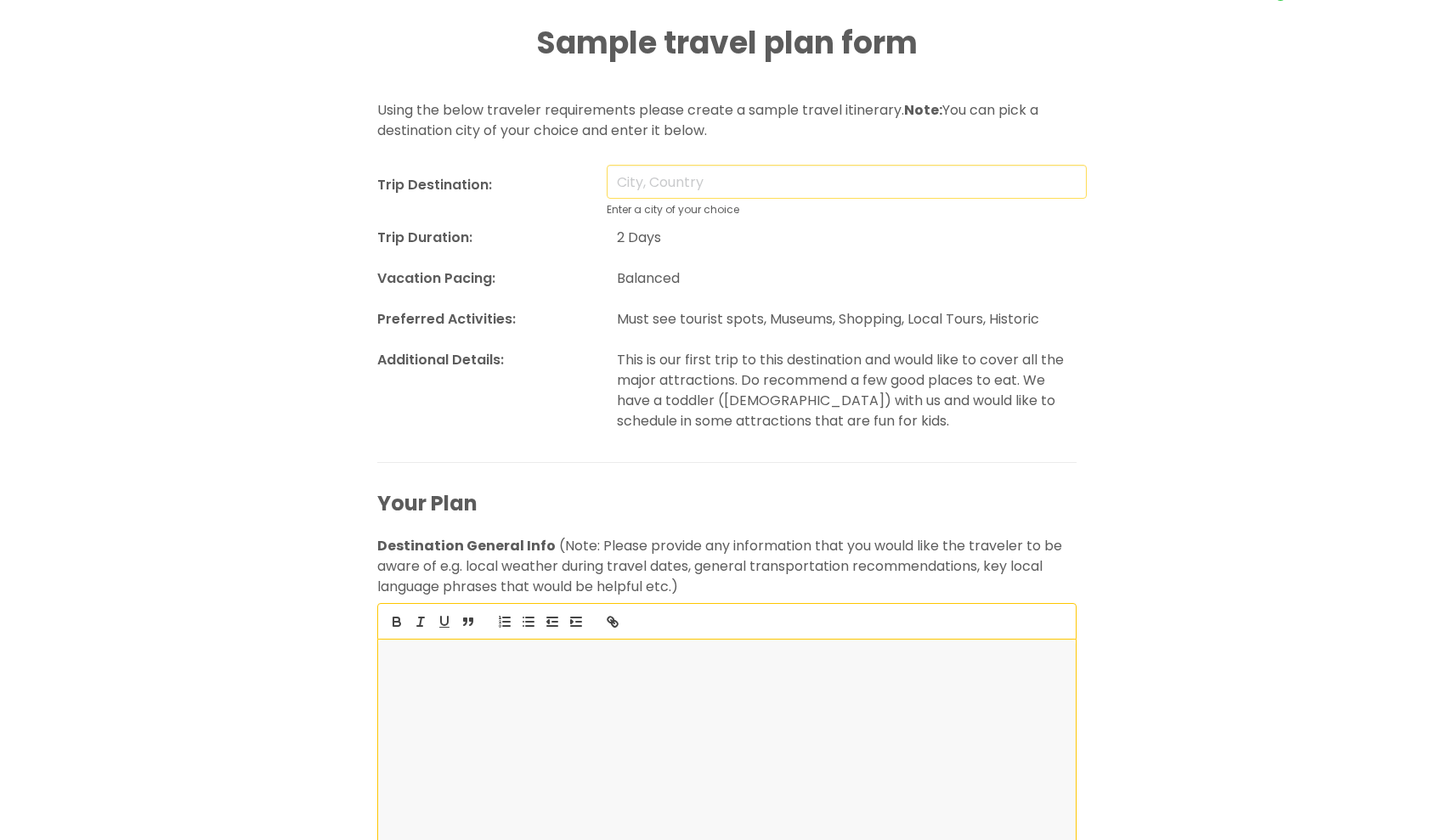
scroll to position [32, 0]
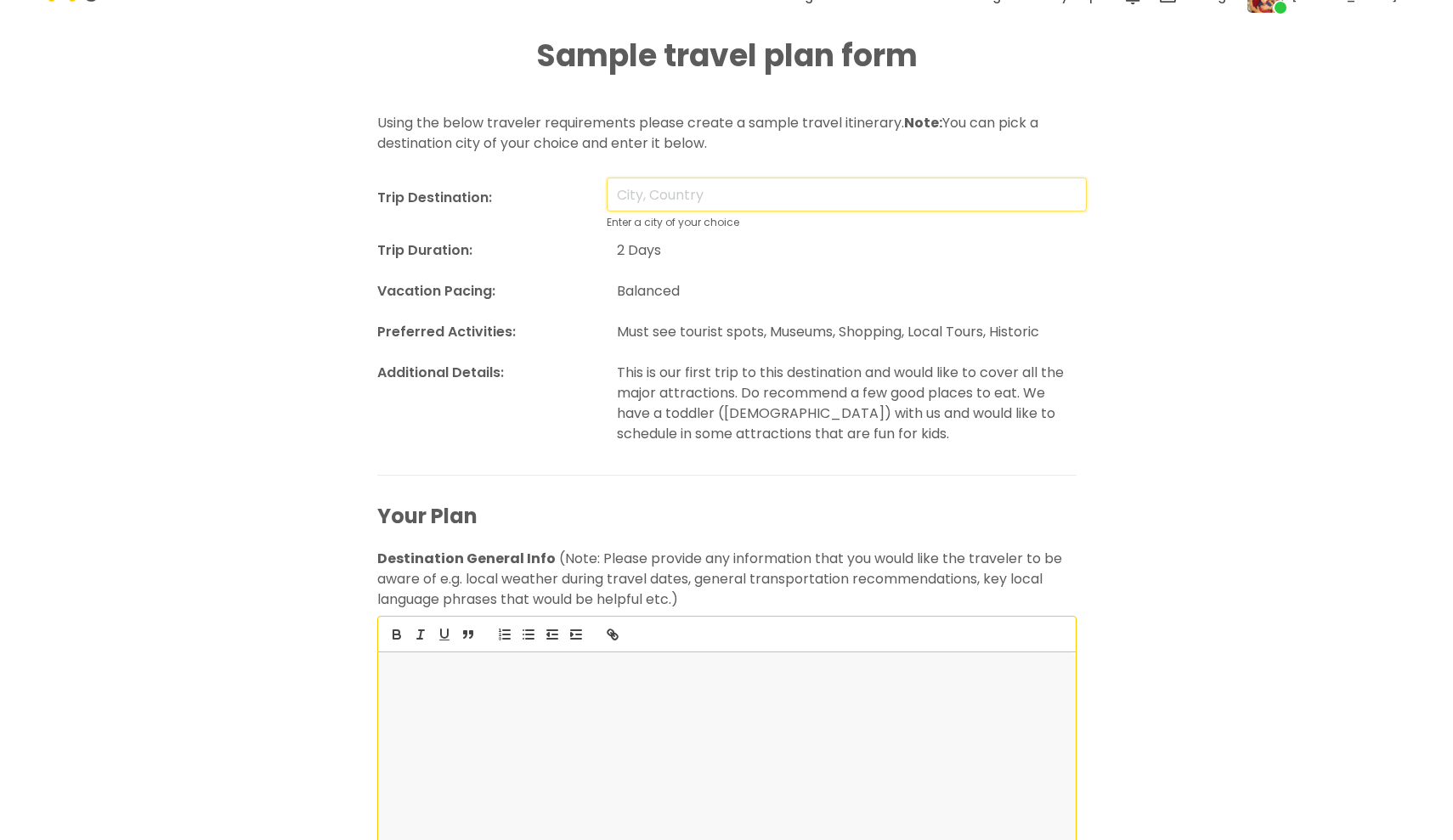
click at [652, 195] on input "text" at bounding box center [847, 195] width 480 height 34
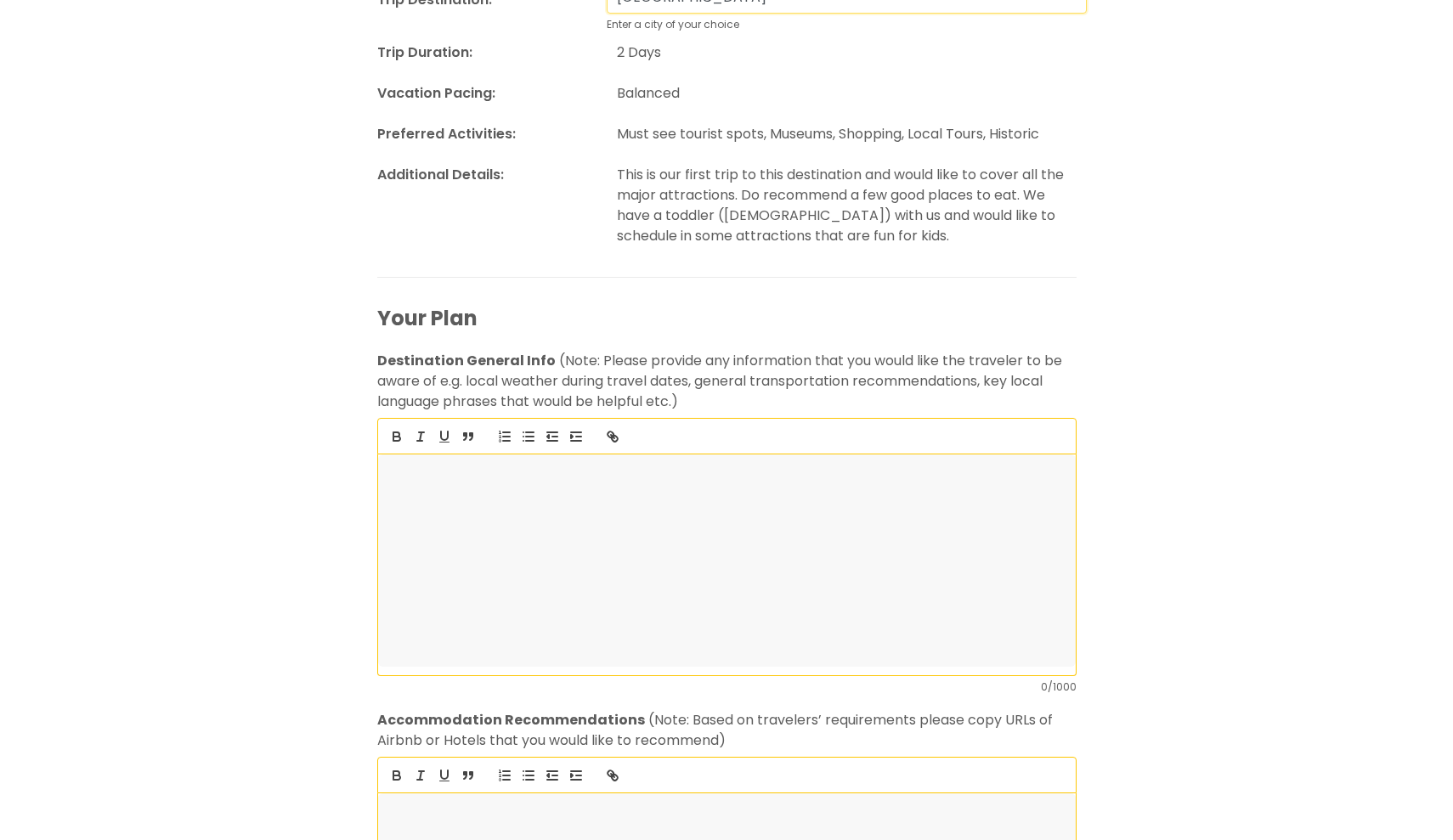
scroll to position [273, 0]
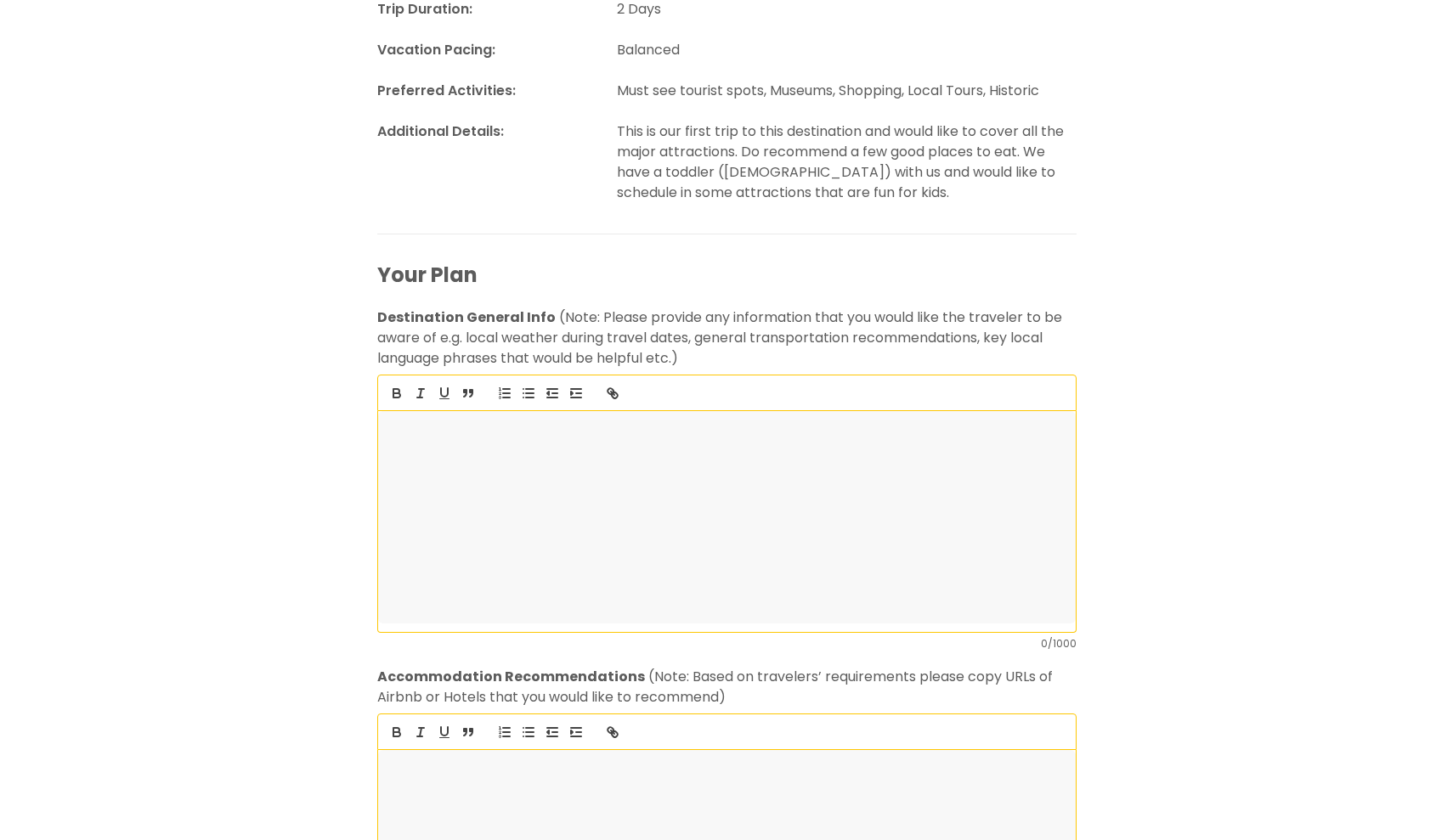
click at [689, 455] on div at bounding box center [726, 517] width 697 height 213
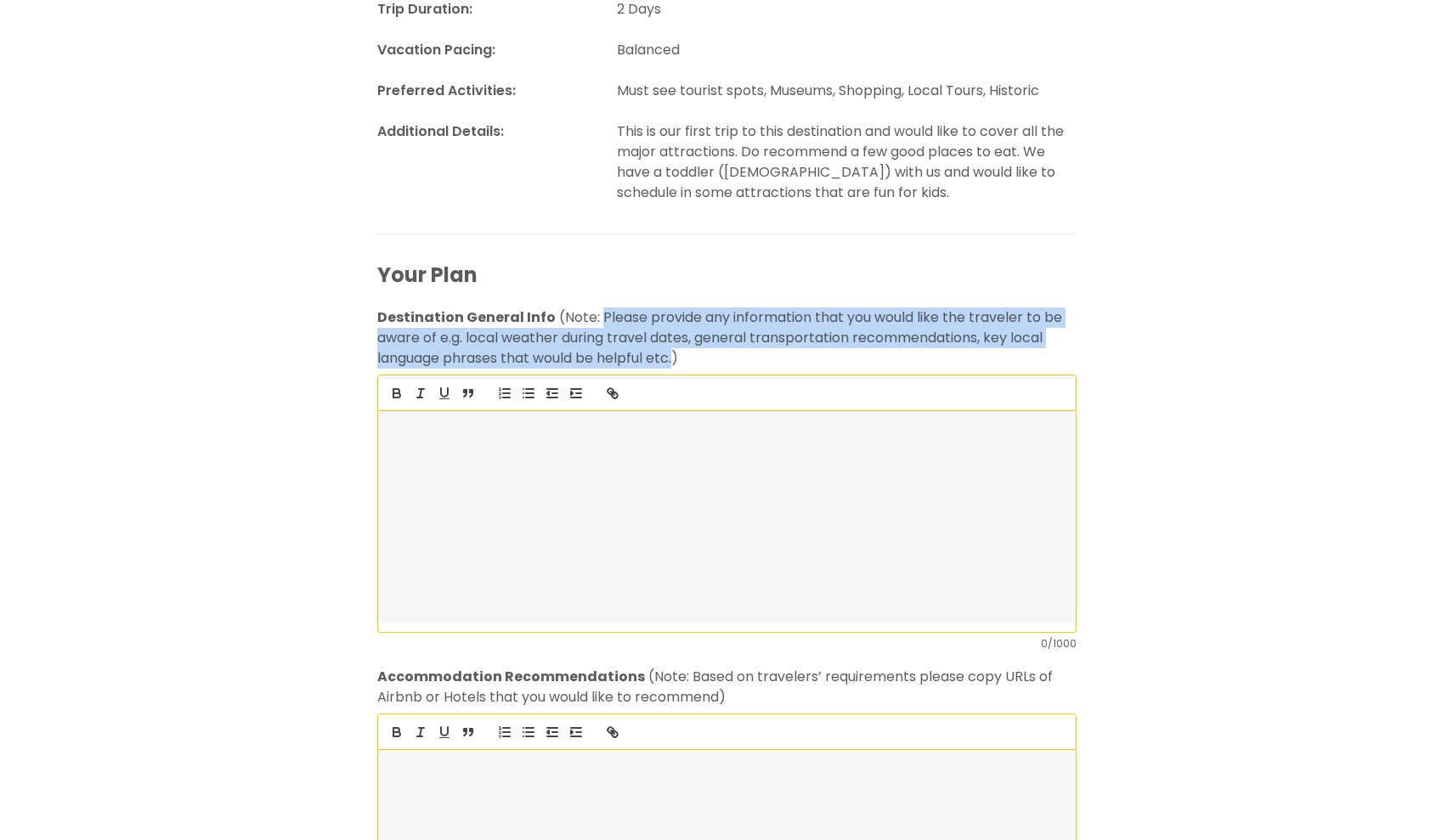
drag, startPoint x: 678, startPoint y: 358, endPoint x: 595, endPoint y: 317, distance: 92.6
click at [595, 317] on p "Destination General Info (Note: Please provide any information that you would l…" at bounding box center [726, 338] width 699 height 61
copy p "Please provide any information that you would like the traveler to be aware of …"
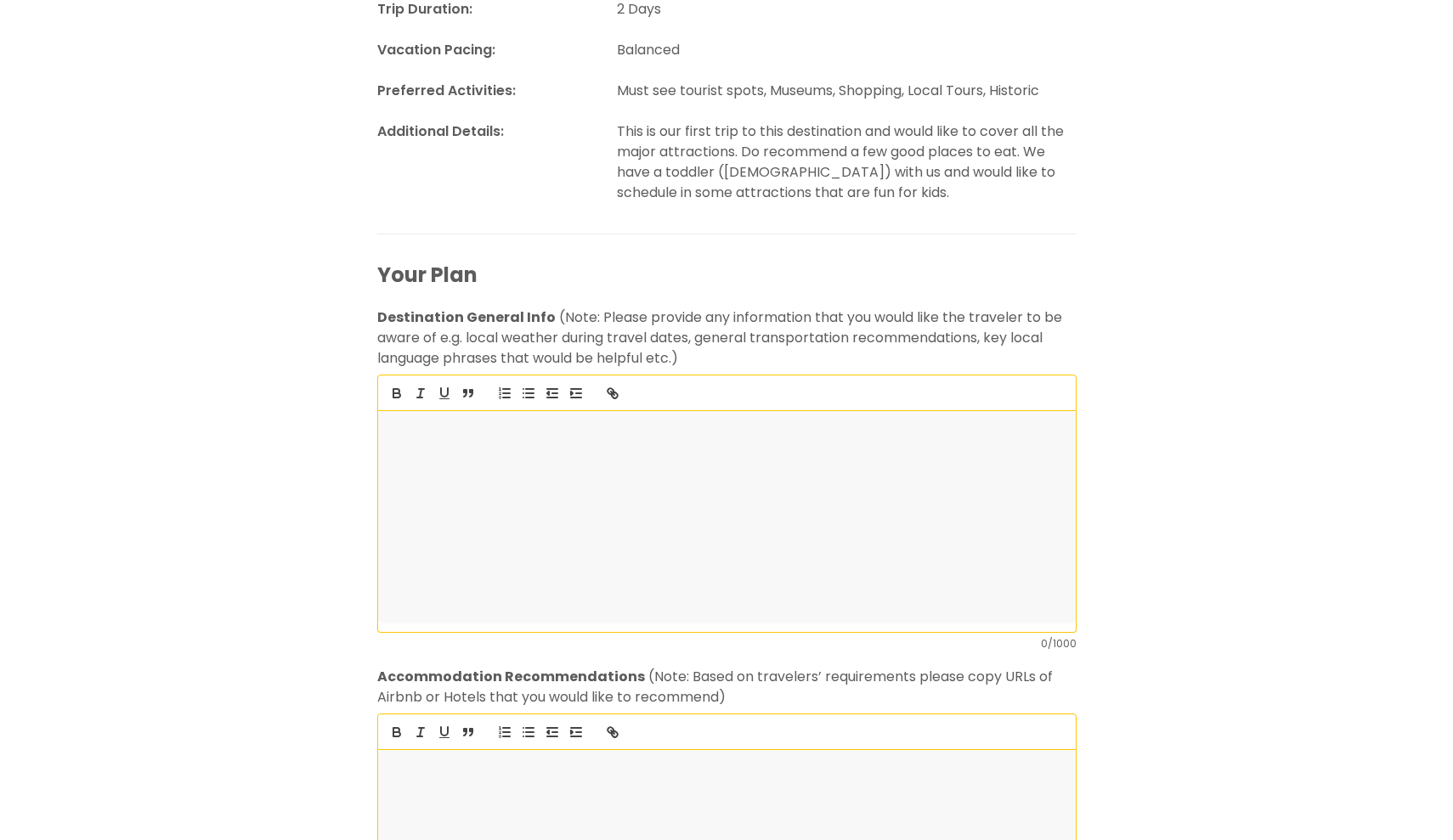
click at [541, 481] on div at bounding box center [726, 517] width 697 height 213
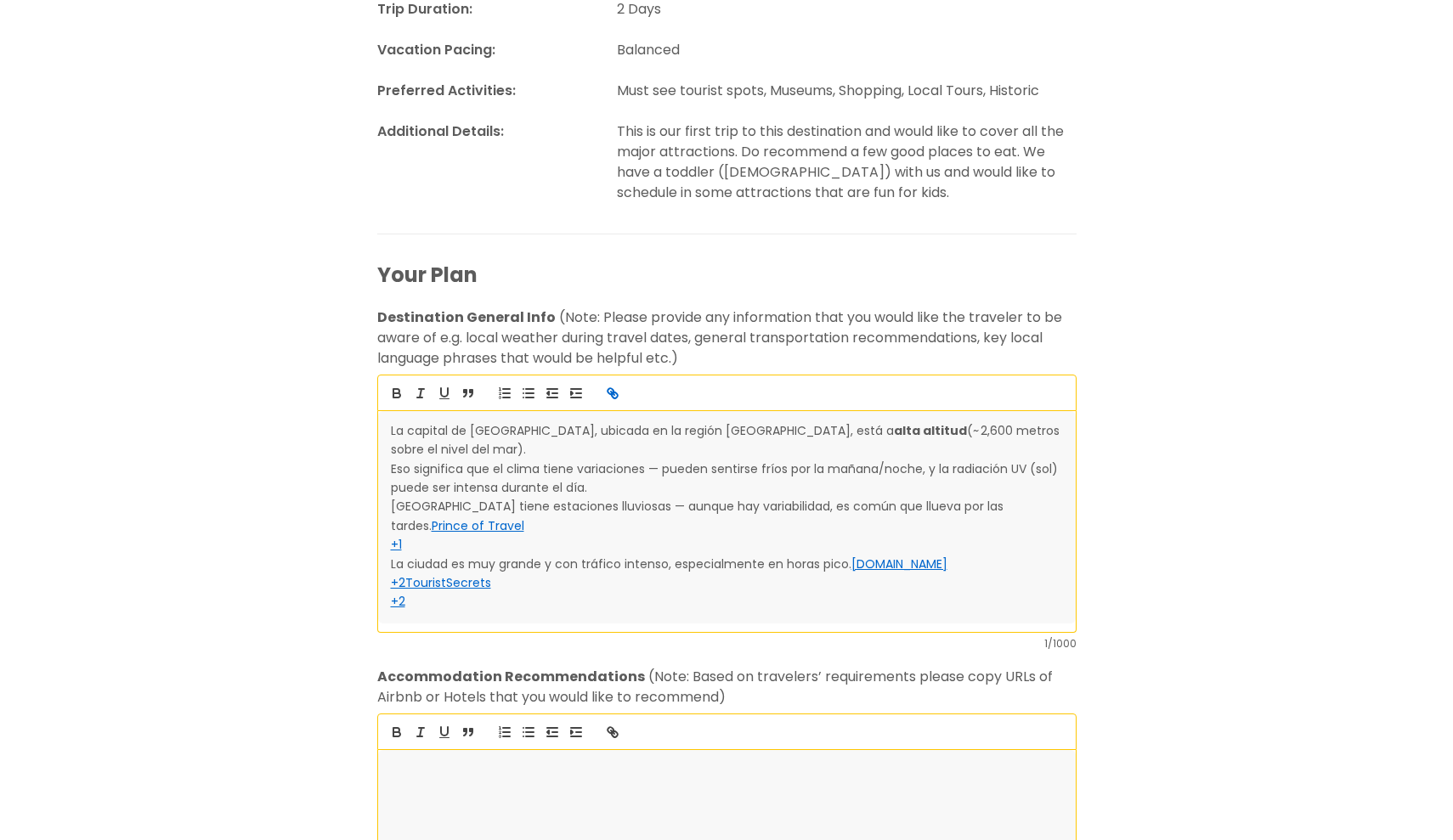
scroll to position [20, 0]
click at [464, 535] on p "+1" at bounding box center [726, 545] width 672 height 19
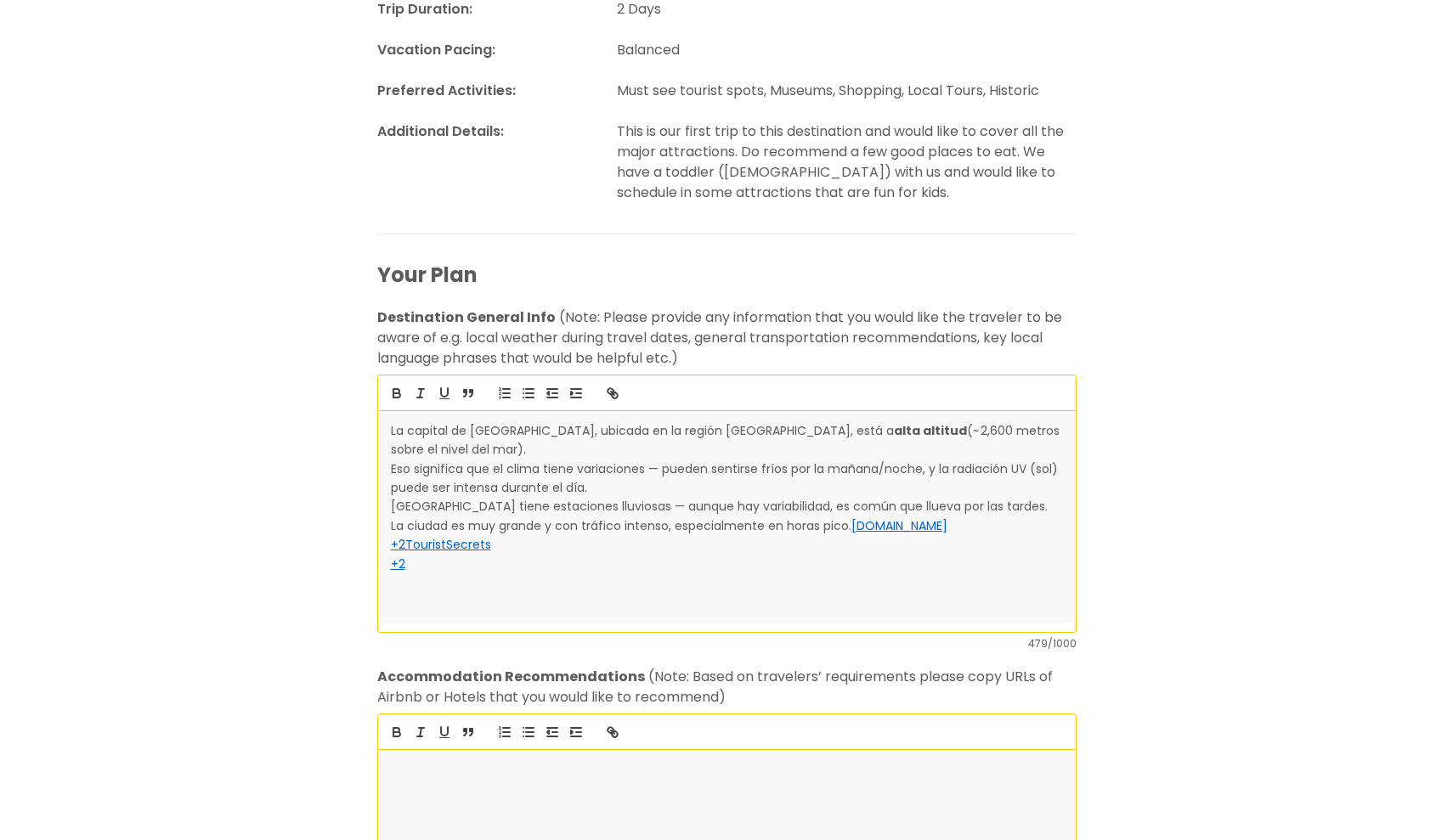
click at [459, 592] on div "La capital de [GEOGRAPHIC_DATA], ubicada en la región [GEOGRAPHIC_DATA], está a…" at bounding box center [726, 517] width 697 height 213
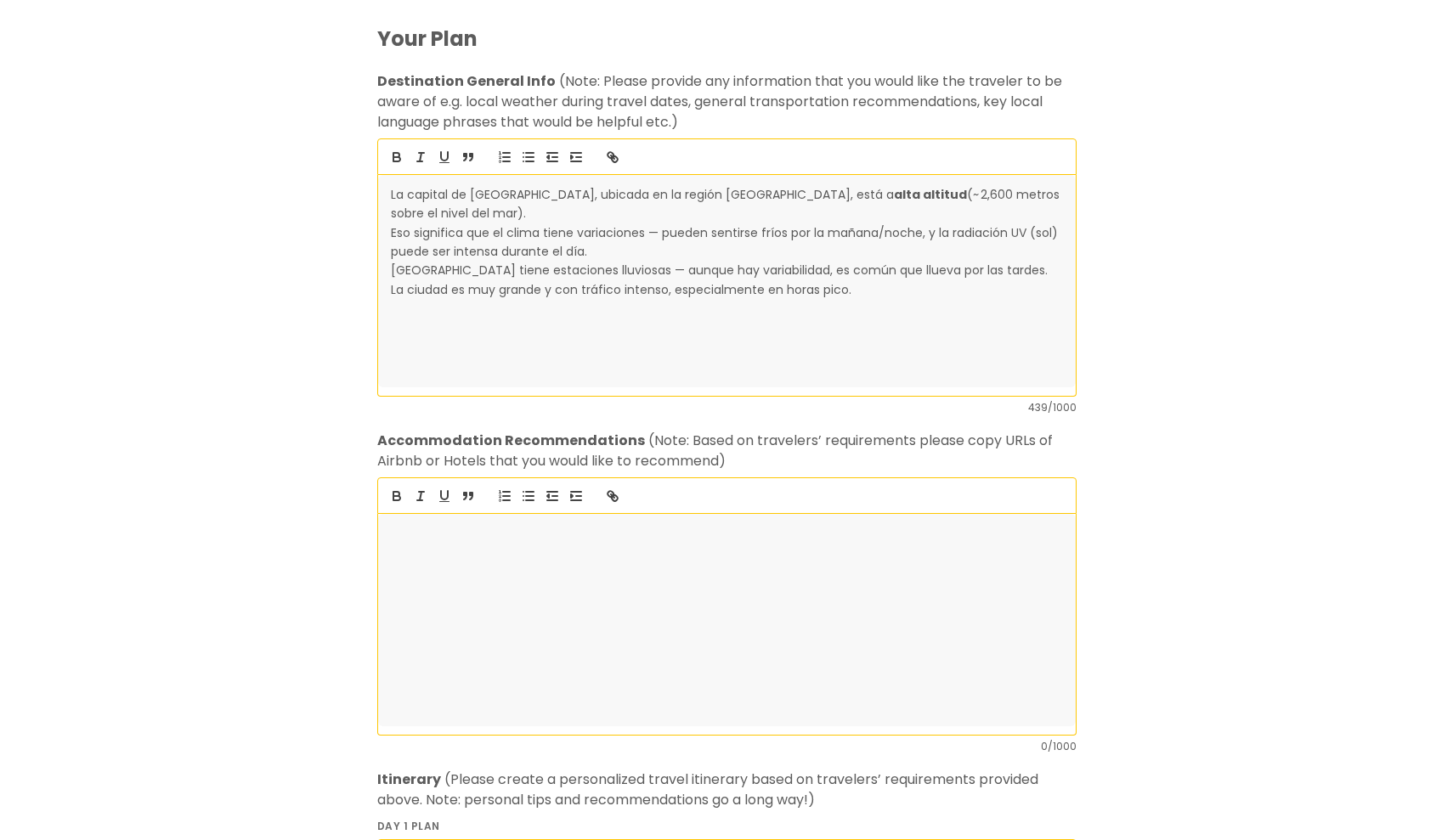
scroll to position [511, 0]
click at [529, 599] on div at bounding box center [726, 620] width 697 height 213
click at [636, 538] on p "Me gusta quedarme en la zona [PERSON_NAME] de bogota." at bounding box center [726, 533] width 672 height 19
click at [614, 534] on p "Me gusta quedarme en la zona [PERSON_NAME] de [GEOGRAPHIC_DATA]." at bounding box center [726, 533] width 672 height 19
click at [706, 555] on p at bounding box center [726, 551] width 672 height 19
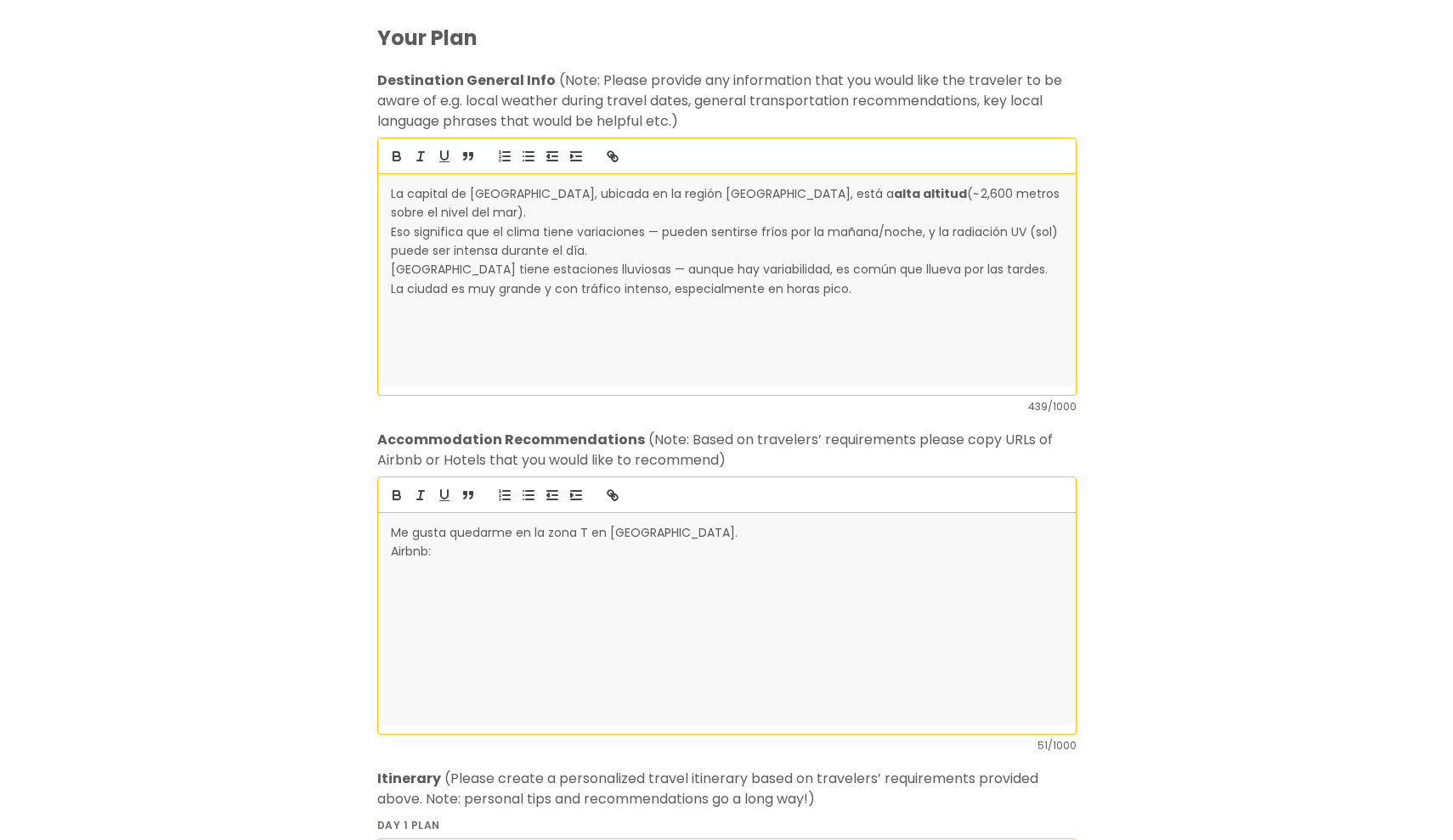
scroll to position [0, 1]
click at [434, 554] on p "Airbnb: [URL][DOMAIN_NAME][DATE][DATE]" at bounding box center [726, 551] width 672 height 19
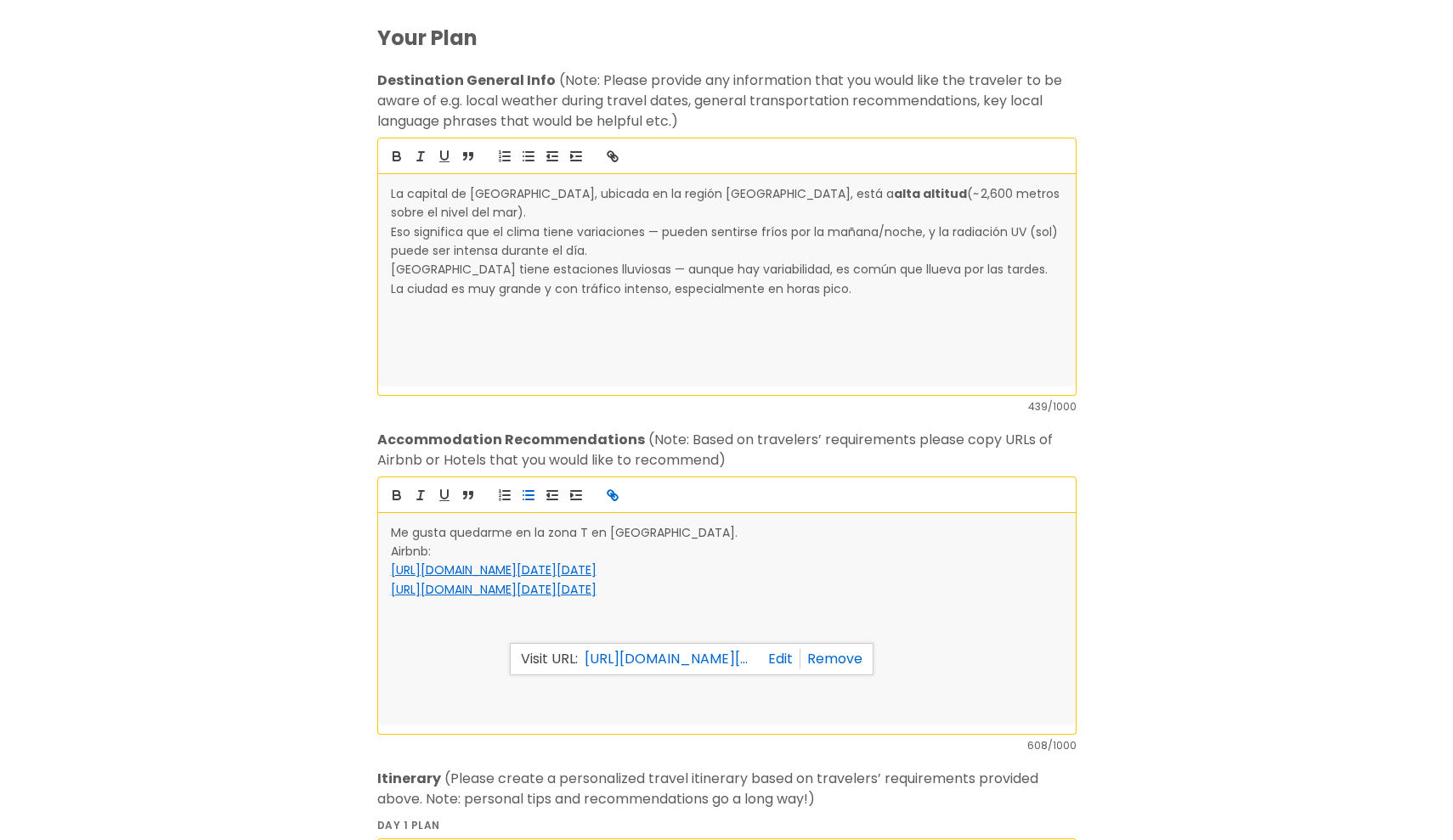
click at [529, 500] on icon "button" at bounding box center [529, 495] width 15 height 15
click at [389, 653] on div "Me gusta quedarme en la zona T en [GEOGRAPHIC_DATA]. Airbnb: [URL][DOMAIN_NAME]…" at bounding box center [726, 620] width 697 height 213
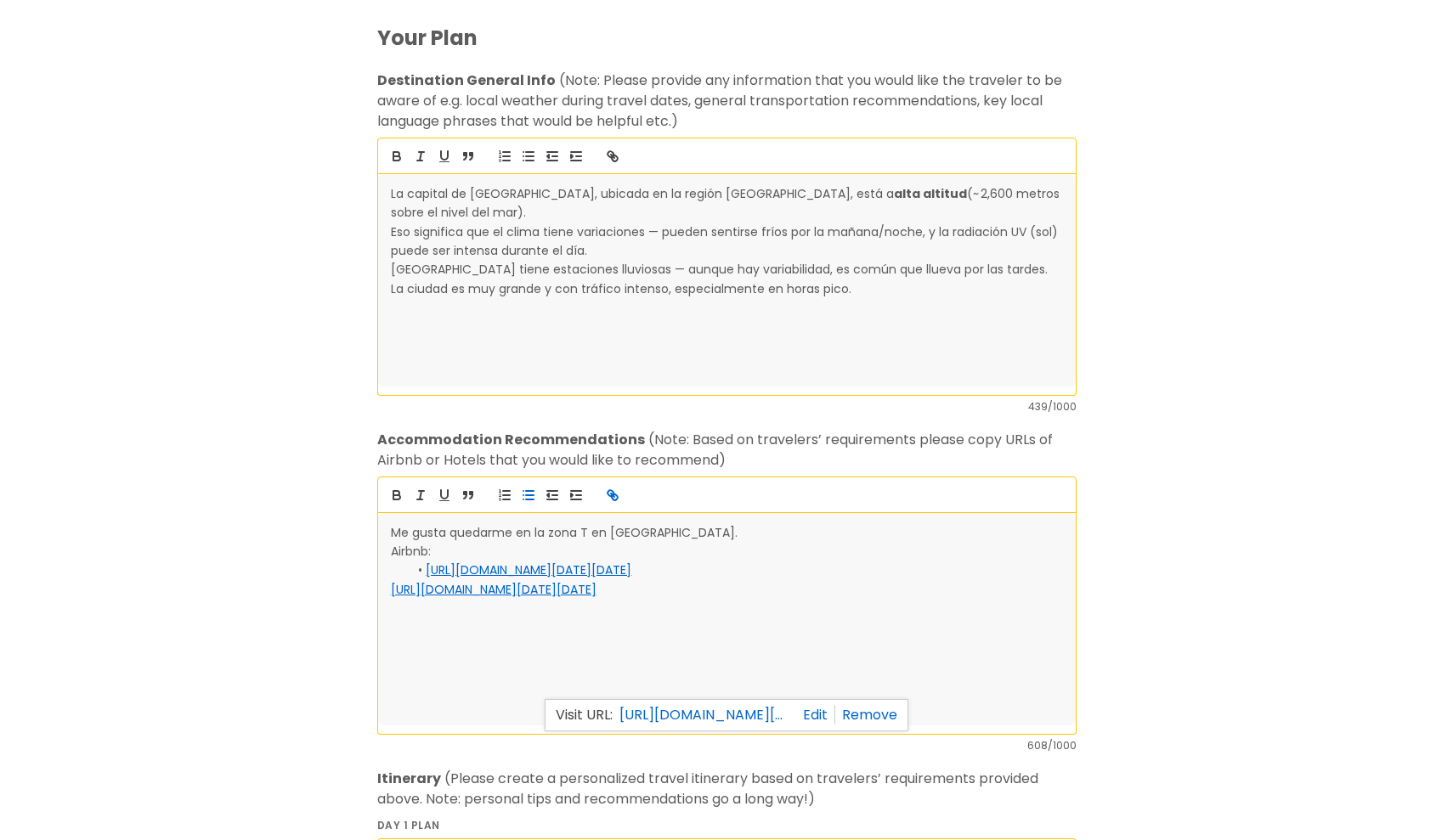
click at [525, 500] on icon "button" at bounding box center [529, 495] width 15 height 15
click at [990, 599] on li "[URL][DOMAIN_NAME][DATE][DATE]" at bounding box center [735, 590] width 654 height 19
click at [529, 498] on icon "button" at bounding box center [529, 495] width 15 height 15
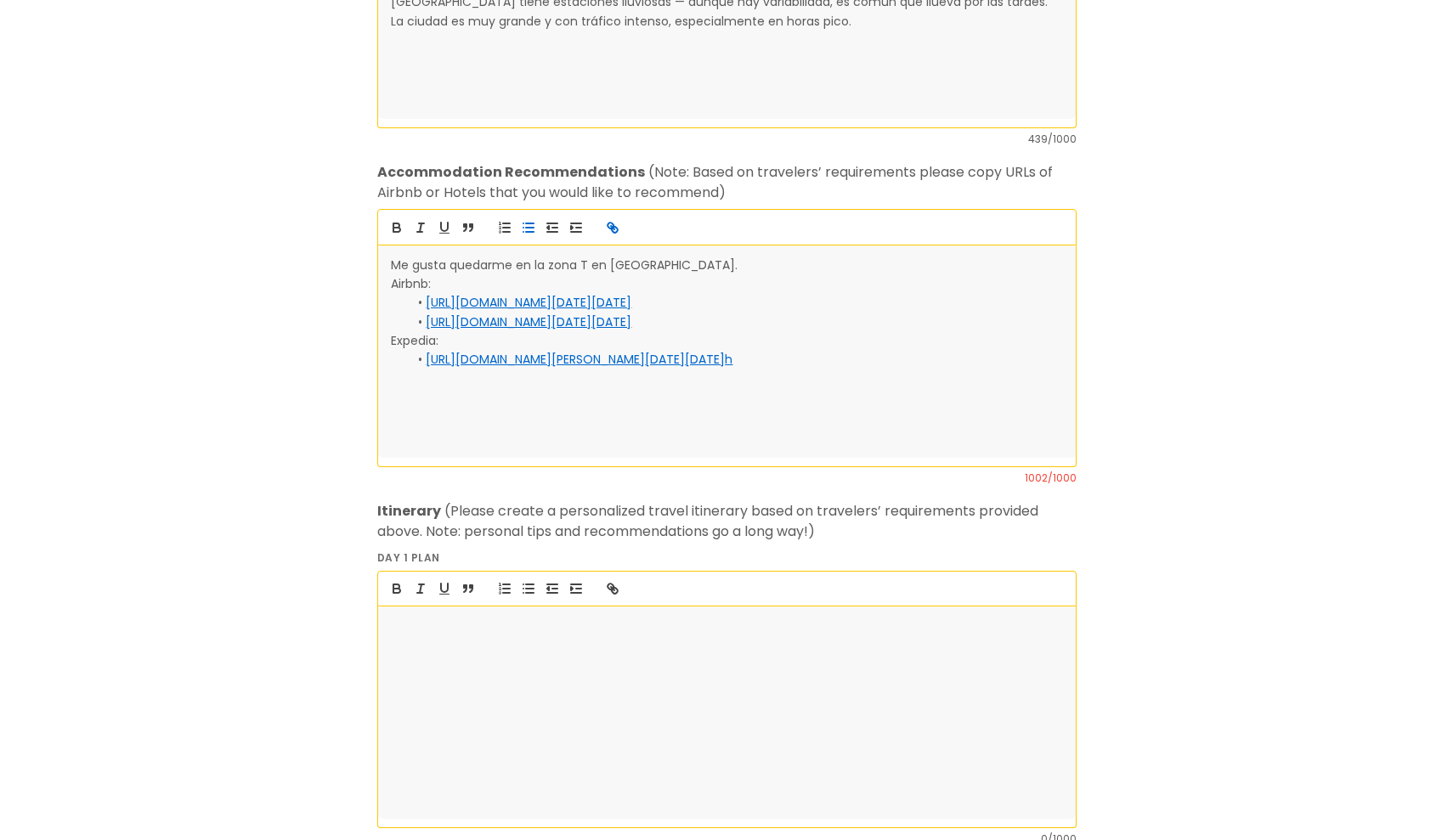
scroll to position [798, 0]
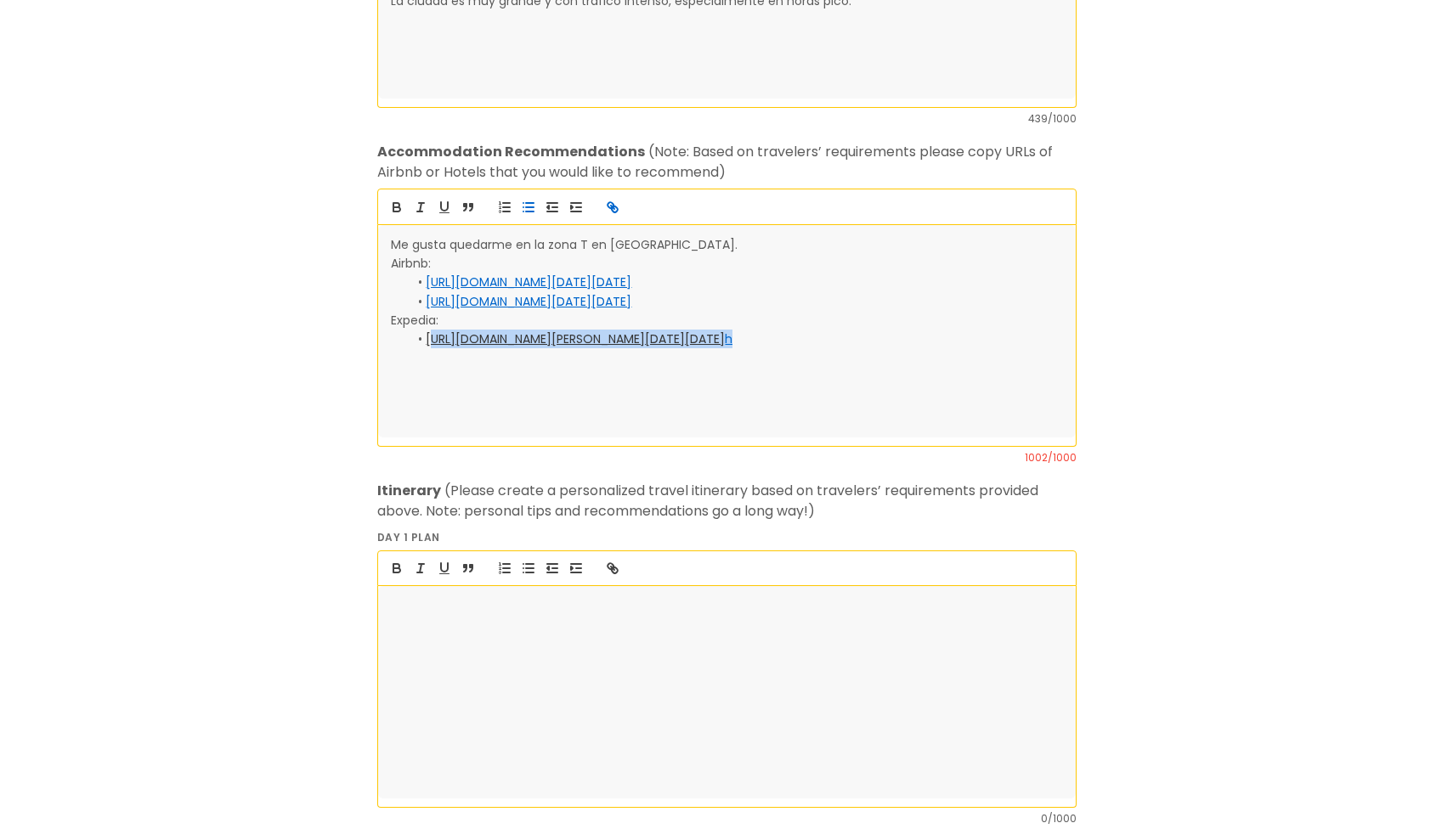
drag, startPoint x: 474, startPoint y: 421, endPoint x: 435, endPoint y: 333, distance: 96.3
click at [435, 333] on li "[URL][DOMAIN_NAME][PERSON_NAME][DATE][DATE] h" at bounding box center [735, 339] width 654 height 19
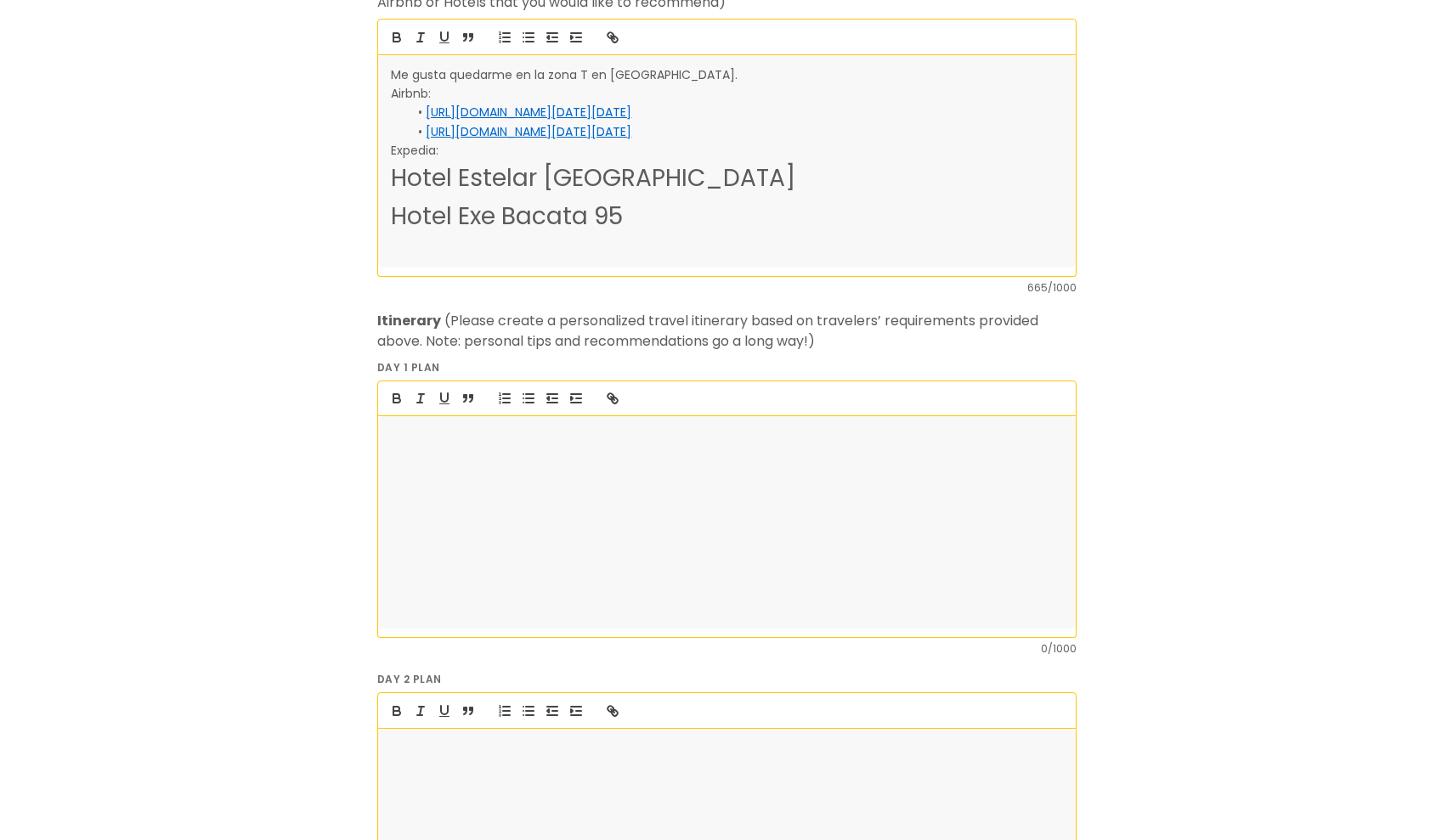
scroll to position [1036, 0]
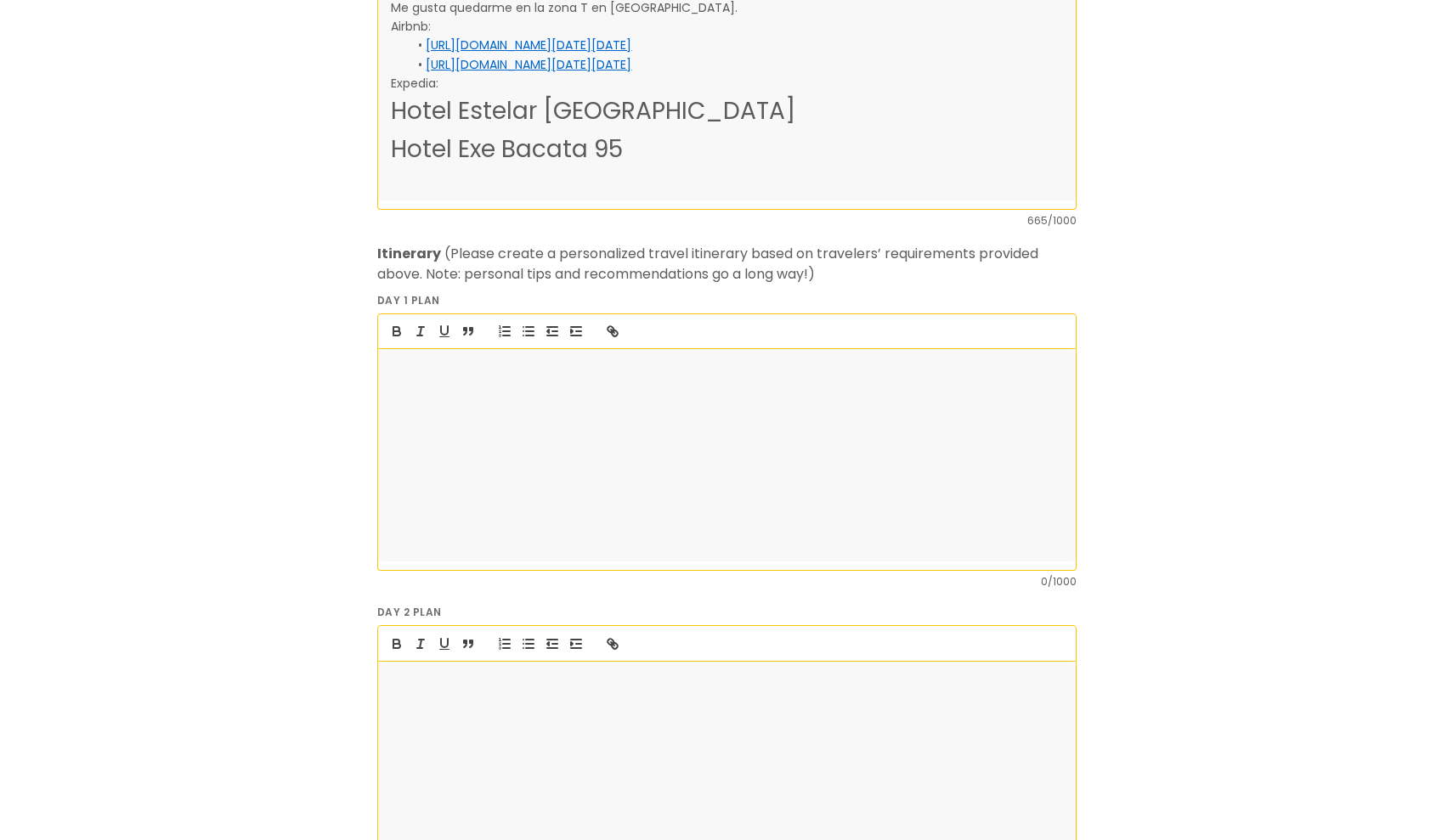
click at [534, 500] on div at bounding box center [726, 455] width 697 height 213
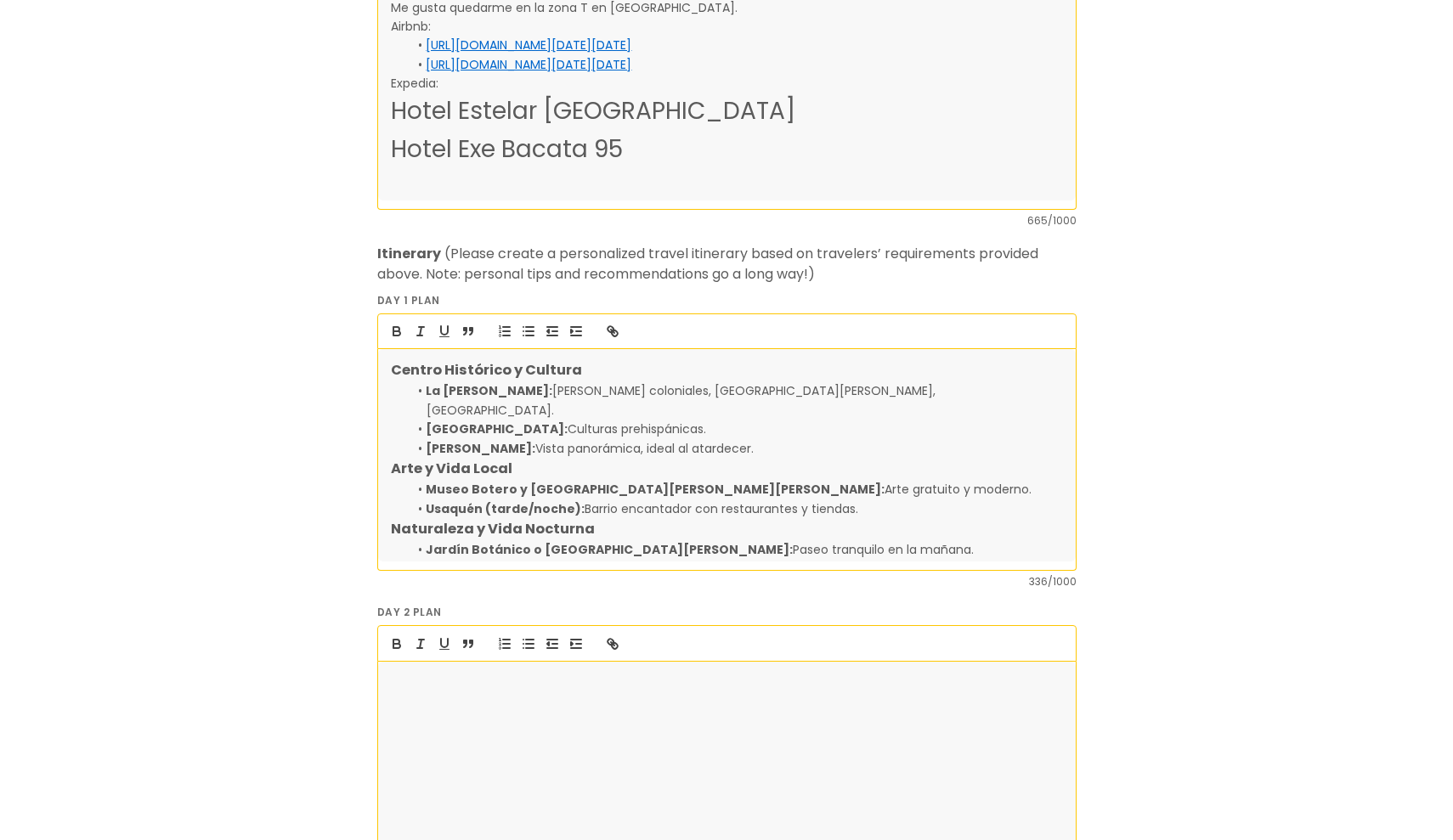
scroll to position [13, 0]
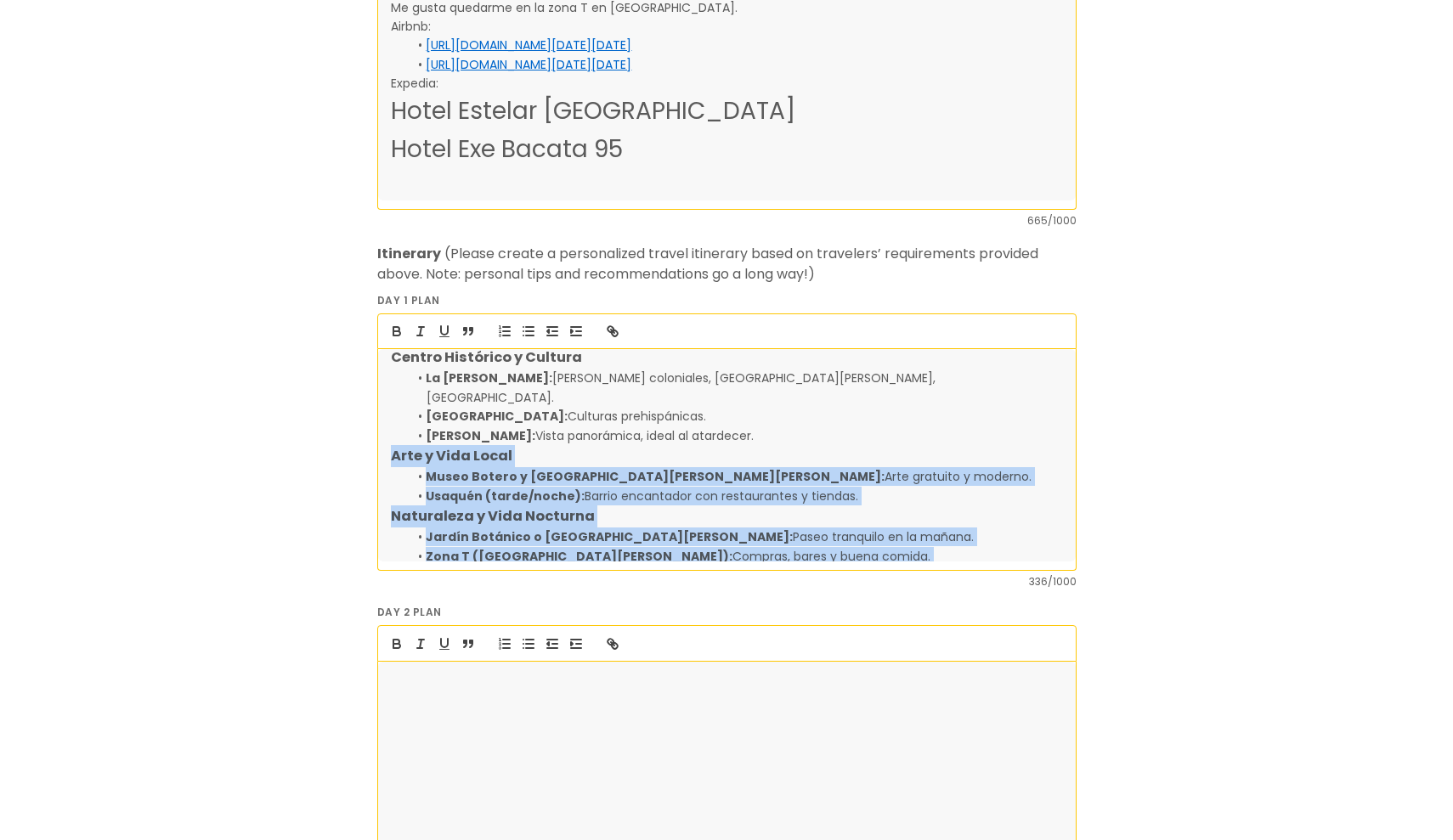
drag, startPoint x: 773, startPoint y: 551, endPoint x: 393, endPoint y: 439, distance: 396.2
click at [393, 439] on div "Centro Histórico y Cultura [GEOGRAPHIC_DATA][PERSON_NAME]: [PERSON_NAME][GEOGRA…" at bounding box center [726, 455] width 697 height 213
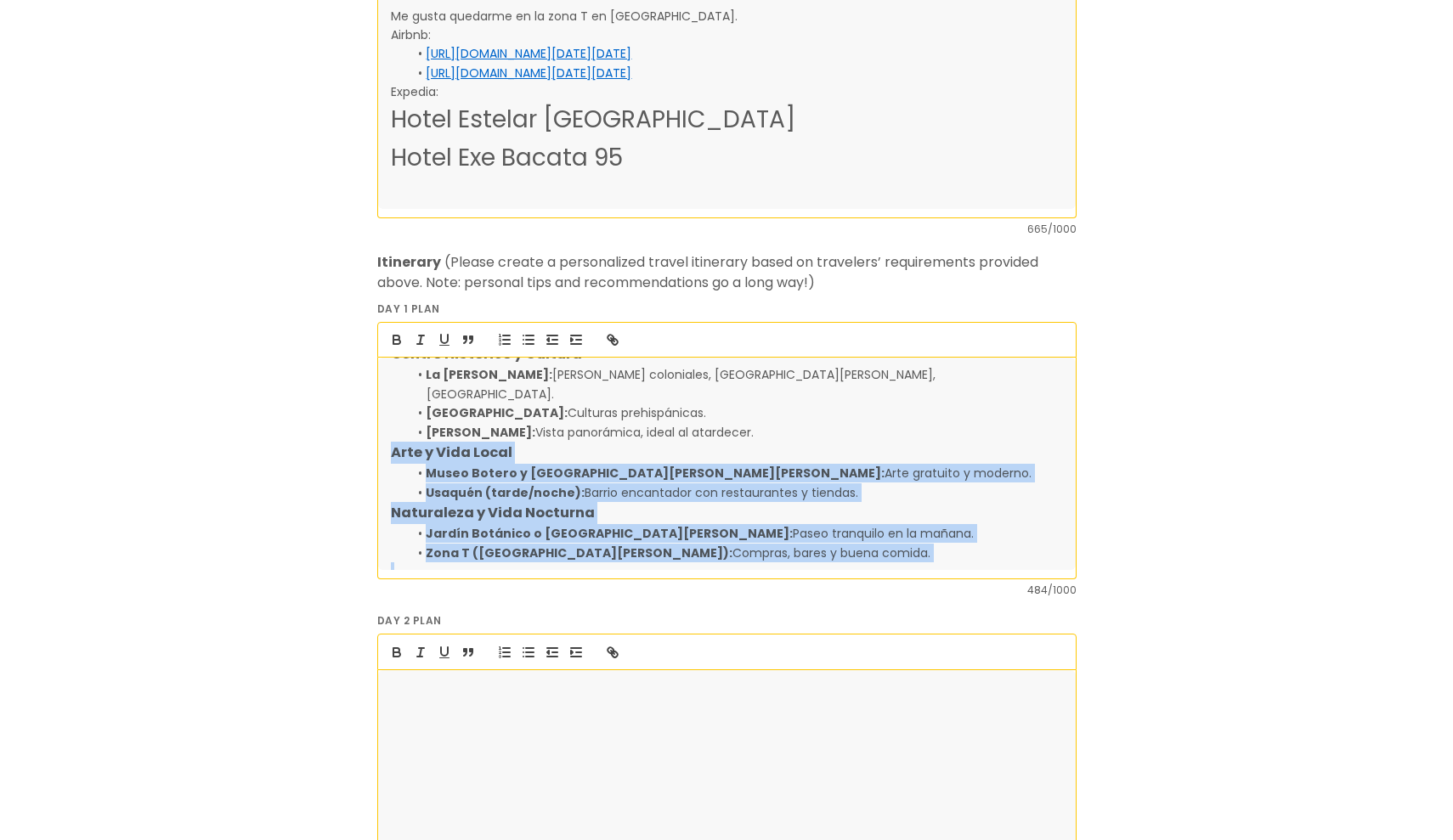
scroll to position [24, 0]
copy div "Arte y Vida Local Museo Botero y [GEOGRAPHIC_DATA][PERSON_NAME][PERSON_NAME]: A…"
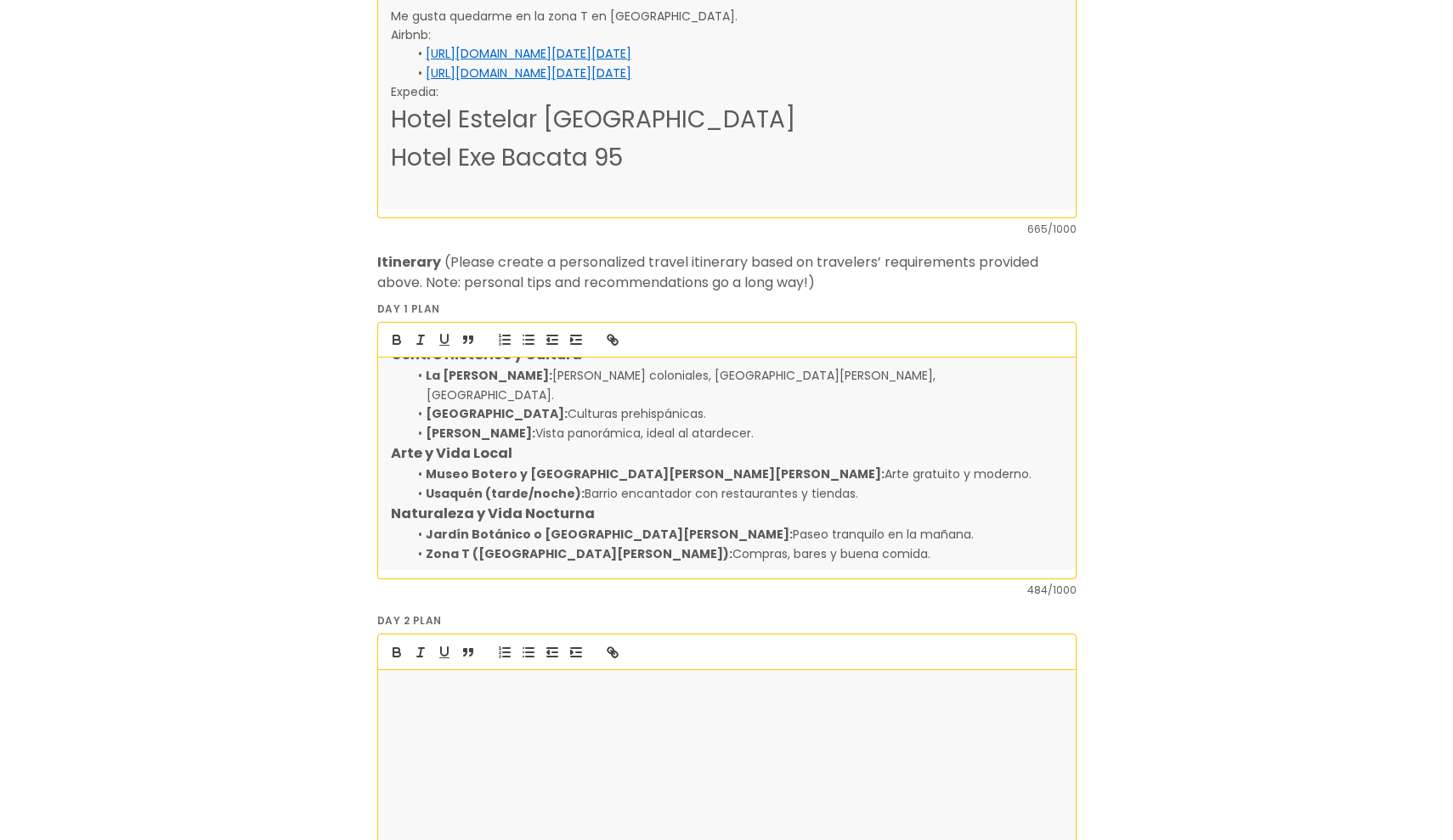
scroll to position [0, 0]
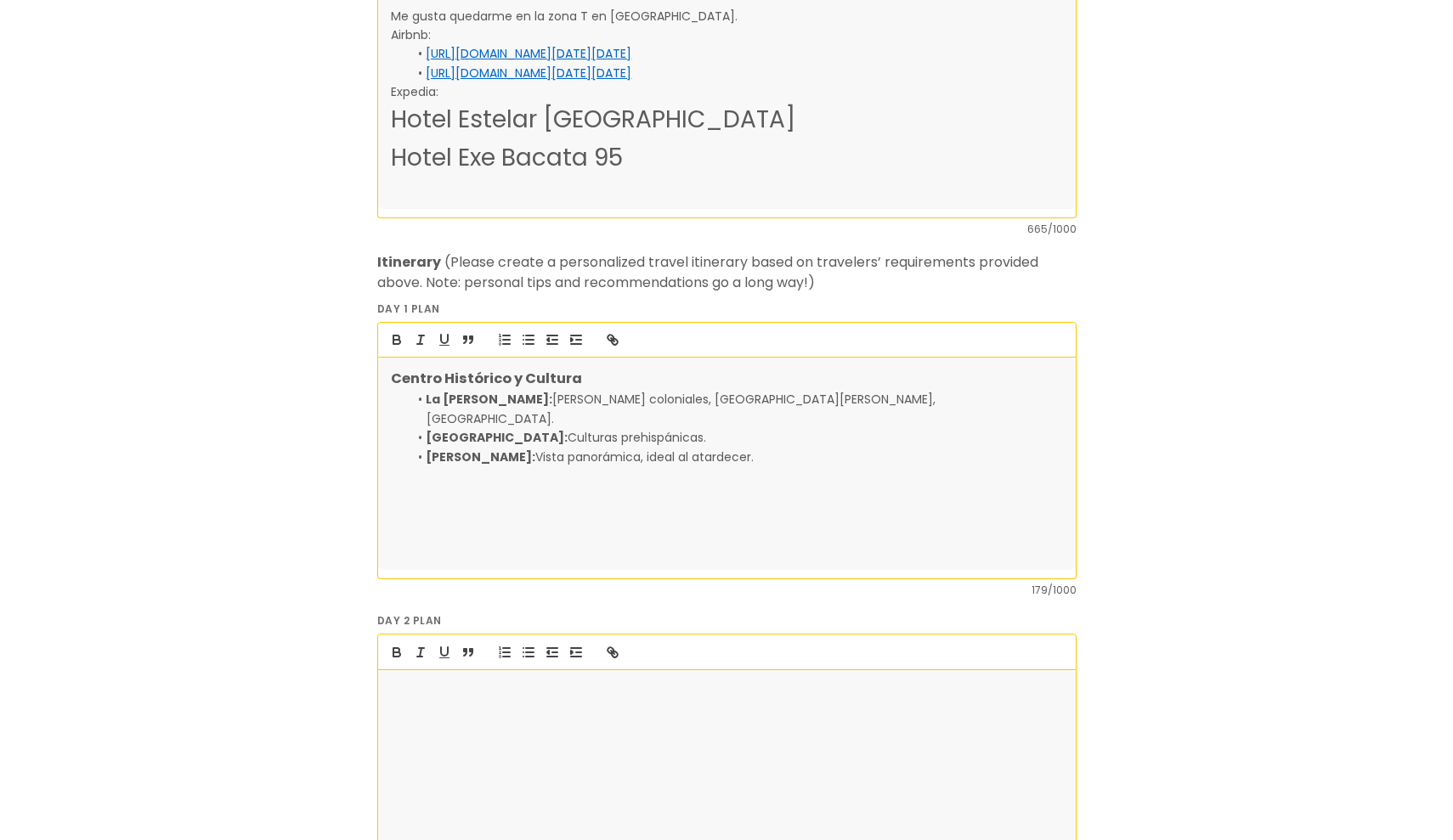
click at [467, 699] on p at bounding box center [726, 689] width 672 height 19
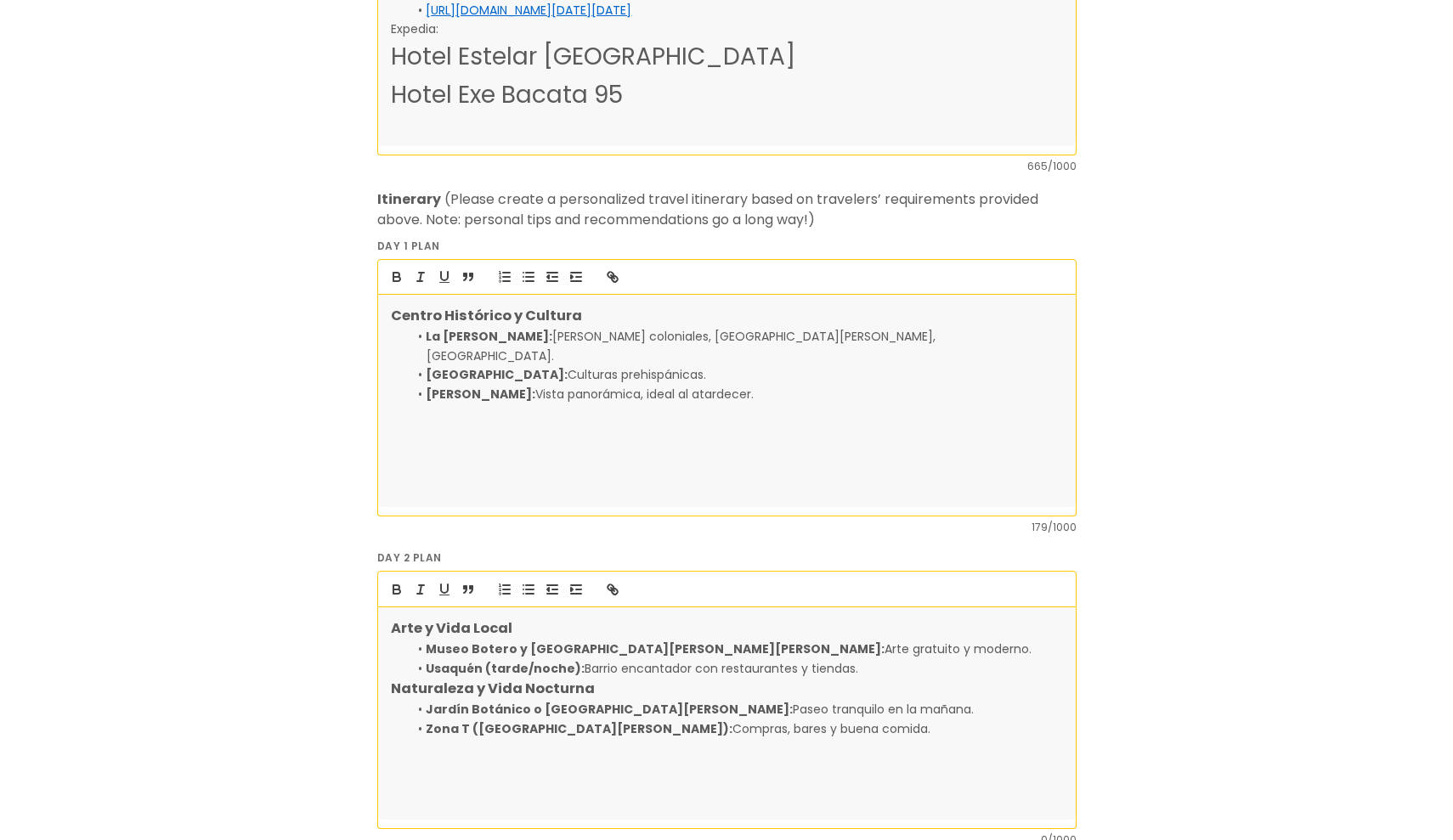
scroll to position [1092, 0]
drag, startPoint x: 876, startPoint y: 708, endPoint x: 383, endPoint y: 619, distance: 501.0
click at [383, 619] on div "Arte y Vida Local Museo Botero y [GEOGRAPHIC_DATA][PERSON_NAME][PERSON_NAME]: A…" at bounding box center [726, 711] width 697 height 213
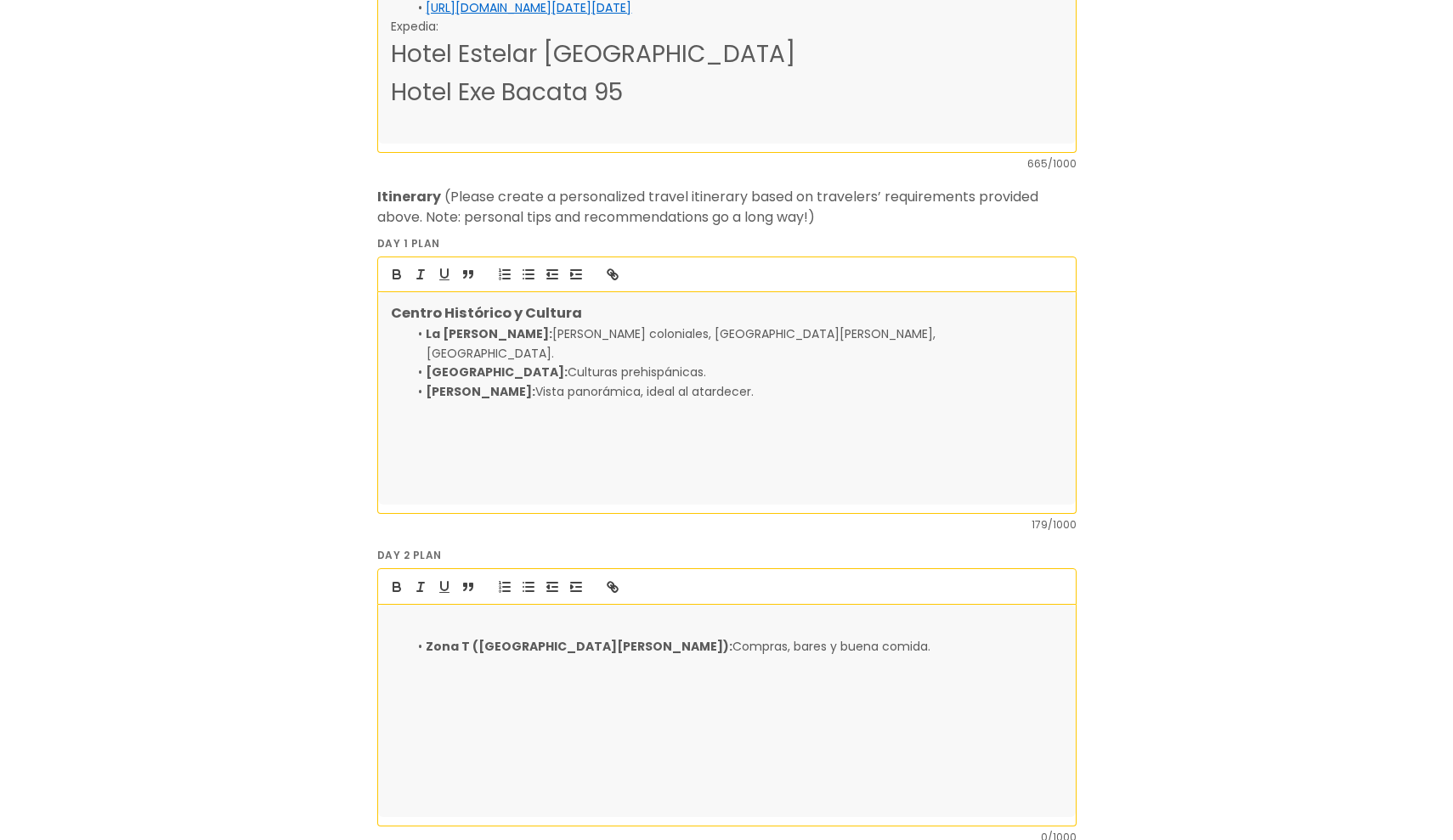
drag, startPoint x: 792, startPoint y: 652, endPoint x: 370, endPoint y: 577, distance: 428.6
drag, startPoint x: 459, startPoint y: 660, endPoint x: 365, endPoint y: 622, distance: 101.4
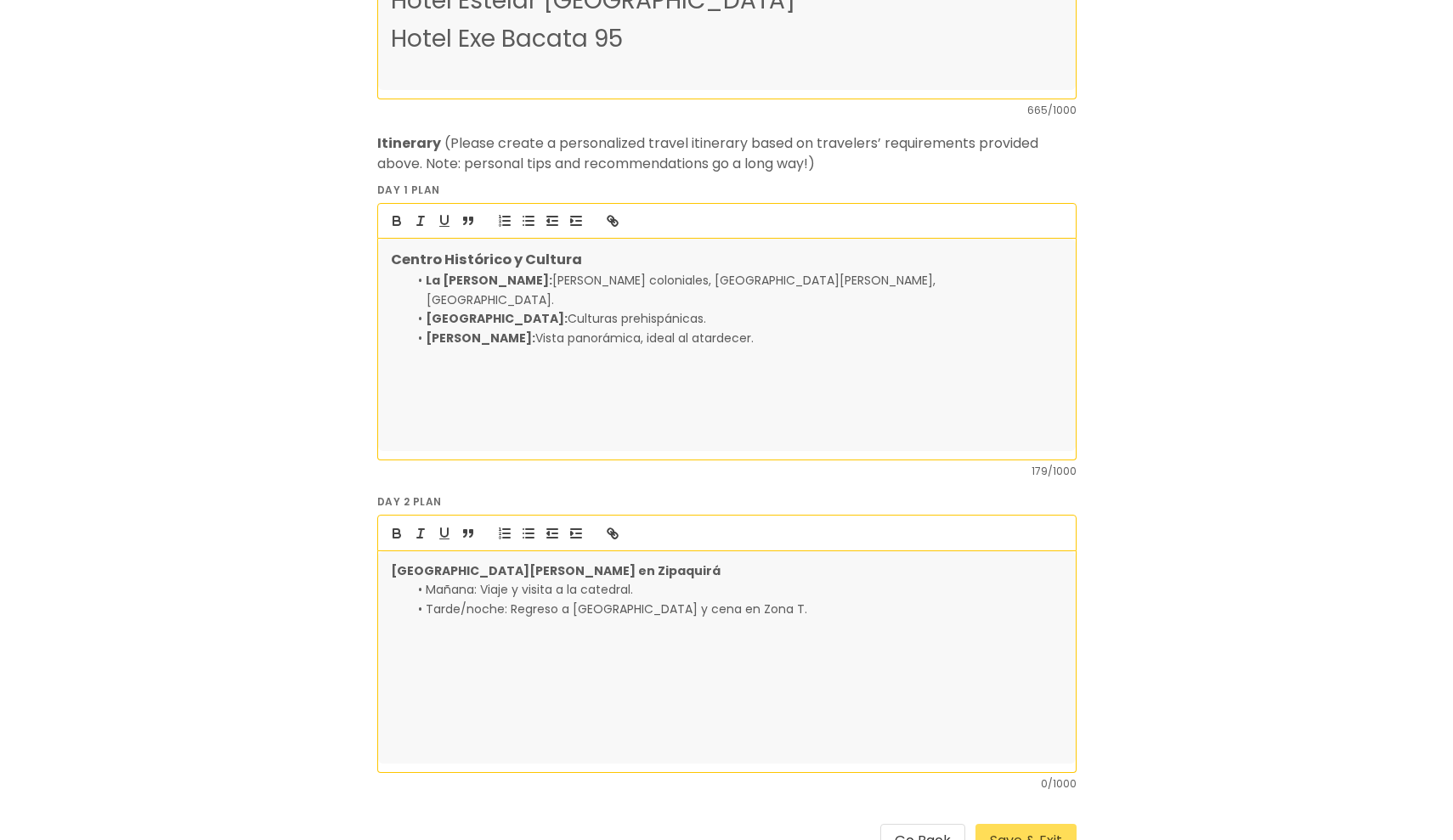
scroll to position [1147, 0]
click at [764, 327] on li "[PERSON_NAME]: Vista panorámica, ideal al atardecer." at bounding box center [735, 336] width 654 height 19
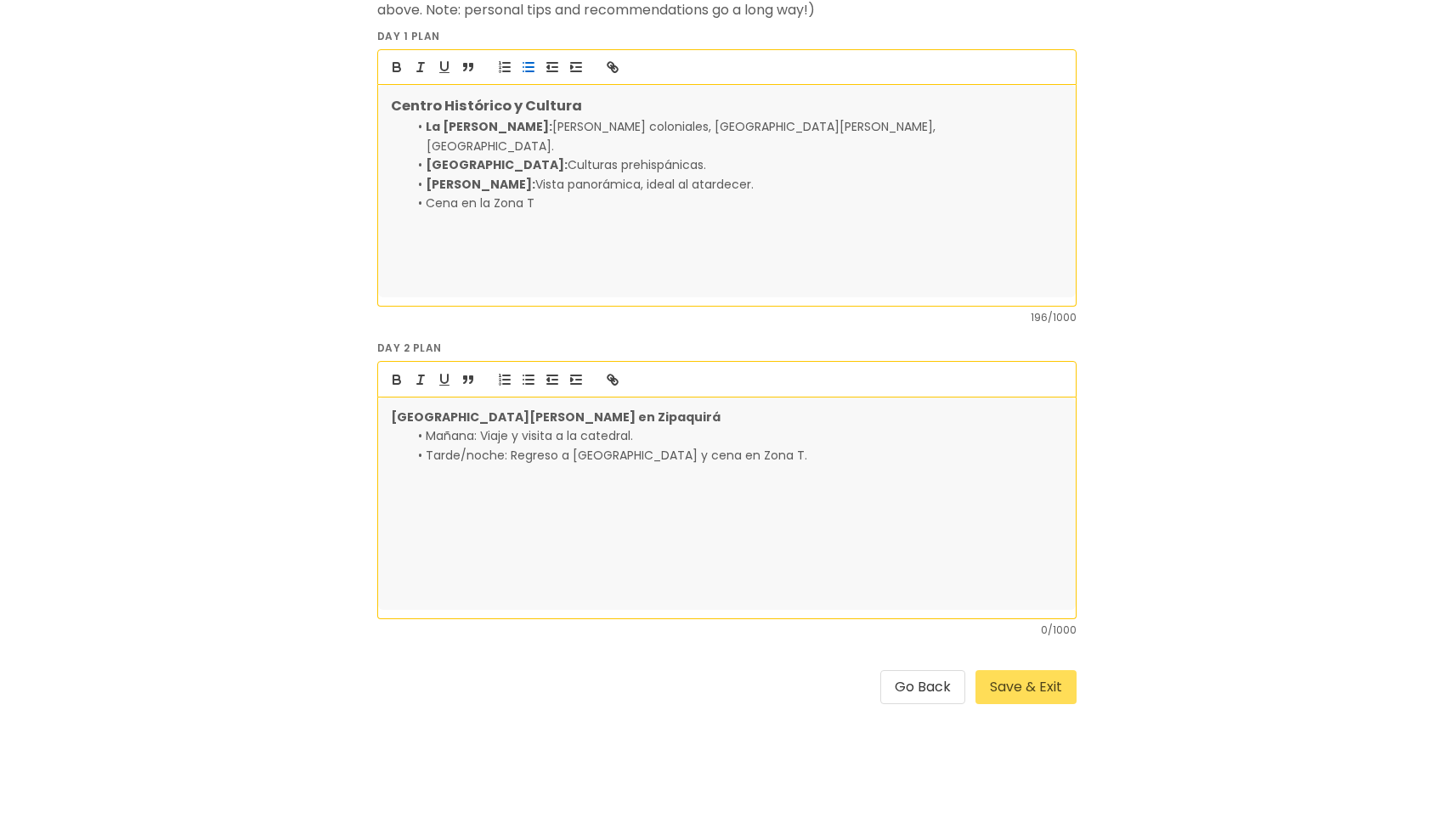
scroll to position [1303, 0]
click at [1033, 695] on button "Save & Exit" at bounding box center [1026, 687] width 101 height 34
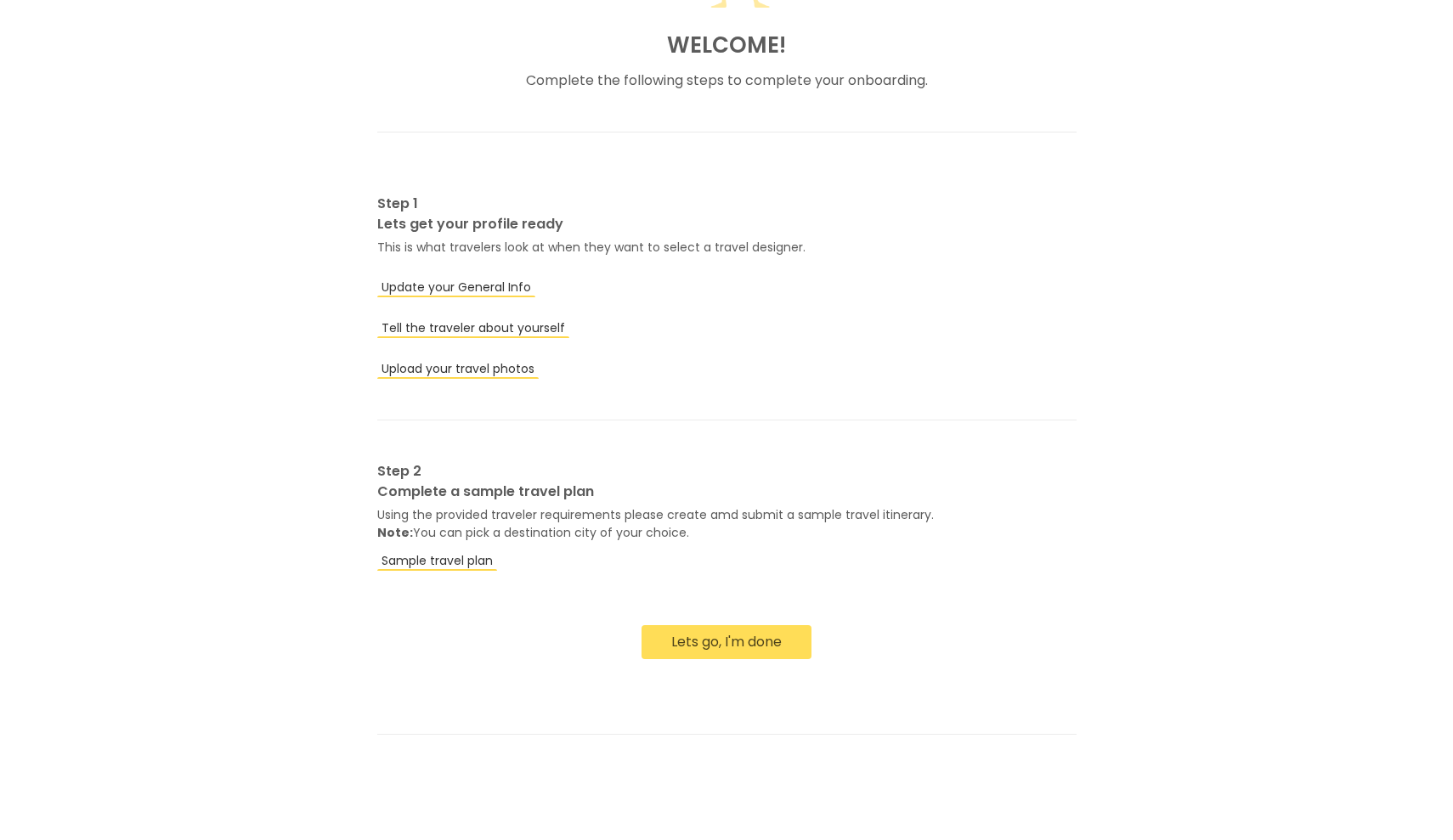
scroll to position [323, 0]
click at [738, 644] on button "Lets go, I'm done" at bounding box center [727, 643] width 170 height 34
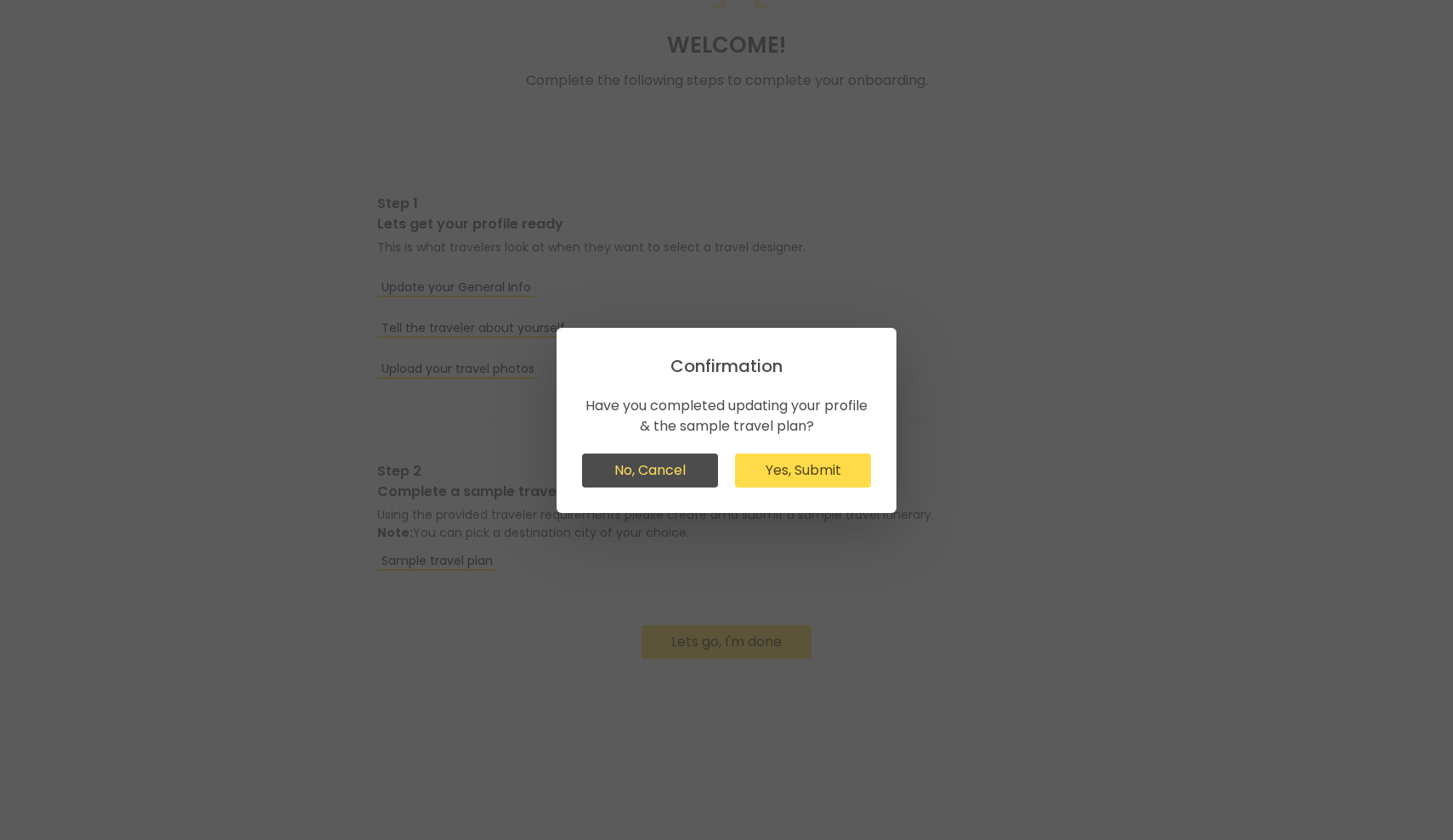
click at [791, 476] on button "Yes, Submit" at bounding box center [803, 471] width 136 height 34
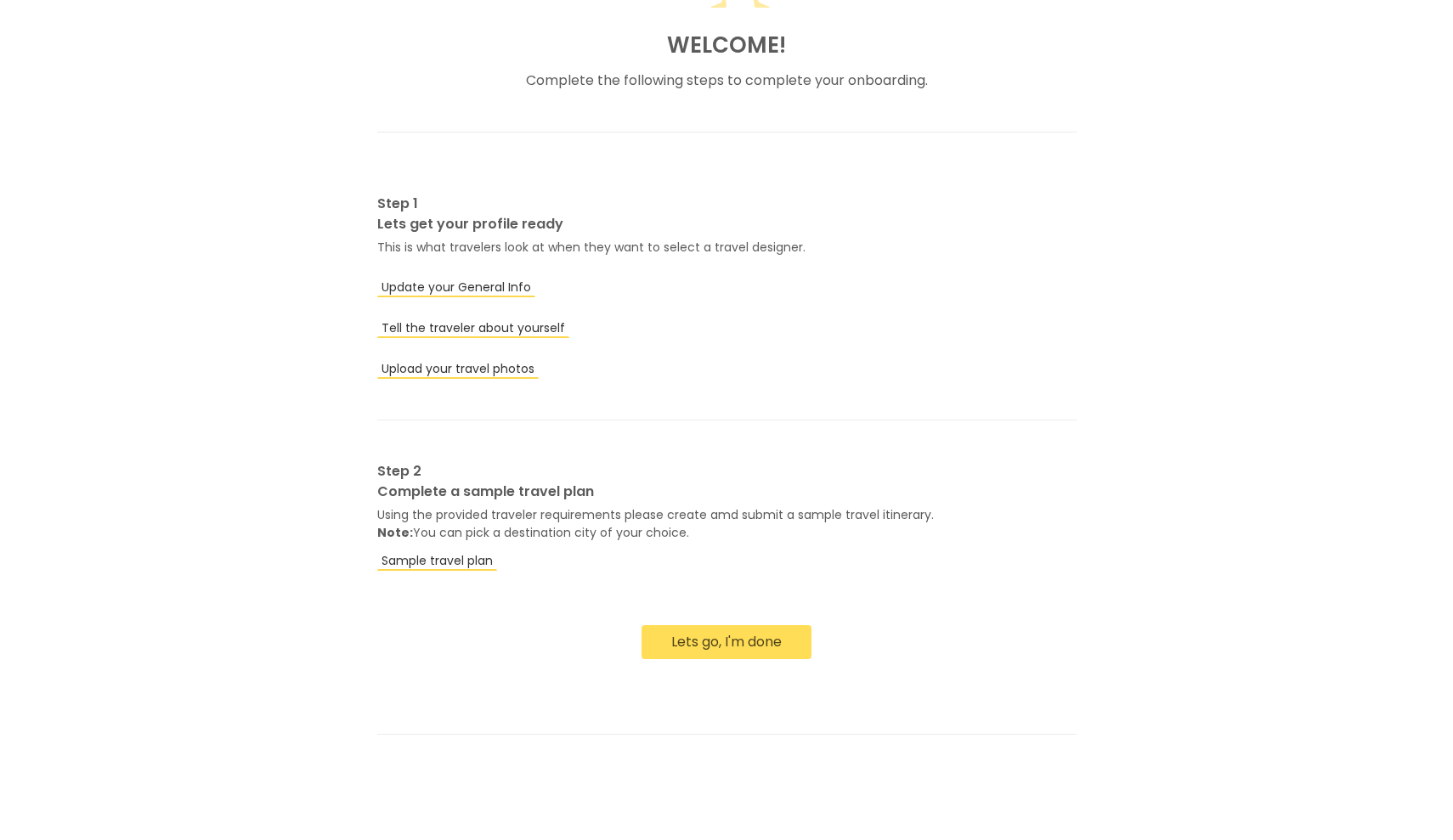
scroll to position [130, 0]
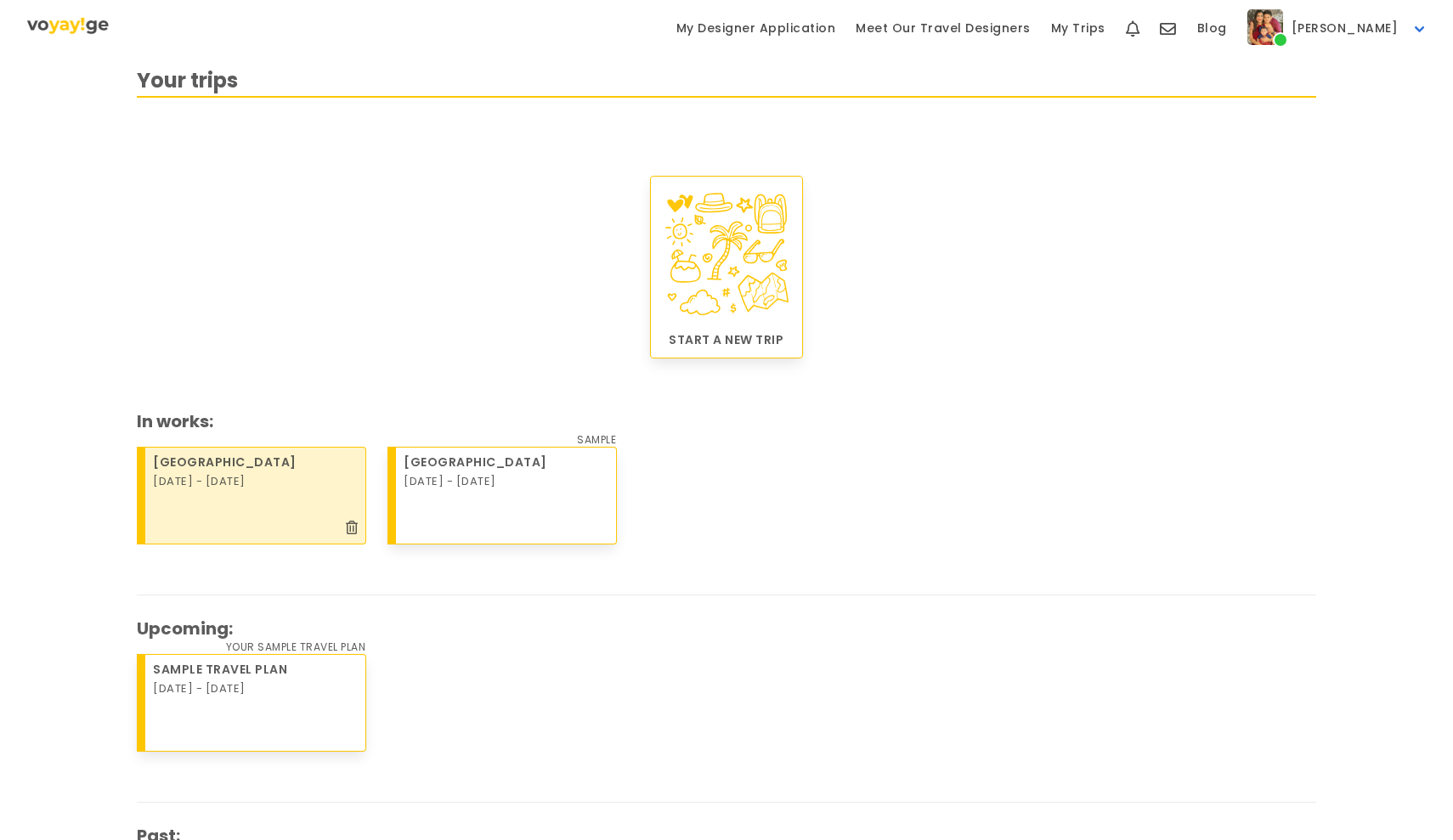
click at [323, 463] on div "[GEOGRAPHIC_DATA]" at bounding box center [256, 462] width 207 height 18
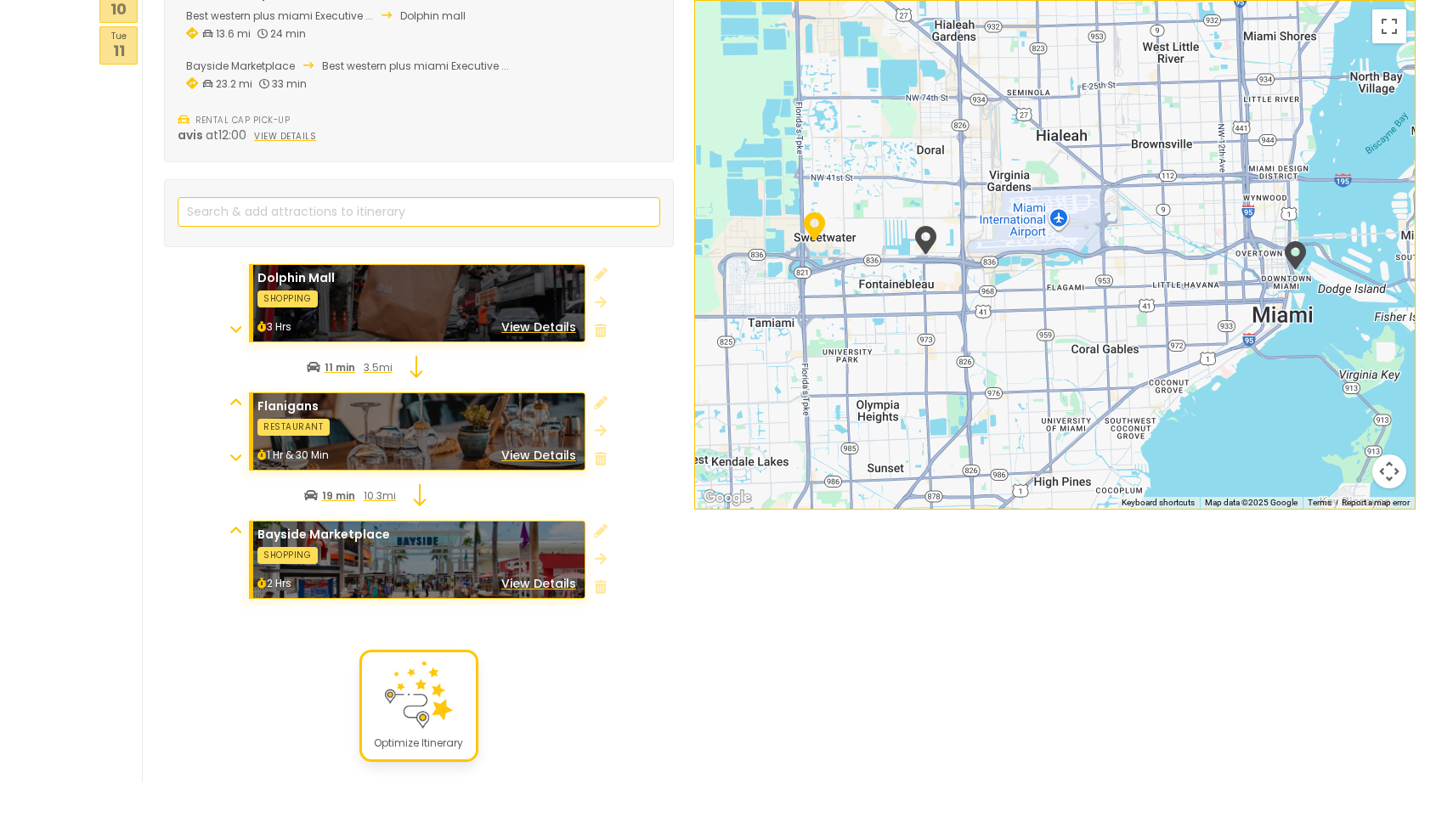
scroll to position [651, 0]
click at [399, 198] on input "search" at bounding box center [419, 213] width 483 height 30
type input "little ha"
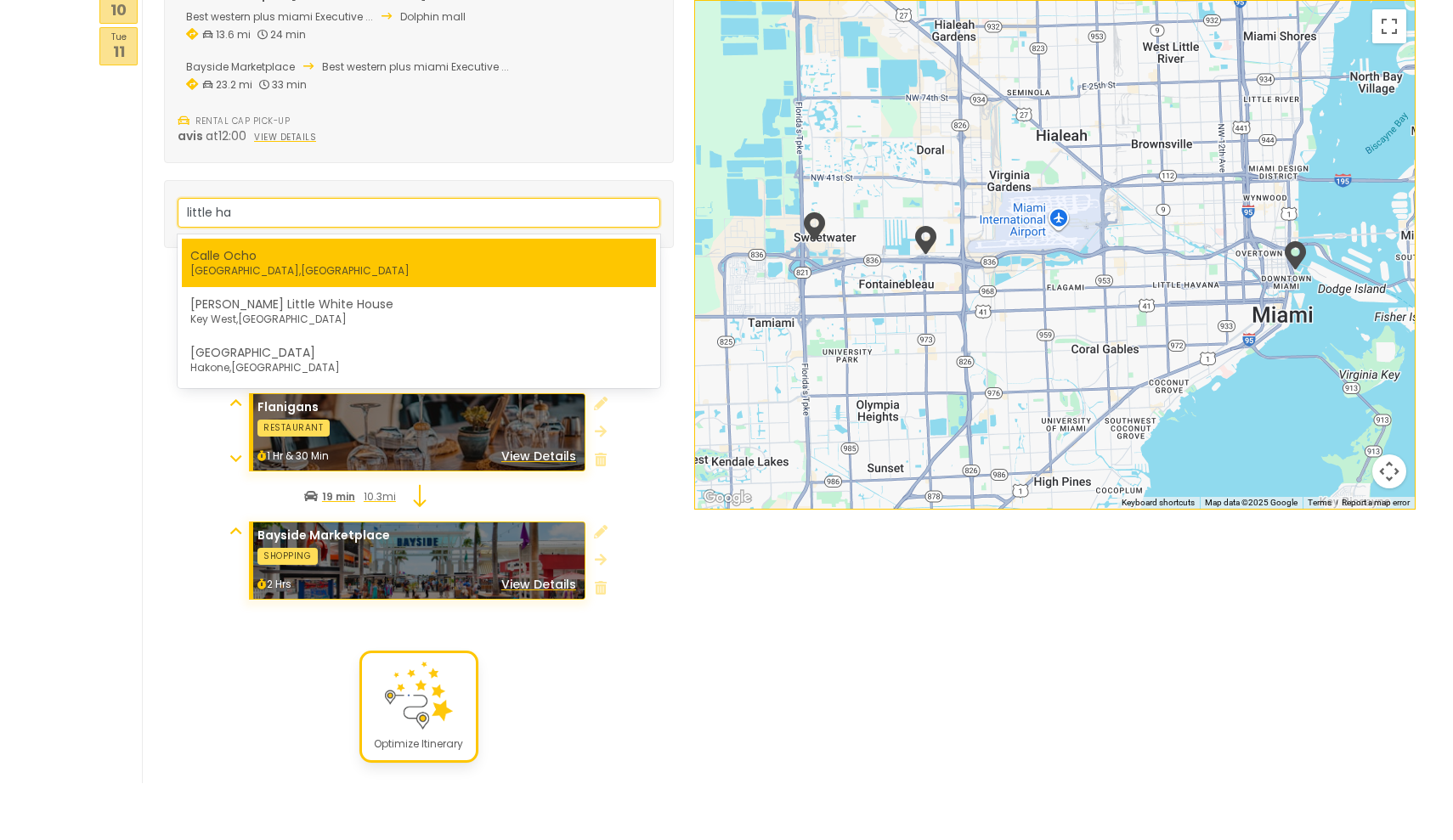
click at [407, 247] on nav "Calle Ocho Miami , United States" at bounding box center [419, 262] width 457 height 31
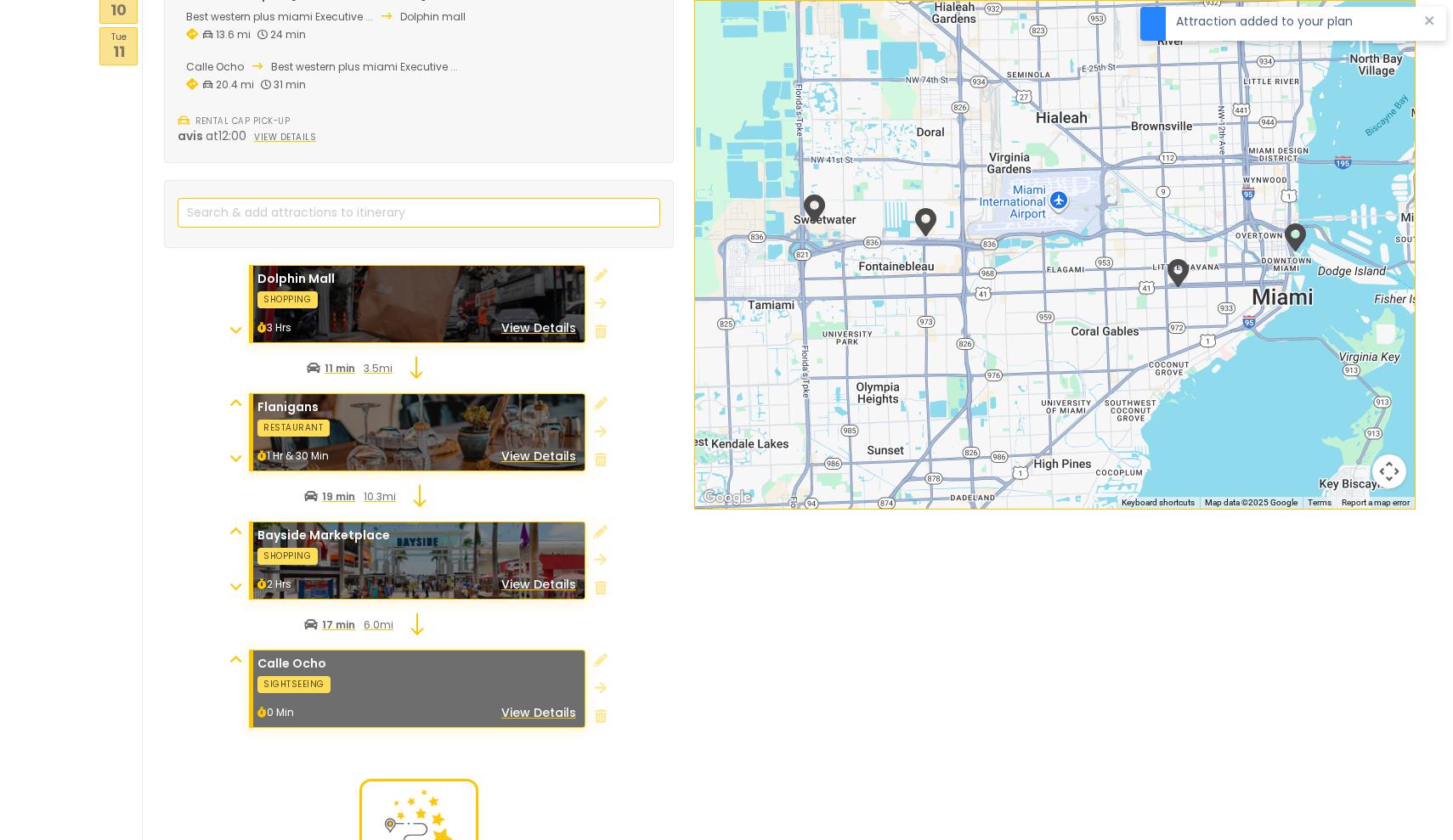
click at [419, 795] on img at bounding box center [419, 824] width 68 height 68
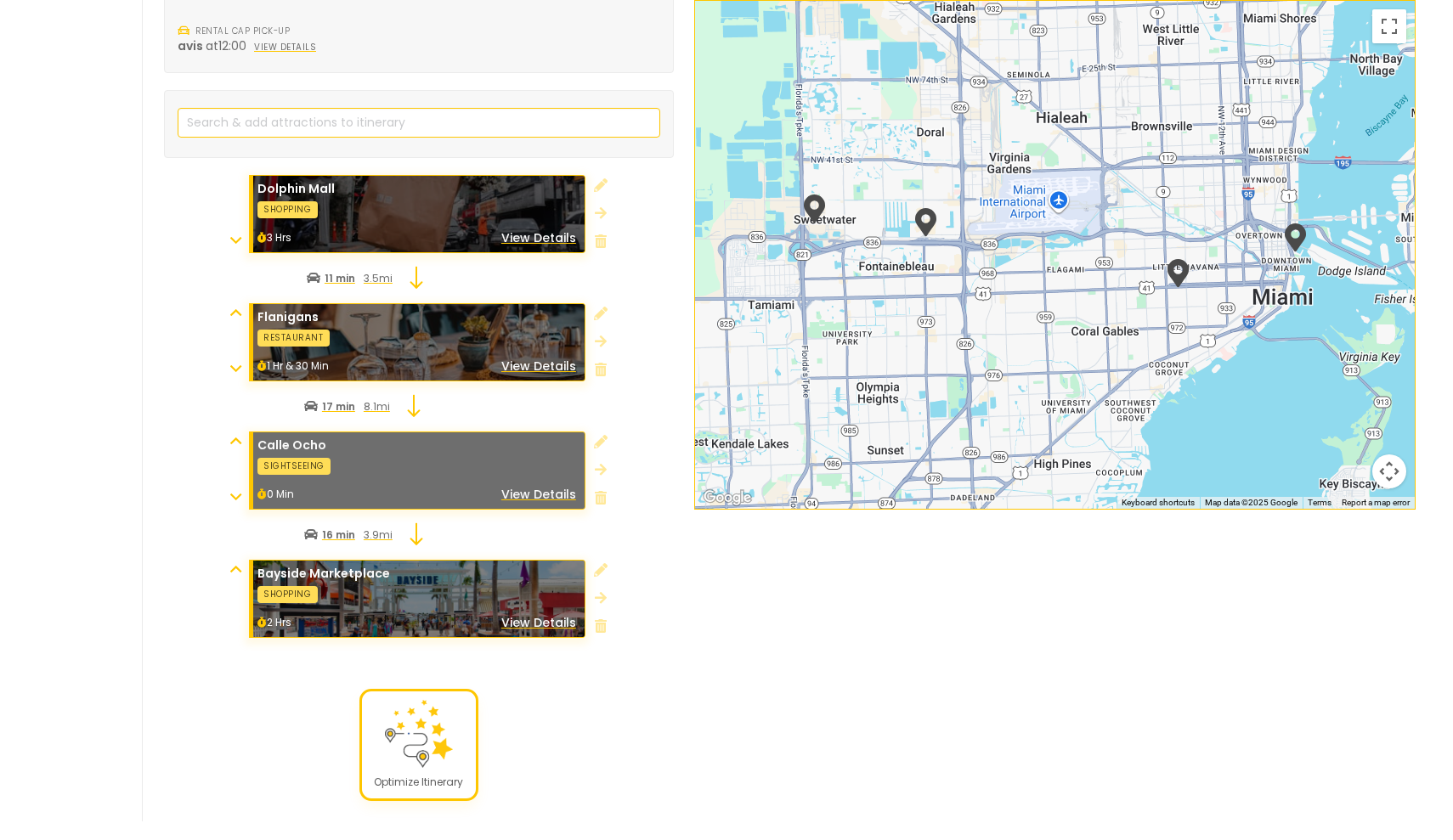
scroll to position [746, 0]
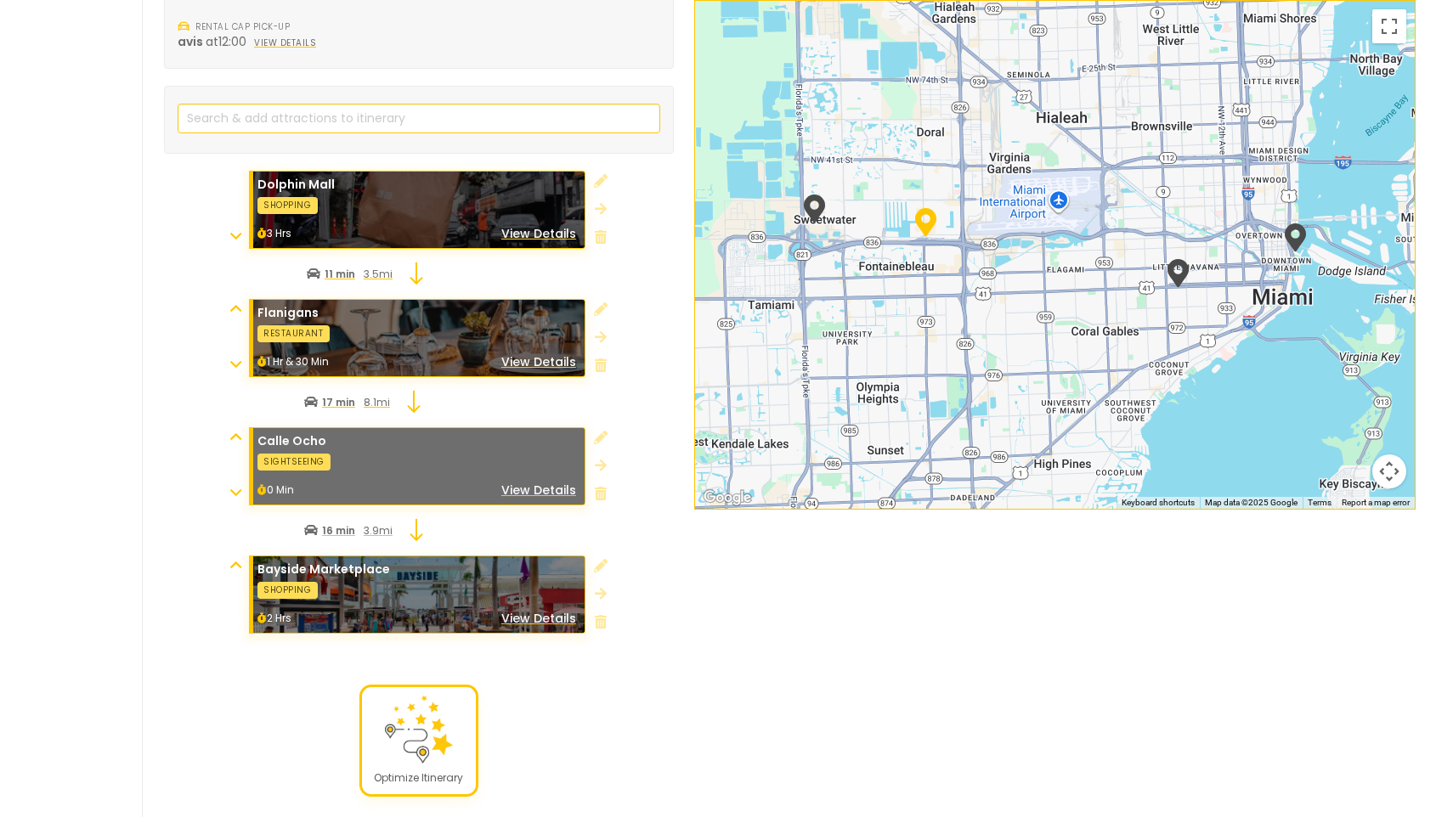
click at [236, 301] on icon at bounding box center [235, 308] width 11 height 14
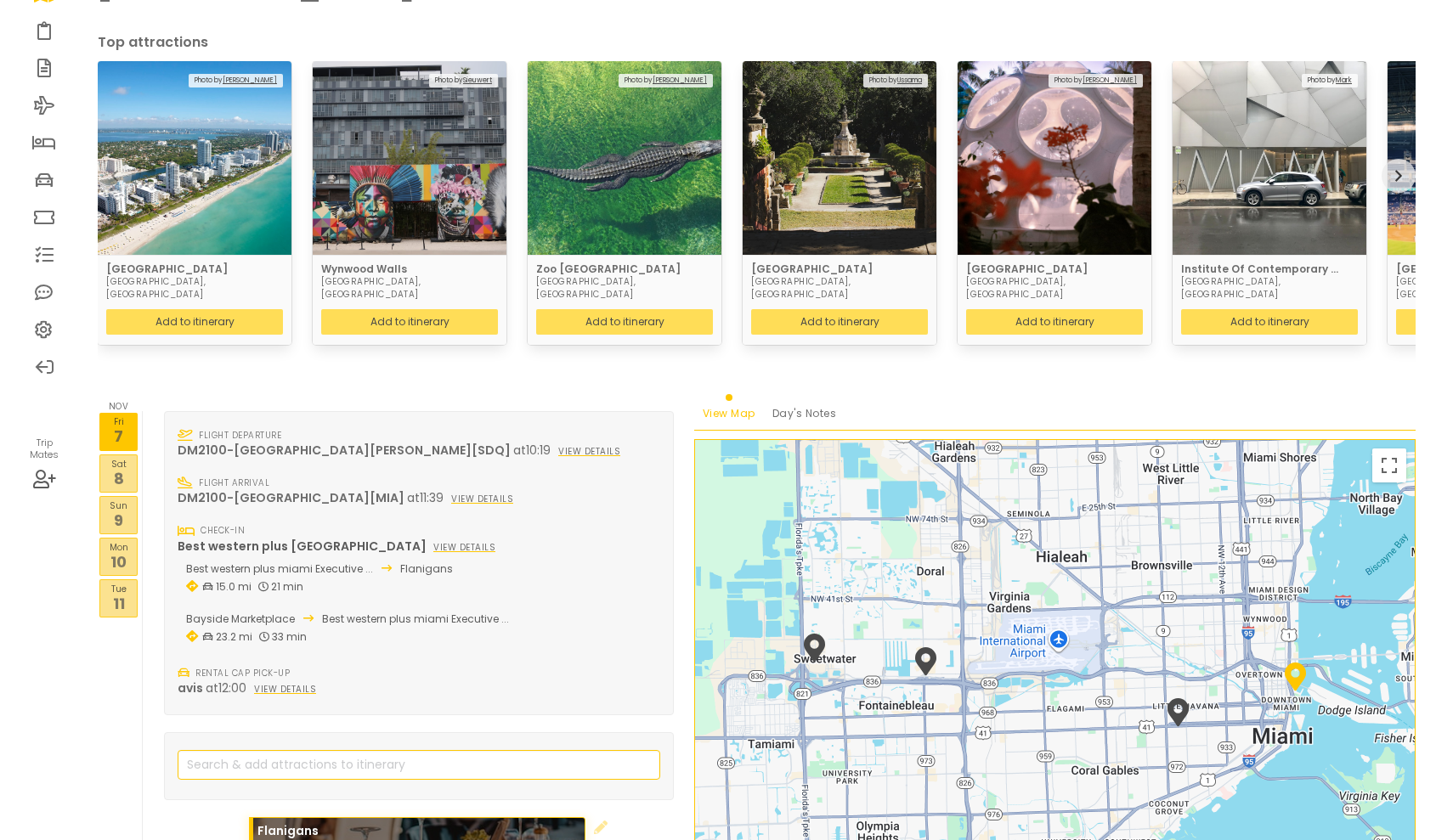
scroll to position [96, 0]
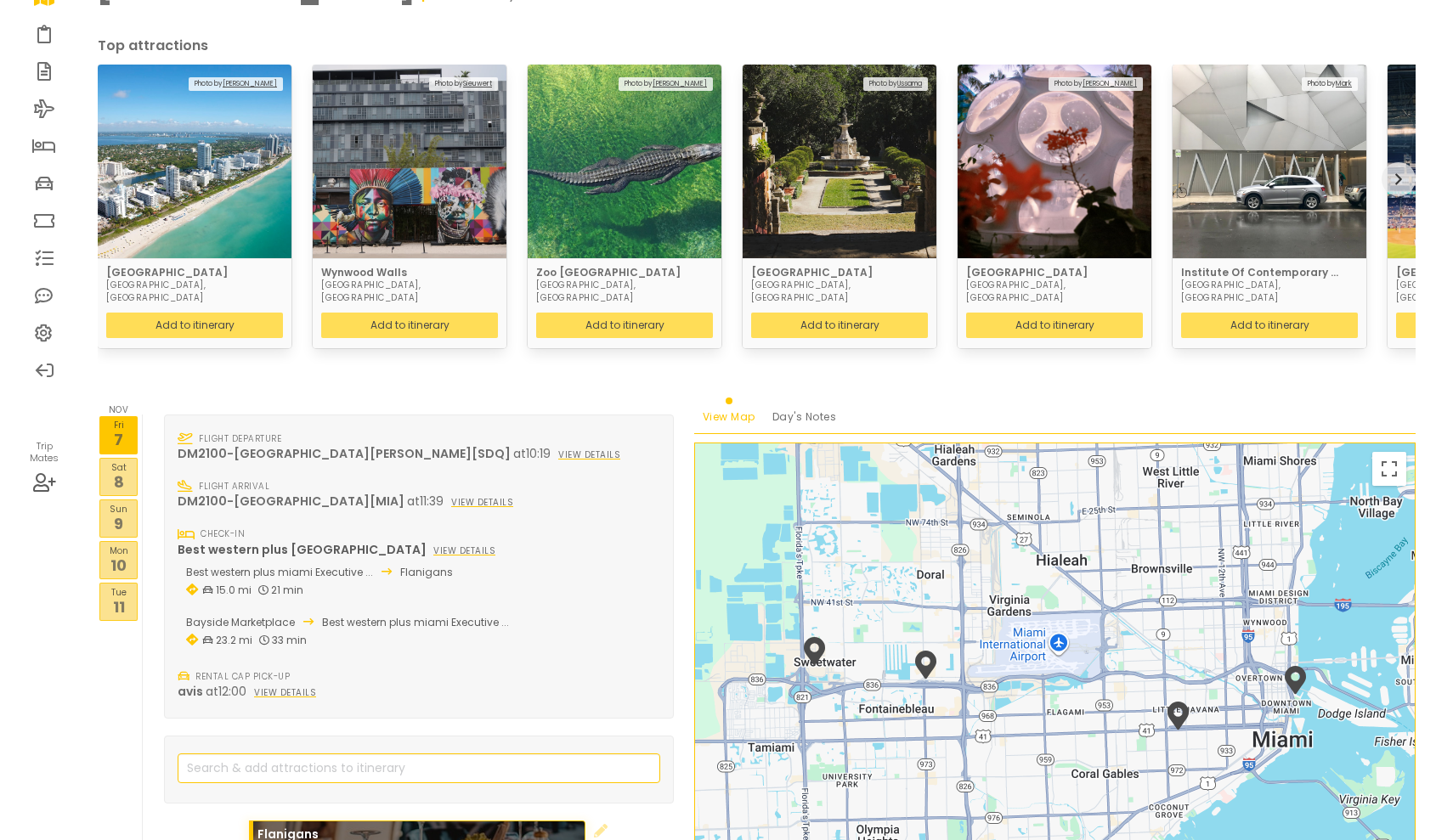
click at [121, 471] on p "8" at bounding box center [118, 482] width 37 height 23
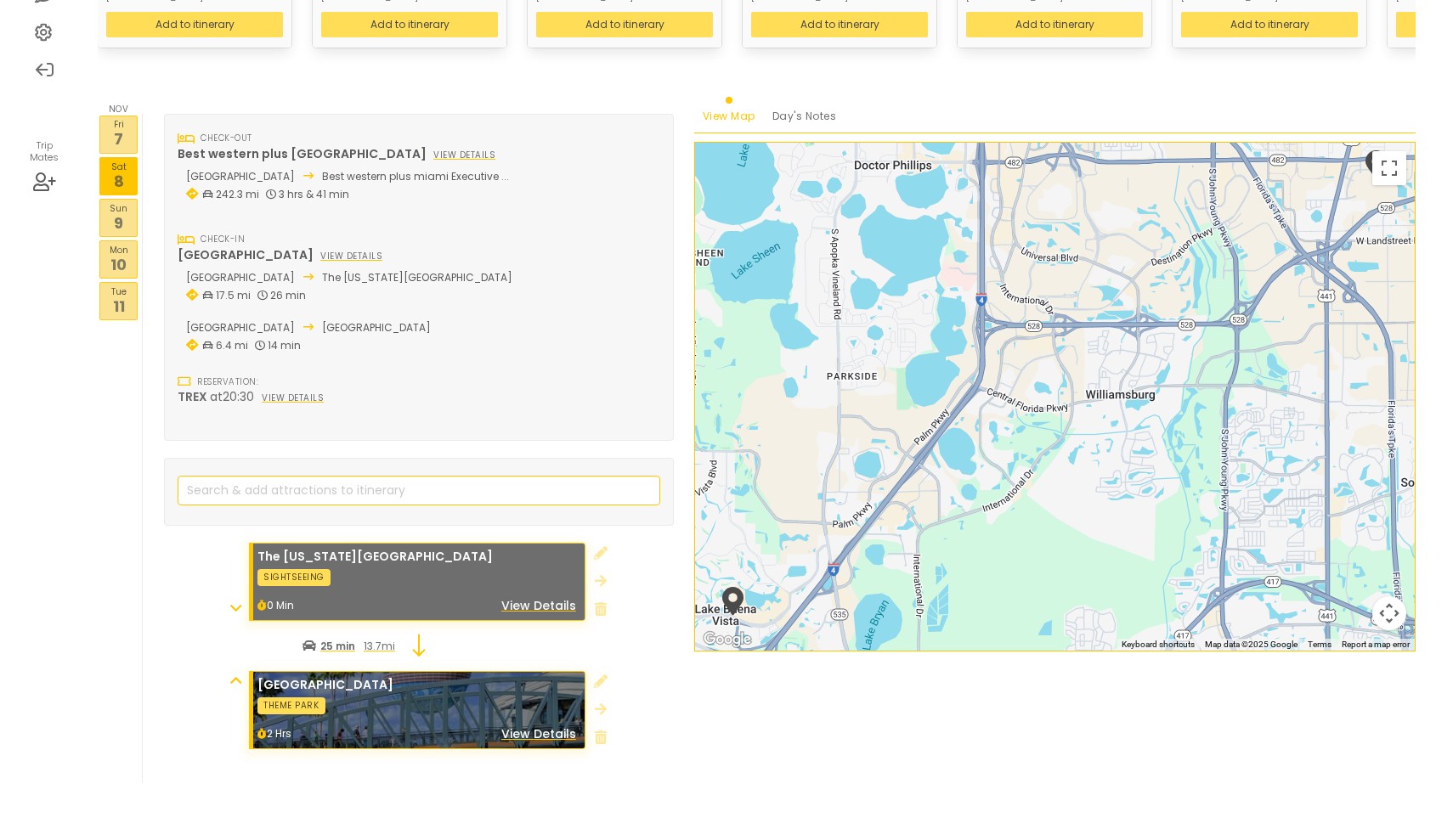
scroll to position [396, 0]
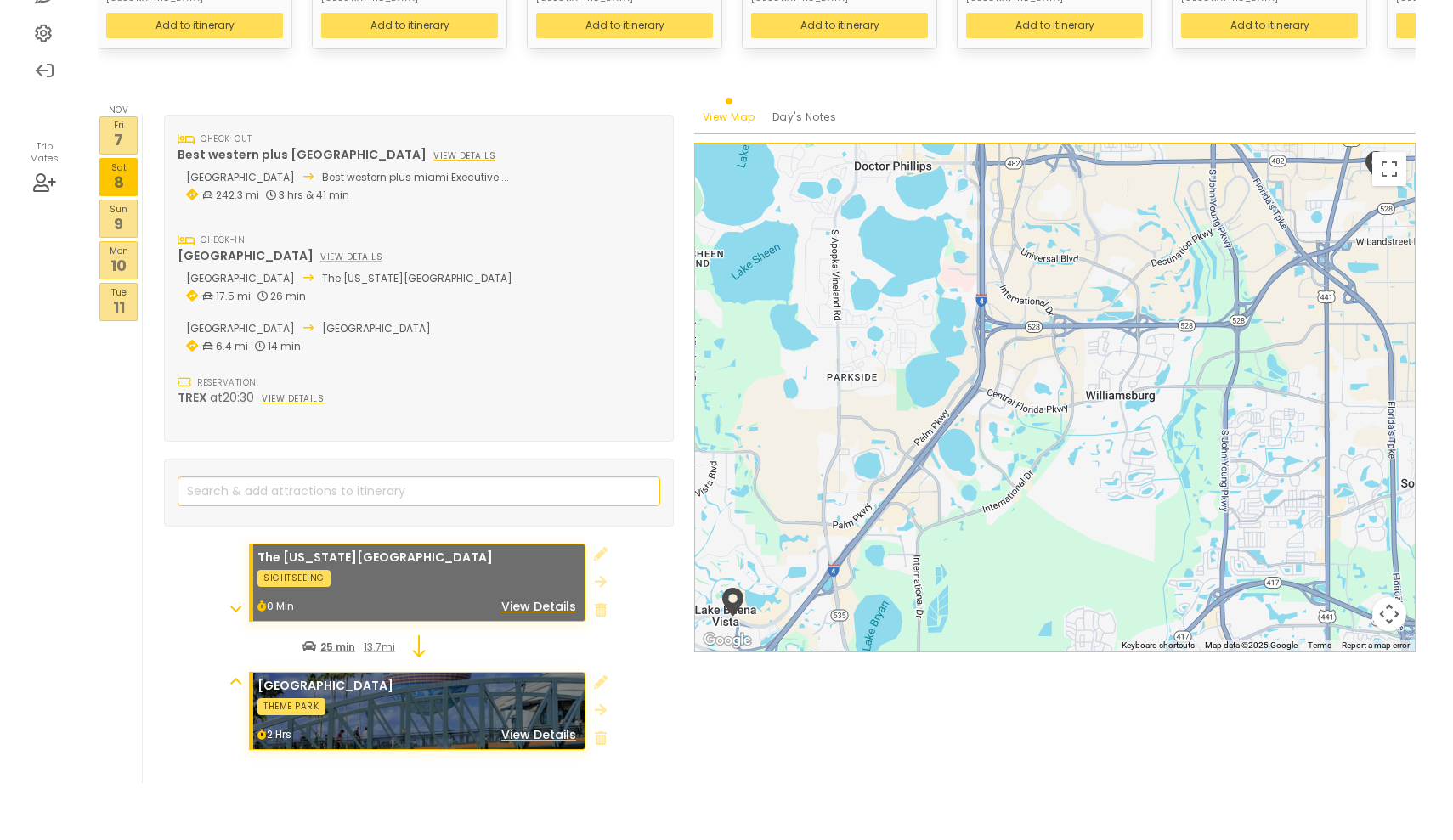
click at [122, 213] on p "9" at bounding box center [118, 224] width 37 height 23
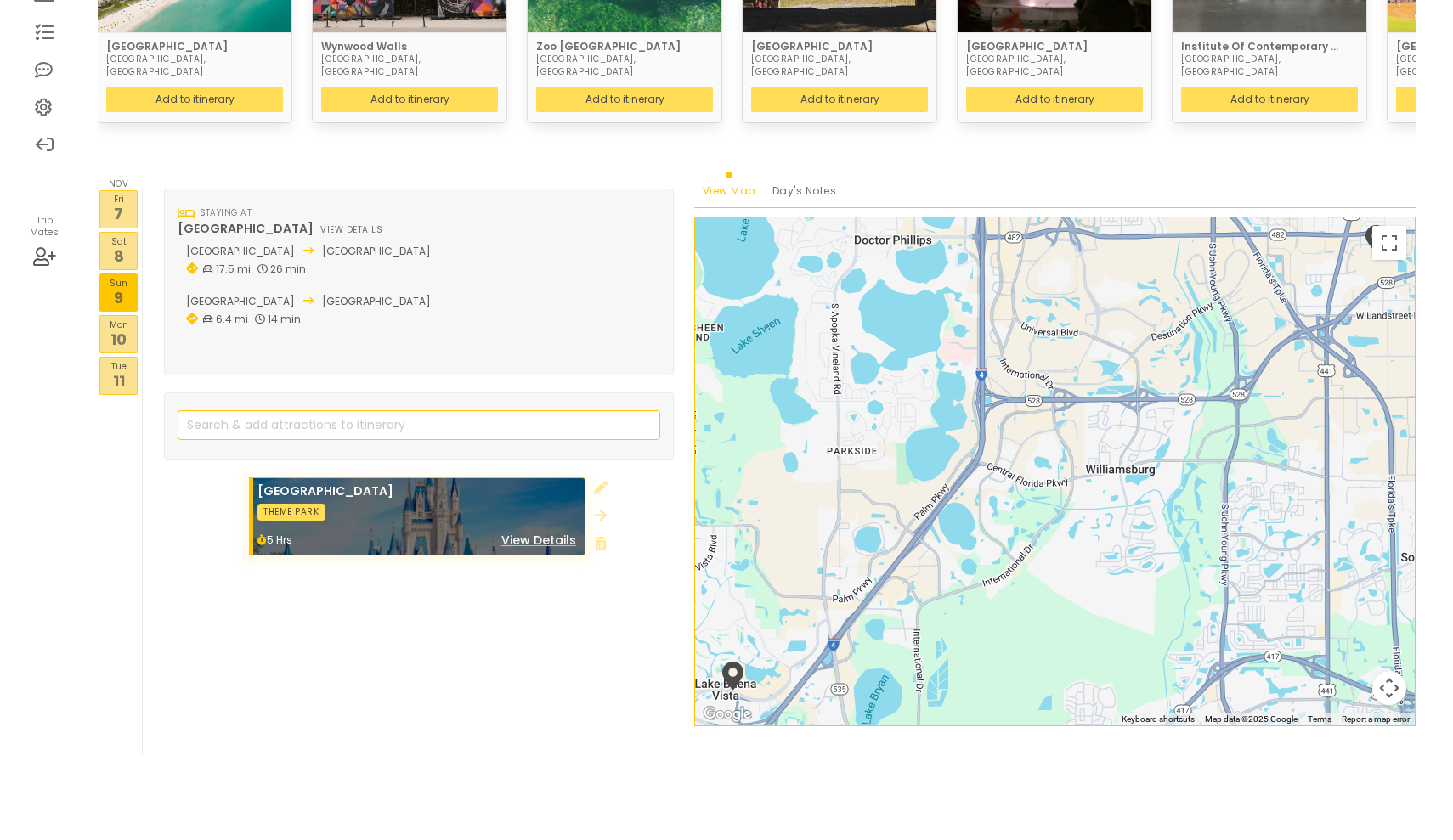
scroll to position [294, 0]
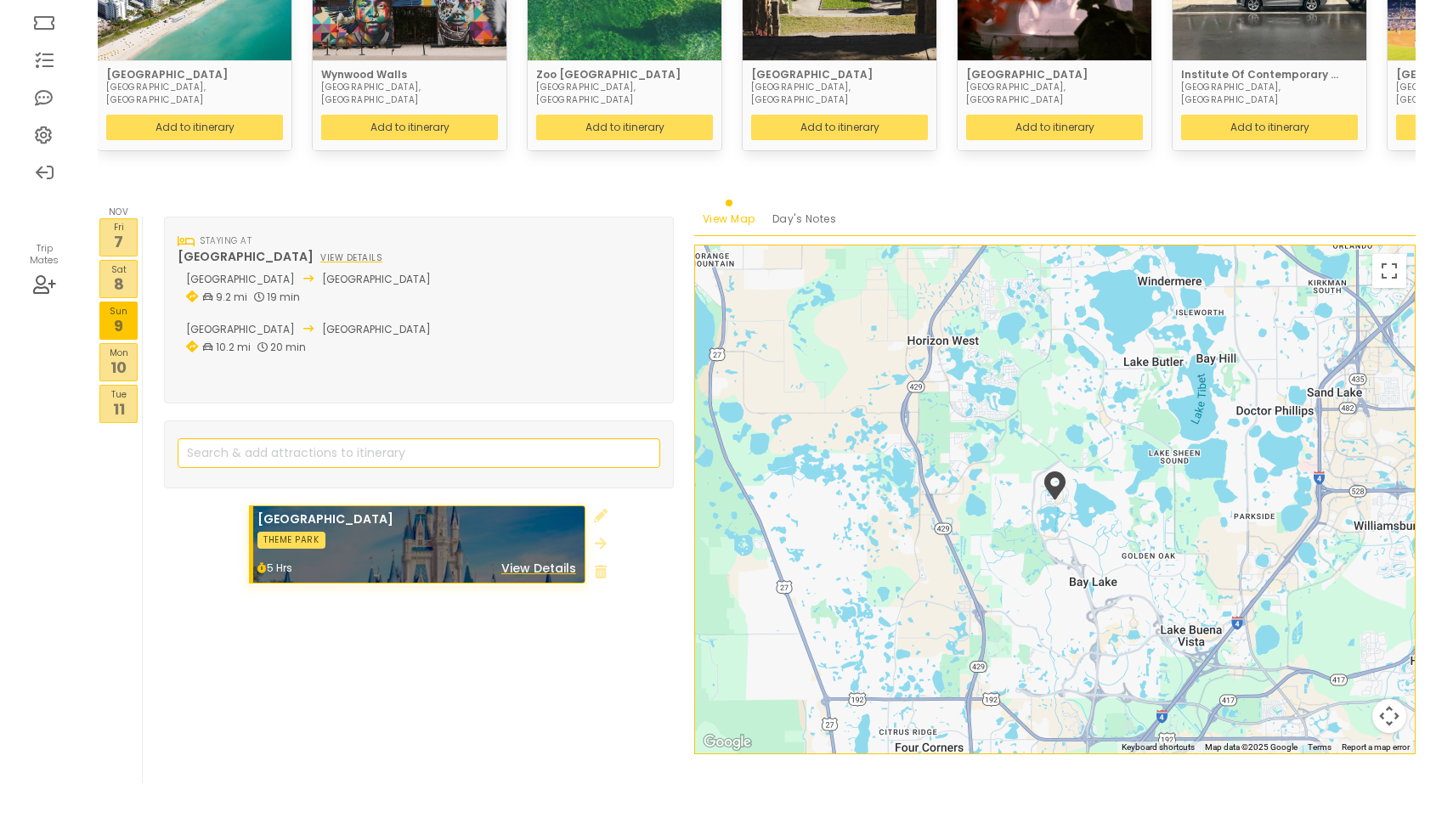
click at [119, 356] on p "10" at bounding box center [118, 367] width 37 height 23
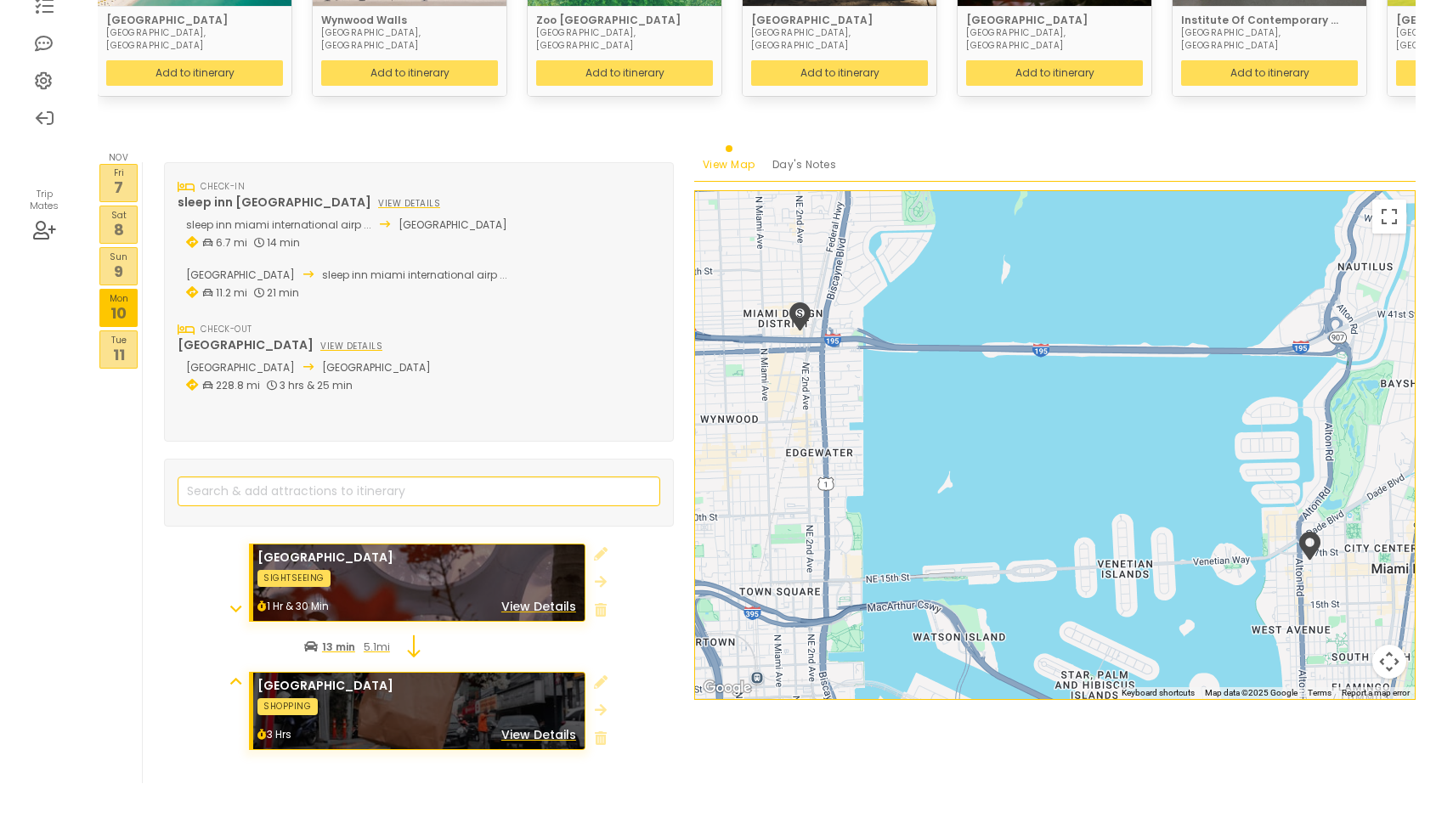
click at [123, 249] on p "Sun" at bounding box center [118, 256] width 37 height 14
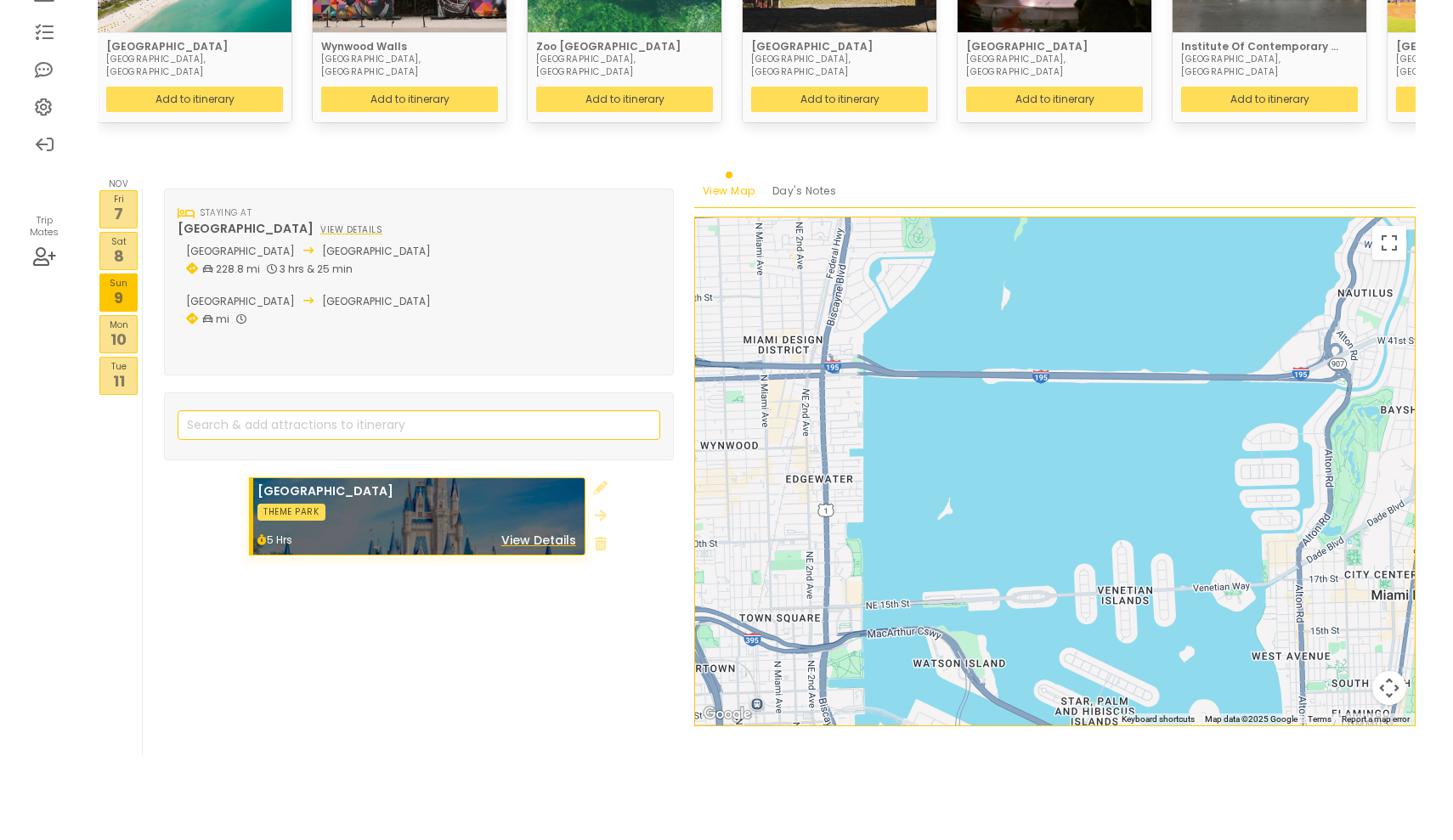
scroll to position [294, 0]
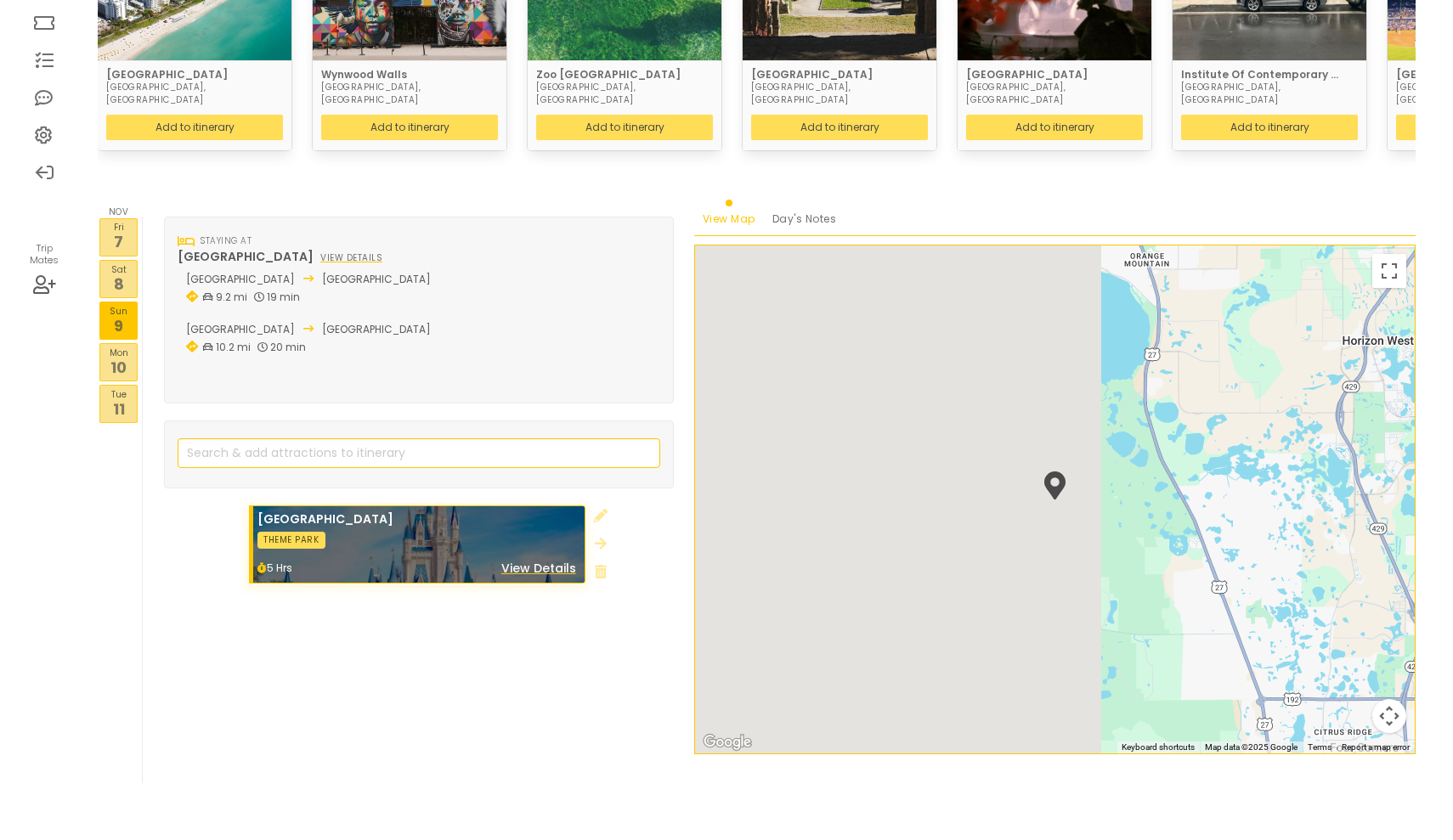
click at [127, 272] on p "8" at bounding box center [118, 283] width 37 height 23
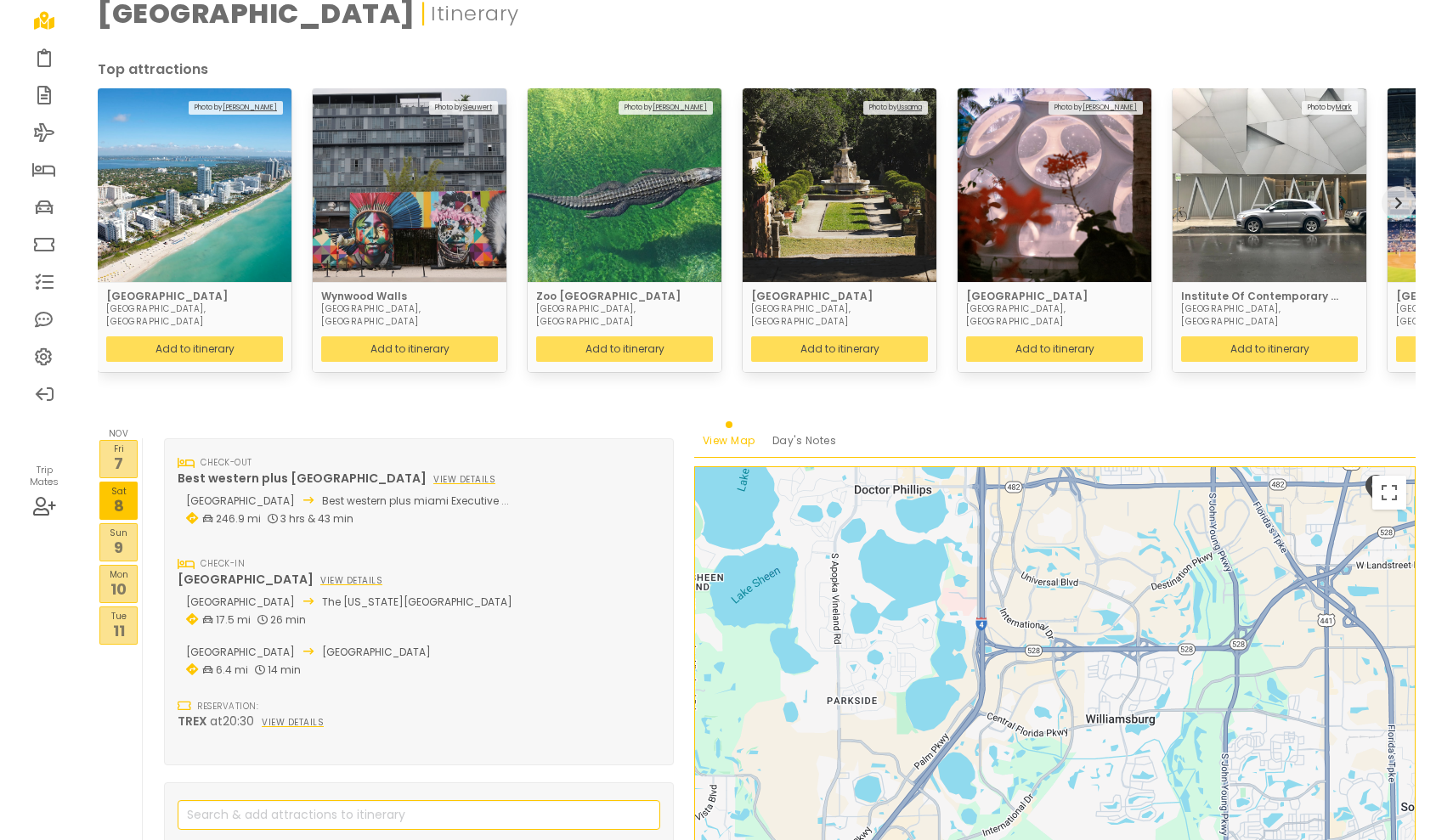
scroll to position [104, 0]
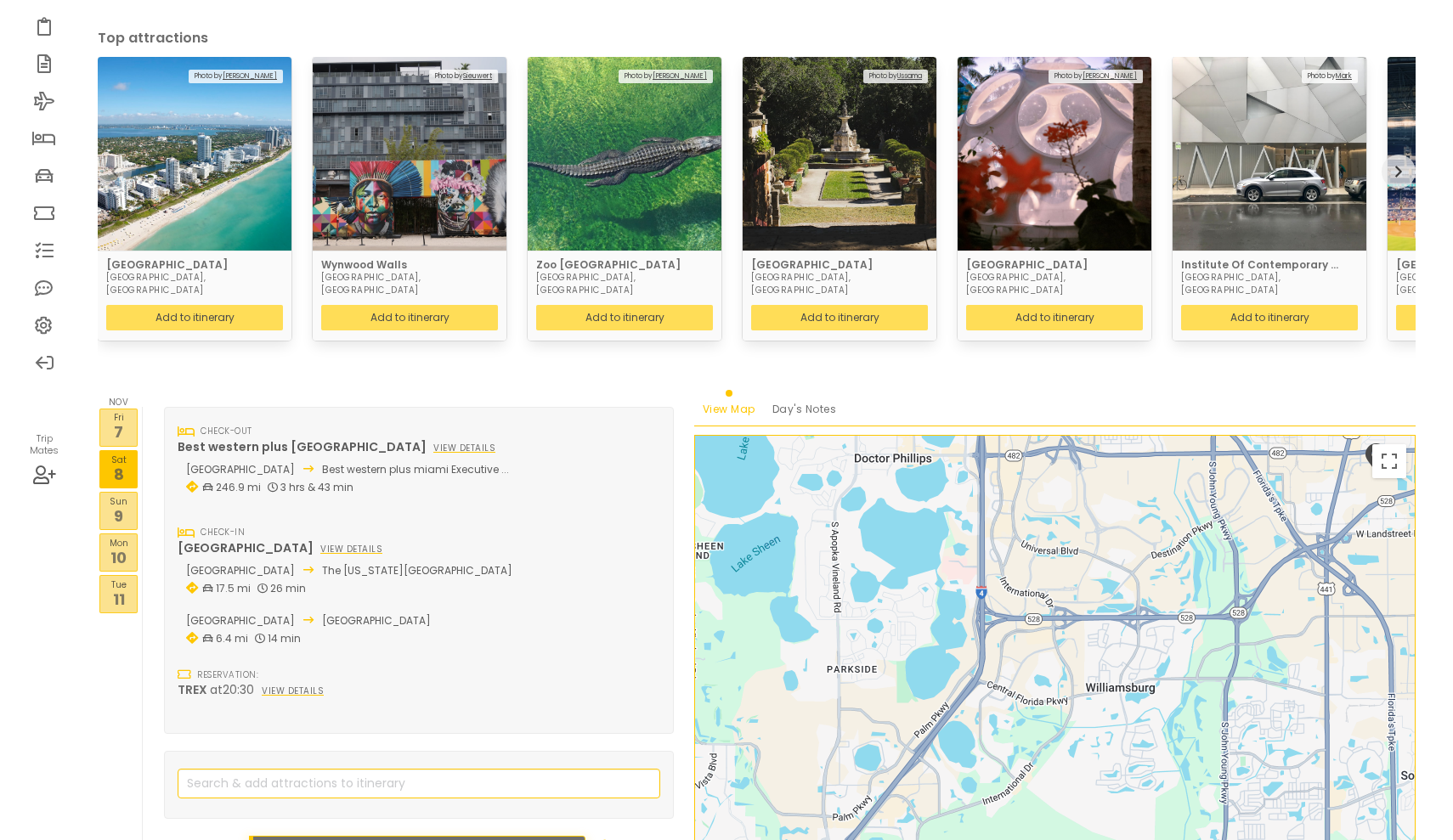
click at [112, 494] on p "Sun" at bounding box center [118, 501] width 37 height 14
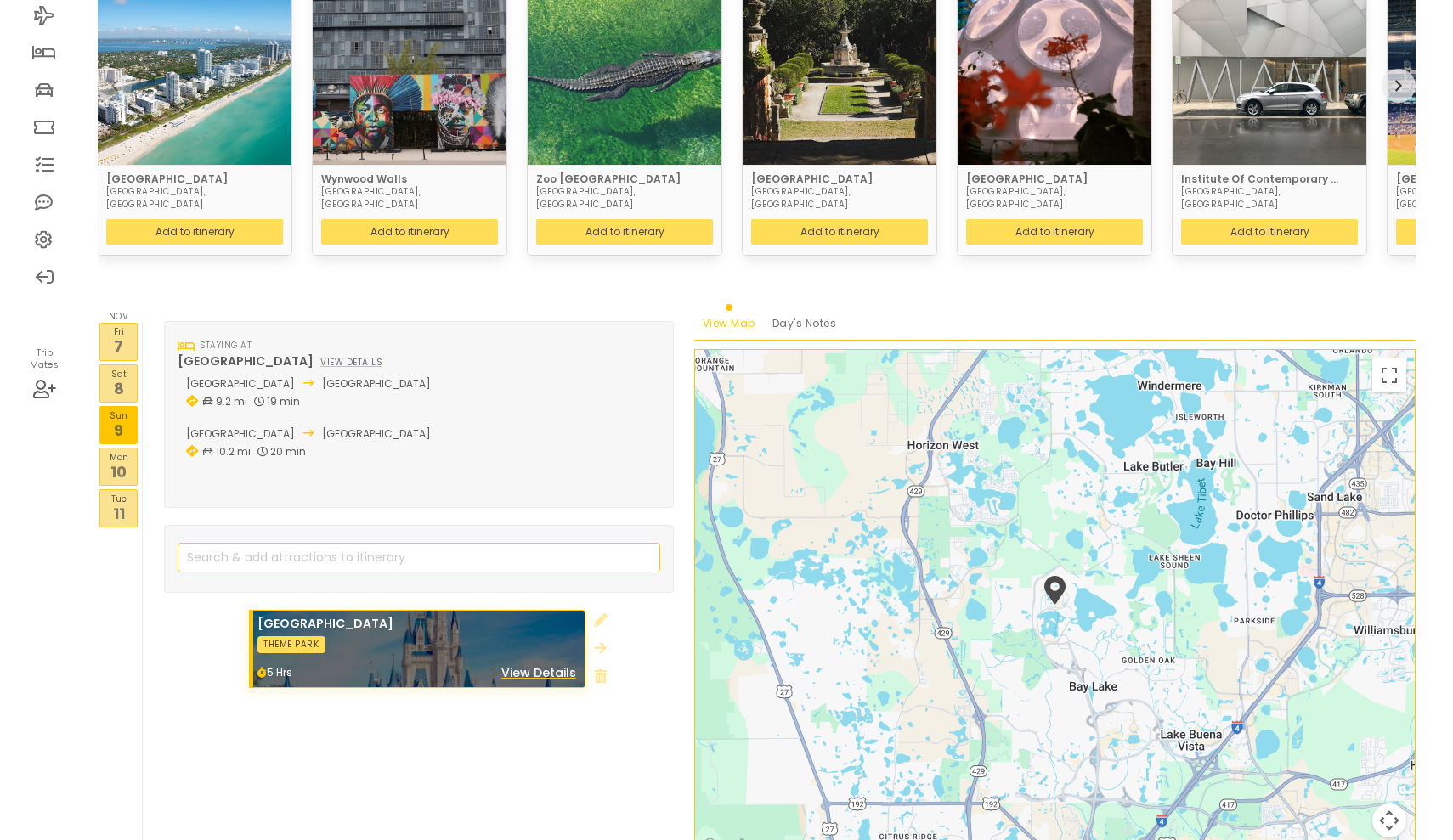
click at [124, 460] on p "10" at bounding box center [118, 471] width 37 height 23
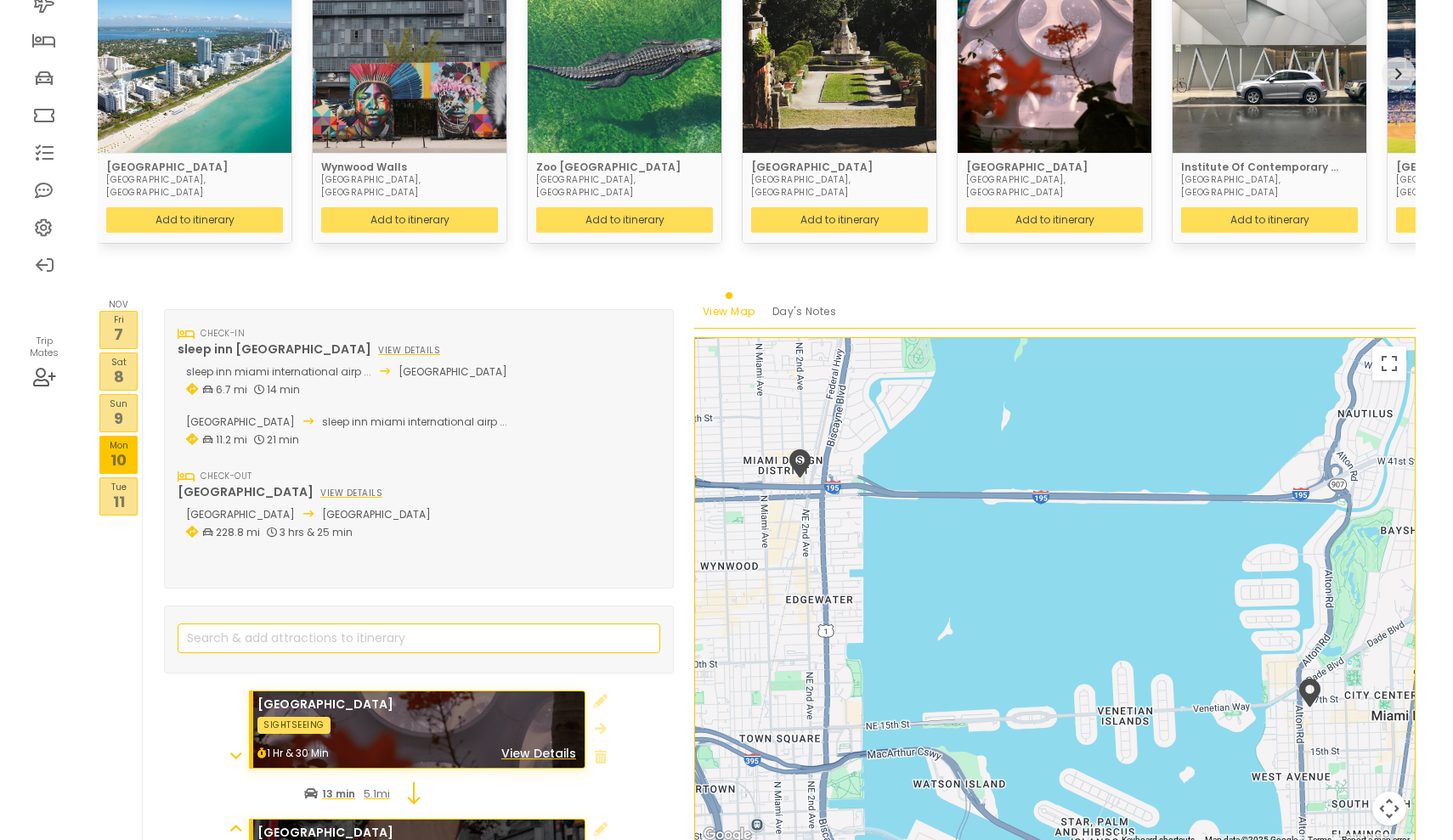
scroll to position [197, 0]
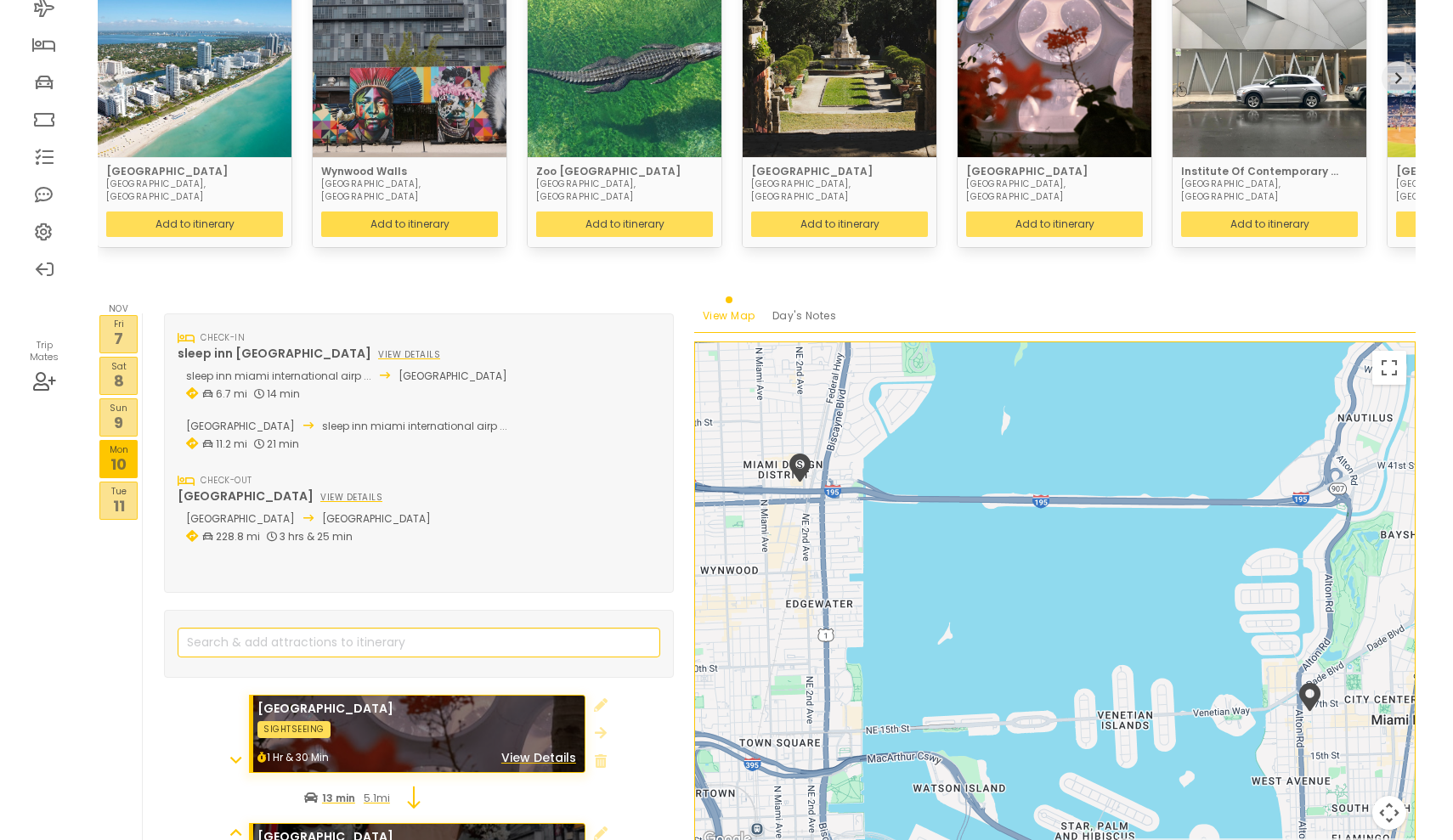
click at [375, 213] on button "Add to itinerary" at bounding box center [409, 225] width 177 height 26
click at [455, 628] on input "search" at bounding box center [419, 643] width 483 height 30
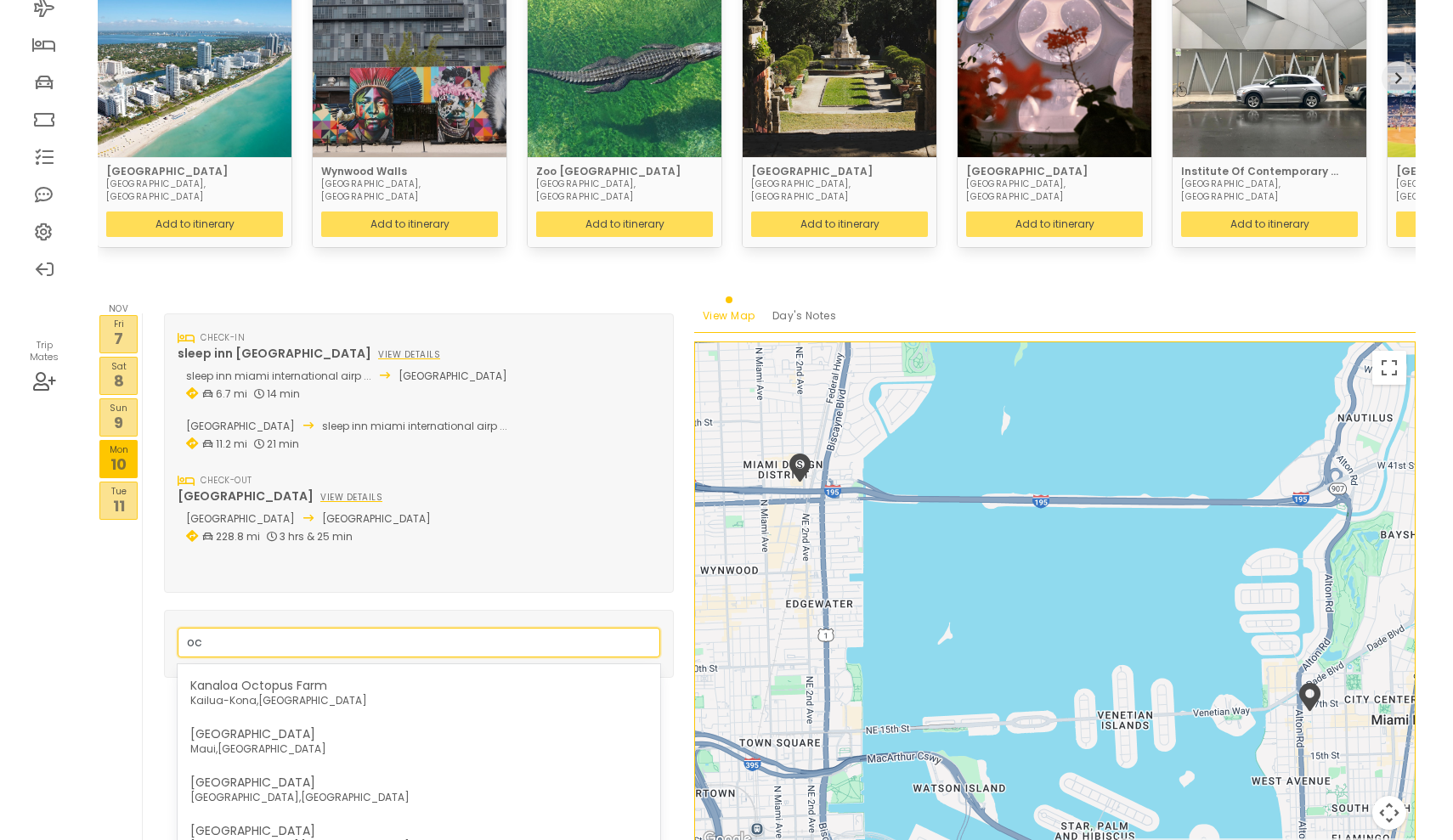
type input "o"
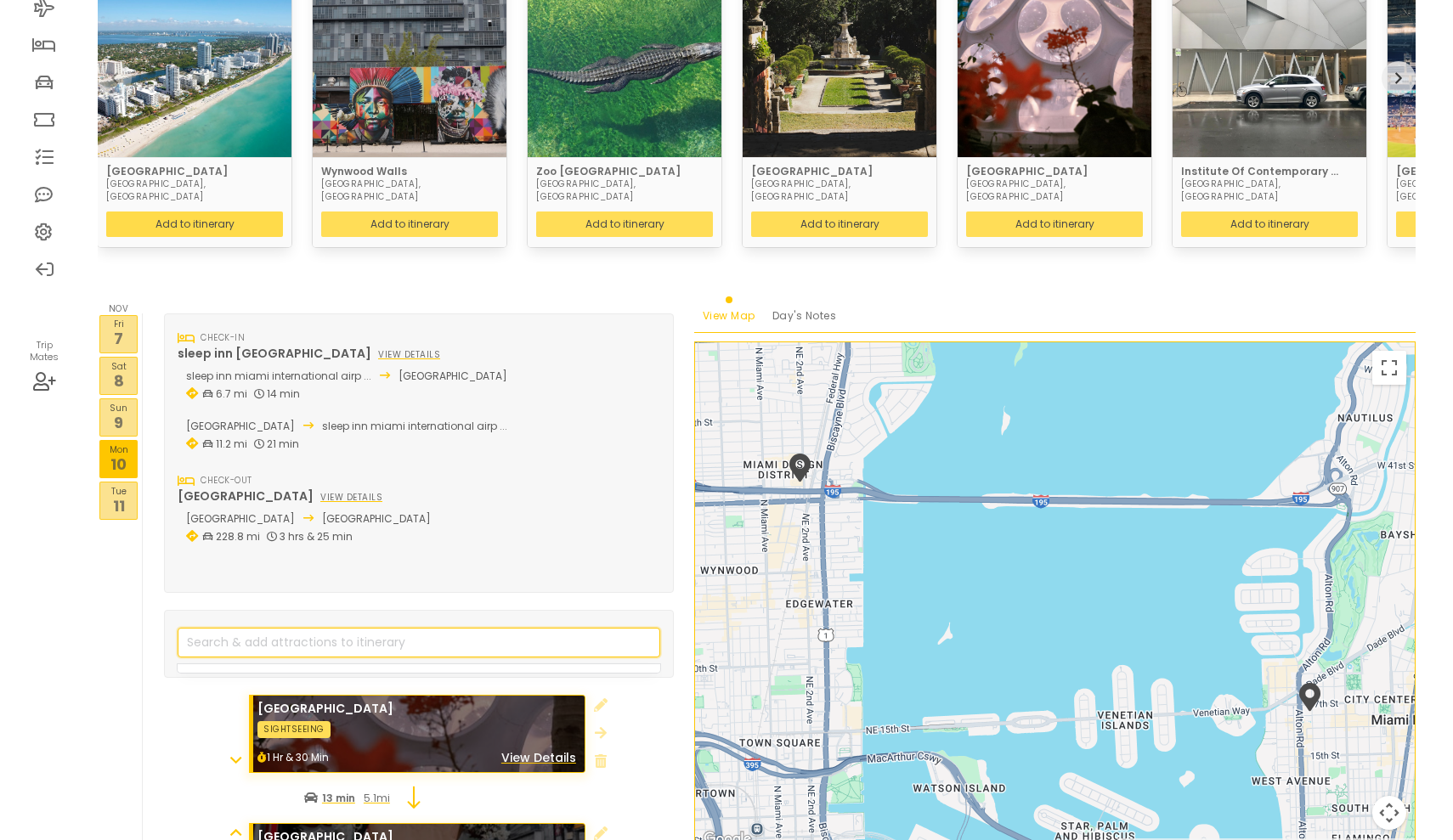
click at [228, 212] on button "Add to itinerary" at bounding box center [195, 225] width 177 height 26
click at [1306, 288] on div "View Map Day's Notes" at bounding box center [1054, 310] width 721 height 45
click at [1432, 20] on icon at bounding box center [1430, 20] width 12 height 14
click at [1404, 71] on button "next" at bounding box center [1399, 78] width 34 height 34
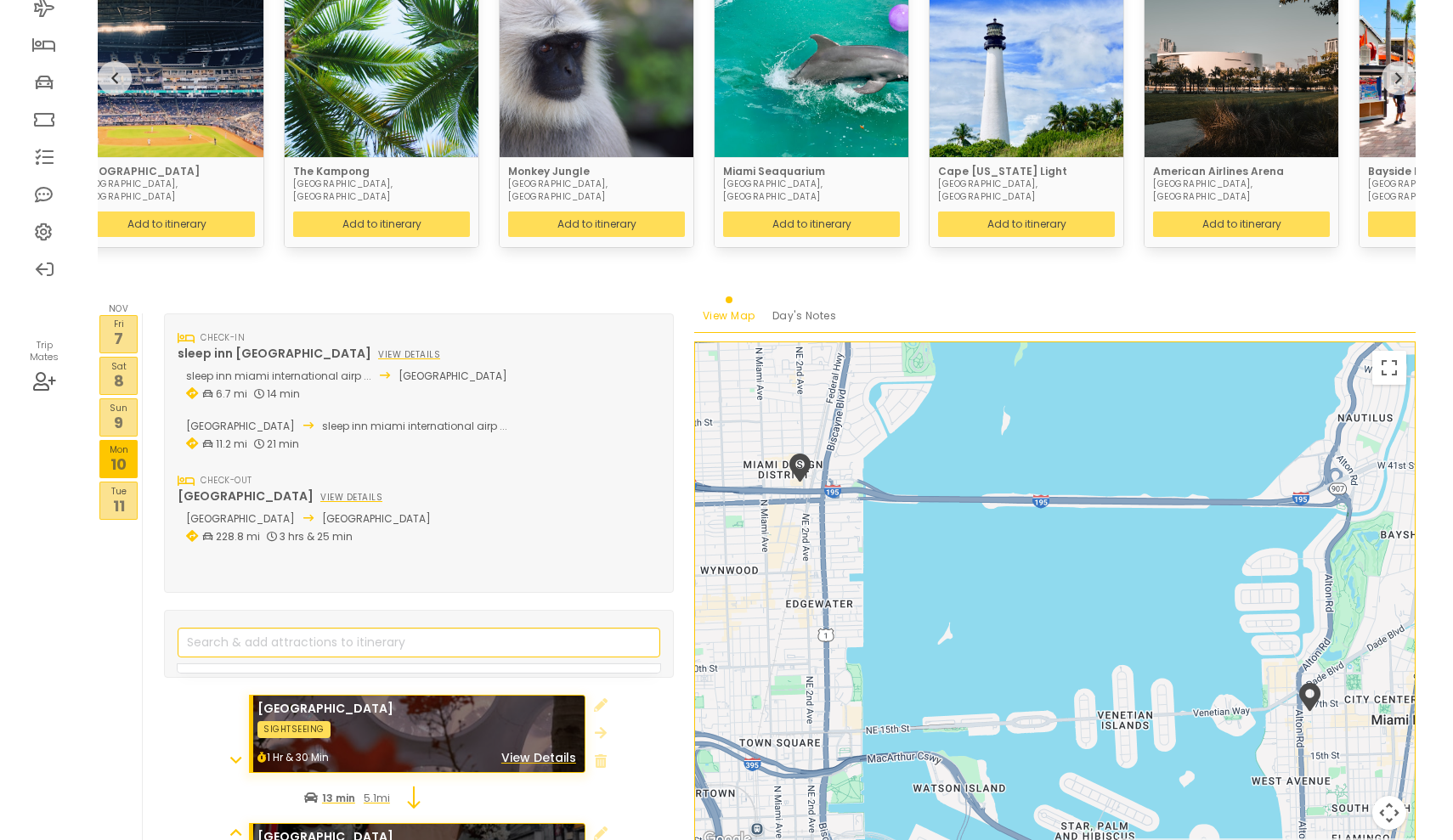
click at [1404, 71] on button "next" at bounding box center [1399, 78] width 34 height 34
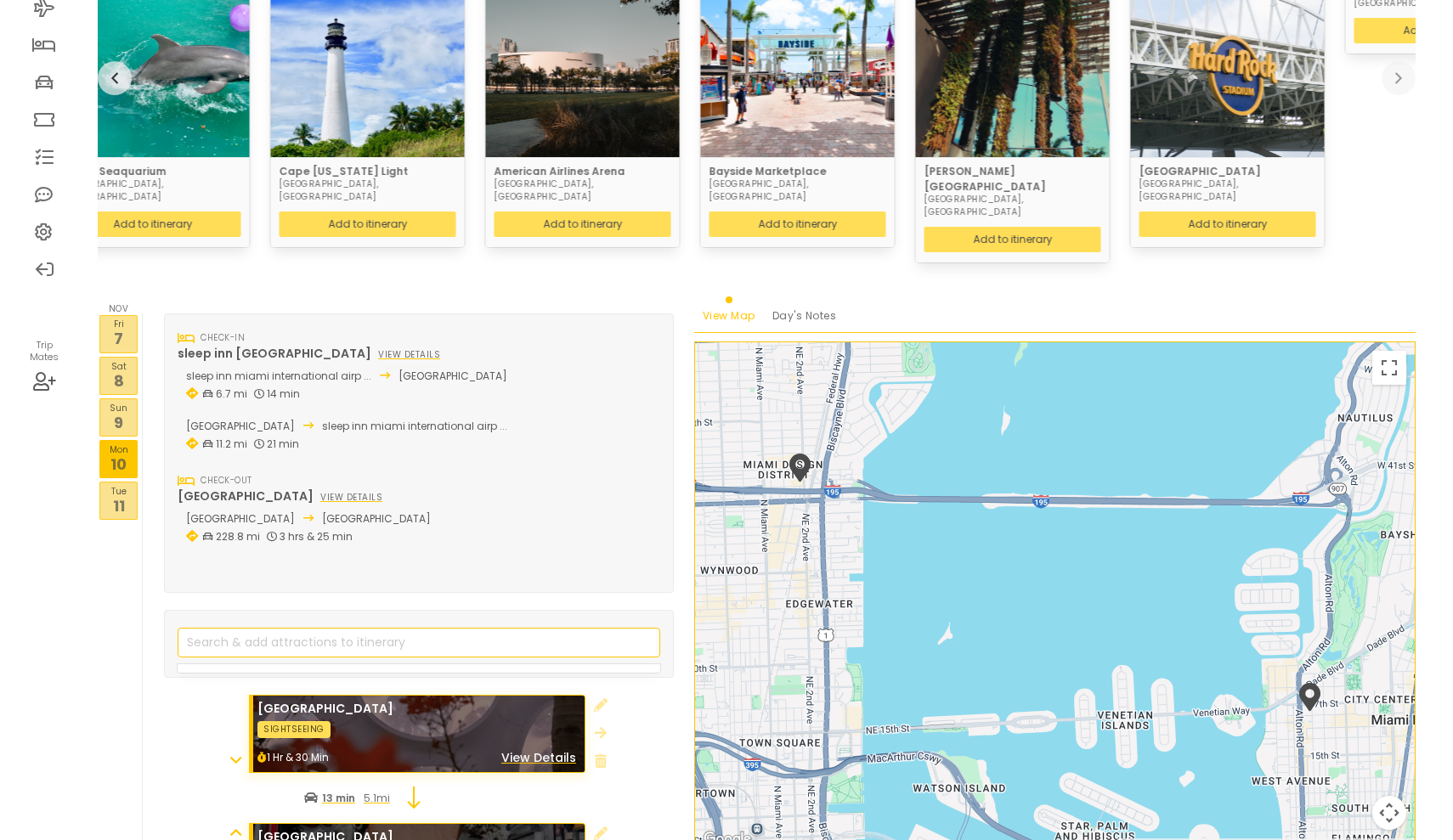
click at [1392, 94] on div "Historymiami [GEOGRAPHIC_DATA], [GEOGRAPHIC_DATA] Add to itinerary Add" at bounding box center [1453, 125] width 215 height 324
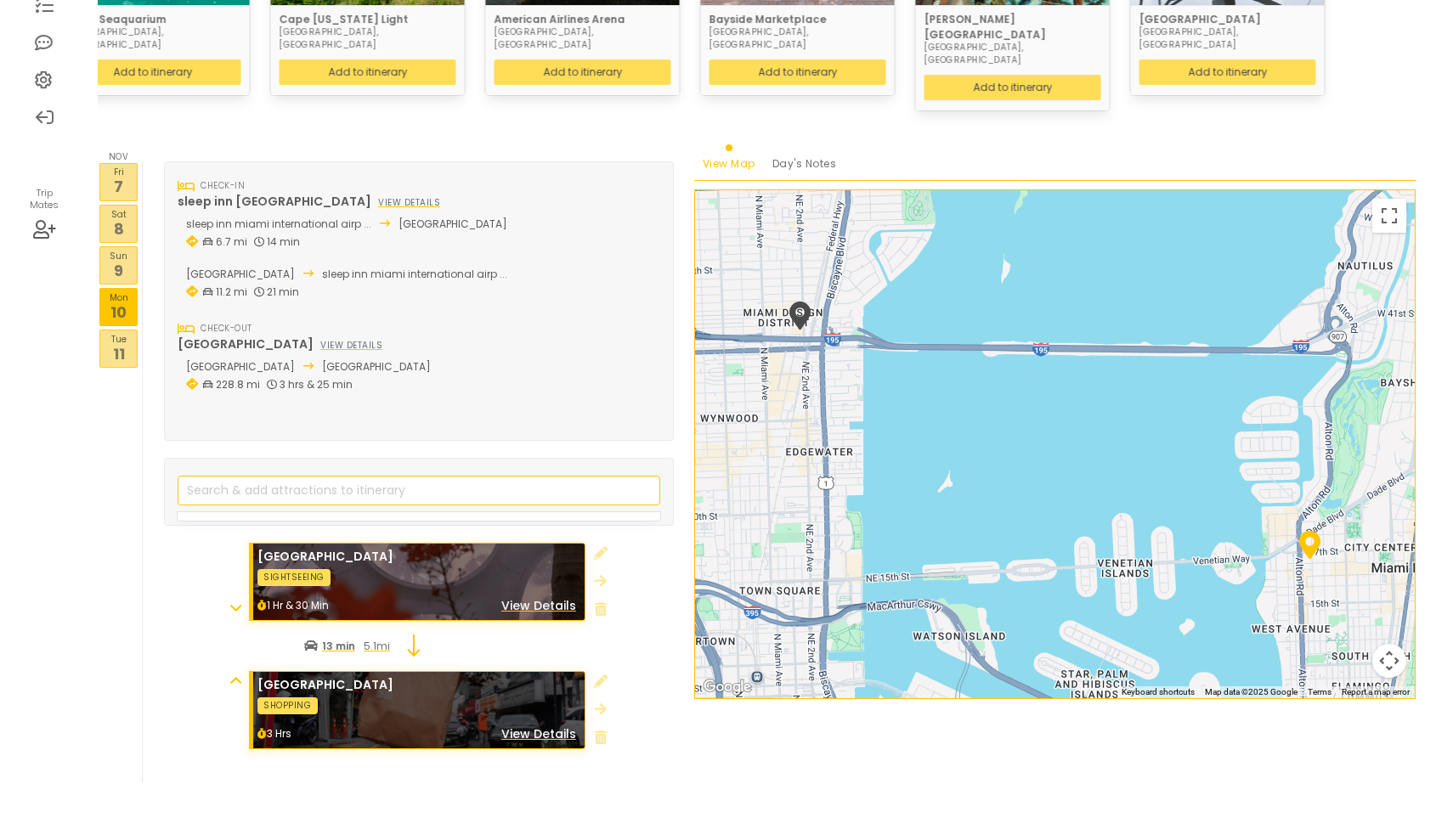
scroll to position [348, 0]
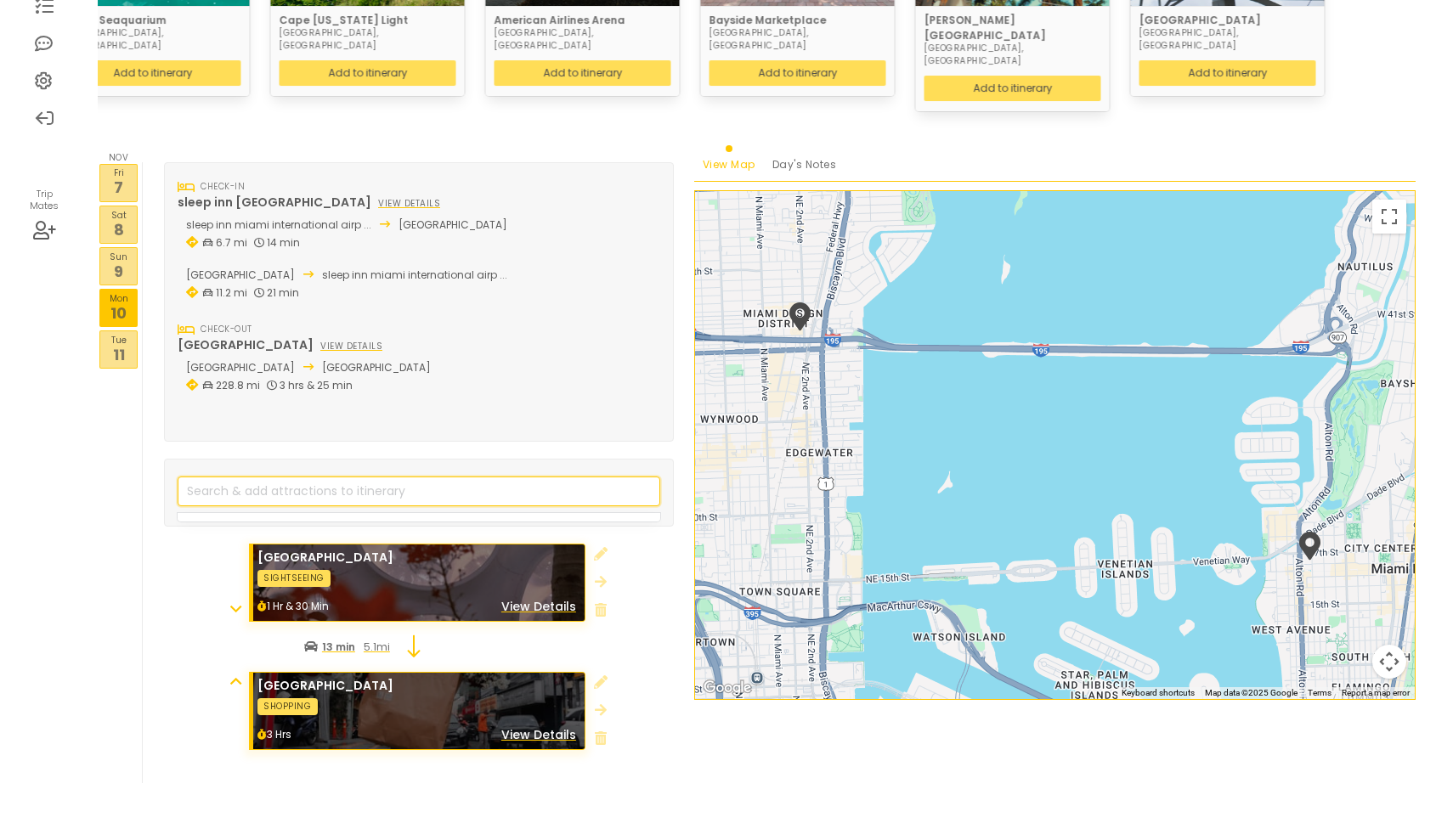
click at [317, 477] on input "search" at bounding box center [419, 491] width 483 height 30
click at [122, 260] on p "9" at bounding box center [118, 271] width 37 height 23
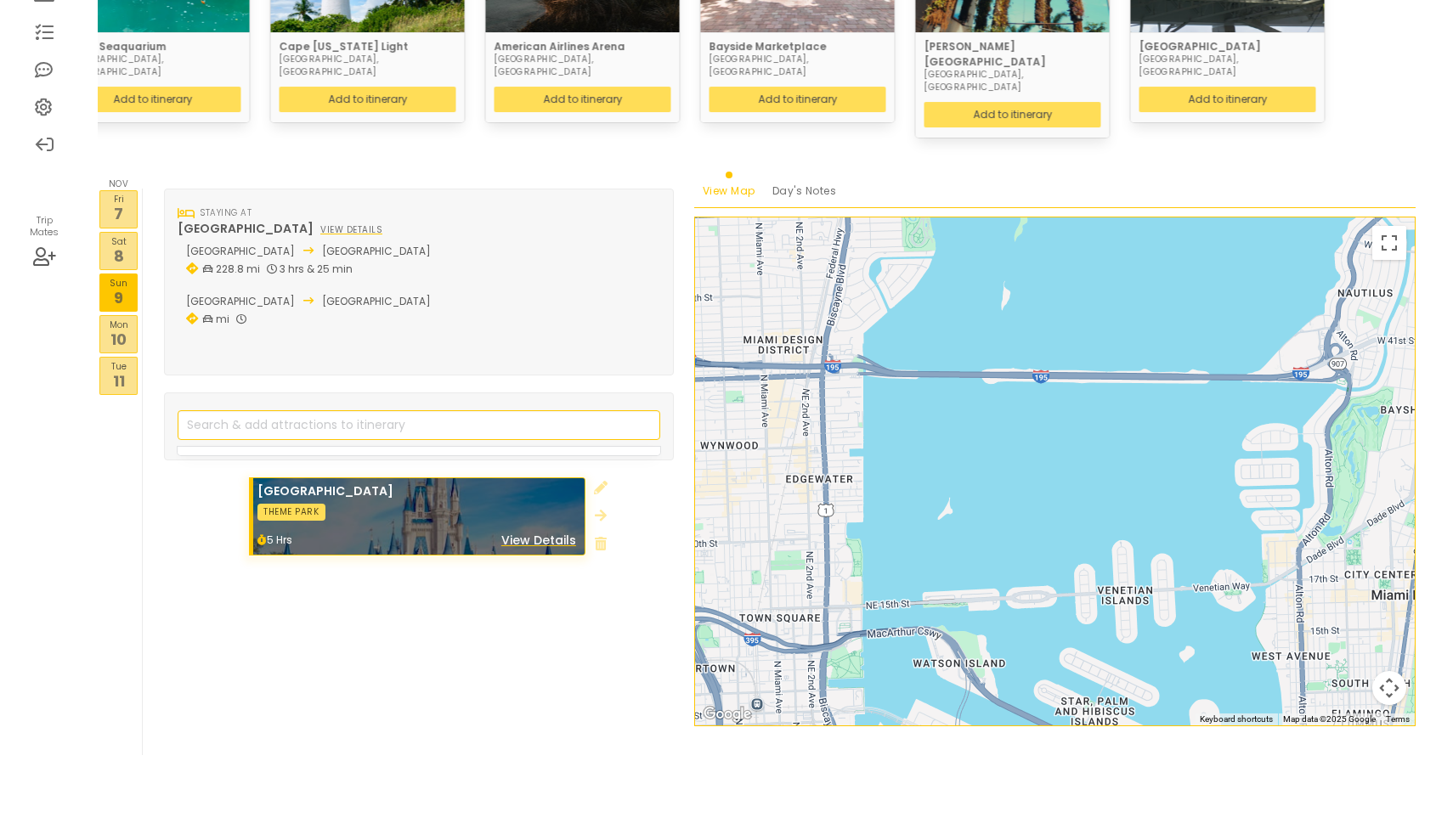
scroll to position [294, 0]
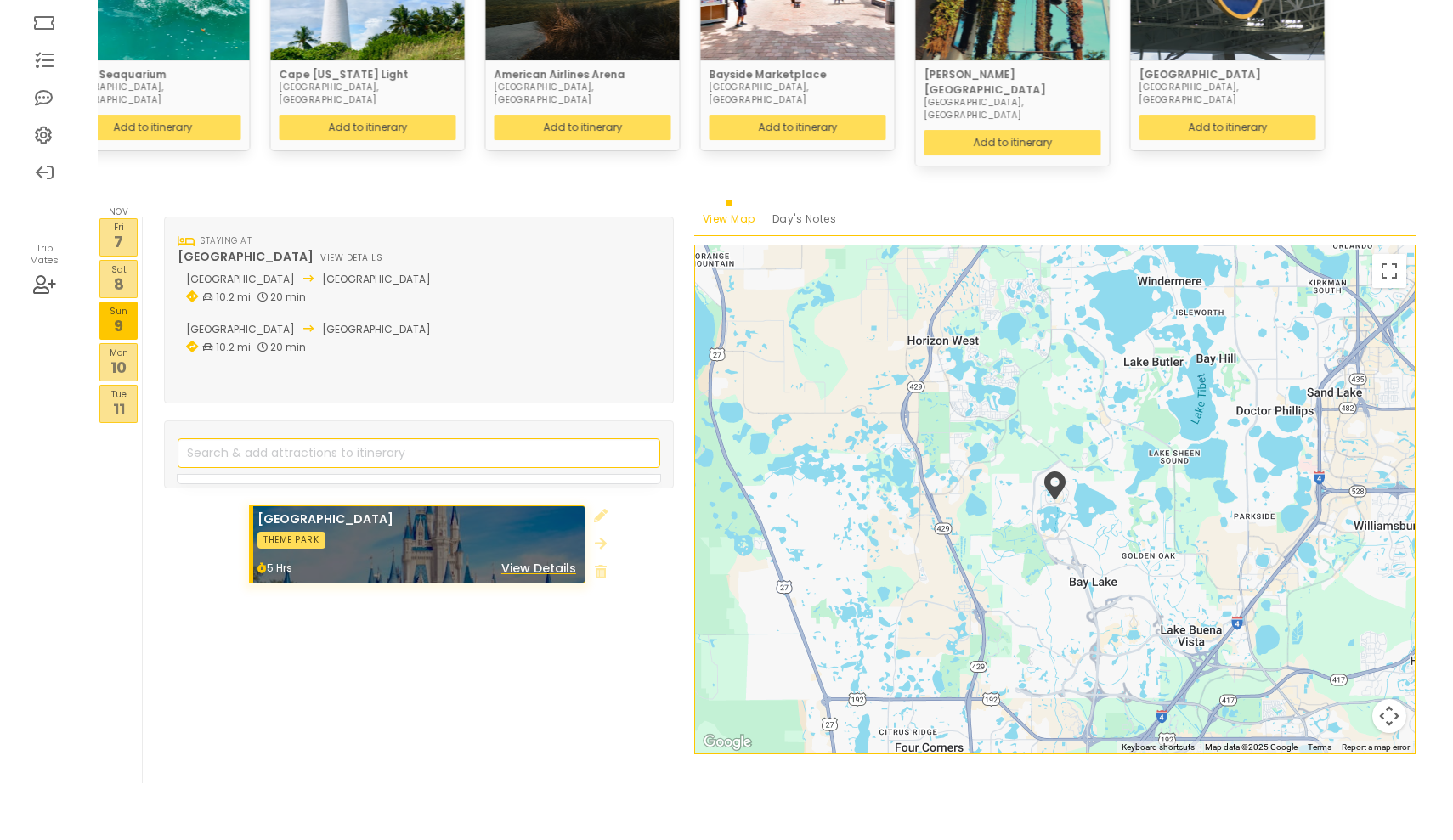
click at [131, 220] on p "Fri" at bounding box center [118, 226] width 37 height 14
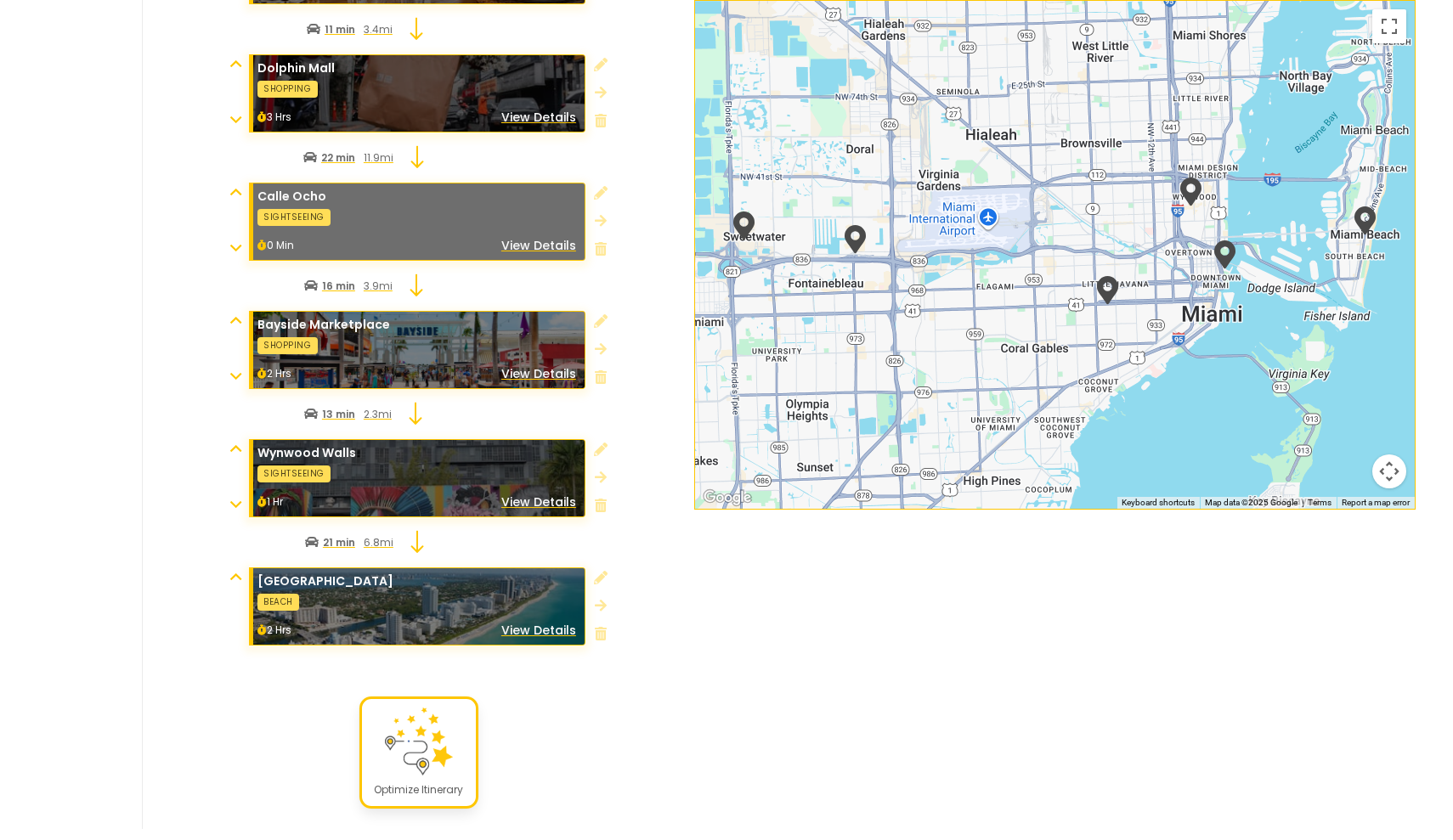
scroll to position [991, 0]
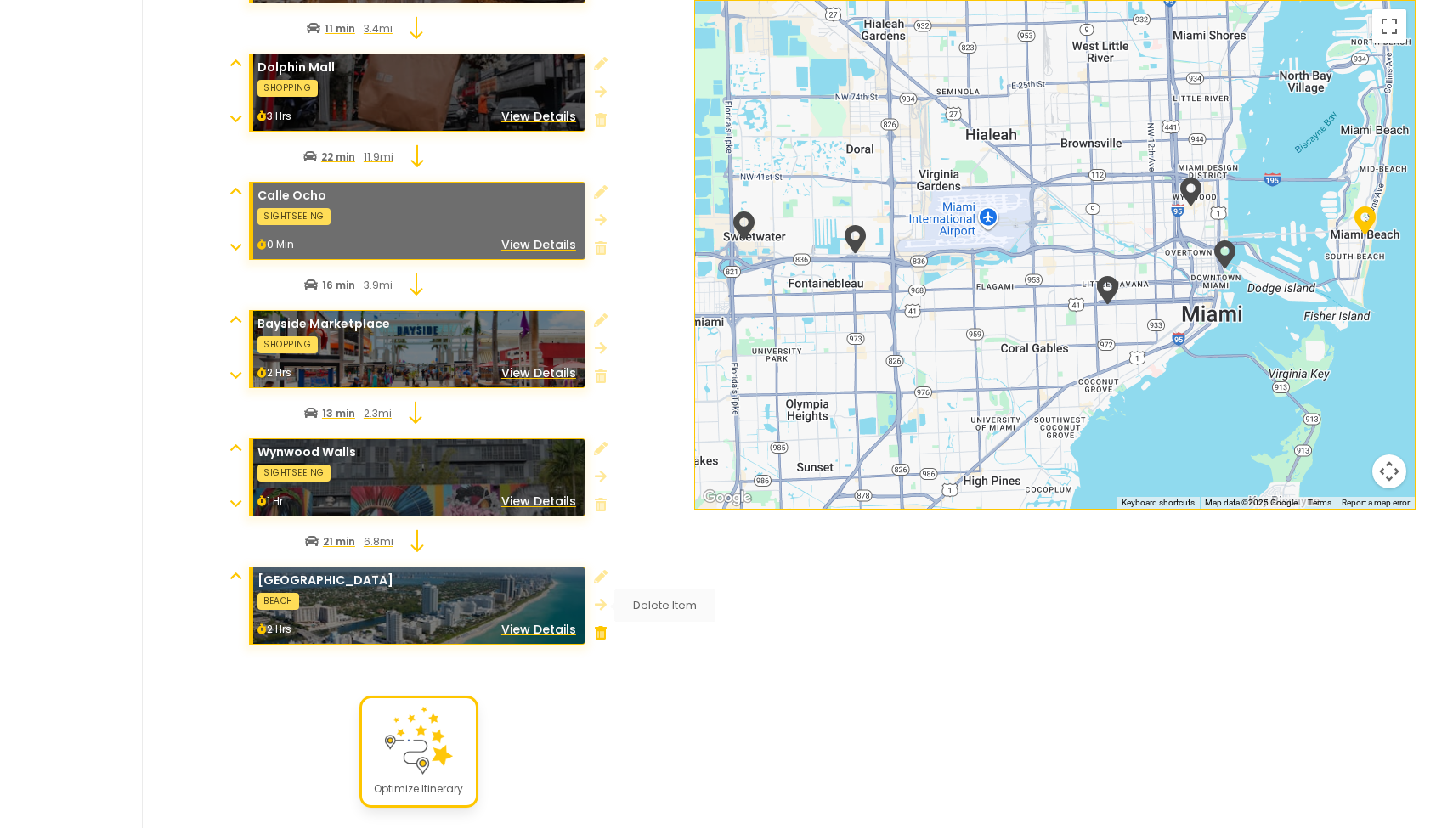
click at [598, 626] on icon at bounding box center [601, 633] width 12 height 14
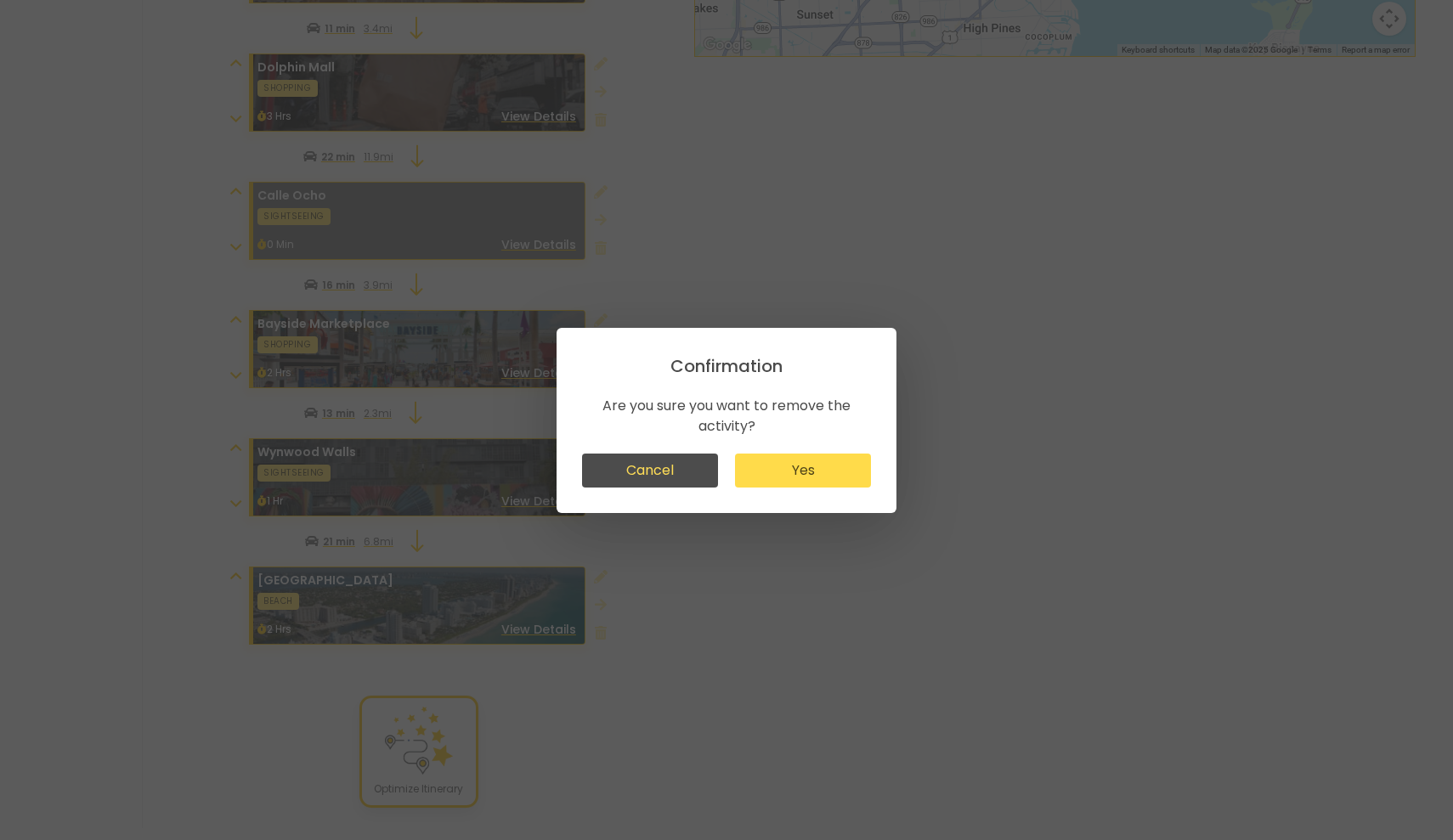
click at [783, 469] on button "Yes" at bounding box center [803, 471] width 136 height 34
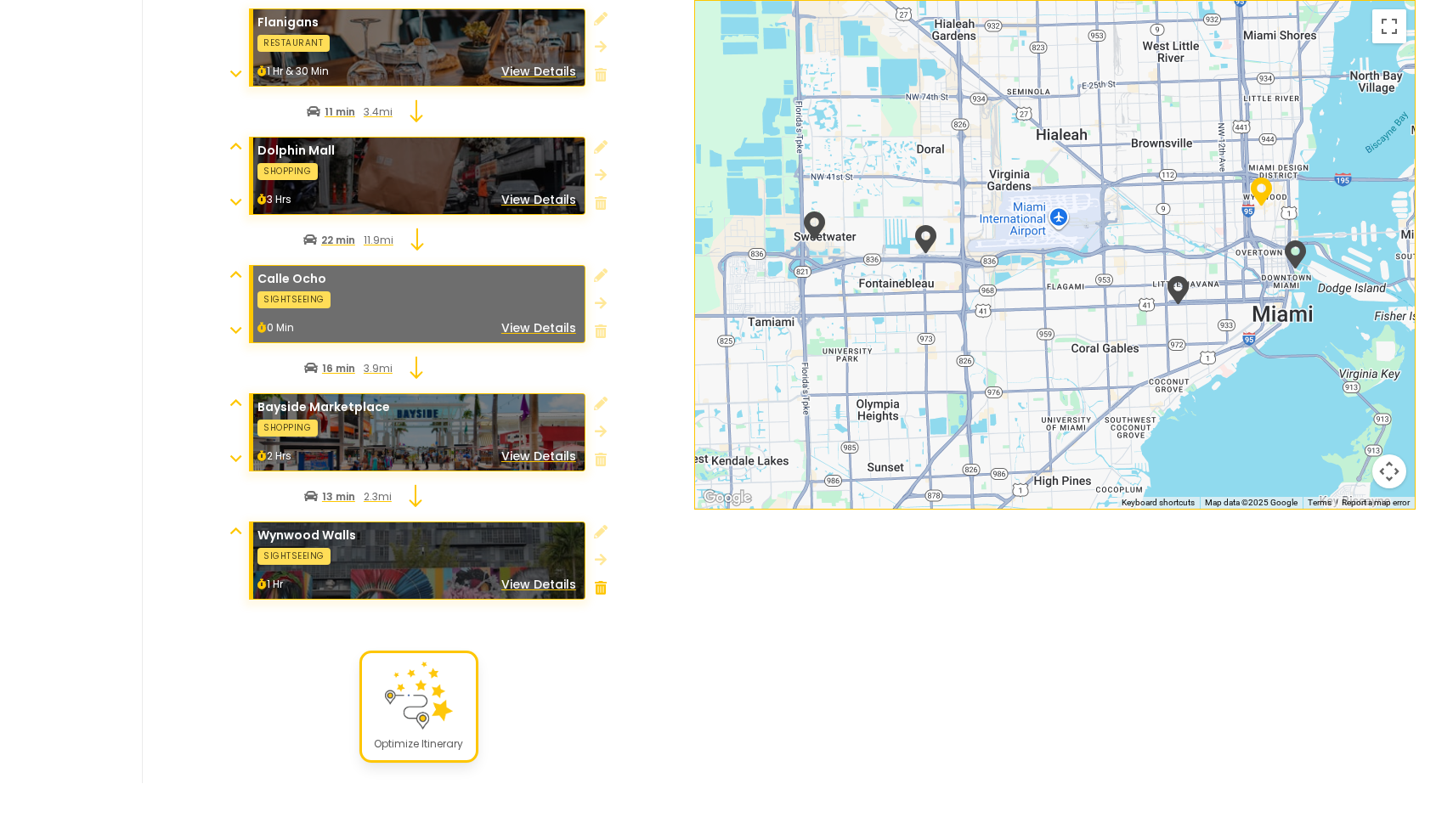
click at [599, 581] on icon at bounding box center [601, 588] width 12 height 14
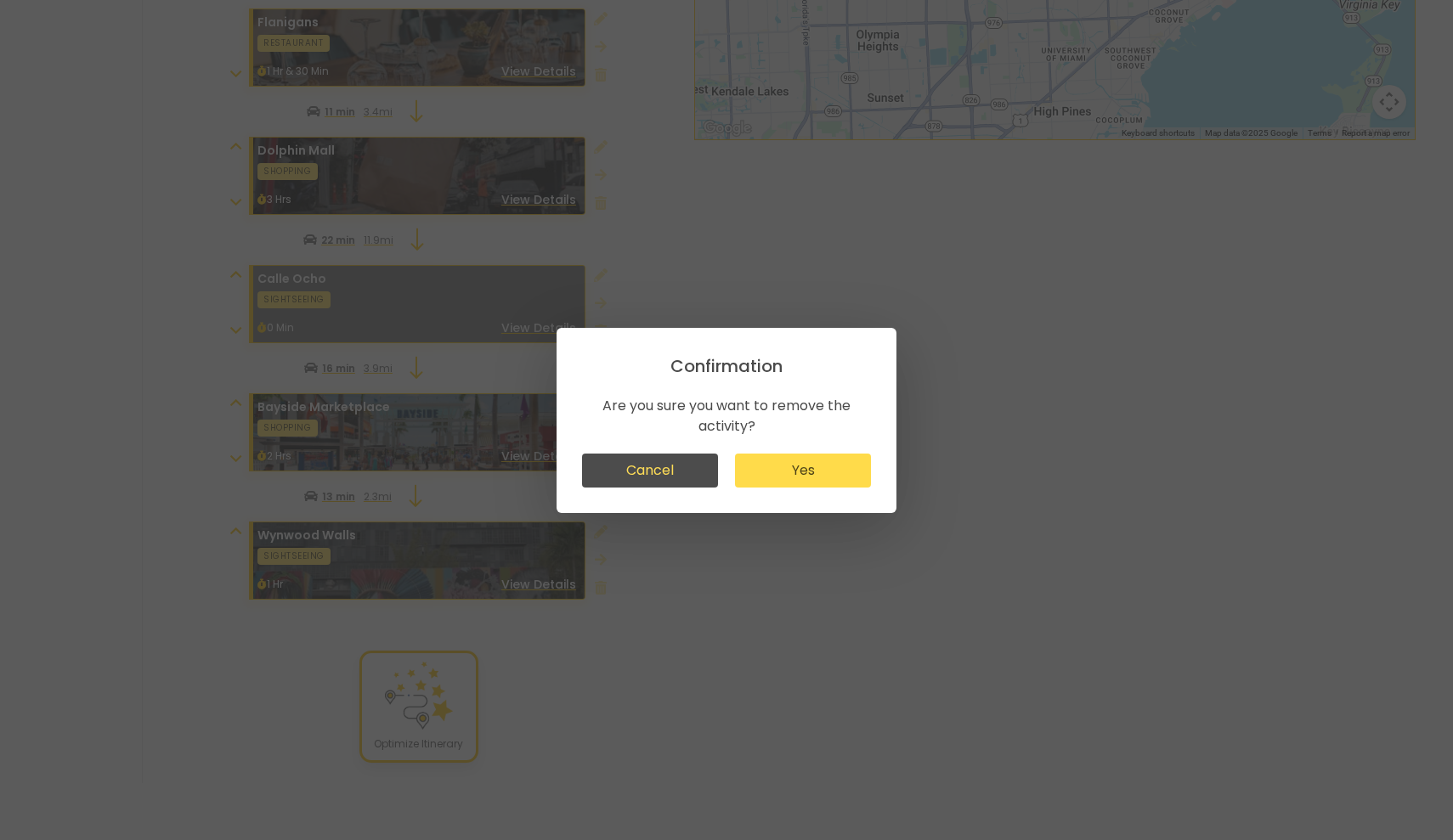
click at [750, 477] on button "Yes" at bounding box center [803, 471] width 136 height 34
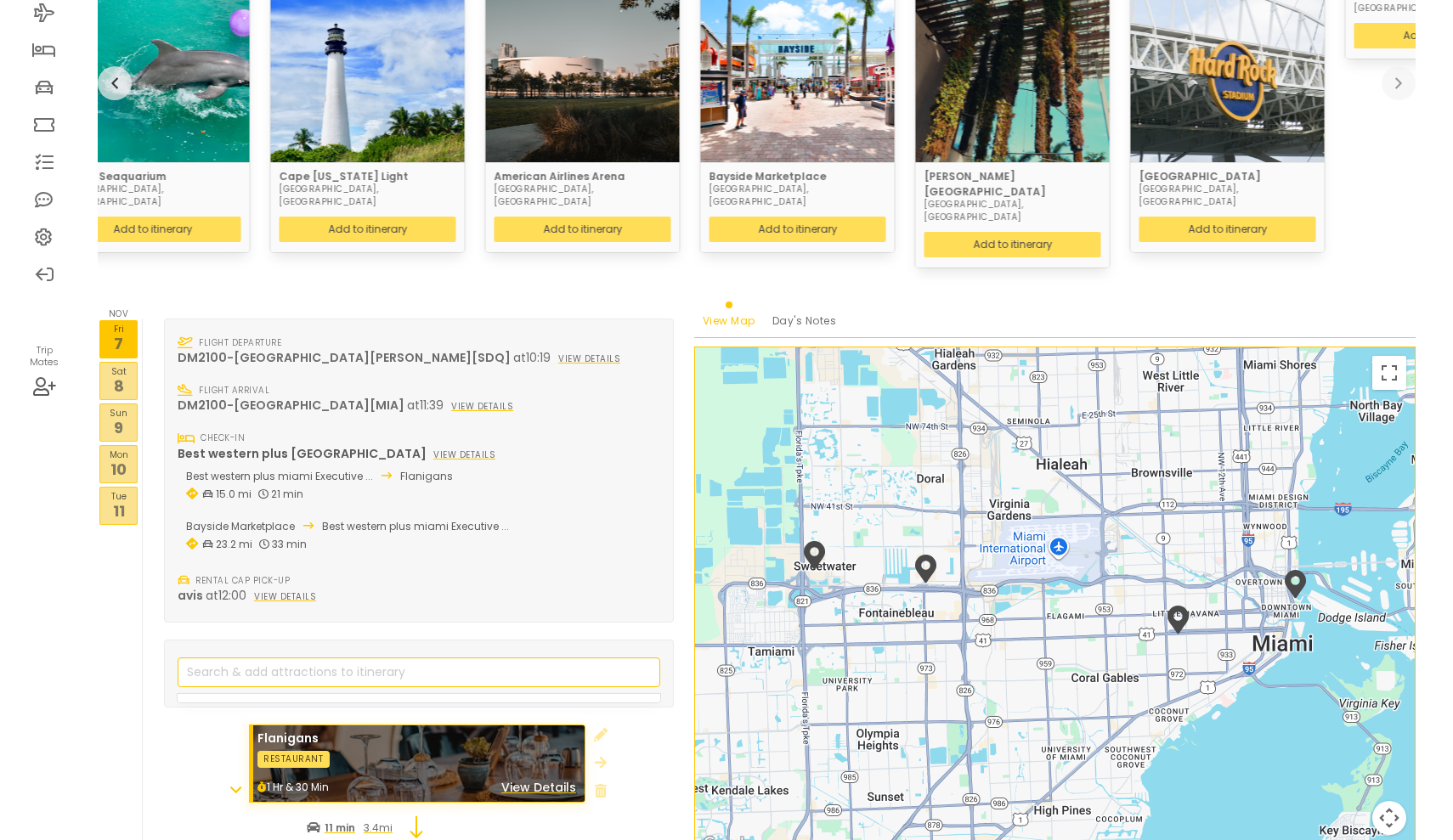
scroll to position [96, 0]
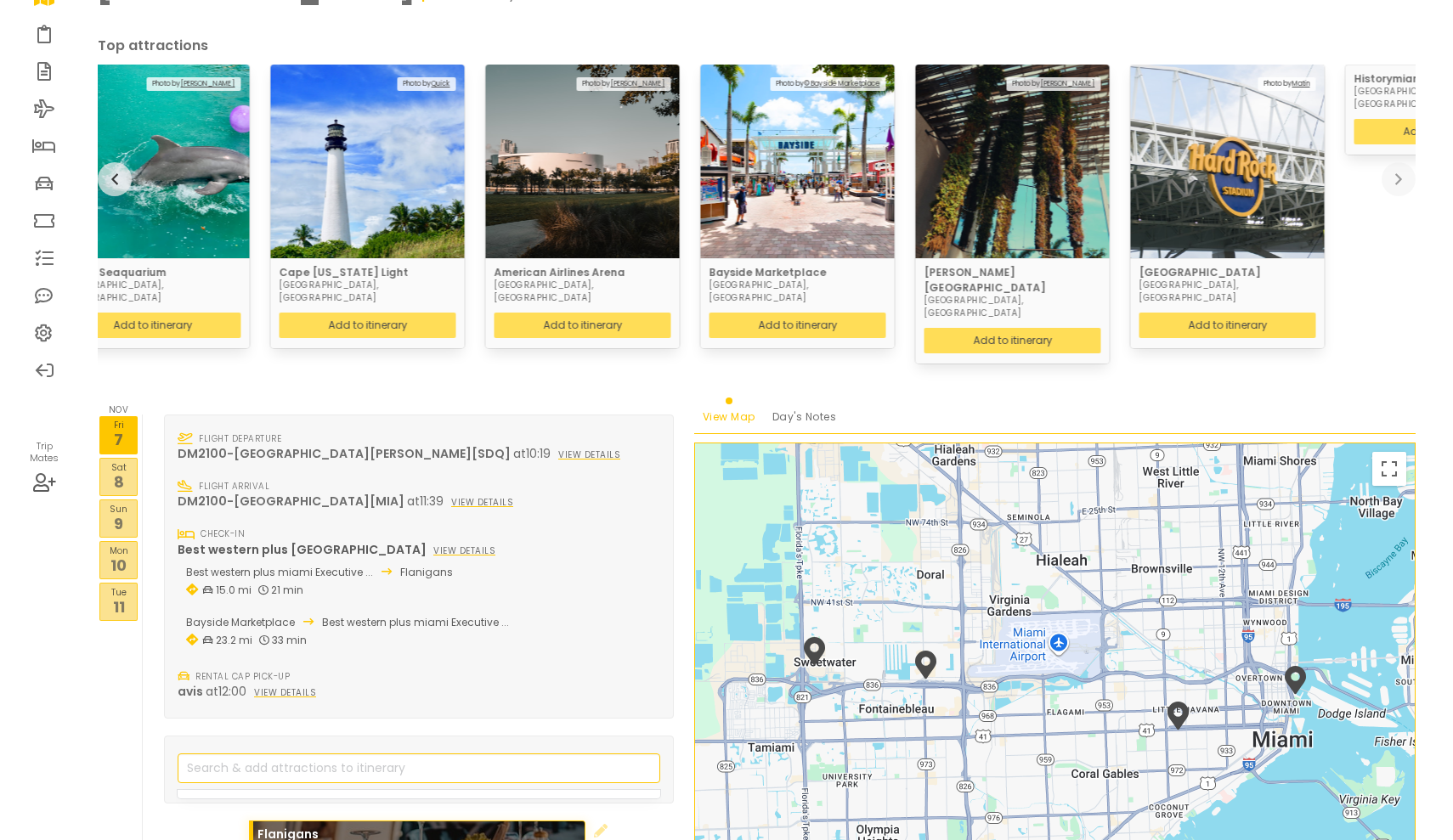
click at [124, 554] on p "10" at bounding box center [118, 565] width 37 height 23
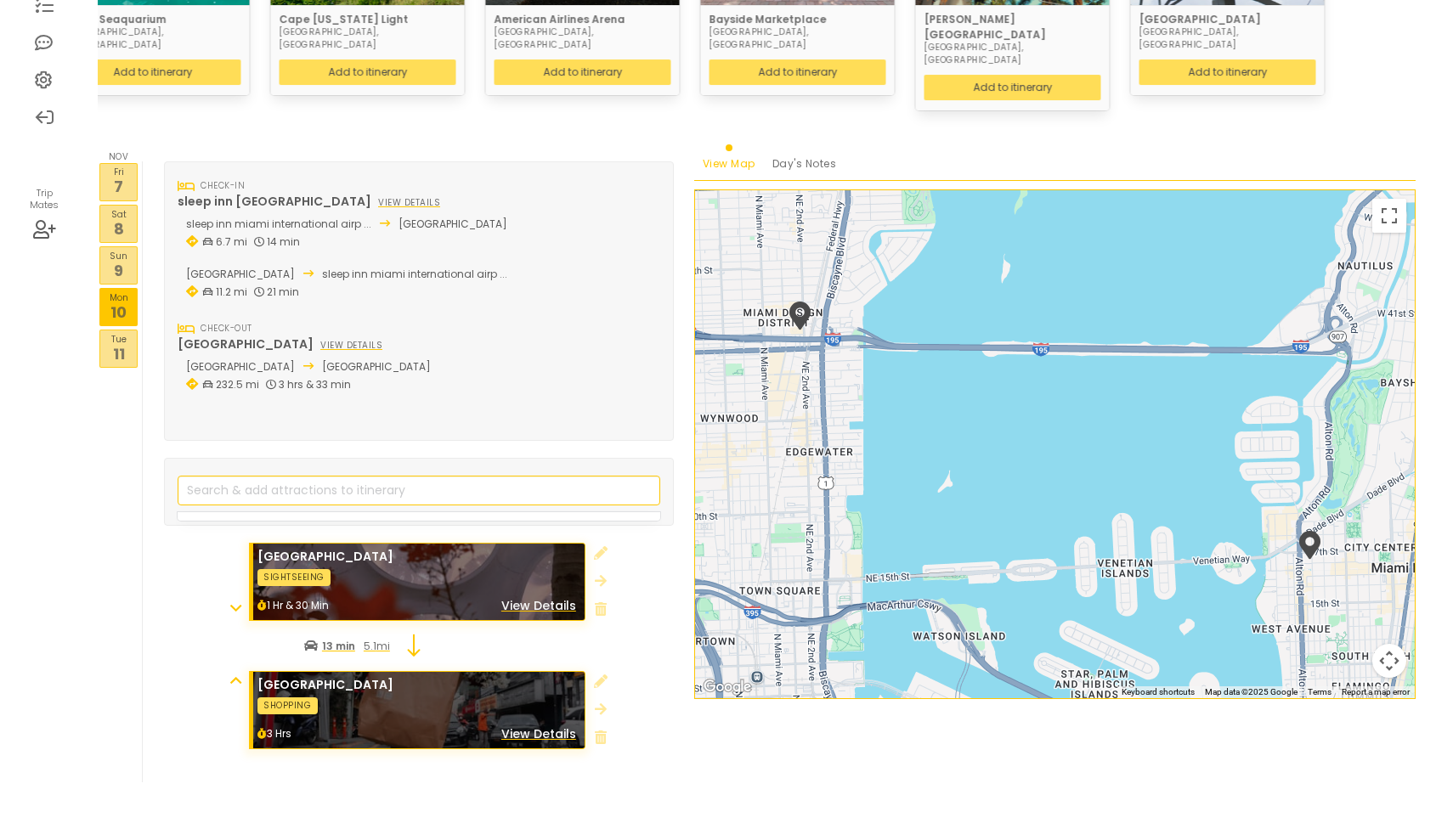
scroll to position [348, 0]
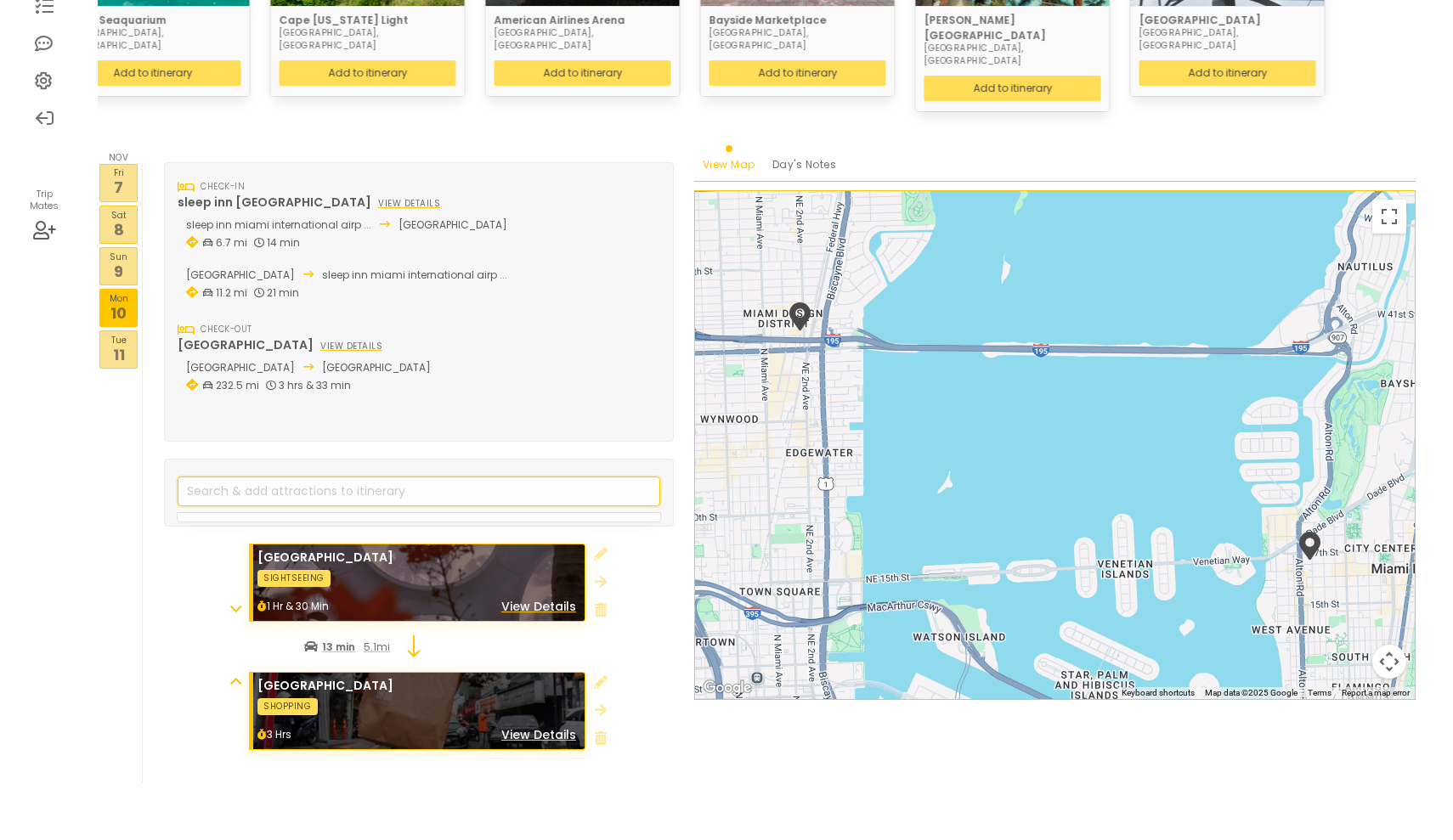
click at [247, 477] on input "search" at bounding box center [419, 491] width 483 height 30
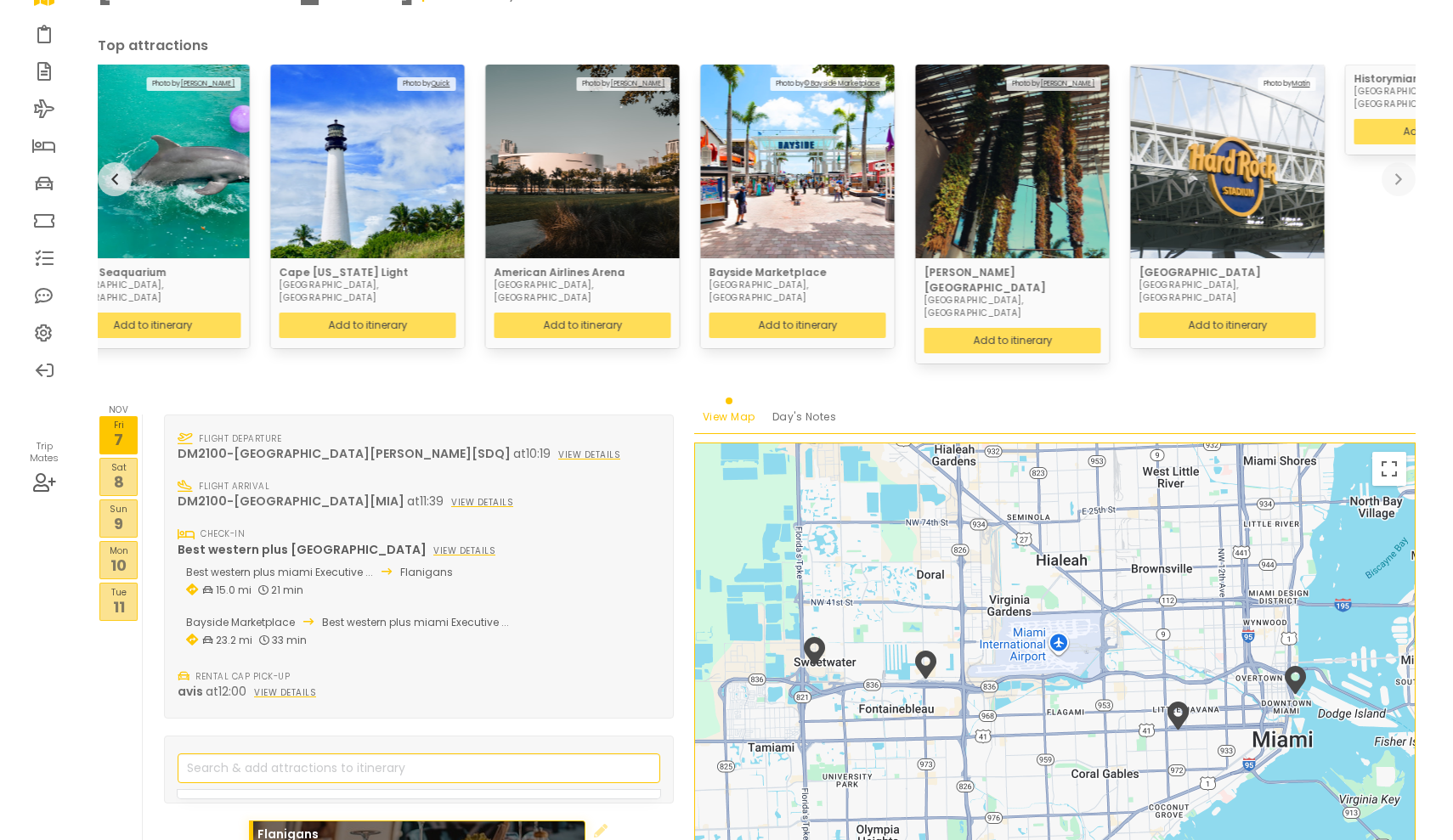
click at [124, 554] on p "10" at bounding box center [118, 565] width 37 height 23
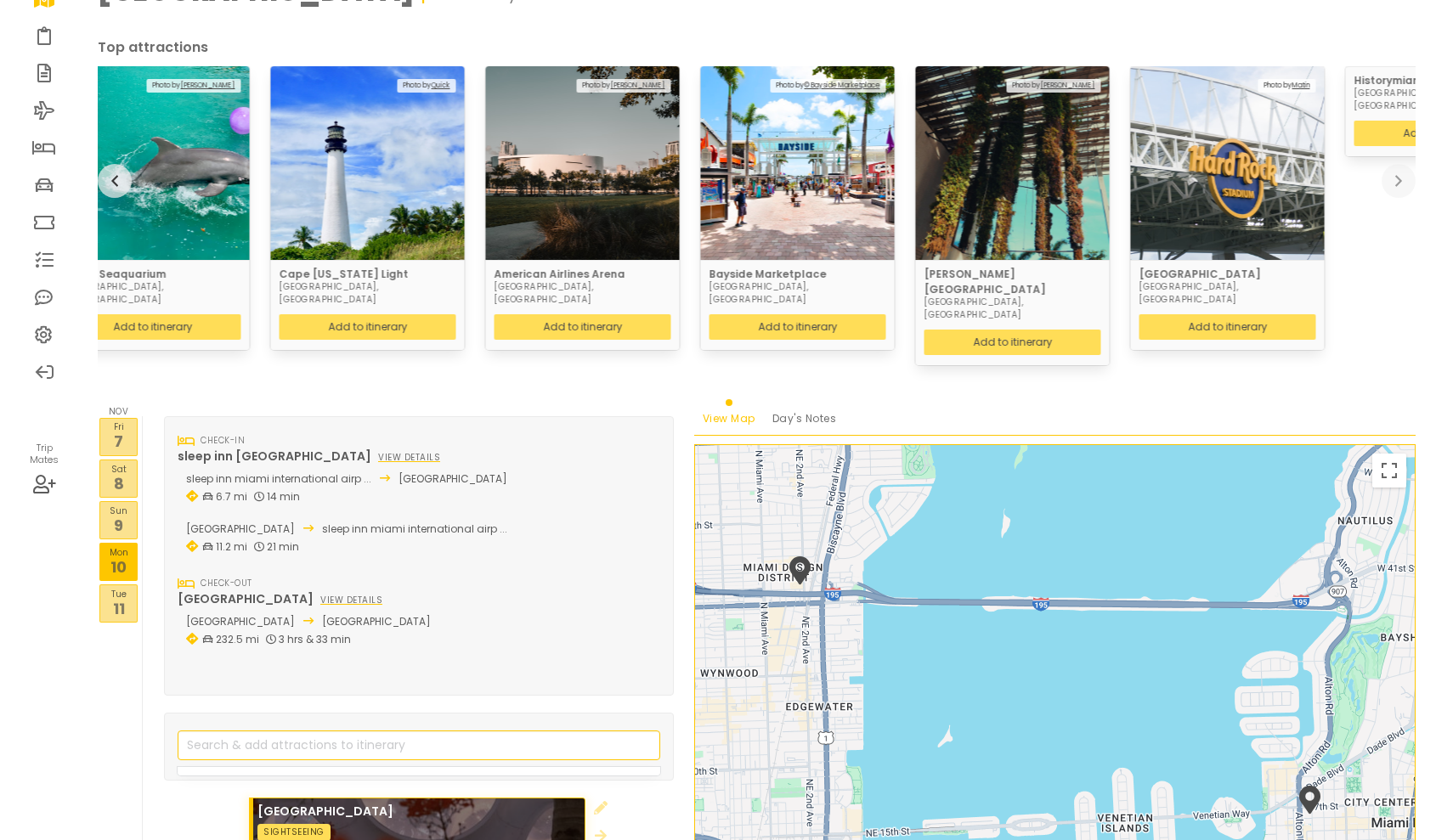
scroll to position [141, 0]
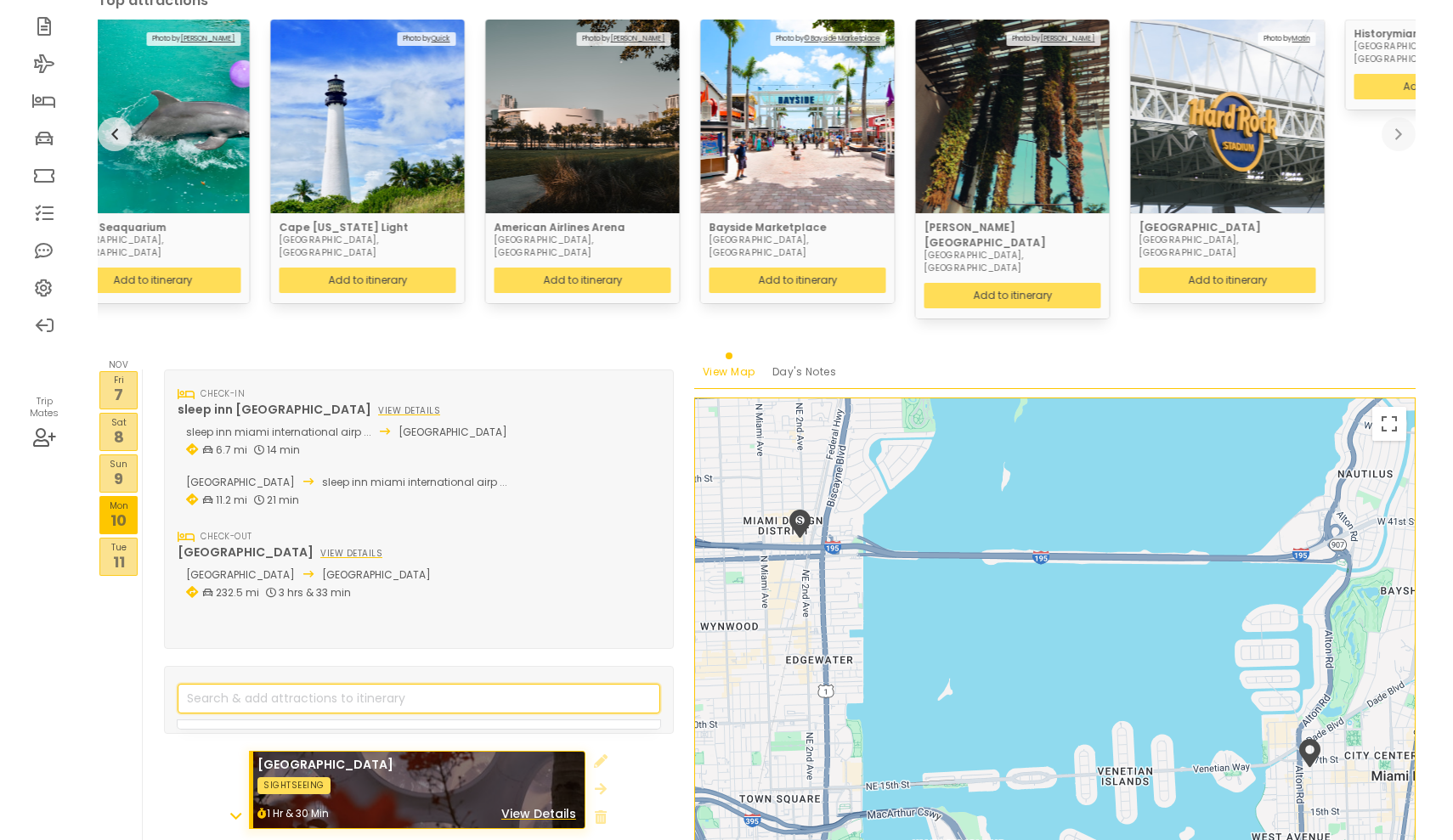
click at [303, 683] on input "search" at bounding box center [419, 698] width 483 height 30
type input "[GEOGRAPHIC_DATA]"
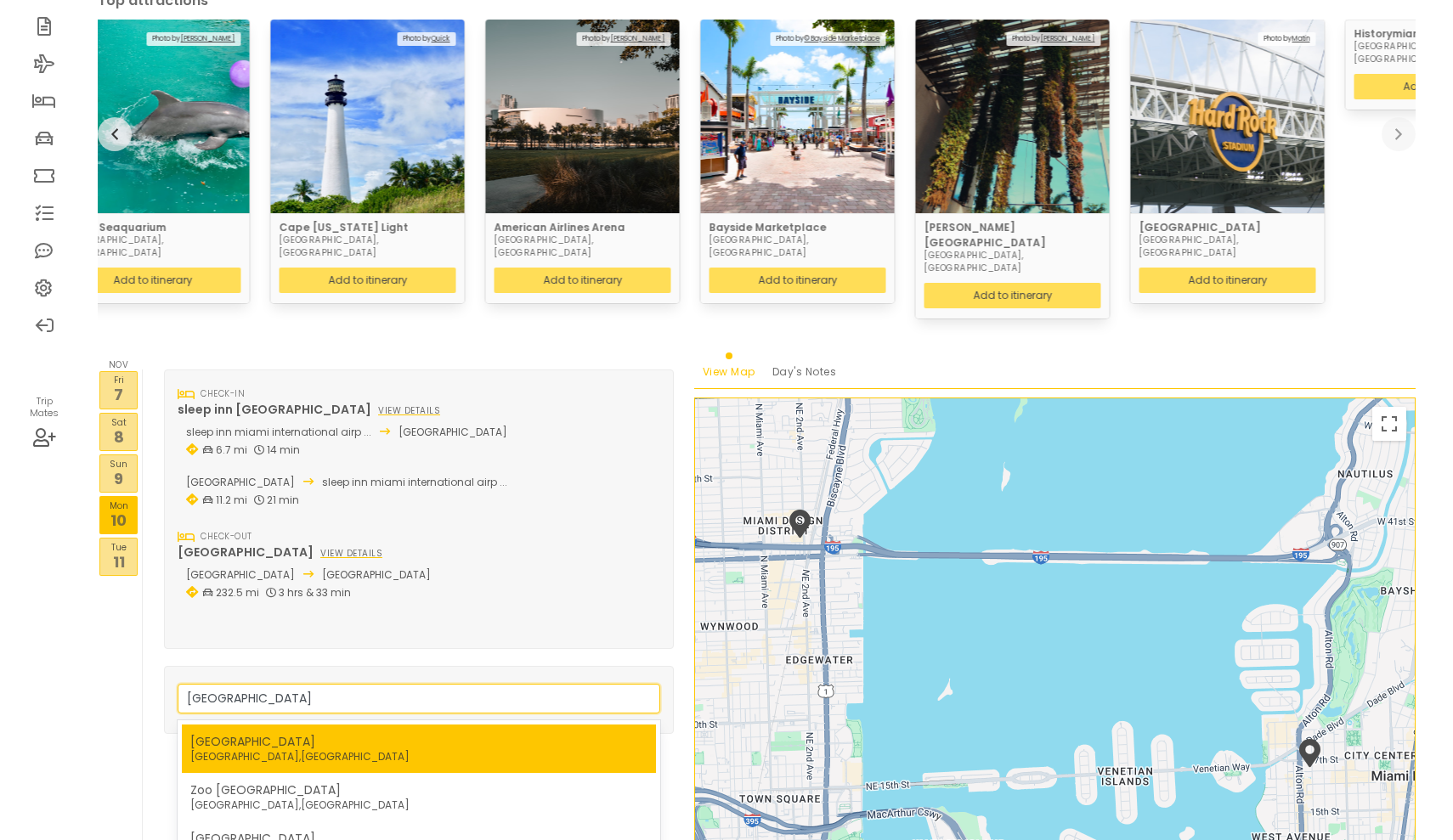
click at [312, 733] on nav "Miami Beach Miami , United States" at bounding box center [419, 748] width 457 height 31
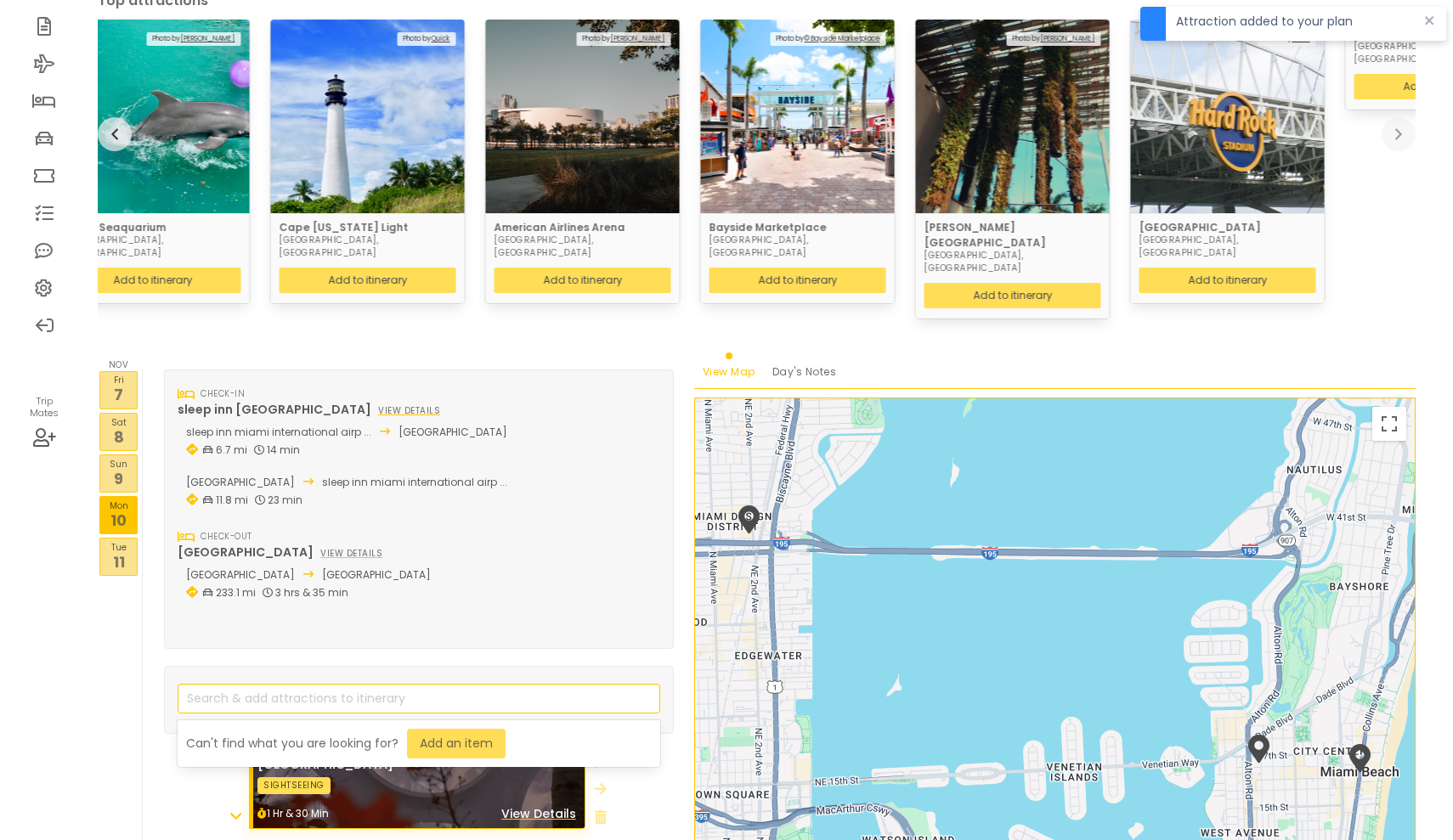
click at [128, 383] on p "7" at bounding box center [118, 394] width 37 height 23
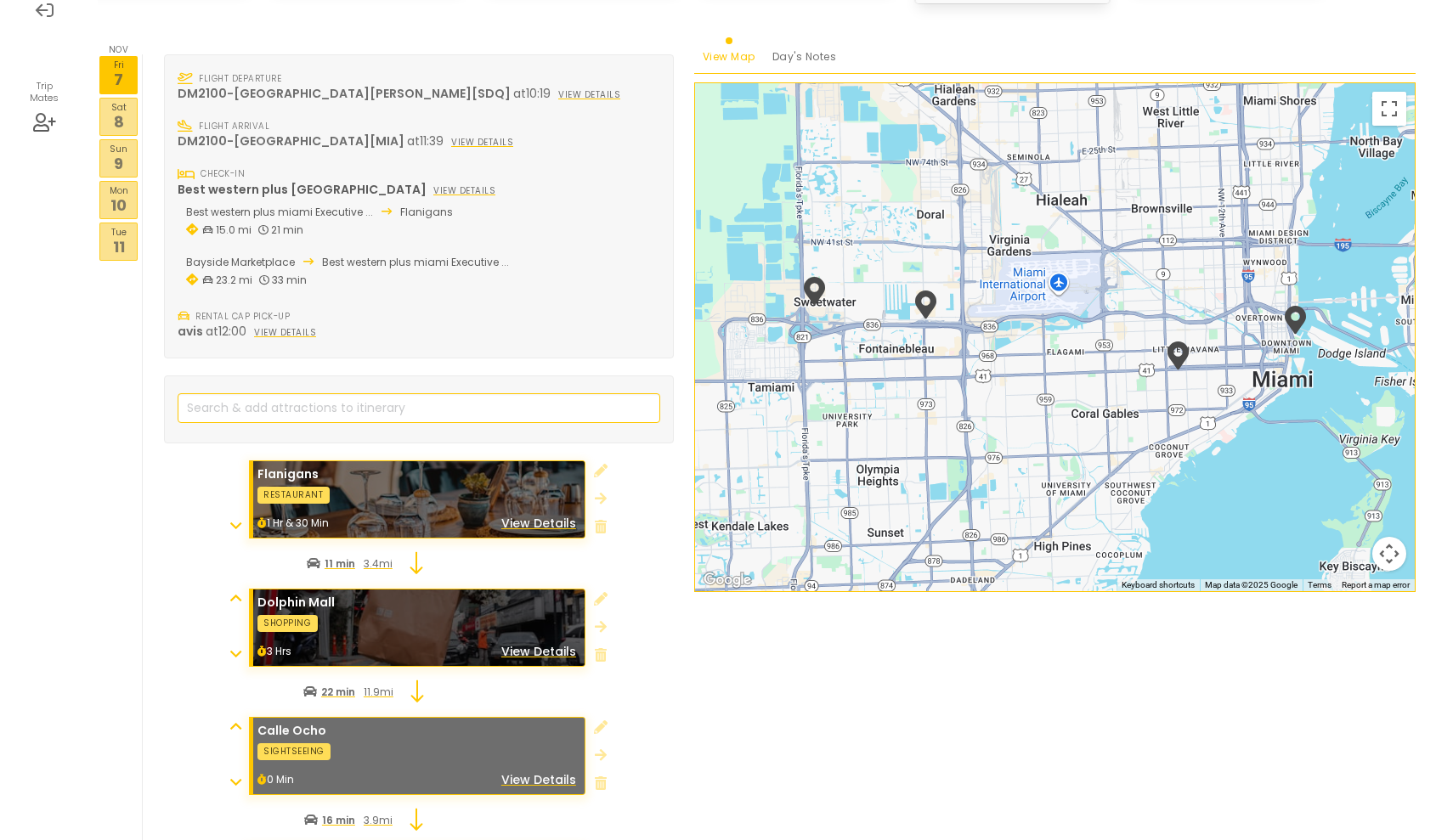
scroll to position [422, 0]
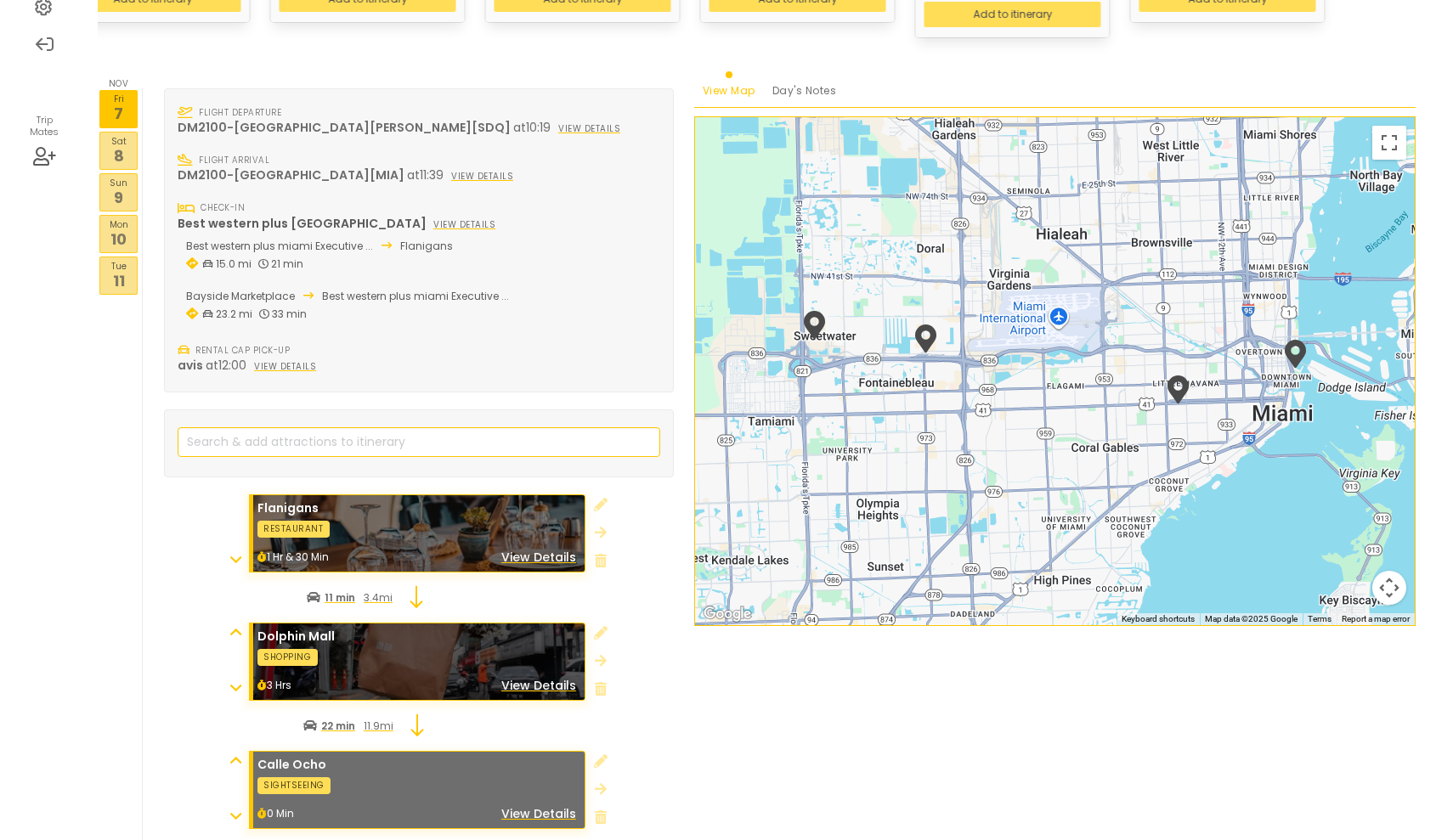
click at [120, 227] on p "10" at bounding box center [118, 238] width 37 height 23
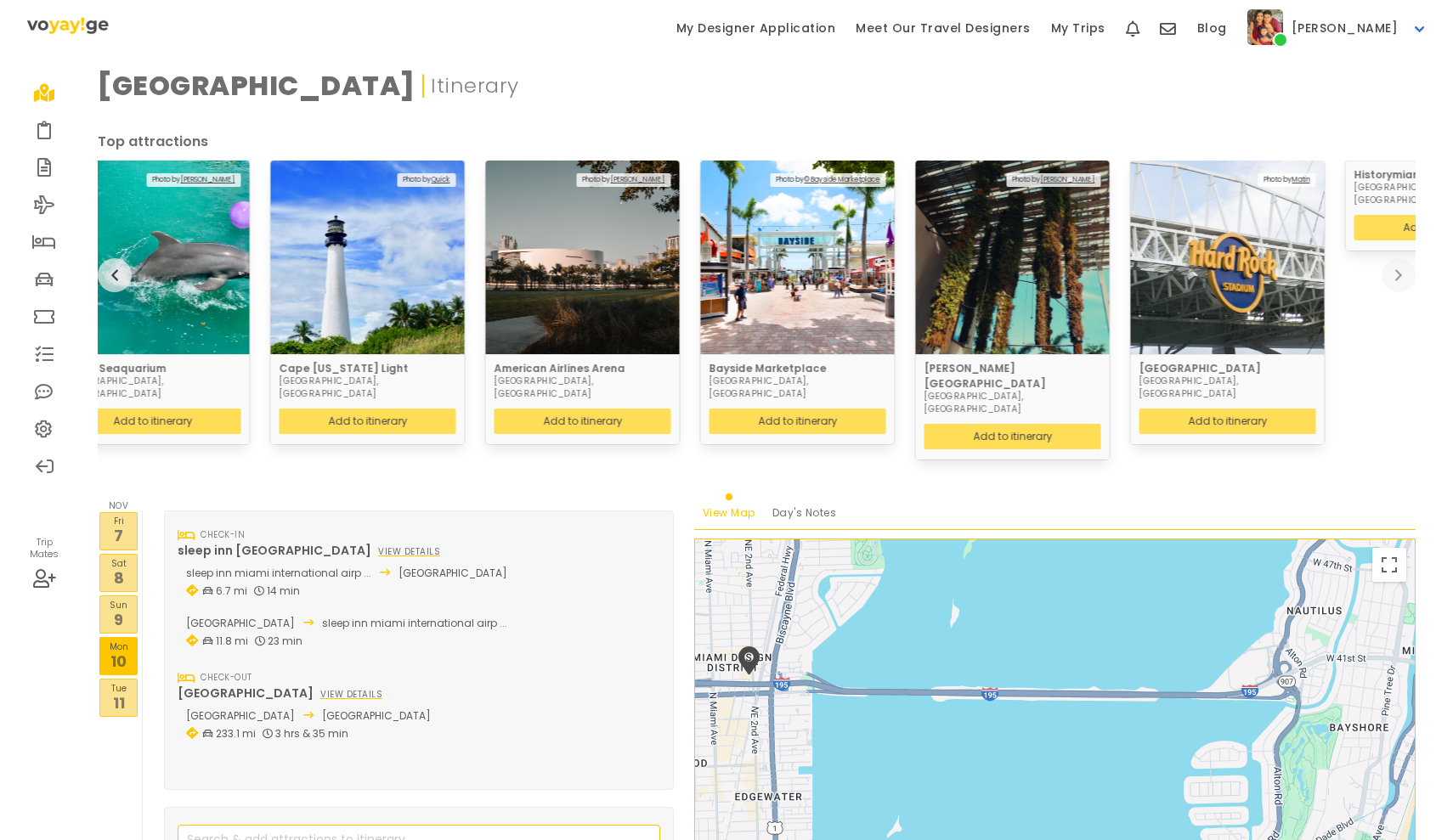
click at [123, 265] on button "previous" at bounding box center [115, 275] width 34 height 34
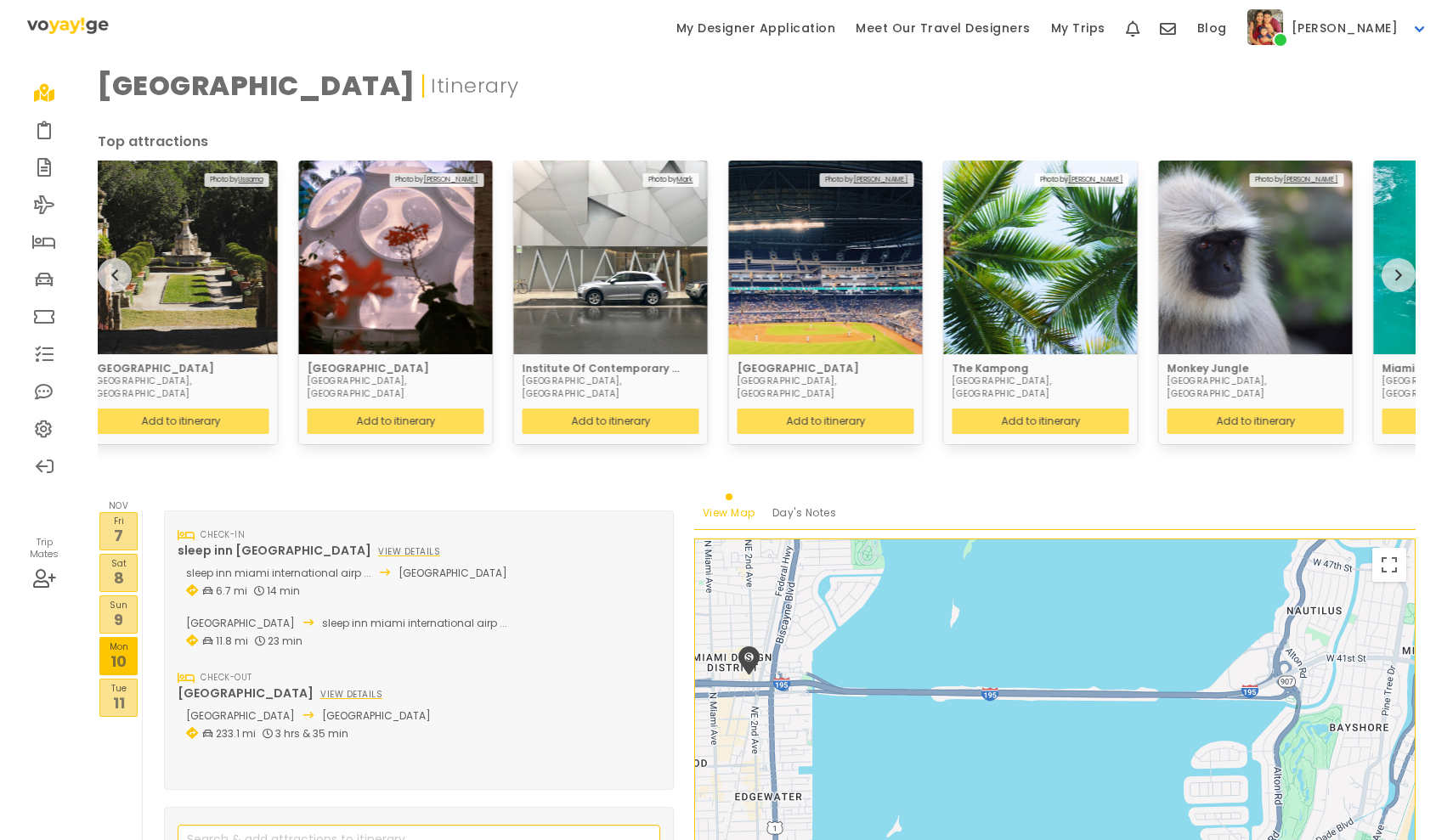
click at [123, 265] on button "previous" at bounding box center [115, 275] width 34 height 34
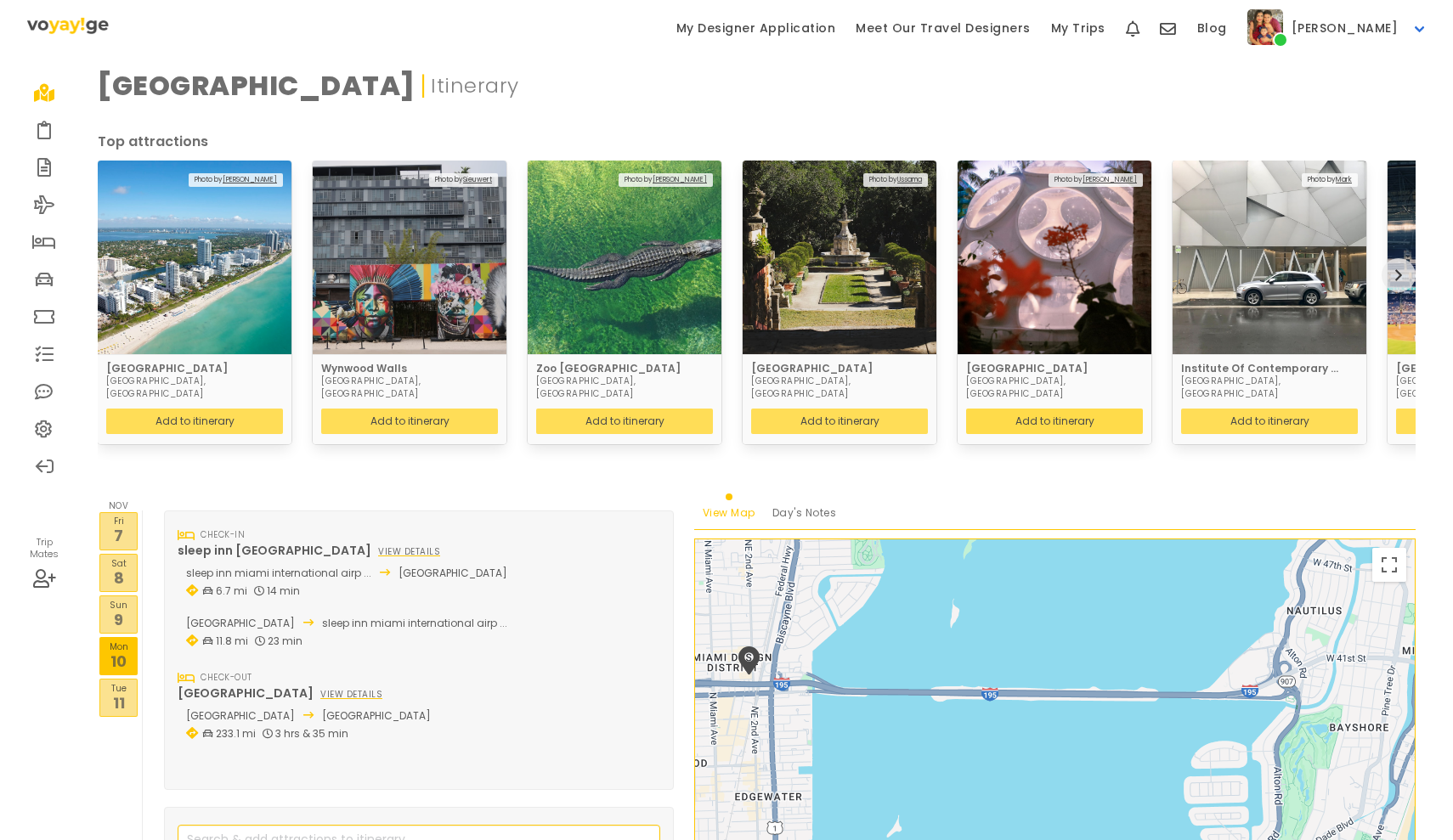
click at [1087, 415] on button "Add to itinerary" at bounding box center [1055, 421] width 177 height 26
click at [459, 412] on button "Add to itinerary" at bounding box center [409, 421] width 177 height 26
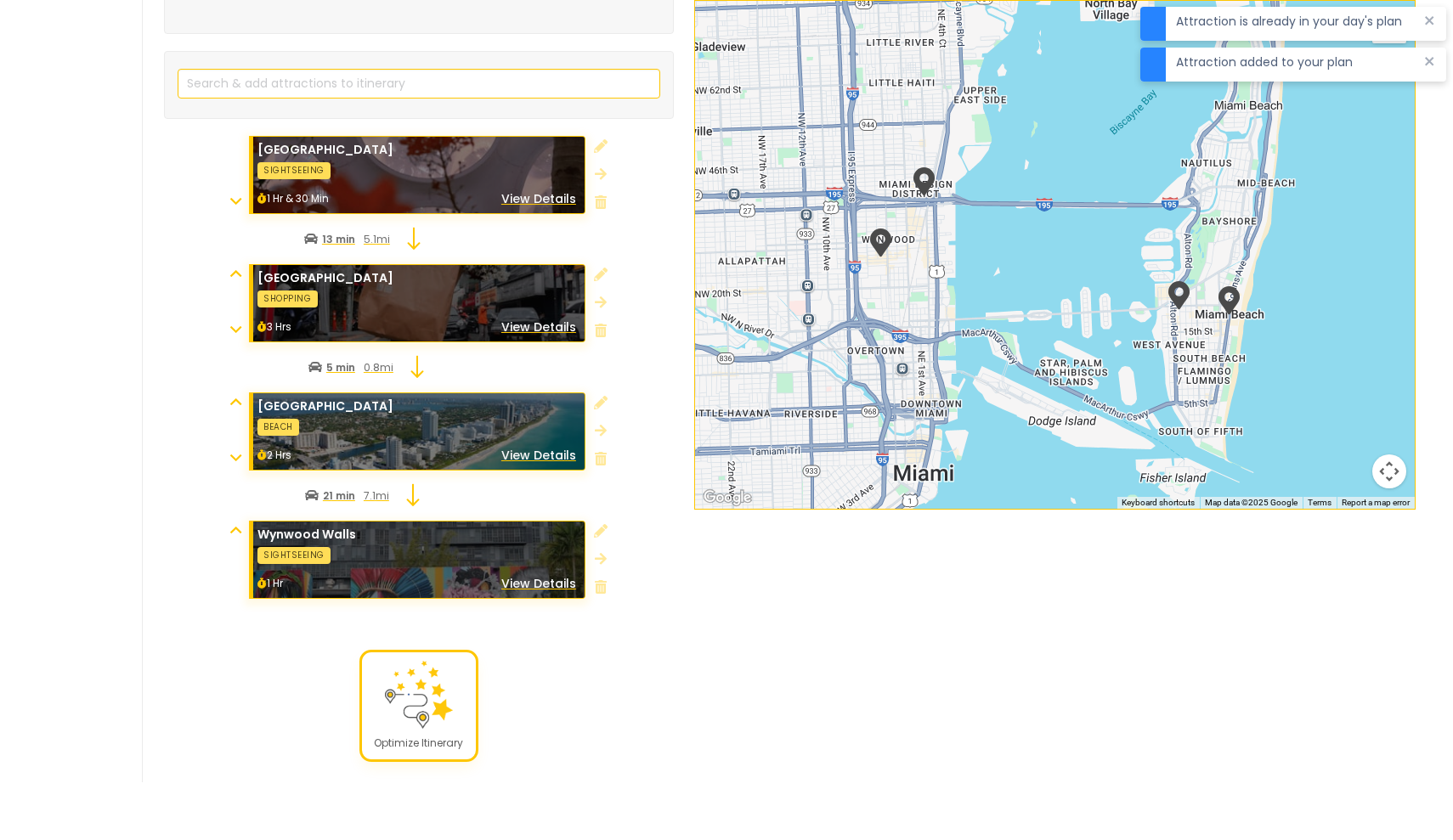
scroll to position [755, 0]
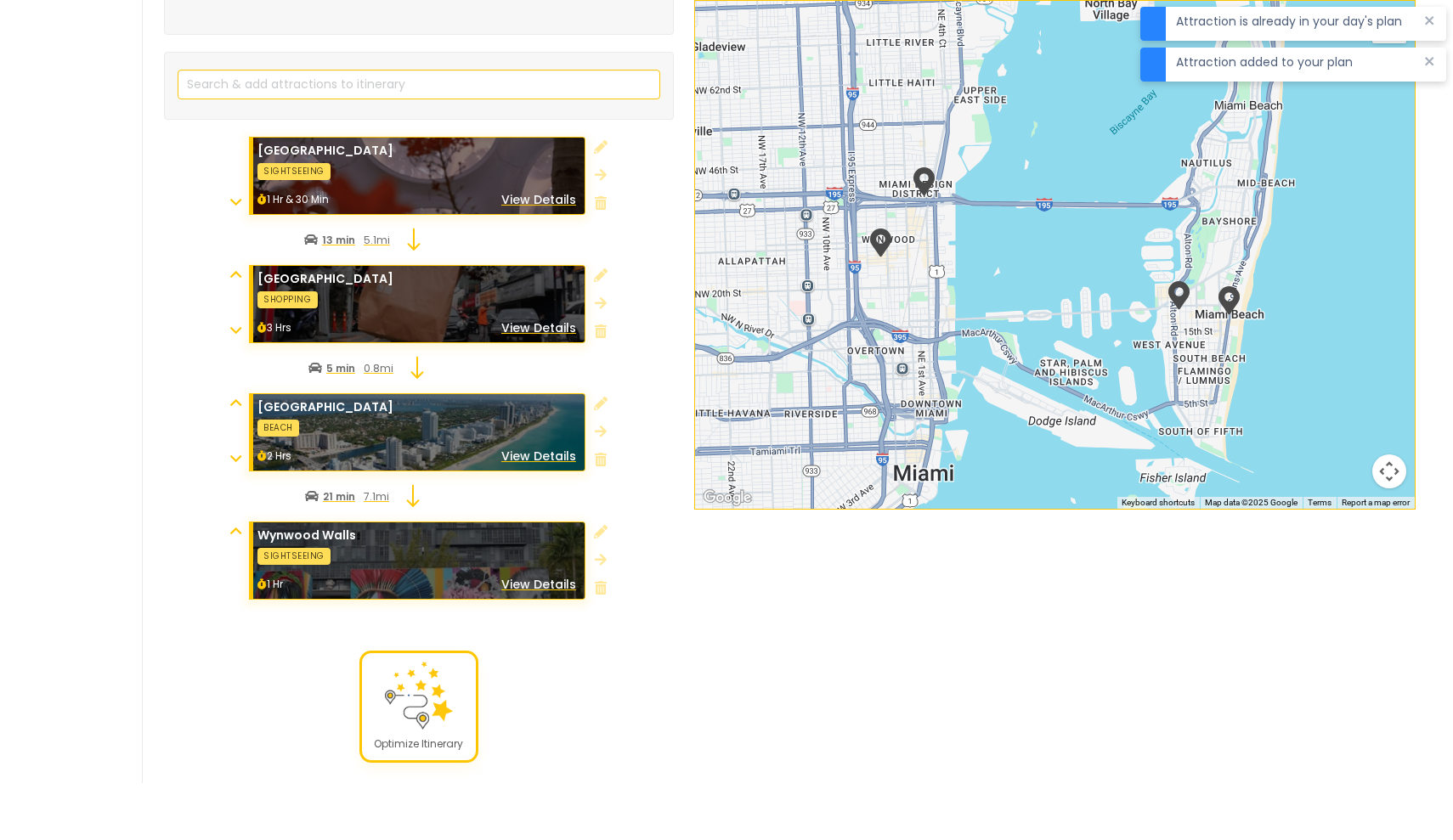
click at [430, 698] on img at bounding box center [419, 695] width 68 height 68
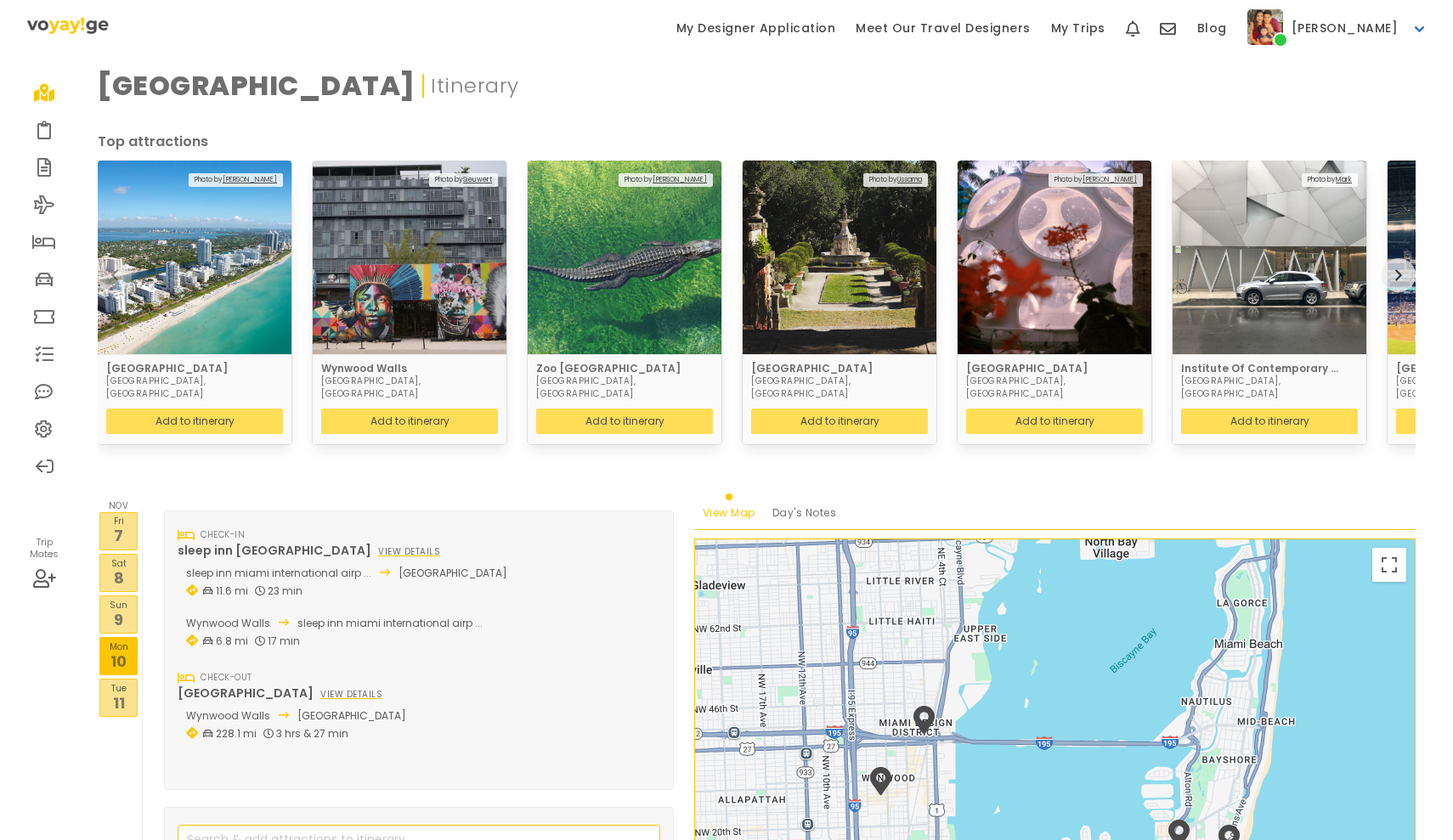
scroll to position [0, 0]
click at [129, 681] on p "Tue" at bounding box center [118, 688] width 37 height 14
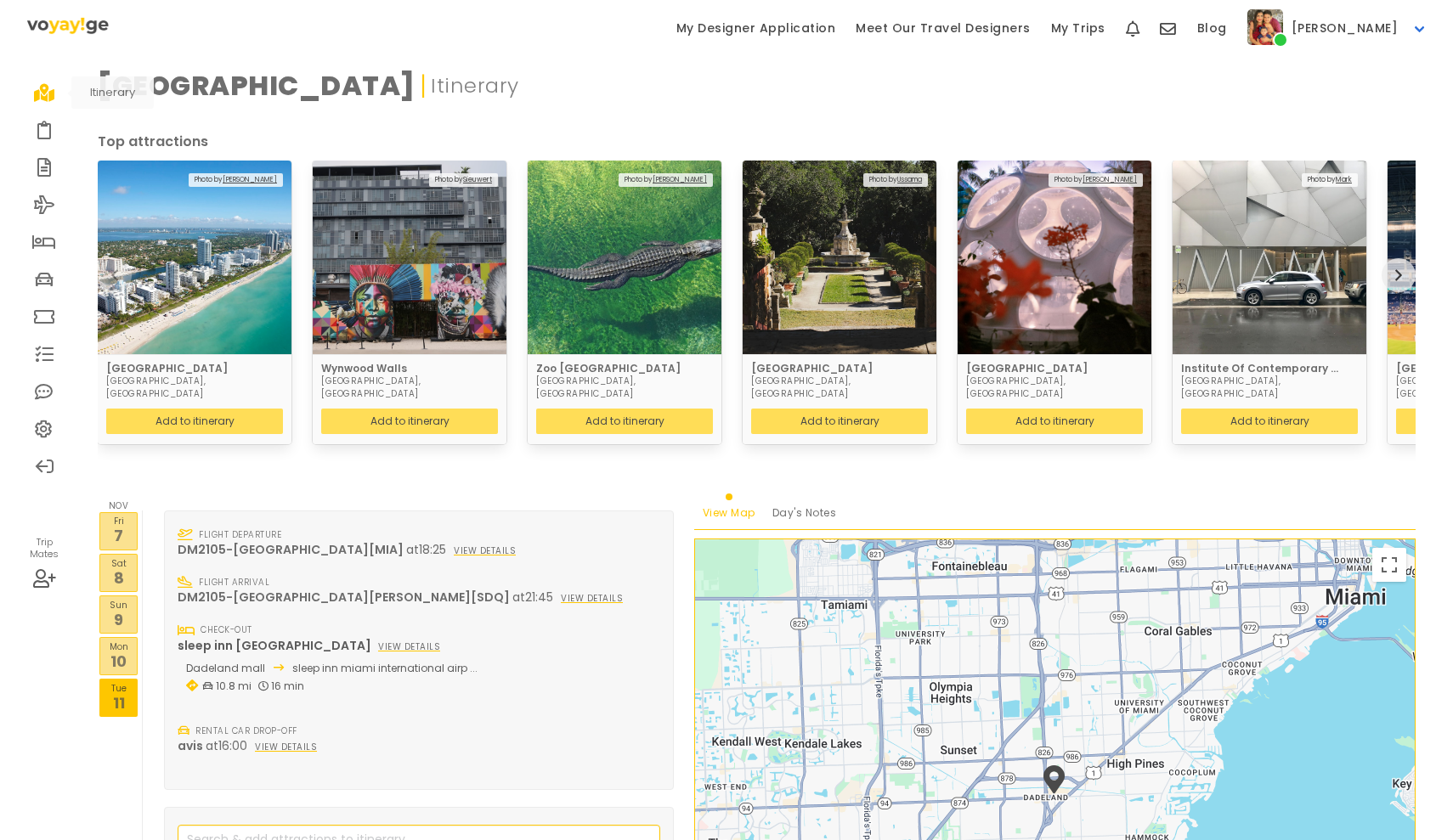
click at [50, 91] on icon at bounding box center [44, 93] width 21 height 14
click at [131, 524] on p "7" at bounding box center [118, 535] width 37 height 23
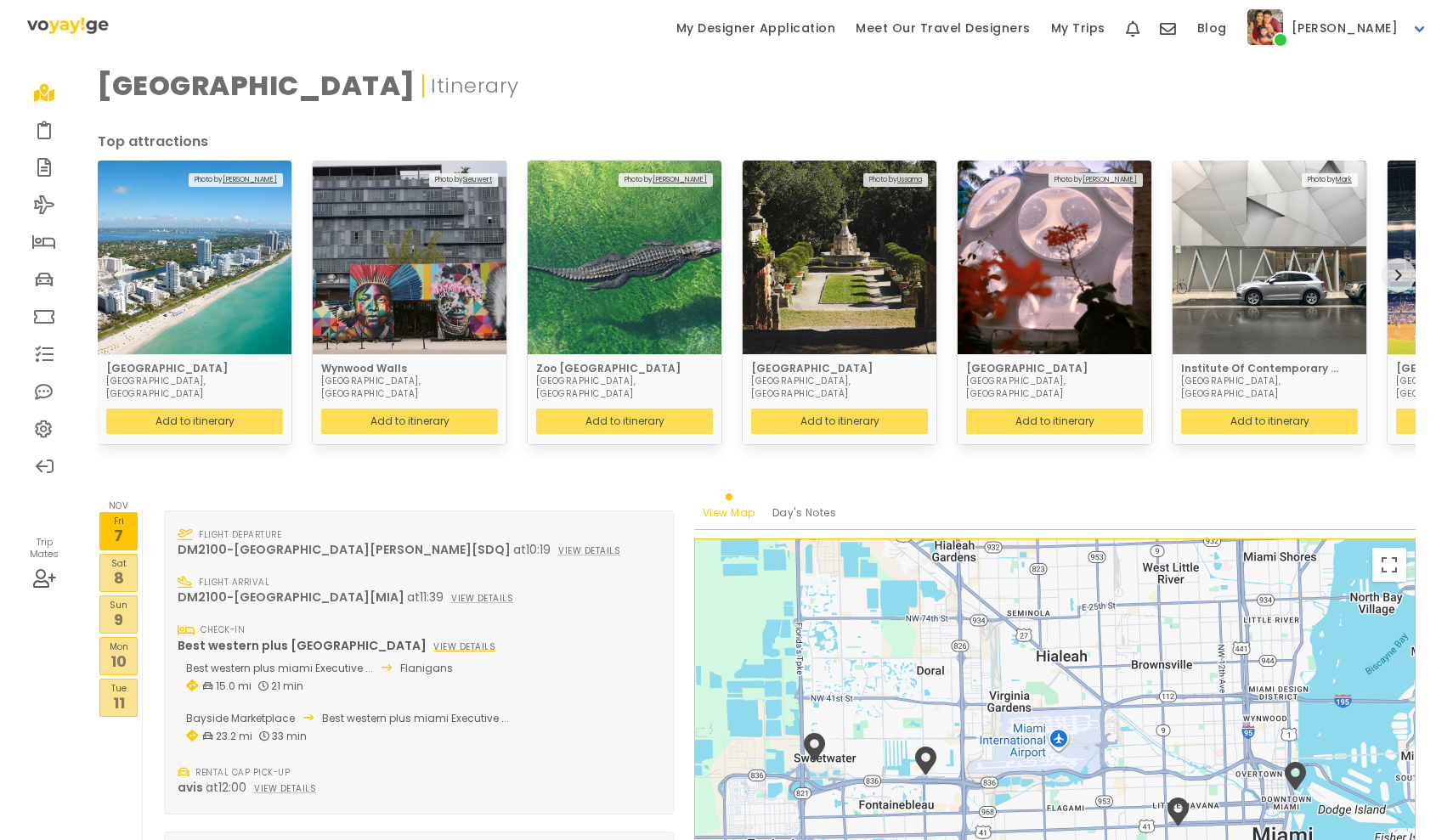
click at [129, 567] on p "8" at bounding box center [118, 578] width 37 height 23
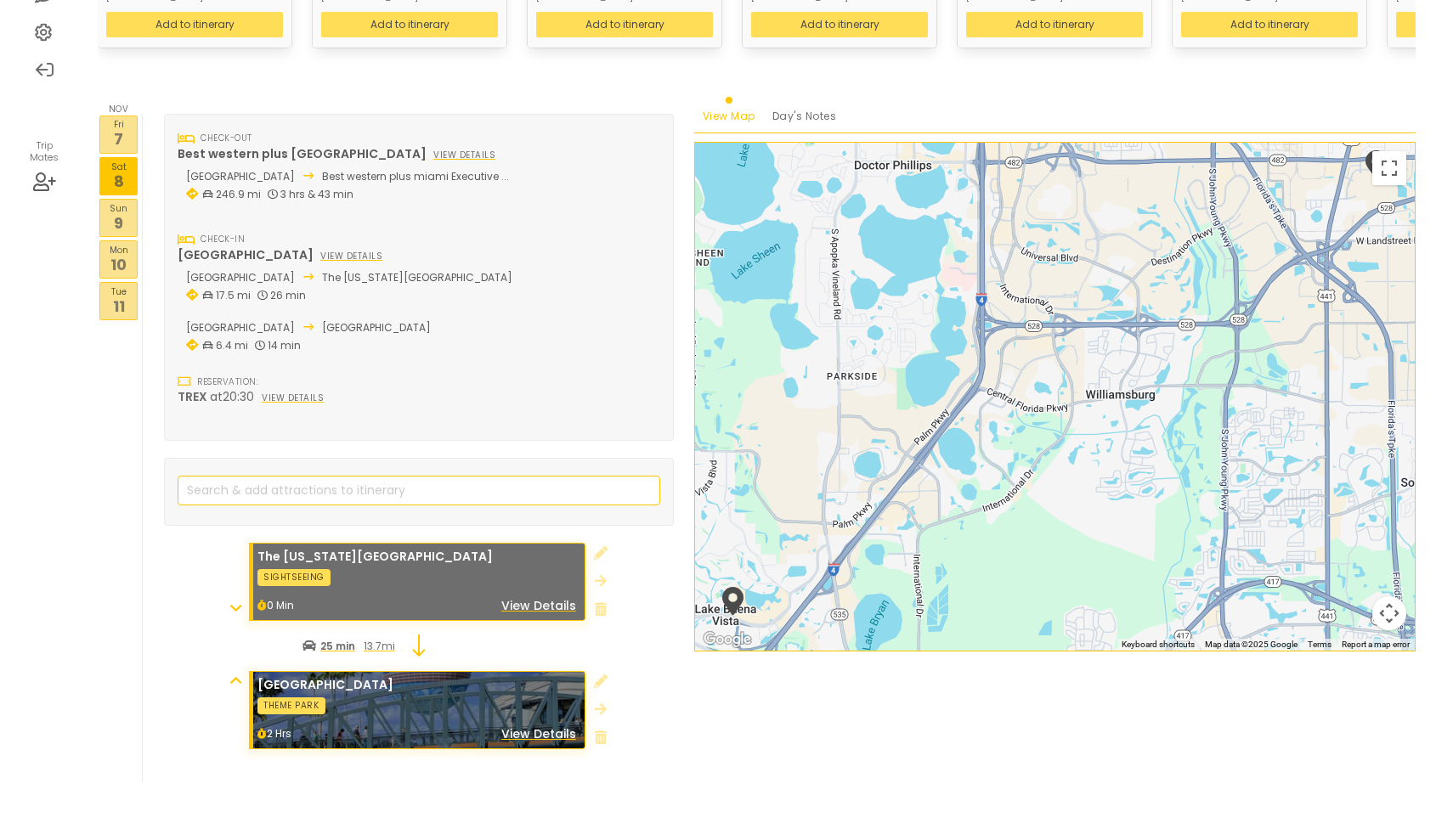
scroll to position [396, 0]
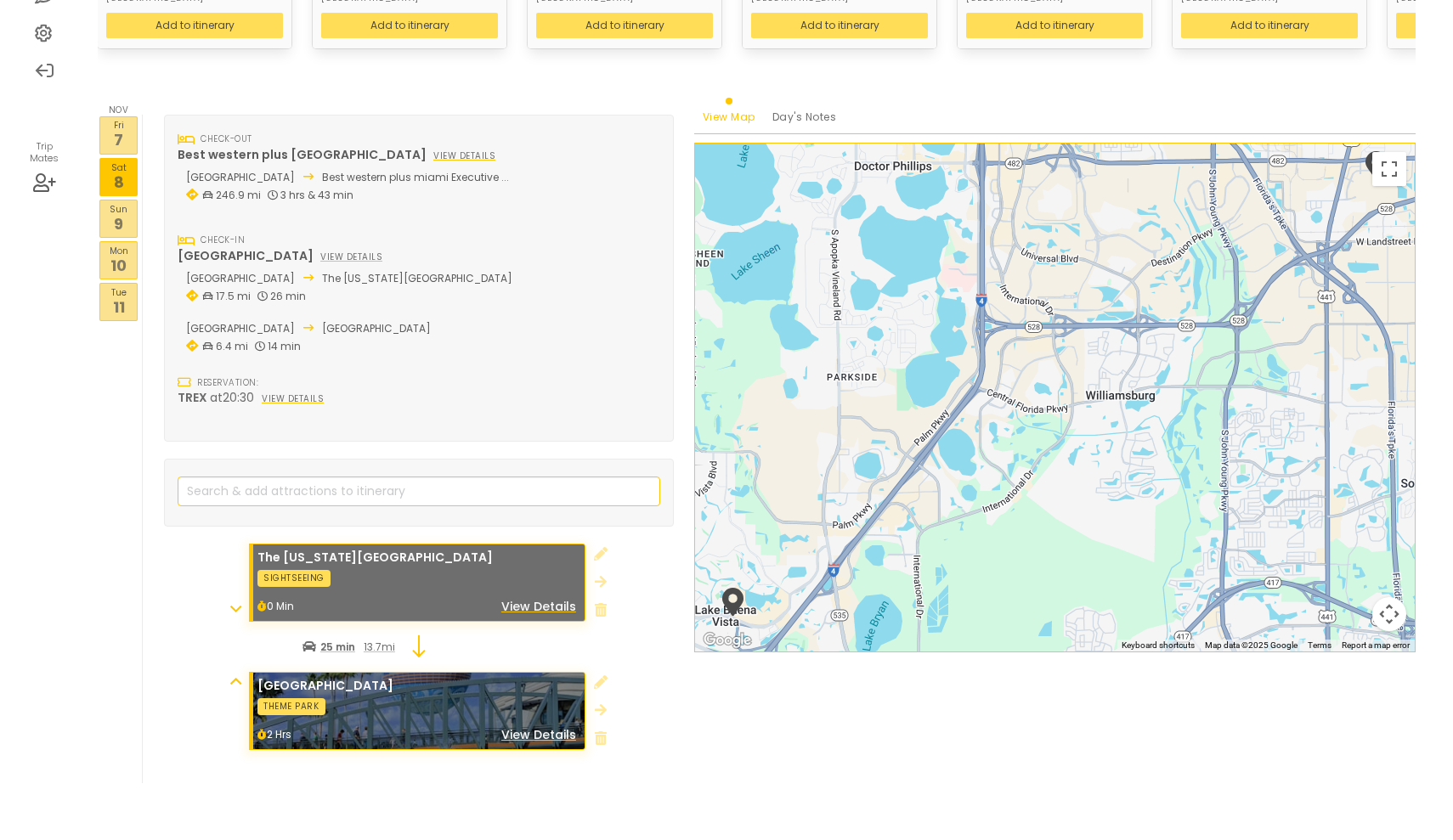
click at [119, 213] on p "9" at bounding box center [118, 224] width 37 height 23
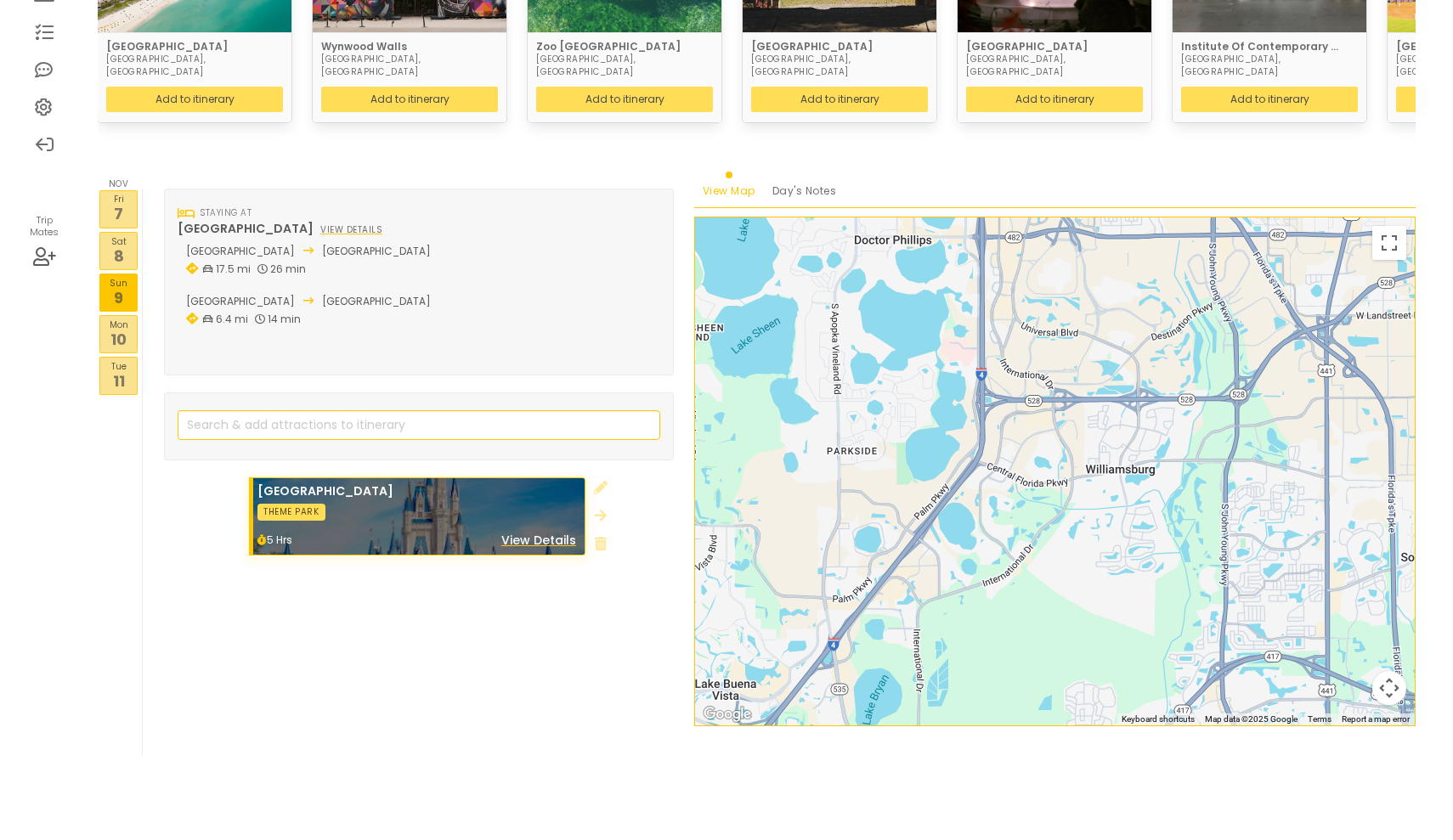
scroll to position [294, 0]
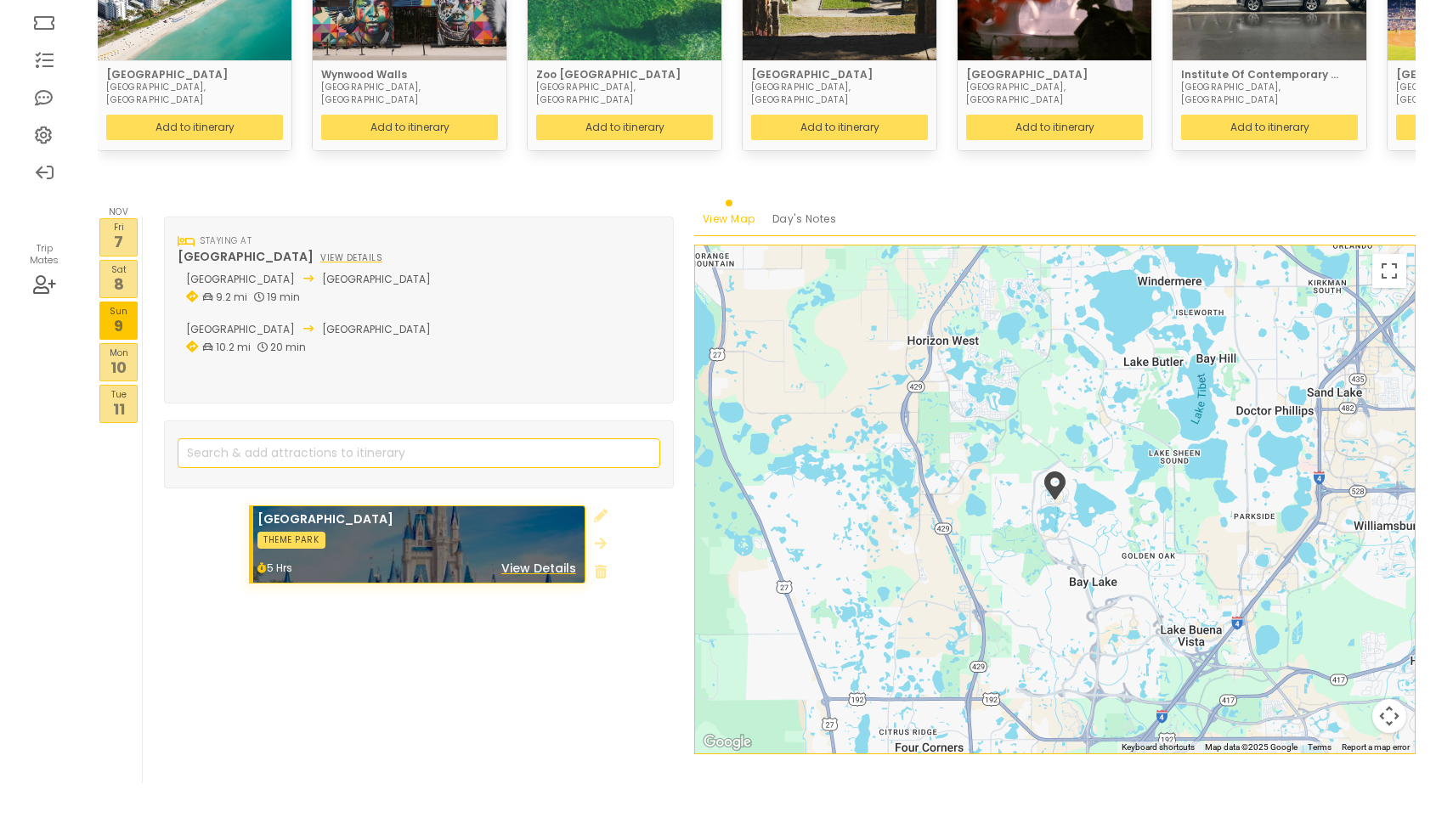
click at [121, 346] on p "Mon" at bounding box center [118, 352] width 37 height 14
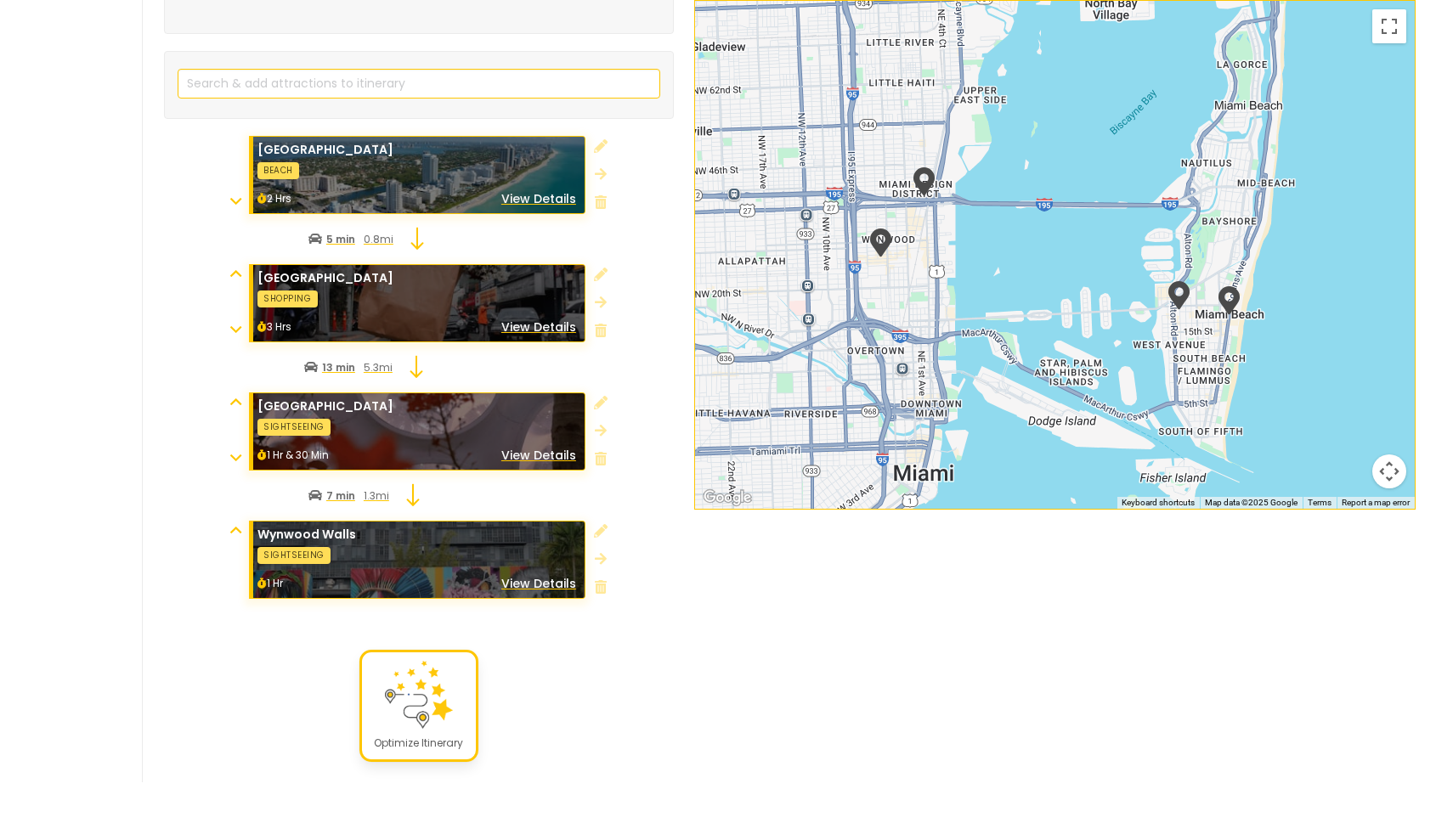
scroll to position [755, 0]
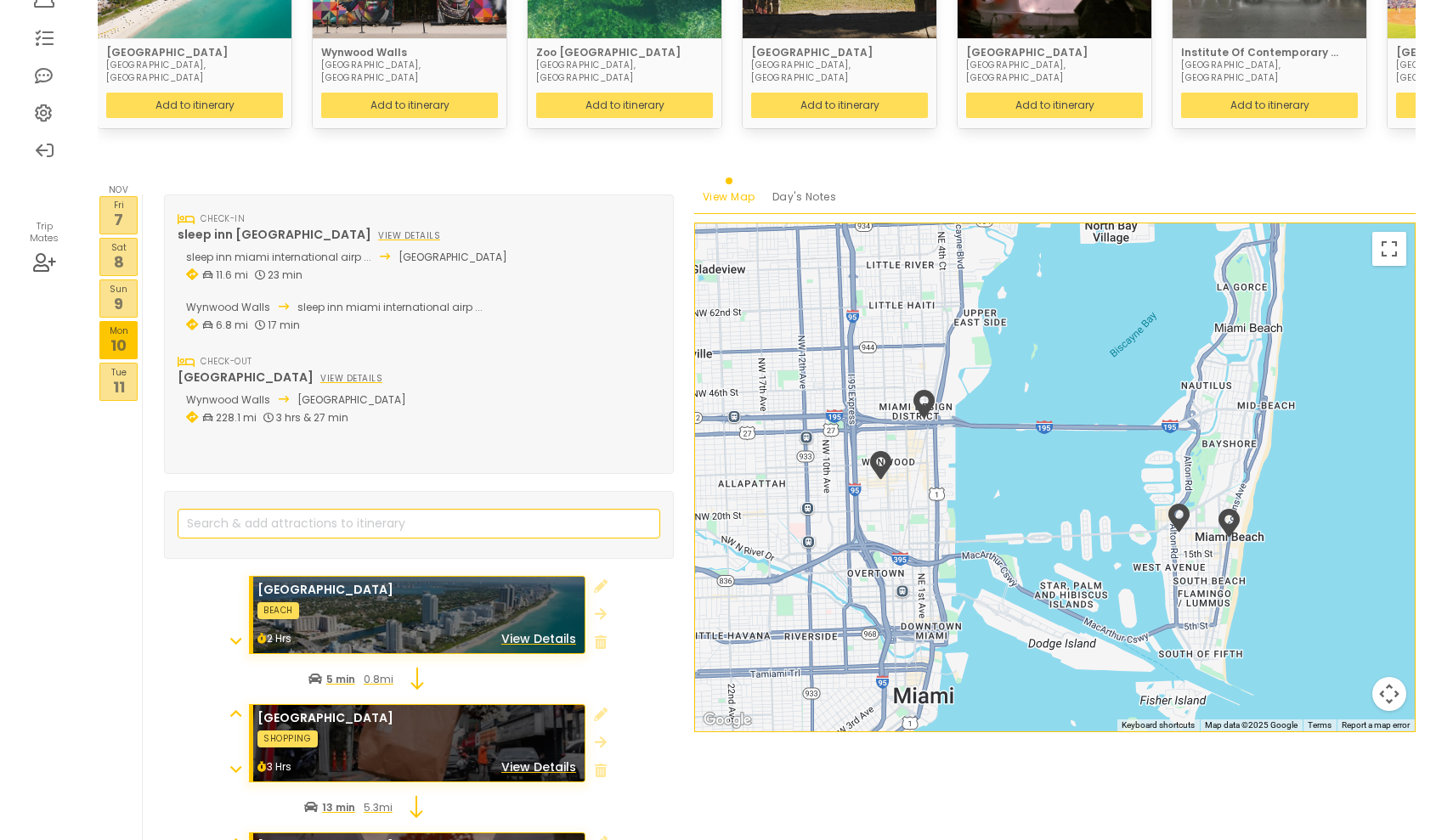
click at [120, 365] on p "Tue" at bounding box center [118, 372] width 37 height 14
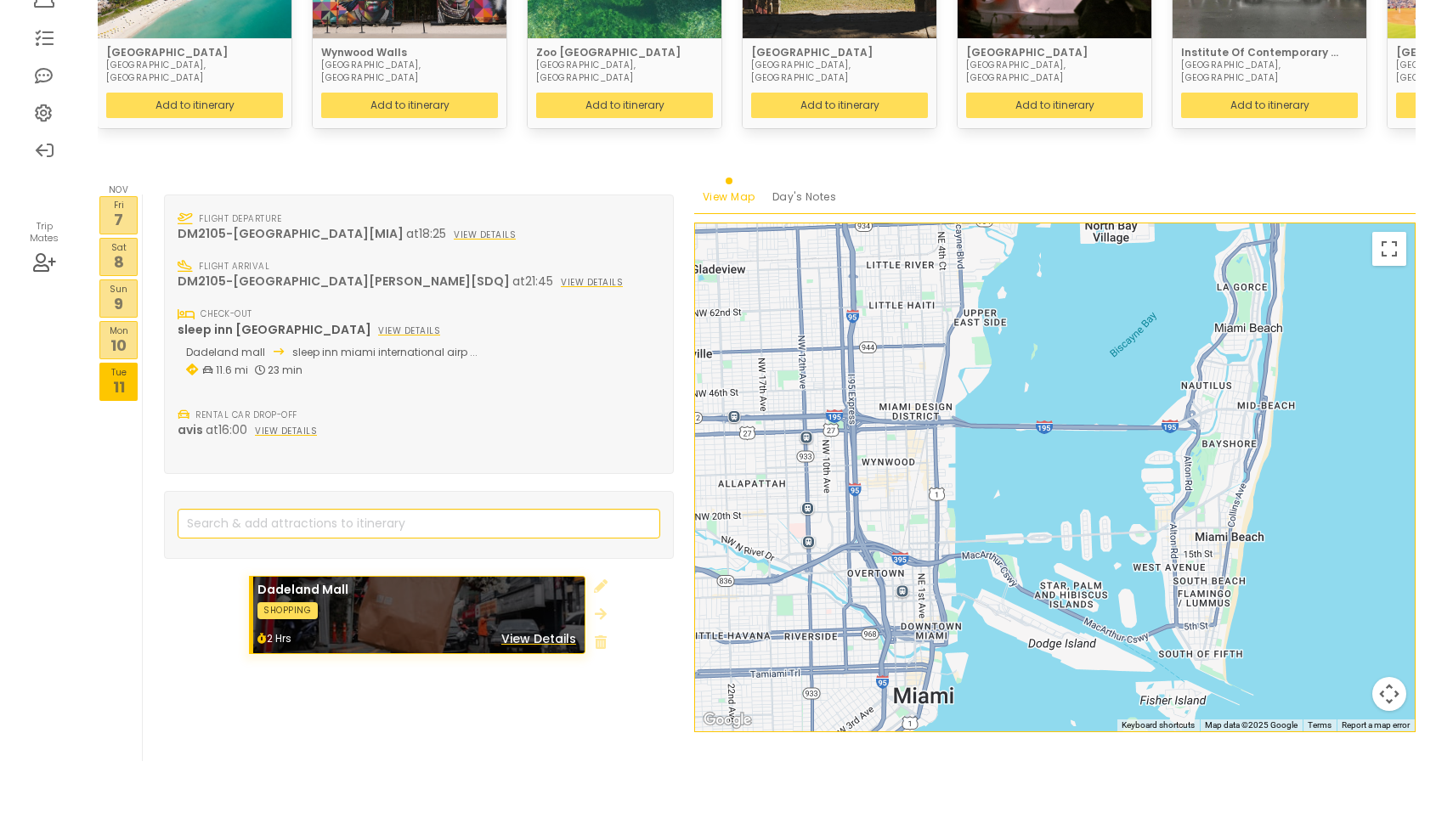
scroll to position [294, 0]
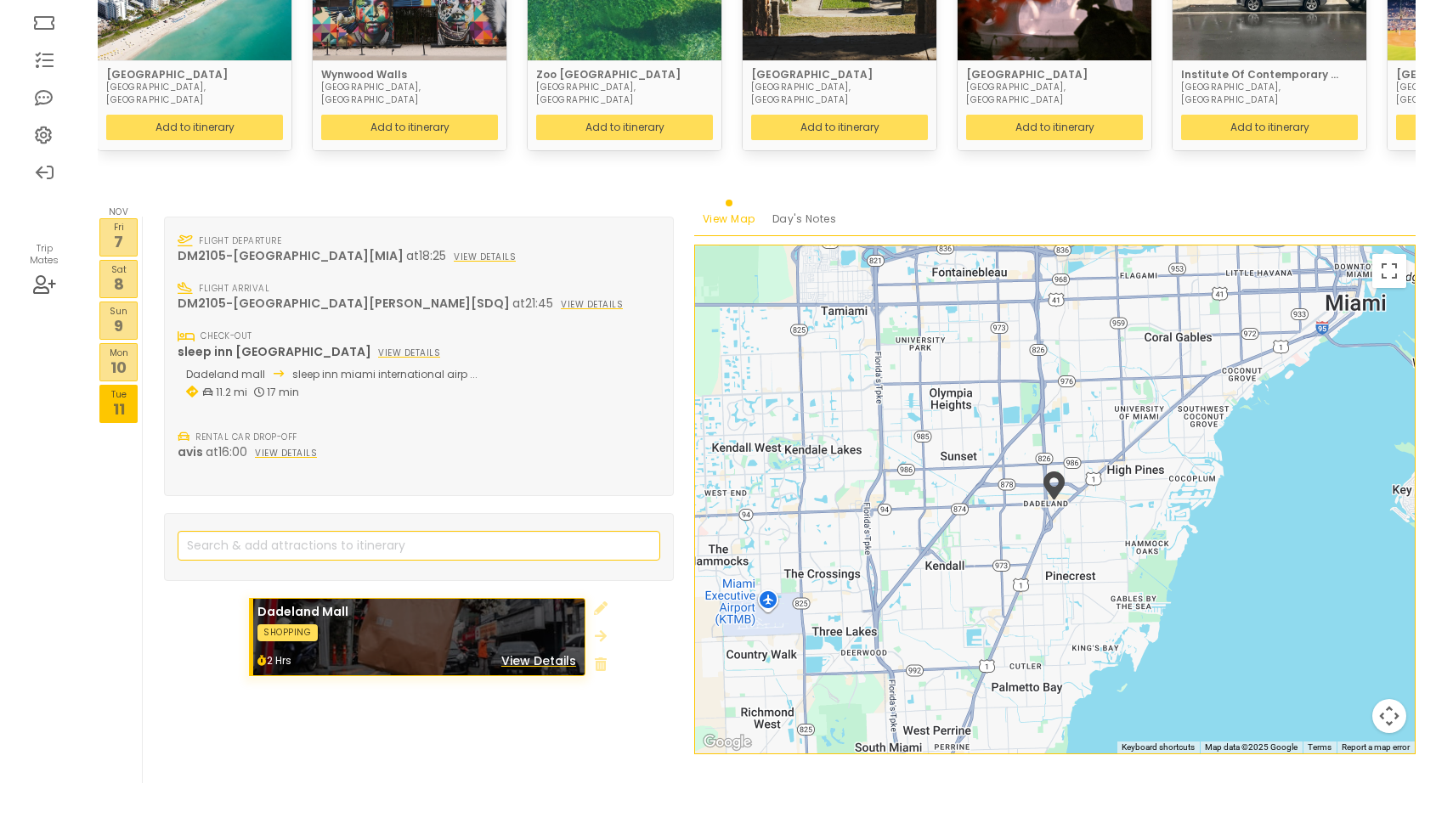
click at [327, 165] on div "Trip Itinerary . Top attractions Photo by Antonio Miami Beach Miami, United Sta…" at bounding box center [757, 310] width 1318 height 946
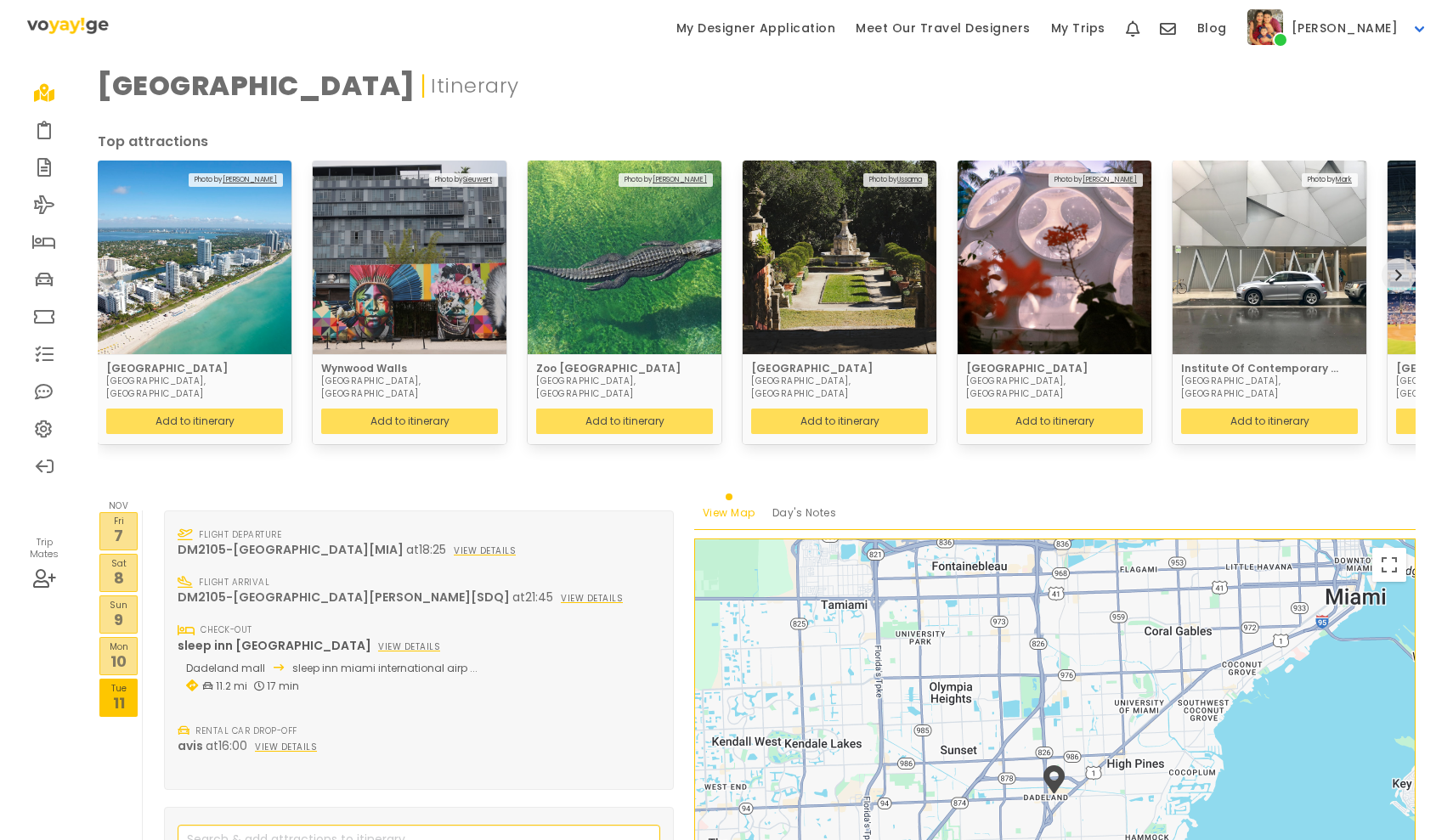
scroll to position [0, 0]
click at [420, 84] on p "|" at bounding box center [423, 86] width 8 height 38
click at [1398, 268] on icon "next" at bounding box center [1399, 275] width 7 height 14
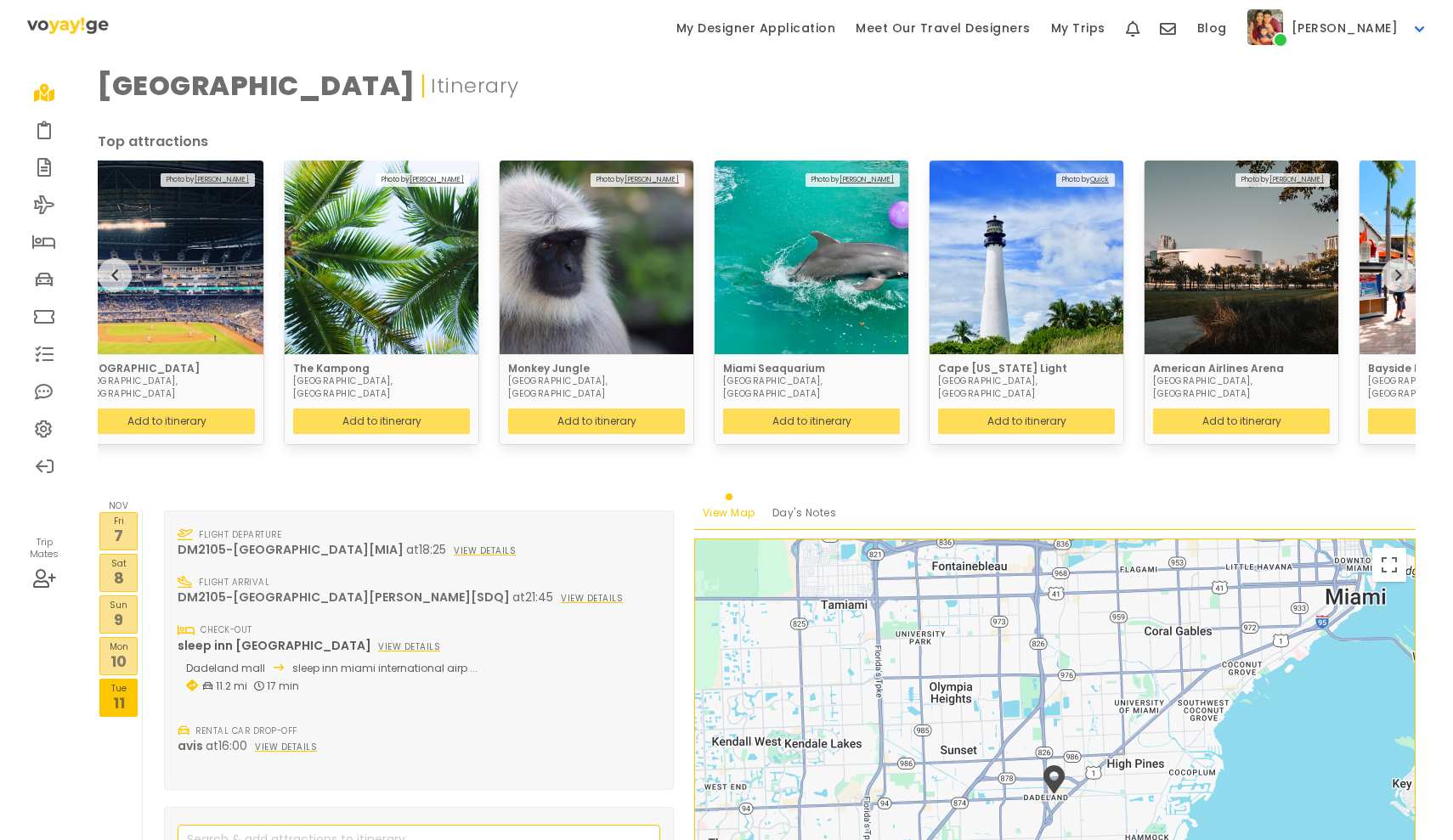
click at [1398, 268] on icon "next" at bounding box center [1399, 275] width 7 height 14
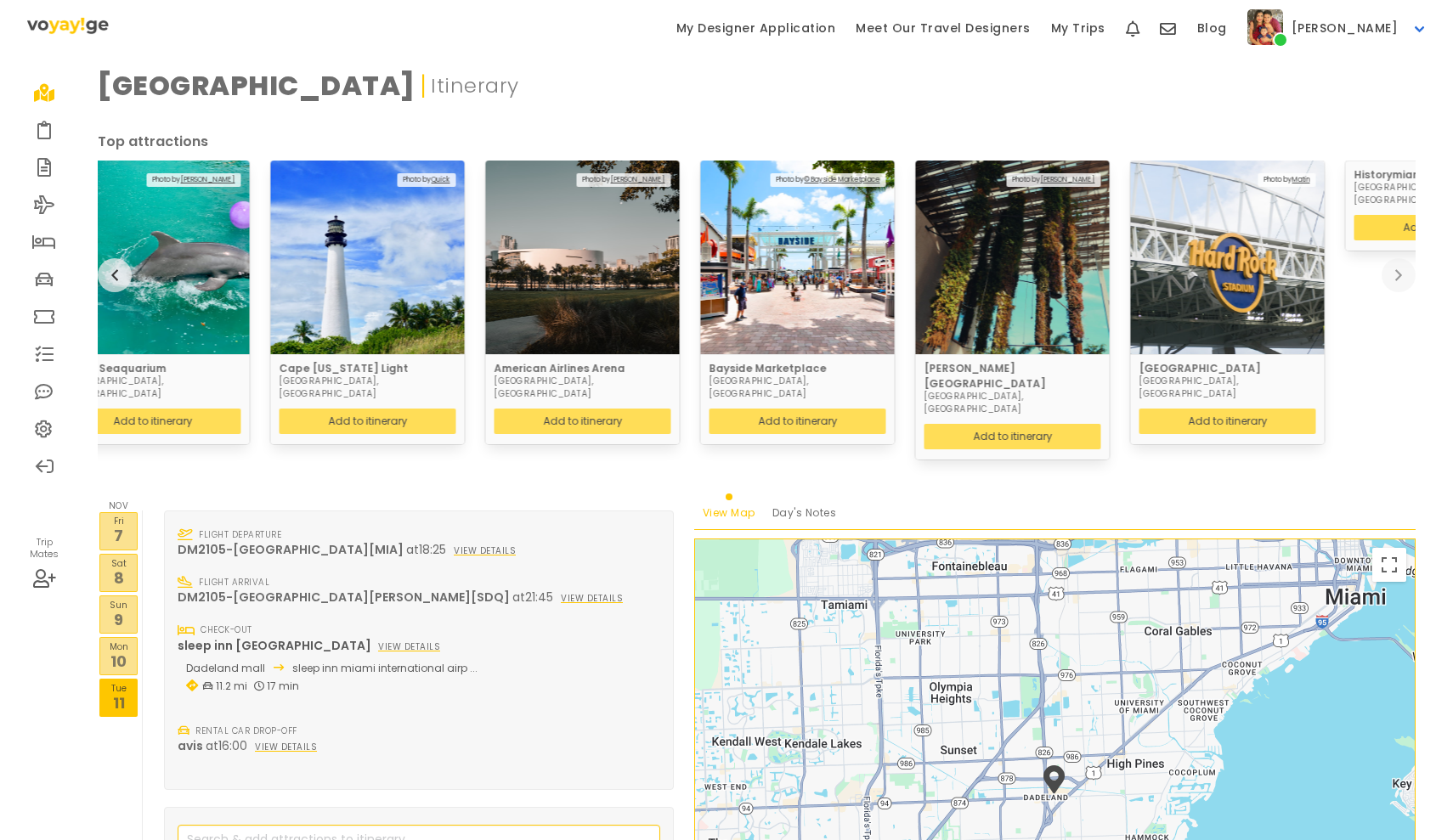
click at [1389, 219] on button "Add to itinerary" at bounding box center [1443, 228] width 177 height 26
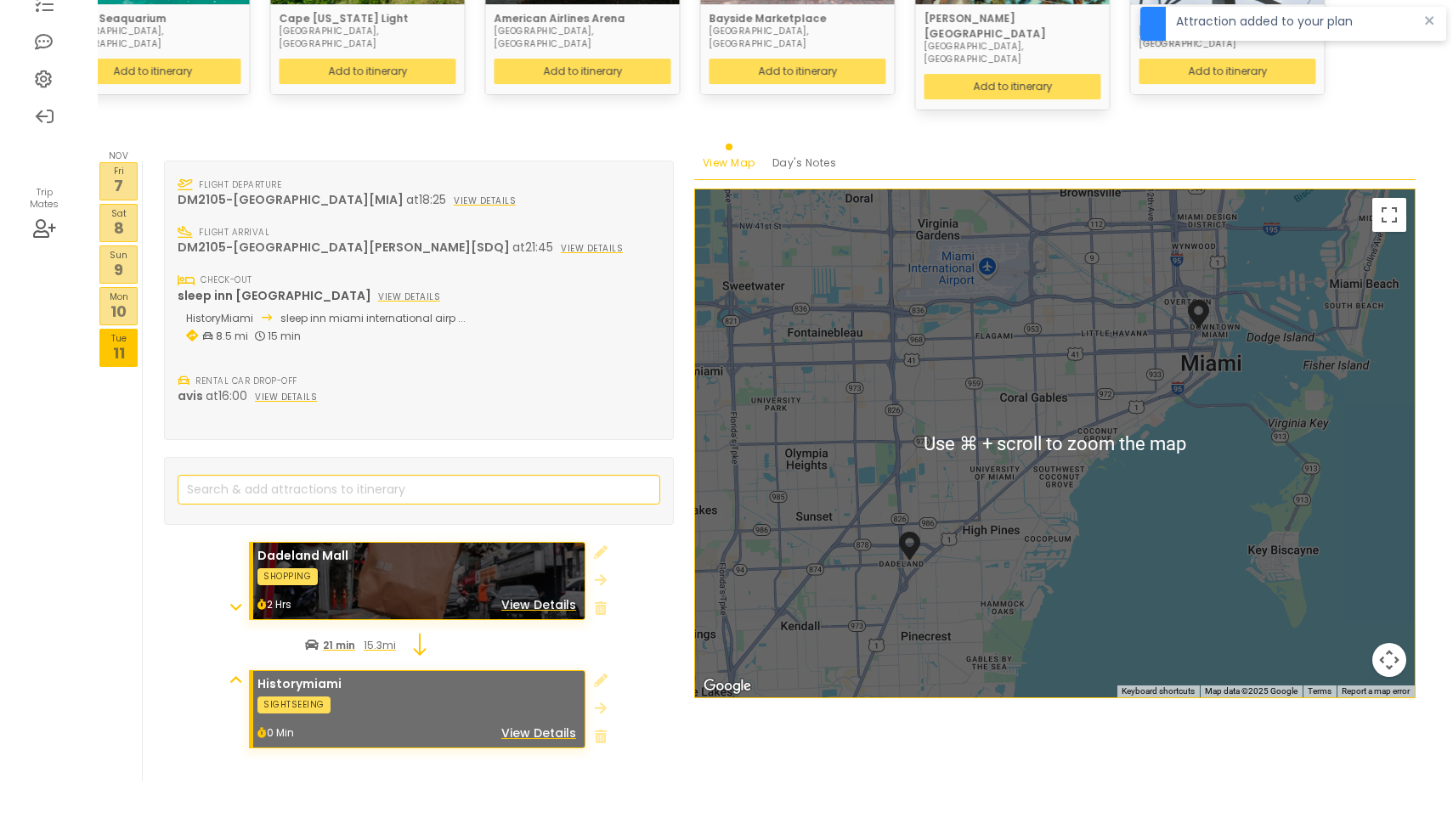
scroll to position [348, 0]
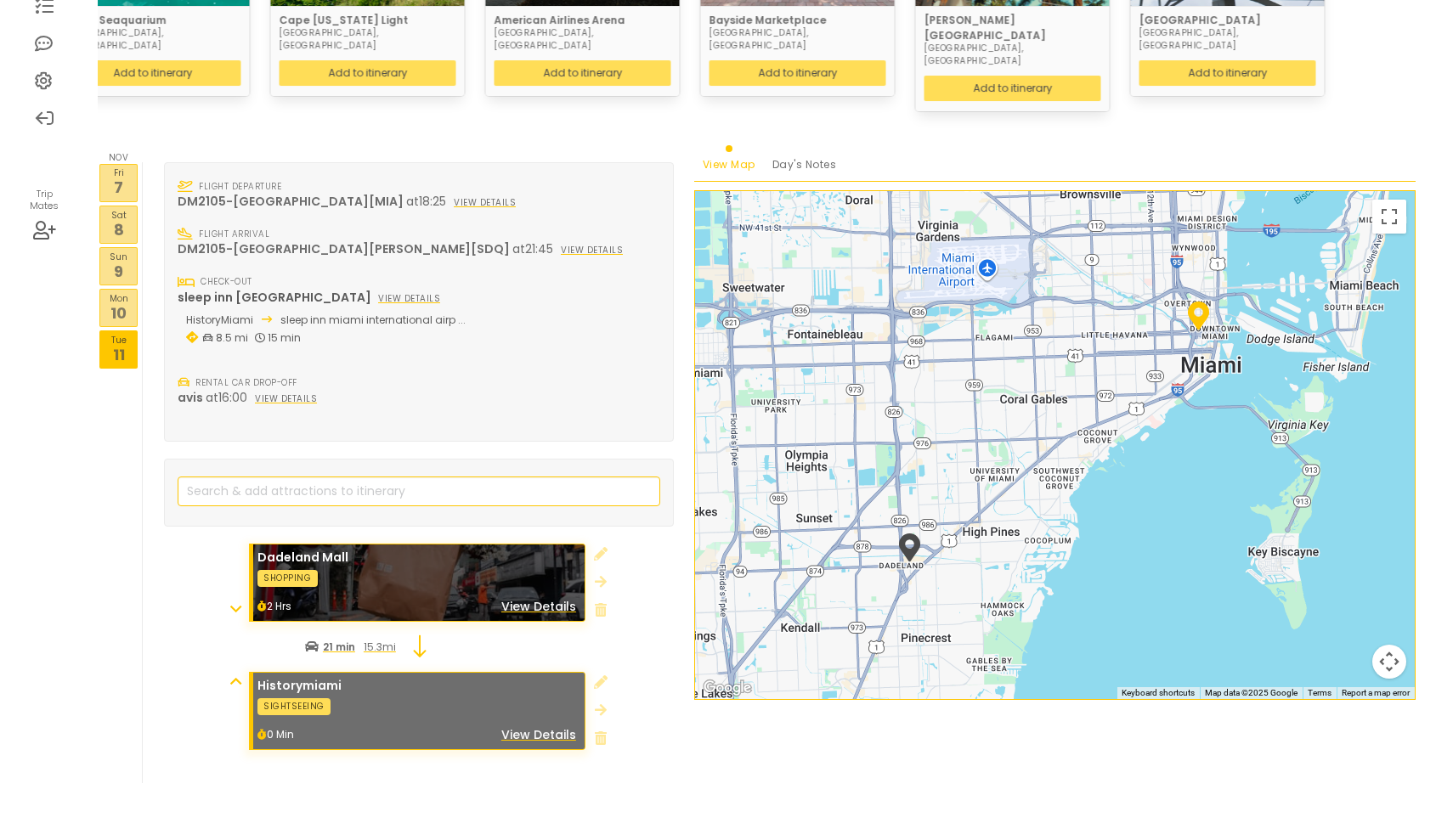
click at [549, 726] on link "View Details" at bounding box center [539, 734] width 75 height 17
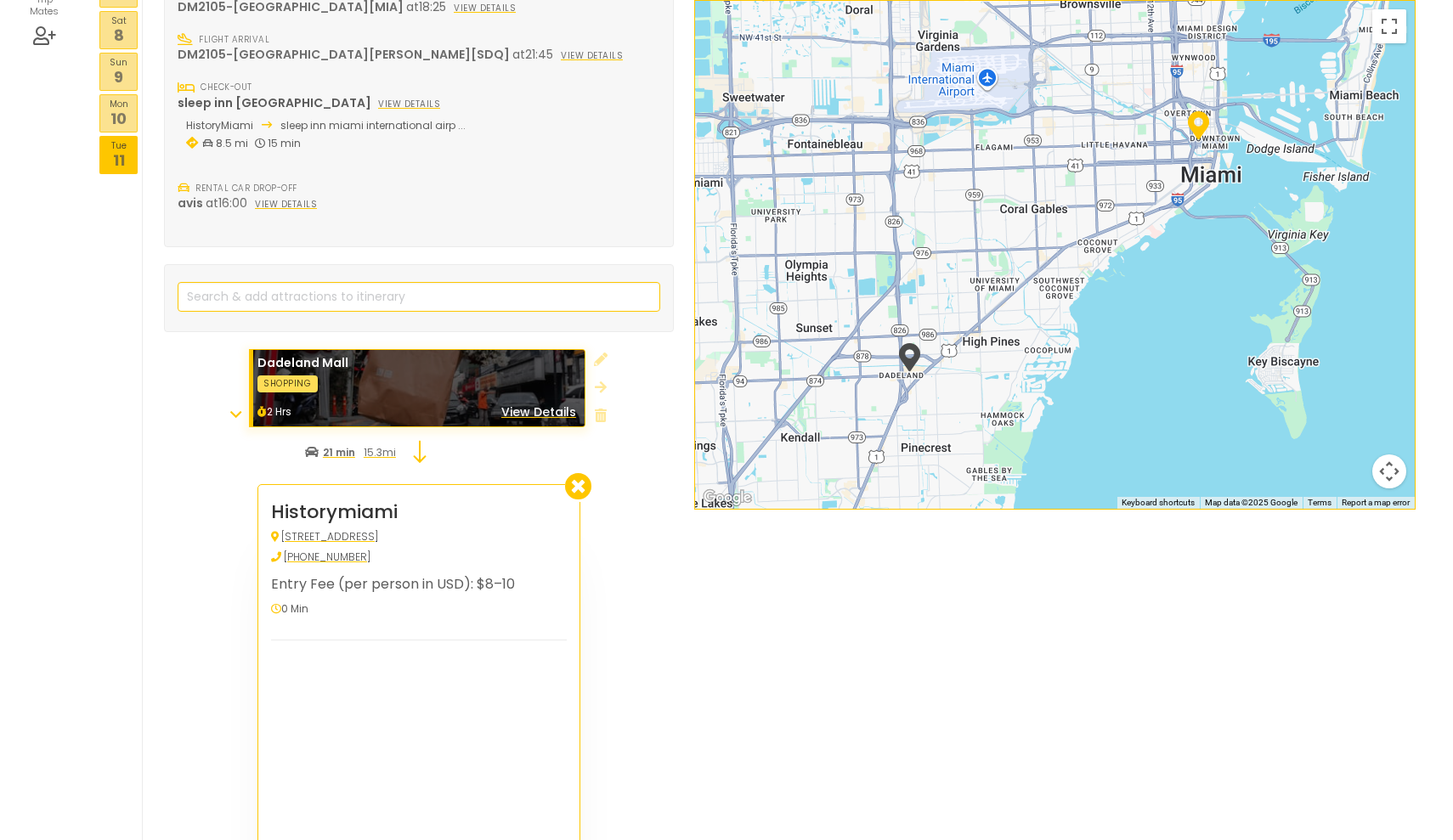
scroll to position [549, 0]
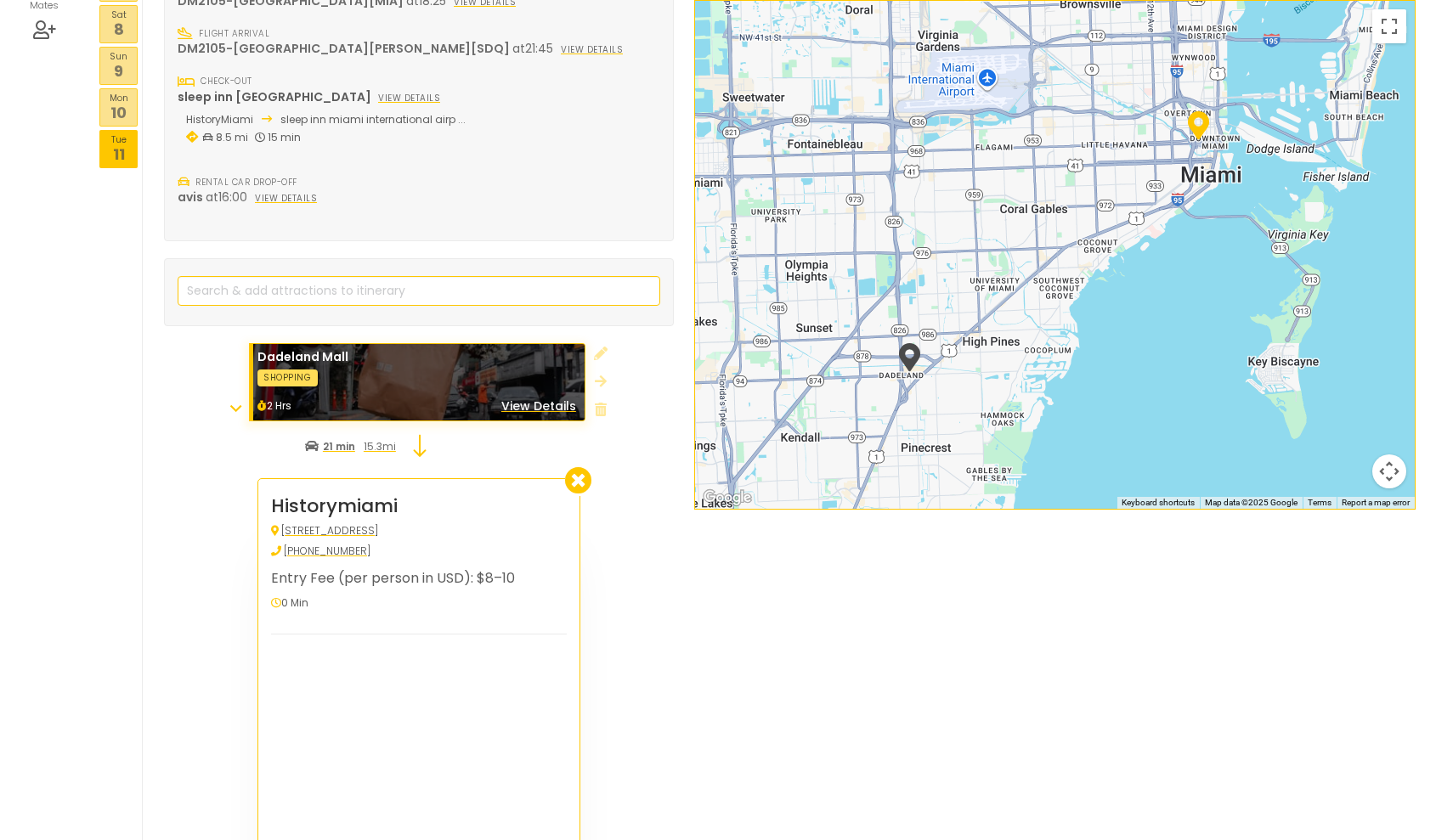
click at [570, 466] on icon at bounding box center [579, 480] width 27 height 27
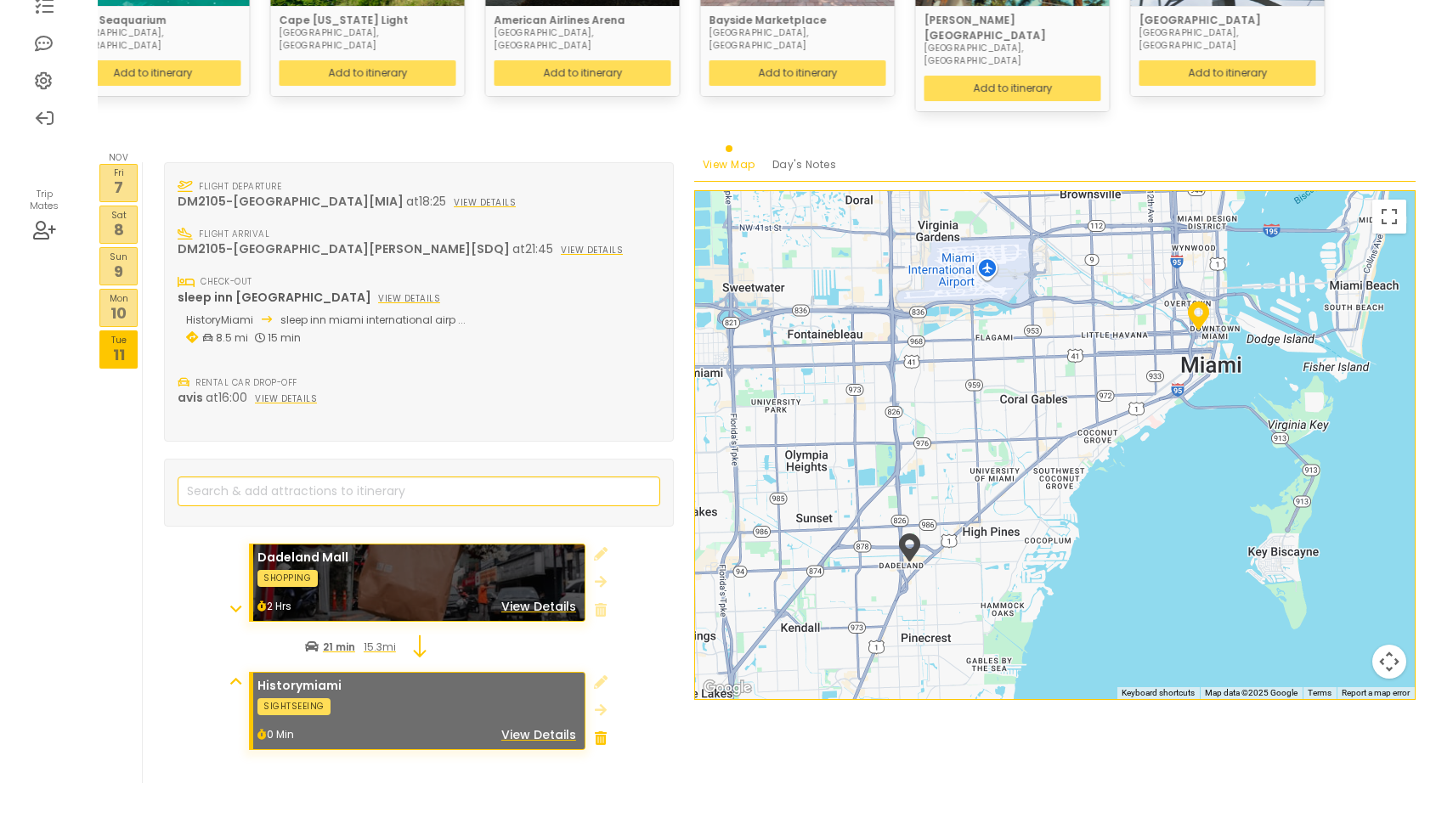
click at [603, 731] on icon at bounding box center [601, 738] width 12 height 14
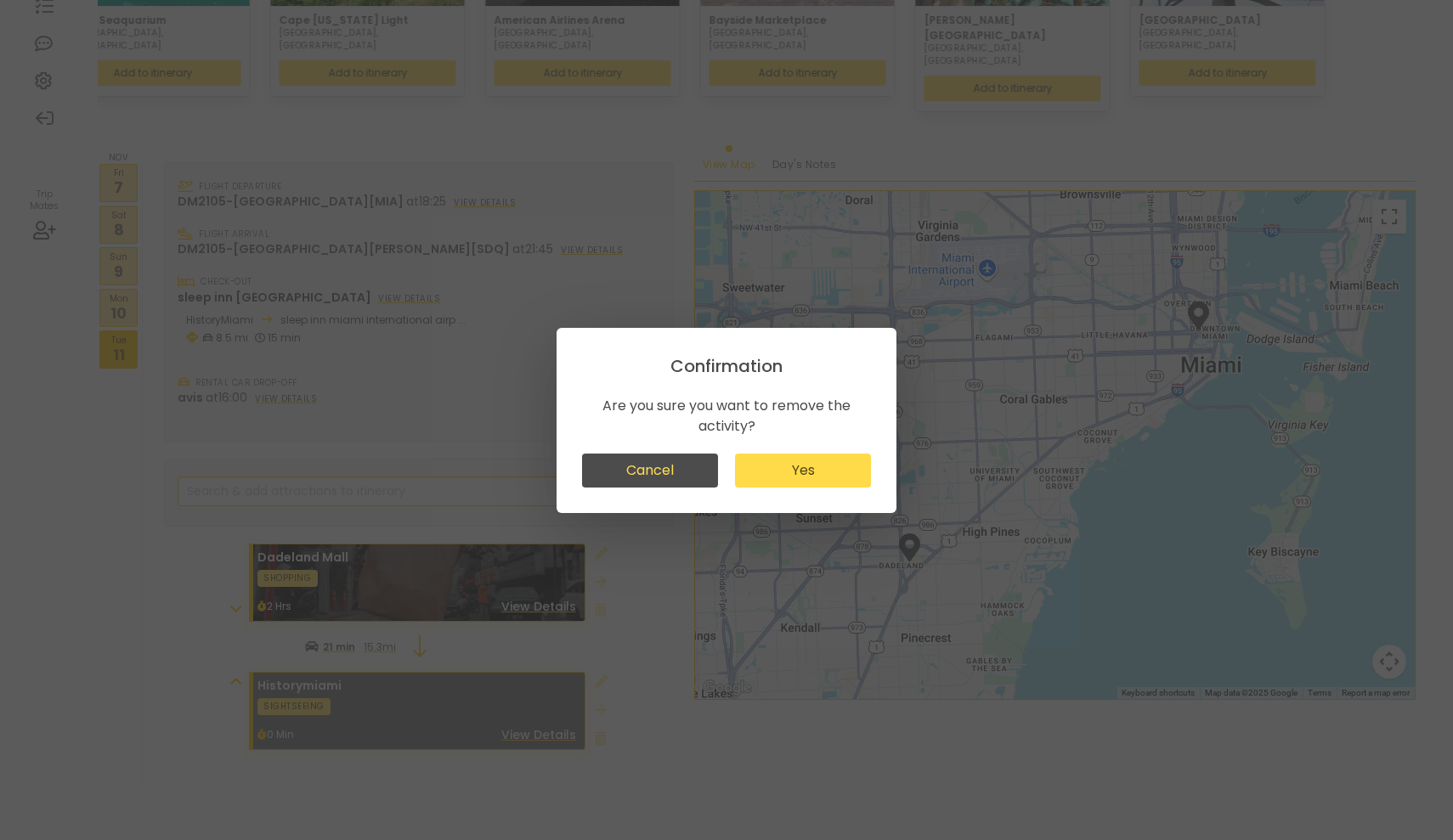
click at [798, 483] on button "Yes" at bounding box center [803, 471] width 136 height 34
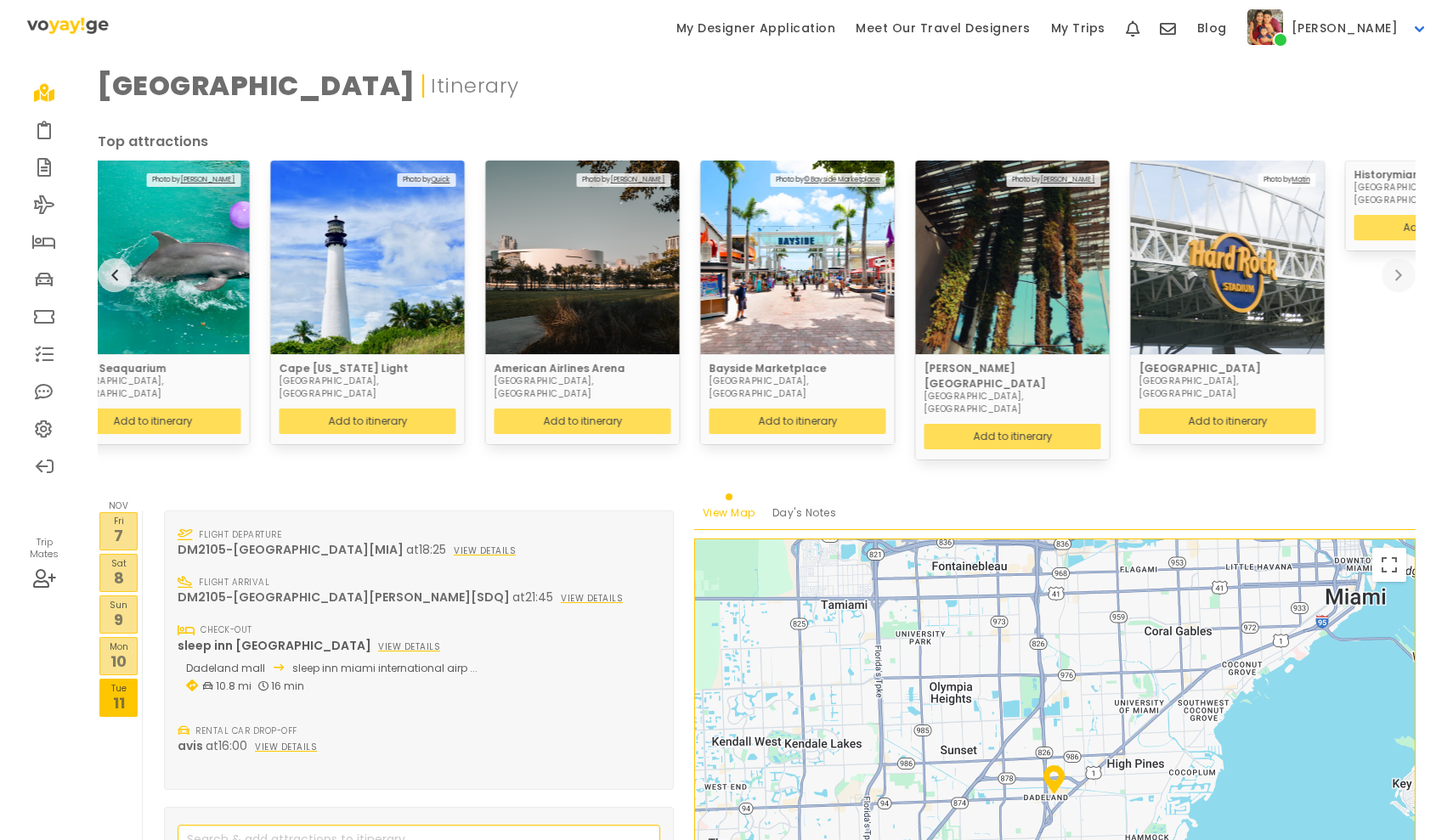
scroll to position [0, 0]
click at [952, 29] on link "Meet Our Travel Designers" at bounding box center [943, 28] width 196 height 57
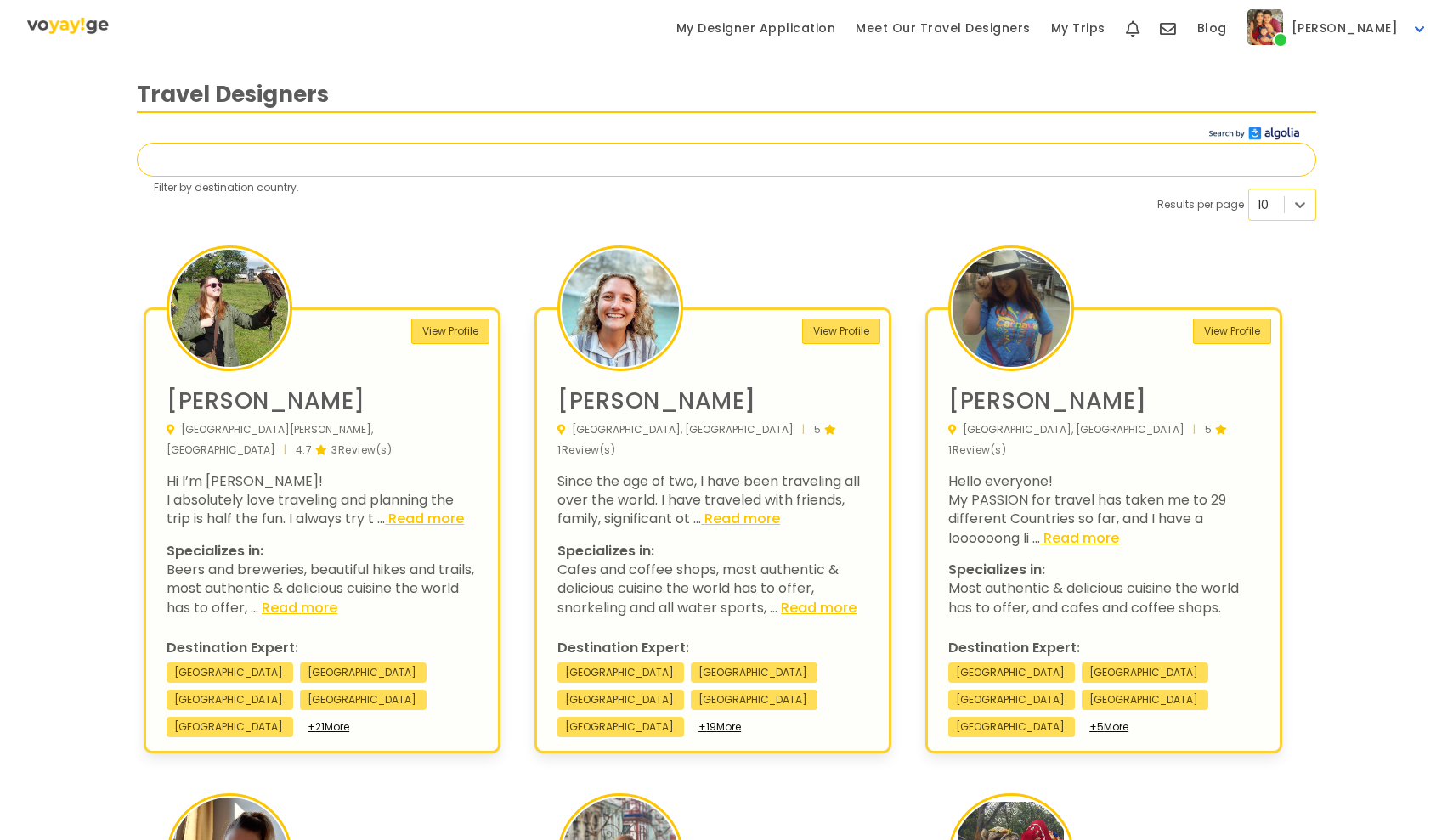
click at [806, 157] on input "text" at bounding box center [726, 160] width 1179 height 34
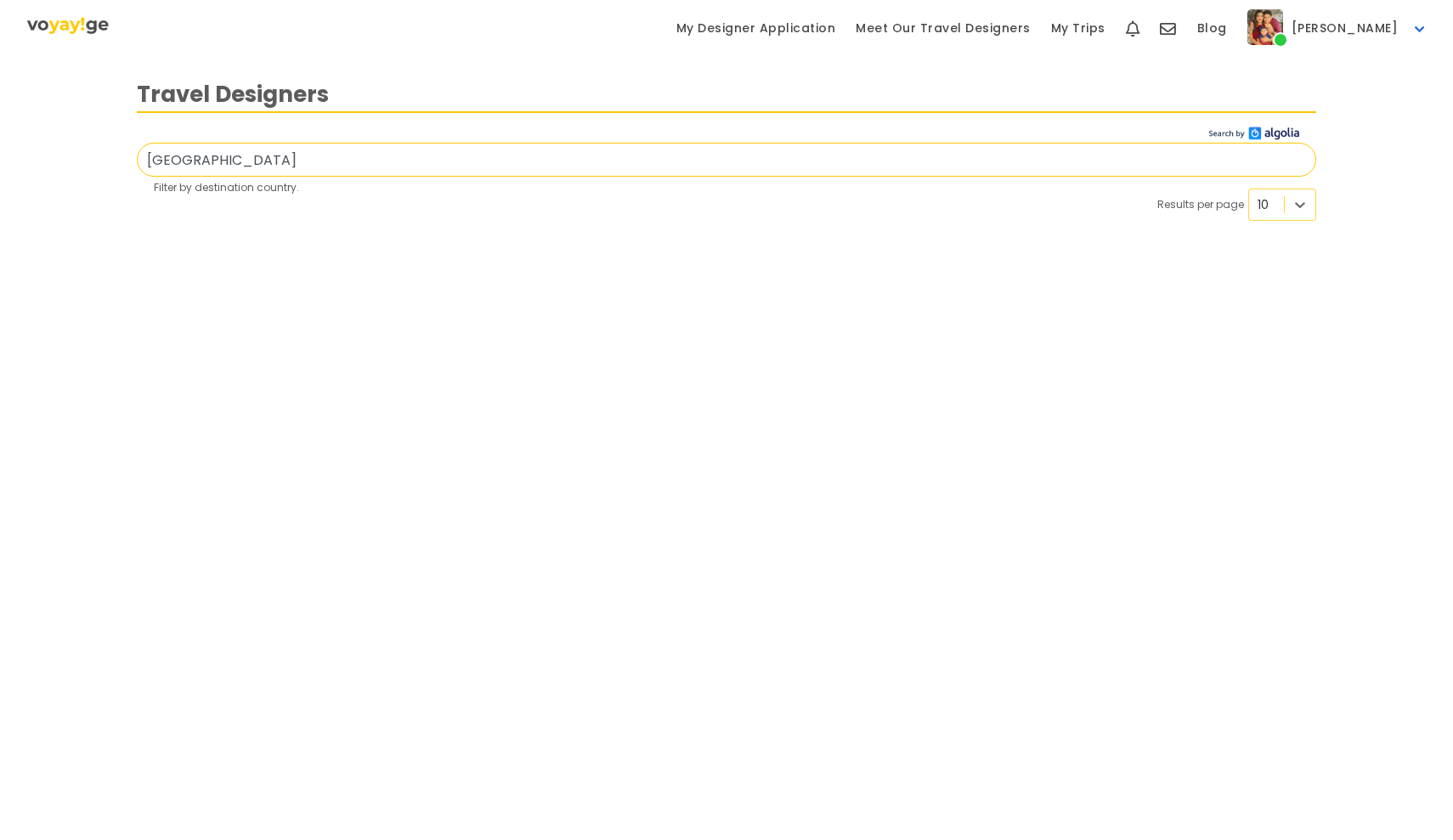
type input "[GEOGRAPHIC_DATA]"
click at [69, 31] on img "main navigation" at bounding box center [68, 25] width 82 height 20
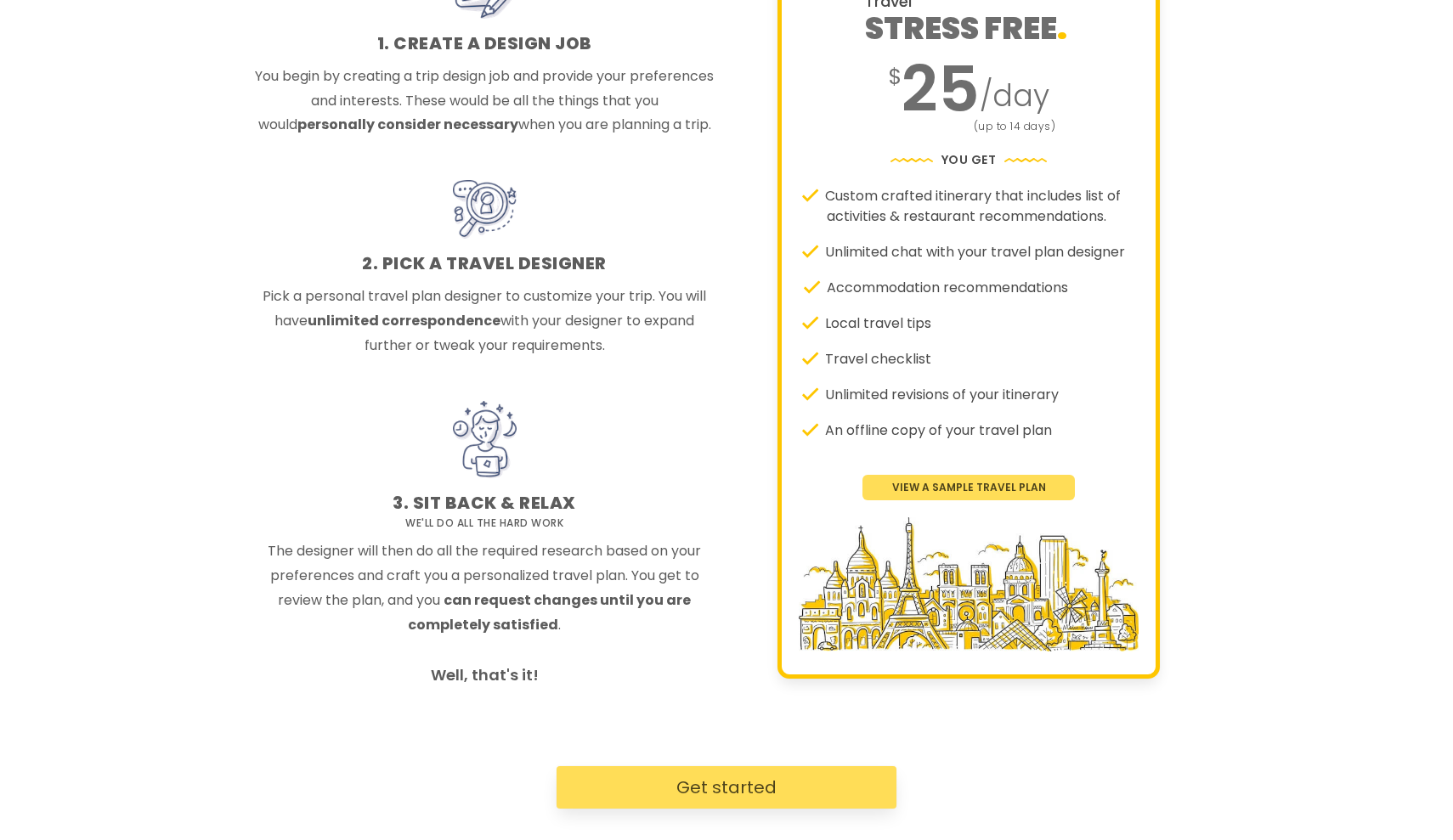
scroll to position [1493, 0]
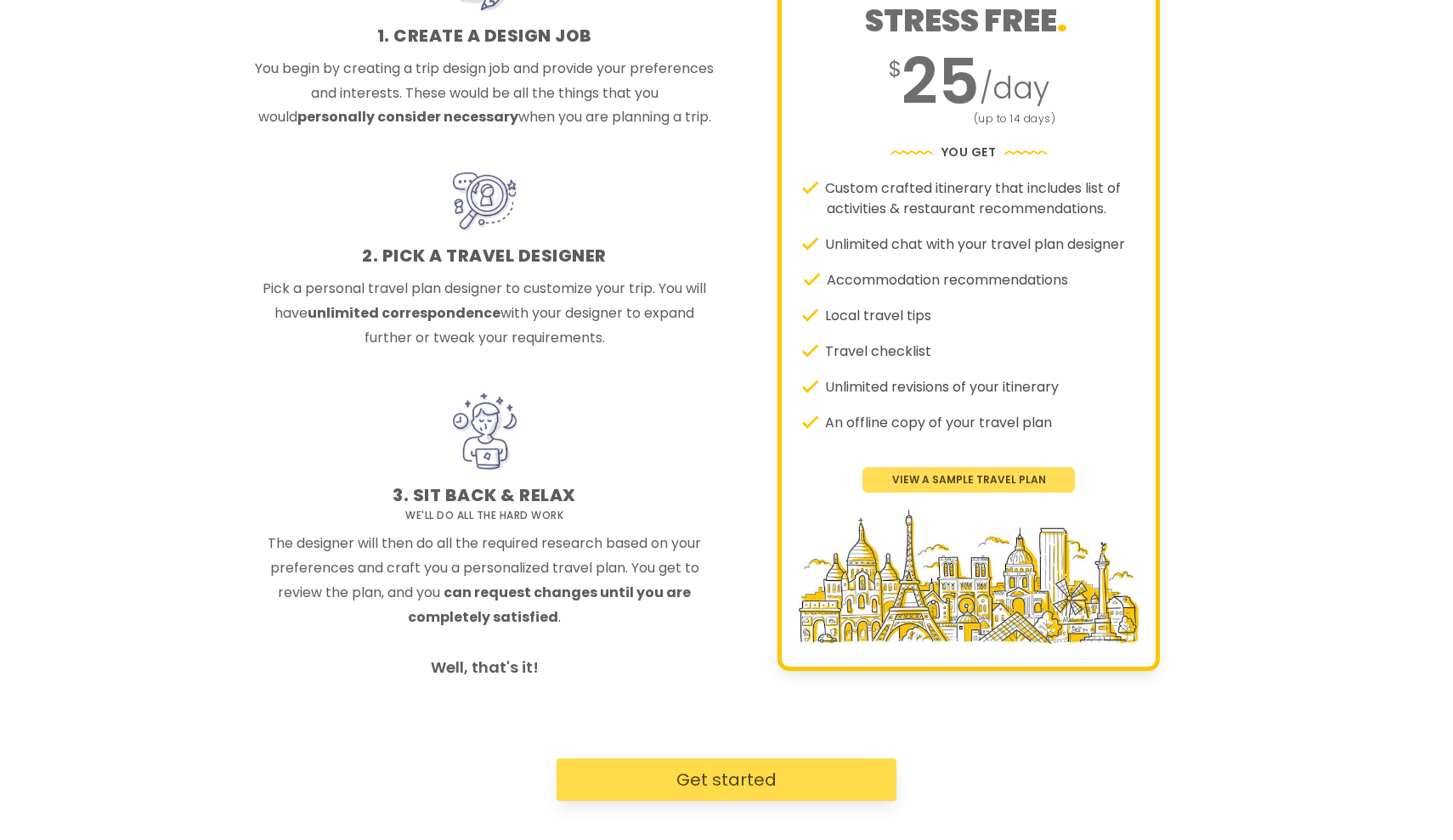
click at [776, 758] on button "Get started" at bounding box center [726, 780] width 340 height 43
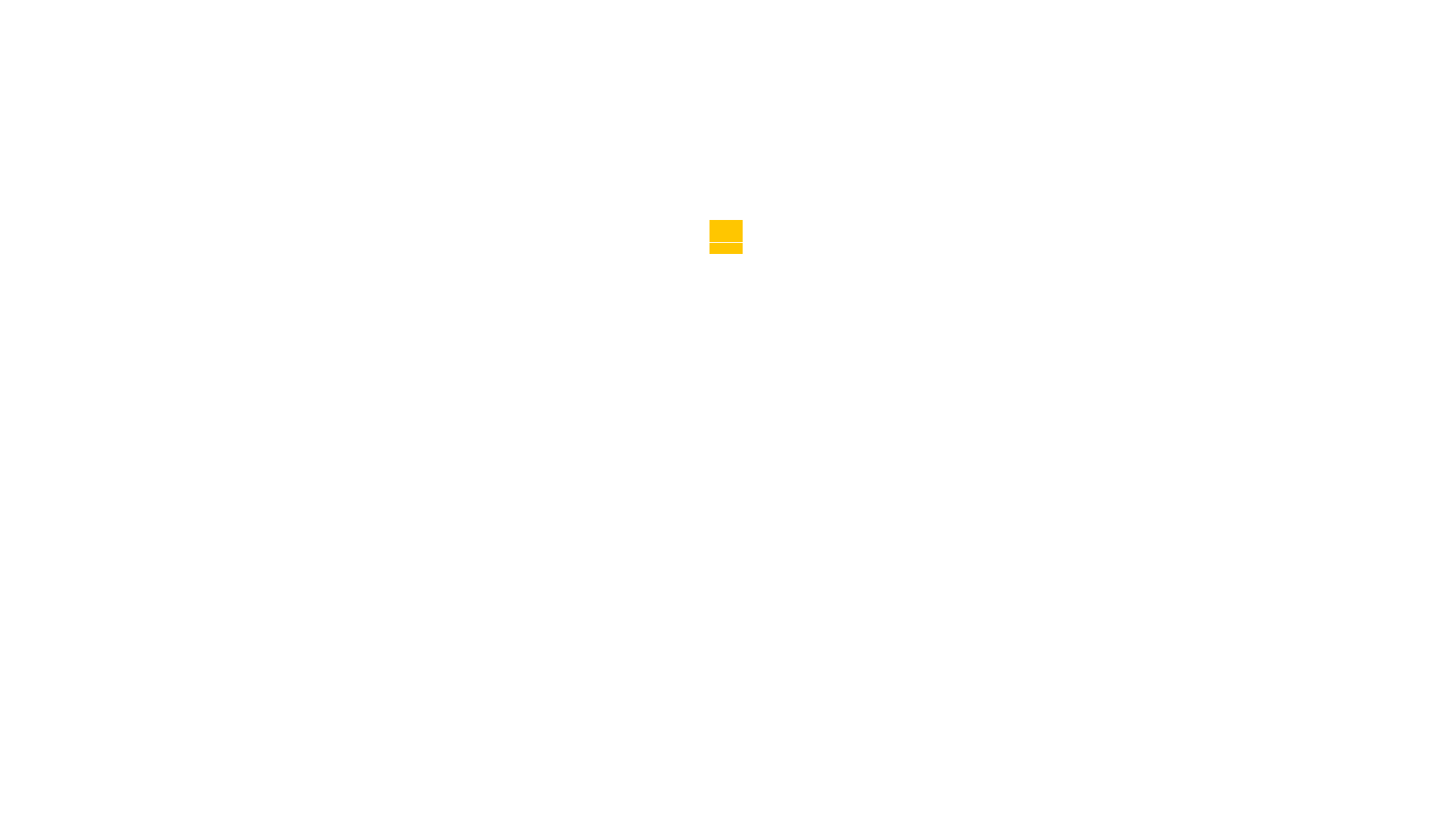
scroll to position [142, 0]
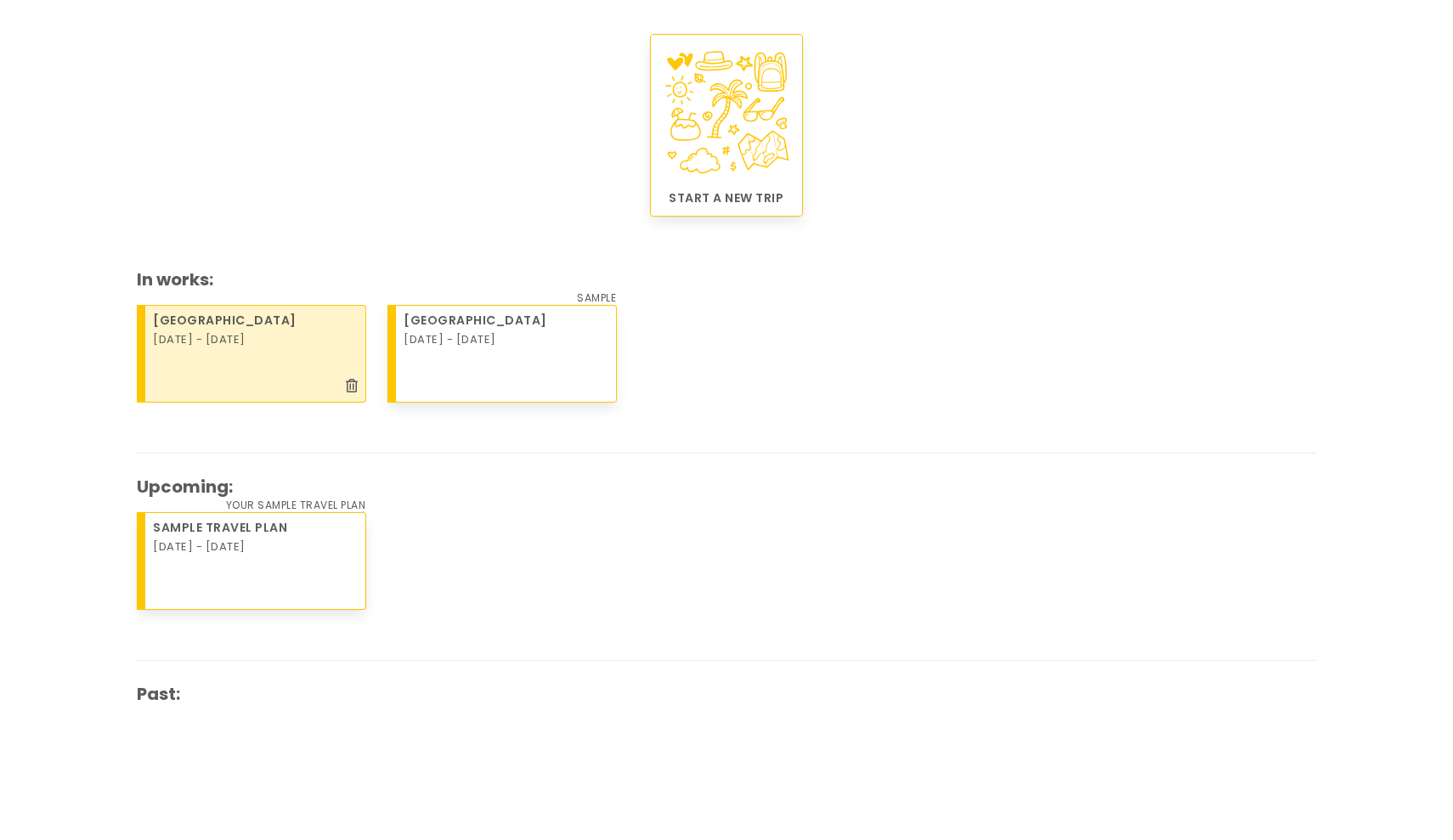
click at [314, 342] on div "[DATE] - [DATE]" at bounding box center [256, 340] width 207 height 21
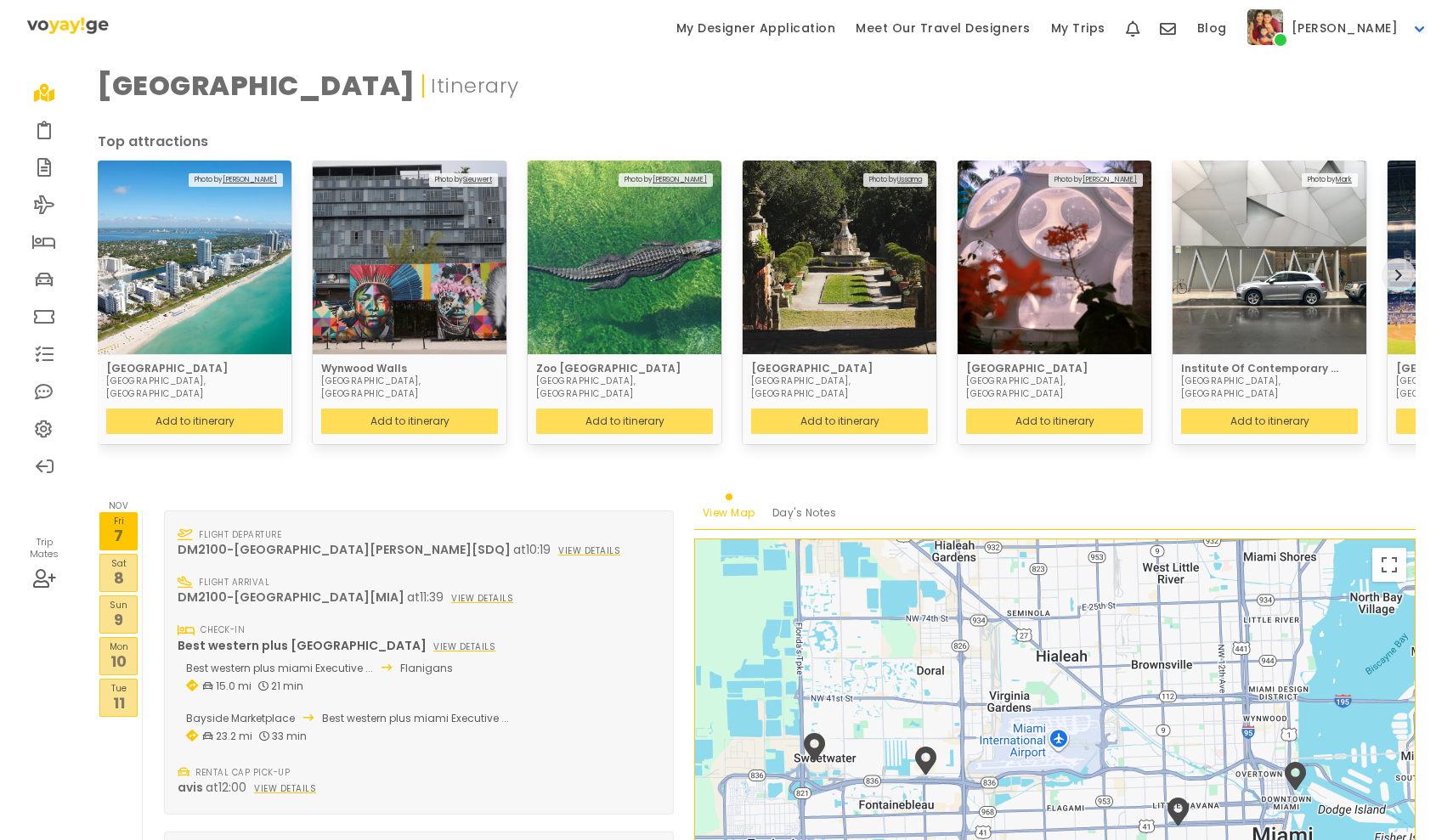
click at [816, 506] on span "Day's Notes" at bounding box center [804, 512] width 65 height 14
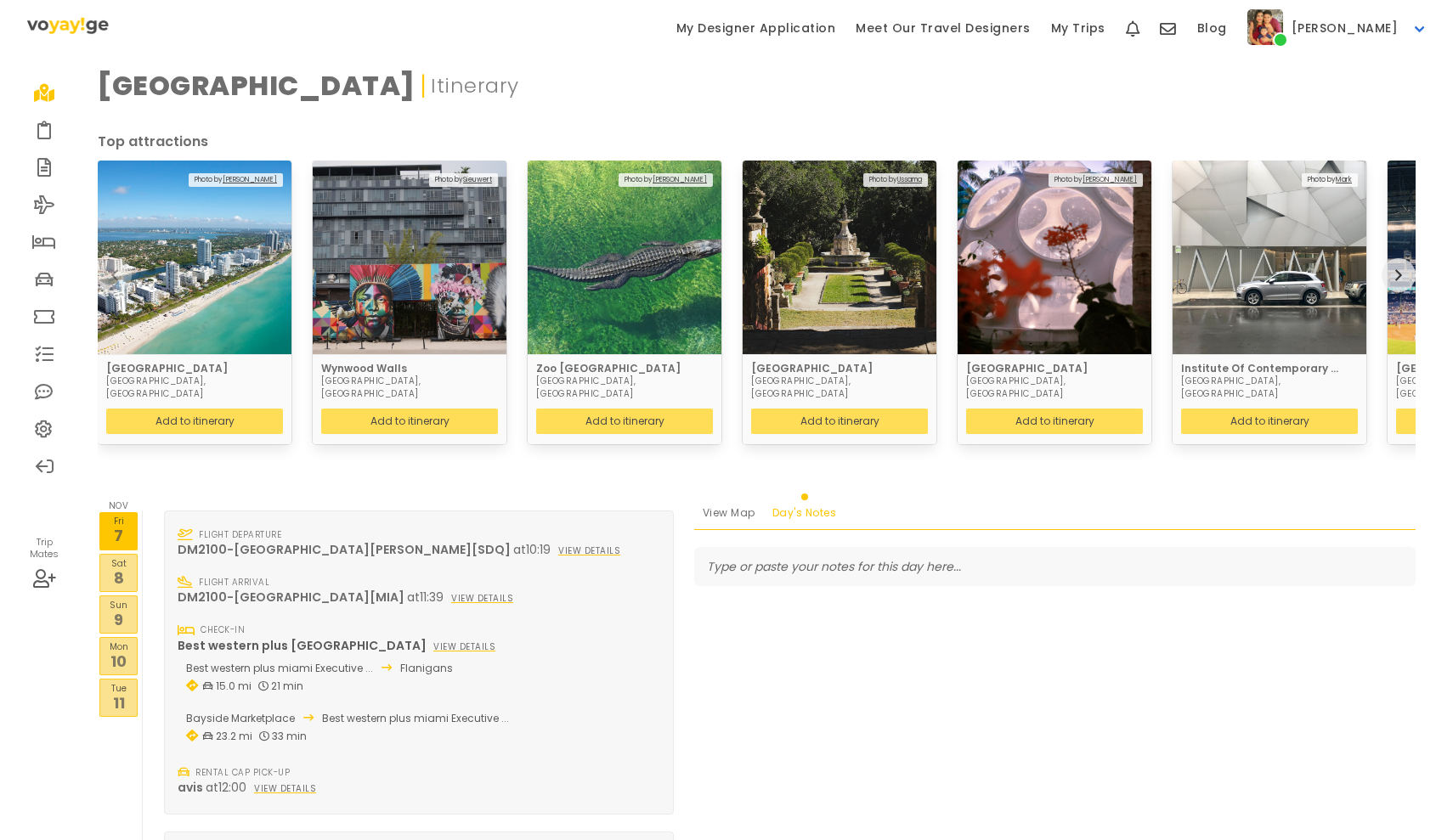
click at [746, 506] on span "View Map" at bounding box center [729, 512] width 53 height 14
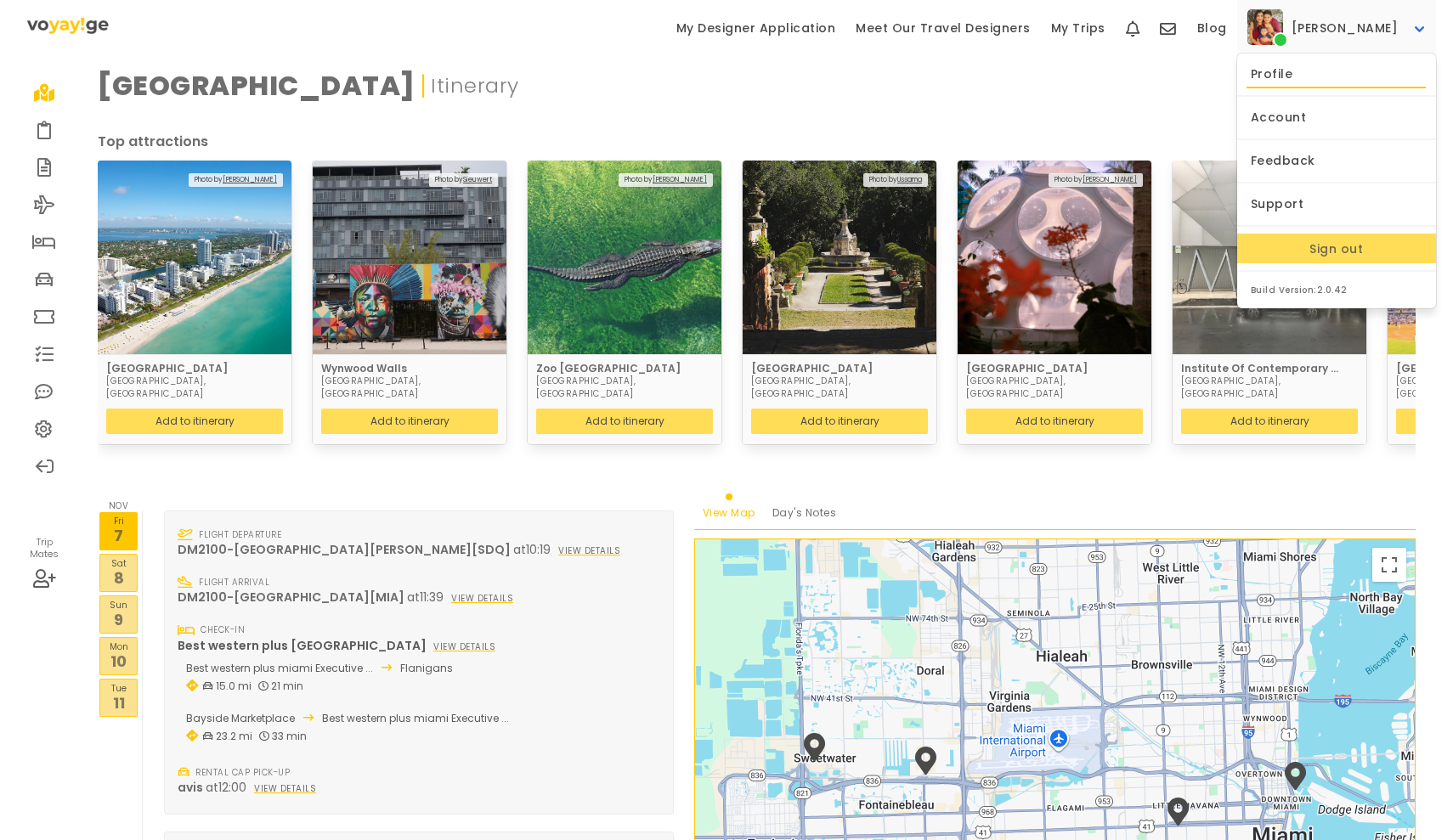
click at [1322, 71] on link "Profile" at bounding box center [1336, 74] width 200 height 28
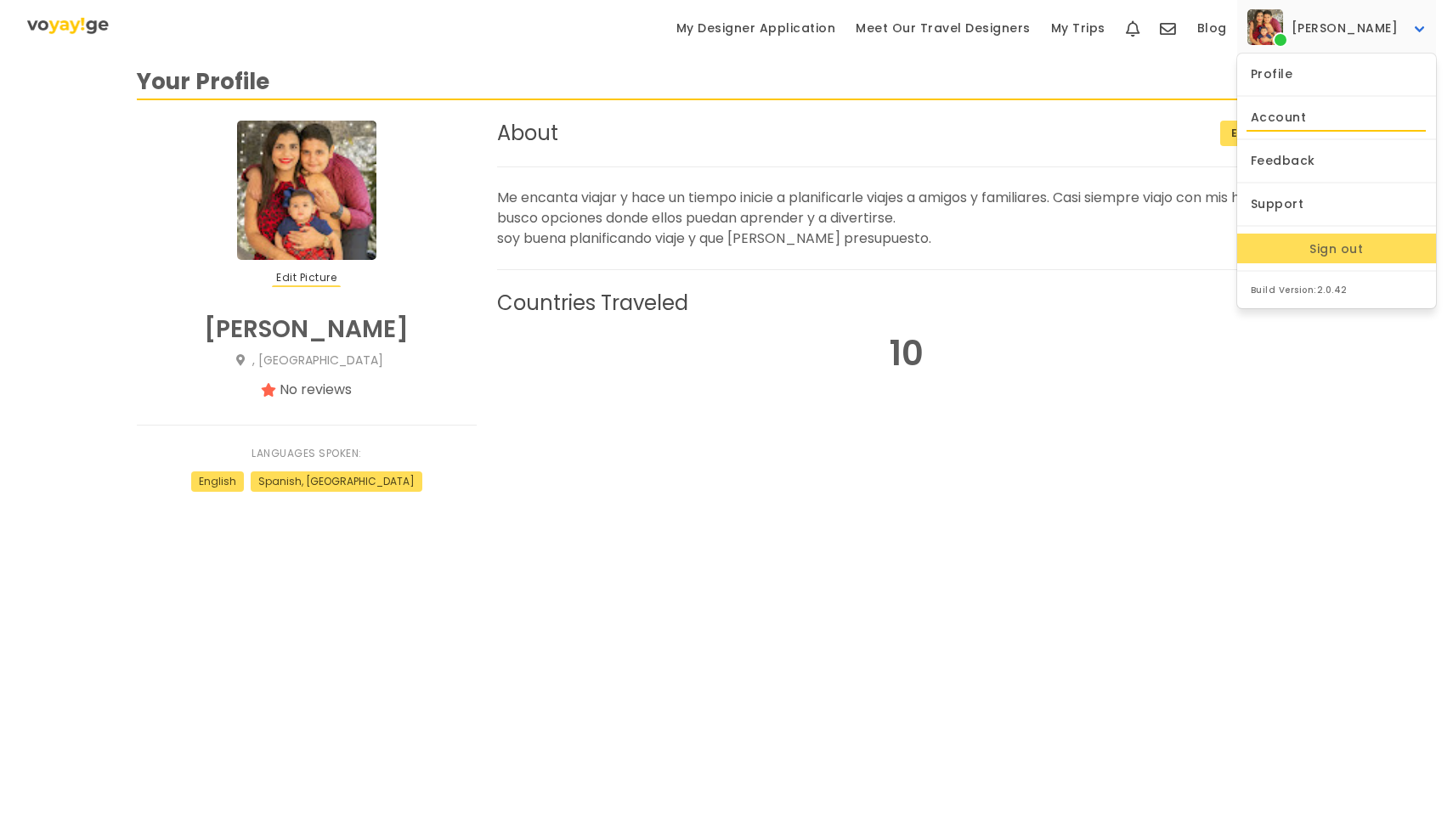
click at [1311, 123] on link "Account" at bounding box center [1336, 117] width 200 height 28
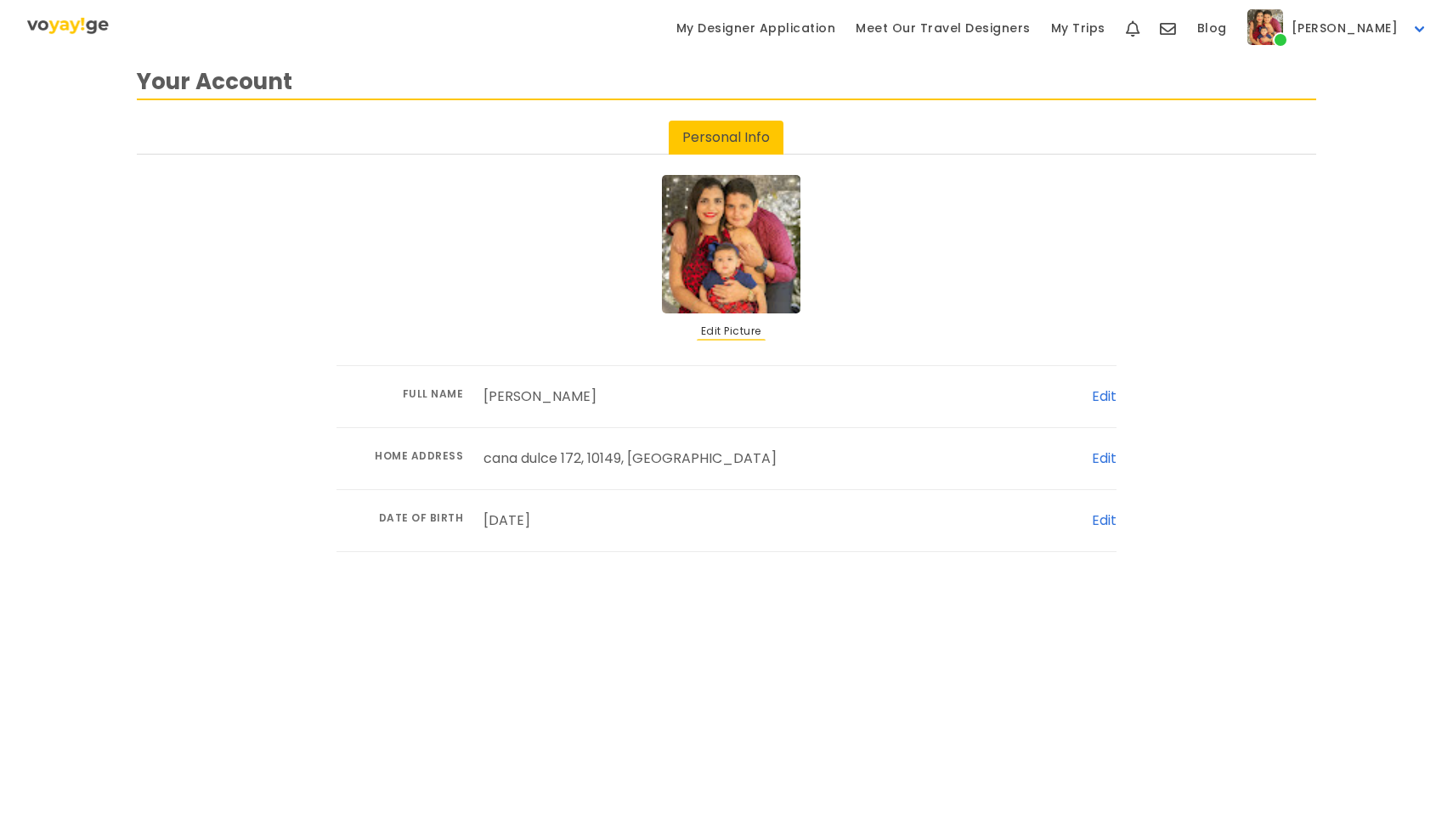
click at [1223, 75] on p "Your Account" at bounding box center [726, 83] width 1179 height 35
click at [1095, 27] on link "My Trips" at bounding box center [1078, 28] width 75 height 57
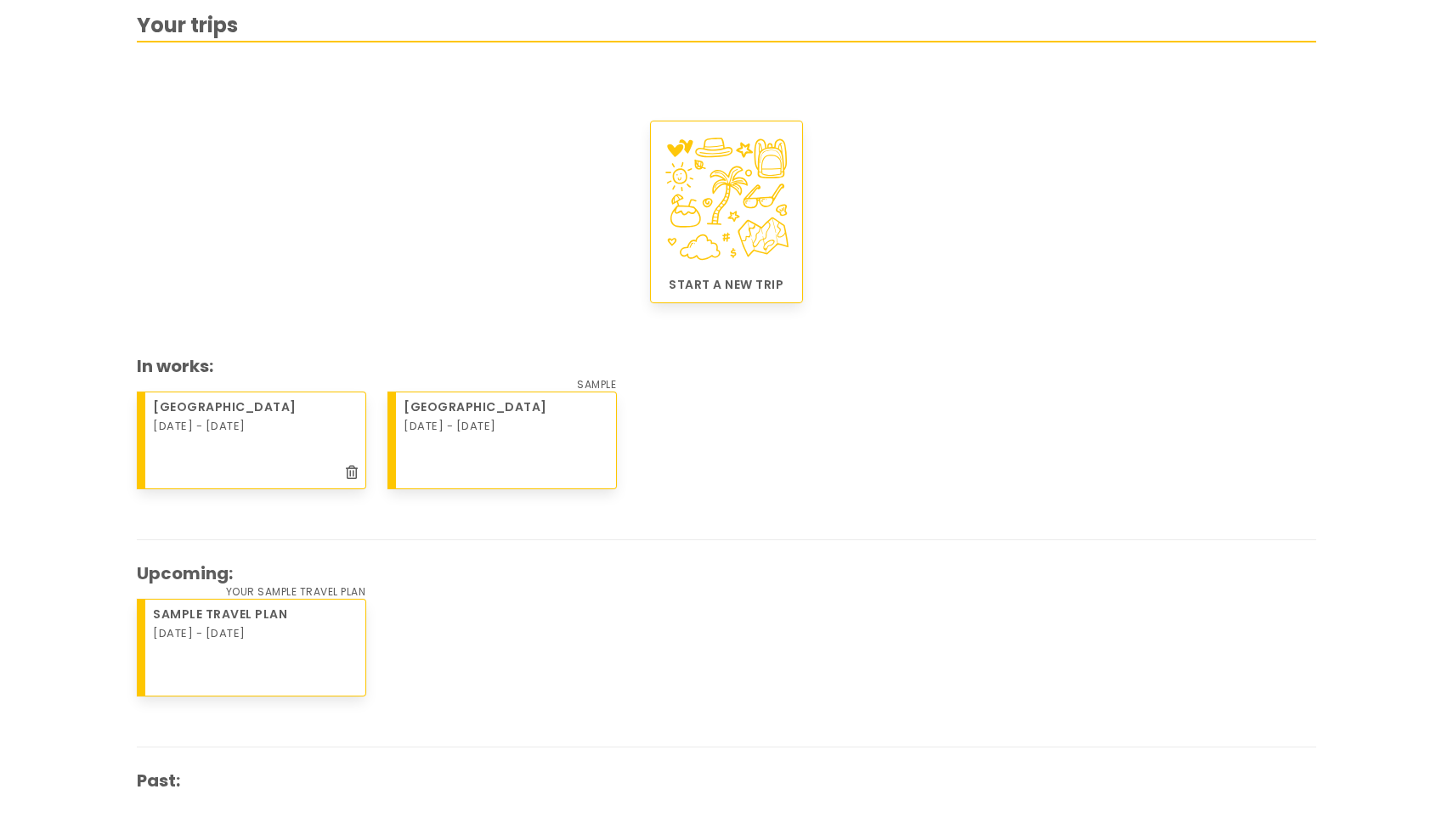
click at [208, 29] on p "Your trips" at bounding box center [726, 26] width 1179 height 32
click at [725, 262] on img at bounding box center [726, 197] width 134 height 134
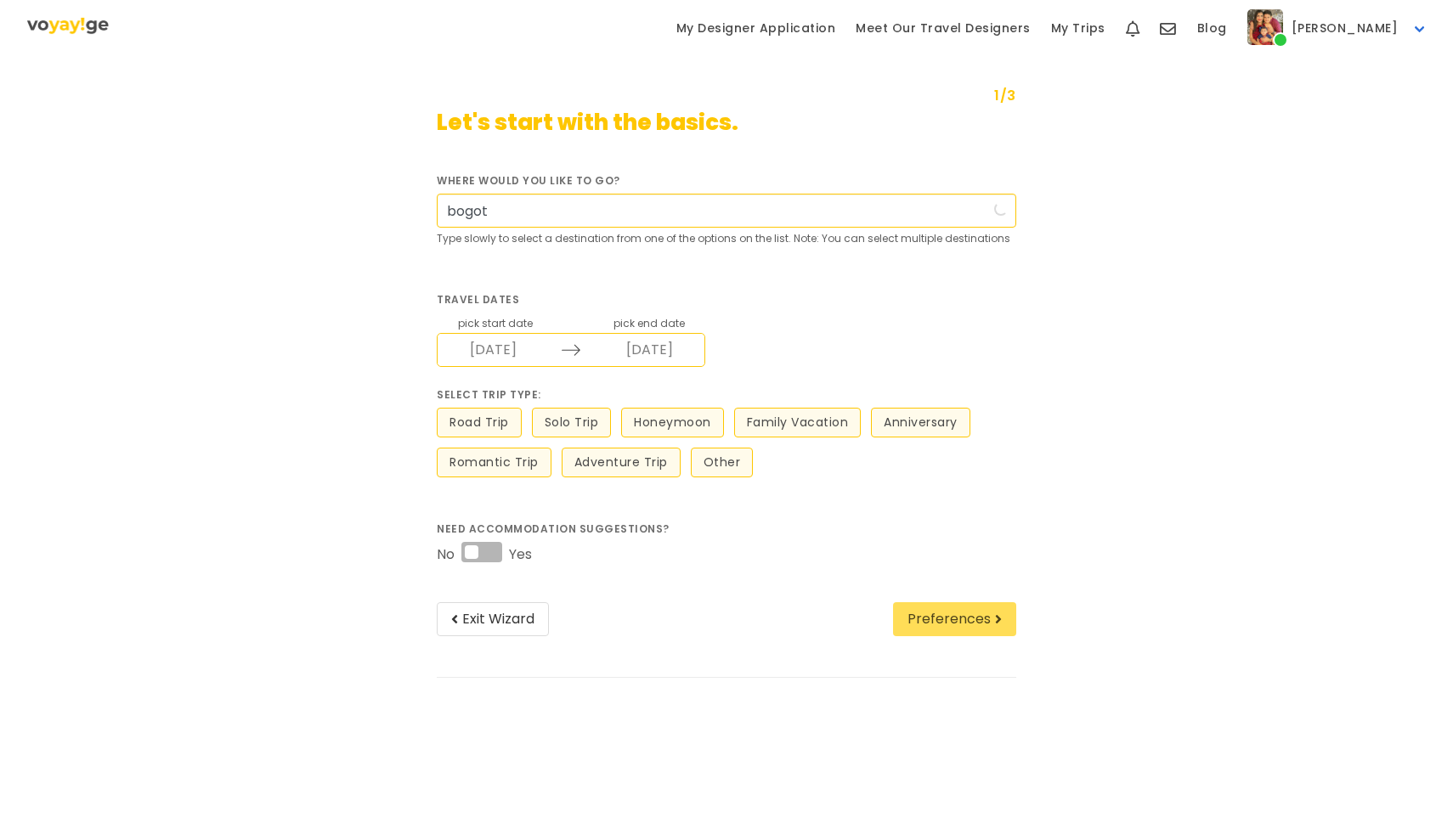
type input "bogota"
